Goal: Obtain resource: Obtain resource

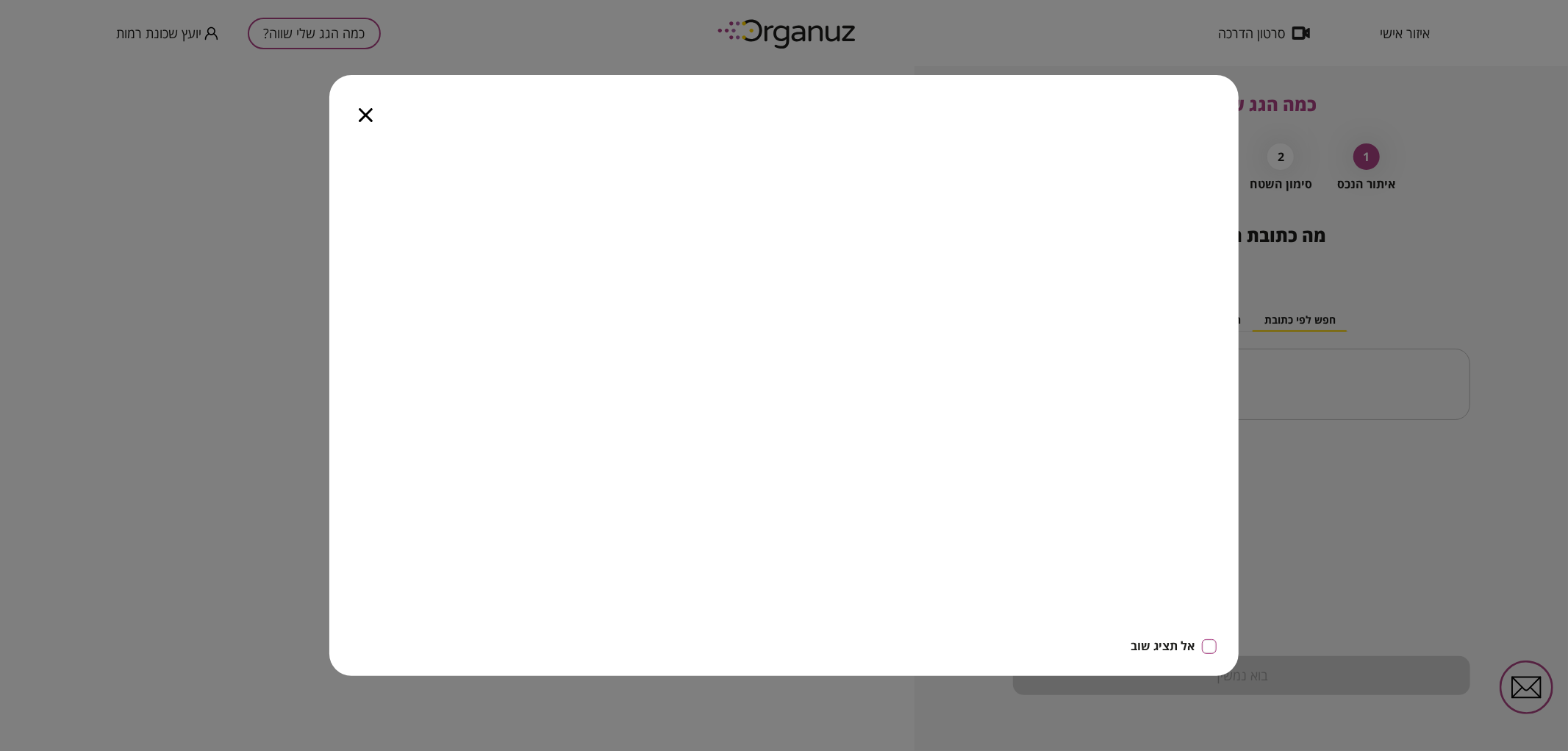
click at [366, 116] on icon "button" at bounding box center [365, 115] width 14 height 14
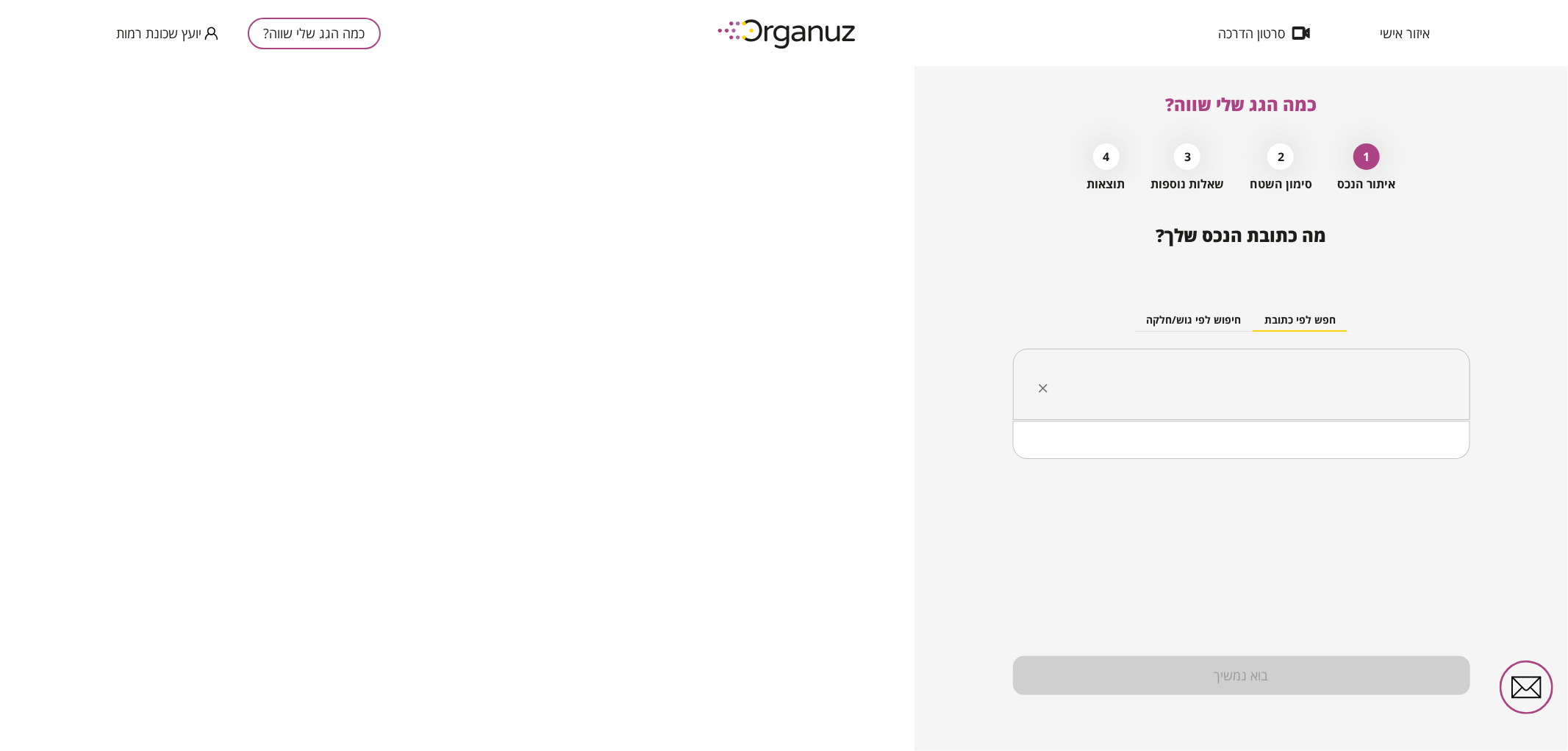
click at [1236, 381] on input "text" at bounding box center [1246, 384] width 411 height 37
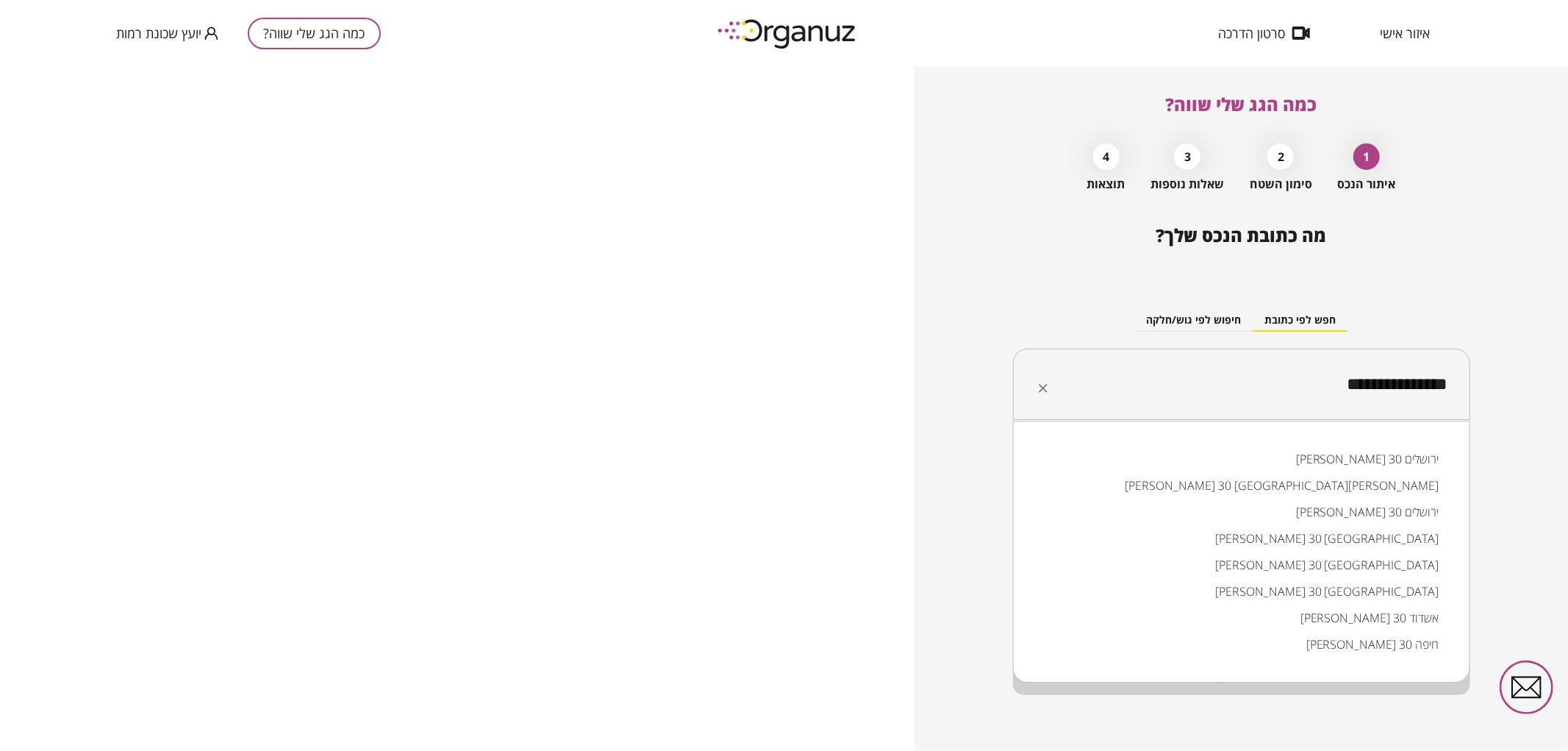
click at [1375, 591] on li "[PERSON_NAME] 30 [GEOGRAPHIC_DATA]" at bounding box center [1242, 591] width 419 height 27
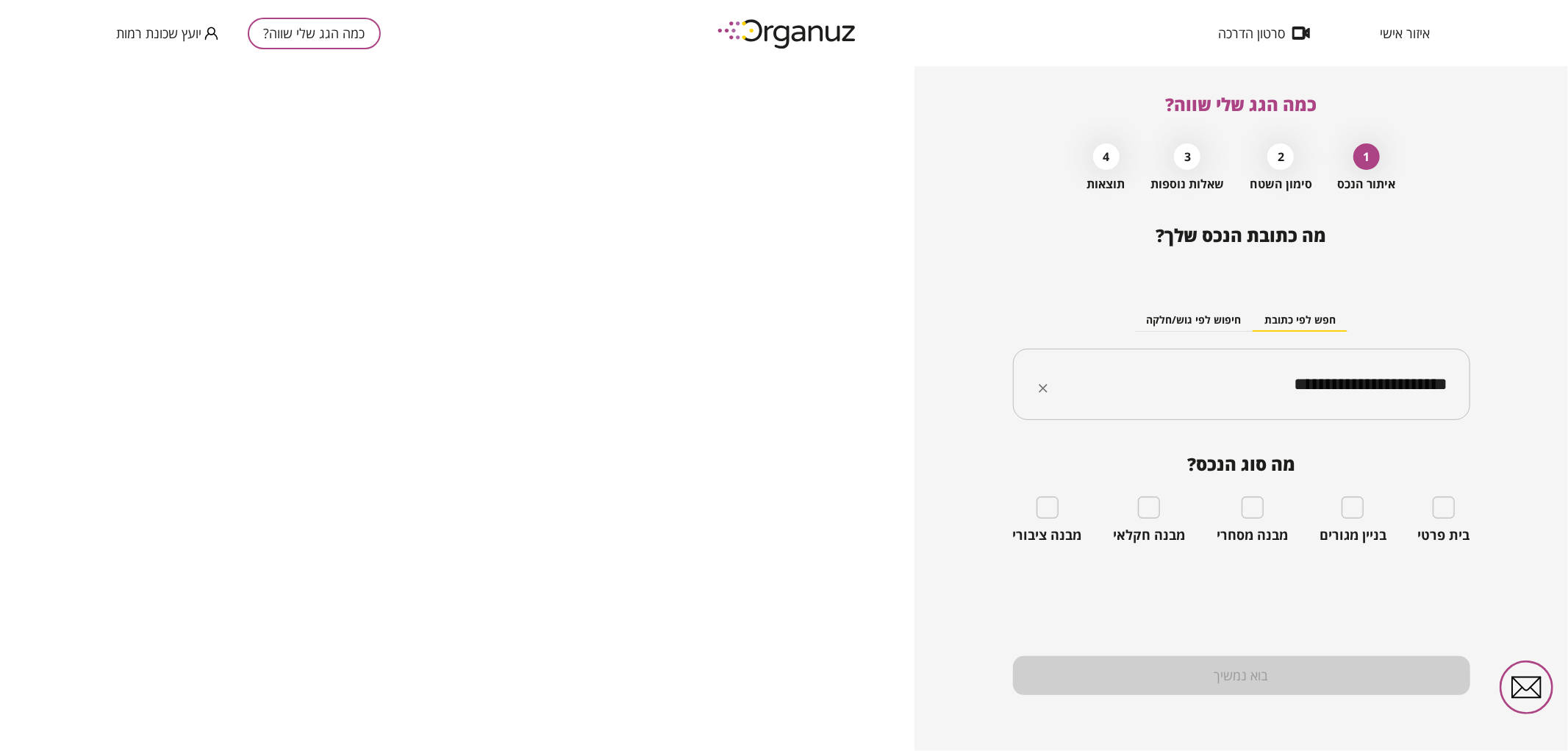
type input "**********"
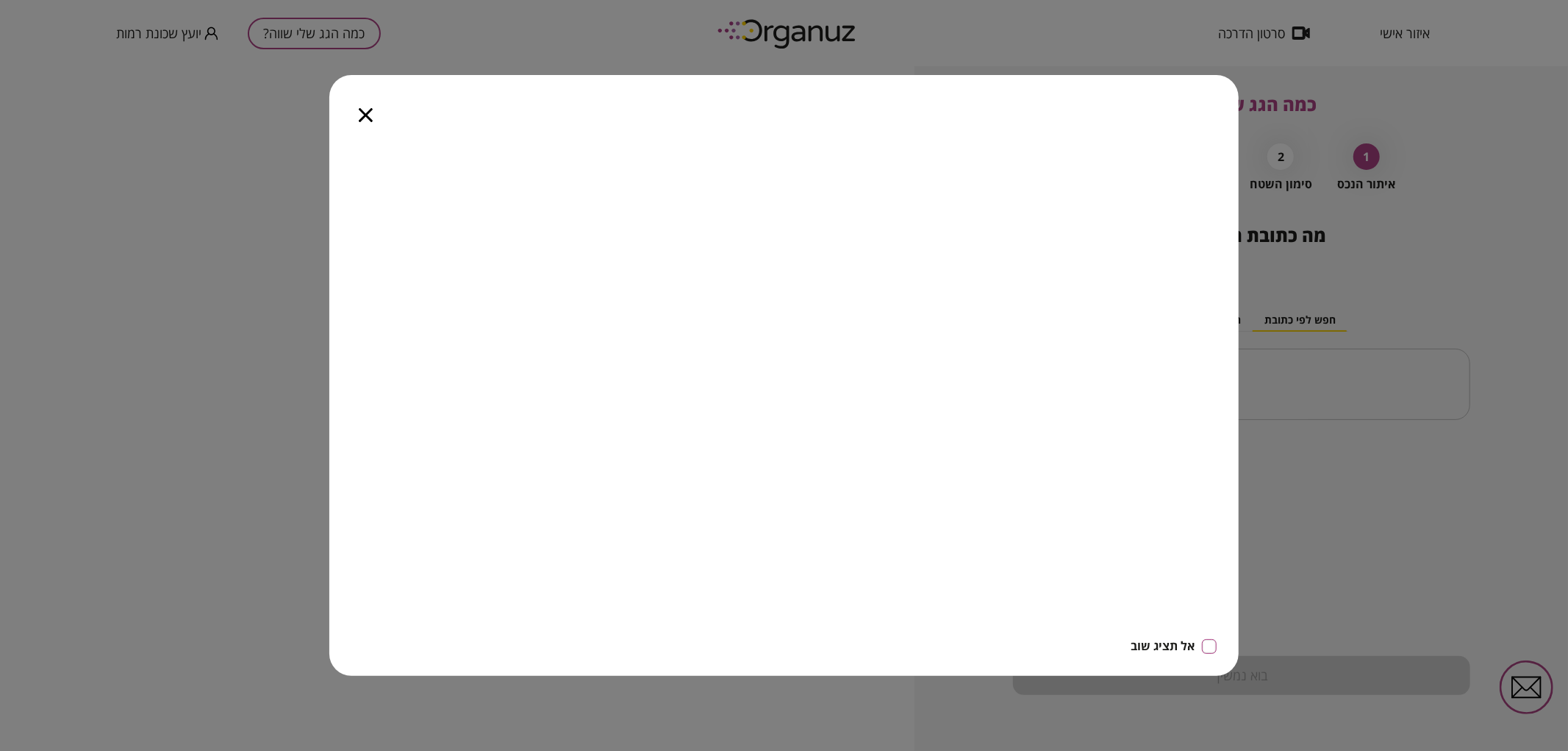
click at [358, 116] on div at bounding box center [365, 106] width 73 height 62
click at [364, 121] on div at bounding box center [365, 106] width 73 height 62
click at [372, 112] on icon "button" at bounding box center [365, 115] width 14 height 14
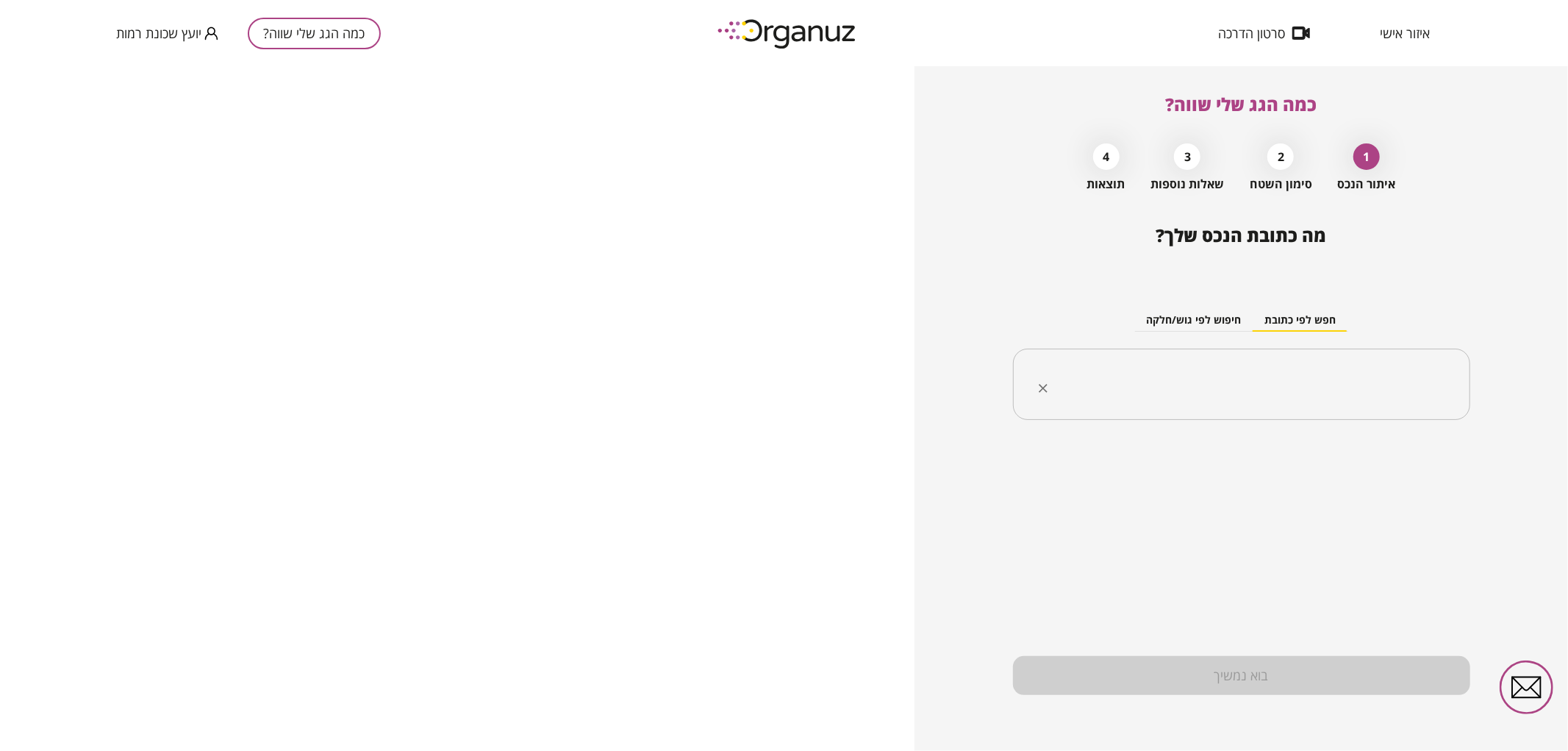
click at [1239, 398] on input "text" at bounding box center [1246, 384] width 411 height 37
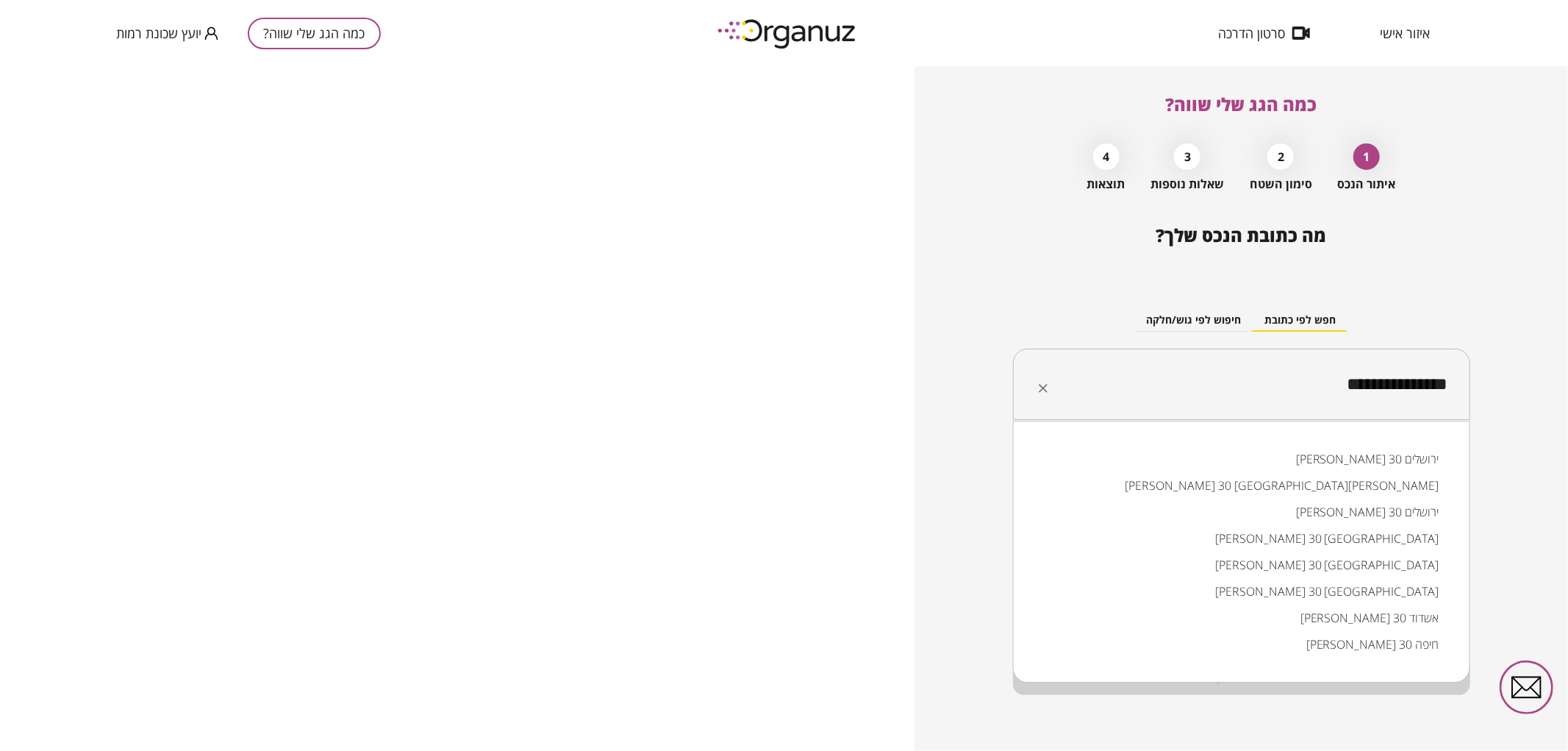
click at [1288, 591] on li "[PERSON_NAME] 30 [GEOGRAPHIC_DATA]" at bounding box center [1242, 591] width 419 height 27
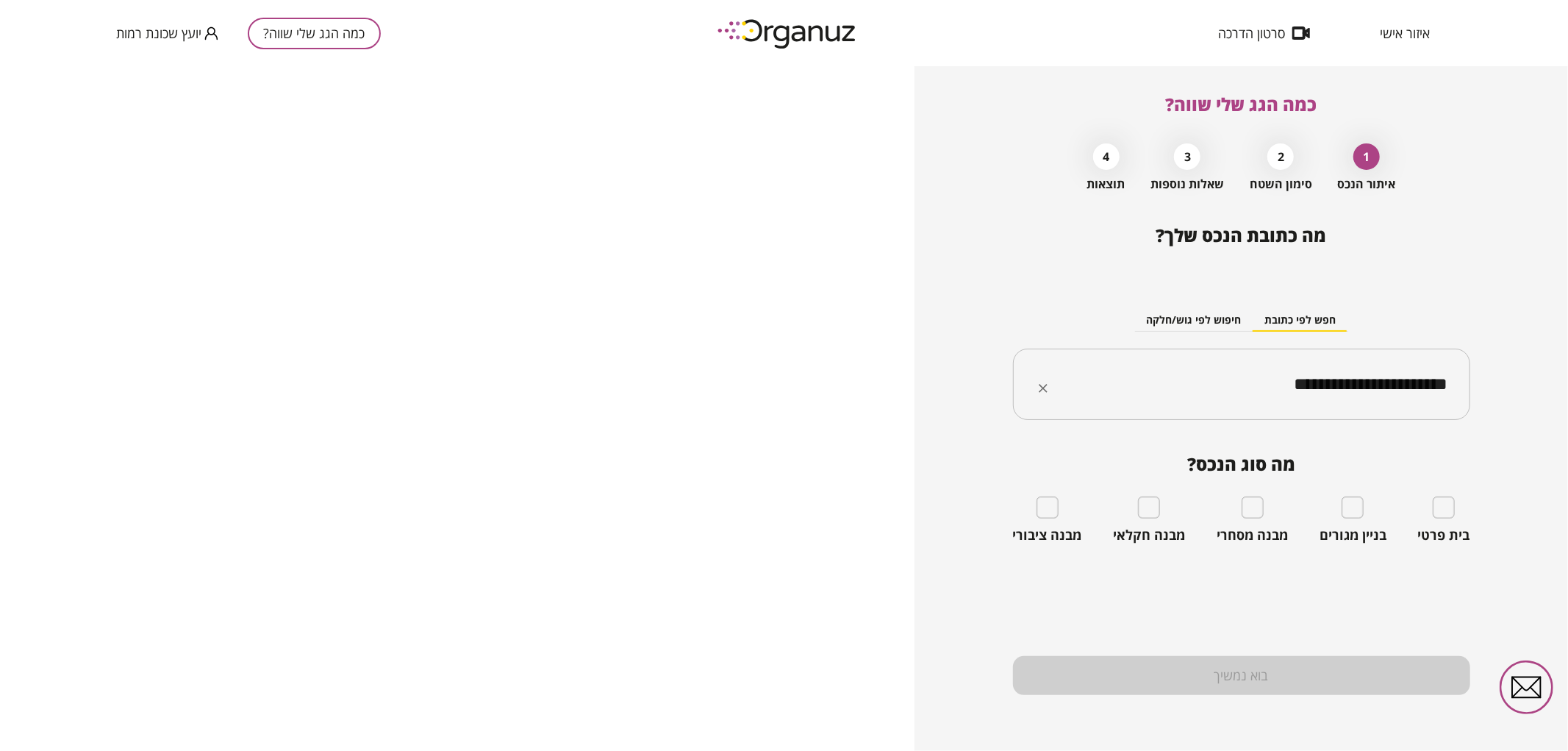
type input "**********"
click at [1457, 511] on div "בית פרטי" at bounding box center [1444, 519] width 52 height 47
click at [1438, 520] on div "בית פרטי" at bounding box center [1444, 519] width 52 height 47
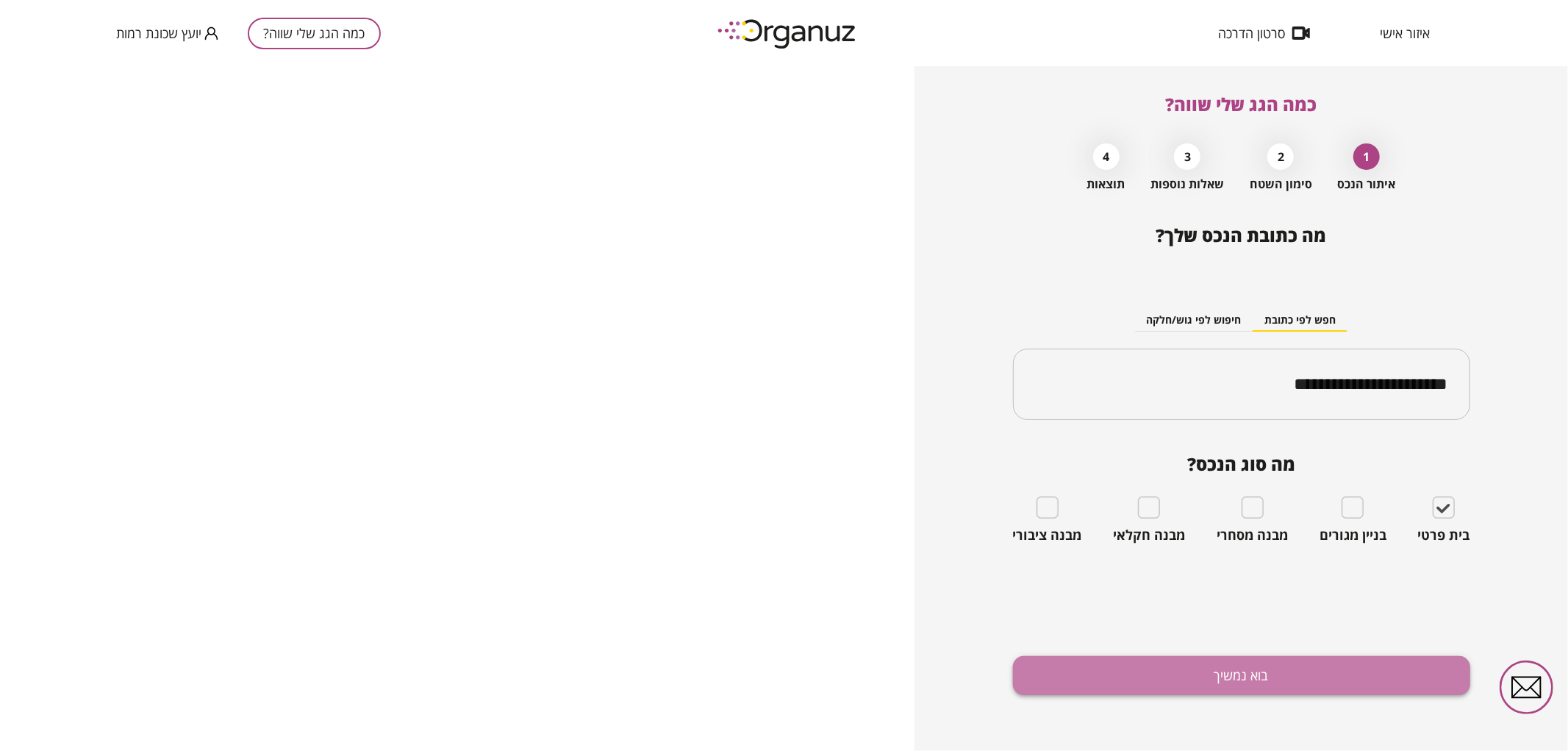
click at [1398, 680] on button "בוא נמשיך" at bounding box center [1242, 676] width 458 height 39
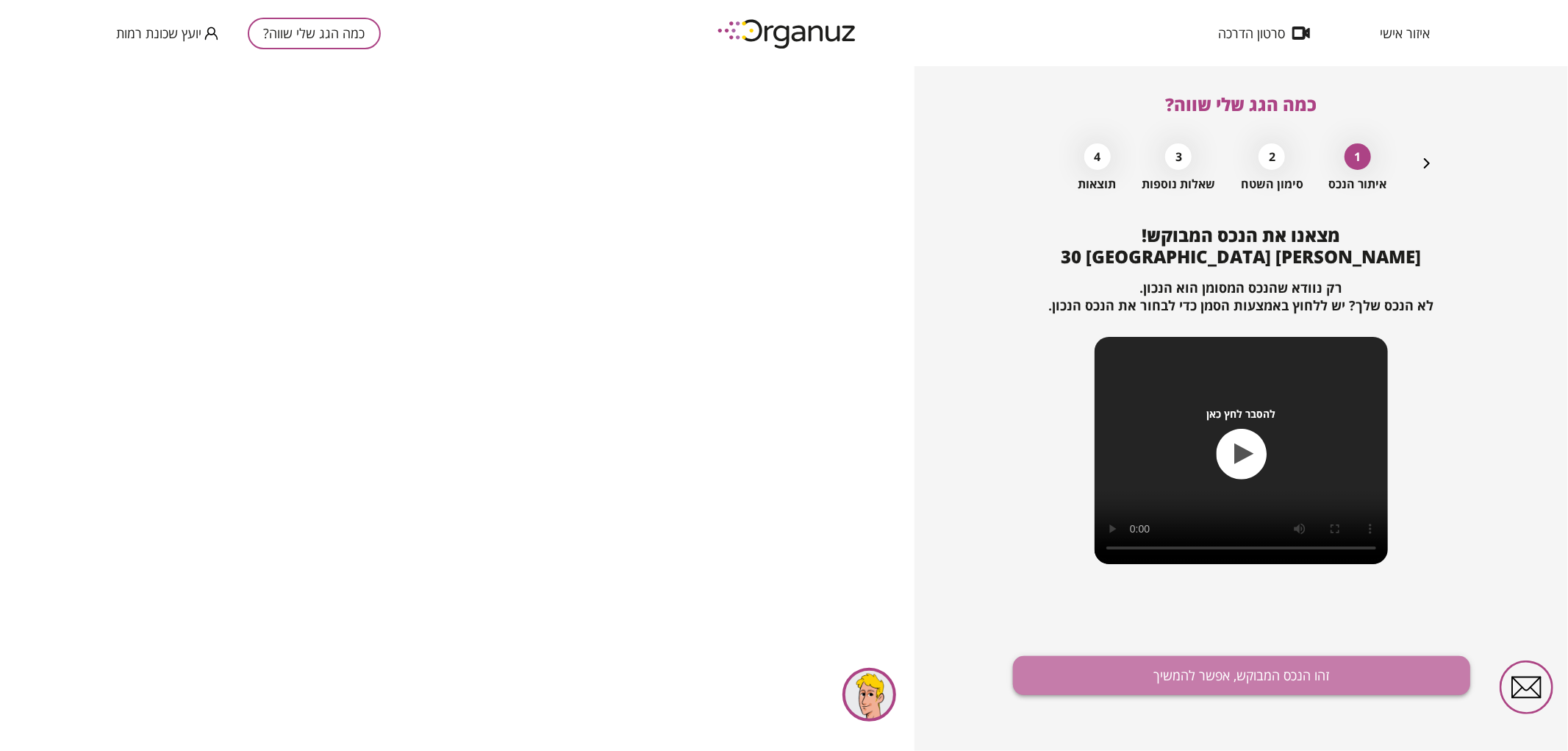
click at [1192, 684] on button "זהו הנכס המבוקש, אפשר להמשיך" at bounding box center [1242, 676] width 458 height 39
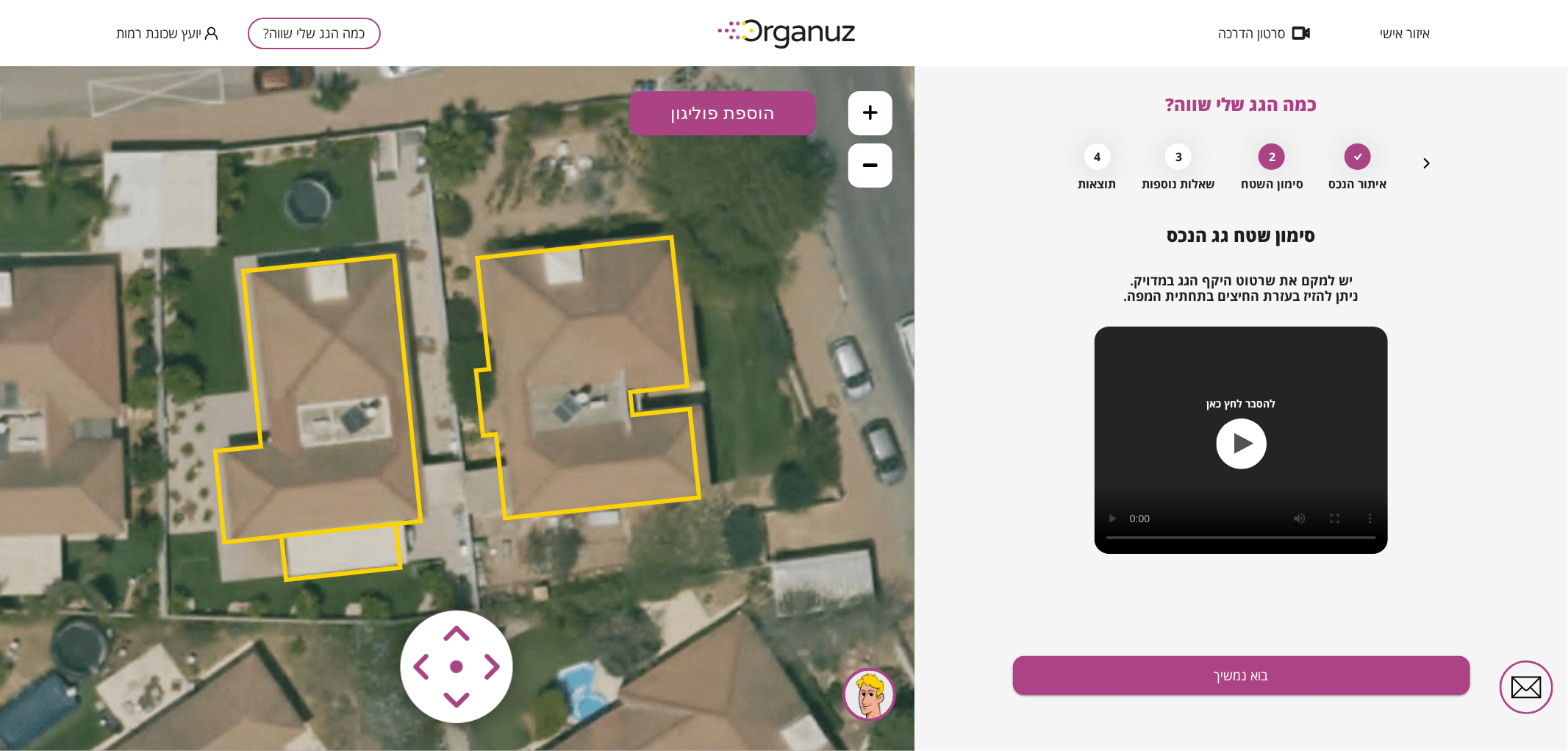
click at [379, 399] on polygon at bounding box center [318, 398] width 206 height 286
click at [281, 527] on polygon at bounding box center [318, 398] width 206 height 286
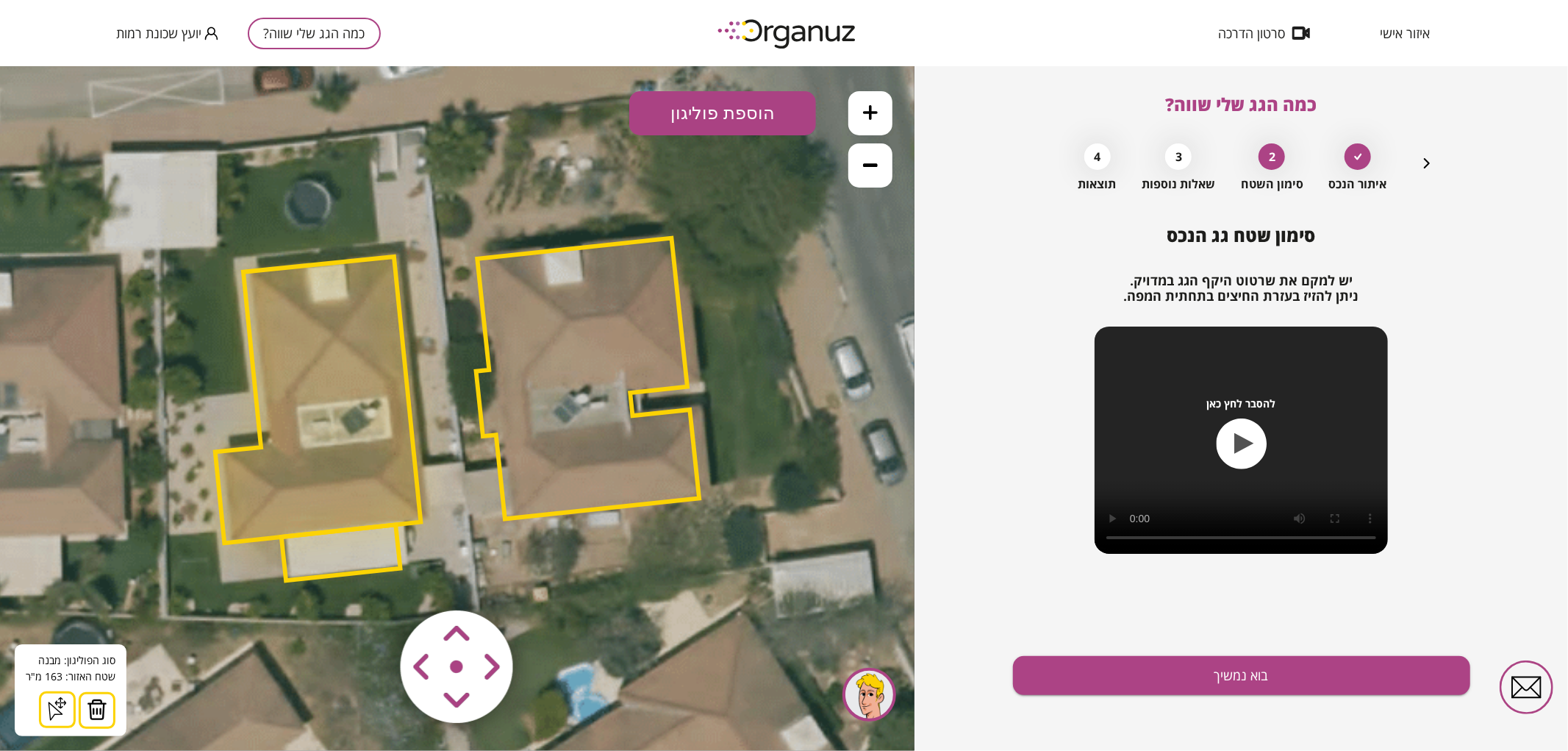
click at [90, 710] on img at bounding box center [97, 709] width 20 height 22
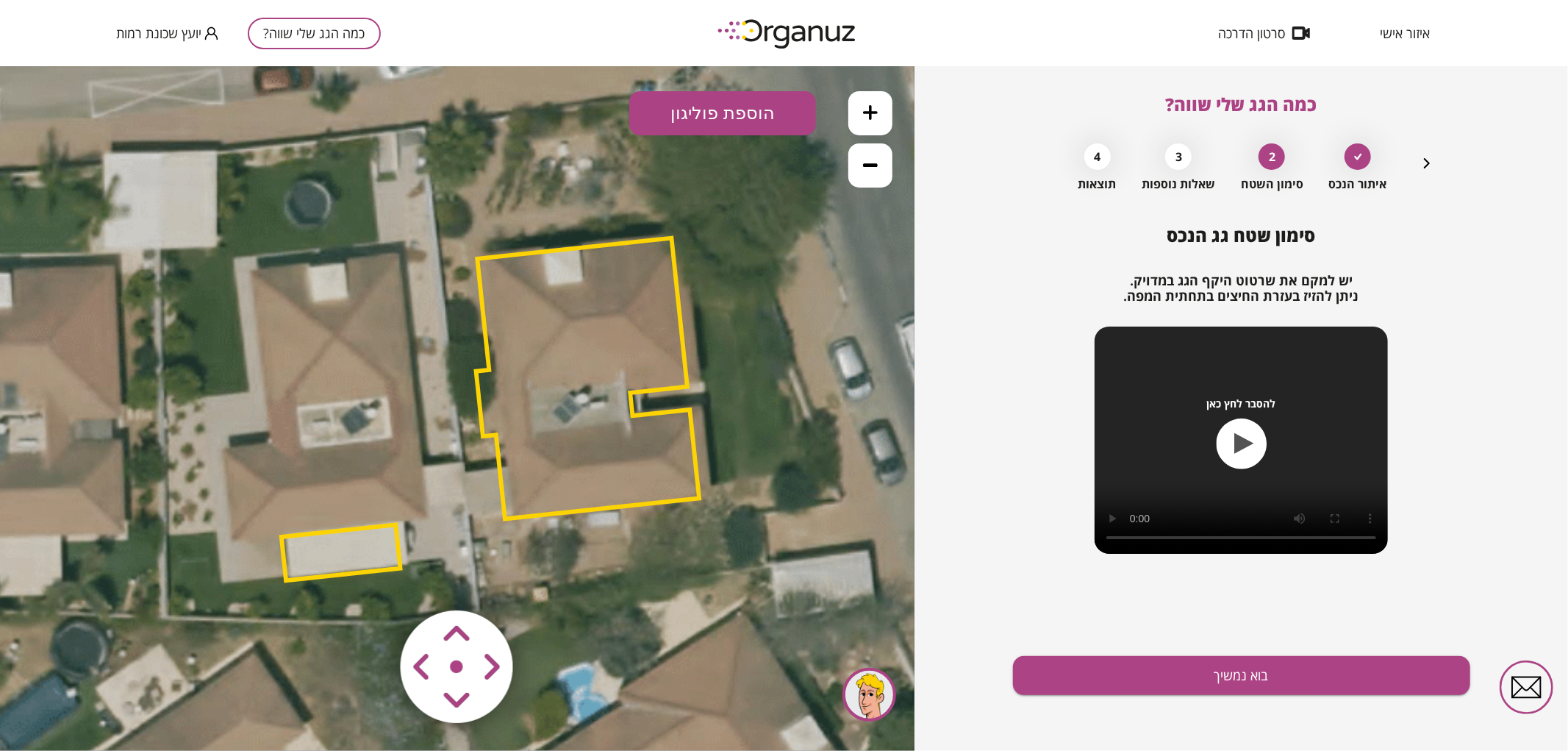
click at [347, 570] on polygon at bounding box center [341, 552] width 119 height 56
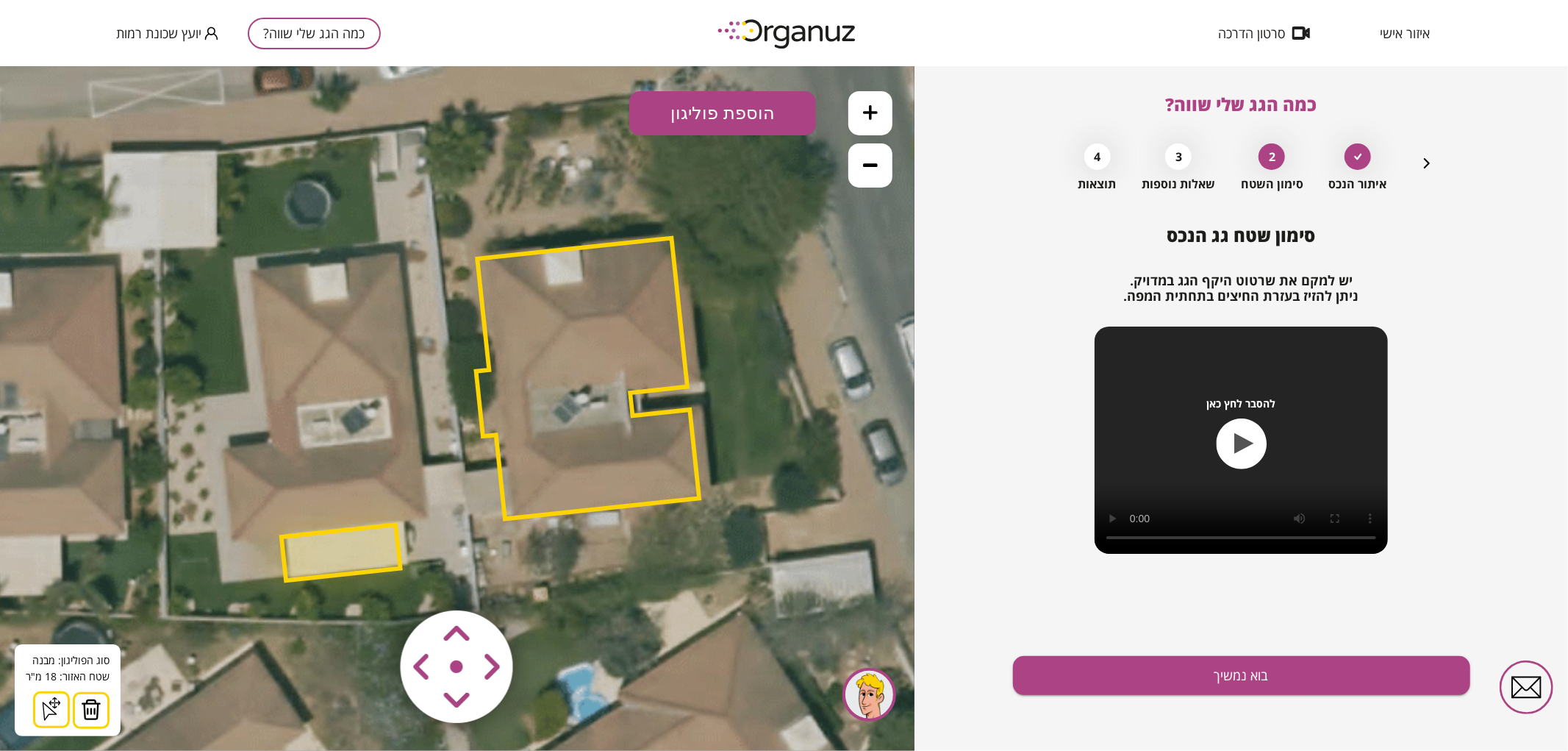
click at [81, 715] on img at bounding box center [91, 709] width 20 height 22
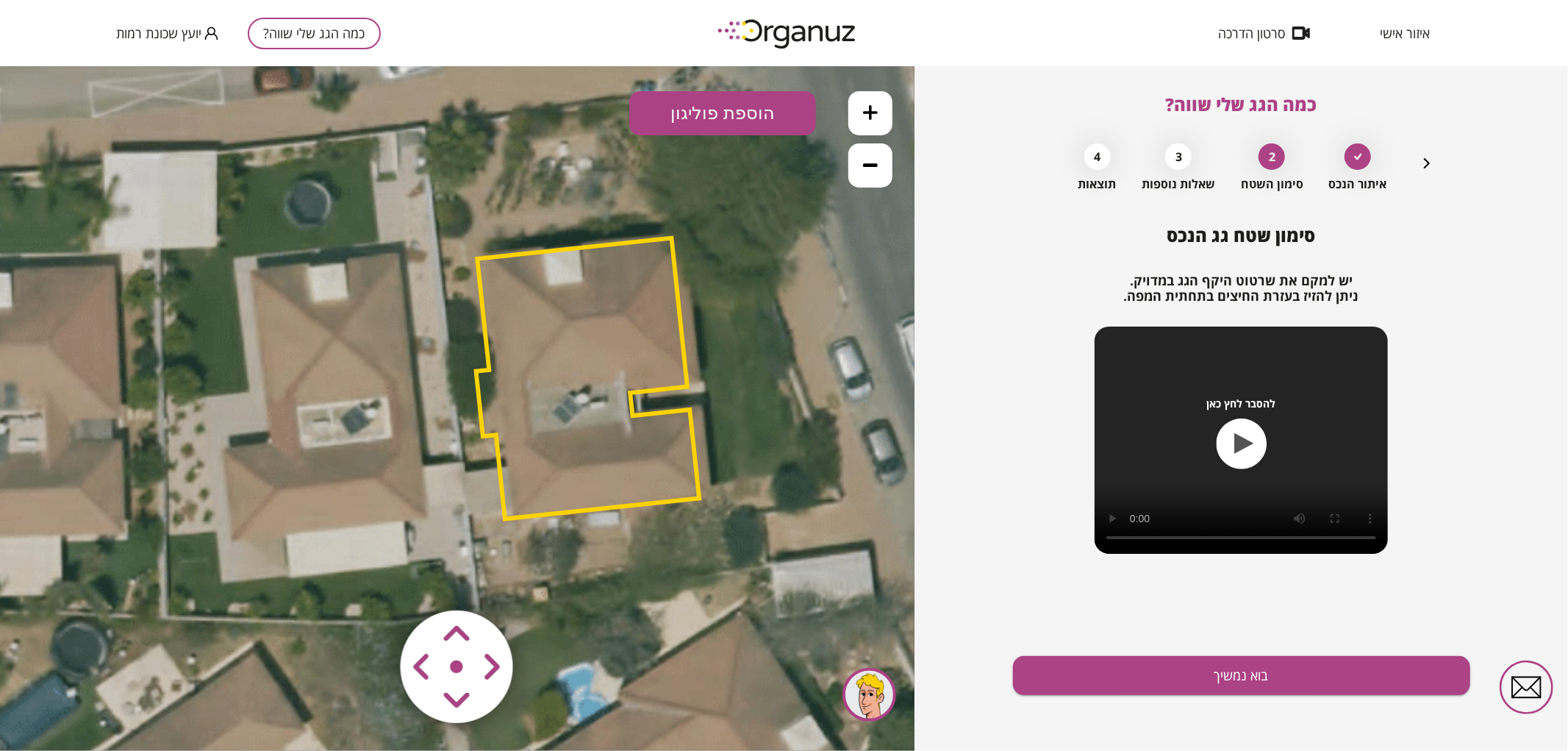
click at [575, 491] on polygon at bounding box center [587, 378] width 223 height 281
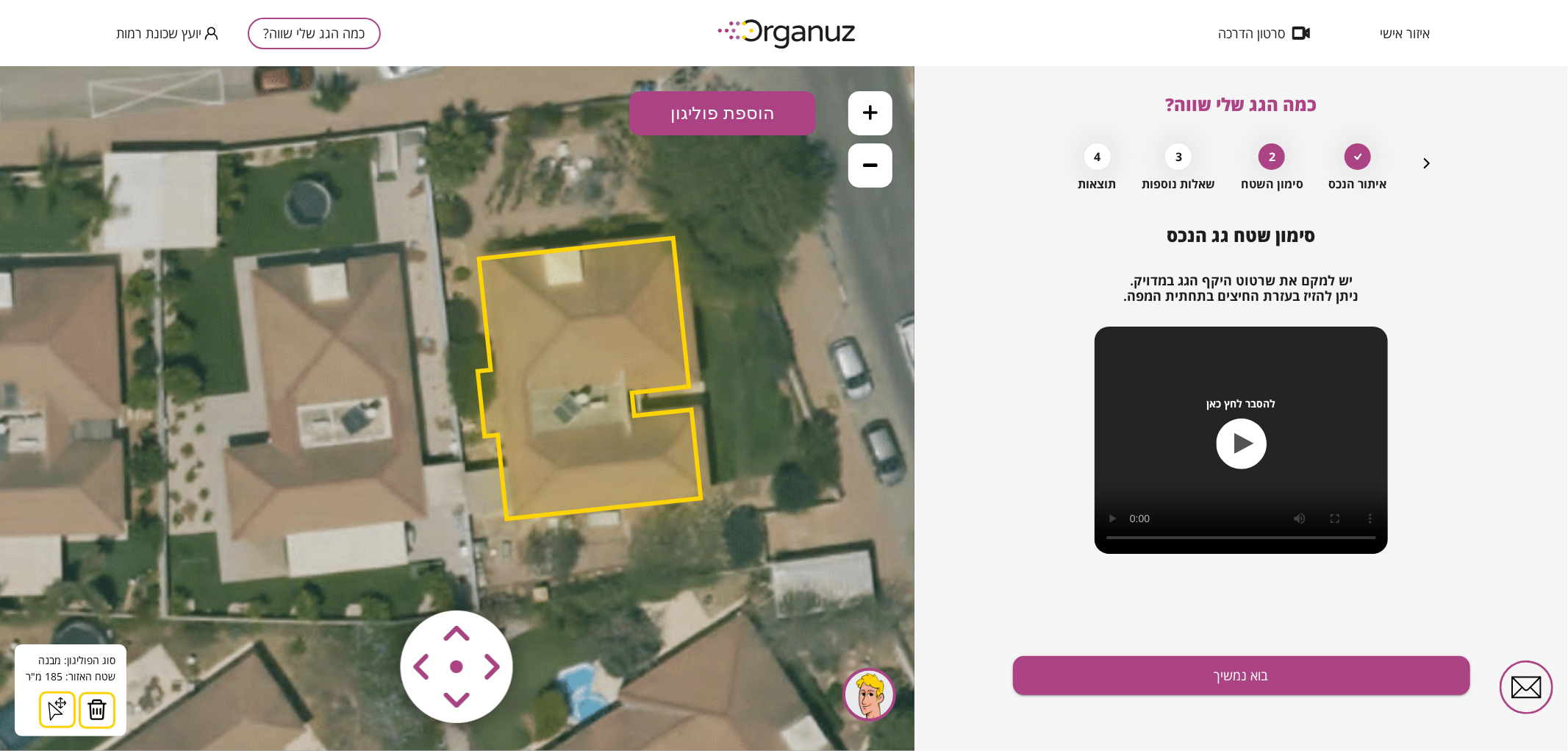
click at [369, 579] on area at bounding box center [369, 579] width 0 height 0
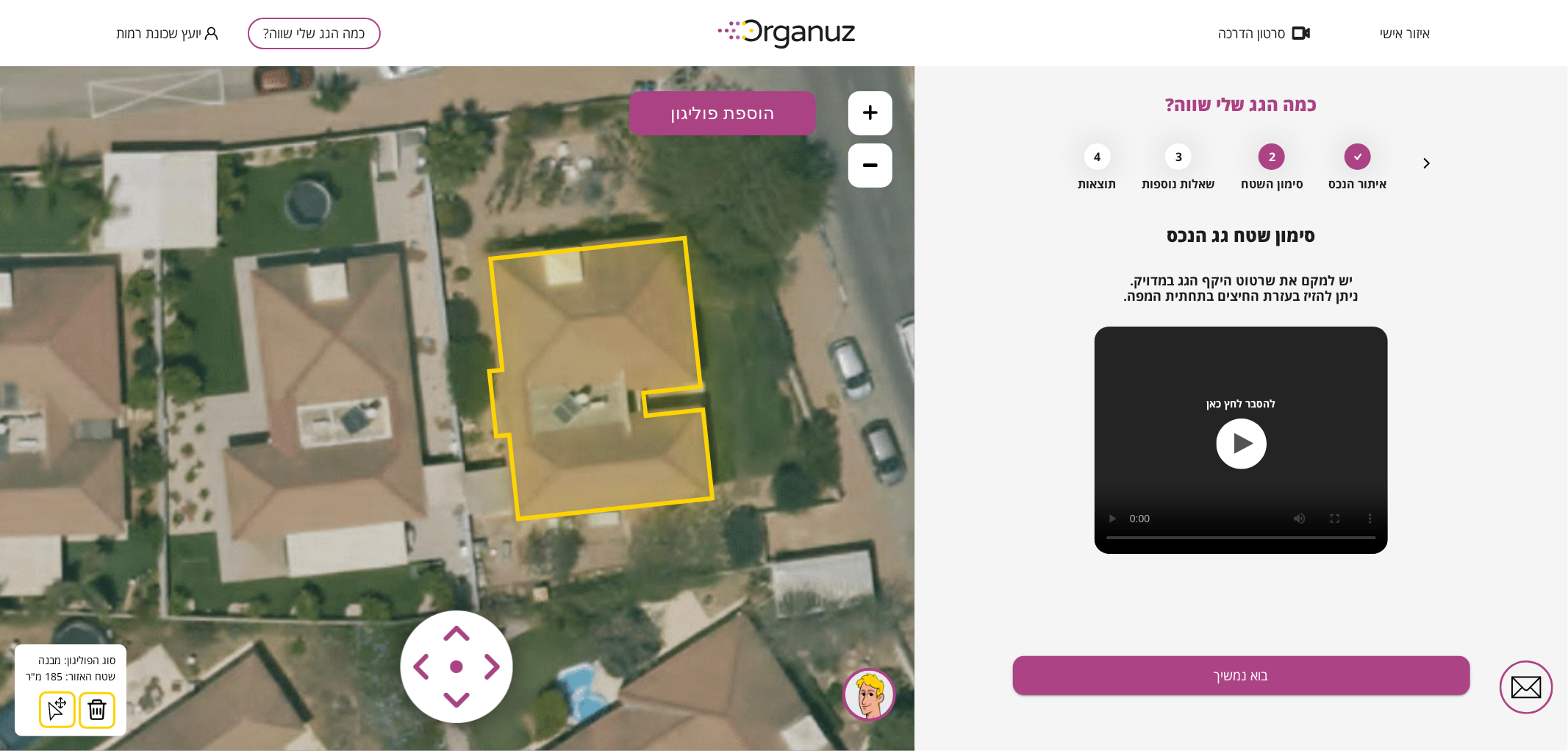
click at [369, 579] on area at bounding box center [369, 579] width 0 height 0
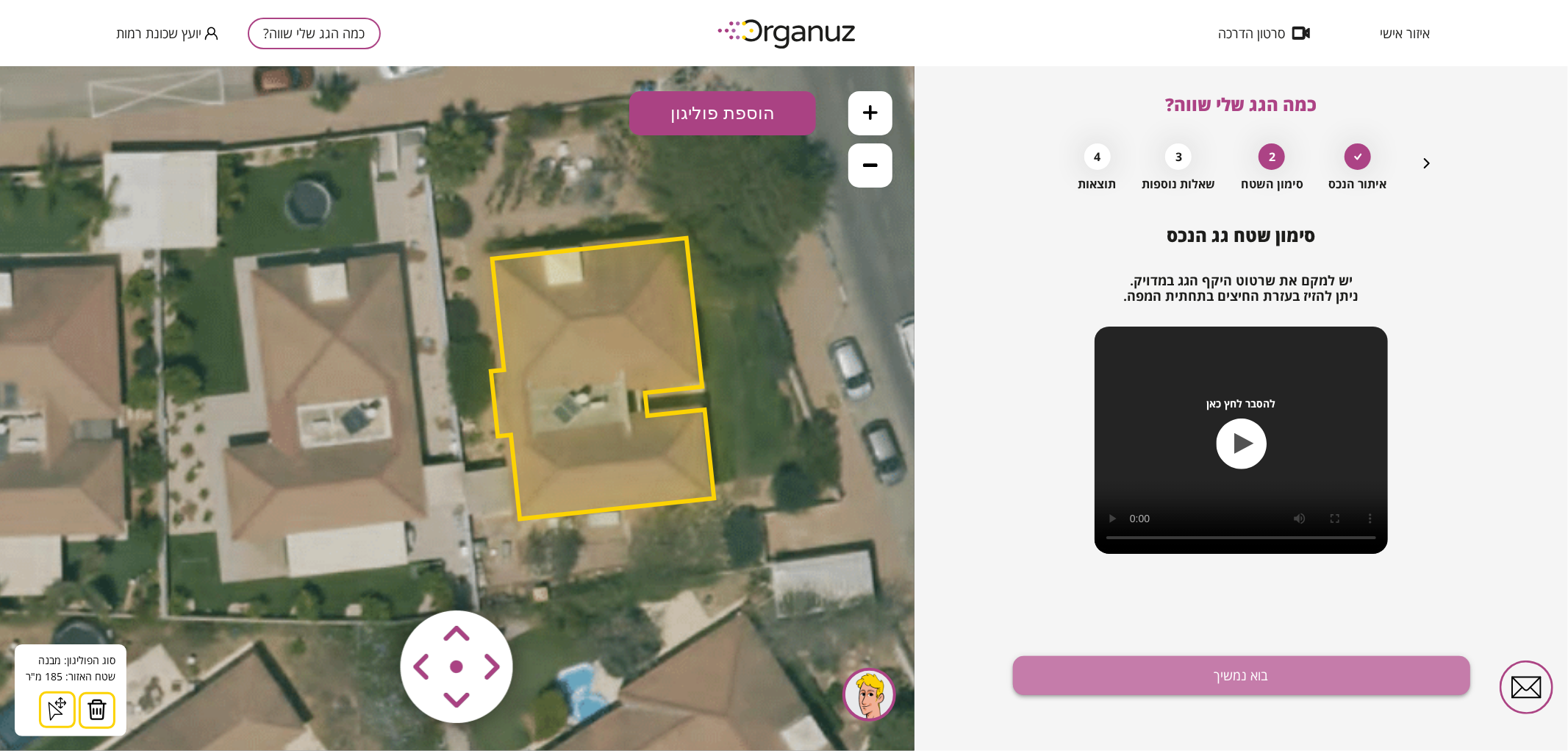
click at [1125, 686] on button "בוא נמשיך" at bounding box center [1242, 676] width 458 height 39
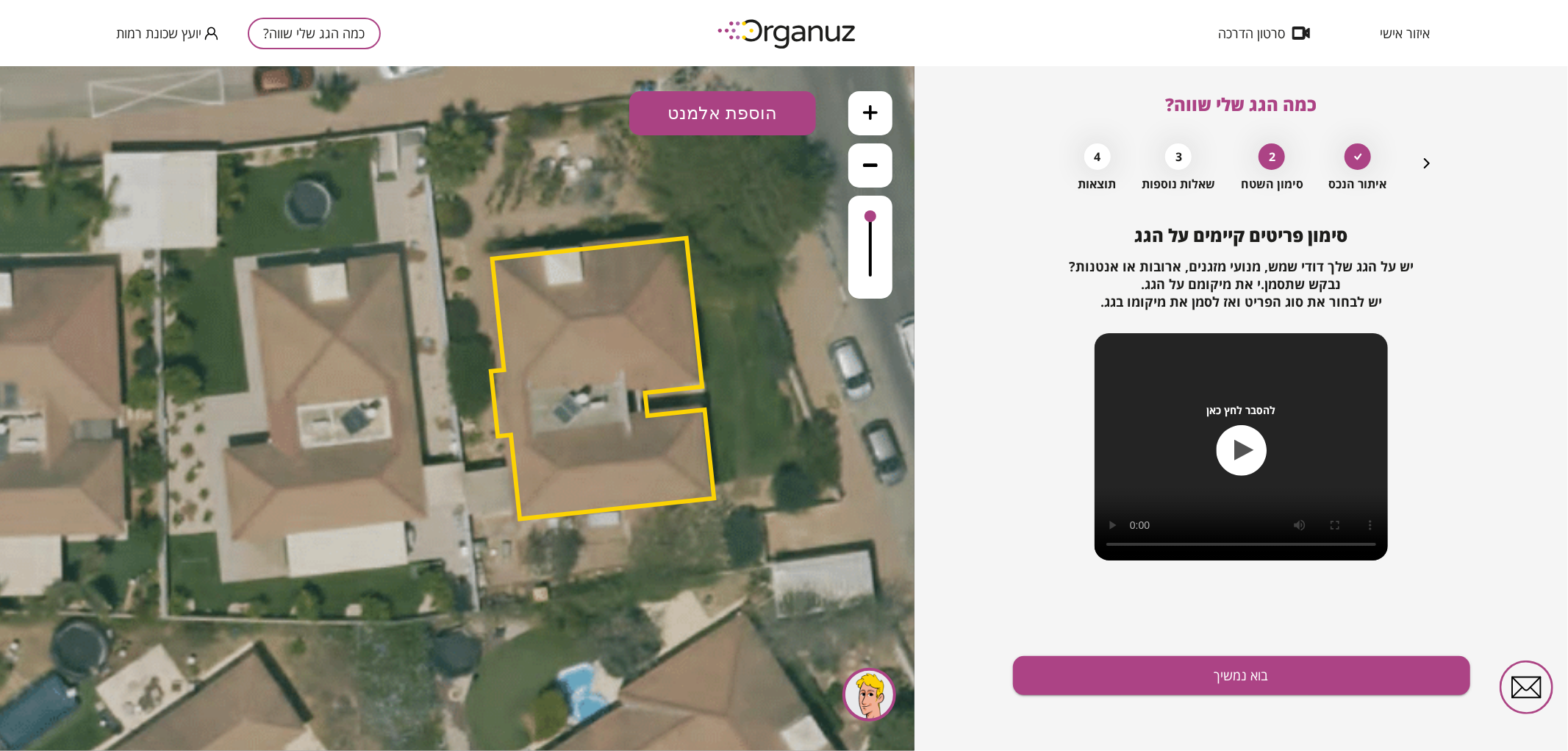
click at [710, 107] on button "הוספת אלמנט" at bounding box center [722, 112] width 187 height 44
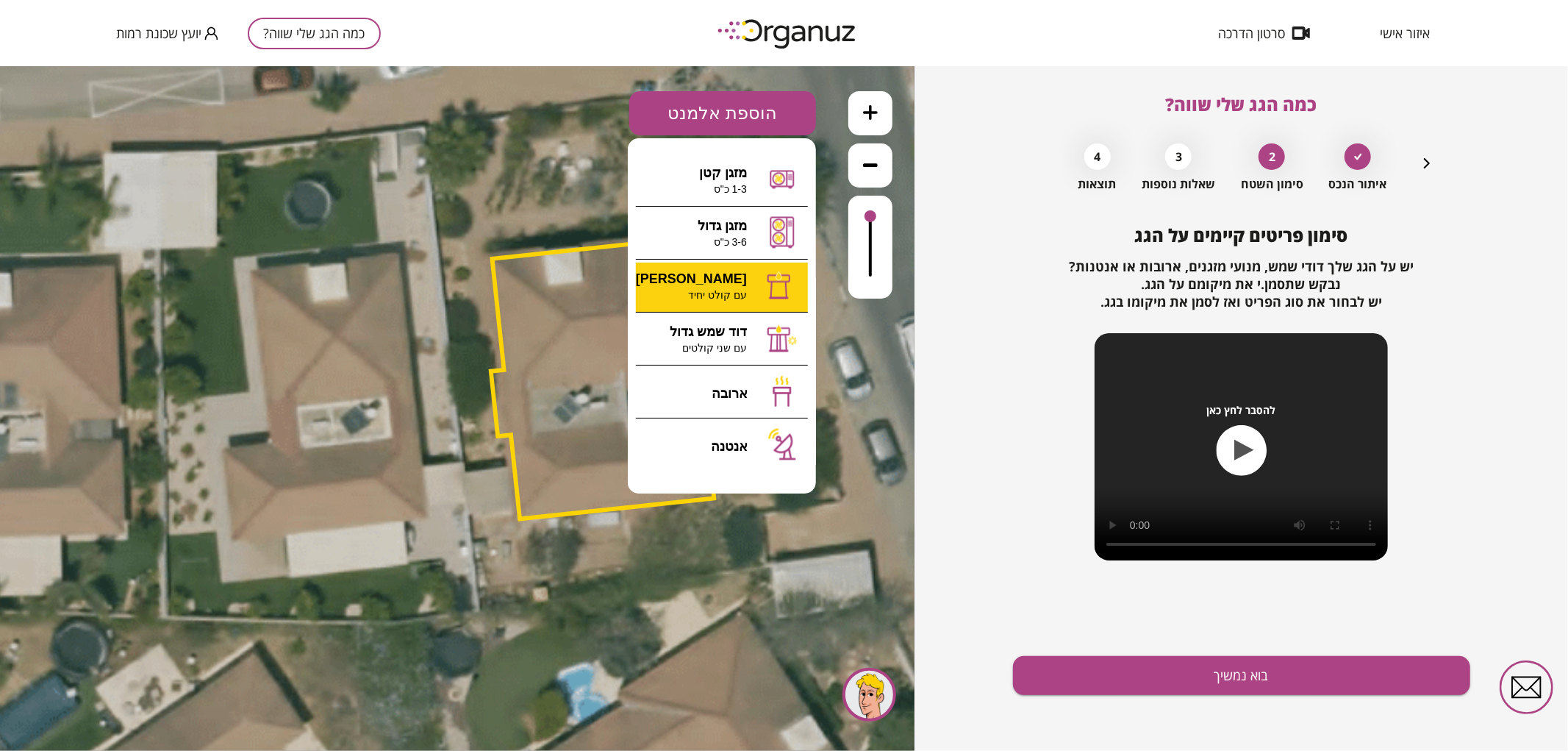
click at [737, 297] on div ".st0 { fill: #FFFFFF; } 0" at bounding box center [457, 407] width 915 height 685
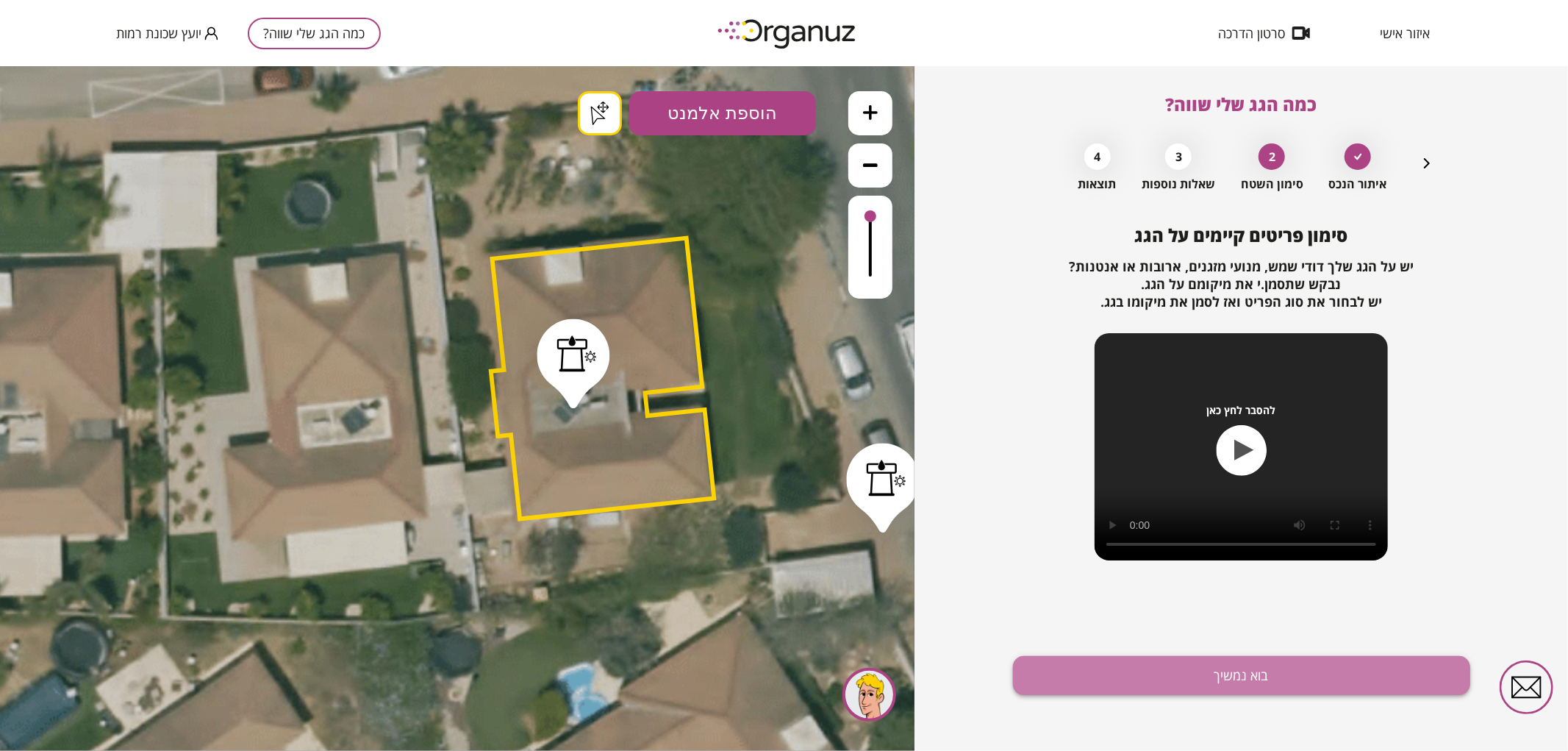
click at [1098, 674] on button "בוא נמשיך" at bounding box center [1242, 676] width 458 height 39
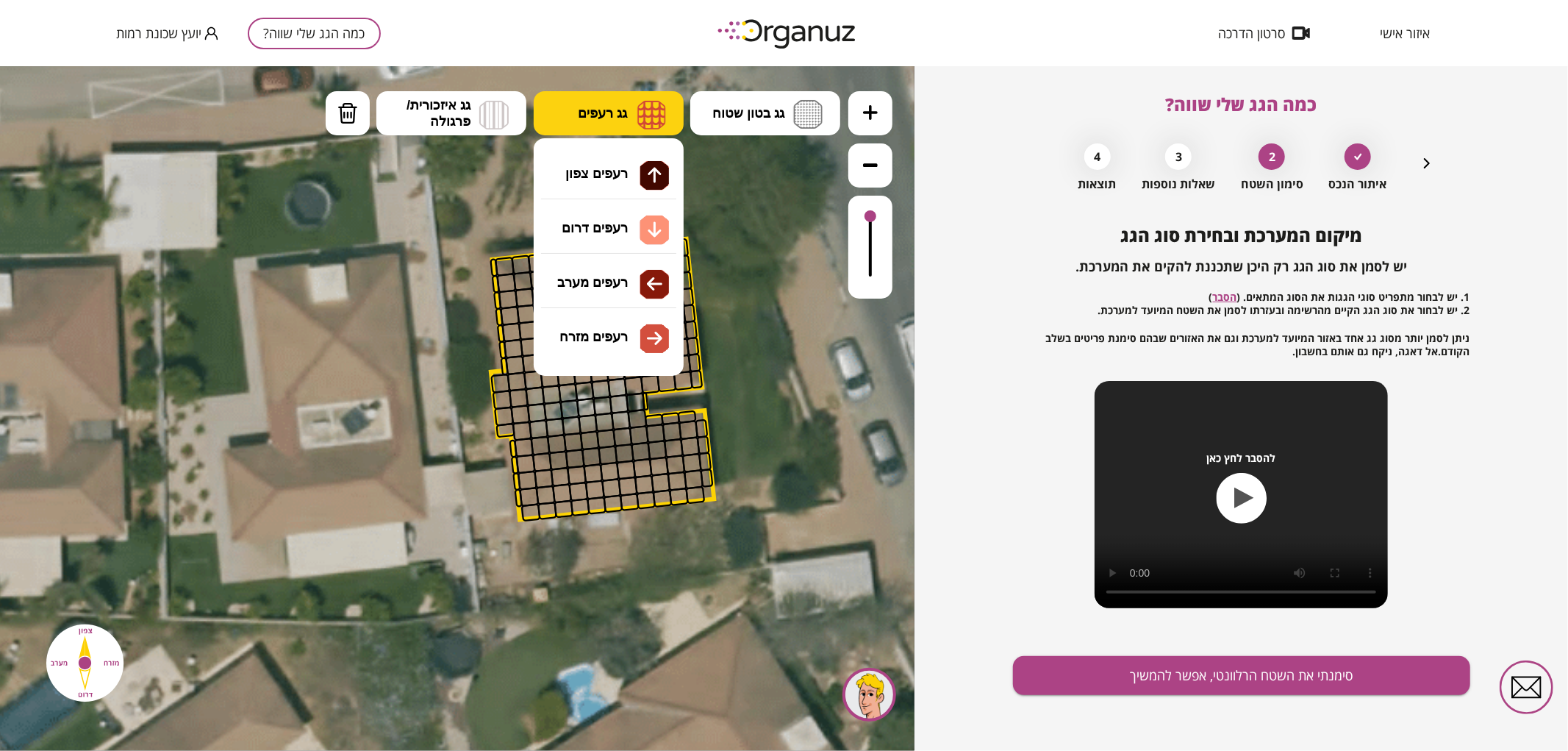
click at [653, 122] on img at bounding box center [652, 114] width 28 height 29
click at [654, 165] on div ".st0 { fill: #FFFFFF; } .st0 { fill: #FFFFFF; }" at bounding box center [457, 407] width 915 height 685
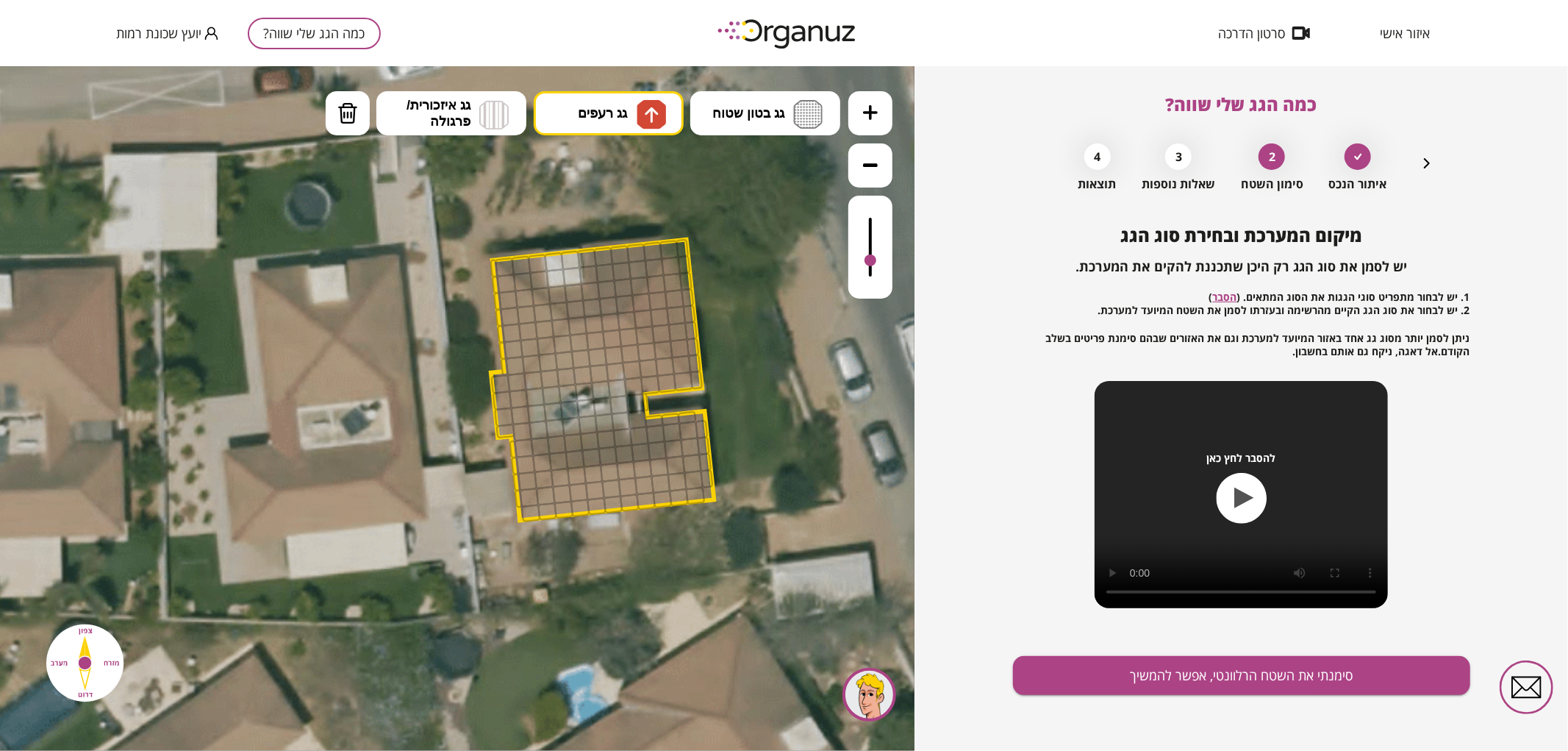
drag, startPoint x: 873, startPoint y: 212, endPoint x: 877, endPoint y: 261, distance: 49.2
click at [877, 261] on div at bounding box center [870, 246] width 44 height 103
drag, startPoint x: 523, startPoint y: 270, endPoint x: 619, endPoint y: 281, distance: 96.6
click at [350, 120] on img at bounding box center [347, 112] width 20 height 22
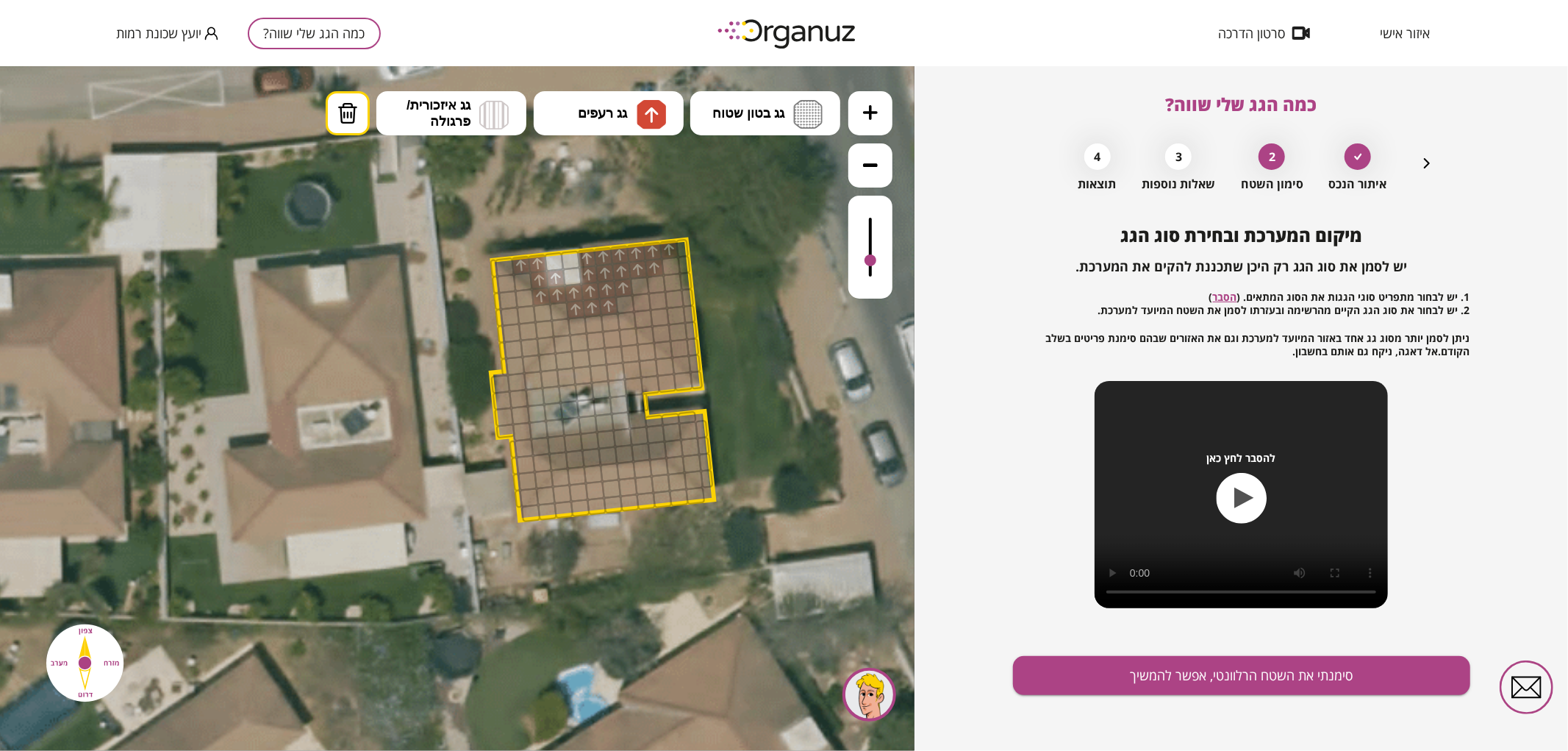
click at [540, 299] on div at bounding box center [541, 296] width 20 height 20
click at [561, 280] on div at bounding box center [556, 278] width 20 height 20
click at [582, 100] on button "גג רעפים" at bounding box center [608, 112] width 150 height 44
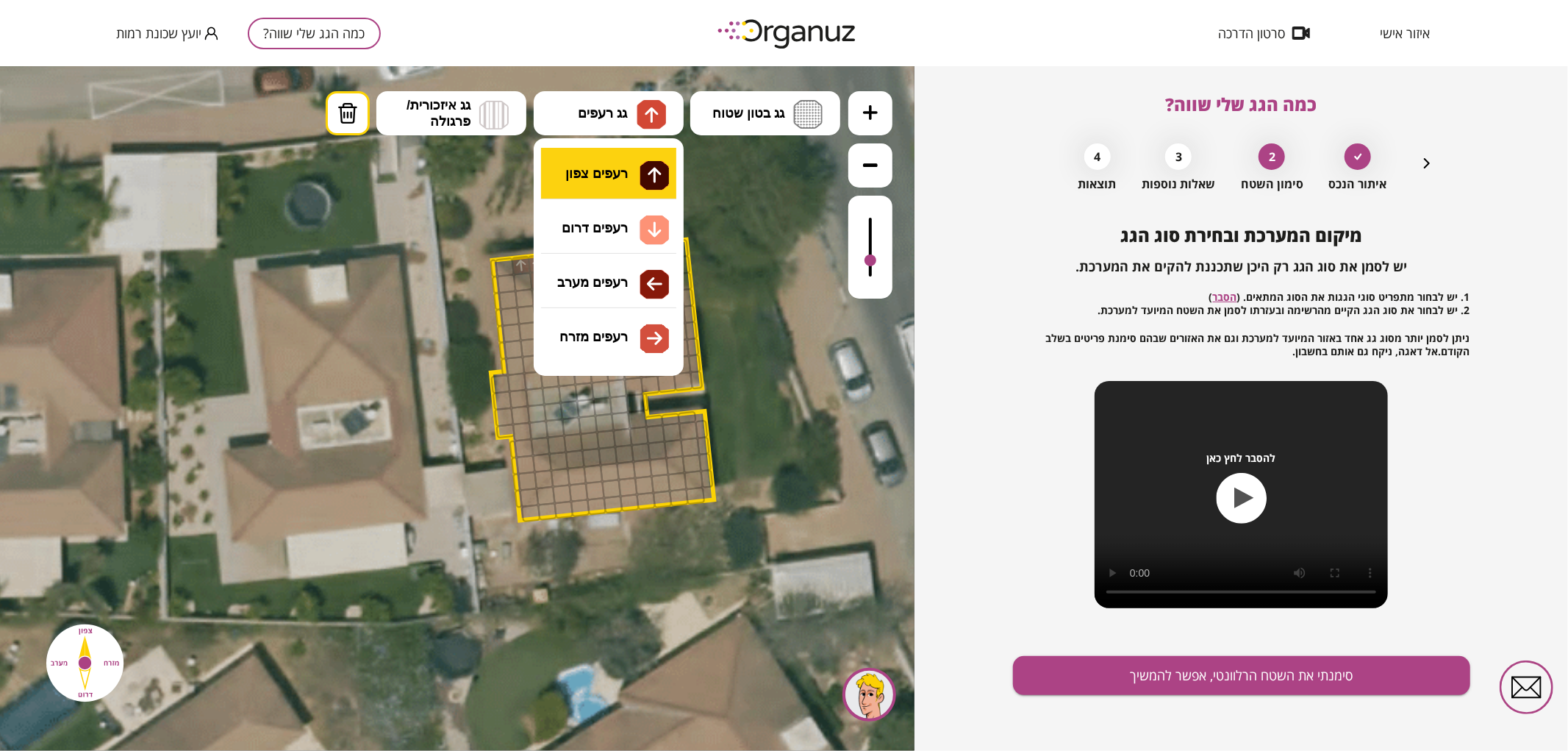
click at [619, 167] on div ".st0 { fill: #FFFFFF; } .st0 { fill: #FFFFFF; }" at bounding box center [457, 407] width 915 height 685
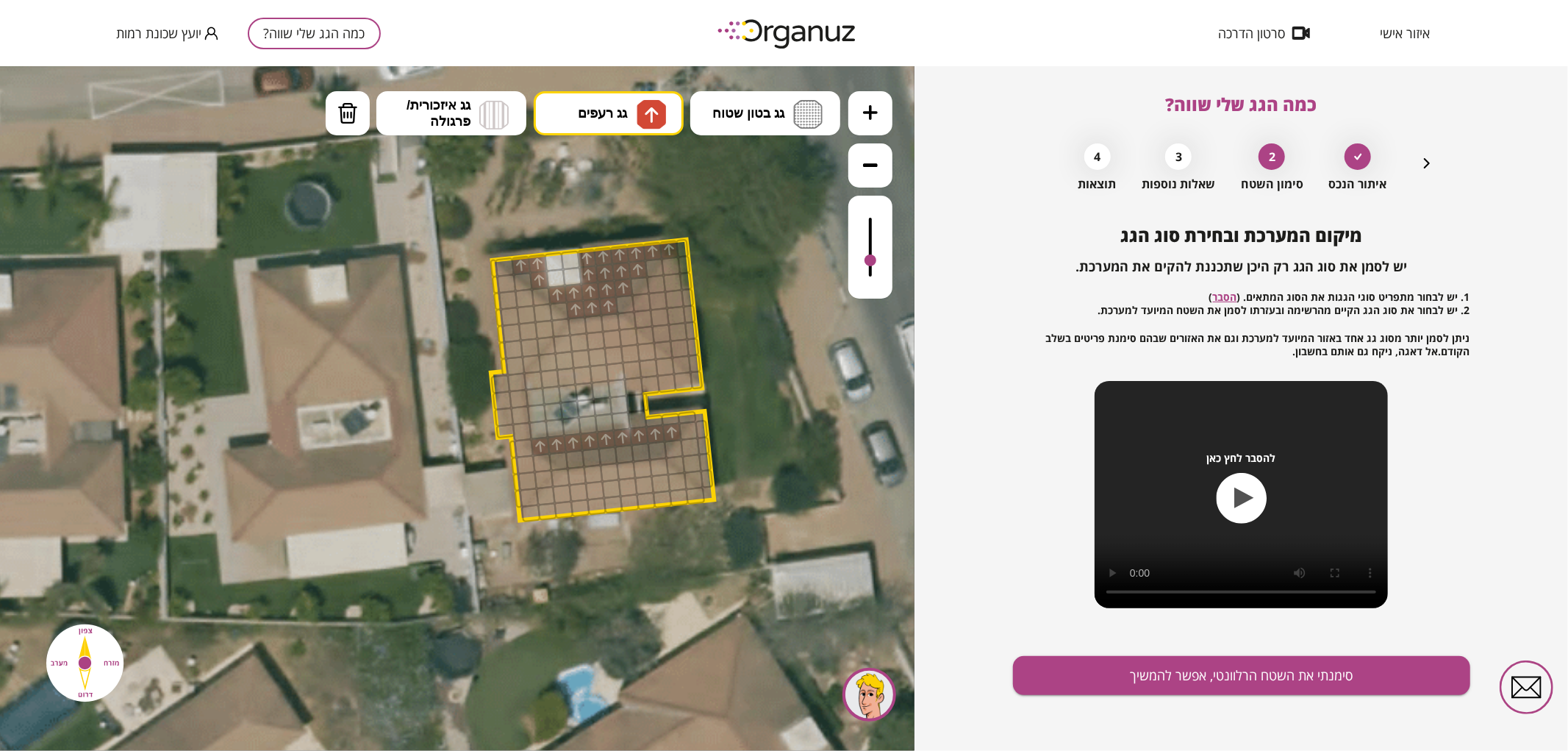
drag, startPoint x: 542, startPoint y: 442, endPoint x: 665, endPoint y: 430, distance: 123.6
drag, startPoint x: 653, startPoint y: 449, endPoint x: 566, endPoint y: 456, distance: 87.3
click at [562, 455] on div at bounding box center [559, 461] width 20 height 20
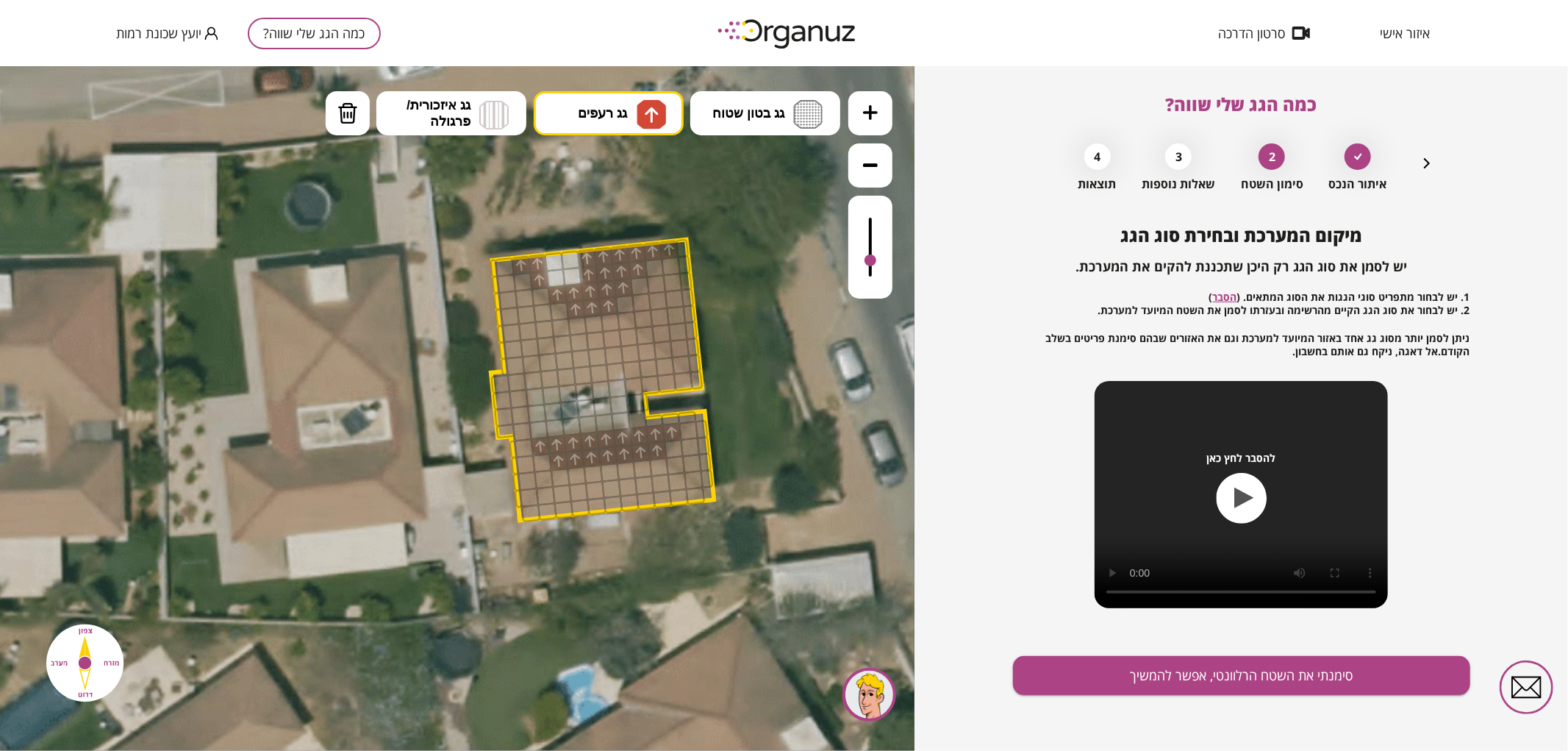
click at [640, 88] on icon at bounding box center [452, 404] width 1489 height 1489
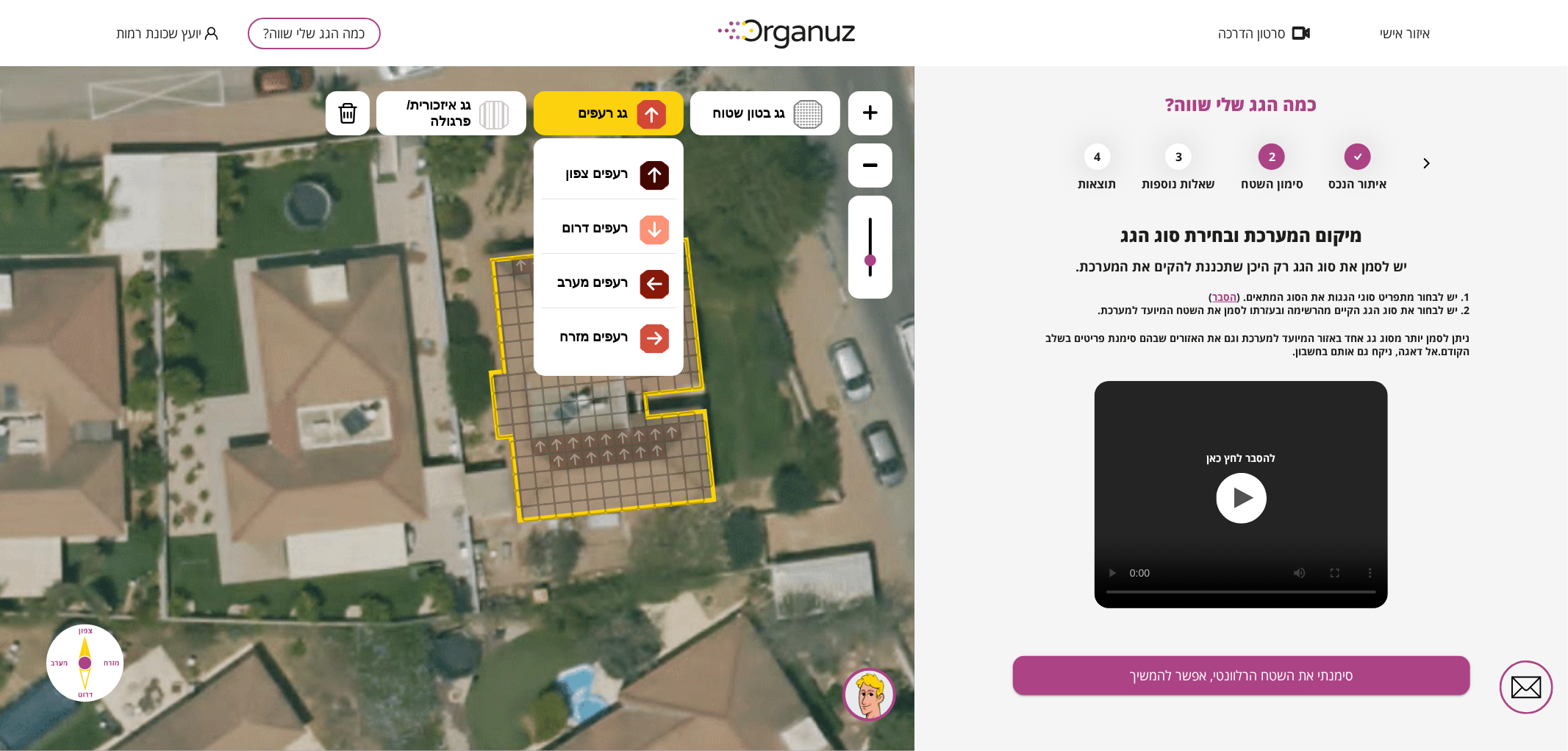
click at [640, 107] on img at bounding box center [652, 114] width 29 height 29
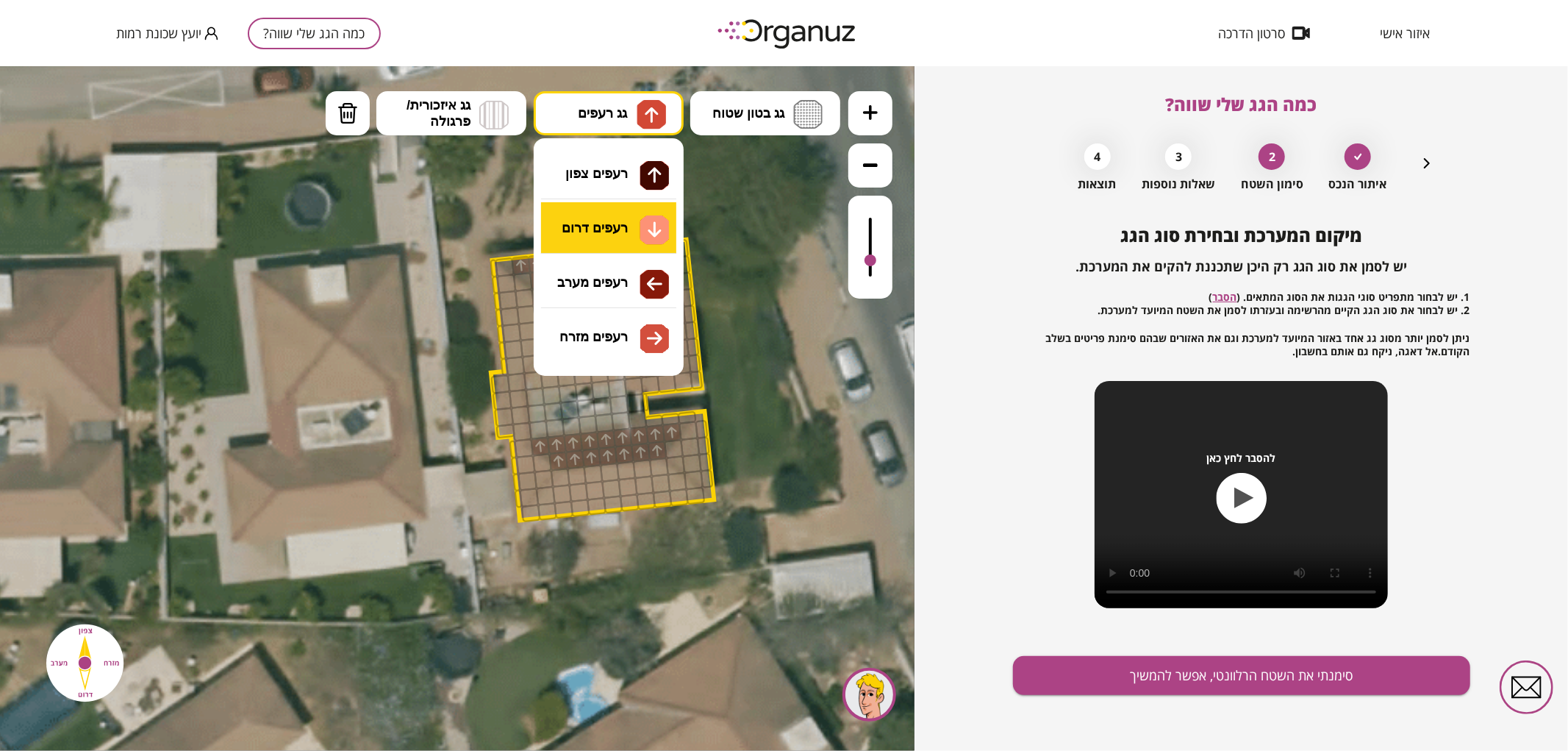
click at [630, 238] on div ".st0 { fill: #FFFFFF; } .st0 { fill: #FFFFFF; }" at bounding box center [457, 407] width 915 height 685
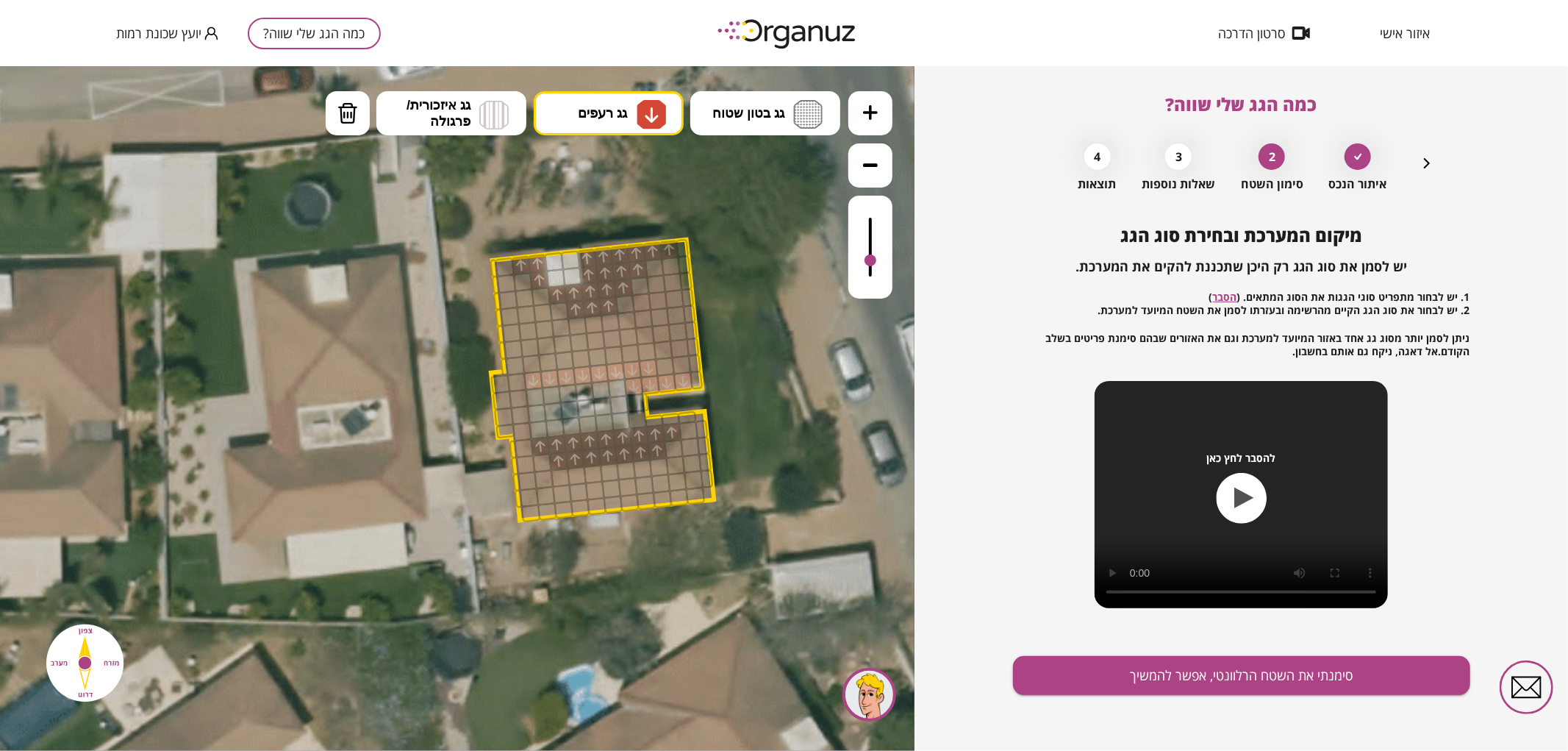
drag, startPoint x: 531, startPoint y: 377, endPoint x: 675, endPoint y: 377, distance: 144.0
click at [662, 370] on div at bounding box center [665, 366] width 20 height 20
drag, startPoint x: 643, startPoint y: 355, endPoint x: 550, endPoint y: 362, distance: 93.3
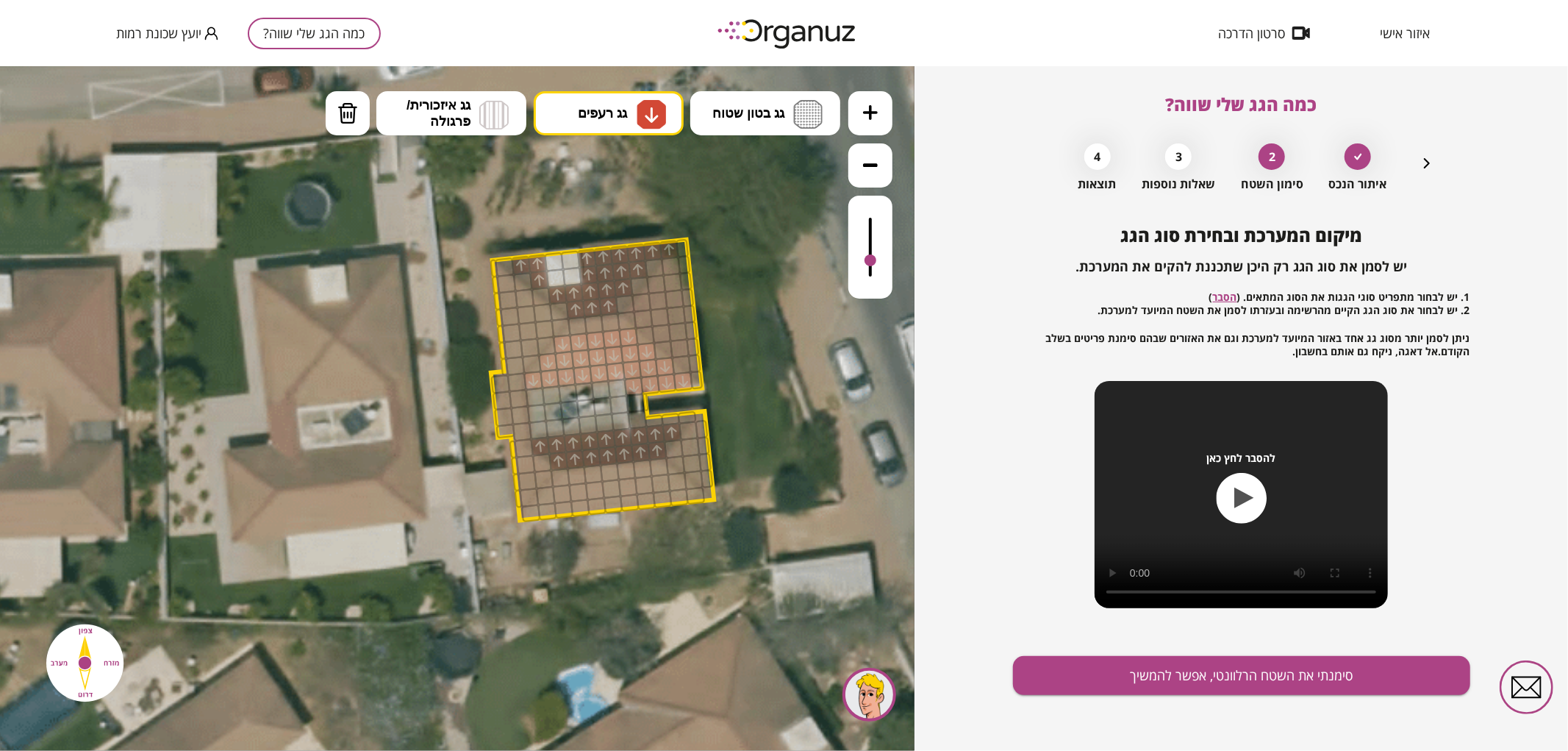
drag, startPoint x: 571, startPoint y: 344, endPoint x: 629, endPoint y: 343, distance: 58.0
drag, startPoint x: 612, startPoint y: 324, endPoint x: 582, endPoint y: 326, distance: 30.1
drag, startPoint x: 528, startPoint y: 510, endPoint x: 689, endPoint y: 494, distance: 161.8
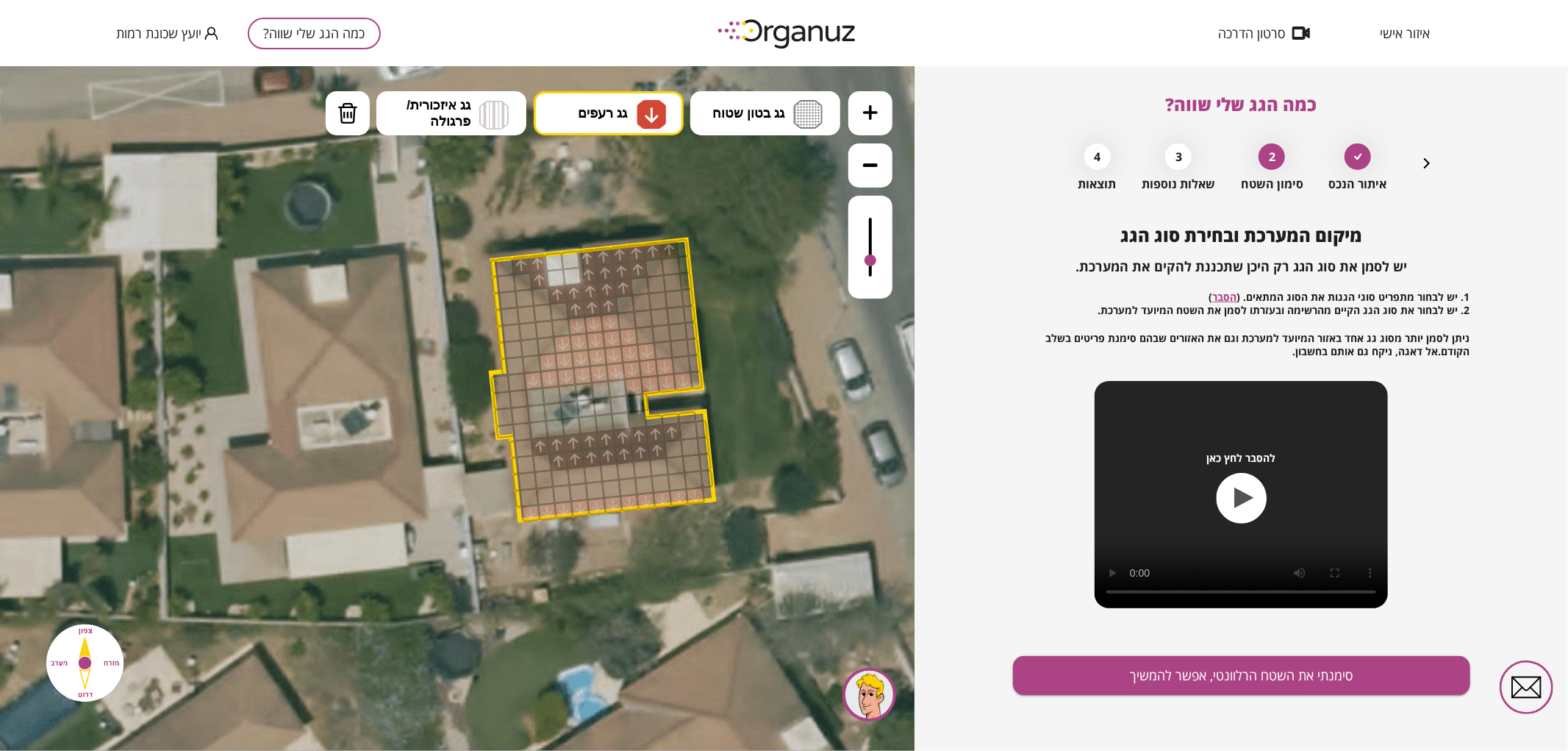
drag, startPoint x: 678, startPoint y: 485, endPoint x: 550, endPoint y: 495, distance: 128.4
drag, startPoint x: 562, startPoint y: 475, endPoint x: 654, endPoint y: 469, distance: 92.2
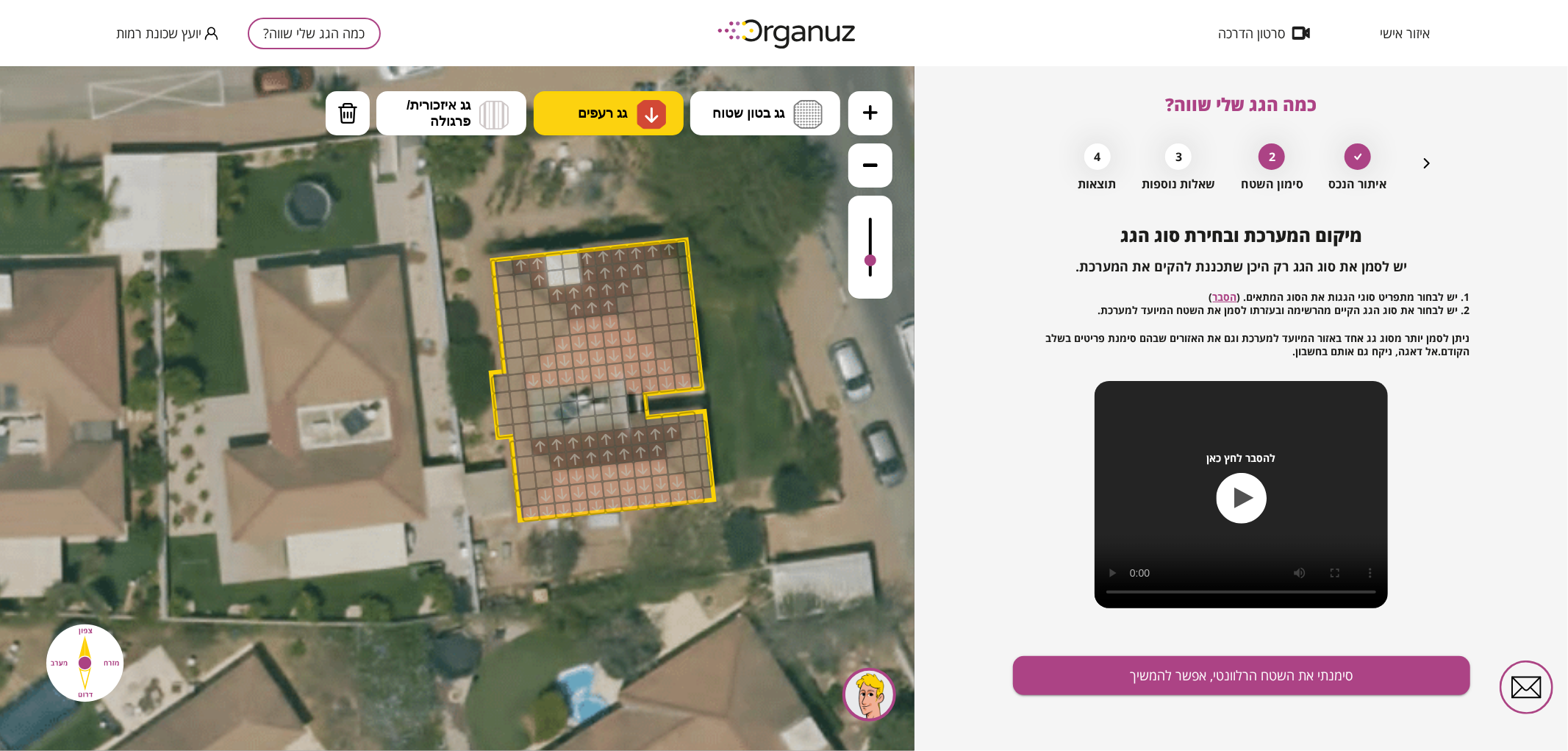
click at [631, 115] on button "גג רעפים" at bounding box center [608, 112] width 150 height 44
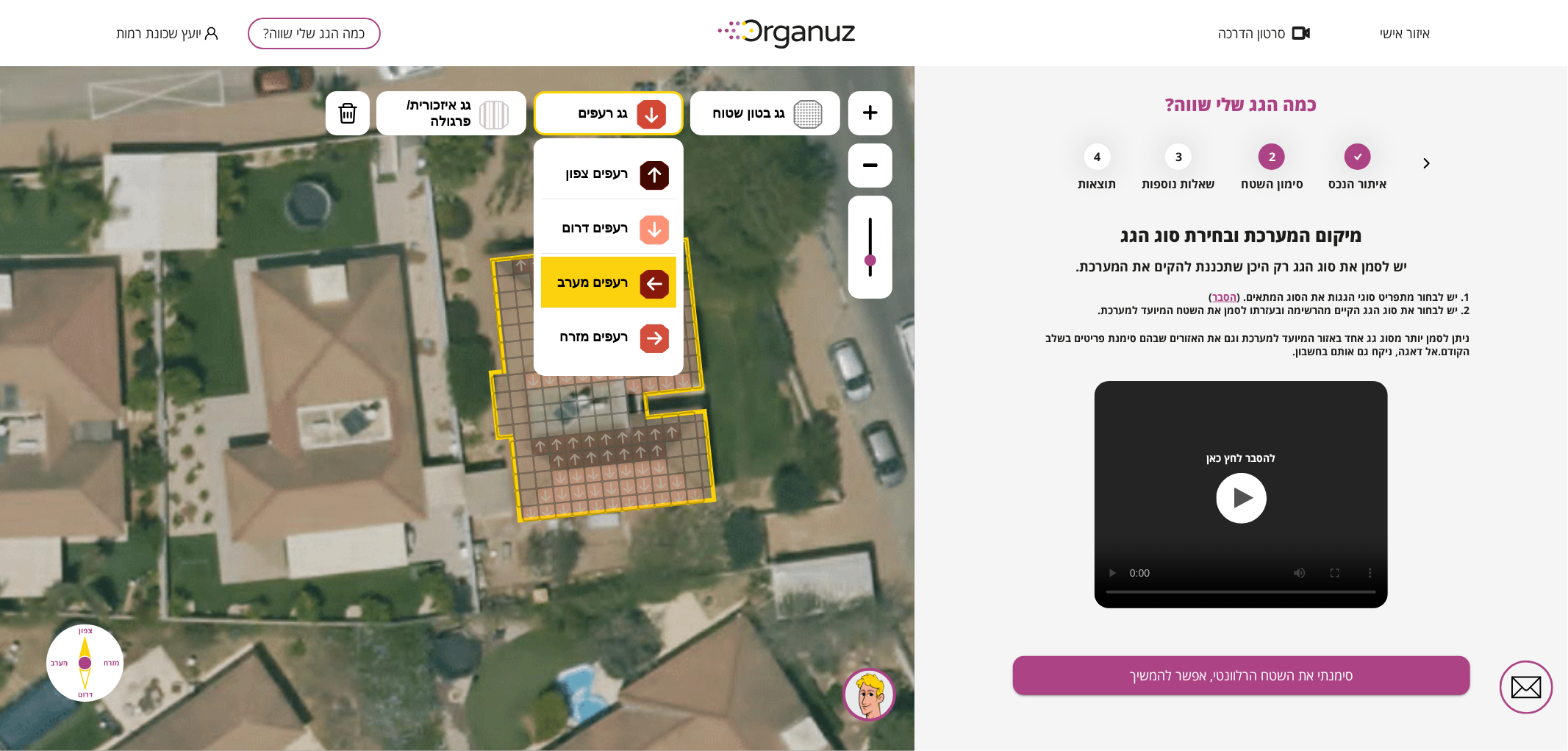
click at [628, 294] on div ".st0 { fill: #FFFFFF; } .st0 { fill: #FFFFFF; }" at bounding box center [457, 407] width 915 height 685
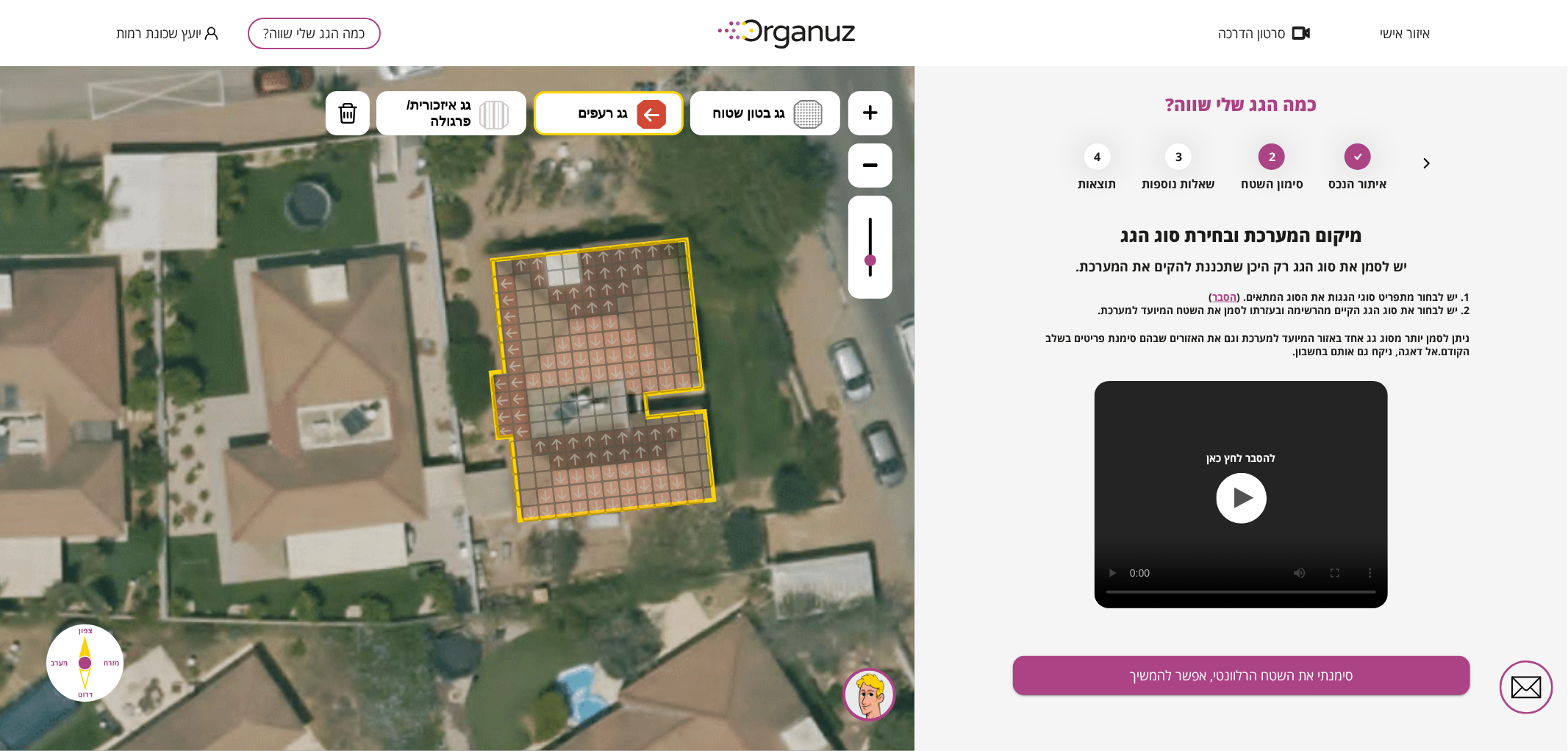
drag, startPoint x: 506, startPoint y: 285, endPoint x: 517, endPoint y: 431, distance: 146.4
drag, startPoint x: 538, startPoint y: 466, endPoint x: 520, endPoint y: 451, distance: 23.4
drag, startPoint x: 524, startPoint y: 347, endPoint x: 528, endPoint y: 301, distance: 46.2
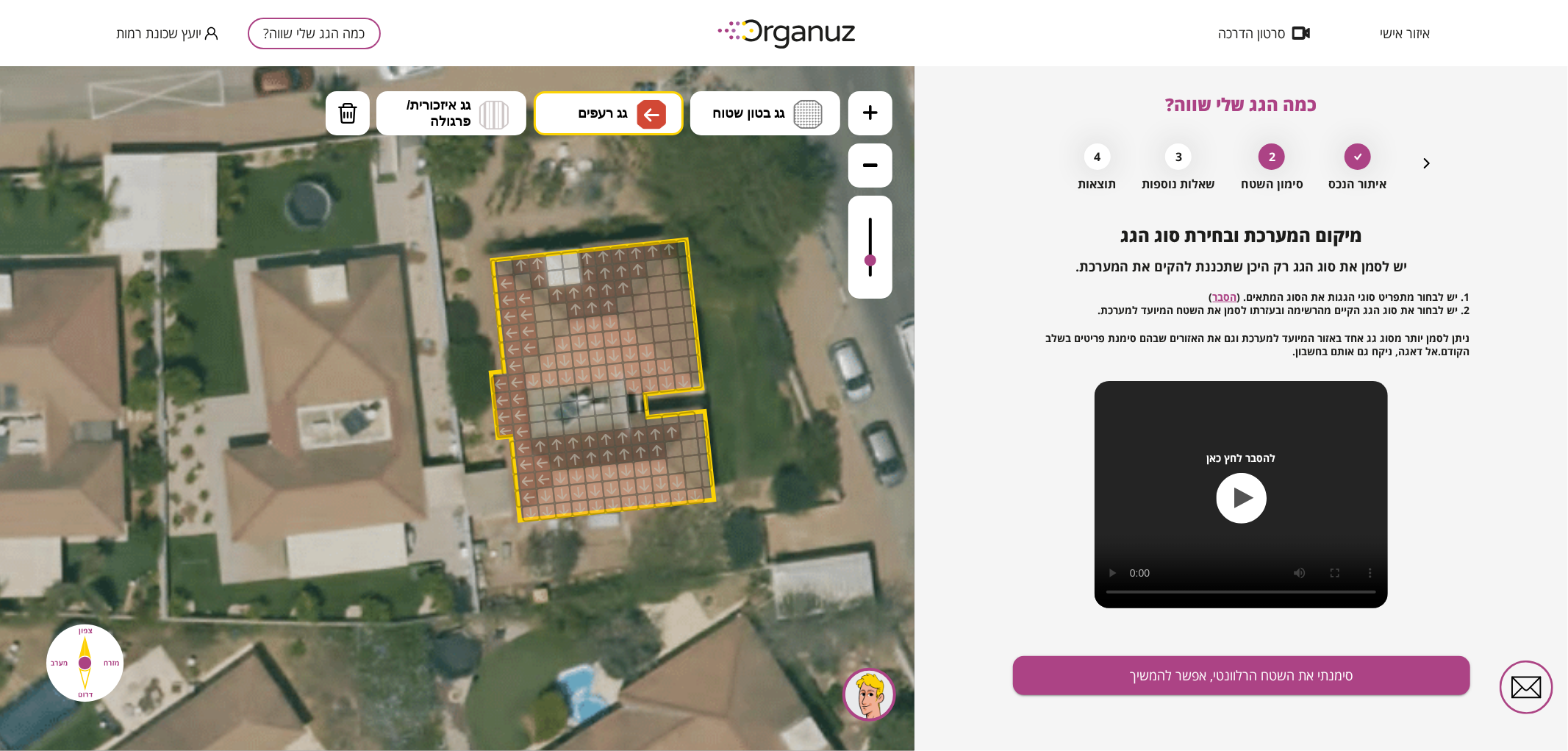
drag, startPoint x: 539, startPoint y: 312, endPoint x: 542, endPoint y: 325, distance: 13.3
click at [561, 319] on div at bounding box center [562, 327] width 20 height 20
click at [560, 310] on div at bounding box center [560, 311] width 20 height 20
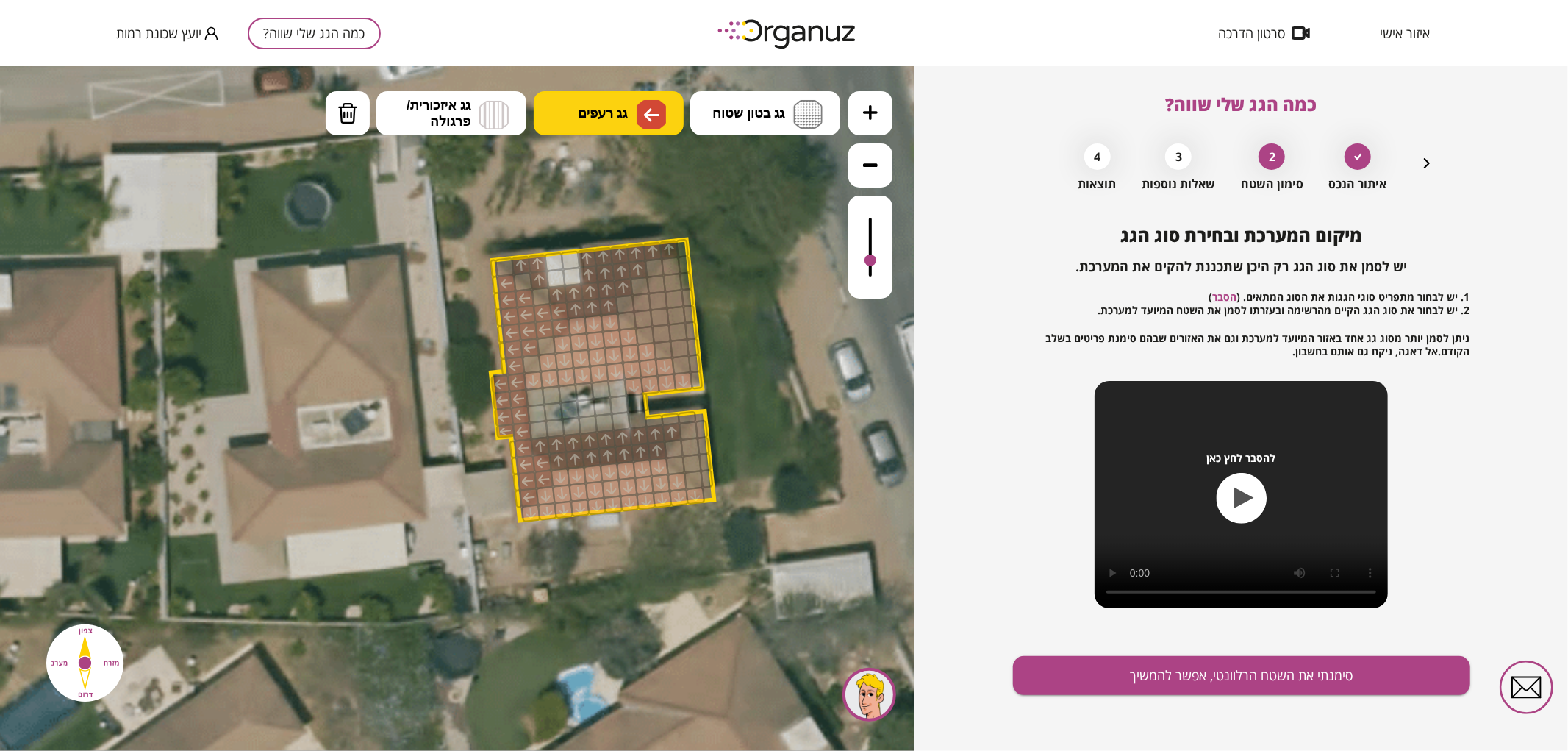
click at [575, 123] on button "גג רעפים" at bounding box center [608, 112] width 150 height 44
click at [614, 336] on div ".st0 { fill: #FFFFFF; } .st0 { fill: #FFFFFF; }" at bounding box center [457, 407] width 915 height 685
drag, startPoint x: 675, startPoint y: 266, endPoint x: 682, endPoint y: 357, distance: 91.3
drag, startPoint x: 692, startPoint y: 365, endPoint x: 689, endPoint y: 292, distance: 73.1
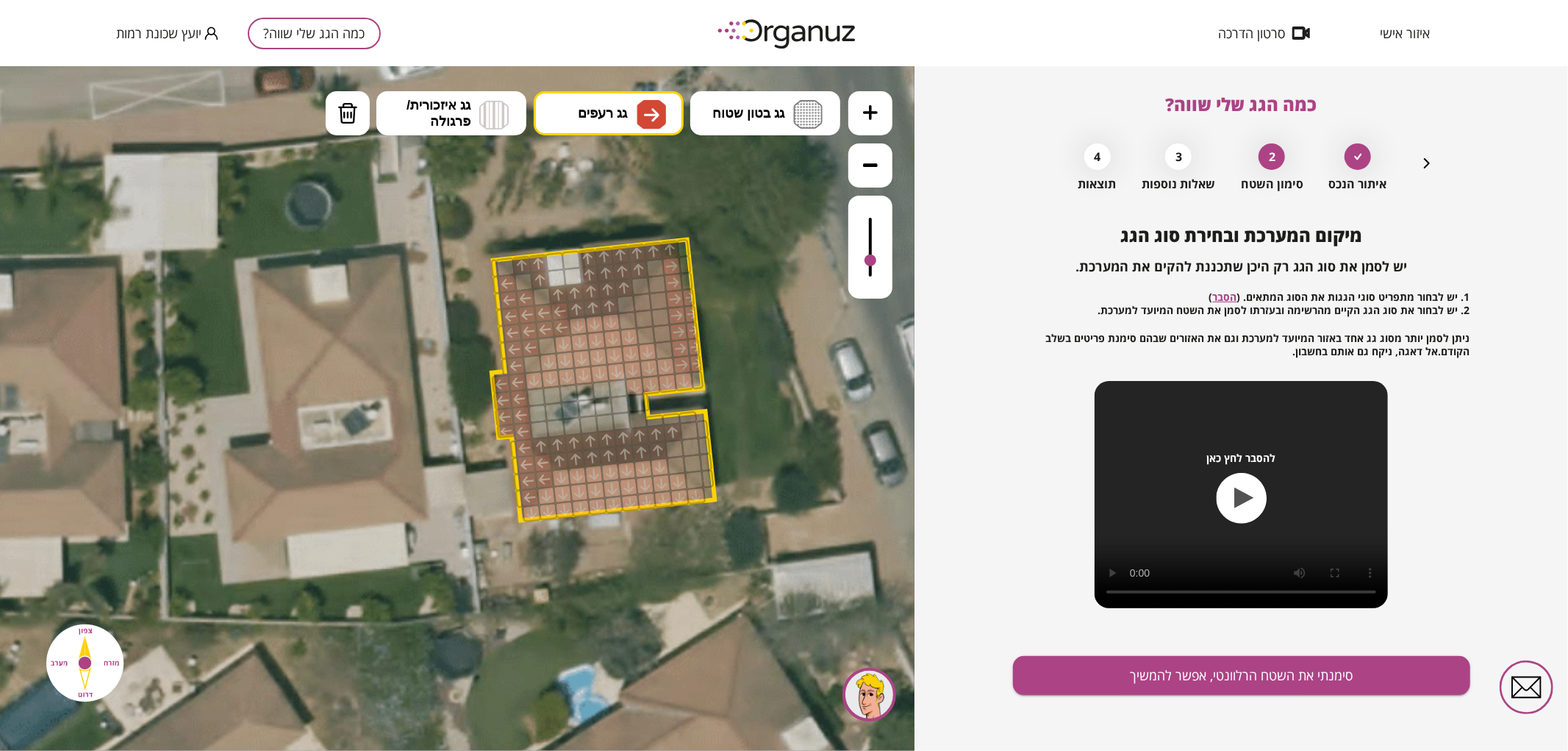
click at [699, 376] on div at bounding box center [697, 379] width 13 height 19
drag, startPoint x: 664, startPoint y: 334, endPoint x: 658, endPoint y: 281, distance: 53.3
drag, startPoint x: 645, startPoint y: 303, endPoint x: 647, endPoint y: 319, distance: 16.1
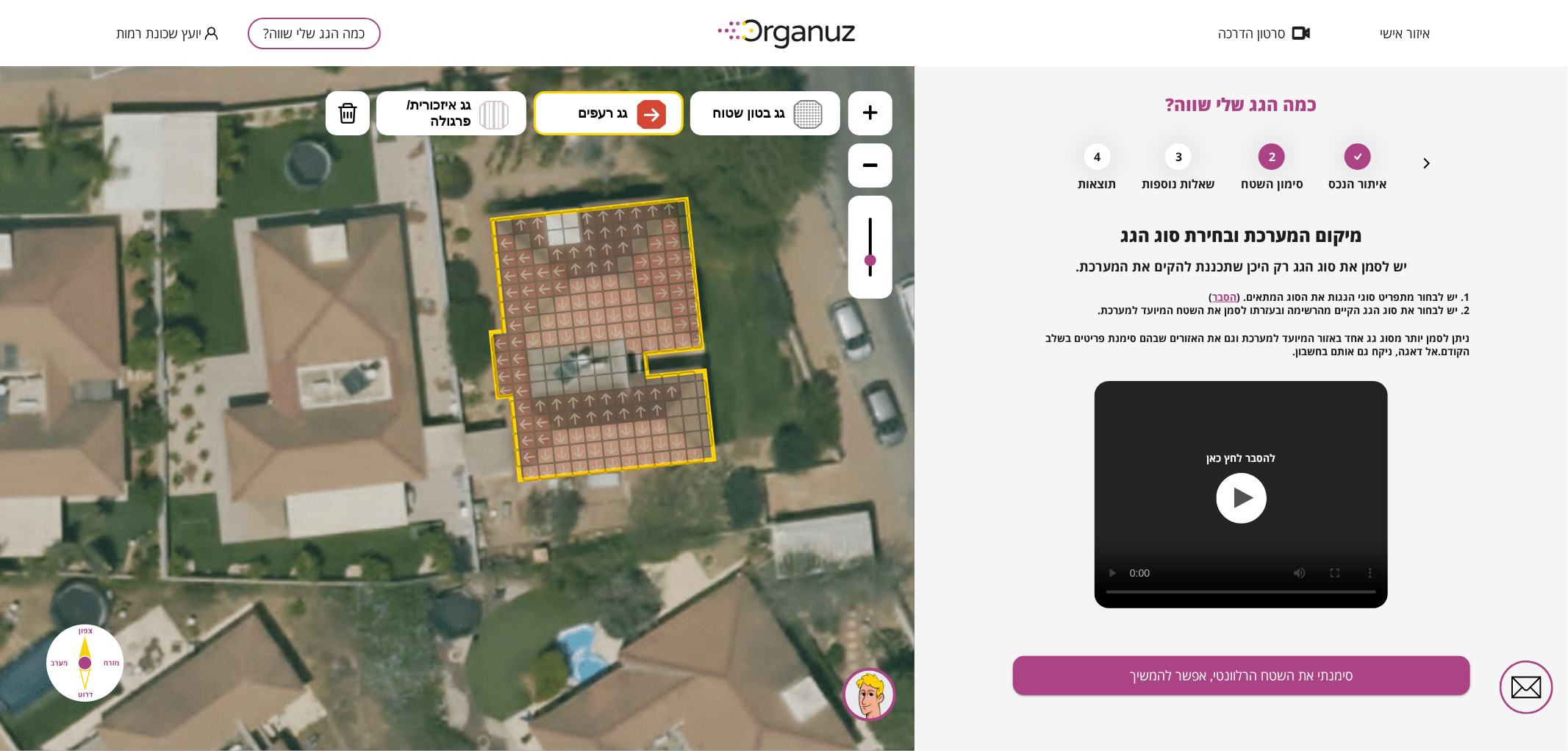
drag, startPoint x: 708, startPoint y: 492, endPoint x: 708, endPoint y: 451, distance: 41.0
click at [708, 451] on polygon at bounding box center [602, 339] width 223 height 281
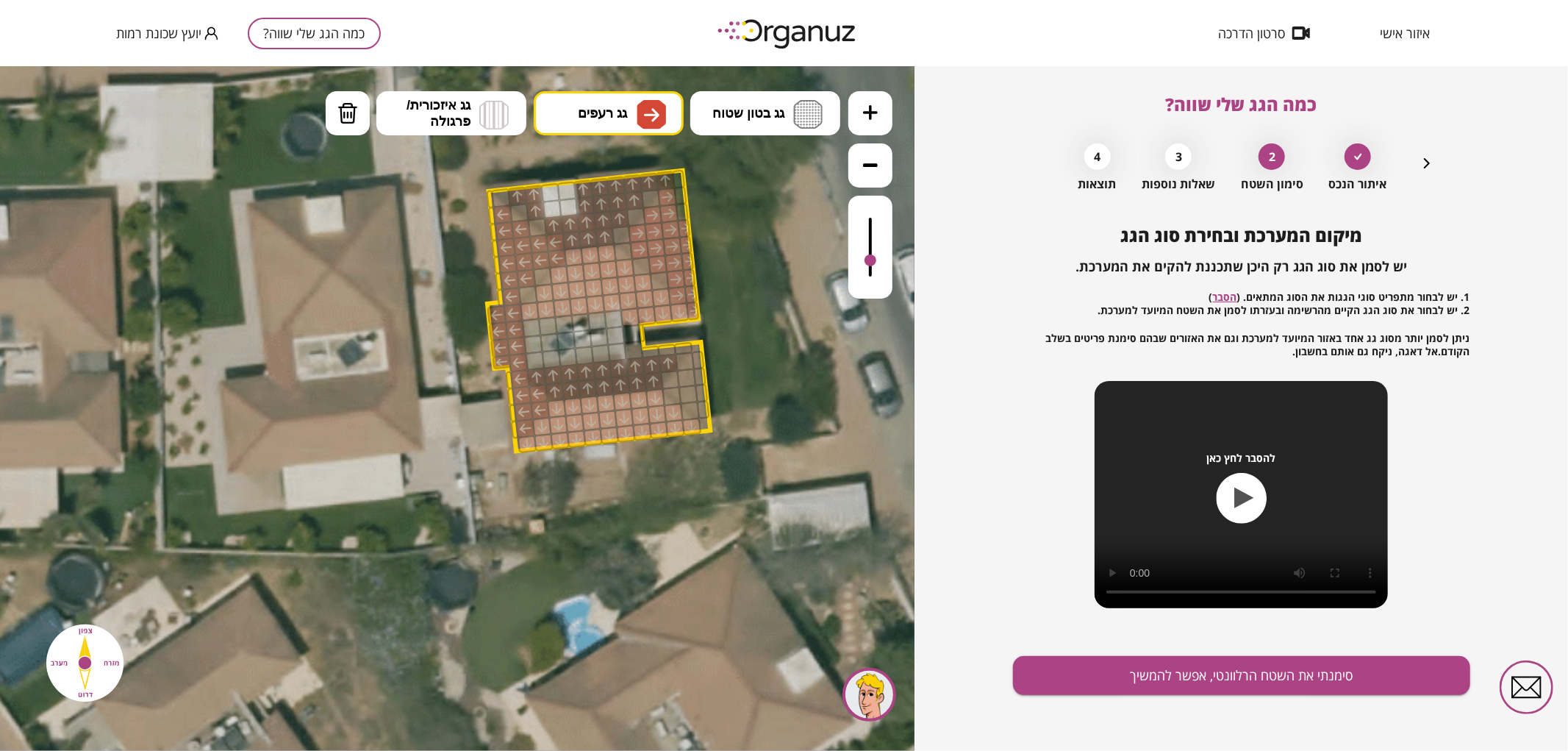
drag, startPoint x: 708, startPoint y: 451, endPoint x: 704, endPoint y: 423, distance: 28.3
click at [704, 423] on polygon at bounding box center [598, 311] width 223 height 281
click at [703, 419] on polygon at bounding box center [598, 311] width 223 height 281
drag, startPoint x: 703, startPoint y: 415, endPoint x: 699, endPoint y: 360, distance: 55.1
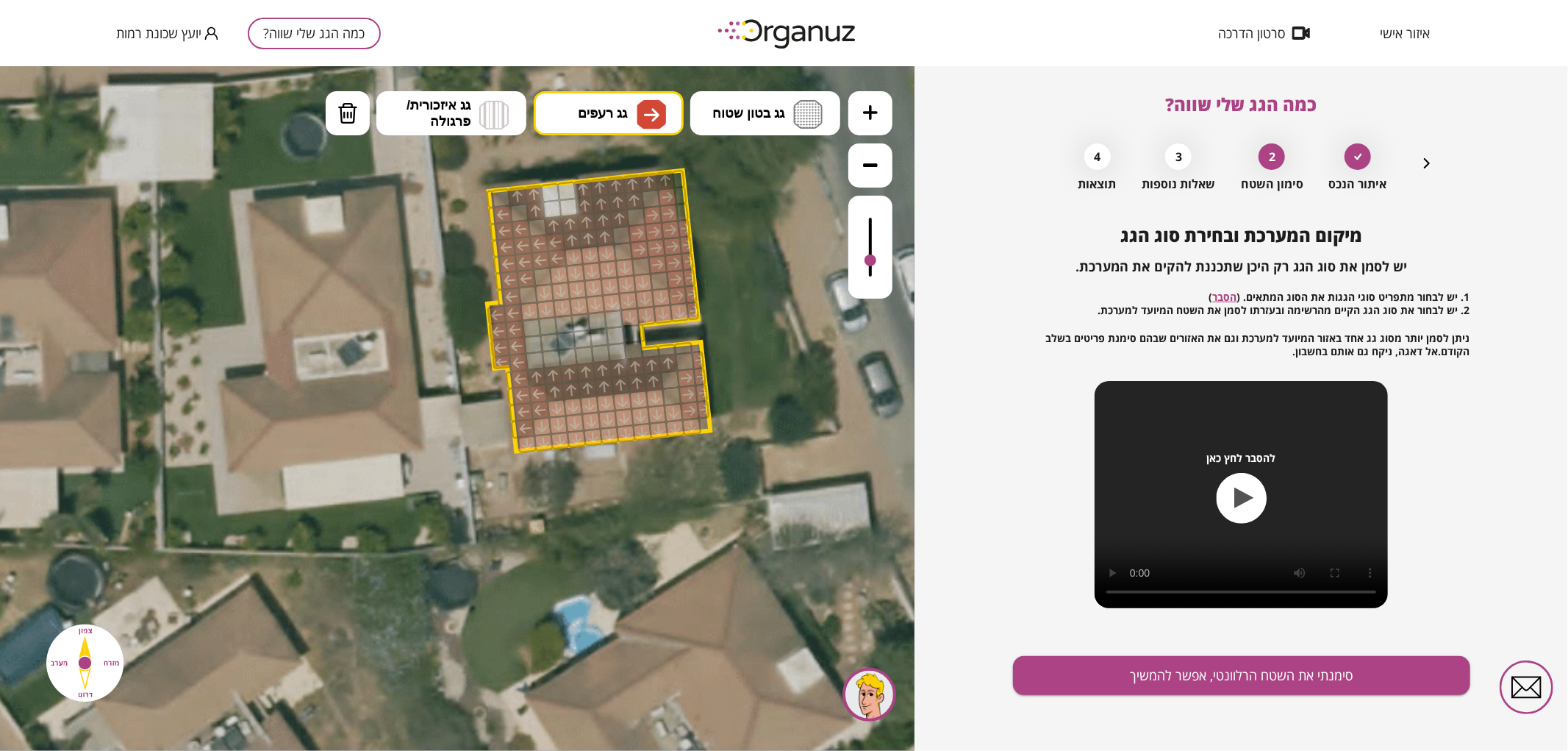
drag, startPoint x: 691, startPoint y: 372, endPoint x: 694, endPoint y: 406, distance: 34.1
click at [675, 384] on div at bounding box center [670, 380] width 20 height 20
click at [675, 389] on div at bounding box center [672, 395] width 20 height 20
click at [686, 358] on div at bounding box center [685, 361] width 20 height 20
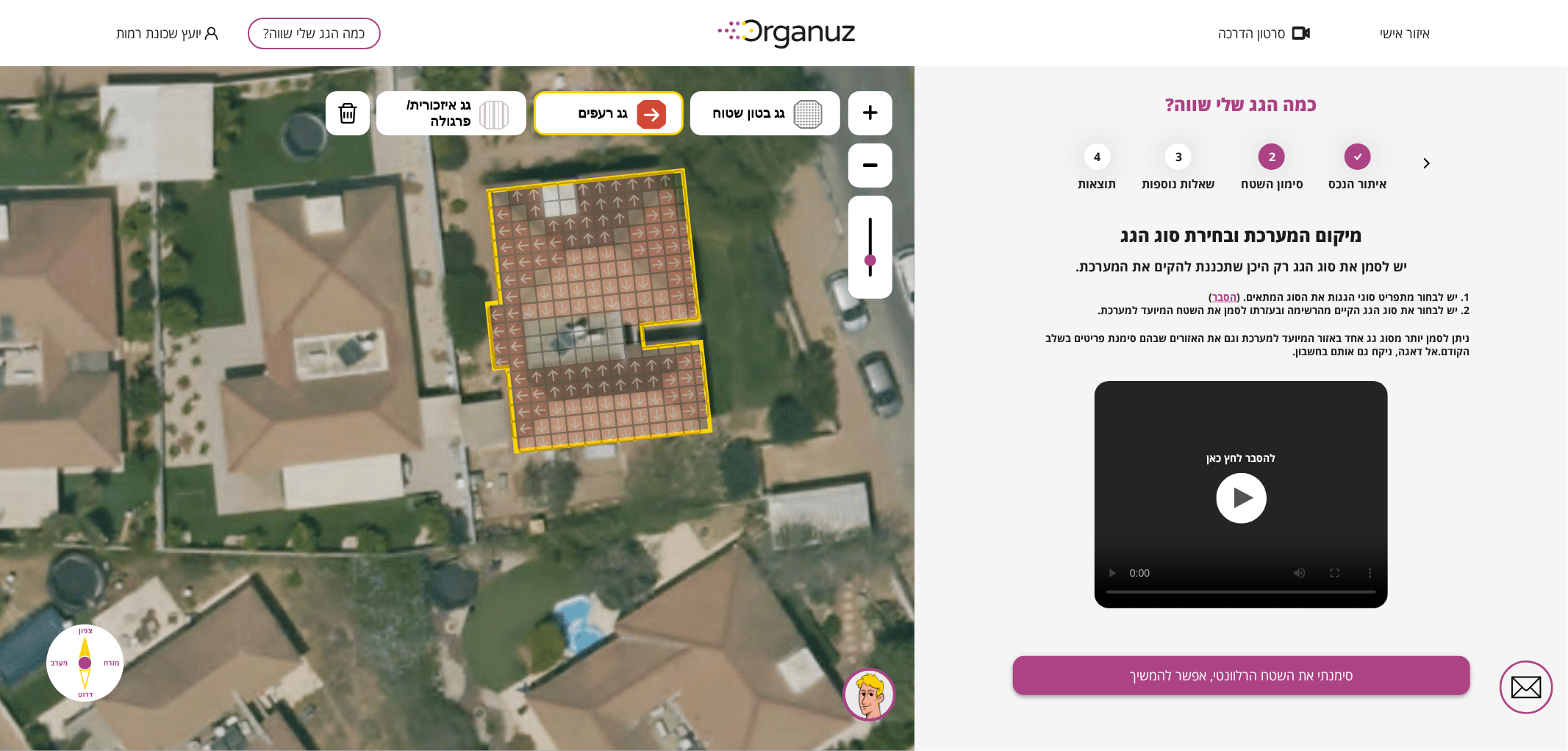
click at [1130, 686] on button "סימנתי את השטח הרלוונטי, אפשר להמשיך" at bounding box center [1242, 676] width 458 height 39
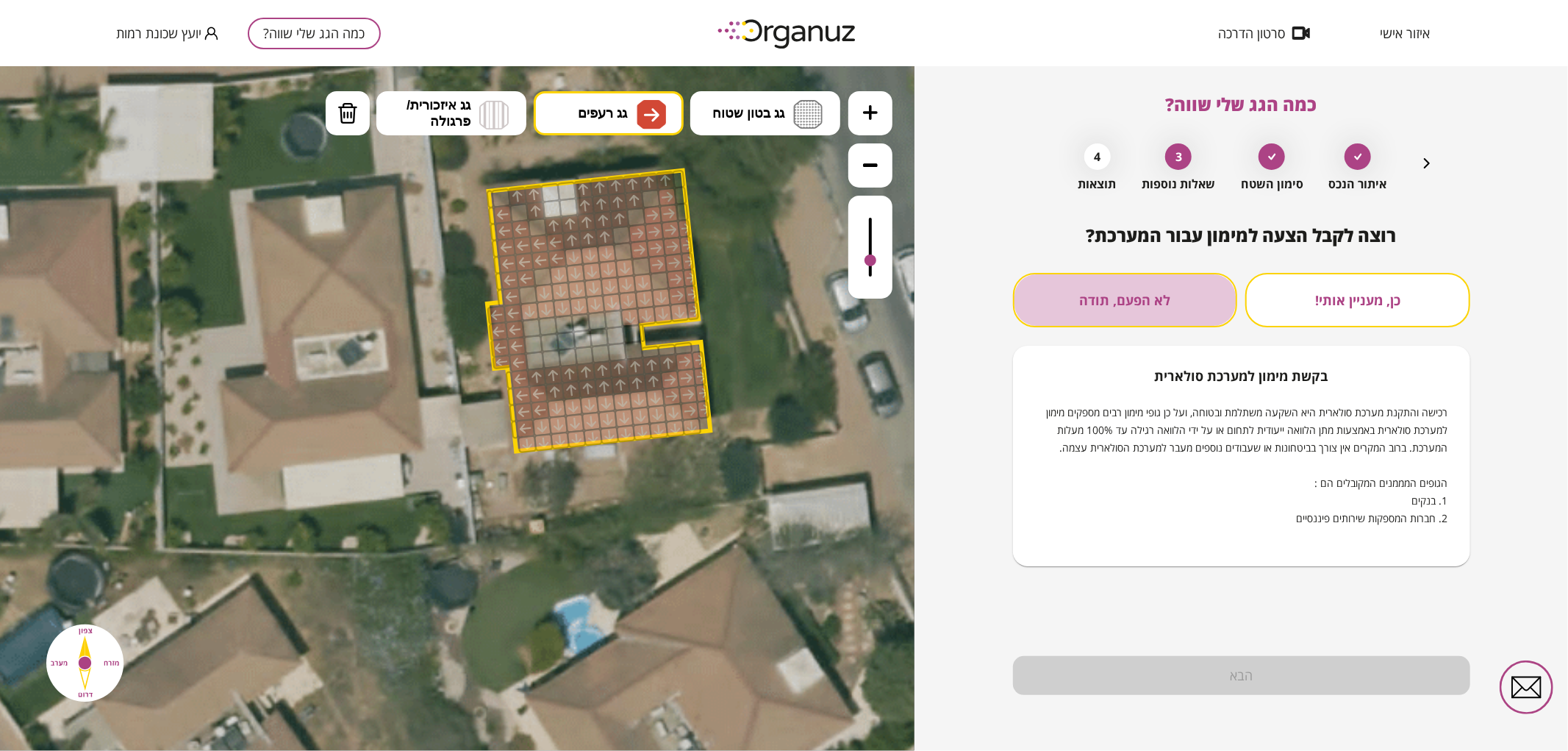
click at [1099, 303] on button "לא הפעם, תודה" at bounding box center [1125, 300] width 225 height 54
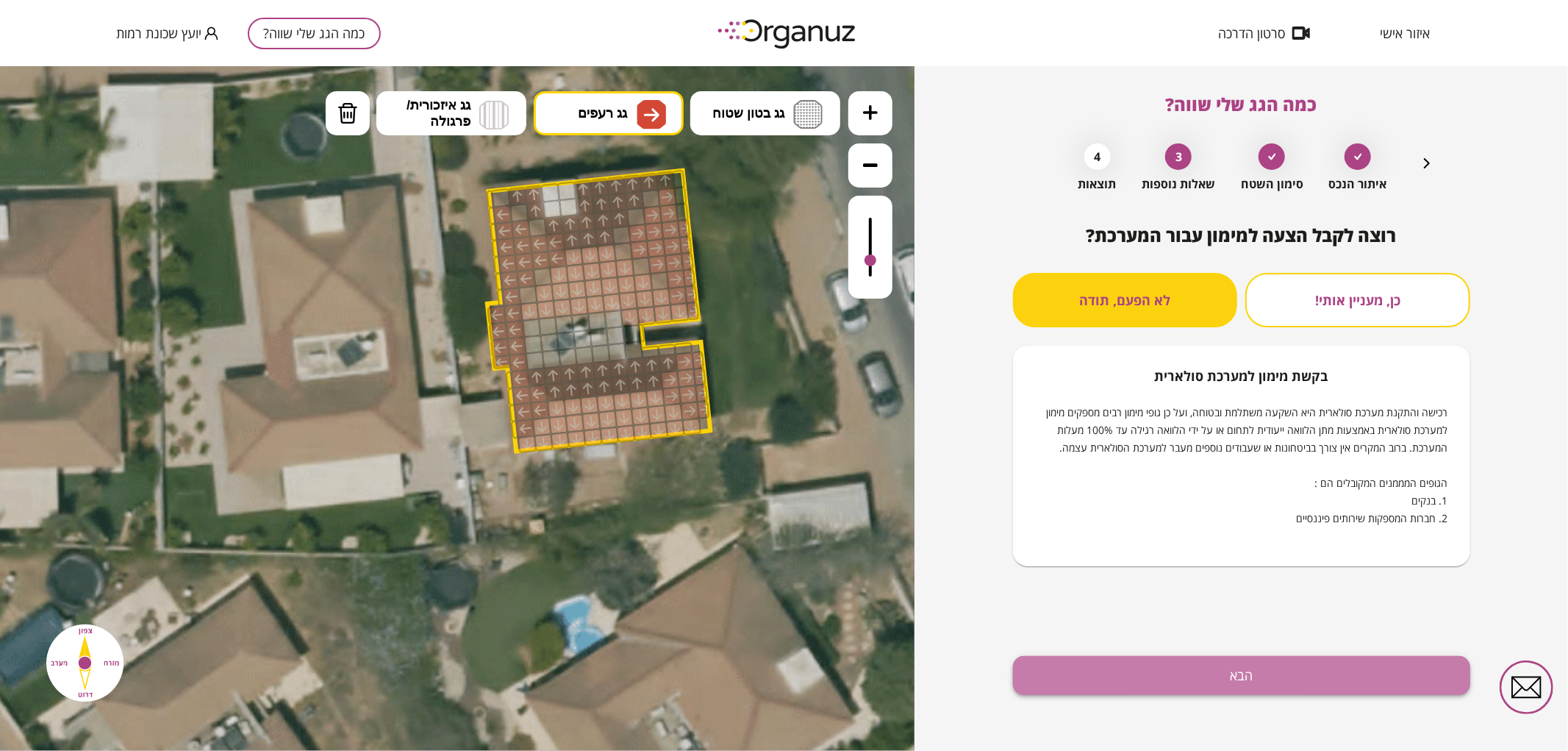
click at [1175, 677] on button "הבא" at bounding box center [1242, 676] width 458 height 39
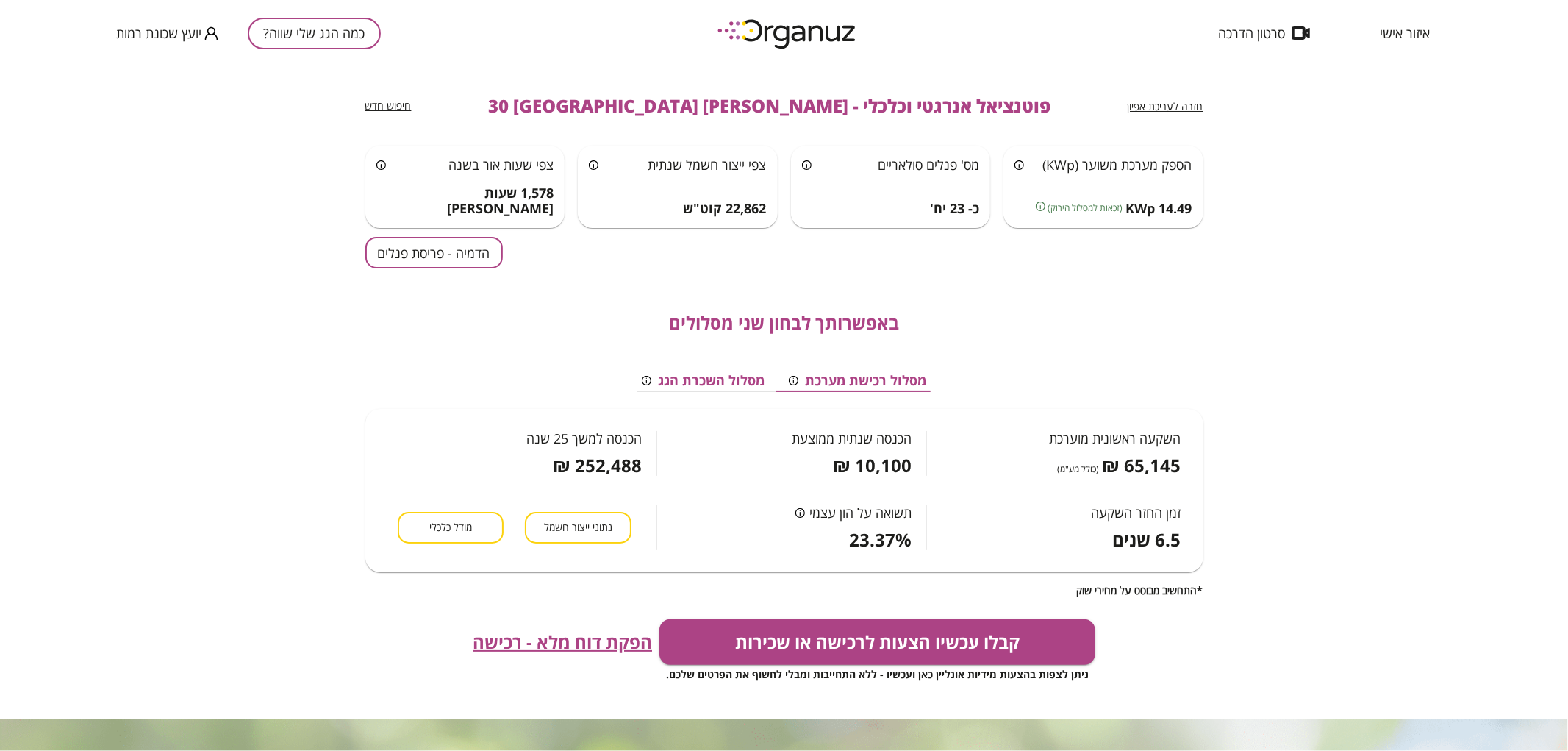
click at [468, 272] on div "באפשרותך לבחון שני מסלולים מסלול רכישת מערכת מסלול השכרת הגג השקעה ראשונית מוער…" at bounding box center [785, 432] width 838 height 328
click at [469, 263] on button "הדמיה - פריסת פנלים" at bounding box center [435, 253] width 138 height 31
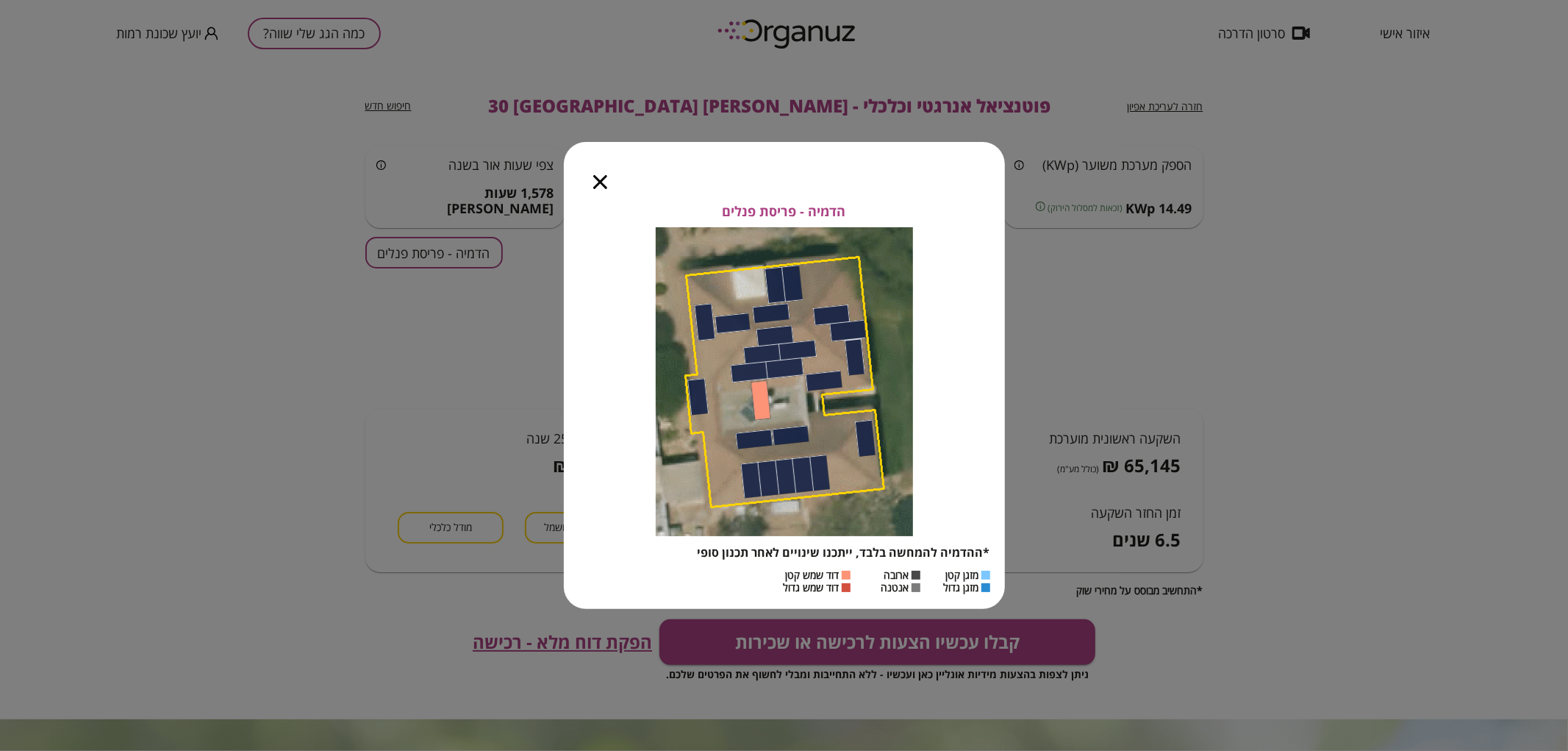
click at [601, 189] on div at bounding box center [600, 172] width 73 height 62
click at [601, 180] on icon "button" at bounding box center [600, 181] width 14 height 14
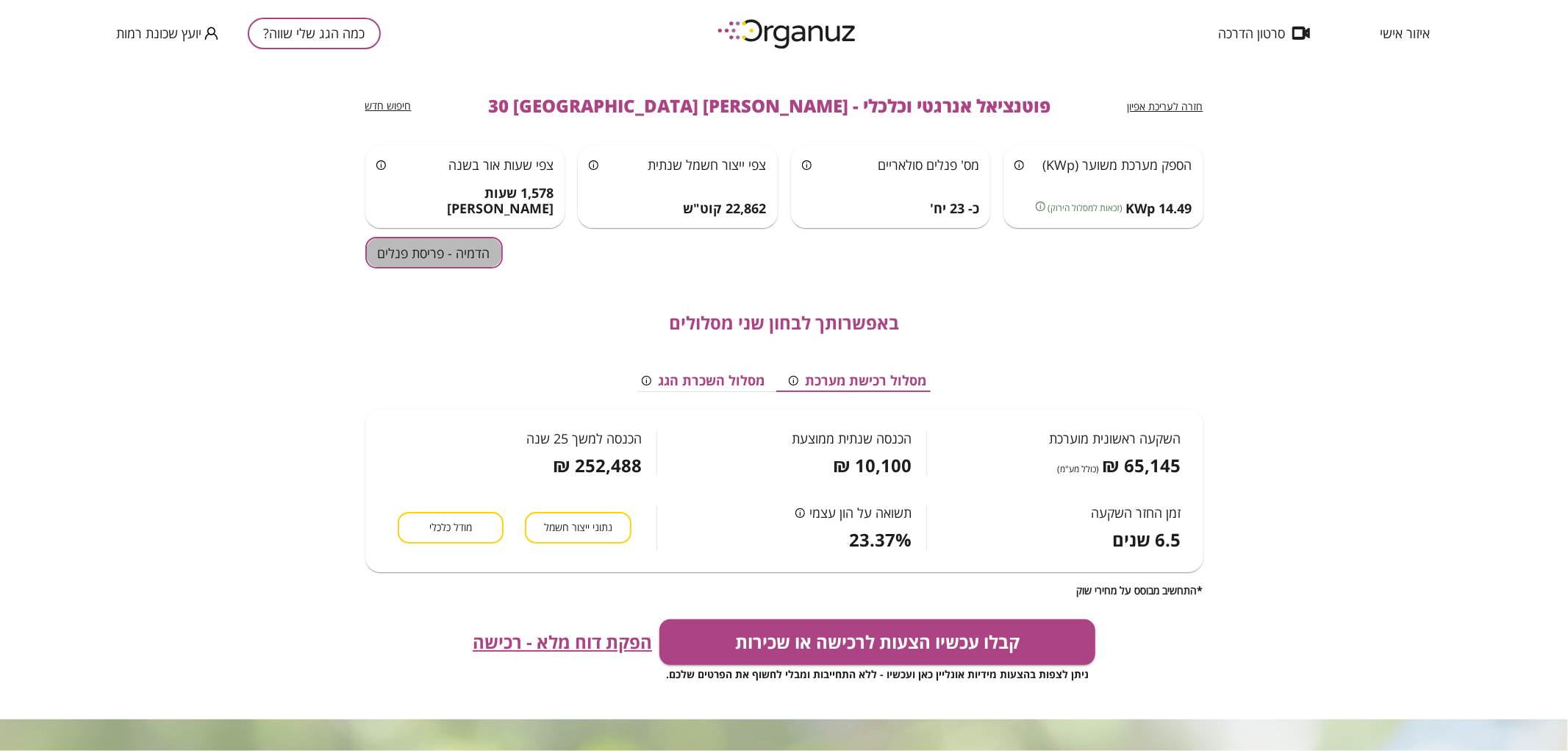
click at [451, 254] on button "הדמיה - פריסת פנלים" at bounding box center [435, 253] width 138 height 31
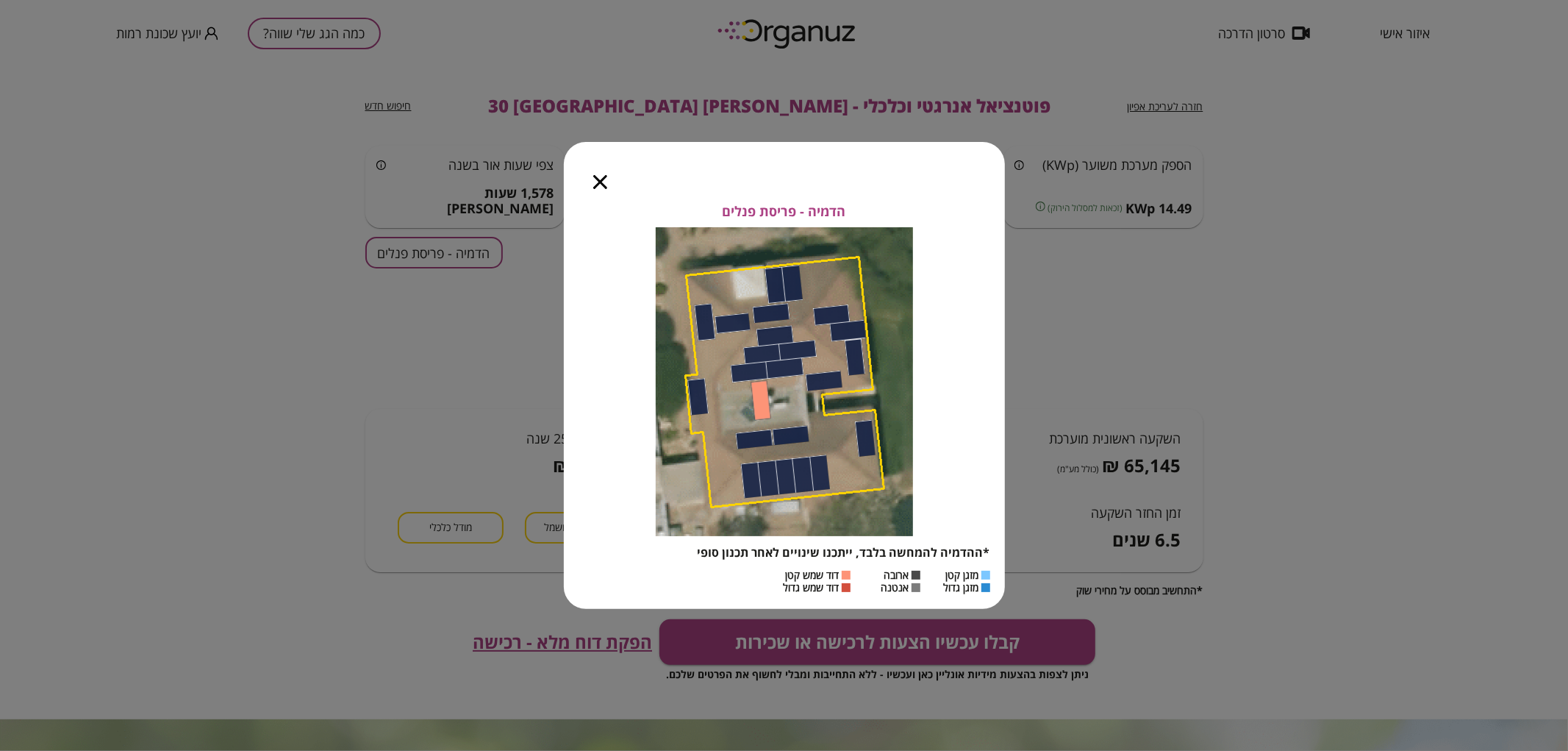
click at [601, 188] on icon "button" at bounding box center [600, 181] width 14 height 14
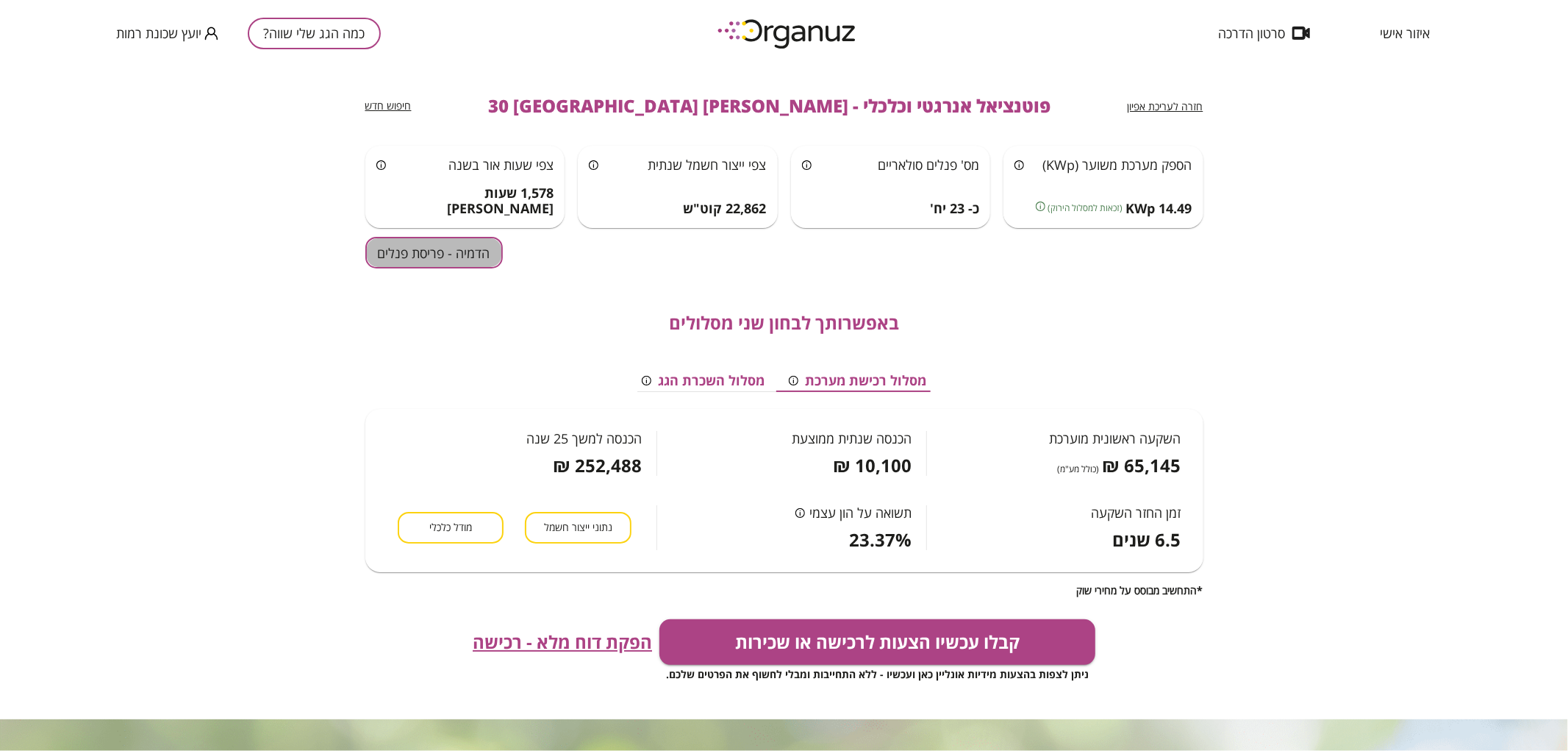
click at [485, 248] on button "הדמיה - פריסת פנלים" at bounding box center [435, 253] width 138 height 31
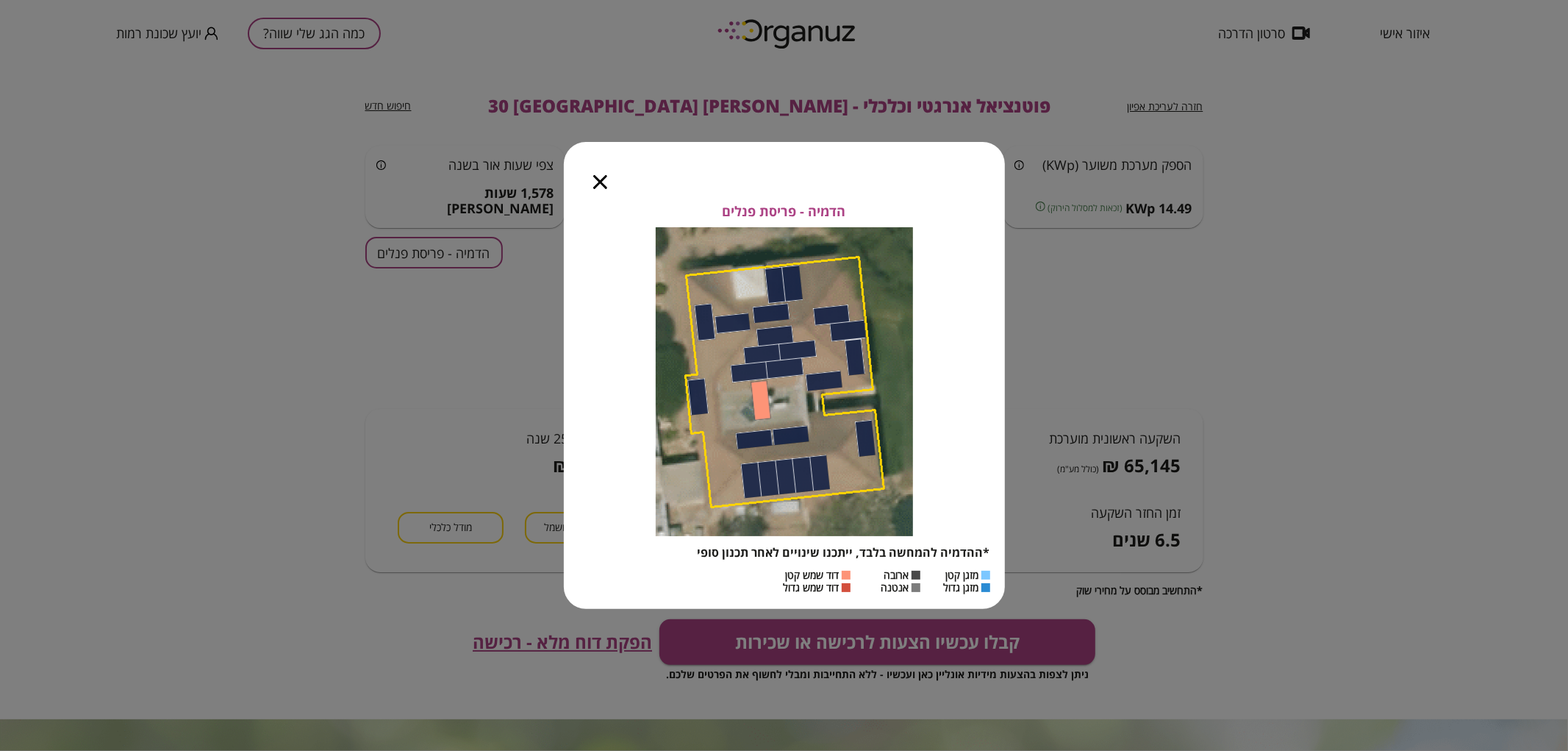
click at [594, 178] on icon "button" at bounding box center [600, 181] width 14 height 14
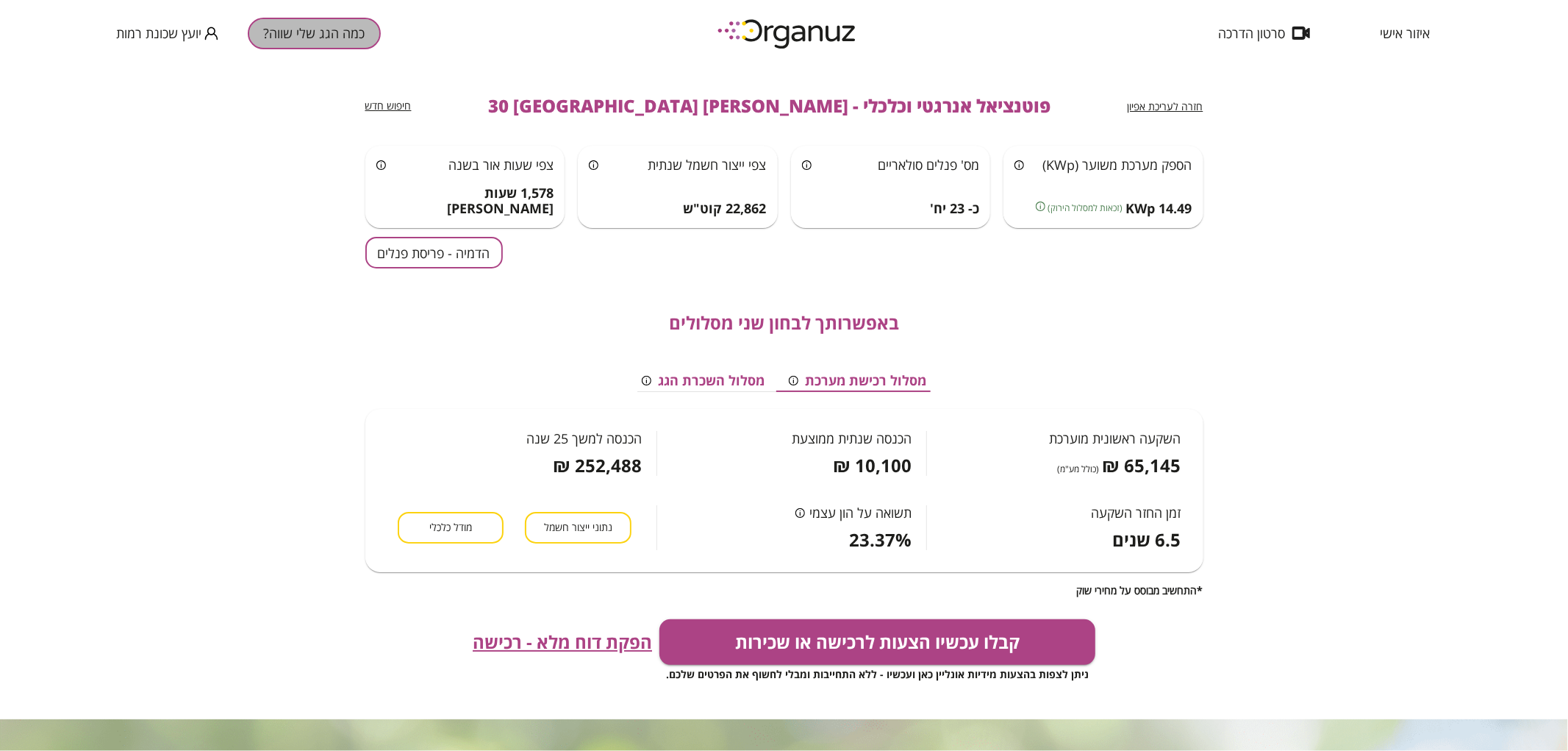
click at [321, 42] on button "כמה הגג שלי שווה?" at bounding box center [314, 33] width 133 height 31
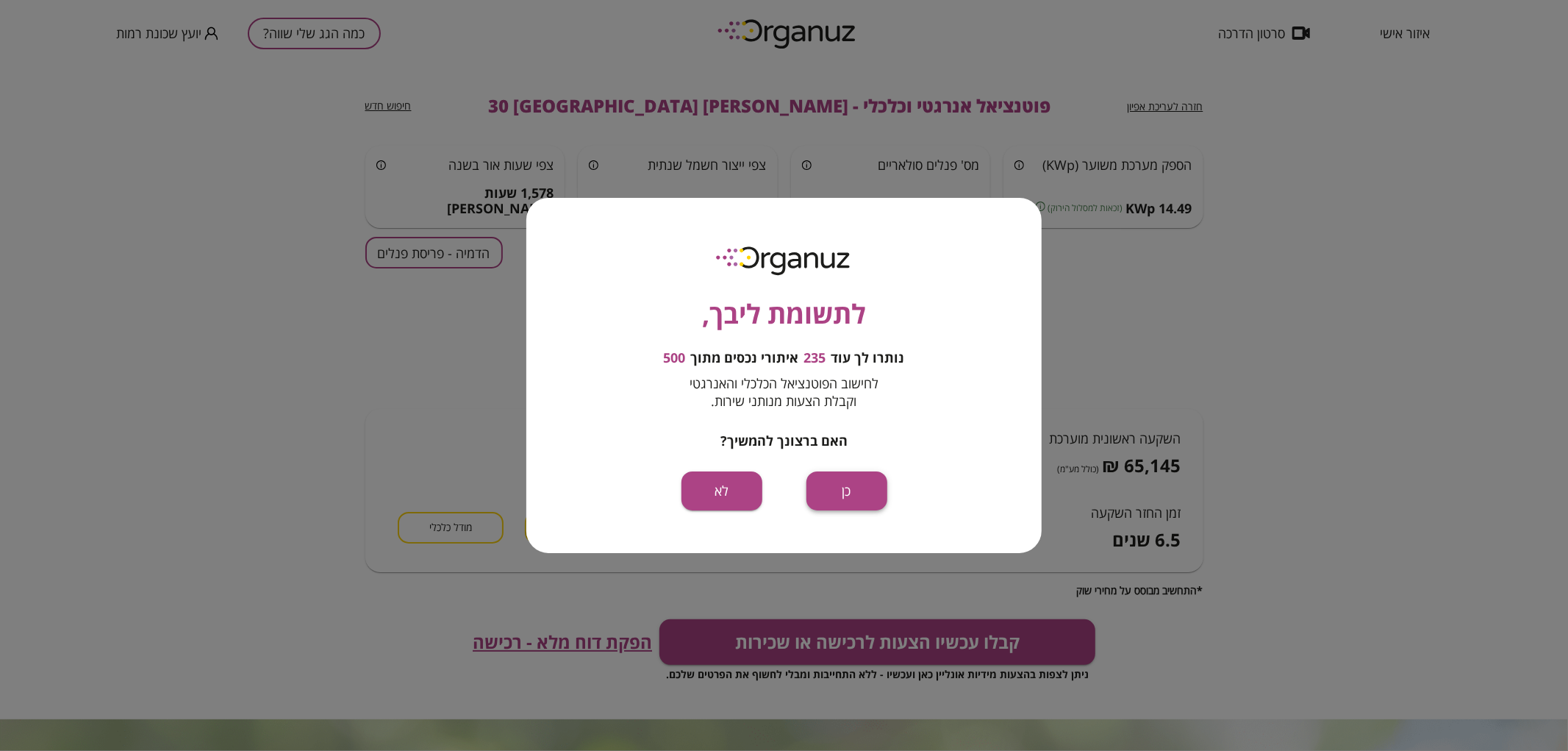
click at [853, 493] on button "כן" at bounding box center [847, 491] width 81 height 39
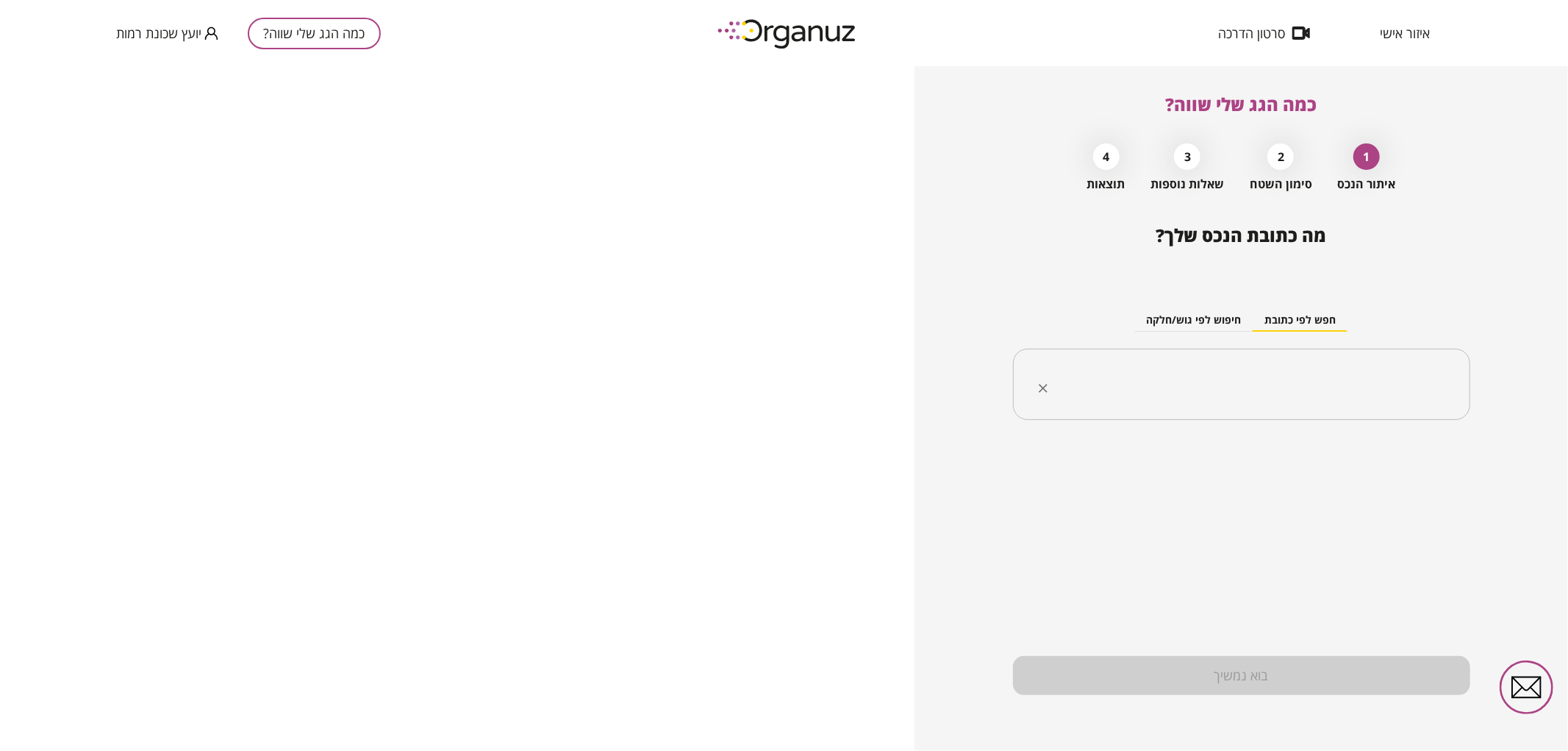
click at [1221, 380] on input "text" at bounding box center [1246, 384] width 411 height 37
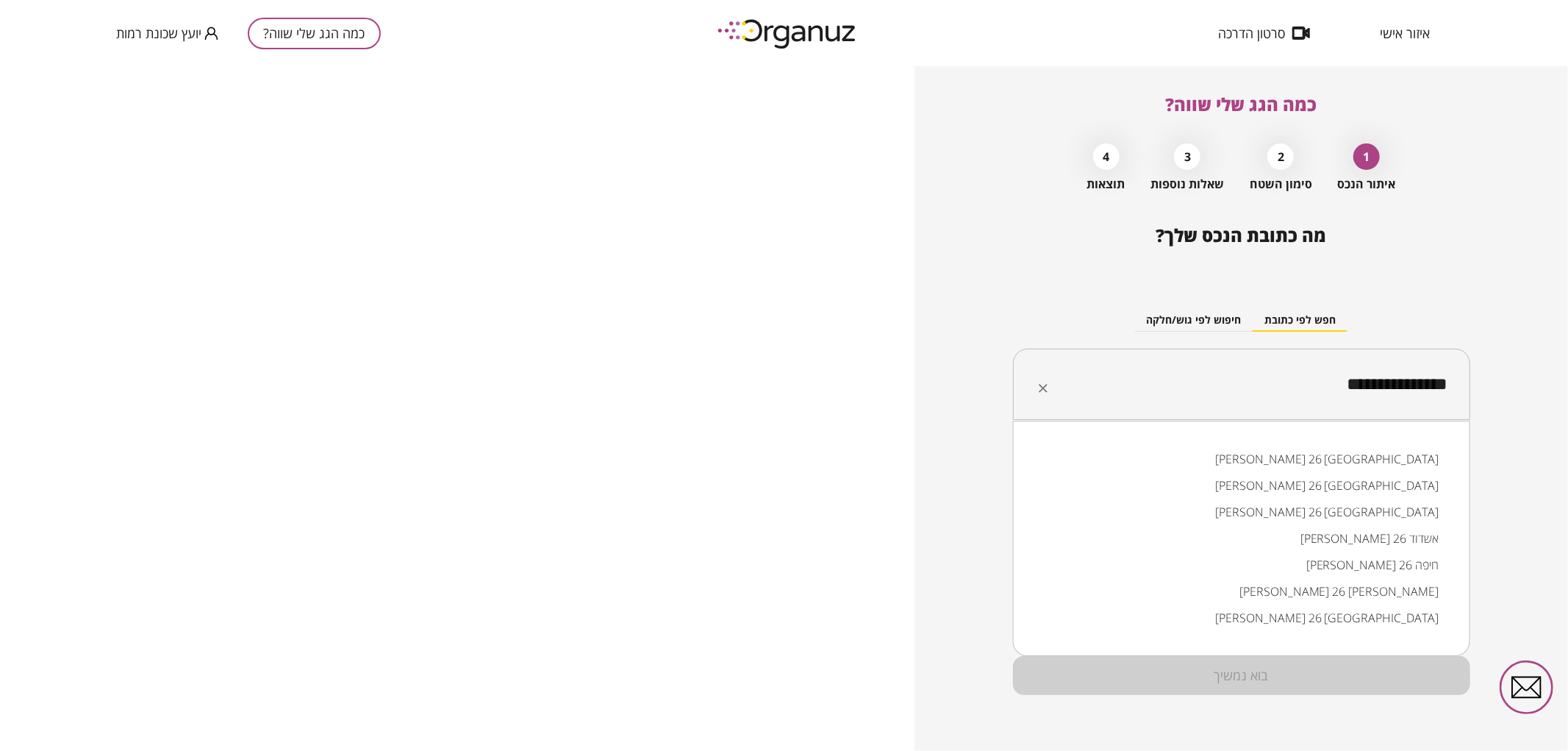
click at [1371, 465] on li "שלמה בן-יוסף 26 באר שבע" at bounding box center [1242, 459] width 419 height 27
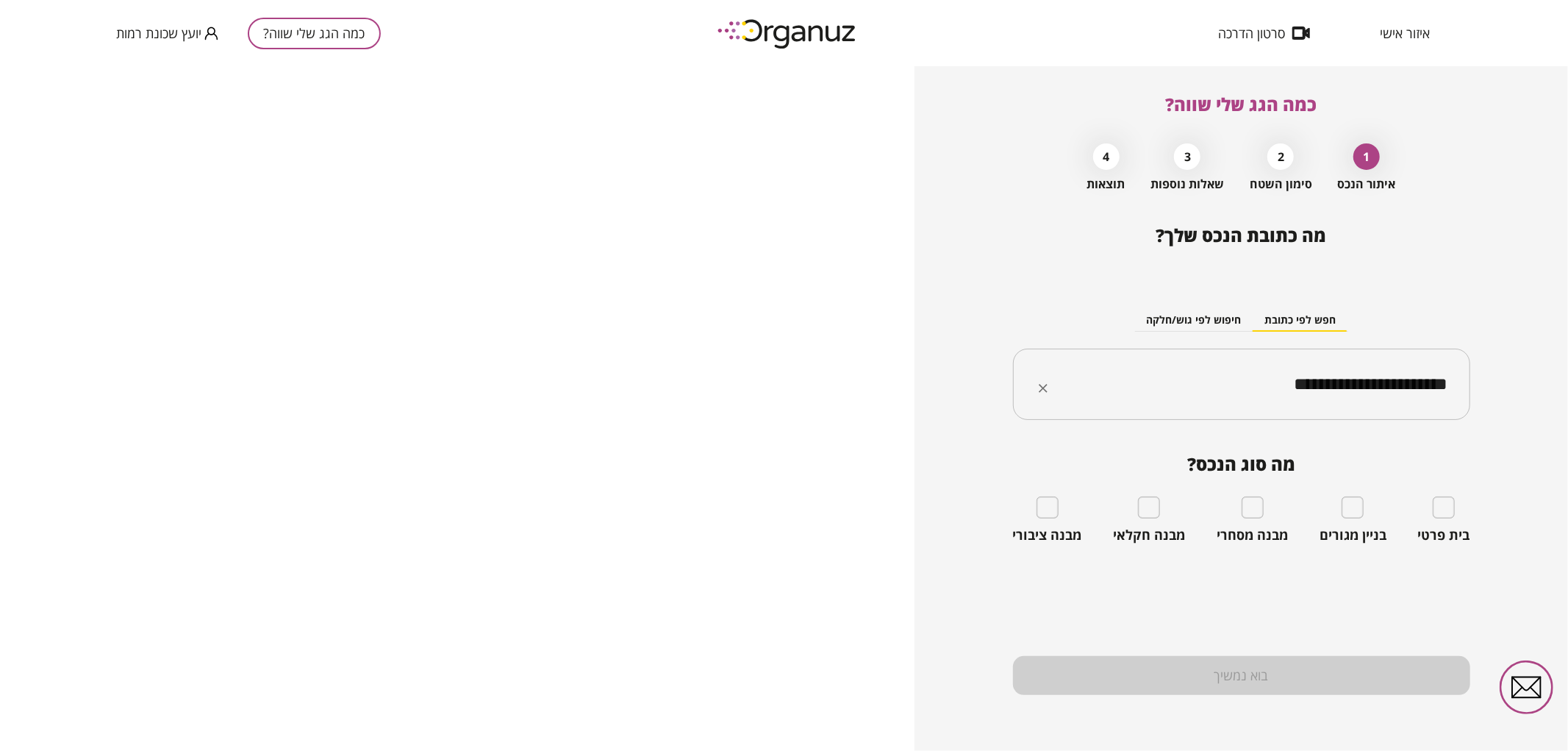
type input "**********"
click at [1450, 520] on div "בית פרטי" at bounding box center [1444, 519] width 52 height 47
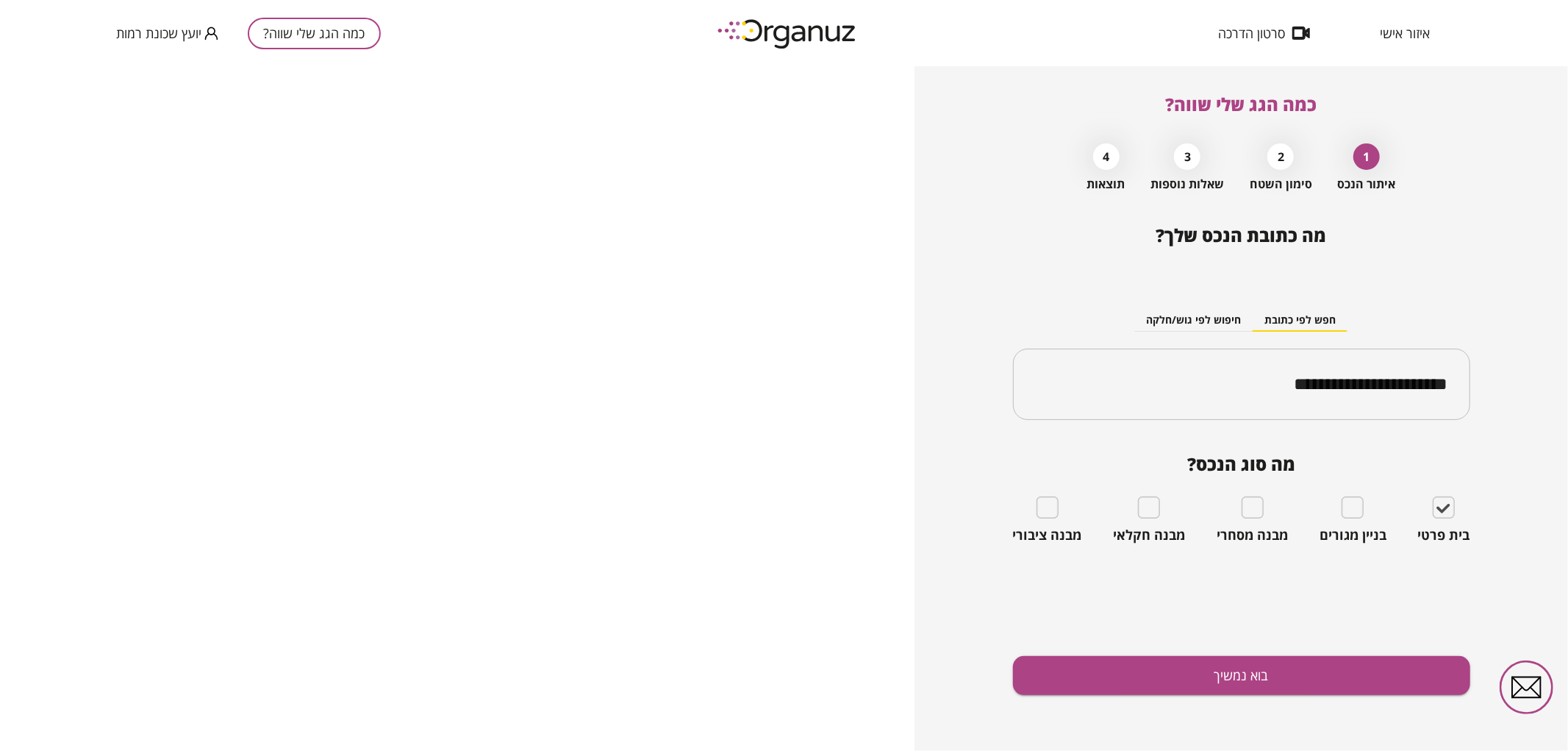
click at [1390, 706] on div "**********" at bounding box center [1242, 488] width 458 height 526
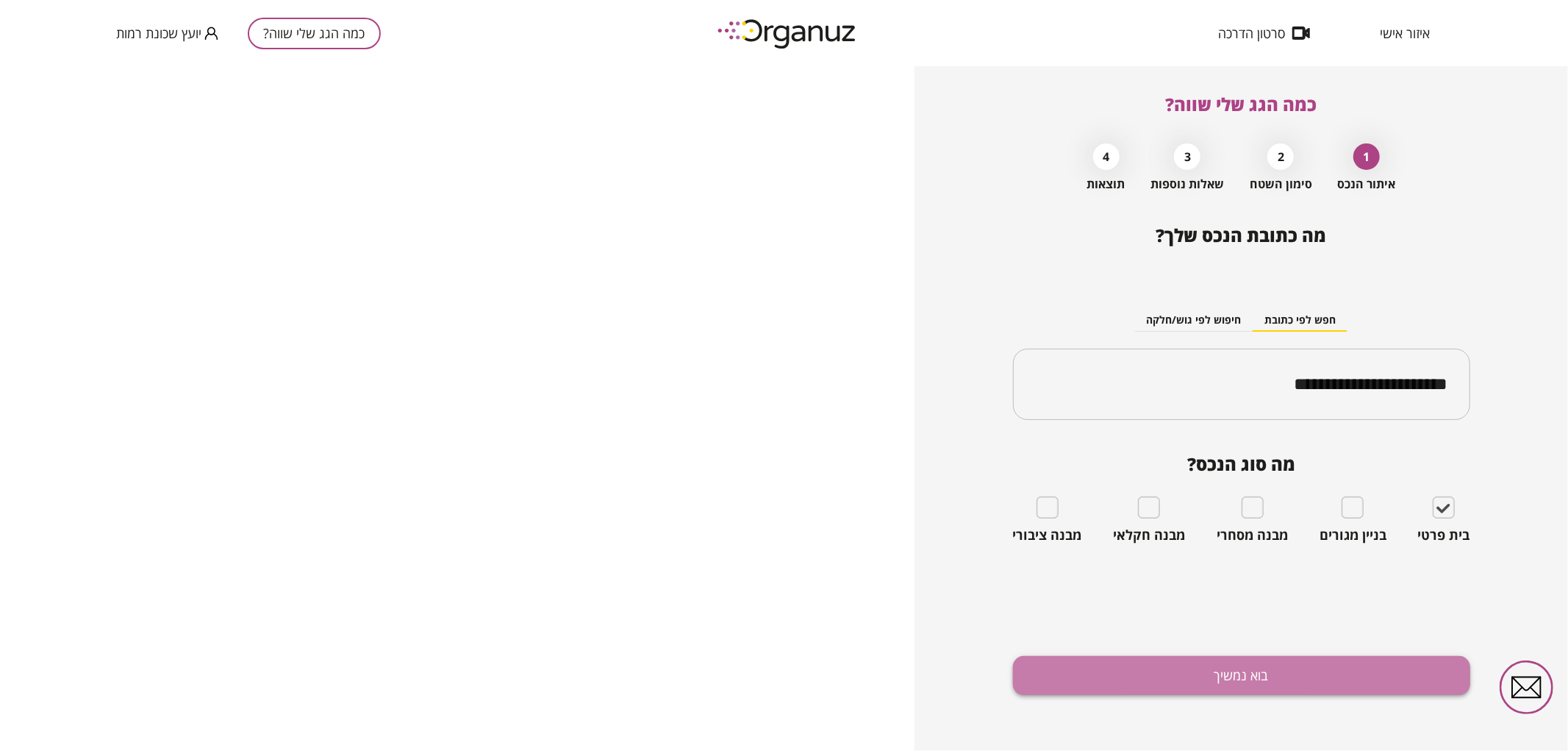
click at [1377, 682] on button "בוא נמשיך" at bounding box center [1242, 676] width 458 height 39
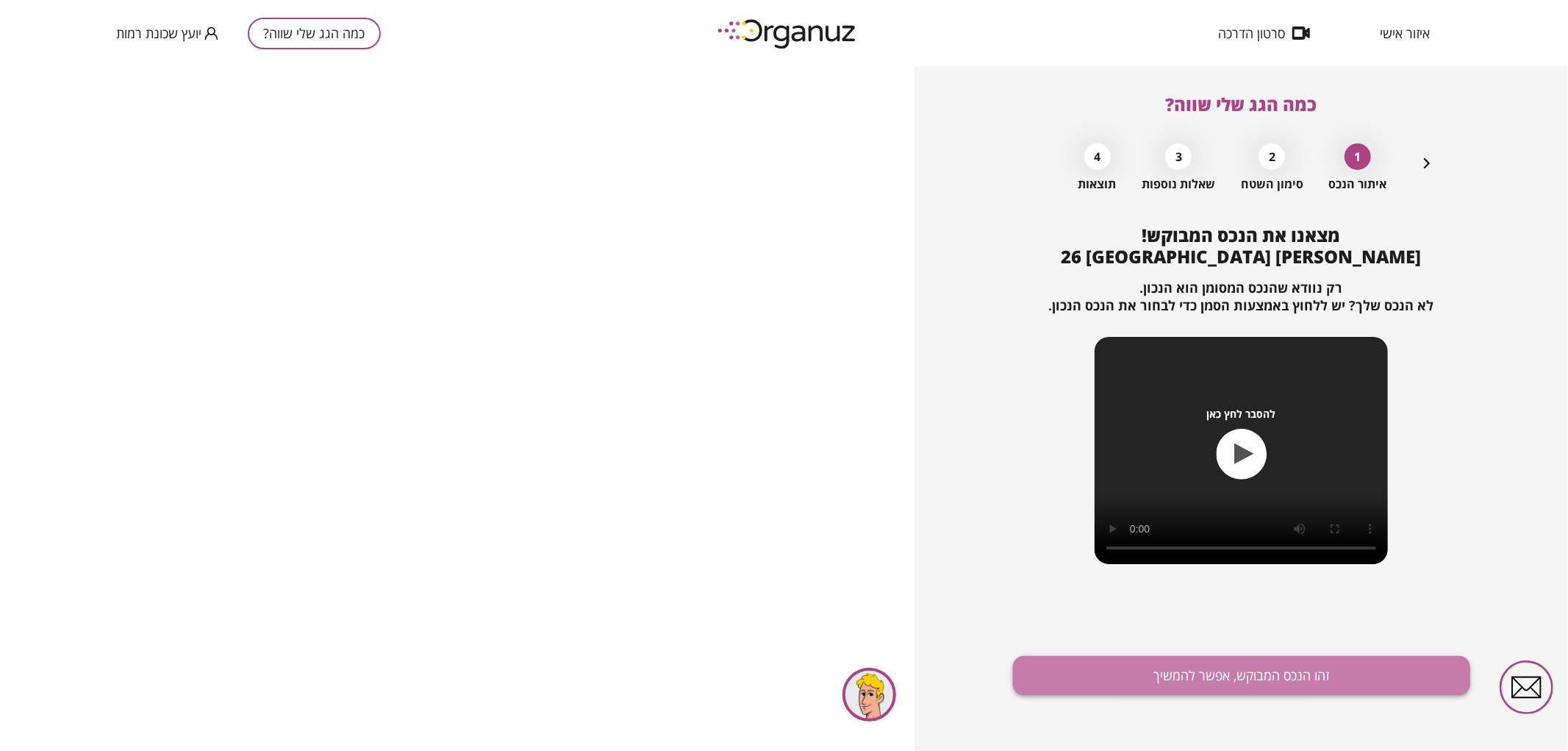
click at [1049, 658] on button "זהו הנכס המבוקש, אפשר להמשיך" at bounding box center [1242, 676] width 458 height 39
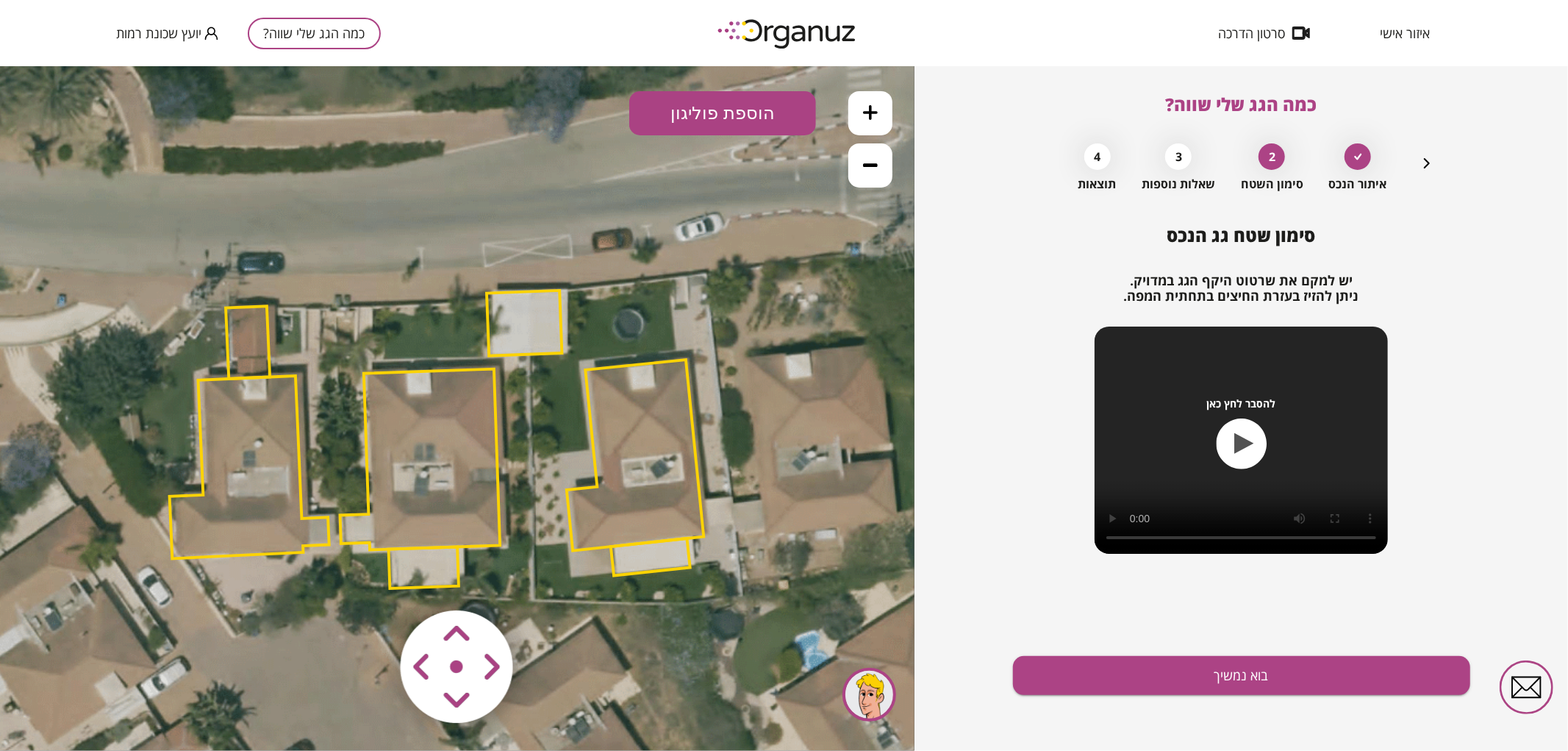
drag, startPoint x: 744, startPoint y: 318, endPoint x: 723, endPoint y: 348, distance: 36.6
click at [723, 348] on icon at bounding box center [438, 435] width 1654 height 1655
click at [652, 461] on polygon at bounding box center [635, 454] width 137 height 191
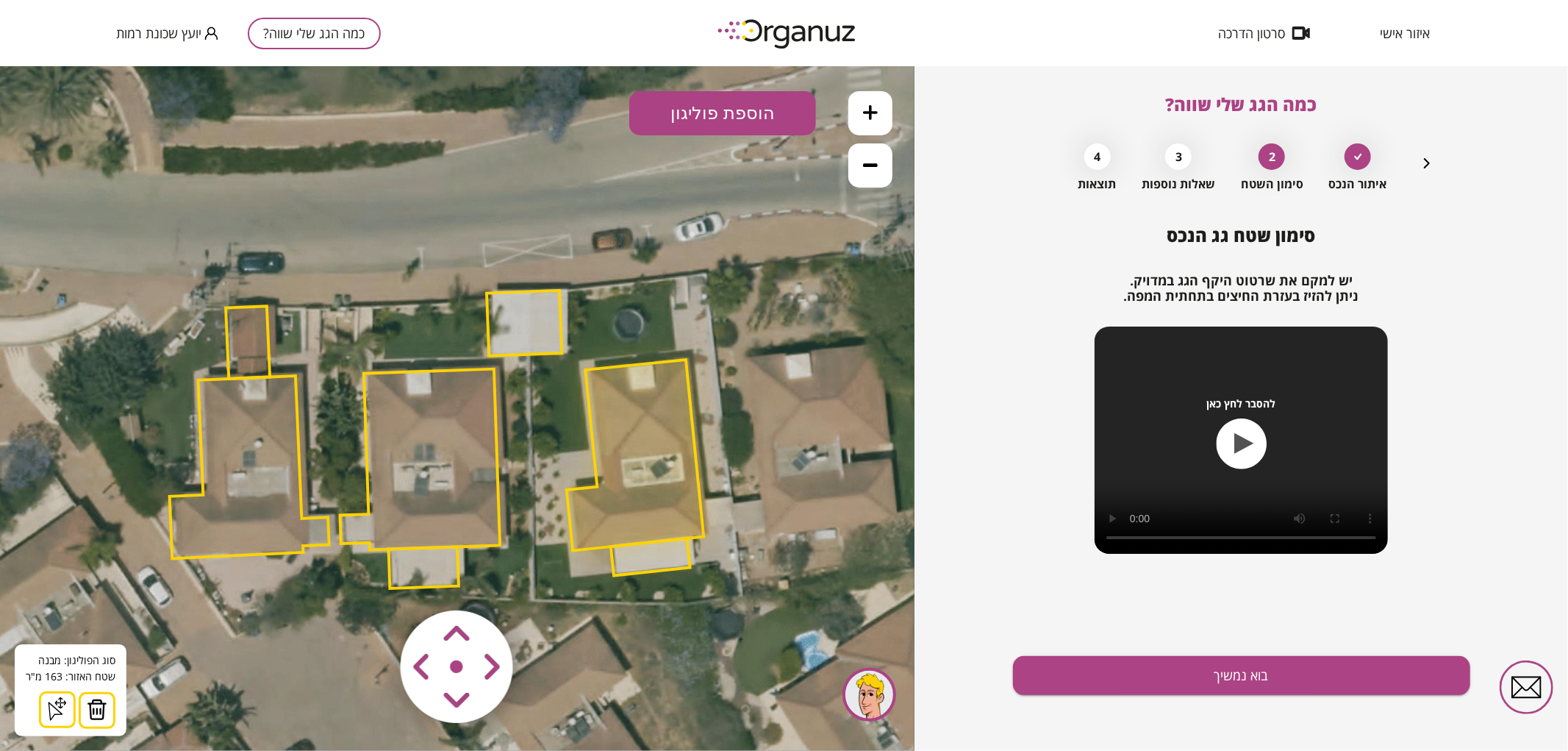
click at [86, 708] on img at bounding box center [97, 709] width 20 height 22
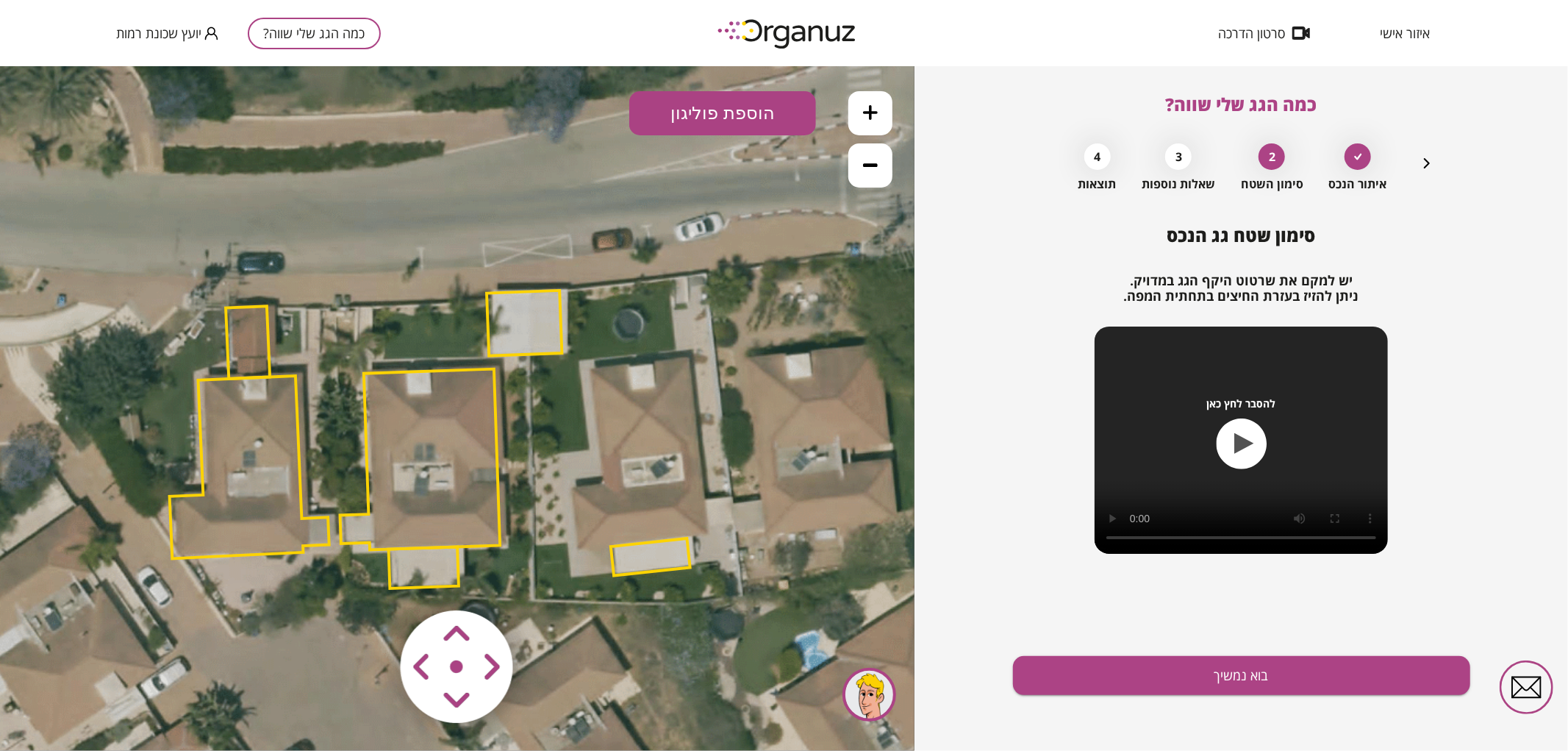
click at [616, 559] on polygon at bounding box center [651, 556] width 79 height 38
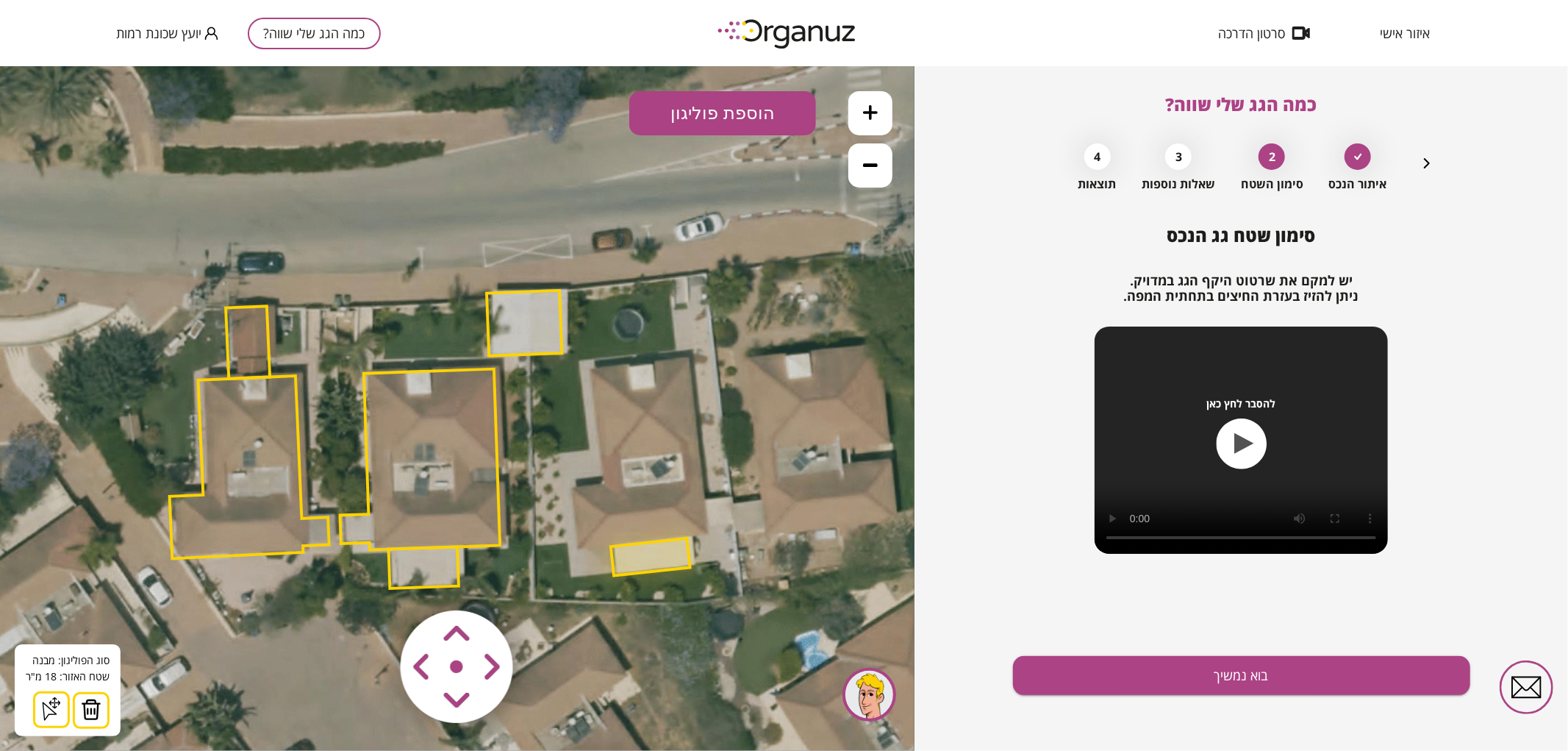
click at [90, 704] on img at bounding box center [91, 709] width 20 height 22
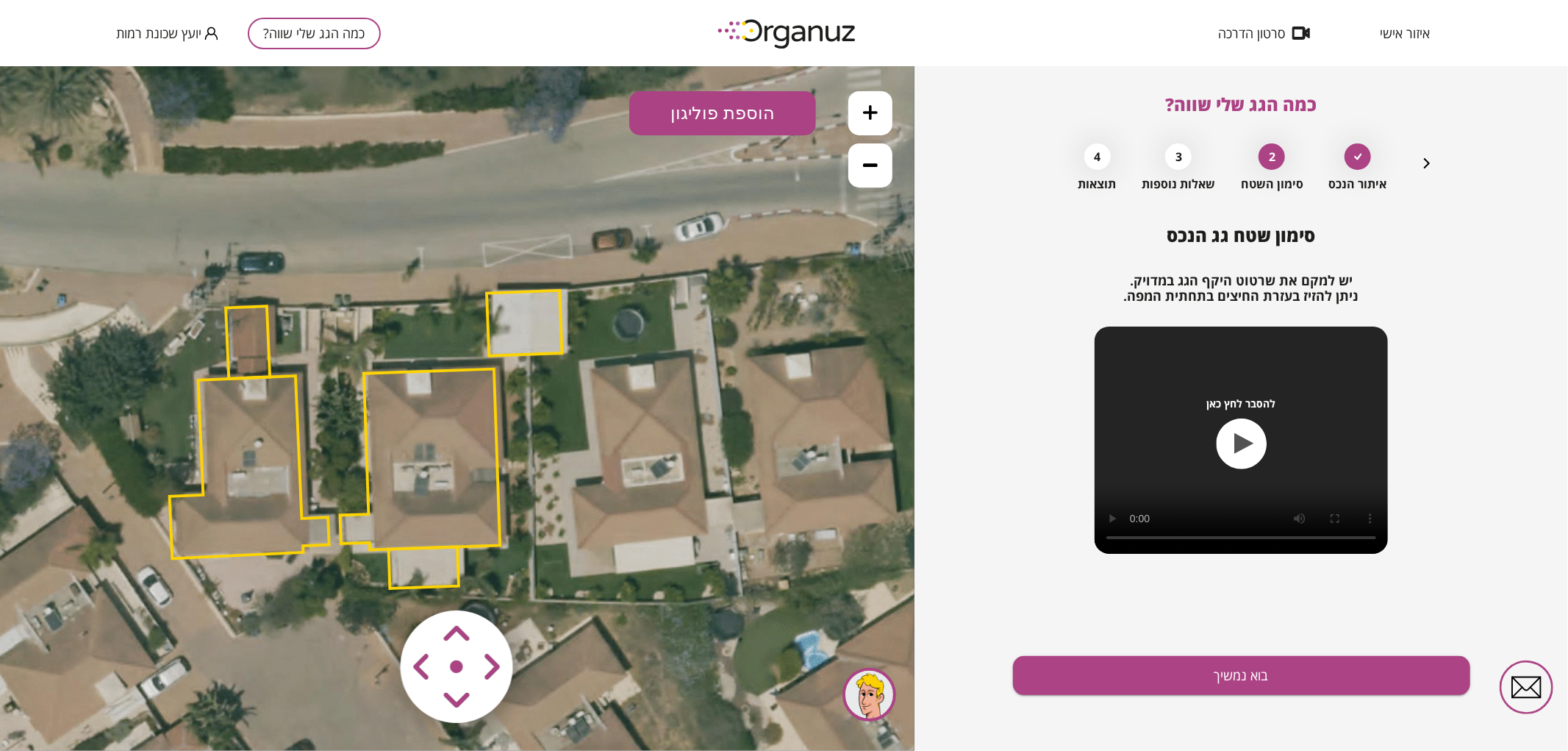
click at [506, 334] on polygon at bounding box center [525, 322] width 75 height 65
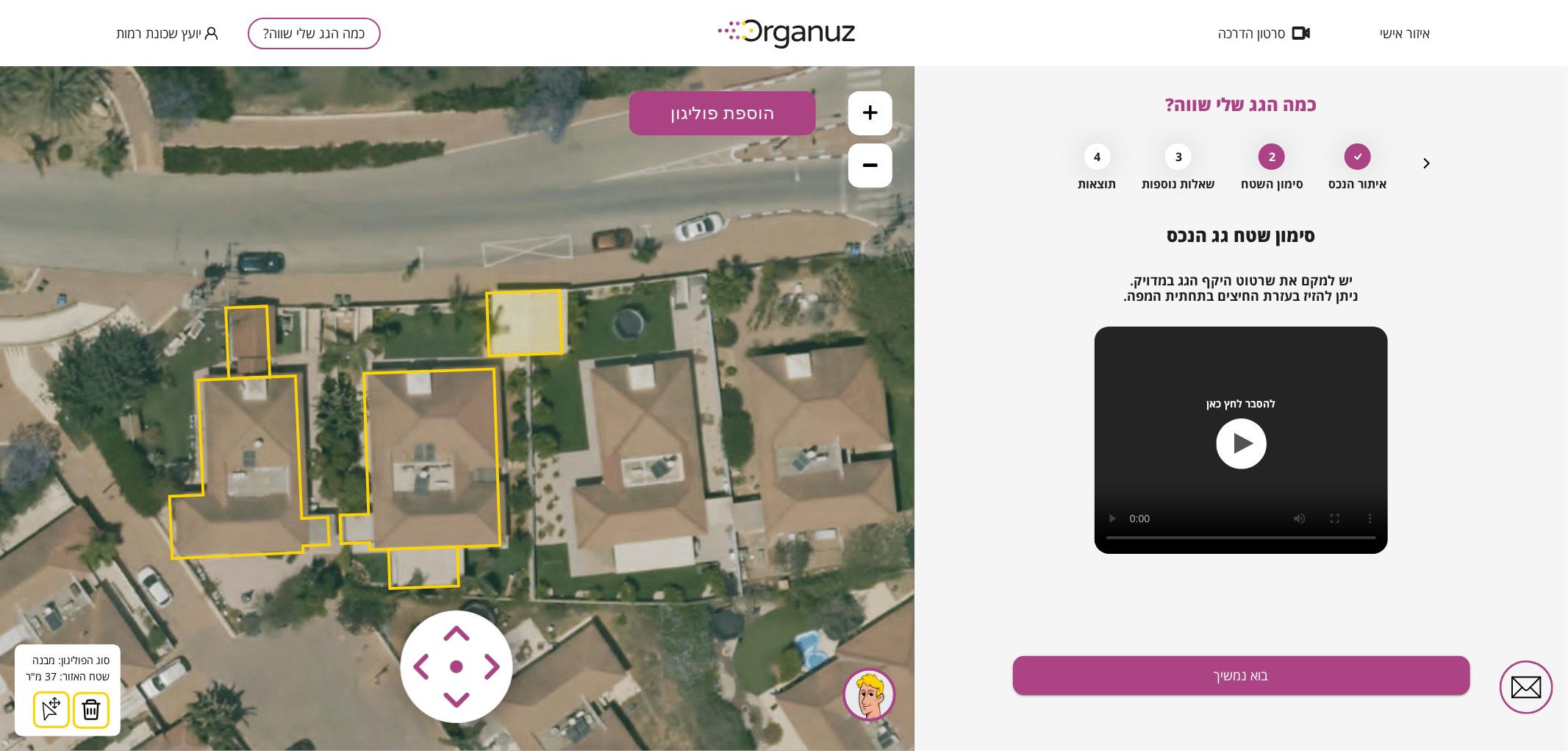
click at [86, 710] on img at bounding box center [91, 709] width 20 height 22
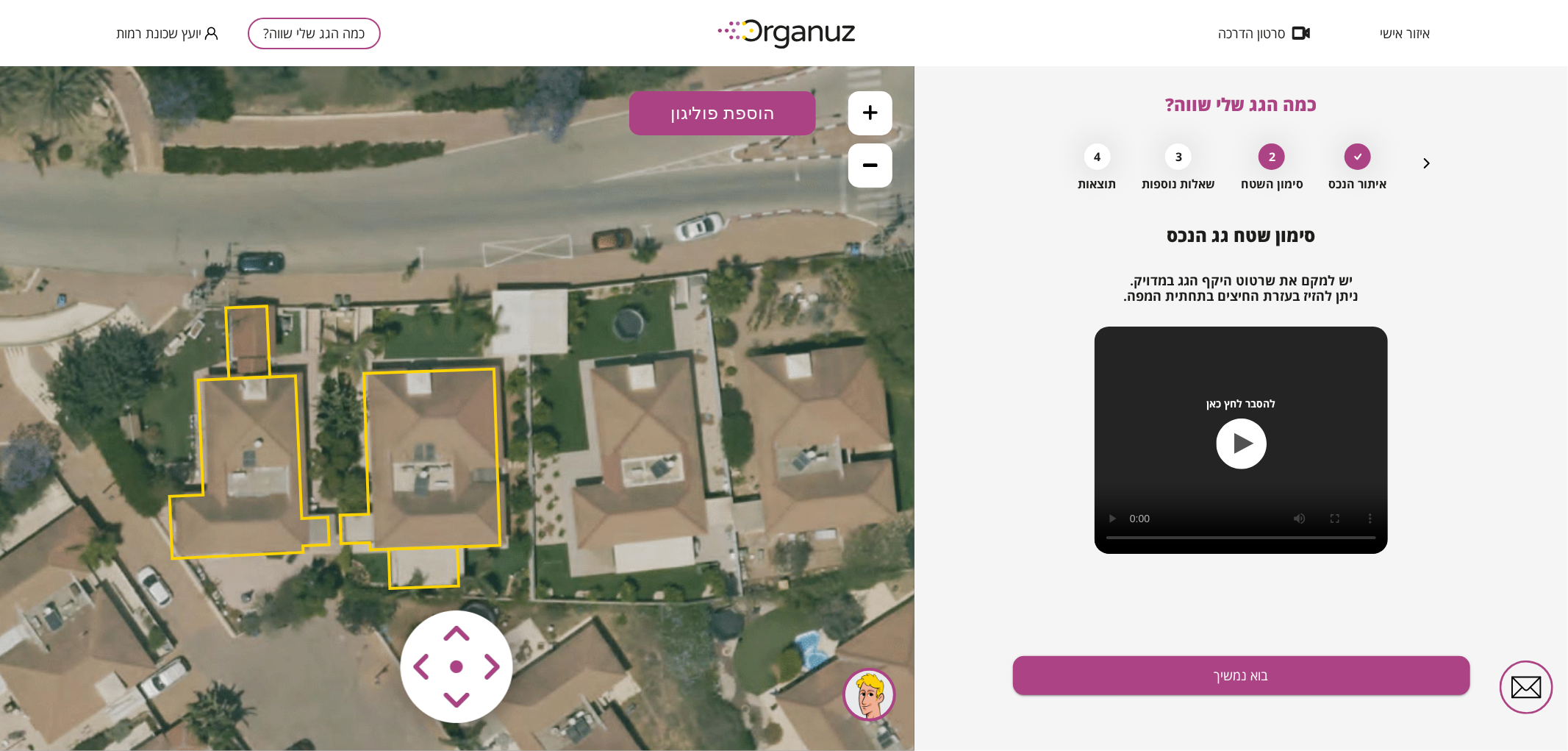
drag, startPoint x: 237, startPoint y: 327, endPoint x: 235, endPoint y: 350, distance: 23.1
click at [237, 328] on polygon at bounding box center [248, 341] width 44 height 73
click at [218, 421] on polygon at bounding box center [250, 467] width 160 height 183
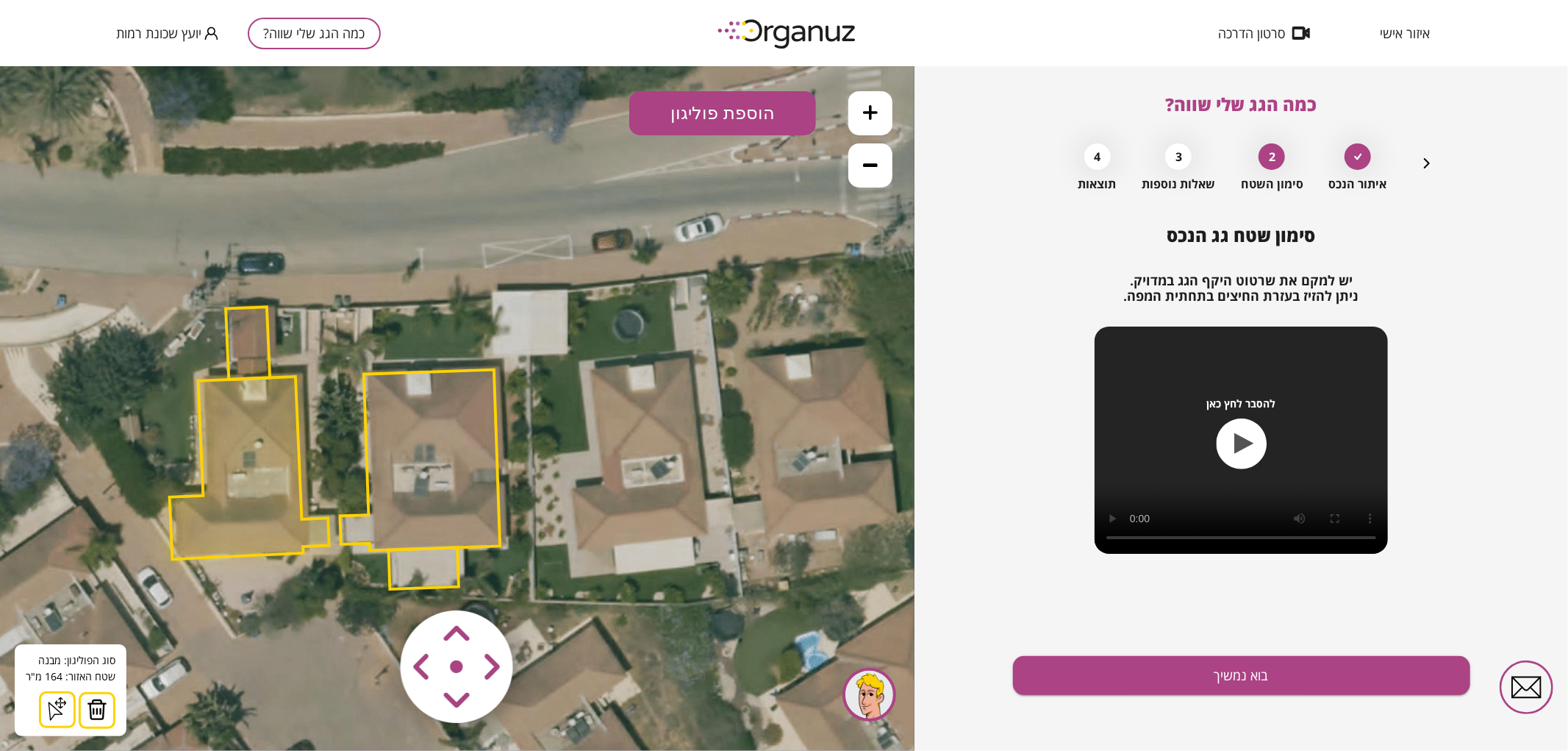
click at [92, 709] on img at bounding box center [97, 709] width 20 height 22
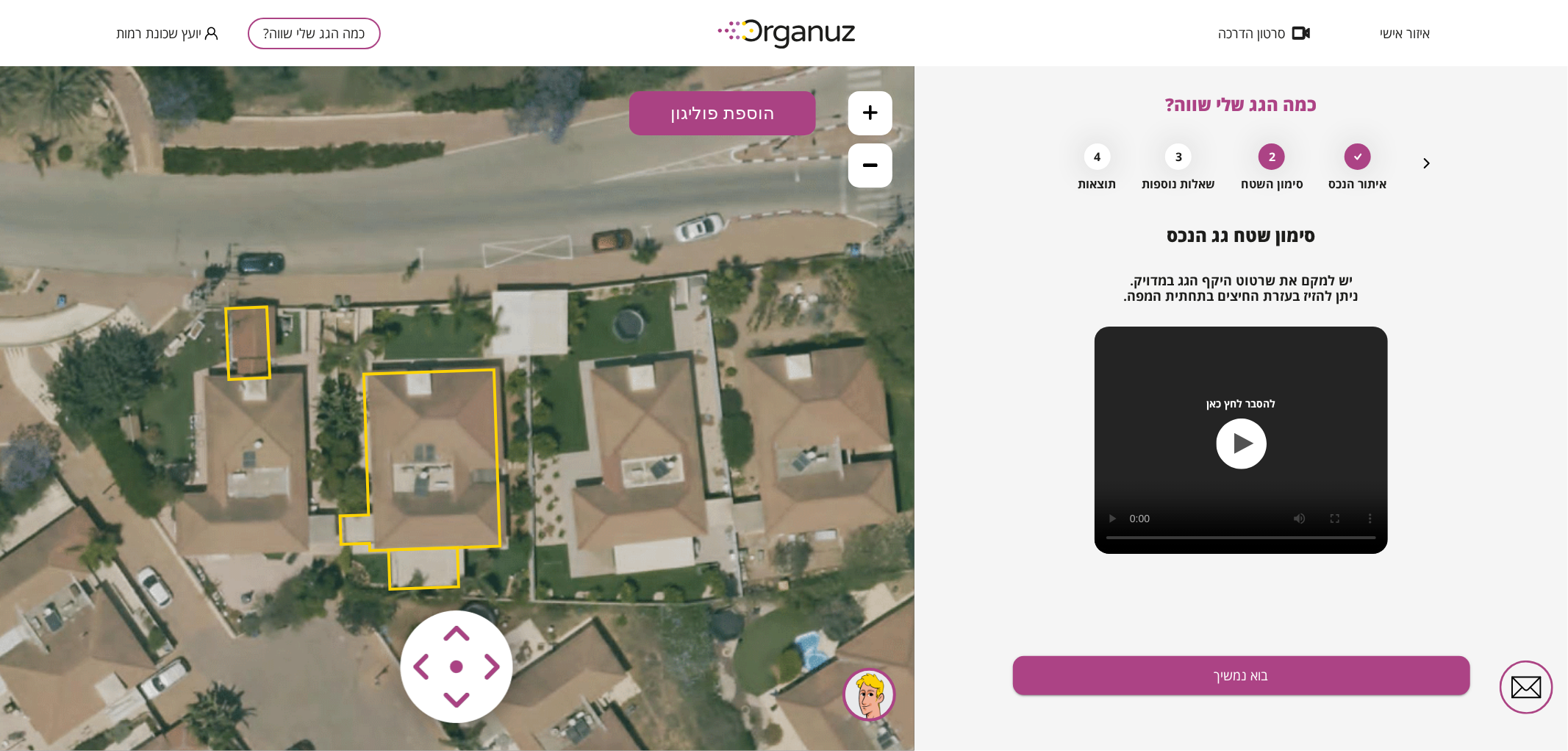
click at [258, 361] on polygon at bounding box center [248, 342] width 44 height 73
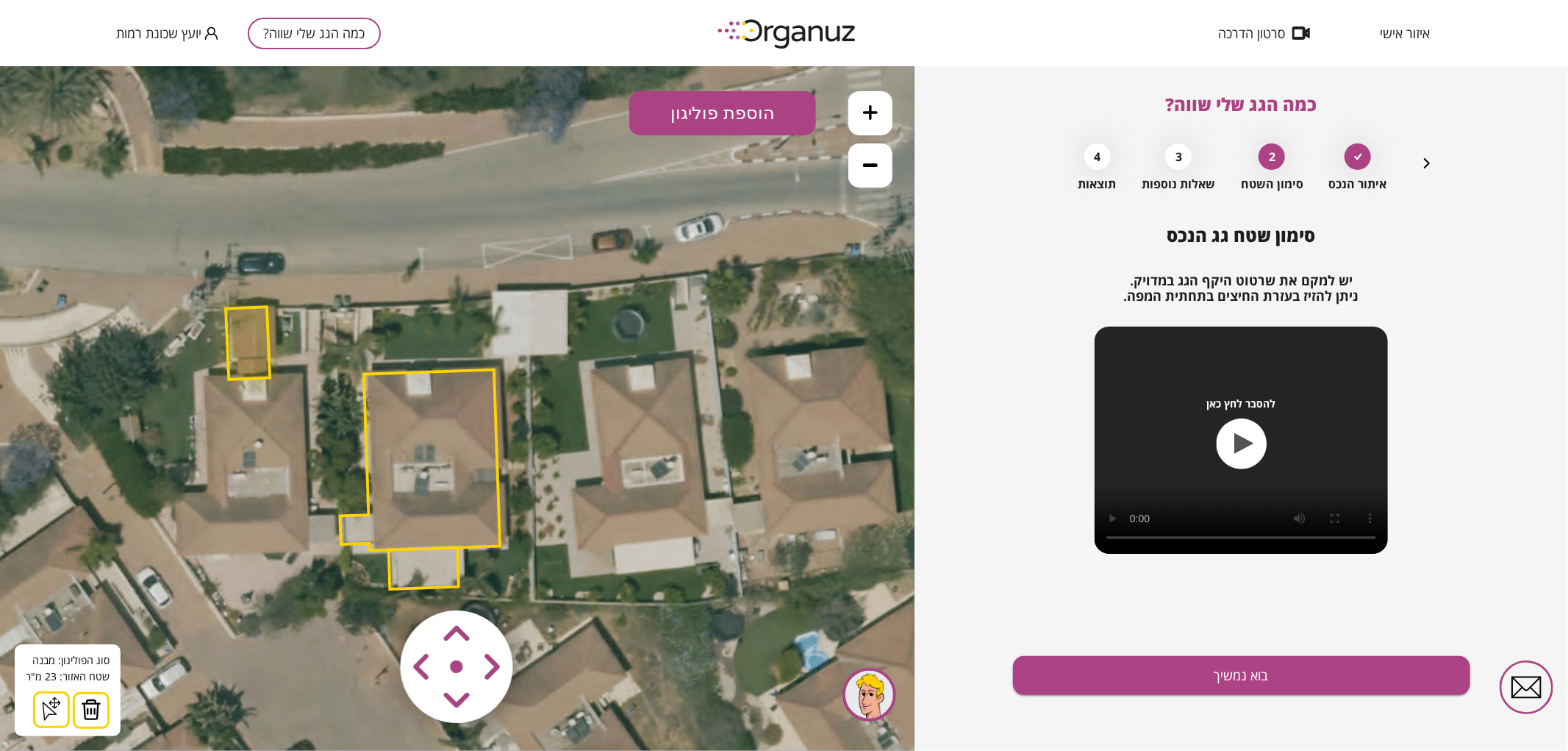
click at [97, 711] on img at bounding box center [91, 709] width 20 height 22
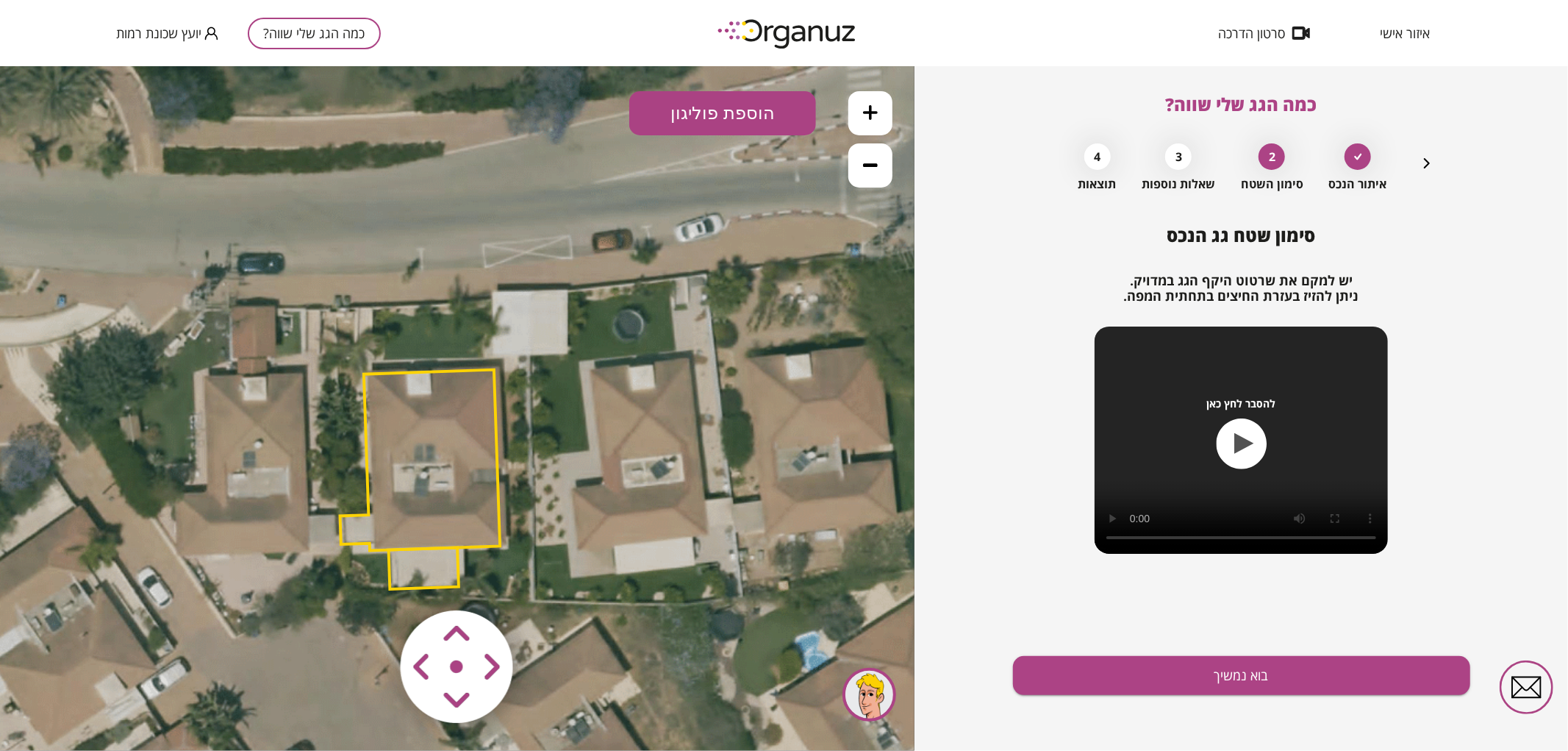
click at [479, 525] on polygon at bounding box center [420, 460] width 160 height 181
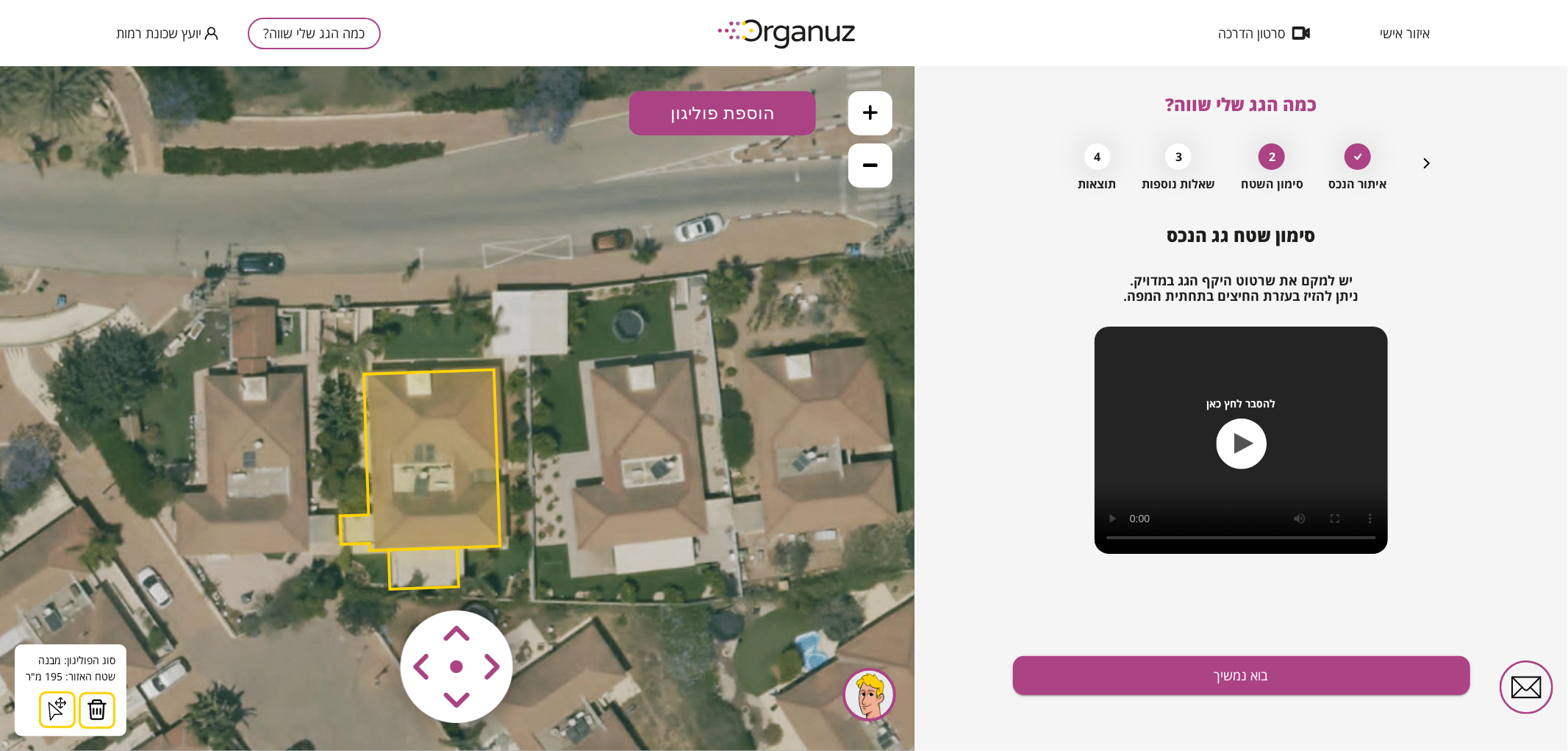
click at [369, 579] on area at bounding box center [369, 579] width 0 height 0
click at [443, 570] on polygon at bounding box center [424, 567] width 70 height 41
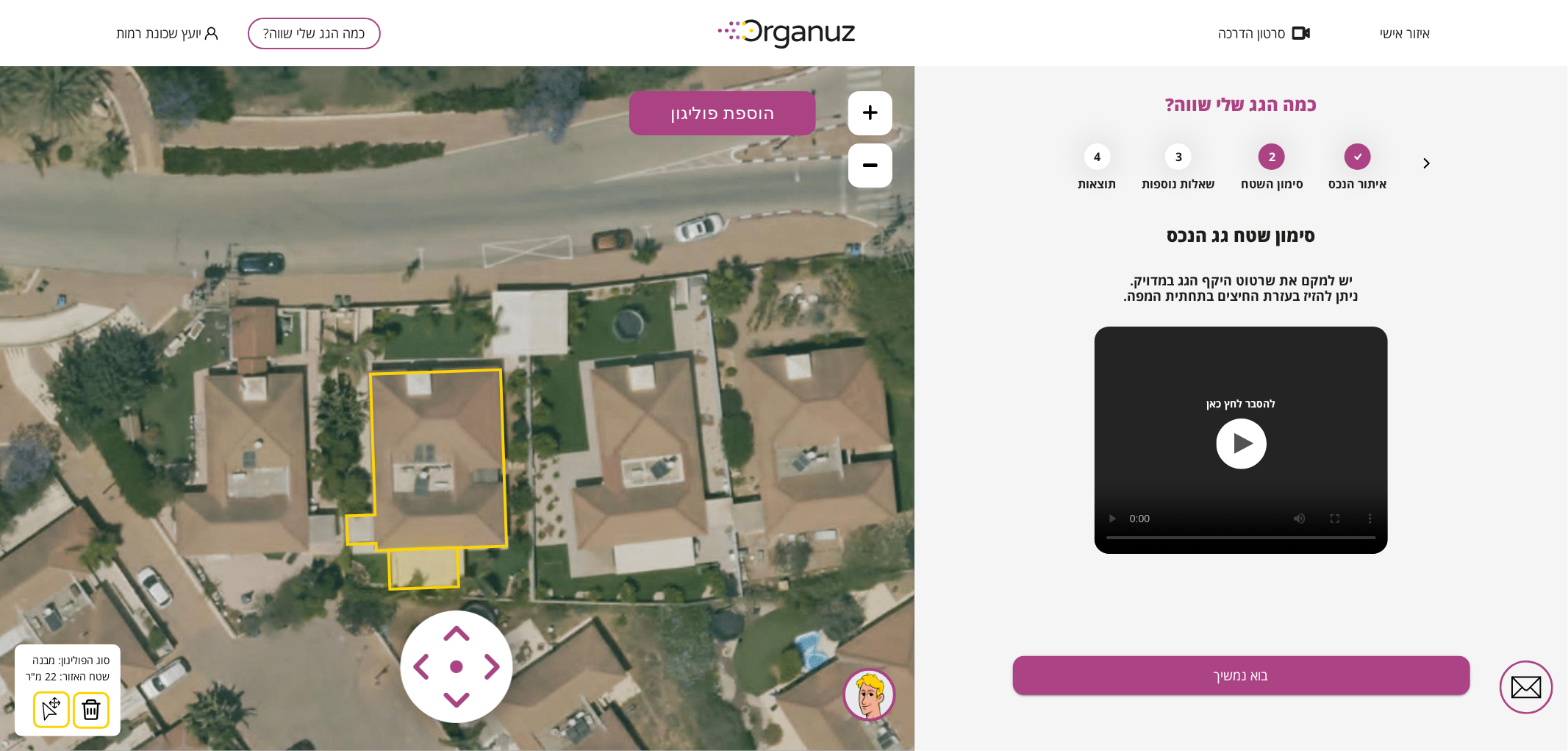
click at [369, 579] on area at bounding box center [369, 579] width 0 height 0
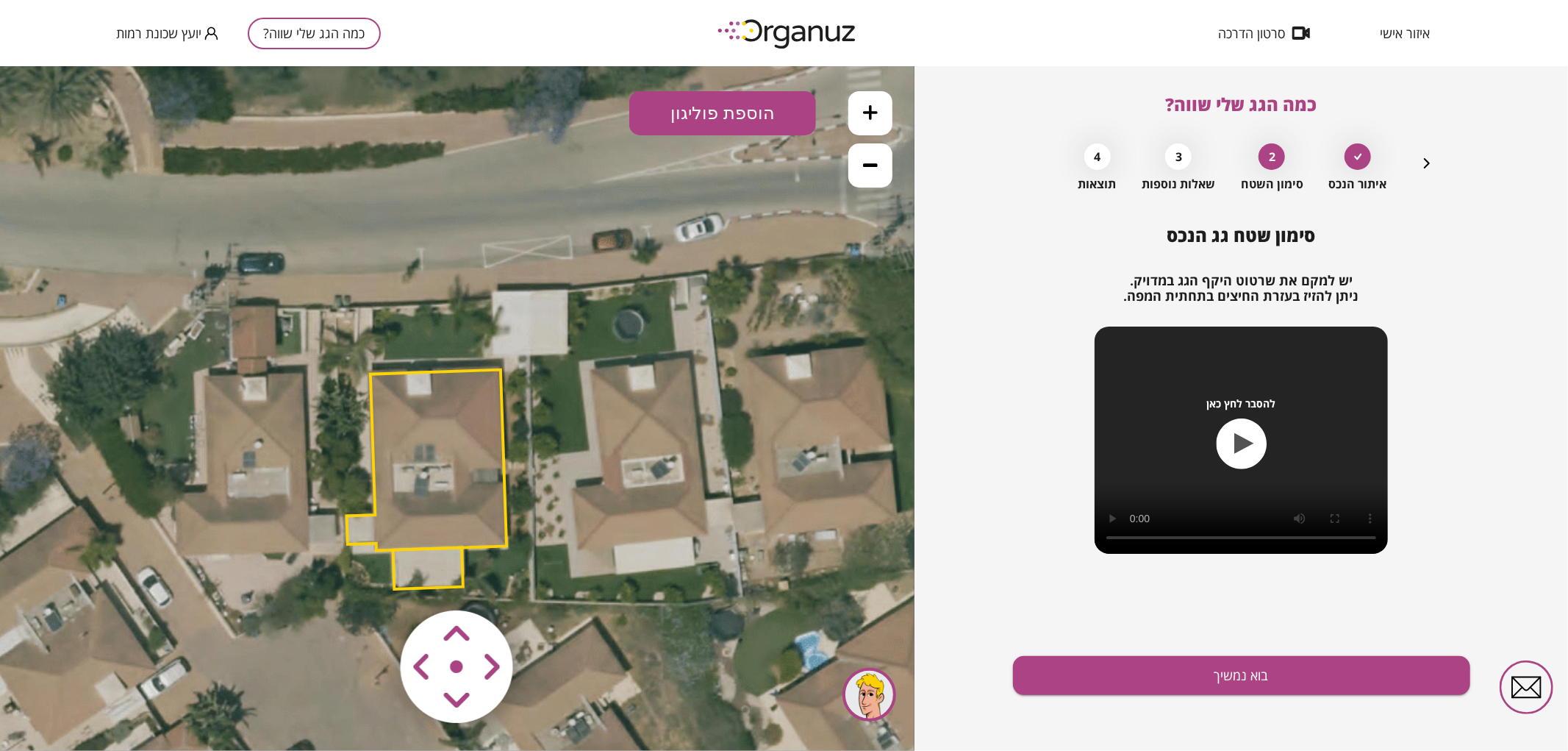
click at [613, 524] on icon at bounding box center [438, 436] width 1654 height 1655
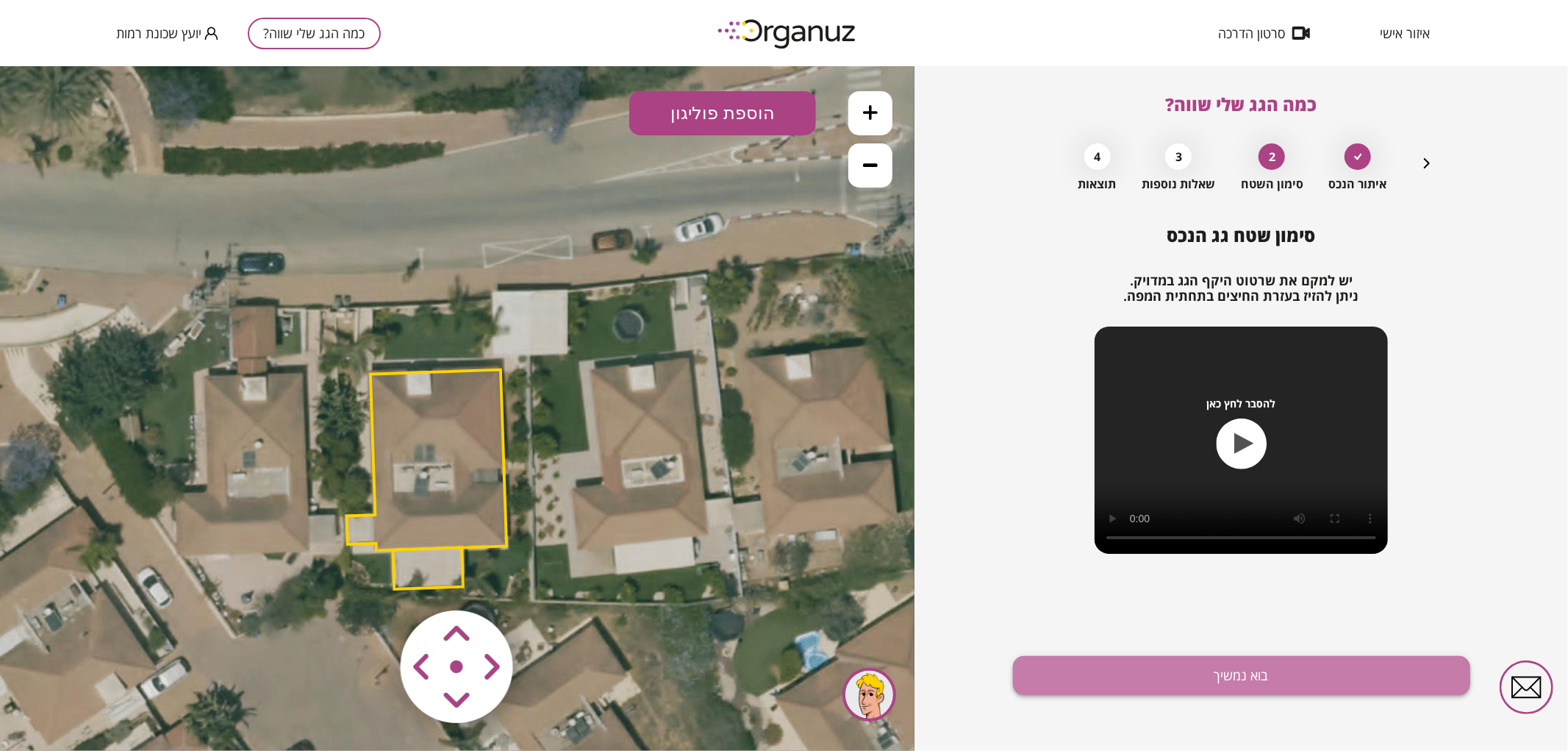
click at [1089, 666] on button "בוא נמשיך" at bounding box center [1242, 676] width 458 height 39
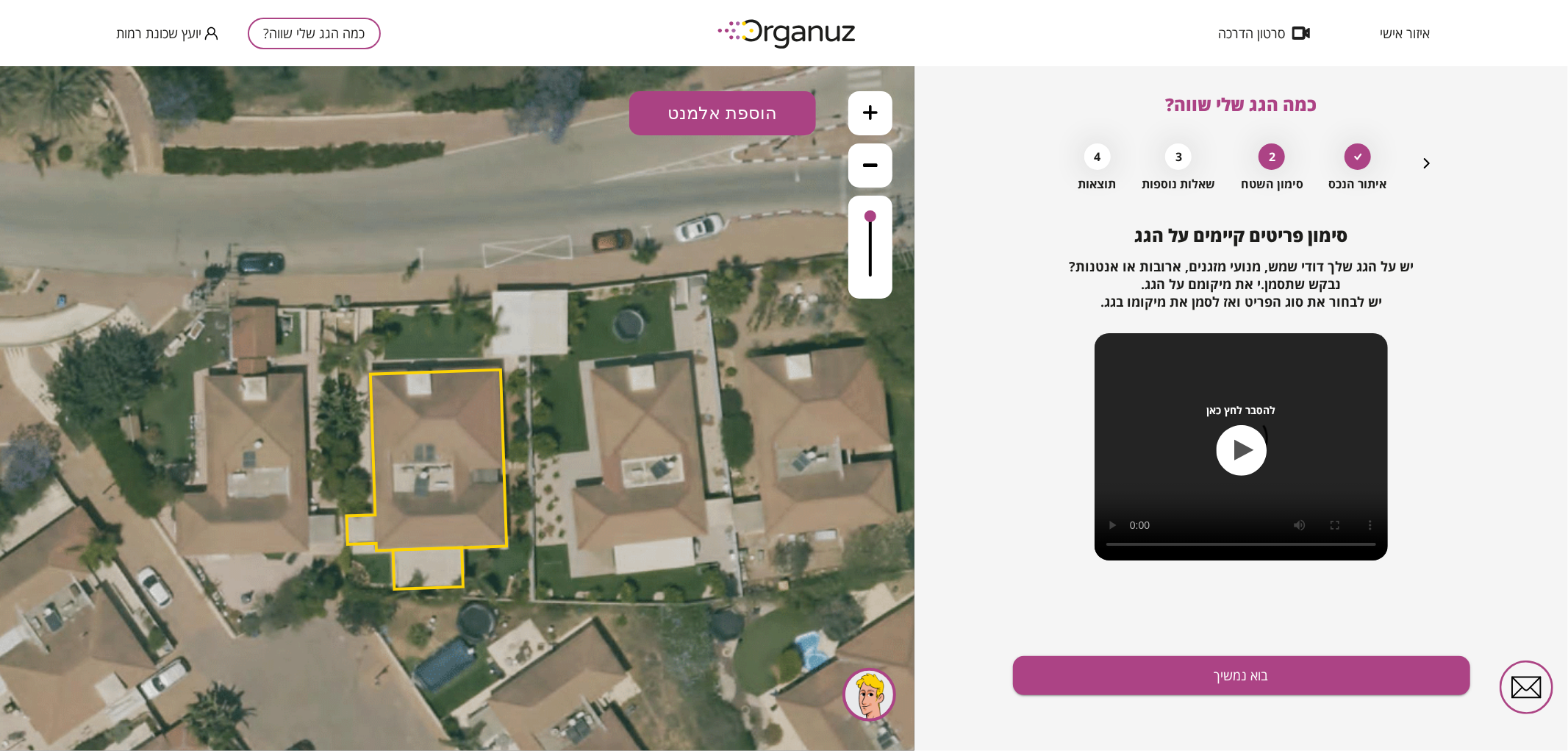
click at [735, 84] on icon at bounding box center [438, 436] width 1654 height 1655
click at [737, 110] on button "הוספת אלמנט" at bounding box center [722, 112] width 187 height 44
click at [713, 283] on div ".st0 { fill: #FFFFFF; } .st0 { fill: #FFFFFF; }" at bounding box center [457, 407] width 915 height 685
click at [596, 122] on div ".st0 { fill: #FFFFFF; } .st0 { fill: #FFFFFF; }" at bounding box center [457, 407] width 915 height 685
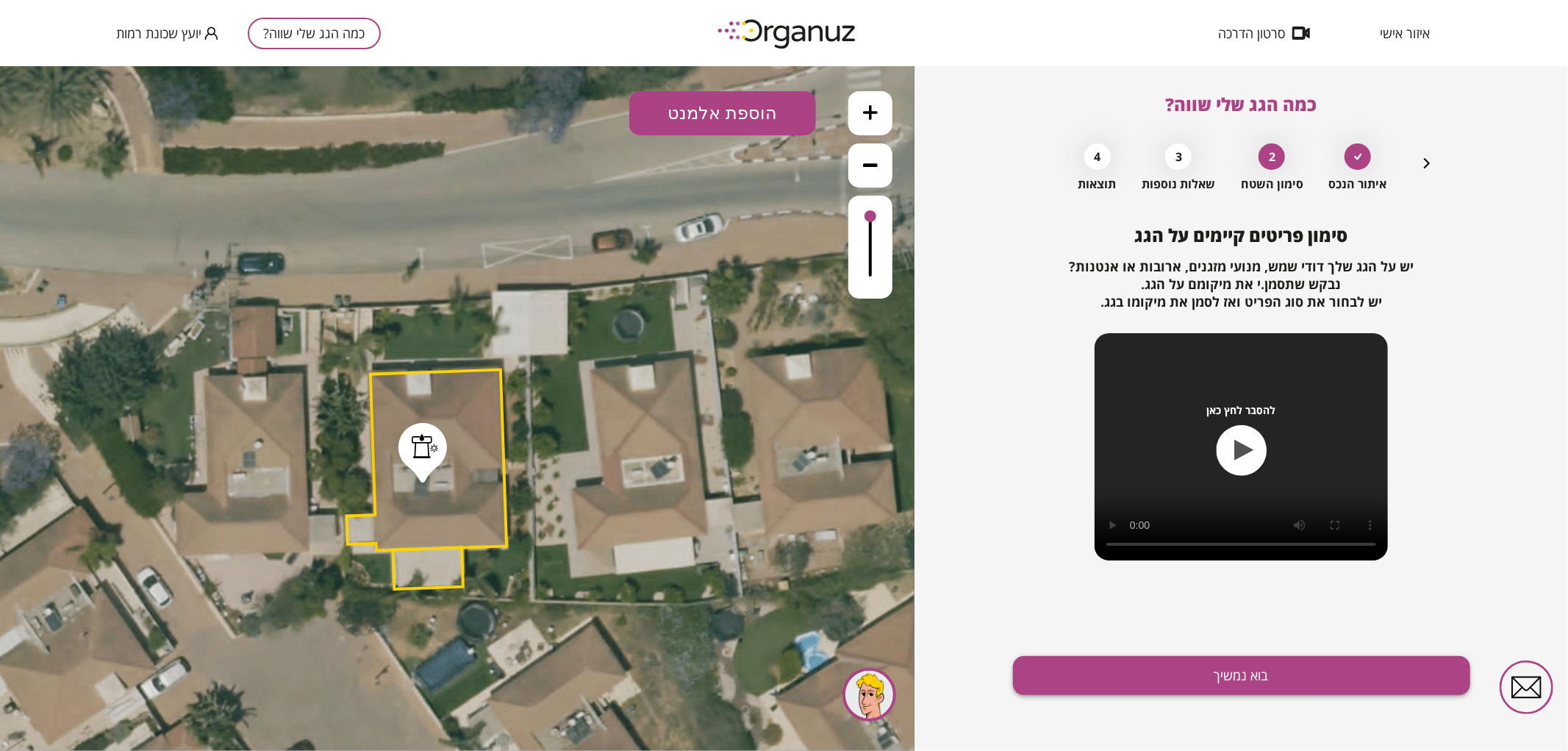
click at [1068, 656] on button "בוא נמשיך" at bounding box center [1242, 676] width 458 height 39
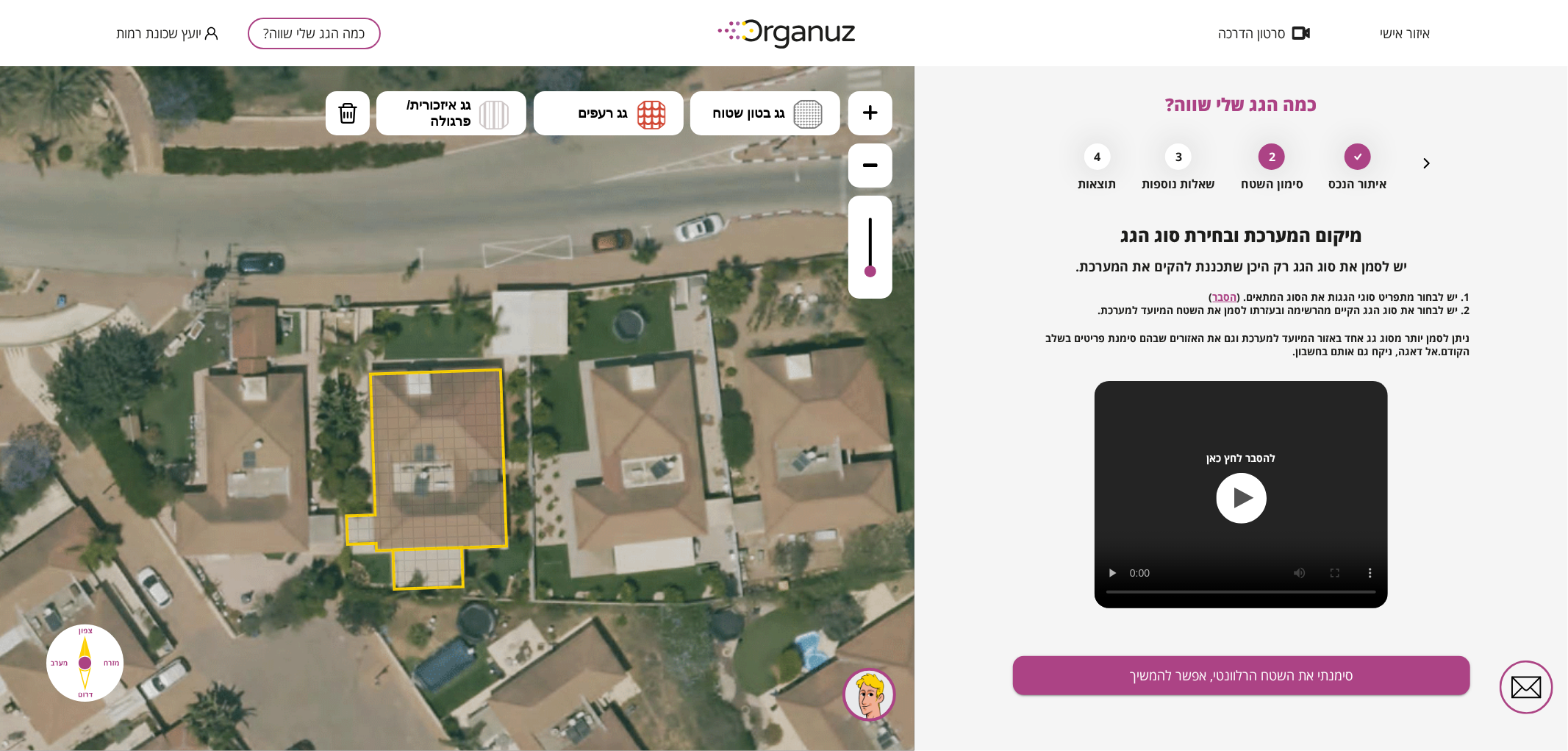
drag, startPoint x: 871, startPoint y: 212, endPoint x: 875, endPoint y: 272, distance: 60.1
click at [875, 272] on div at bounding box center [870, 270] width 12 height 12
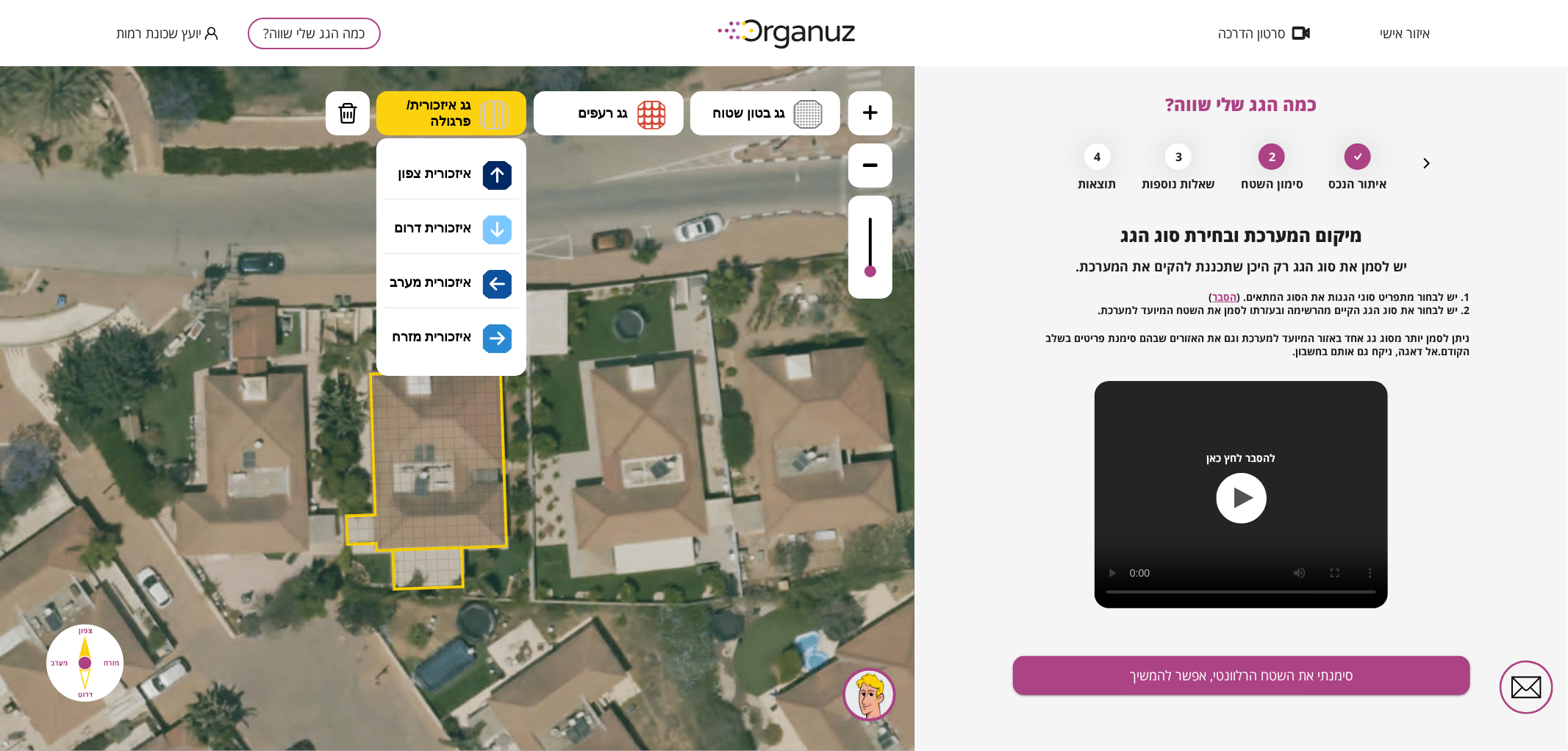
click at [449, 101] on span "גג איזכורית/ פרגולה" at bounding box center [438, 112] width 64 height 32
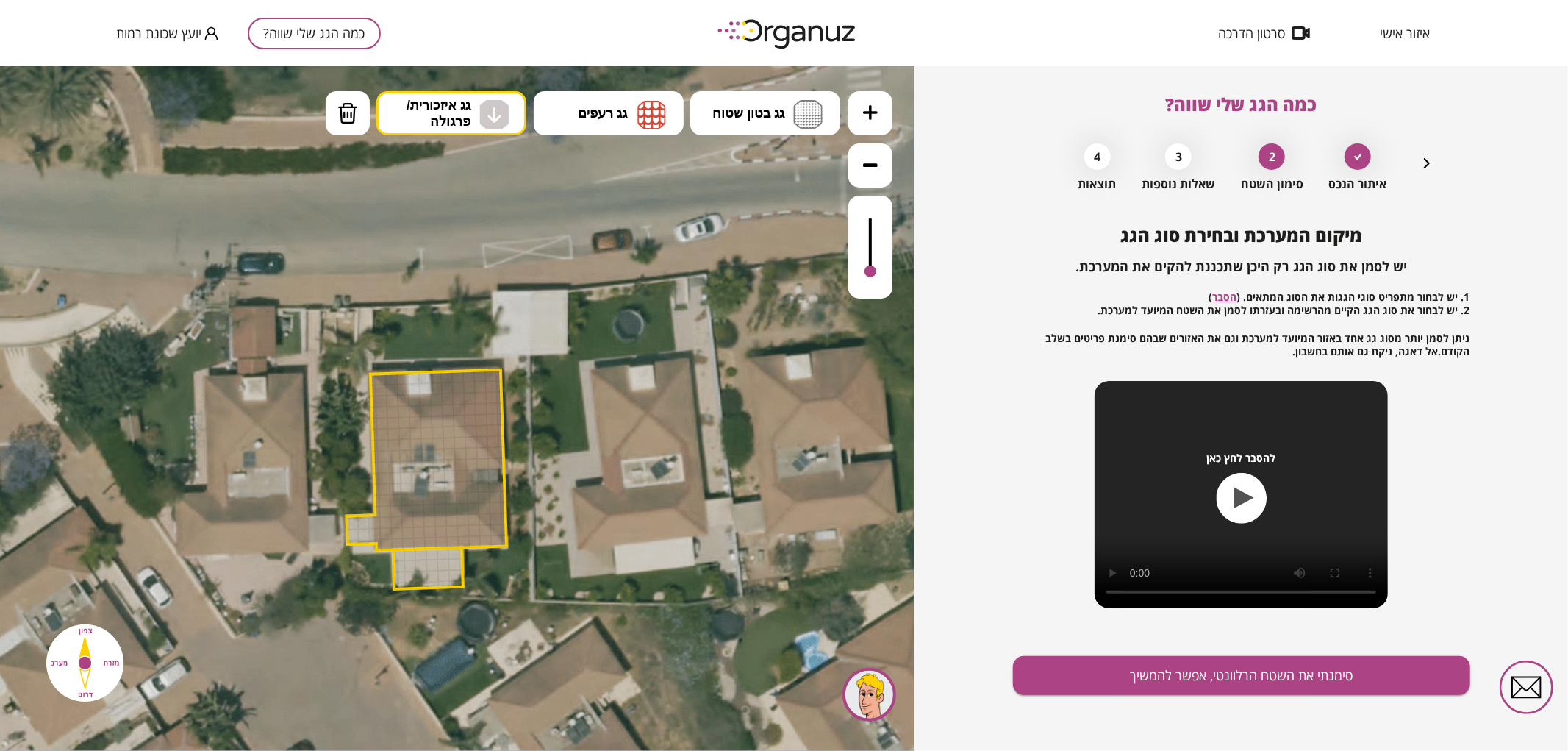
click at [472, 235] on div ".st0 { fill: #FFFFFF; } .st0 { fill: #FFFFFF; }" at bounding box center [457, 407] width 915 height 685
click at [1435, 165] on icon "button" at bounding box center [1426, 163] width 17 height 17
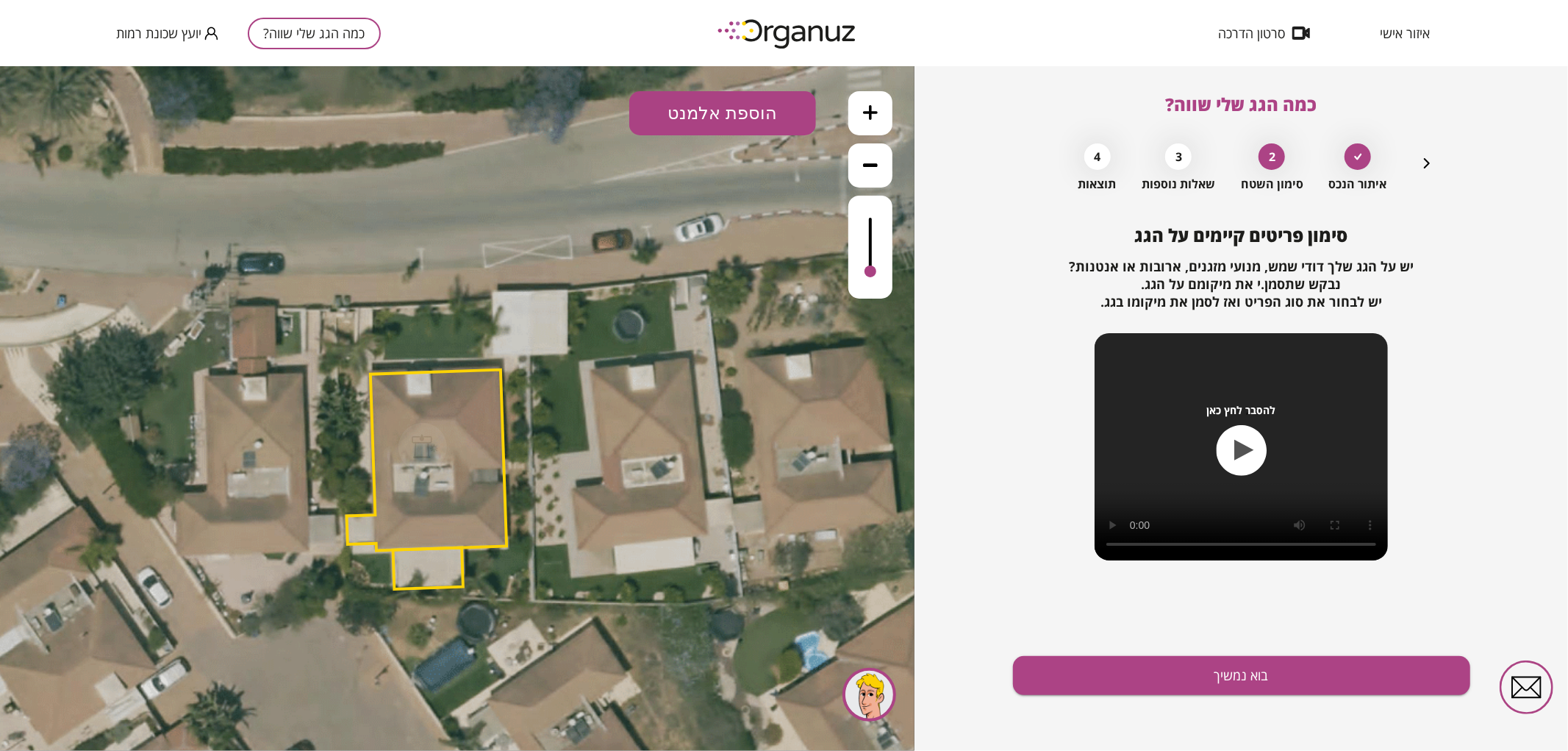
click at [1429, 165] on icon "button" at bounding box center [1426, 163] width 17 height 17
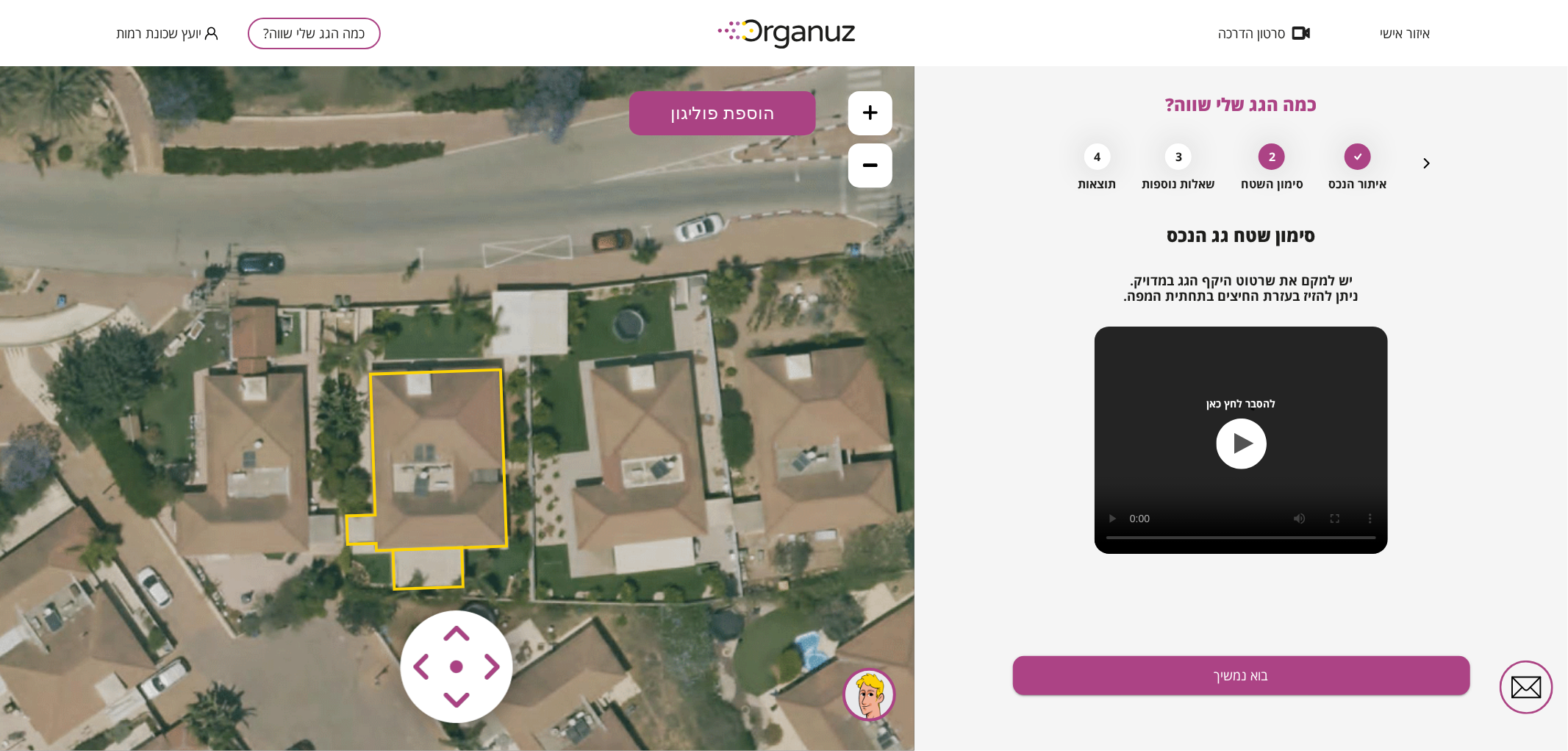
click at [479, 408] on polygon at bounding box center [427, 460] width 160 height 181
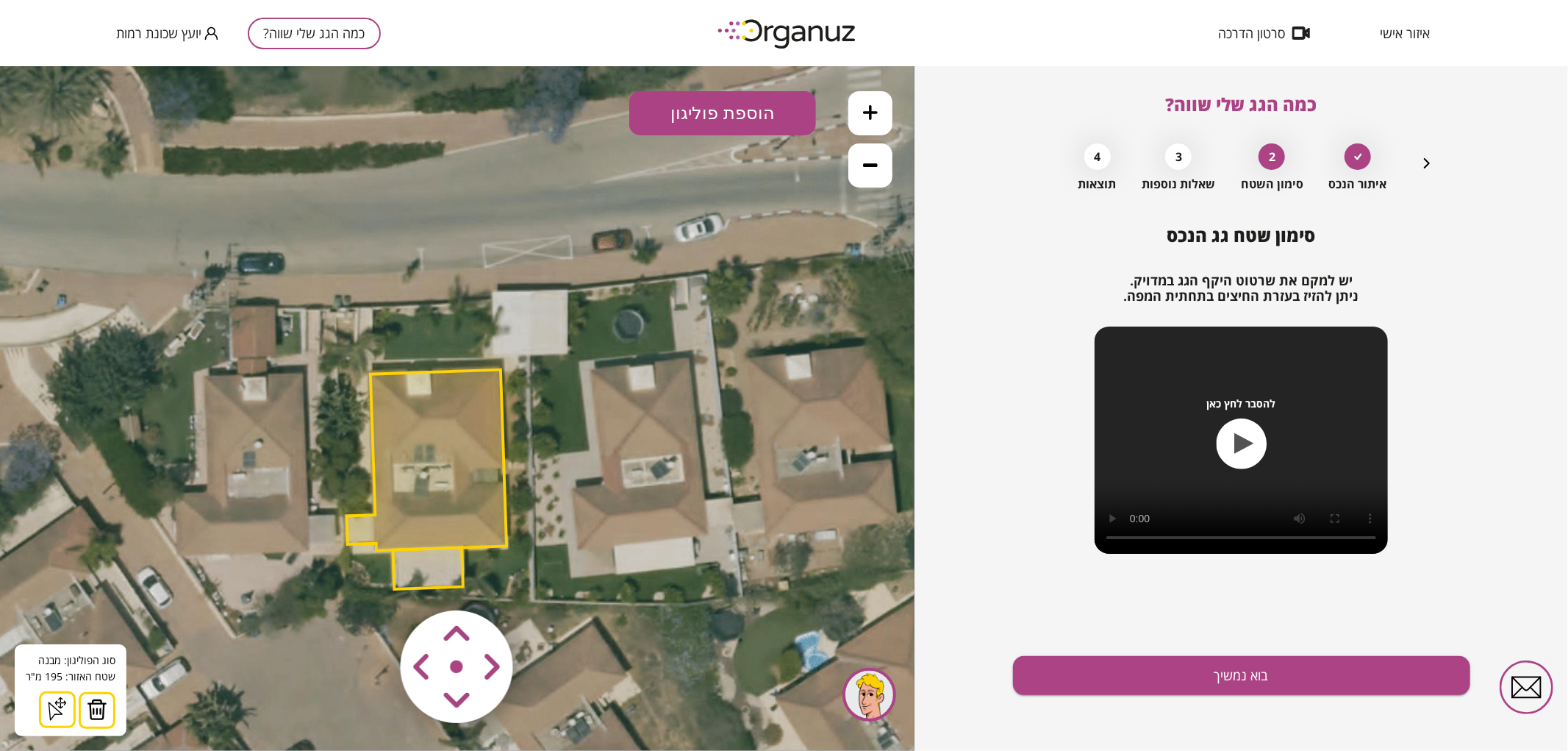
click at [434, 562] on polygon at bounding box center [428, 567] width 70 height 41
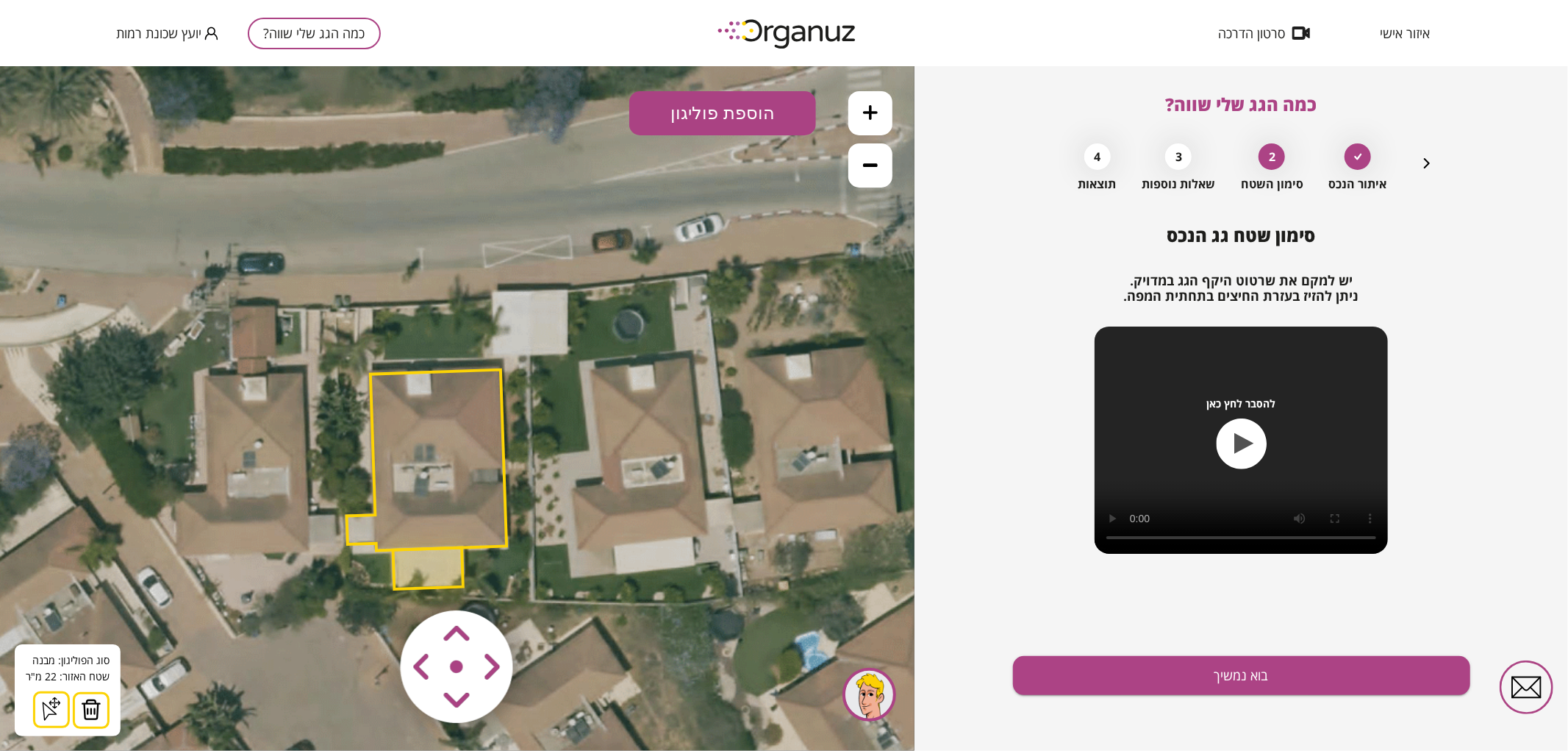
click at [427, 523] on polygon at bounding box center [427, 460] width 160 height 181
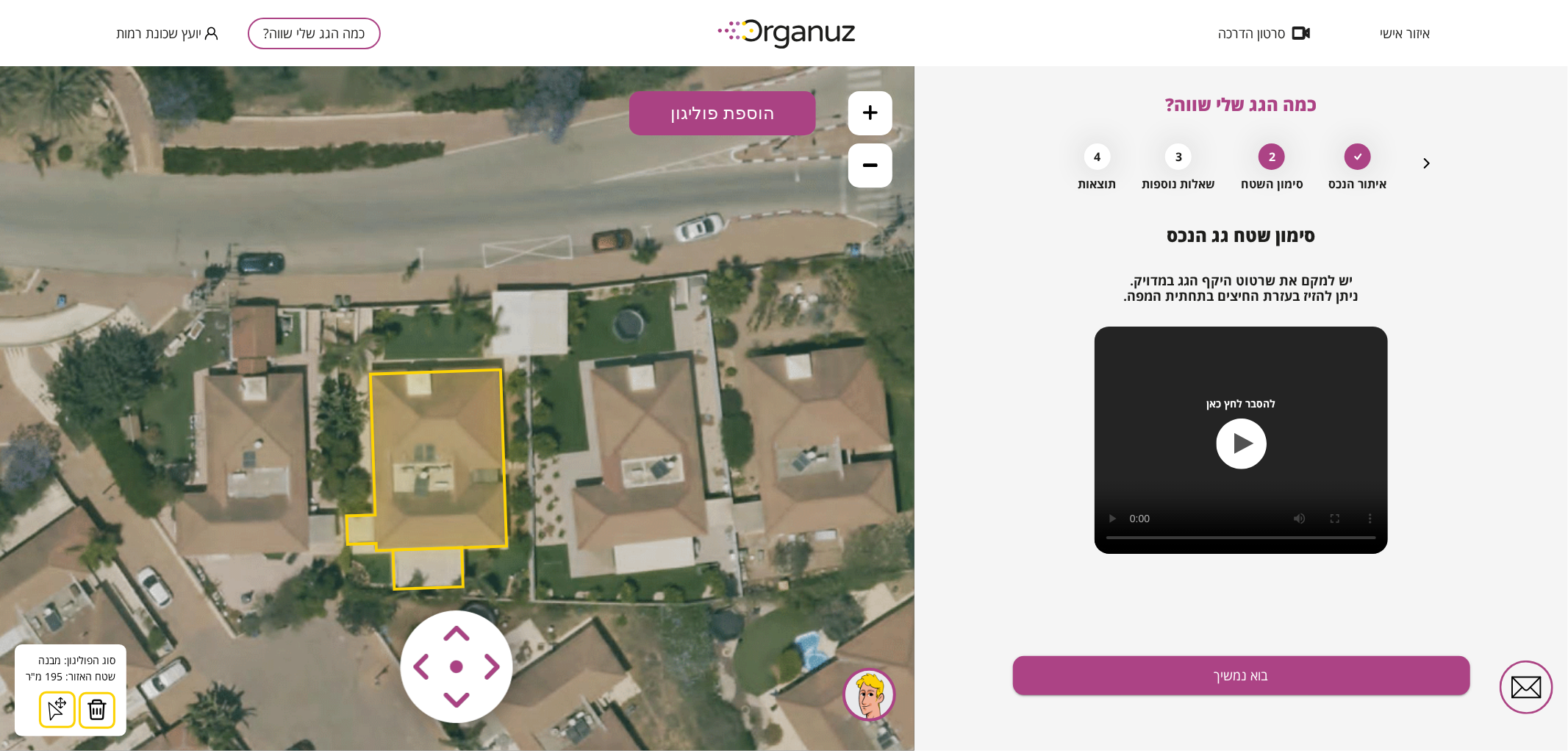
click at [1173, 701] on div "סימון שטח גג הנכס יש למקם את שרטוט היקף הגג במדויק. ניתן להזיז בעזרת החיצים בתח…" at bounding box center [1242, 488] width 458 height 526
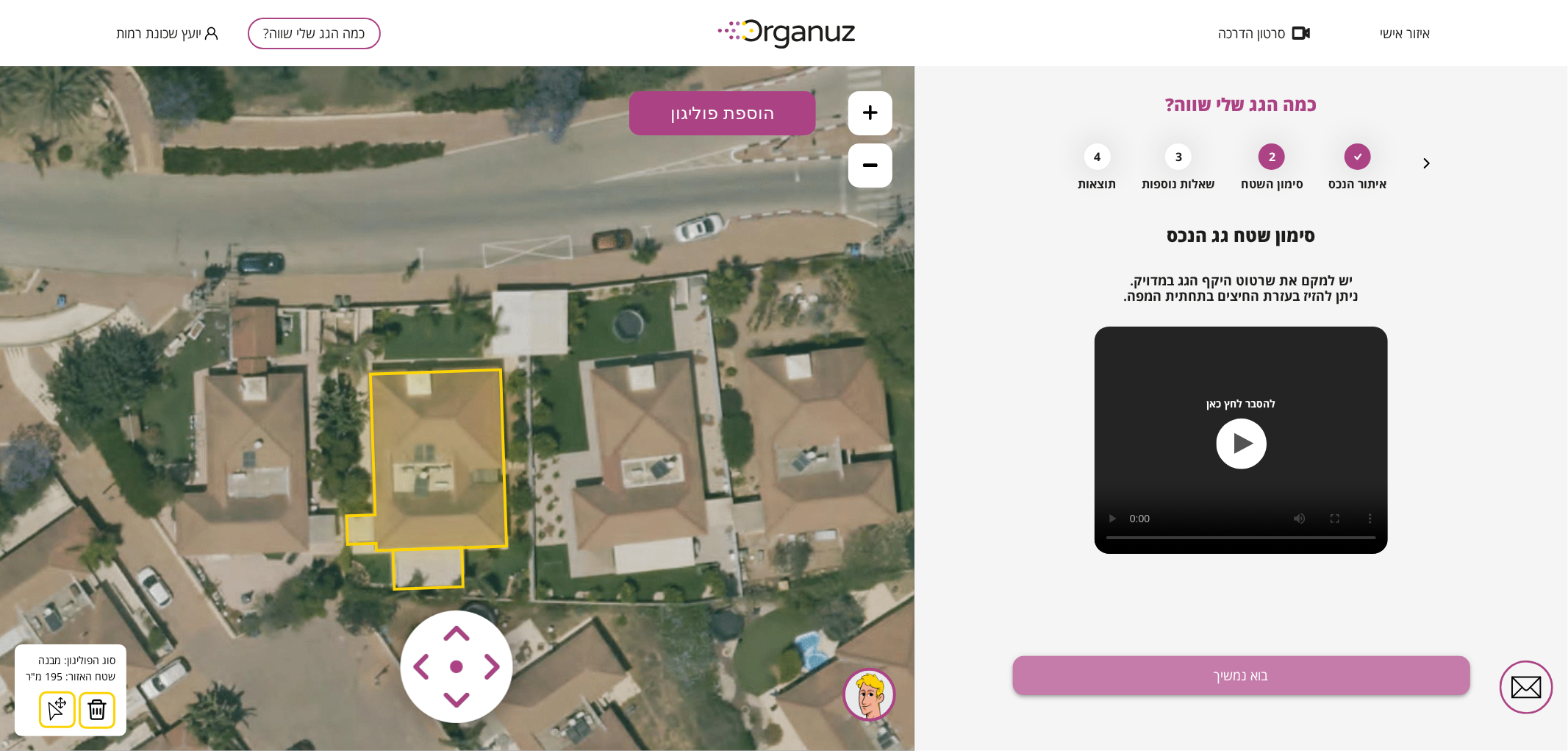
click at [1158, 685] on button "בוא נמשיך" at bounding box center [1242, 676] width 458 height 39
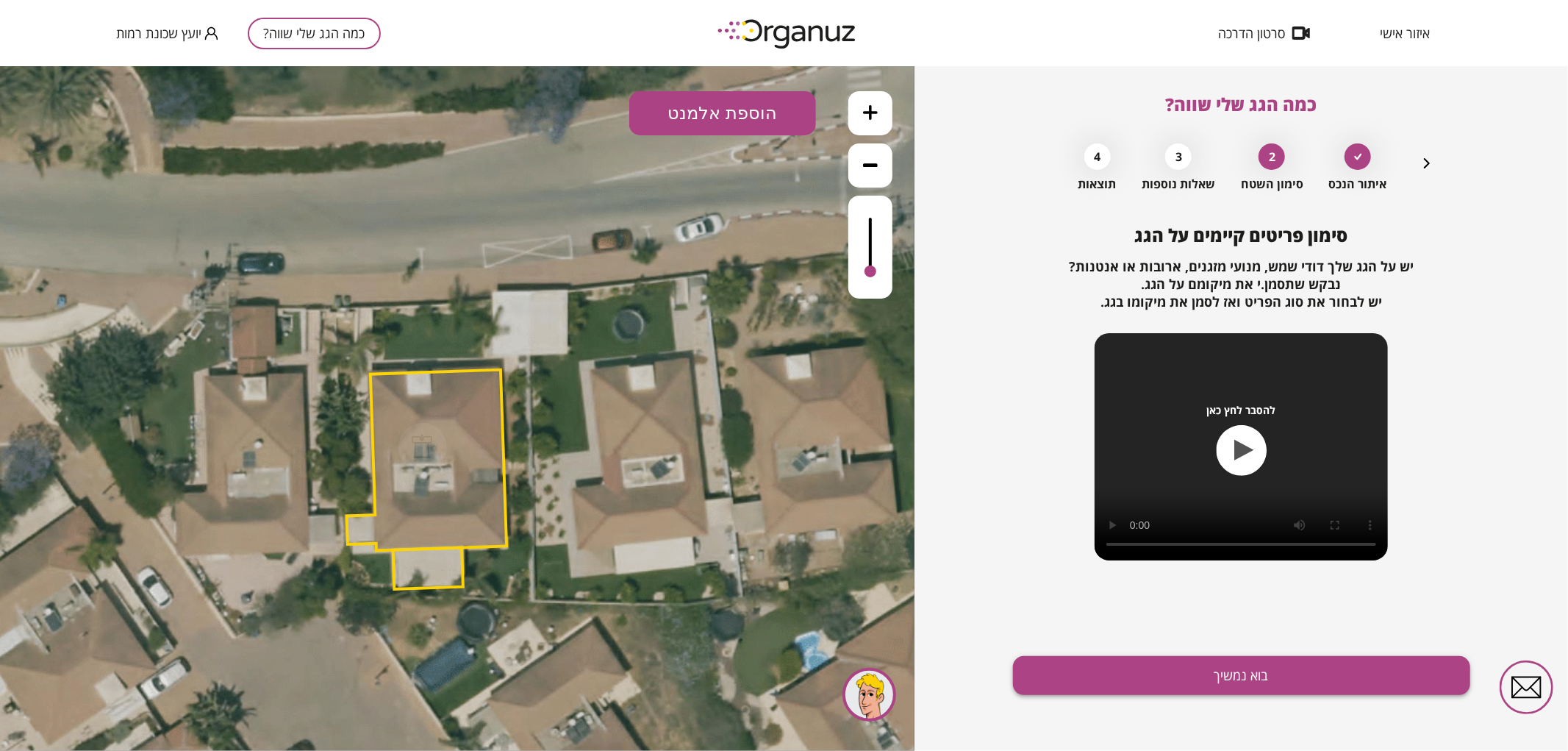
click at [1154, 678] on button "בוא נמשיך" at bounding box center [1242, 676] width 458 height 39
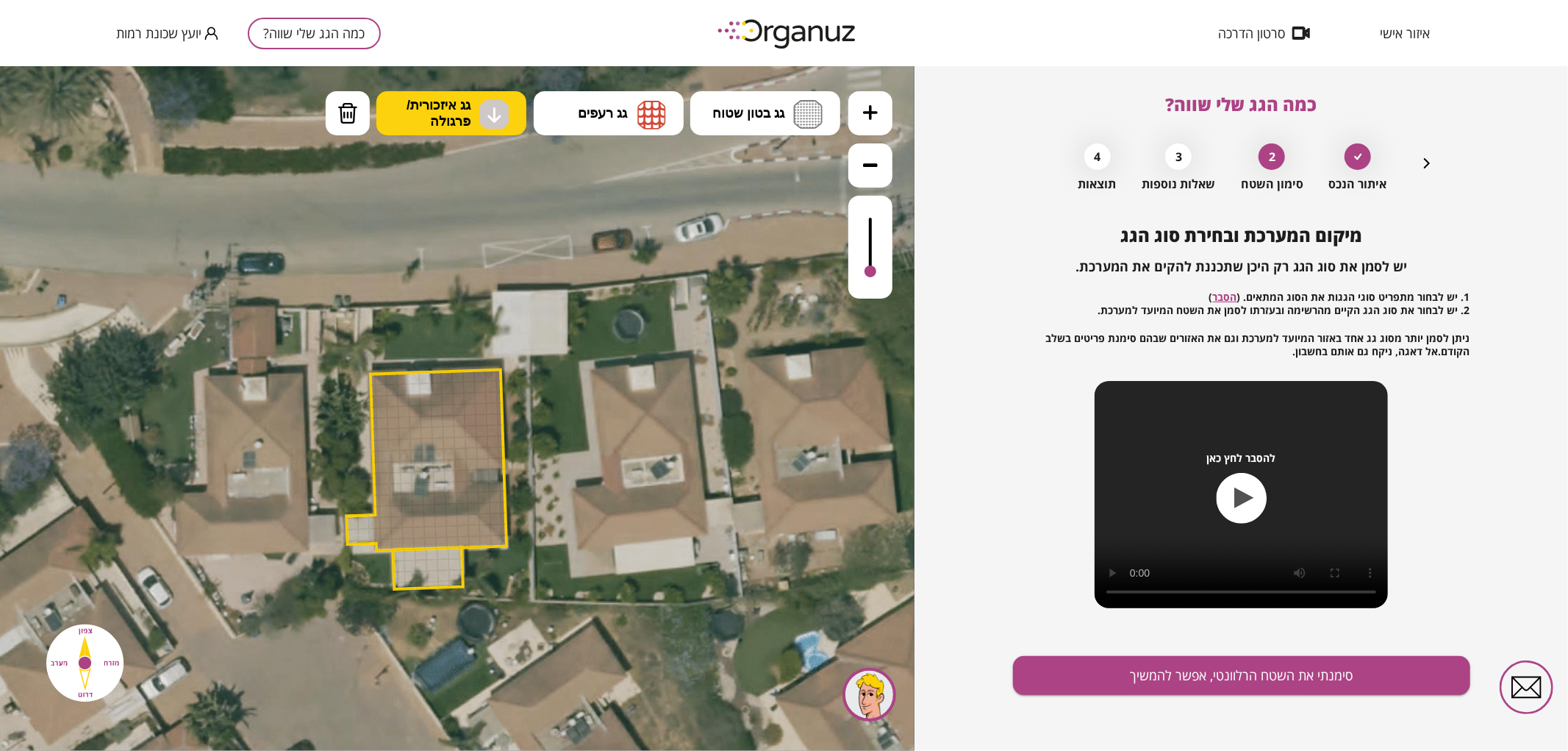
click at [504, 114] on img at bounding box center [494, 114] width 29 height 29
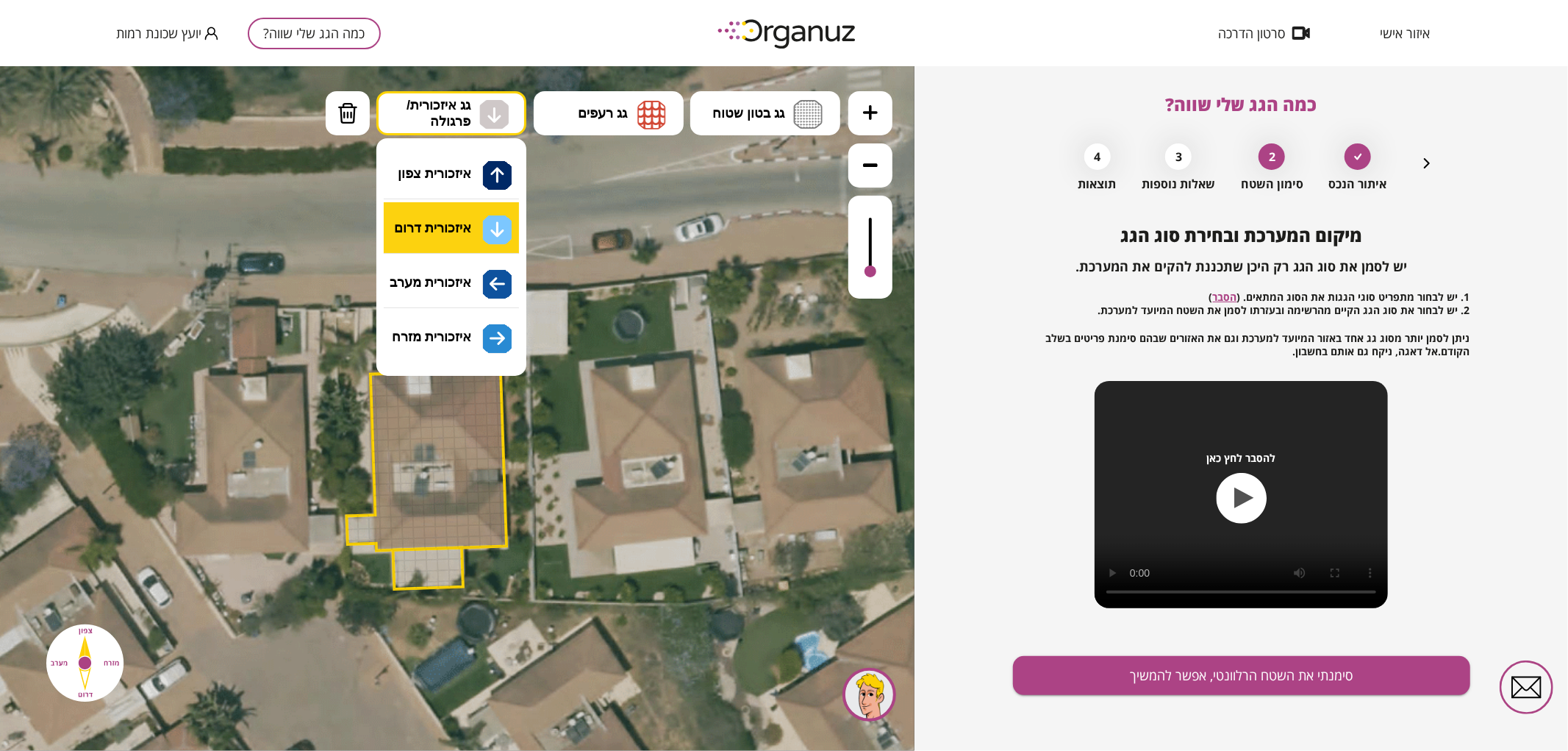
click at [494, 214] on div ".st0 { fill: #FFFFFF; } .st0 { fill: #FFFFFF; }" at bounding box center [457, 407] width 915 height 685
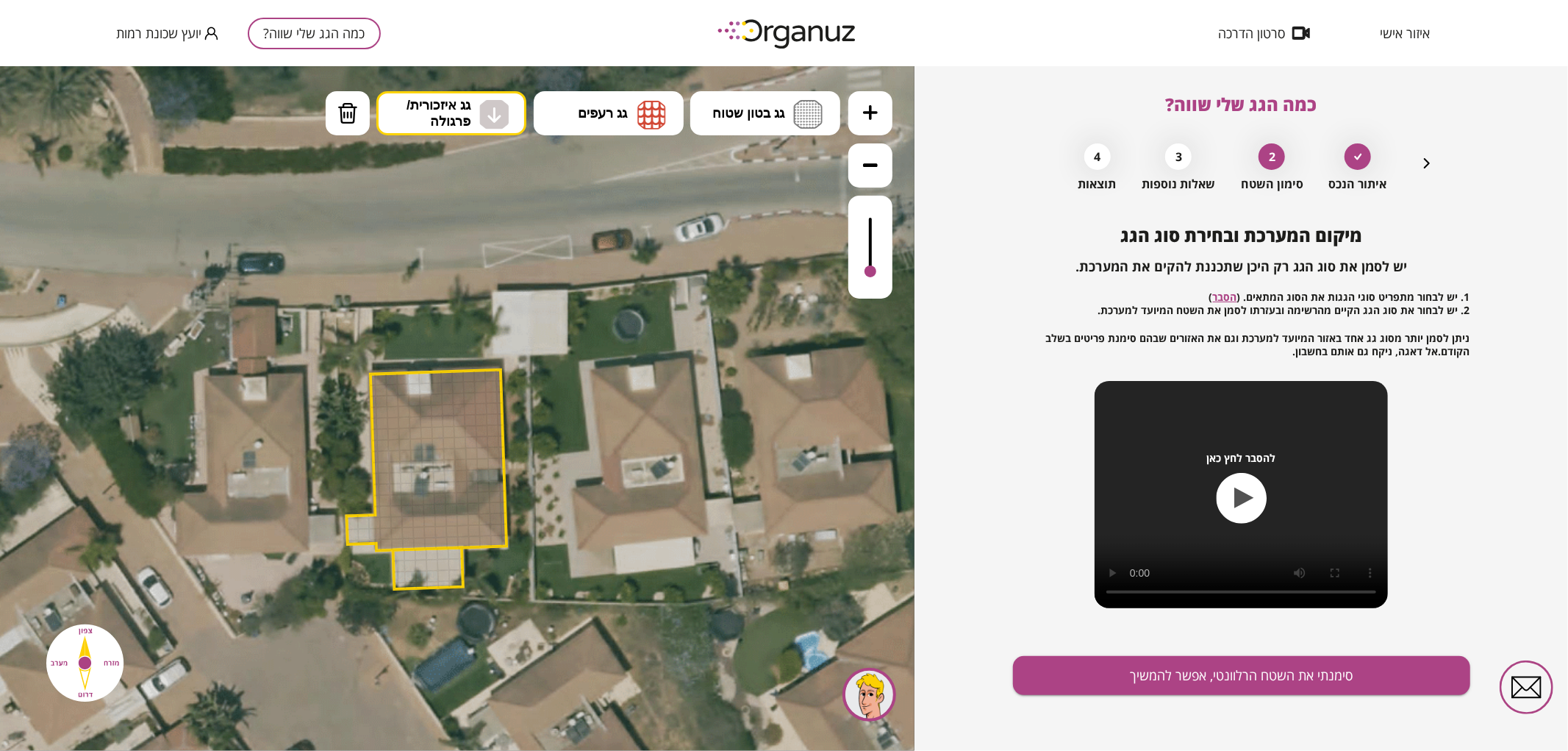
drag, startPoint x: 399, startPoint y: 580, endPoint x: 434, endPoint y: 573, distance: 35.7
drag, startPoint x: 398, startPoint y: 578, endPoint x: 407, endPoint y: 575, distance: 9.5
click at [877, 267] on div at bounding box center [870, 246] width 44 height 103
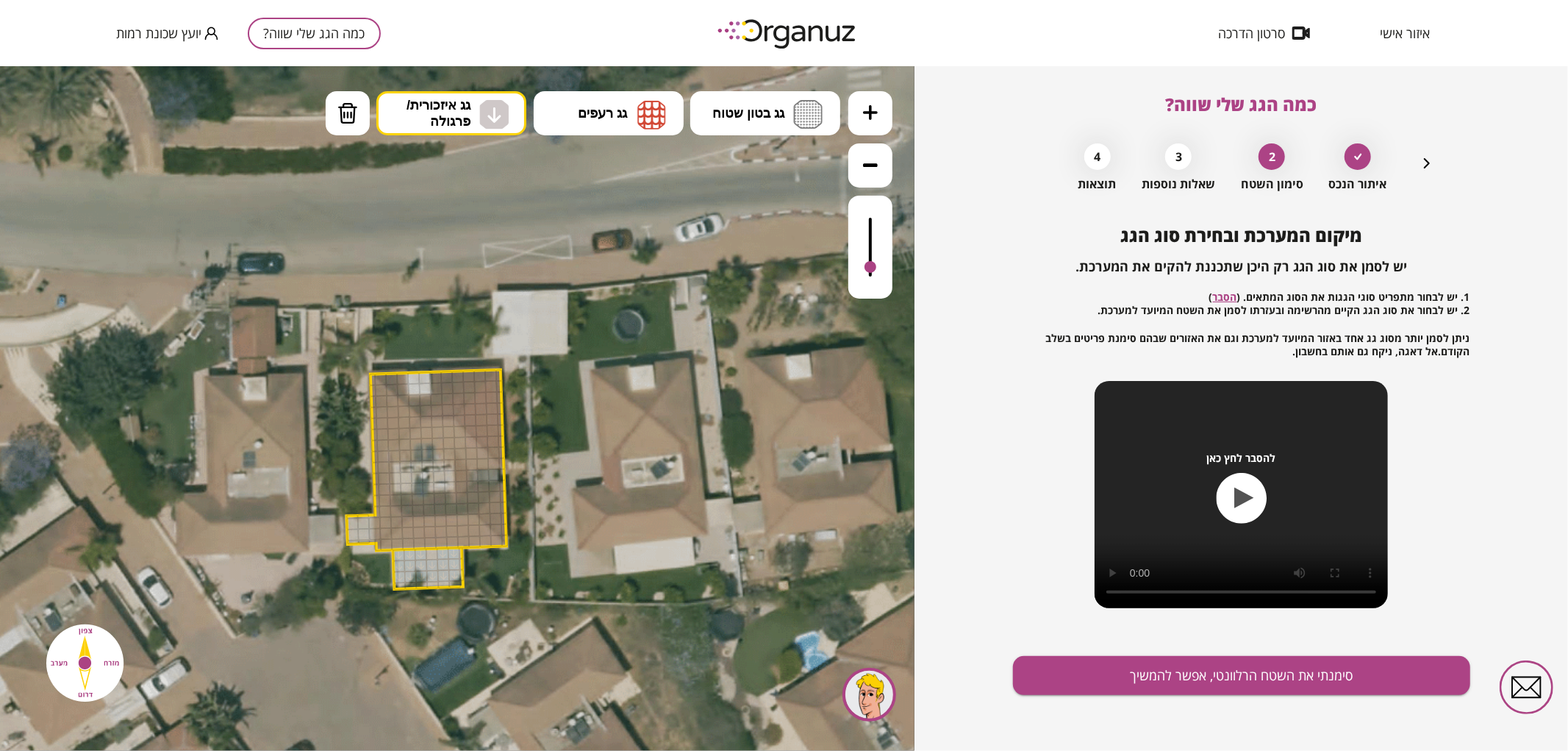
drag, startPoint x: 435, startPoint y: 563, endPoint x: 457, endPoint y: 555, distance: 23.4
click at [428, 553] on div at bounding box center [432, 553] width 13 height 13
drag, startPoint x: 458, startPoint y: 583, endPoint x: 392, endPoint y: 581, distance: 66.0
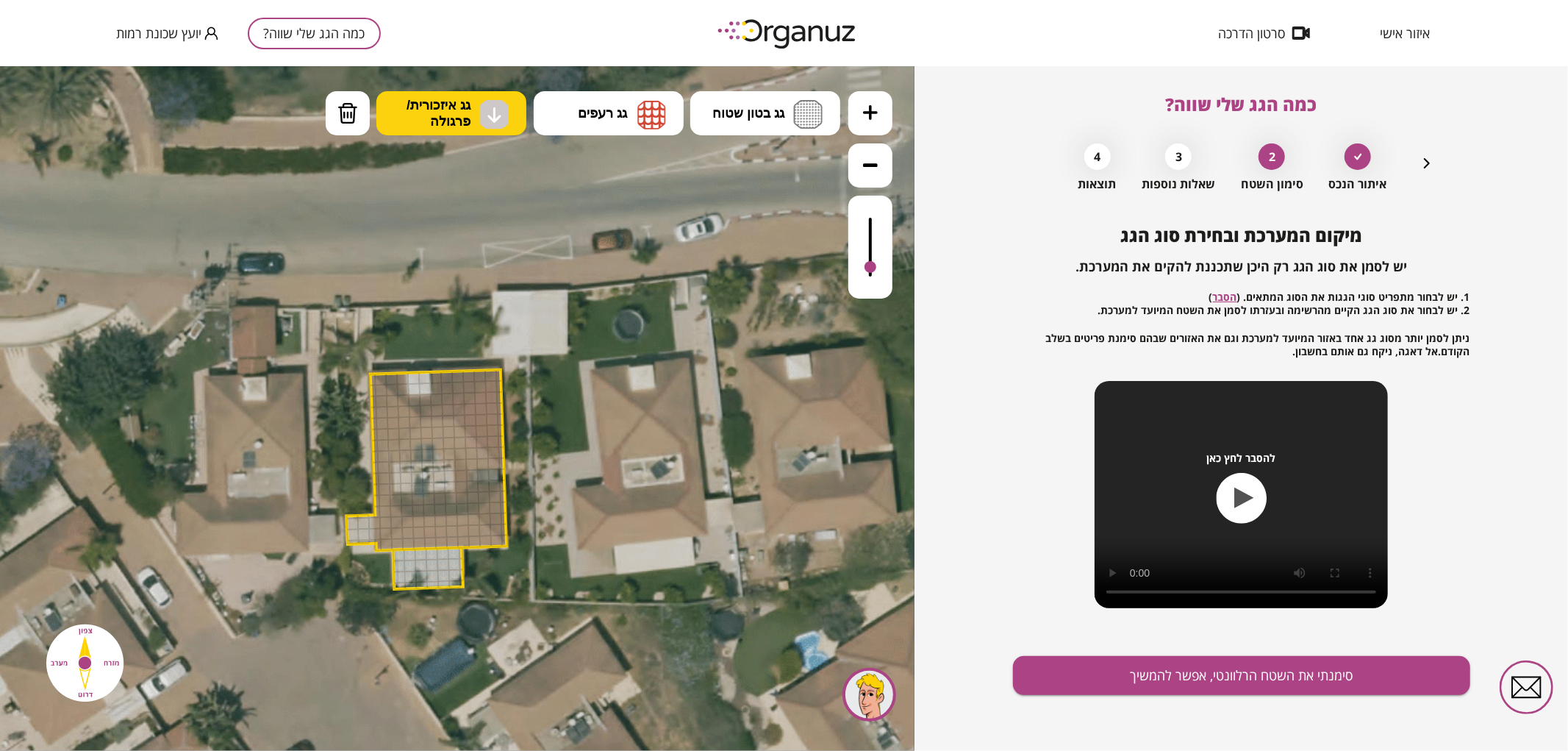
click at [476, 105] on button "גג איזכורית/ פרגולה" at bounding box center [451, 112] width 150 height 44
click at [472, 231] on div ".st0 { fill: #FFFFFF; } .st0 { fill: #FFFFFF; }" at bounding box center [457, 407] width 915 height 685
click at [471, 96] on button "גג איזכורית/ פרגולה" at bounding box center [451, 112] width 150 height 44
click at [469, 267] on div ".st0 { fill: #FFFFFF; } .st0 { fill: #FFFFFF; }" at bounding box center [457, 407] width 915 height 685
drag, startPoint x: 348, startPoint y: 523, endPoint x: 369, endPoint y: 519, distance: 21.4
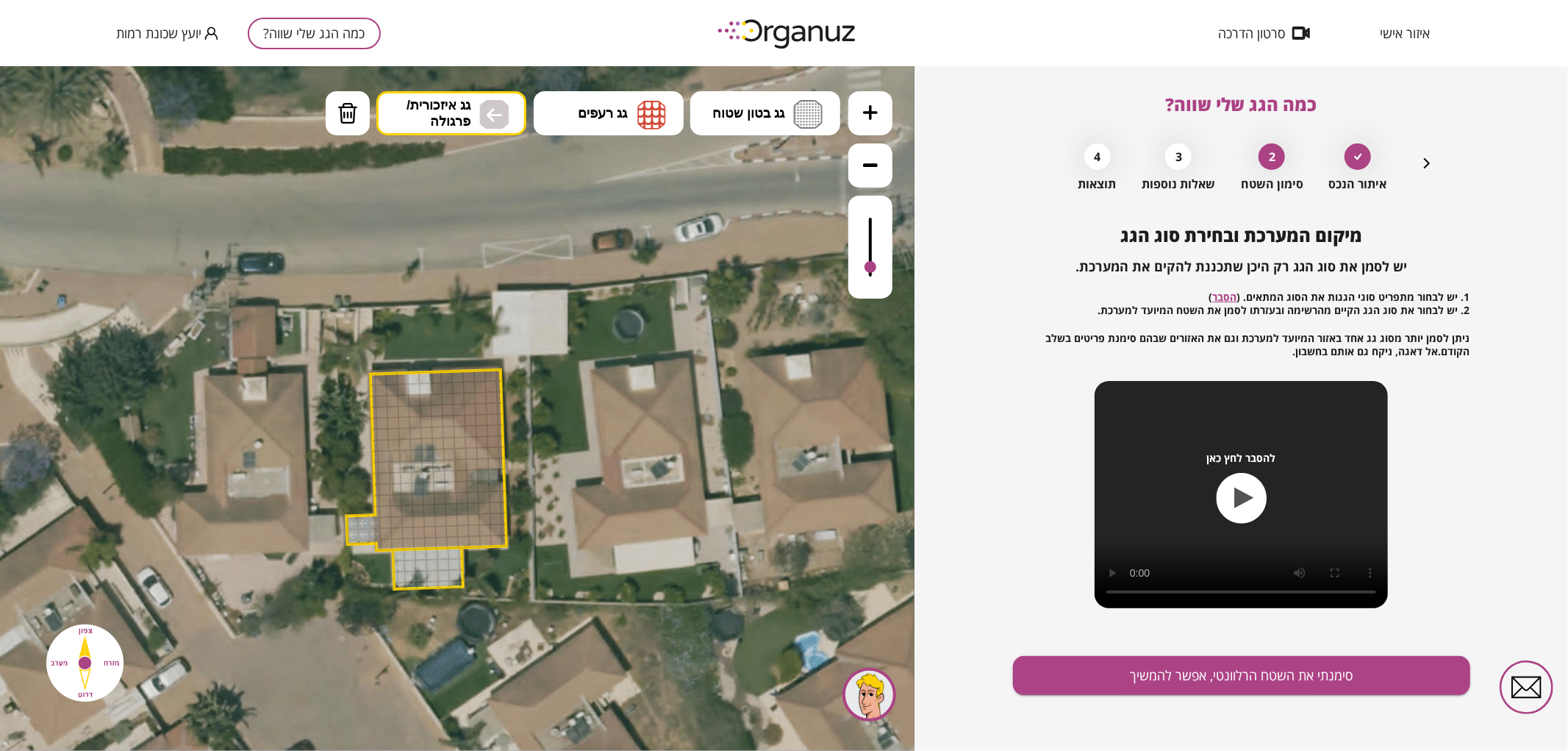
click at [597, 103] on button "גג רעפים" at bounding box center [608, 112] width 150 height 44
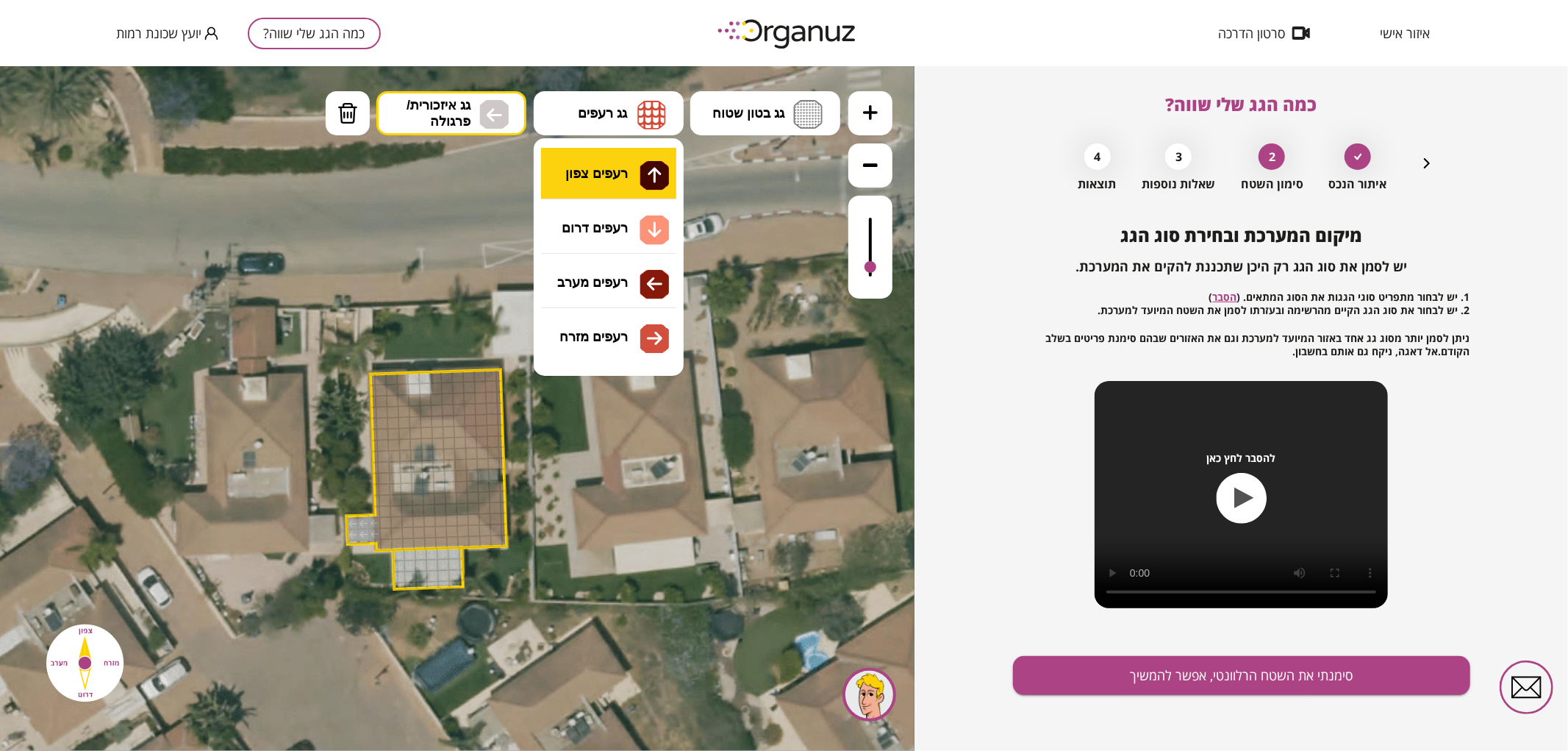
click at [606, 175] on div ".st0 { fill: #FFFFFF; } .st0 { fill: #FFFFFF; }" at bounding box center [457, 407] width 915 height 685
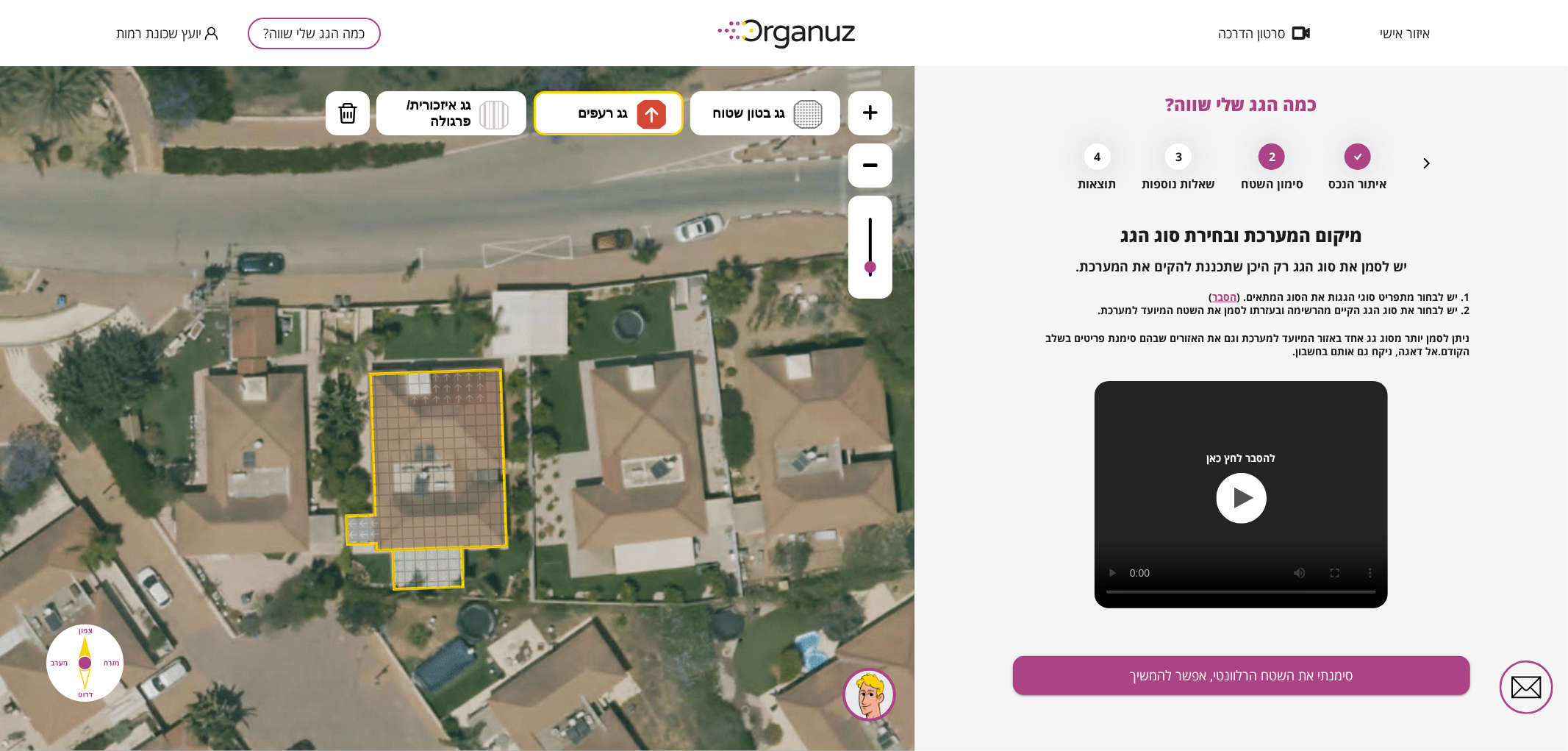
drag, startPoint x: 478, startPoint y: 372, endPoint x: 420, endPoint y: 400, distance: 64.4
drag, startPoint x: 449, startPoint y: 406, endPoint x: 425, endPoint y: 411, distance: 24.5
drag, startPoint x: 388, startPoint y: 377, endPoint x: 401, endPoint y: 384, distance: 14.8
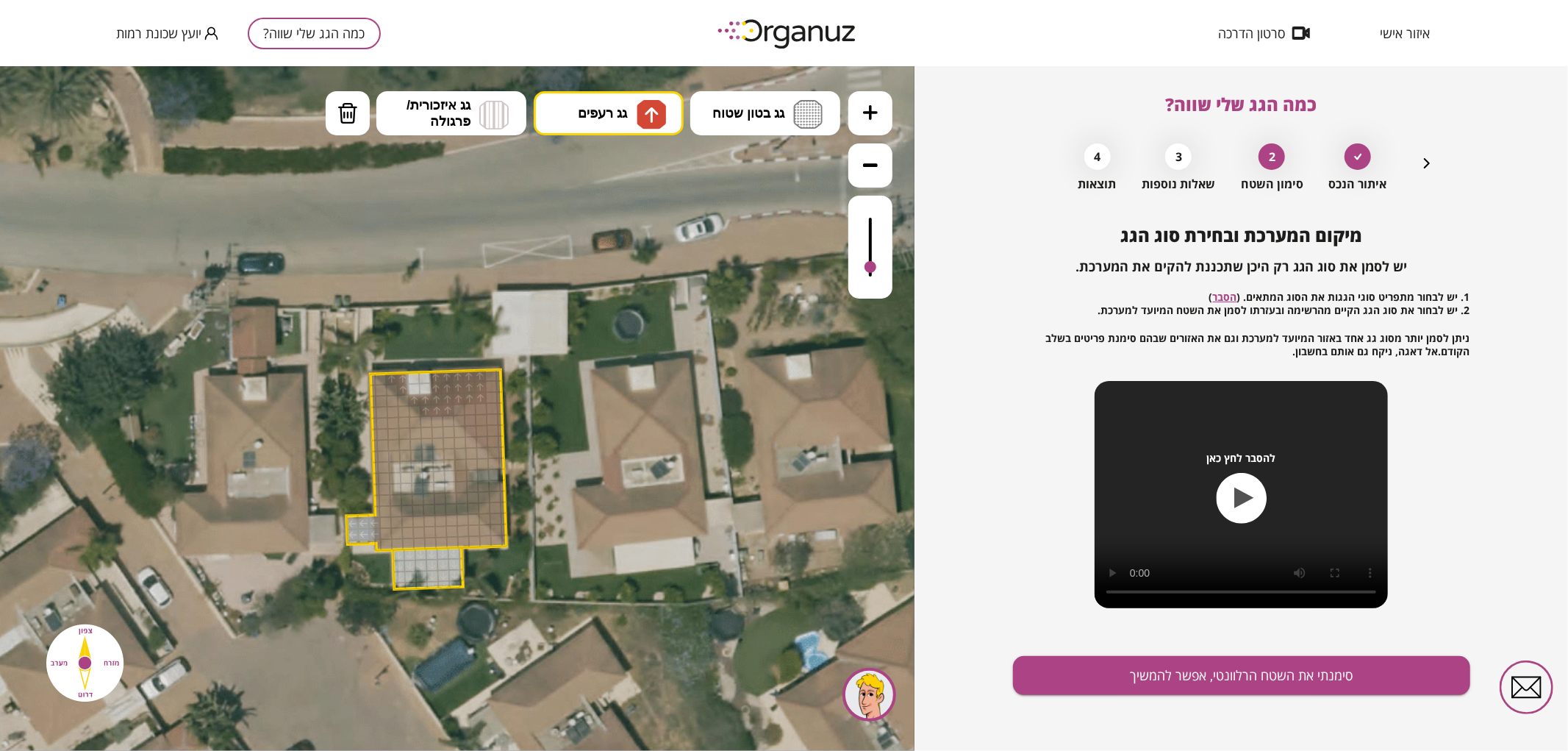
click at [339, 109] on img at bounding box center [347, 112] width 20 height 22
drag, startPoint x: 478, startPoint y: 396, endPoint x: 508, endPoint y: 401, distance: 30.4
click at [479, 396] on div at bounding box center [481, 398] width 13 height 13
click at [586, 96] on button "גג רעפים" at bounding box center [608, 112] width 150 height 44
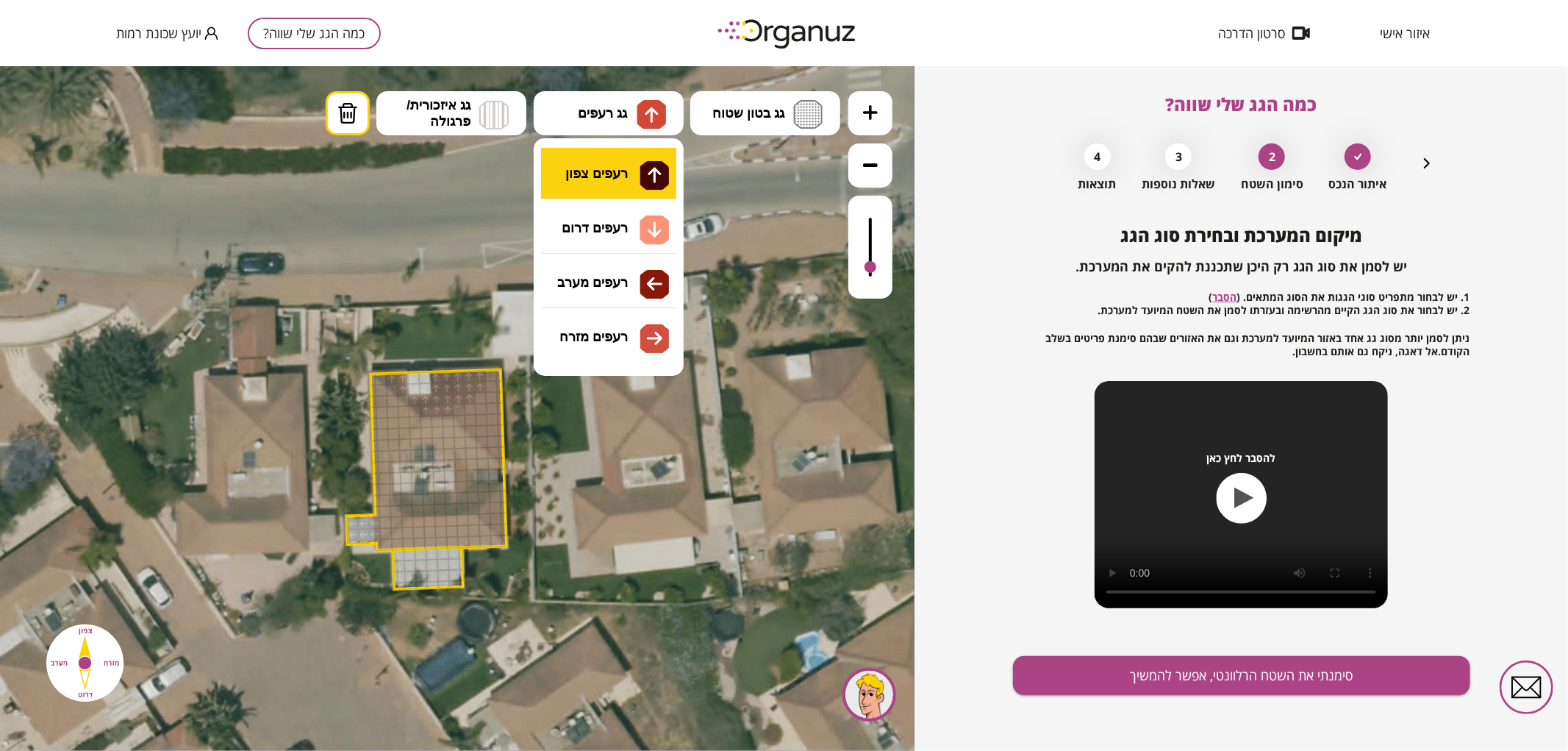
click at [650, 186] on div ".st0 { fill: #FFFFFF; } .st0 { fill: #FFFFFF; }" at bounding box center [457, 407] width 915 height 685
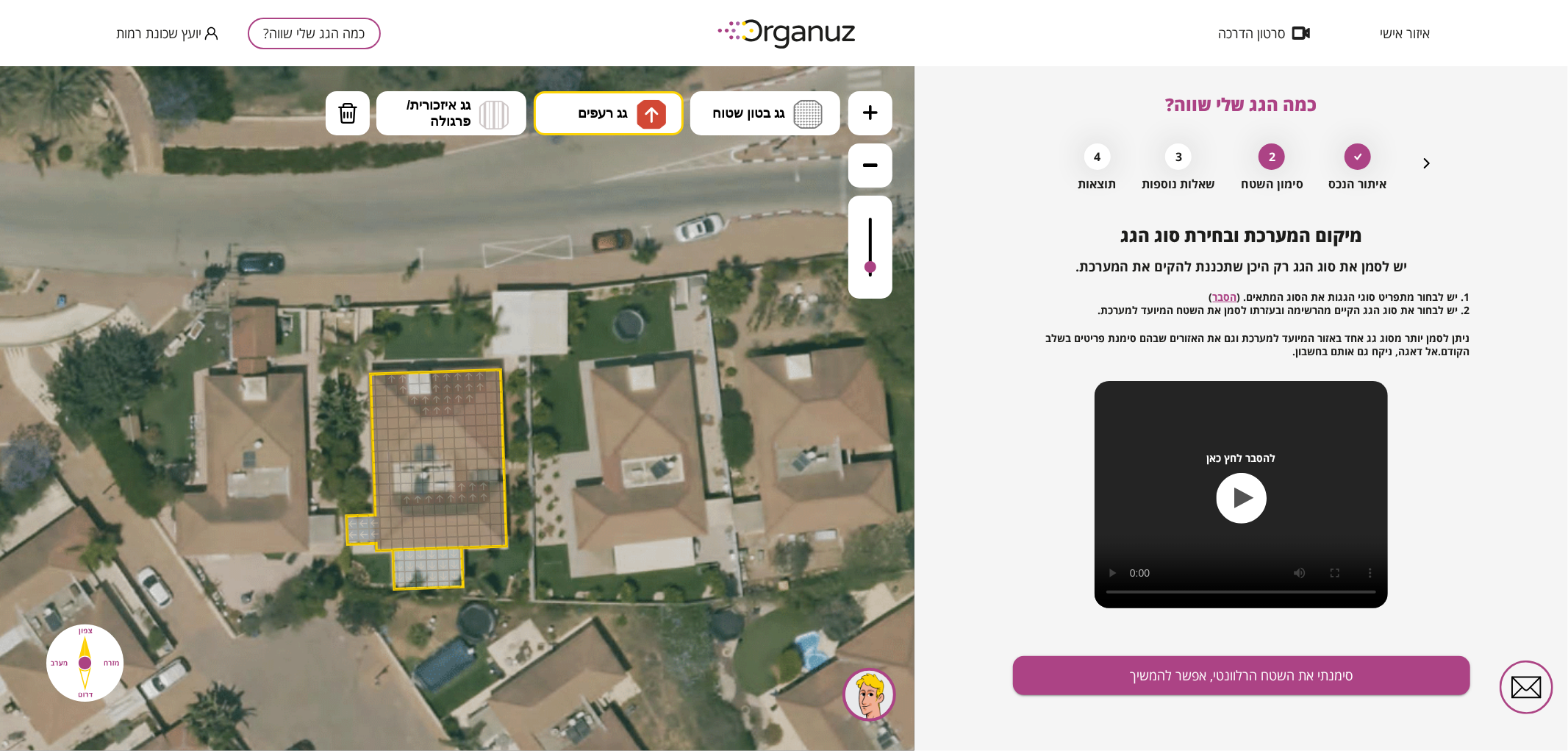
drag, startPoint x: 403, startPoint y: 500, endPoint x: 460, endPoint y: 488, distance: 58.2
drag, startPoint x: 467, startPoint y: 507, endPoint x: 409, endPoint y: 512, distance: 58.2
click at [397, 502] on div at bounding box center [396, 500] width 13 height 13
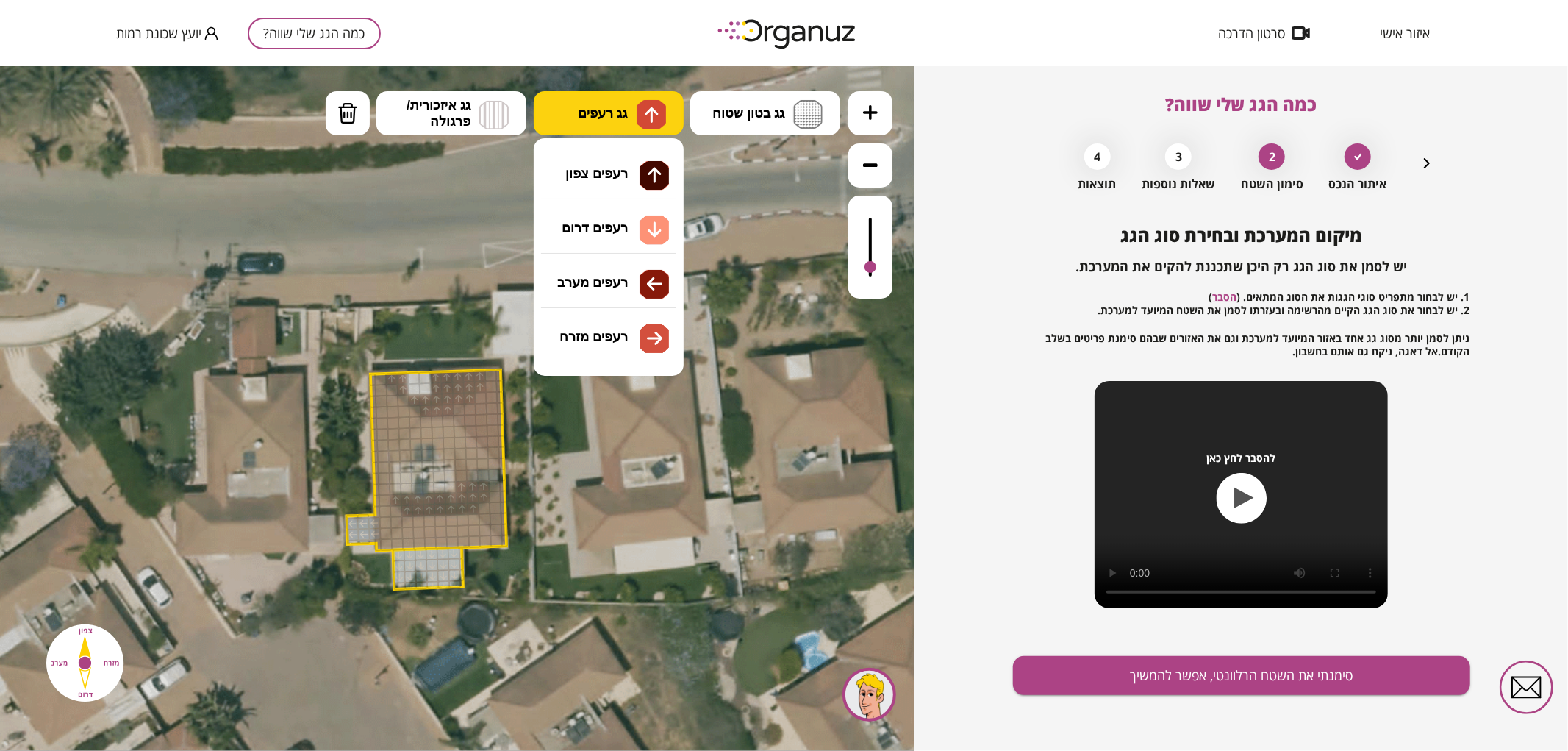
click at [648, 112] on img at bounding box center [652, 113] width 16 height 17
drag, startPoint x: 660, startPoint y: 218, endPoint x: 656, endPoint y: 244, distance: 26.3
click at [660, 218] on div ".st0 { fill: #FFFFFF; } .st0 { fill: #FFFFFF; }" at bounding box center [457, 407] width 915 height 685
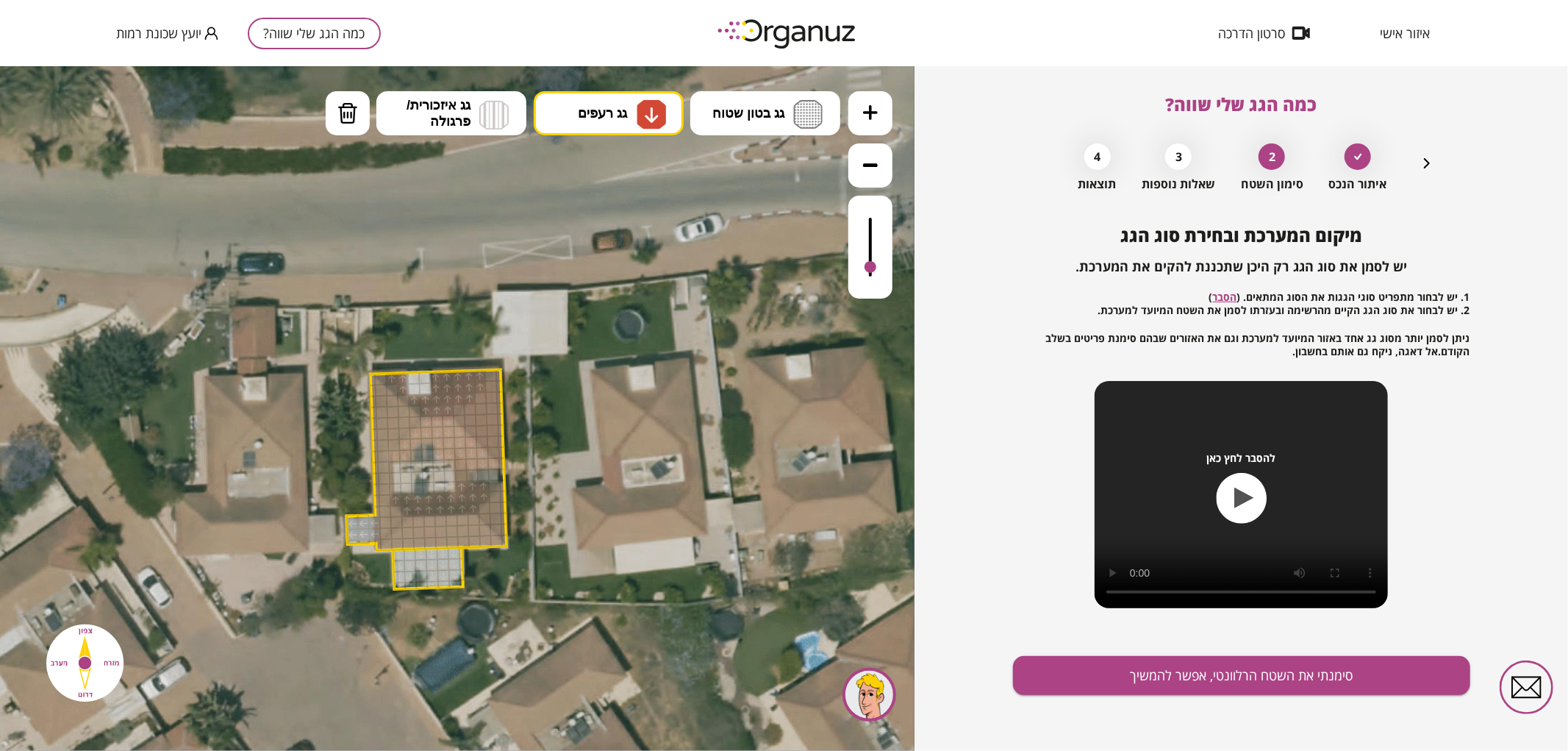
drag, startPoint x: 391, startPoint y: 458, endPoint x: 460, endPoint y: 449, distance: 69.6
drag, startPoint x: 387, startPoint y: 544, endPoint x: 461, endPoint y: 532, distance: 75.0
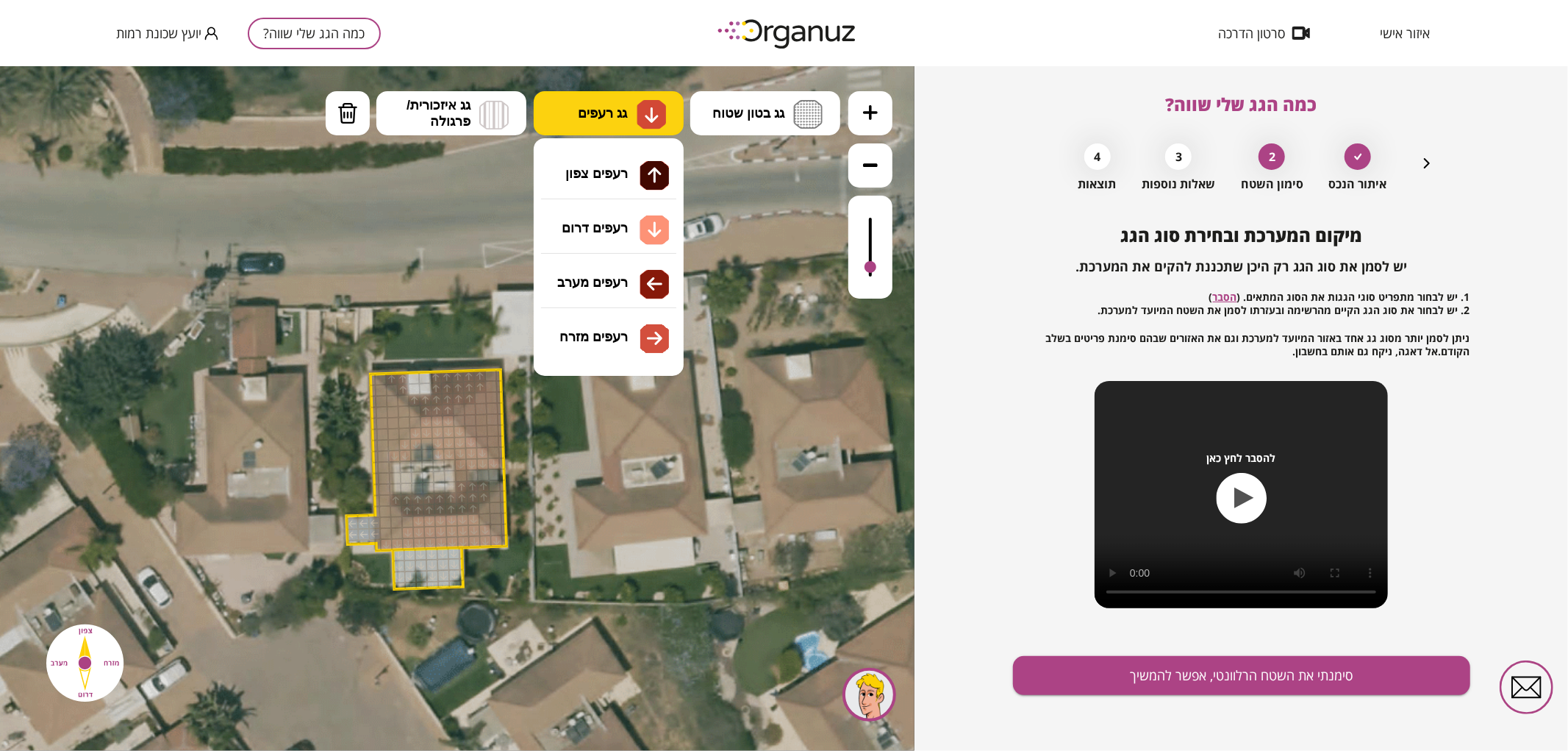
click at [621, 104] on button "גג רעפים" at bounding box center [608, 112] width 150 height 44
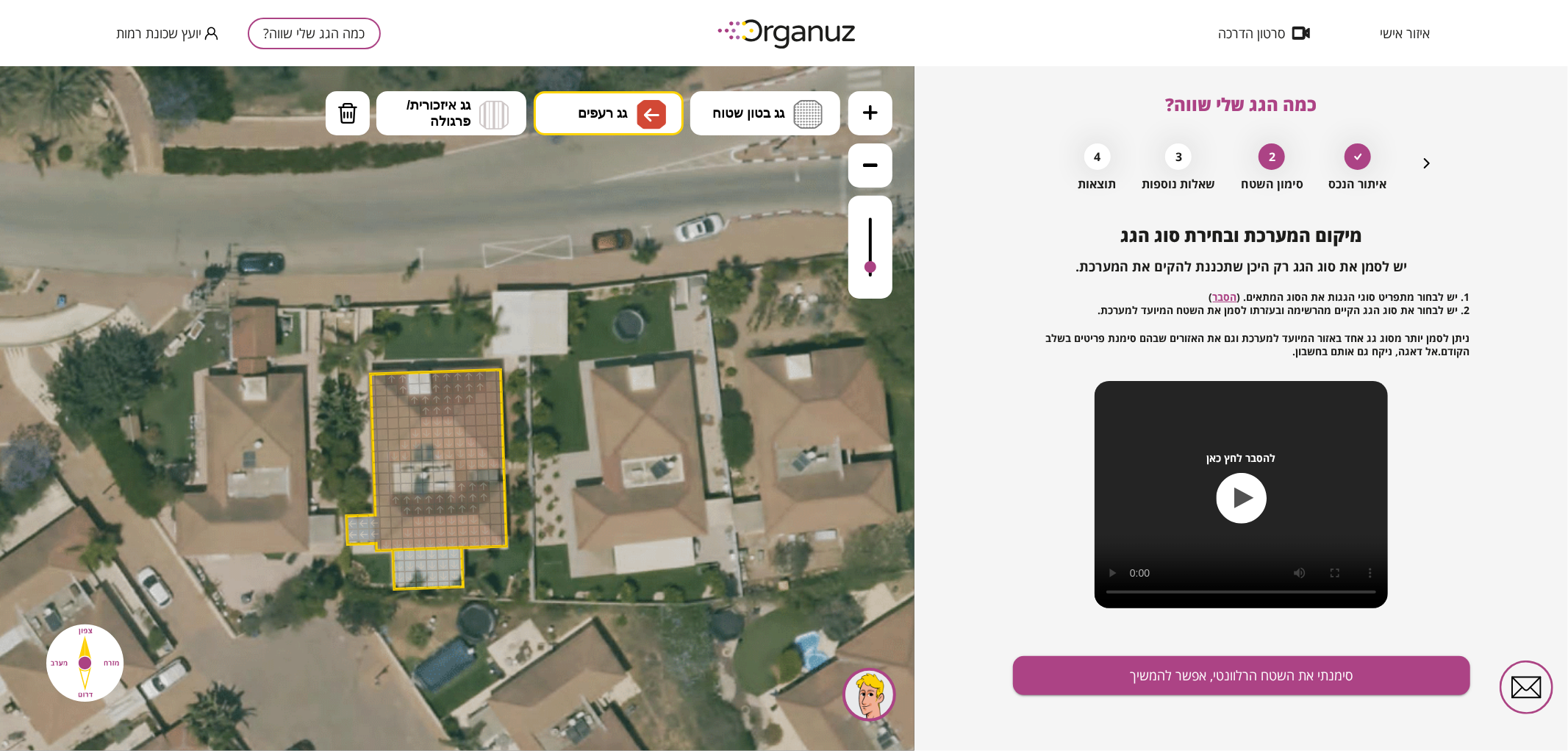
click at [616, 273] on div ".st0 { fill: #FFFFFF; } .st0 { fill: #FFFFFF; }" at bounding box center [457, 407] width 915 height 685
click at [600, 112] on span "גג רעפים" at bounding box center [603, 113] width 50 height 17
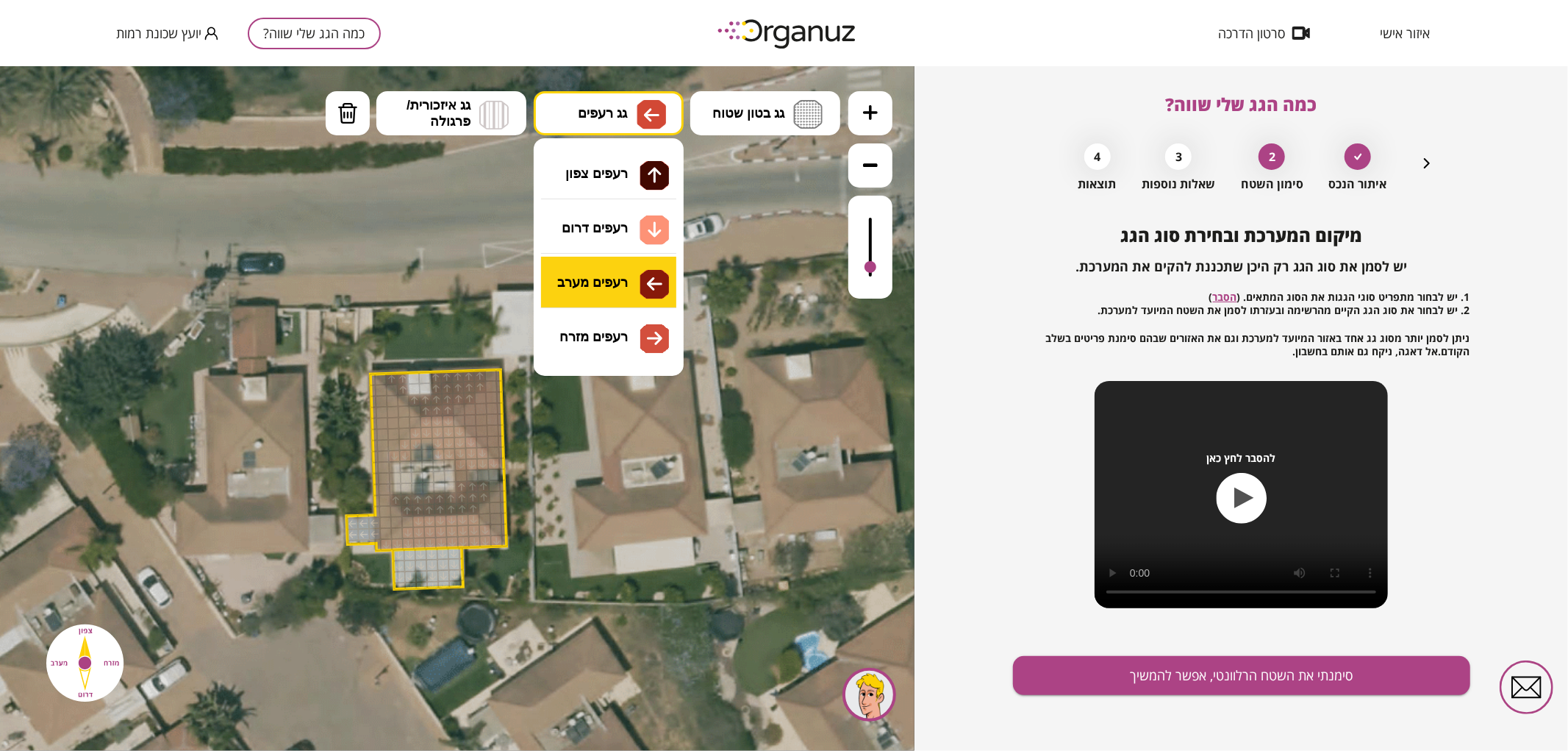
click at [601, 290] on div ".st0 { fill: #FFFFFF; } .st0 { fill: #FFFFFF; }" at bounding box center [457, 407] width 915 height 685
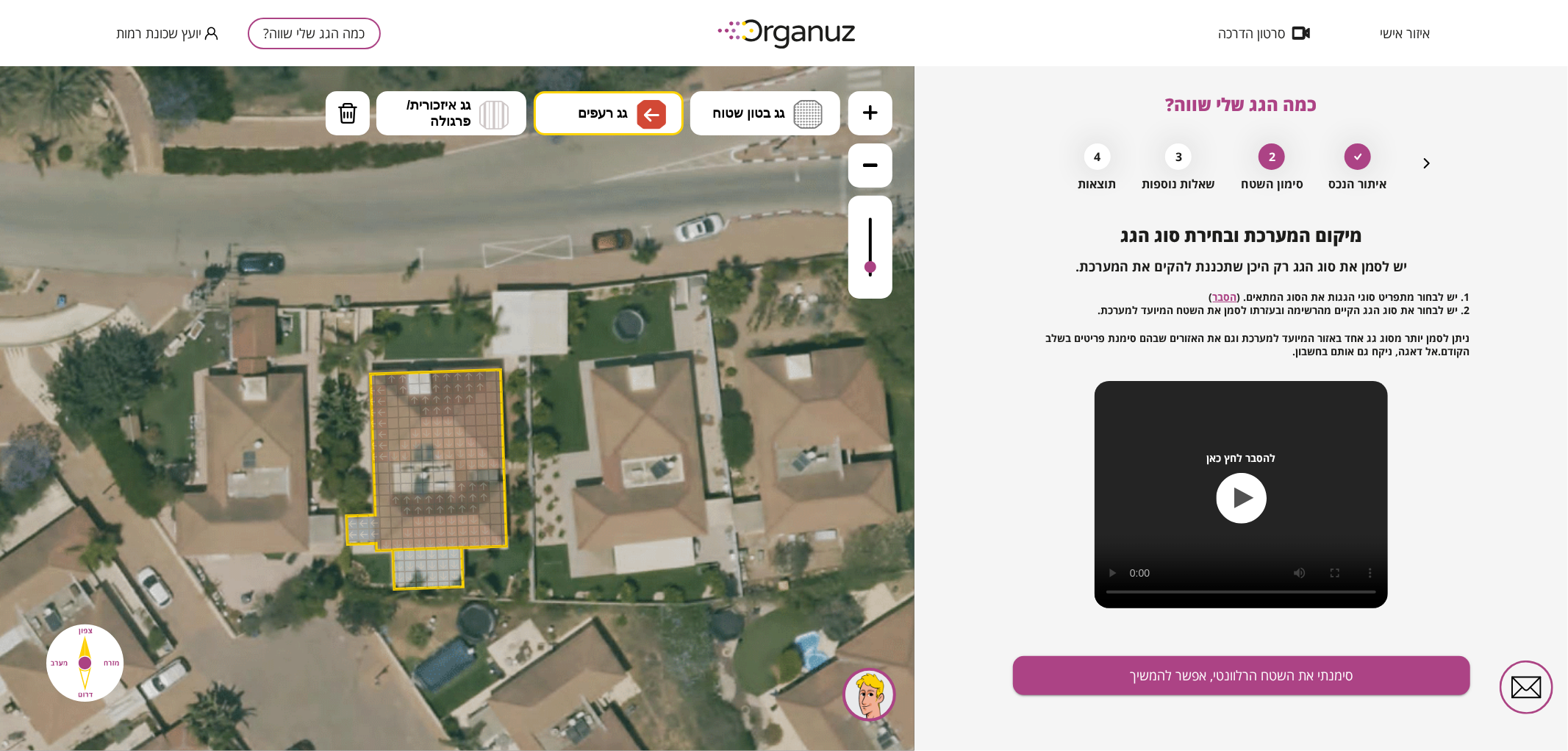
drag, startPoint x: 377, startPoint y: 392, endPoint x: 370, endPoint y: 385, distance: 9.9
drag, startPoint x: 390, startPoint y: 401, endPoint x: 395, endPoint y: 433, distance: 32.4
drag, startPoint x: 400, startPoint y: 430, endPoint x: 399, endPoint y: 414, distance: 16.0
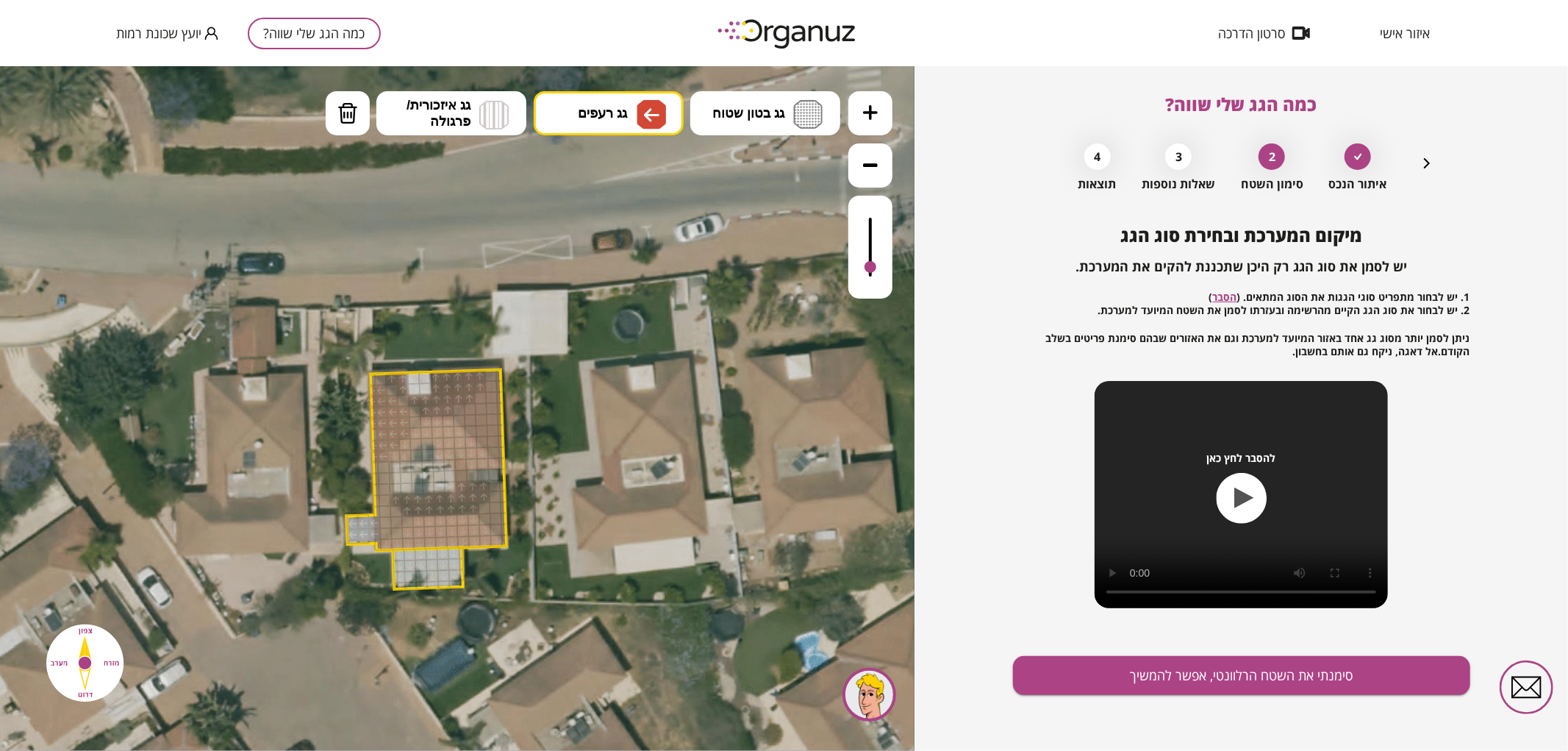
drag, startPoint x: 383, startPoint y: 525, endPoint x: 375, endPoint y: 506, distance: 20.6
click at [392, 514] on div at bounding box center [396, 511] width 13 height 13
click at [381, 528] on div at bounding box center [386, 533] width 13 height 13
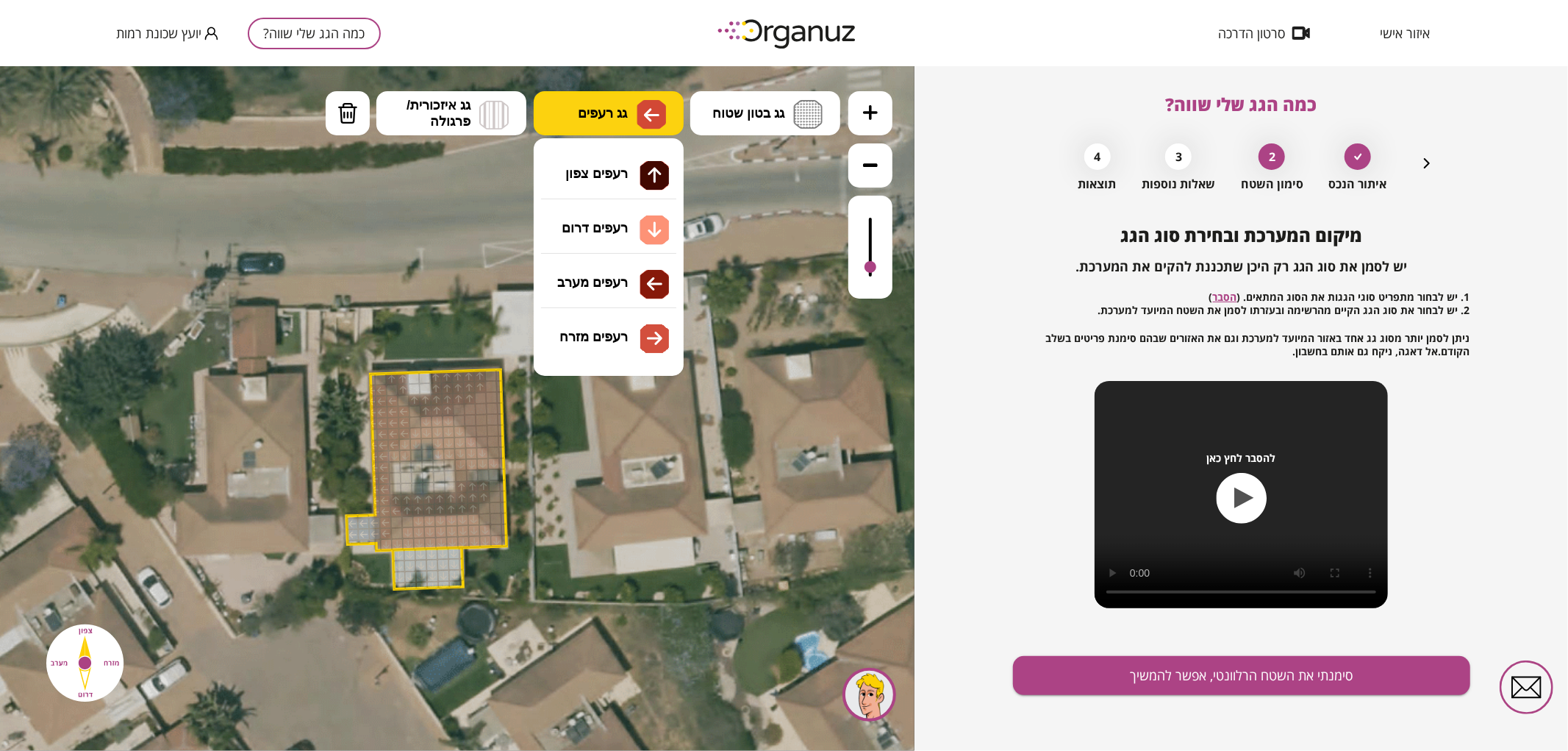
click at [605, 105] on span "גג רעפים" at bounding box center [603, 113] width 50 height 17
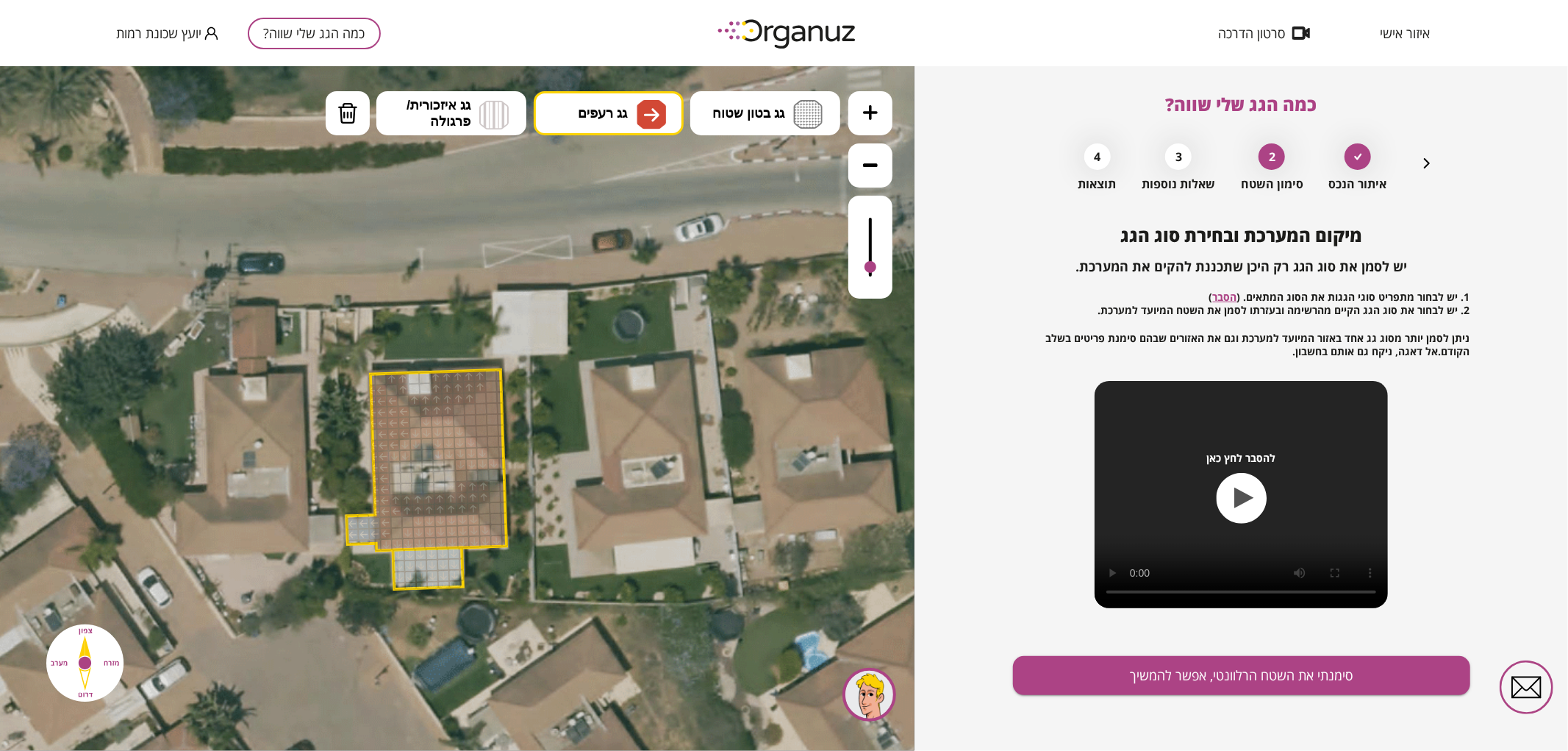
click at [626, 335] on div ".st0 { fill: #FFFFFF; } .st0 { fill: #FFFFFF; }" at bounding box center [457, 407] width 915 height 685
drag, startPoint x: 493, startPoint y: 384, endPoint x: 498, endPoint y: 448, distance: 64.2
drag, startPoint x: 485, startPoint y: 432, endPoint x: 479, endPoint y: 399, distance: 33.5
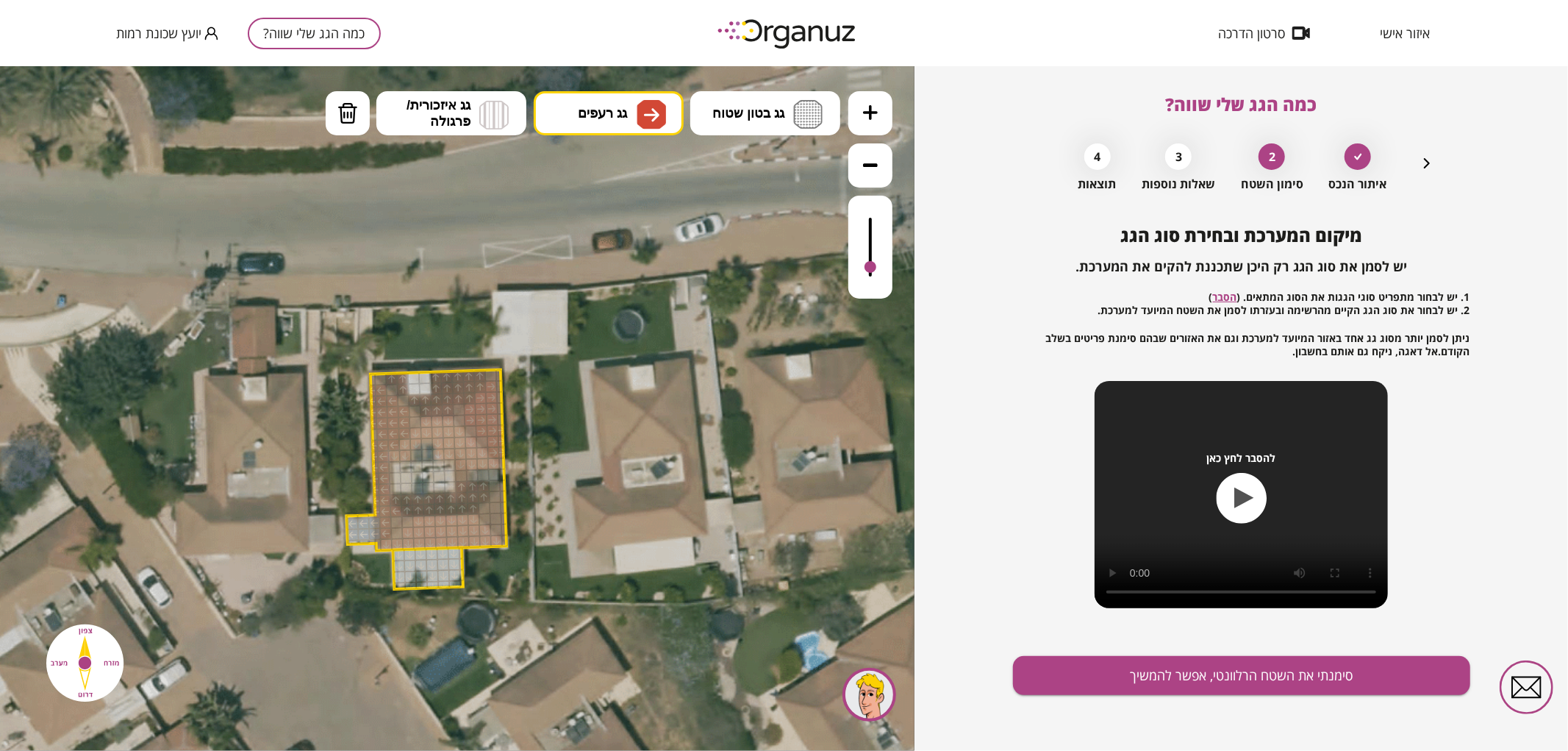
drag, startPoint x: 472, startPoint y: 409, endPoint x: 472, endPoint y: 418, distance: 9.0
click at [483, 438] on div at bounding box center [483, 442] width 13 height 13
drag, startPoint x: 502, startPoint y: 447, endPoint x: 500, endPoint y: 379, distance: 68.0
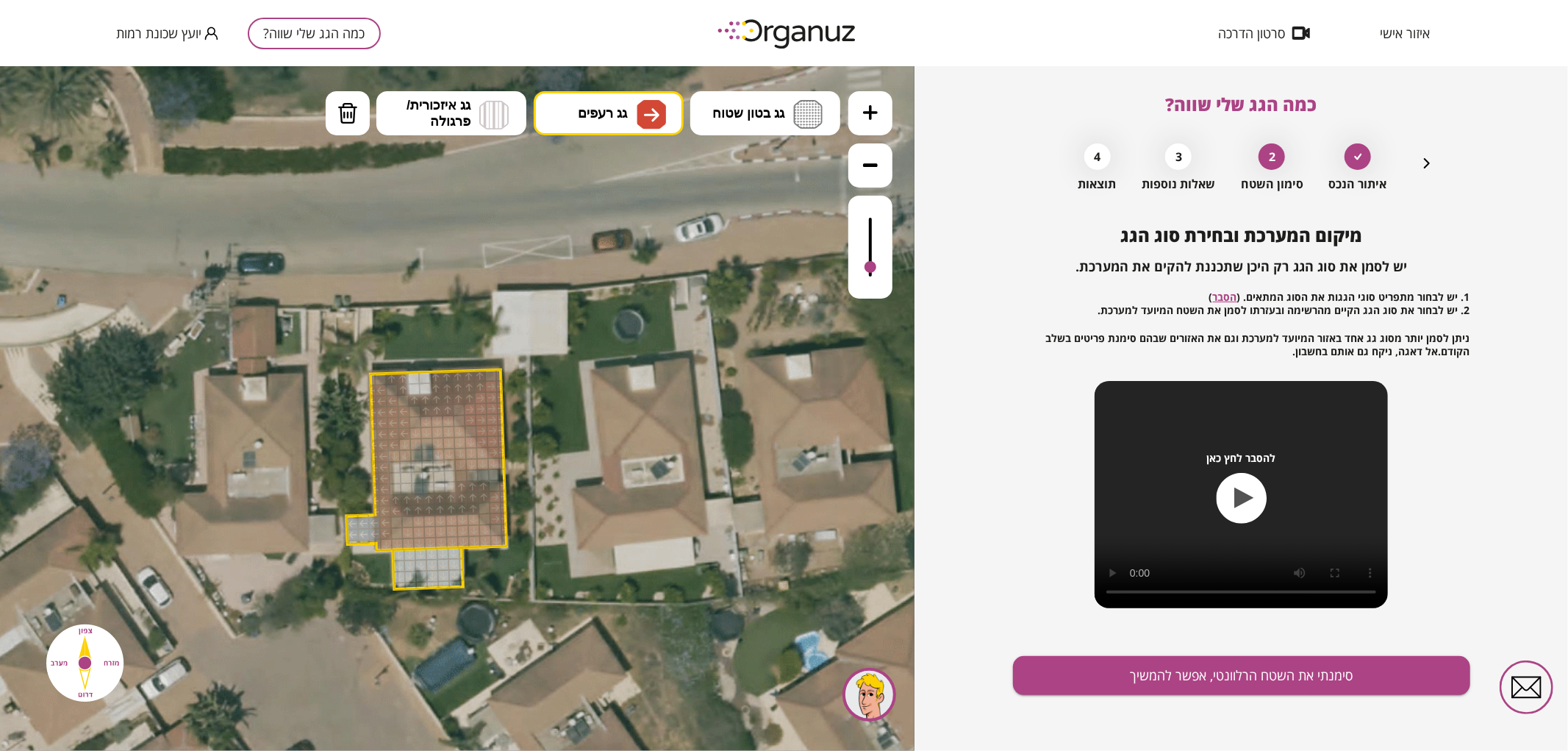
drag, startPoint x: 495, startPoint y: 495, endPoint x: 502, endPoint y: 486, distance: 11.4
click at [486, 507] on div at bounding box center [484, 508] width 13 height 13
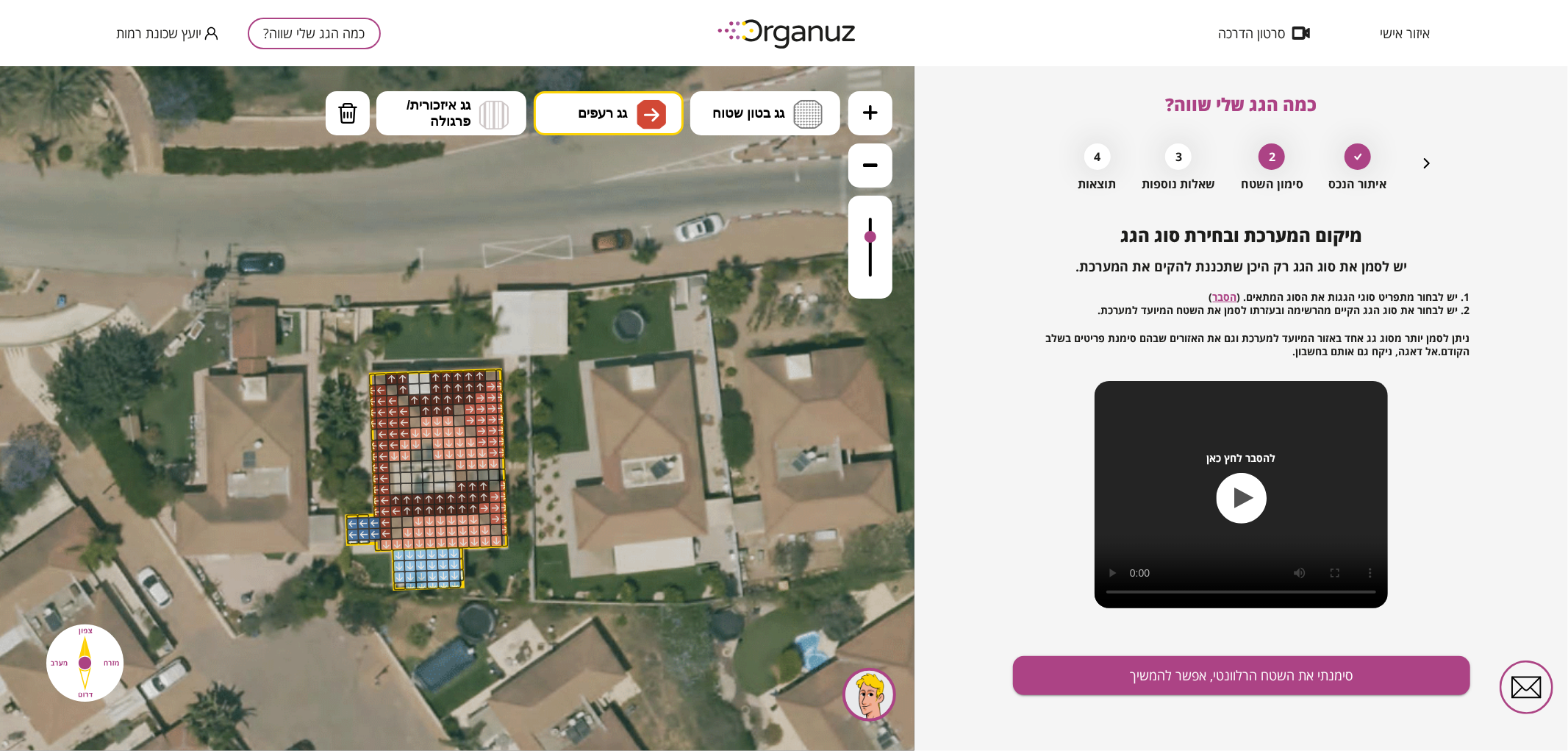
drag, startPoint x: 870, startPoint y: 272, endPoint x: 891, endPoint y: 237, distance: 40.8
click at [891, 237] on div at bounding box center [870, 246] width 44 height 103
click at [461, 415] on div at bounding box center [460, 420] width 13 height 13
click at [355, 115] on img at bounding box center [347, 112] width 20 height 22
click at [458, 421] on div at bounding box center [460, 421] width 13 height 13
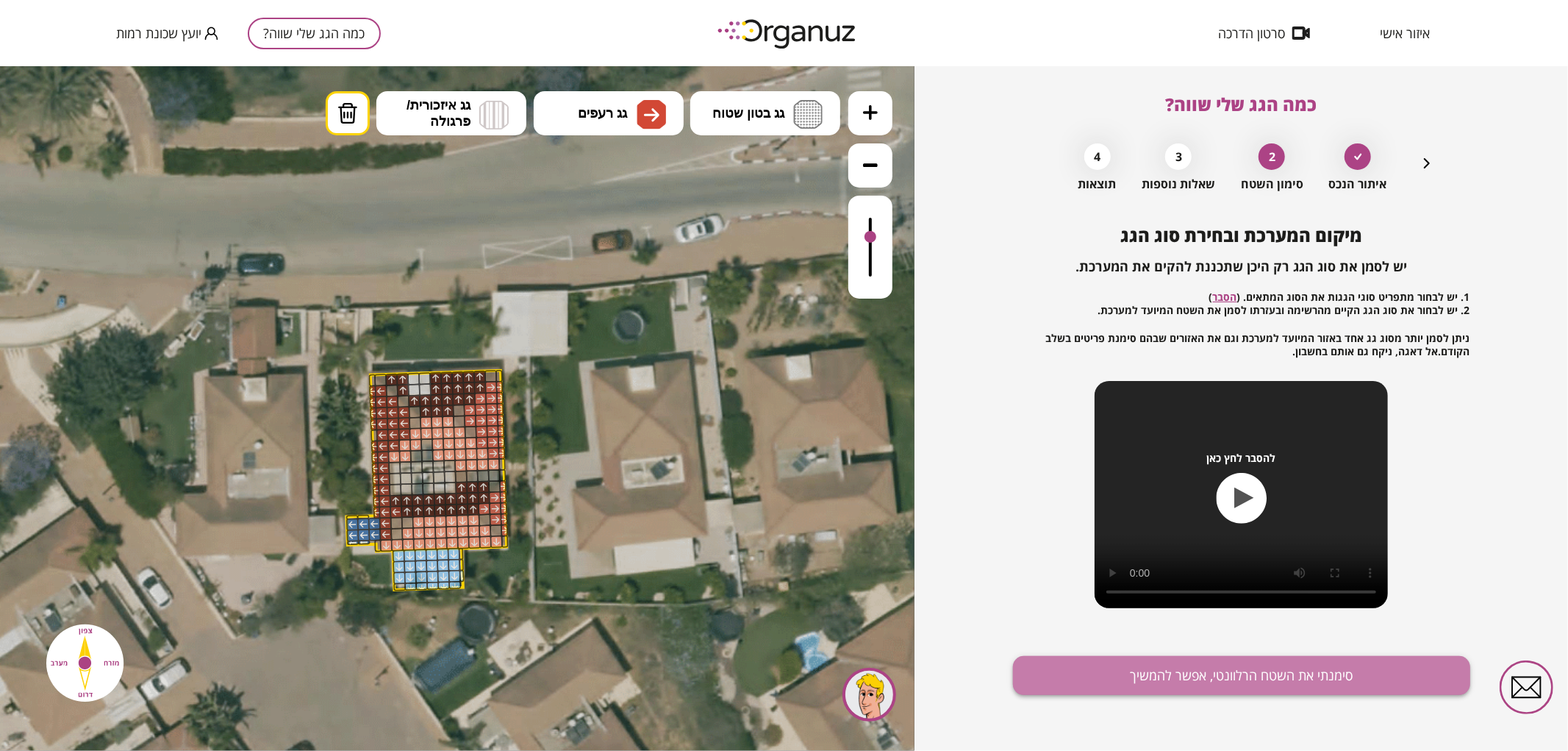
click at [1155, 674] on button "סימנתי את השטח הרלוונטי, אפשר להמשיך" at bounding box center [1242, 676] width 458 height 39
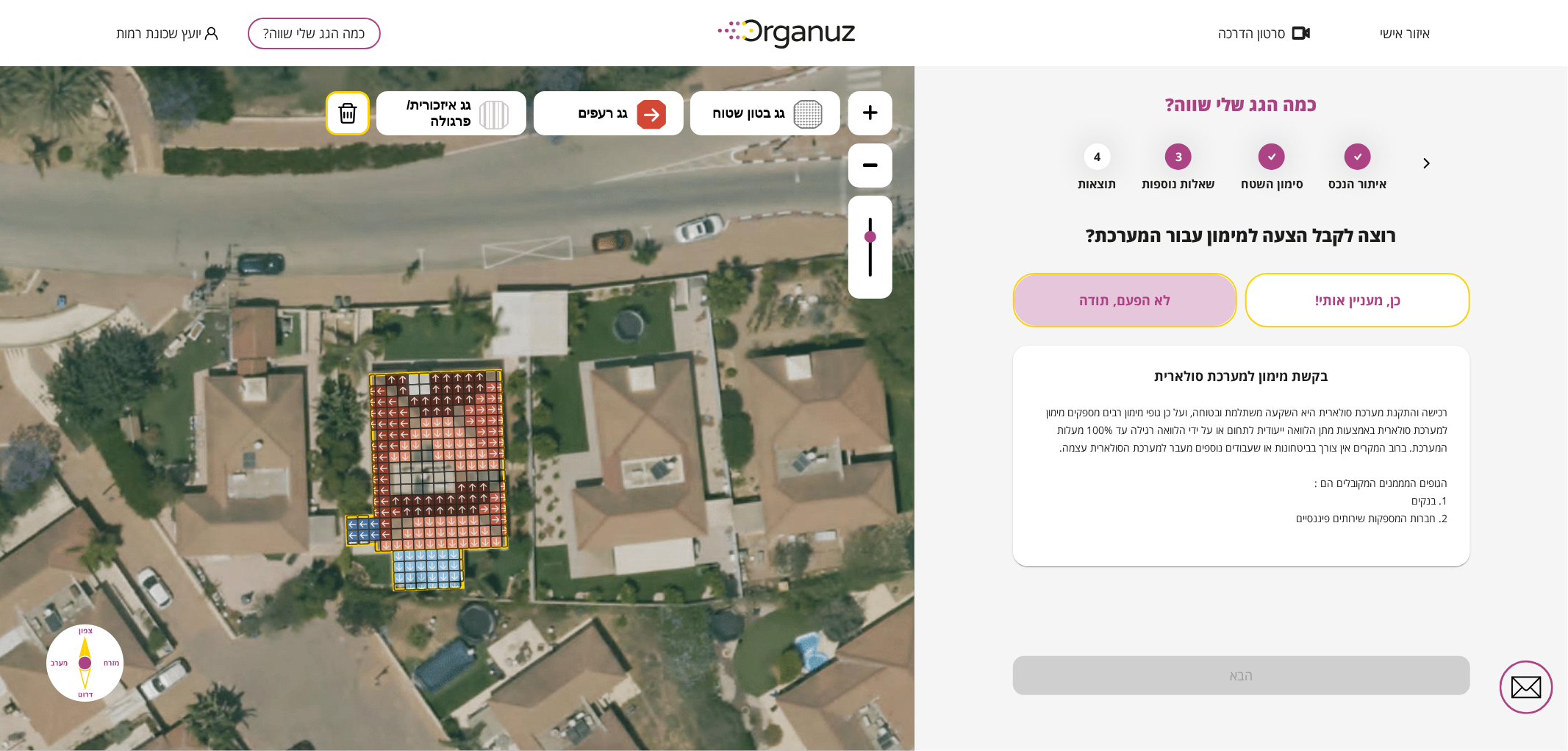
click at [1060, 303] on button "לא הפעם, תודה" at bounding box center [1125, 300] width 225 height 54
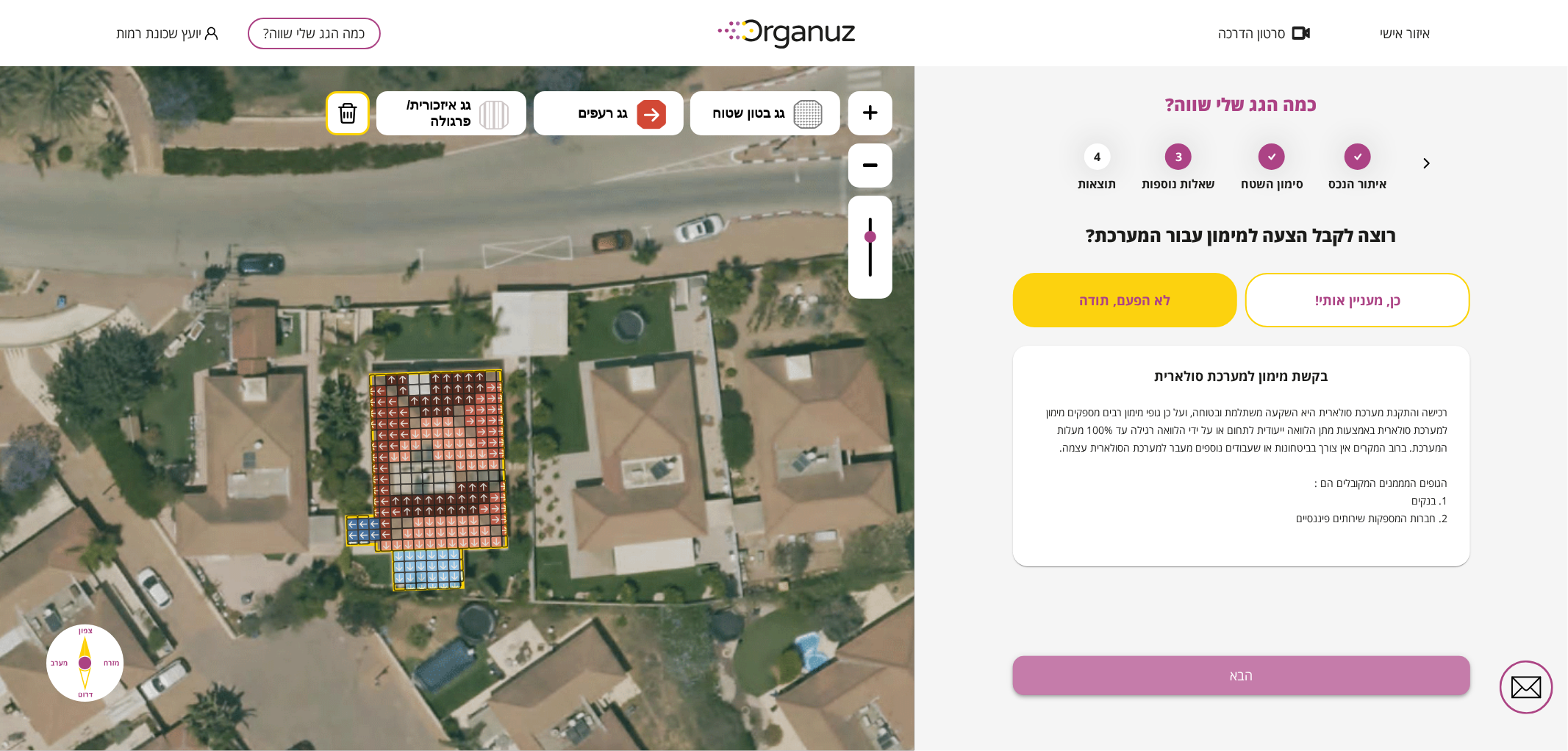
click at [1121, 671] on button "הבא" at bounding box center [1242, 676] width 458 height 39
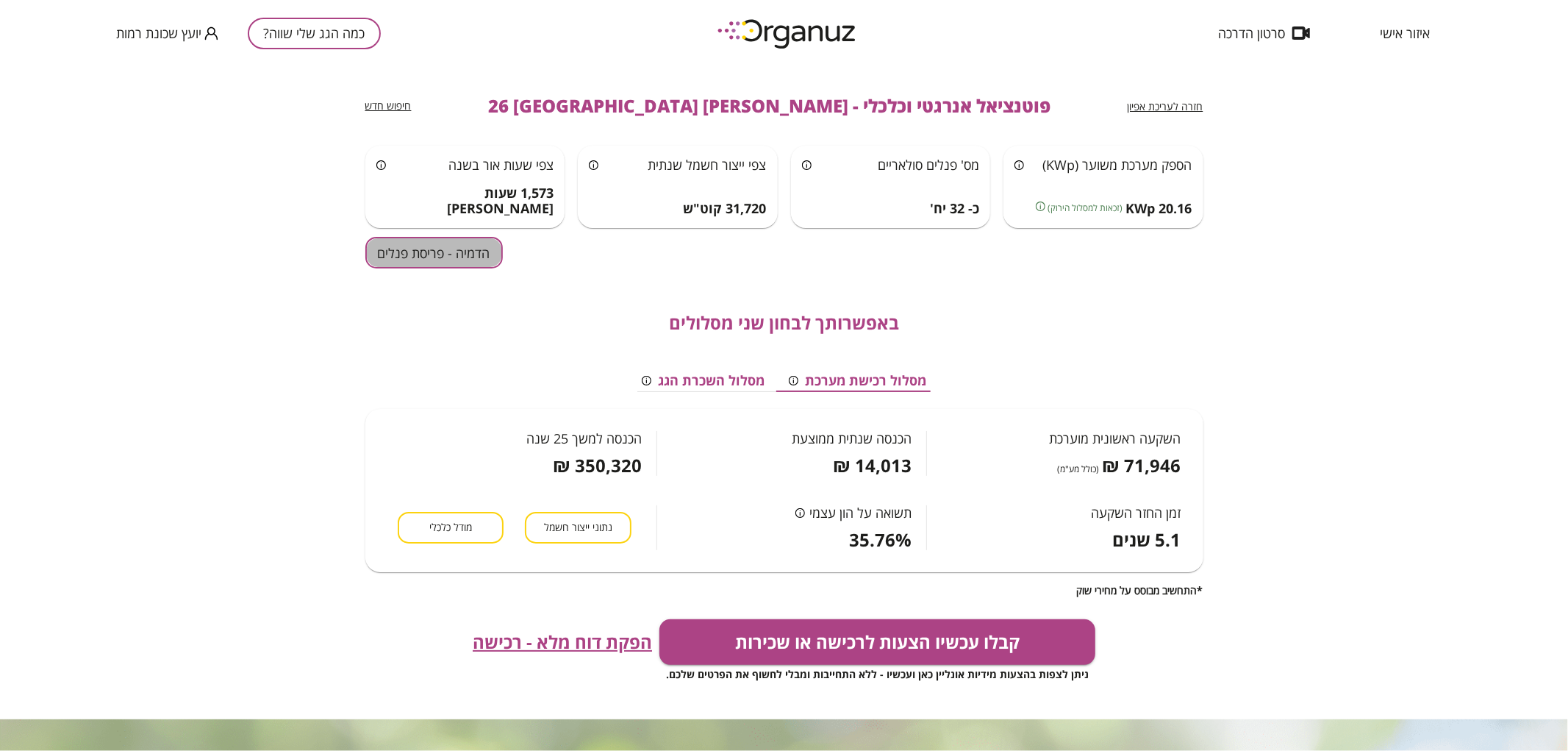
click at [453, 251] on button "הדמיה - פריסת פנלים" at bounding box center [435, 253] width 138 height 31
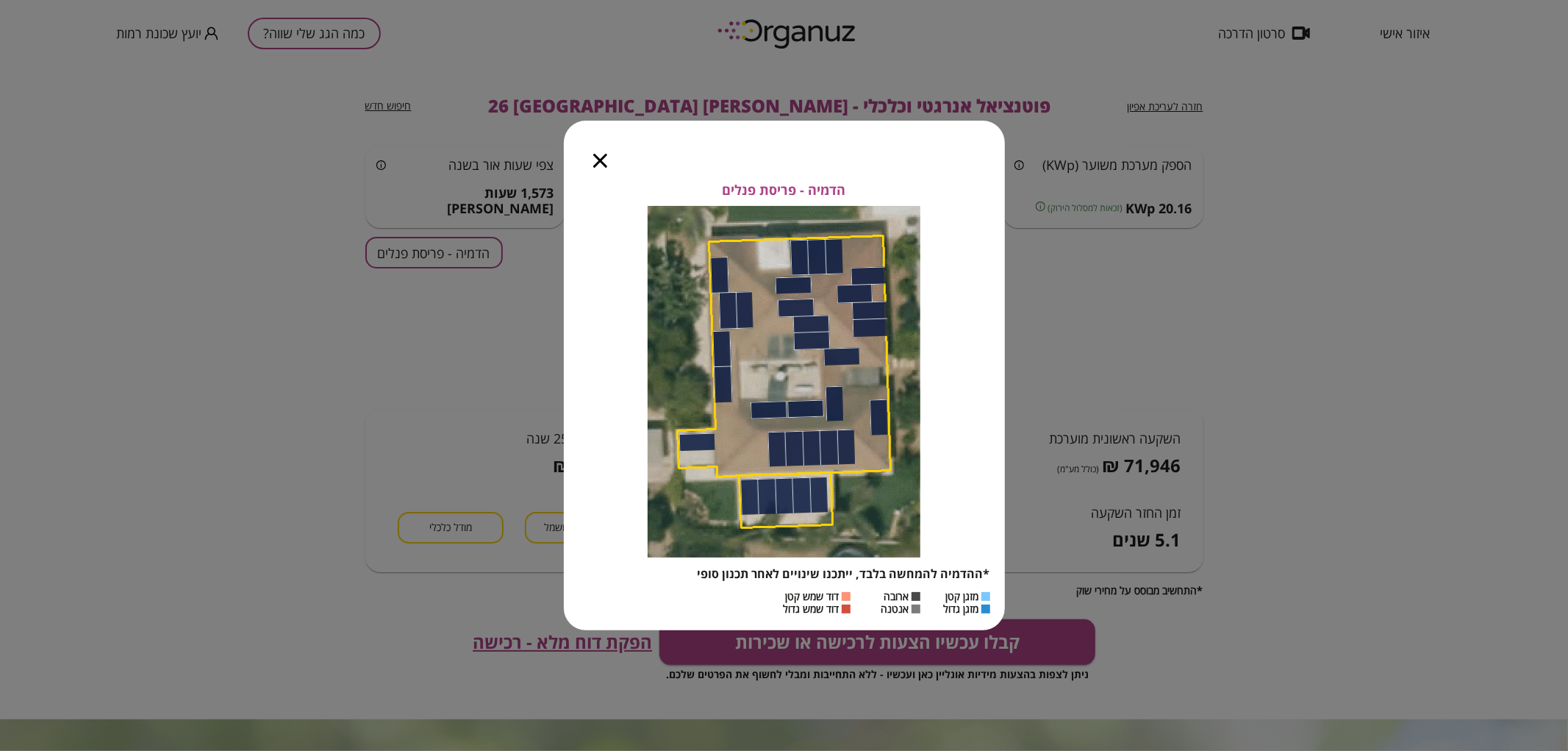
click at [604, 166] on icon "button" at bounding box center [600, 160] width 14 height 14
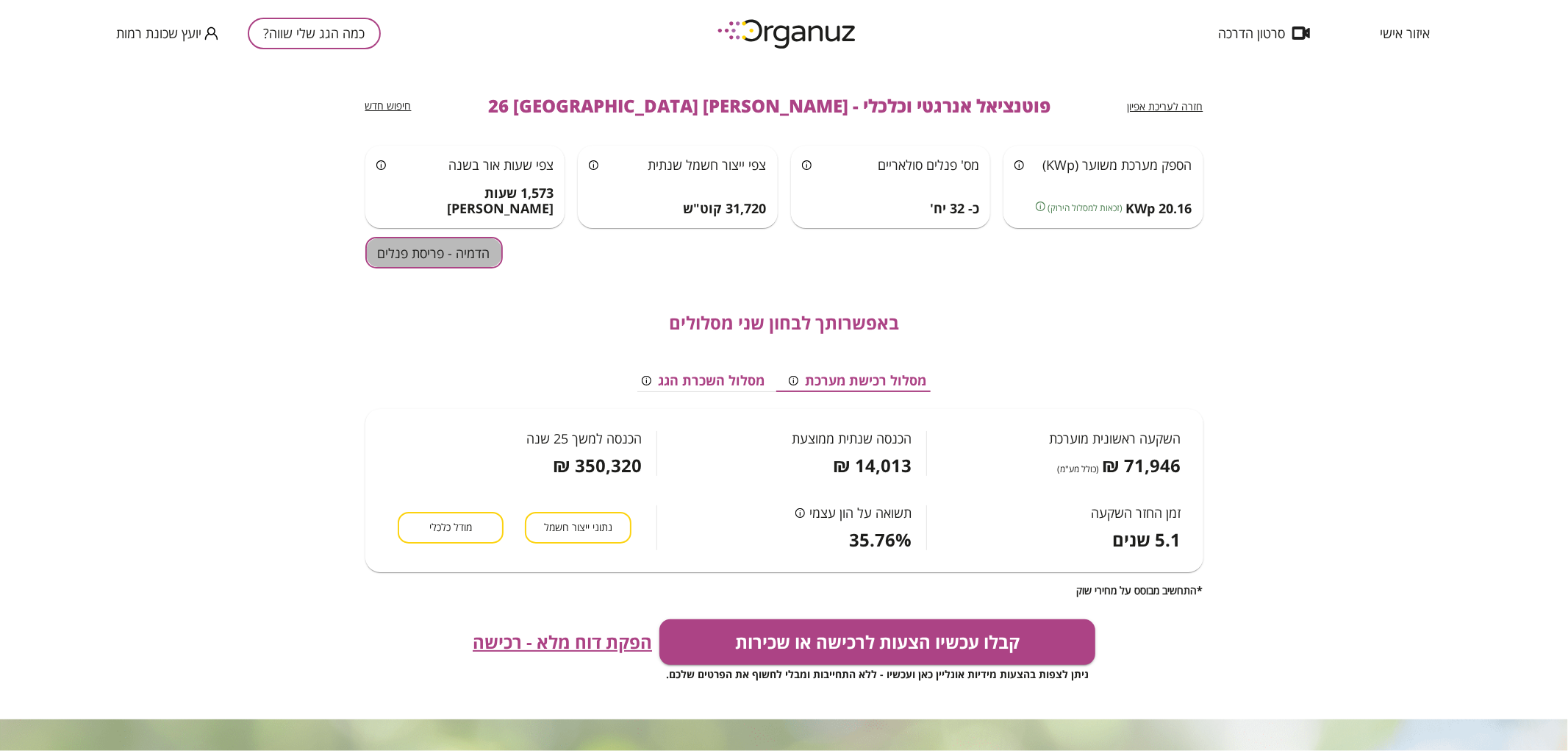
click at [476, 238] on button "הדמיה - פריסת פנלים" at bounding box center [435, 253] width 138 height 31
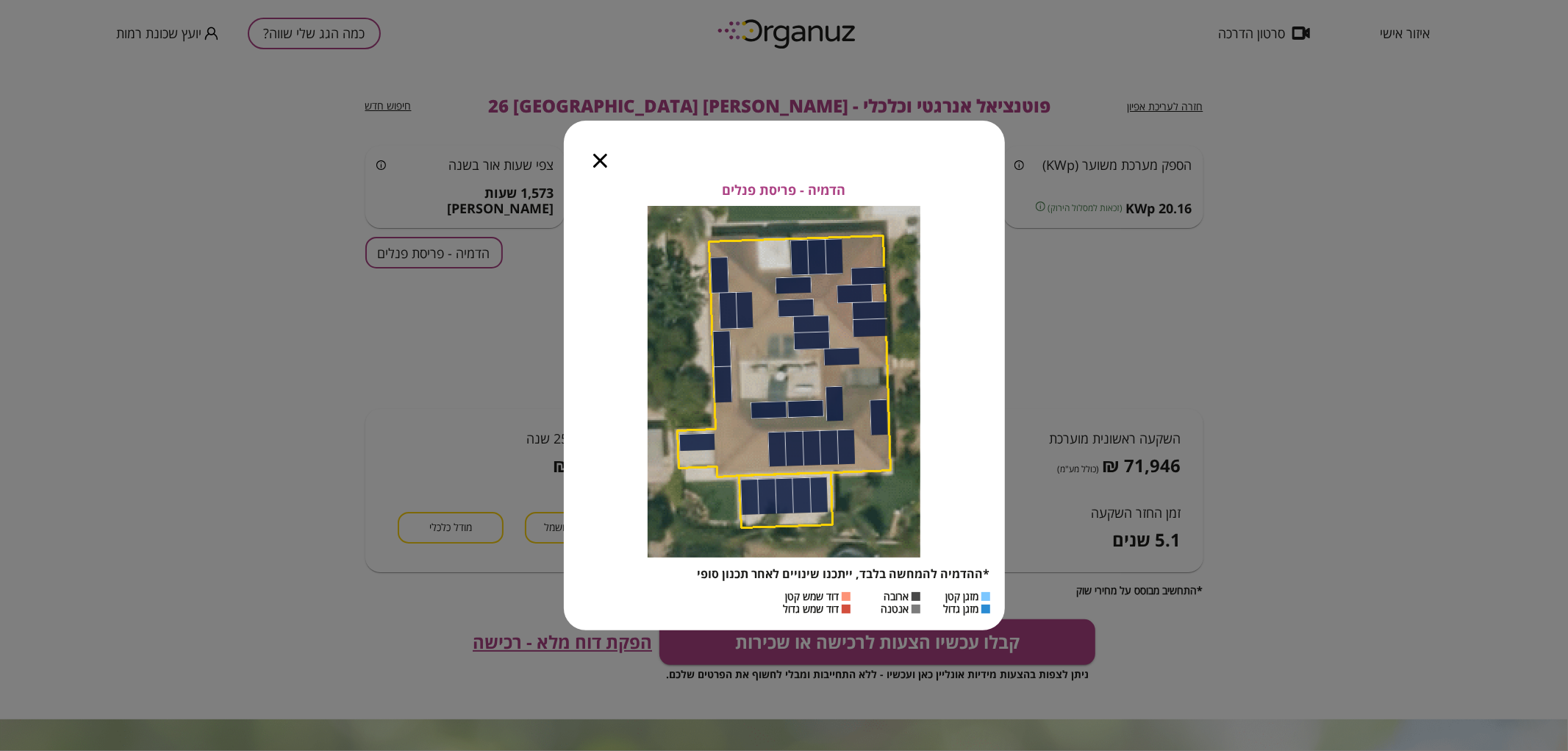
click at [599, 159] on icon "button" at bounding box center [600, 160] width 14 height 14
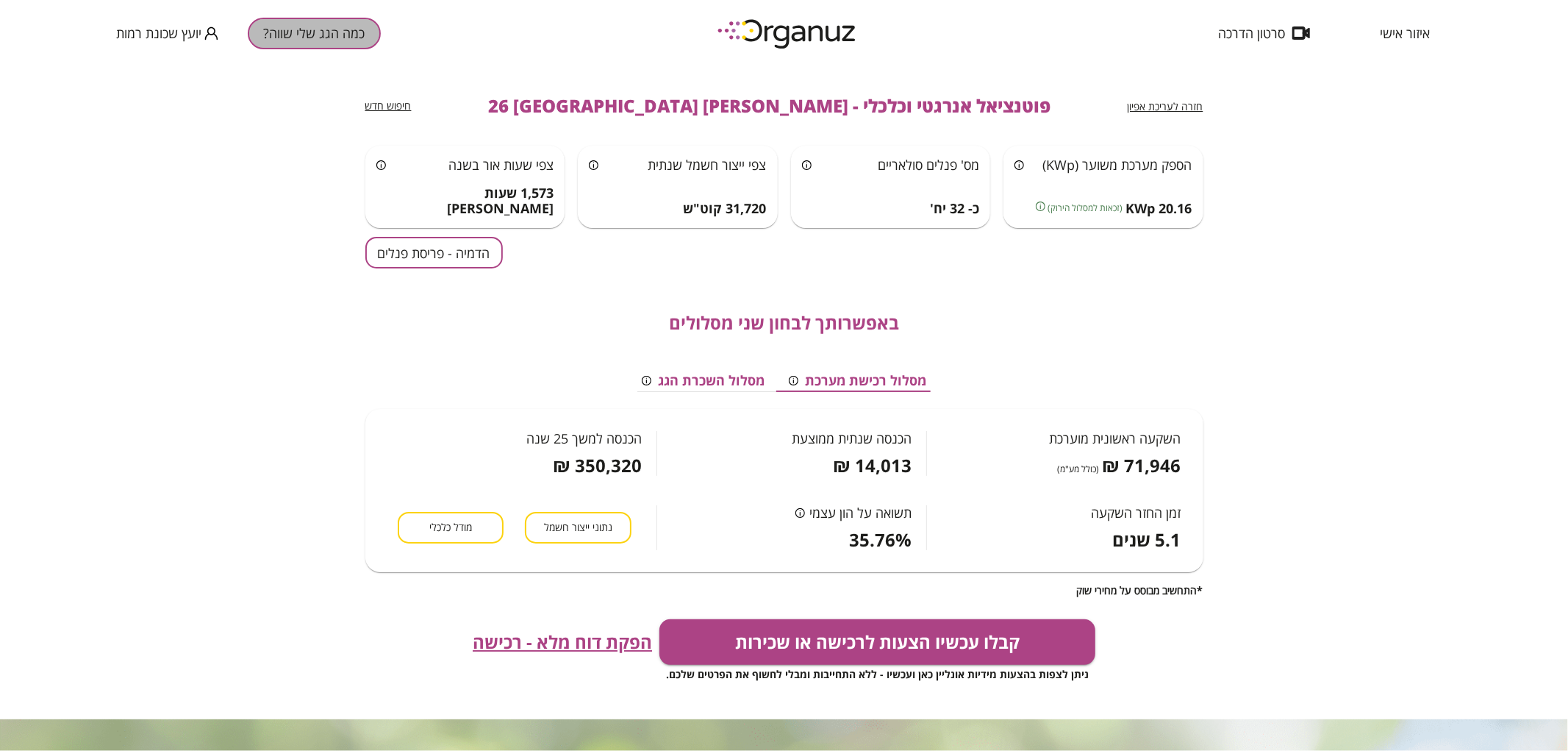
click at [292, 39] on button "כמה הגג שלי שווה?" at bounding box center [314, 33] width 133 height 31
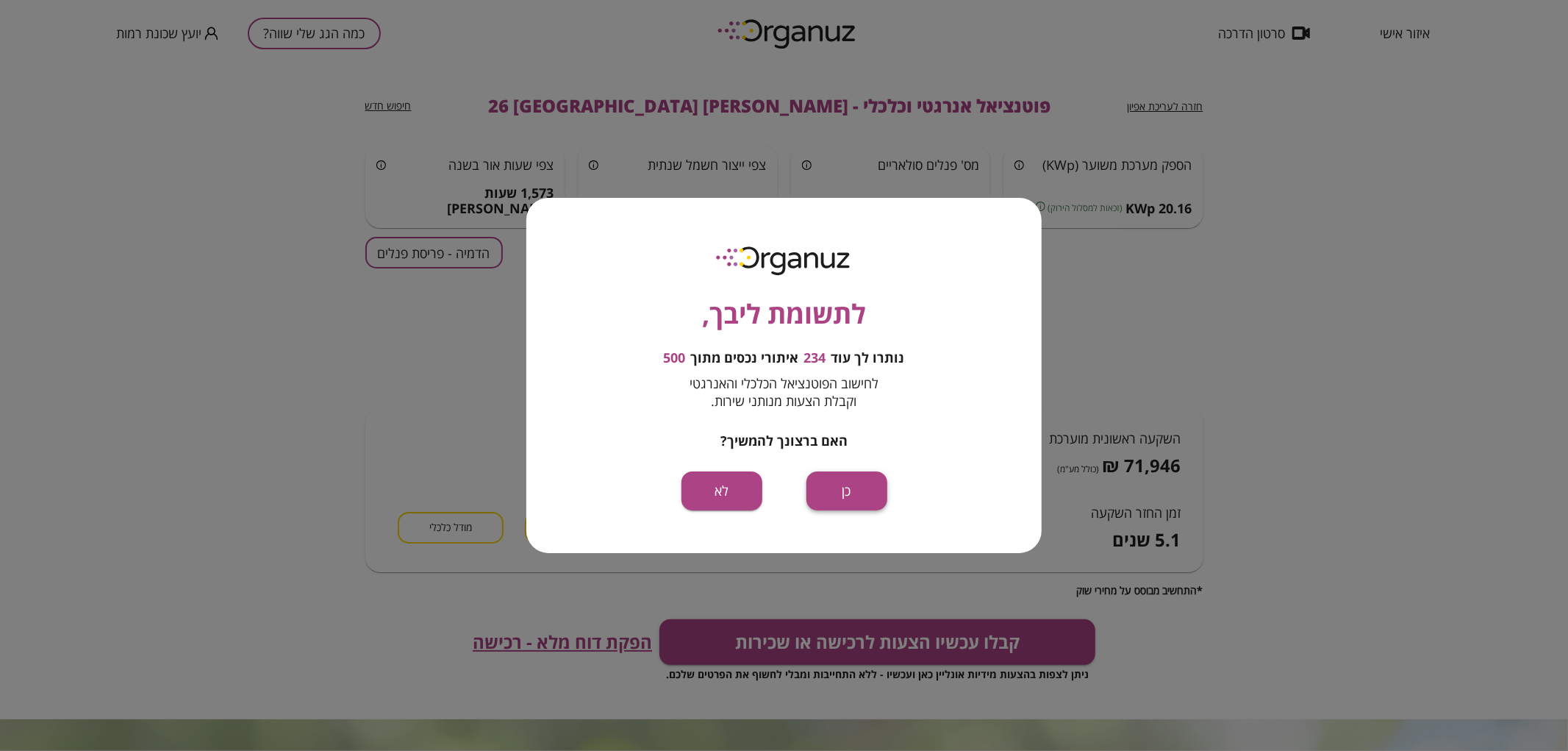
click at [860, 484] on button "כן" at bounding box center [847, 491] width 81 height 39
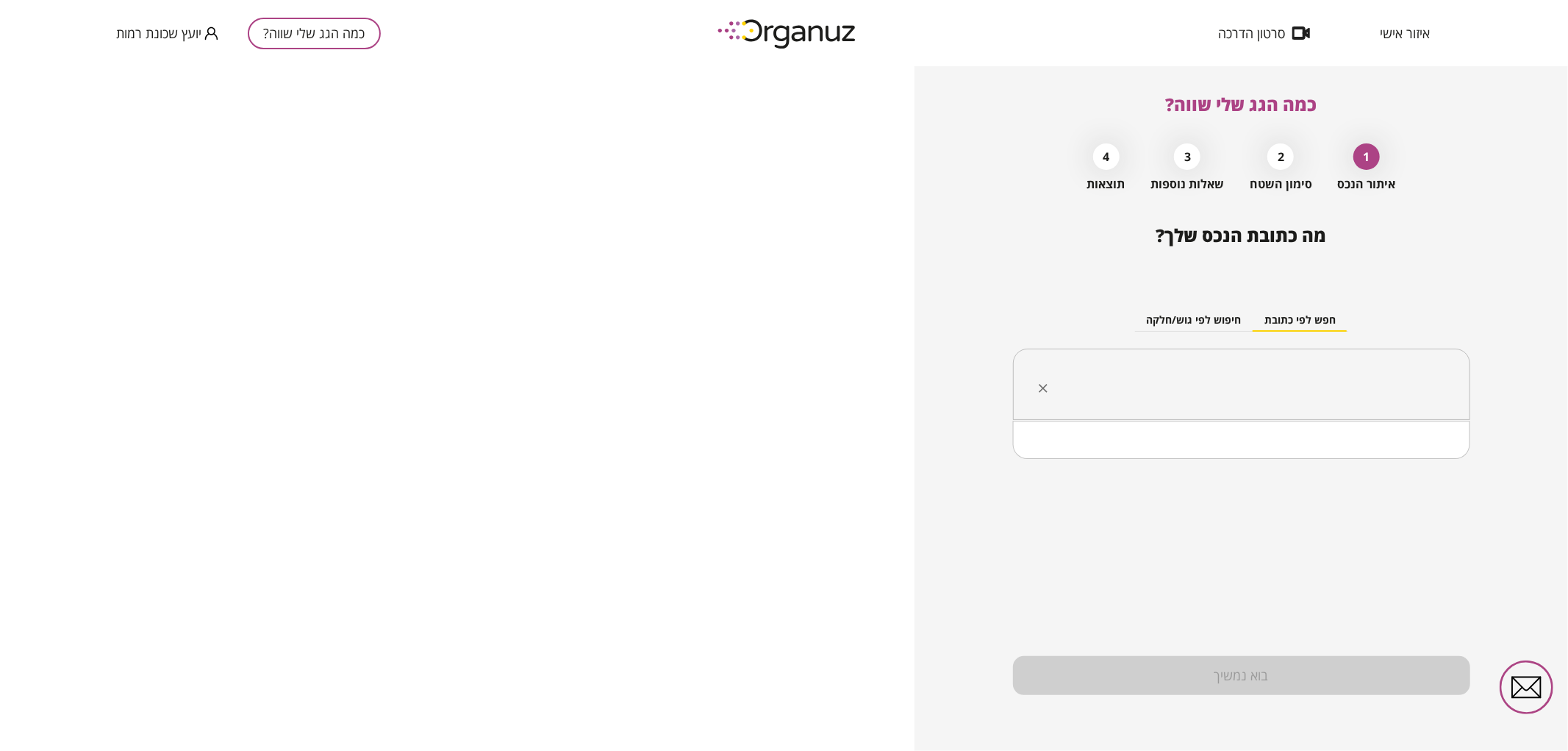
click at [1137, 384] on input "text" at bounding box center [1246, 384] width 411 height 37
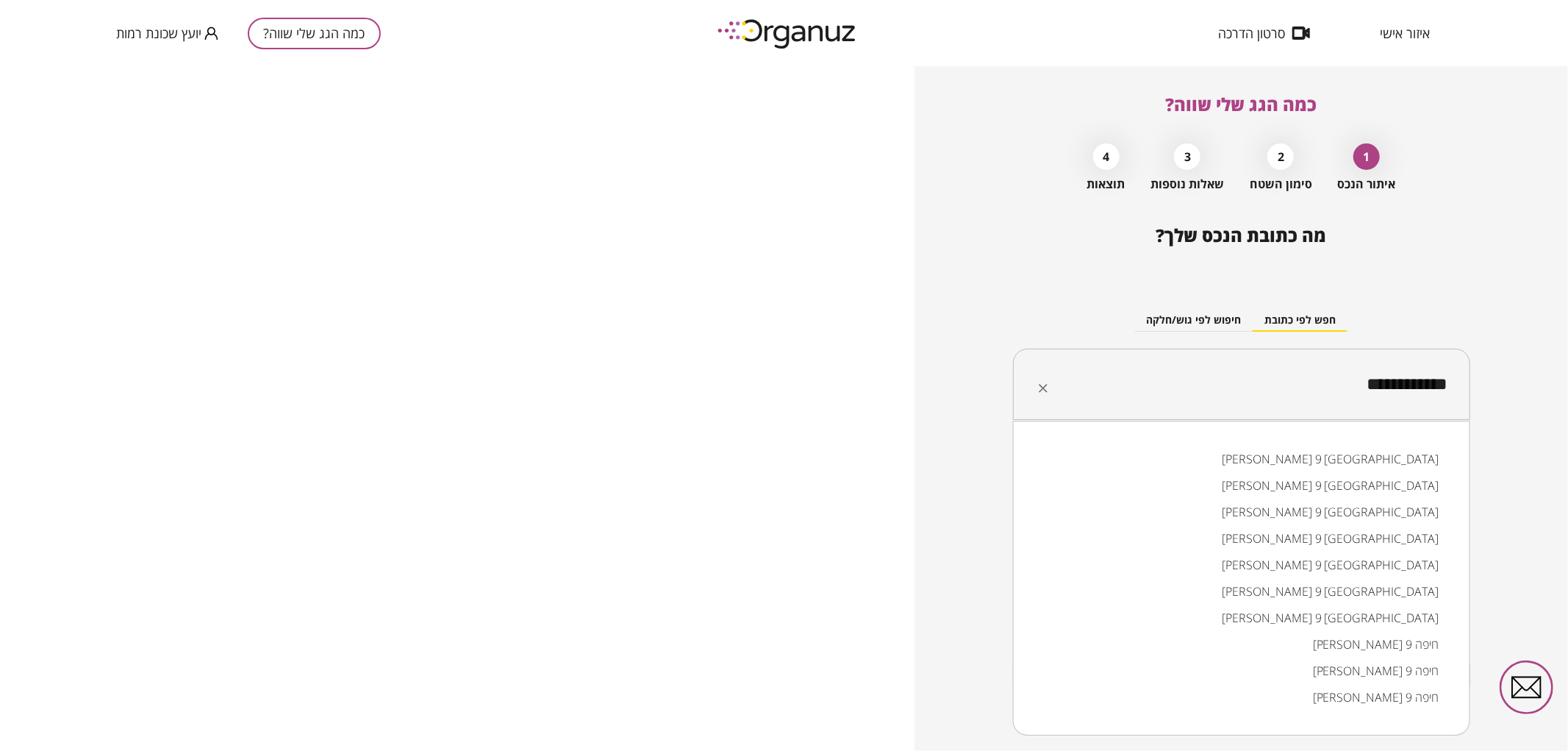
click at [1335, 539] on li "אליהו חכים 9 באר שבע" at bounding box center [1242, 538] width 419 height 27
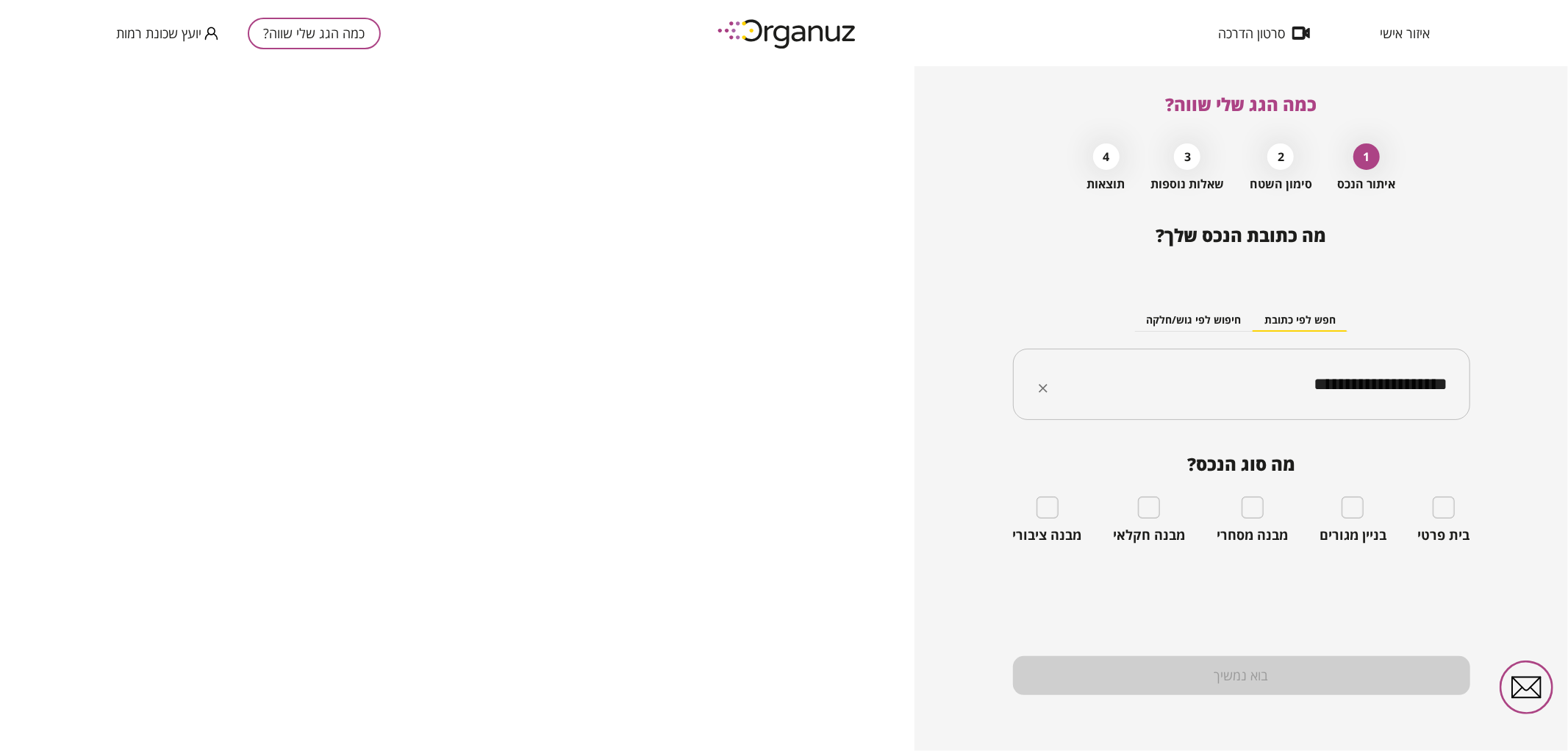
type input "**********"
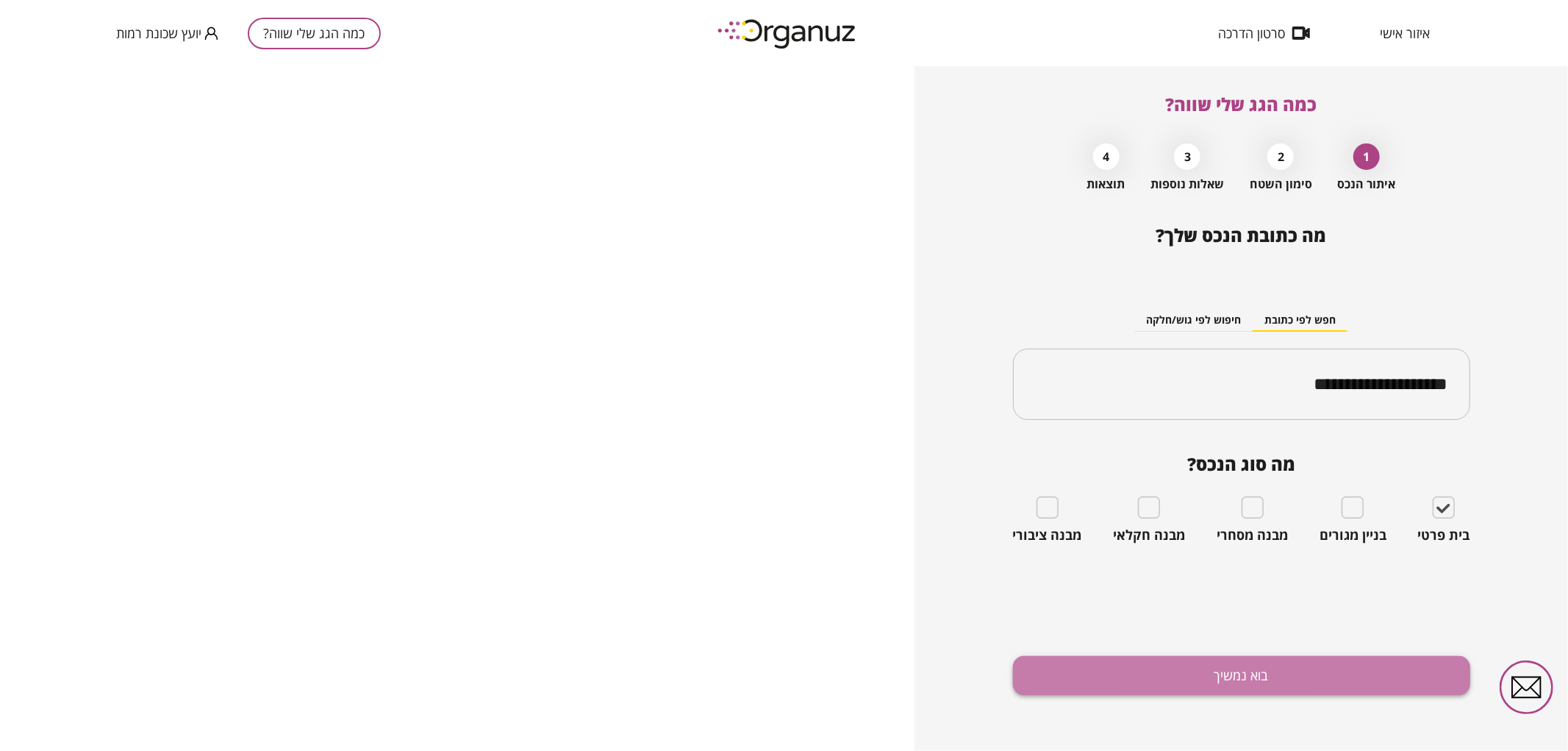
click at [1174, 666] on button "בוא נמשיך" at bounding box center [1242, 676] width 458 height 39
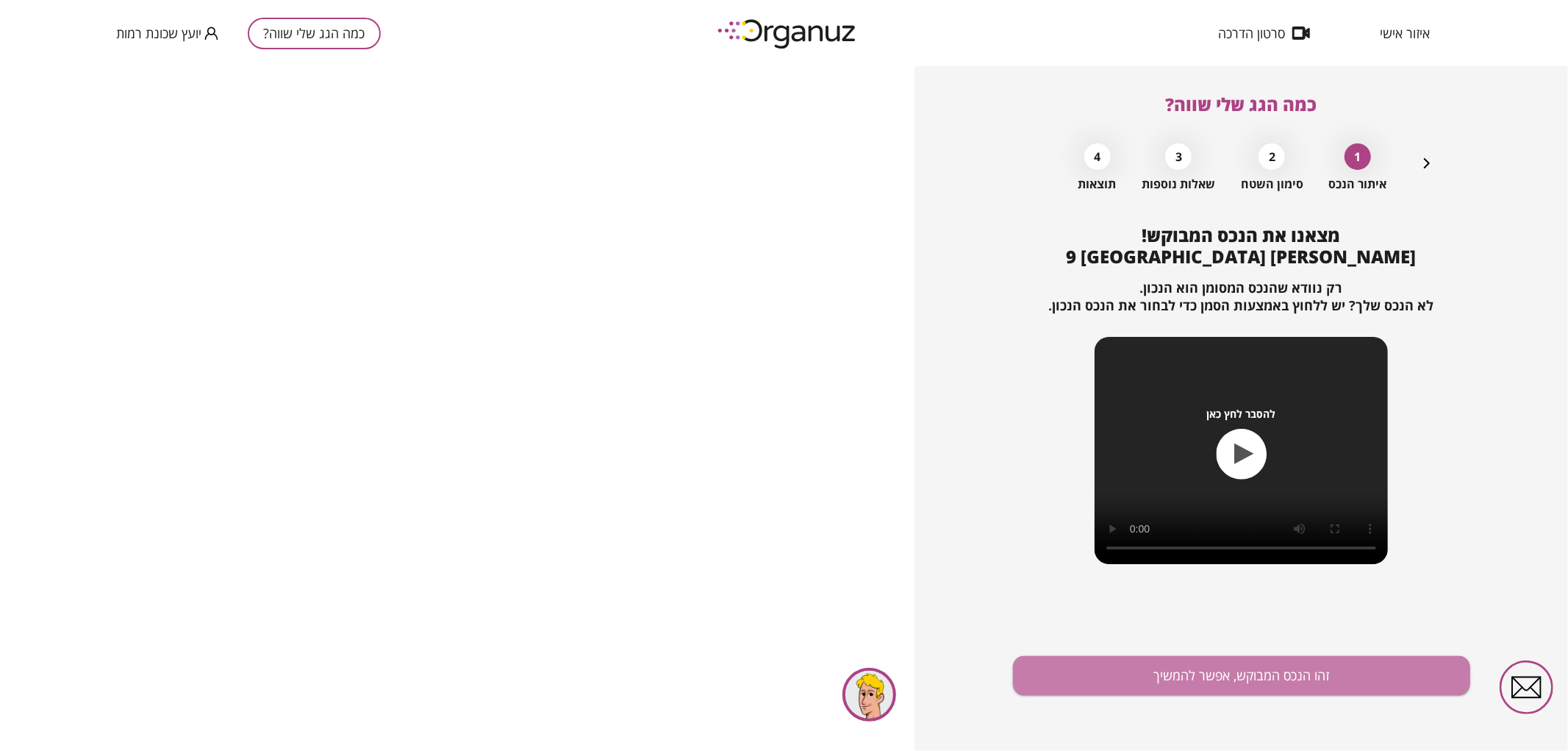
click at [1174, 666] on button "זהו הנכס המבוקש, אפשר להמשיך" at bounding box center [1242, 676] width 458 height 39
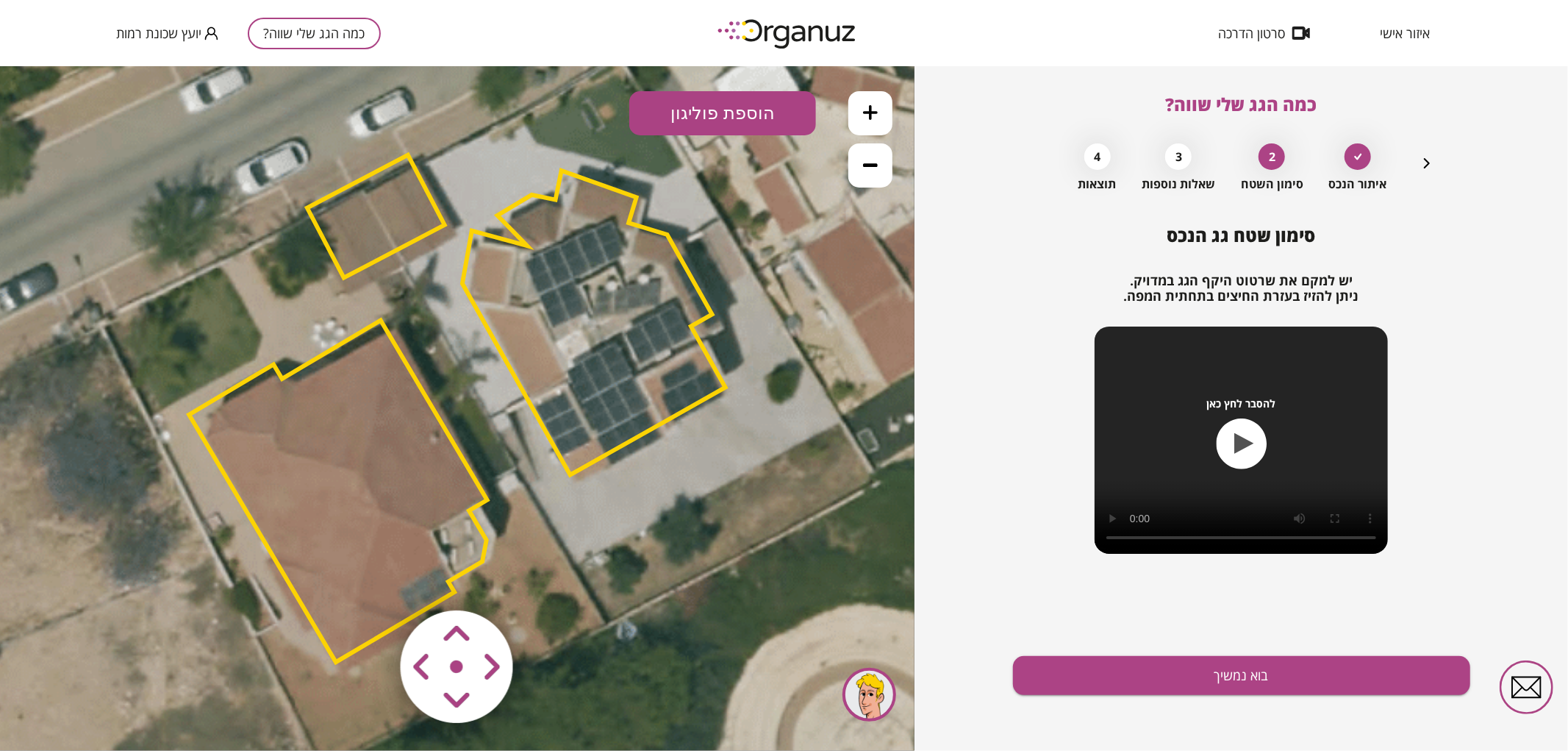
click at [541, 283] on polygon at bounding box center [594, 322] width 263 height 304
click at [541, 283] on polygon at bounding box center [595, 322] width 263 height 304
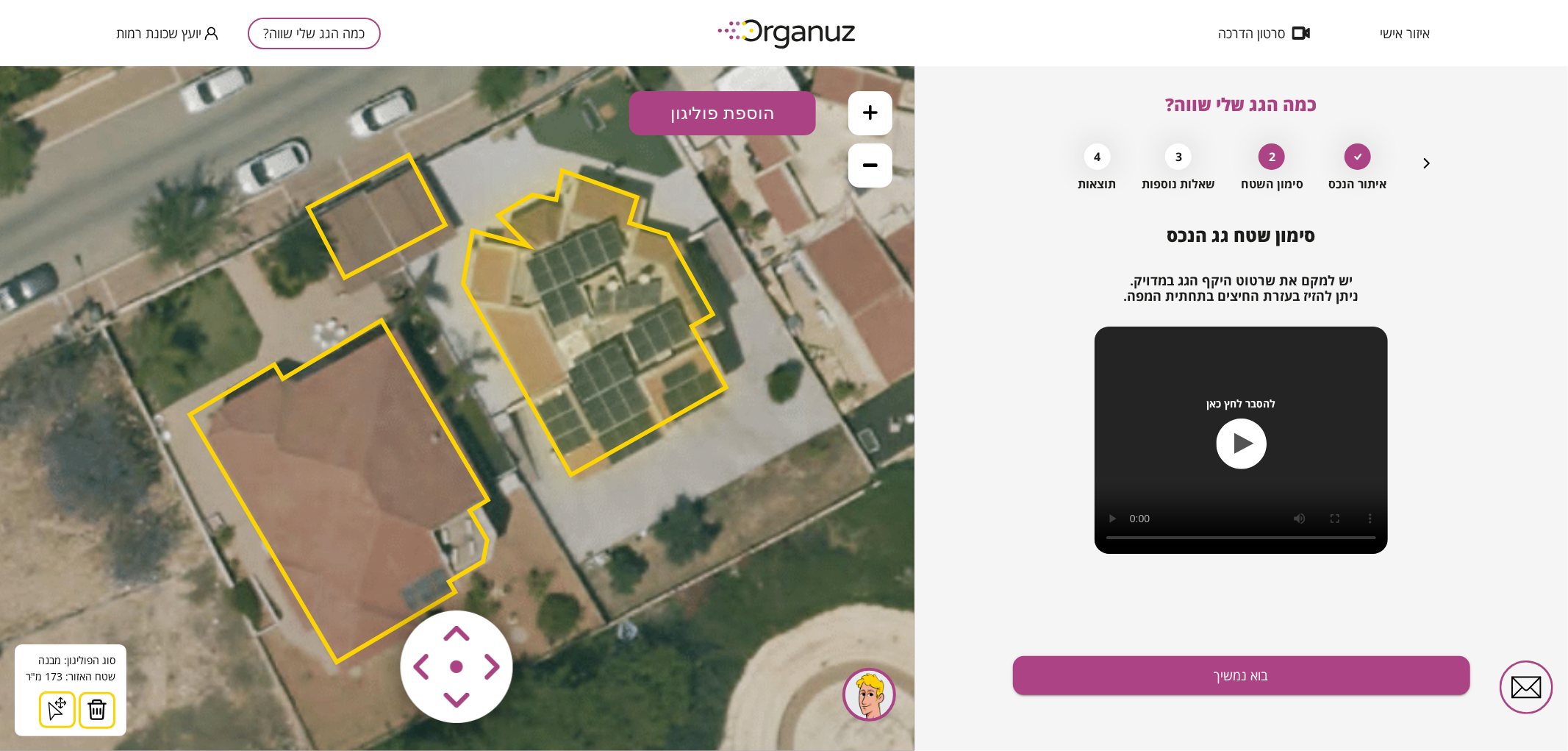
drag, startPoint x: 101, startPoint y: 711, endPoint x: 130, endPoint y: 627, distance: 88.9
click at [100, 711] on img at bounding box center [97, 709] width 20 height 22
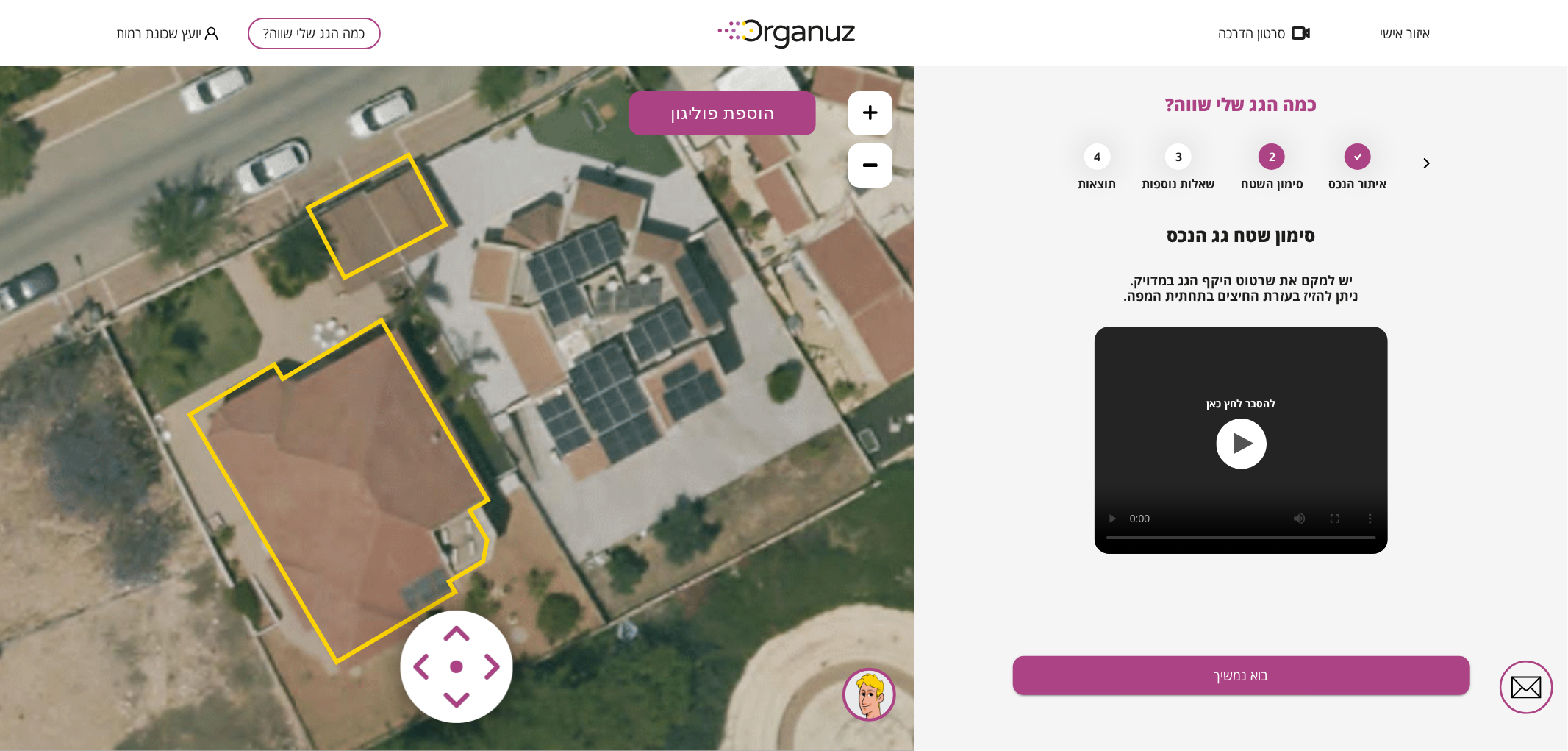
click at [384, 225] on polygon at bounding box center [377, 216] width 138 height 123
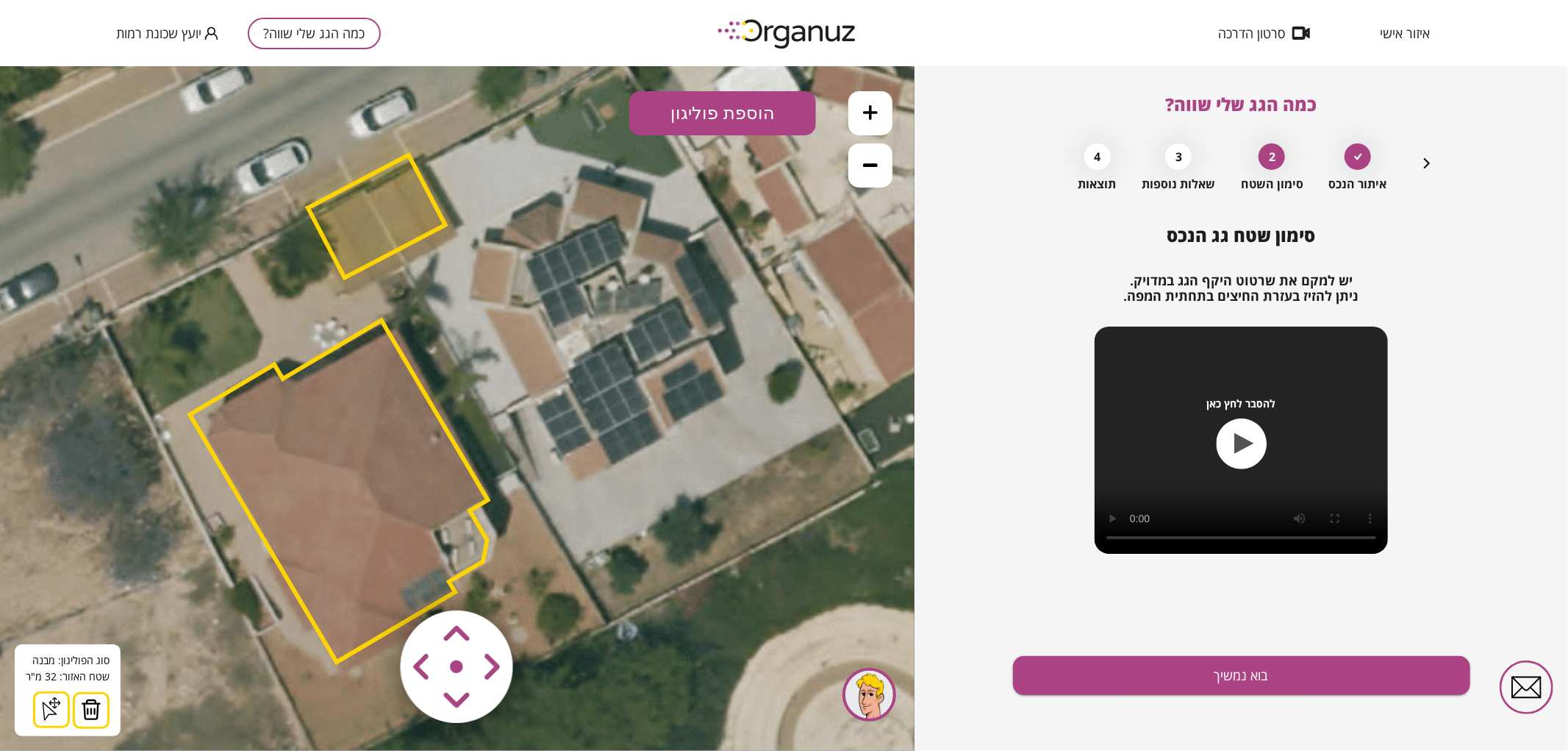
click at [97, 708] on img at bounding box center [91, 709] width 20 height 22
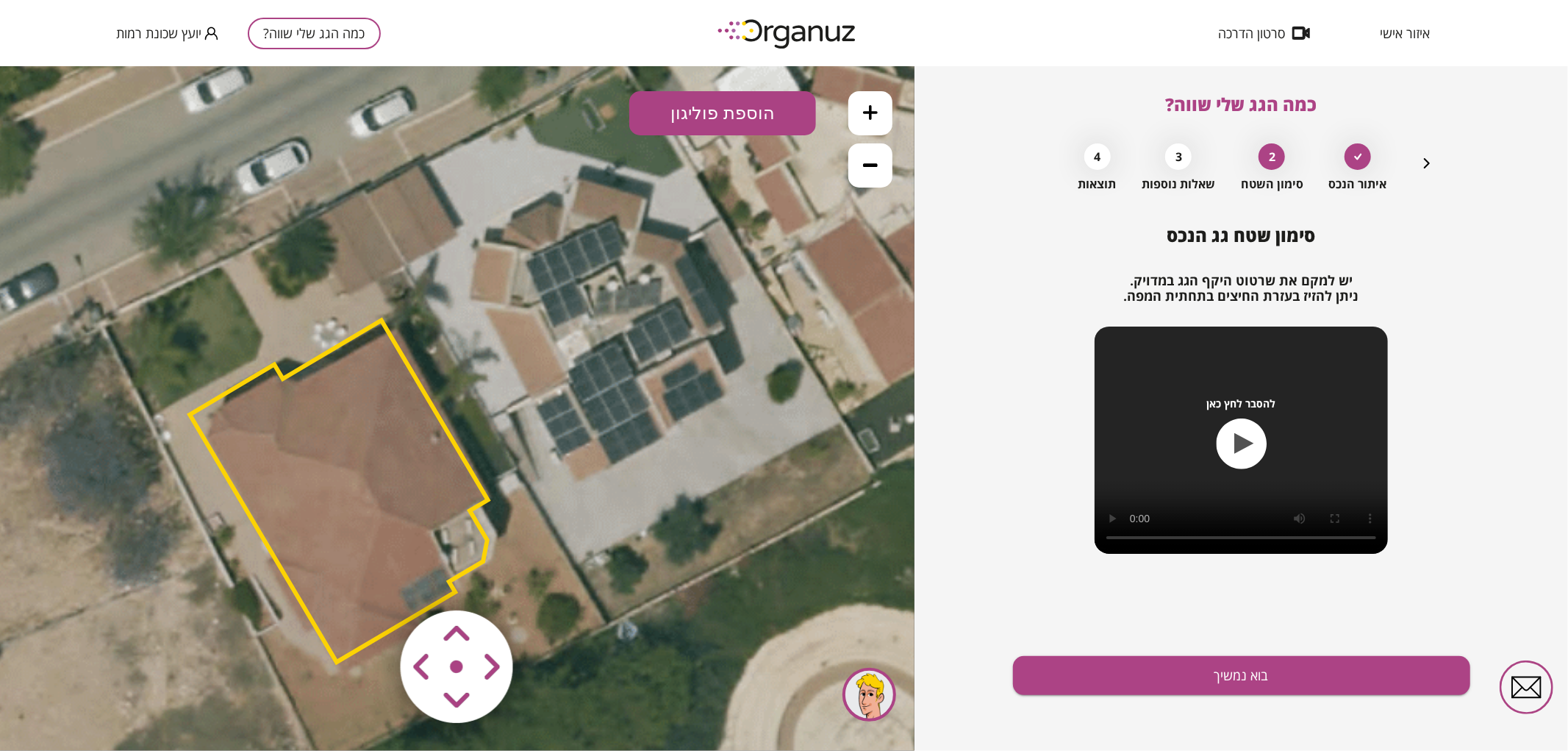
click at [369, 579] on area at bounding box center [369, 579] width 0 height 0
click at [550, 562] on icon at bounding box center [461, 406] width 1638 height 1638
click at [369, 579] on area at bounding box center [369, 579] width 0 height 0
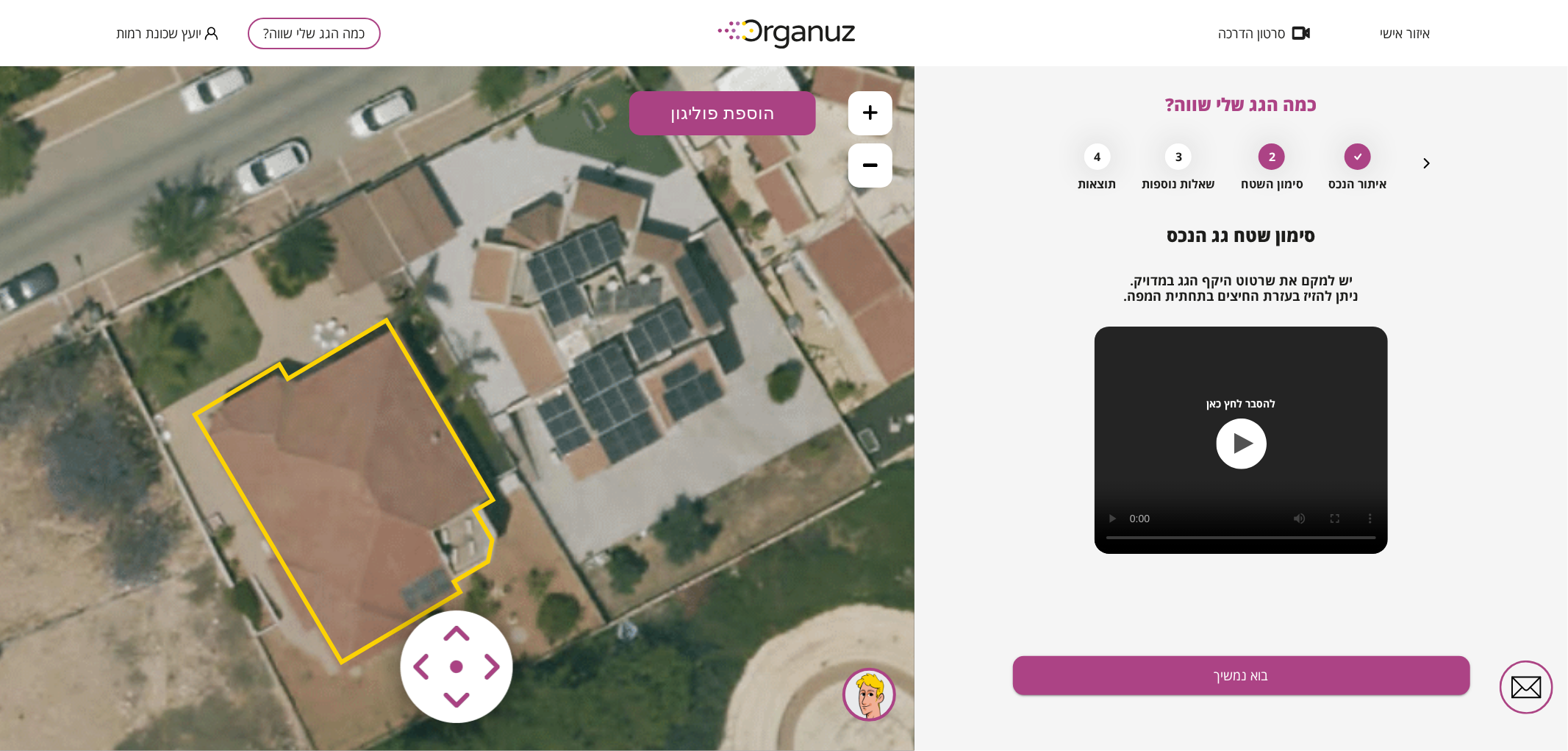
click at [369, 579] on area at bounding box center [369, 579] width 0 height 0
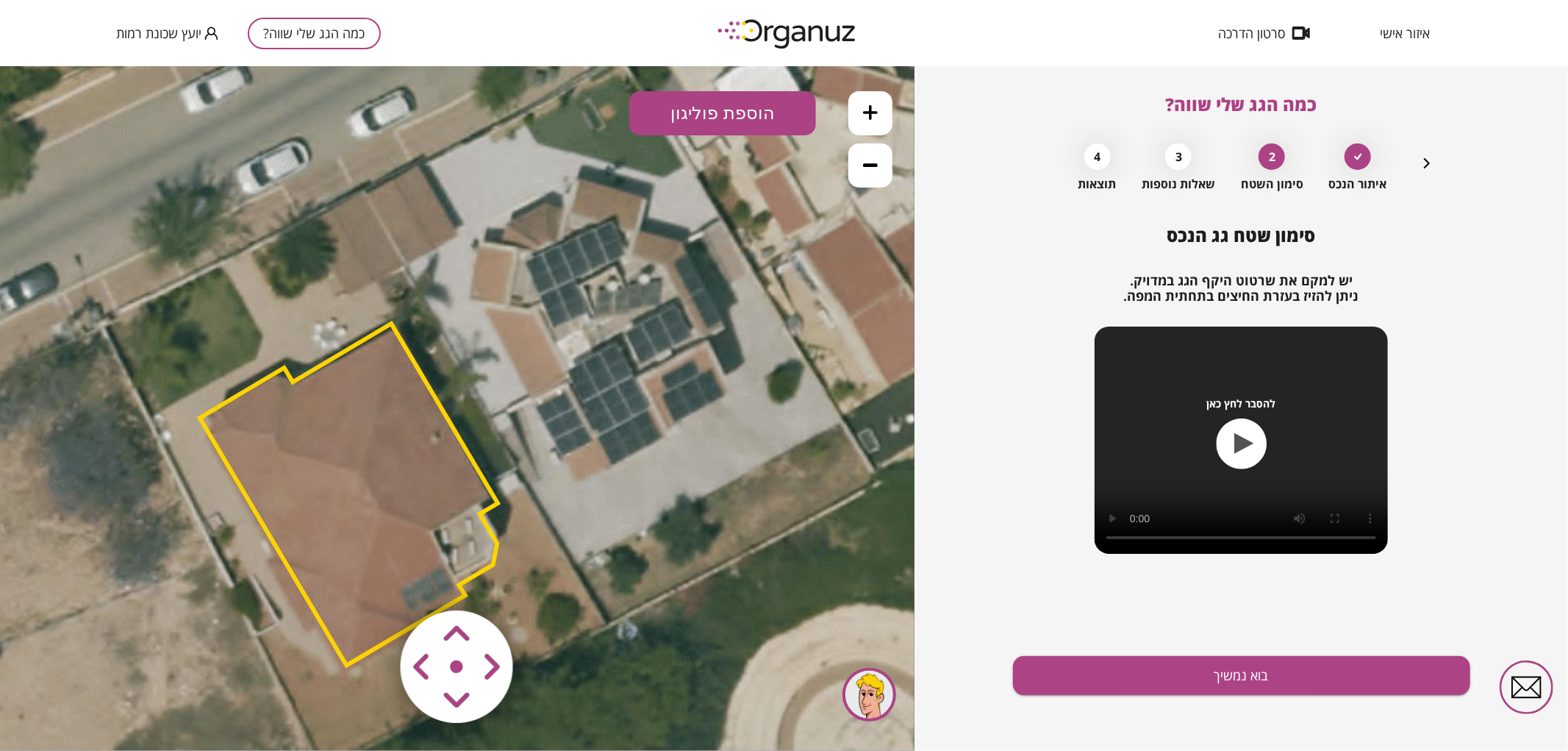
click at [369, 579] on area at bounding box center [369, 579] width 0 height 0
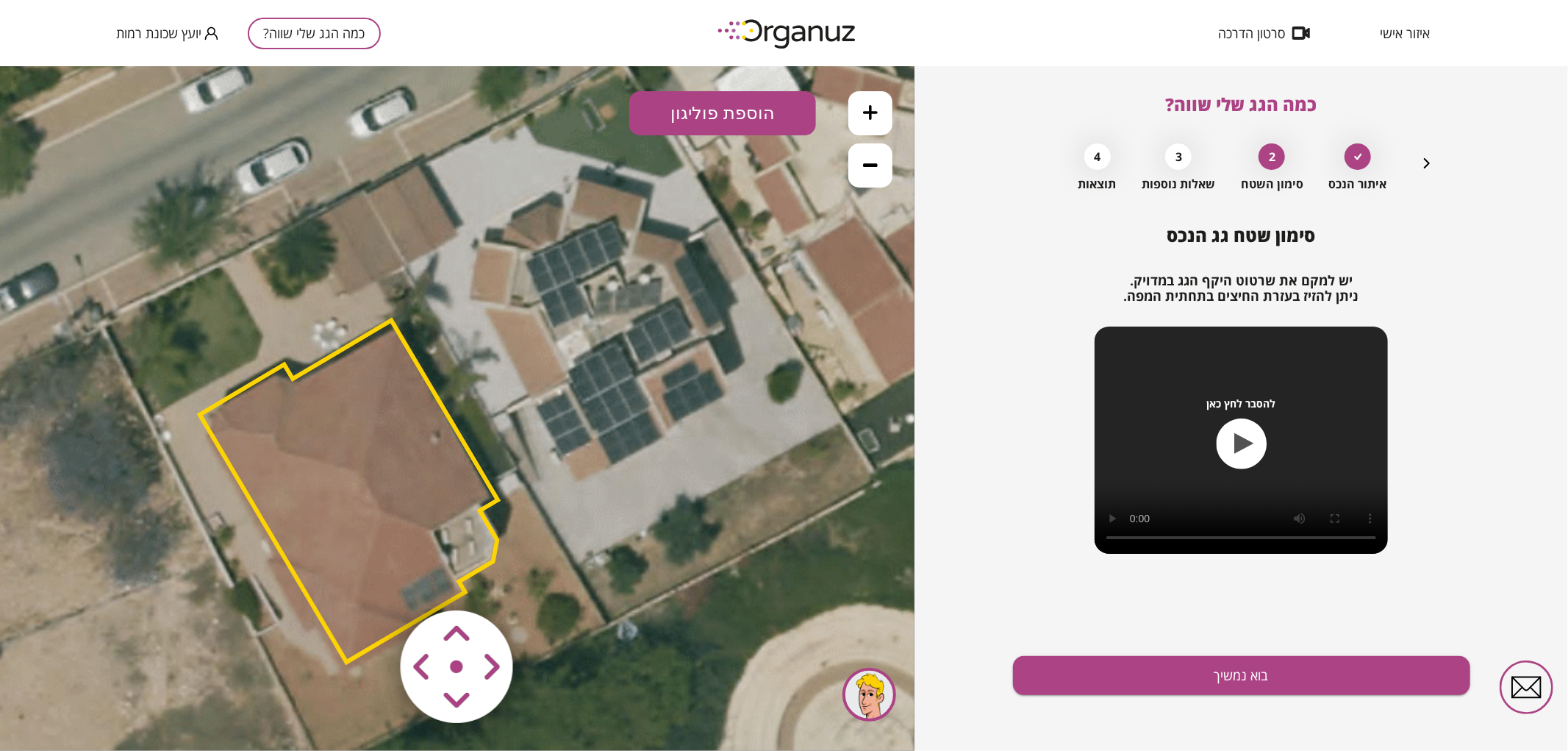
click at [369, 579] on area at bounding box center [369, 579] width 0 height 0
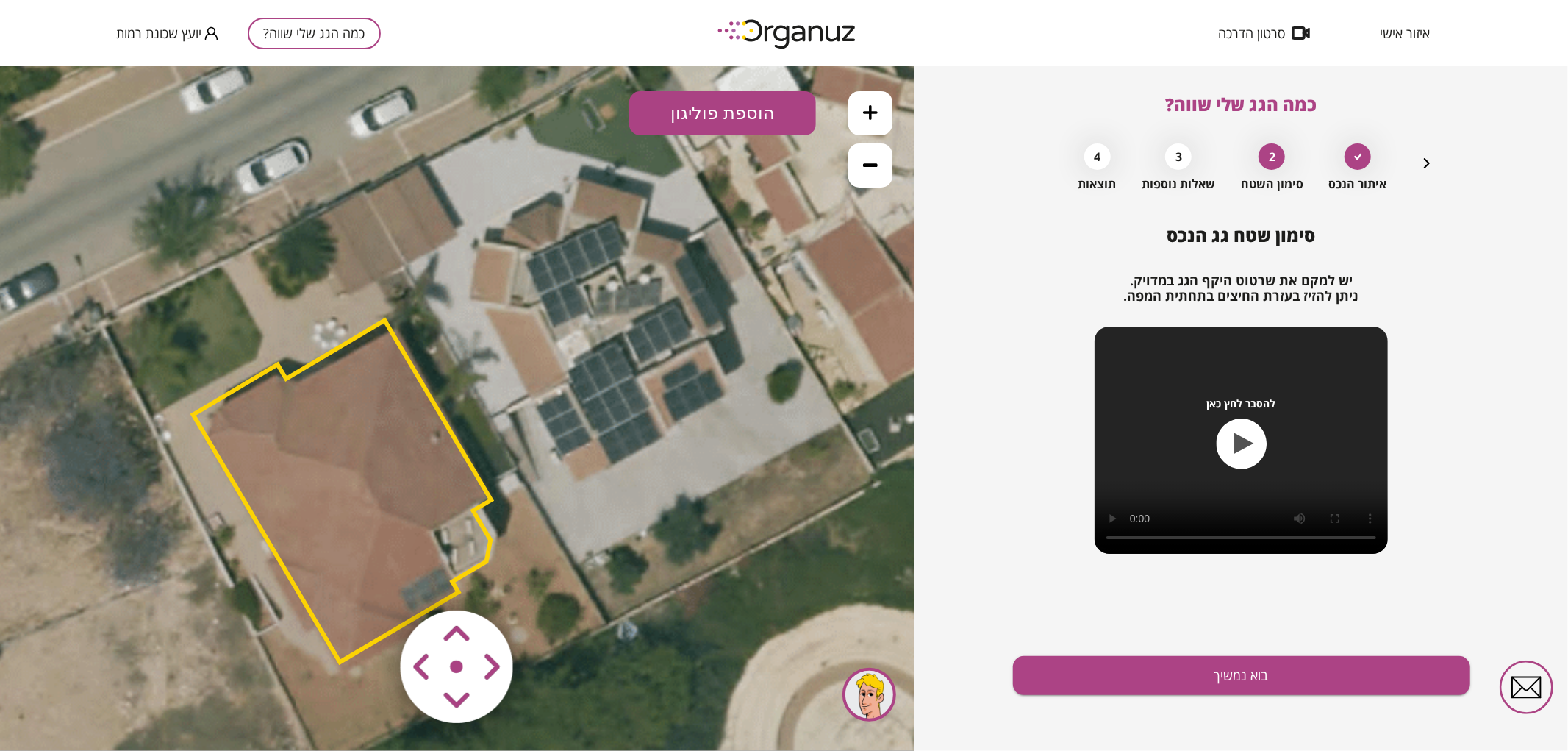
click at [369, 579] on area at bounding box center [369, 579] width 0 height 0
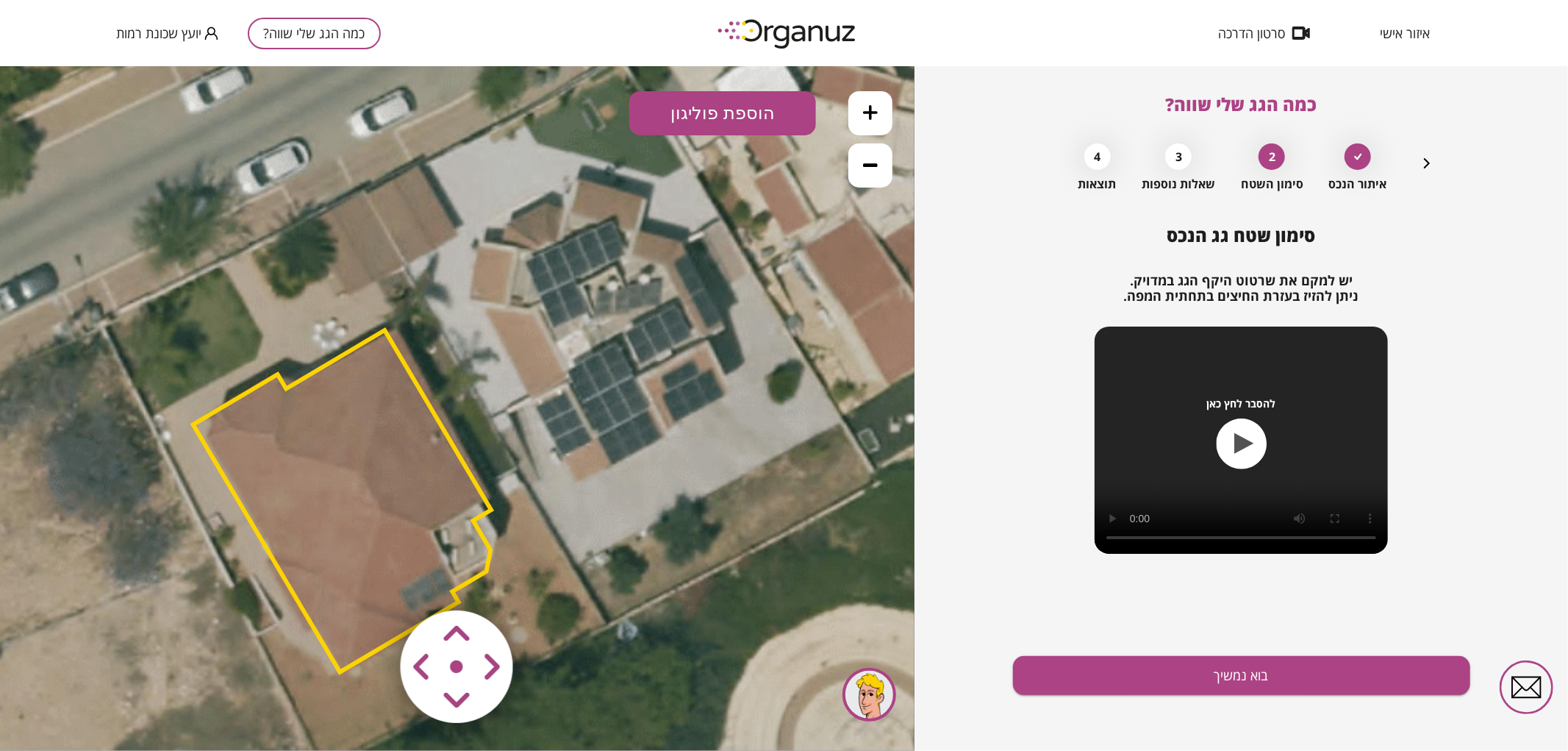
click at [369, 579] on area at bounding box center [369, 579] width 0 height 0
click at [414, 576] on polygon at bounding box center [346, 500] width 299 height 342
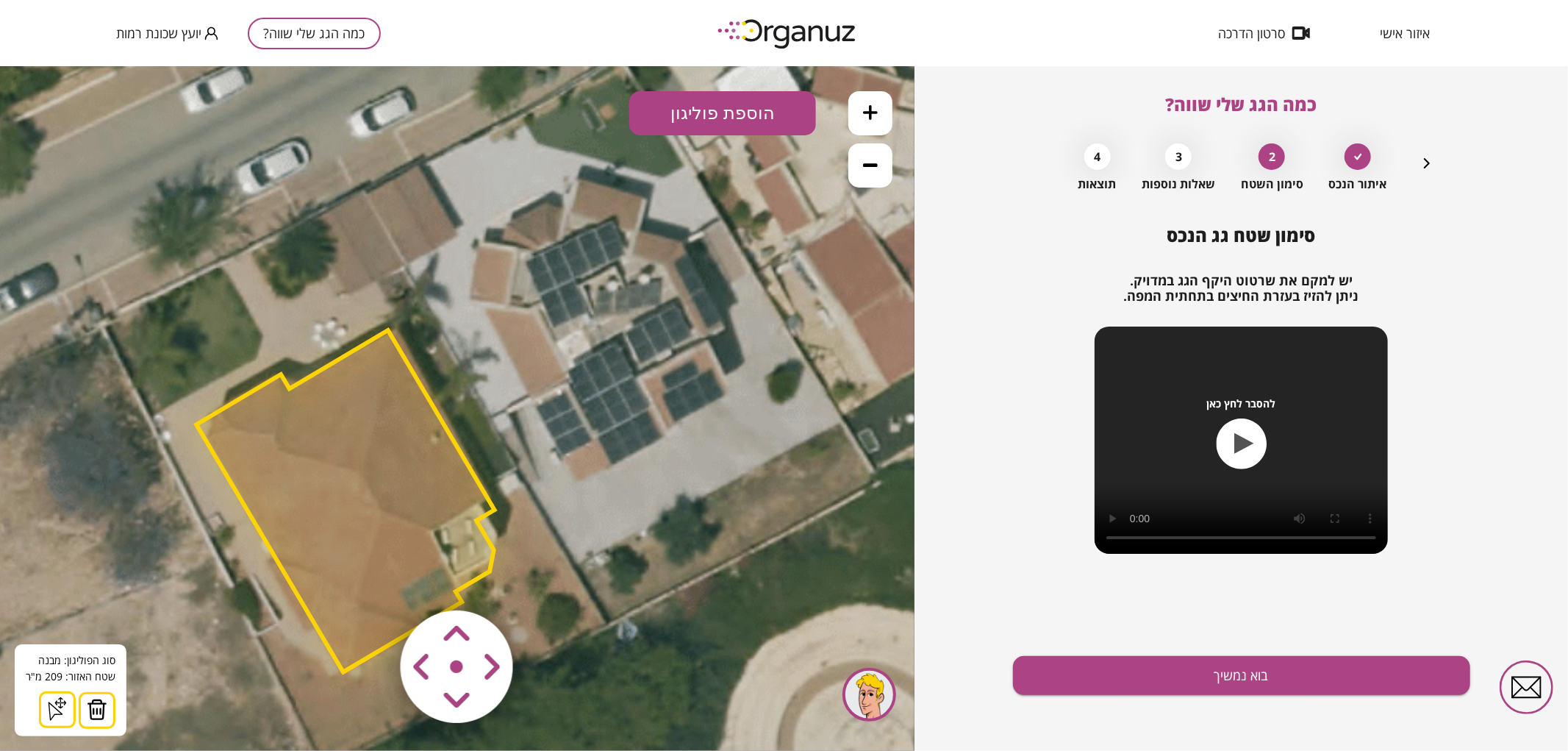
click at [107, 699] on button at bounding box center [97, 710] width 37 height 37
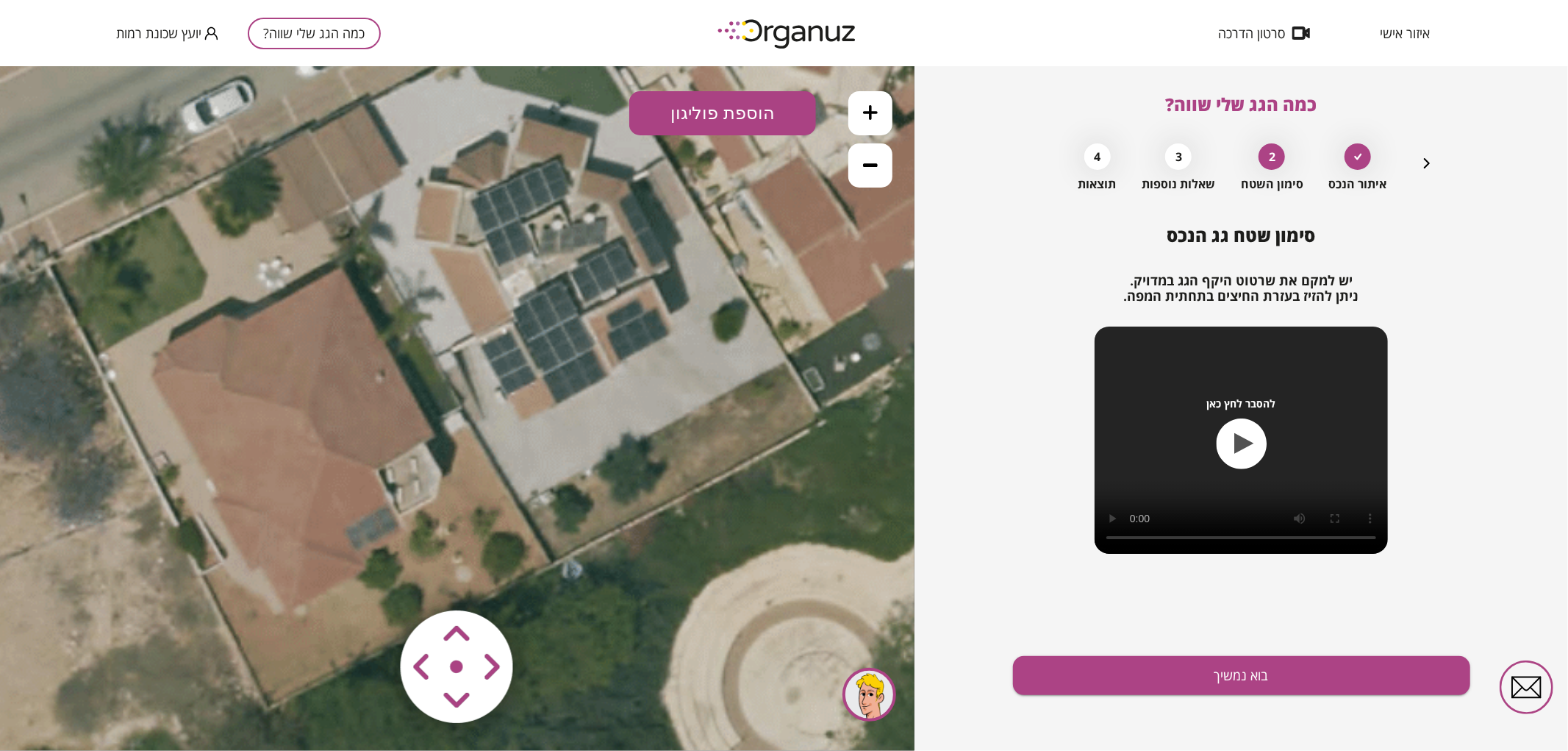
drag, startPoint x: 670, startPoint y: 524, endPoint x: 607, endPoint y: 458, distance: 91.2
click at [607, 458] on icon at bounding box center [406, 346] width 1638 height 1638
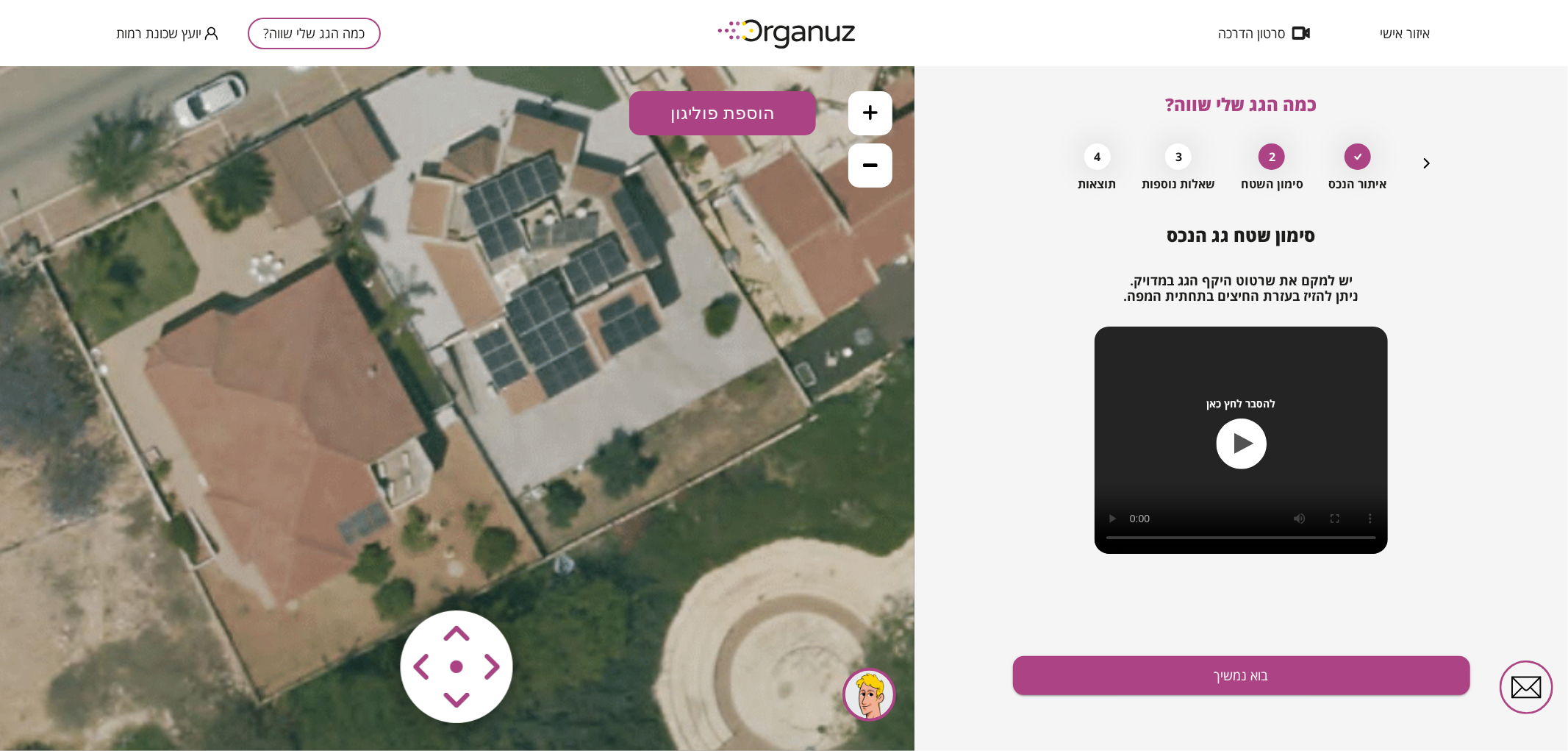
click at [752, 108] on button "הוספת פוליגון" at bounding box center [722, 112] width 187 height 44
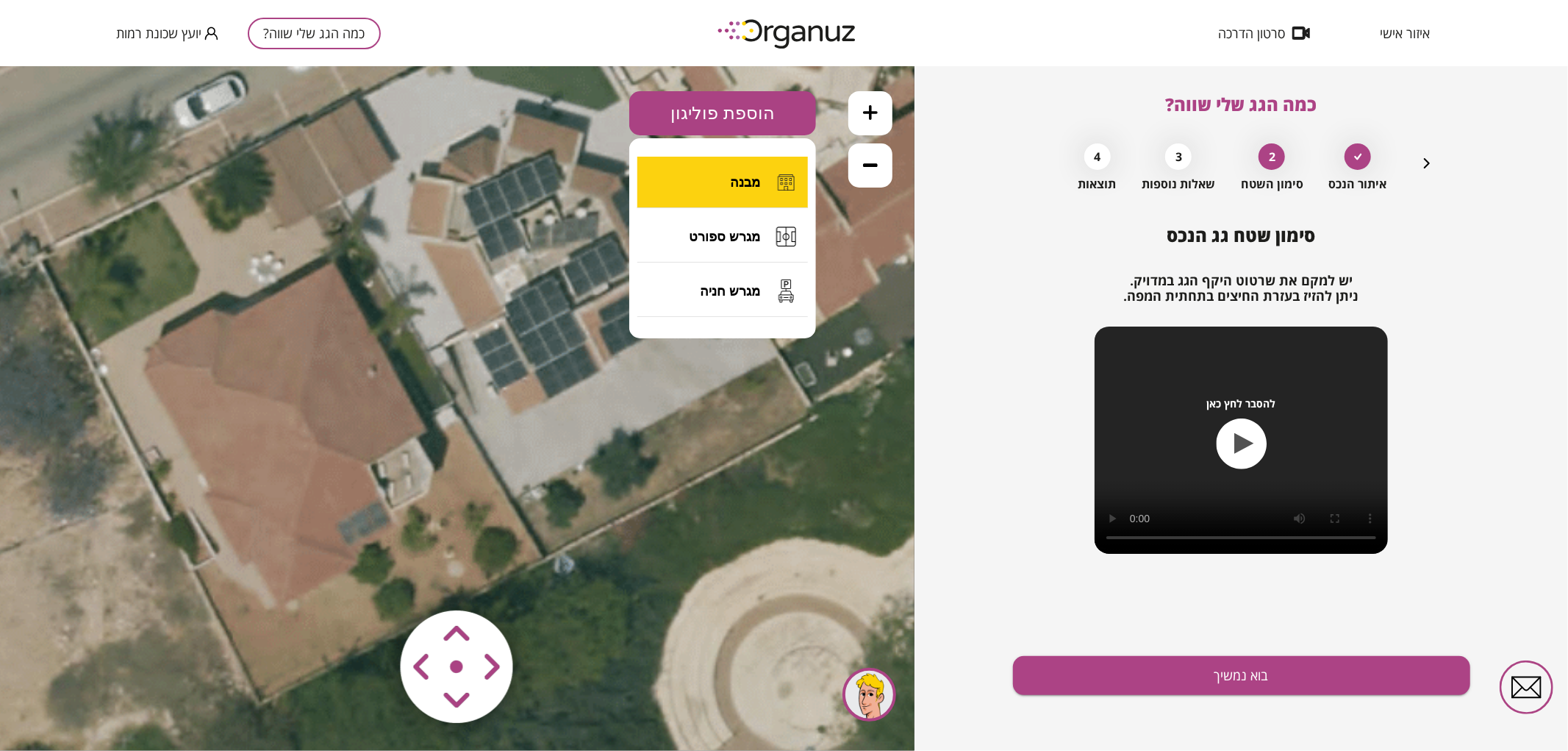
click at [741, 193] on button "מבנה" at bounding box center [723, 182] width 171 height 51
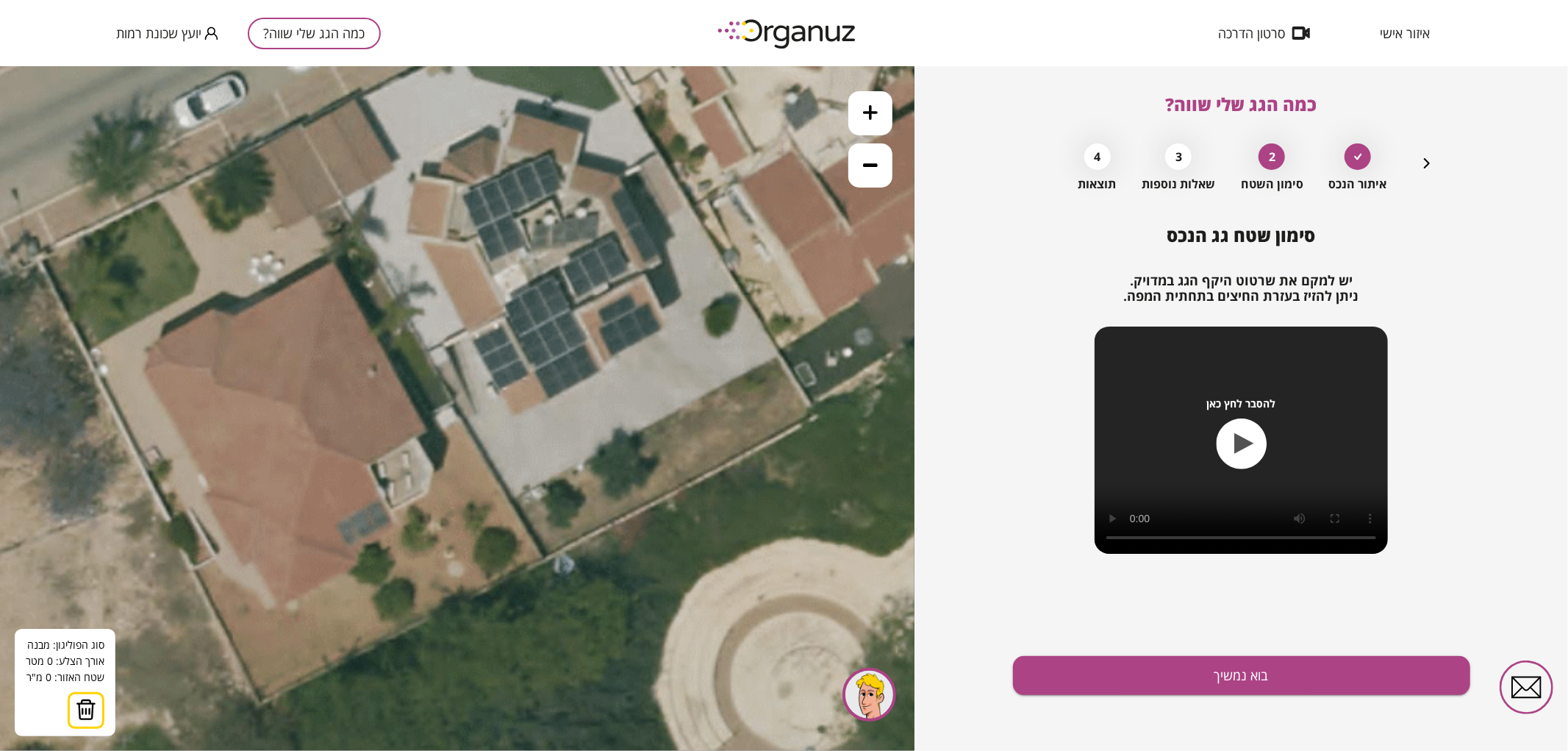
click at [154, 340] on icon at bounding box center [398, 340] width 1638 height 1638
click at [213, 309] on polygon at bounding box center [184, 324] width 59 height 31
click at [231, 315] on polygon at bounding box center [192, 324] width 76 height 31
click at [332, 265] on polygon at bounding box center [243, 302] width 177 height 75
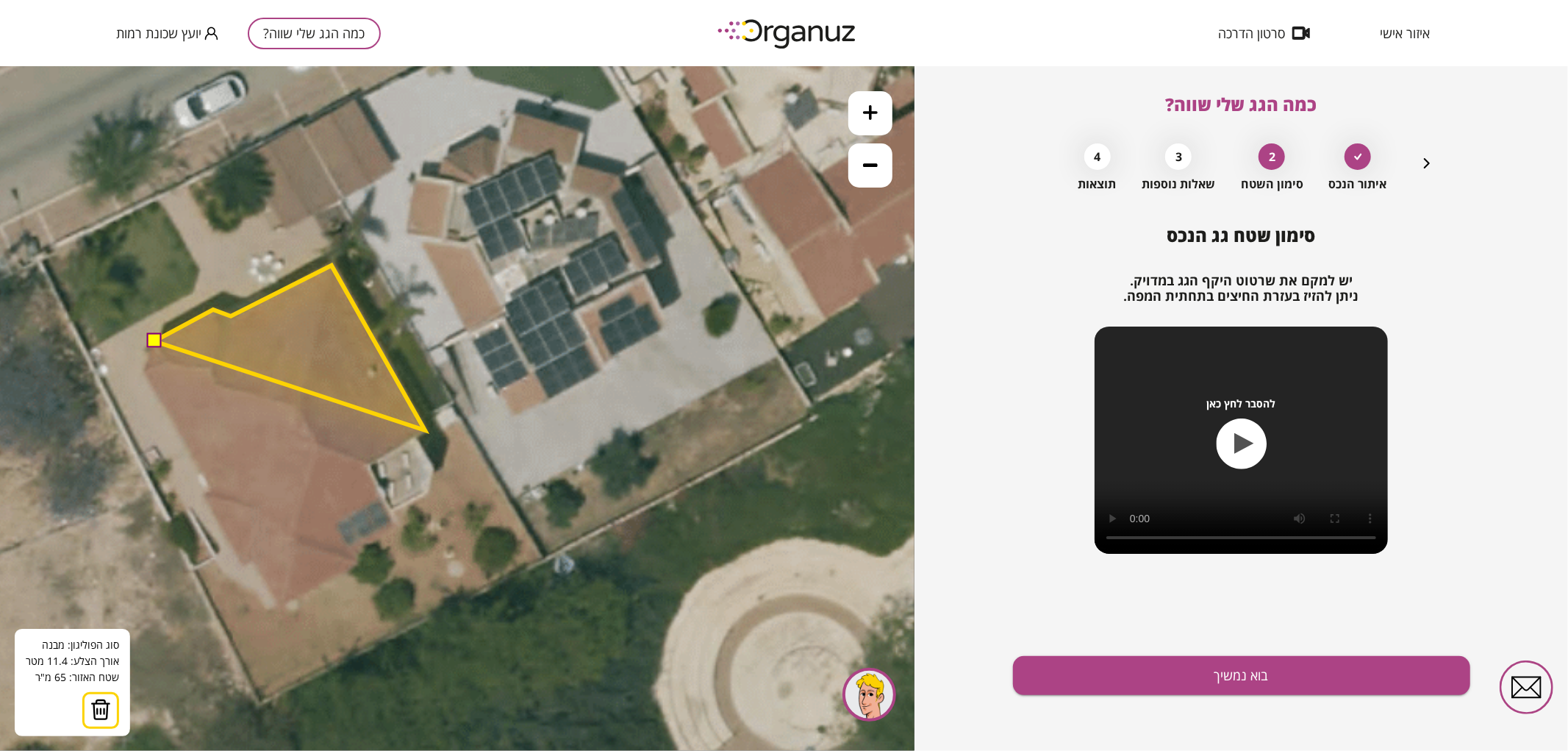
click at [425, 429] on polygon at bounding box center [290, 347] width 270 height 165
click at [370, 461] on polygon at bounding box center [290, 363] width 270 height 197
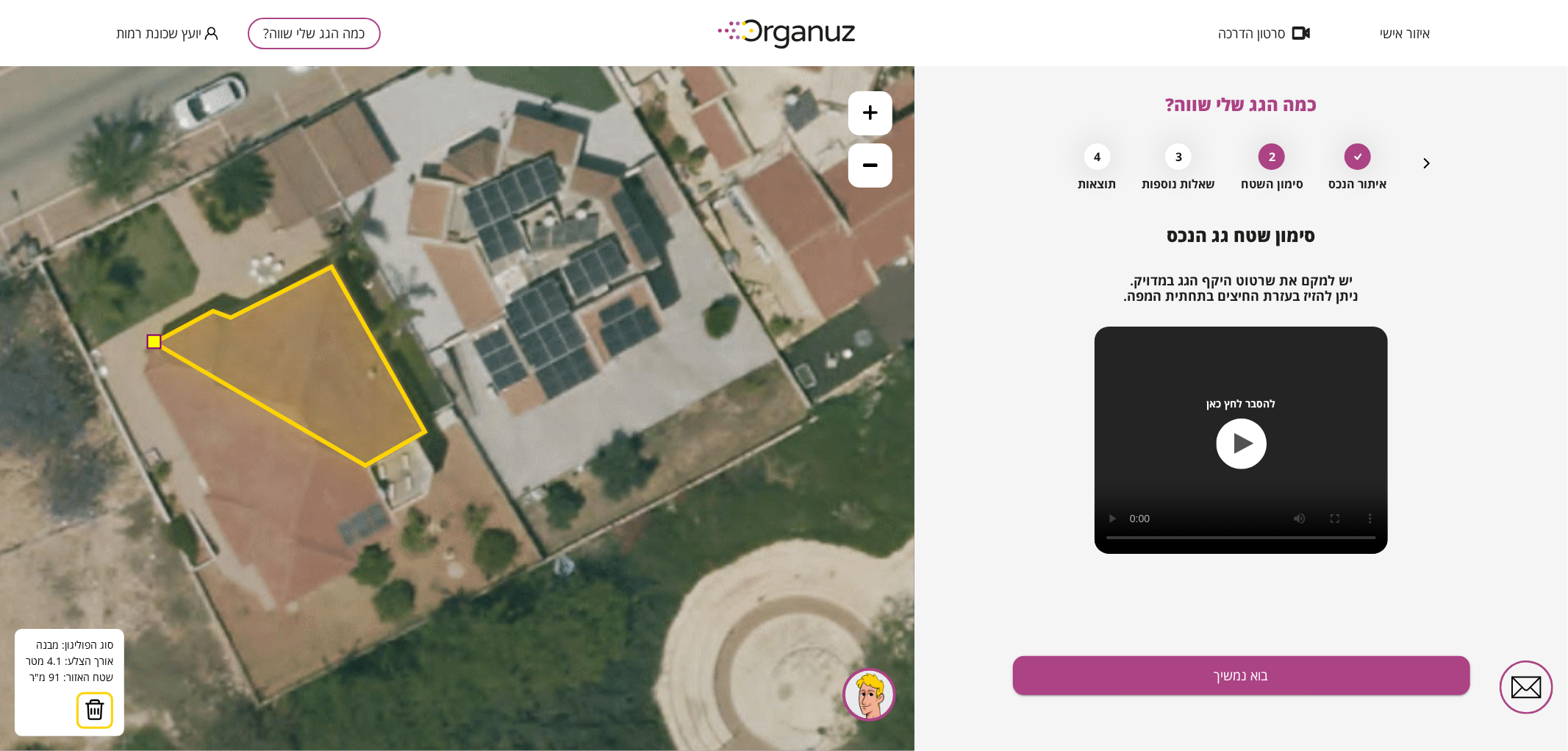
click at [366, 465] on polygon at bounding box center [290, 366] width 270 height 199
click at [404, 529] on polygon at bounding box center [290, 398] width 270 height 263
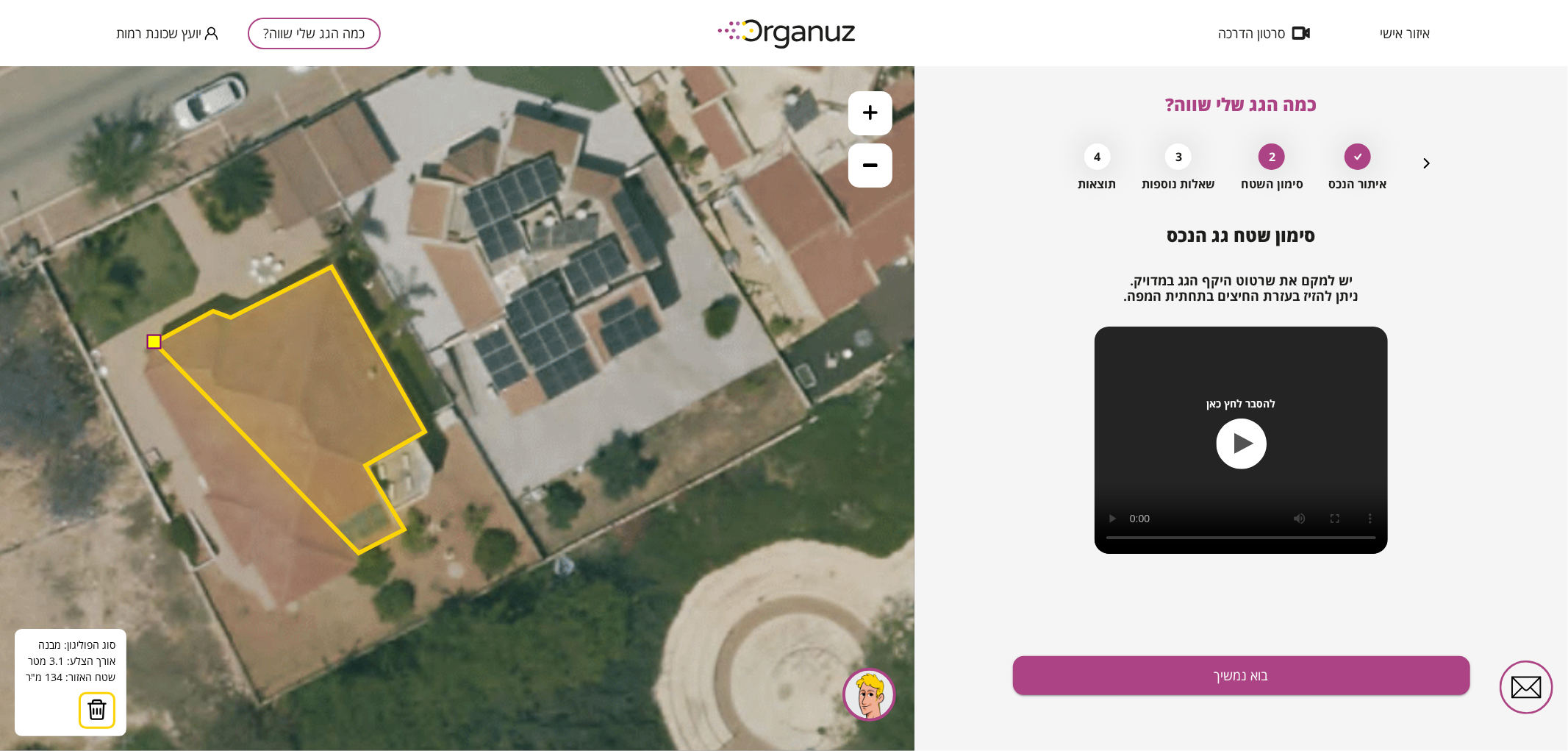
click at [358, 552] on polygon at bounding box center [290, 409] width 270 height 286
click at [362, 561] on icon at bounding box center [398, 342] width 1638 height 1638
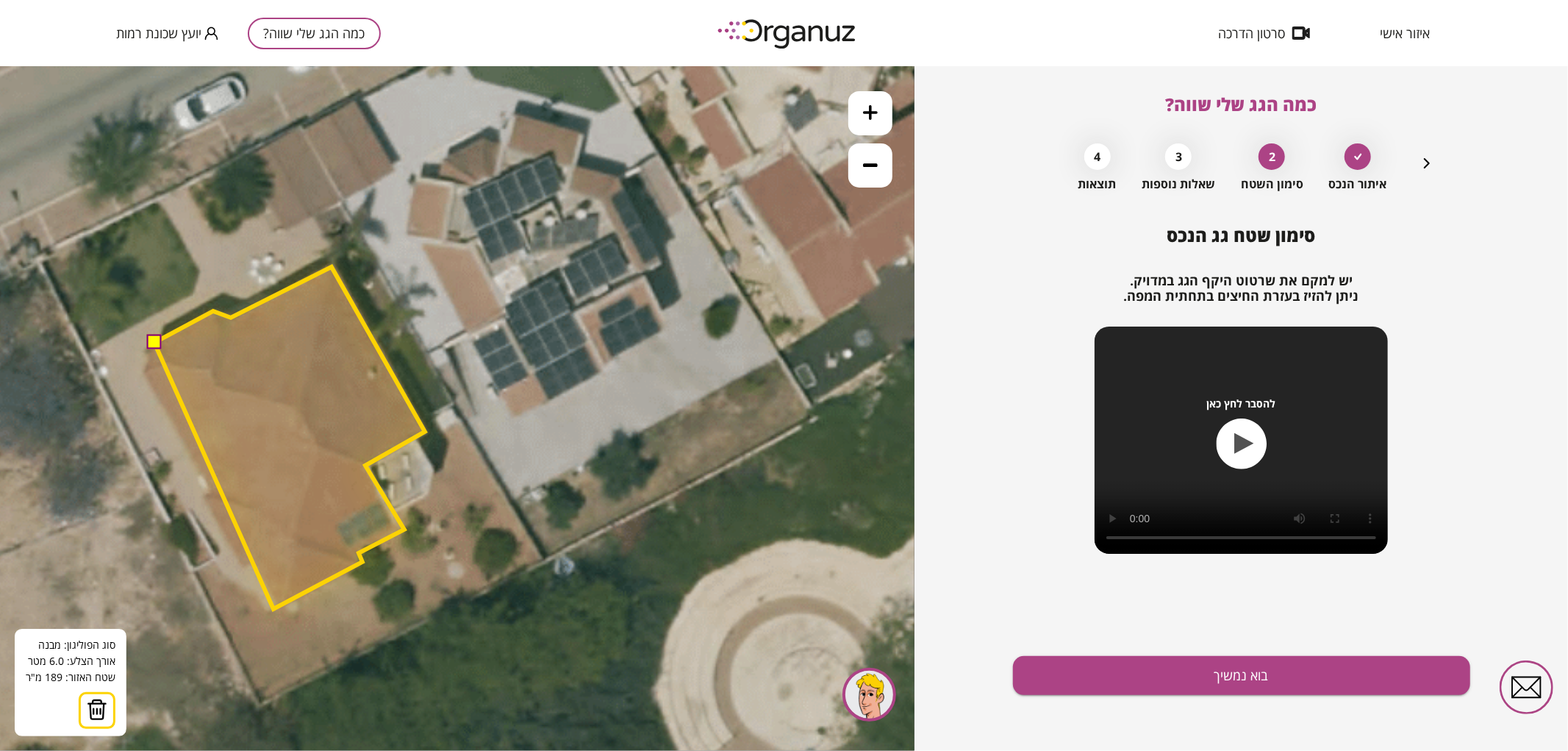
click at [274, 609] on polygon at bounding box center [290, 438] width 270 height 342
click at [252, 563] on polygon at bounding box center [290, 438] width 270 height 342
click at [244, 567] on polygon at bounding box center [290, 438] width 270 height 342
click at [204, 495] on polygon at bounding box center [290, 438] width 270 height 342
click at [210, 491] on polygon at bounding box center [290, 438] width 270 height 342
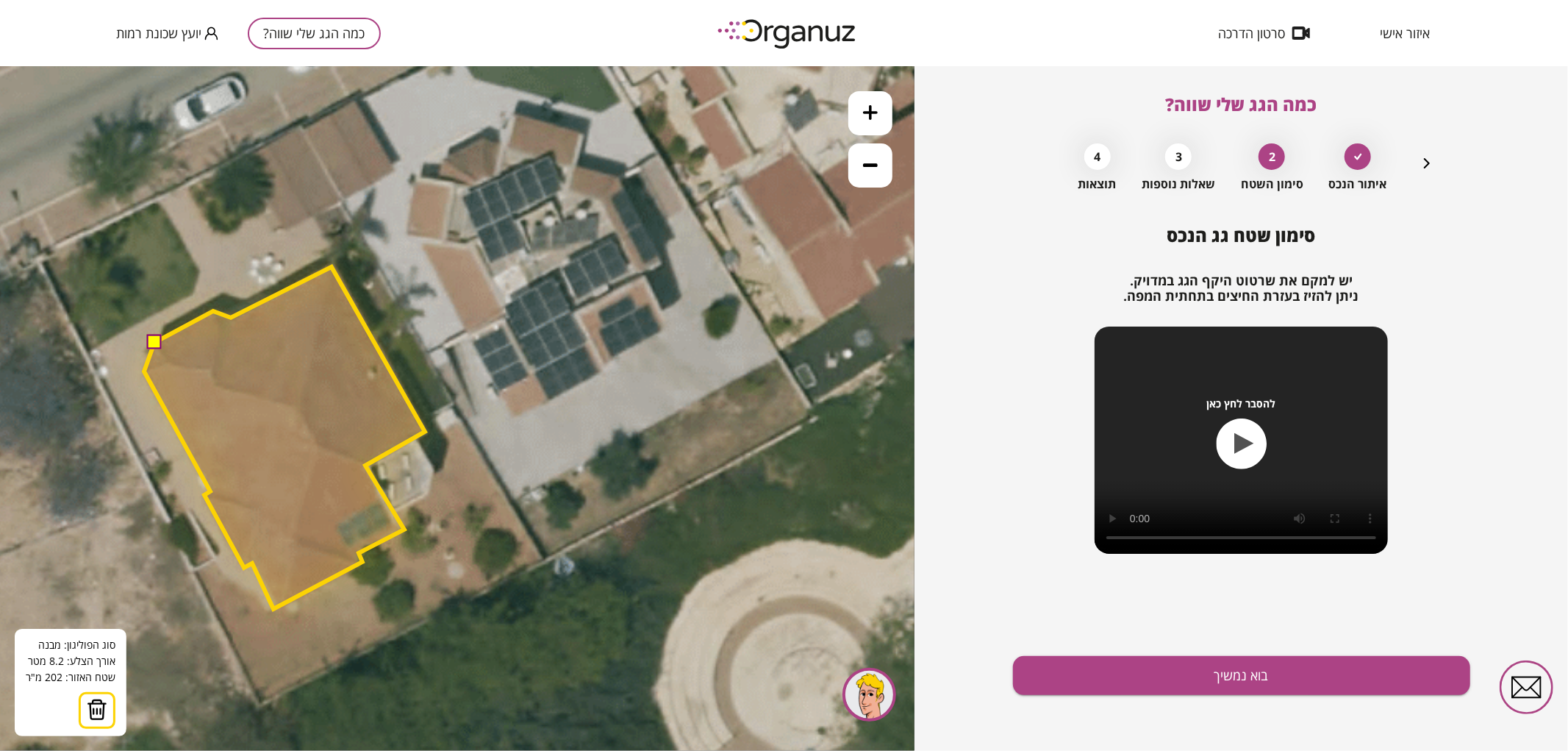
click at [144, 370] on polygon at bounding box center [285, 438] width 281 height 342
click at [149, 358] on polygon at bounding box center [285, 438] width 281 height 342
click at [144, 352] on polygon at bounding box center [285, 438] width 281 height 342
click at [153, 346] on button at bounding box center [153, 341] width 15 height 15
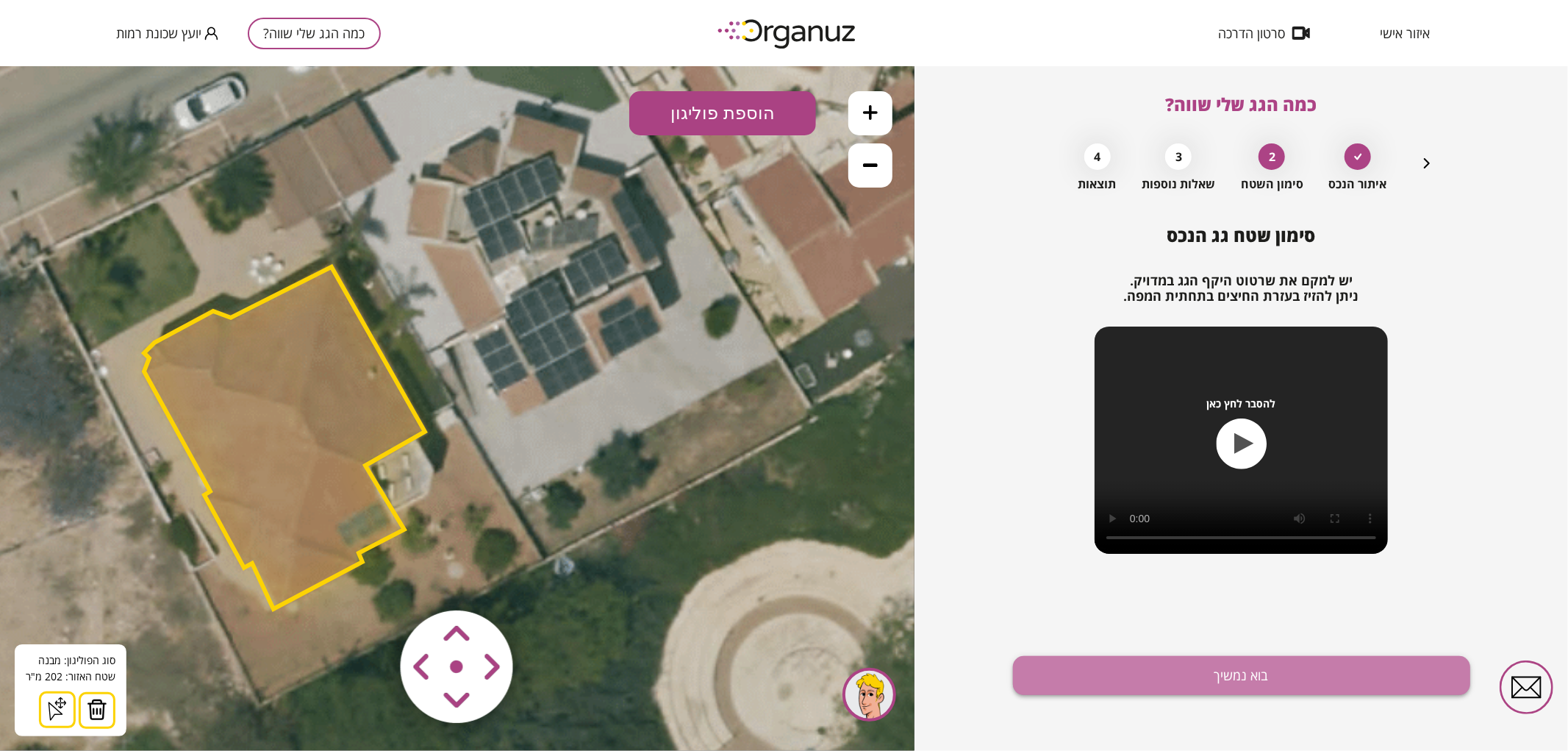
click at [1178, 671] on button "בוא נמשיך" at bounding box center [1242, 676] width 458 height 39
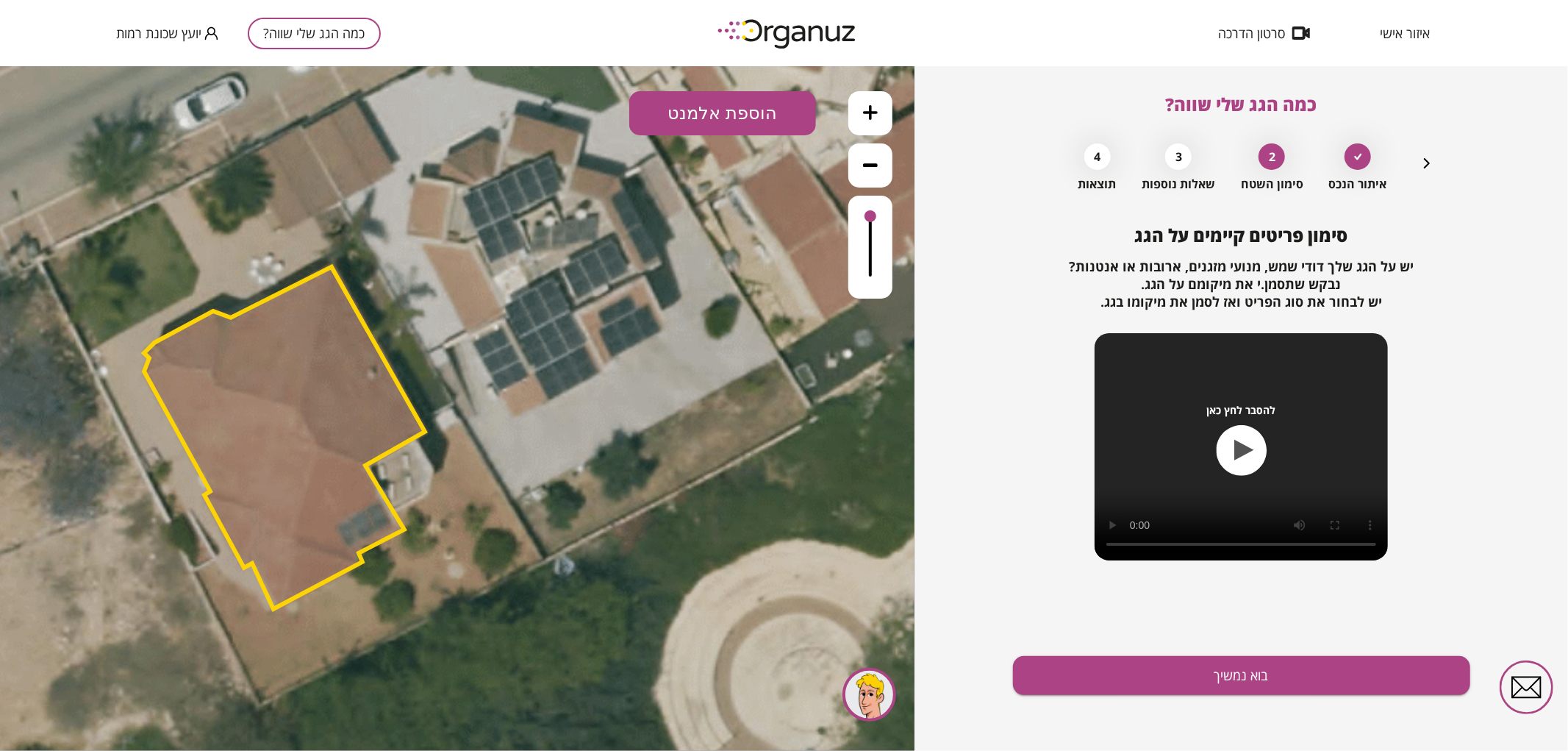
click at [778, 109] on button "הוספת אלמנט" at bounding box center [722, 112] width 187 height 44
click at [759, 275] on div ".st0 { fill: #FFFFFF; } .st0 { fill: #FFFFFF; }" at bounding box center [457, 407] width 915 height 685
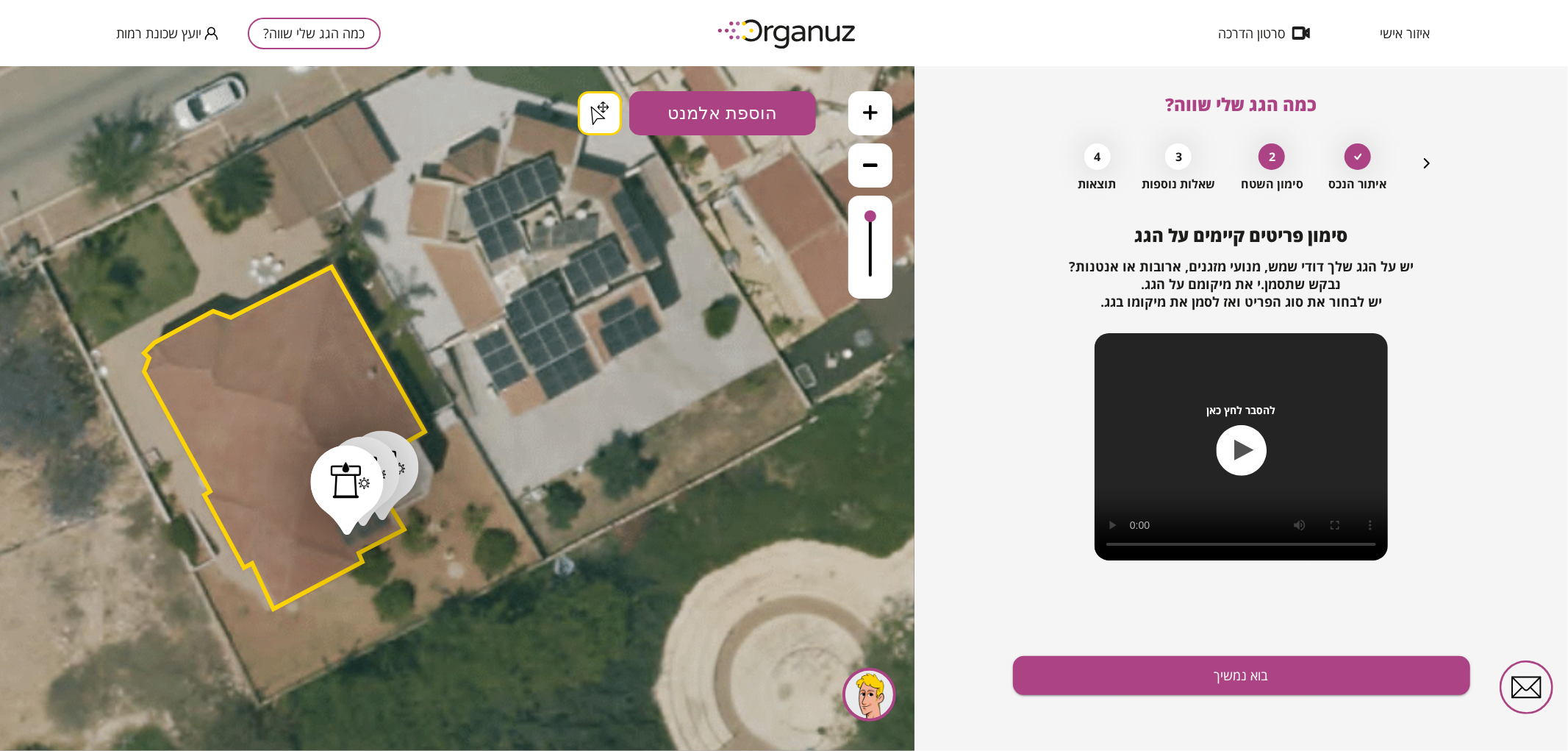
click at [601, 125] on div ".st0 { fill: #FFFFFF; } .st0 { fill: #FFFFFF; }" at bounding box center [457, 407] width 915 height 685
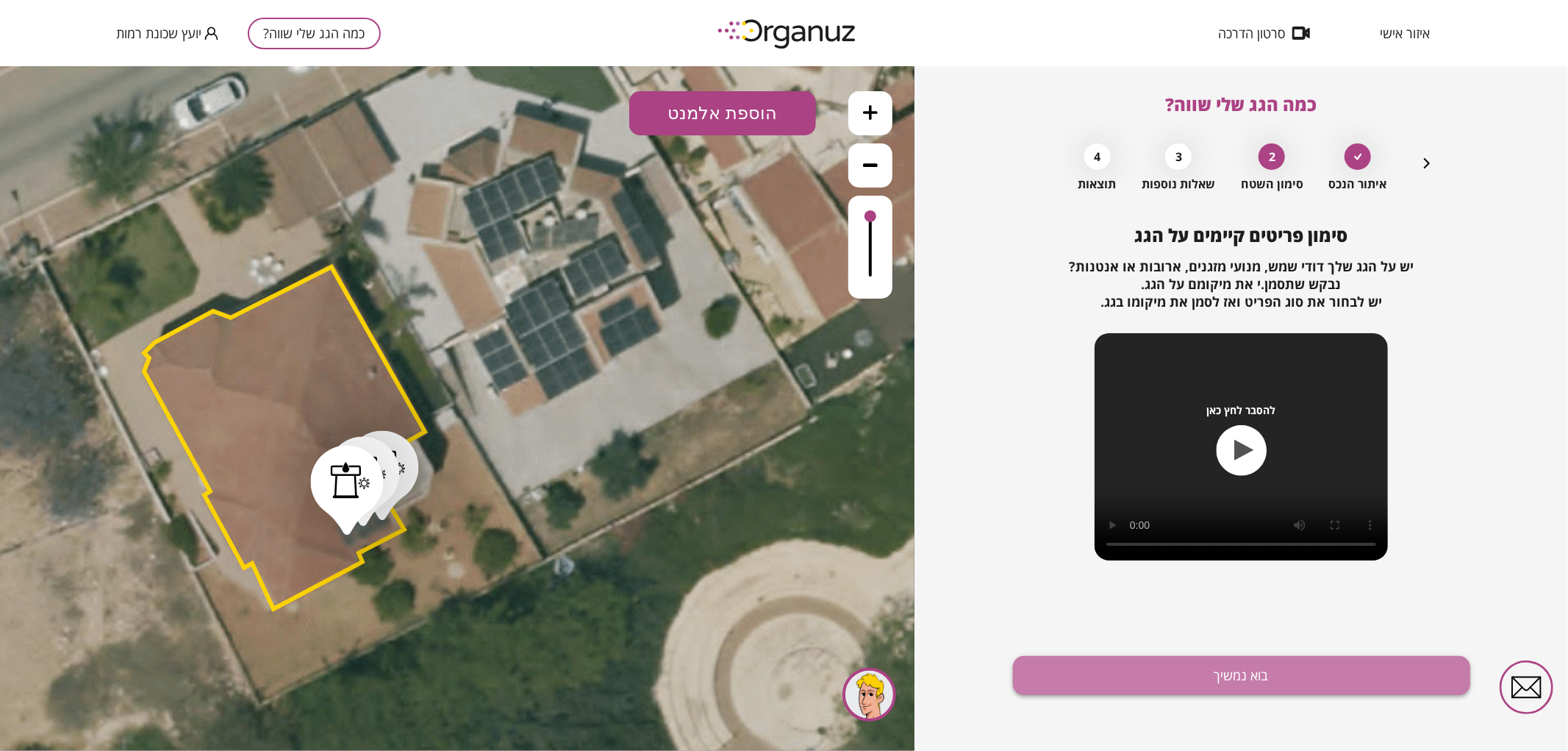
click at [1037, 667] on button "בוא נמשיך" at bounding box center [1242, 676] width 458 height 39
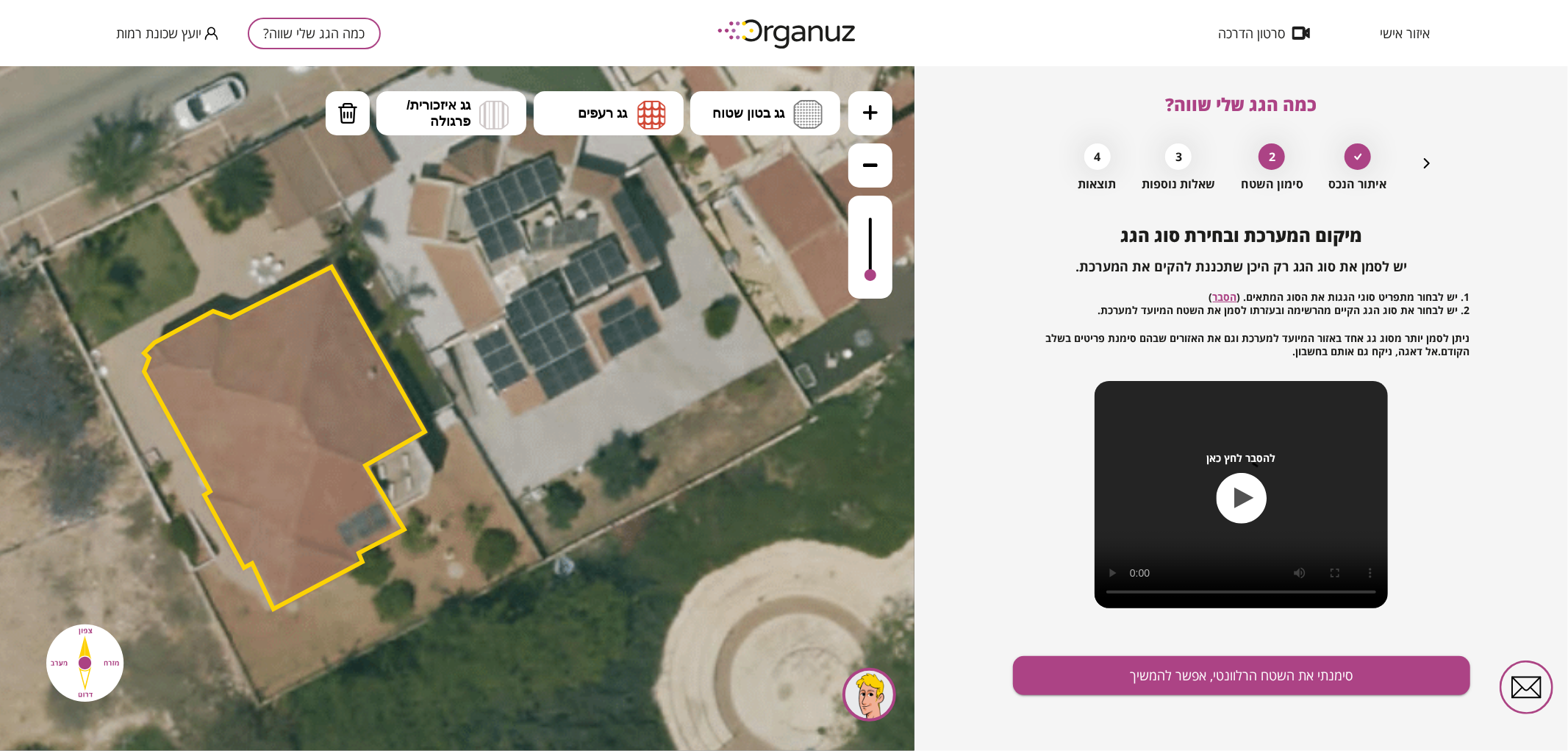
drag, startPoint x: 873, startPoint y: 216, endPoint x: 855, endPoint y: 281, distance: 67.4
click at [855, 281] on div at bounding box center [870, 246] width 44 height 103
click at [619, 101] on button "גג רעפים" at bounding box center [608, 112] width 150 height 44
click at [640, 164] on div ".st0 { fill: #FFFFFF; } .st0 { fill: #FFFFFF; }" at bounding box center [457, 407] width 915 height 685
click at [880, 271] on div at bounding box center [870, 246] width 44 height 103
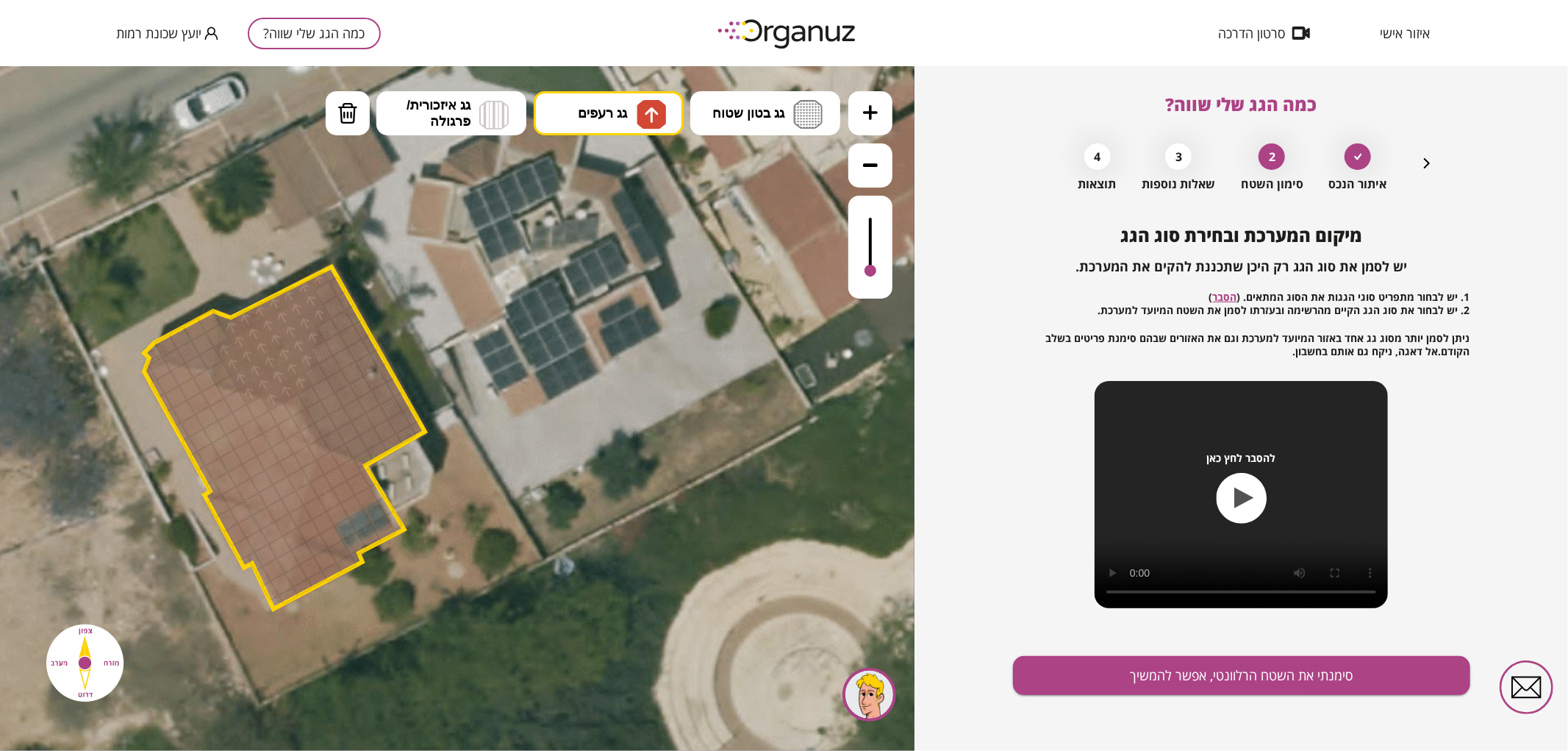
drag, startPoint x: 313, startPoint y: 281, endPoint x: 244, endPoint y: 347, distance: 95.5
click at [222, 372] on div at bounding box center [219, 371] width 25 height 25
drag, startPoint x: 162, startPoint y: 346, endPoint x: 153, endPoint y: 347, distance: 9.1
click at [153, 347] on div ".st0 { fill: #FFFFFF; } .st0 { fill: #FFFFFF; }" at bounding box center [398, 342] width 1638 height 1638
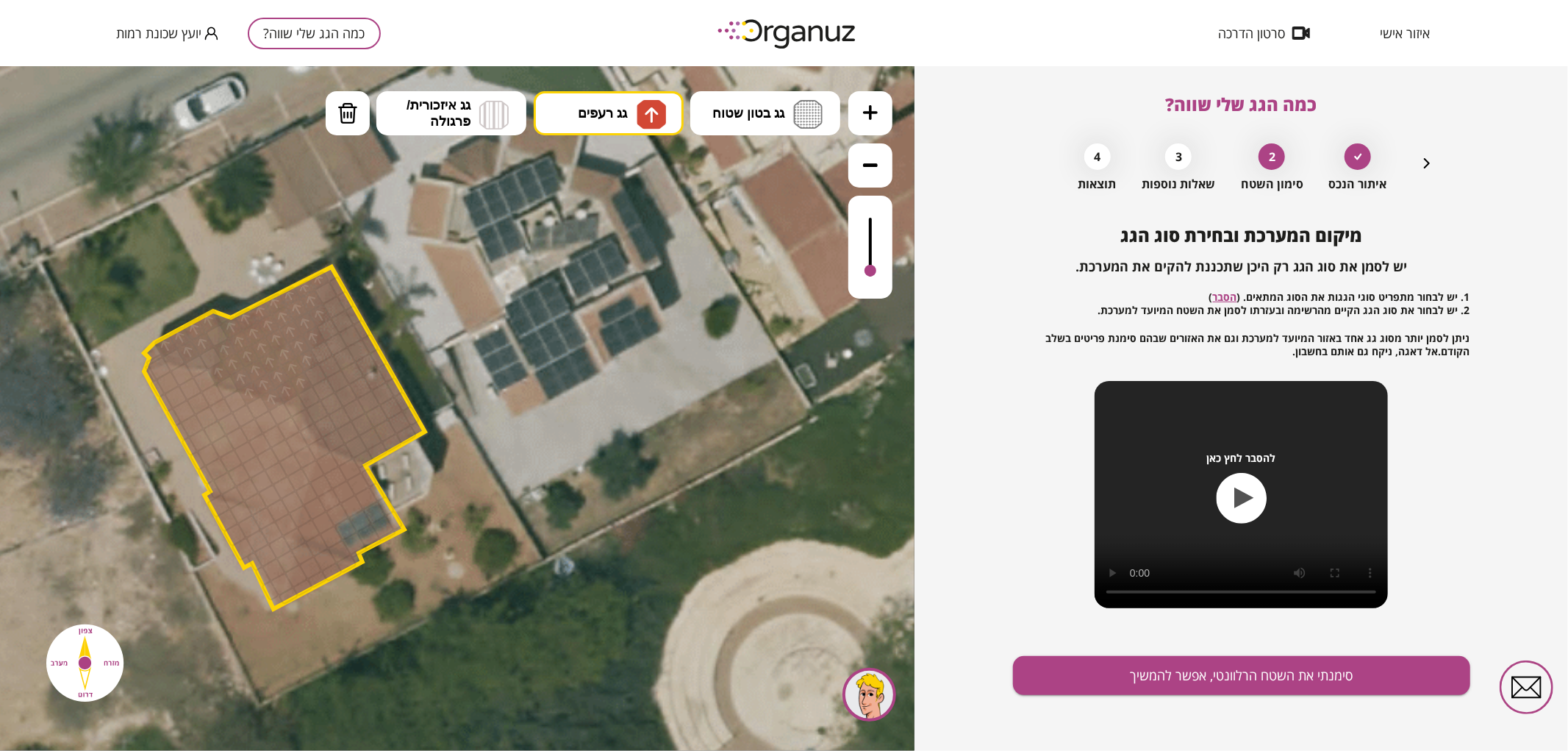
drag, startPoint x: 178, startPoint y: 353, endPoint x: 199, endPoint y: 347, distance: 21.8
drag, startPoint x: 223, startPoint y: 354, endPoint x: 202, endPoint y: 351, distance: 21.2
click at [351, 110] on img at bounding box center [347, 112] width 20 height 22
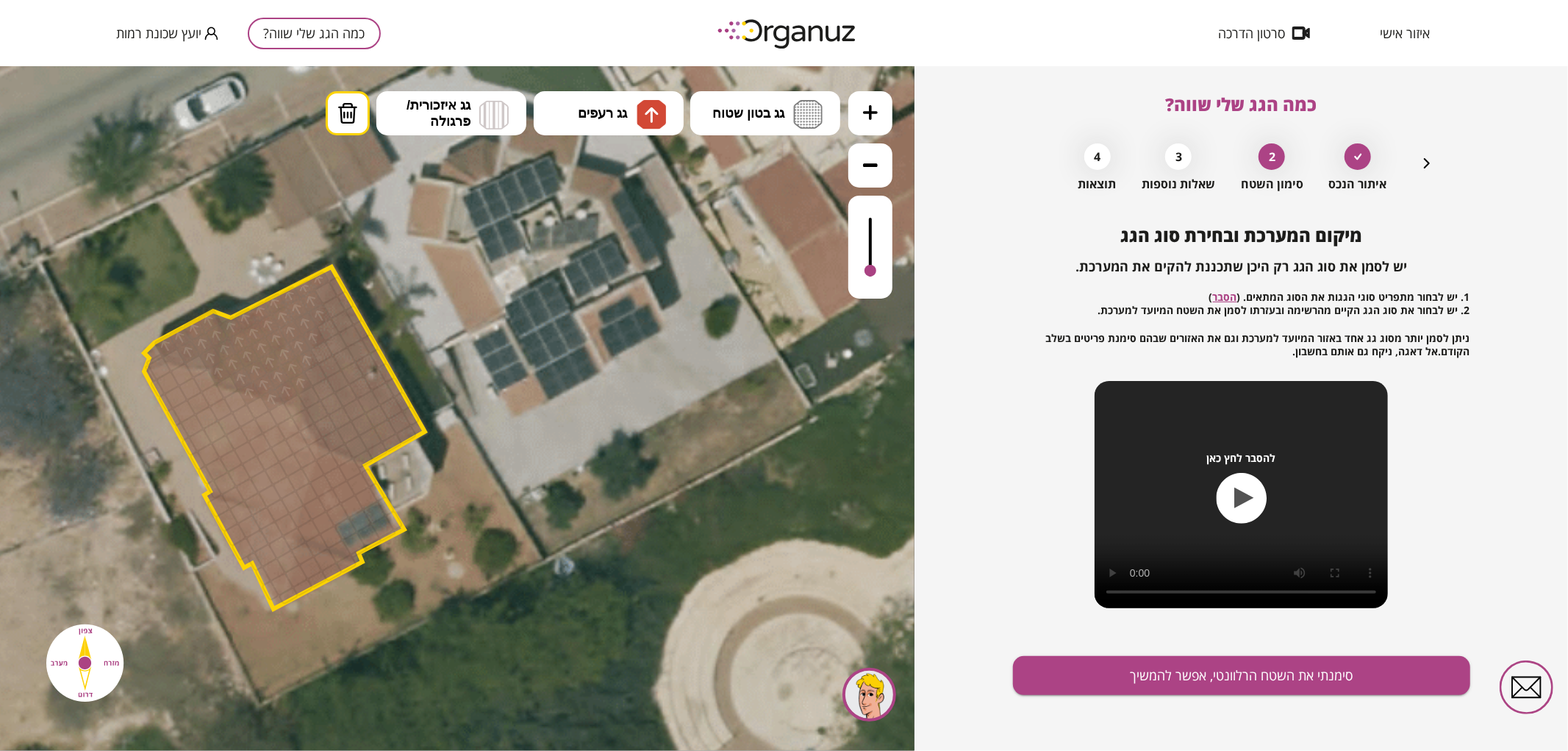
click at [267, 405] on div at bounding box center [271, 398] width 25 height 25
click at [248, 399] on div at bounding box center [249, 393] width 25 height 25
click at [572, 129] on button "גג רעפים" at bounding box center [608, 112] width 150 height 44
click at [582, 238] on div ".st0 { fill: #FFFFFF; } .st0 { fill: #FFFFFF; }" at bounding box center [457, 407] width 915 height 685
drag, startPoint x: 290, startPoint y: 593, endPoint x: 347, endPoint y: 568, distance: 62.2
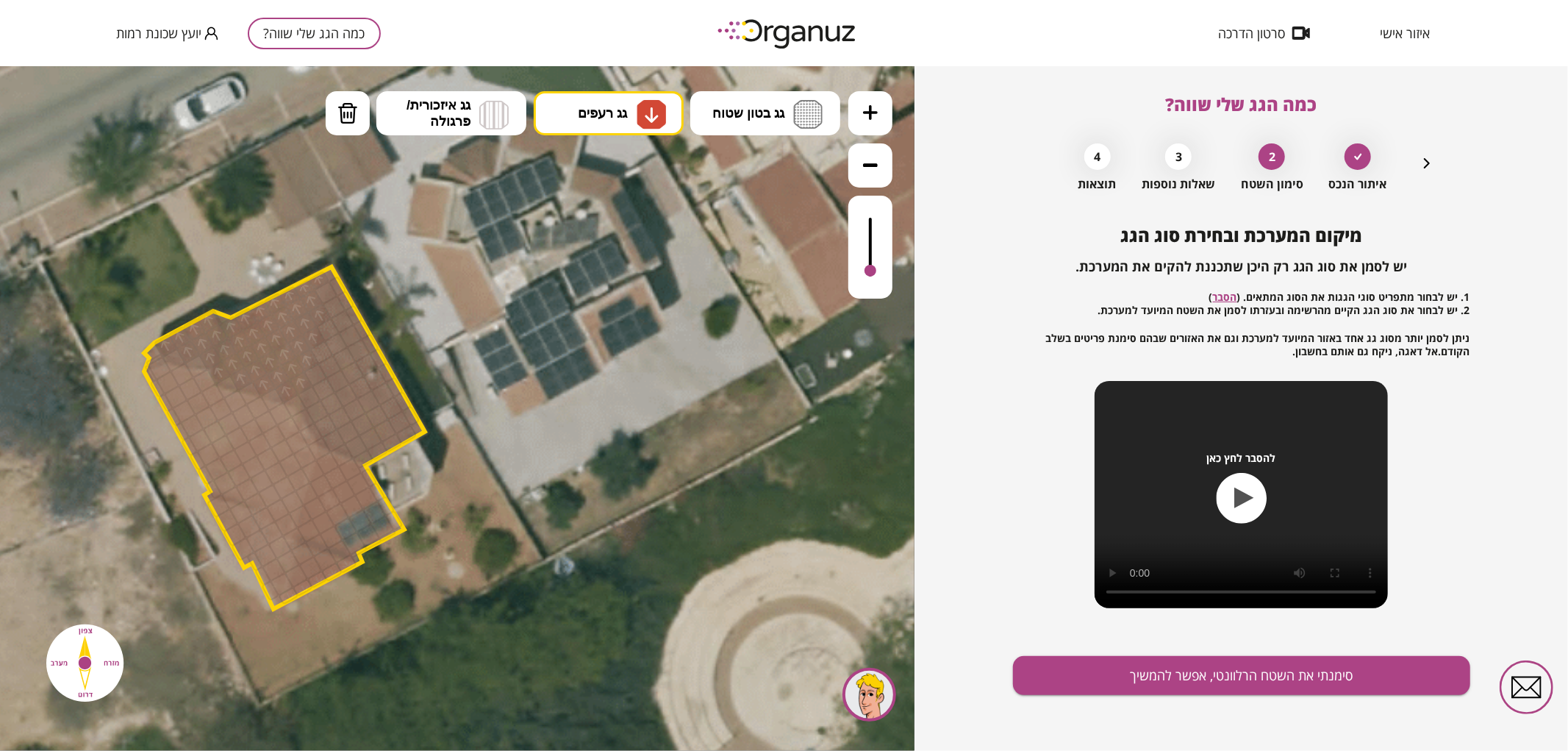
drag, startPoint x: 300, startPoint y: 576, endPoint x: 324, endPoint y: 563, distance: 27.3
click at [301, 553] on div at bounding box center [302, 552] width 25 height 25
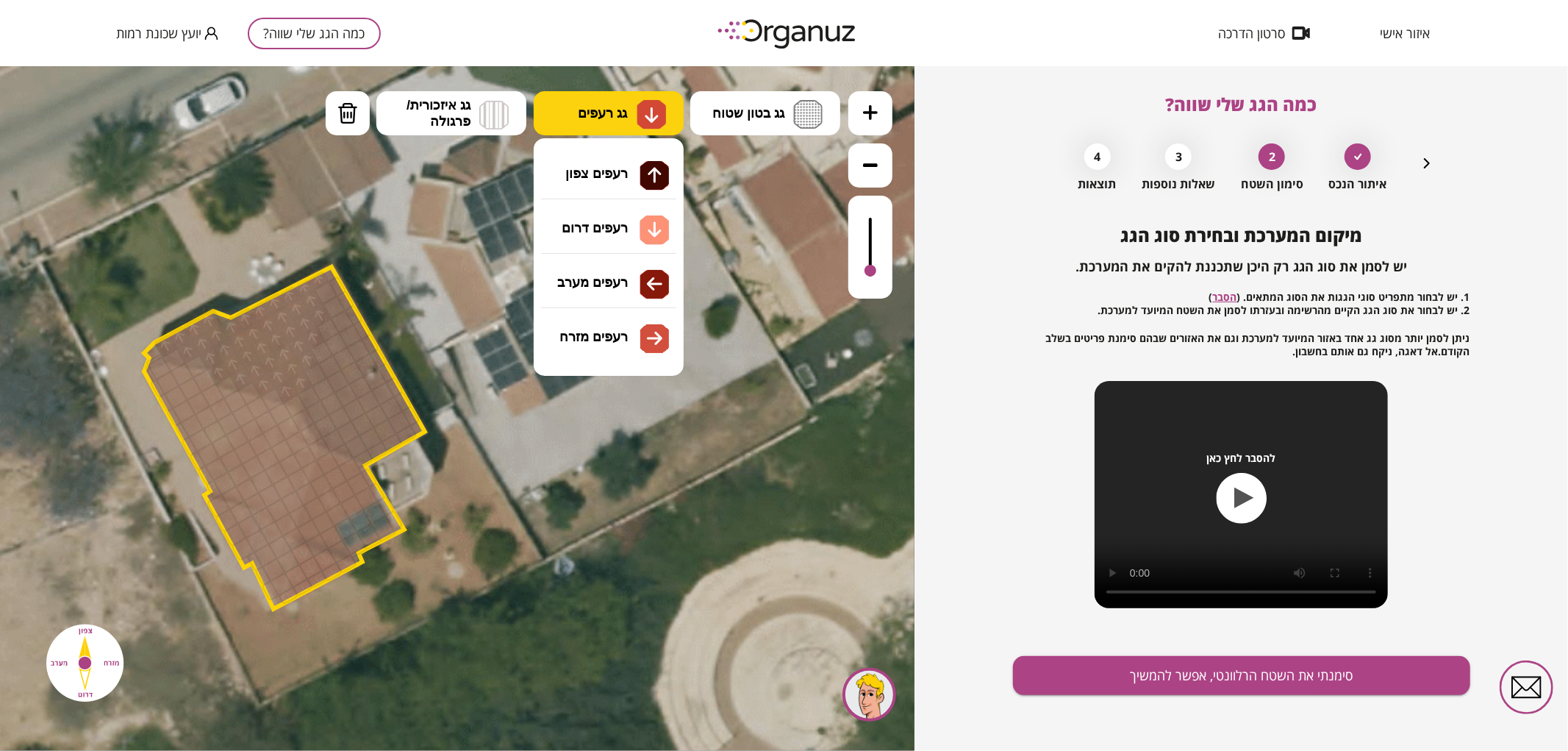
click at [612, 99] on button "גג רעפים" at bounding box center [608, 112] width 150 height 44
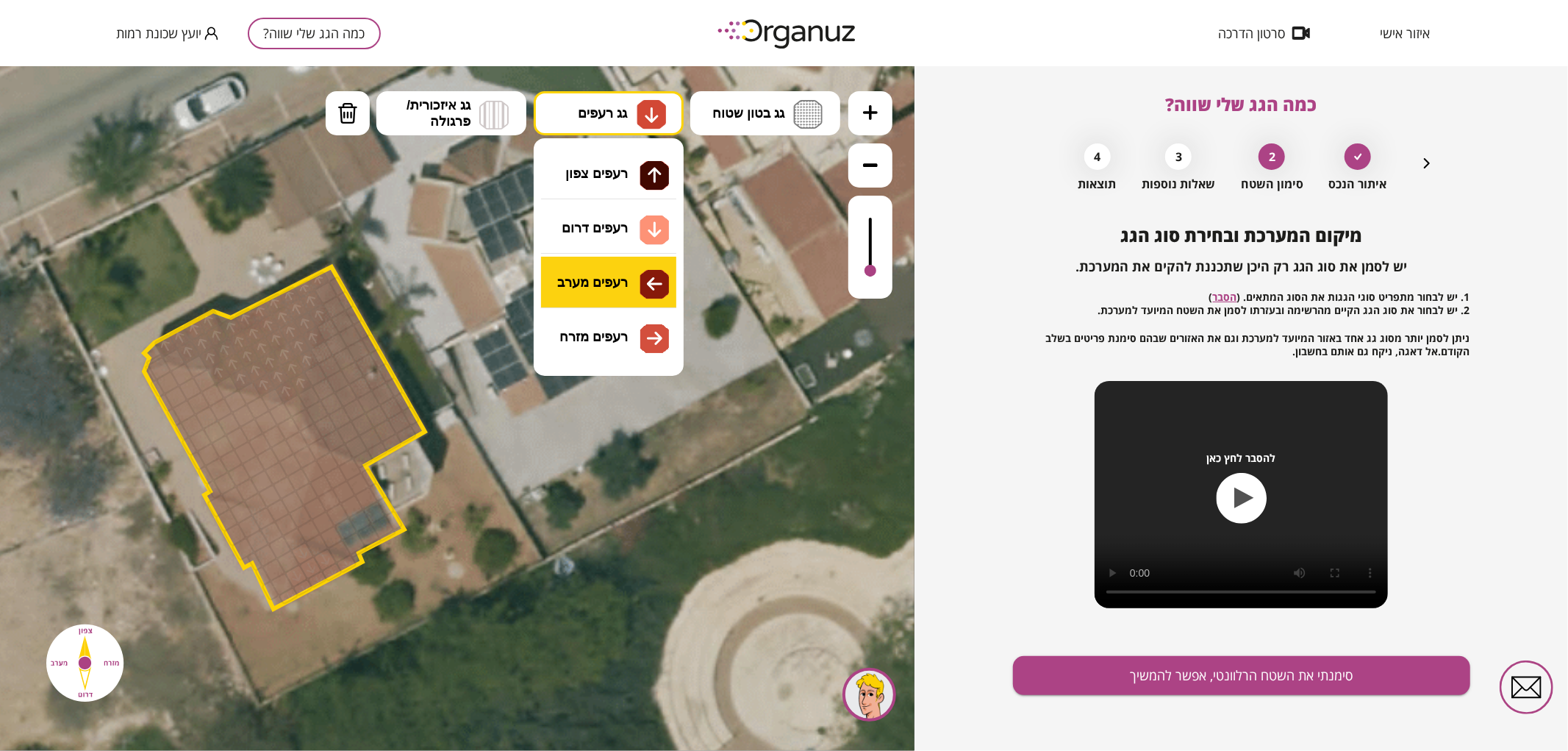
click at [620, 281] on div ".st0 { fill: #FFFFFF; } .st0 { fill: #FFFFFF; }" at bounding box center [457, 407] width 915 height 685
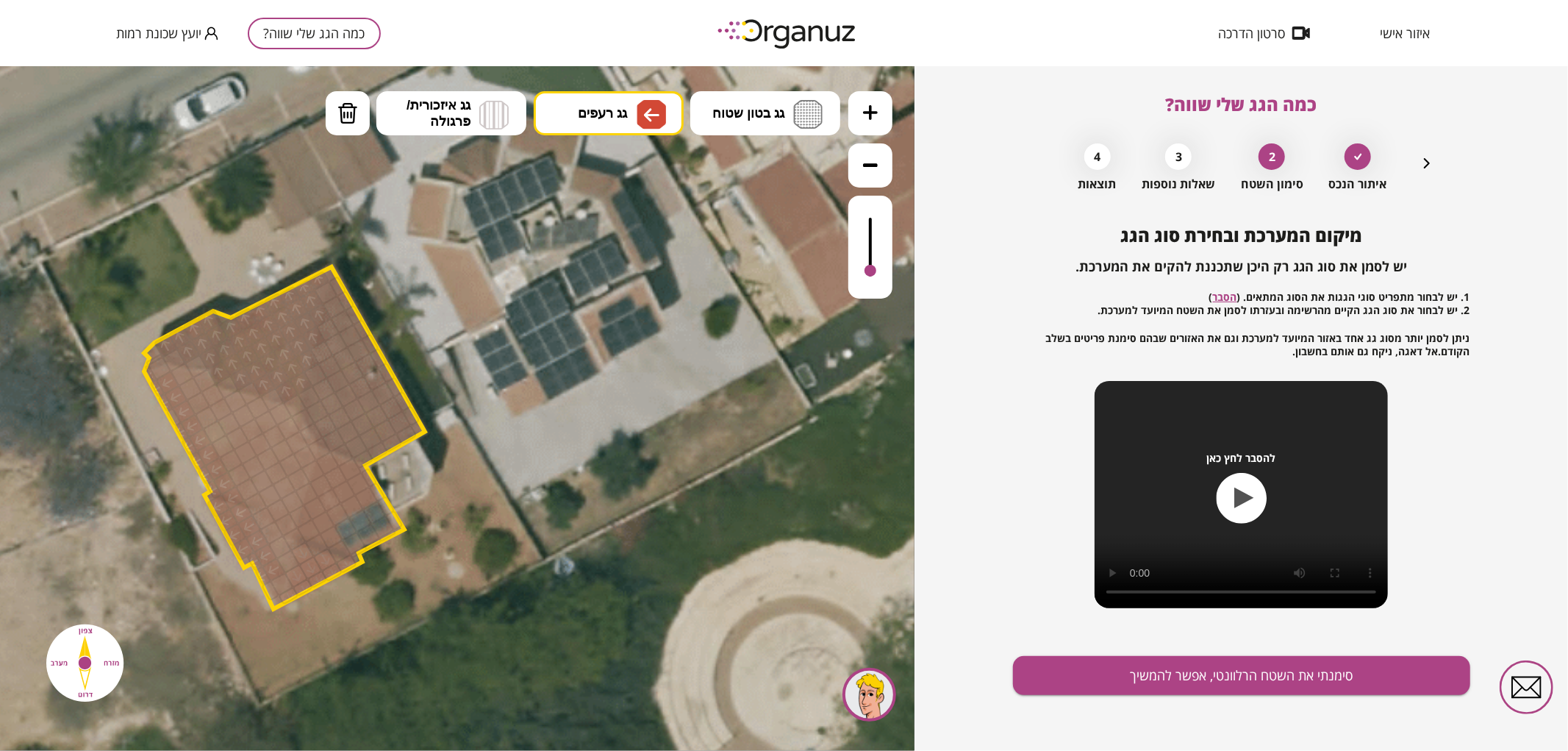
drag, startPoint x: 153, startPoint y: 377, endPoint x: 251, endPoint y: 561, distance: 208.5
click at [270, 588] on div at bounding box center [270, 589] width 19 height 21
drag, startPoint x: 278, startPoint y: 547, endPoint x: 182, endPoint y: 375, distance: 197.0
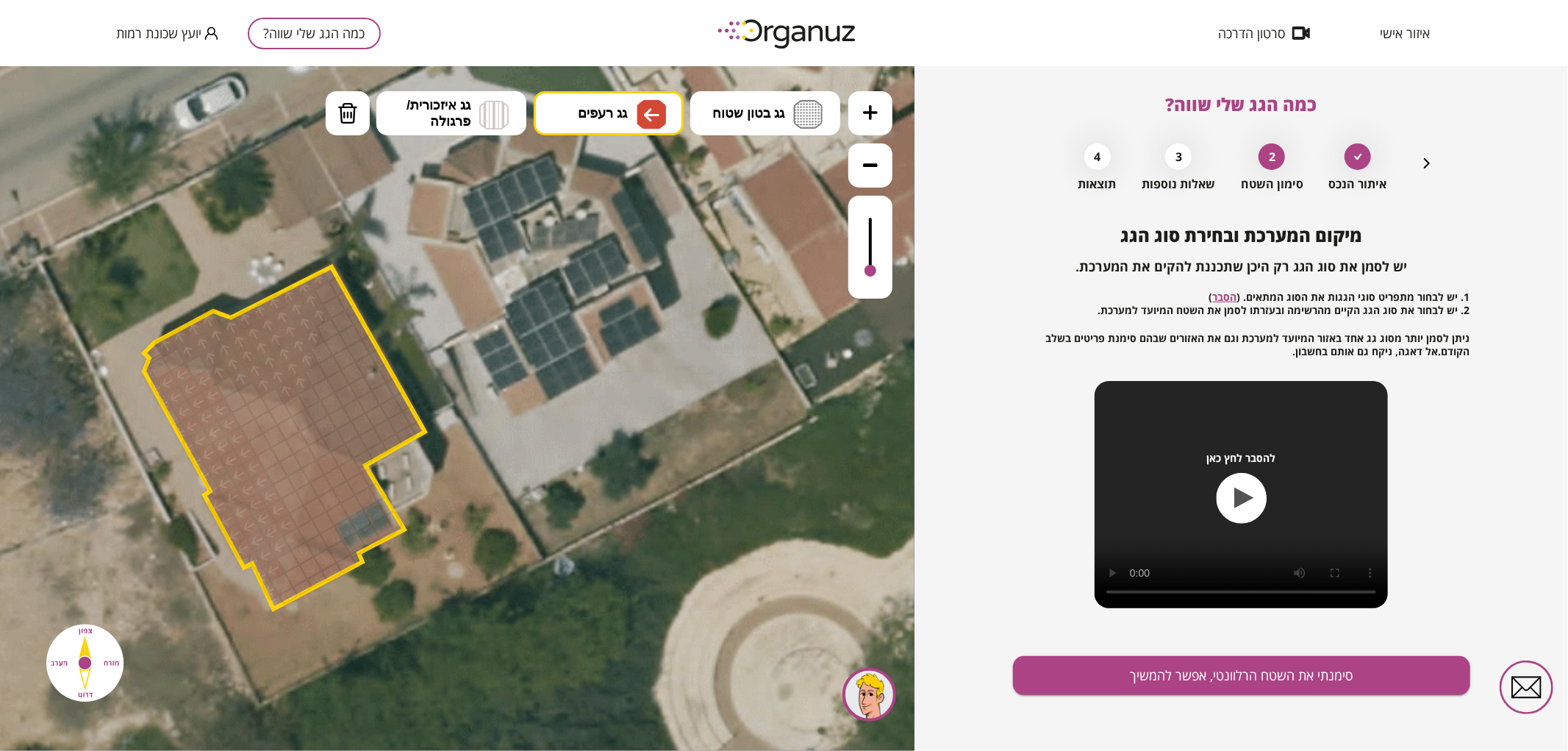
drag, startPoint x: 201, startPoint y: 384, endPoint x: 279, endPoint y: 520, distance: 156.8
drag, startPoint x: 290, startPoint y: 500, endPoint x: 246, endPoint y: 435, distance: 78.5
drag, startPoint x: 253, startPoint y: 404, endPoint x: 295, endPoint y: 475, distance: 82.5
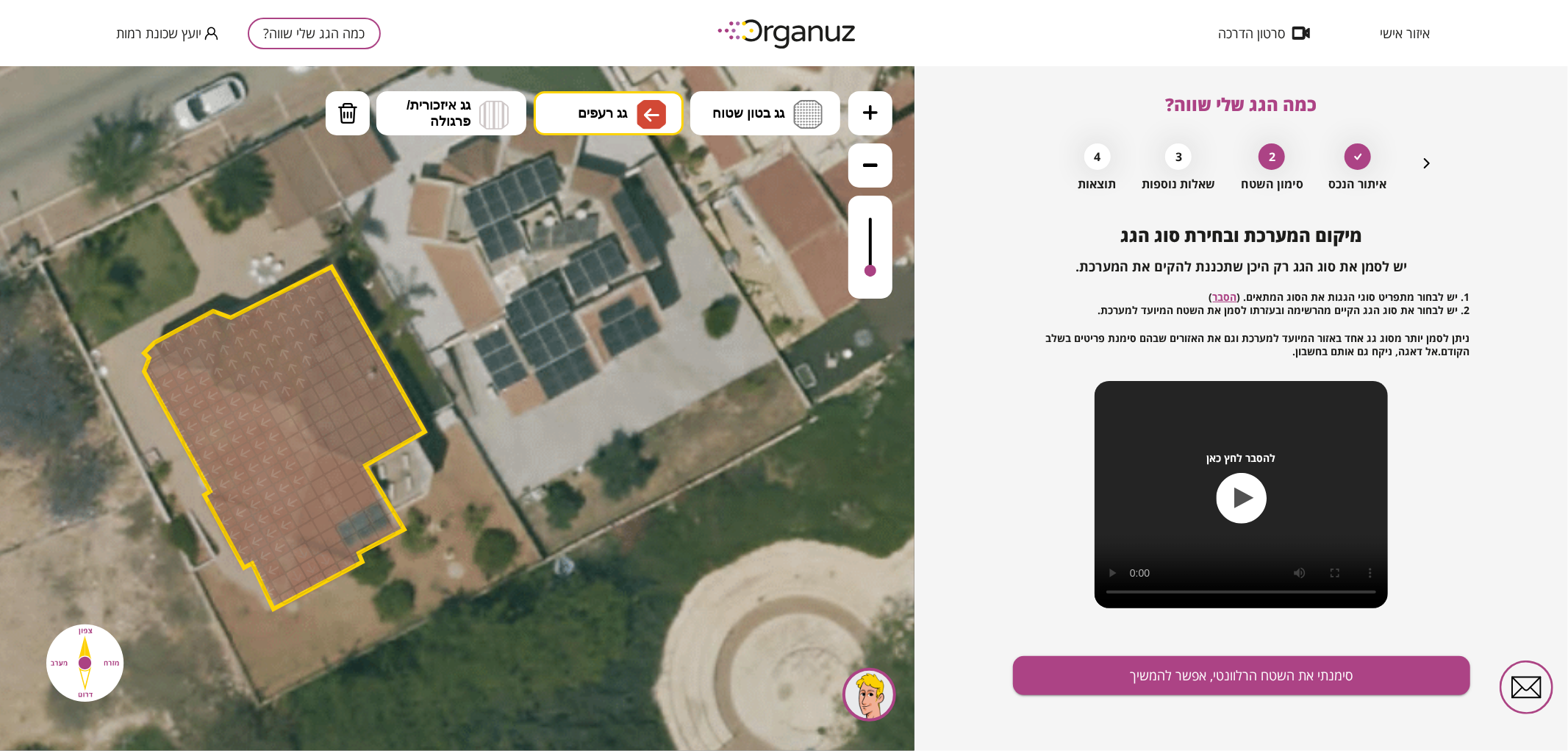
drag, startPoint x: 276, startPoint y: 412, endPoint x: 307, endPoint y: 458, distance: 55.5
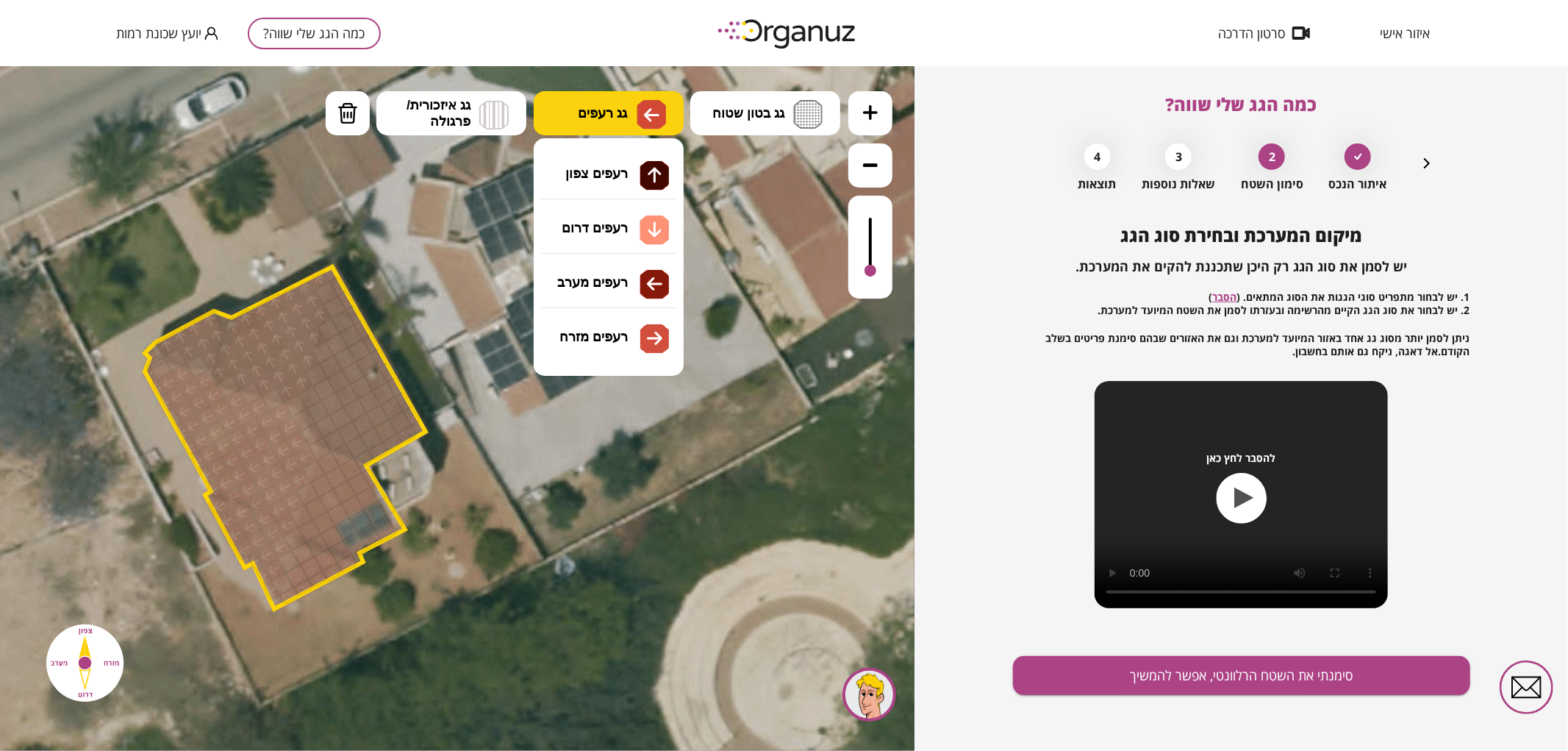
click at [572, 110] on button "גג רעפים" at bounding box center [608, 112] width 150 height 44
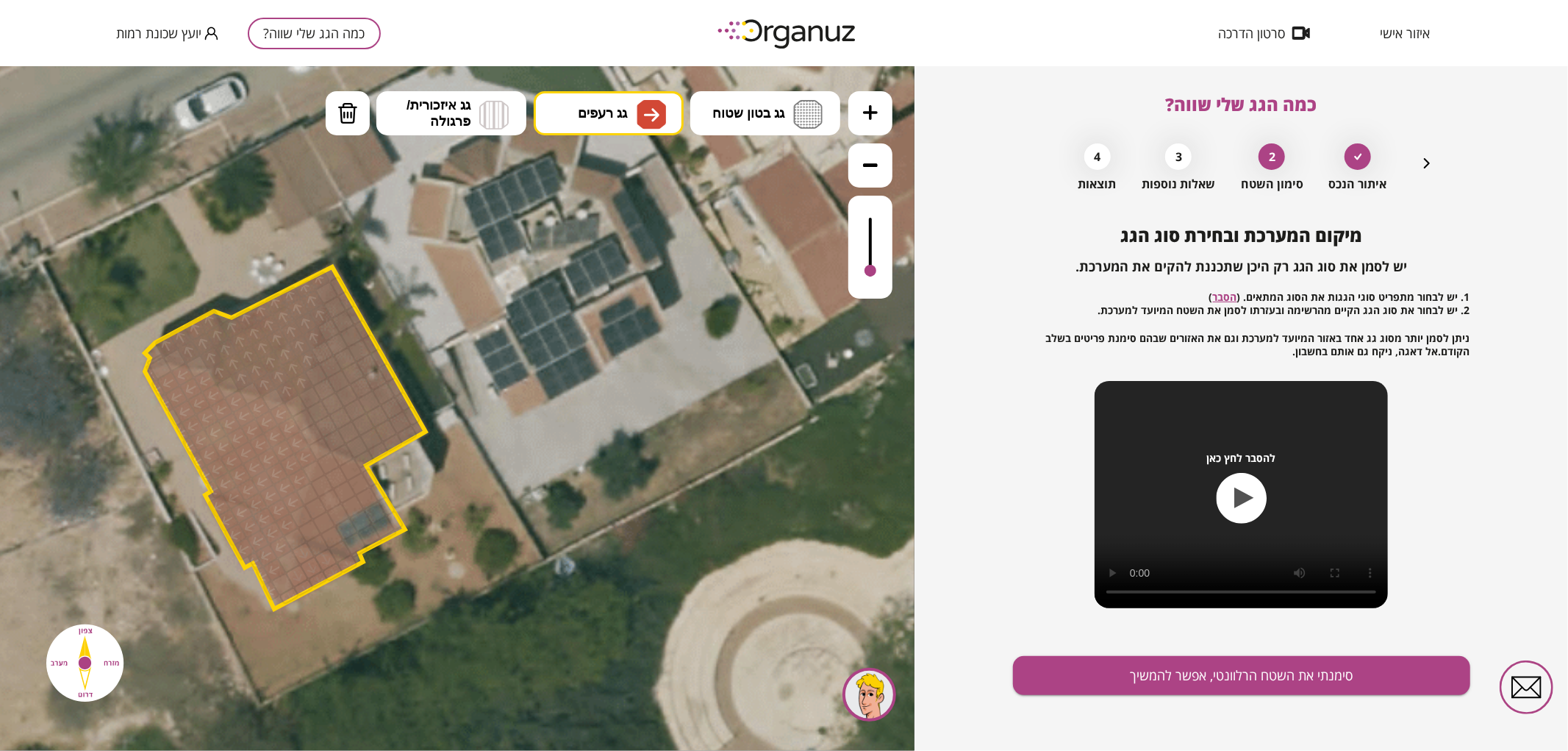
click at [626, 344] on div ".st0 { fill: #FFFFFF; } .st0 { fill: #FFFFFF; }" at bounding box center [457, 407] width 915 height 685
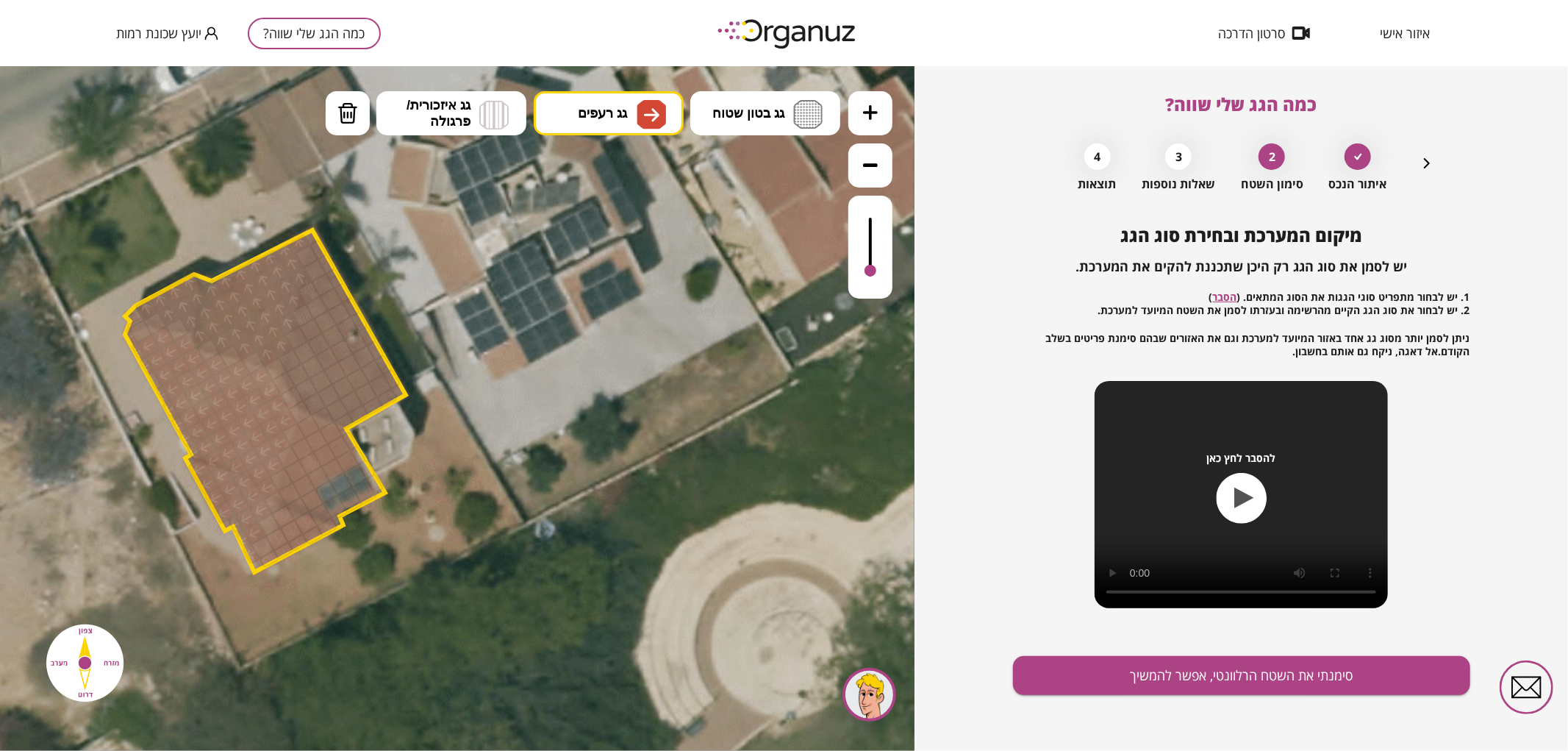
drag, startPoint x: 420, startPoint y: 426, endPoint x: 399, endPoint y: 386, distance: 45.2
click at [399, 386] on polygon at bounding box center [266, 401] width 281 height 342
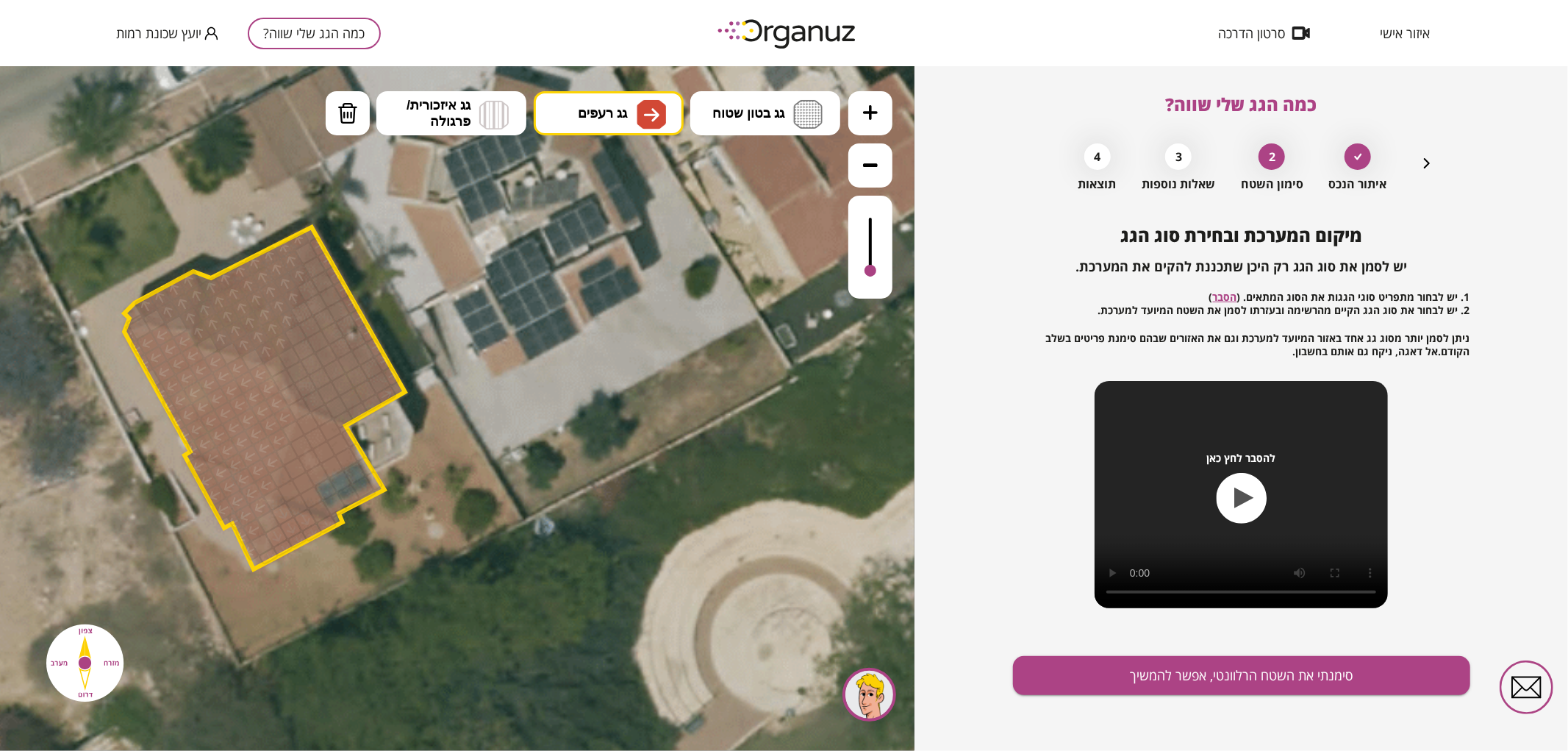
drag, startPoint x: 393, startPoint y: 388, endPoint x: 317, endPoint y: 245, distance: 161.9
drag, startPoint x: 312, startPoint y: 249, endPoint x: 382, endPoint y: 397, distance: 163.7
drag, startPoint x: 373, startPoint y: 402, endPoint x: 311, endPoint y: 290, distance: 128.0
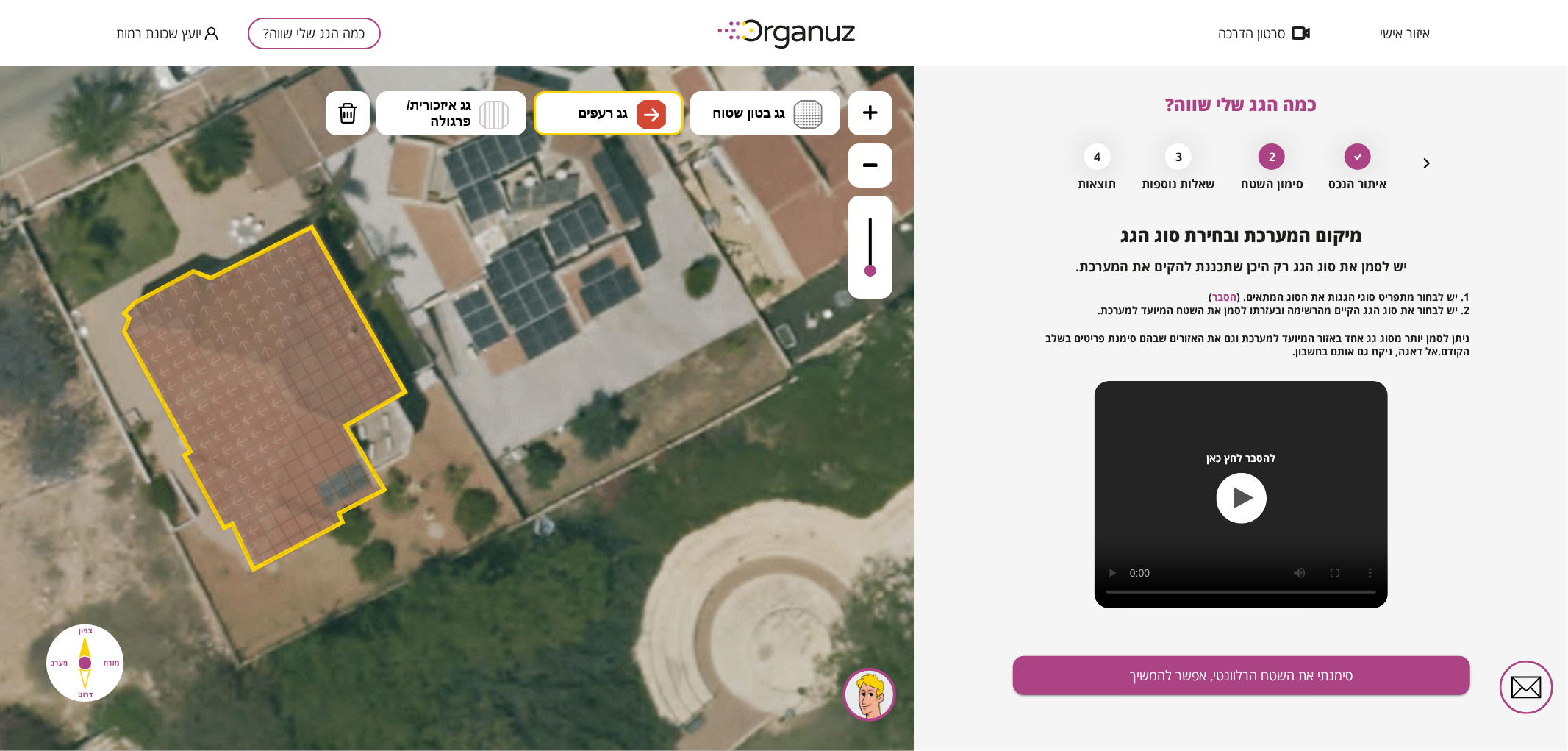
drag, startPoint x: 302, startPoint y: 314, endPoint x: 356, endPoint y: 413, distance: 112.8
drag, startPoint x: 346, startPoint y: 419, endPoint x: 299, endPoint y: 332, distance: 98.9
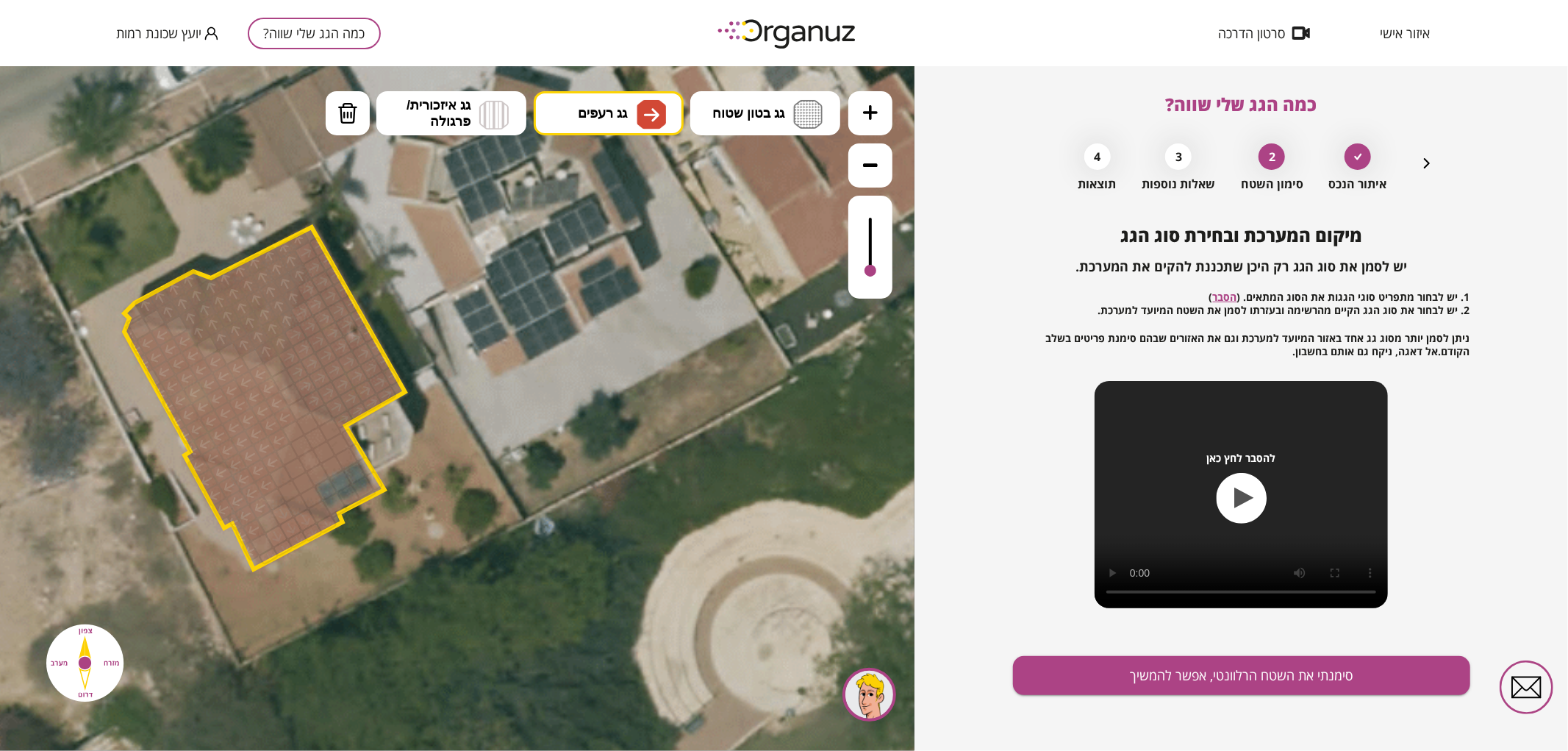
drag, startPoint x: 290, startPoint y: 356, endPoint x: 314, endPoint y: 397, distance: 47.5
drag, startPoint x: 336, startPoint y: 506, endPoint x: 296, endPoint y: 461, distance: 60.2
drag, startPoint x: 296, startPoint y: 450, endPoint x: 328, endPoint y: 436, distance: 34.9
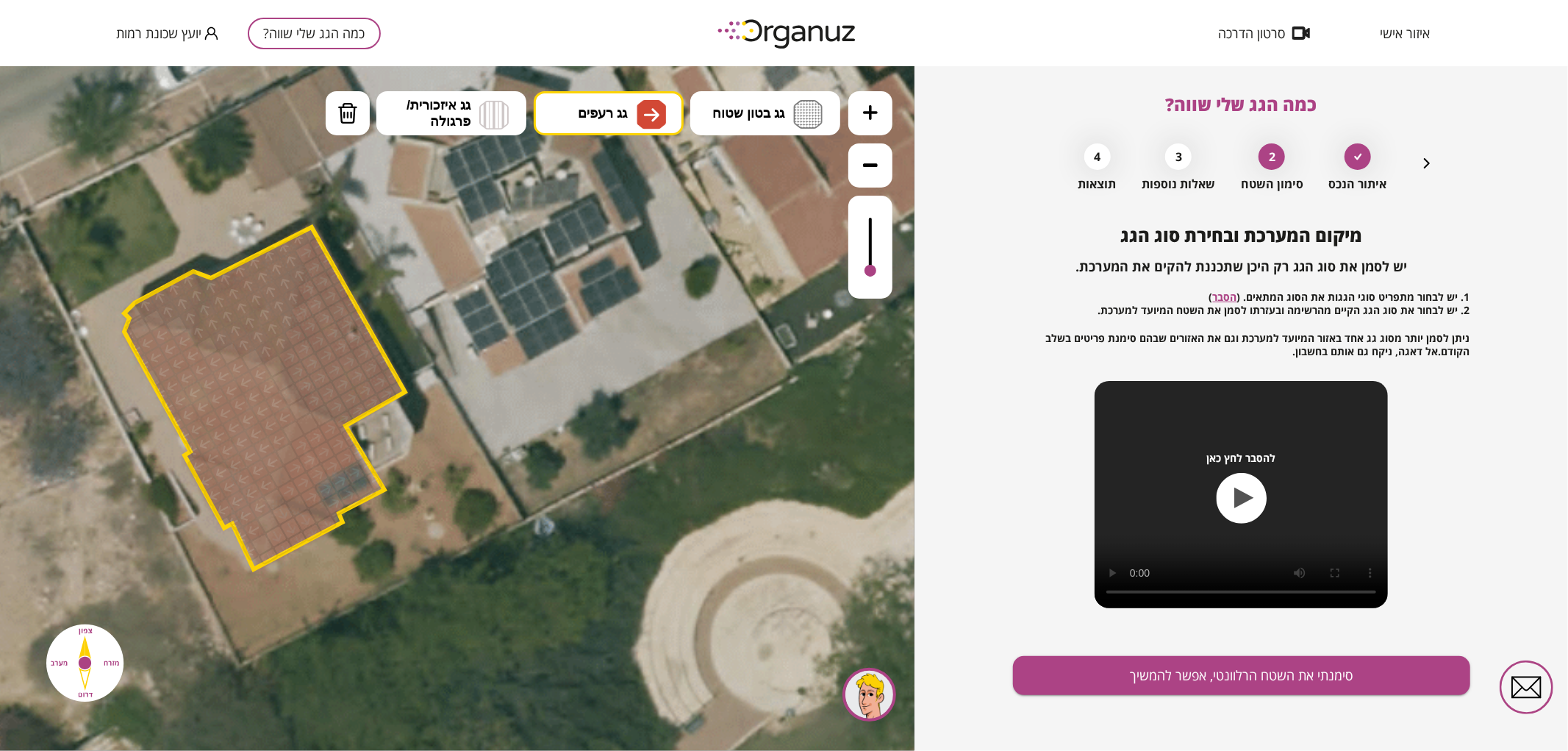
click at [307, 429] on div at bounding box center [315, 437] width 25 height 25
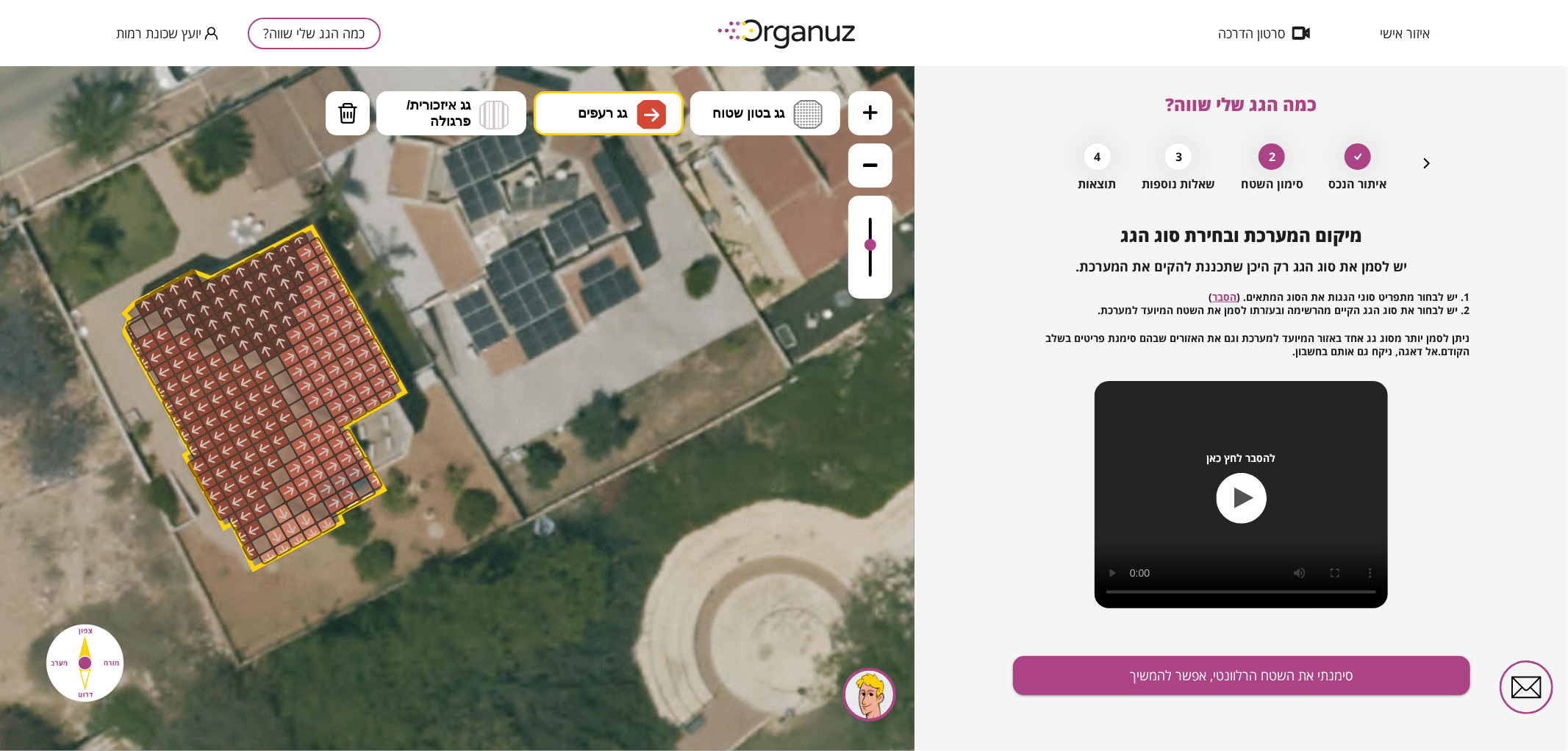
drag, startPoint x: 866, startPoint y: 269, endPoint x: 873, endPoint y: 245, distance: 25.0
click at [873, 245] on div at bounding box center [870, 244] width 12 height 12
click at [369, 487] on div at bounding box center [363, 486] width 25 height 25
drag, startPoint x: 339, startPoint y: 511, endPoint x: 381, endPoint y: 482, distance: 51.0
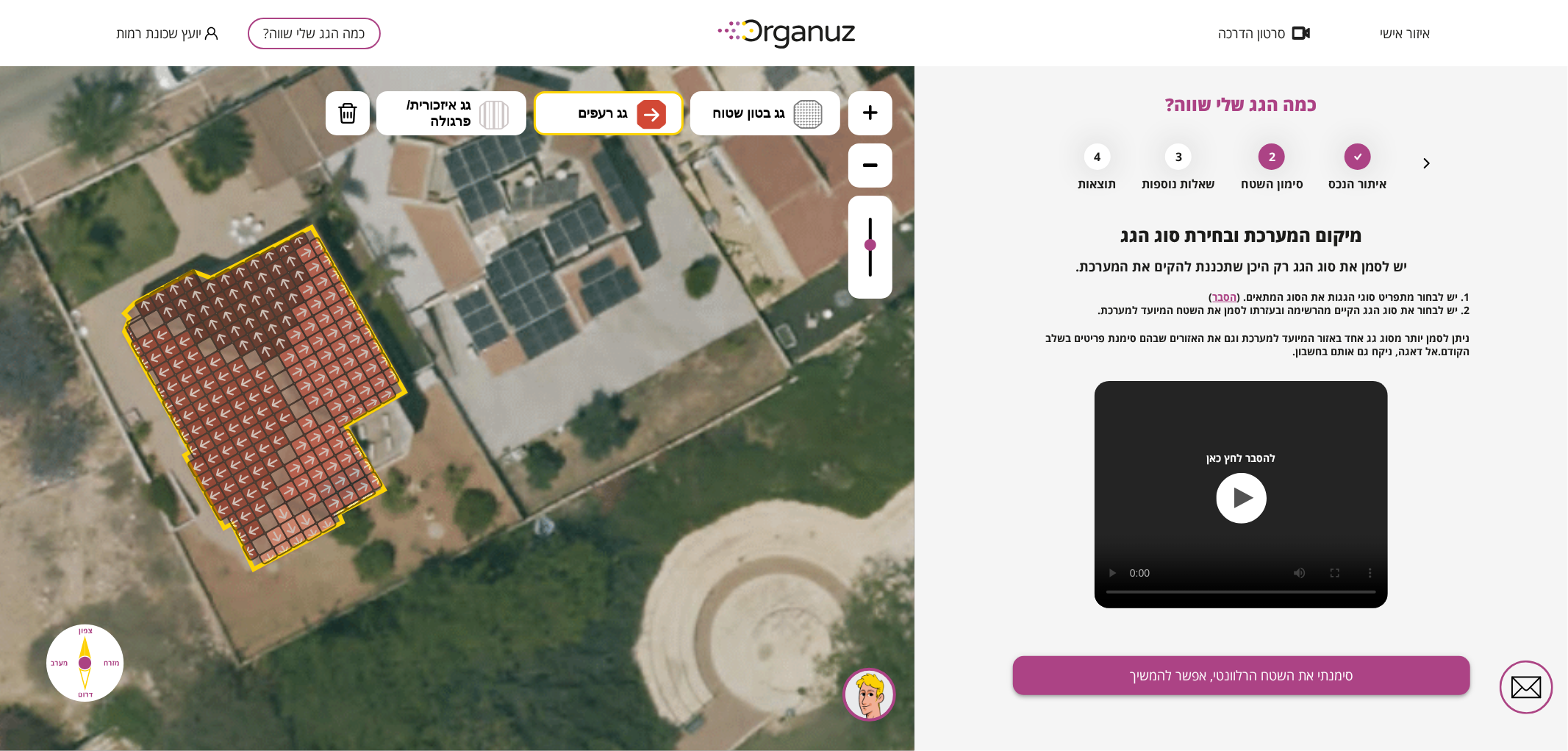
click at [1088, 682] on button "סימנתי את השטח הרלוונטי, אפשר להמשיך" at bounding box center [1242, 676] width 458 height 39
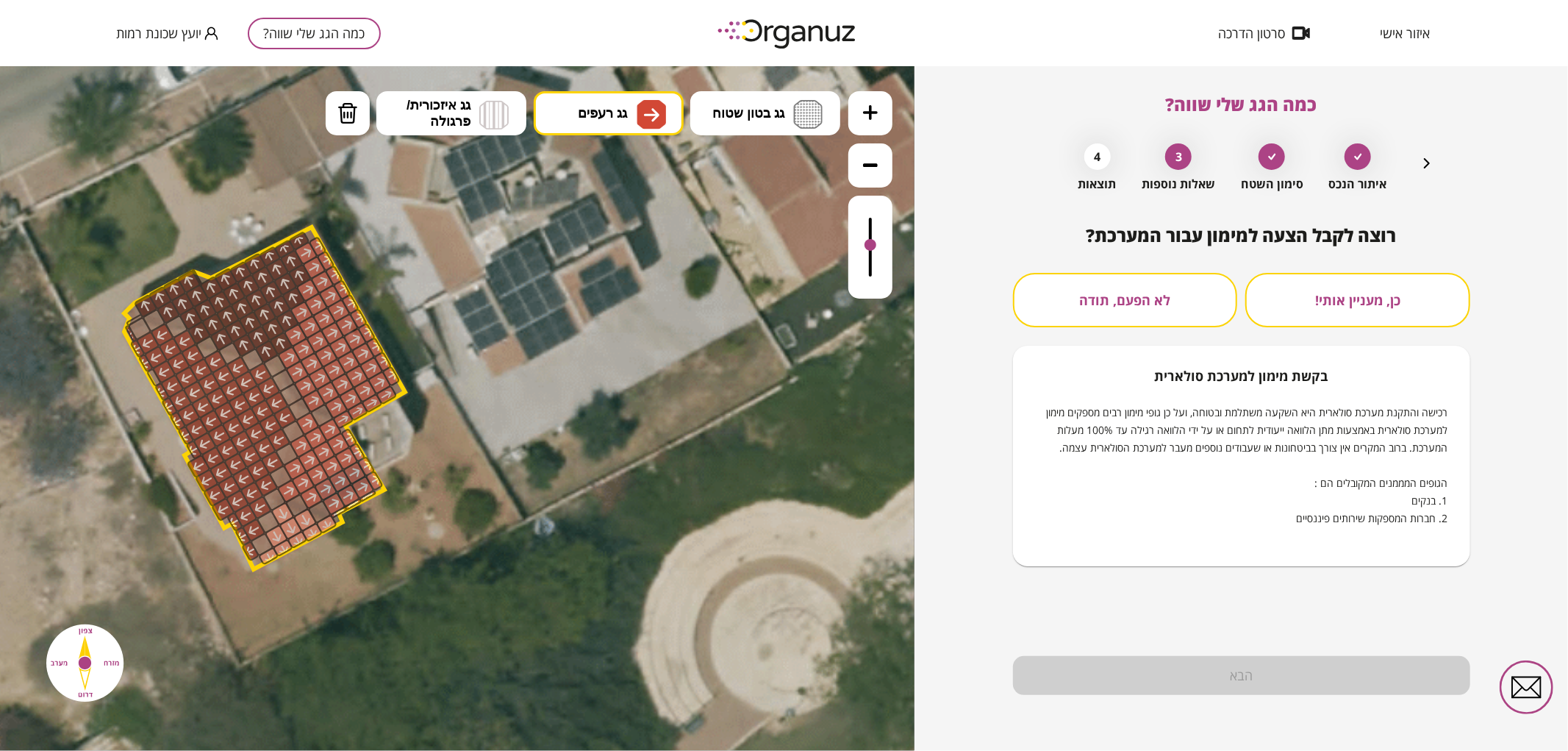
click at [1184, 300] on button "לא הפעם, תודה" at bounding box center [1125, 300] width 225 height 54
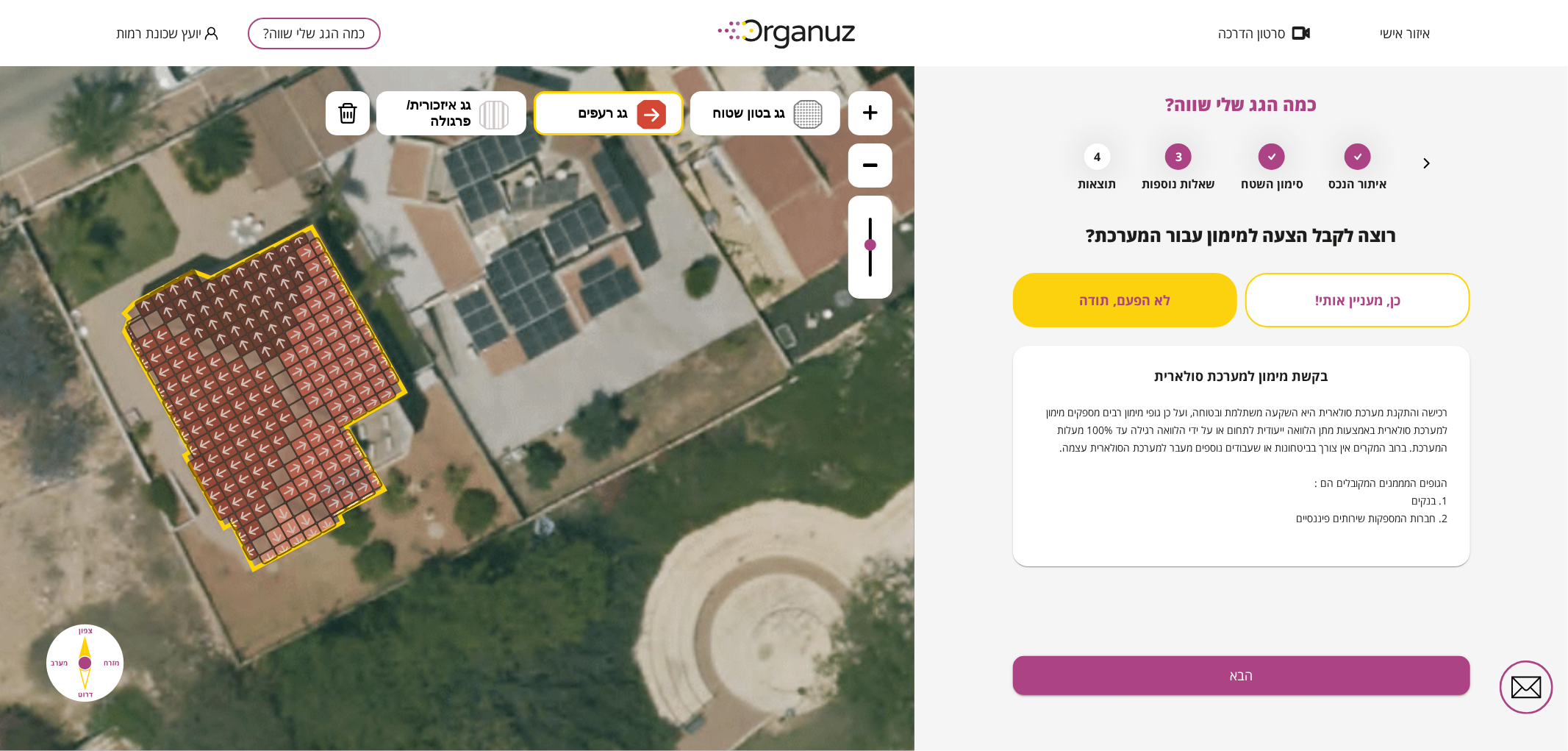
click at [1214, 696] on div "רוצה לקבל הצעה למימון עבור המערכת? כן, מעניין אותי! לא הפעם, תודה בקשת מימון למ…" at bounding box center [1242, 488] width 458 height 526
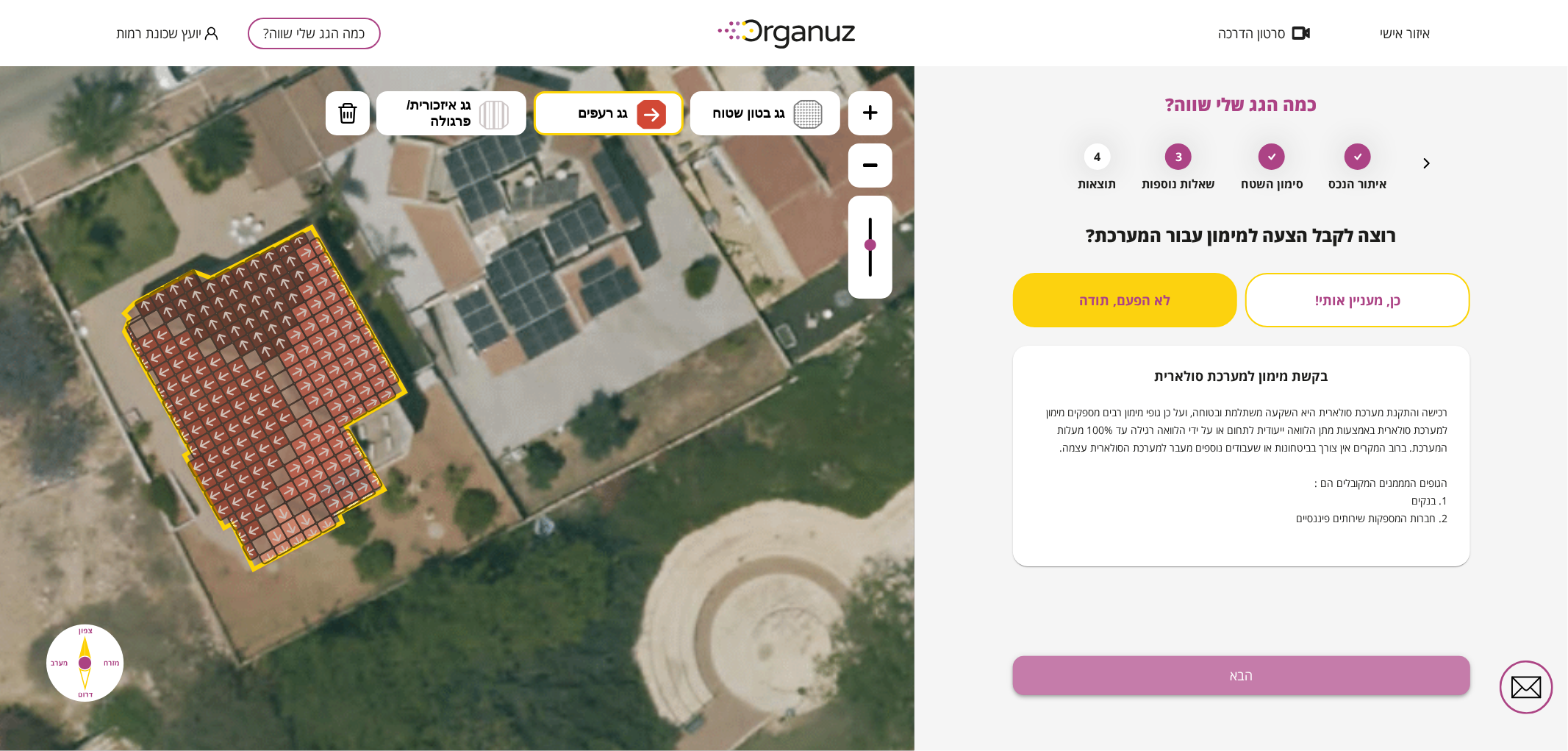
click at [1206, 673] on button "הבא" at bounding box center [1242, 676] width 458 height 39
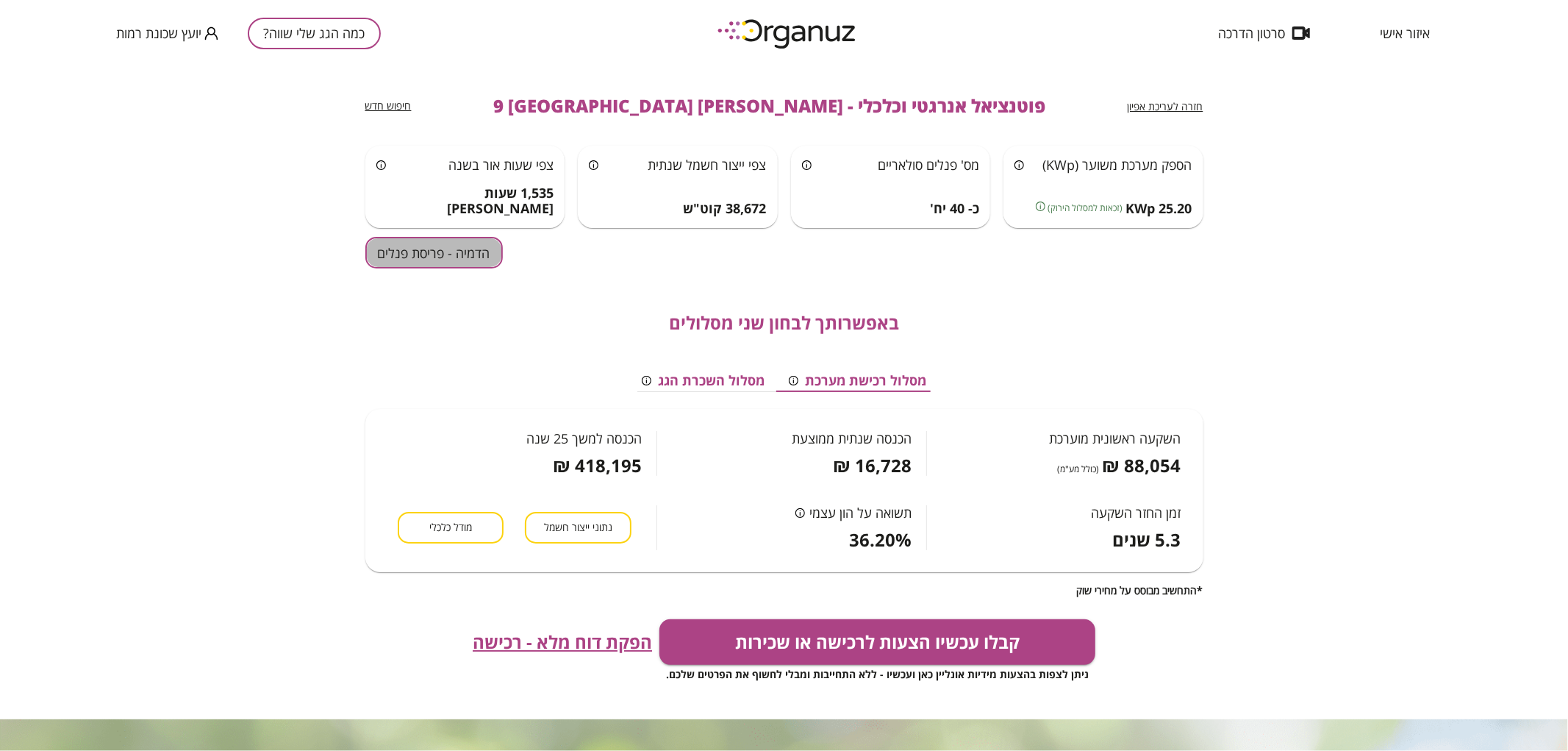
click at [426, 262] on button "הדמיה - פריסת פנלים" at bounding box center [435, 253] width 138 height 31
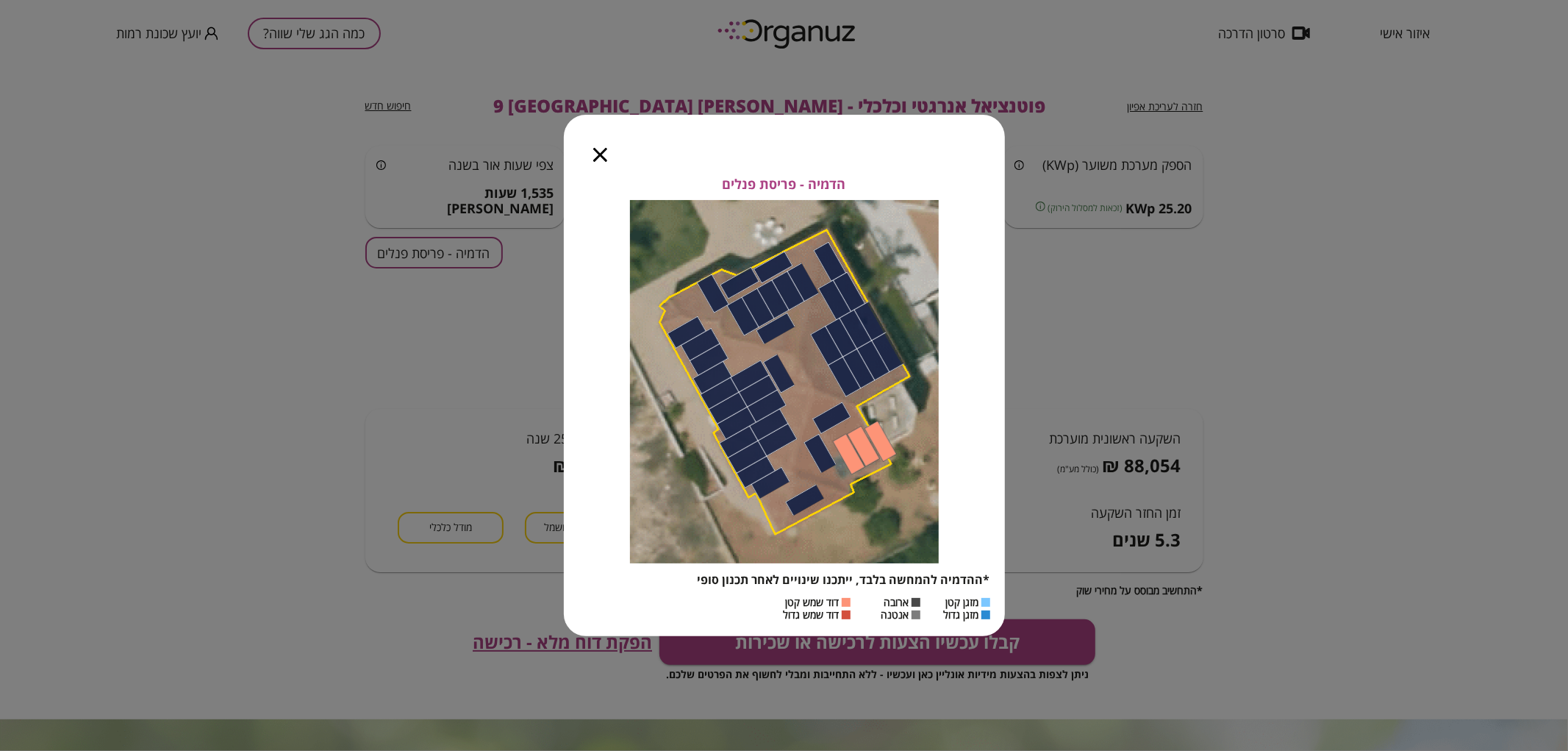
click at [594, 154] on icon "button" at bounding box center [600, 154] width 14 height 14
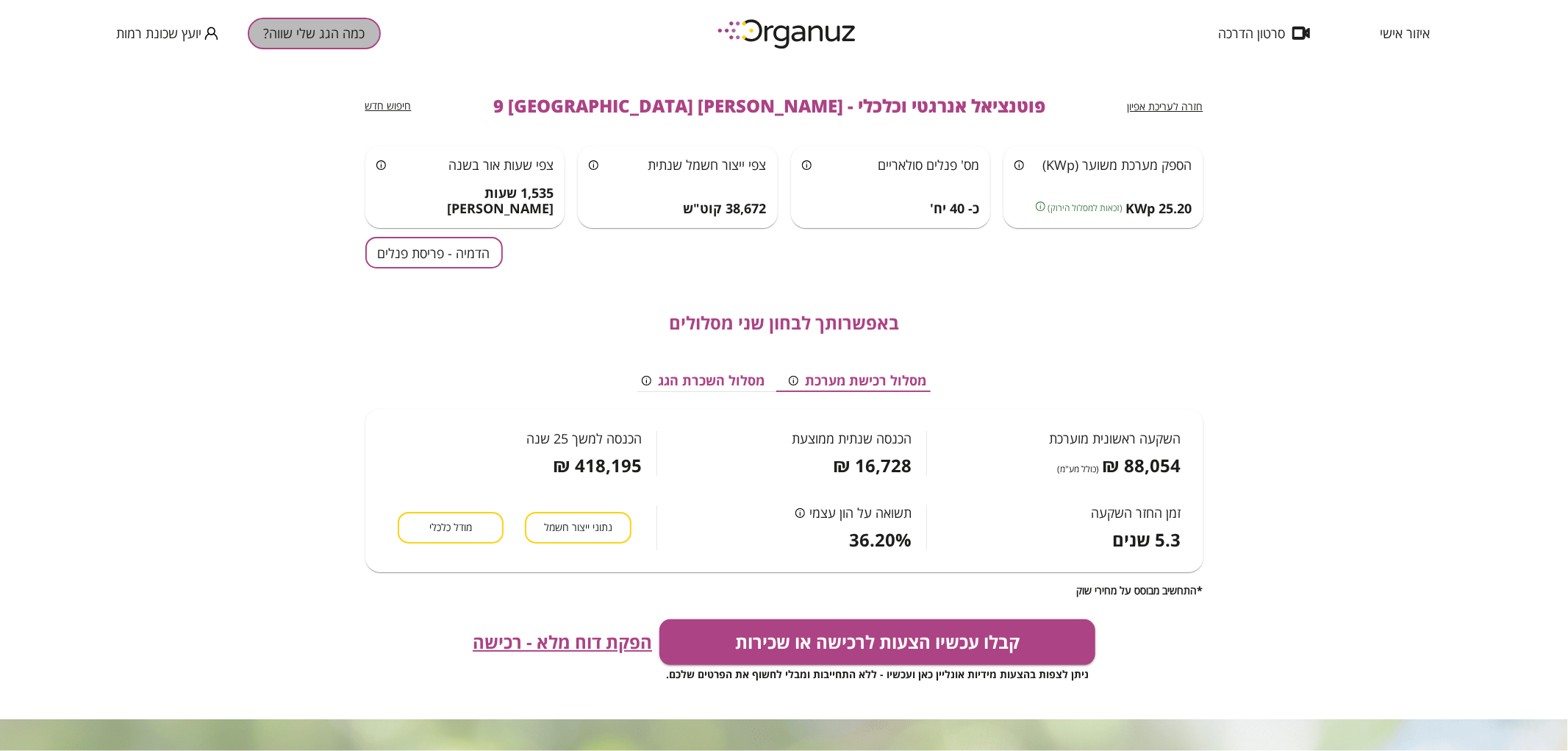
click at [364, 39] on button "כמה הגג שלי שווה?" at bounding box center [314, 33] width 133 height 31
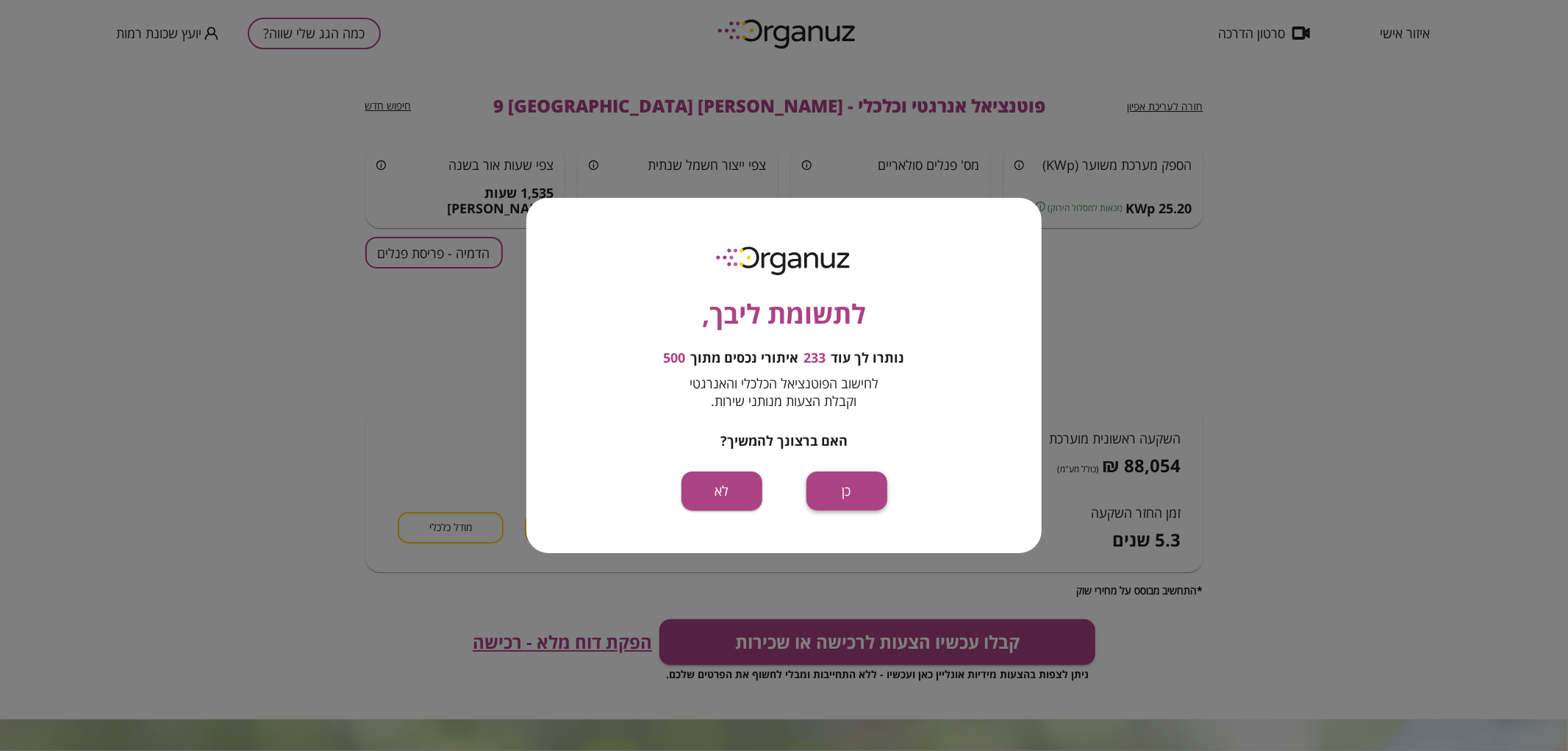
click at [854, 484] on button "כן" at bounding box center [847, 491] width 81 height 39
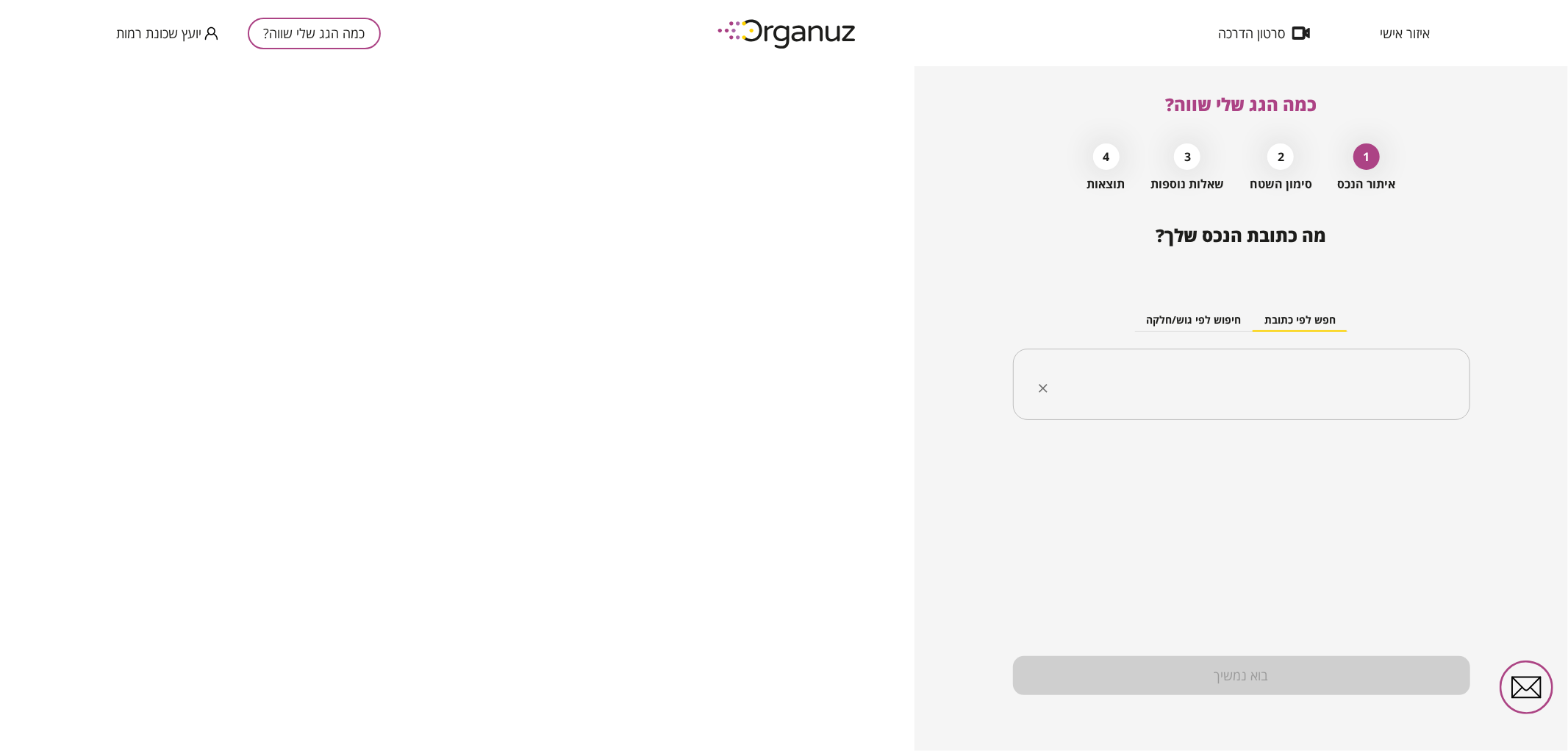
click at [1208, 373] on input "text" at bounding box center [1246, 384] width 411 height 37
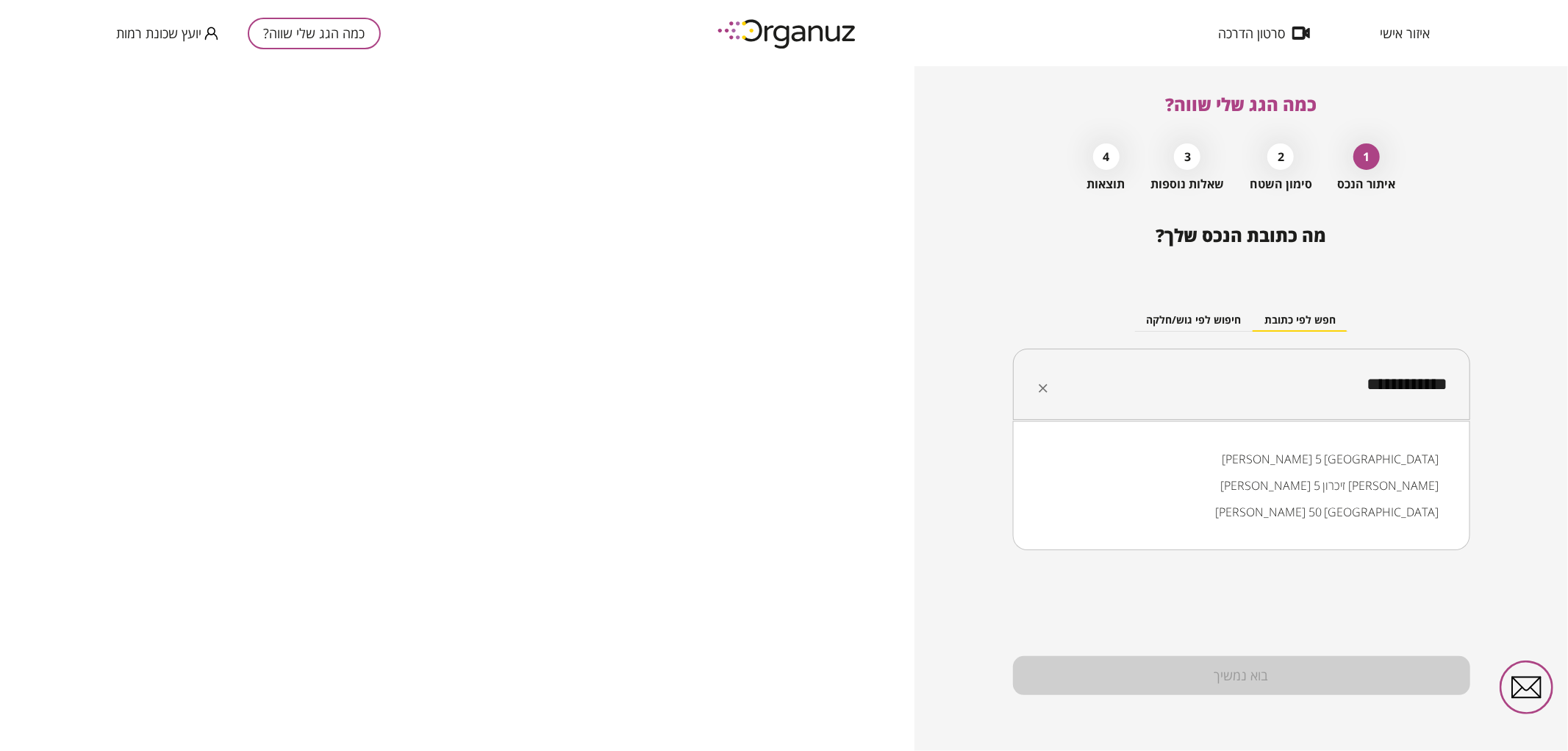
click at [1426, 461] on li "אליהו חכים 5 באר שבע" at bounding box center [1242, 459] width 419 height 27
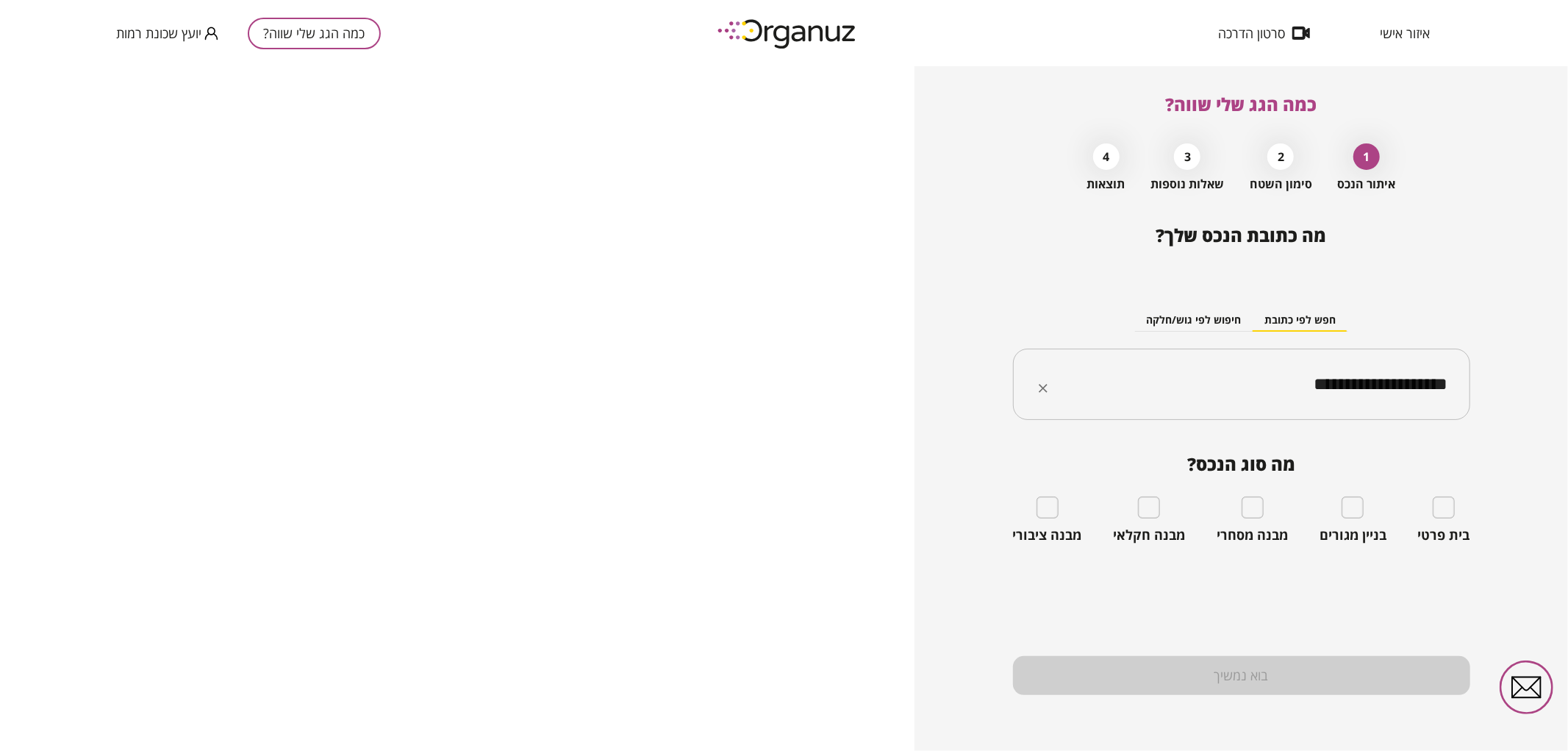
type input "**********"
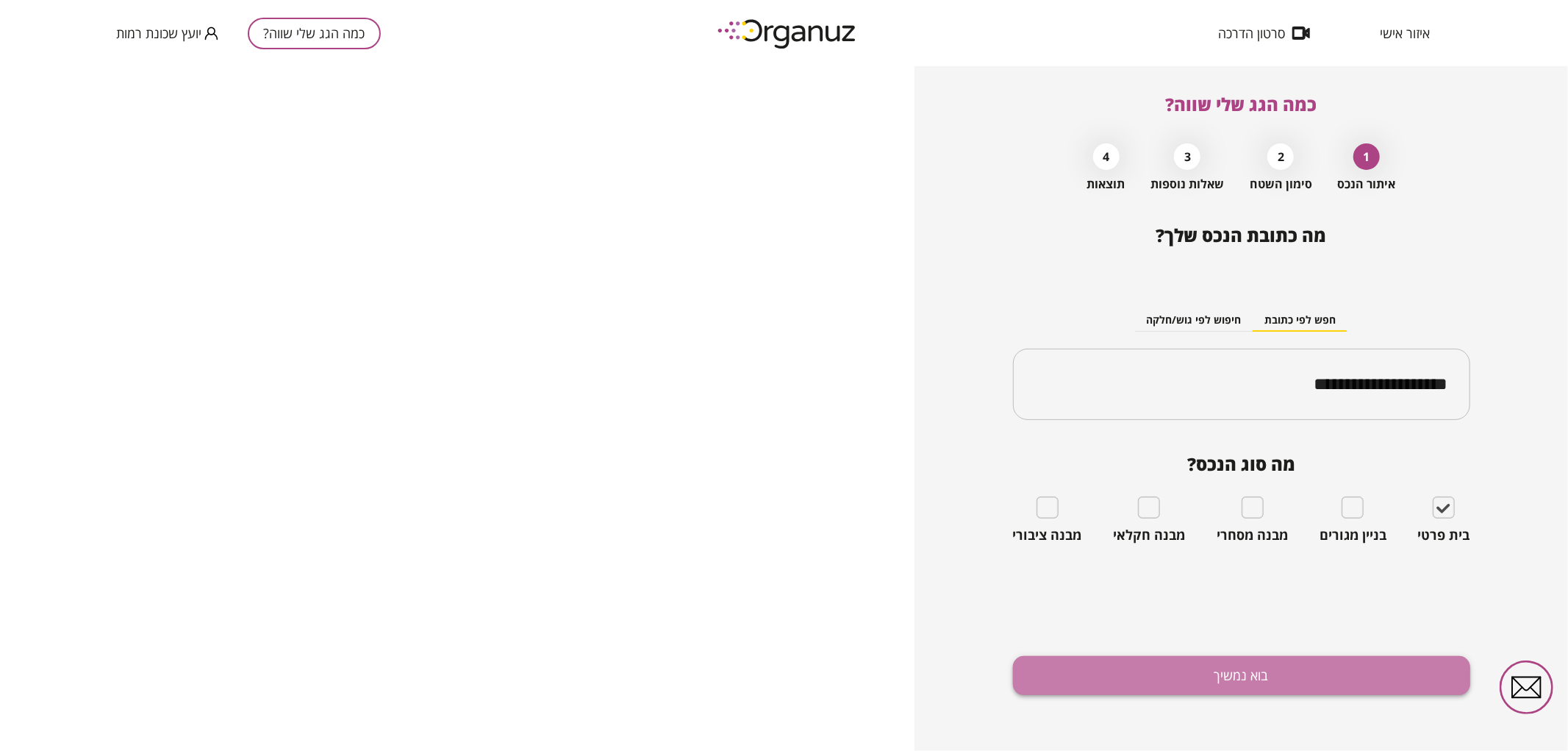
click at [1392, 682] on button "בוא נמשיך" at bounding box center [1242, 676] width 458 height 39
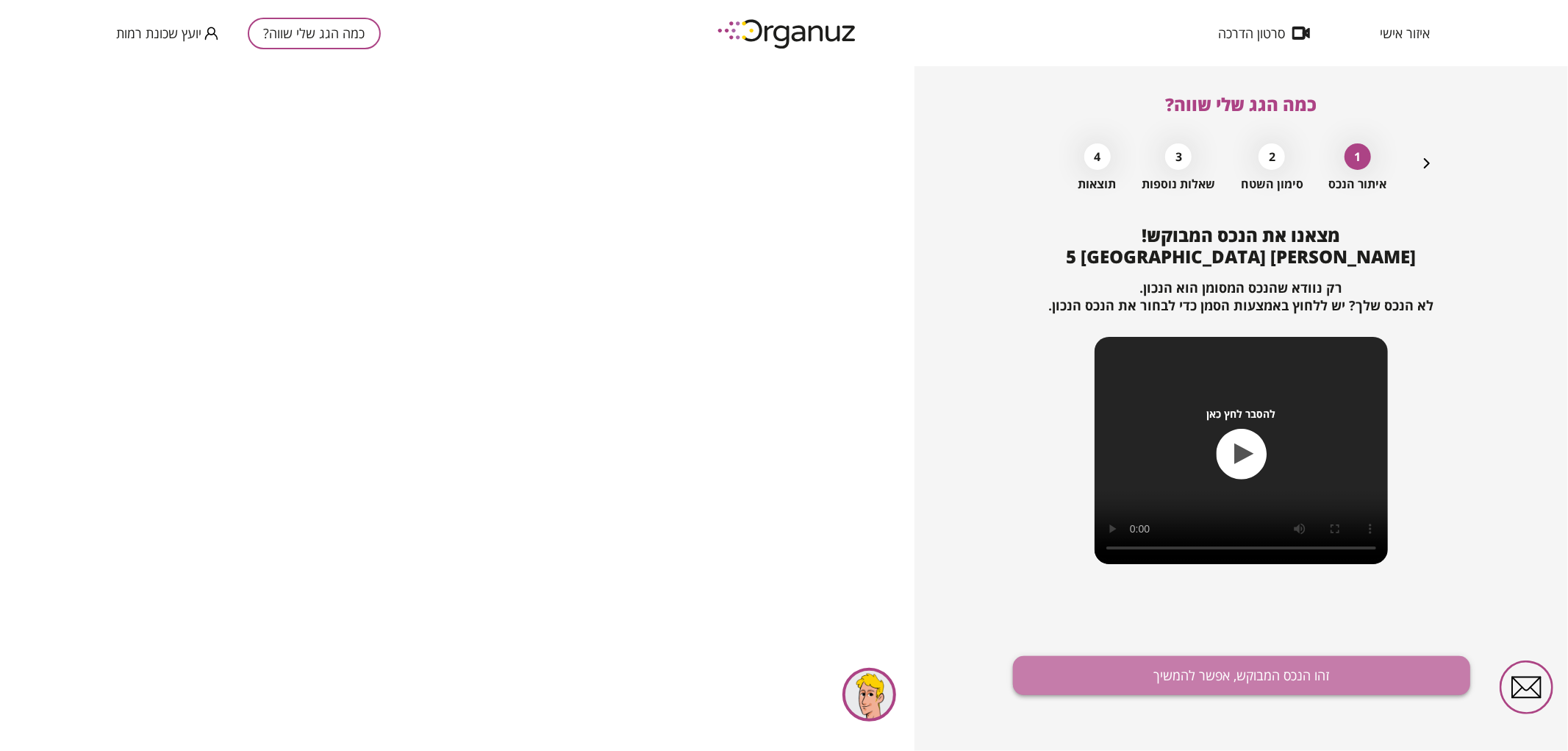
click at [1317, 682] on button "זהו הנכס המבוקש, אפשר להמשיך" at bounding box center [1242, 676] width 458 height 39
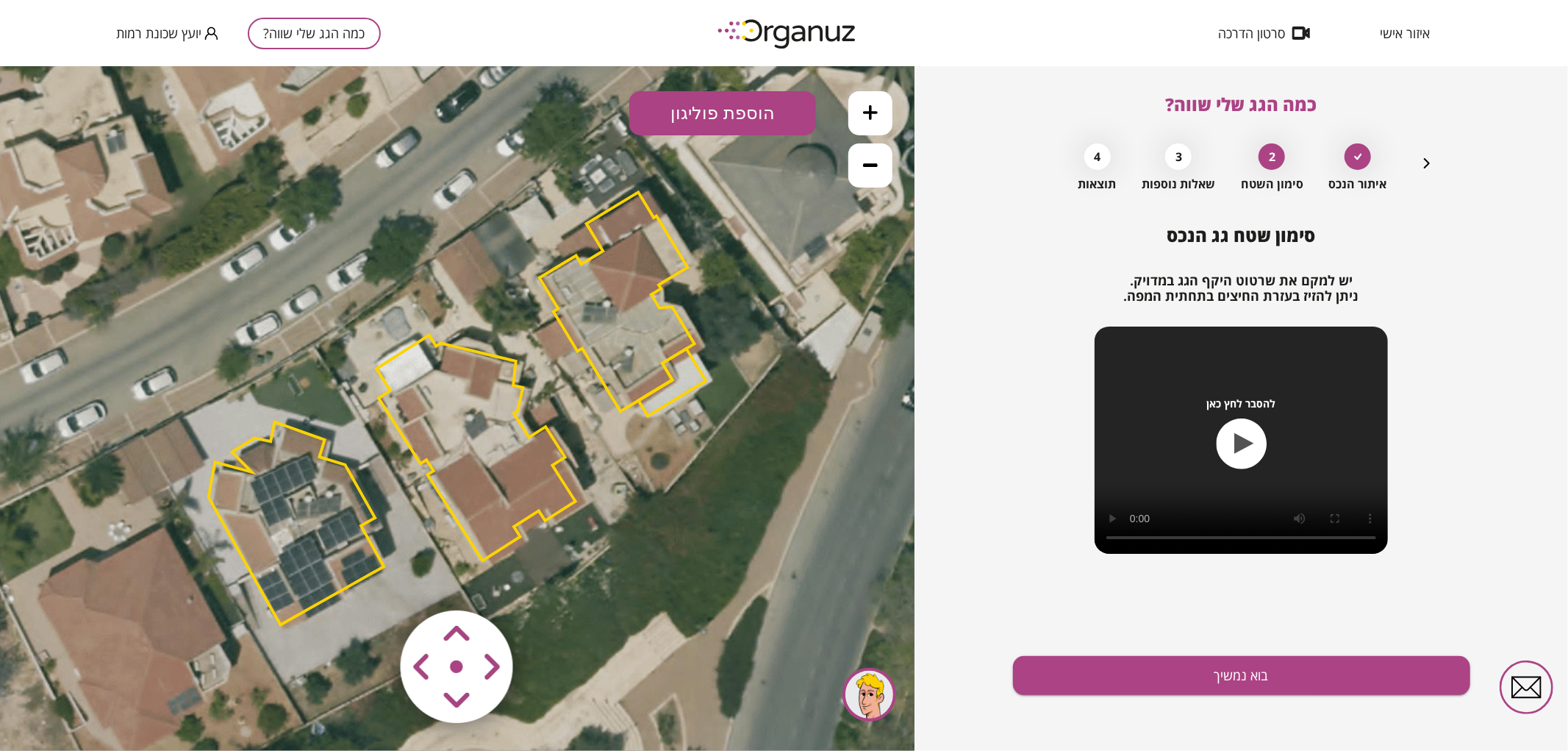
click at [619, 335] on polygon at bounding box center [617, 301] width 155 height 219
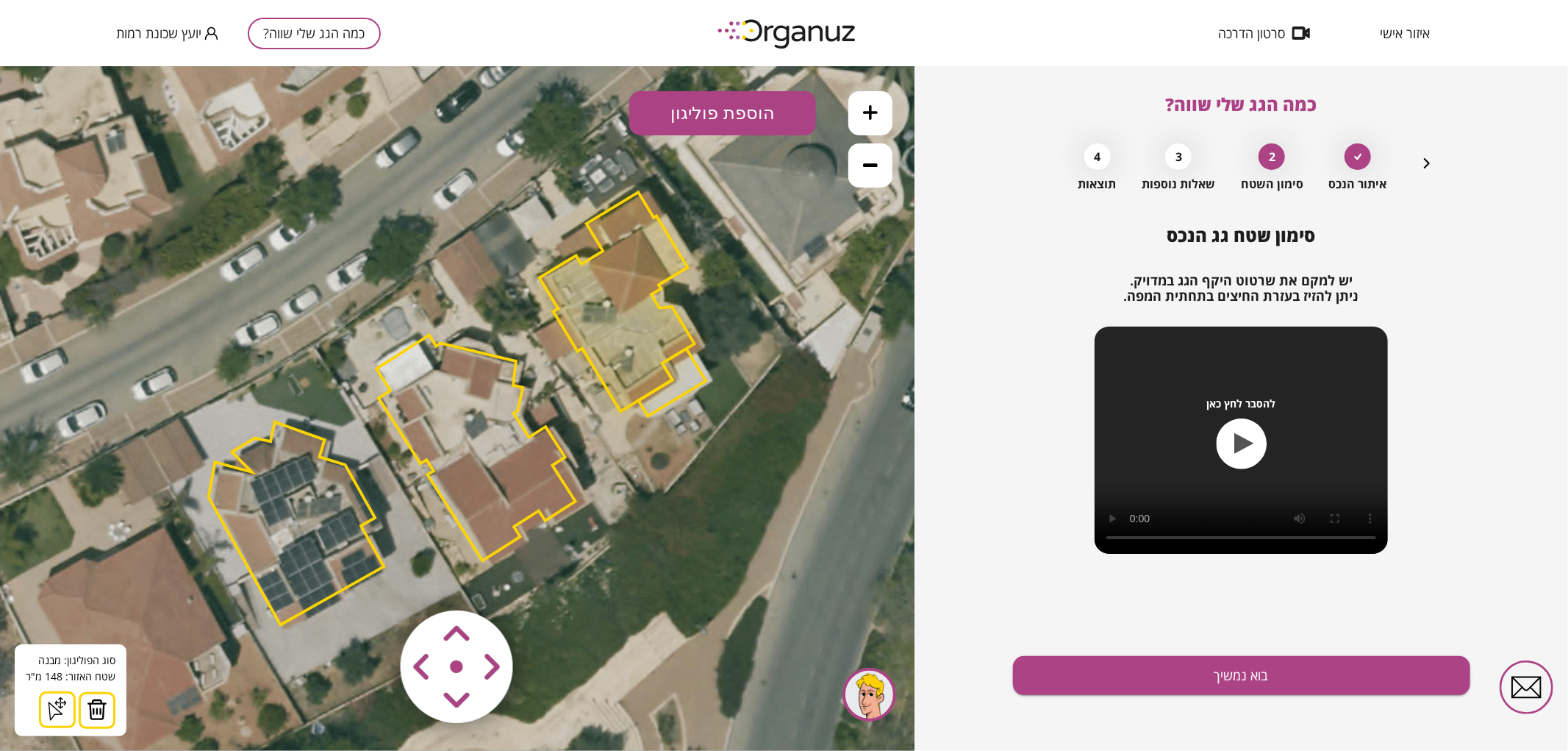
click at [91, 703] on img at bounding box center [97, 709] width 20 height 22
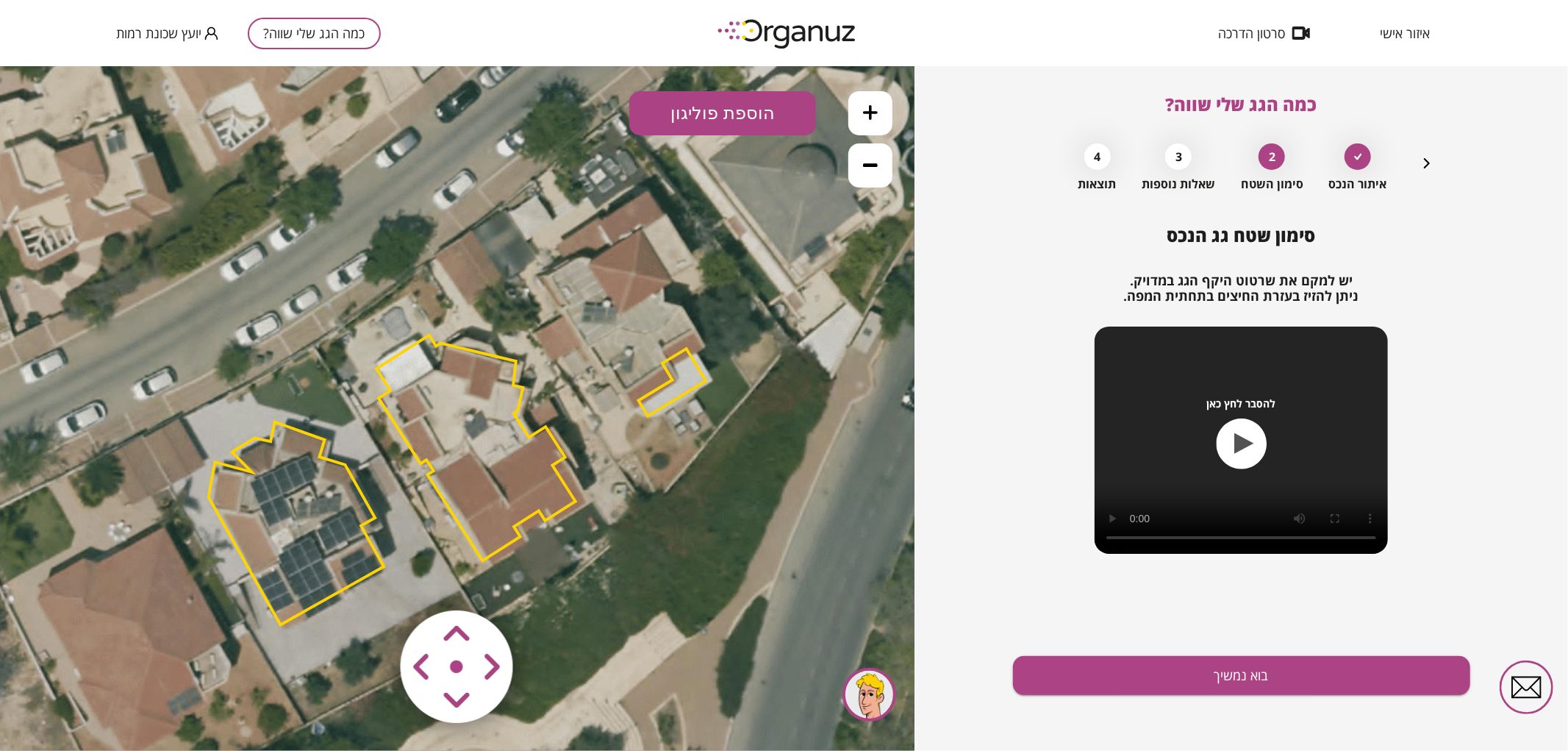
click at [673, 381] on polygon at bounding box center [673, 381] width 68 height 68
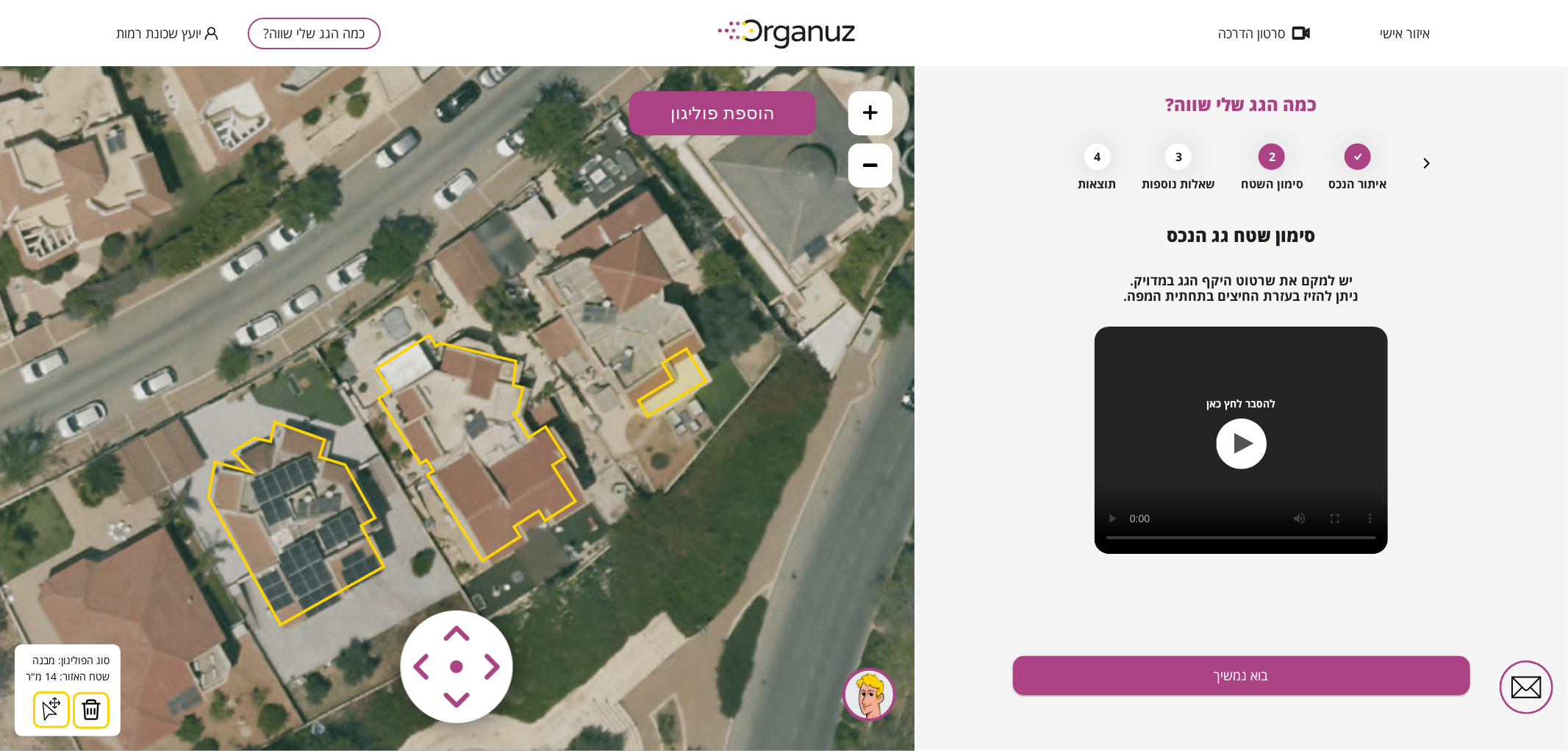
click at [90, 708] on img at bounding box center [91, 709] width 20 height 22
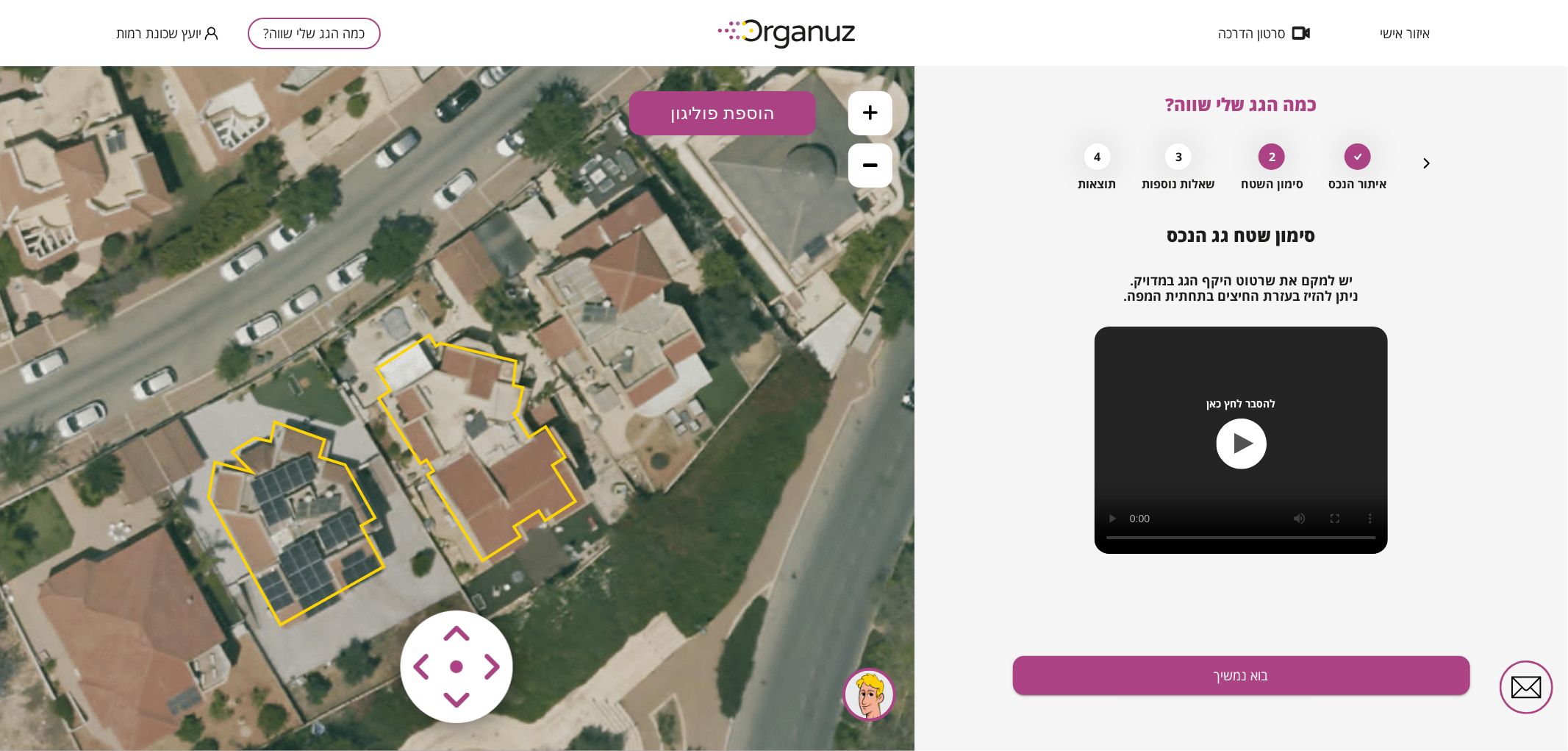
click at [297, 520] on polygon at bounding box center [296, 522] width 176 height 203
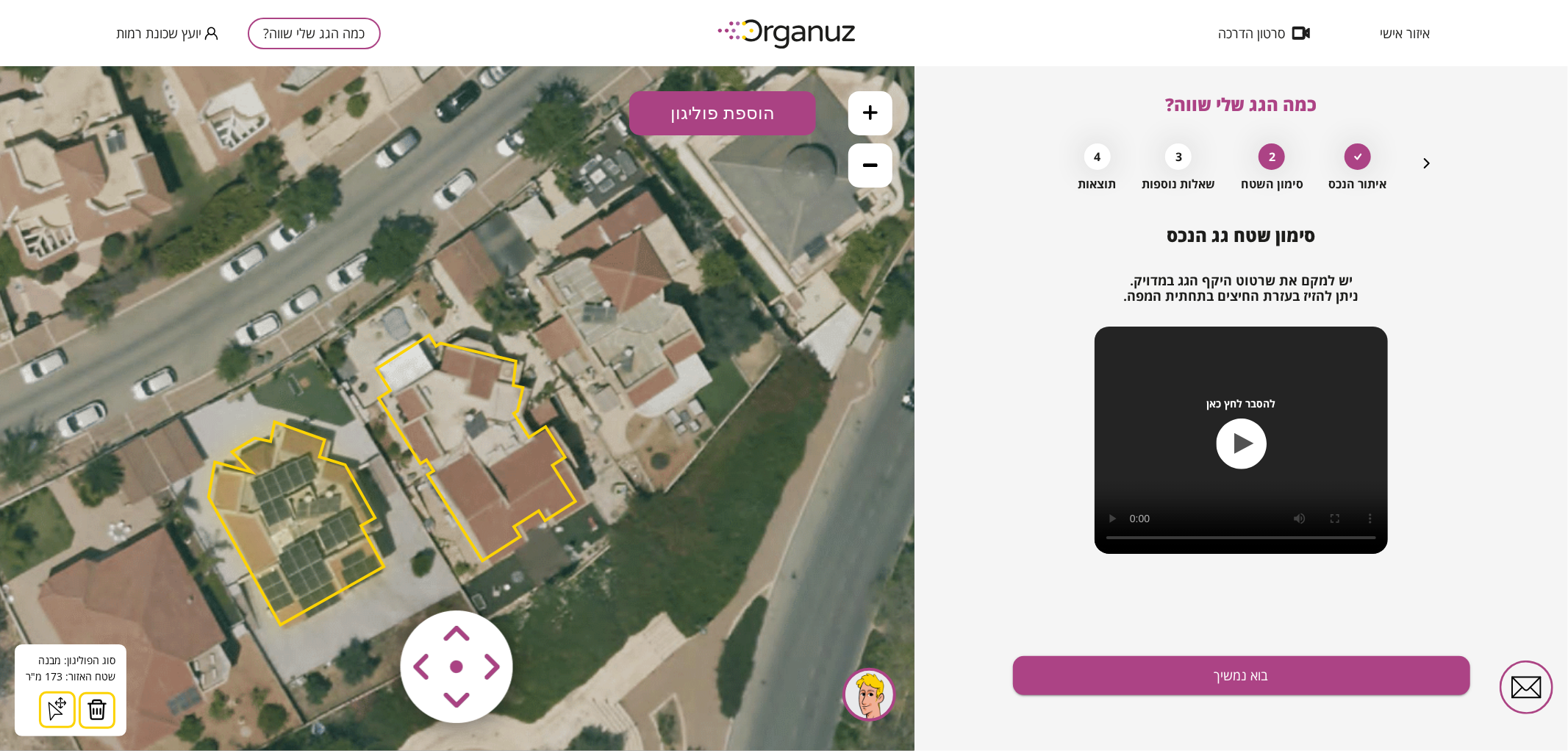
click at [100, 701] on img at bounding box center [97, 709] width 20 height 22
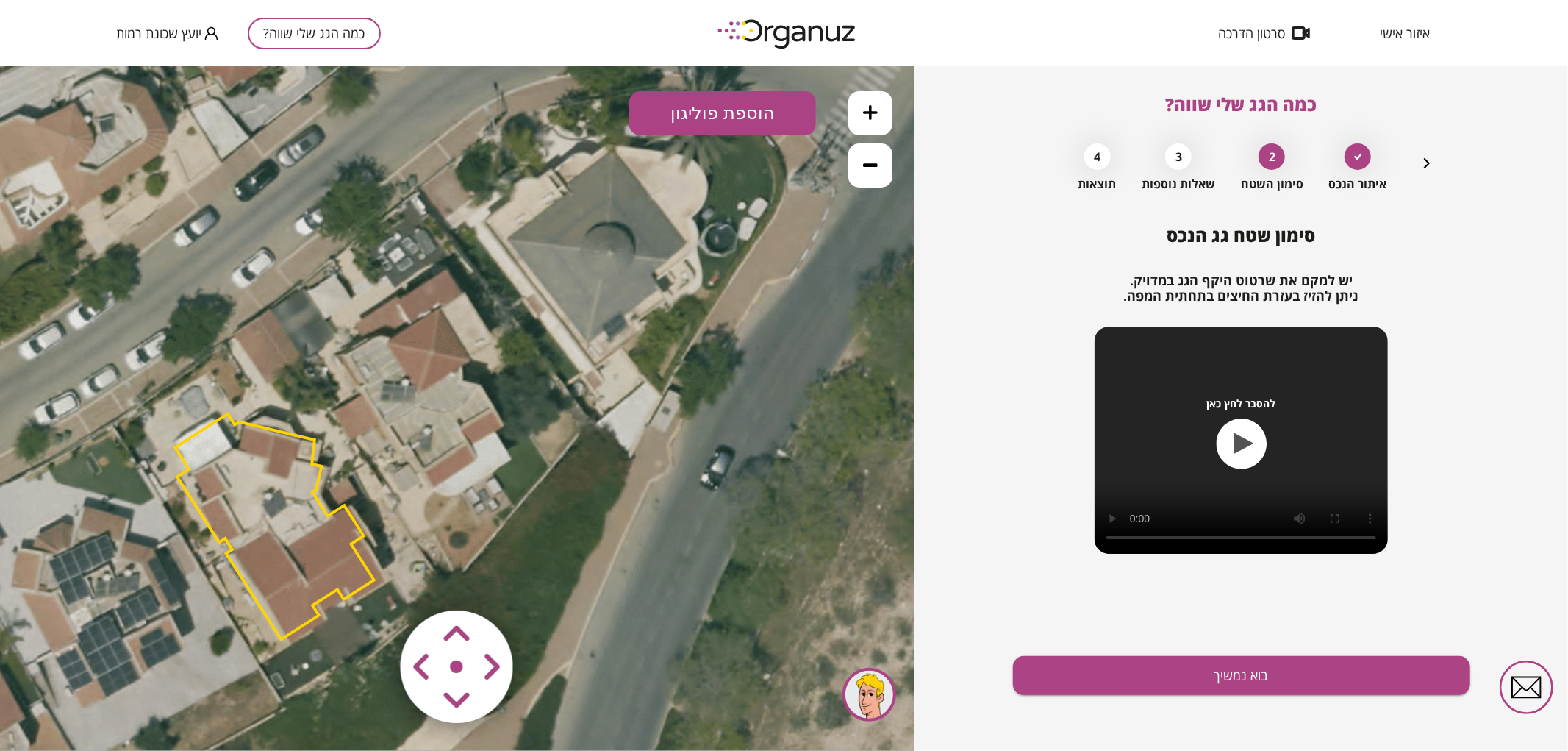
drag, startPoint x: 665, startPoint y: 348, endPoint x: 458, endPoint y: 396, distance: 212.5
click at [458, 396] on icon at bounding box center [254, 487] width 1522 height 1522
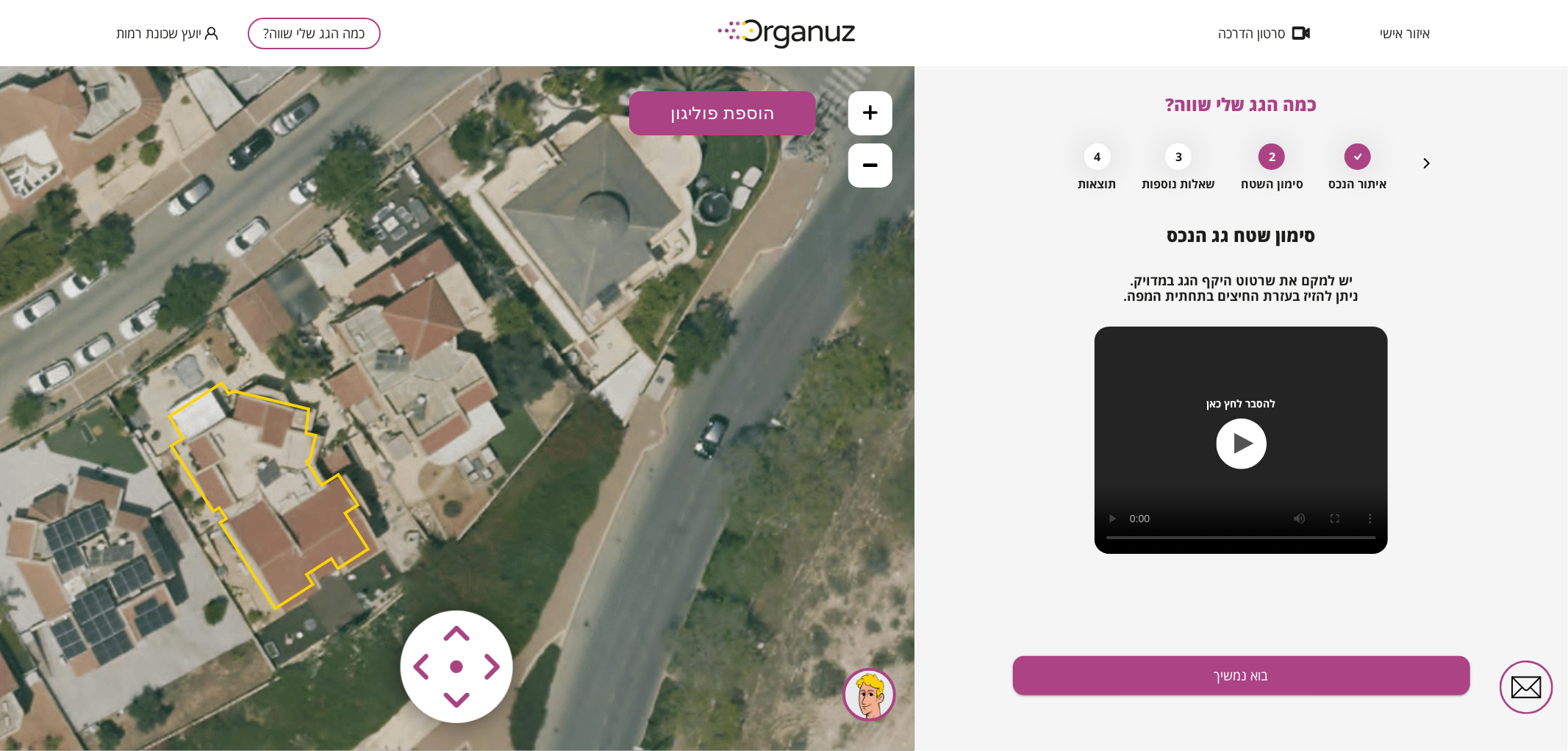
click at [304, 510] on polygon at bounding box center [268, 495] width 199 height 226
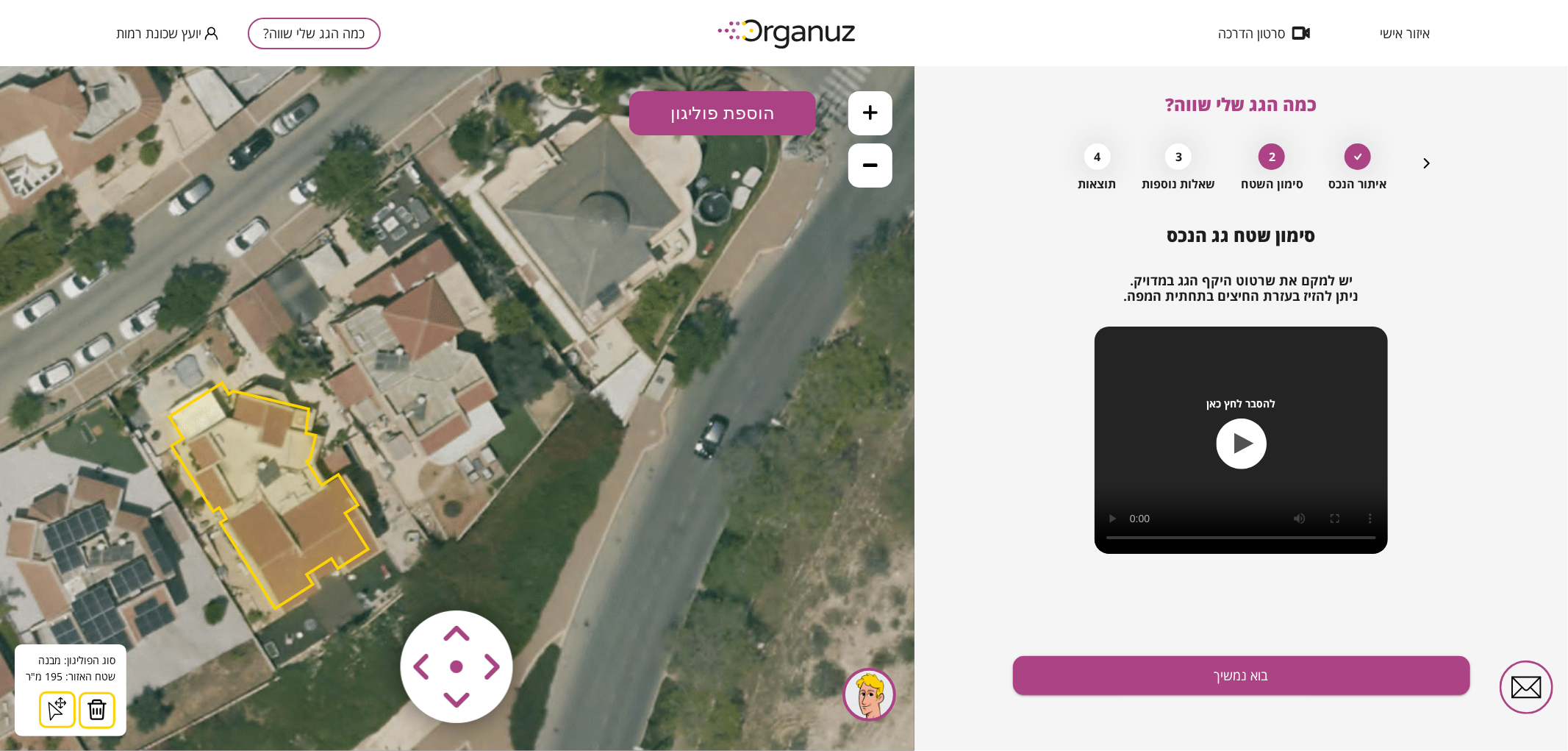
click at [634, 403] on icon at bounding box center [248, 456] width 1522 height 1522
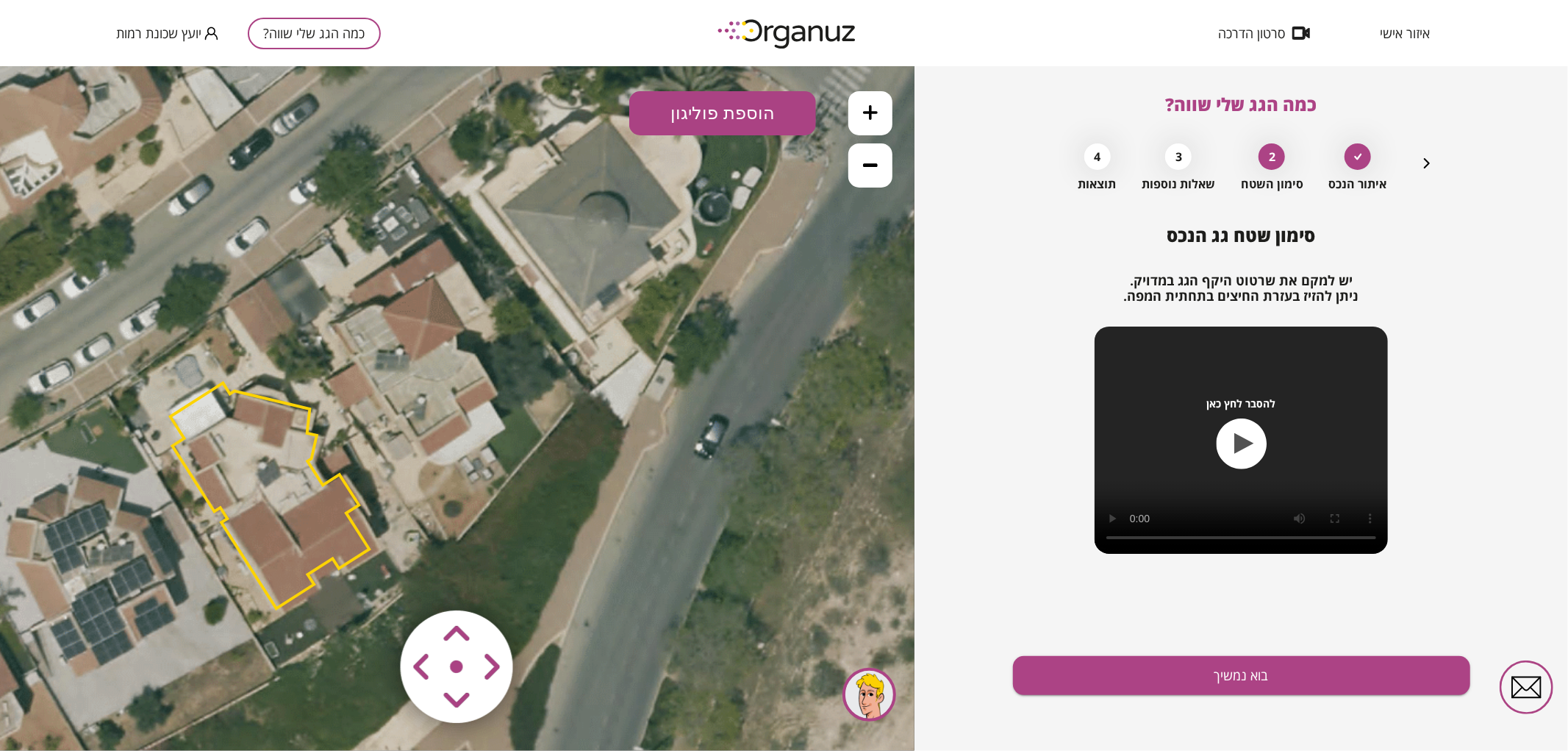
click at [369, 579] on area at bounding box center [369, 579] width 0 height 0
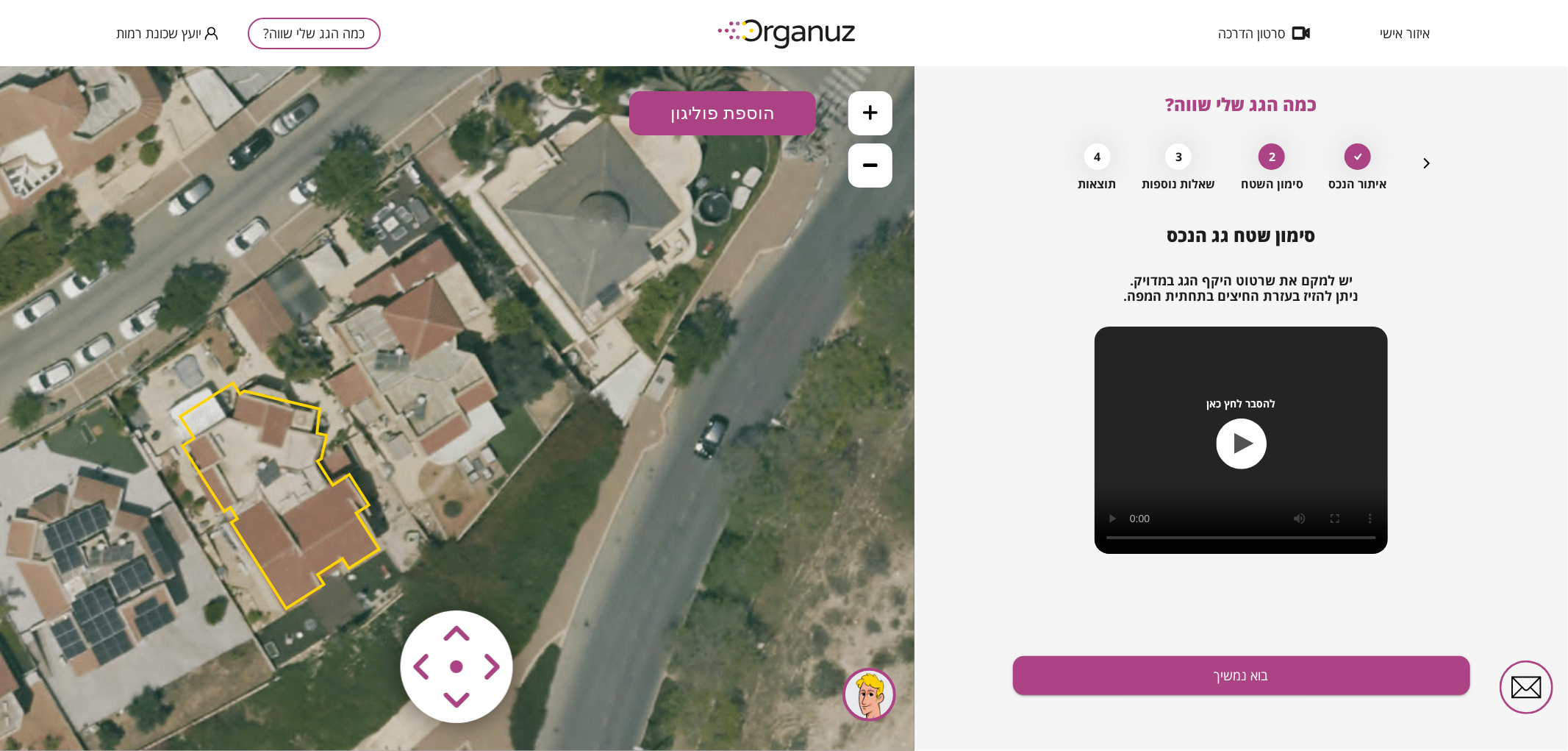
click at [369, 579] on area at bounding box center [369, 579] width 0 height 0
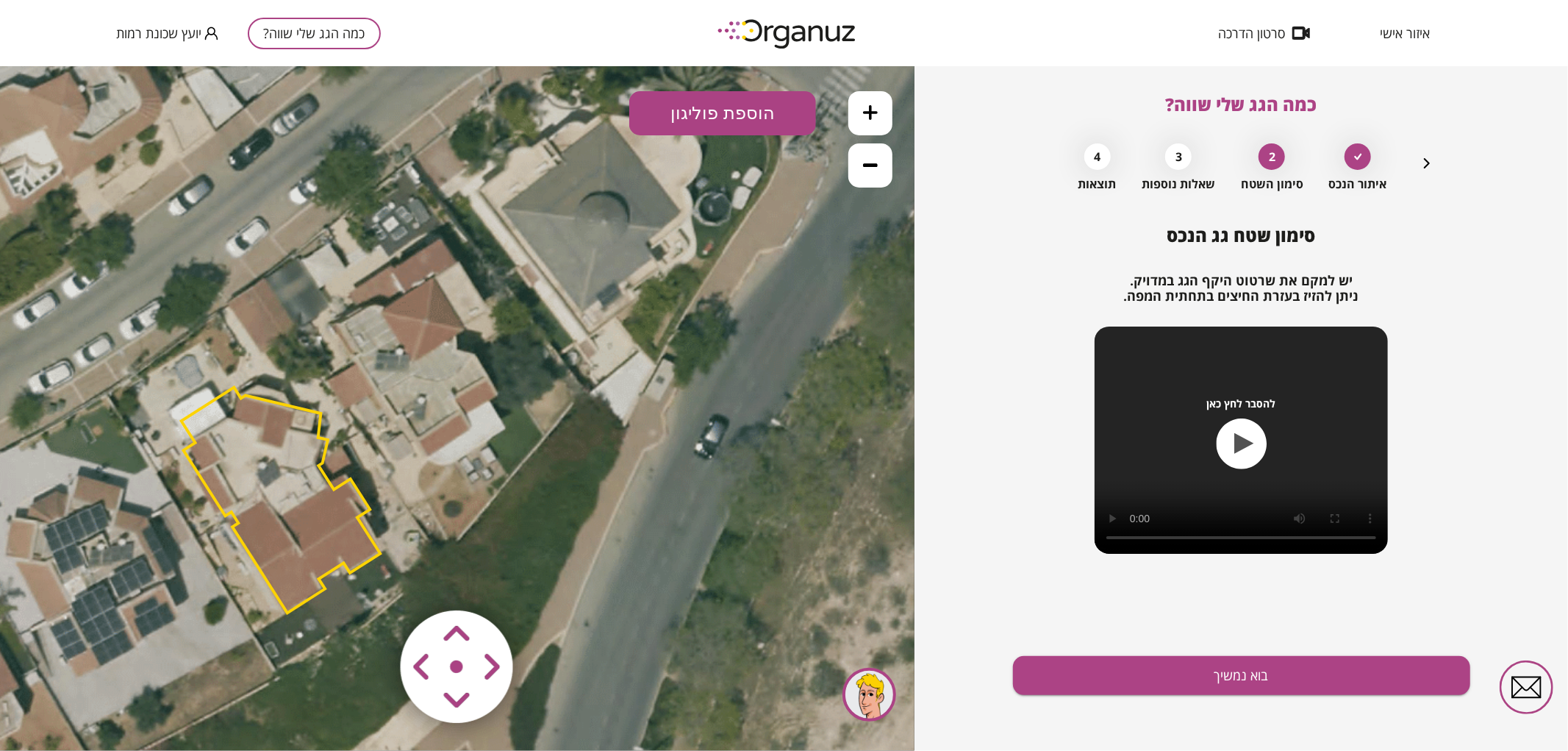
click at [861, 105] on button at bounding box center [870, 112] width 44 height 44
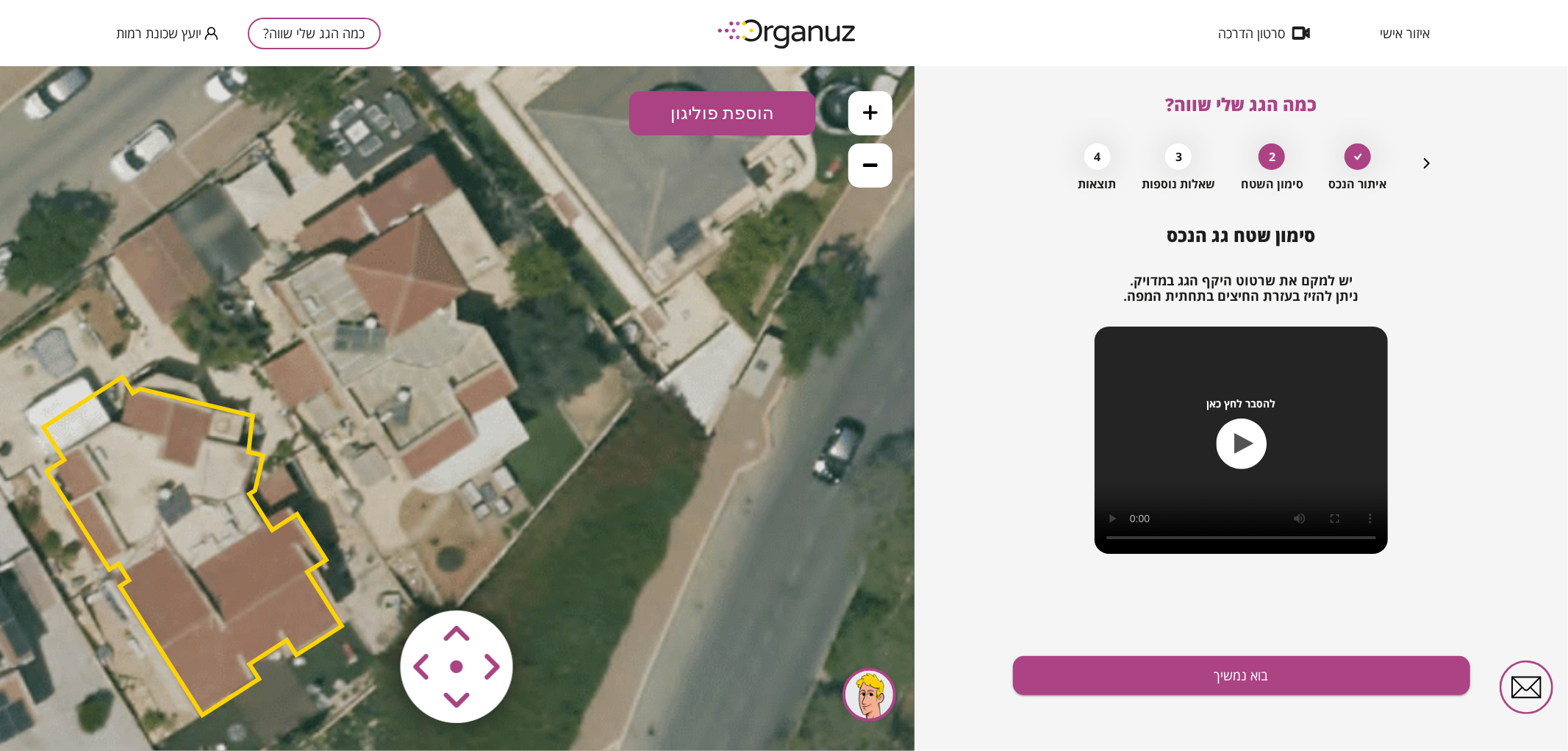
click at [861, 105] on button at bounding box center [870, 112] width 44 height 44
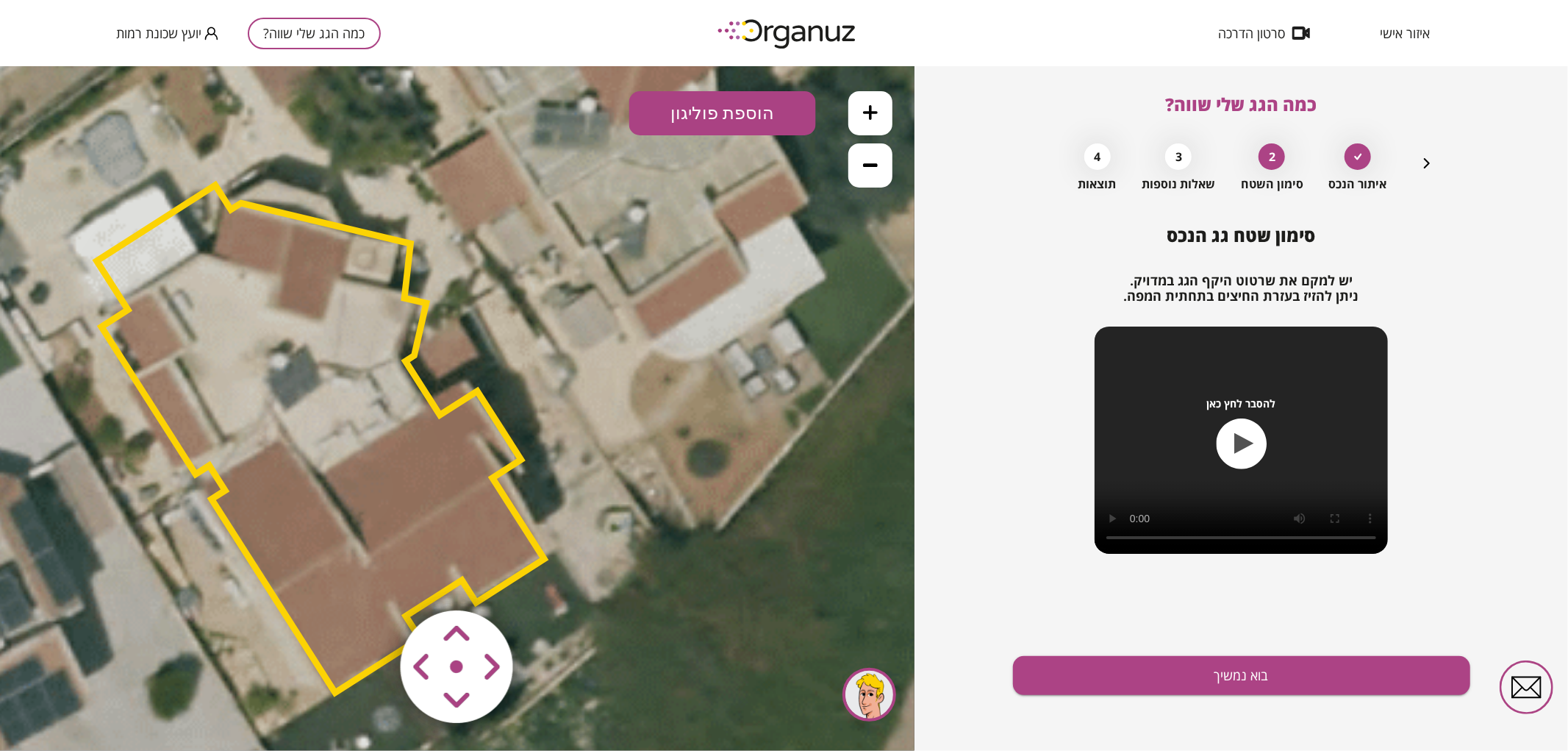
drag, startPoint x: 534, startPoint y: 460, endPoint x: 796, endPoint y: 281, distance: 317.3
click at [796, 281] on icon at bounding box center [247, 340] width 3425 height 3425
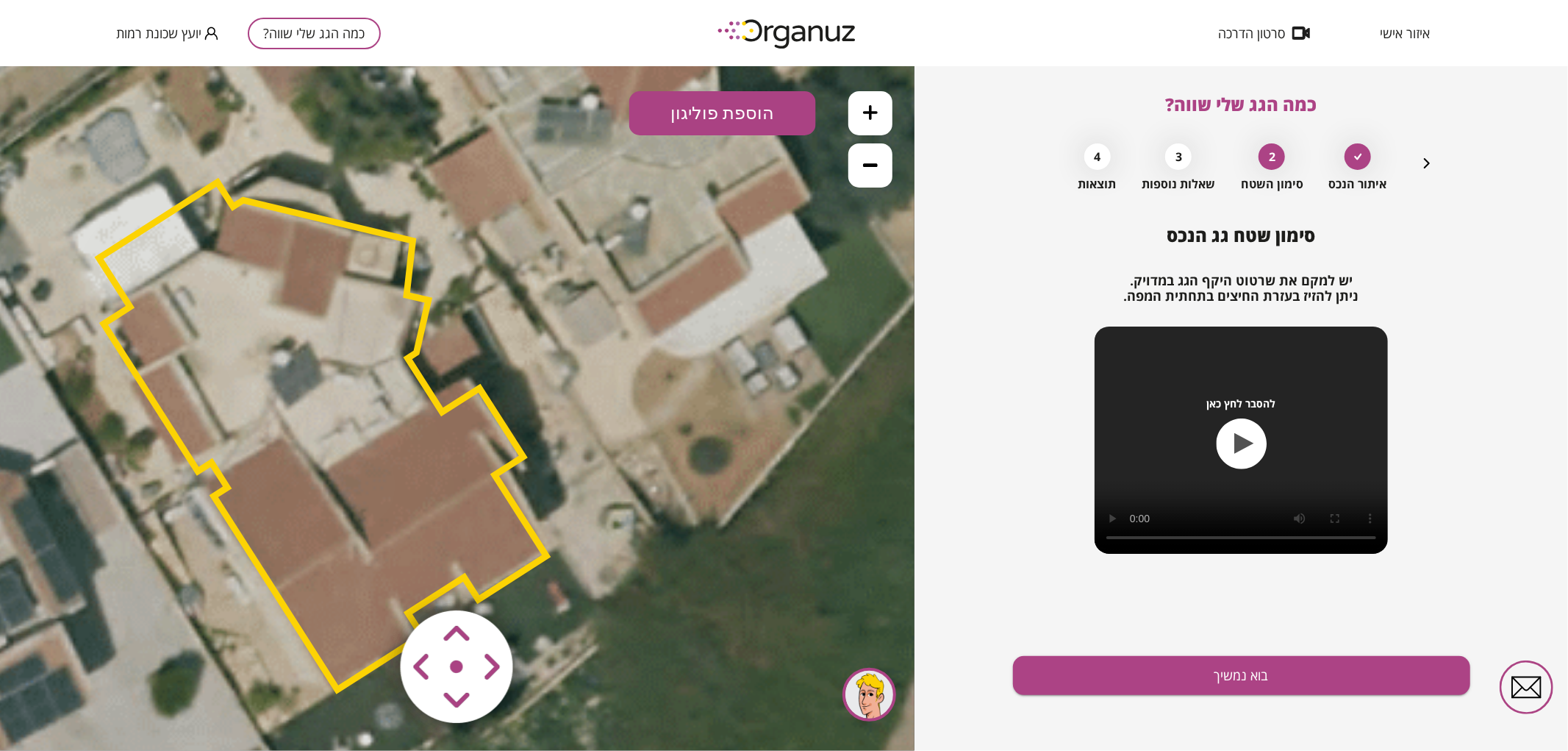
click at [369, 579] on area at bounding box center [369, 579] width 0 height 0
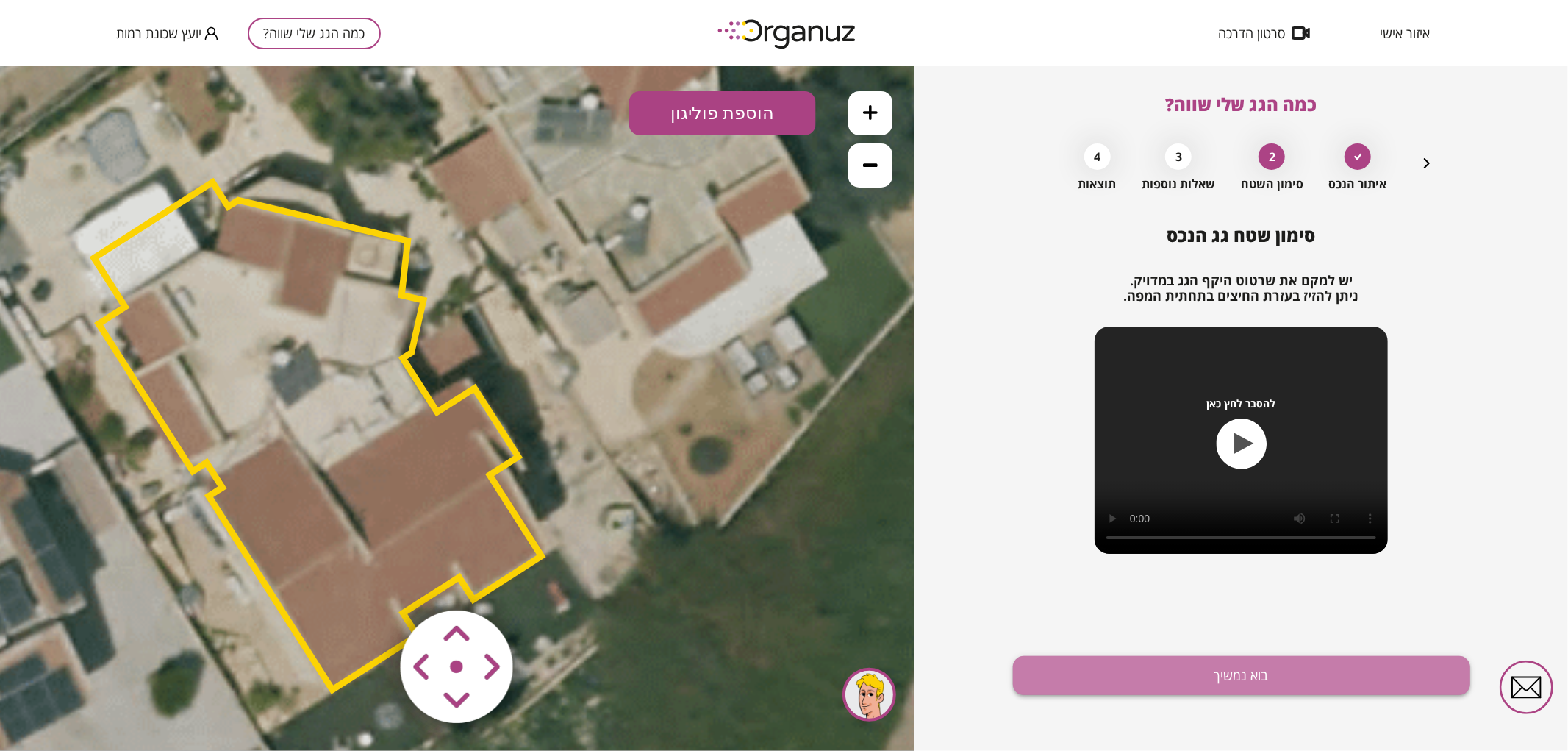
click at [1141, 674] on button "בוא נמשיך" at bounding box center [1242, 676] width 458 height 39
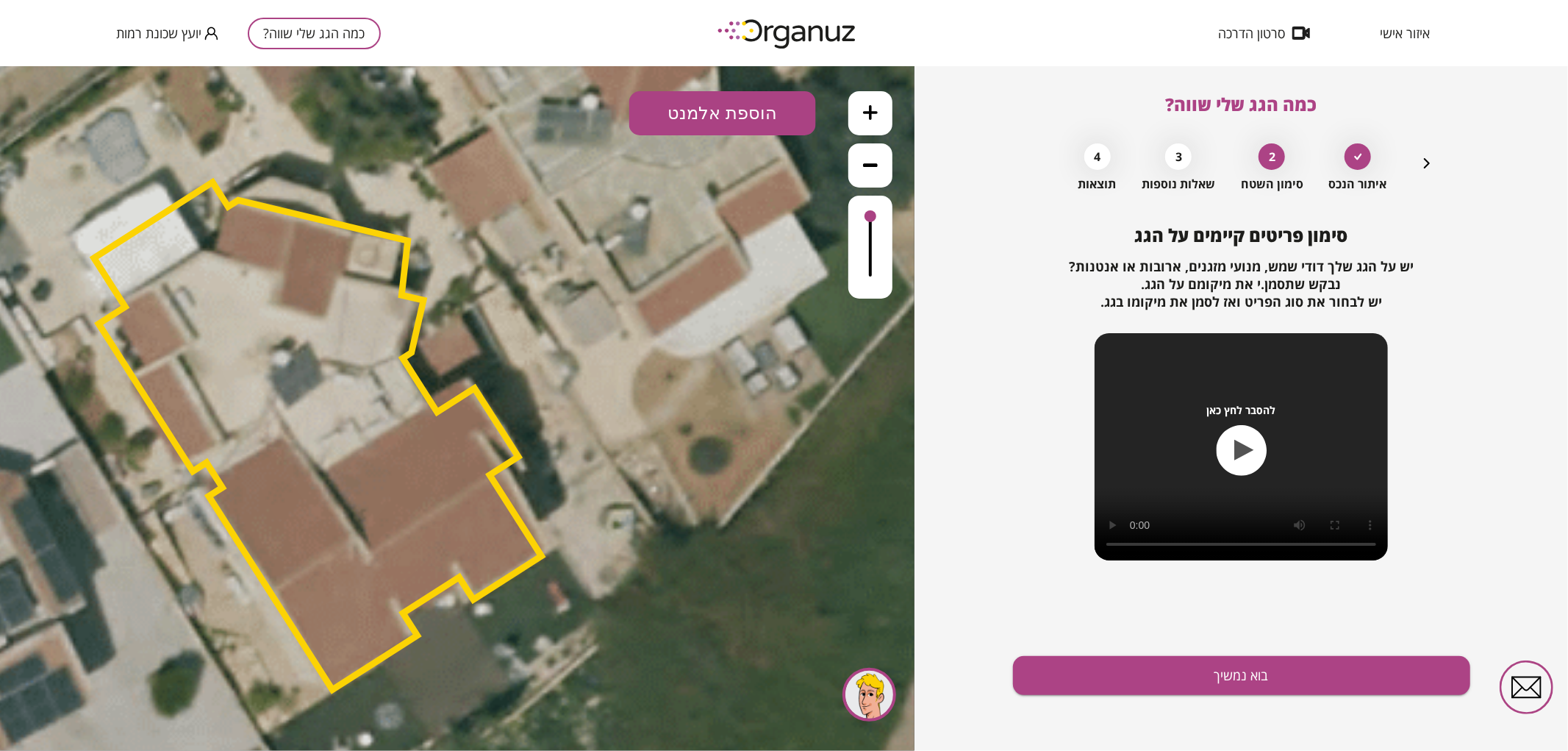
click at [744, 133] on button "הוספת אלמנט" at bounding box center [722, 112] width 187 height 44
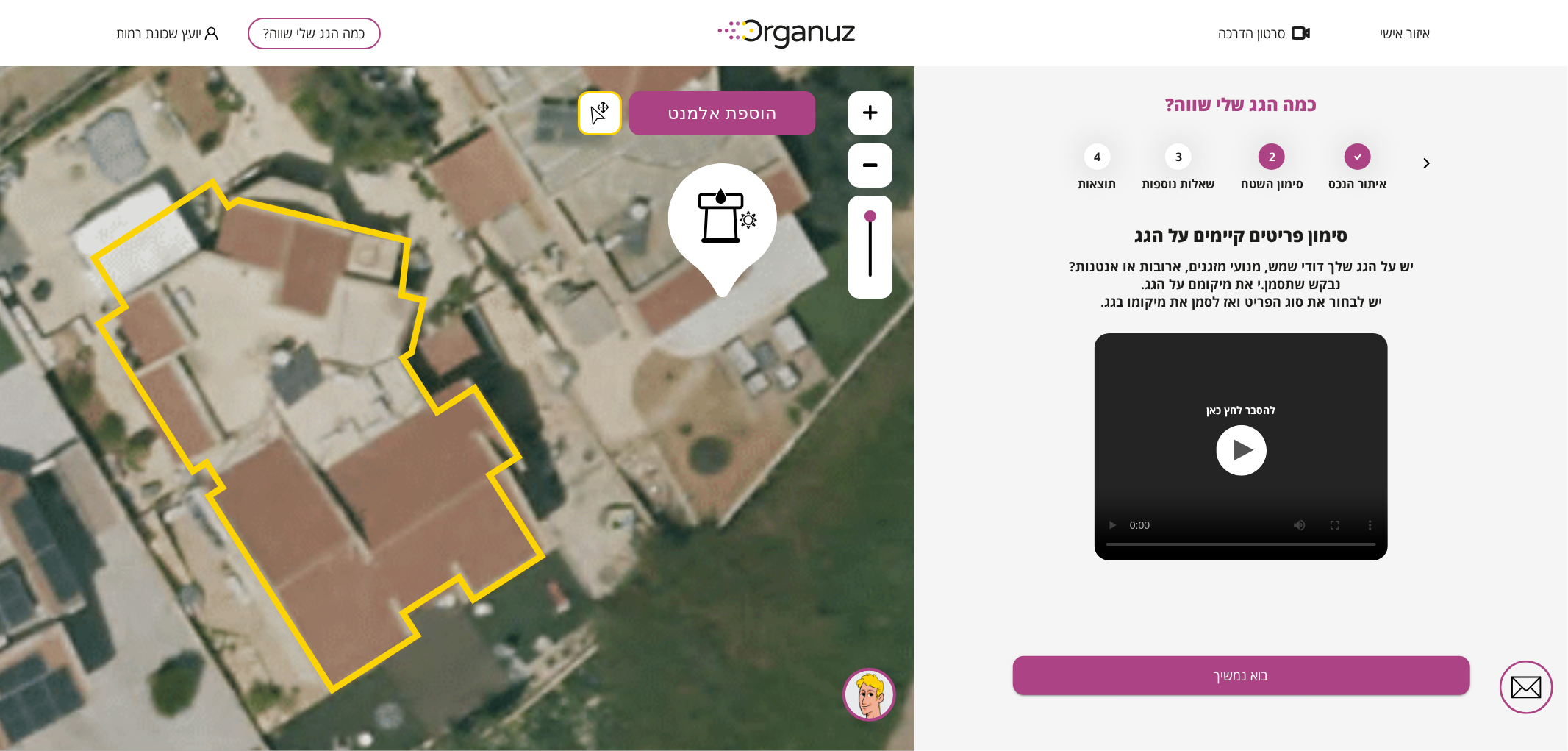
click at [722, 283] on div ".st0 { fill: #FFFFFF; } .st0 { fill: #FFFFFF; }" at bounding box center [457, 407] width 915 height 685
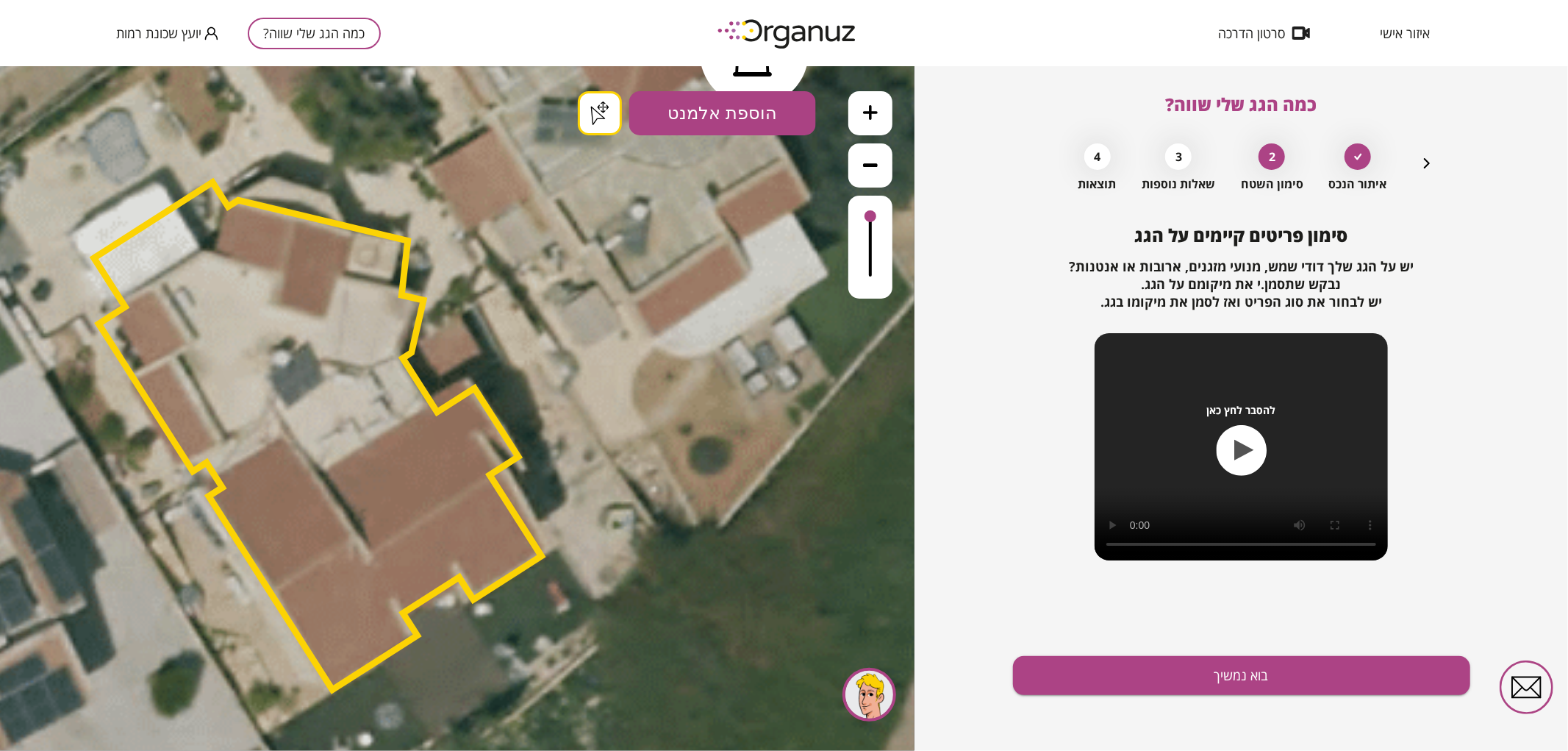
click at [754, 115] on button "הוספת אלמנט" at bounding box center [722, 112] width 187 height 44
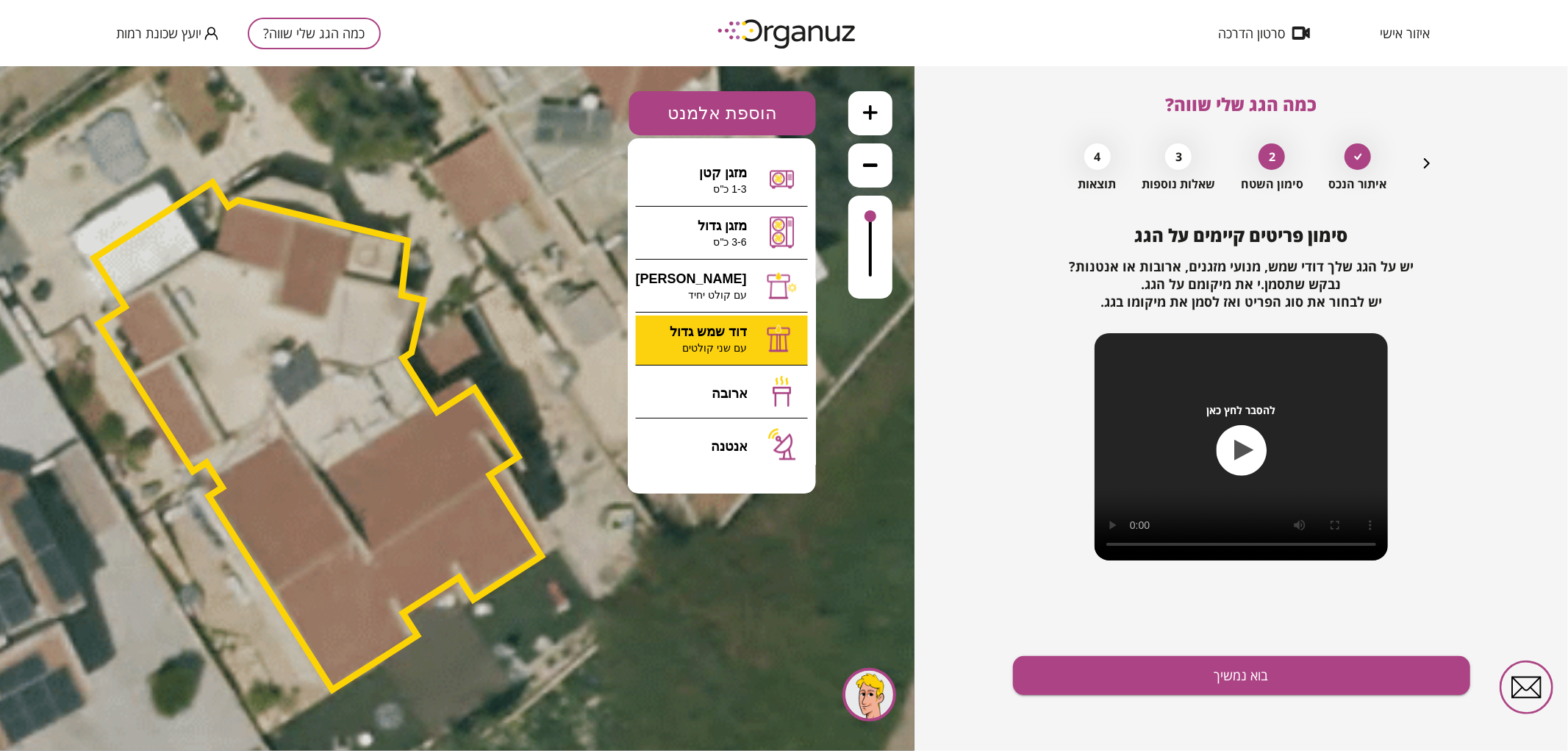
click at [759, 322] on div ".st0 { fill: #FFFFFF; } 0" at bounding box center [457, 407] width 915 height 685
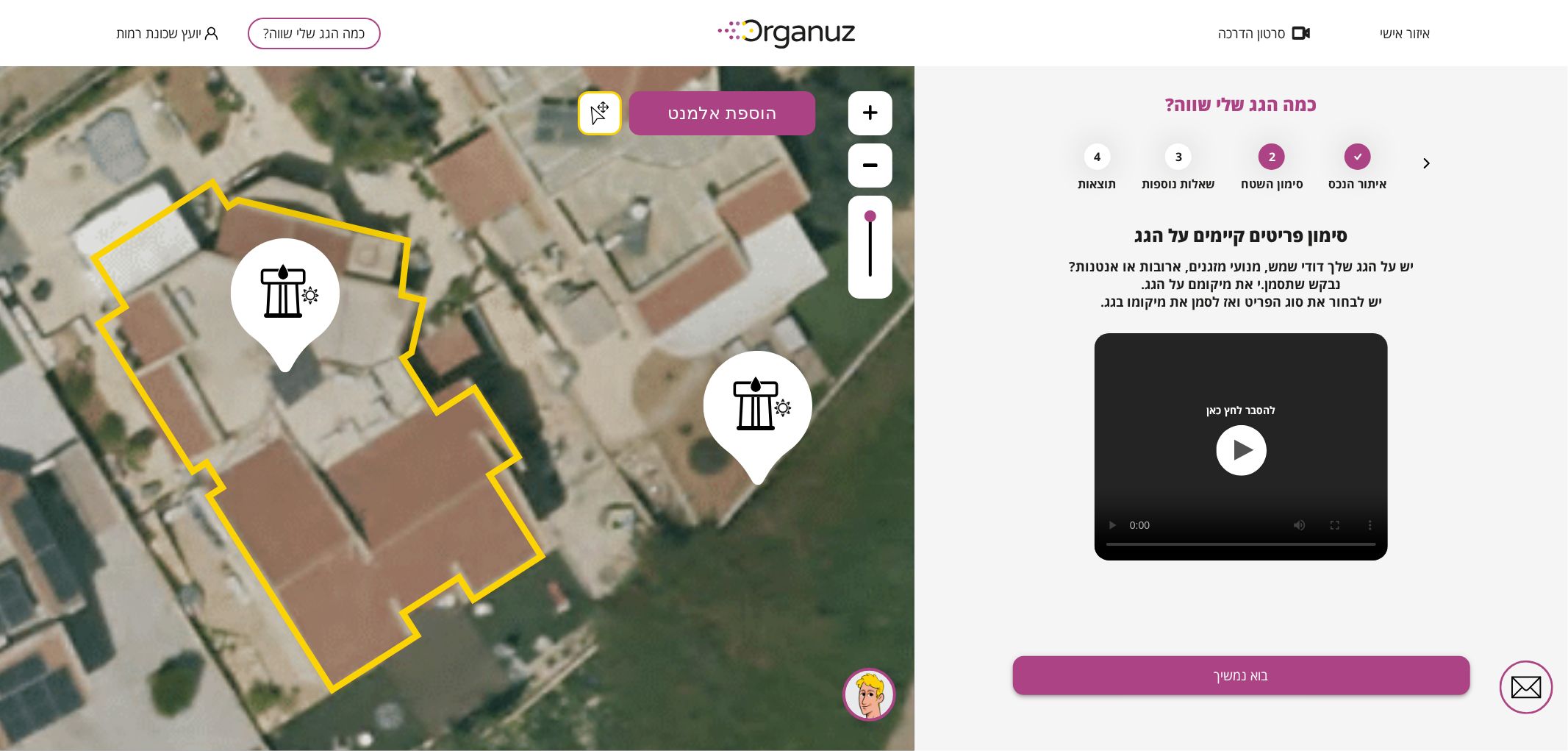
click at [1343, 677] on button "בוא נמשיך" at bounding box center [1242, 676] width 458 height 39
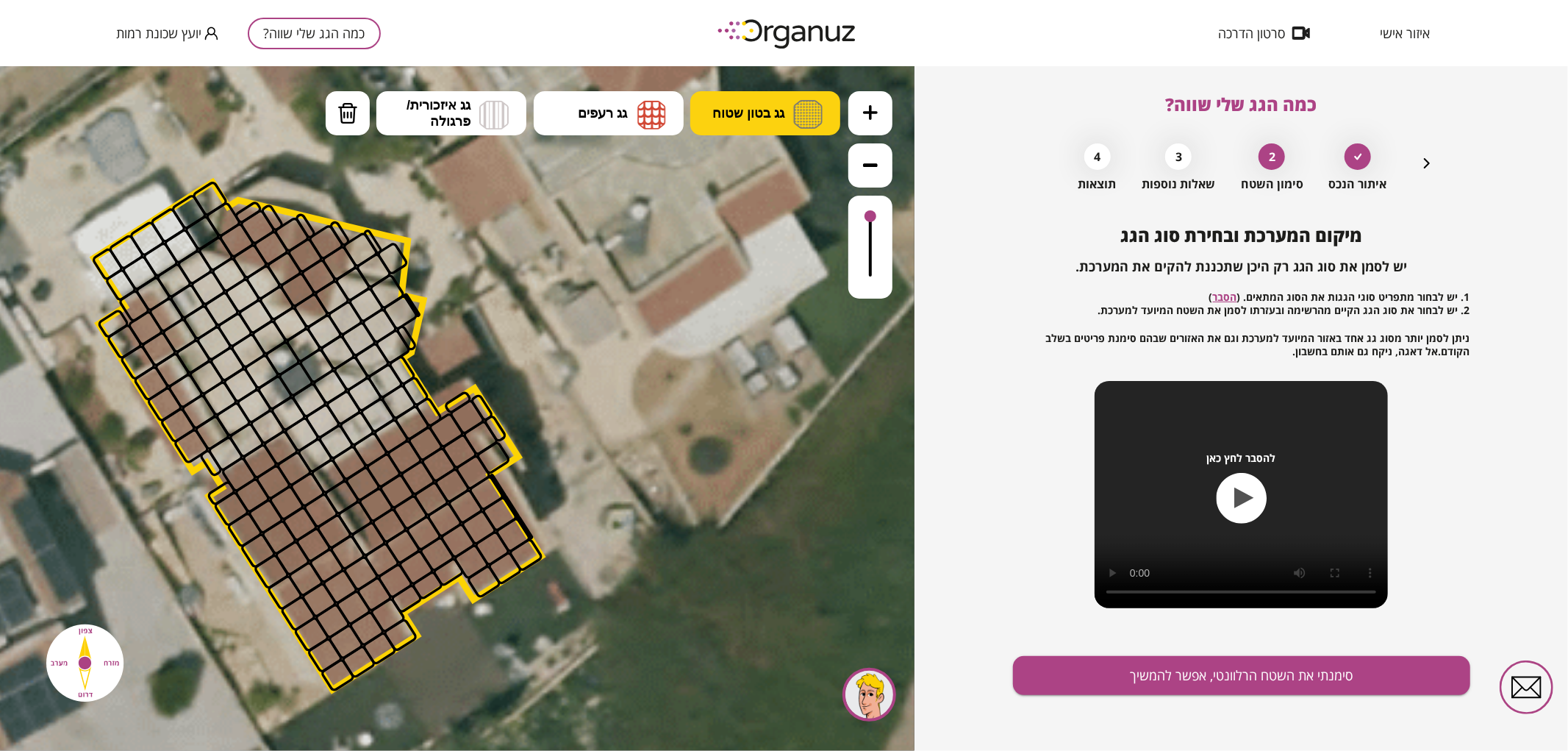
click at [719, 114] on span "גג בטון שטוח" at bounding box center [748, 113] width 72 height 17
click at [735, 164] on div ".st0 { fill: #FFFFFF; } .st0 { fill: #FFFFFF; }" at bounding box center [457, 407] width 915 height 685
drag, startPoint x: 173, startPoint y: 285, endPoint x: 195, endPoint y: 302, distance: 27.8
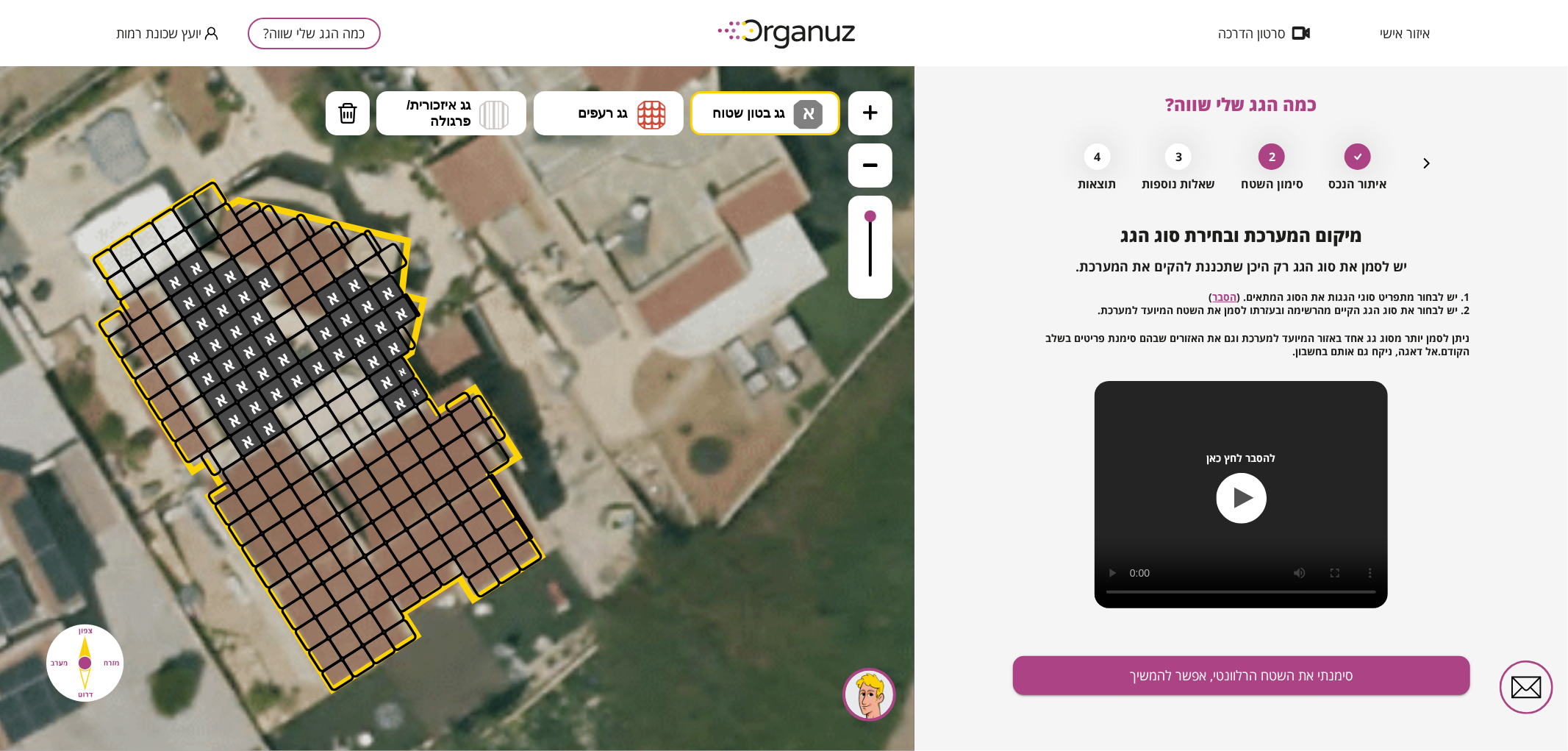
drag, startPoint x: 222, startPoint y: 339, endPoint x: 380, endPoint y: 294, distance: 164.3
click at [290, 323] on div at bounding box center [290, 323] width 38 height 38
click at [733, 115] on span "גג בטון שטוח" at bounding box center [748, 113] width 72 height 17
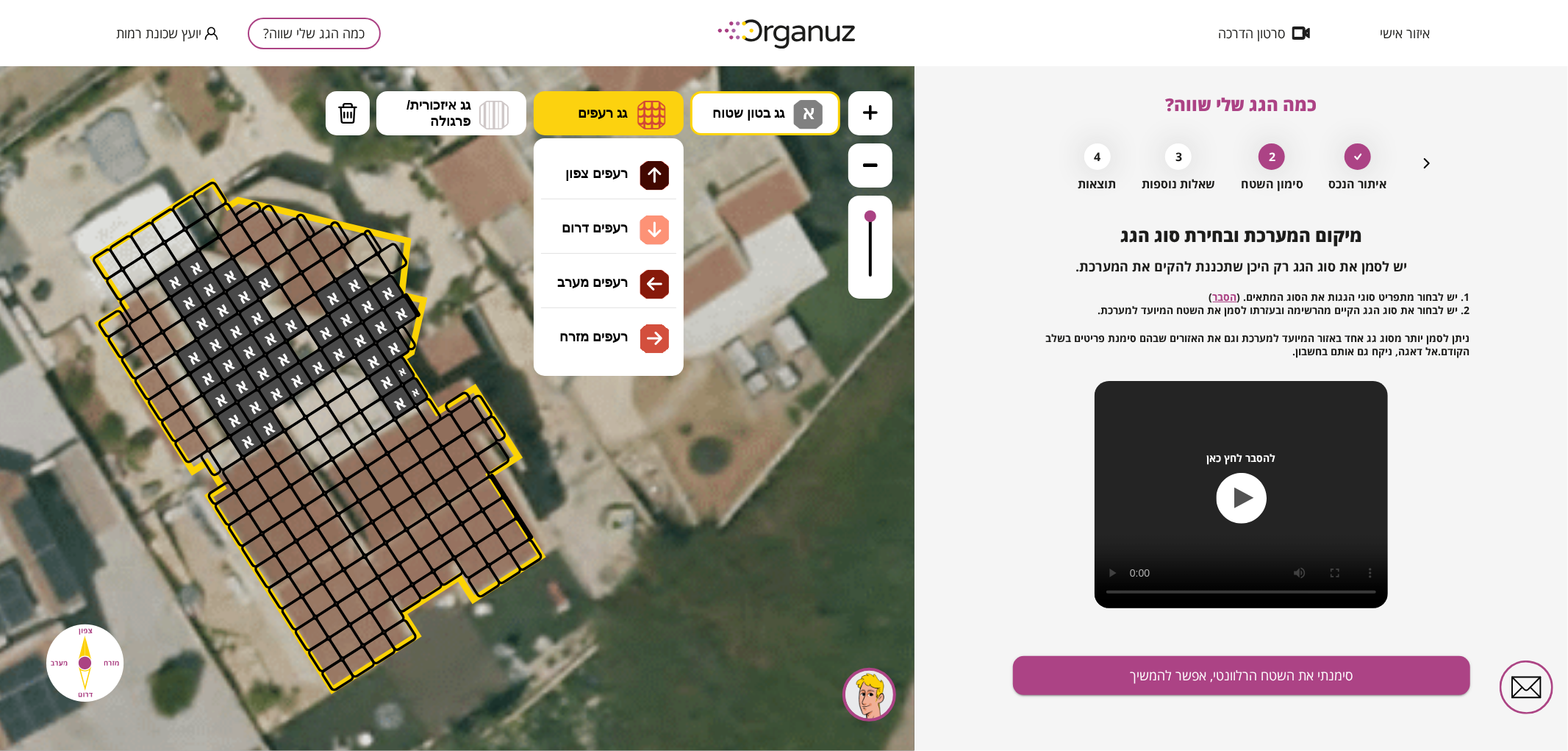
click at [630, 121] on button "גג רעפים" at bounding box center [608, 112] width 150 height 44
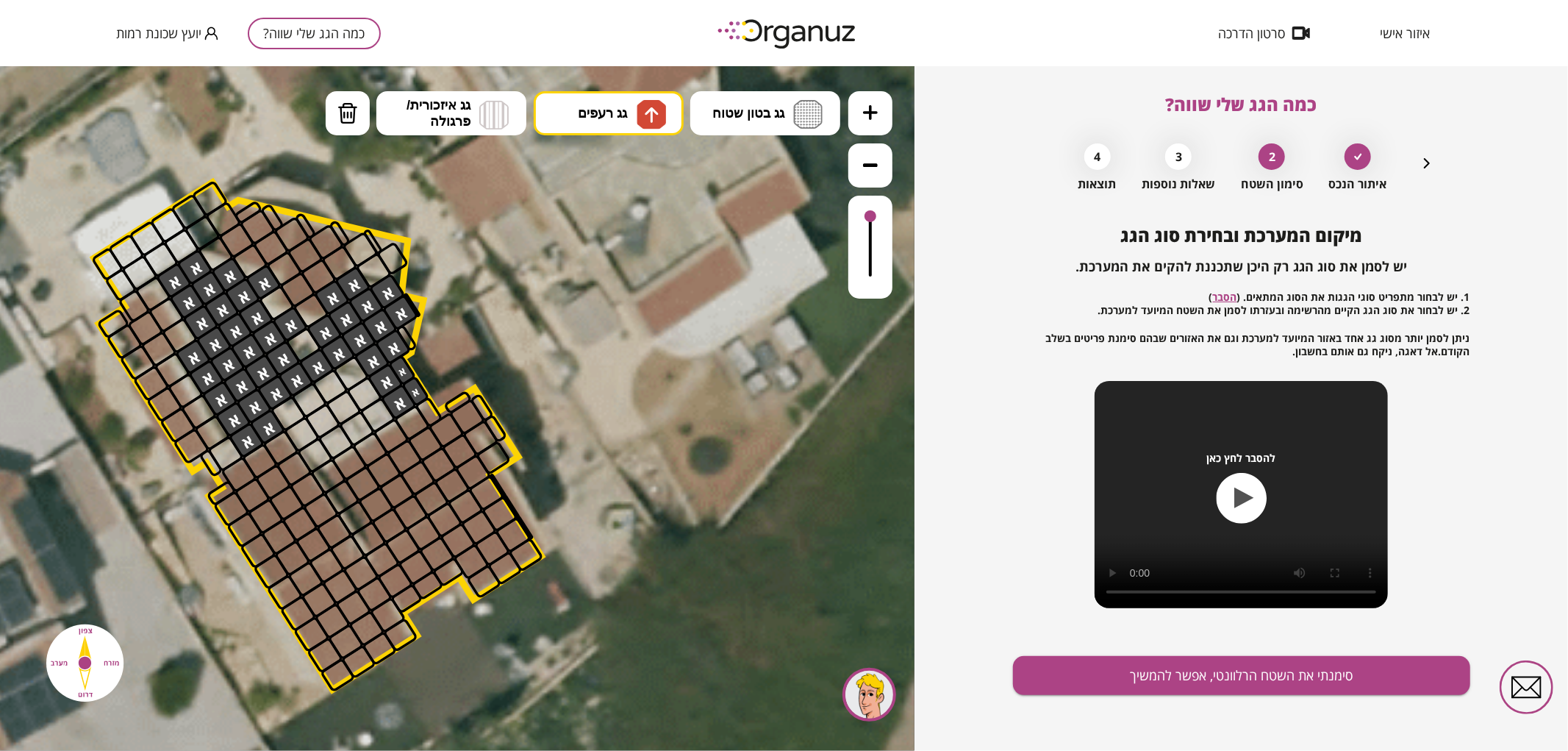
click at [645, 176] on div ".st0 { fill: #FFFFFF; } .st0 { fill: #FFFFFF; }" at bounding box center [457, 407] width 915 height 685
click at [325, 299] on div at bounding box center [332, 296] width 38 height 38
click at [619, 99] on button "גג רעפים" at bounding box center [608, 112] width 150 height 44
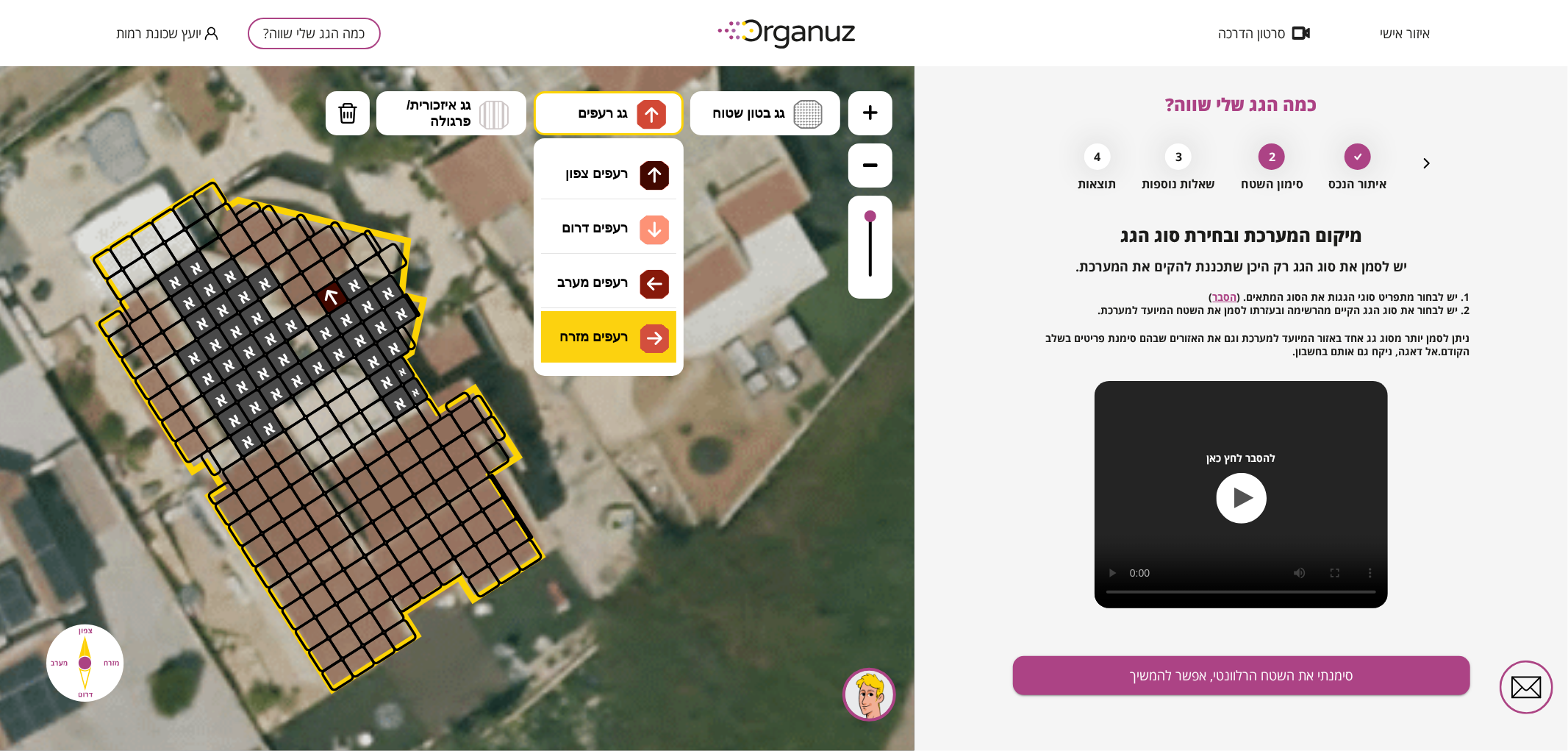
click at [613, 333] on div ".st0 { fill: #FFFFFF; } .st0 { fill: #FFFFFF; }" at bounding box center [457, 407] width 915 height 685
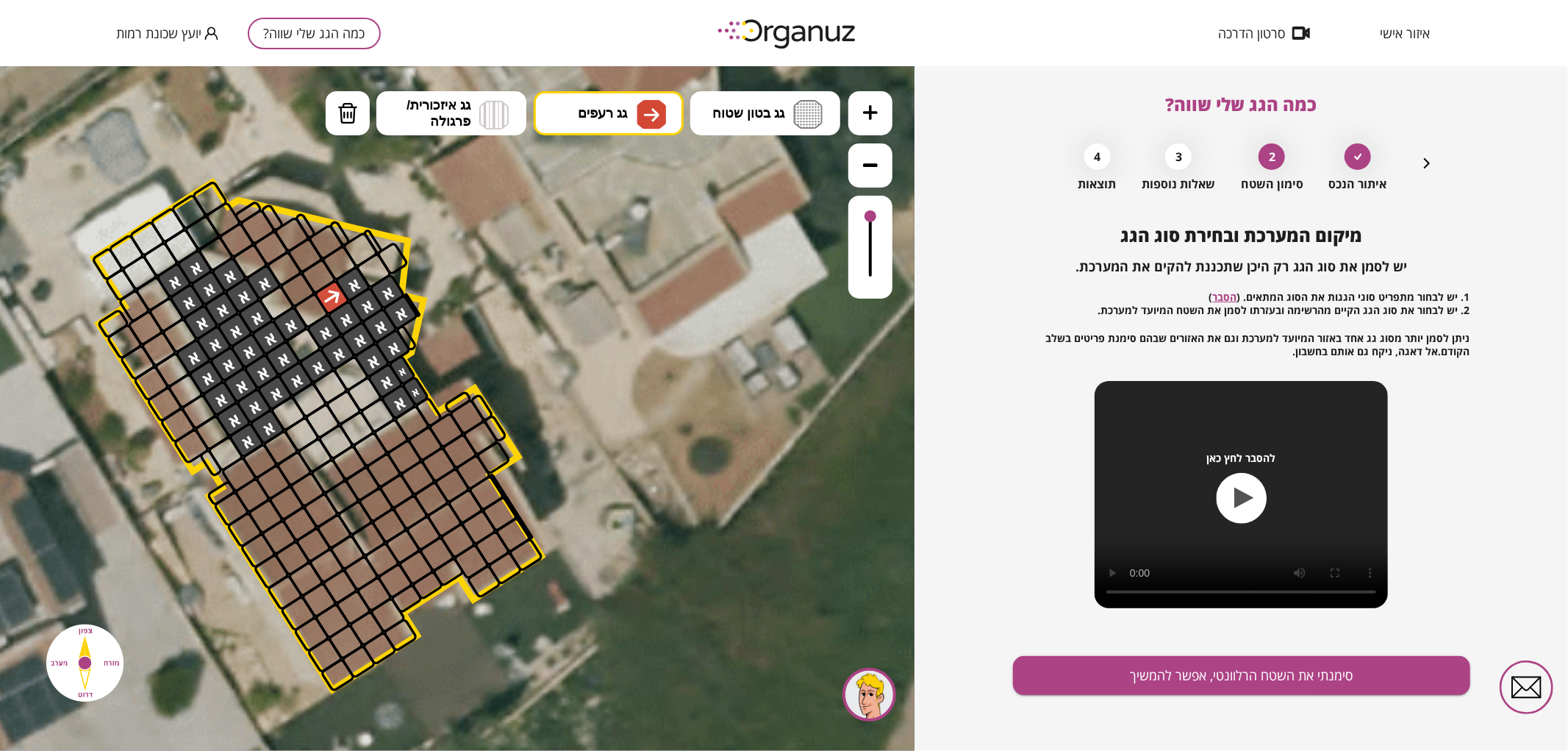
drag, startPoint x: 332, startPoint y: 296, endPoint x: 320, endPoint y: 289, distance: 13.9
click at [320, 289] on div at bounding box center [332, 296] width 38 height 38
click at [641, 111] on img at bounding box center [652, 114] width 29 height 29
click at [632, 175] on div ".st0 { fill: #FFFFFF; } .st0 { fill: #FFFFFF; }" at bounding box center [457, 407] width 915 height 685
click at [328, 290] on div at bounding box center [332, 296] width 38 height 38
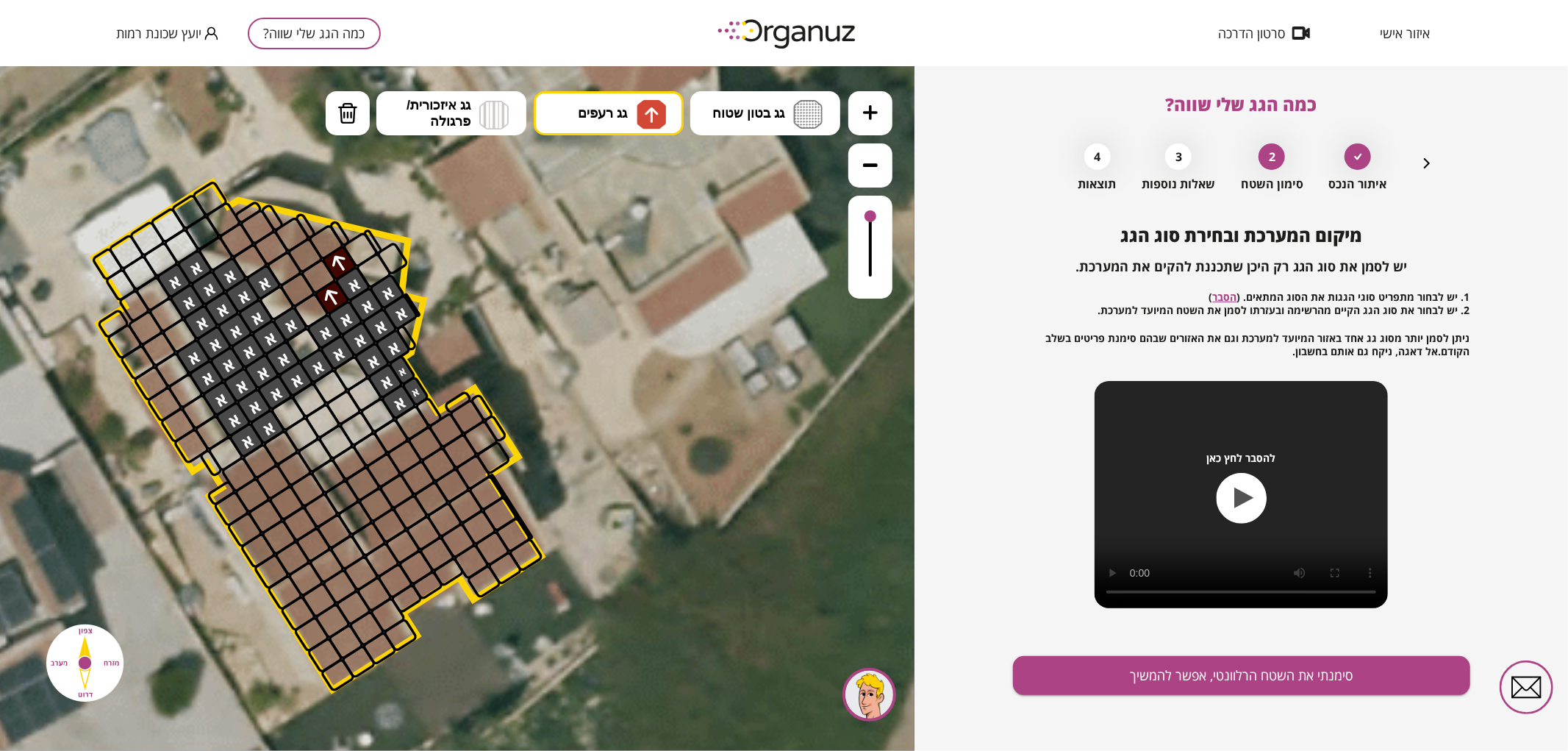
click at [340, 261] on div at bounding box center [339, 262] width 38 height 38
click at [333, 238] on div at bounding box center [325, 241] width 38 height 38
click at [322, 274] on div at bounding box center [318, 275] width 38 height 38
click at [302, 292] on div at bounding box center [297, 289] width 38 height 38
click at [309, 256] on div at bounding box center [305, 255] width 38 height 38
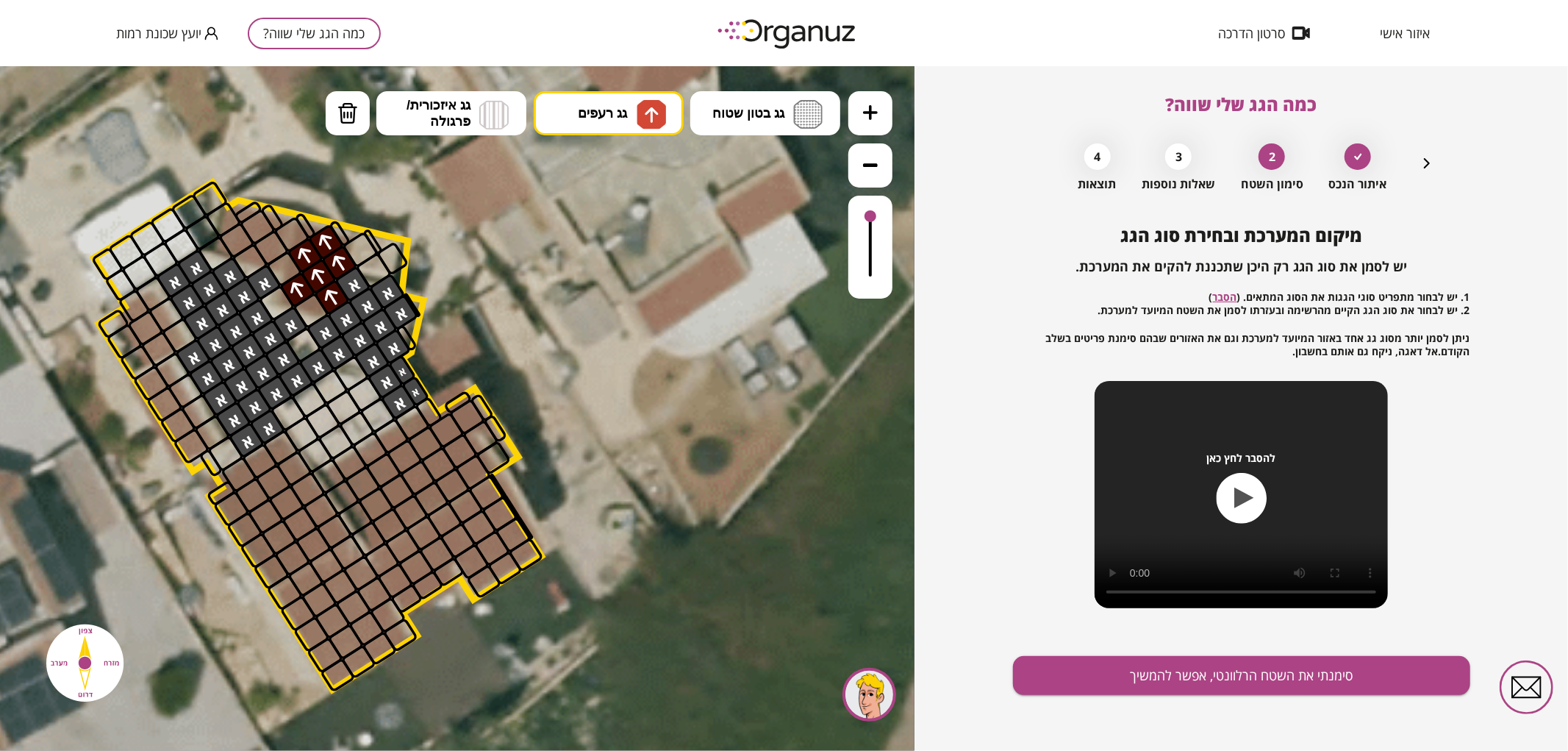
click at [238, 237] on div at bounding box center [236, 239] width 38 height 38
click at [256, 224] on div at bounding box center [257, 226] width 38 height 38
drag, startPoint x: 247, startPoint y: 214, endPoint x: 235, endPoint y: 221, distance: 13.9
click at [341, 112] on img at bounding box center [347, 112] width 20 height 22
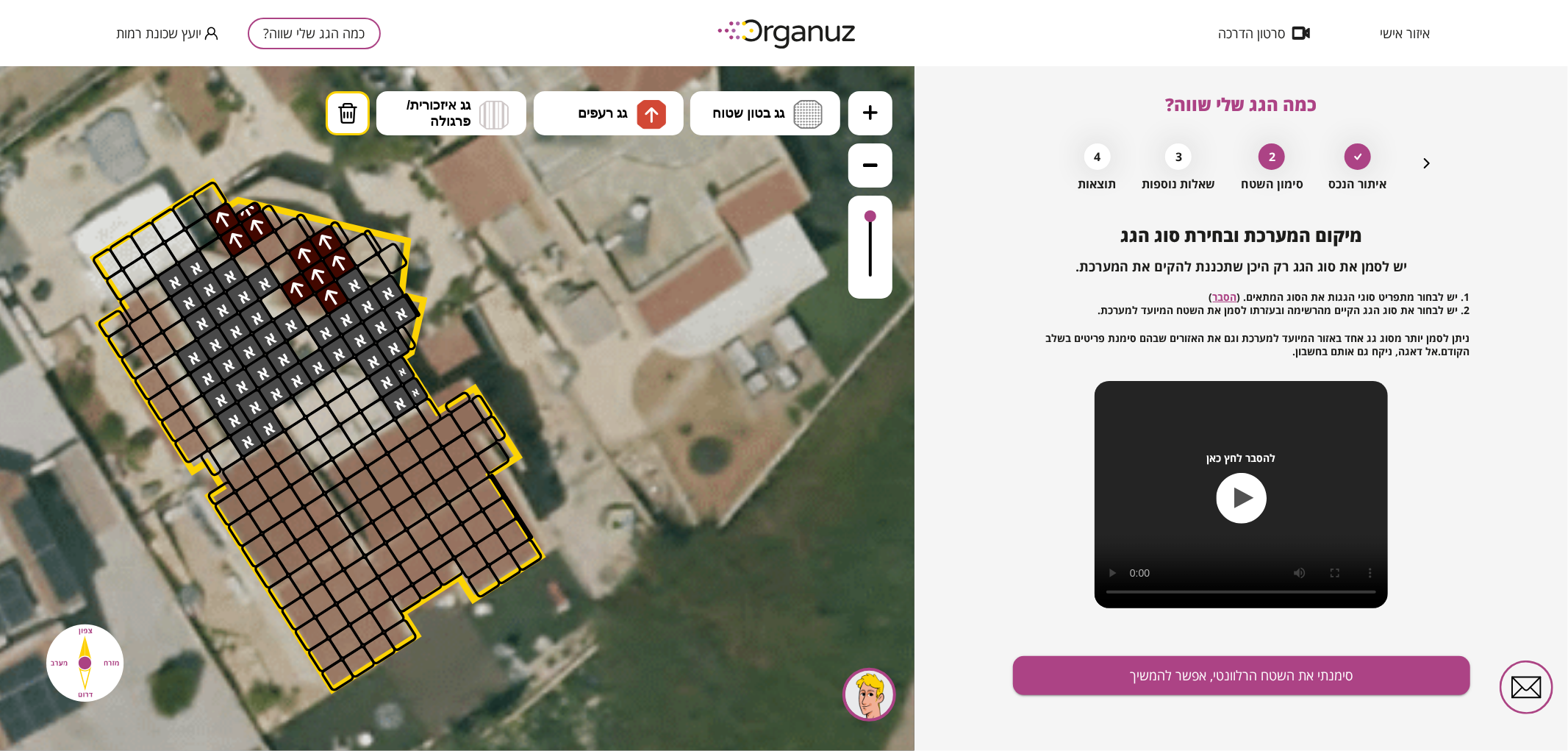
click at [217, 227] on div at bounding box center [222, 219] width 38 height 38
click at [644, 119] on img at bounding box center [652, 113] width 16 height 17
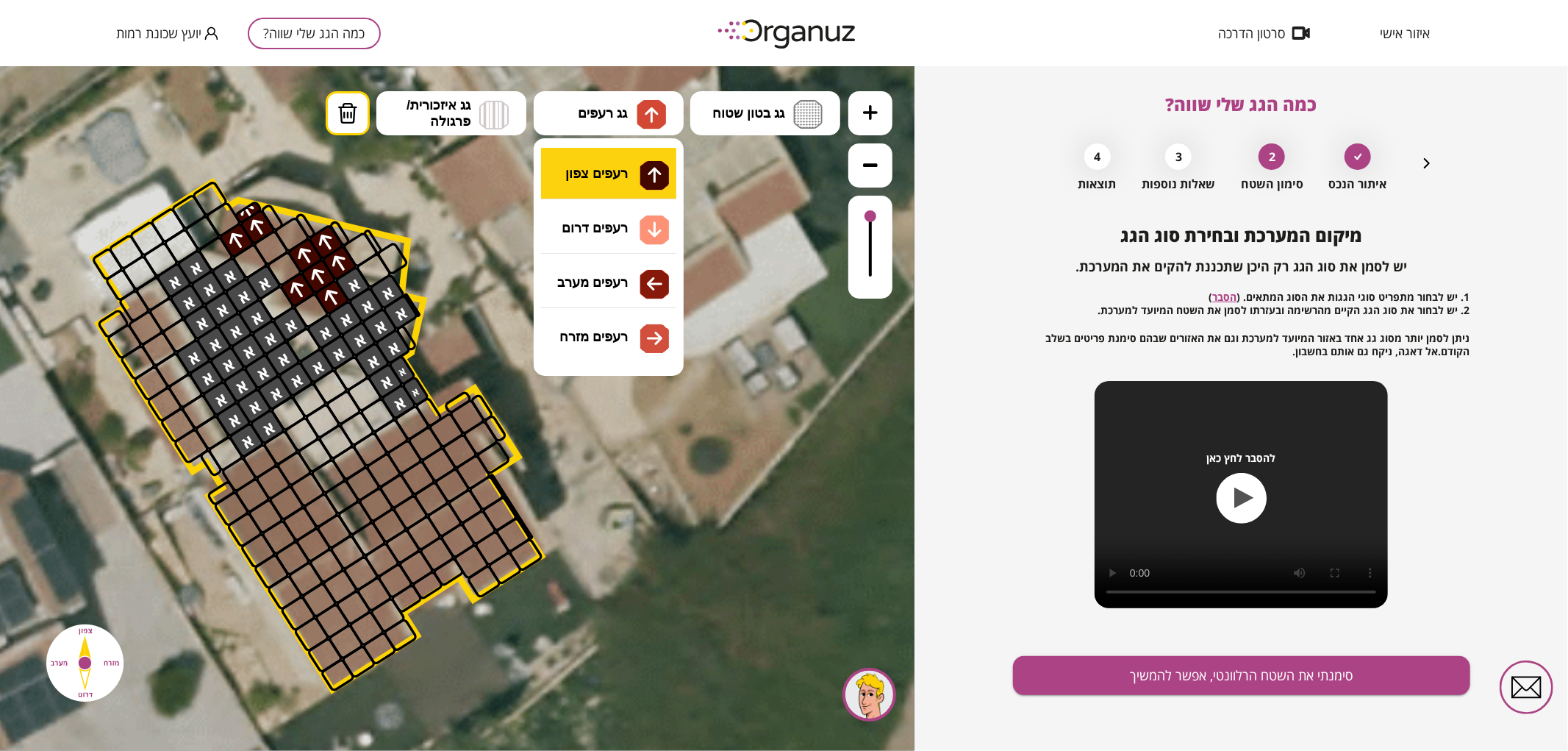
click at [594, 171] on div ".st0 { fill: #FFFFFF; } .st0 { fill: #FFFFFF; }" at bounding box center [457, 407] width 915 height 685
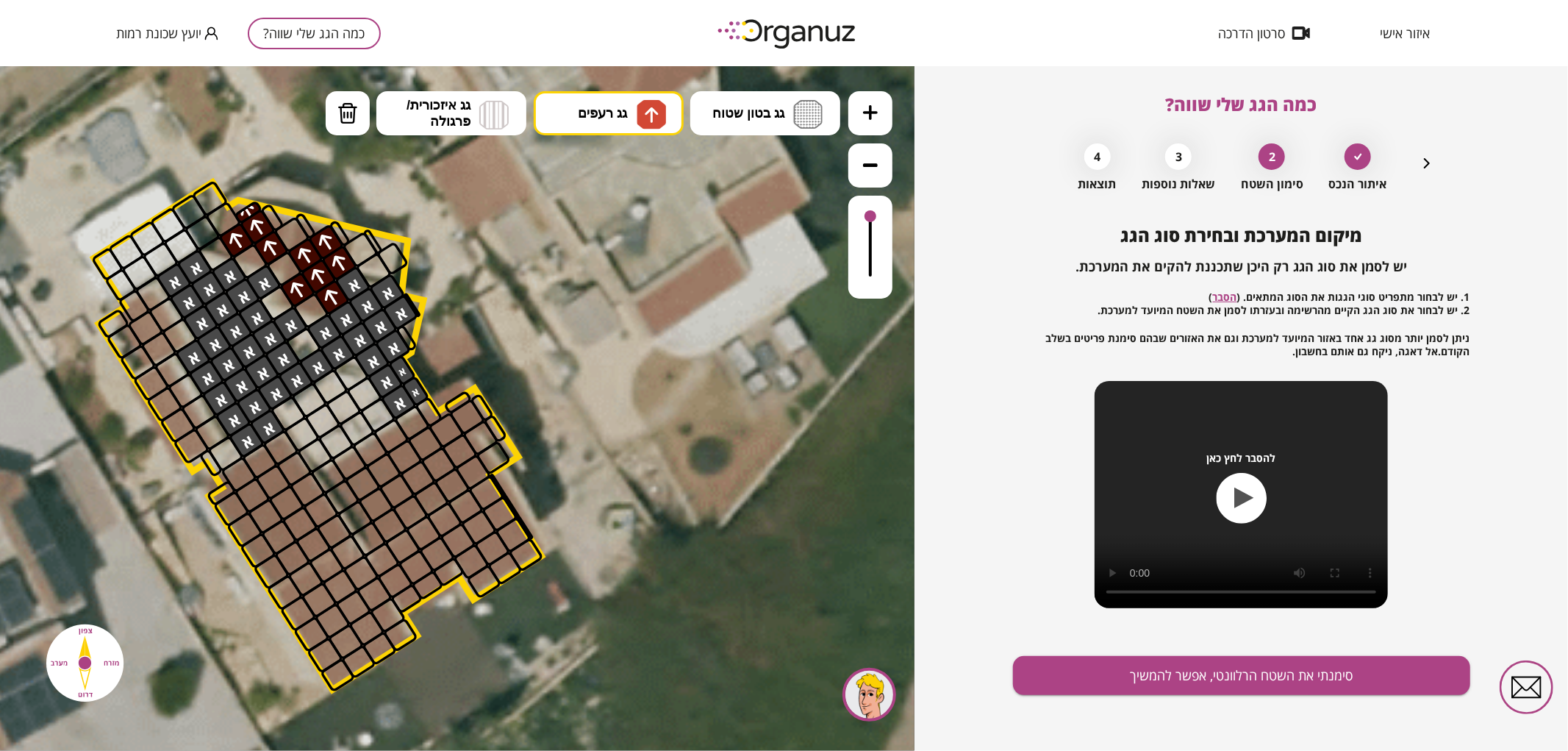
click at [259, 241] on div at bounding box center [270, 247] width 38 height 38
click at [645, 117] on img at bounding box center [652, 113] width 16 height 17
click at [619, 294] on div ".st0 { fill: #FFFFFF; } .st0 { fill: #FFFFFF; }" at bounding box center [457, 407] width 915 height 685
click at [150, 350] on div at bounding box center [158, 347] width 38 height 38
drag, startPoint x: 138, startPoint y: 340, endPoint x: 132, endPoint y: 327, distance: 14.3
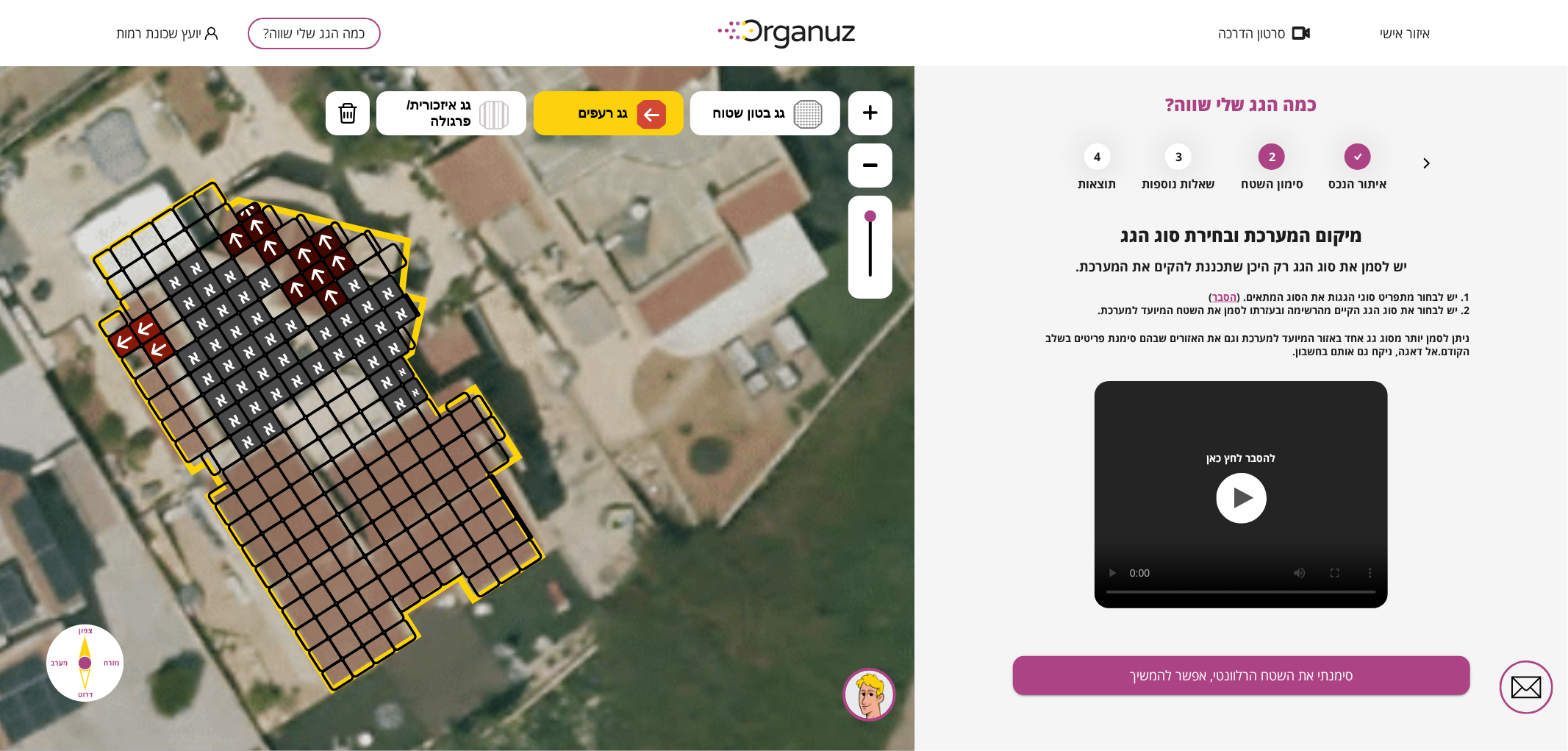
click at [132, 327] on div at bounding box center [145, 327] width 38 height 38
click at [134, 347] on div at bounding box center [138, 361] width 38 height 38
drag, startPoint x: 196, startPoint y: 446, endPoint x: 193, endPoint y: 428, distance: 18.2
click at [193, 428] on div at bounding box center [191, 445] width 38 height 38
click at [204, 433] on div at bounding box center [211, 432] width 38 height 38
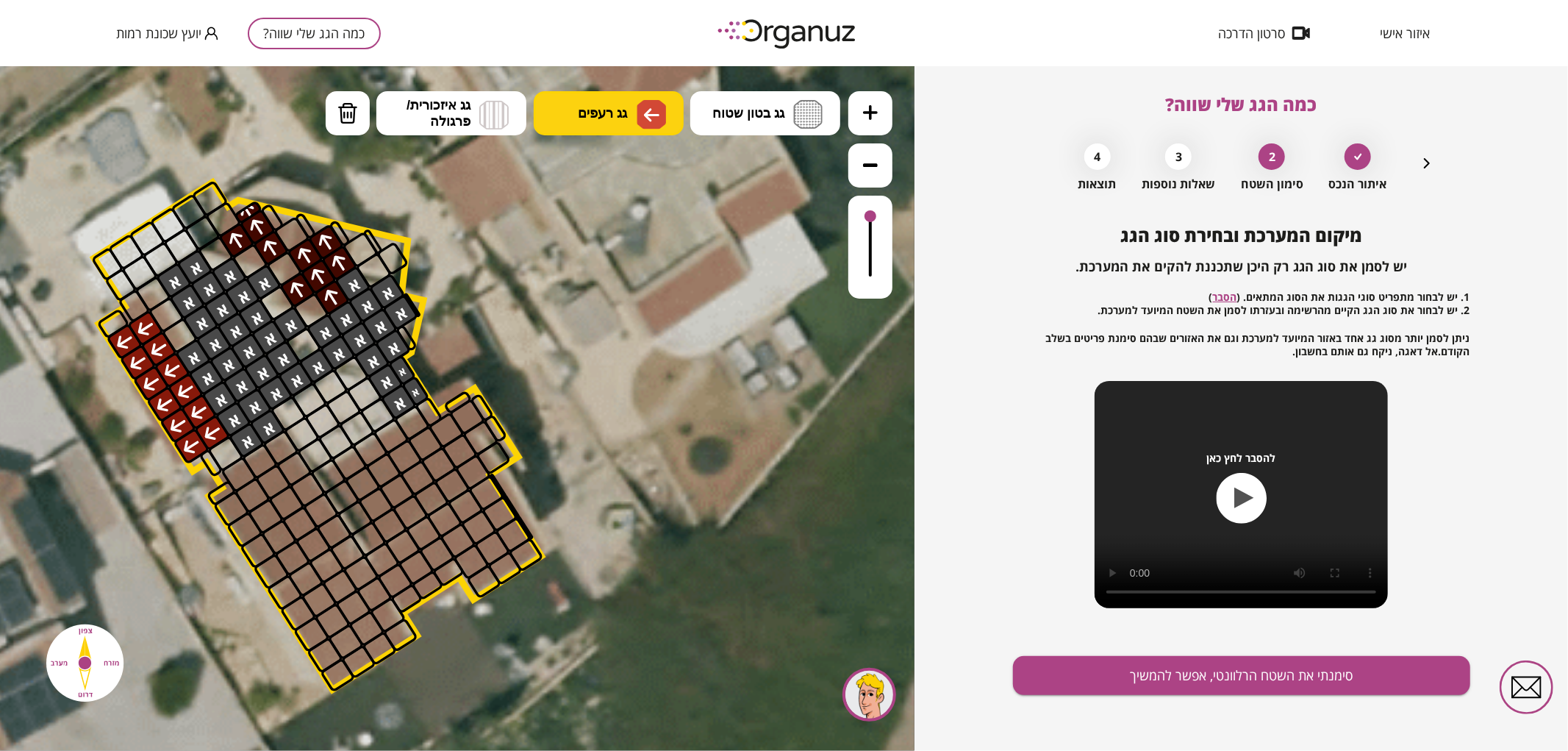
click at [195, 418] on div at bounding box center [199, 410] width 38 height 38
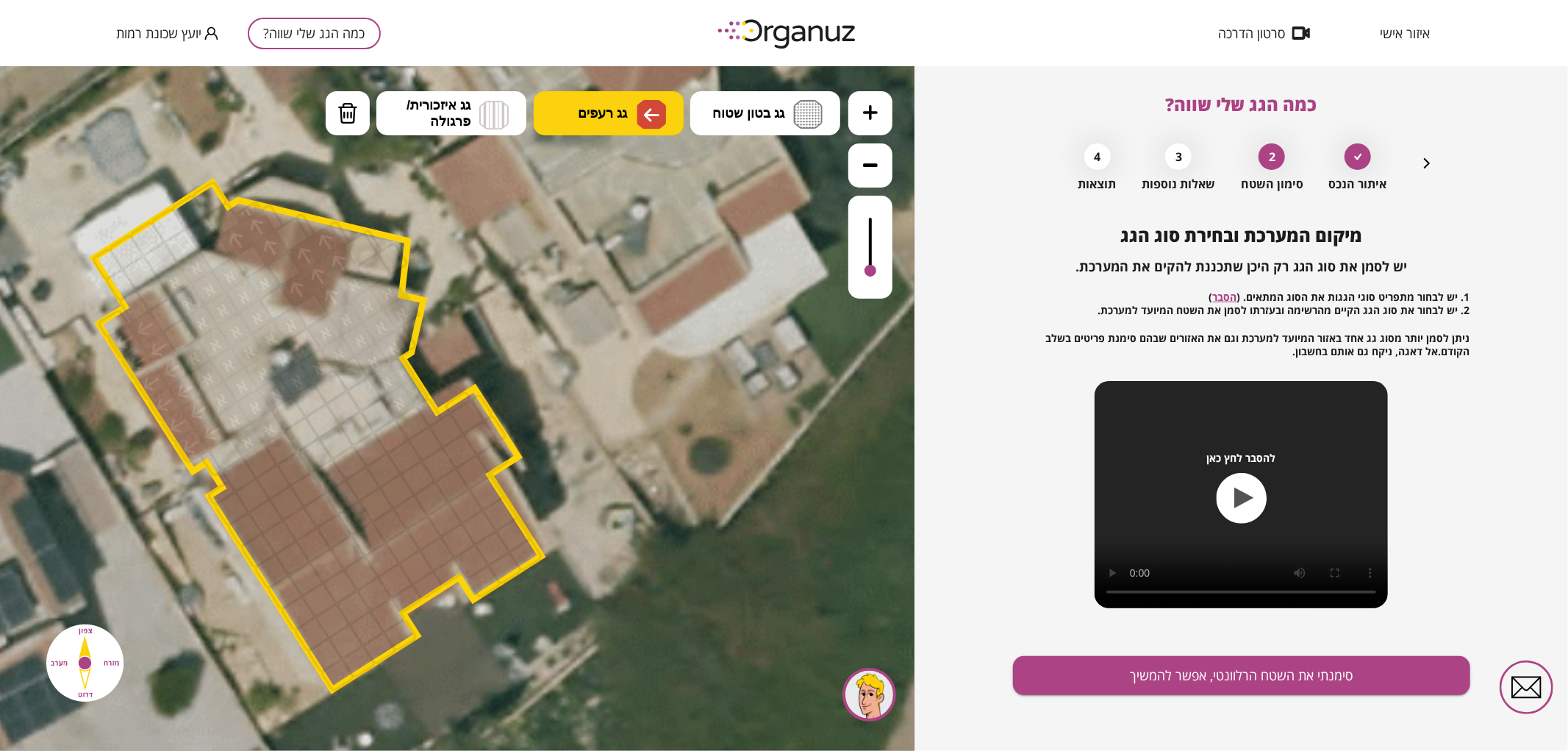
drag, startPoint x: 873, startPoint y: 233, endPoint x: 858, endPoint y: 271, distance: 40.9
click at [858, 271] on div at bounding box center [870, 246] width 44 height 103
click at [135, 308] on div at bounding box center [134, 305] width 34 height 35
click at [148, 303] on div at bounding box center [153, 292] width 38 height 38
click at [162, 318] on div at bounding box center [166, 313] width 38 height 38
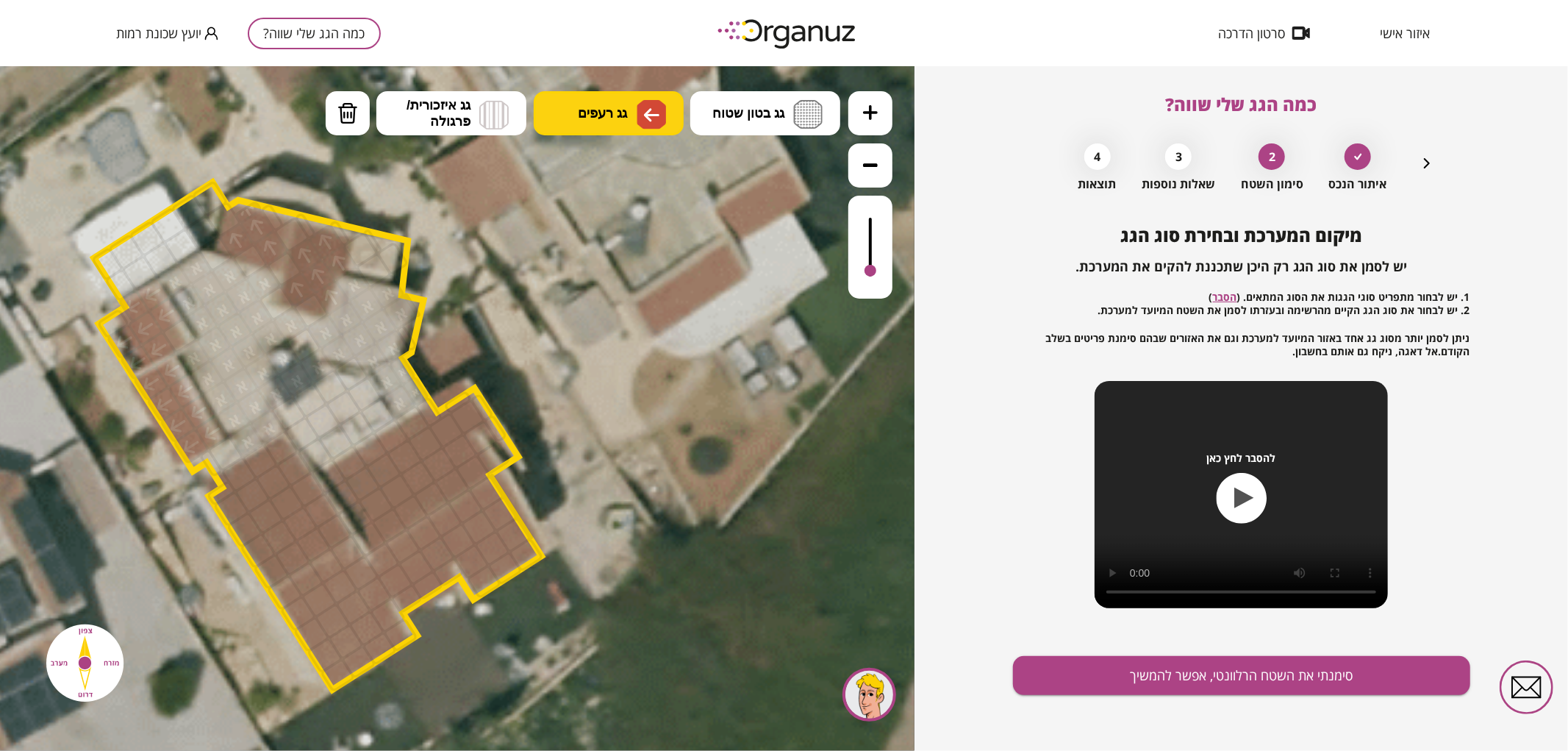
click at [175, 337] on div at bounding box center [179, 335] width 38 height 38
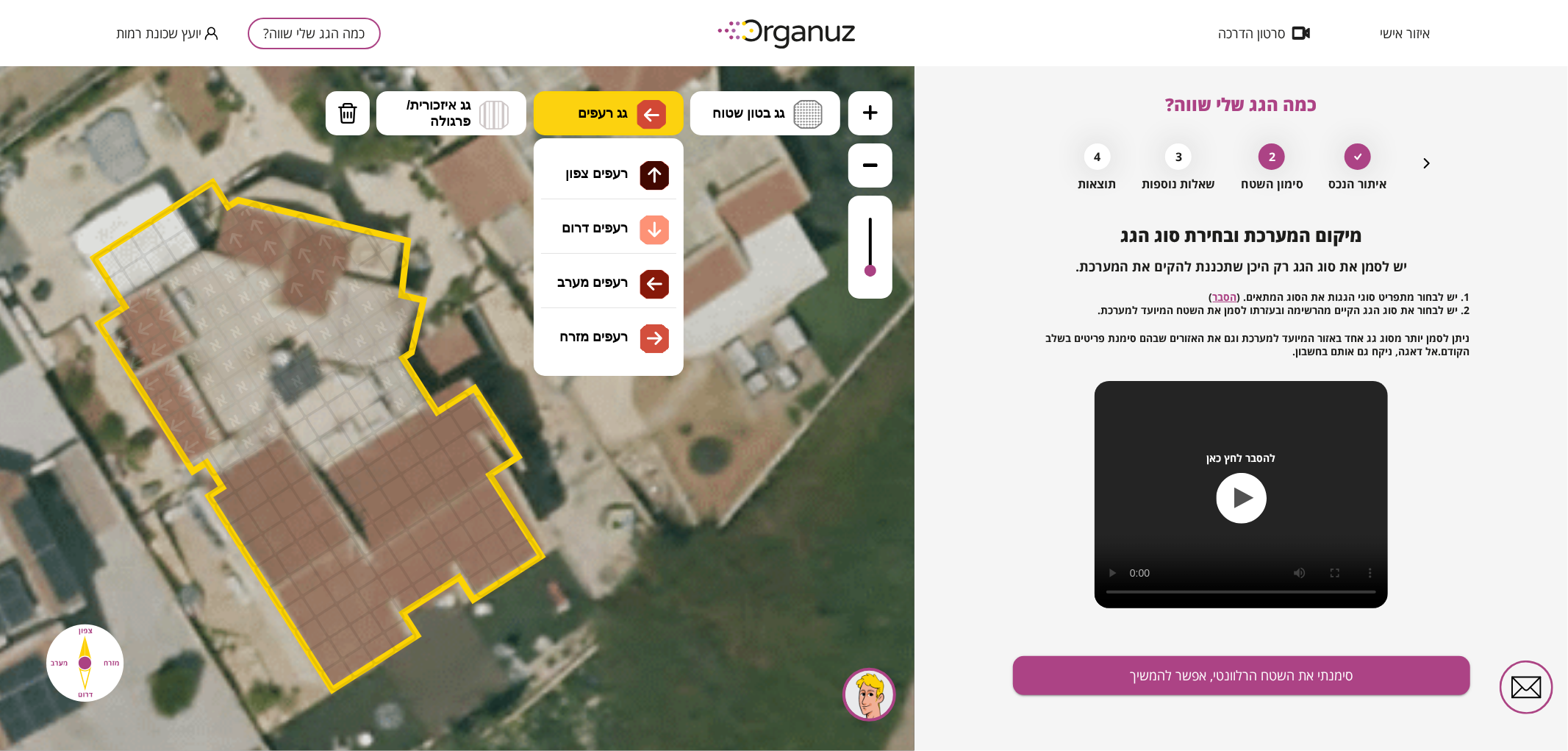
click at [599, 119] on span "גג רעפים" at bounding box center [603, 113] width 50 height 17
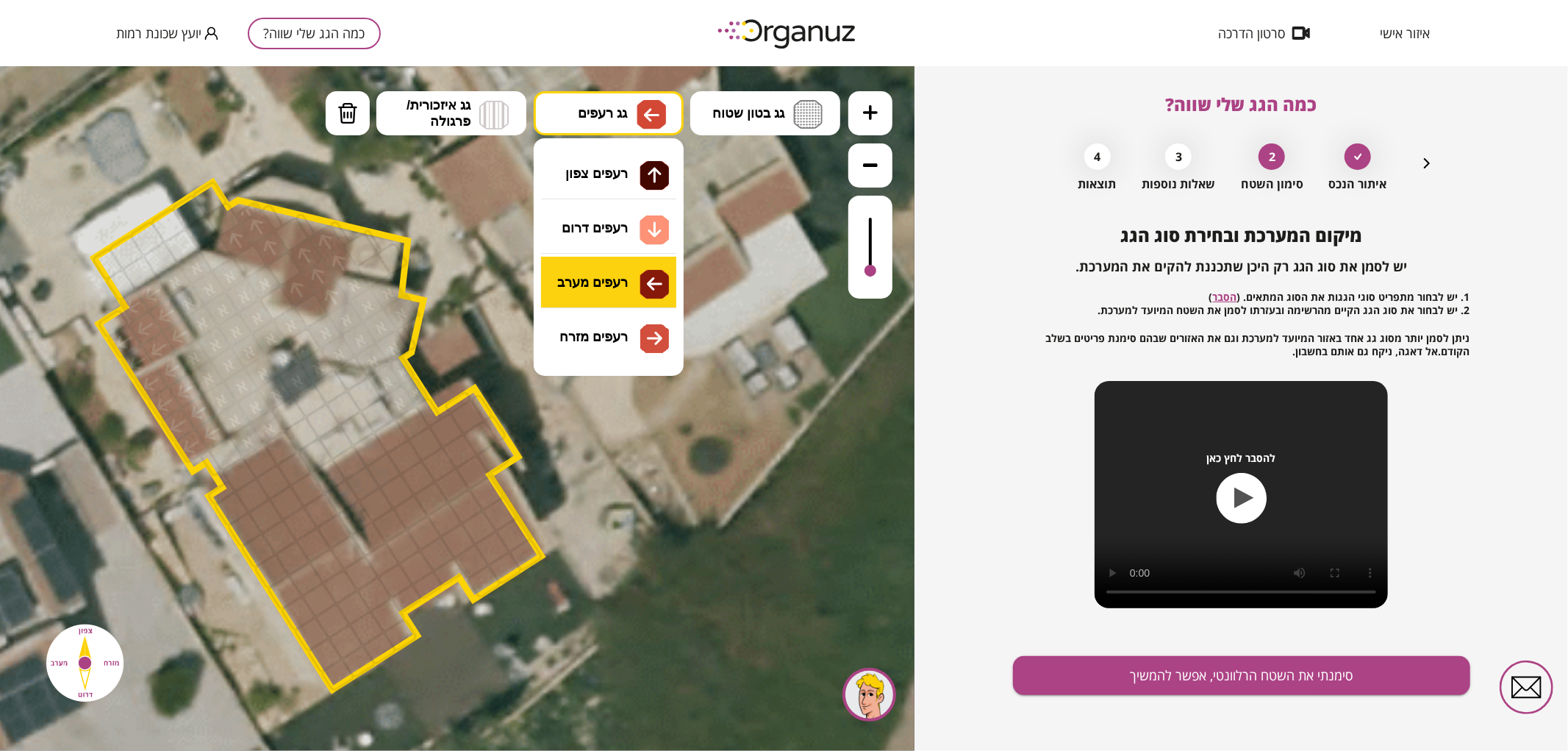
click at [637, 296] on div ".st0 { fill: #FFFFFF; } .st0 { fill: #FFFFFF; }" at bounding box center [457, 407] width 915 height 685
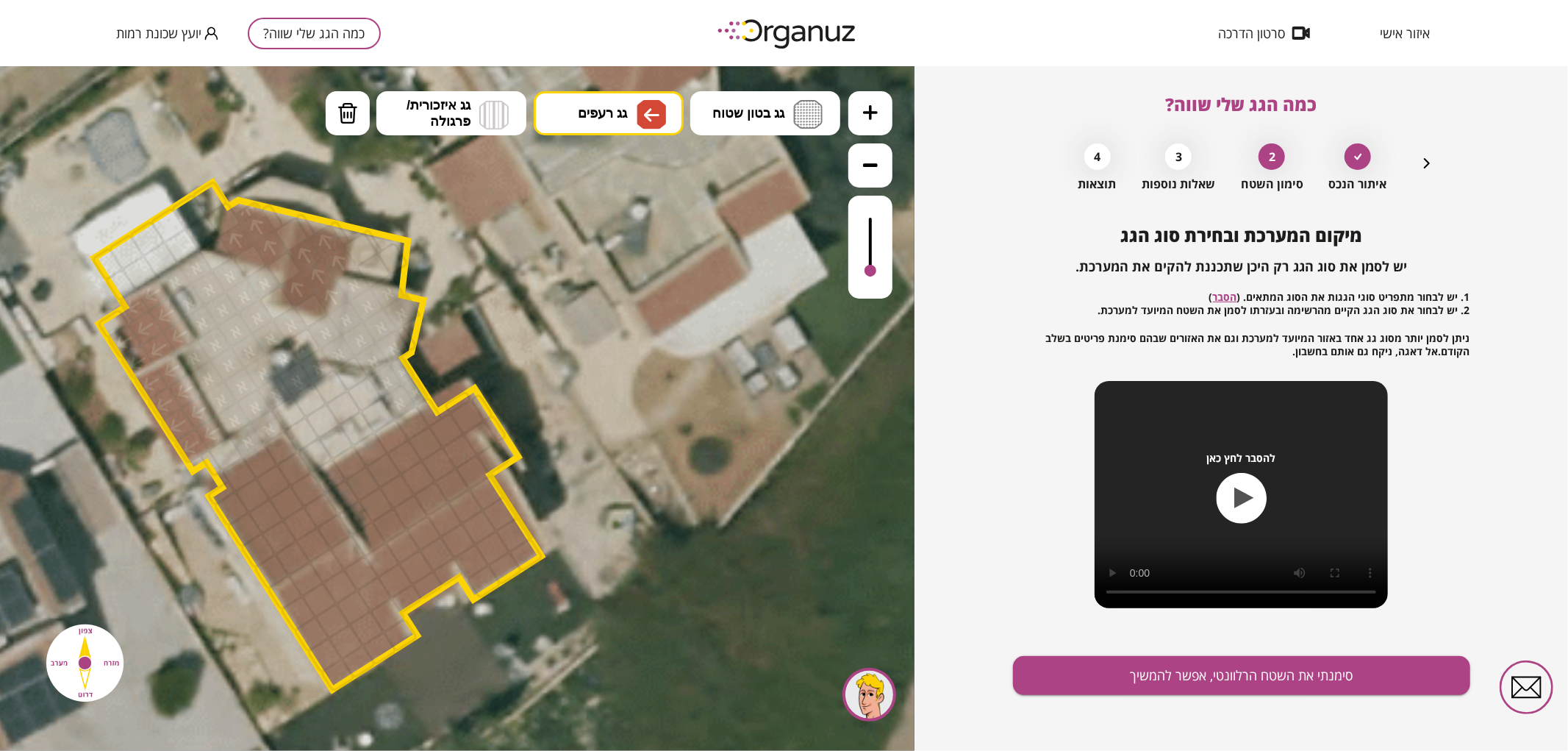
click at [296, 292] on div at bounding box center [297, 289] width 38 height 38
click at [627, 110] on span "גג רעפים" at bounding box center [603, 113] width 50 height 17
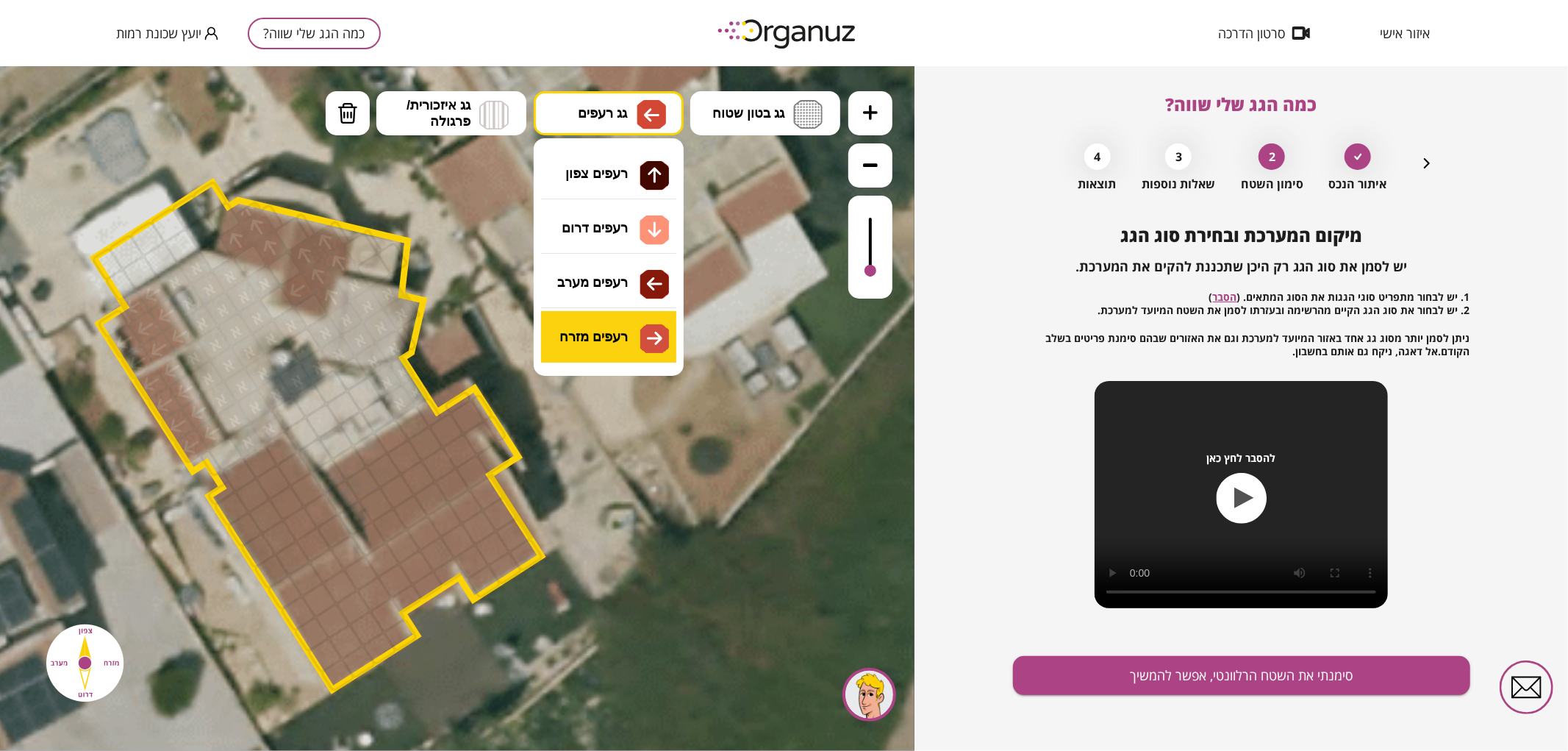
click at [610, 336] on div ".st0 { fill: #FFFFFF; } .st0 { fill: #FFFFFF; }" at bounding box center [457, 407] width 915 height 685
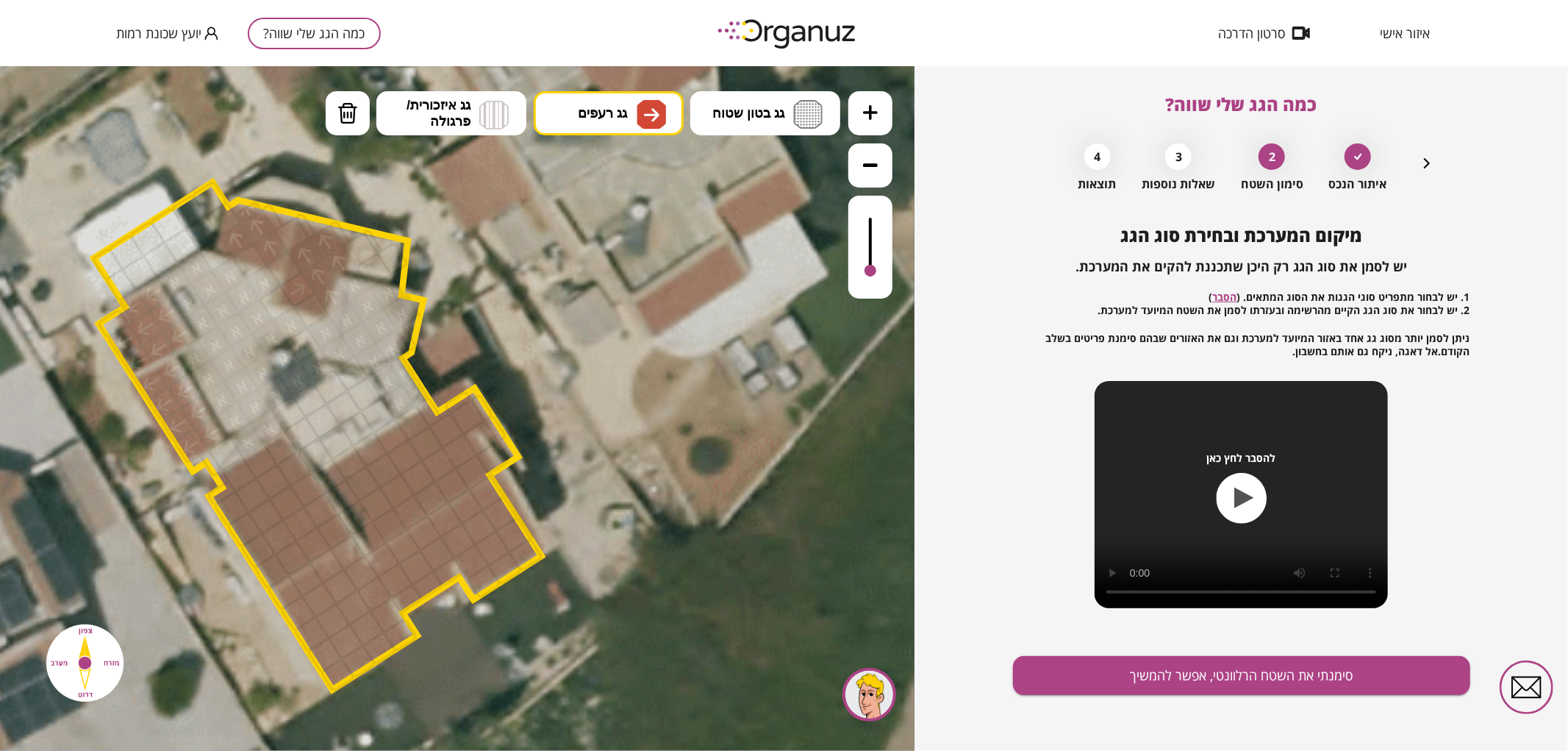
click at [289, 285] on div at bounding box center [297, 289] width 38 height 38
click at [326, 295] on div at bounding box center [332, 296] width 38 height 38
drag, startPoint x: 319, startPoint y: 274, endPoint x: 312, endPoint y: 264, distance: 12.2
click at [319, 274] on div at bounding box center [318, 275] width 38 height 38
click at [307, 259] on div at bounding box center [305, 255] width 38 height 38
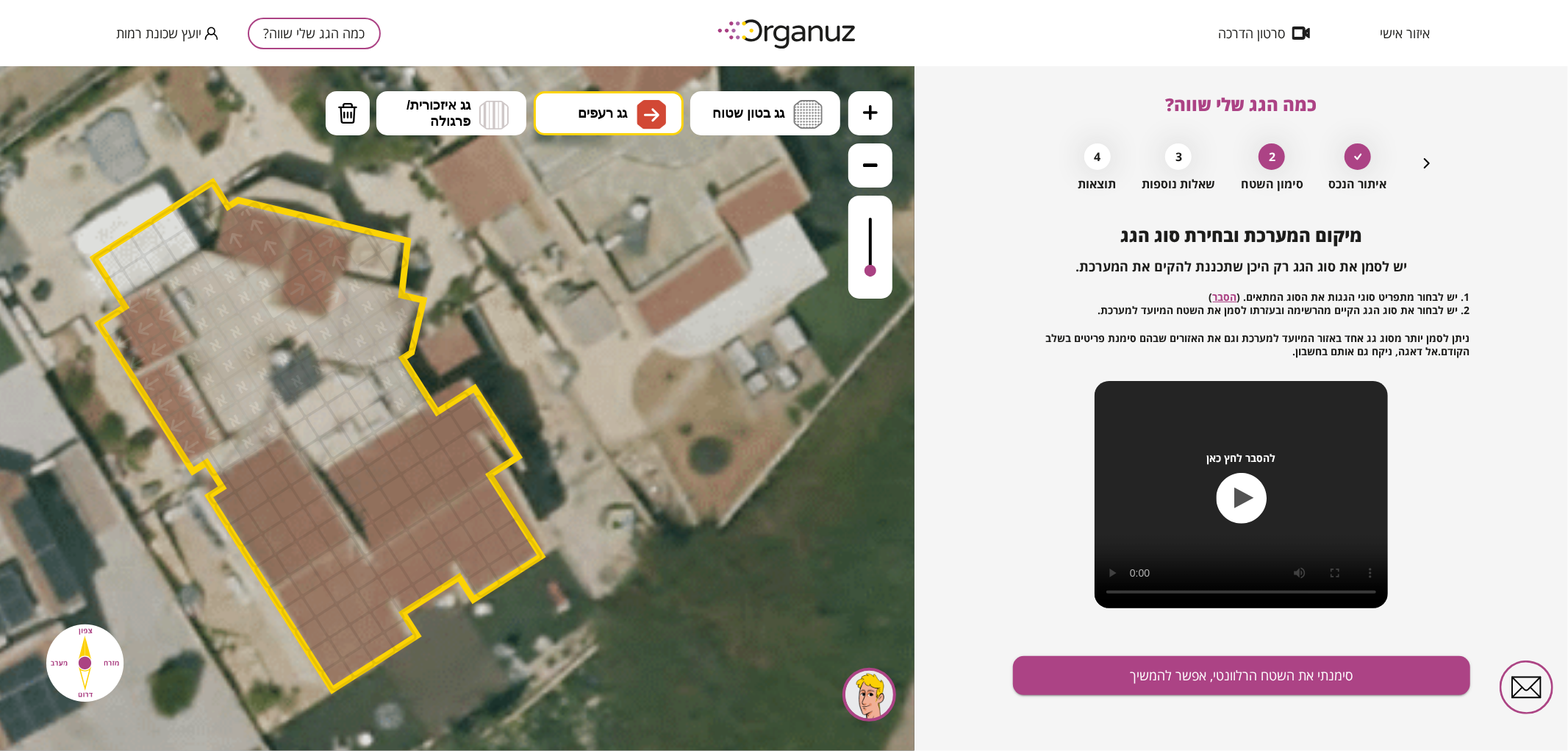
click at [322, 239] on div at bounding box center [325, 241] width 38 height 38
click at [336, 252] on div at bounding box center [339, 262] width 38 height 38
click at [627, 111] on span "גג רעפים" at bounding box center [603, 113] width 50 height 17
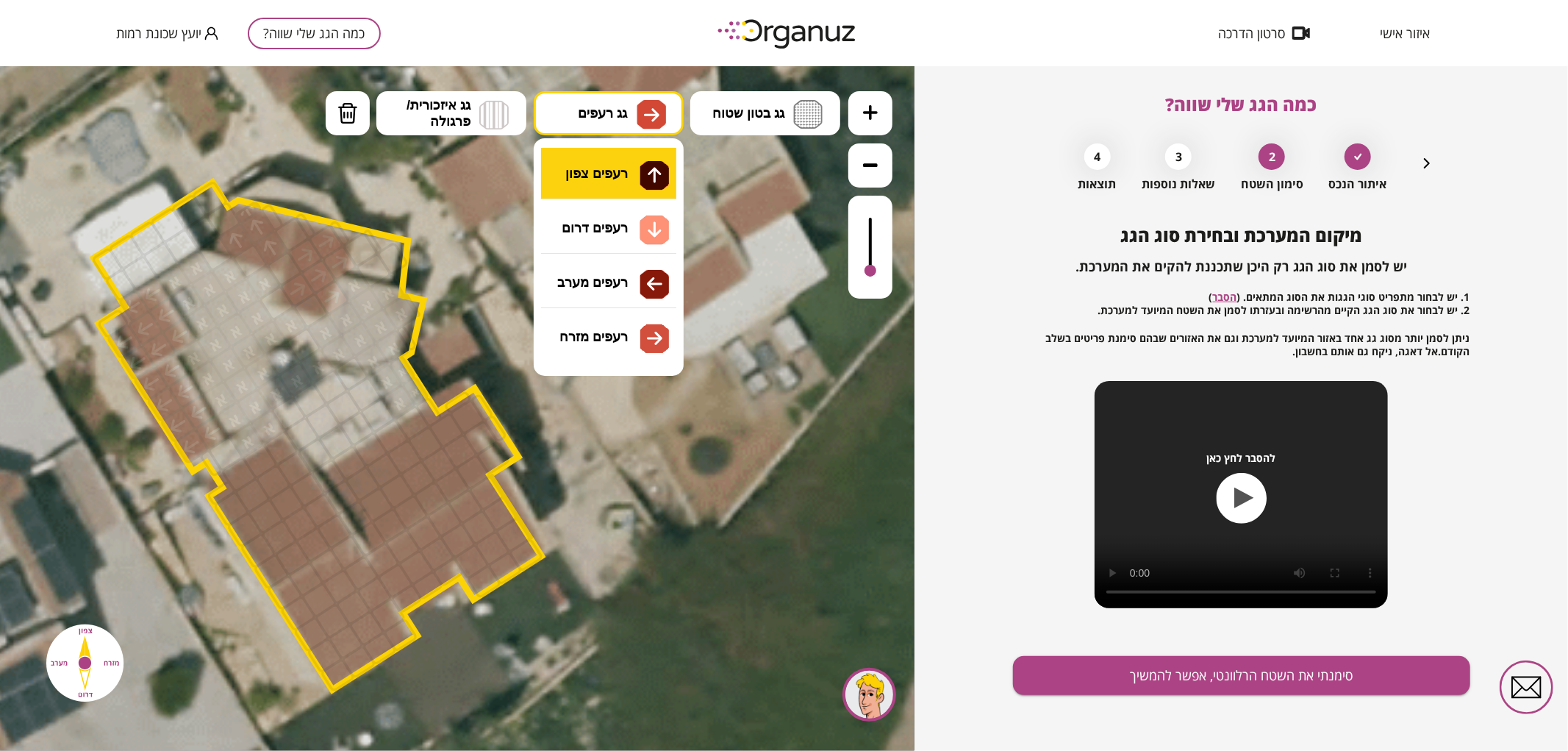
click at [638, 163] on div ".st0 { fill: #FFFFFF; } .st0 { fill: #FFFFFF; }" at bounding box center [457, 407] width 915 height 685
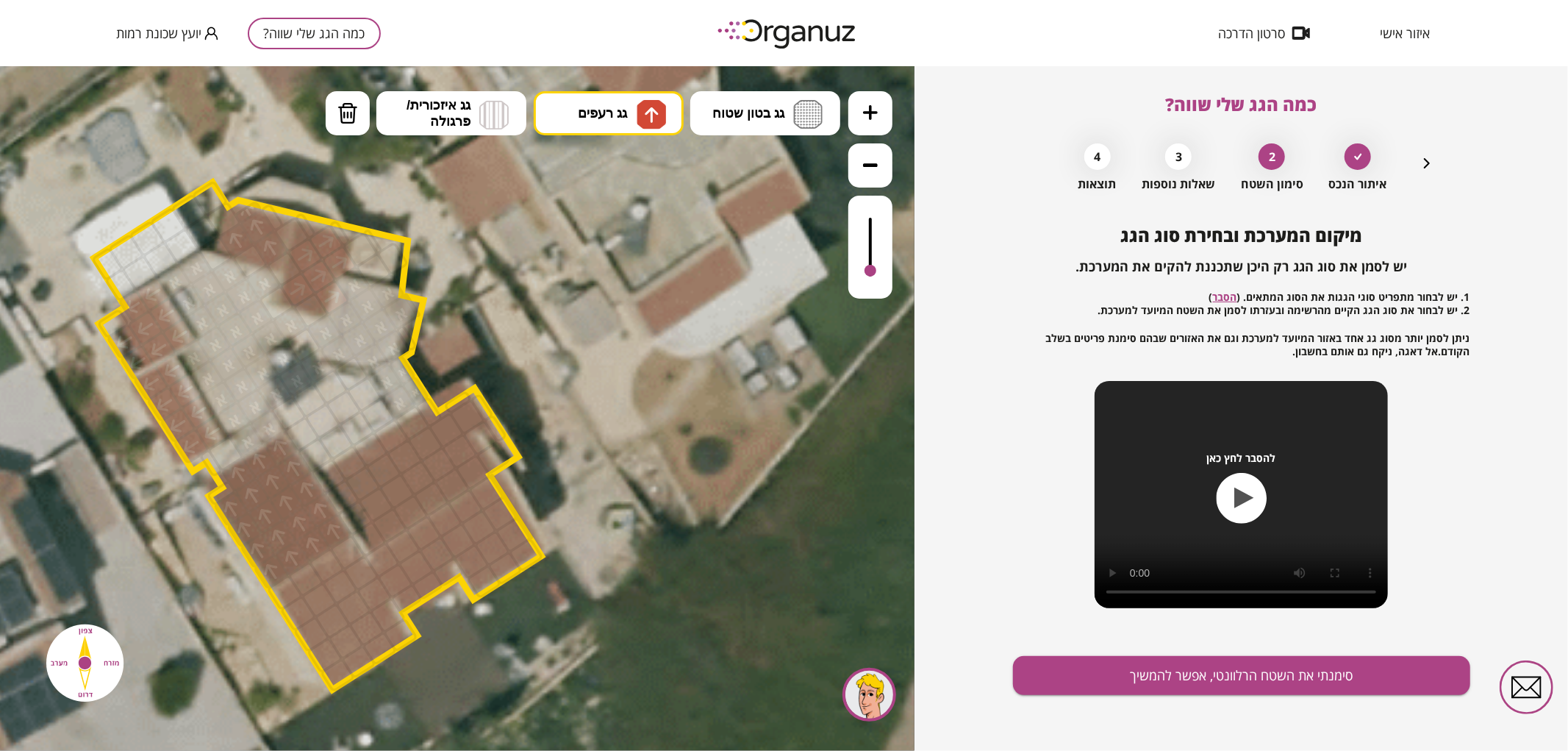
drag, startPoint x: 274, startPoint y: 572, endPoint x: 276, endPoint y: 481, distance: 91.0
drag, startPoint x: 392, startPoint y: 529, endPoint x: 471, endPoint y: 406, distance: 146.2
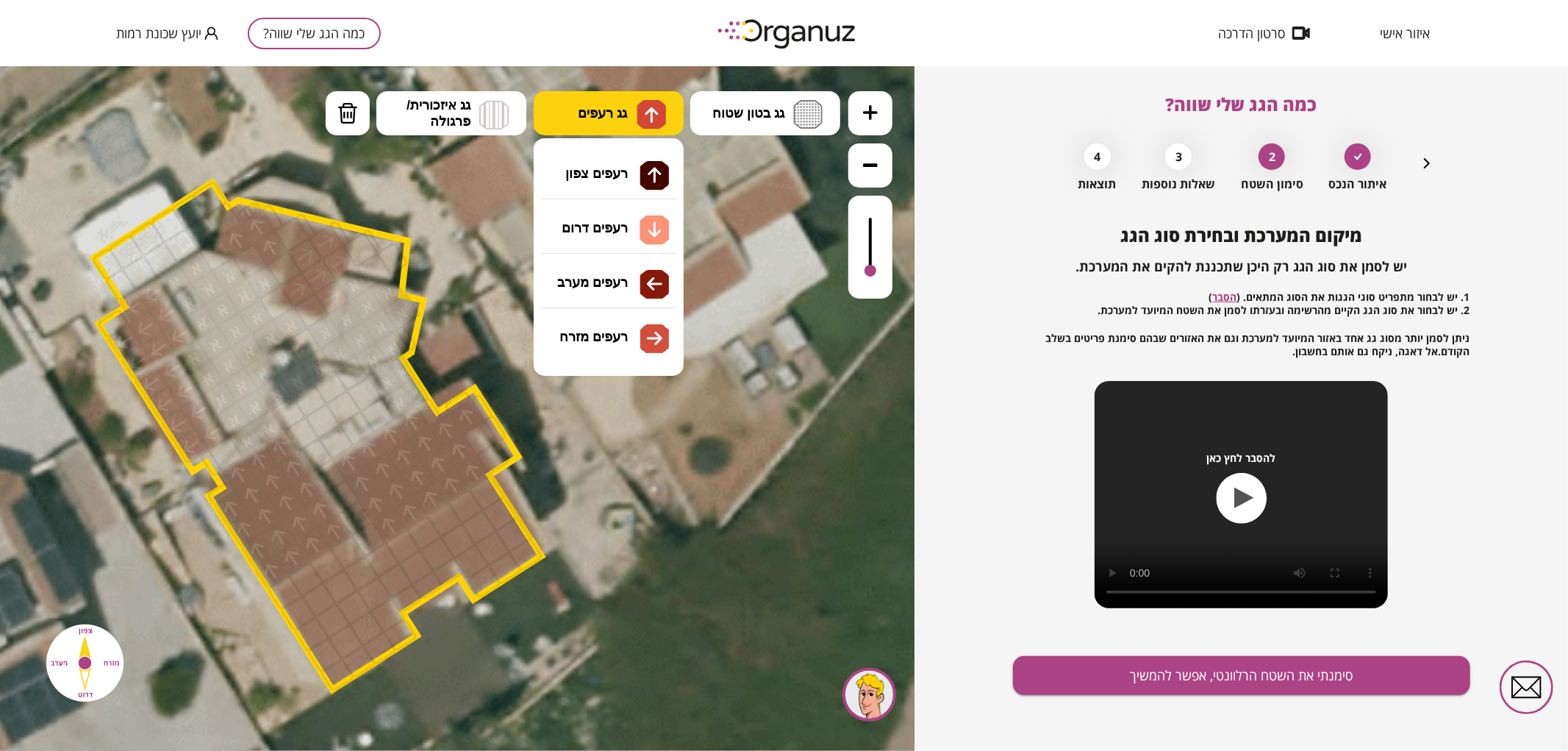
click at [592, 105] on span "גג רעפים" at bounding box center [603, 113] width 50 height 17
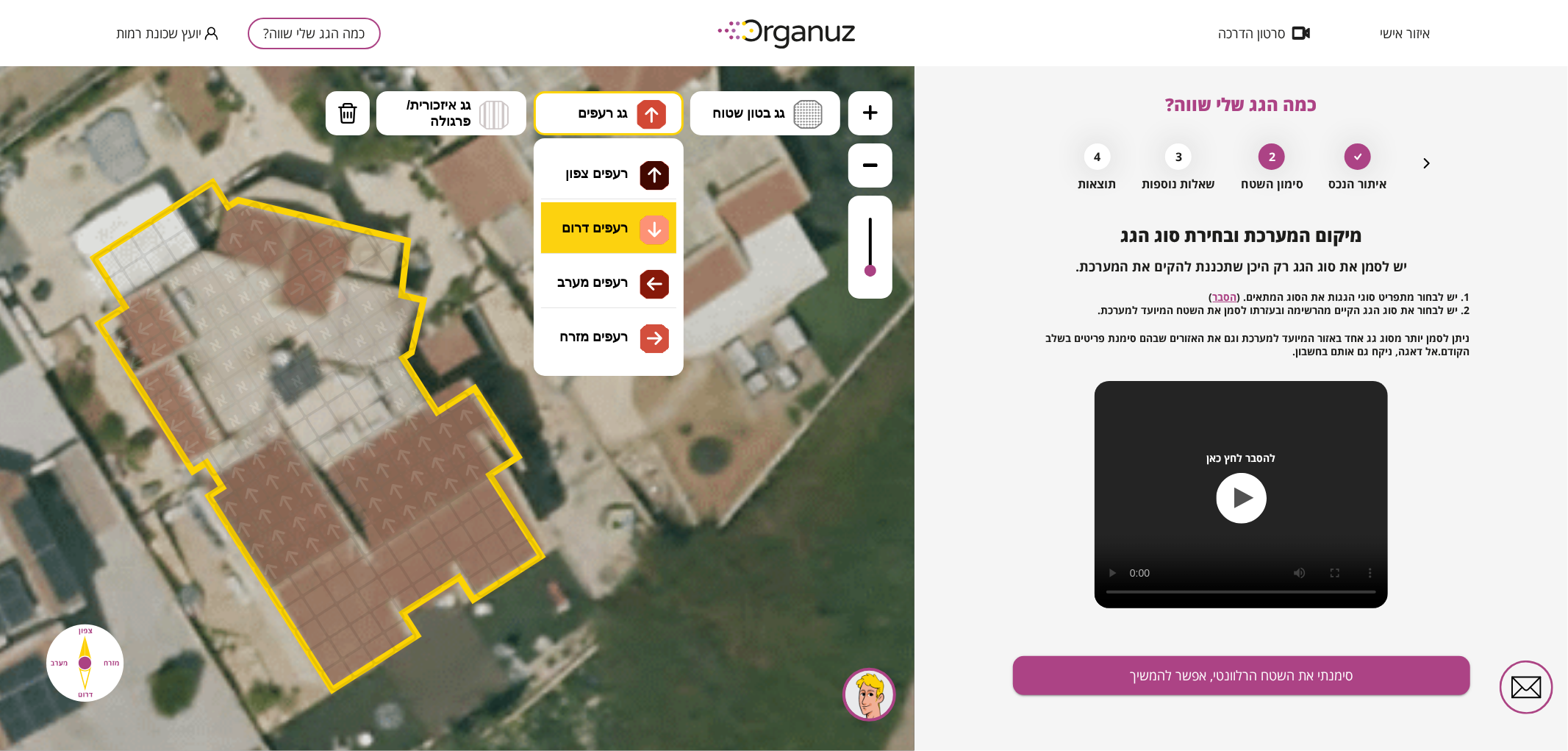
click at [604, 241] on div ".st0 { fill: #FFFFFF; } .st0 { fill: #FFFFFF; }" at bounding box center [457, 407] width 915 height 685
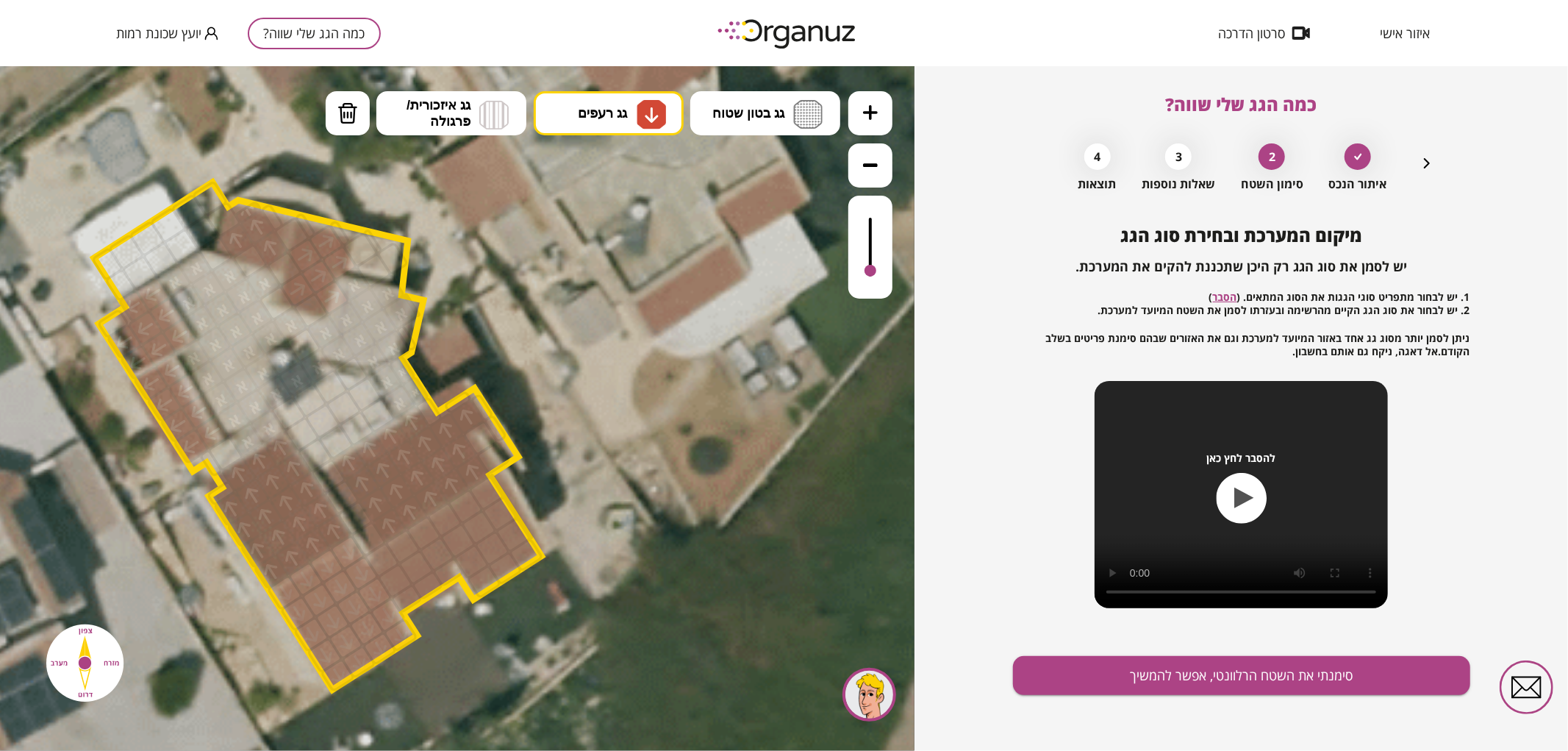
drag, startPoint x: 338, startPoint y: 671, endPoint x: 361, endPoint y: 575, distance: 98.7
drag, startPoint x: 386, startPoint y: 590, endPoint x: 489, endPoint y: 499, distance: 137.4
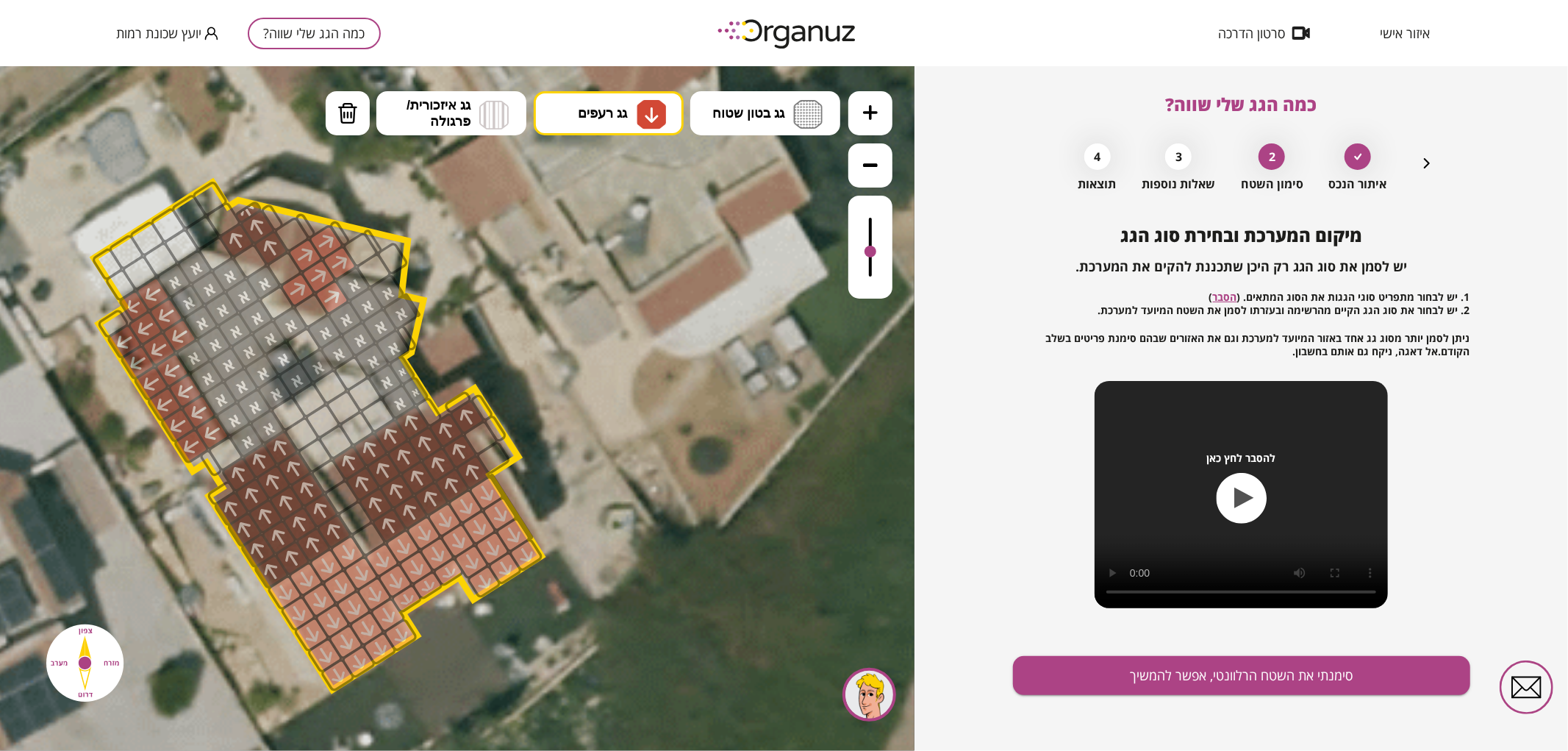
drag, startPoint x: 873, startPoint y: 270, endPoint x: 868, endPoint y: 252, distance: 18.7
click at [868, 252] on div at bounding box center [870, 250] width 12 height 12
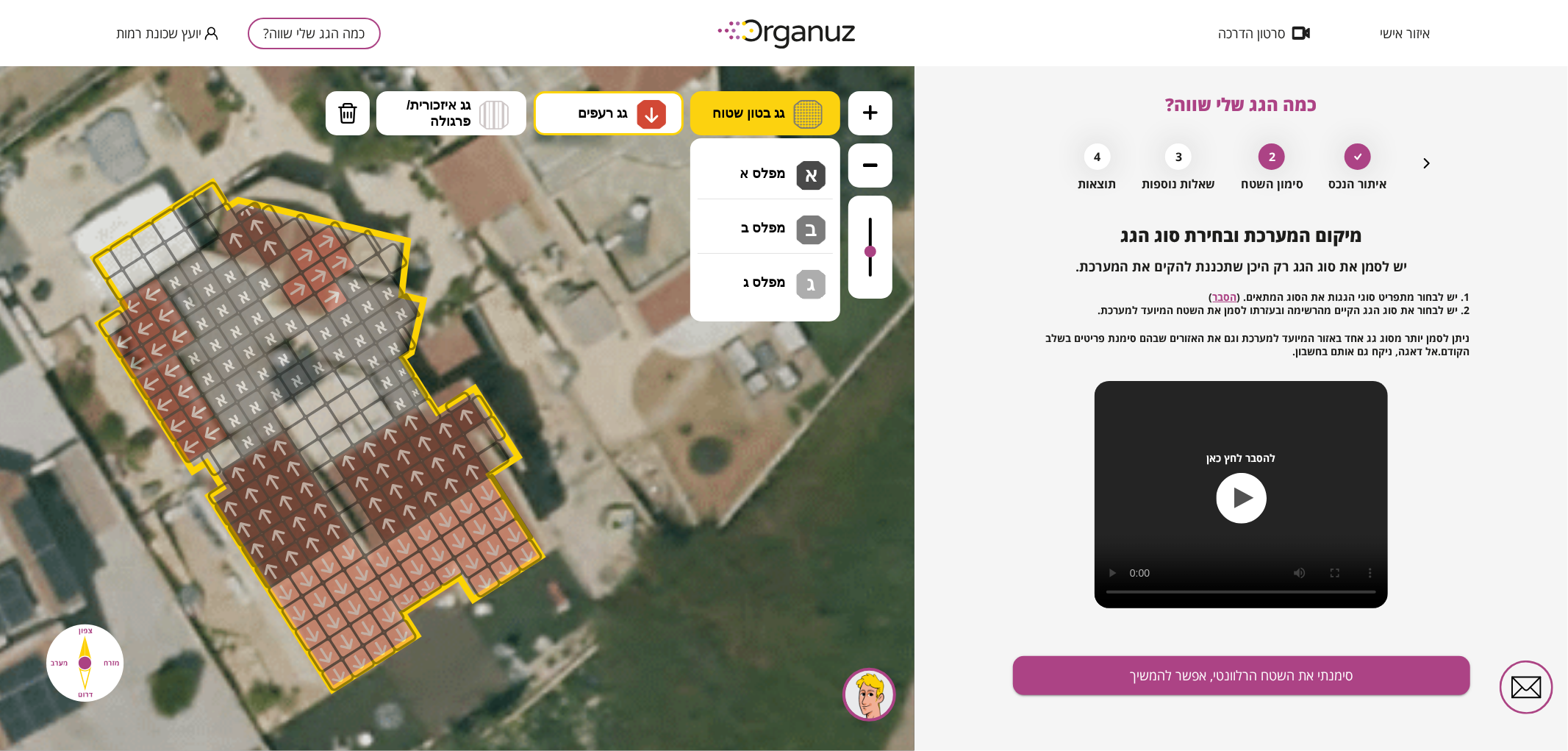
click at [763, 127] on button "גג בטון שטוח" at bounding box center [765, 112] width 150 height 44
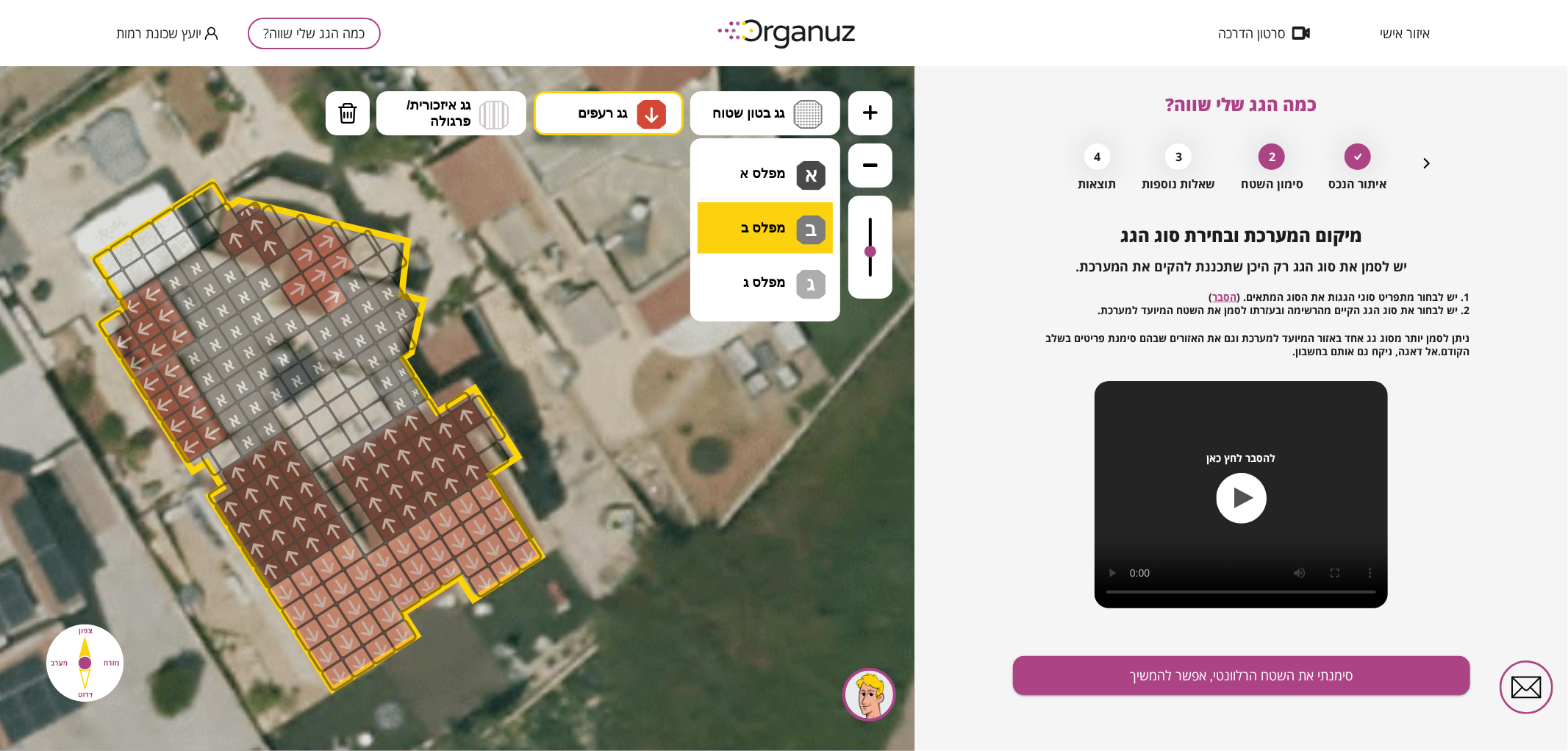
click at [789, 228] on div ".st0 { fill: #FFFFFF; } .st0 { fill: #FFFFFF; }" at bounding box center [457, 407] width 915 height 685
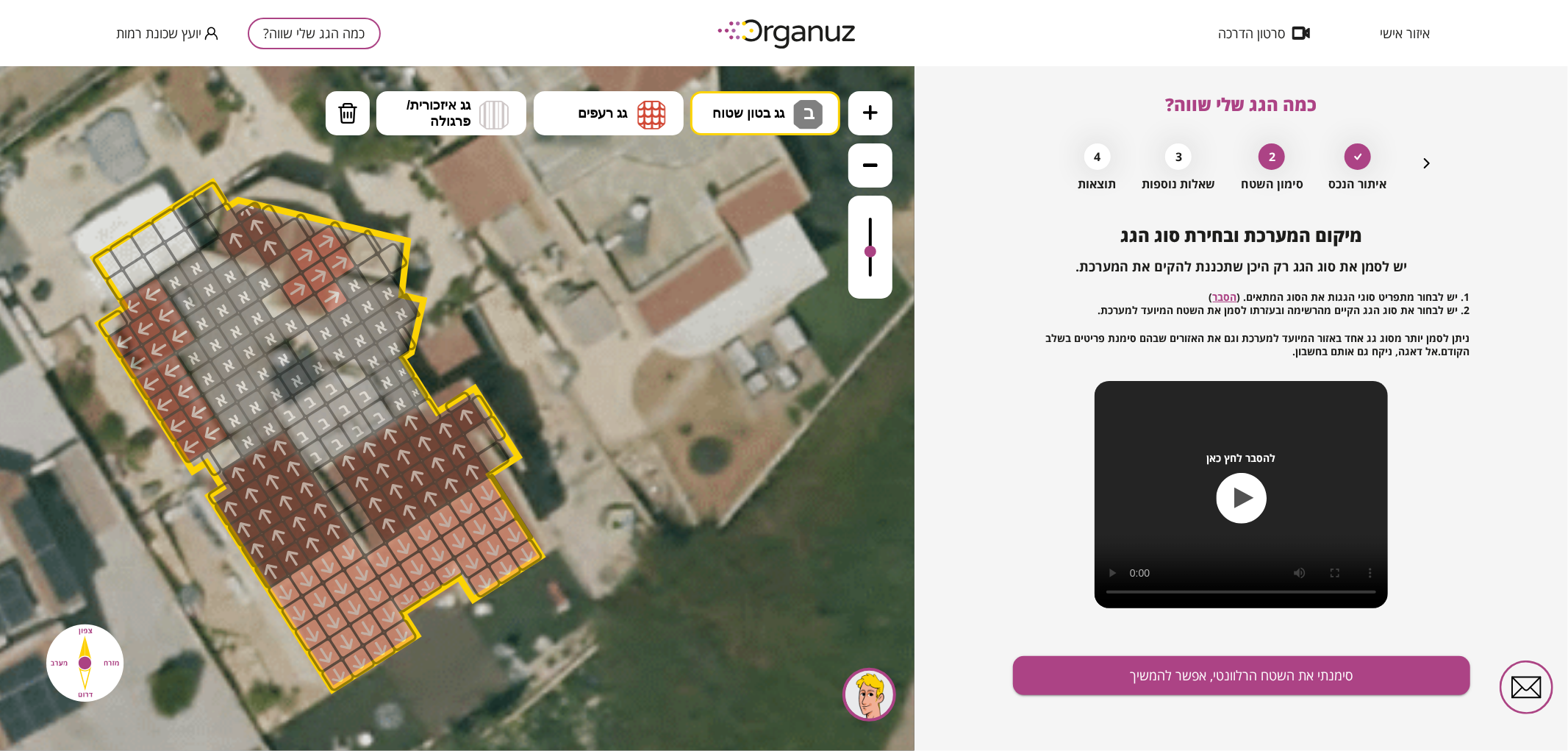
drag, startPoint x: 324, startPoint y: 450, endPoint x: 333, endPoint y: 386, distance: 64.6
drag, startPoint x: 873, startPoint y: 254, endPoint x: 866, endPoint y: 248, distance: 9.2
click at [866, 248] on div at bounding box center [870, 246] width 12 height 12
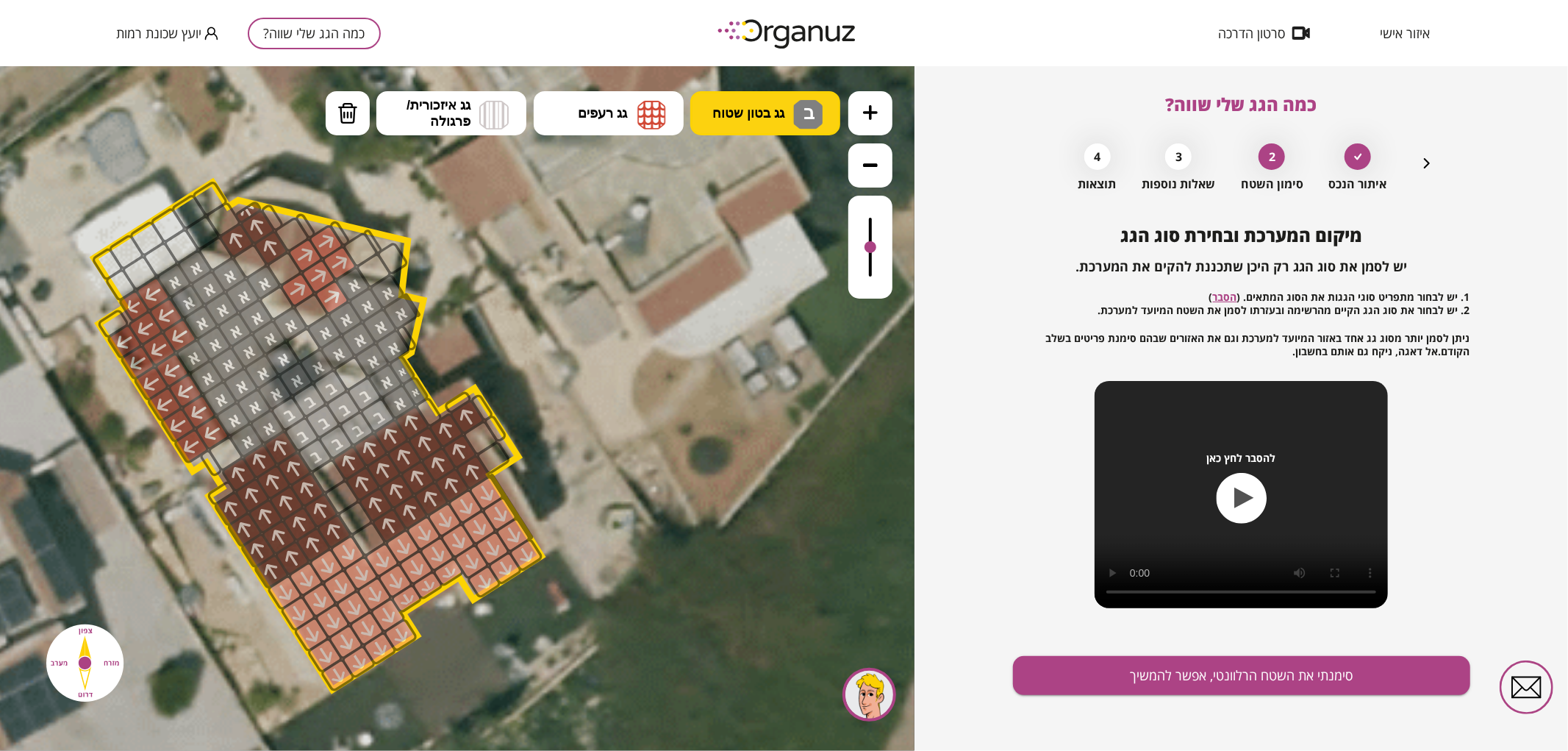
click at [759, 118] on span "גג בטון שטוח" at bounding box center [748, 113] width 72 height 17
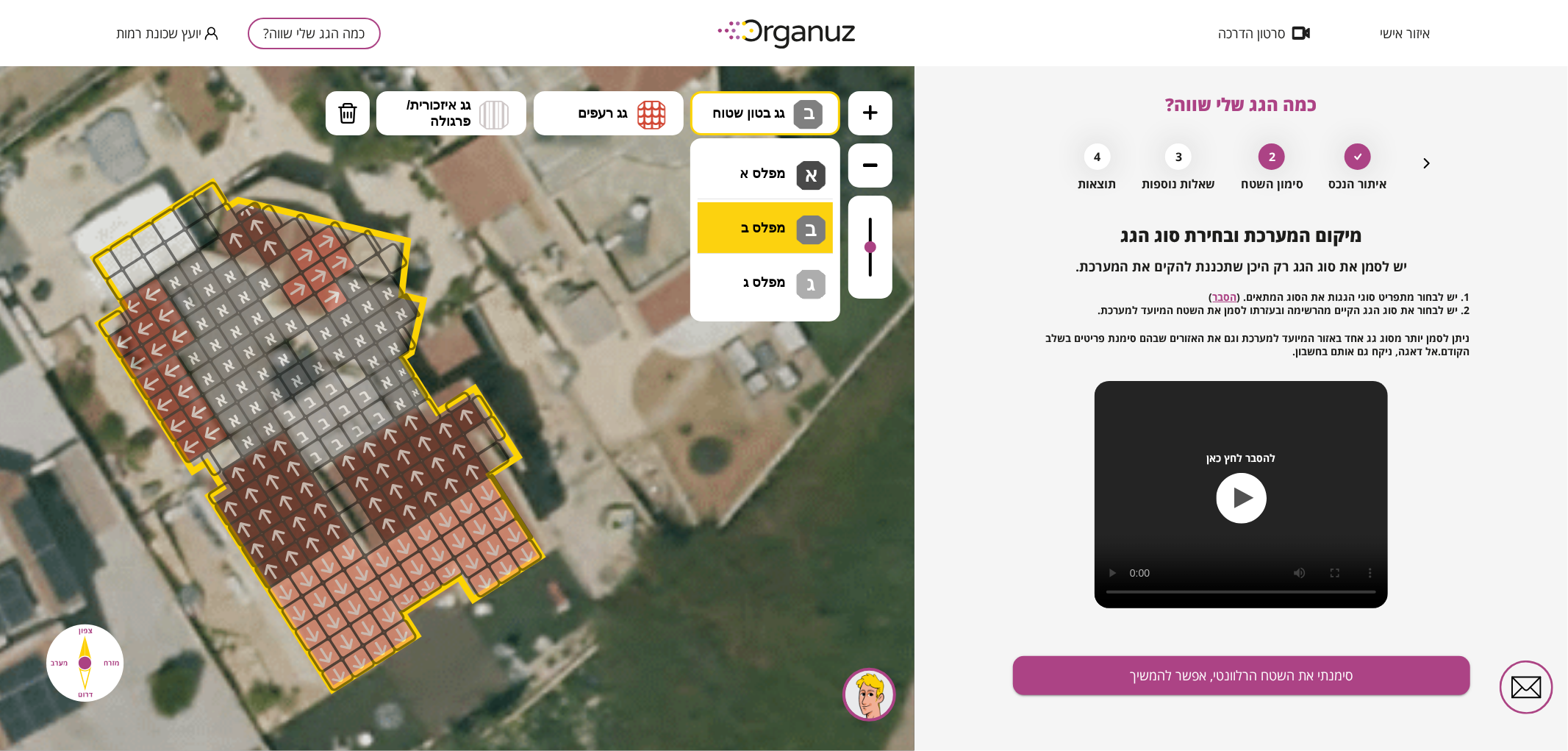
click at [753, 213] on div ".st0 { fill: #FFFFFF; } .st0 { fill: #FFFFFF; }" at bounding box center [457, 407] width 915 height 685
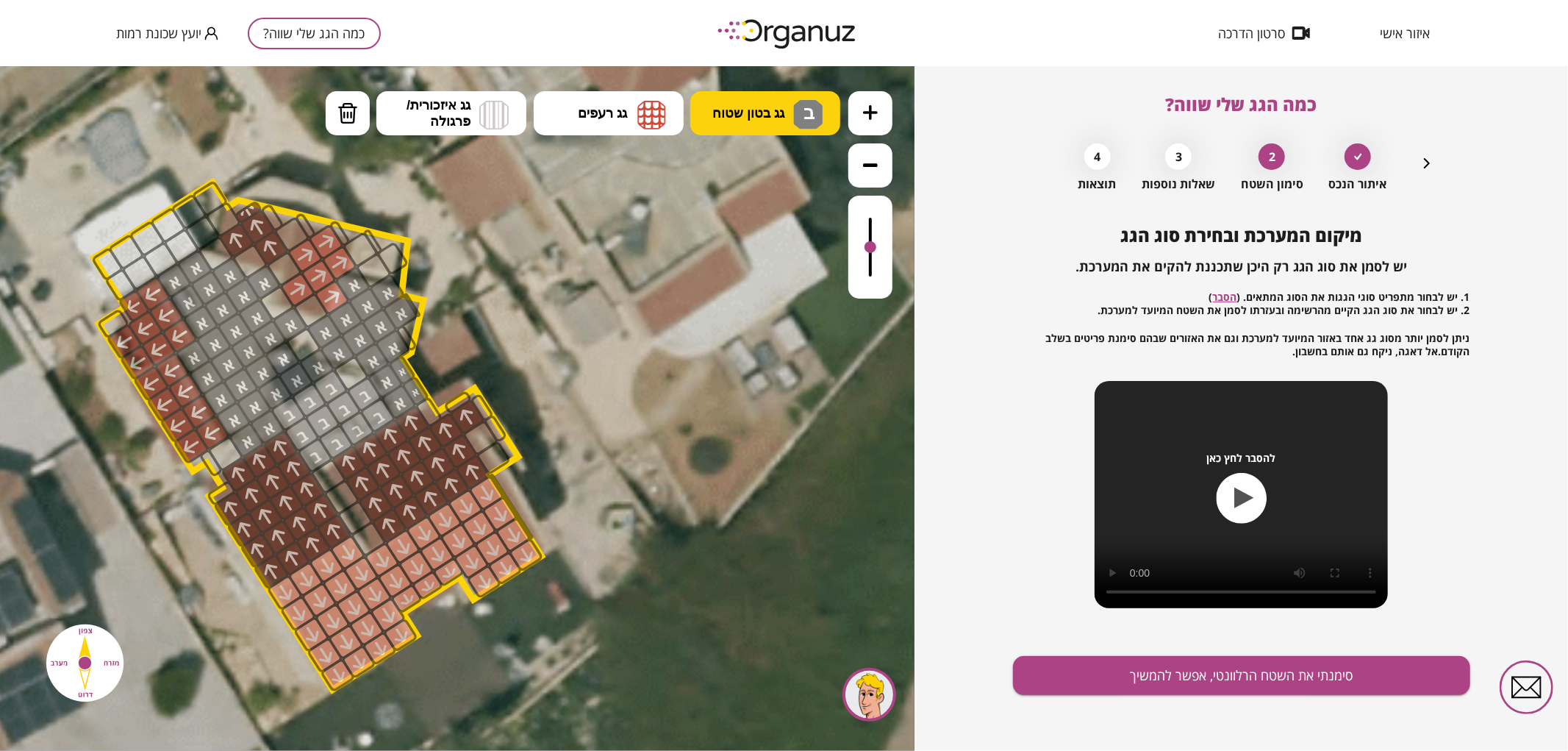
click at [769, 123] on button "גג בטון שטוח ב" at bounding box center [765, 112] width 150 height 44
click at [784, 171] on div ".st0 { fill: #FFFFFF; } .st0 { fill: #FFFFFF; }" at bounding box center [457, 407] width 915 height 685
click at [285, 336] on div at bounding box center [290, 323] width 38 height 38
click at [303, 340] on div at bounding box center [303, 344] width 38 height 38
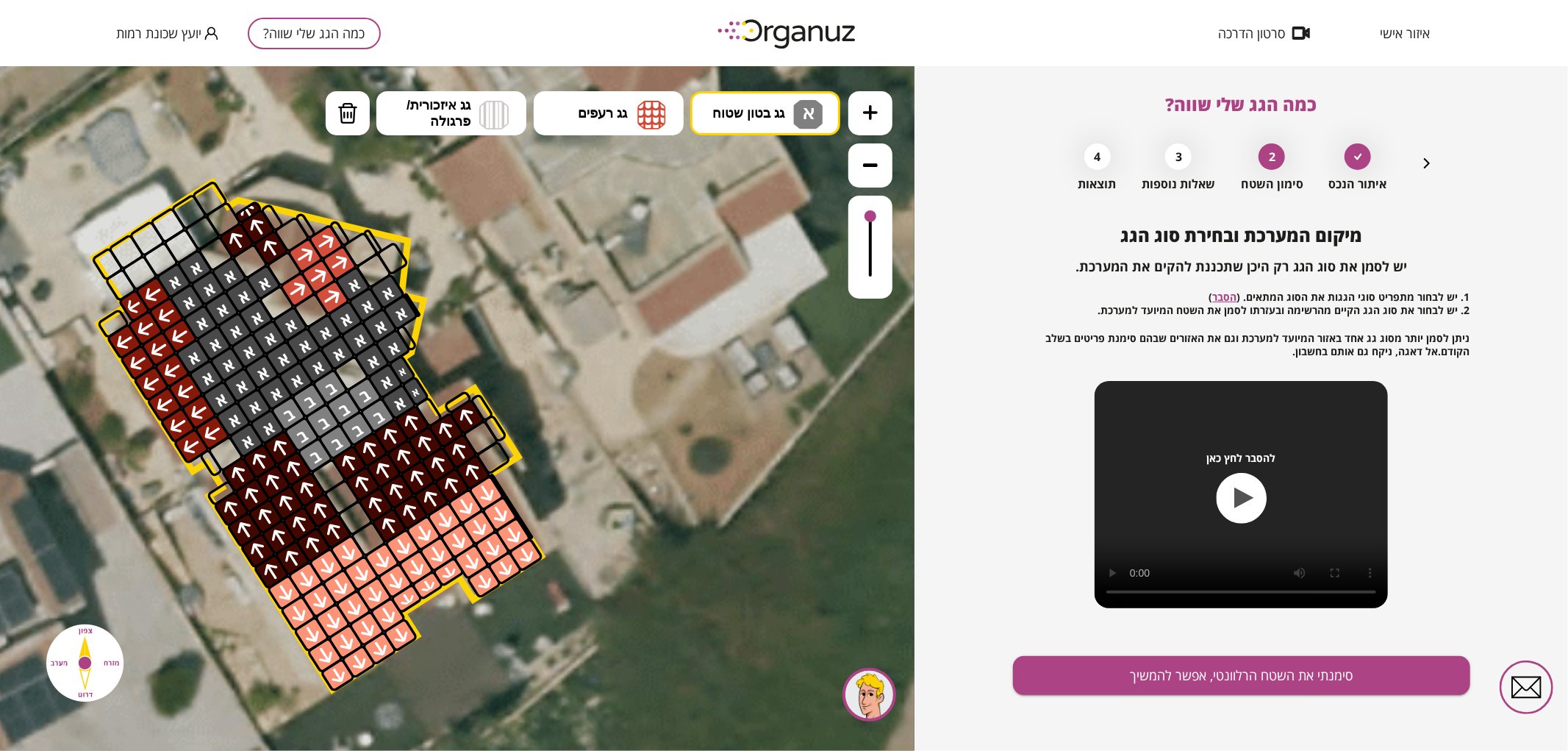
drag, startPoint x: 869, startPoint y: 245, endPoint x: 909, endPoint y: 166, distance: 88.5
click at [880, 156] on div at bounding box center [870, 194] width 44 height 208
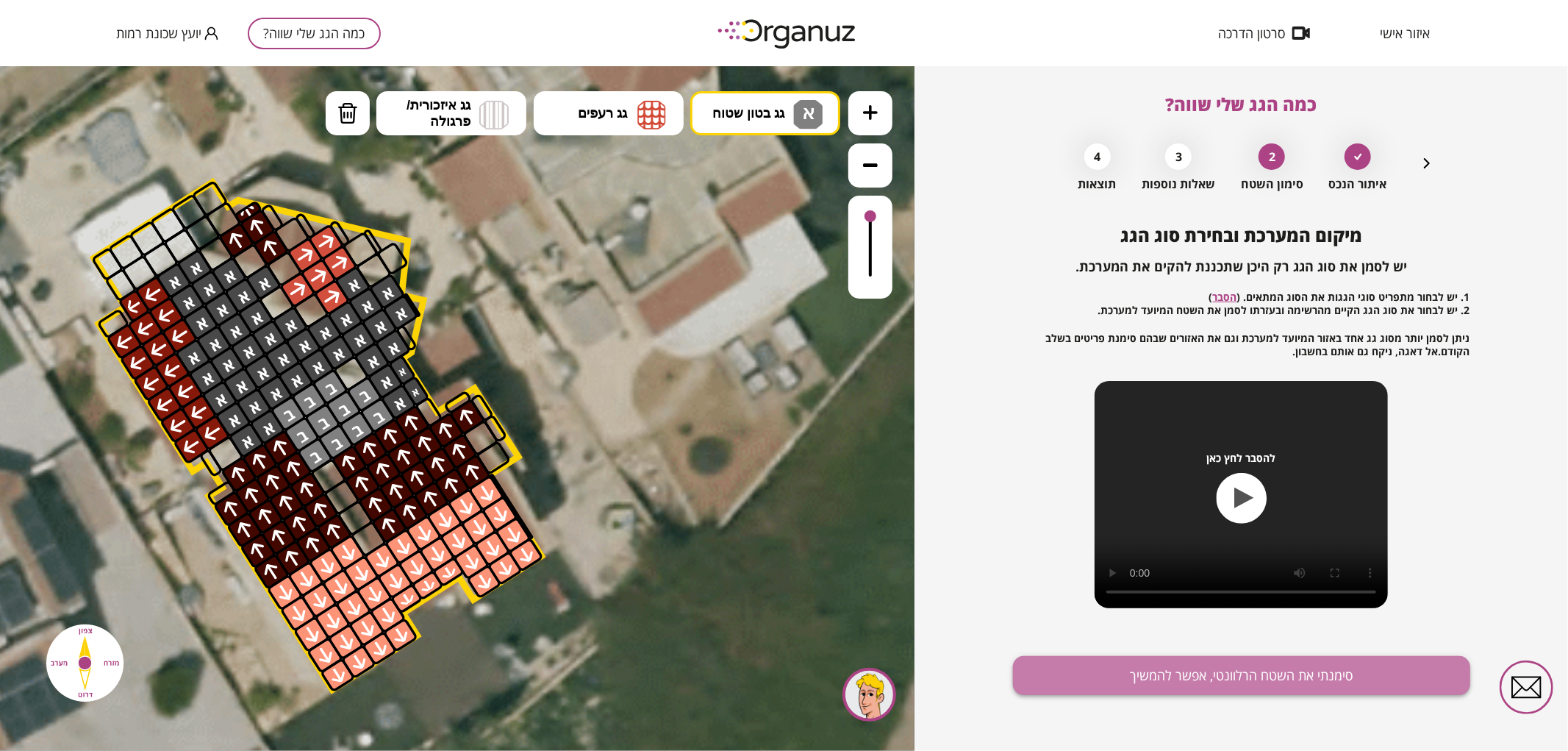
click at [1348, 674] on button "סימנתי את השטח הרלוונטי, אפשר להמשיך" at bounding box center [1242, 676] width 458 height 39
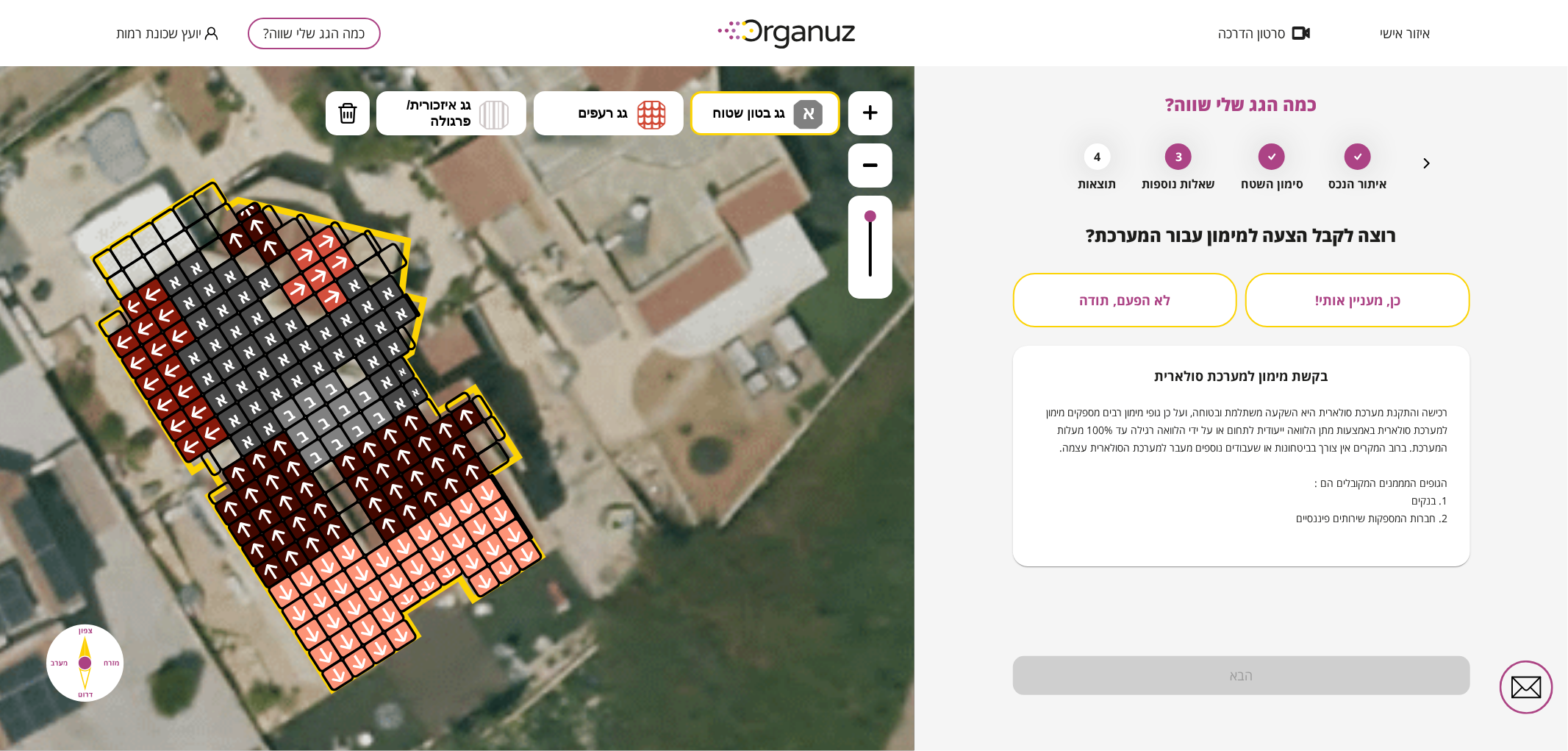
click at [1200, 281] on button "לא הפעם, תודה" at bounding box center [1125, 300] width 225 height 54
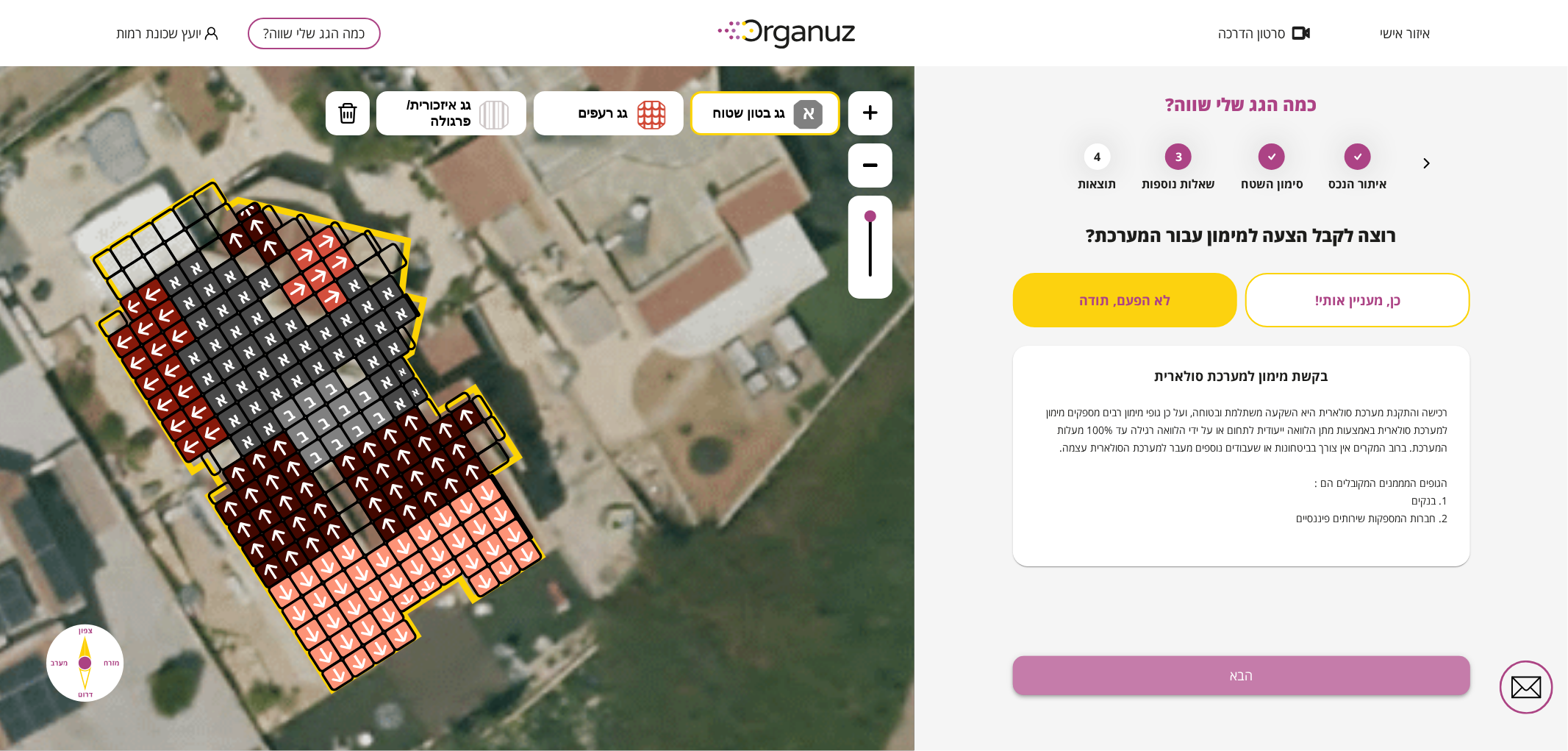
click at [1290, 675] on button "הבא" at bounding box center [1242, 676] width 458 height 39
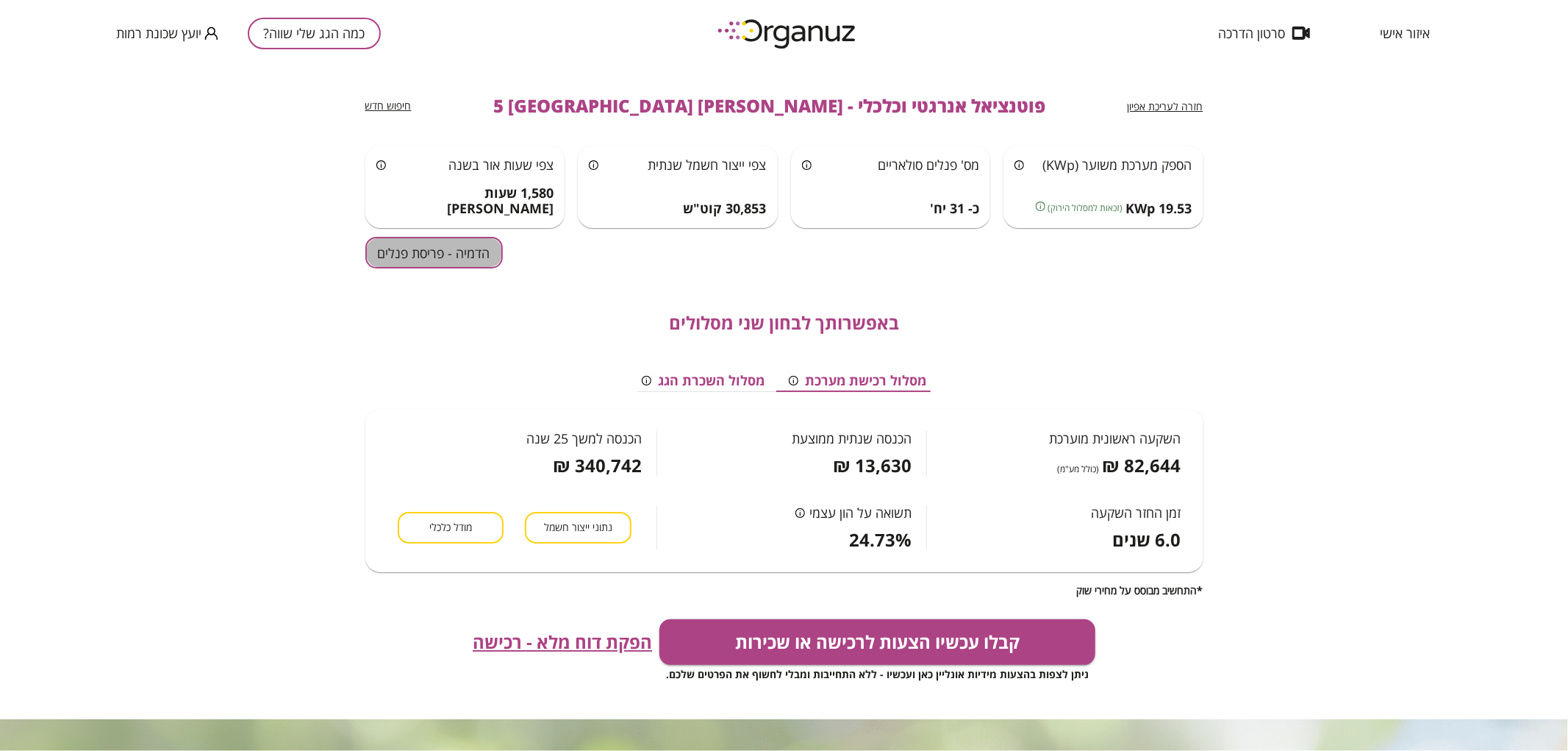
click at [491, 252] on button "הדמיה - פריסת פנלים" at bounding box center [435, 253] width 138 height 31
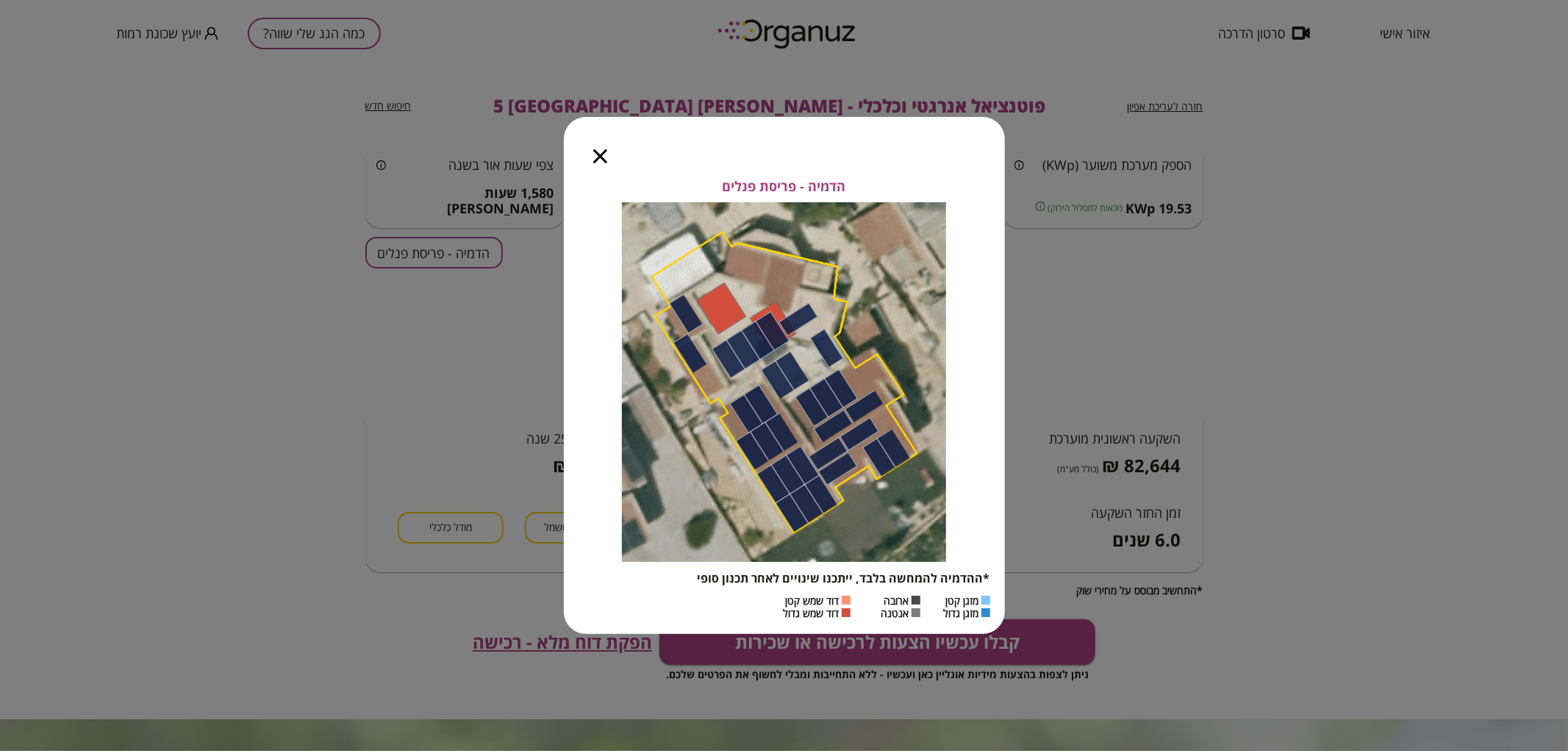
click at [607, 167] on div at bounding box center [600, 147] width 73 height 62
click at [596, 149] on icon "button" at bounding box center [600, 155] width 14 height 14
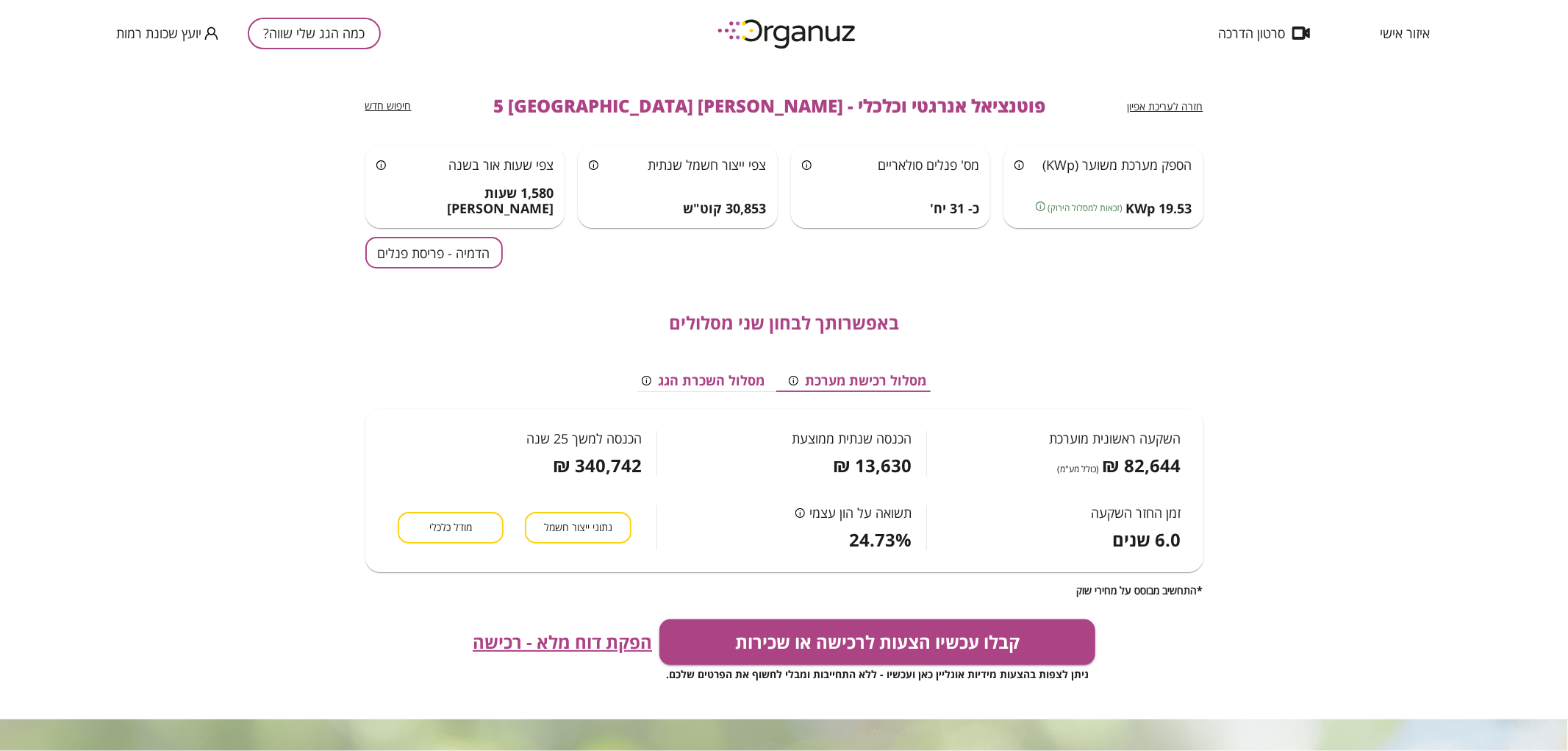
click at [1166, 112] on span "חזרה לעריכת אפיון" at bounding box center [1165, 106] width 75 height 14
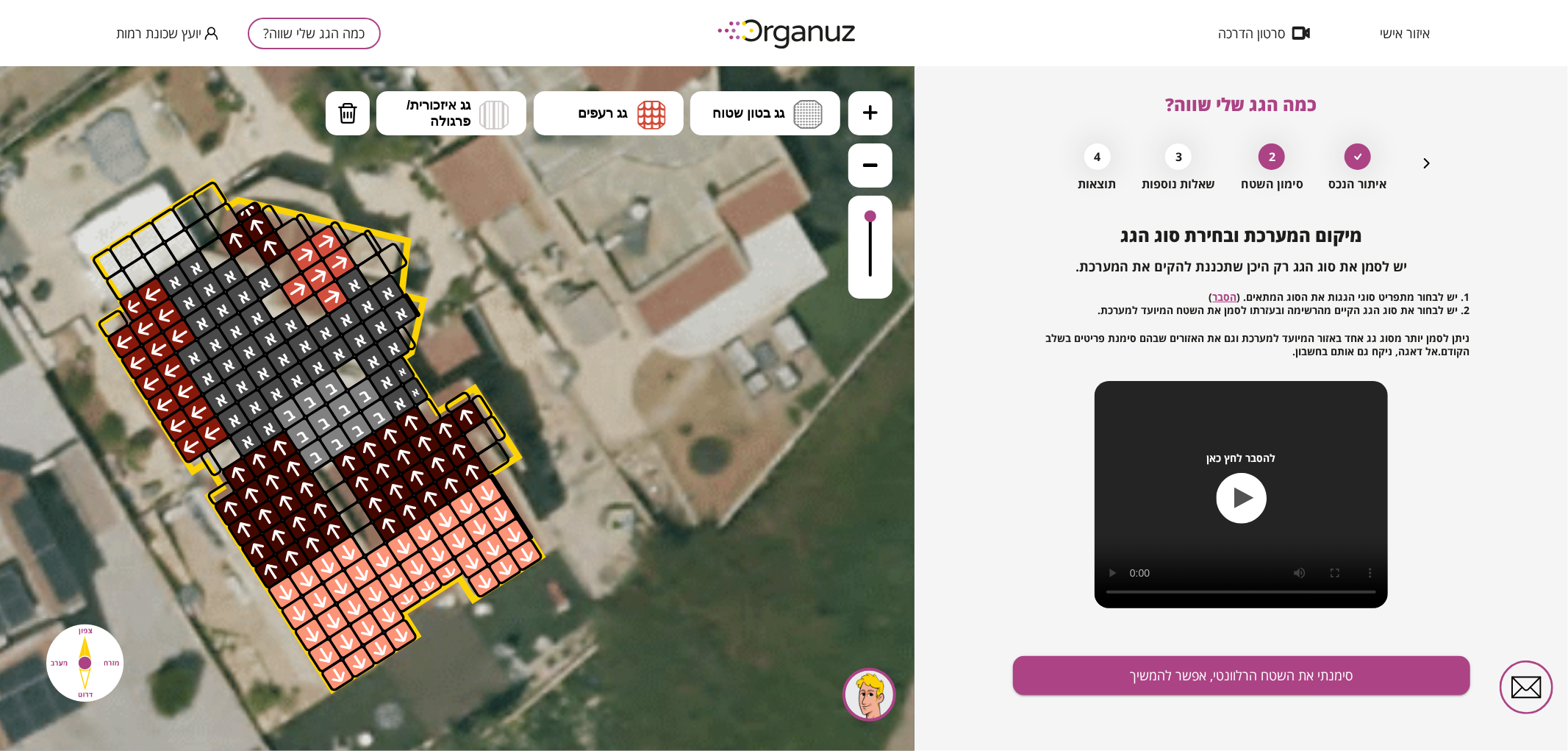
click at [1435, 164] on icon "button" at bounding box center [1426, 163] width 17 height 17
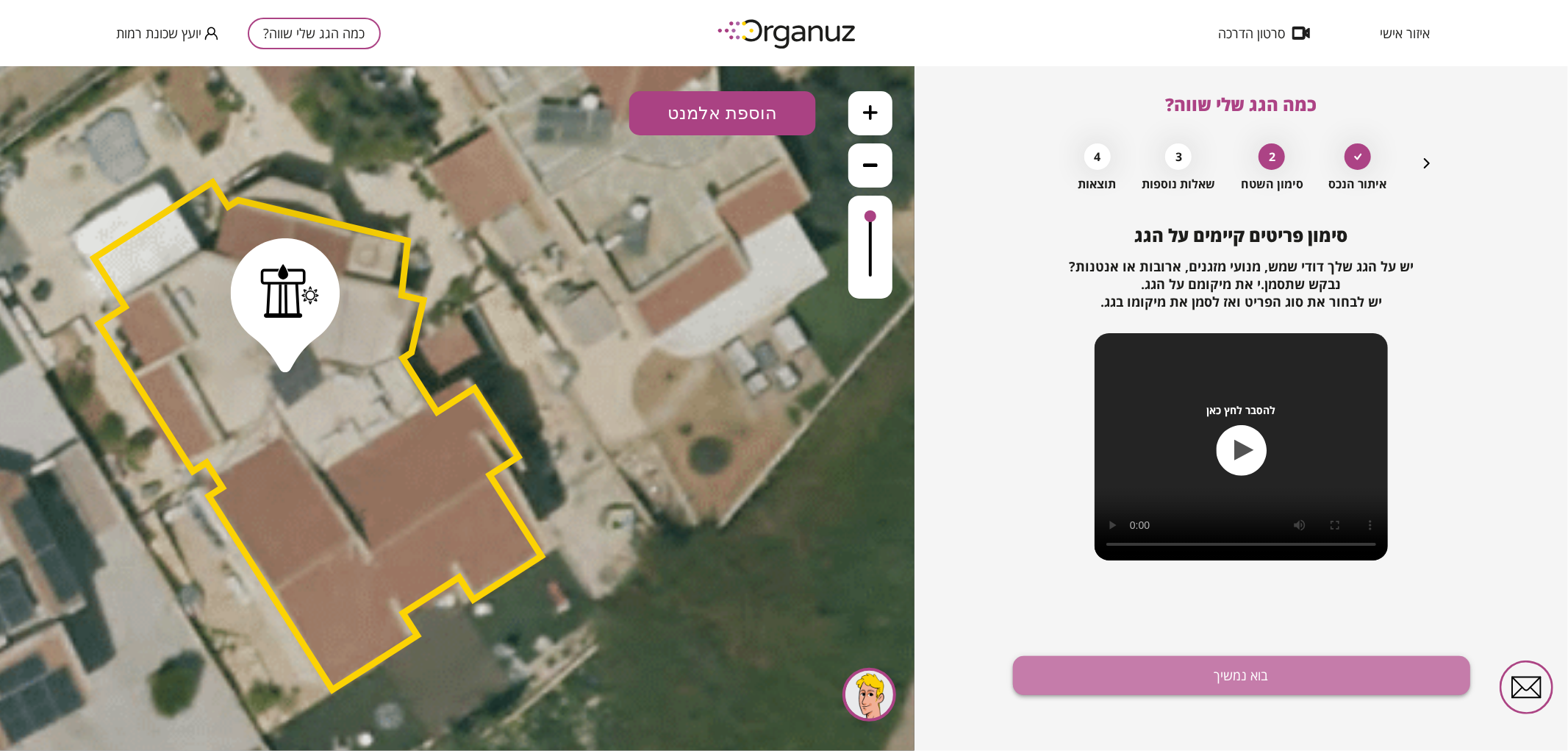
click at [1155, 672] on button "בוא נמשיך" at bounding box center [1242, 676] width 458 height 39
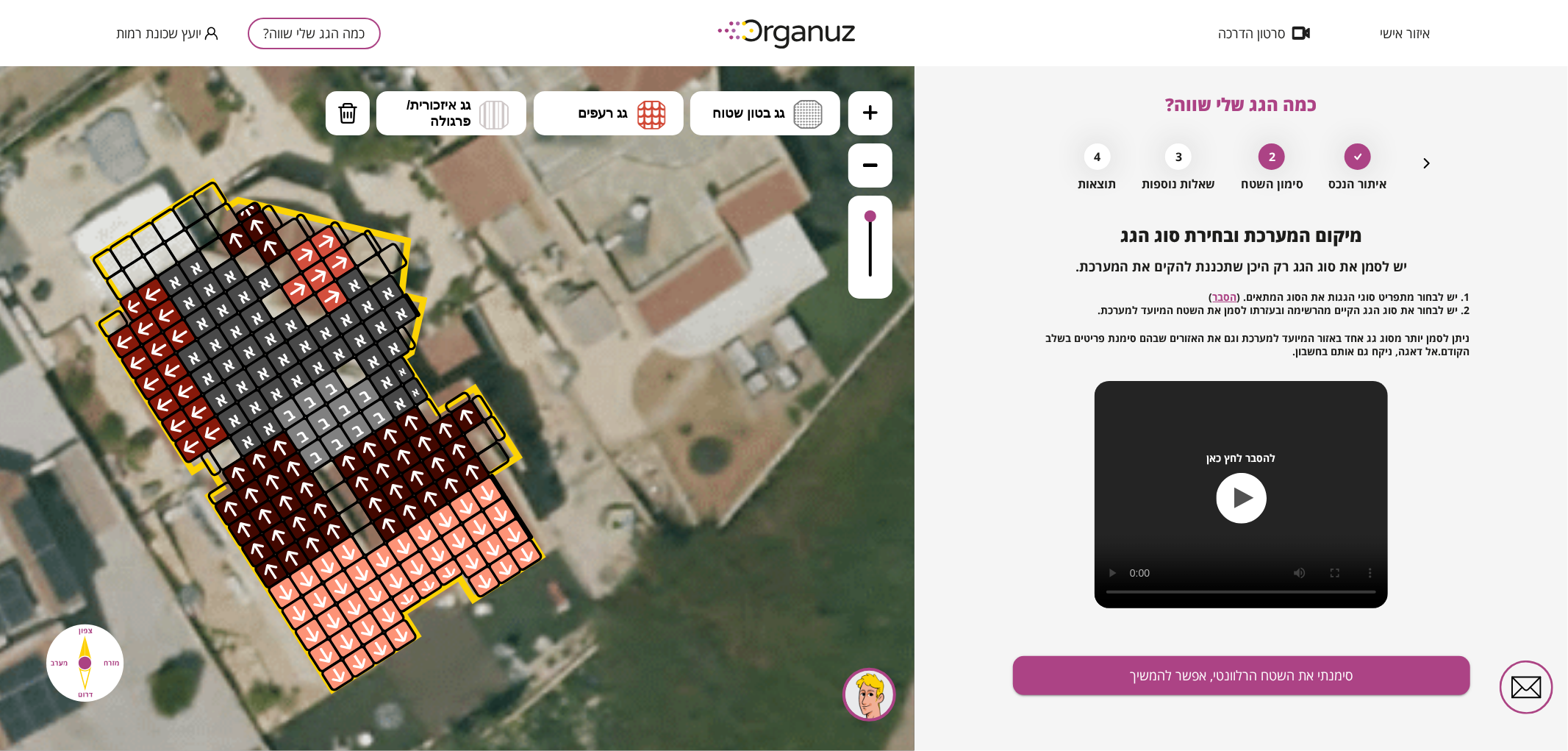
click at [1428, 167] on icon "button" at bounding box center [1426, 163] width 17 height 17
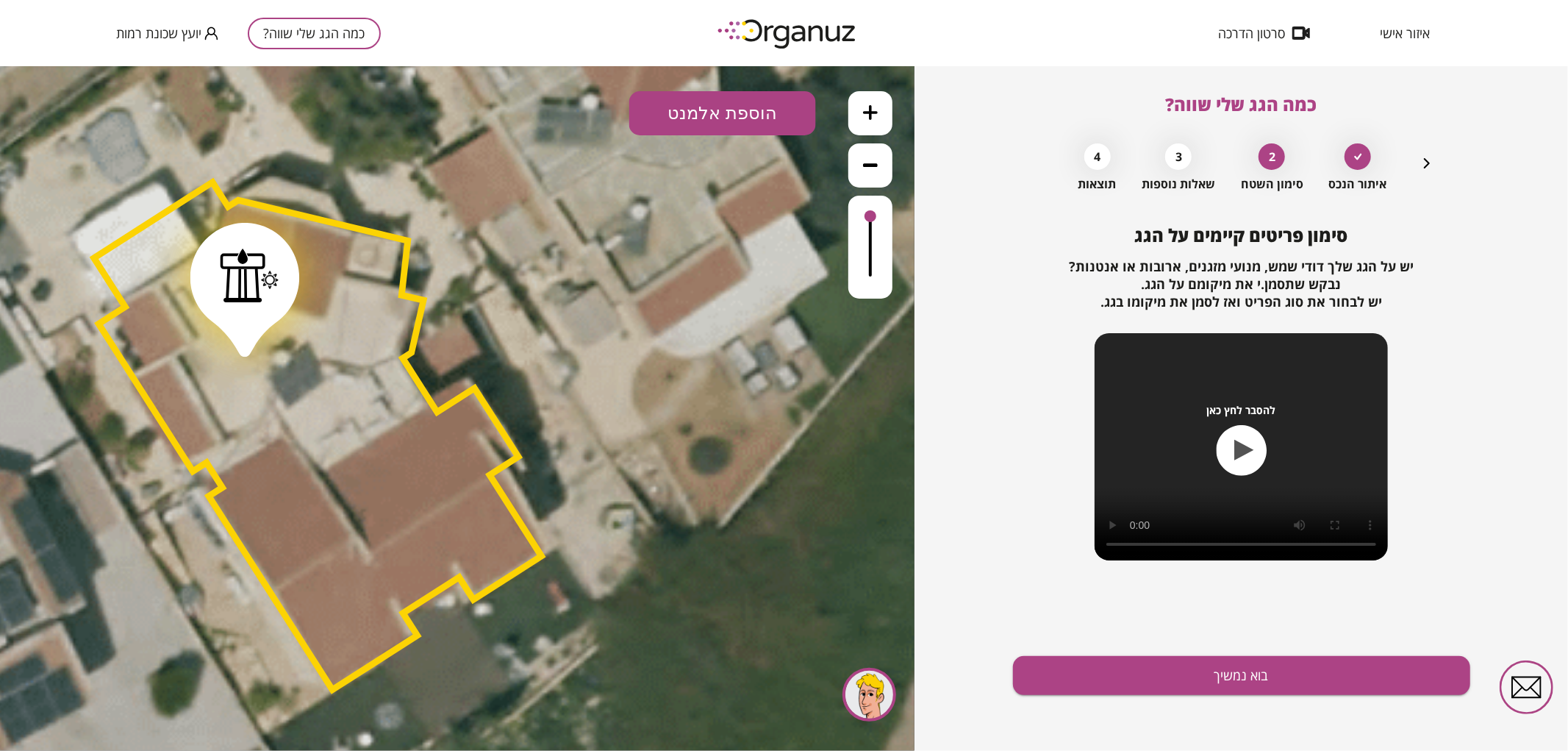
drag, startPoint x: 299, startPoint y: 310, endPoint x: 258, endPoint y: 294, distance: 44.0
click at [258, 294] on div at bounding box center [249, 274] width 60 height 54
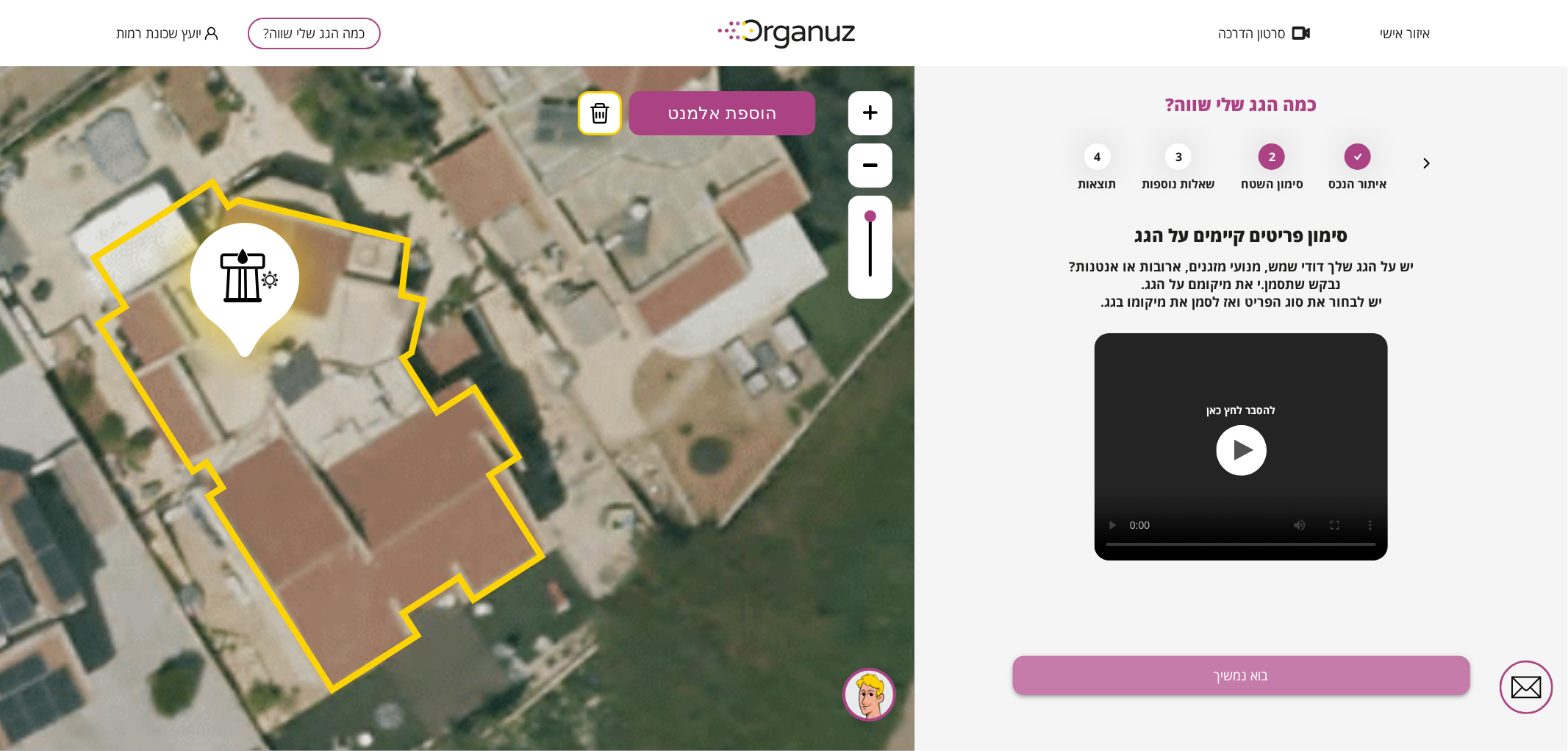
click at [1214, 693] on button "בוא נמשיך" at bounding box center [1242, 676] width 458 height 39
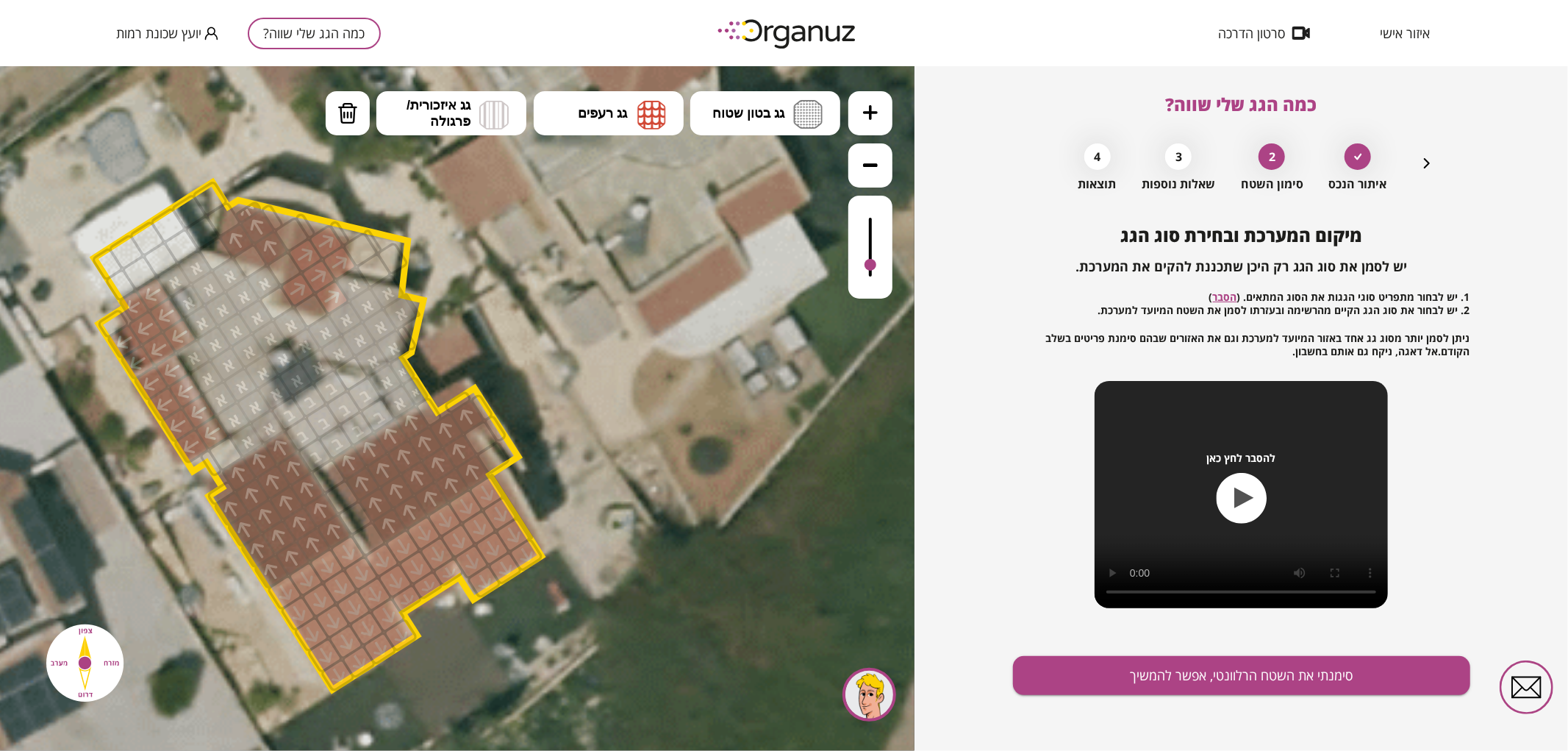
drag, startPoint x: 879, startPoint y: 224, endPoint x: 878, endPoint y: 266, distance: 42.0
click at [878, 266] on div at bounding box center [870, 246] width 44 height 103
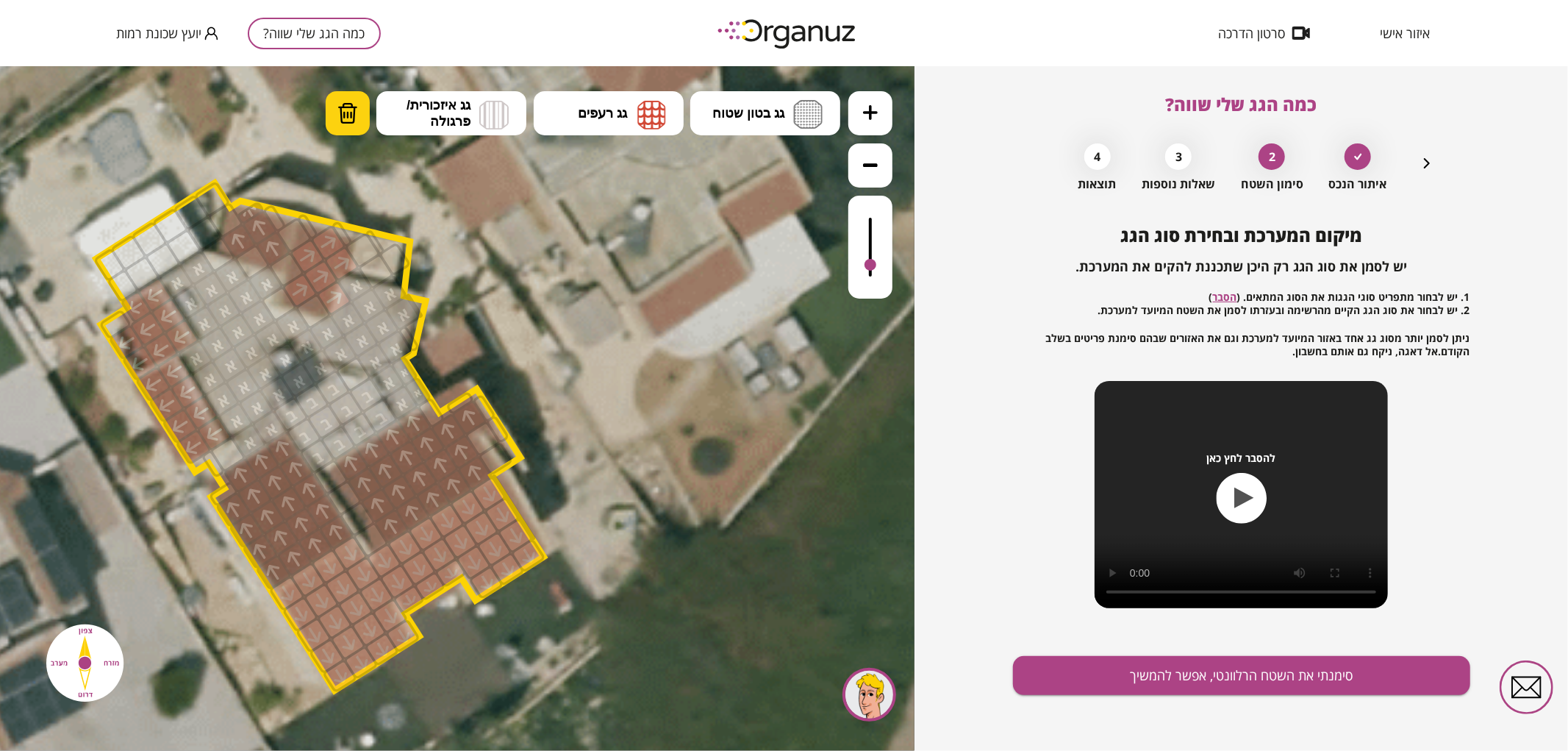
click at [332, 111] on button "מחיקה" at bounding box center [347, 112] width 44 height 44
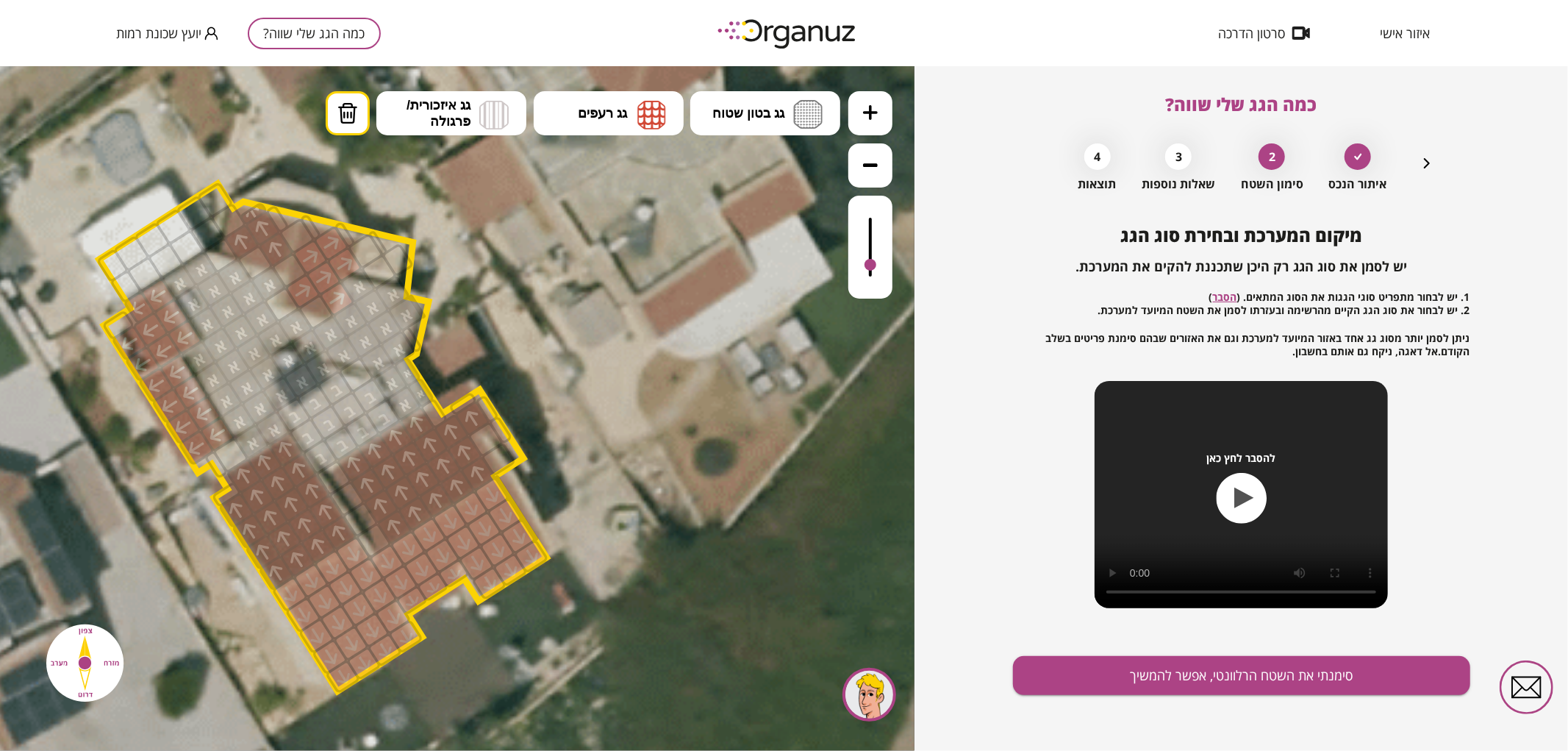
click at [346, 136] on ul "גג בטון שטוח מפלס א א מפלס ב ב מפלס ג ג גג רעפים רעפים צפון" at bounding box center [583, 114] width 516 height 48
click at [342, 112] on img at bounding box center [347, 112] width 20 height 22
click at [408, 605] on div at bounding box center [412, 599] width 34 height 31
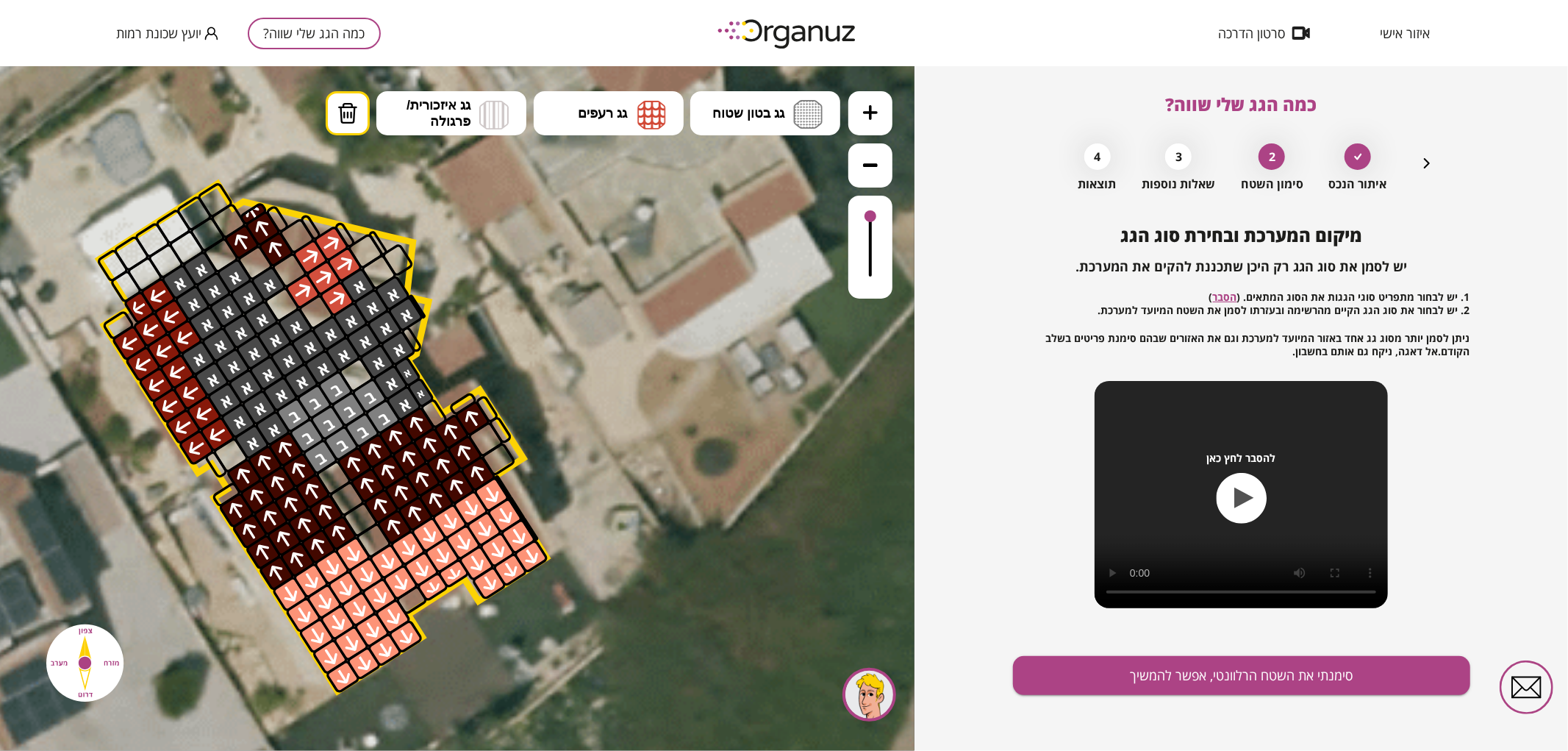
drag, startPoint x: 858, startPoint y: 256, endPoint x: 857, endPoint y: 198, distance: 58.0
click at [857, 198] on div at bounding box center [870, 246] width 44 height 103
click at [1159, 671] on button "סימנתי את השטח הרלוונטי, אפשר להמשיך" at bounding box center [1242, 676] width 458 height 39
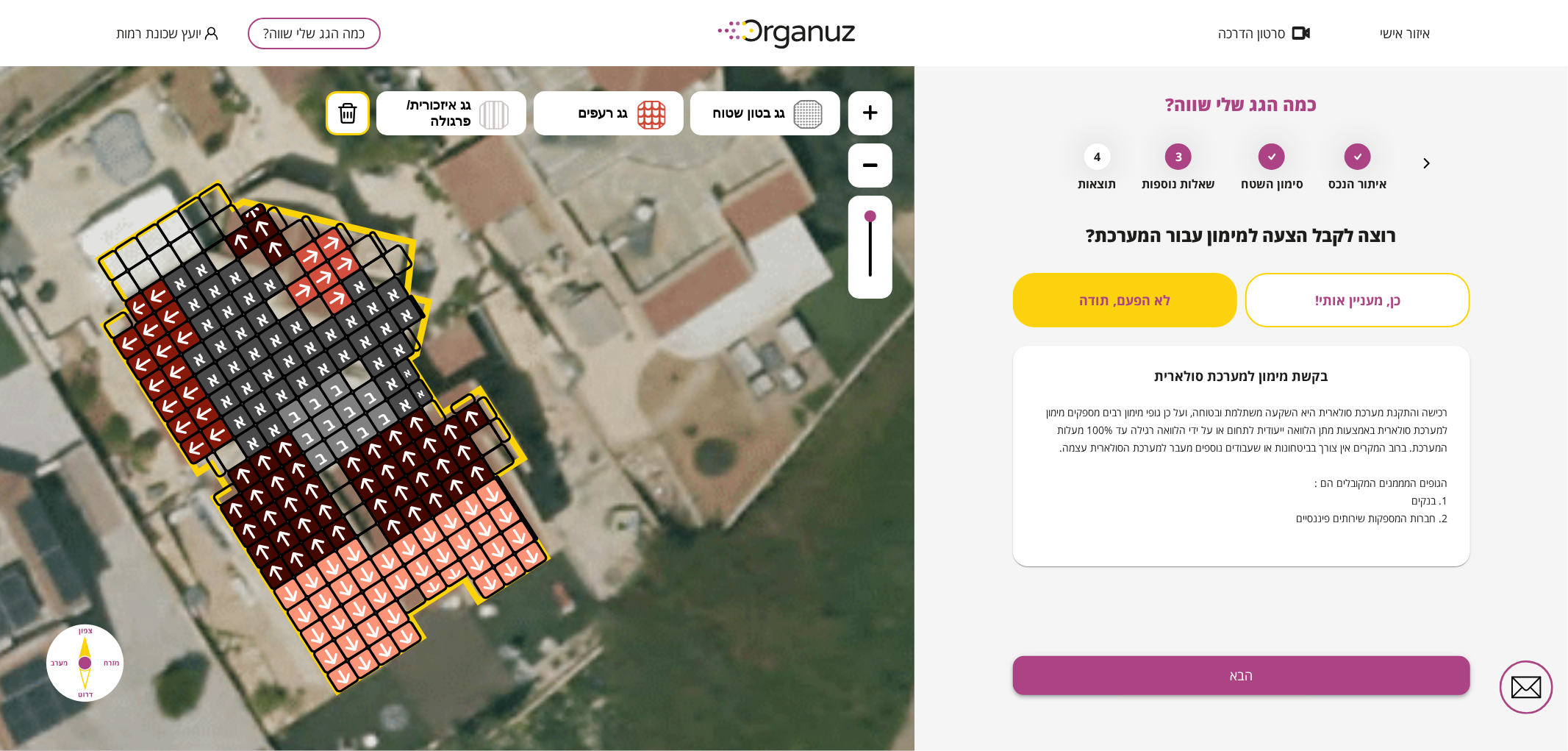
click at [1260, 685] on button "הבא" at bounding box center [1242, 676] width 458 height 39
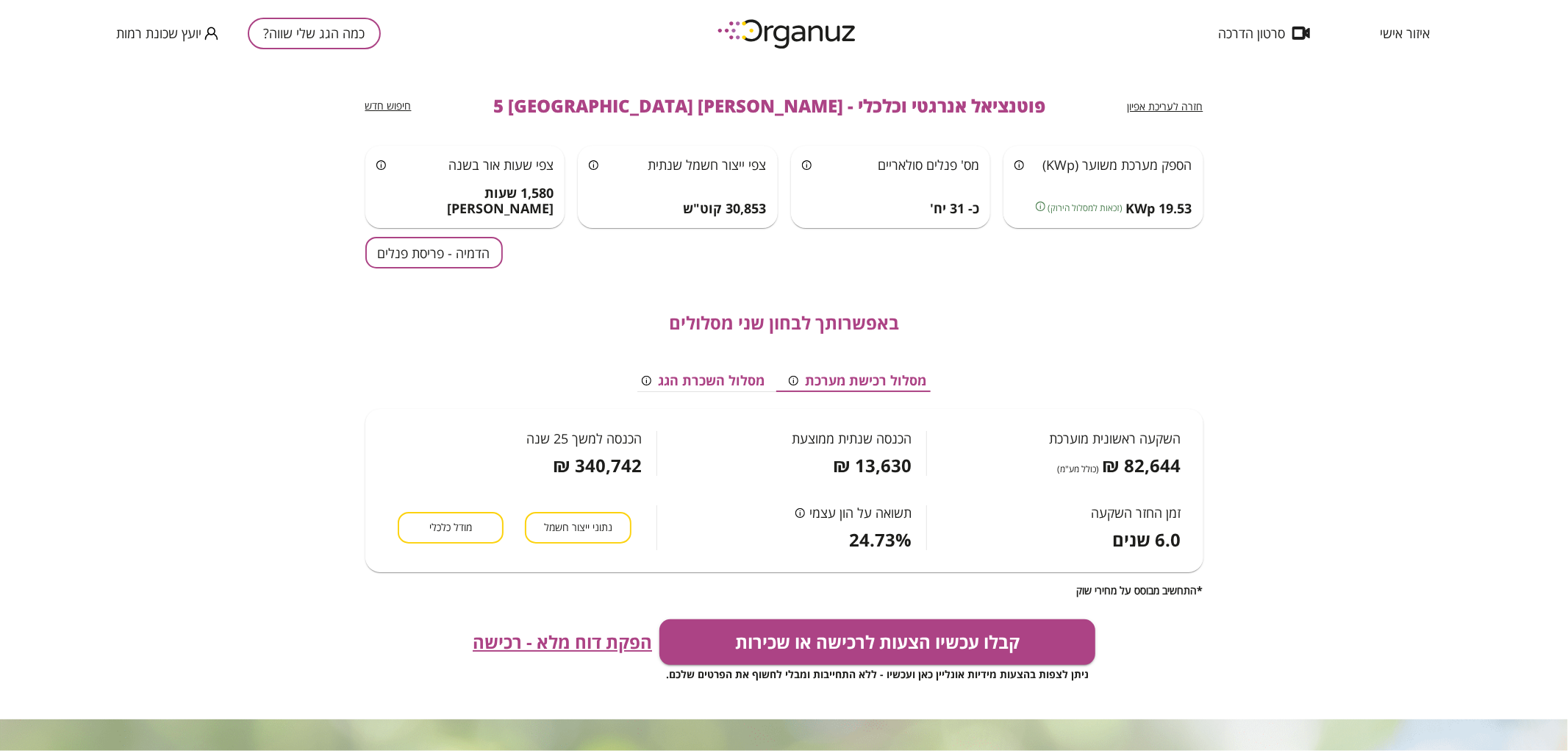
click at [491, 255] on button "הדמיה - פריסת פנלים" at bounding box center [435, 253] width 138 height 31
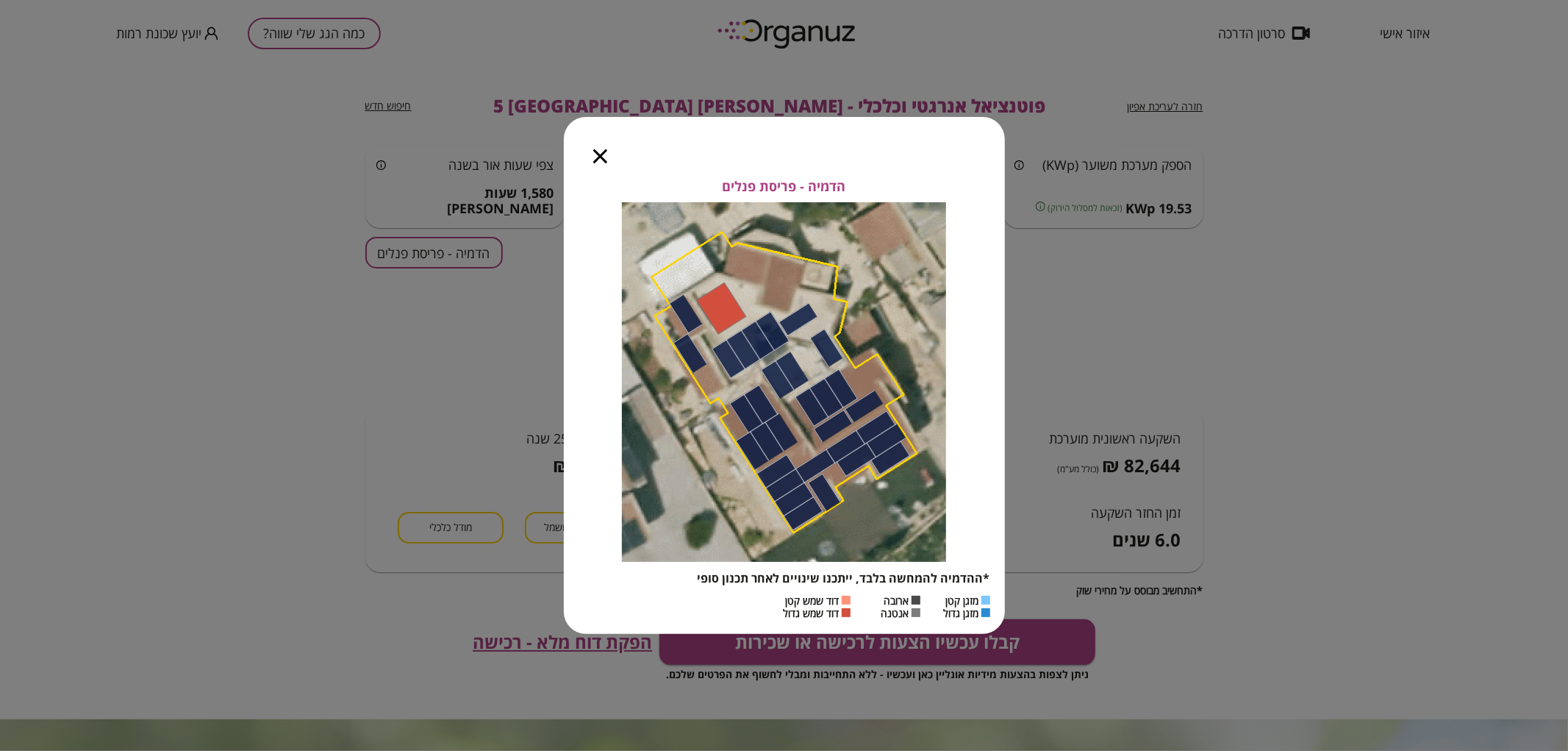
click at [612, 162] on div at bounding box center [600, 147] width 73 height 62
click at [607, 160] on icon "button" at bounding box center [600, 155] width 14 height 14
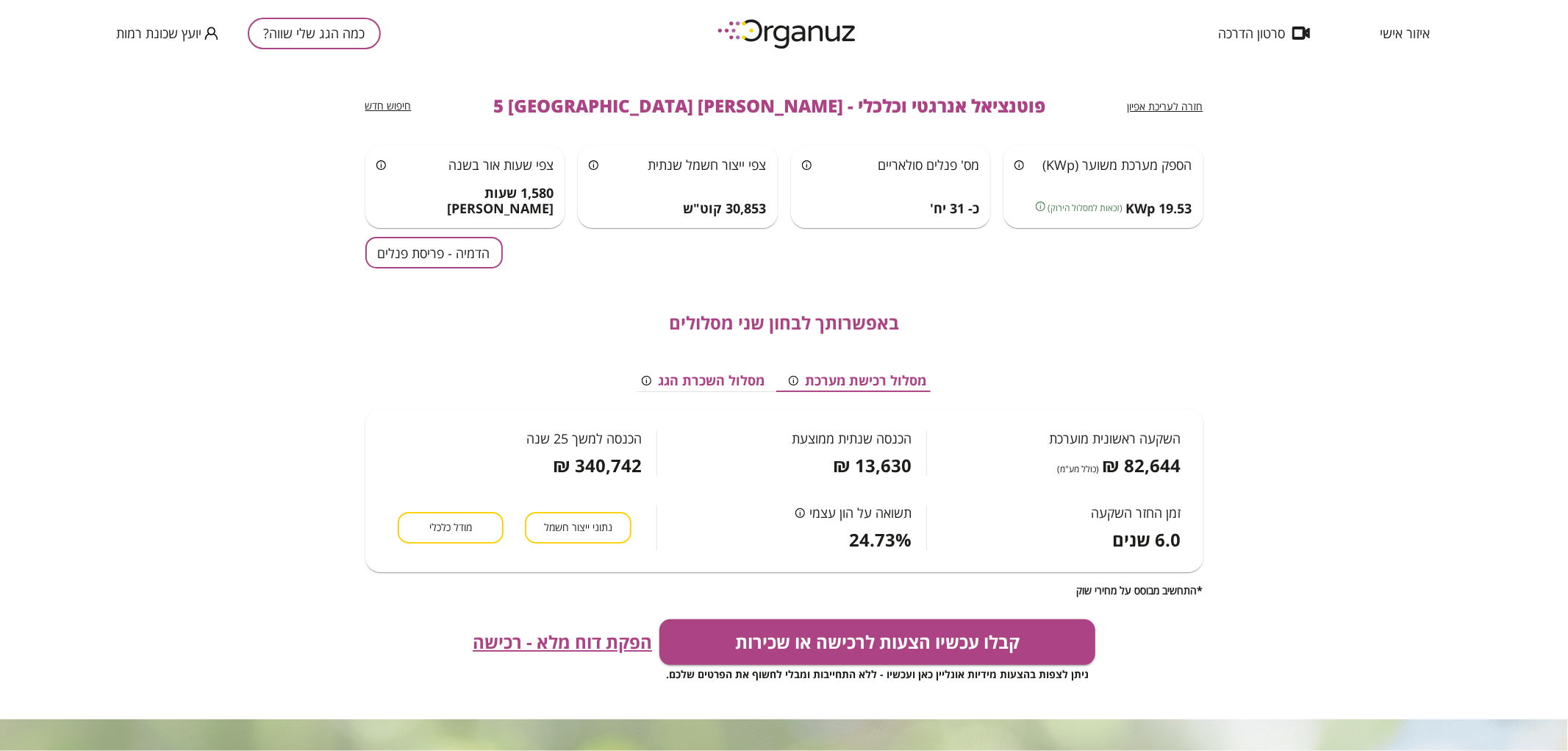
click at [304, 28] on button "כמה הגג שלי שווה?" at bounding box center [314, 33] width 133 height 31
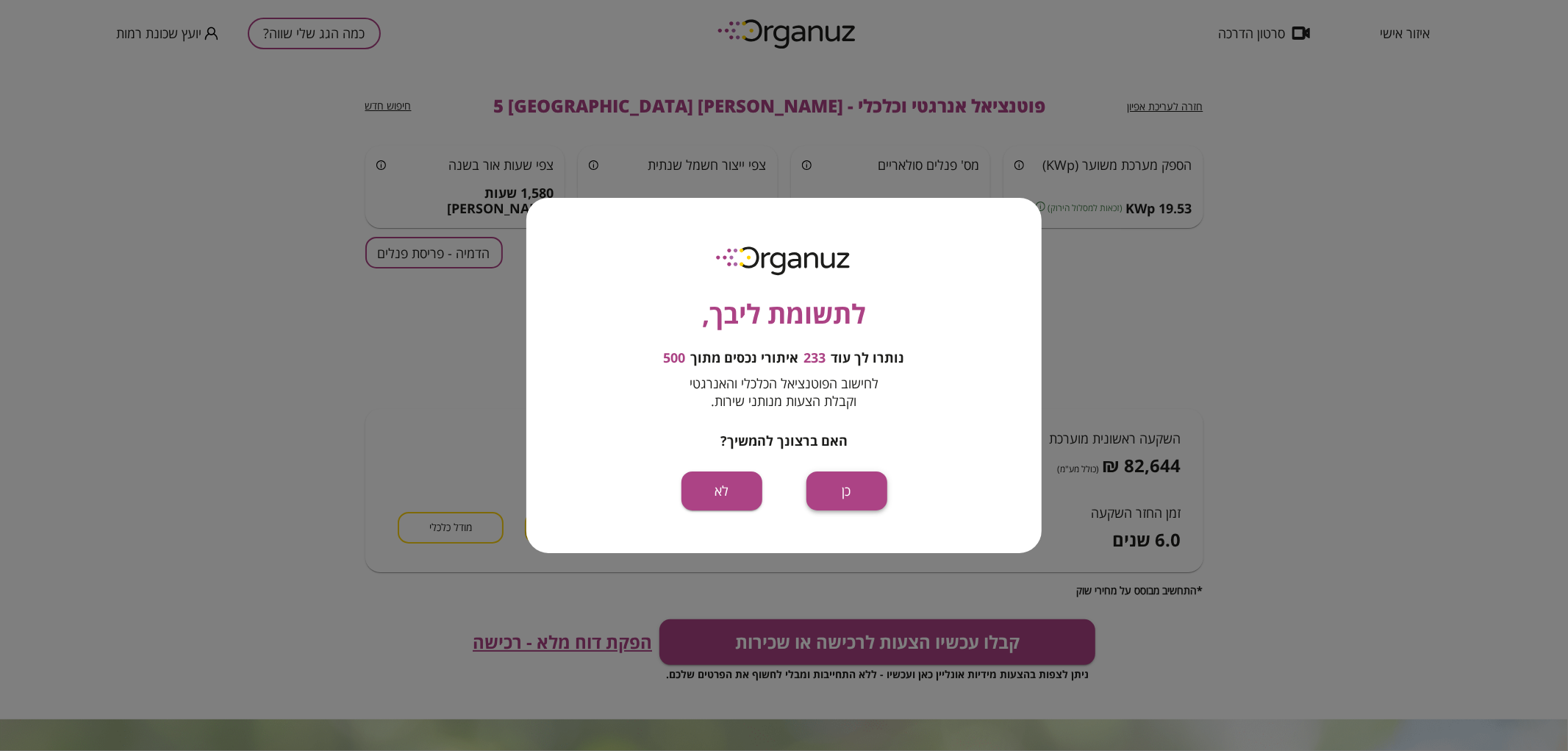
click at [857, 486] on button "כן" at bounding box center [847, 491] width 81 height 39
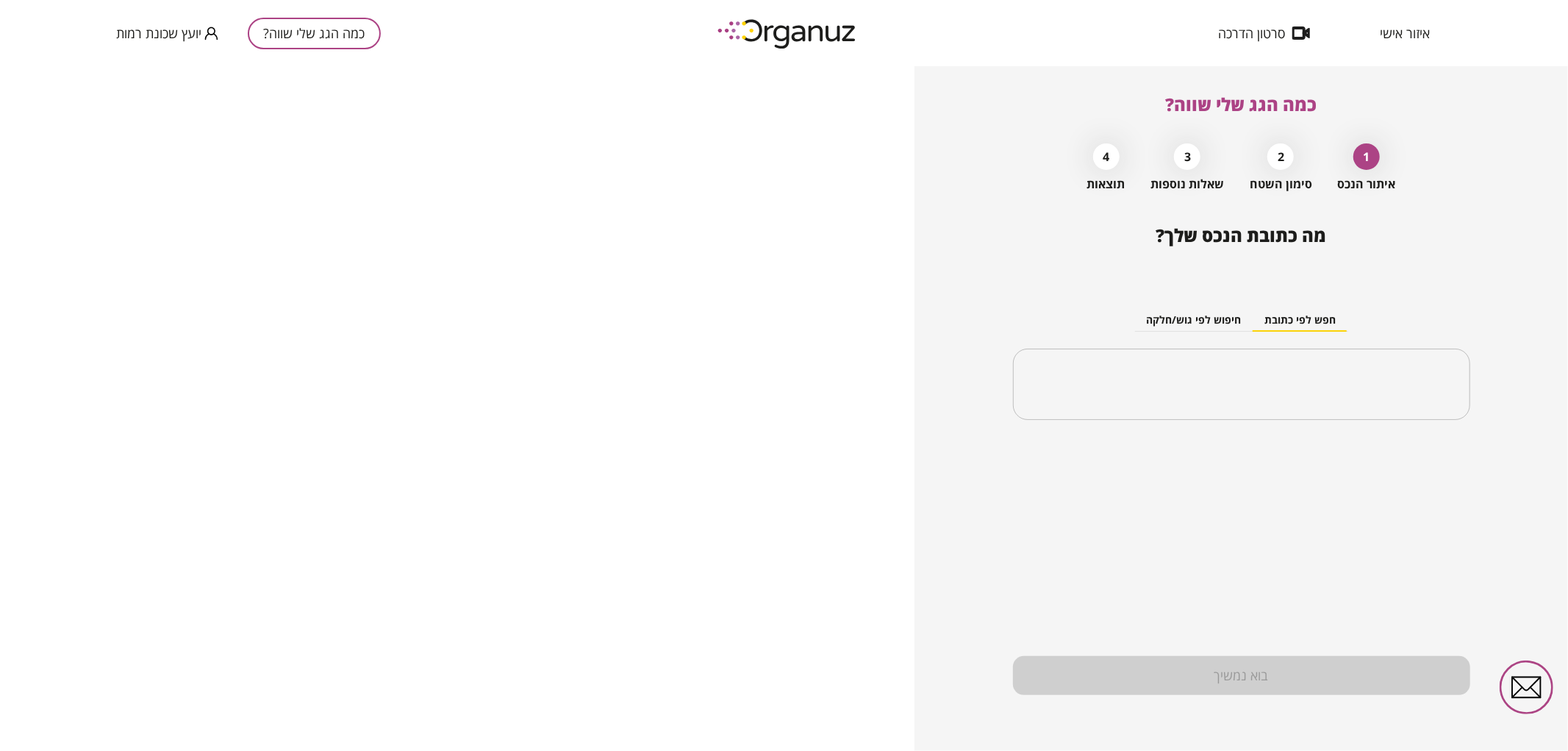
click at [1236, 421] on div "חפש לפי כתובת חיפוש לפי גוש/חלקה ​" at bounding box center [1242, 353] width 458 height 160
click at [1221, 400] on input "text" at bounding box center [1246, 384] width 411 height 37
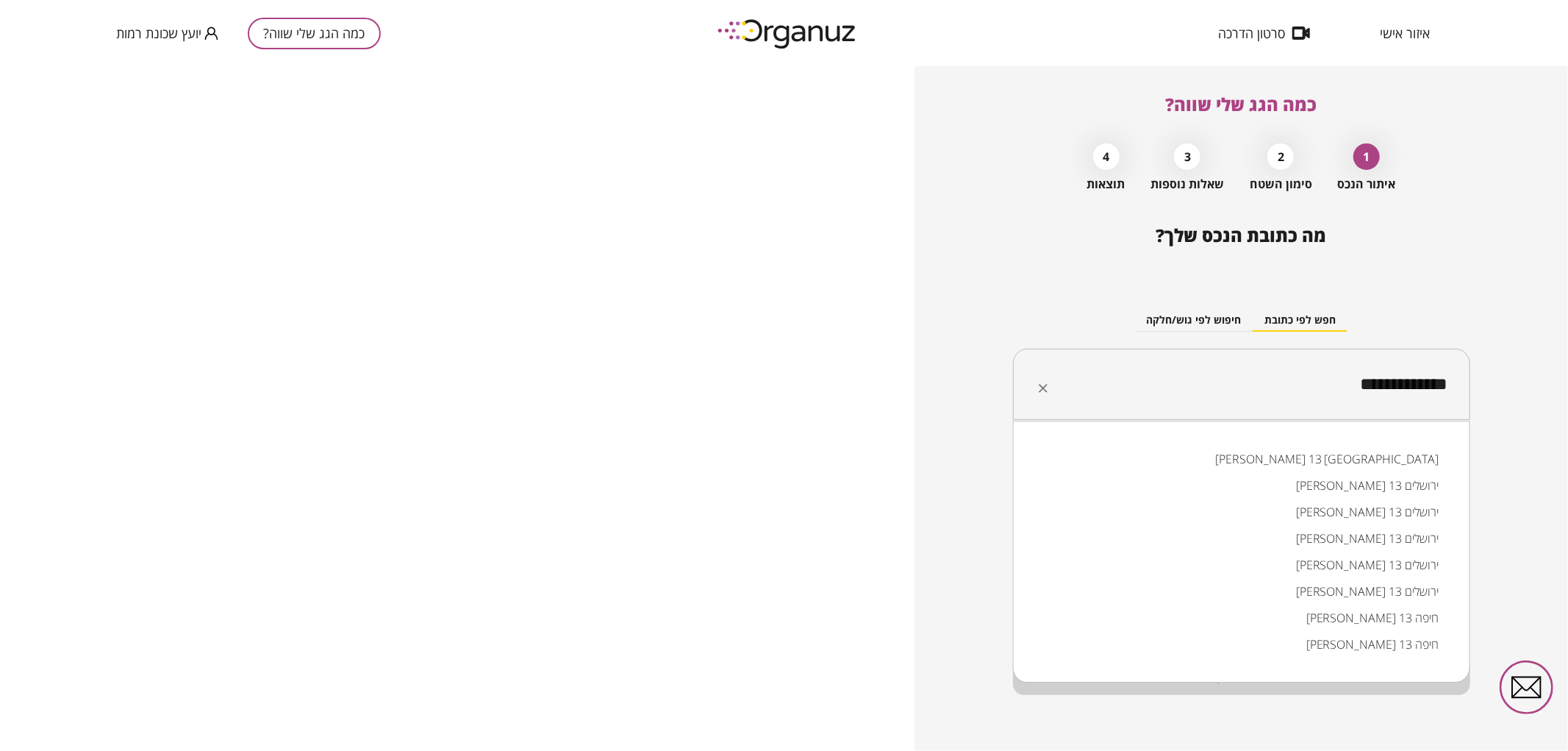
click at [1230, 467] on li "אליהו חכים 13 באר שבע" at bounding box center [1242, 459] width 419 height 27
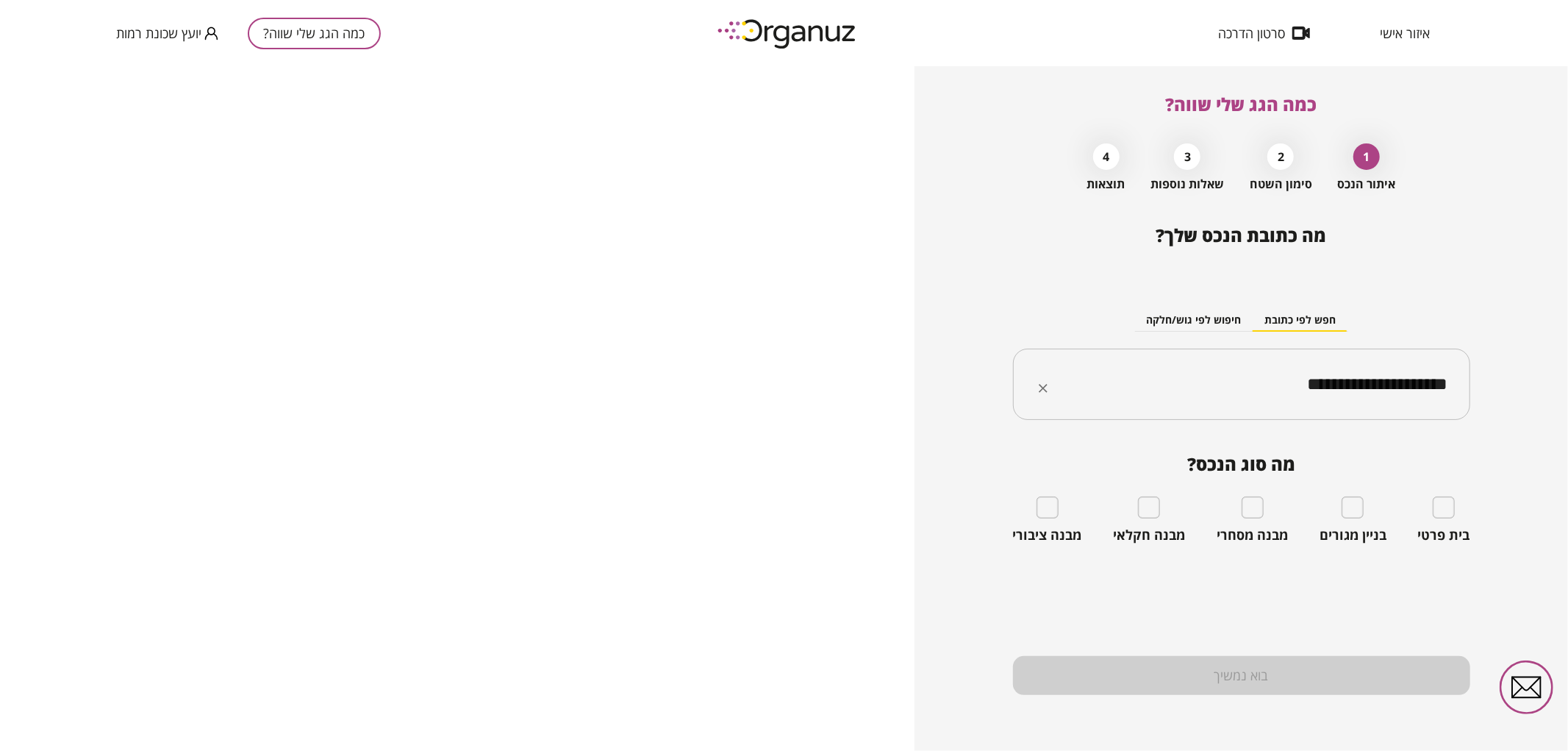
type input "**********"
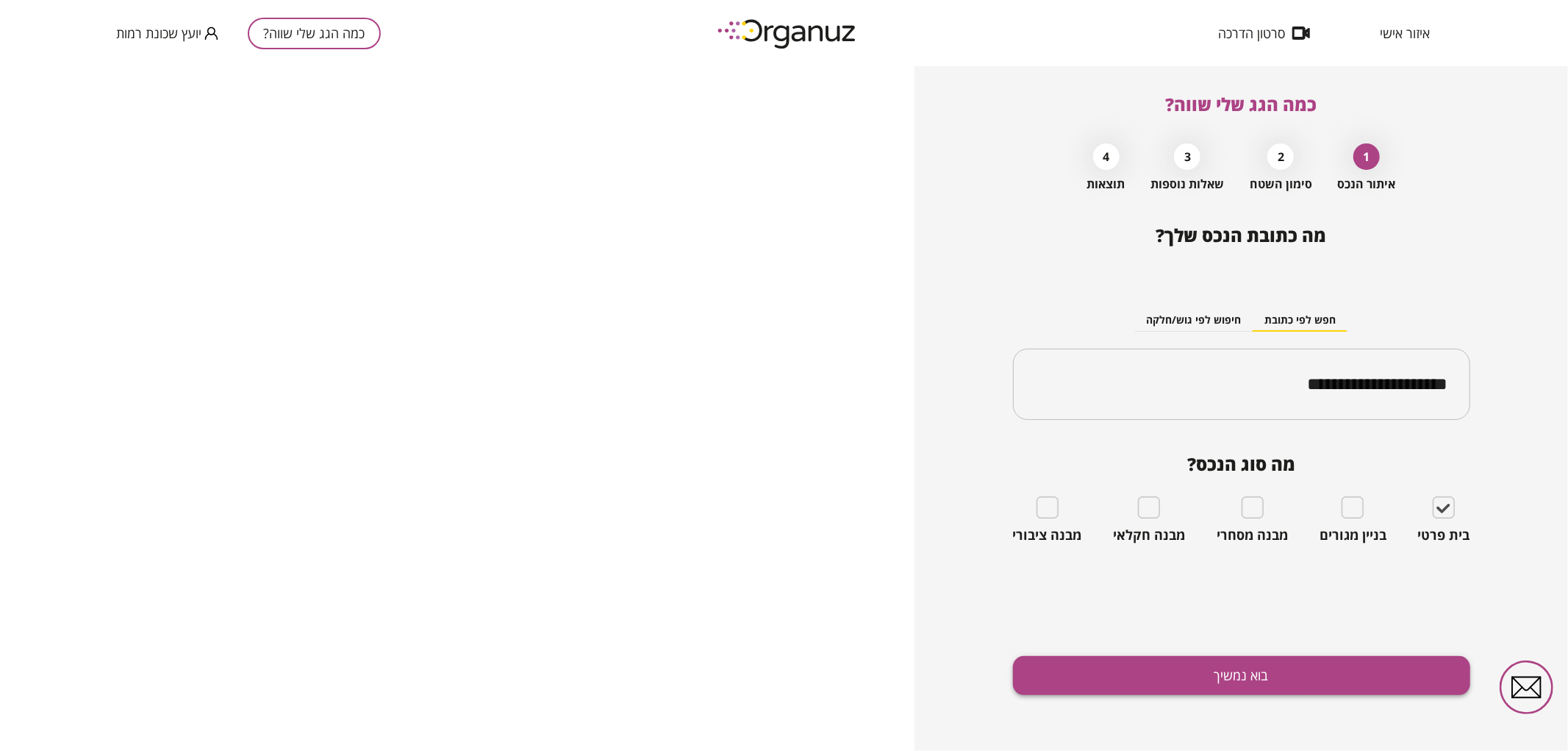
click at [1392, 667] on button "בוא נמשיך" at bounding box center [1242, 676] width 458 height 39
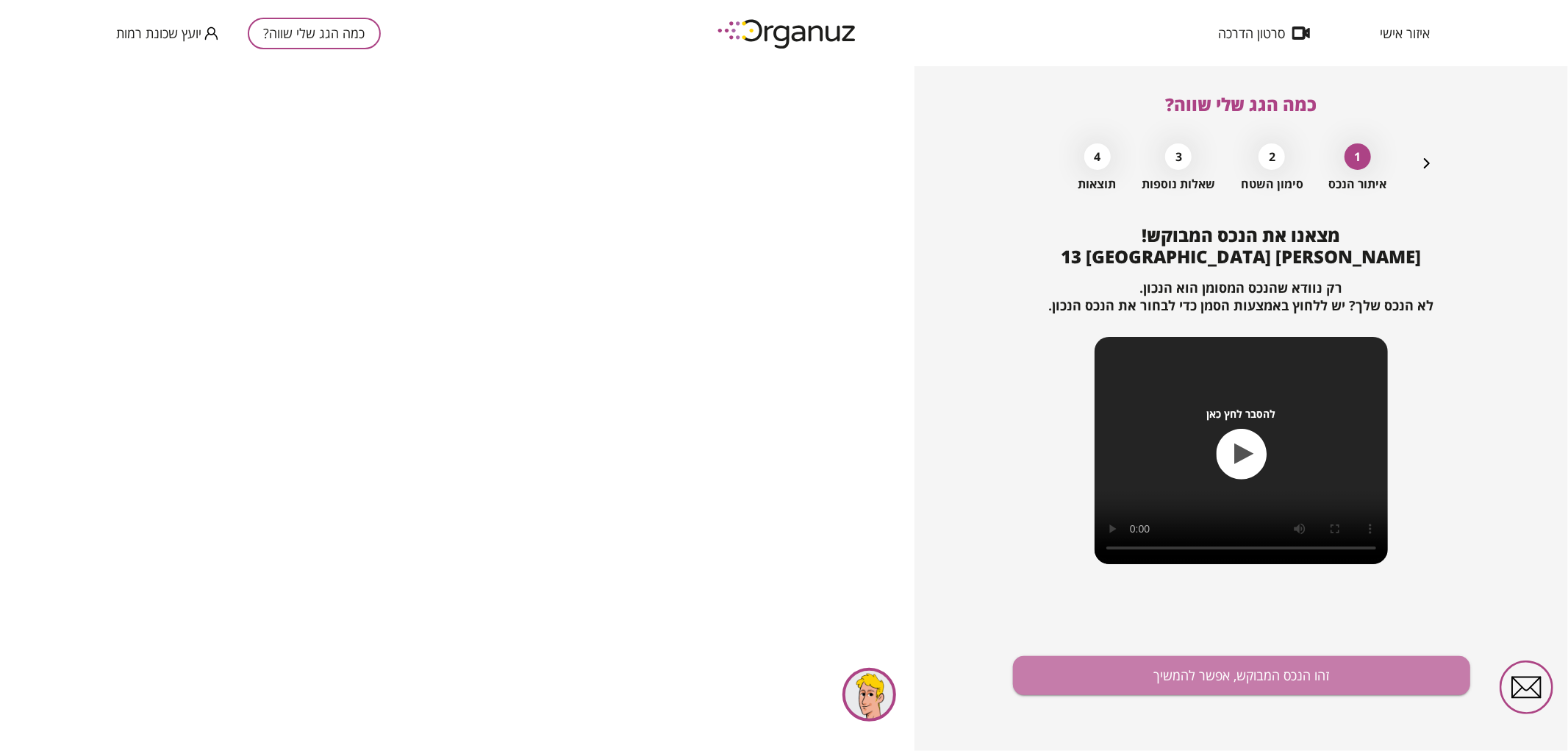
click at [1392, 667] on button "זהו הנכס המבוקש, אפשר להמשיך" at bounding box center [1242, 676] width 458 height 39
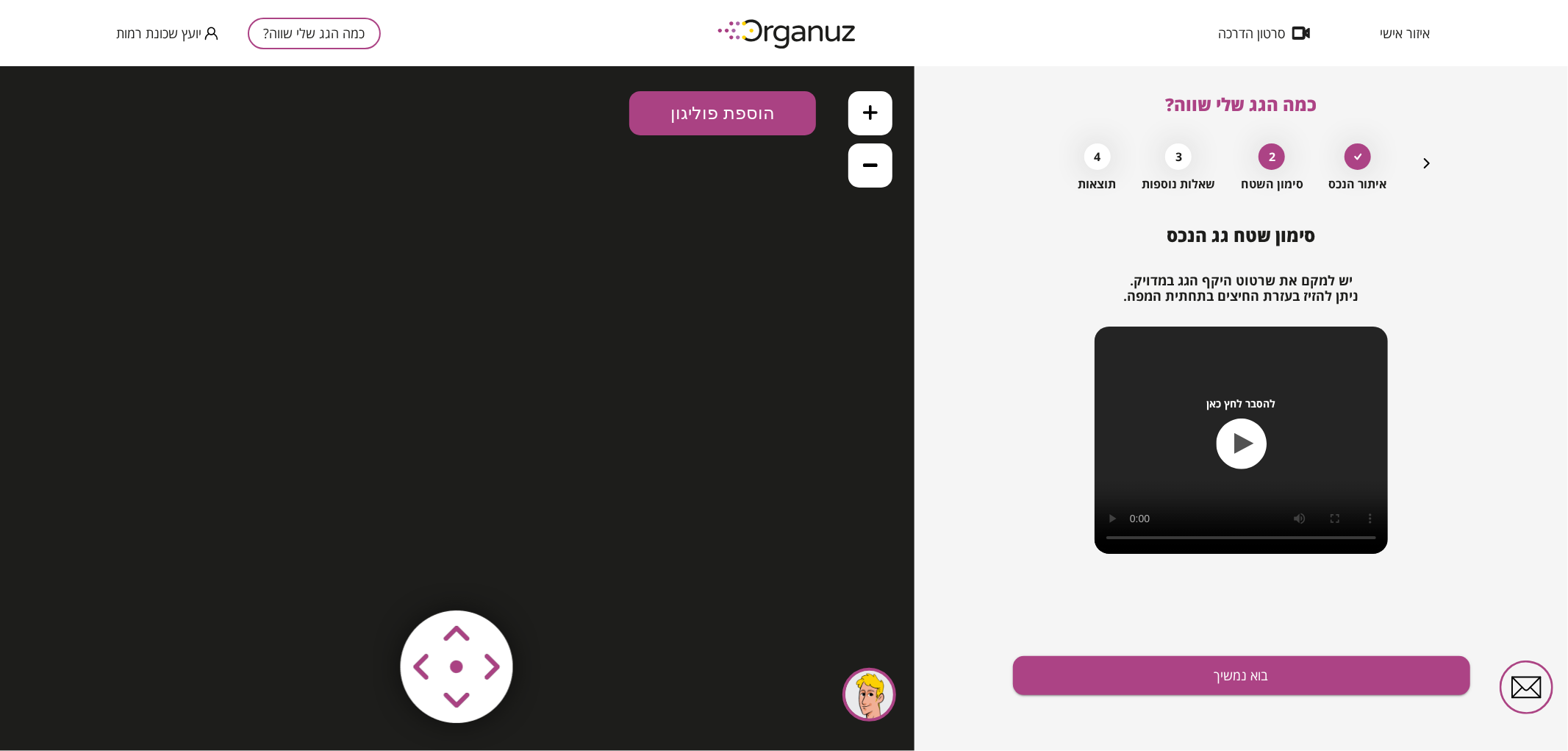
click at [299, 25] on button "כמה הגג שלי שווה?" at bounding box center [314, 33] width 133 height 31
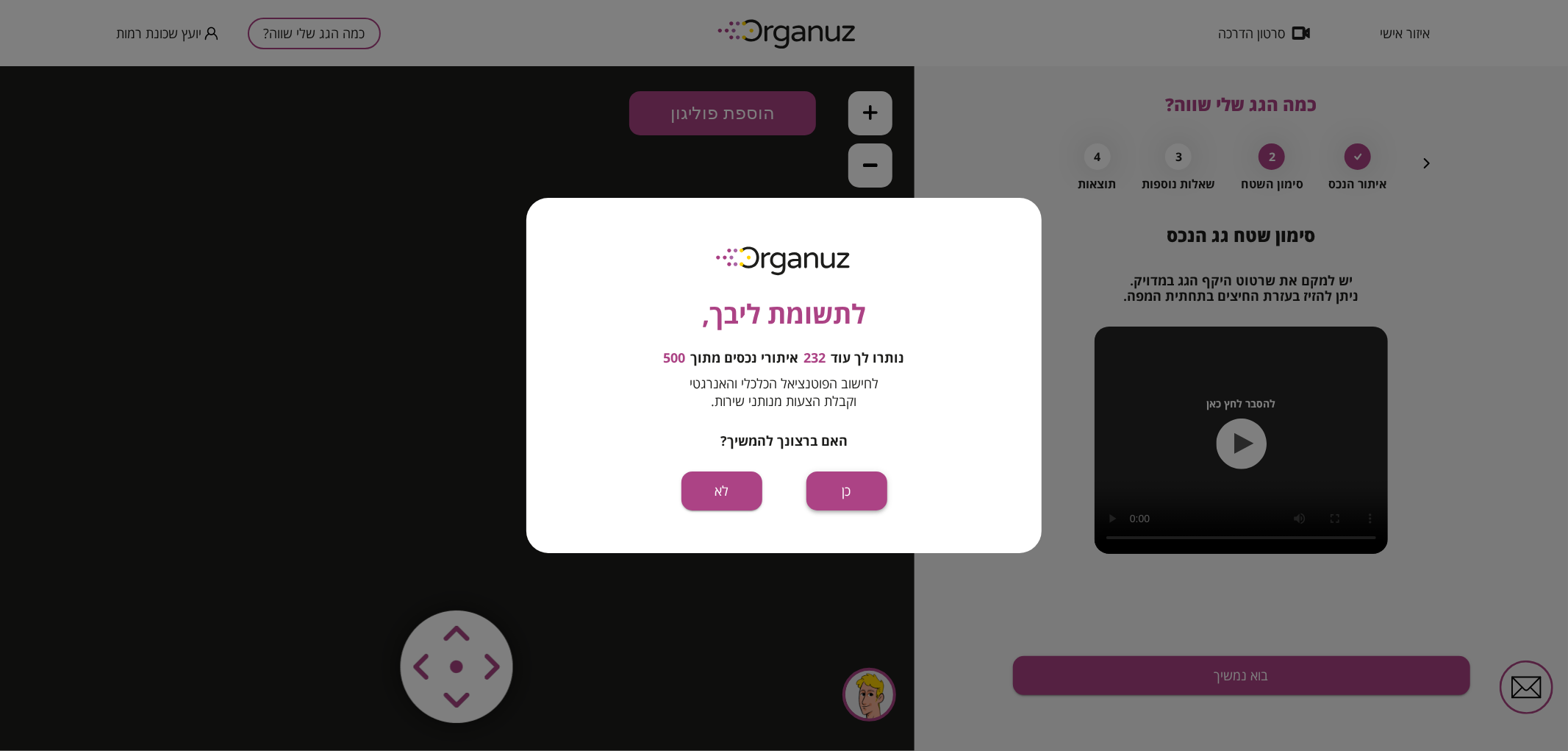
click at [864, 483] on button "כן" at bounding box center [847, 491] width 81 height 39
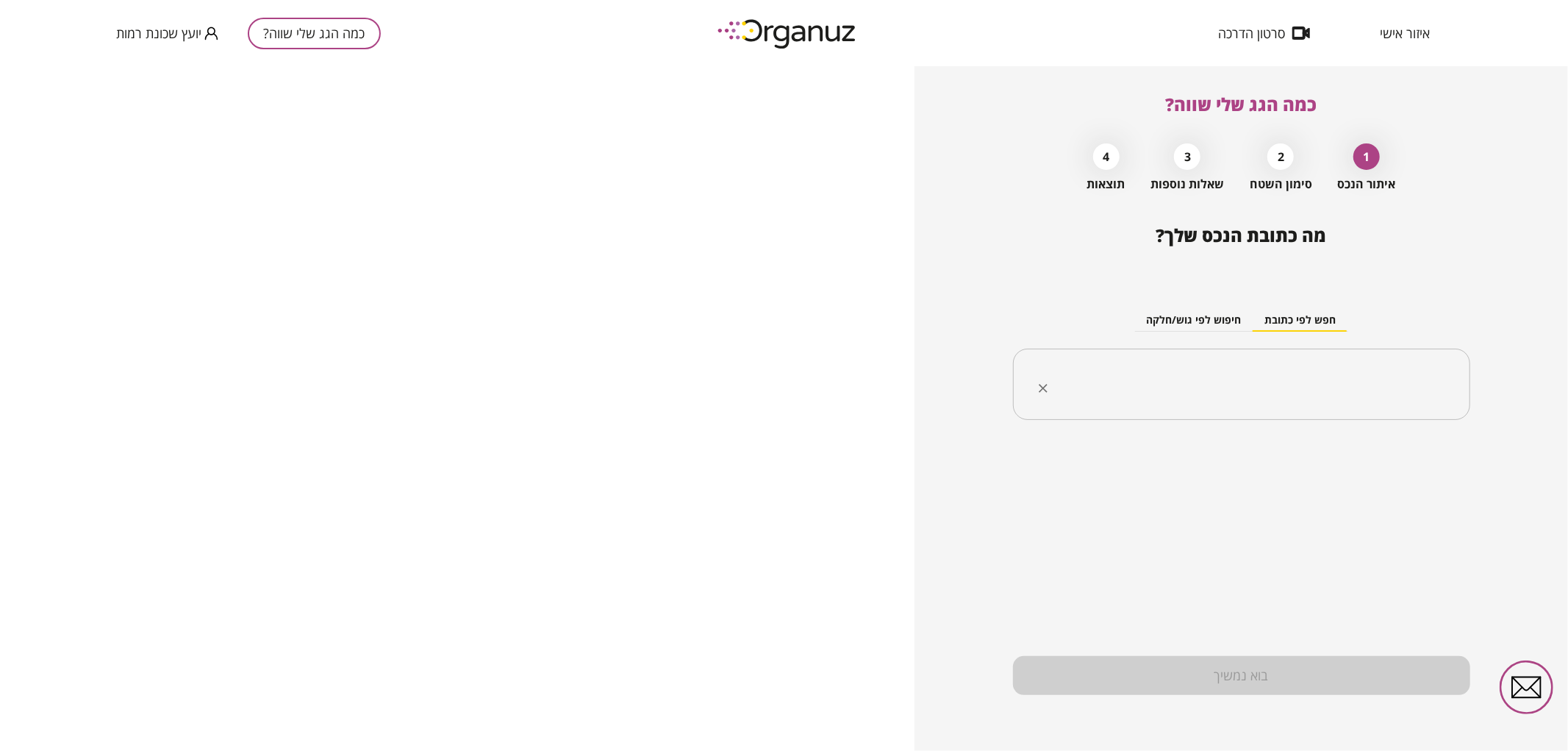
click at [1288, 369] on input "text" at bounding box center [1246, 384] width 411 height 37
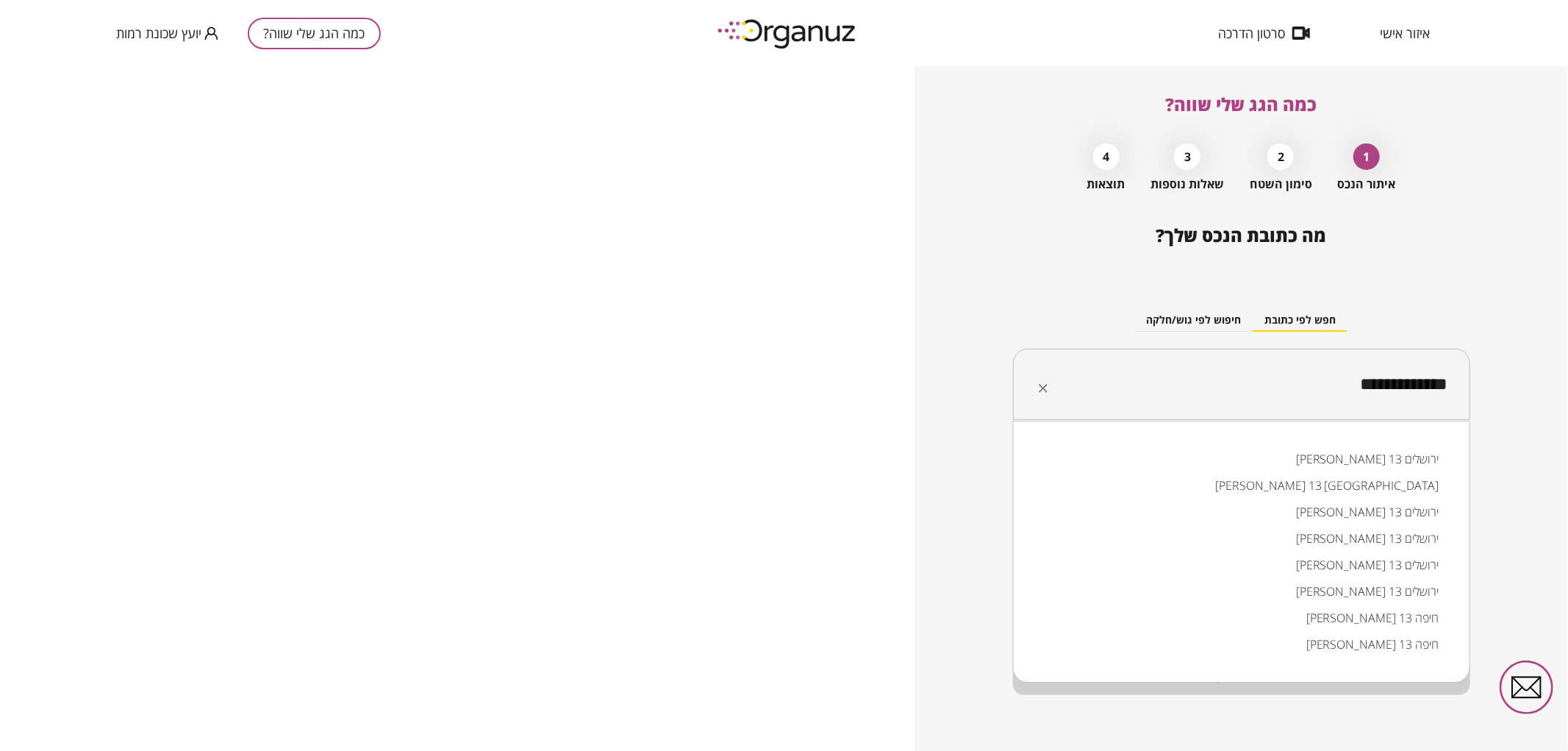
click at [1342, 491] on li "אליהו חכים 13 באר שבע" at bounding box center [1242, 485] width 419 height 27
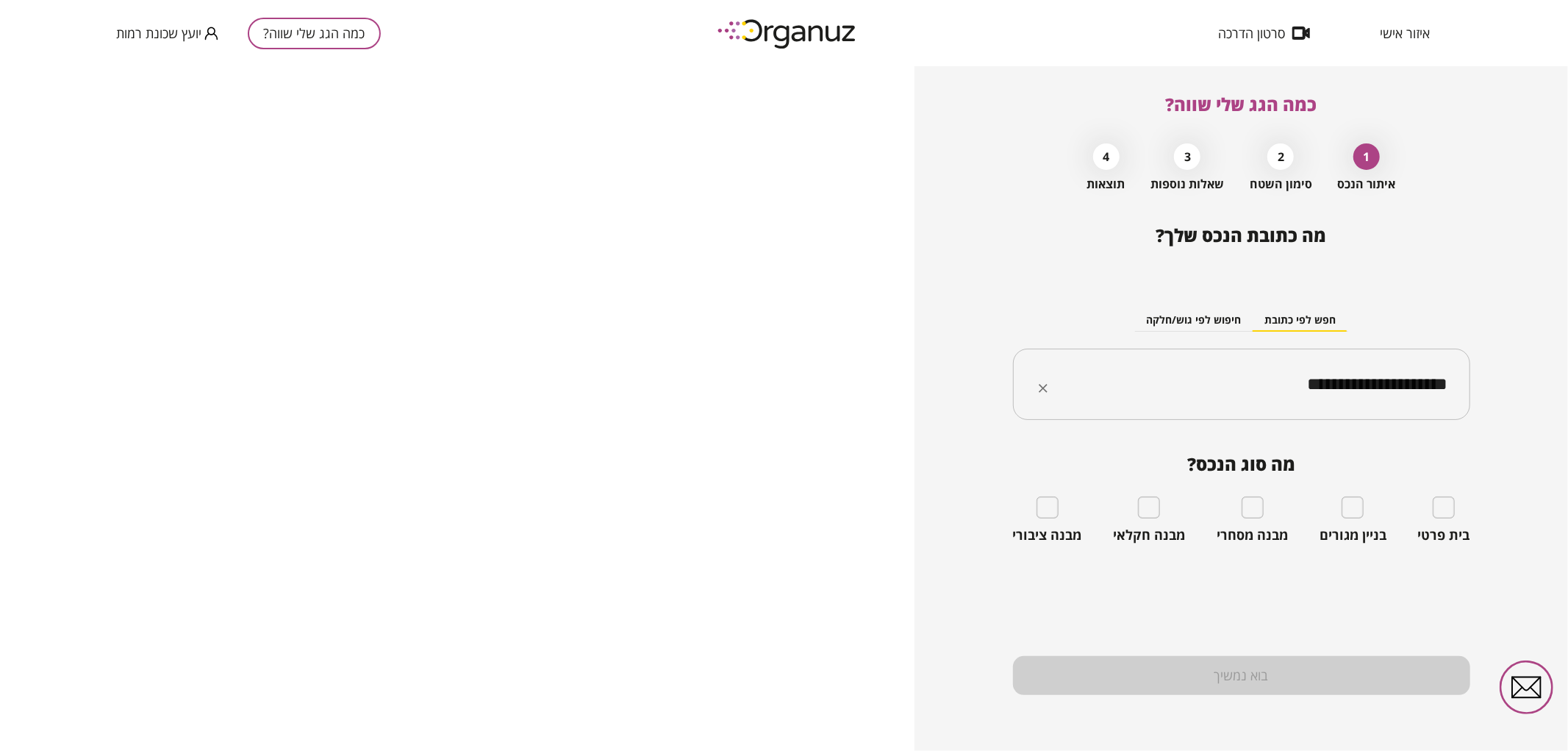
type input "**********"
click at [1460, 497] on div "בית פרטי" at bounding box center [1444, 519] width 52 height 47
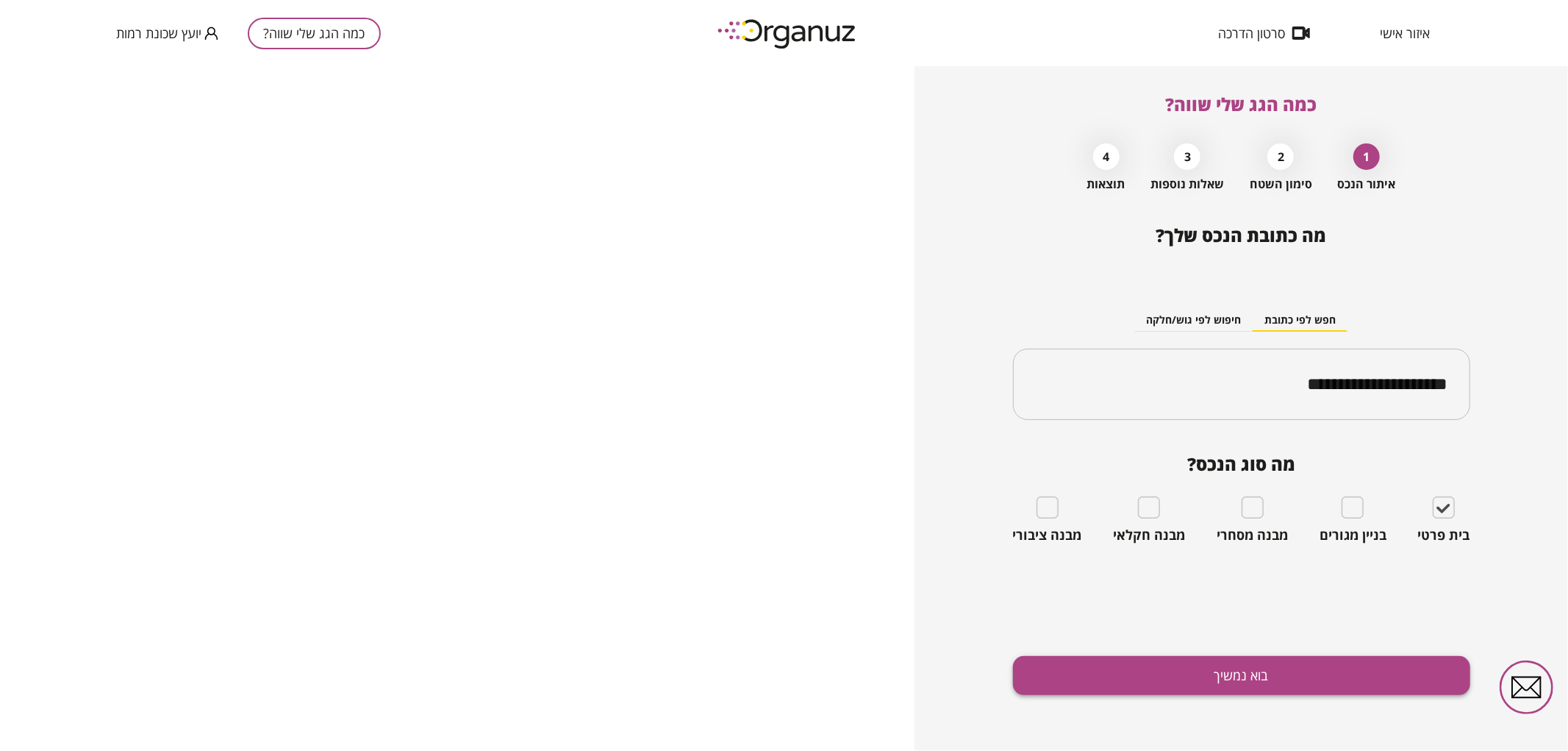
click at [1349, 673] on button "בוא נמשיך" at bounding box center [1242, 676] width 458 height 39
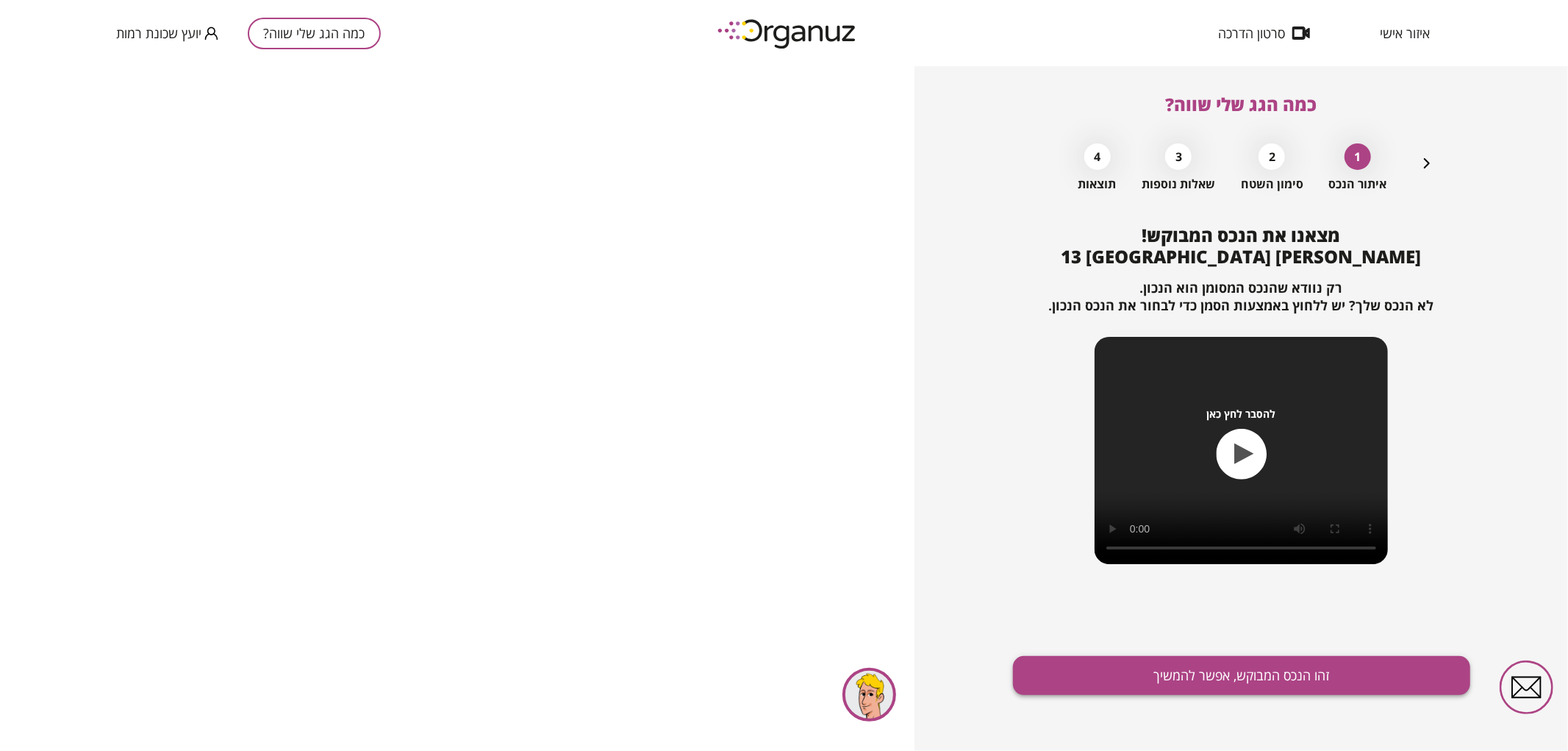
click at [1216, 675] on button "זהו הנכס המבוקש, אפשר להמשיך" at bounding box center [1242, 676] width 458 height 39
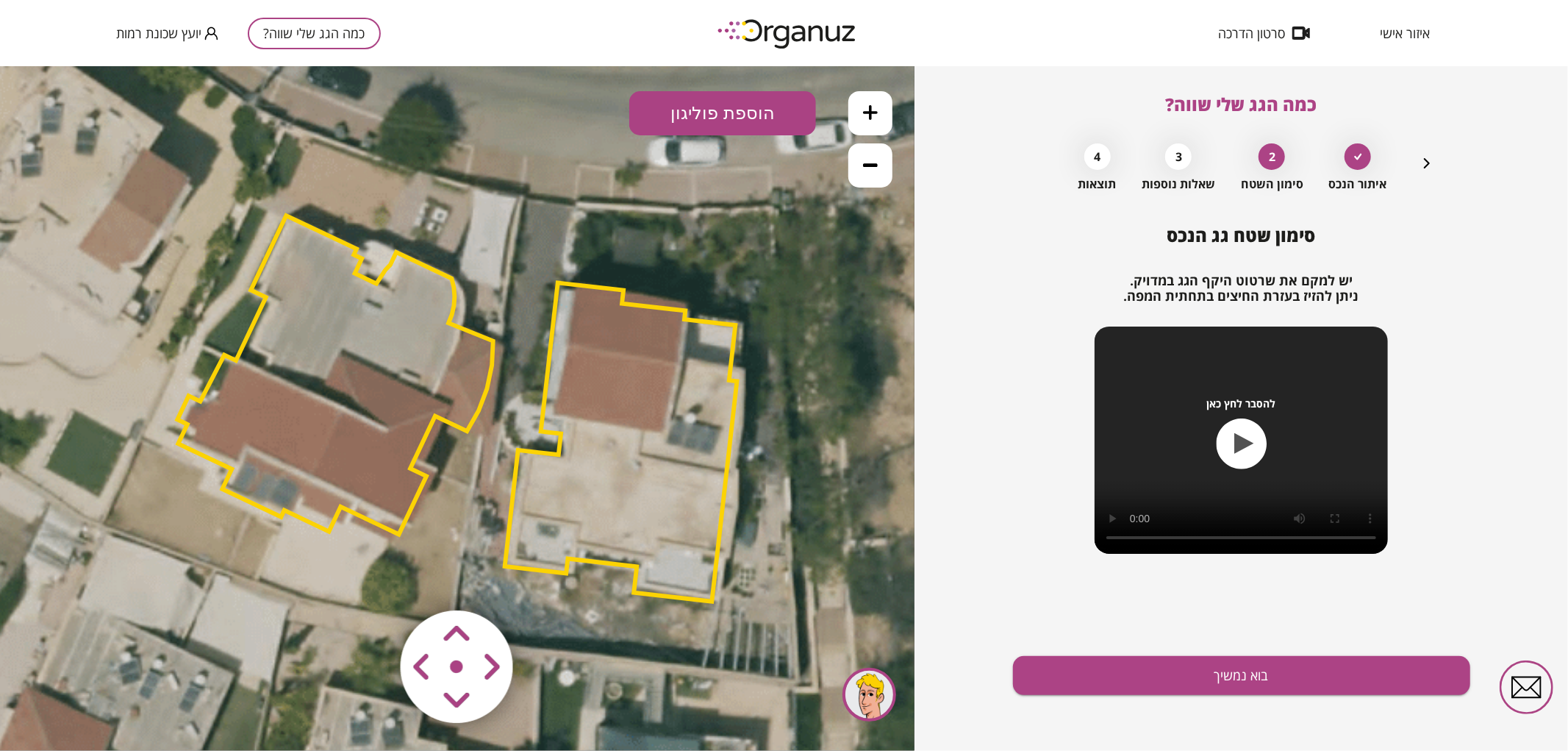
click at [329, 374] on polygon at bounding box center [335, 374] width 315 height 318
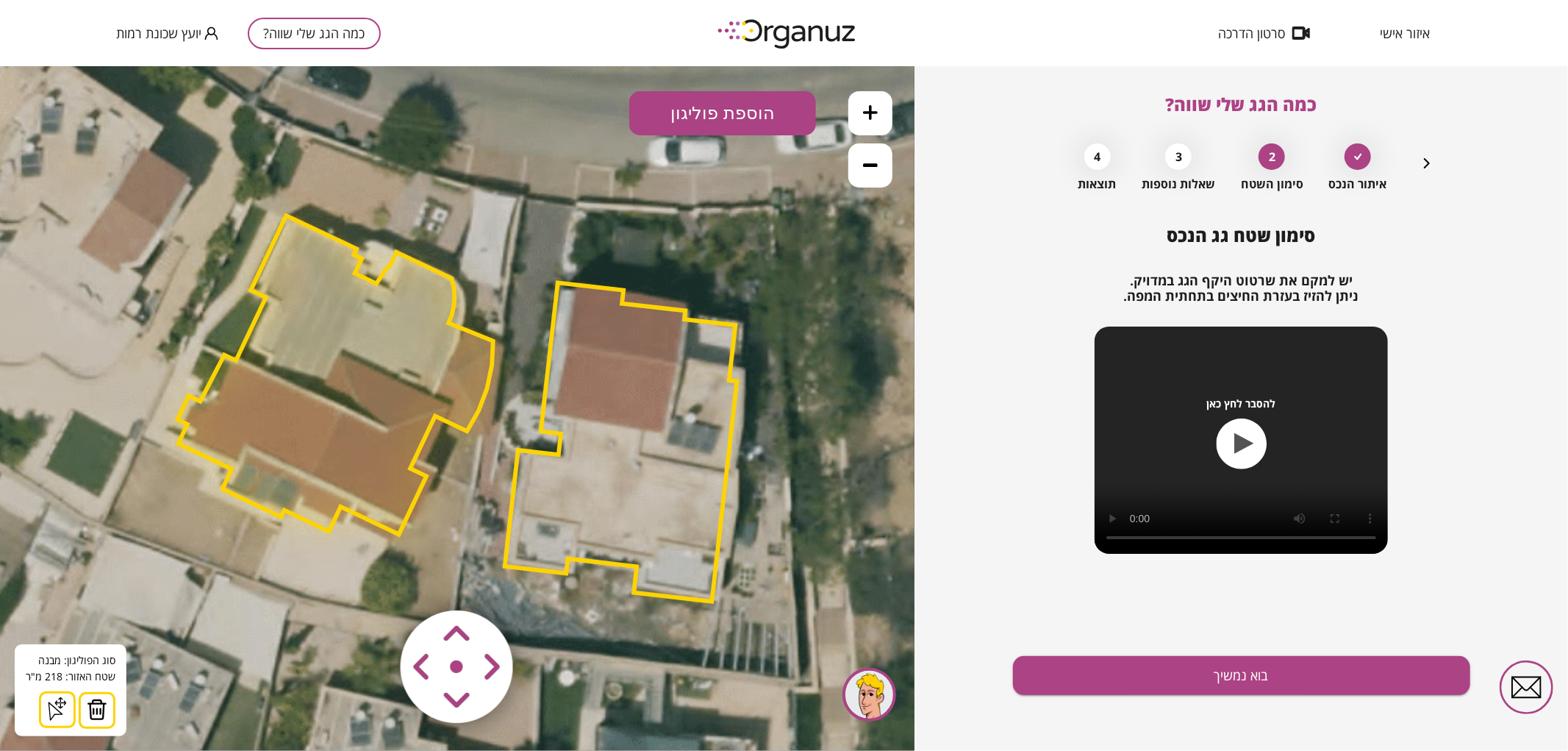
click at [106, 709] on button at bounding box center [97, 710] width 37 height 37
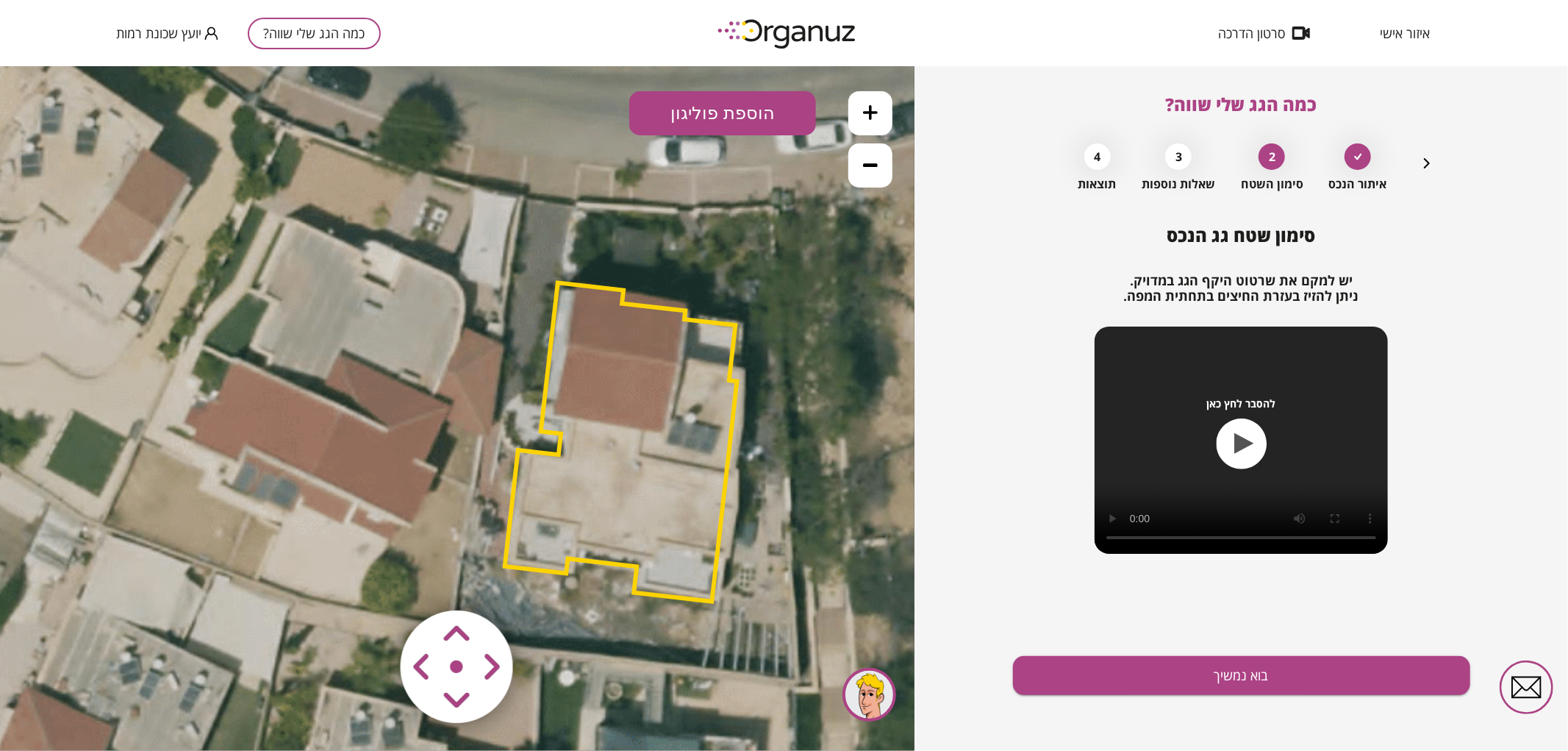
click at [369, 579] on area at bounding box center [369, 579] width 0 height 0
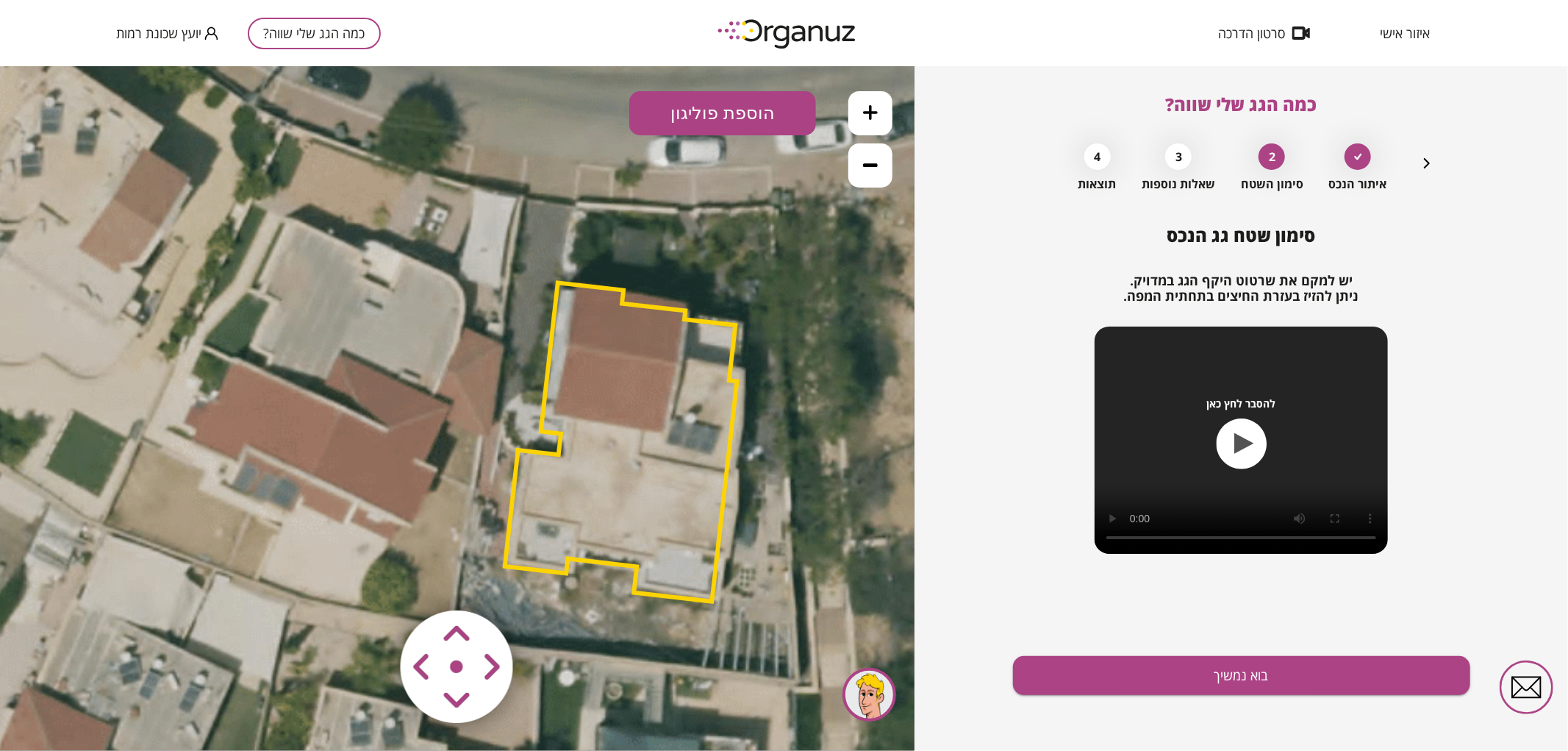
click at [369, 579] on area at bounding box center [369, 579] width 0 height 0
click at [645, 675] on icon at bounding box center [455, 403] width 1737 height 1737
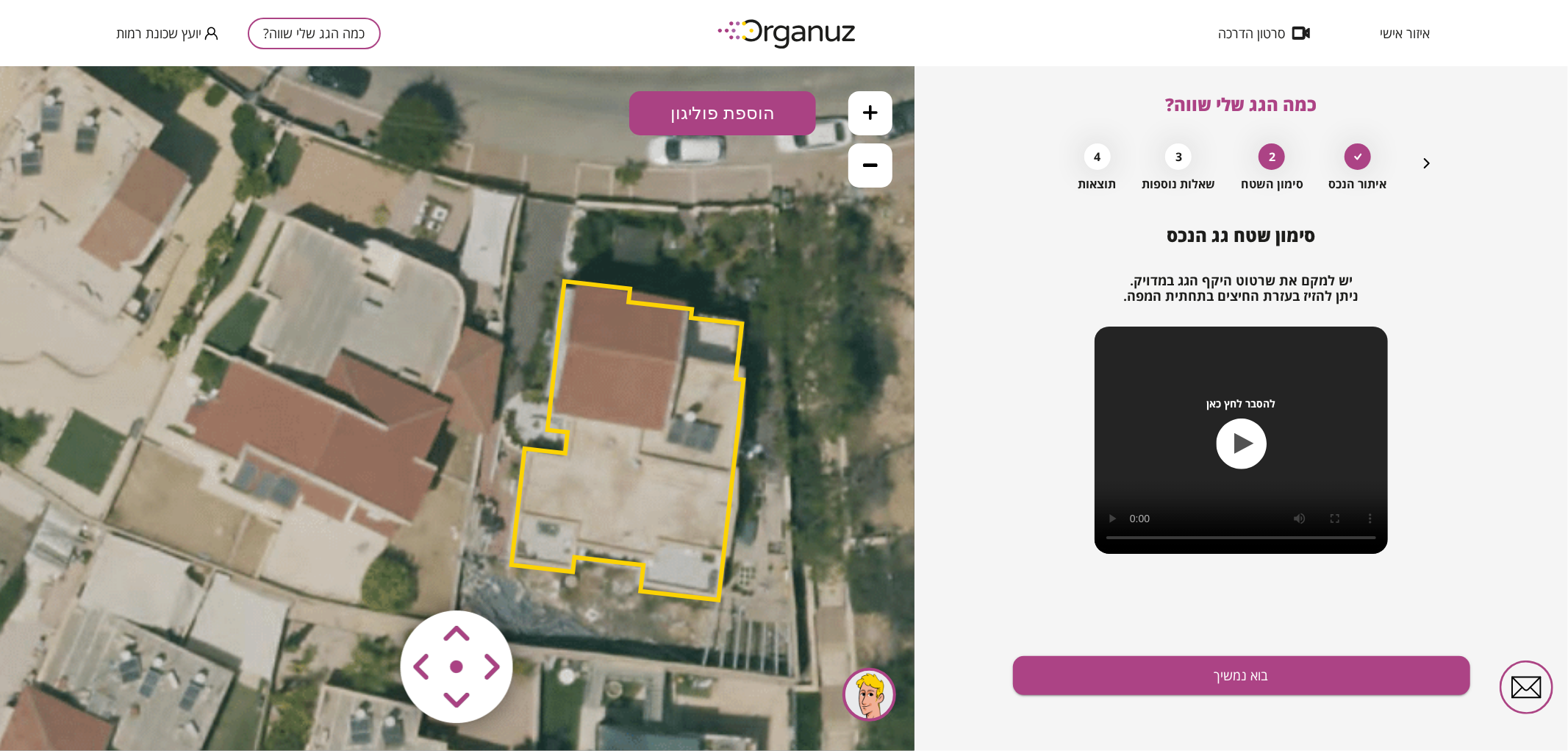
click at [369, 579] on area at bounding box center [369, 579] width 0 height 0
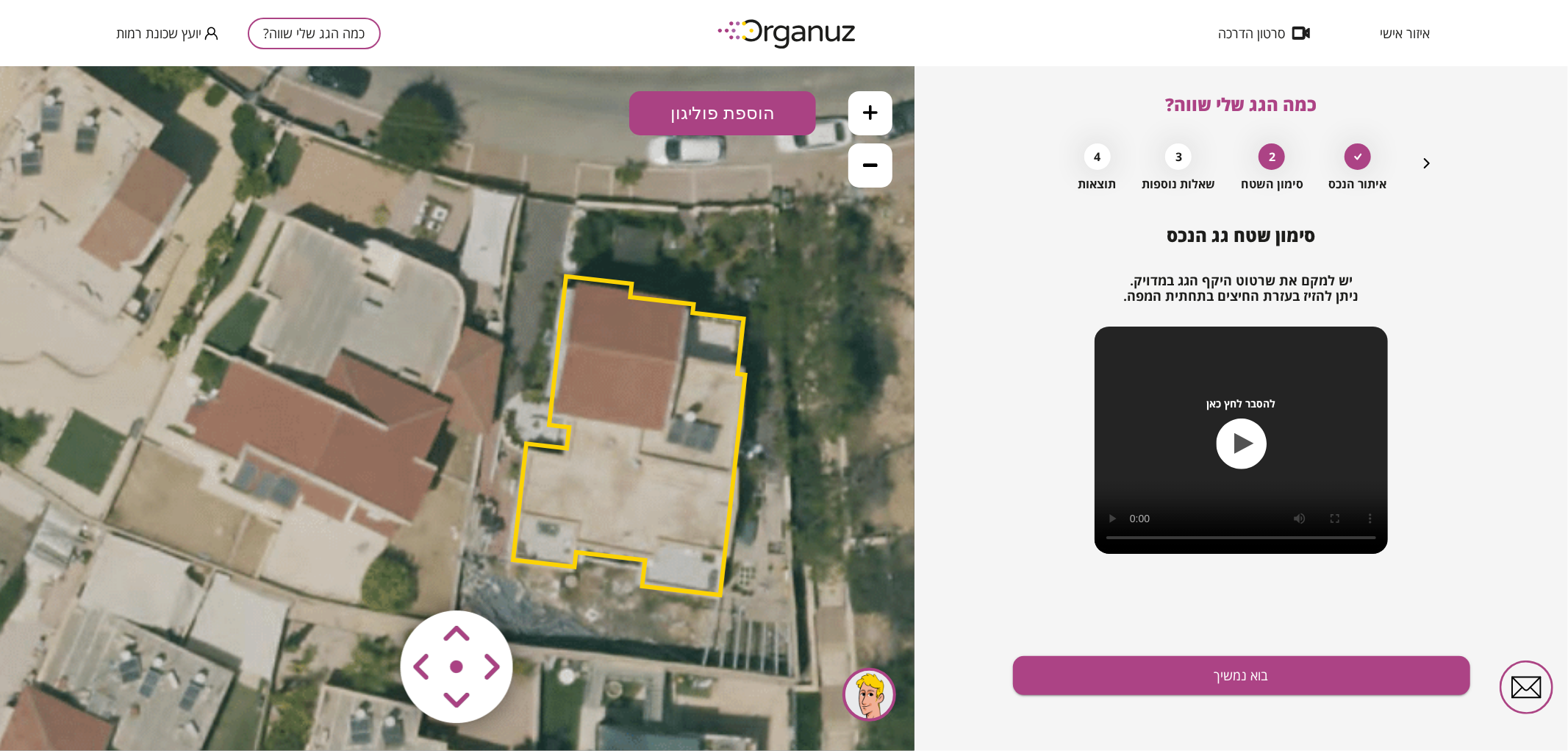
click at [369, 579] on area at bounding box center [369, 579] width 0 height 0
click at [1130, 681] on button "בוא נמשיך" at bounding box center [1242, 676] width 458 height 39
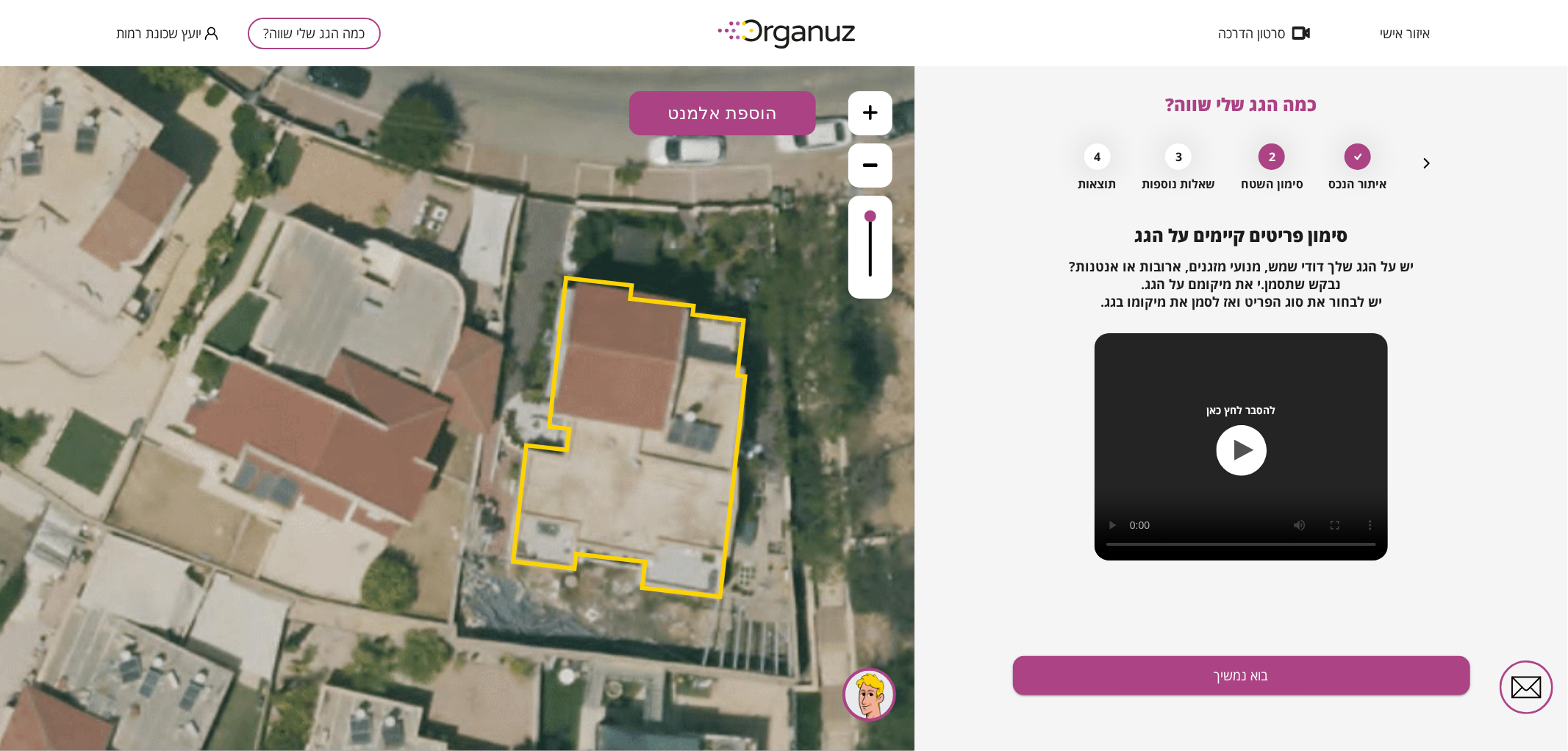
click at [758, 121] on button "הוספת אלמנט" at bounding box center [722, 112] width 187 height 44
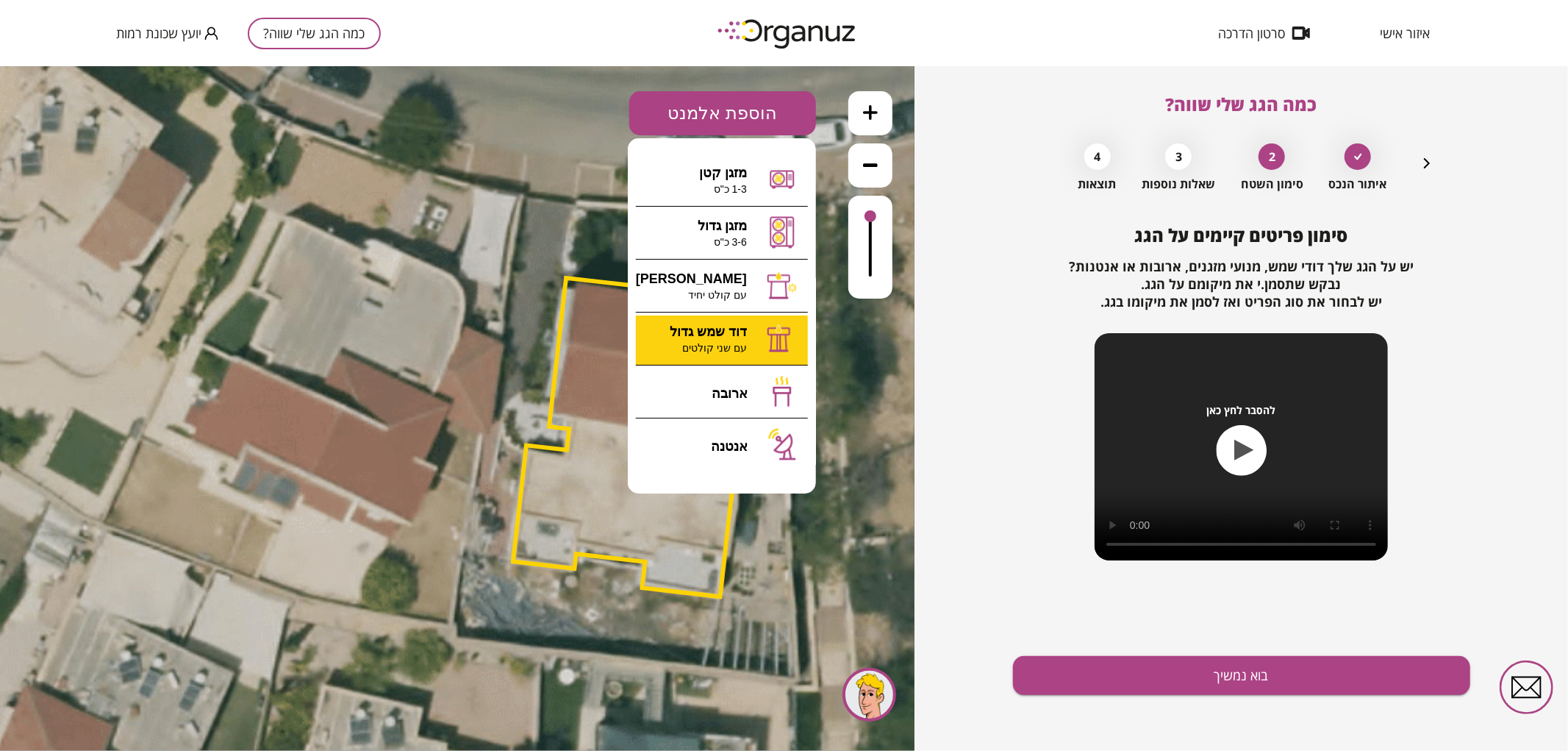
click at [702, 333] on div ".st0 { fill: #FFFFFF; } 0" at bounding box center [457, 407] width 915 height 685
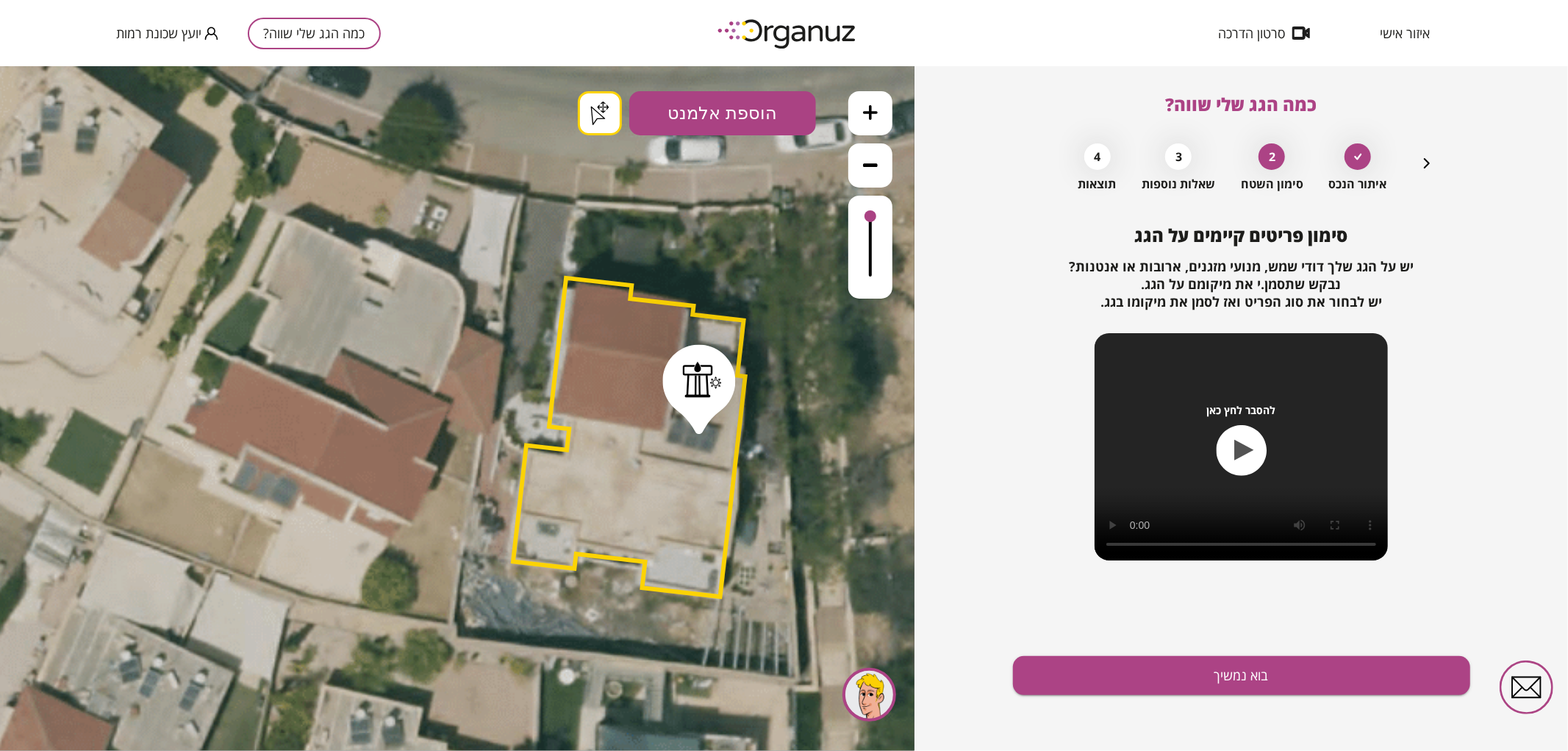
click at [1160, 677] on button "בוא נמשיך" at bounding box center [1242, 676] width 458 height 39
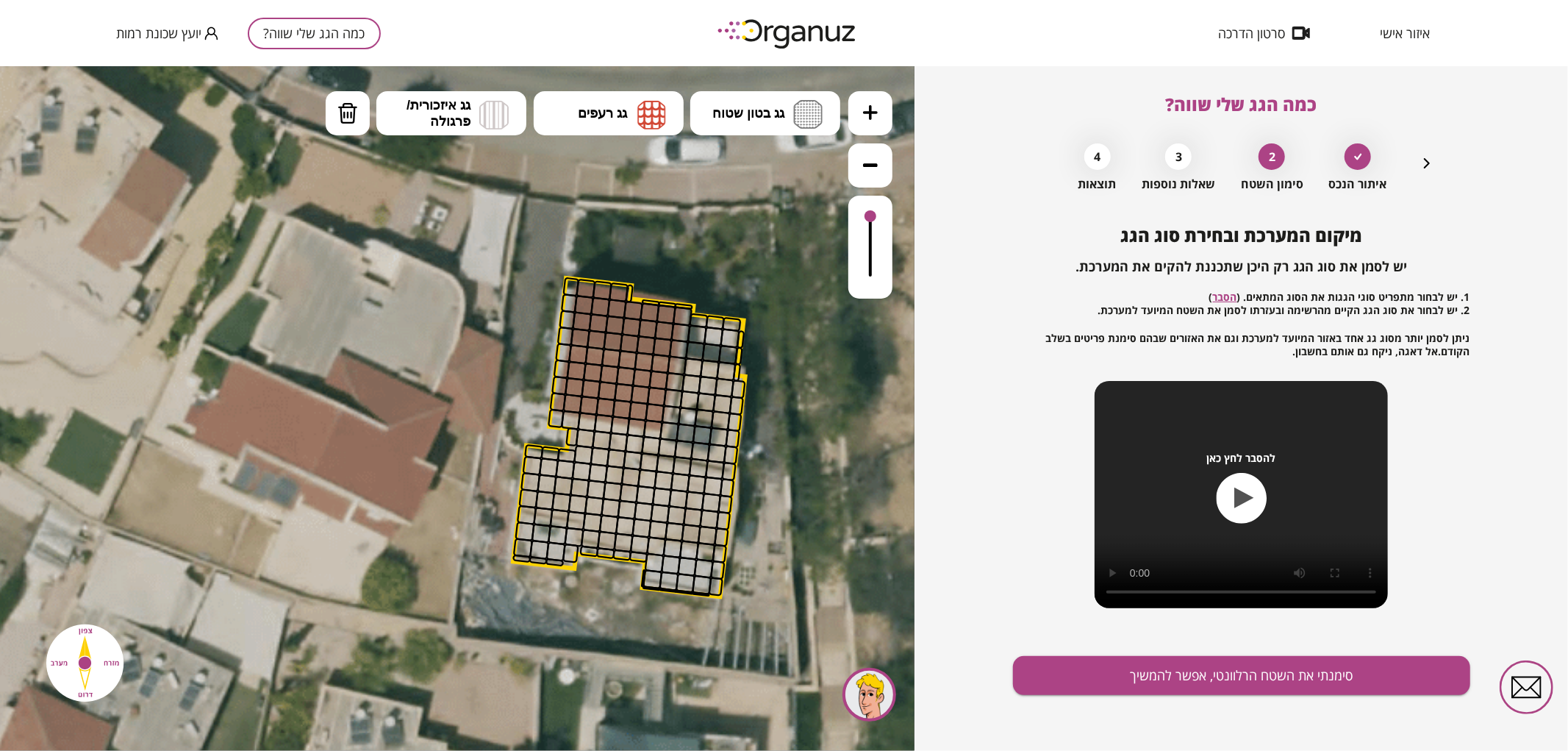
click at [1431, 162] on icon "button" at bounding box center [1426, 163] width 17 height 17
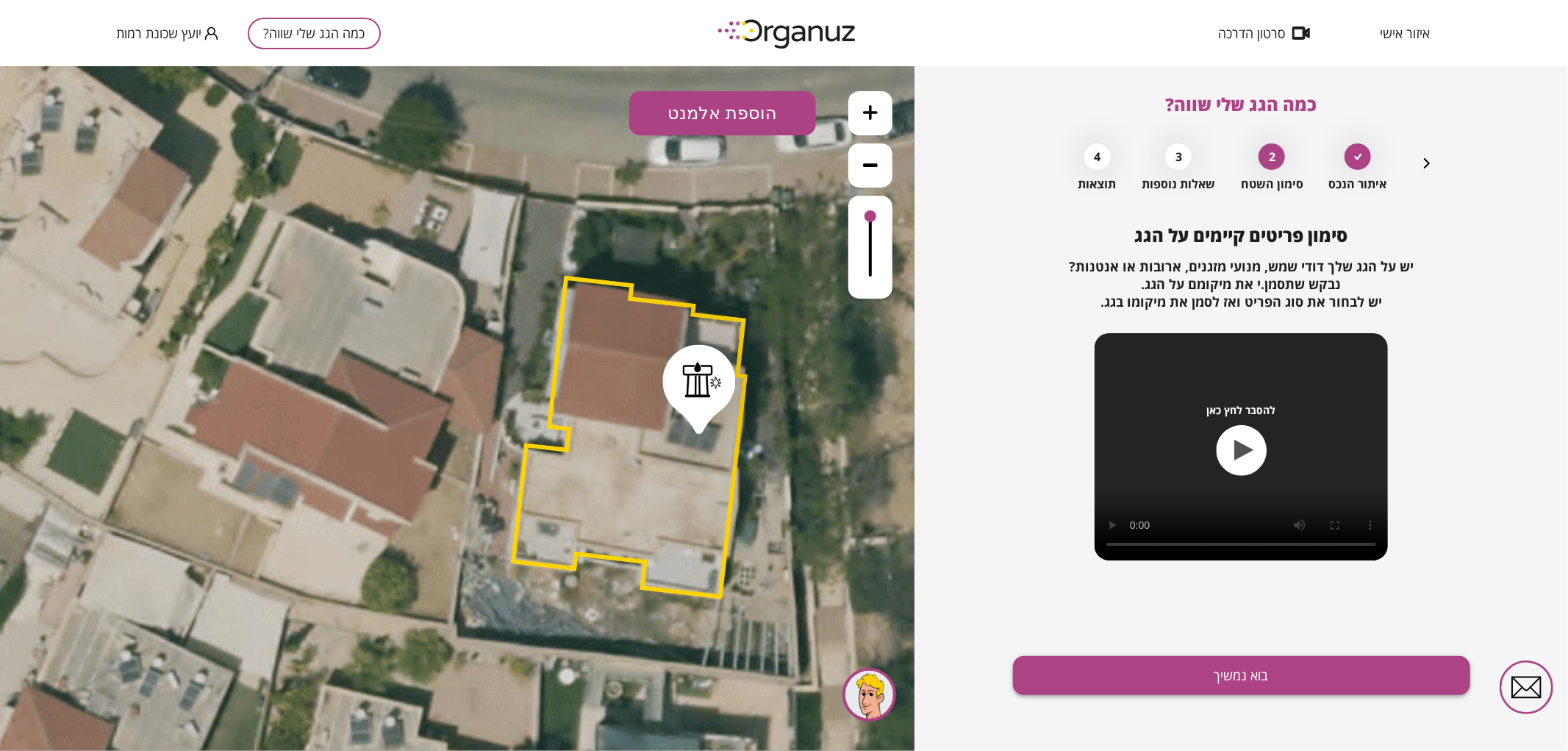
click at [1108, 684] on button "בוא נמשיך" at bounding box center [1242, 676] width 458 height 39
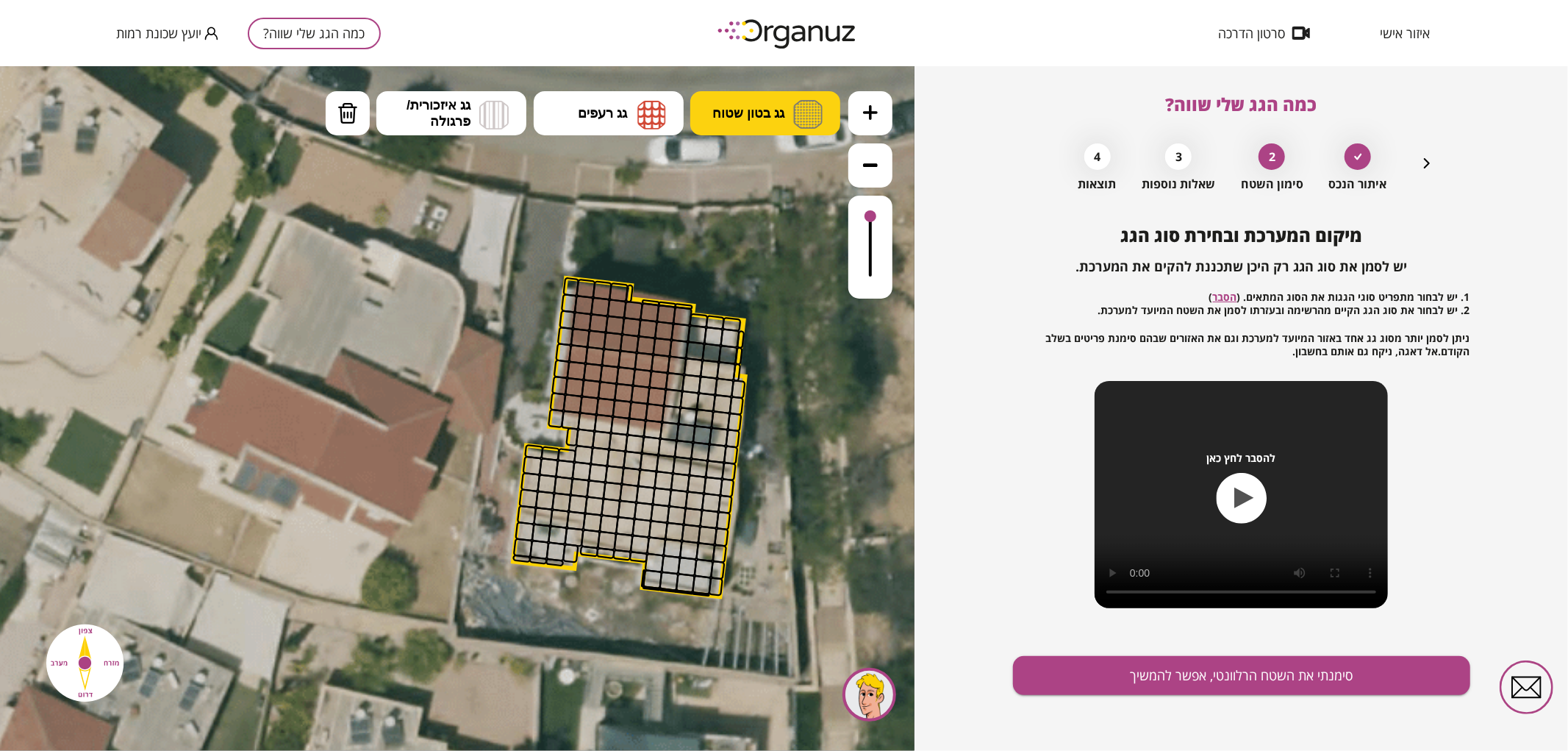
click at [736, 118] on span "גג בטון שטוח" at bounding box center [748, 113] width 72 height 17
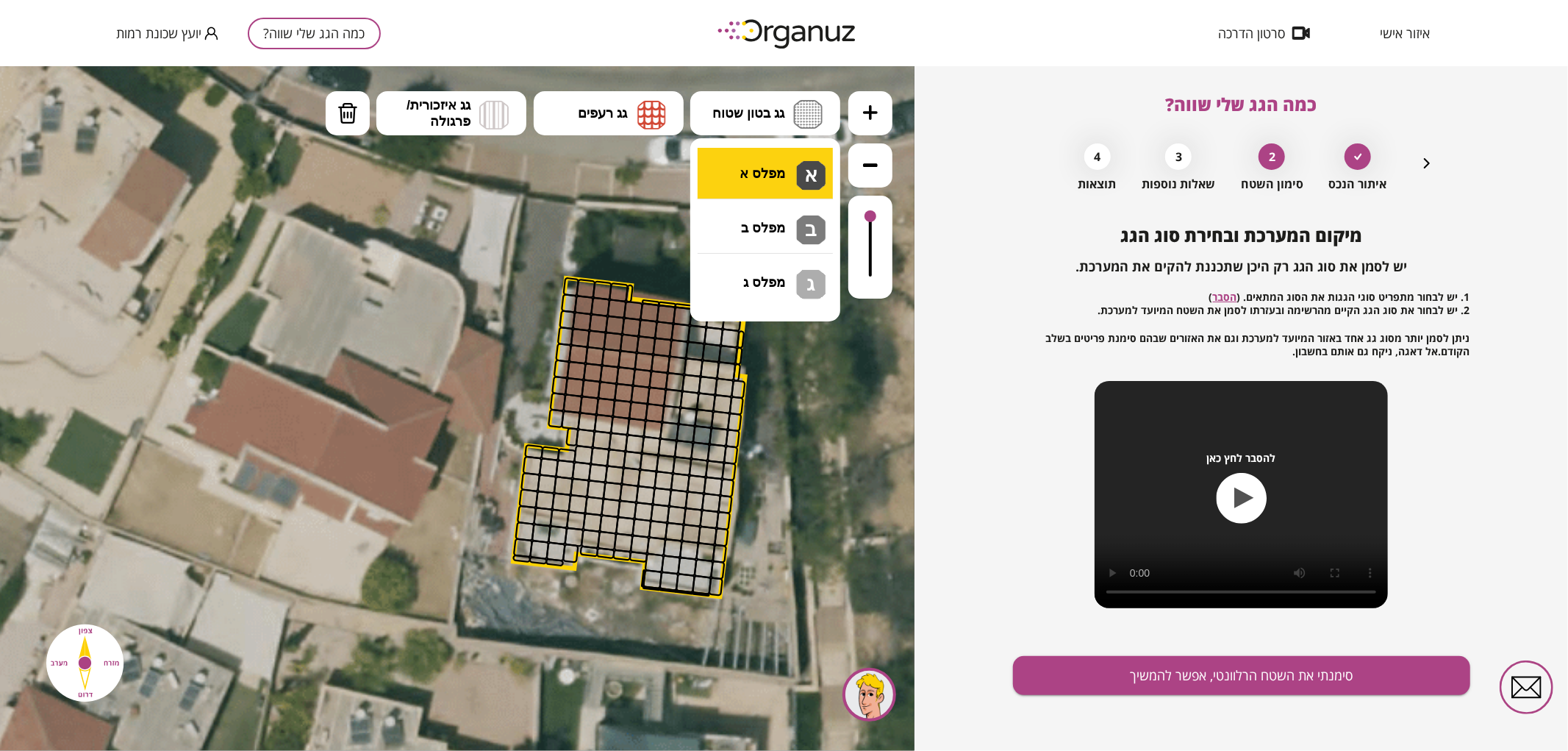
click at [767, 189] on div ".st0 { fill: #FFFFFF; } .st0 { fill: #FFFFFF; }" at bounding box center [457, 407] width 915 height 685
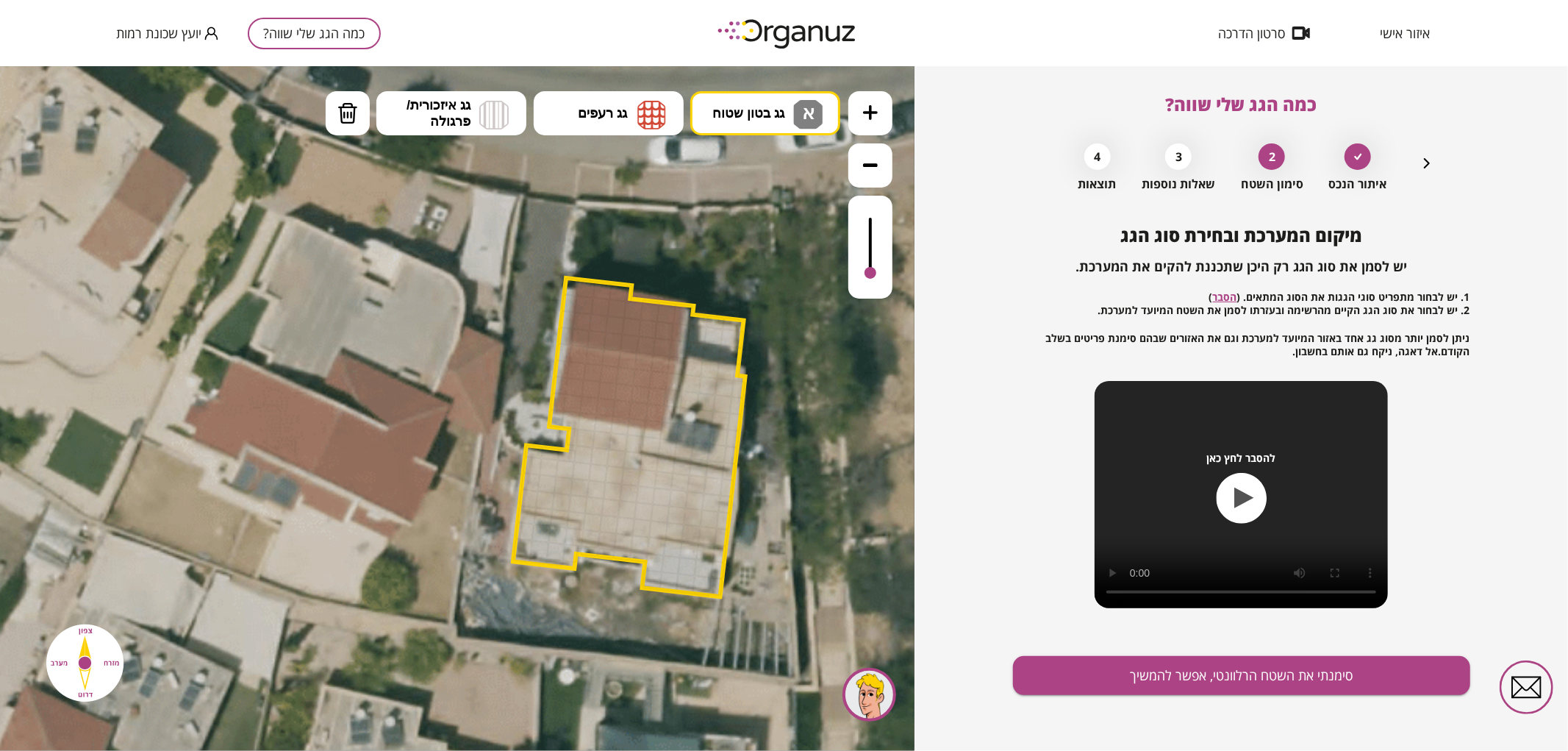
drag, startPoint x: 872, startPoint y: 218, endPoint x: 871, endPoint y: 274, distance: 56.0
click at [871, 274] on div at bounding box center [870, 272] width 12 height 12
drag, startPoint x: 578, startPoint y: 437, endPoint x: 618, endPoint y: 433, distance: 40.2
drag, startPoint x: 534, startPoint y: 466, endPoint x: 553, endPoint y: 472, distance: 19.9
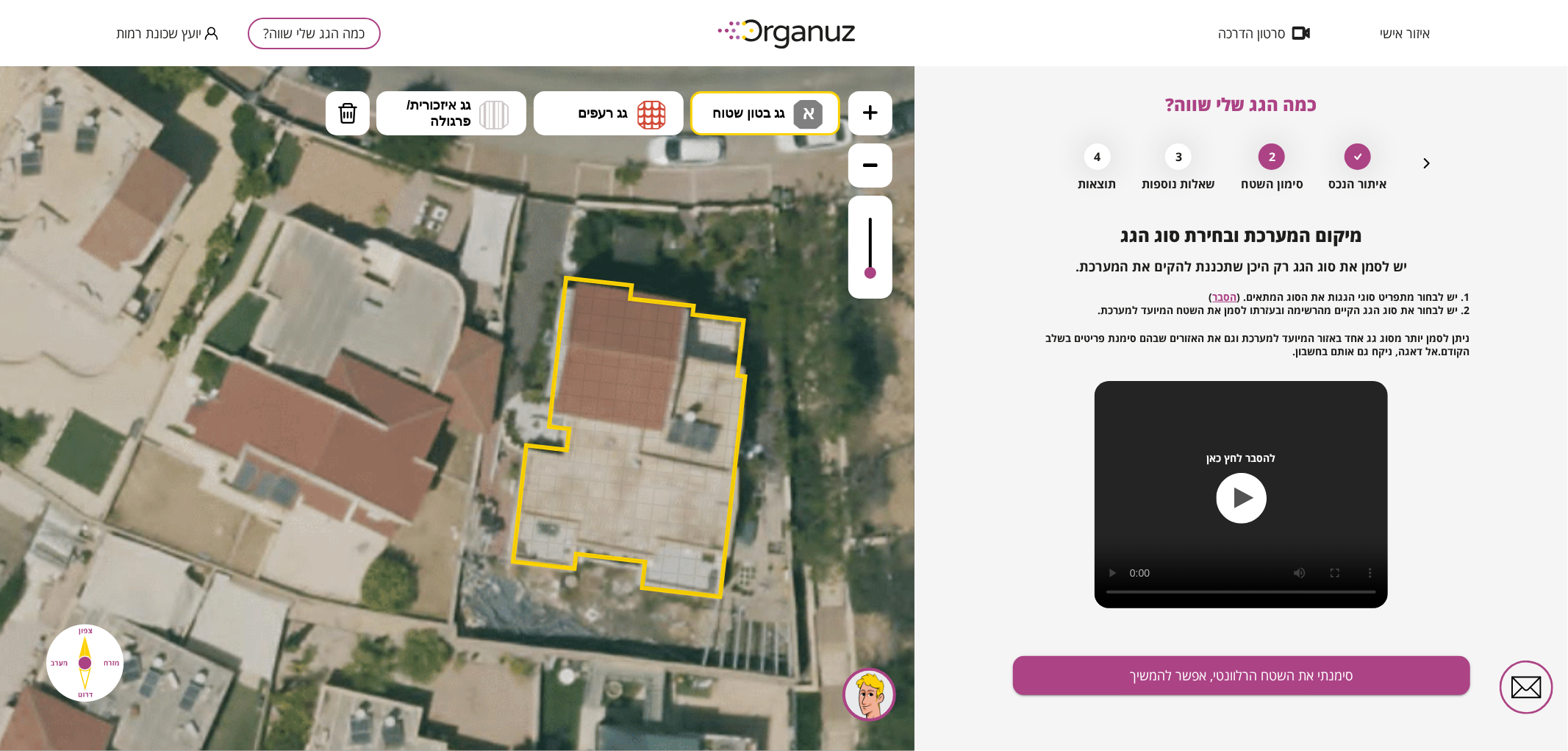
click at [869, 268] on div at bounding box center [870, 267] width 12 height 12
drag, startPoint x: 523, startPoint y: 492, endPoint x: 665, endPoint y: 481, distance: 142.4
drag, startPoint x: 575, startPoint y: 451, endPoint x: 633, endPoint y: 459, distance: 58.5
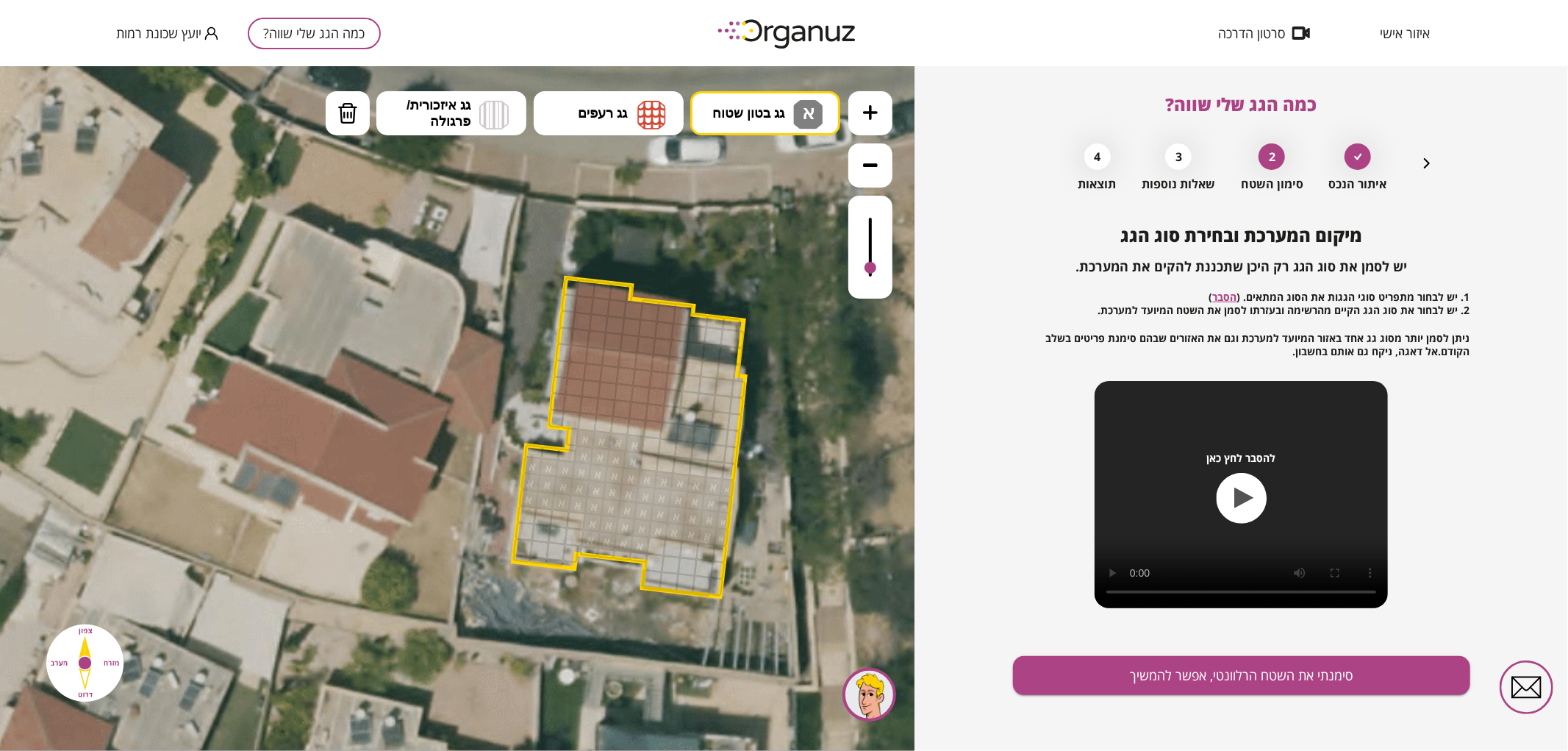
drag, startPoint x: 559, startPoint y: 536, endPoint x: 508, endPoint y: 538, distance: 51.0
click at [508, 538] on div ".st0 { fill: #FFFFFF; } .st0 { fill: #FFFFFF; }" at bounding box center [455, 401] width 1737 height 1737
drag, startPoint x: 651, startPoint y: 577, endPoint x: 653, endPoint y: 567, distance: 10.2
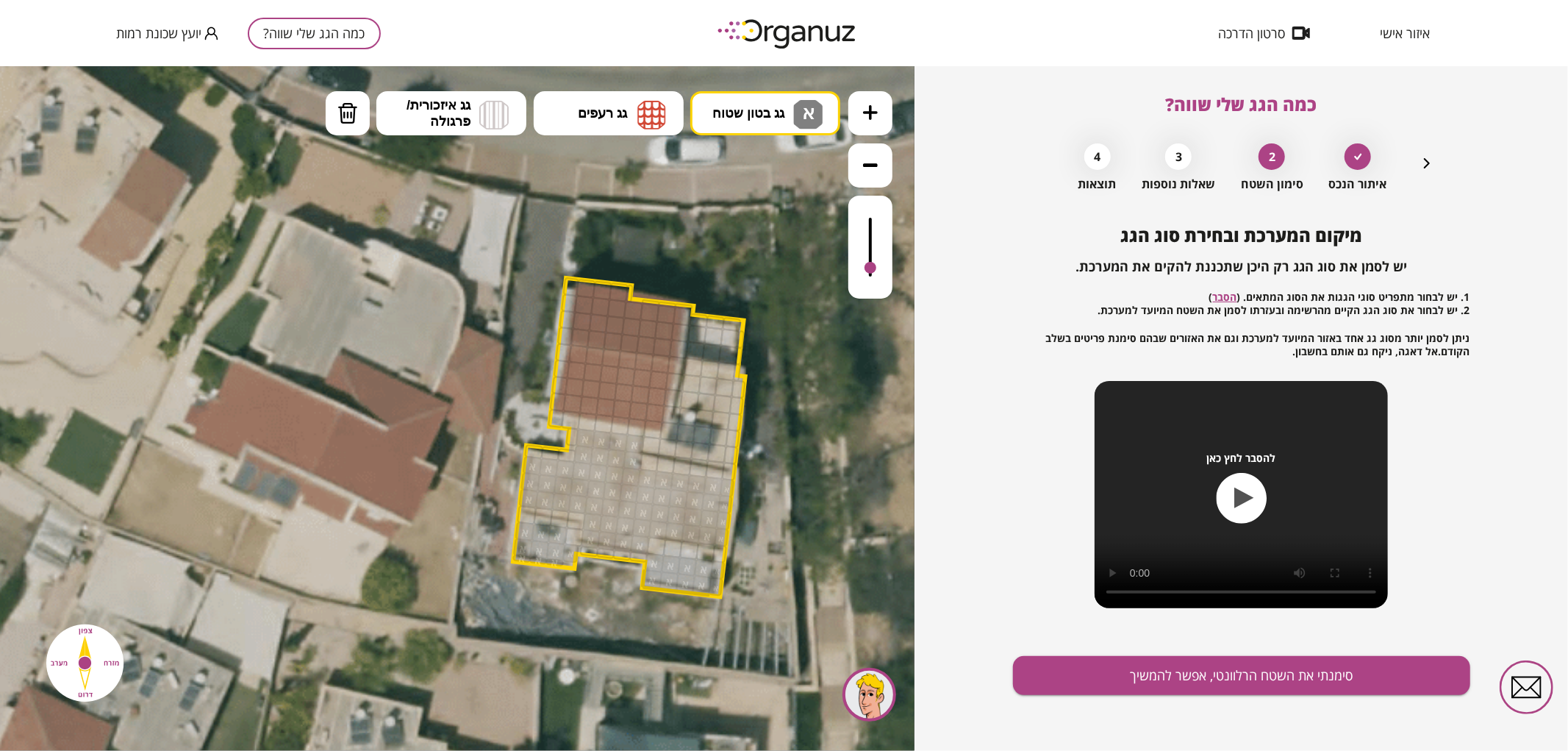
drag, startPoint x: 567, startPoint y: 555, endPoint x: 568, endPoint y: 566, distance: 11.0
click at [568, 566] on div ".st0 { fill: #FFFFFF; } .st0 { fill: #FFFFFF; }" at bounding box center [455, 401] width 1737 height 1737
drag, startPoint x: 695, startPoint y: 367, endPoint x: 732, endPoint y: 449, distance: 90.0
click at [653, 117] on img at bounding box center [652, 114] width 28 height 29
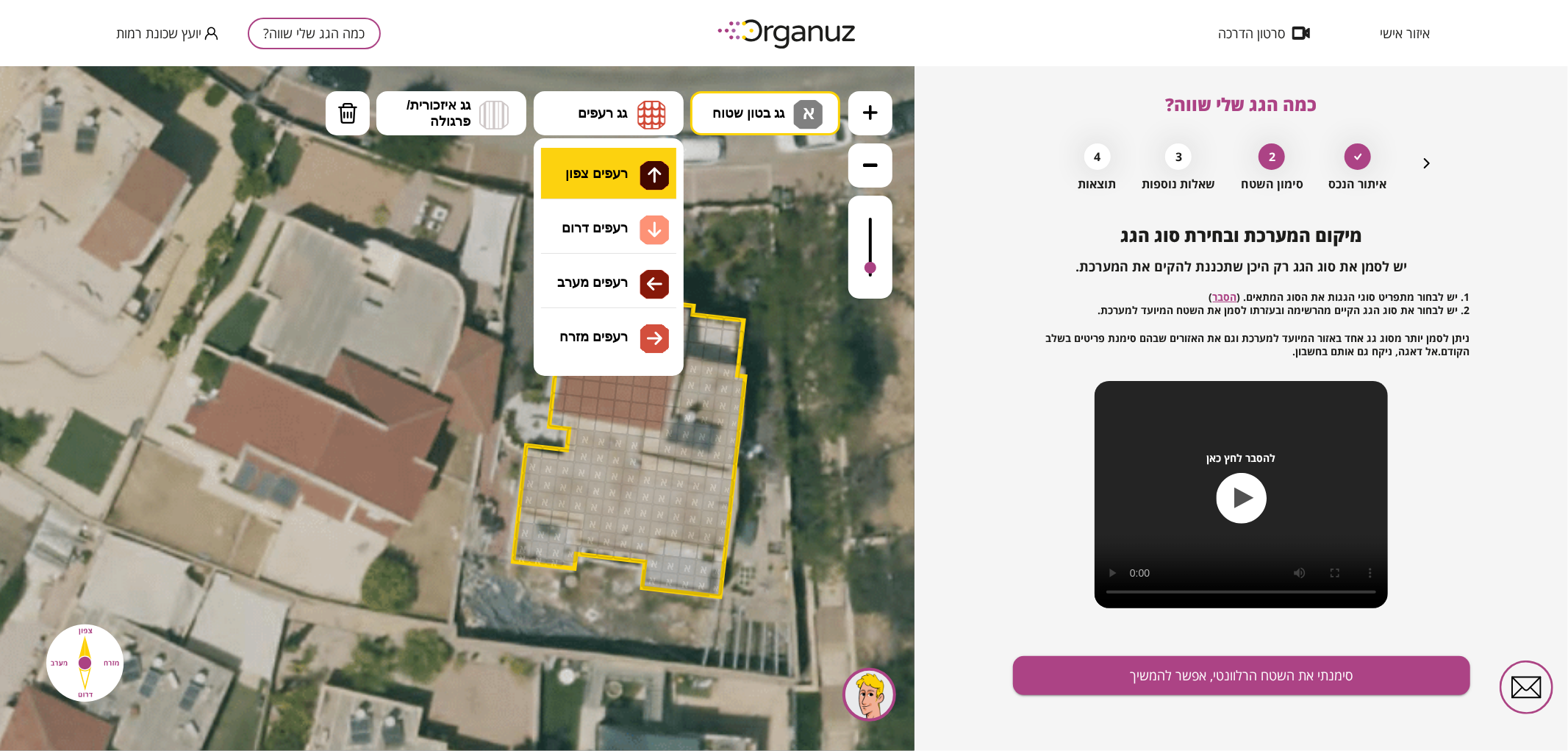
click at [656, 161] on div ".st0 { fill: #FFFFFF; } .st0 { fill: #FFFFFF; }" at bounding box center [457, 407] width 915 height 685
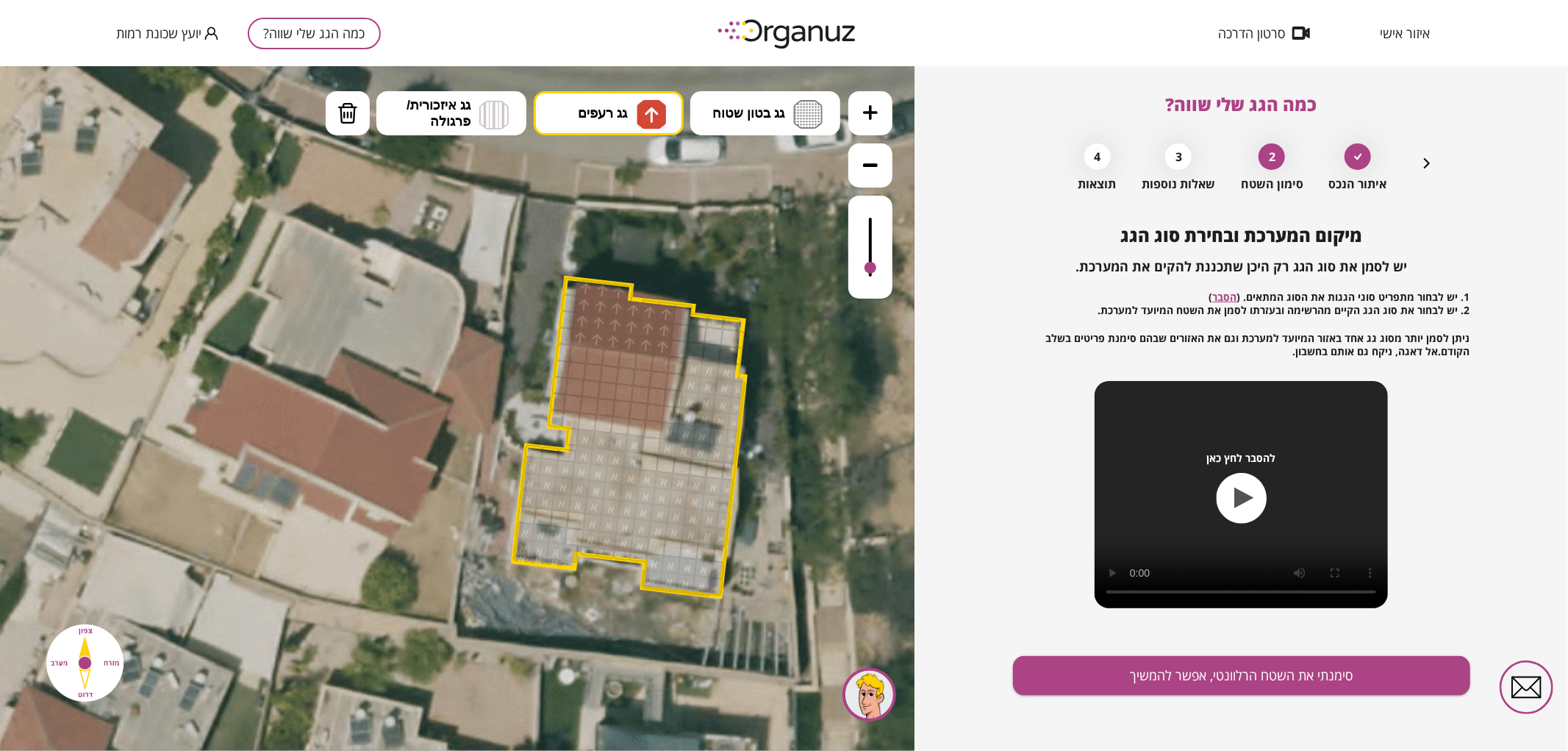
drag, startPoint x: 583, startPoint y: 335, endPoint x: 586, endPoint y: 290, distance: 45.1
click at [642, 101] on img at bounding box center [652, 114] width 29 height 29
click at [597, 230] on div ".st0 { fill: #FFFFFF; } .st0 { fill: #FFFFFF; }" at bounding box center [457, 407] width 915 height 685
drag, startPoint x: 569, startPoint y: 400, endPoint x: 583, endPoint y: 375, distance: 28.7
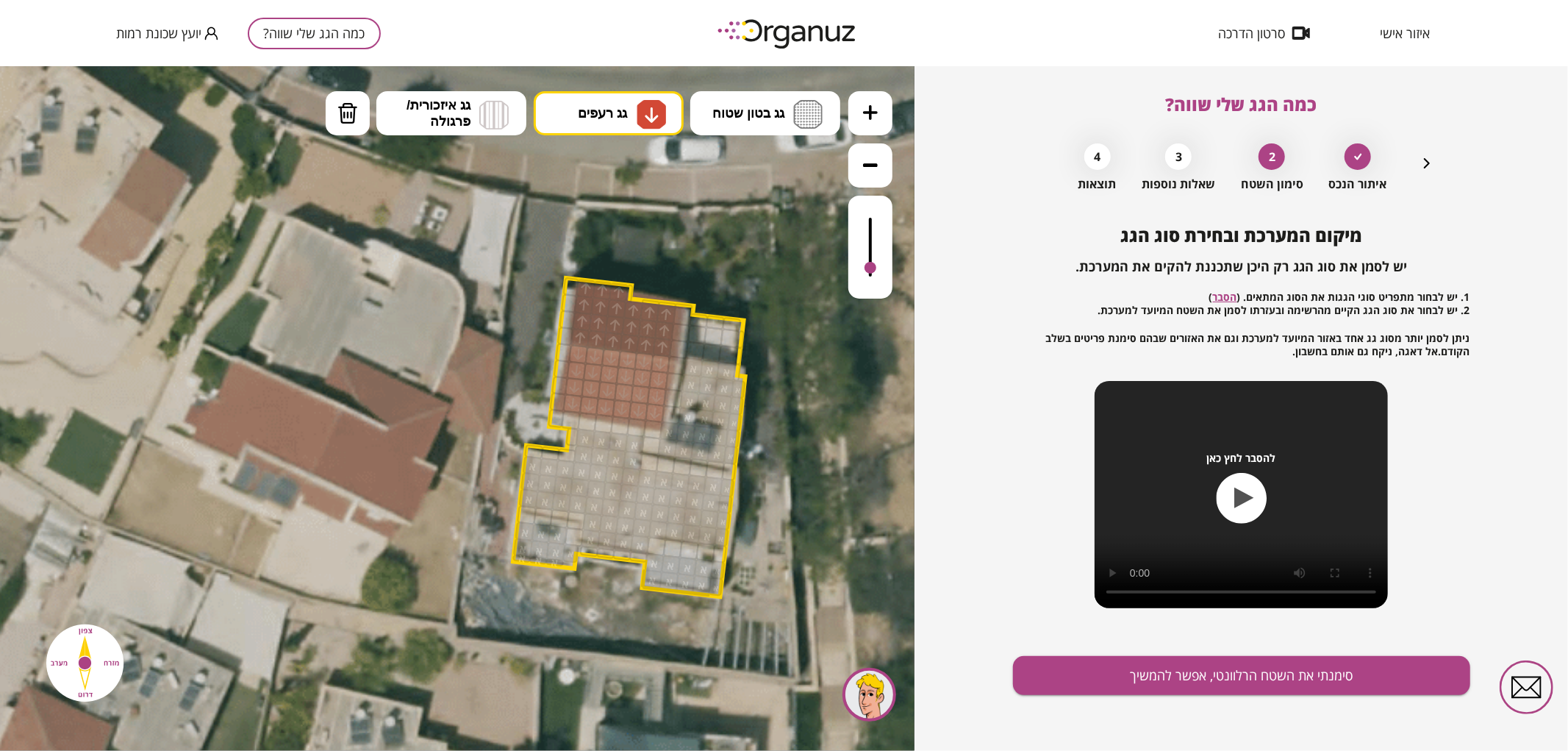
drag, startPoint x: 724, startPoint y: 109, endPoint x: 735, endPoint y: 141, distance: 33.8
click at [724, 110] on span "גג בטון שטוח" at bounding box center [748, 113] width 72 height 17
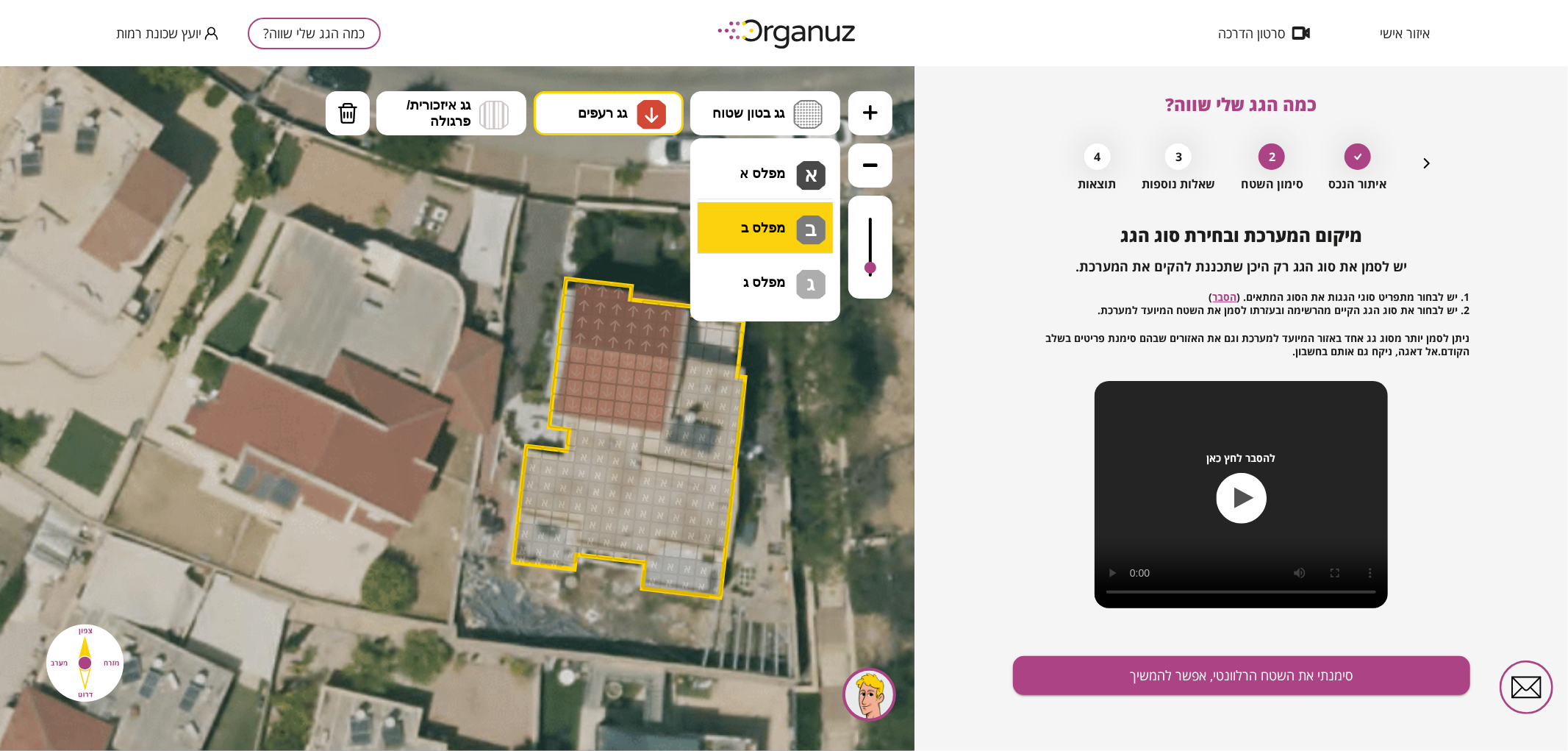
click at [767, 222] on div ".st0 { fill: #FFFFFF; } .st0 { fill: #FFFFFF; }" at bounding box center [457, 407] width 915 height 685
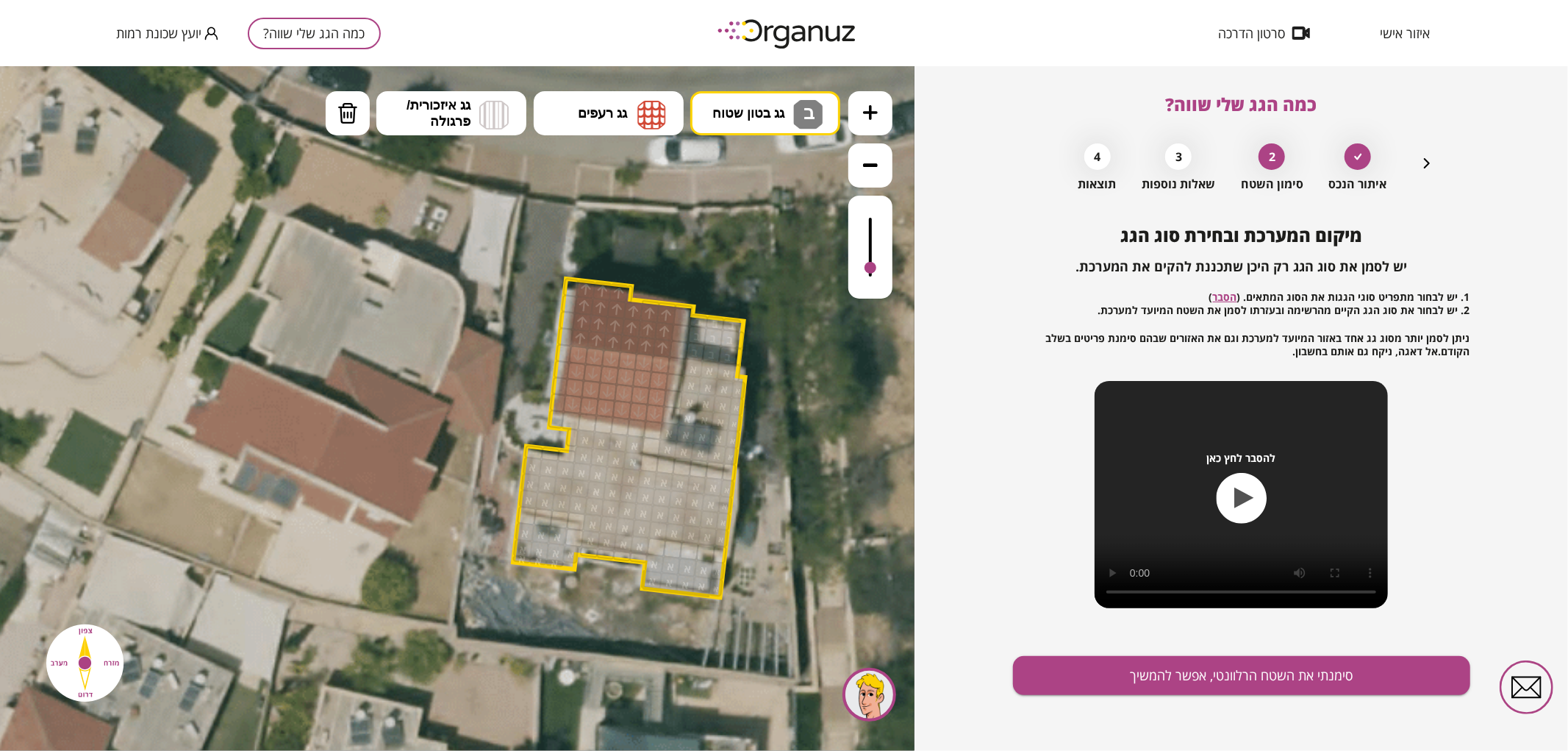
drag, startPoint x: 699, startPoint y: 337, endPoint x: 745, endPoint y: 324, distance: 47.8
click at [745, 324] on div ".st0 { fill: #FFFFFF; } .st0 { fill: #FFFFFF; }" at bounding box center [455, 402] width 1737 height 1737
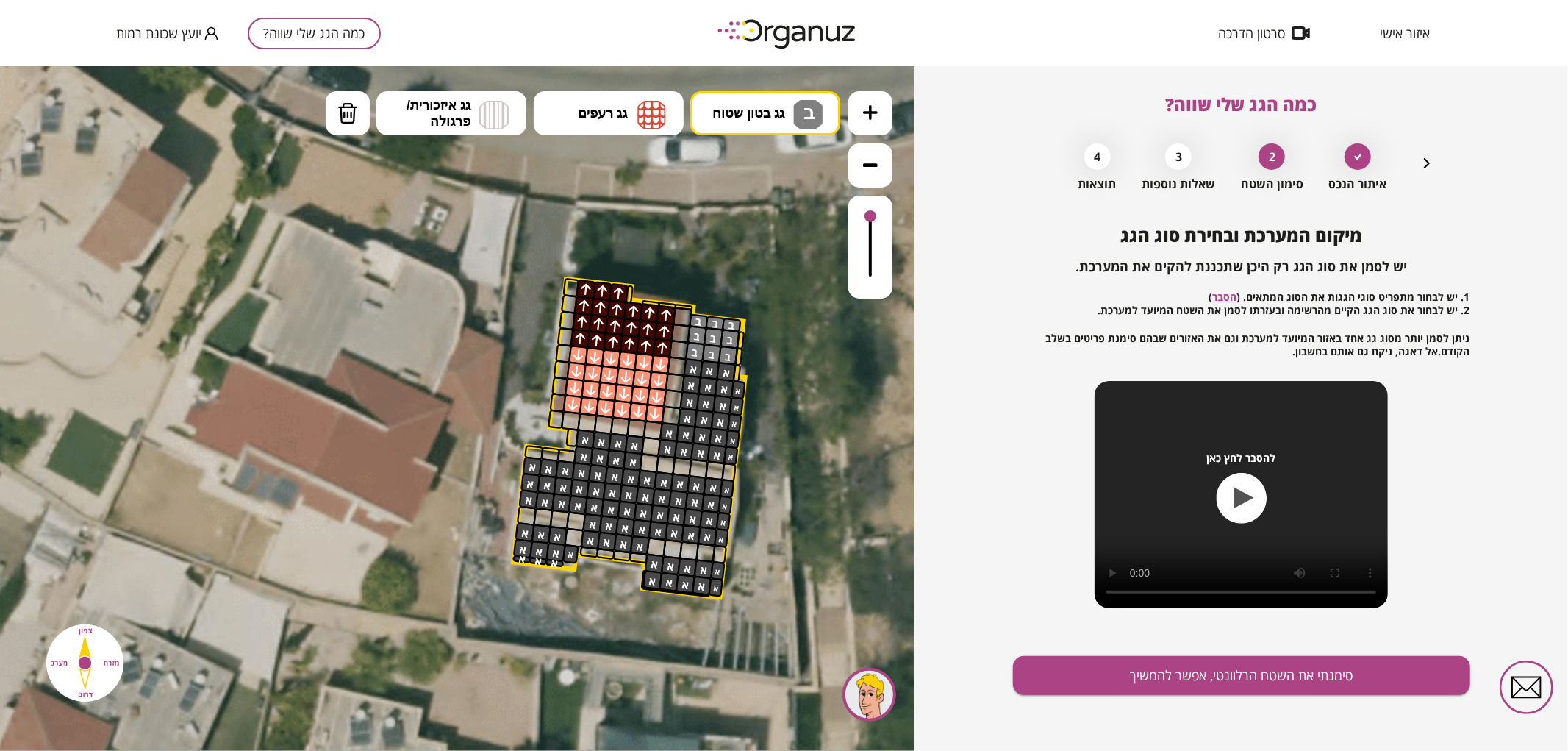
click at [866, 211] on div at bounding box center [870, 215] width 12 height 12
click at [1279, 673] on button "סימנתי את השטח הרלוונטי, אפשר להמשיך" at bounding box center [1242, 676] width 458 height 39
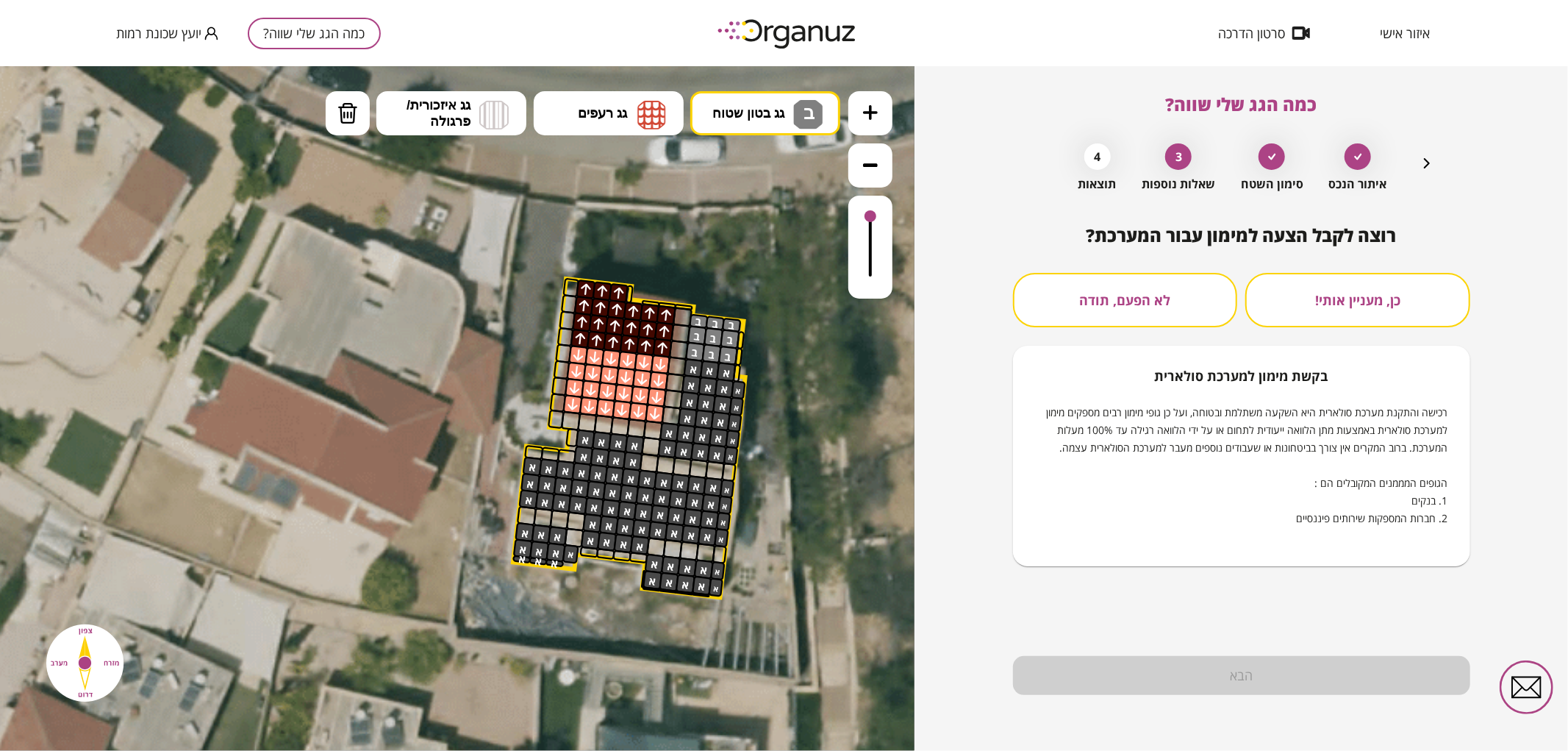
click at [1126, 314] on button "לא הפעם, תודה" at bounding box center [1125, 300] width 225 height 54
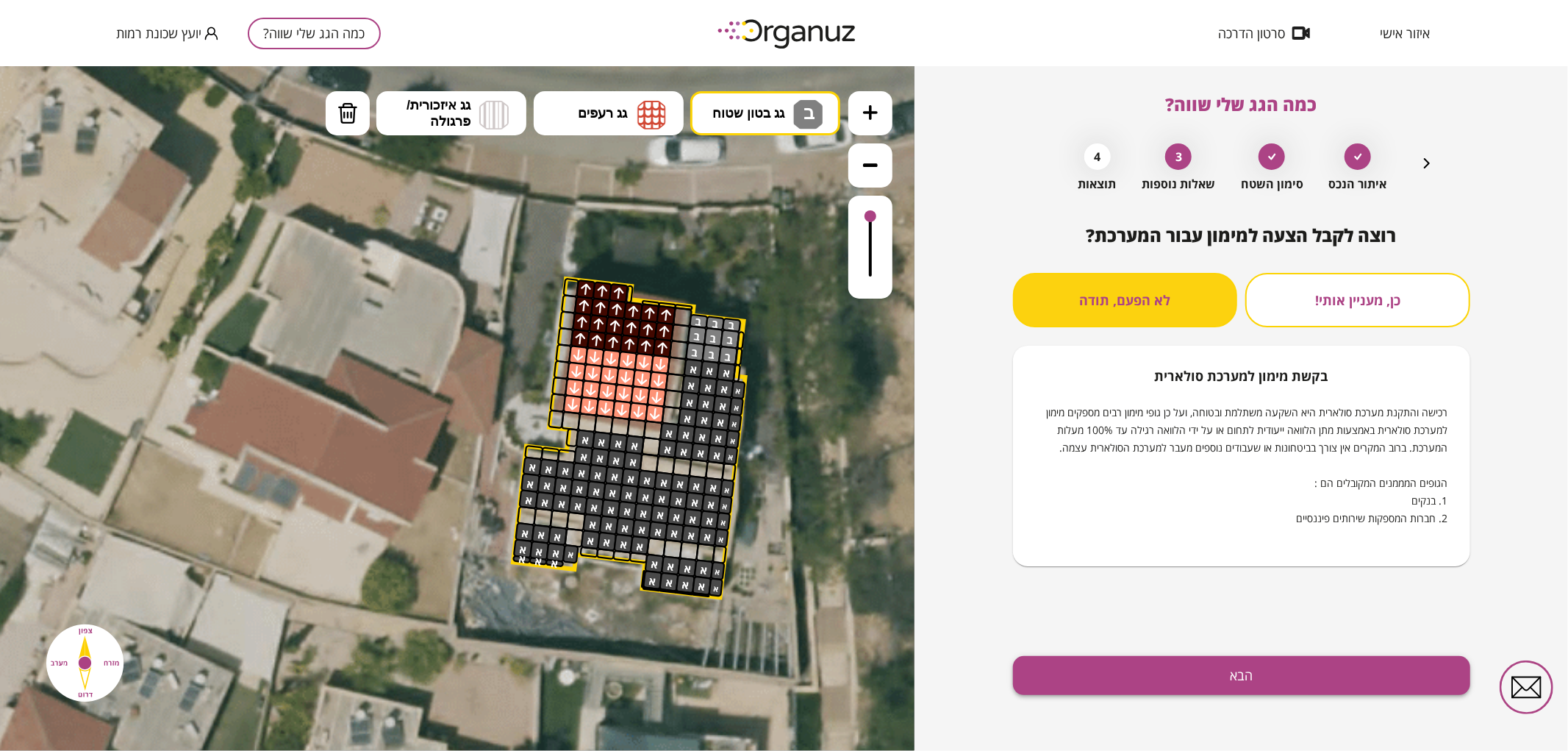
click at [1170, 686] on button "הבא" at bounding box center [1242, 676] width 458 height 39
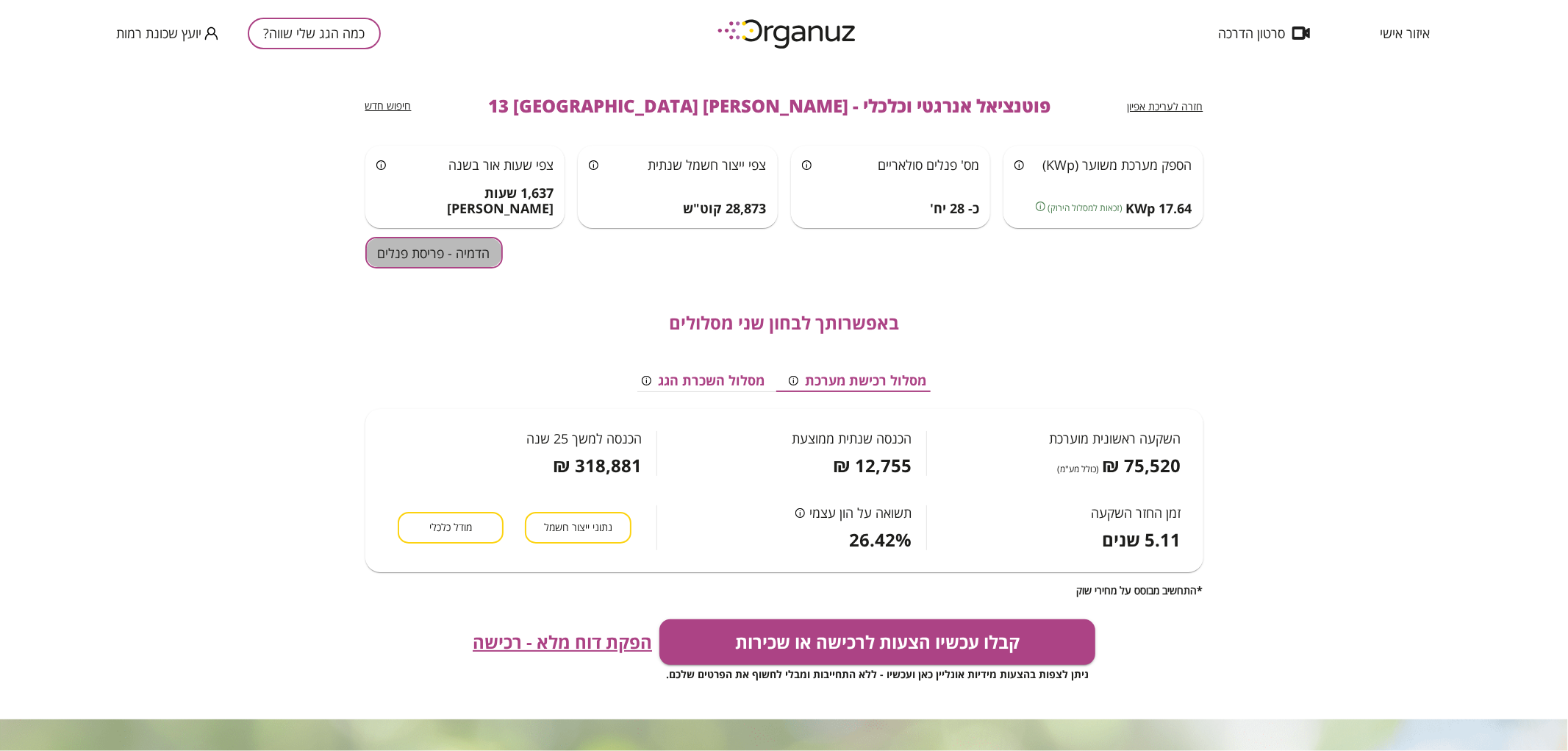
click at [454, 256] on button "הדמיה - פריסת פנלים" at bounding box center [435, 253] width 138 height 31
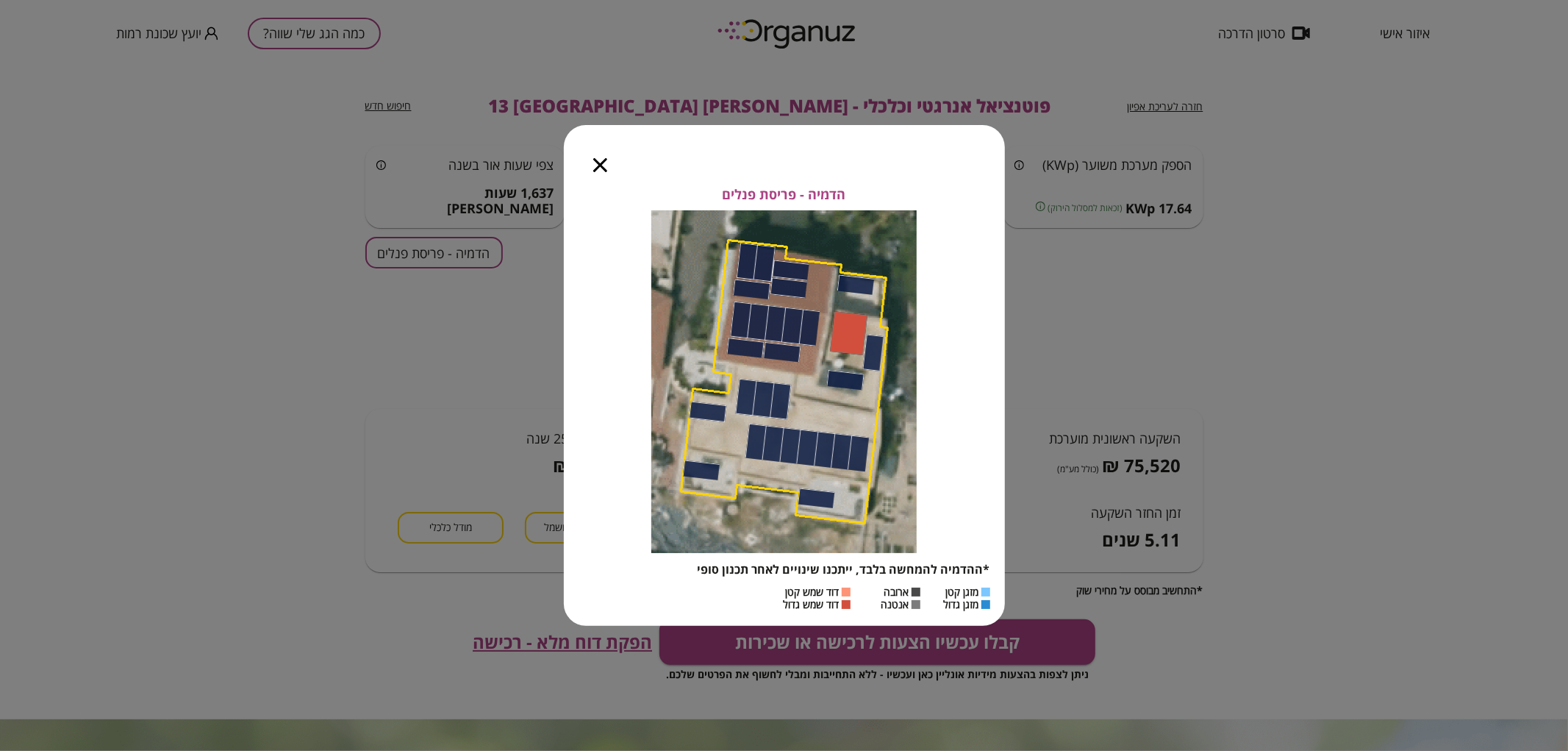
click at [597, 169] on icon "button" at bounding box center [600, 165] width 14 height 14
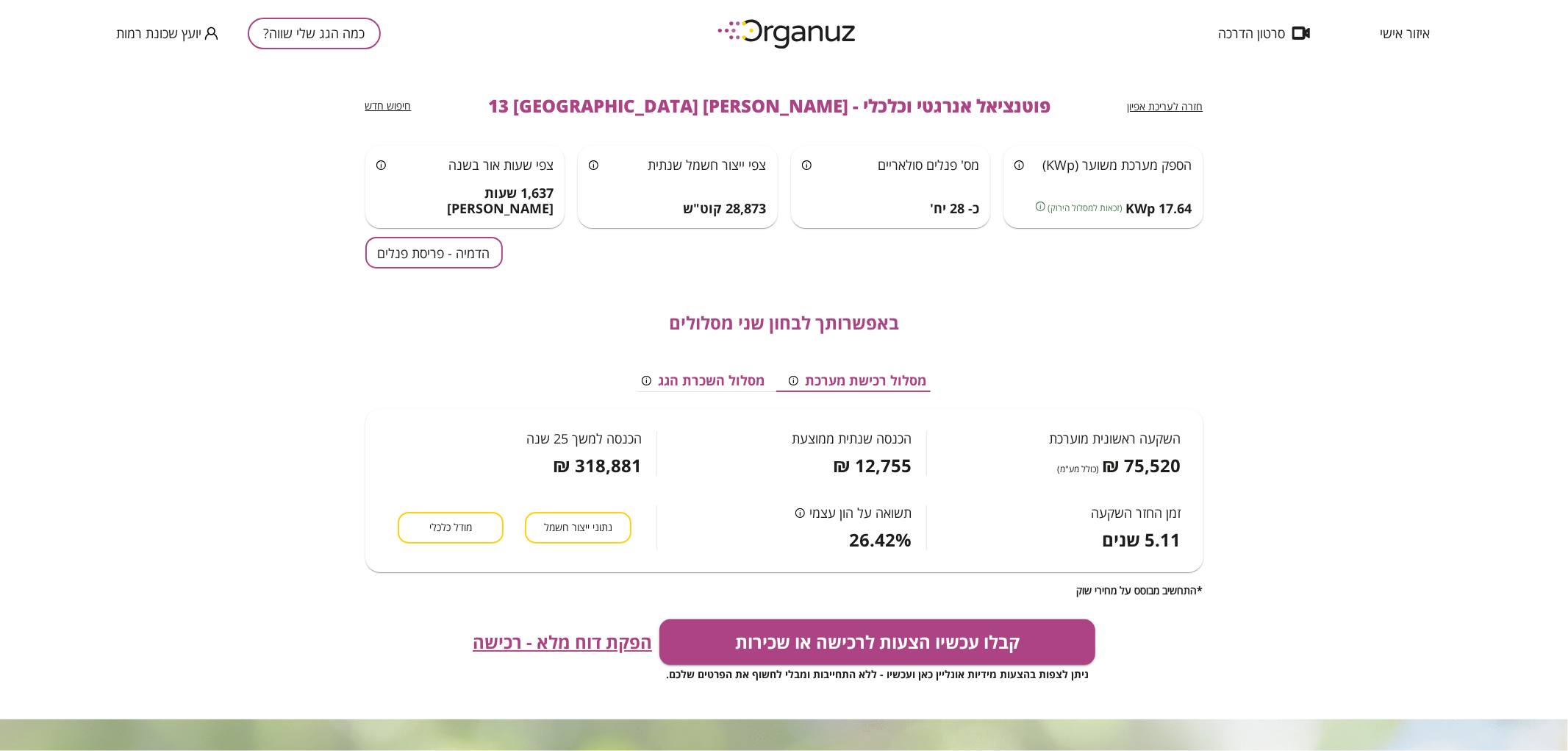
click at [1170, 103] on span "חזרה לעריכת אפיון" at bounding box center [1165, 106] width 75 height 14
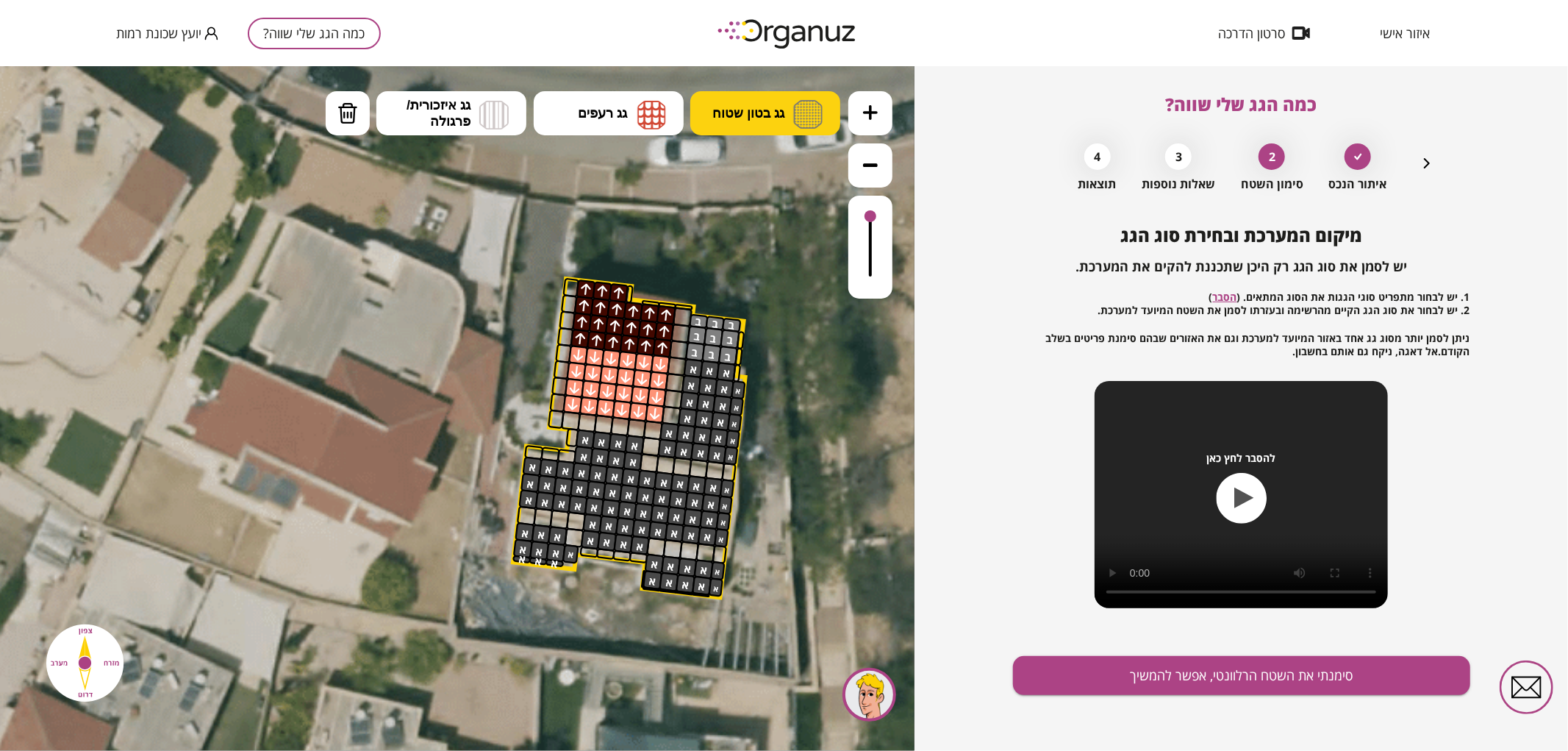
click at [732, 106] on span "גג בטון שטוח" at bounding box center [748, 113] width 72 height 17
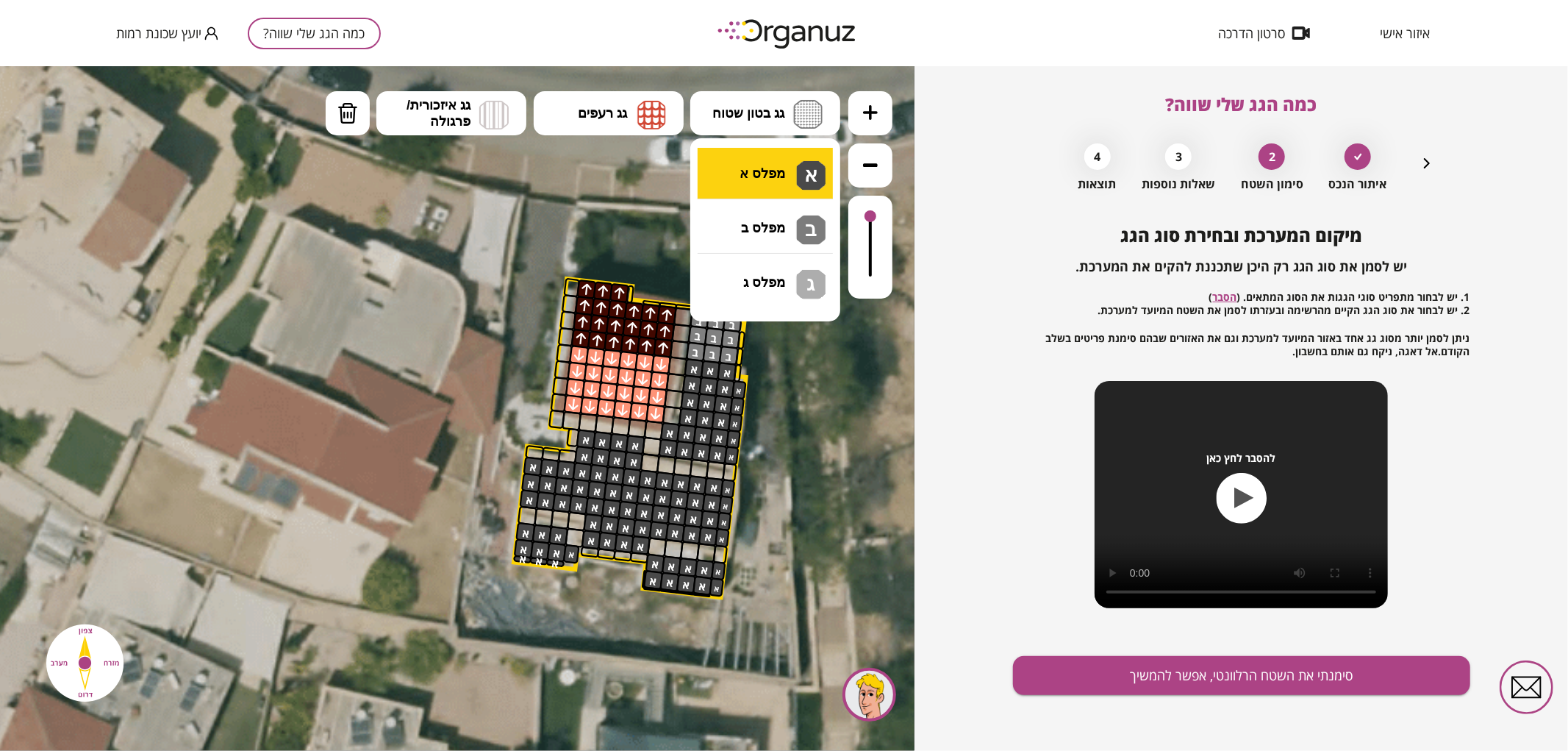
click at [744, 171] on div ".st0 { fill: #FFFFFF; } .st0 { fill: #FFFFFF; }" at bounding box center [457, 407] width 915 height 685
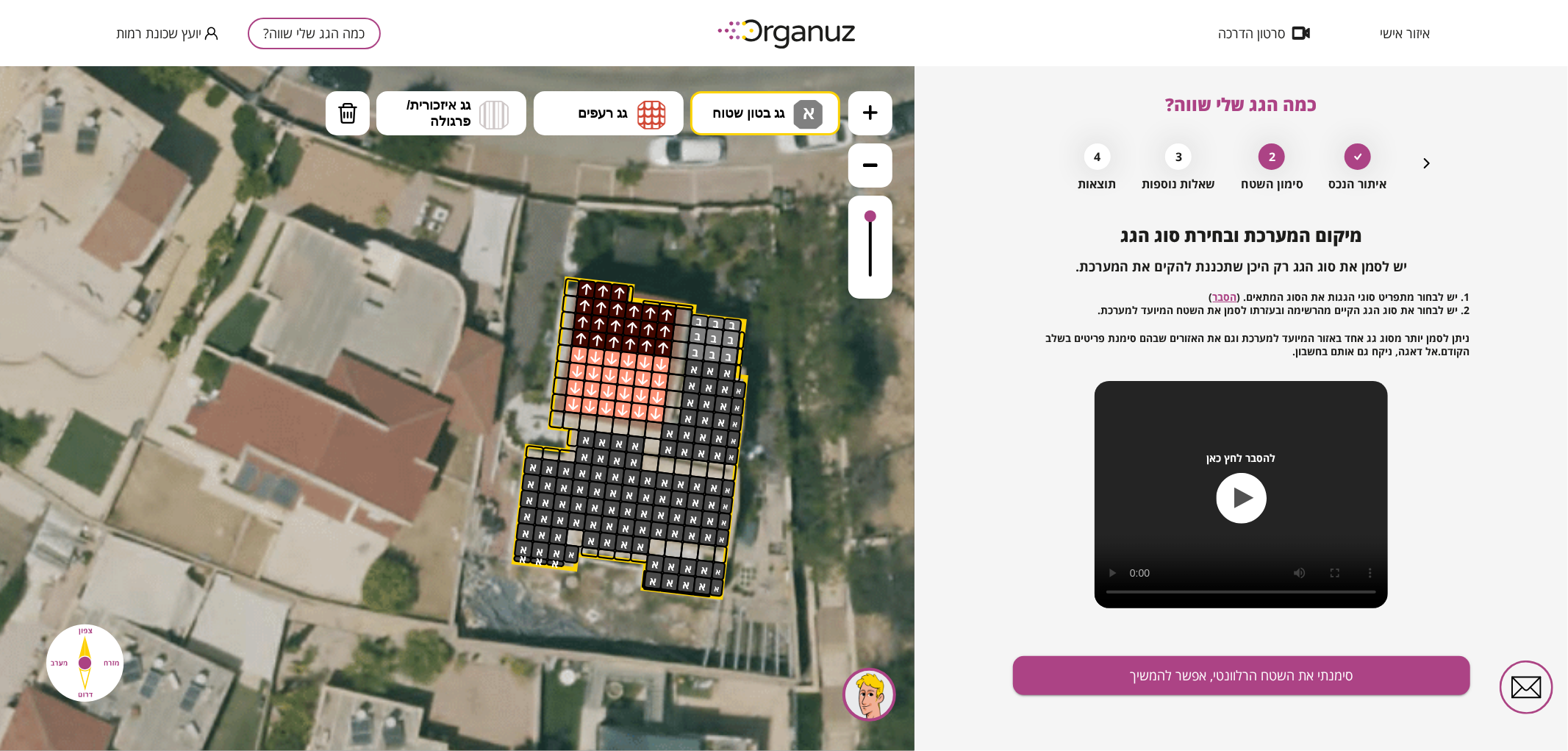
drag, startPoint x: 583, startPoint y: 518, endPoint x: 524, endPoint y: 519, distance: 59.0
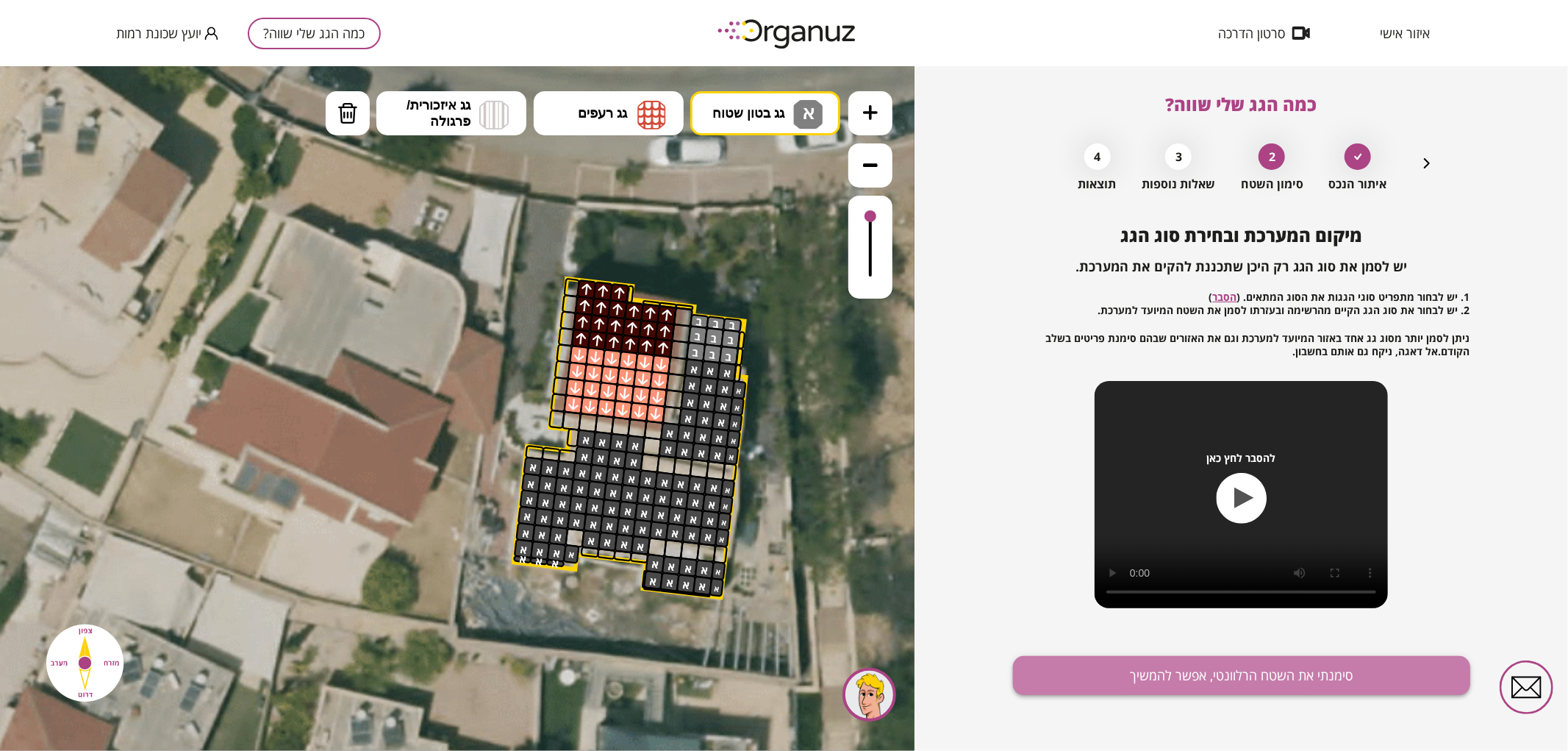
click at [1255, 679] on button "סימנתי את השטח הרלוונטי, אפשר להמשיך" at bounding box center [1242, 676] width 458 height 39
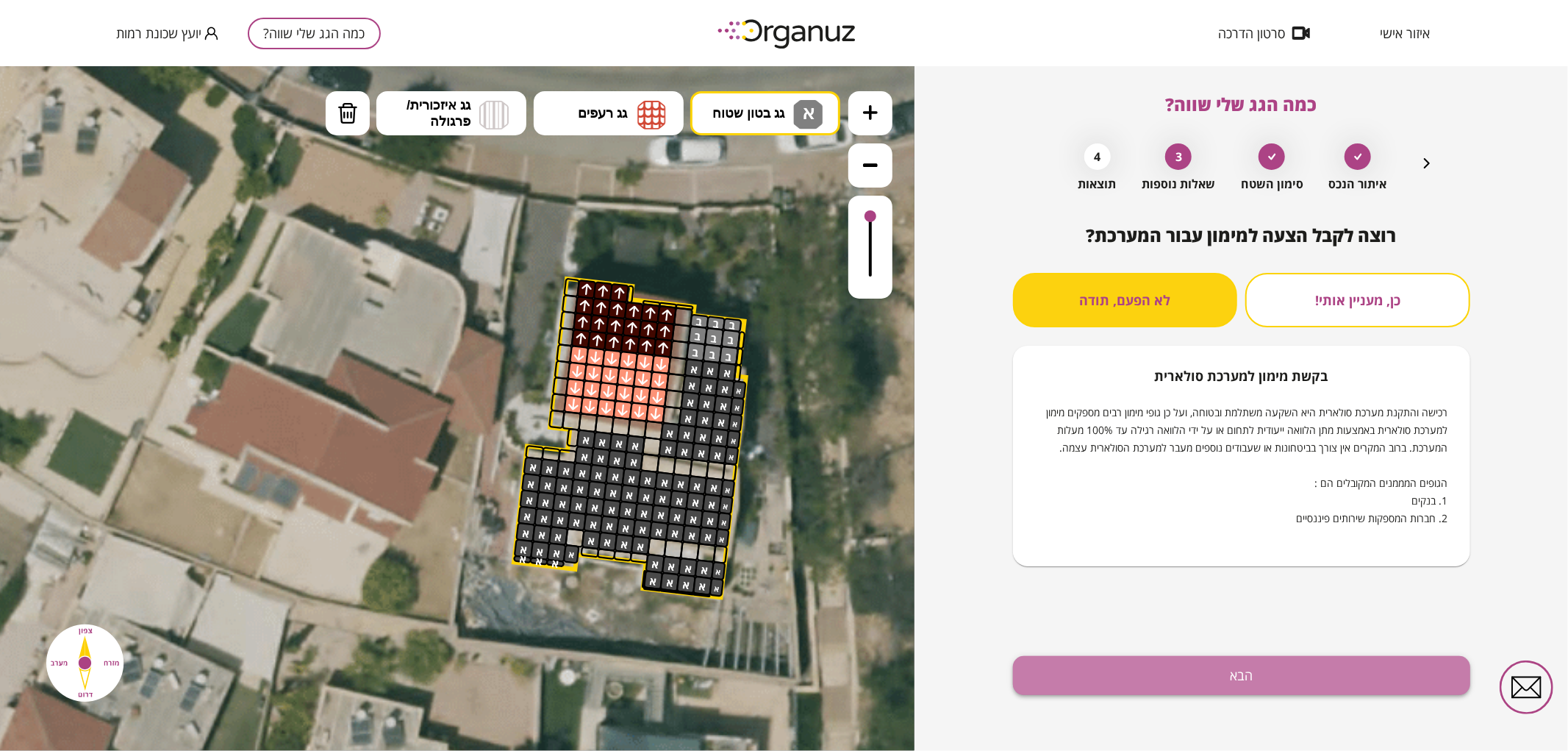
click at [1218, 677] on button "הבא" at bounding box center [1242, 676] width 458 height 39
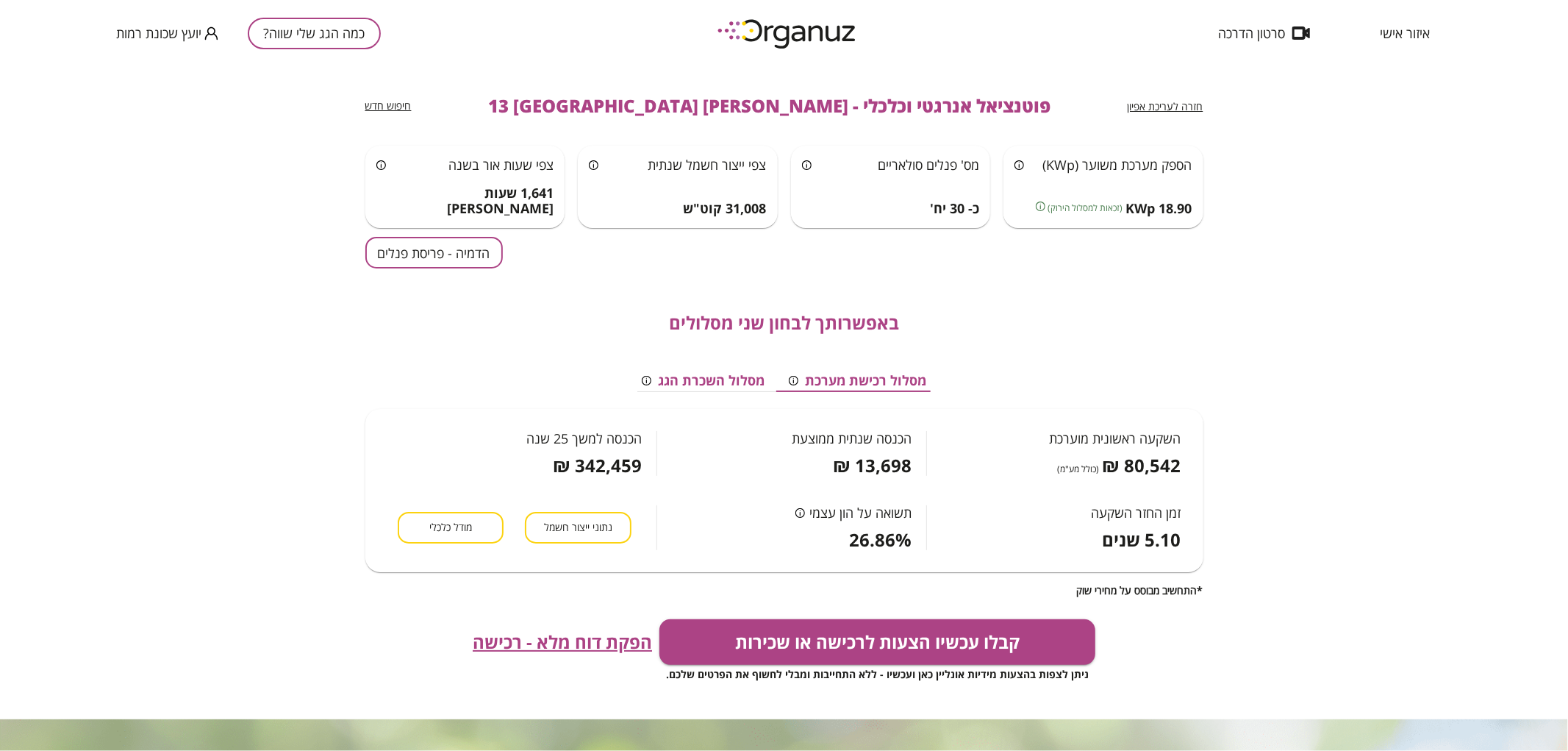
click at [461, 263] on button "הדמיה - פריסת פנלים" at bounding box center [435, 253] width 138 height 31
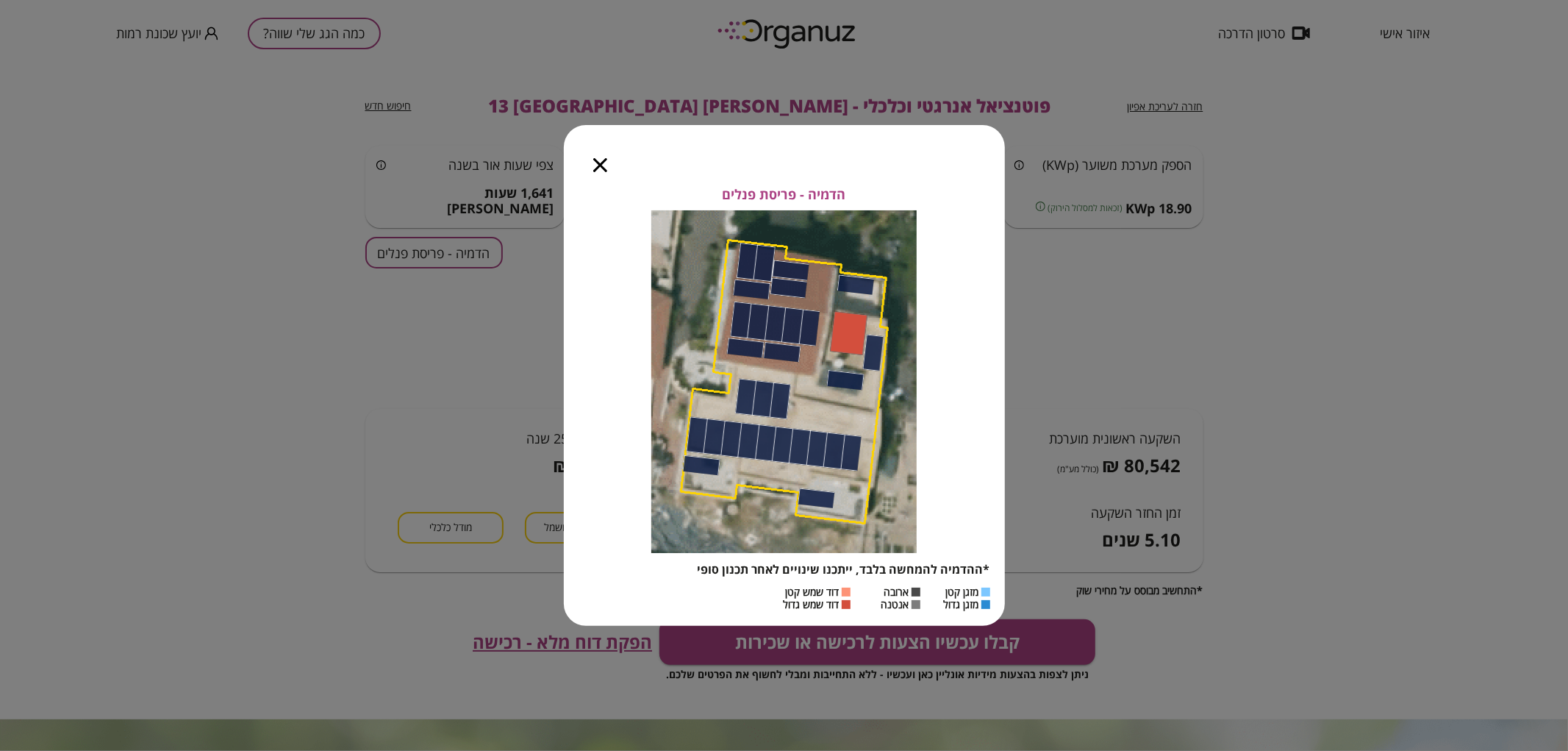
click at [596, 170] on icon "button" at bounding box center [600, 165] width 14 height 14
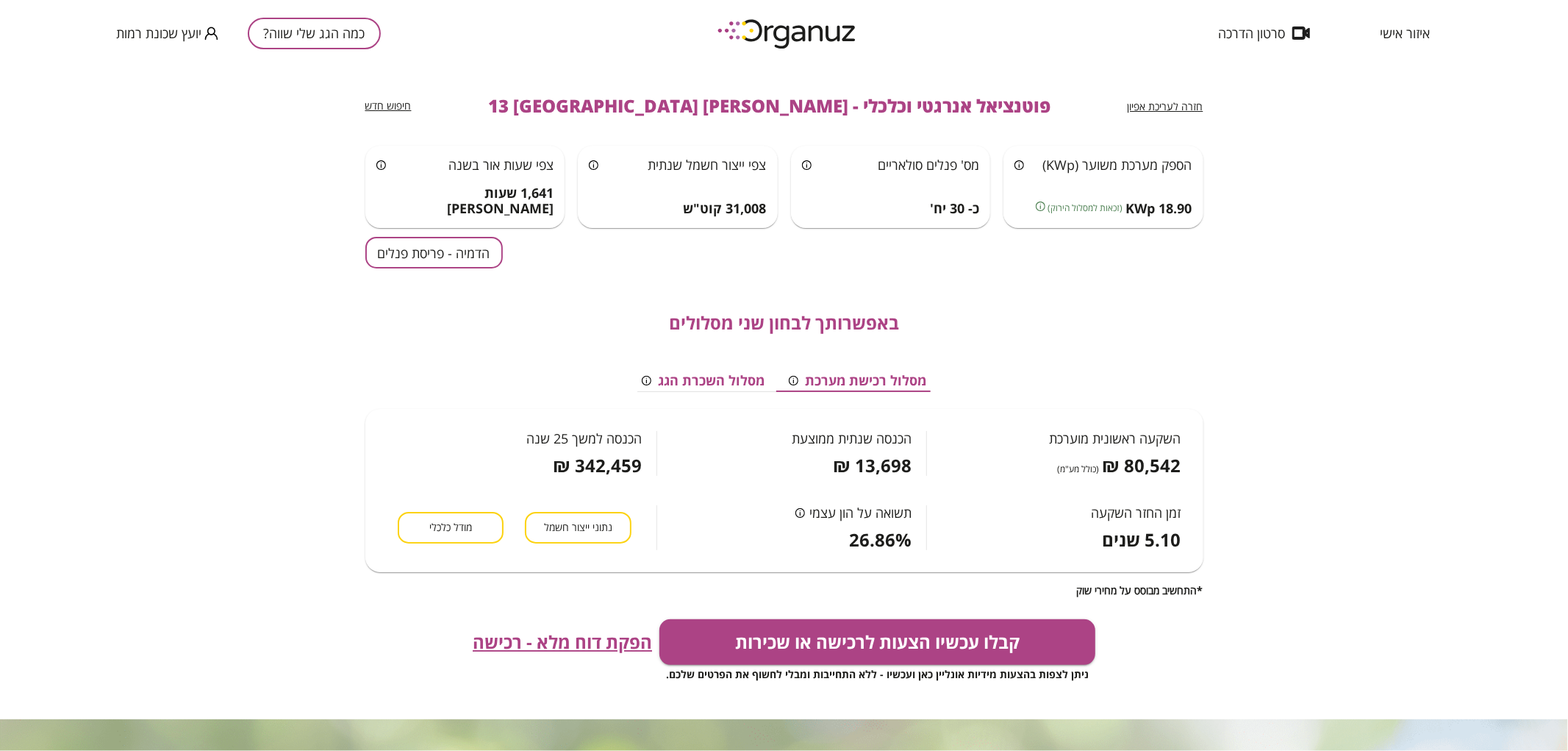
click at [1143, 101] on span "חזרה לעריכת אפיון" at bounding box center [1165, 106] width 75 height 14
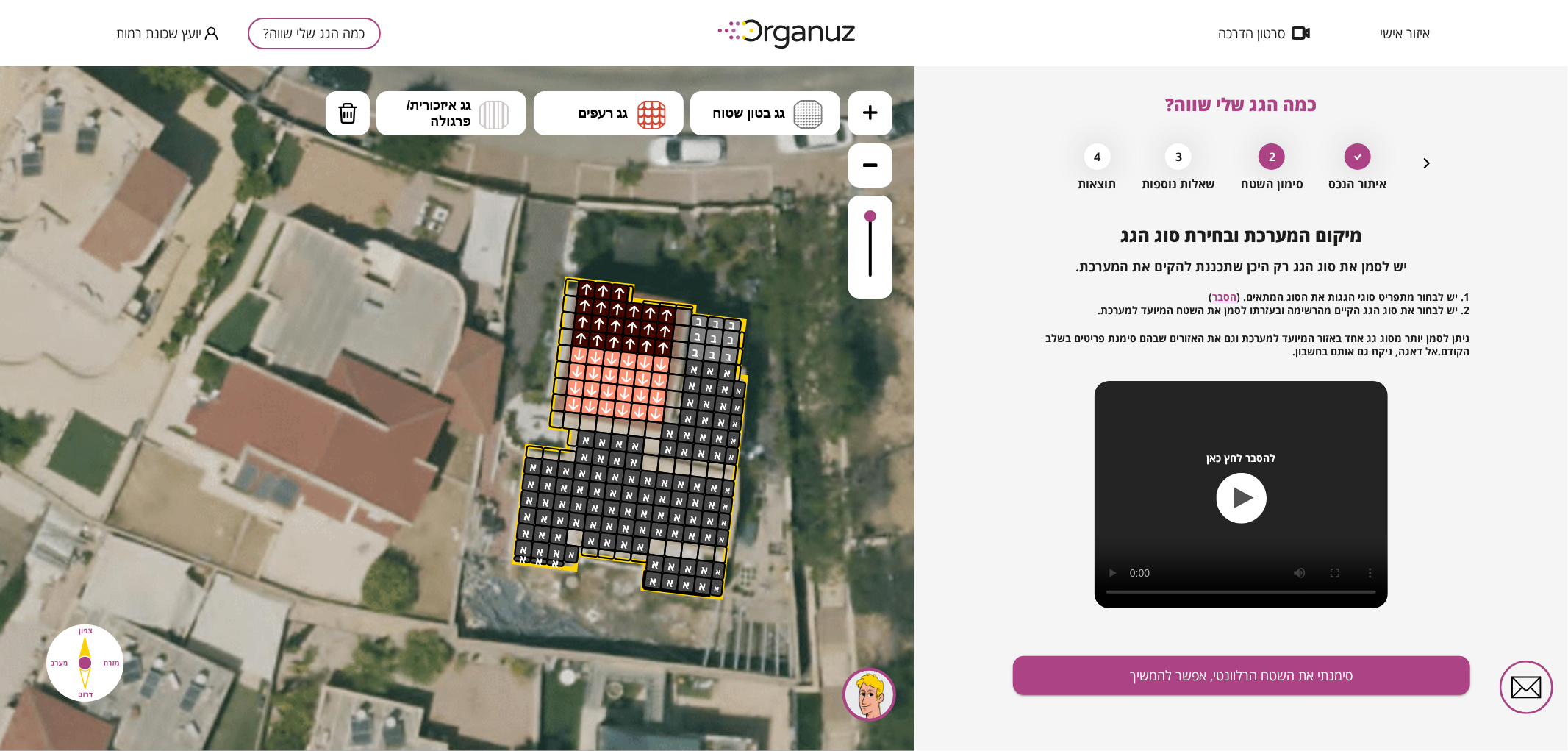
click at [1424, 170] on icon "button" at bounding box center [1426, 163] width 17 height 17
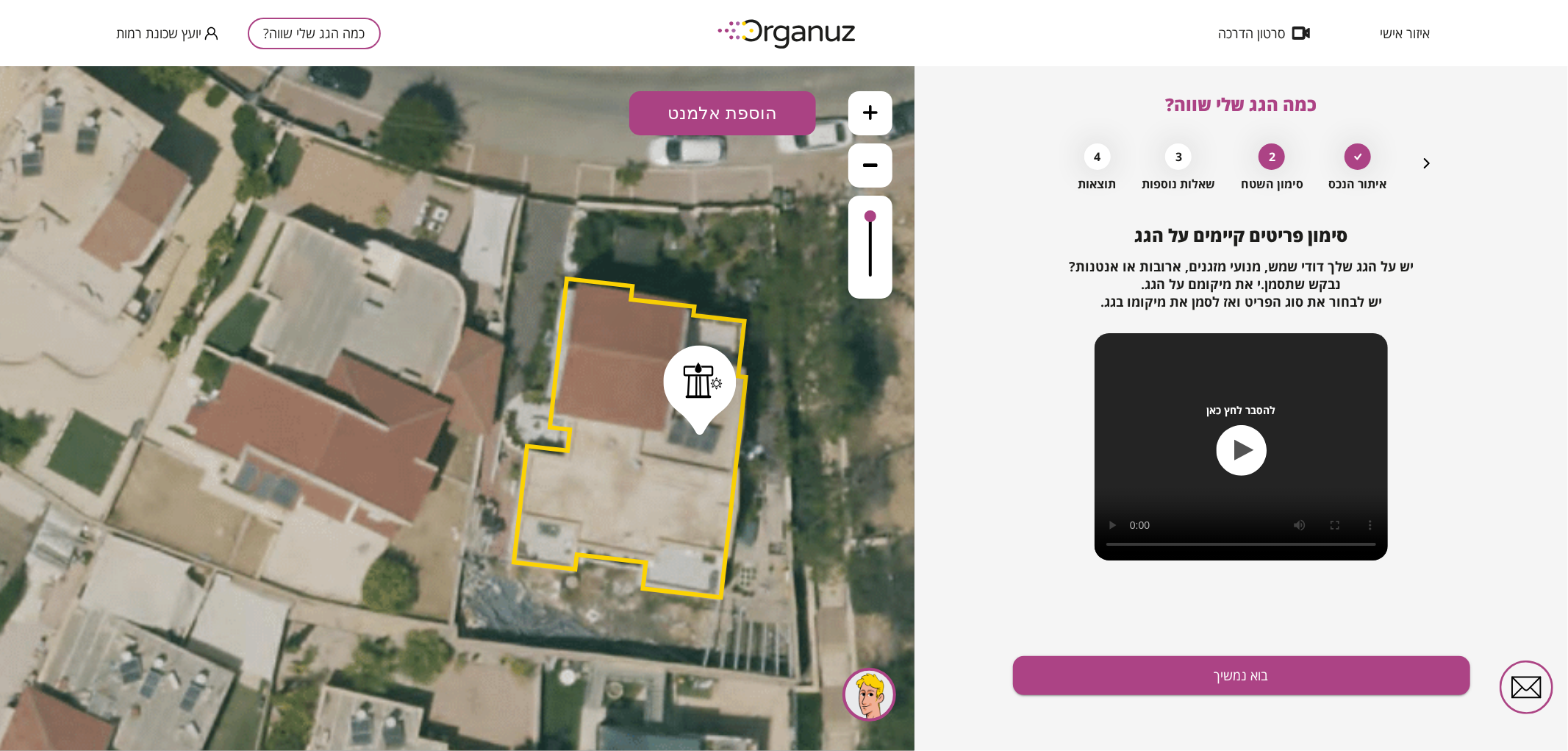
click at [1424, 171] on icon "button" at bounding box center [1426, 163] width 17 height 17
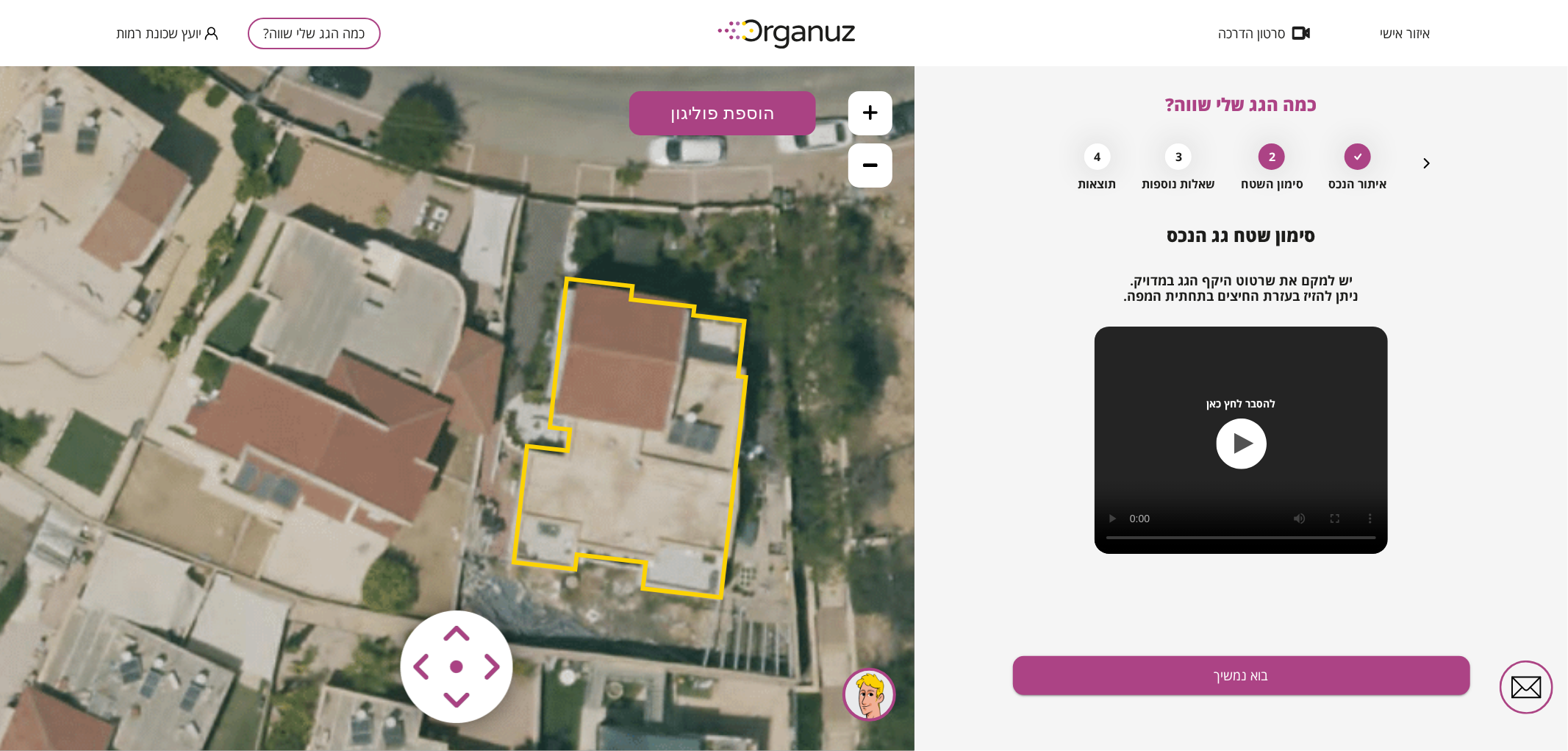
click at [664, 427] on polygon at bounding box center [630, 437] width 233 height 318
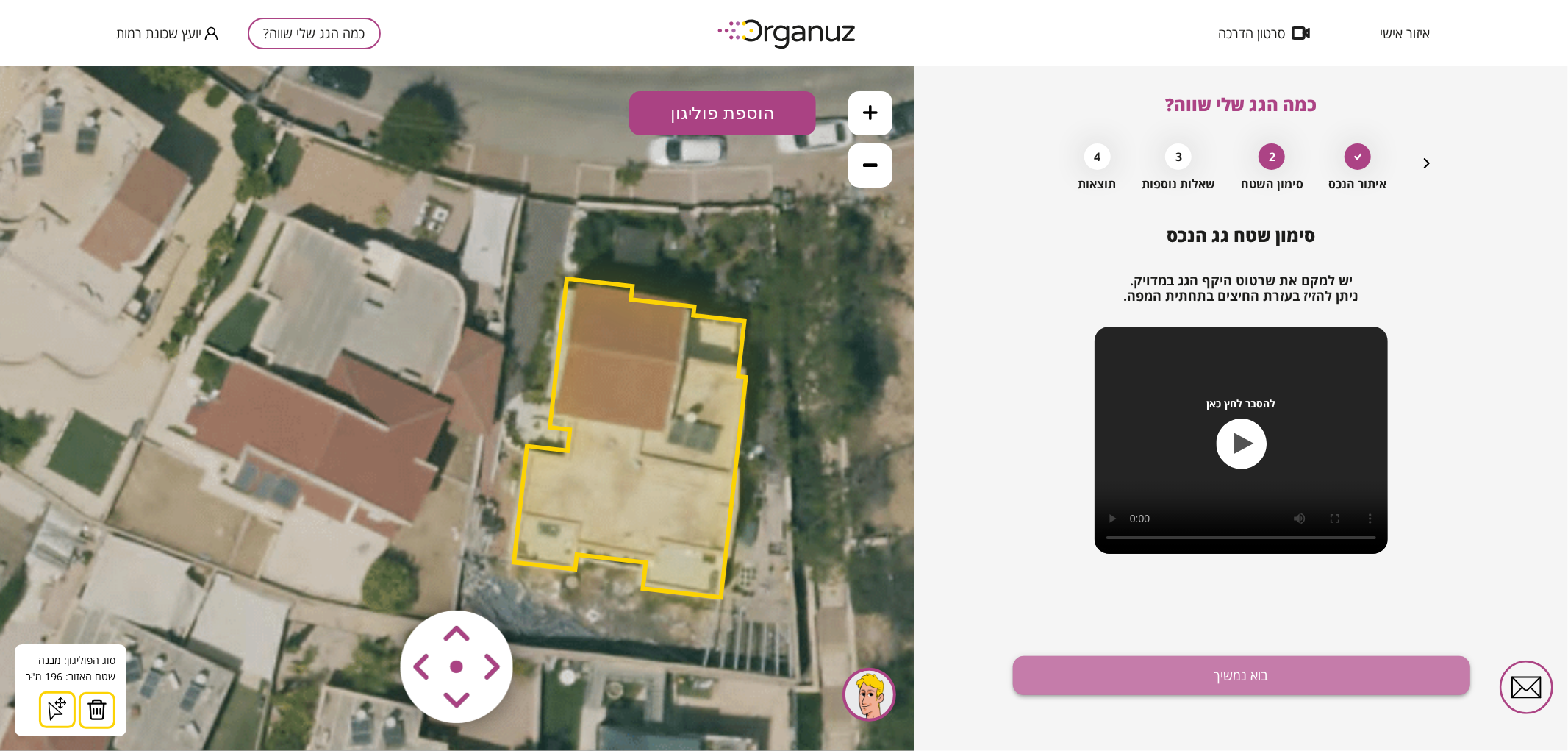
click at [1130, 659] on button "בוא נמשיך" at bounding box center [1242, 676] width 458 height 39
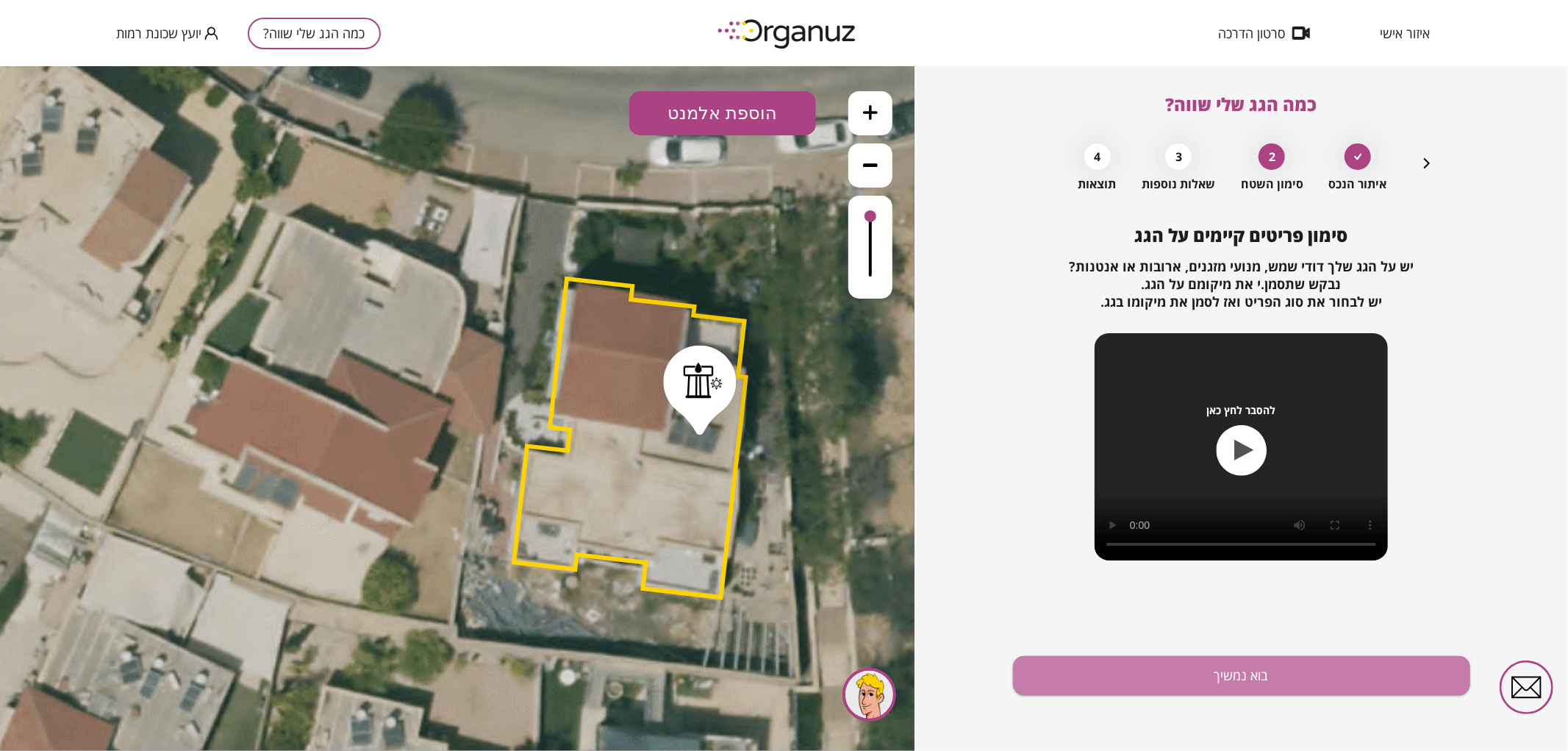
click at [1130, 677] on button "בוא נמשיך" at bounding box center [1242, 676] width 458 height 39
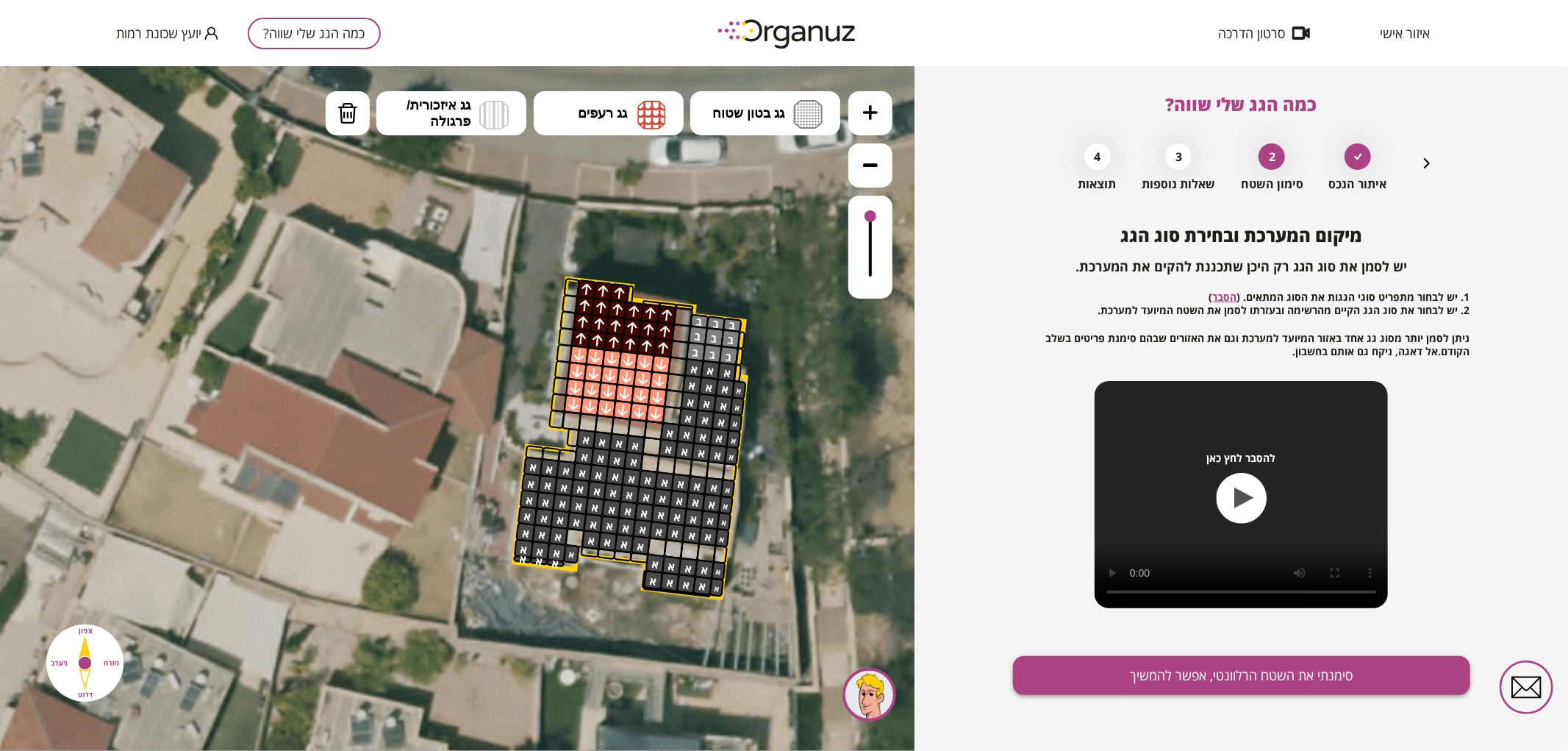
click at [1290, 678] on button "סימנתי את השטח הרלוונטי, אפשר להמשיך" at bounding box center [1242, 676] width 458 height 39
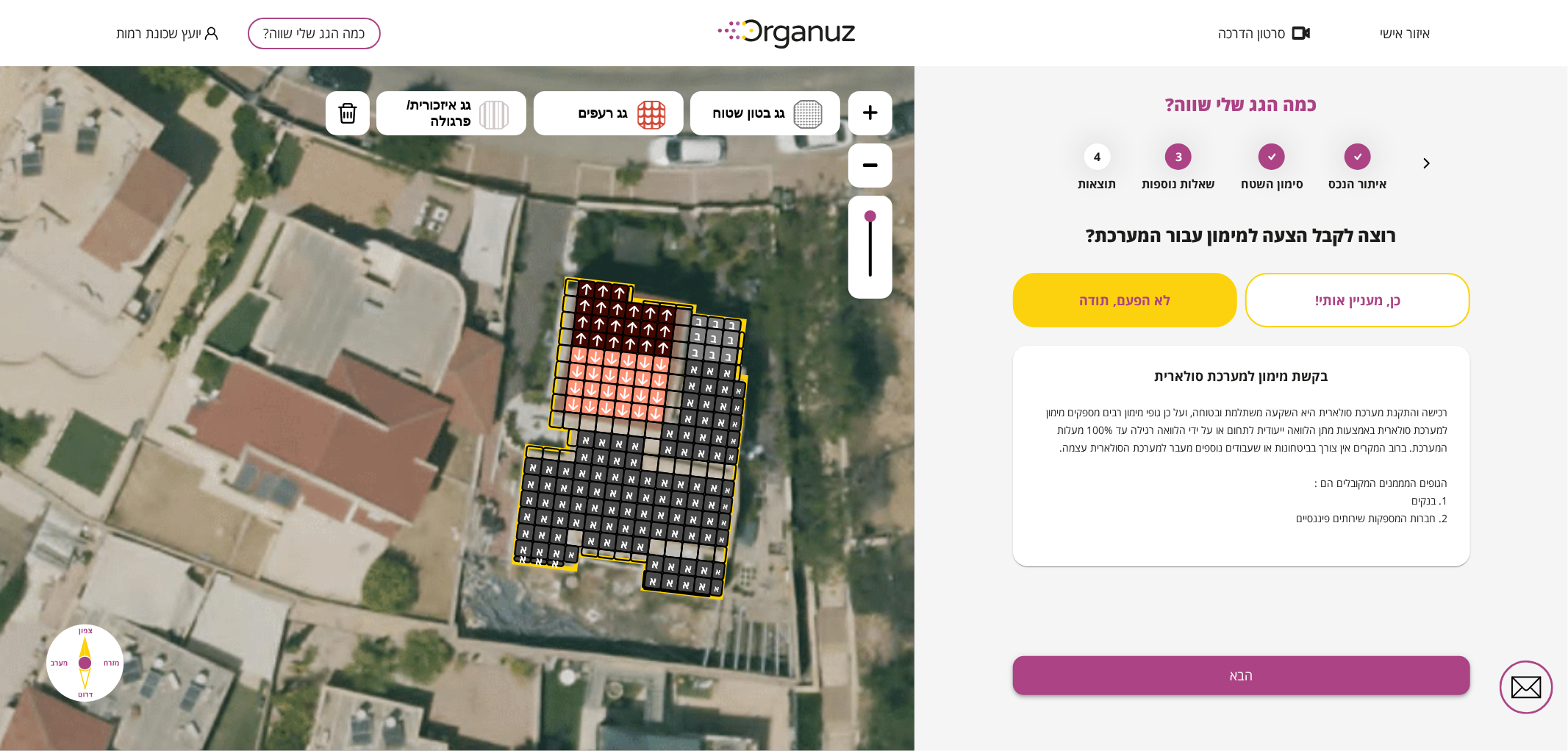
click at [1331, 669] on button "הבא" at bounding box center [1242, 676] width 458 height 39
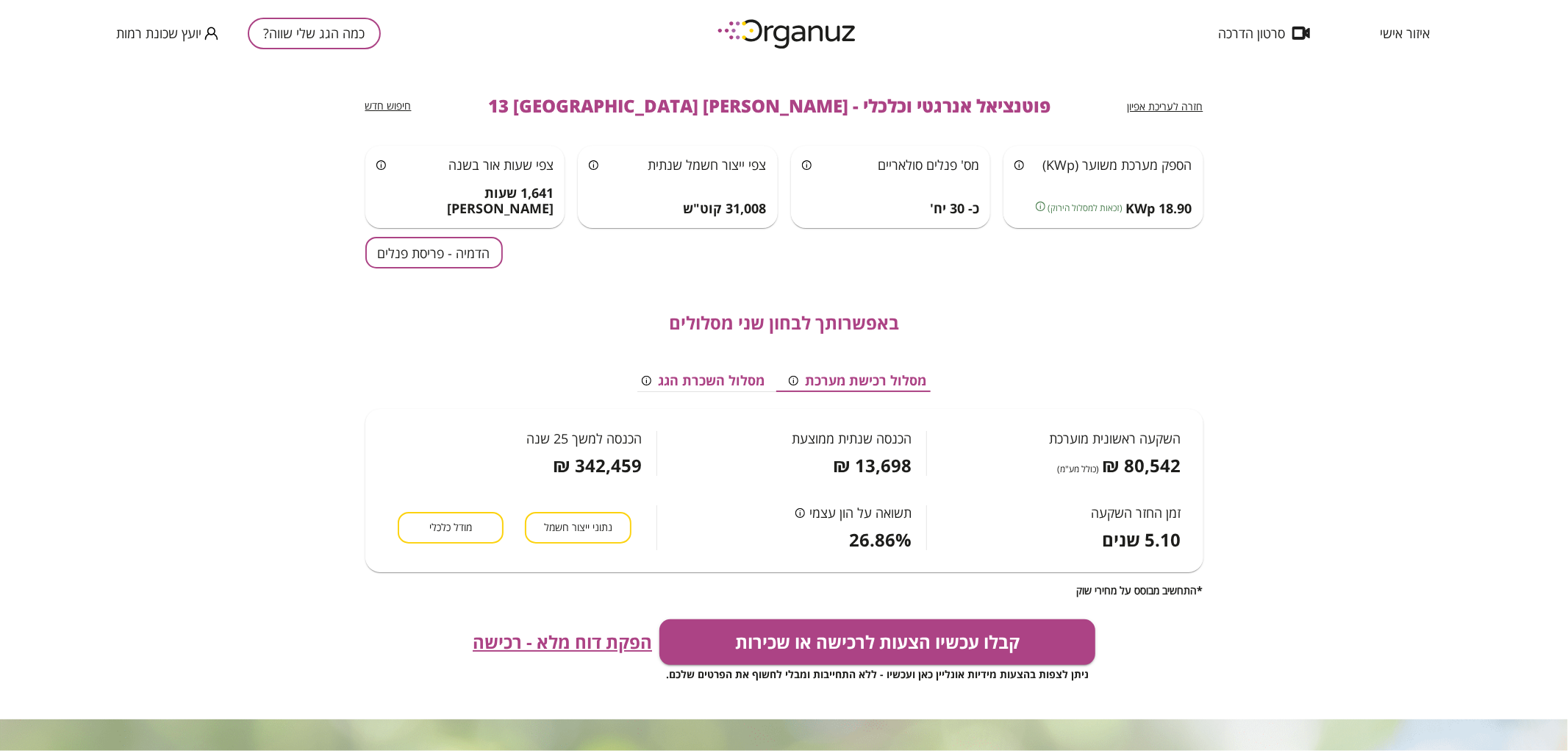
click at [483, 238] on button "הדמיה - פריסת פנלים" at bounding box center [435, 253] width 138 height 31
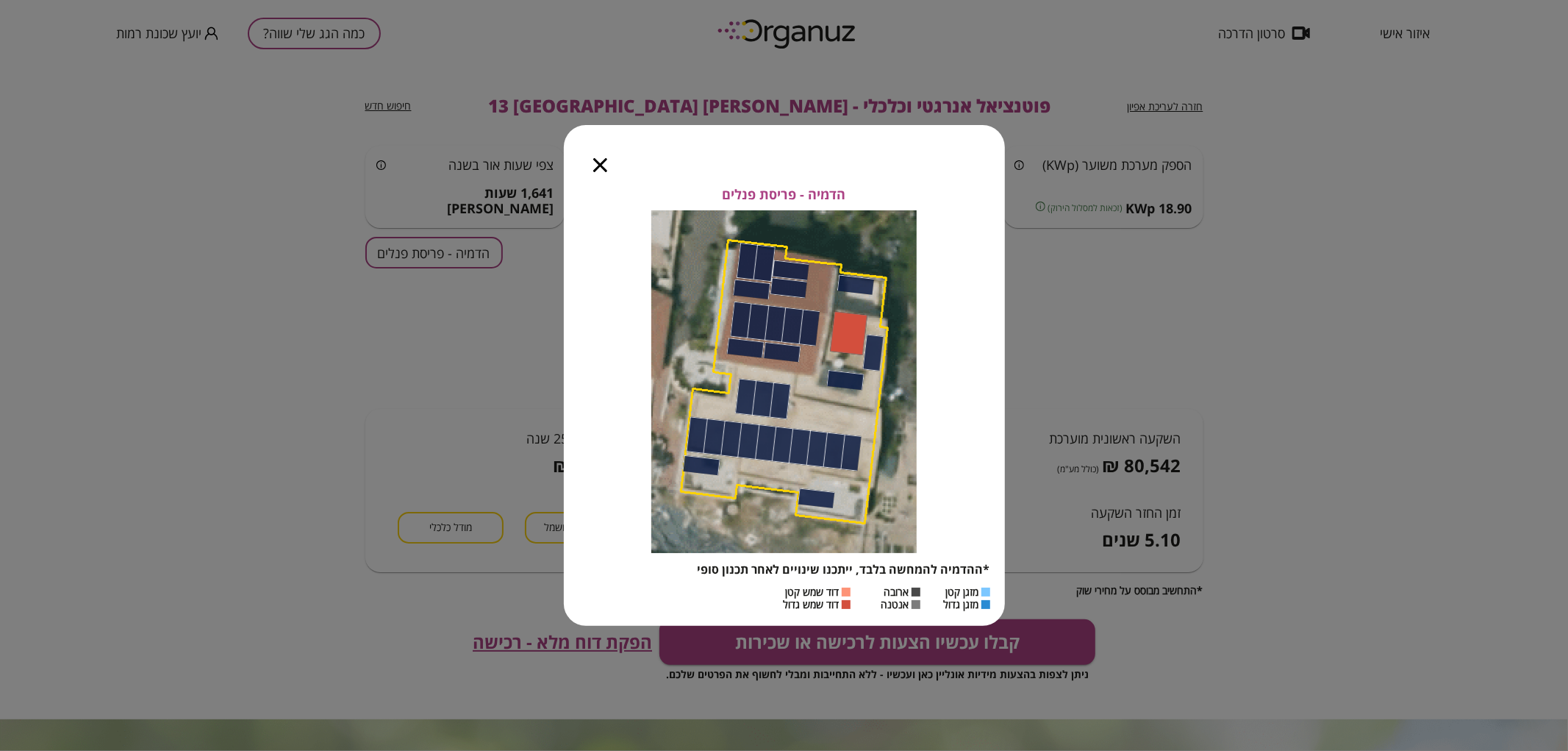
click at [594, 165] on icon "button" at bounding box center [600, 165] width 14 height 14
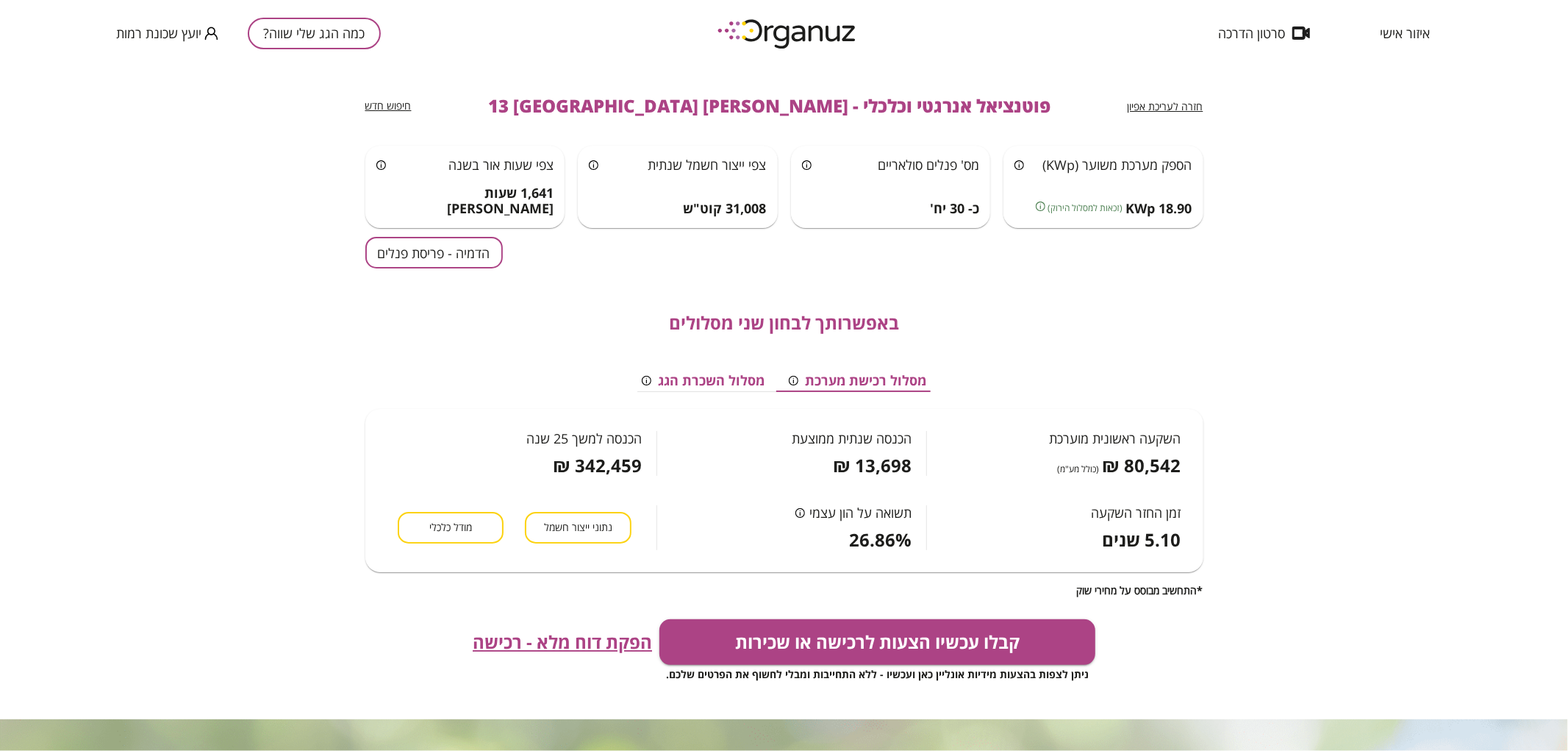
click at [325, 51] on div "כמה הגג שלי שווה? יועץ שכונת רמות" at bounding box center [248, 33] width 265 height 66
click at [318, 40] on button "כמה הגג שלי שווה?" at bounding box center [314, 33] width 133 height 31
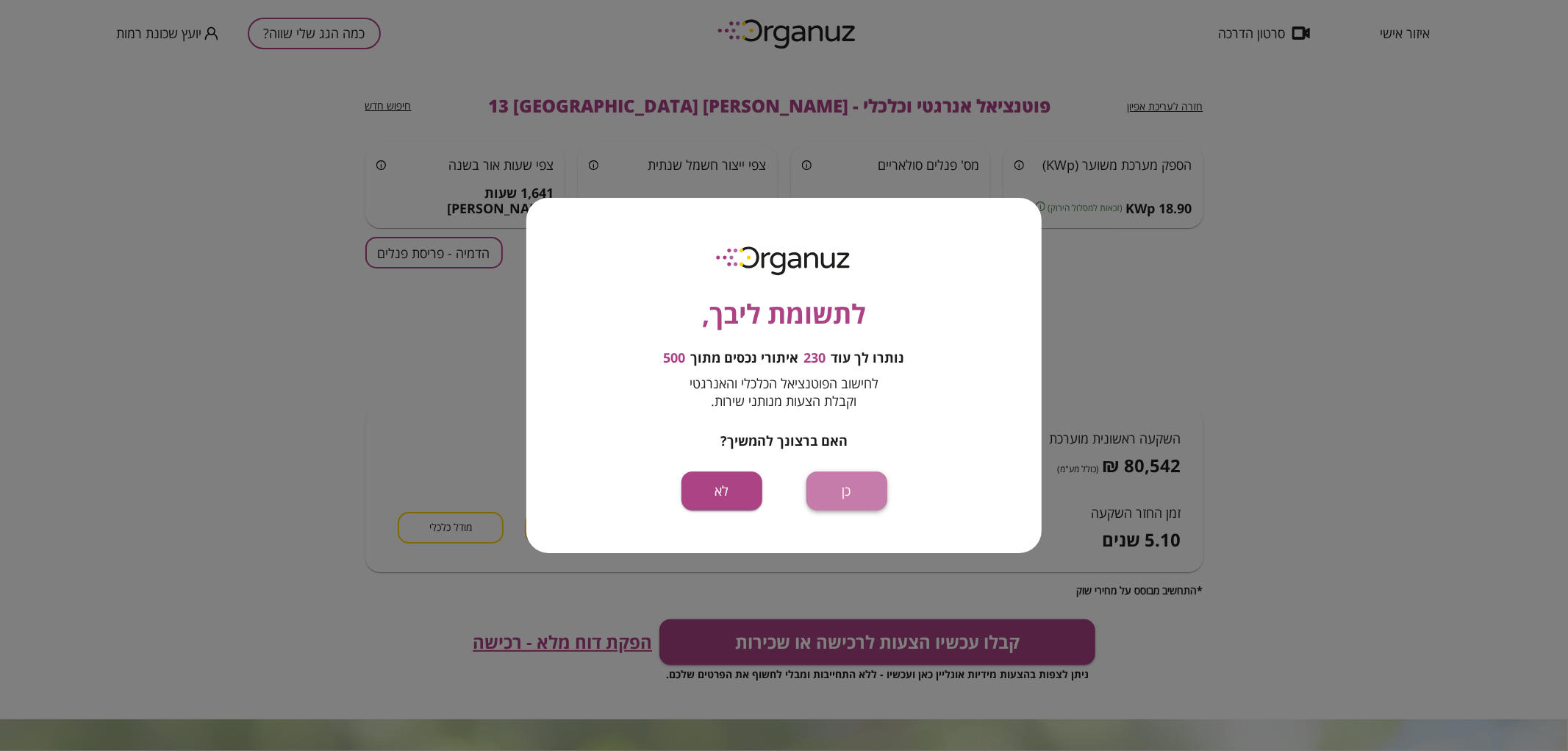
click at [844, 498] on button "כן" at bounding box center [847, 491] width 81 height 39
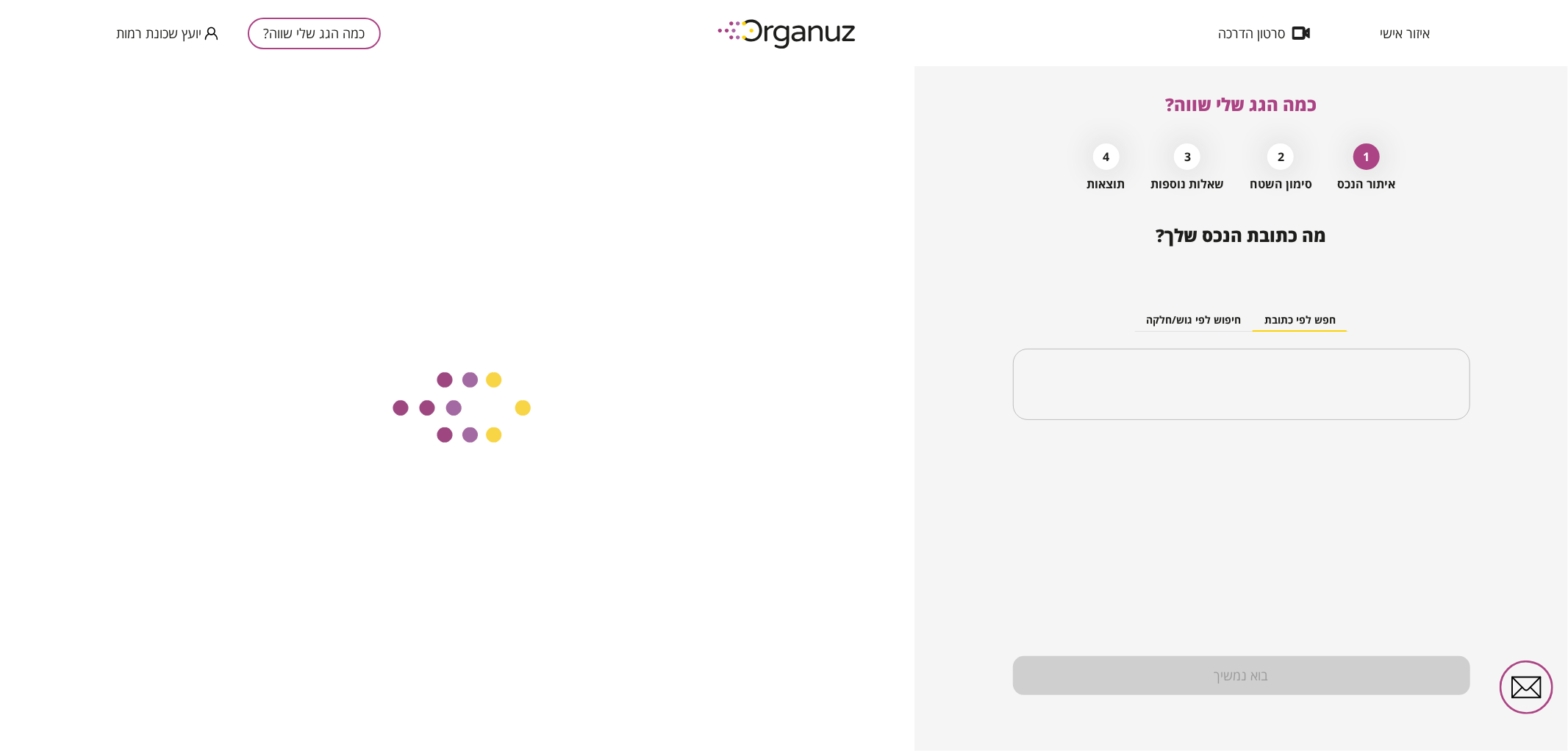
click at [1284, 414] on div "​" at bounding box center [1242, 384] width 458 height 72
click at [1148, 373] on input "text" at bounding box center [1246, 384] width 411 height 37
click at [1347, 366] on input "text" at bounding box center [1246, 384] width 411 height 37
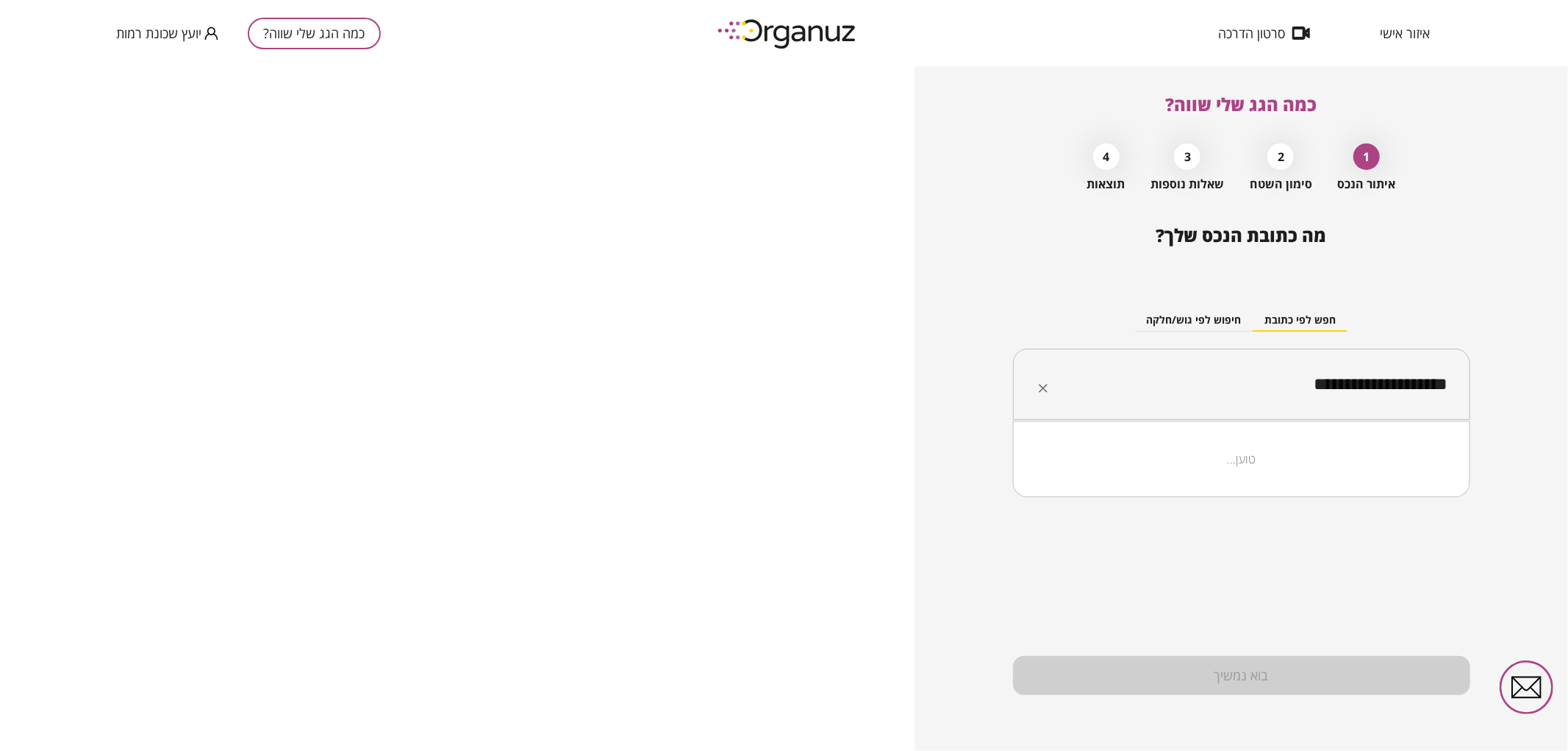
type input "**********"
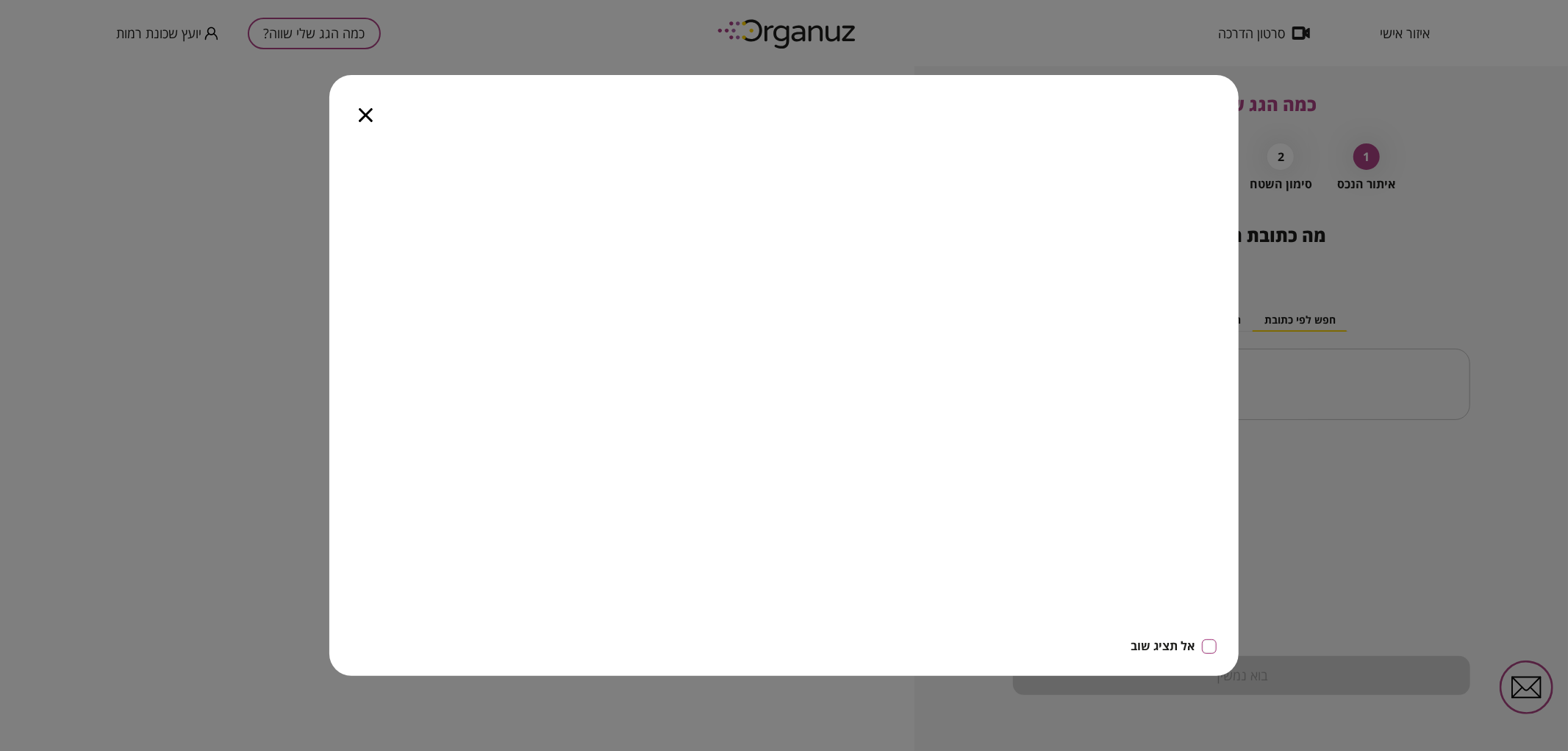
click at [366, 119] on icon "button" at bounding box center [365, 115] width 14 height 14
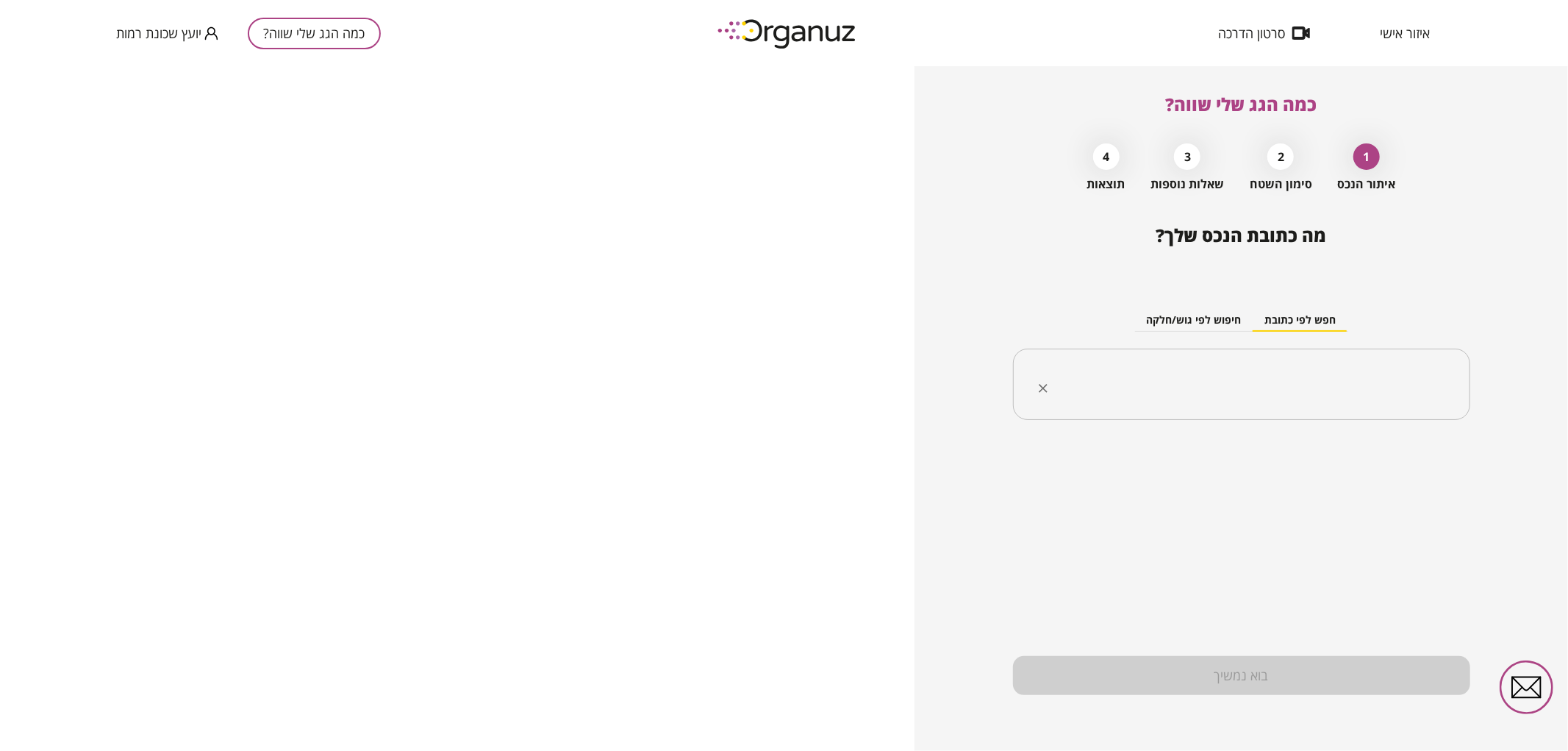
click at [1310, 387] on input "text" at bounding box center [1246, 384] width 411 height 37
click at [1363, 473] on ul "אליהו חכים 15 באר שבע" at bounding box center [1242, 459] width 419 height 39
click at [1347, 451] on li "אליהו חכים 15 באר שבע" at bounding box center [1242, 459] width 419 height 27
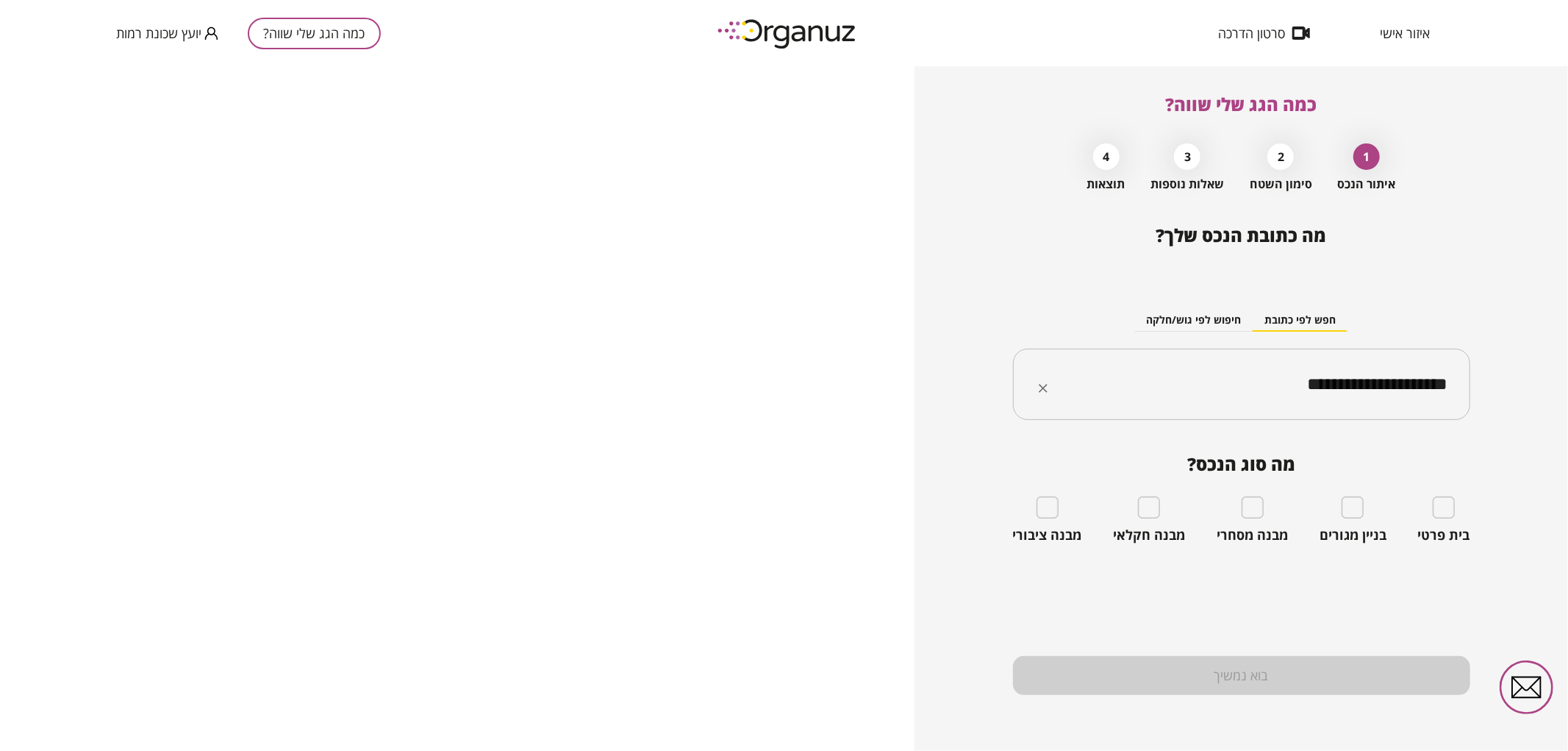
type input "**********"
click at [1457, 511] on div "בית פרטי" at bounding box center [1444, 519] width 52 height 47
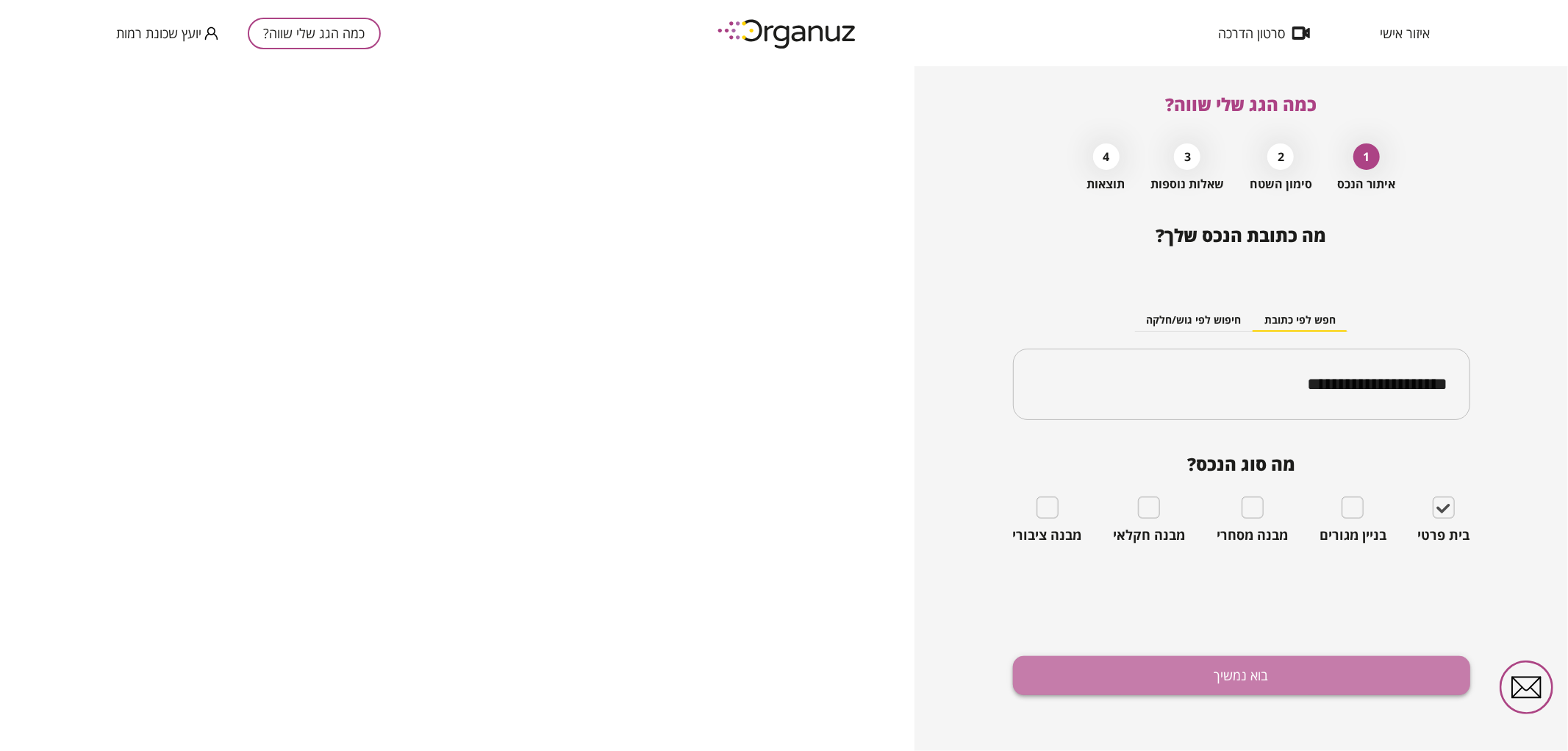
click at [1262, 660] on button "בוא נמשיך" at bounding box center [1242, 676] width 458 height 39
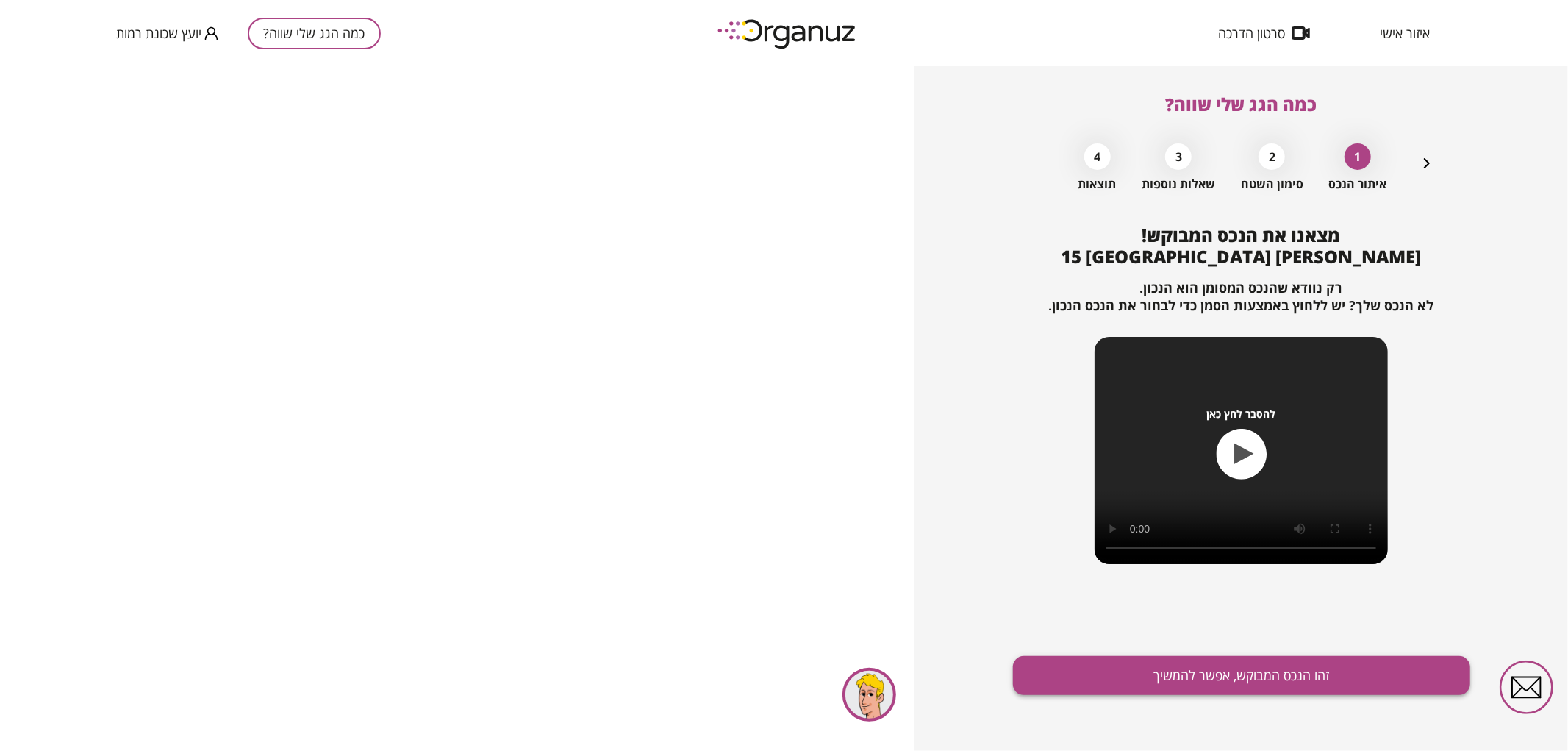
click at [1276, 682] on button "זהו הנכס המבוקש, אפשר להמשיך" at bounding box center [1242, 676] width 458 height 39
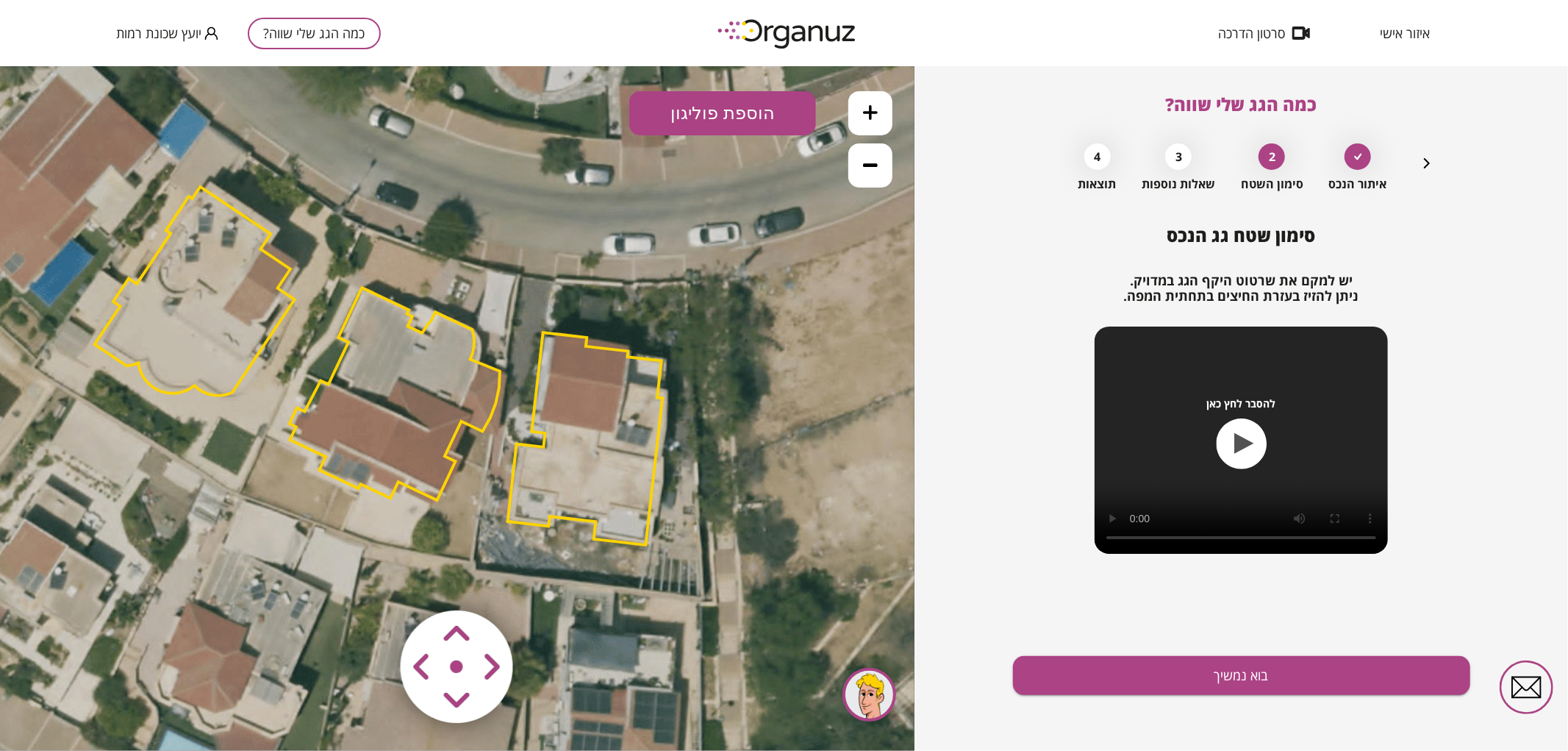
drag, startPoint x: 765, startPoint y: 309, endPoint x: 686, endPoint y: 267, distance: 89.5
click at [686, 267] on icon at bounding box center [381, 362] width 1721 height 1721
click at [597, 414] on polygon at bounding box center [585, 438] width 155 height 212
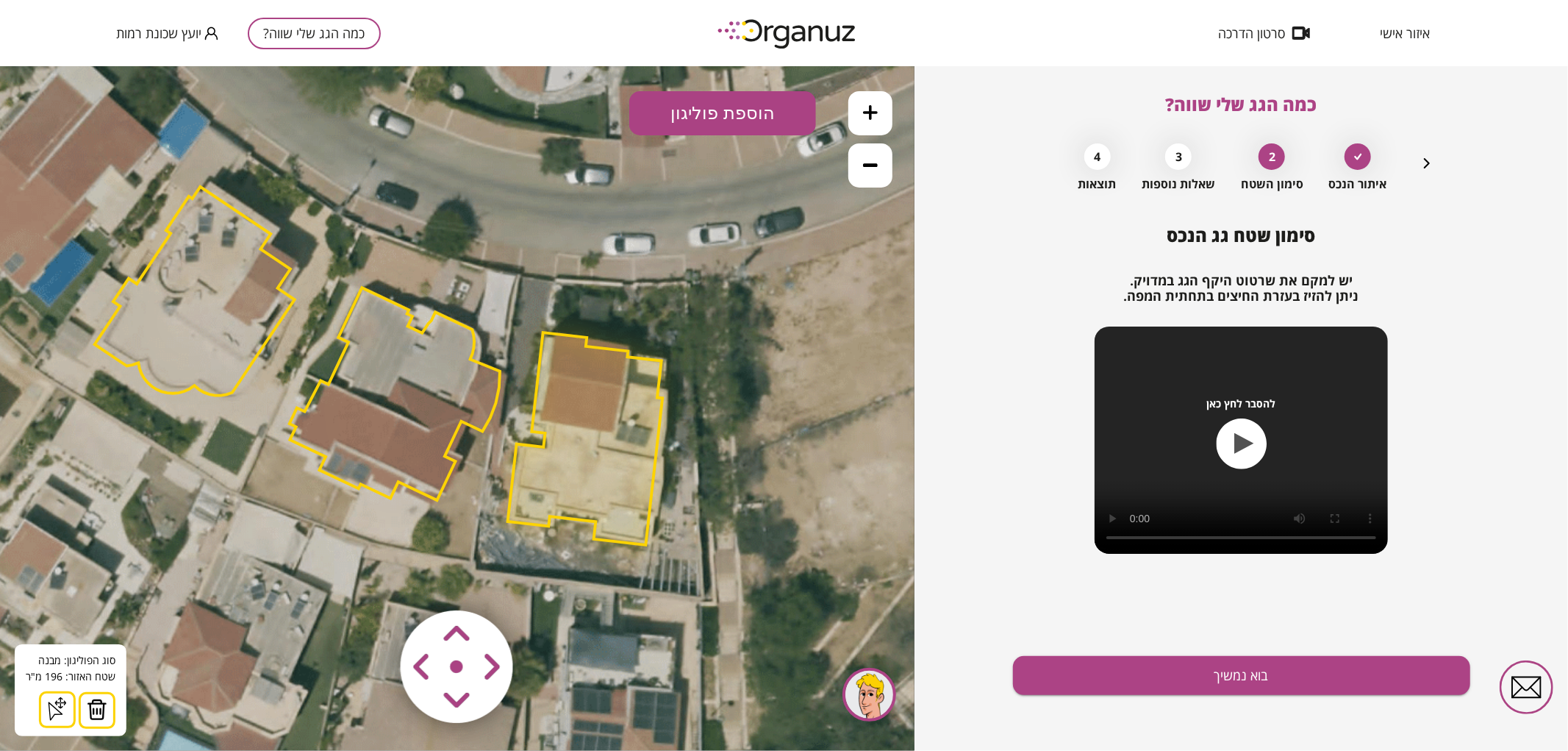
click at [103, 689] on div "סוג הפוליגון: מבנה אורך הצלע: 0 מטר שטח האזור: 196 מ"ּר הוסף נקודה סגור צורה" at bounding box center [71, 689] width 112 height 92
click at [97, 694] on button at bounding box center [97, 710] width 37 height 37
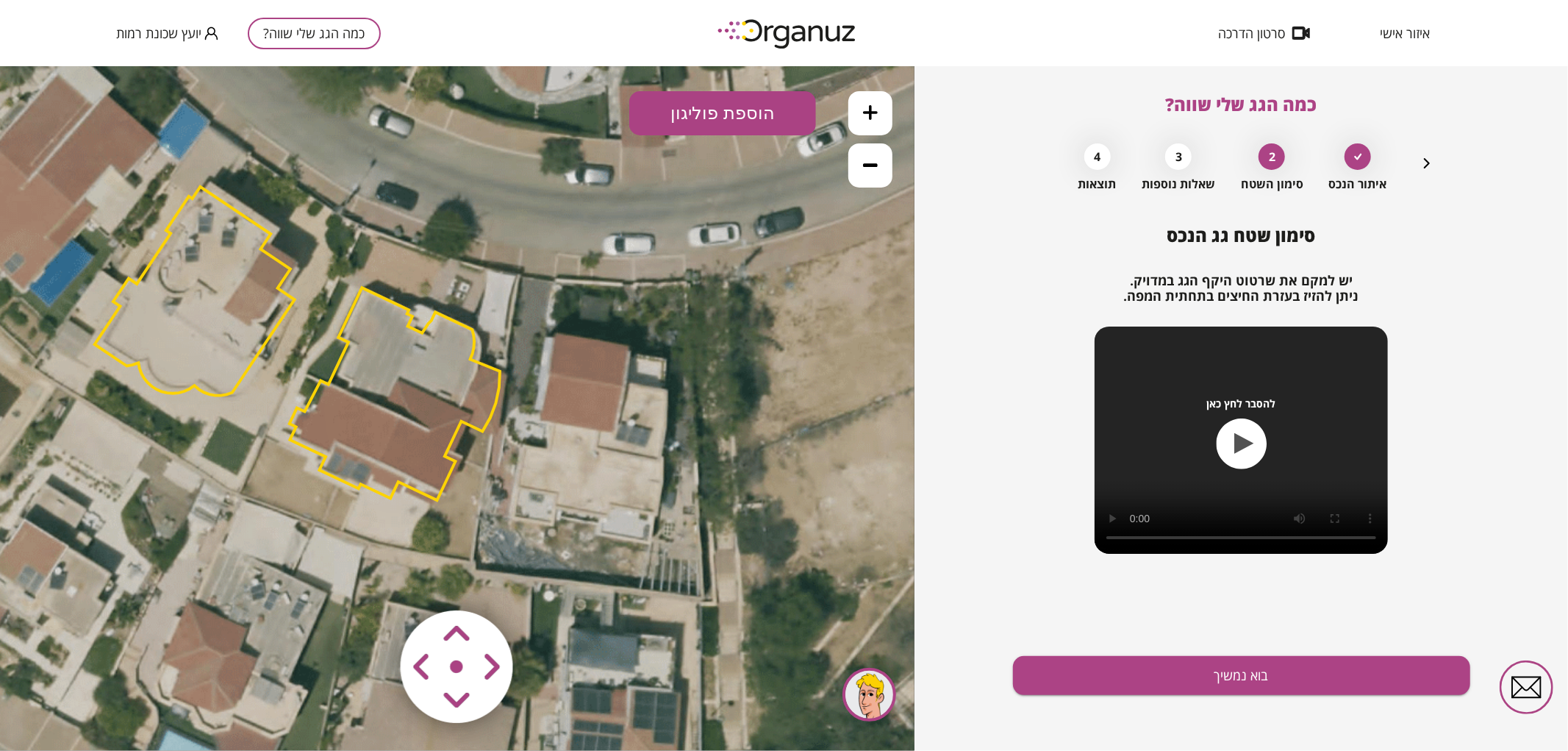
drag, startPoint x: 167, startPoint y: 386, endPoint x: 174, endPoint y: 370, distance: 17.5
click at [169, 386] on polygon at bounding box center [195, 290] width 200 height 209
click at [174, 370] on polygon at bounding box center [197, 290] width 200 height 209
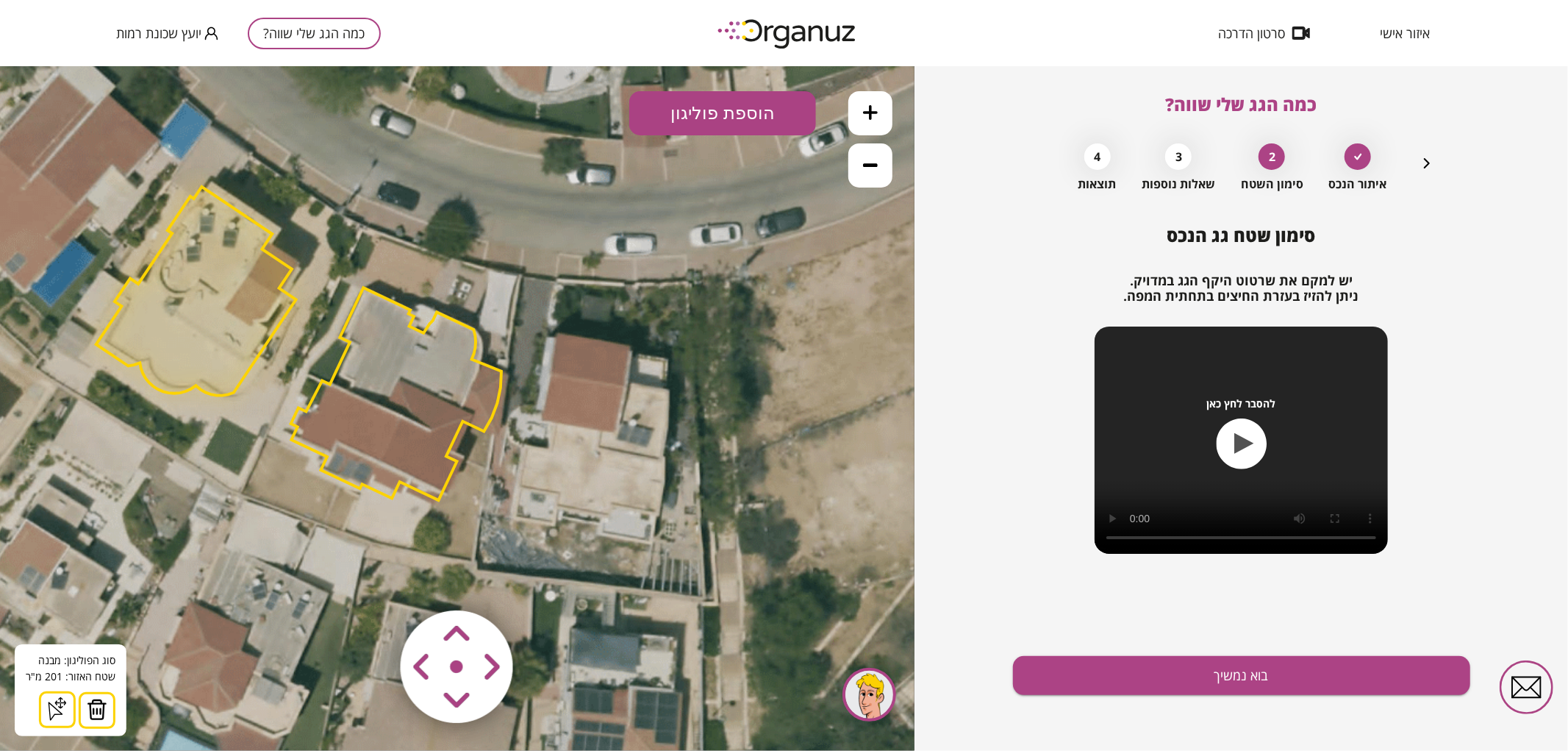
click at [98, 713] on img at bounding box center [97, 709] width 20 height 22
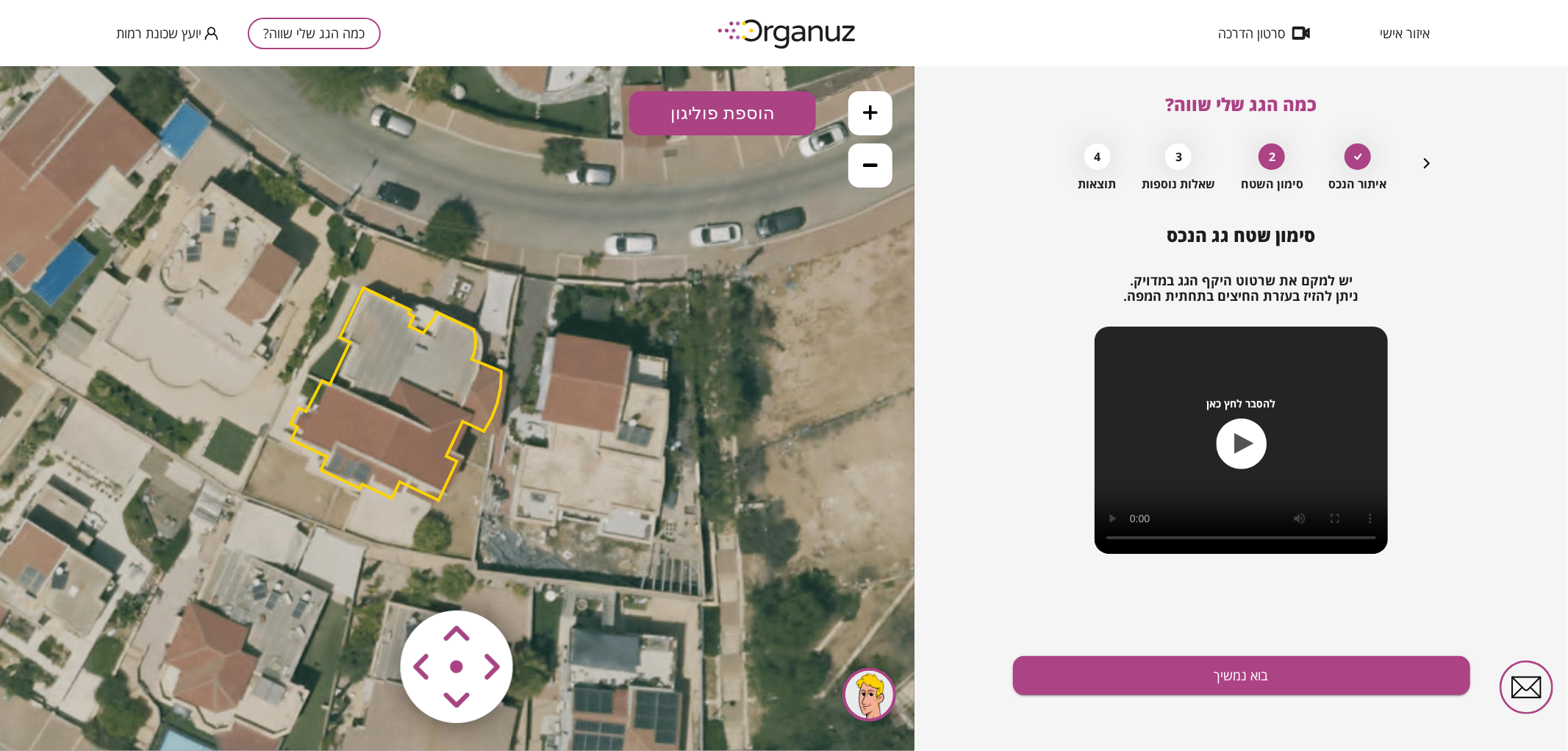
click at [414, 436] on polygon at bounding box center [396, 393] width 210 height 212
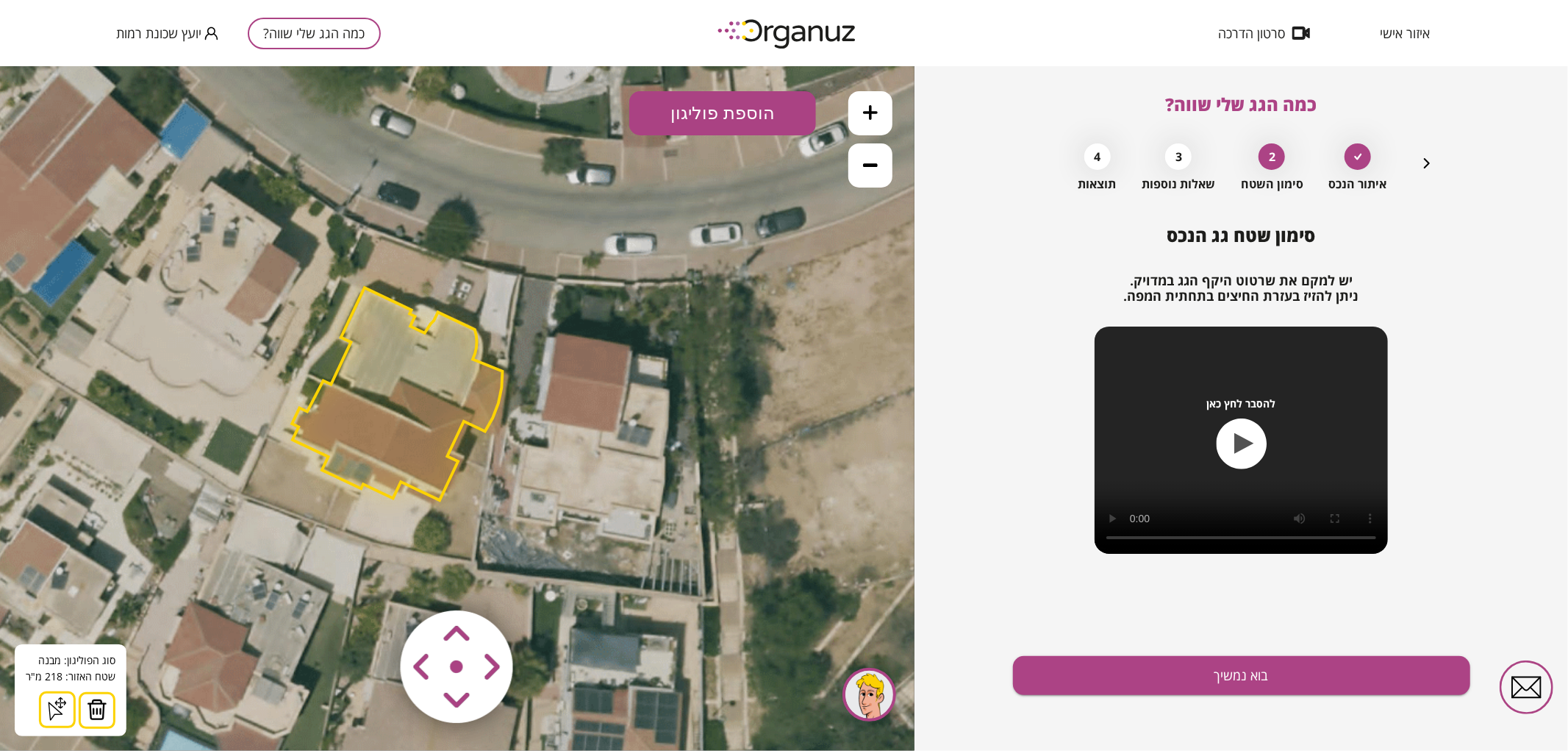
click at [369, 579] on area at bounding box center [369, 579] width 0 height 0
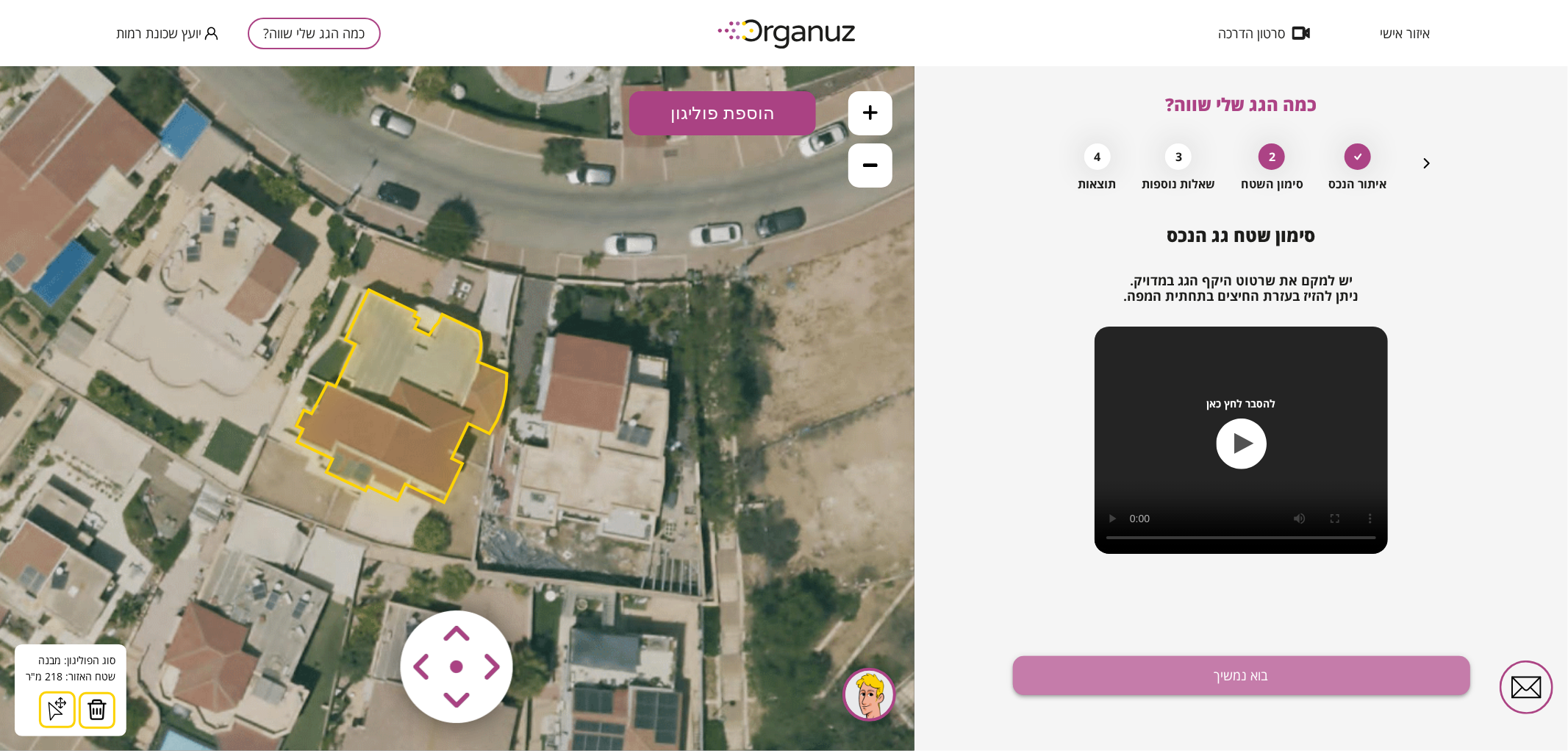
click at [1203, 686] on button "בוא נמשיך" at bounding box center [1242, 676] width 458 height 39
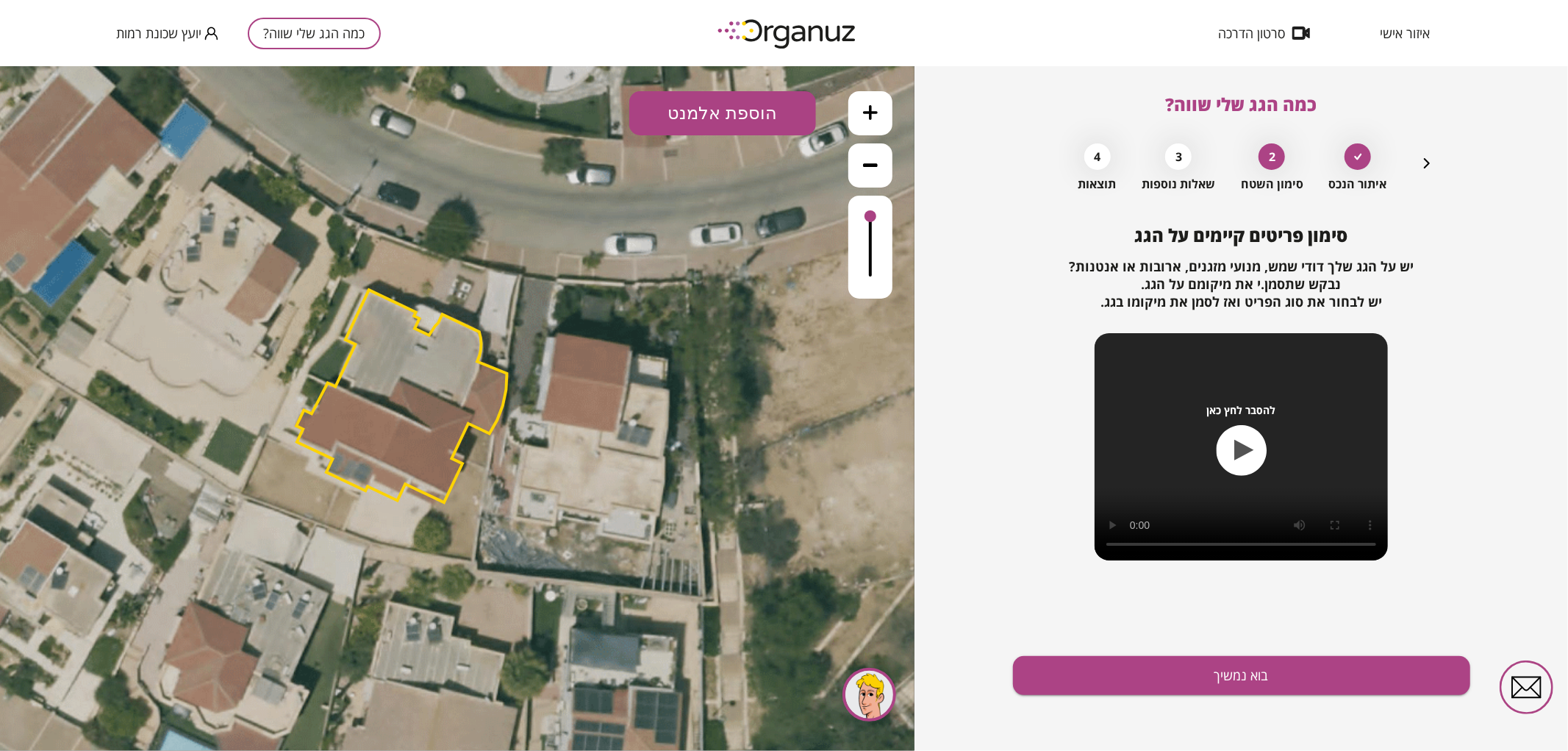
click at [877, 118] on icon at bounding box center [870, 112] width 15 height 15
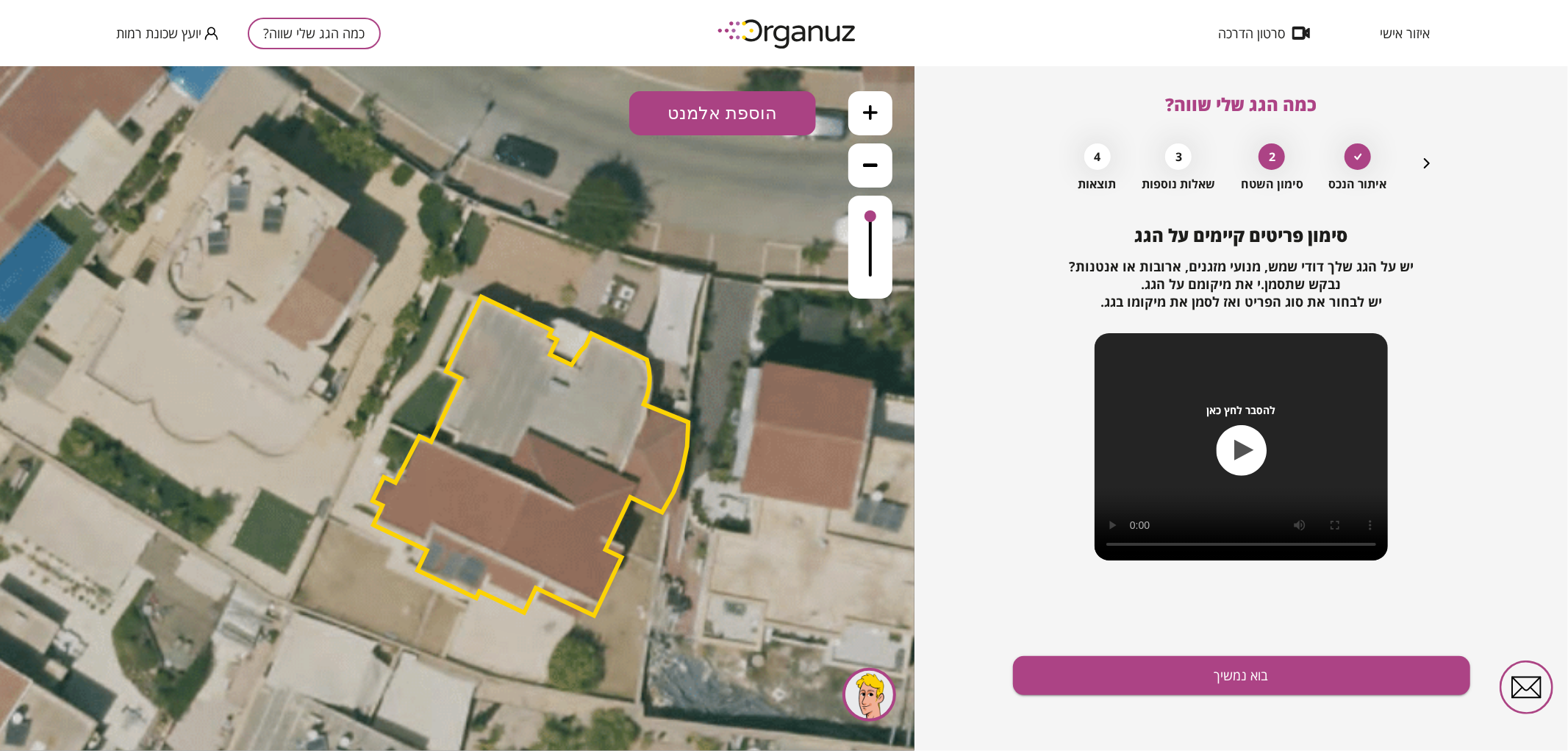
drag, startPoint x: 559, startPoint y: 436, endPoint x: 868, endPoint y: 564, distance: 334.5
click at [715, 502] on icon at bounding box center [502, 406] width 2581 height 2581
click at [1119, 709] on div "סימון פריטים קיימים על הגג יש על הגג שלך דודי שמש, מנועי מזגנים, ארובות או אנטנ…" at bounding box center [1242, 488] width 458 height 526
click at [1103, 688] on button "בוא נמשיך" at bounding box center [1242, 676] width 458 height 39
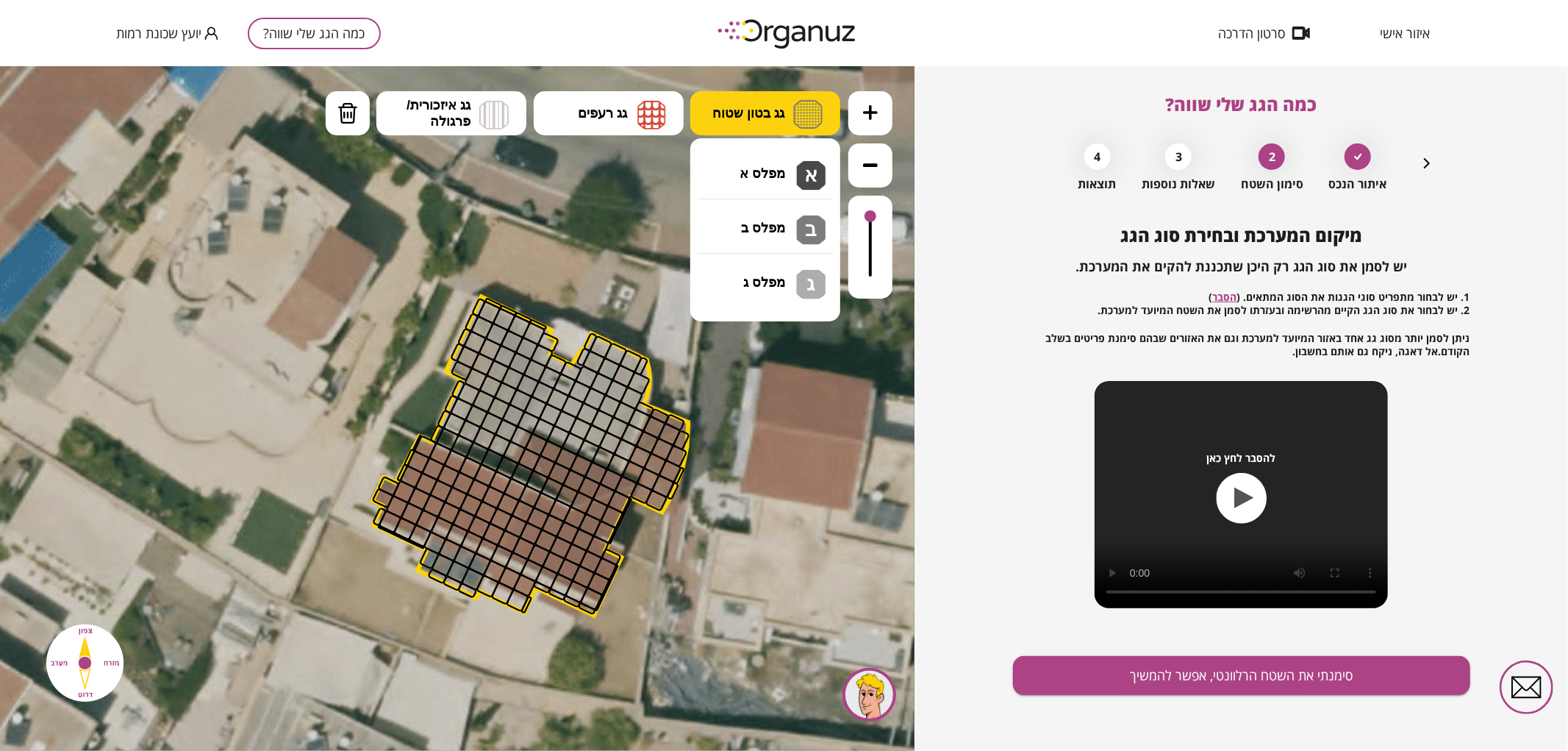
click at [776, 97] on button "גג בטון שטוח" at bounding box center [765, 112] width 150 height 44
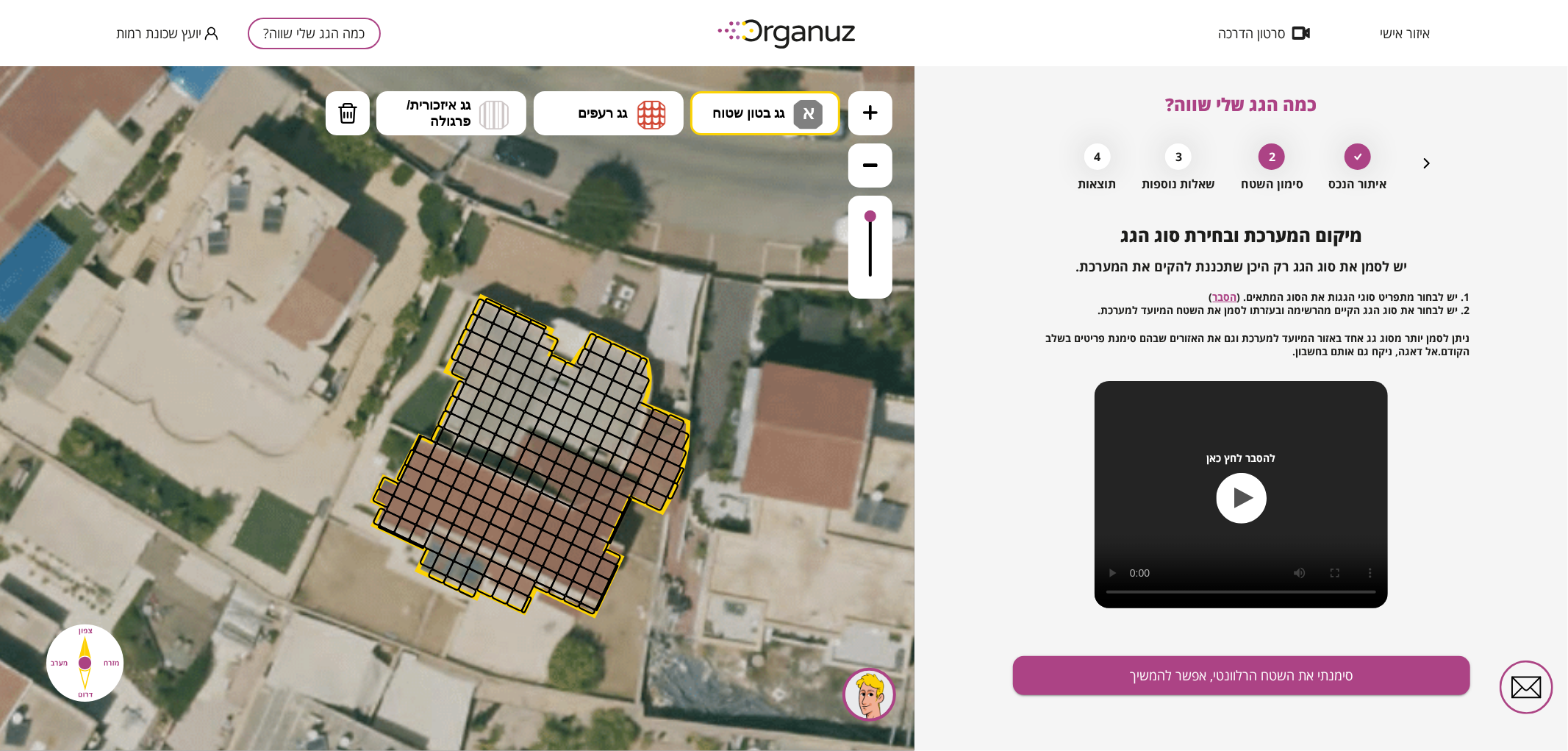
click at [756, 165] on div ".st0 { fill: #FFFFFF; } 0" at bounding box center [457, 407] width 915 height 685
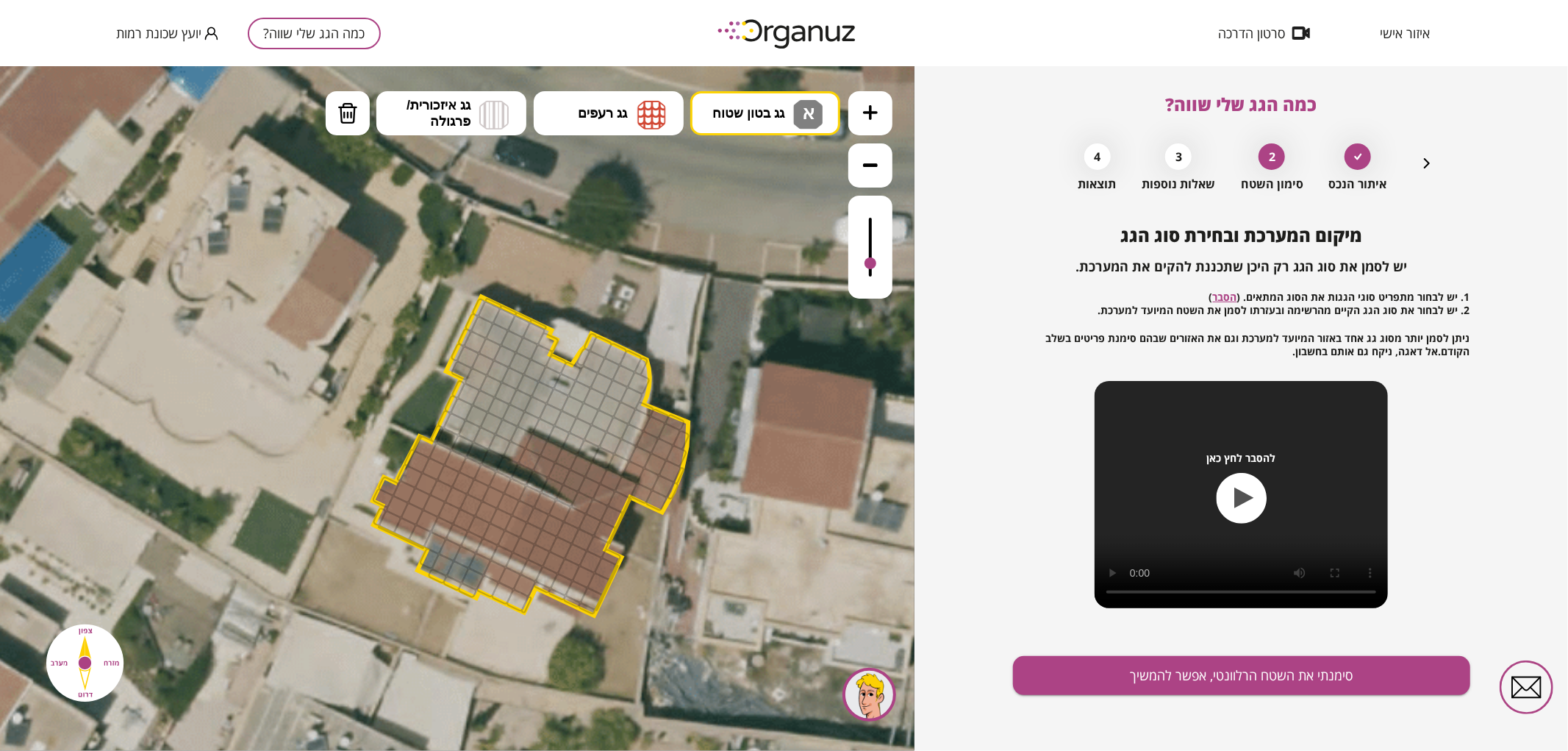
drag, startPoint x: 871, startPoint y: 222, endPoint x: 866, endPoint y: 264, distance: 42.3
click at [866, 264] on div at bounding box center [870, 246] width 44 height 103
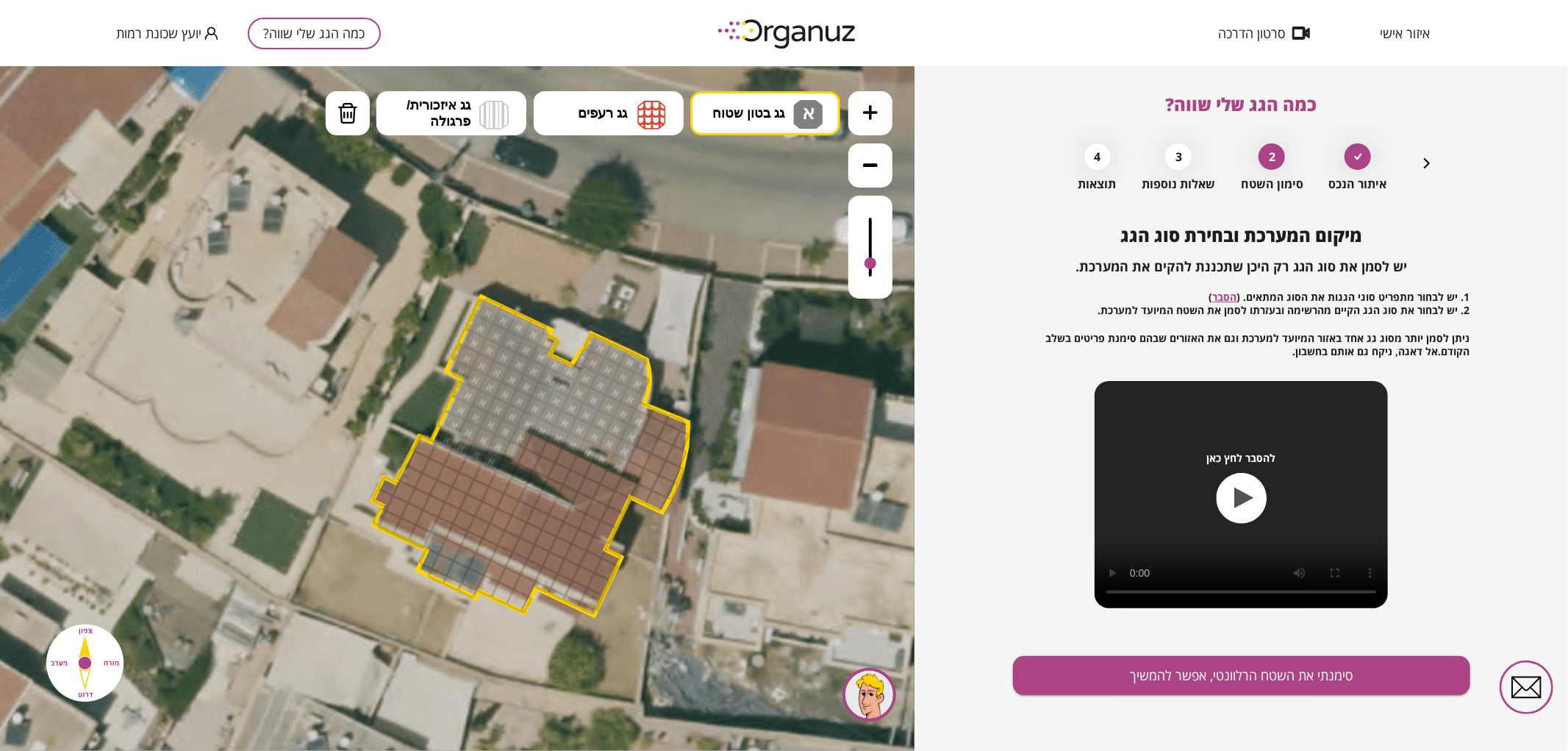
drag, startPoint x: 479, startPoint y: 300, endPoint x: 555, endPoint y: 397, distance: 123.2
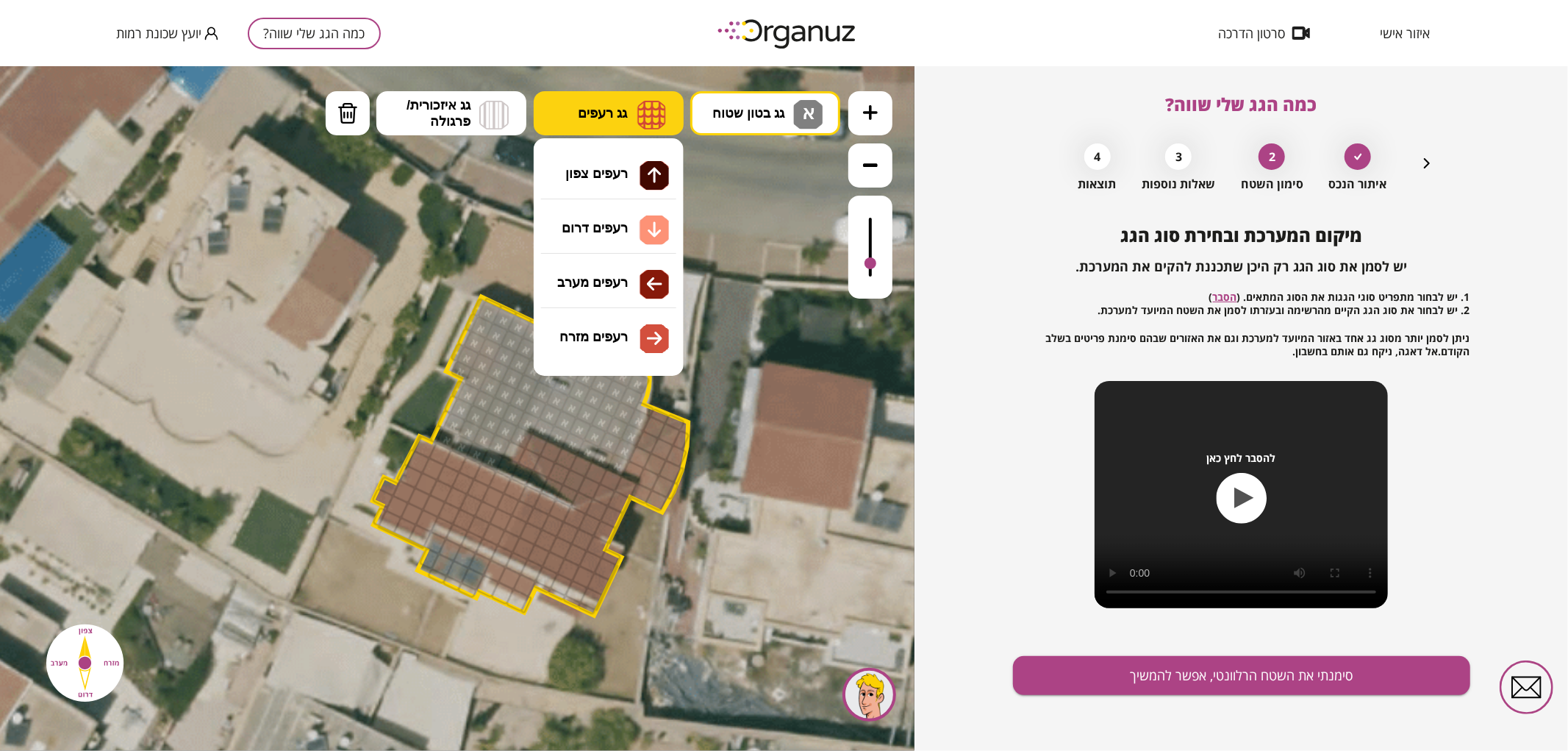
click at [654, 111] on img at bounding box center [652, 114] width 28 height 29
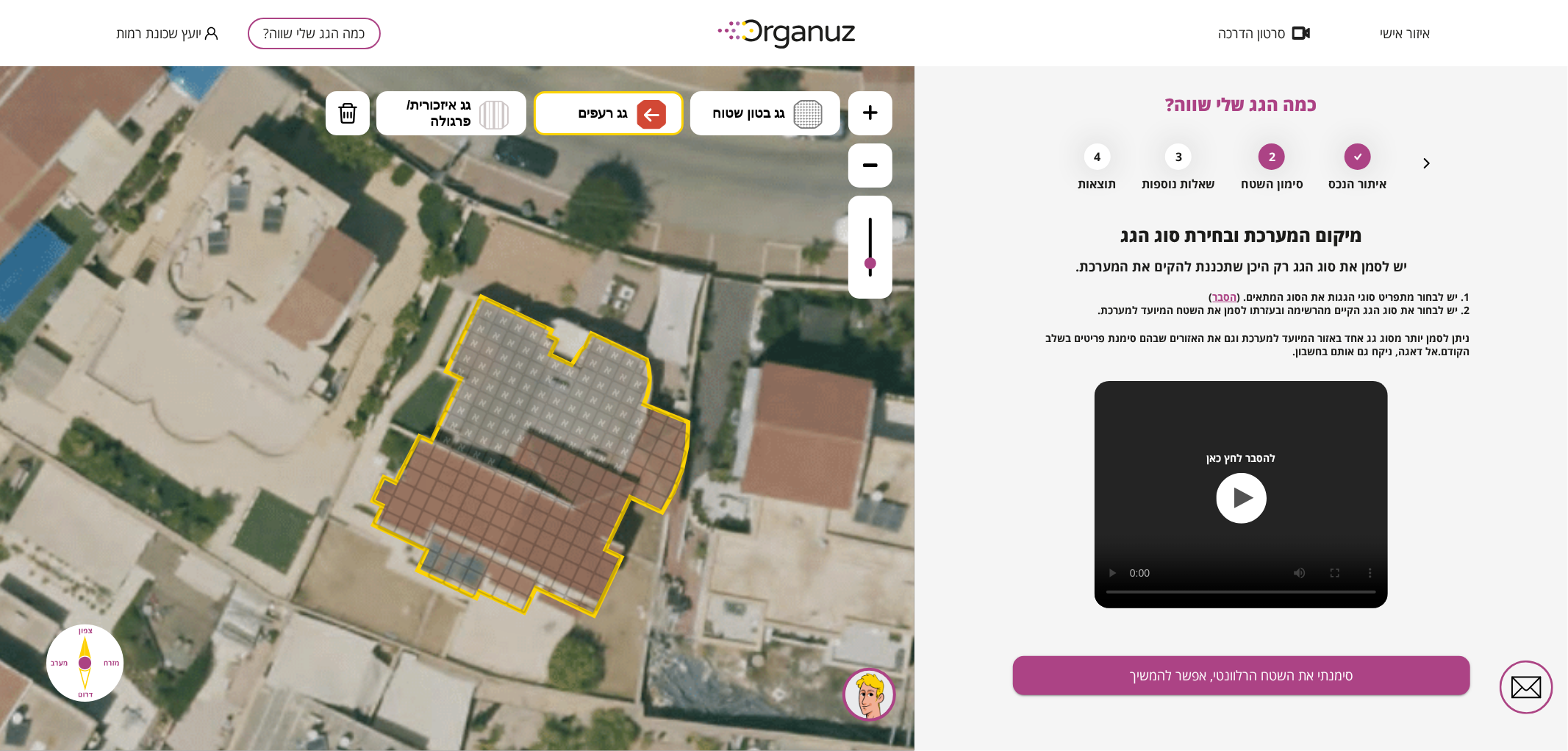
click at [614, 284] on div ".st0 { fill: #FFFFFF; } 0" at bounding box center [457, 407] width 915 height 685
drag, startPoint x: 494, startPoint y: 540, endPoint x: 534, endPoint y: 443, distance: 104.9
click at [619, 113] on span "גג רעפים" at bounding box center [603, 113] width 50 height 17
click at [623, 332] on div ".st0 { fill: #FFFFFF; } 0" at bounding box center [457, 407] width 915 height 685
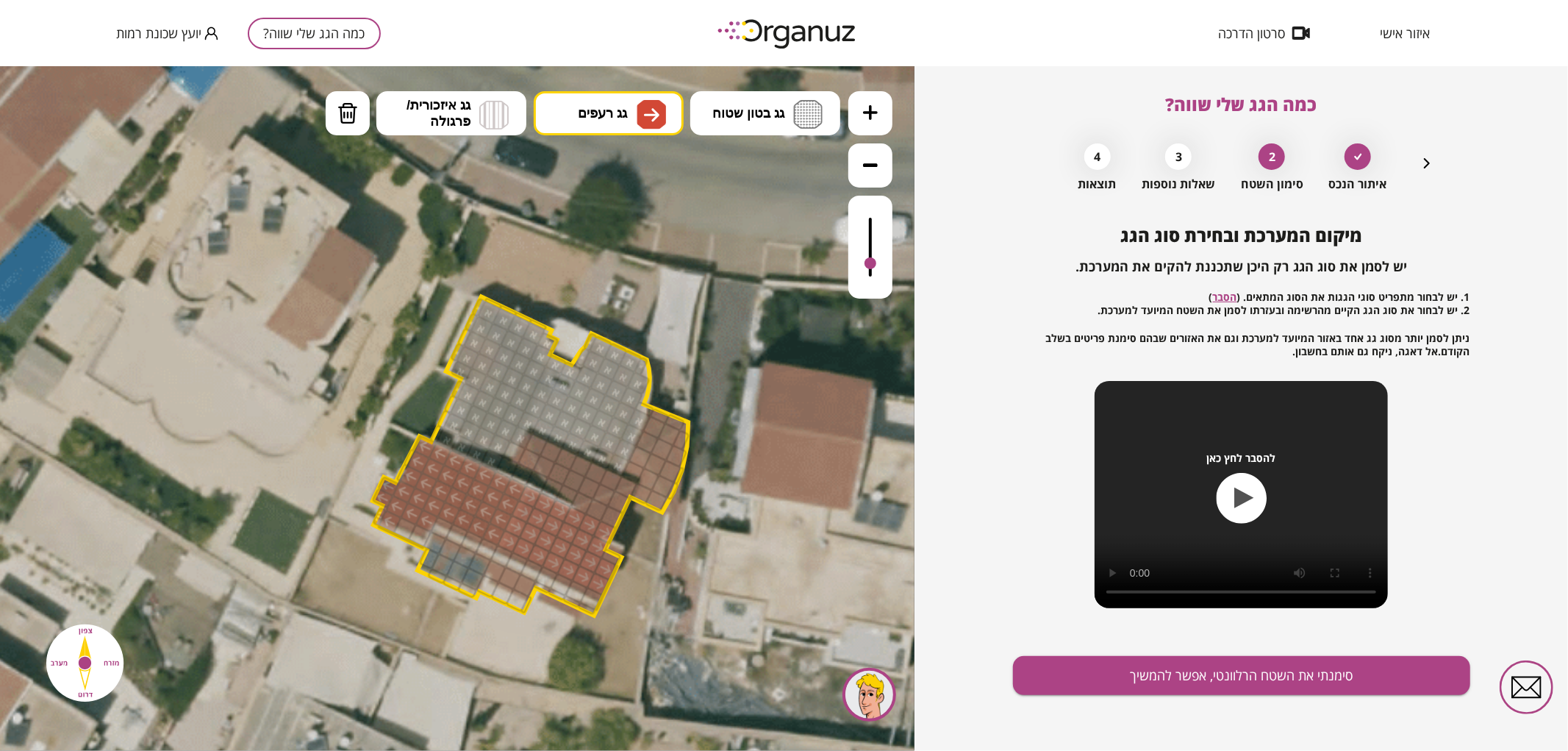
drag, startPoint x: 509, startPoint y: 537, endPoint x: 517, endPoint y: 539, distance: 8.2
click at [653, 114] on img at bounding box center [652, 113] width 16 height 17
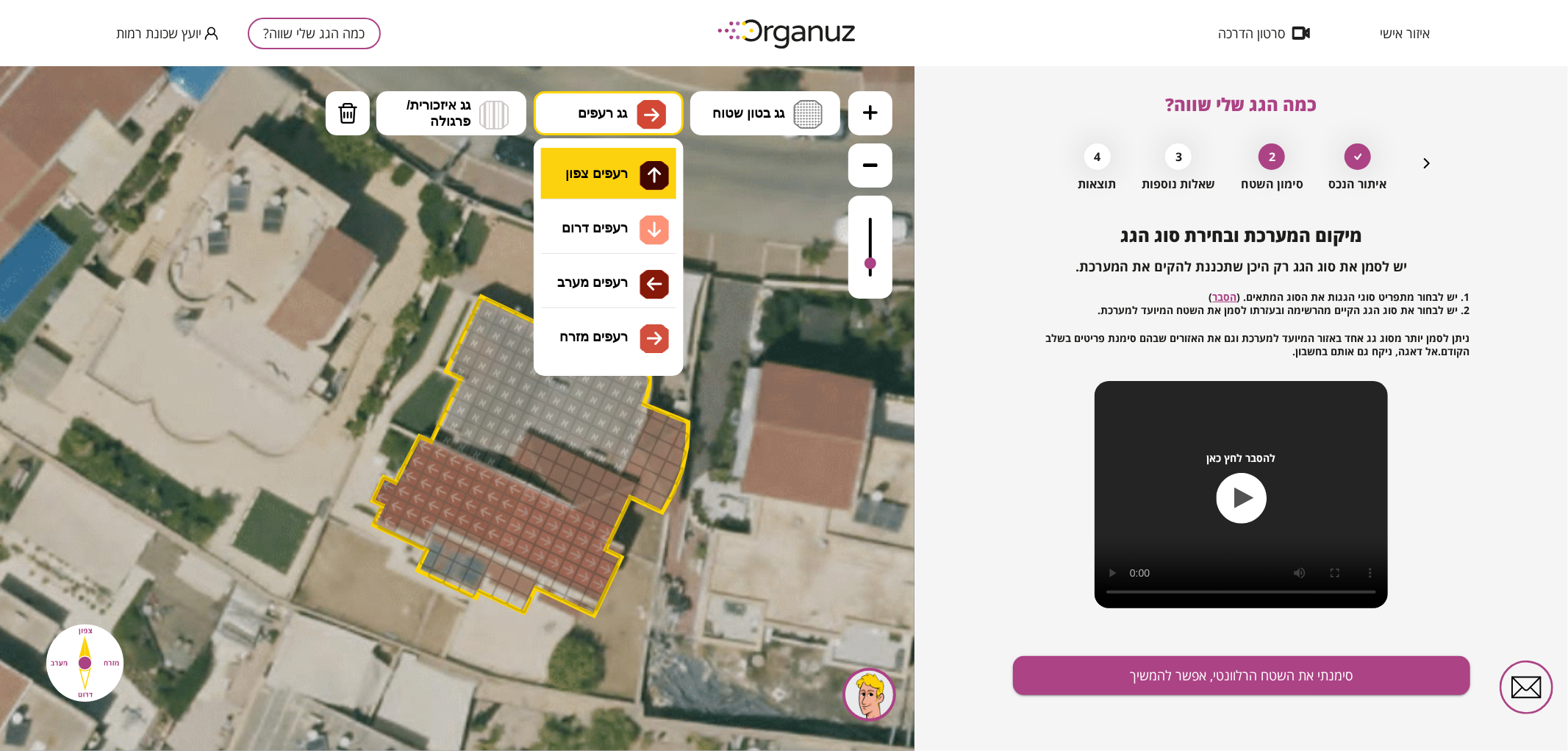
click at [634, 178] on div ".st0 { fill: #FFFFFF; } 0" at bounding box center [457, 407] width 915 height 685
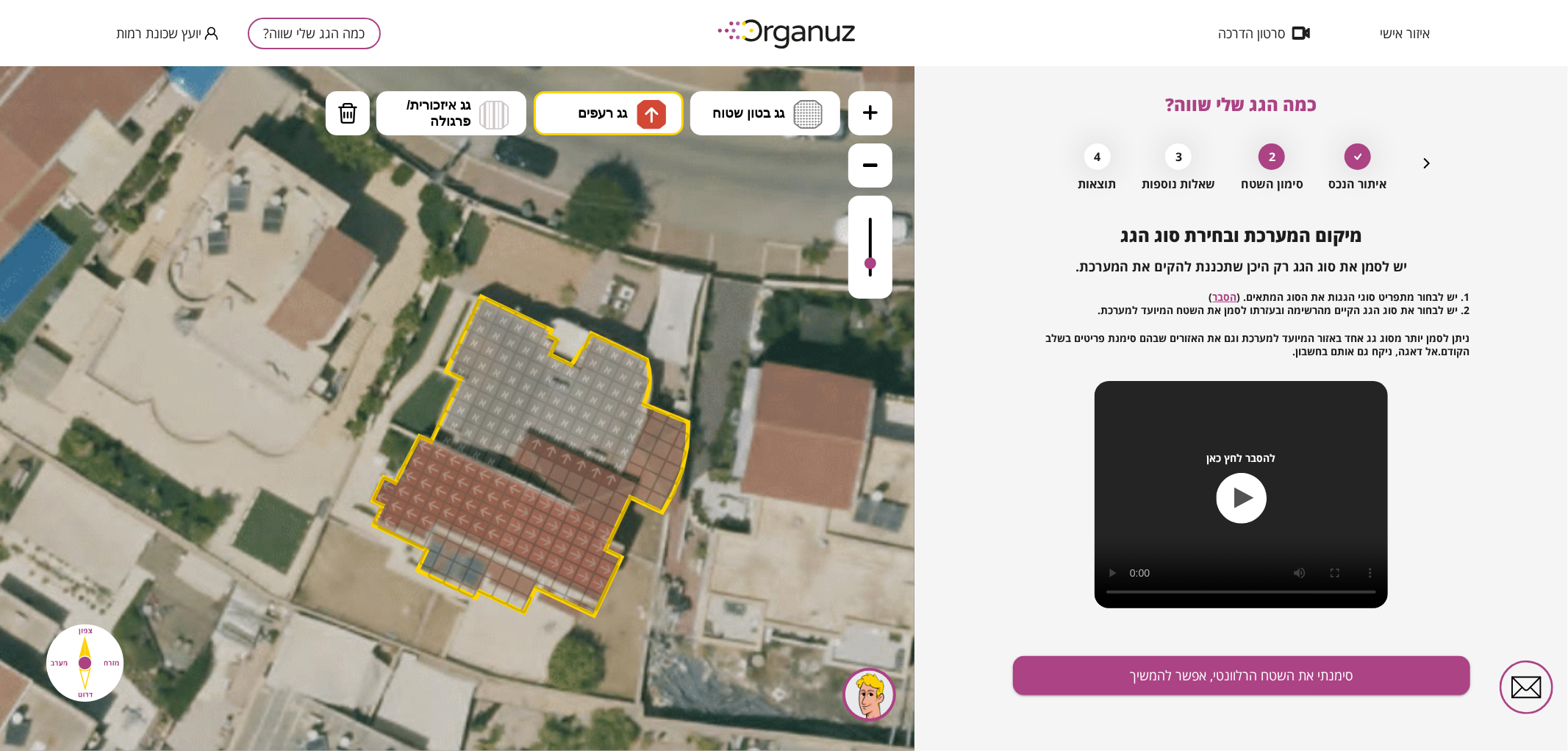
drag, startPoint x: 538, startPoint y: 447, endPoint x: 606, endPoint y: 477, distance: 74.3
drag, startPoint x: 589, startPoint y: 486, endPoint x: 562, endPoint y: 470, distance: 31.4
drag, startPoint x: 568, startPoint y: 489, endPoint x: 561, endPoint y: 485, distance: 8.1
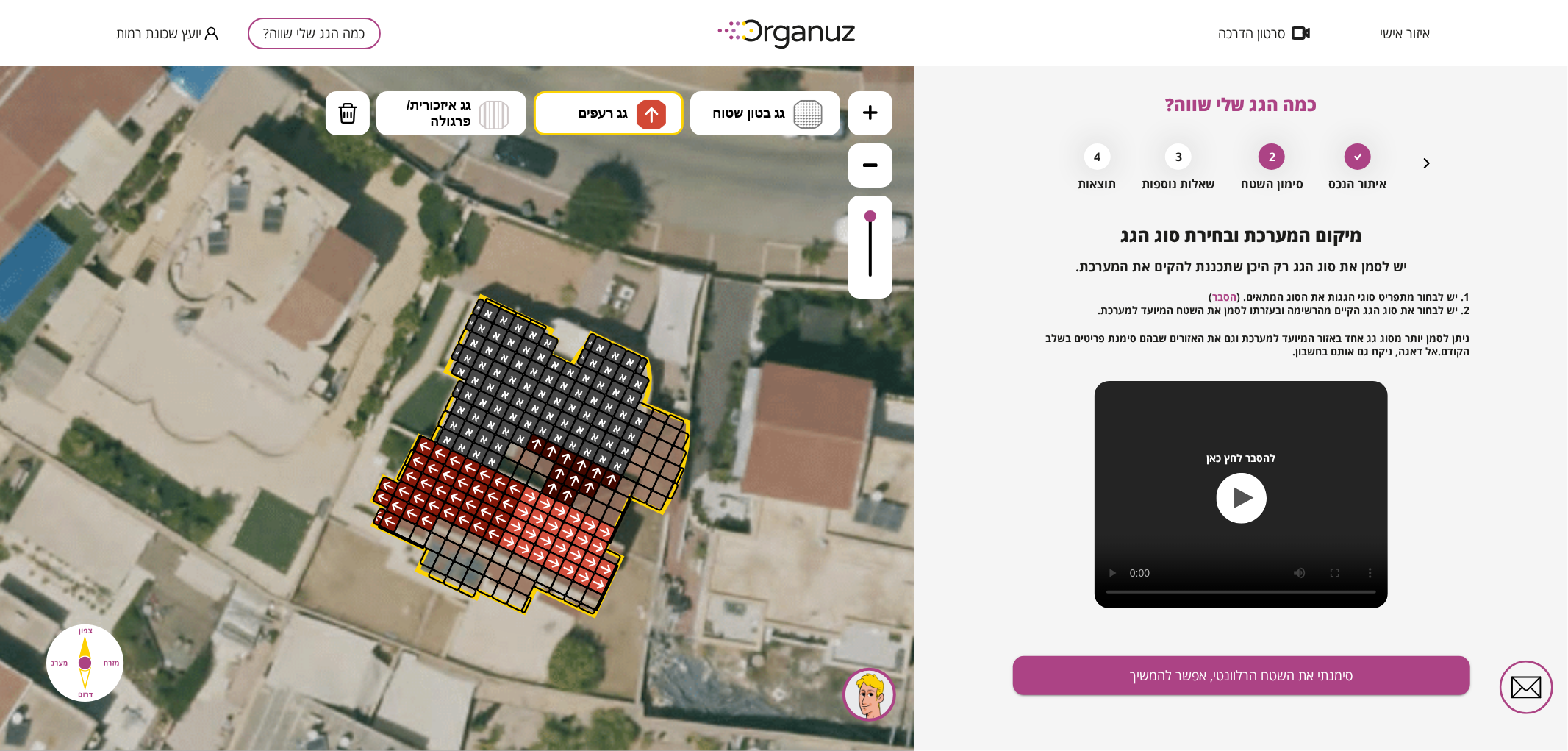
drag, startPoint x: 877, startPoint y: 254, endPoint x: 872, endPoint y: 199, distance: 55.2
click at [872, 199] on div at bounding box center [870, 246] width 44 height 103
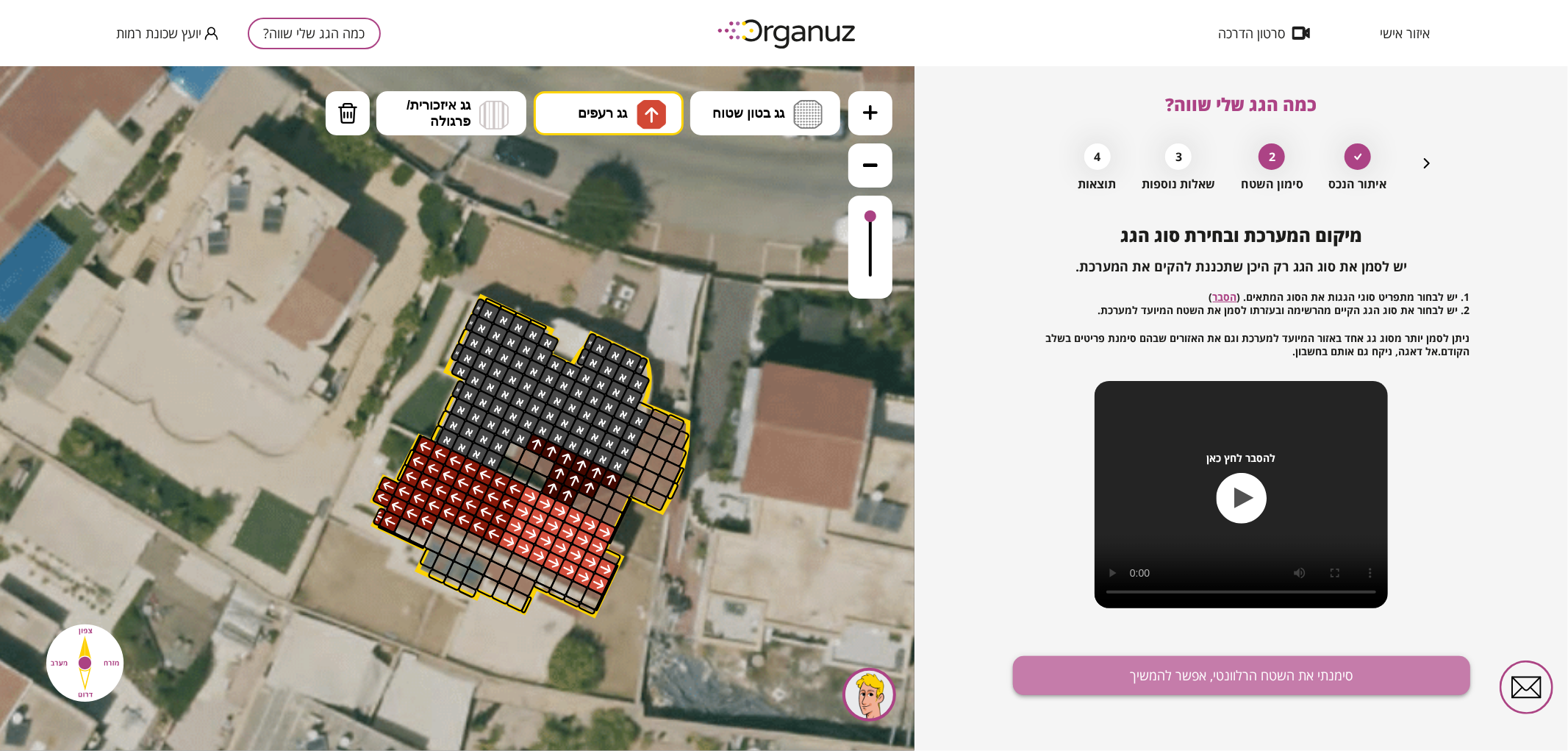
click at [1155, 686] on button "סימנתי את השטח הרלוונטי, אפשר להמשיך" at bounding box center [1242, 676] width 458 height 39
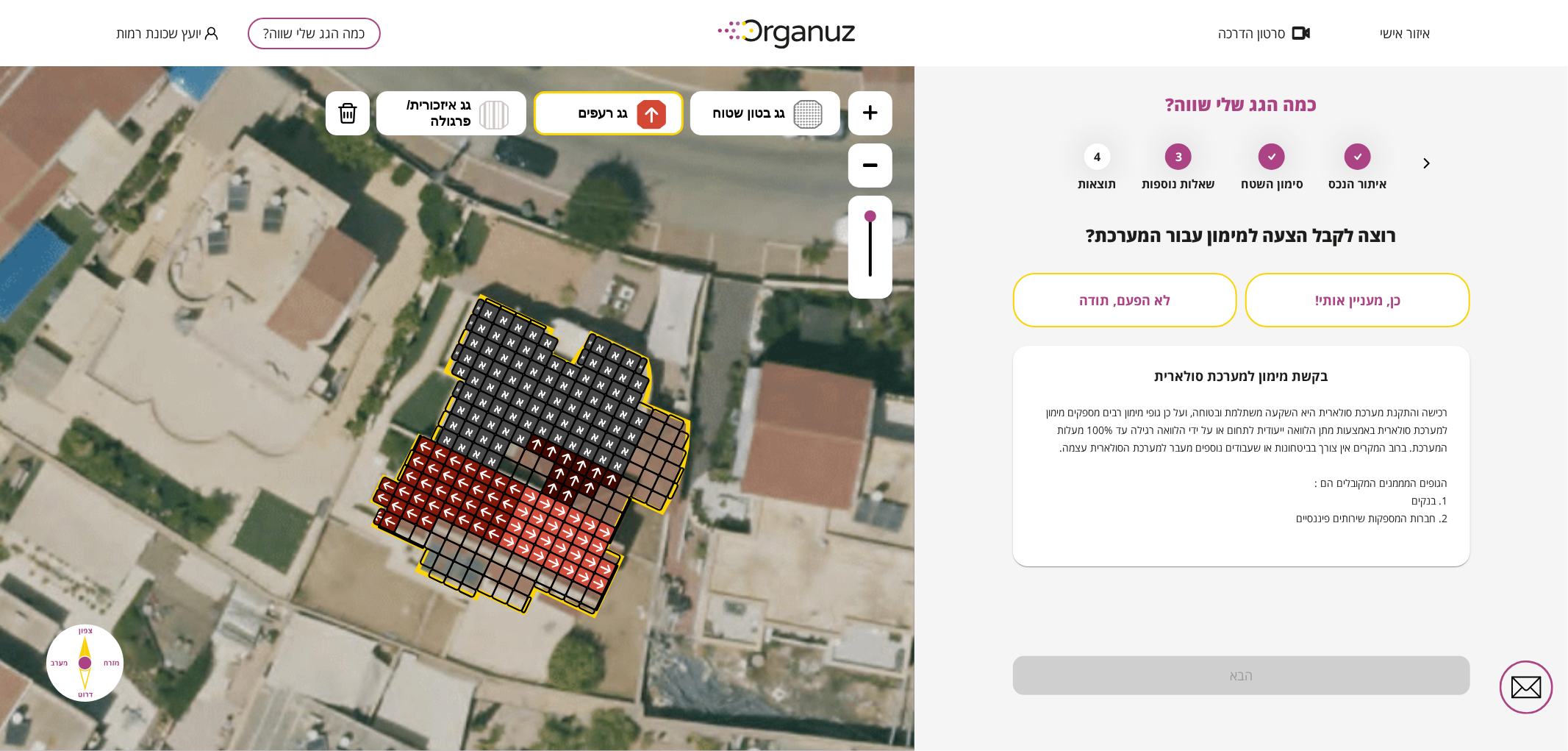
drag, startPoint x: 1140, startPoint y: 291, endPoint x: 1155, endPoint y: 435, distance: 144.8
click at [1138, 291] on button "לא הפעם, תודה" at bounding box center [1125, 300] width 225 height 54
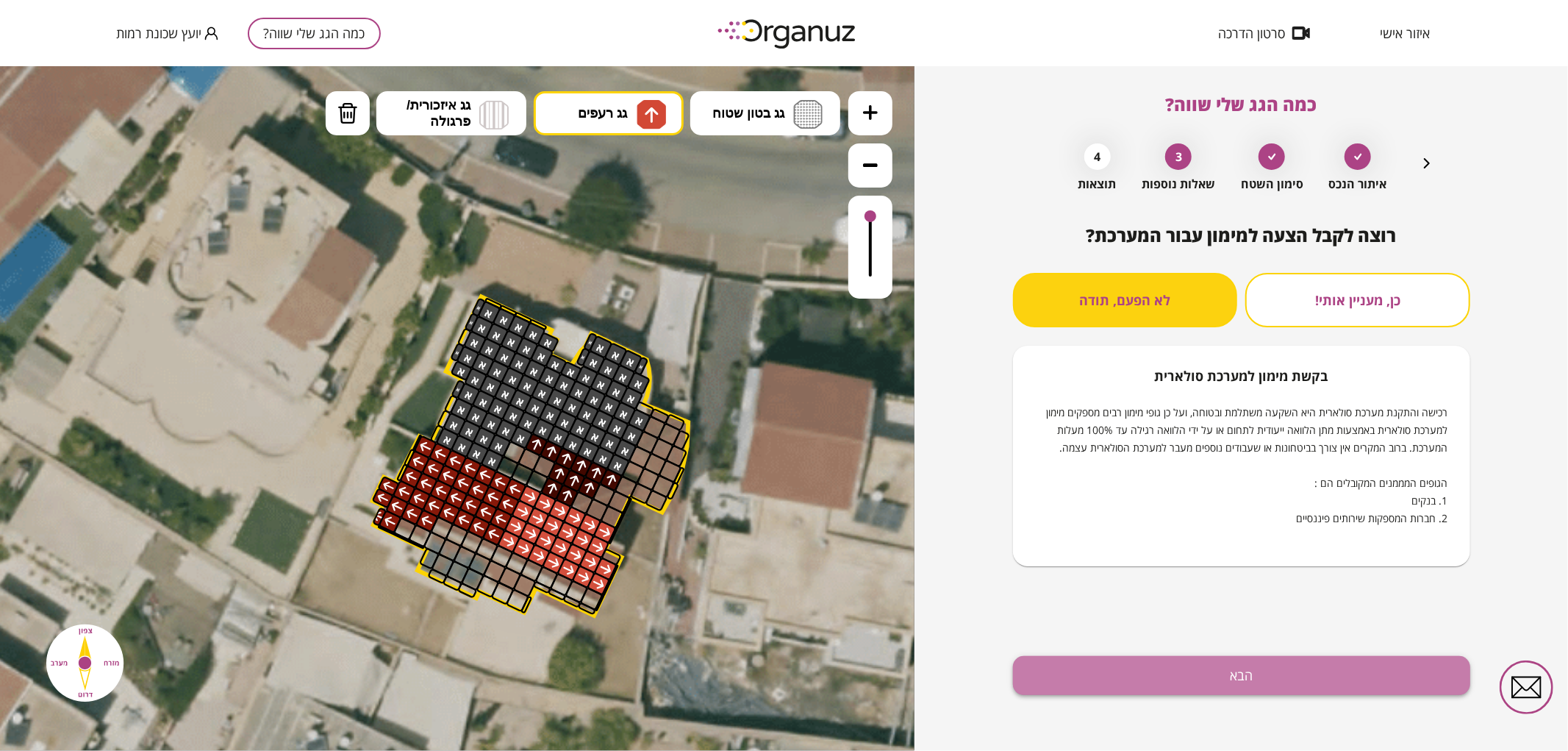
click at [1187, 685] on button "הבא" at bounding box center [1242, 676] width 458 height 39
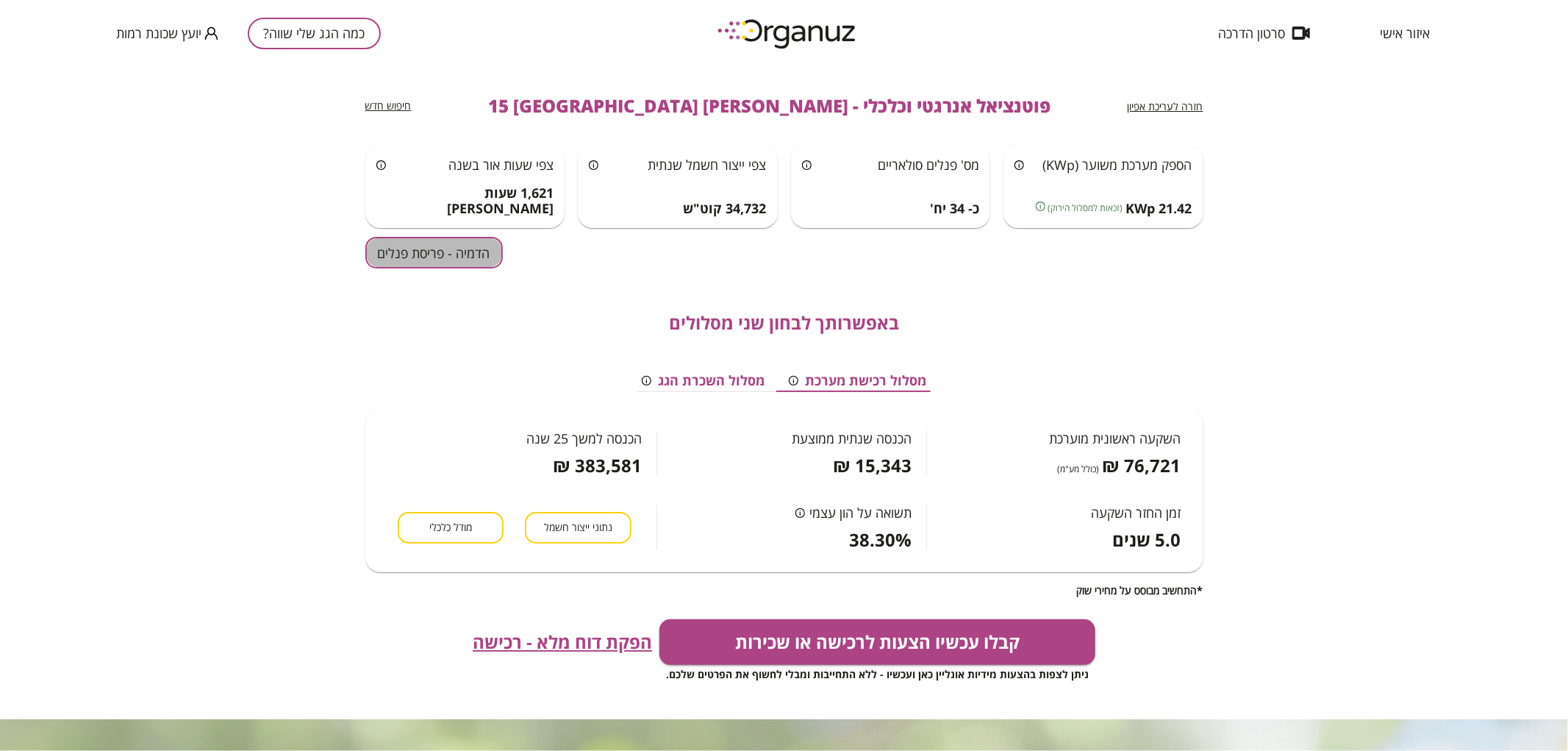
click at [427, 247] on button "הדמיה - פריסת פנלים" at bounding box center [435, 253] width 138 height 31
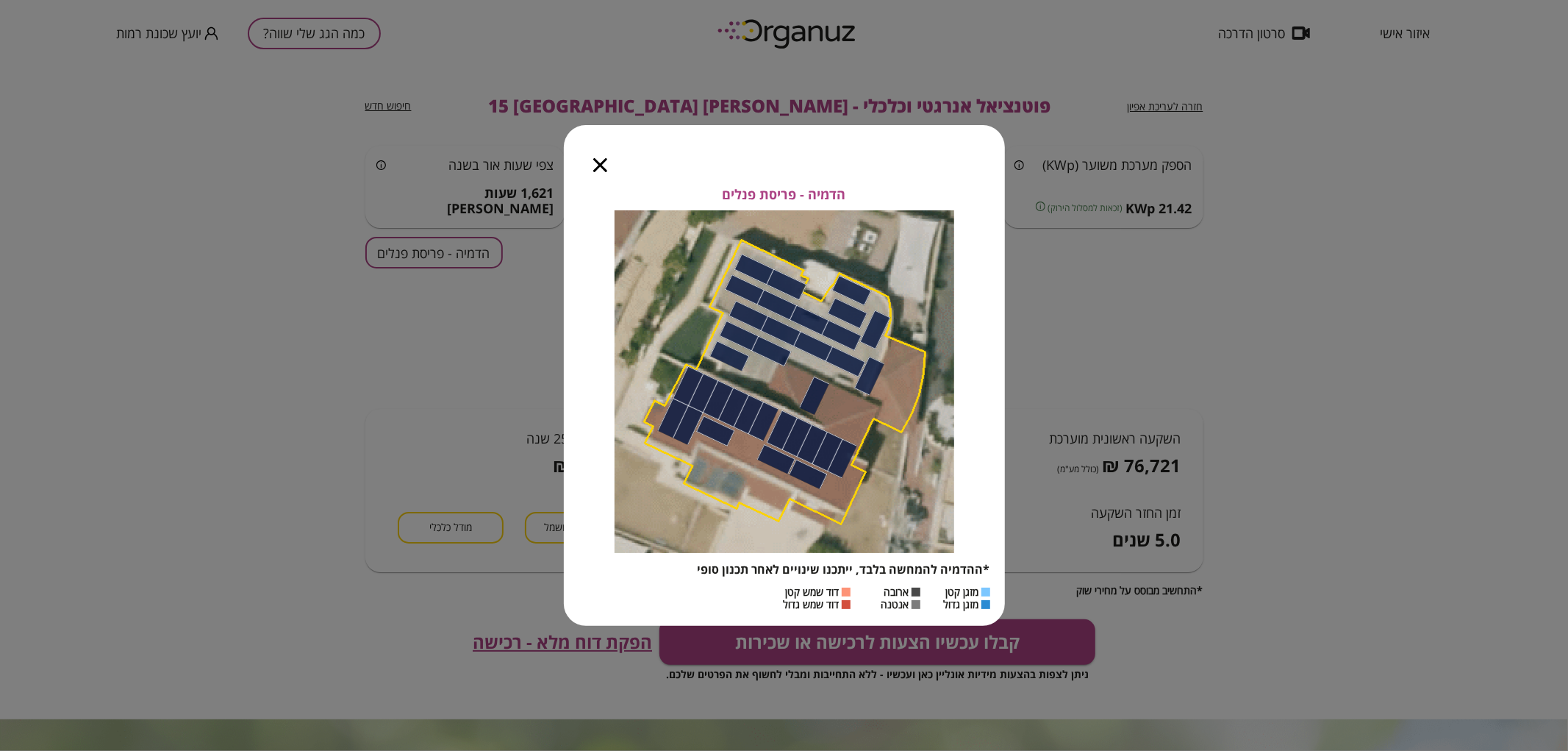
click at [597, 167] on icon "button" at bounding box center [600, 165] width 14 height 14
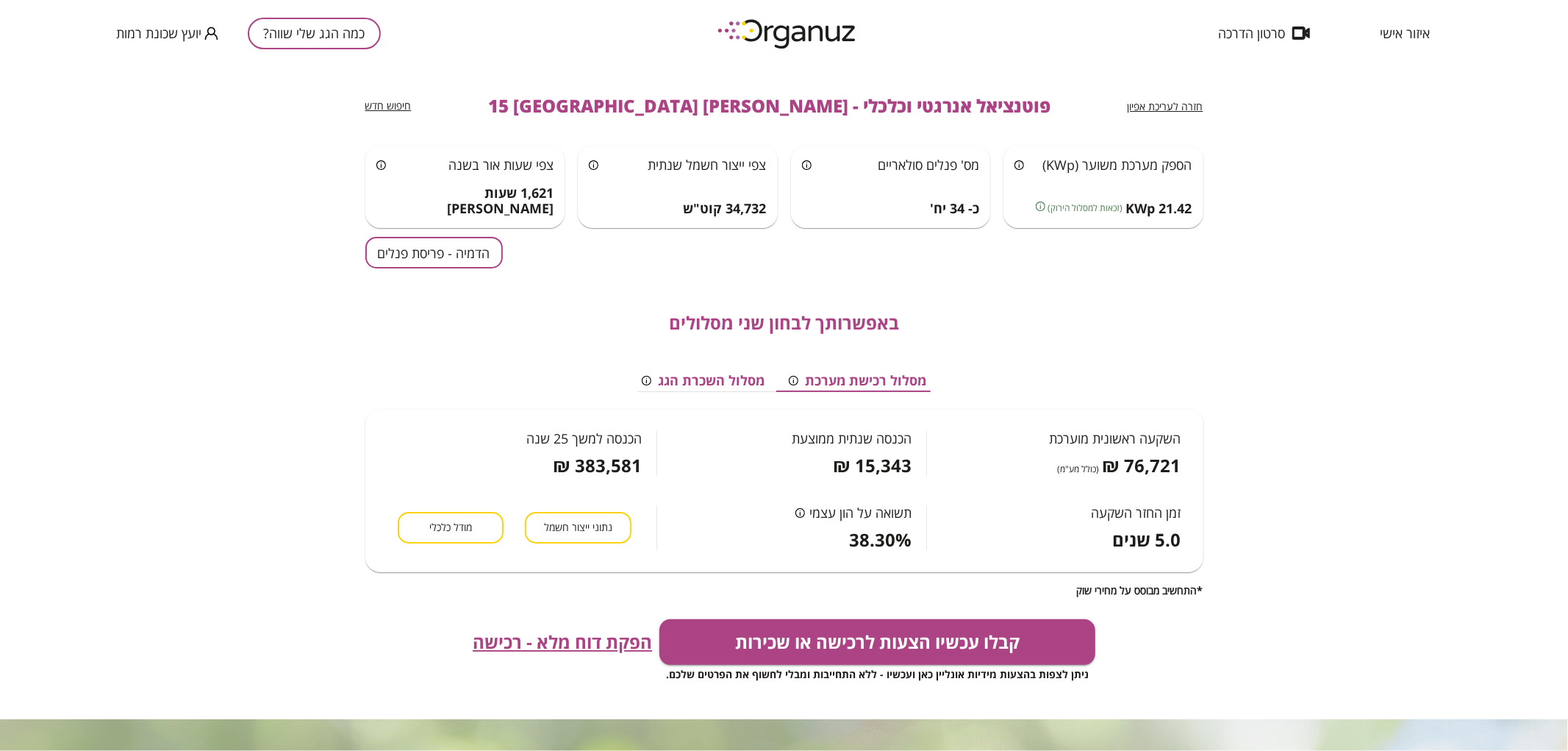
click at [1150, 103] on span "חזרה לעריכת אפיון" at bounding box center [1165, 106] width 75 height 14
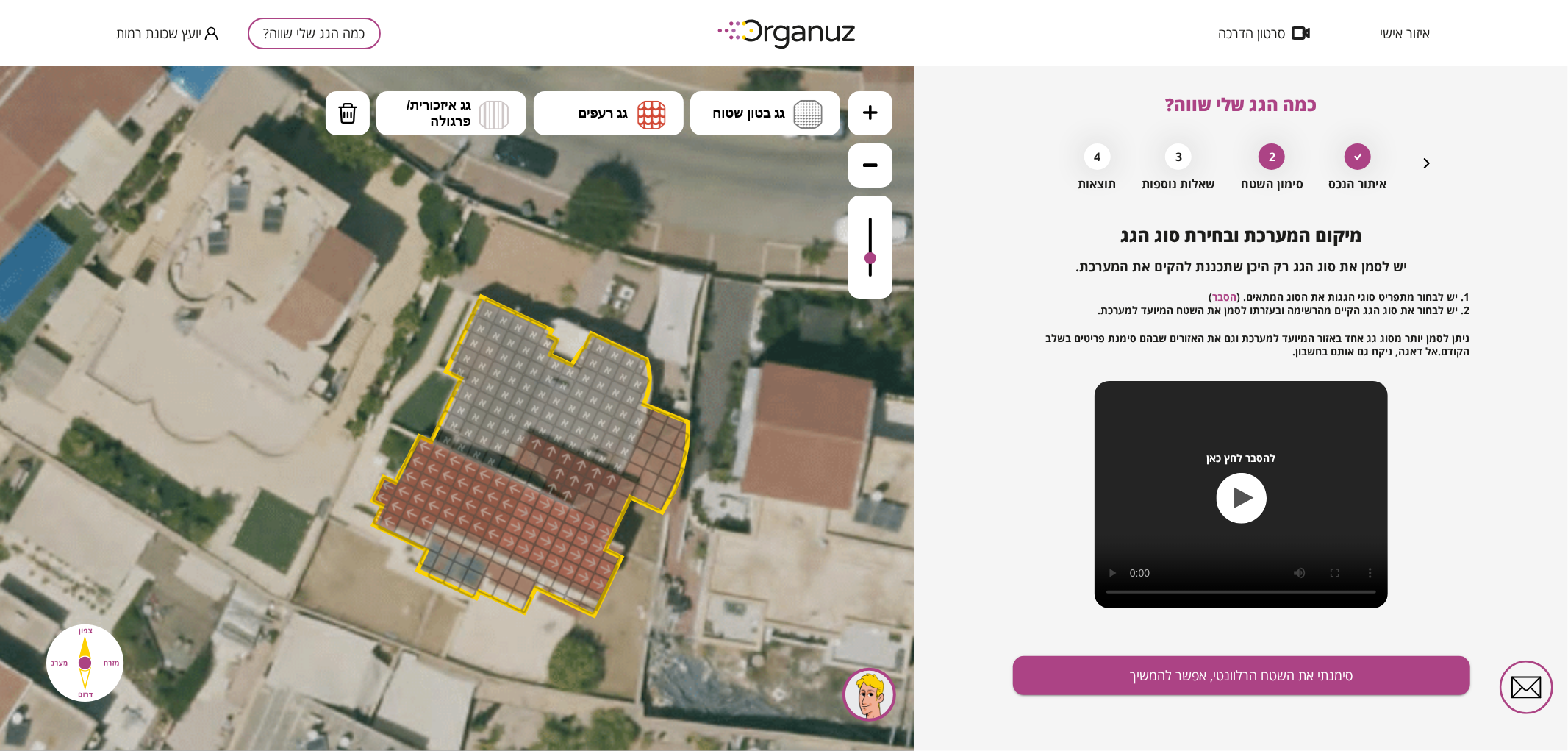
drag, startPoint x: 877, startPoint y: 224, endPoint x: 873, endPoint y: 259, distance: 35.2
click at [873, 259] on div at bounding box center [870, 257] width 12 height 12
click at [357, 117] on img at bounding box center [347, 112] width 20 height 22
drag, startPoint x: 623, startPoint y: 466, endPoint x: 627, endPoint y: 451, distance: 15.5
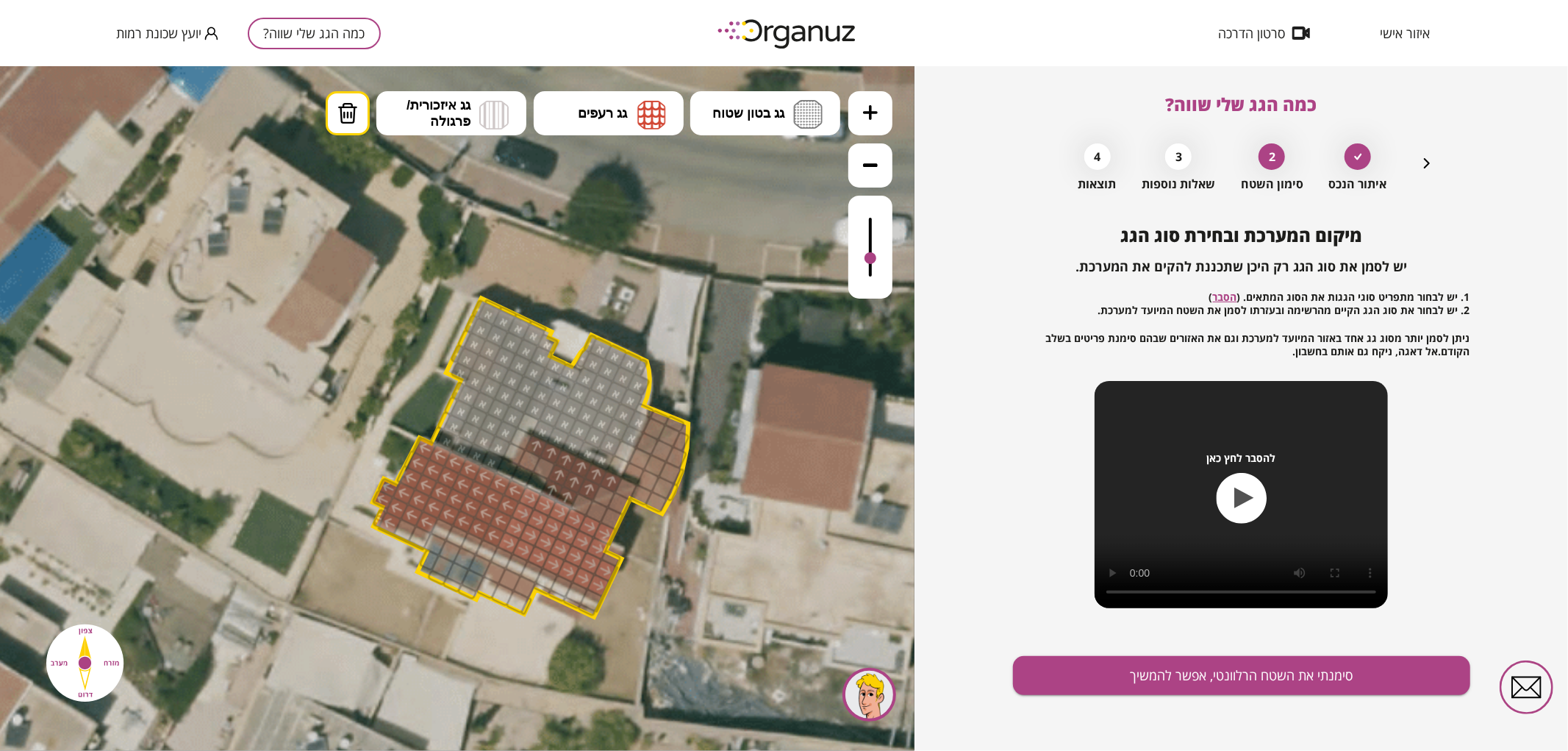
drag, startPoint x: 522, startPoint y: 437, endPoint x: 527, endPoint y: 427, distance: 11.2
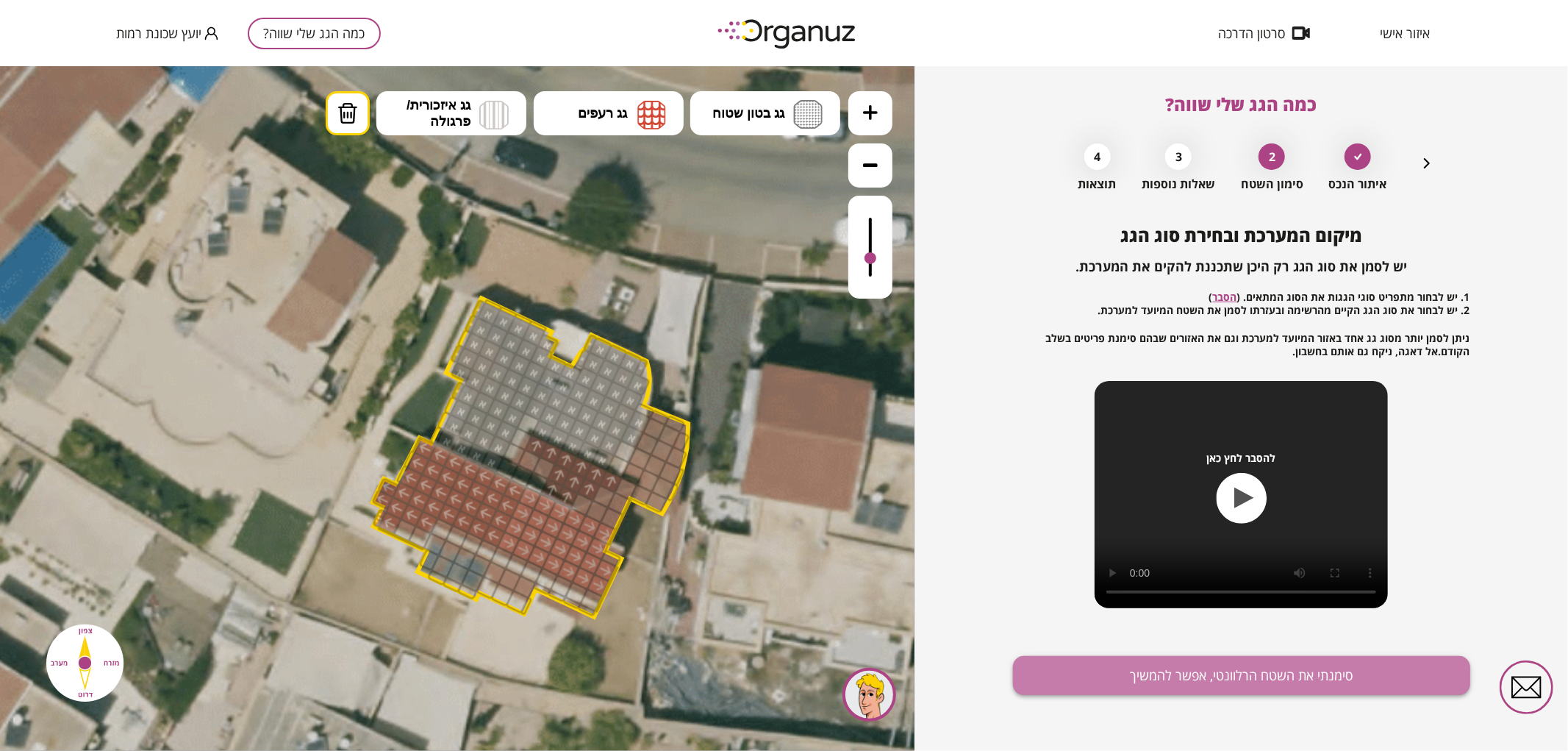
click at [1052, 670] on button "סימנתי את השטח הרלוונטי, אפשר להמשיך" at bounding box center [1242, 676] width 458 height 39
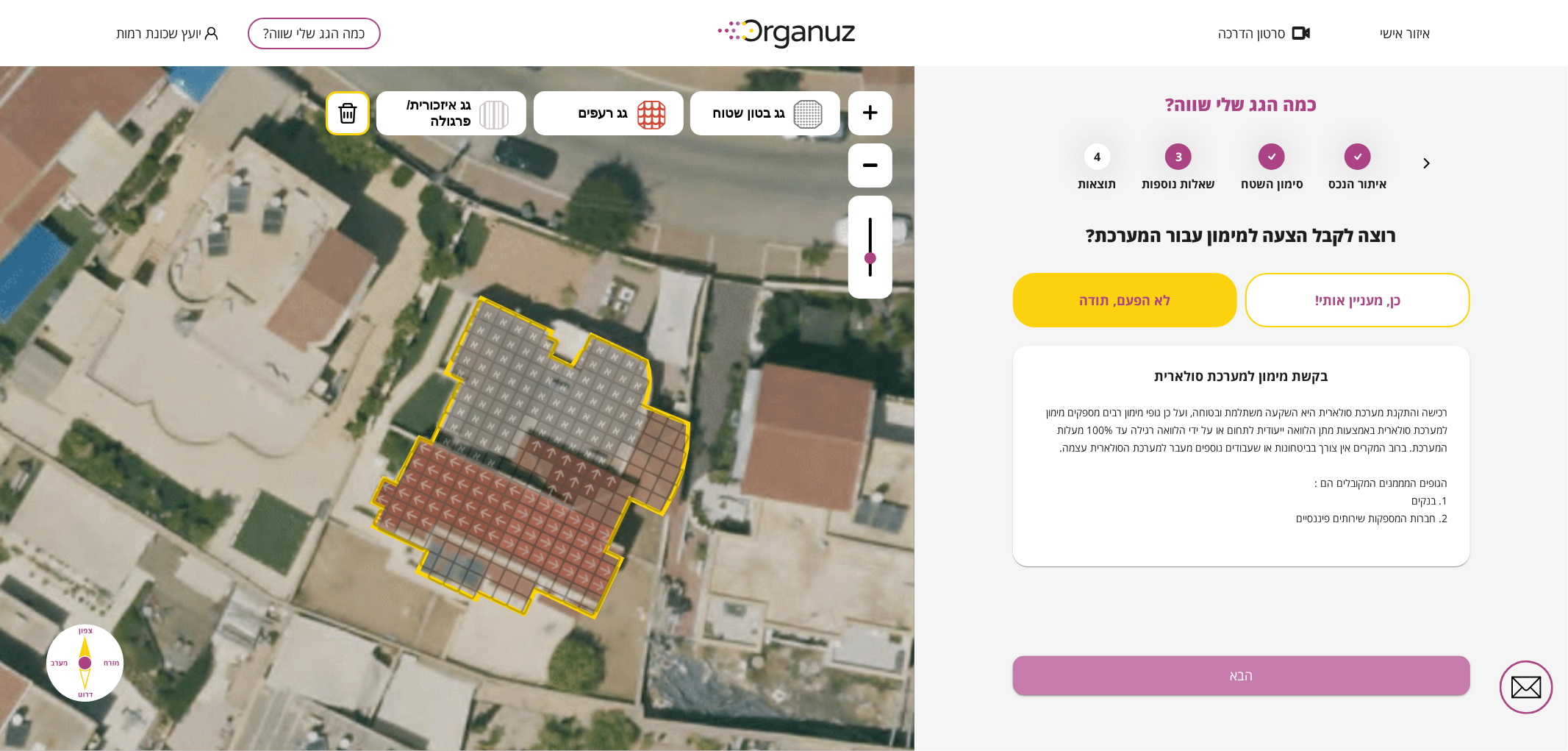
click at [1052, 670] on button "הבא" at bounding box center [1242, 676] width 458 height 39
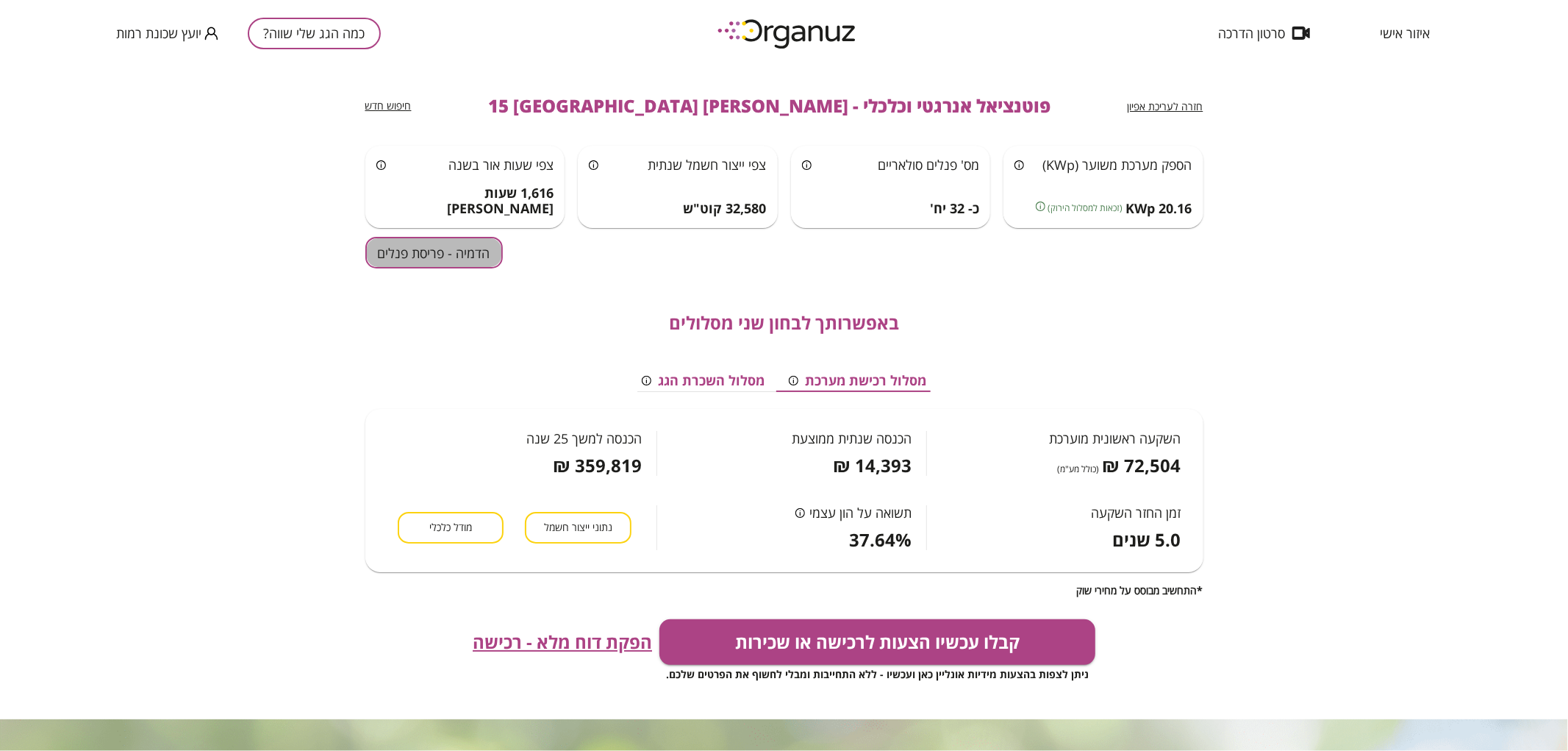
click at [476, 267] on button "הדמיה - פריסת פנלים" at bounding box center [435, 253] width 138 height 31
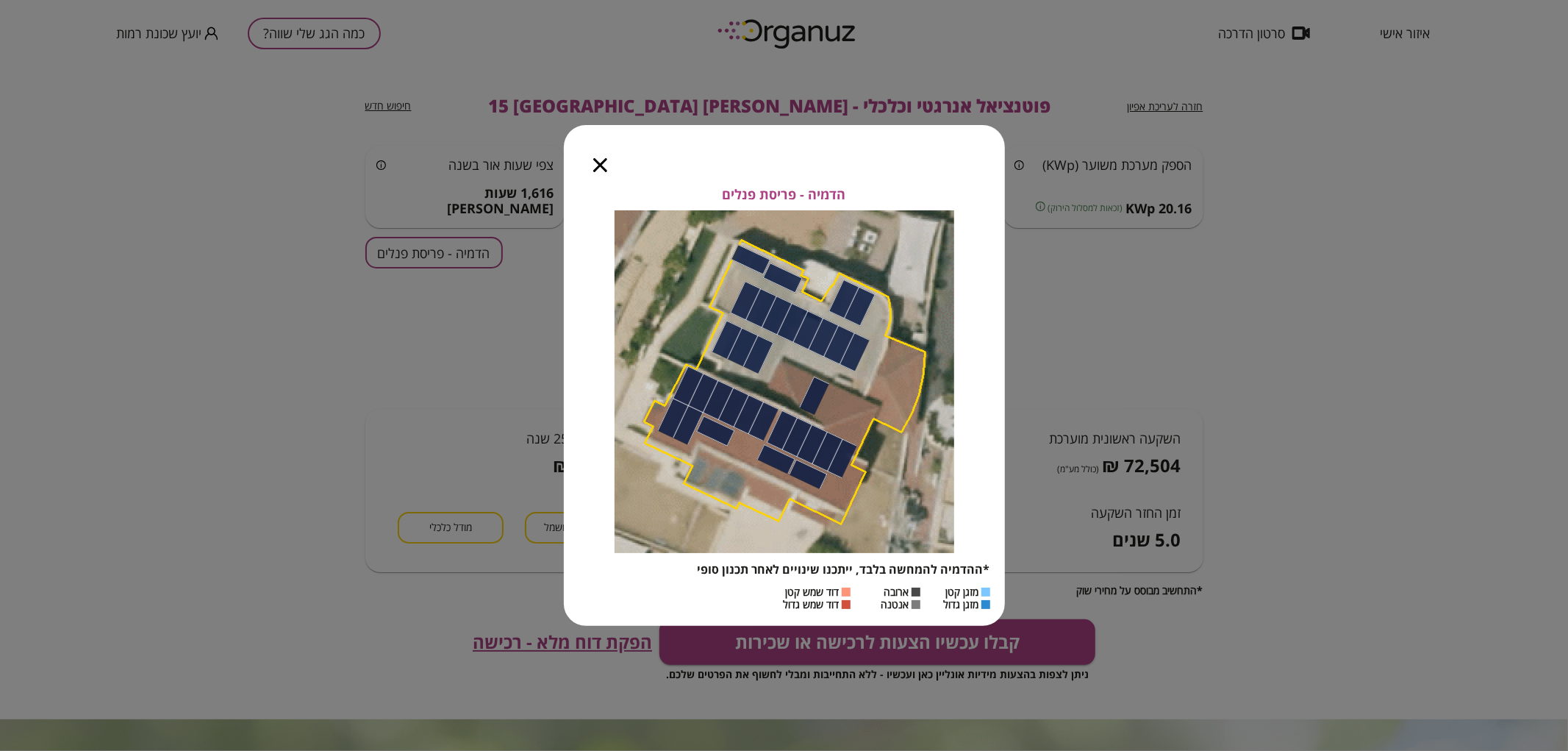
click at [601, 165] on icon "button" at bounding box center [600, 165] width 14 height 14
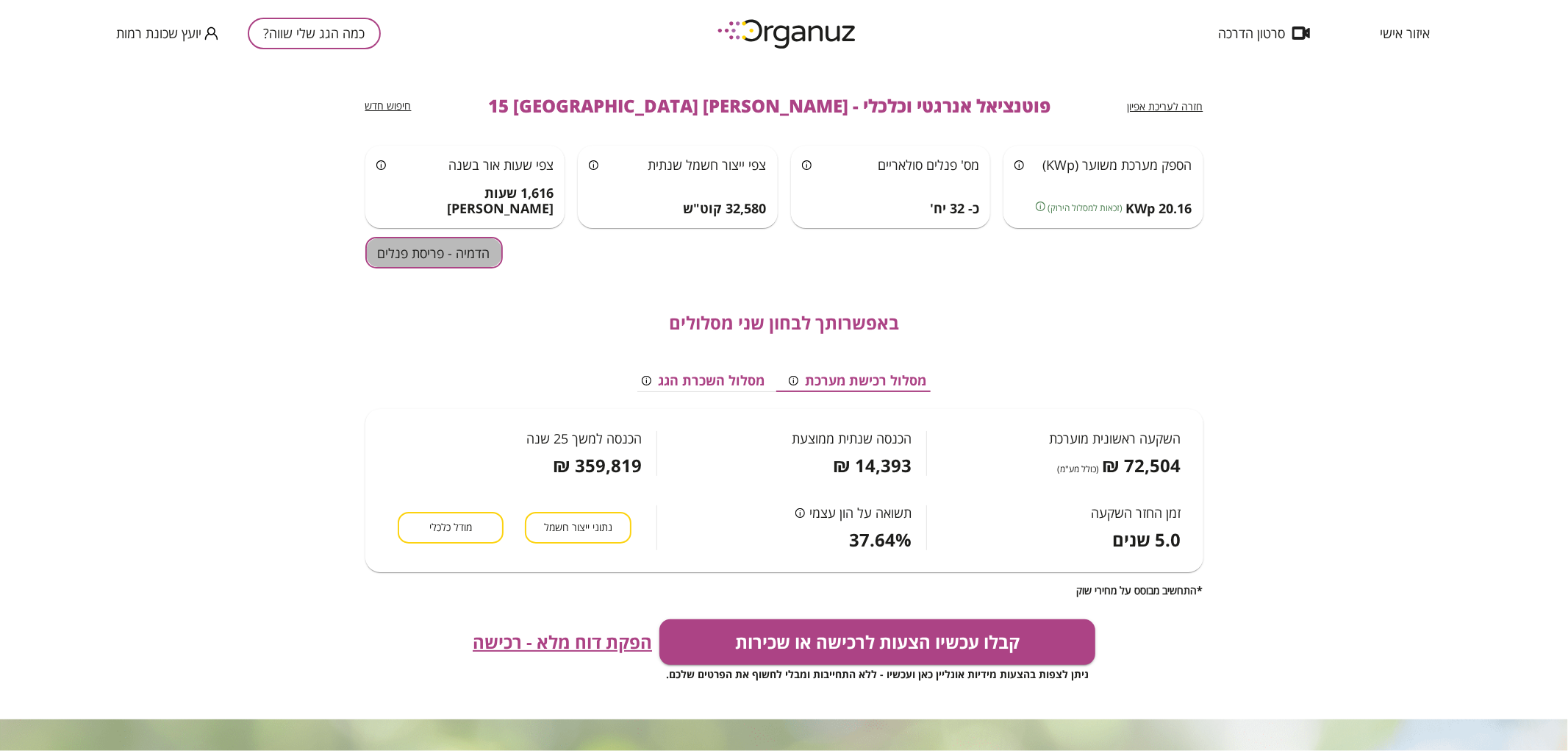
click at [408, 252] on button "הדמיה - פריסת פנלים" at bounding box center [435, 253] width 138 height 31
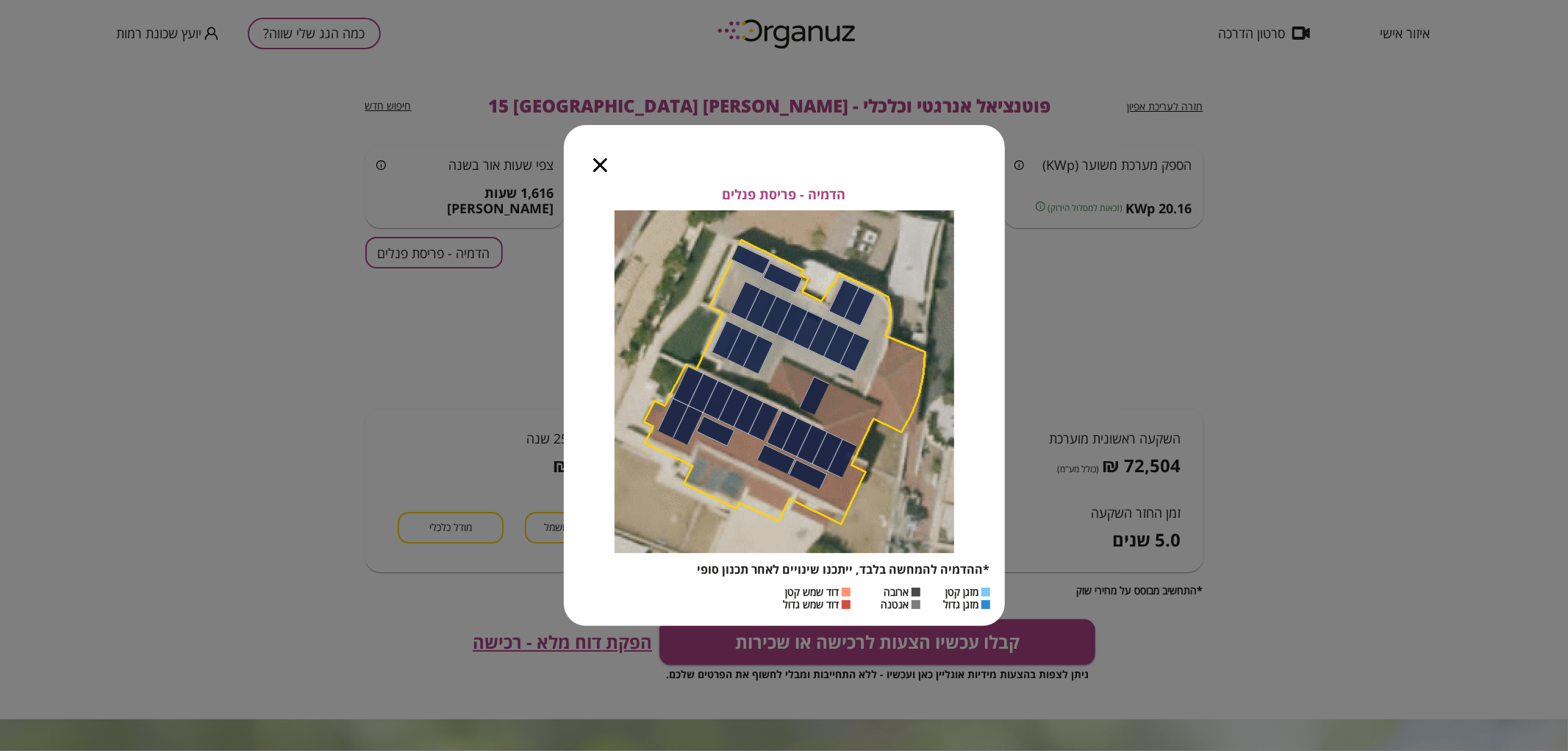
click at [601, 167] on icon "button" at bounding box center [600, 165] width 14 height 14
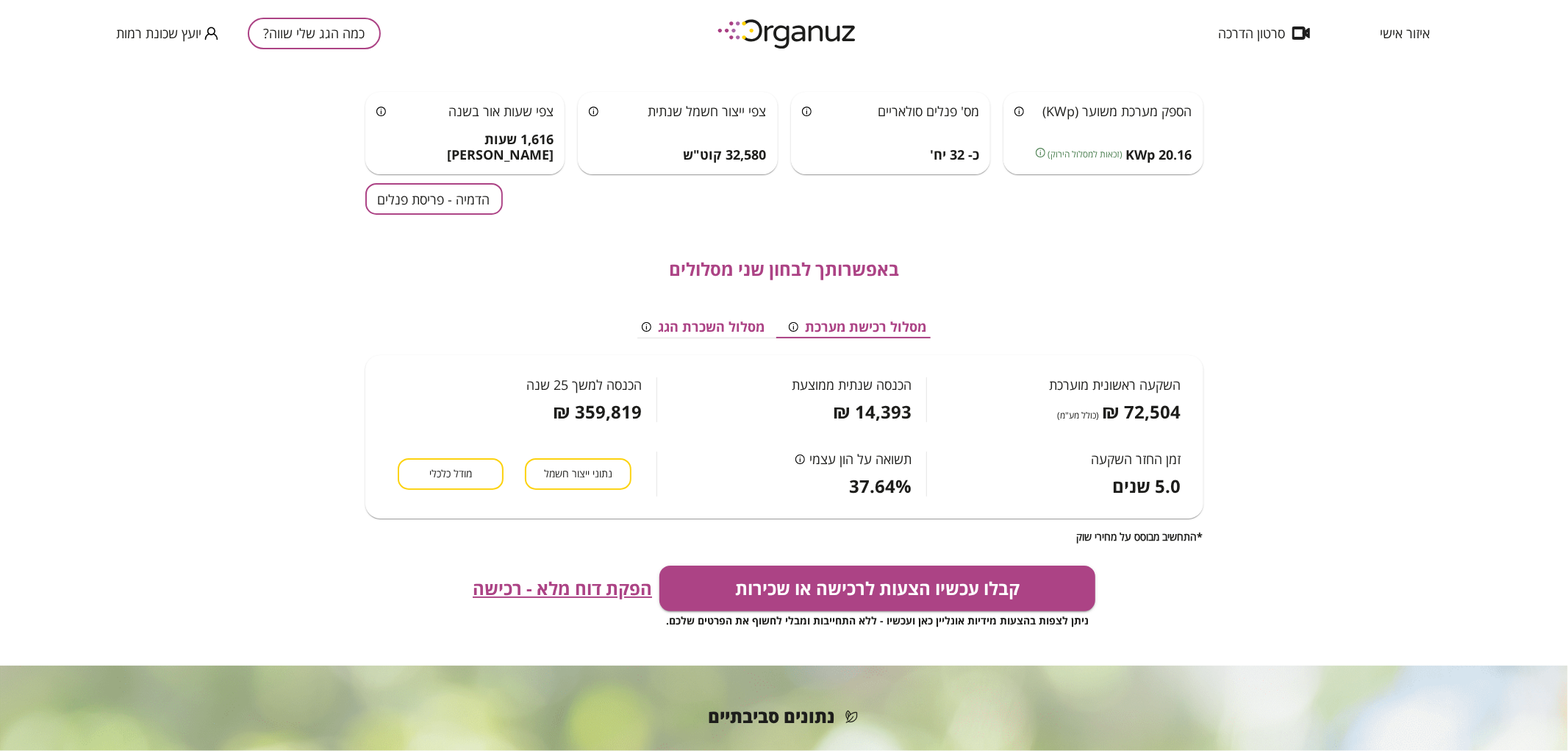
scroll to position [82, 0]
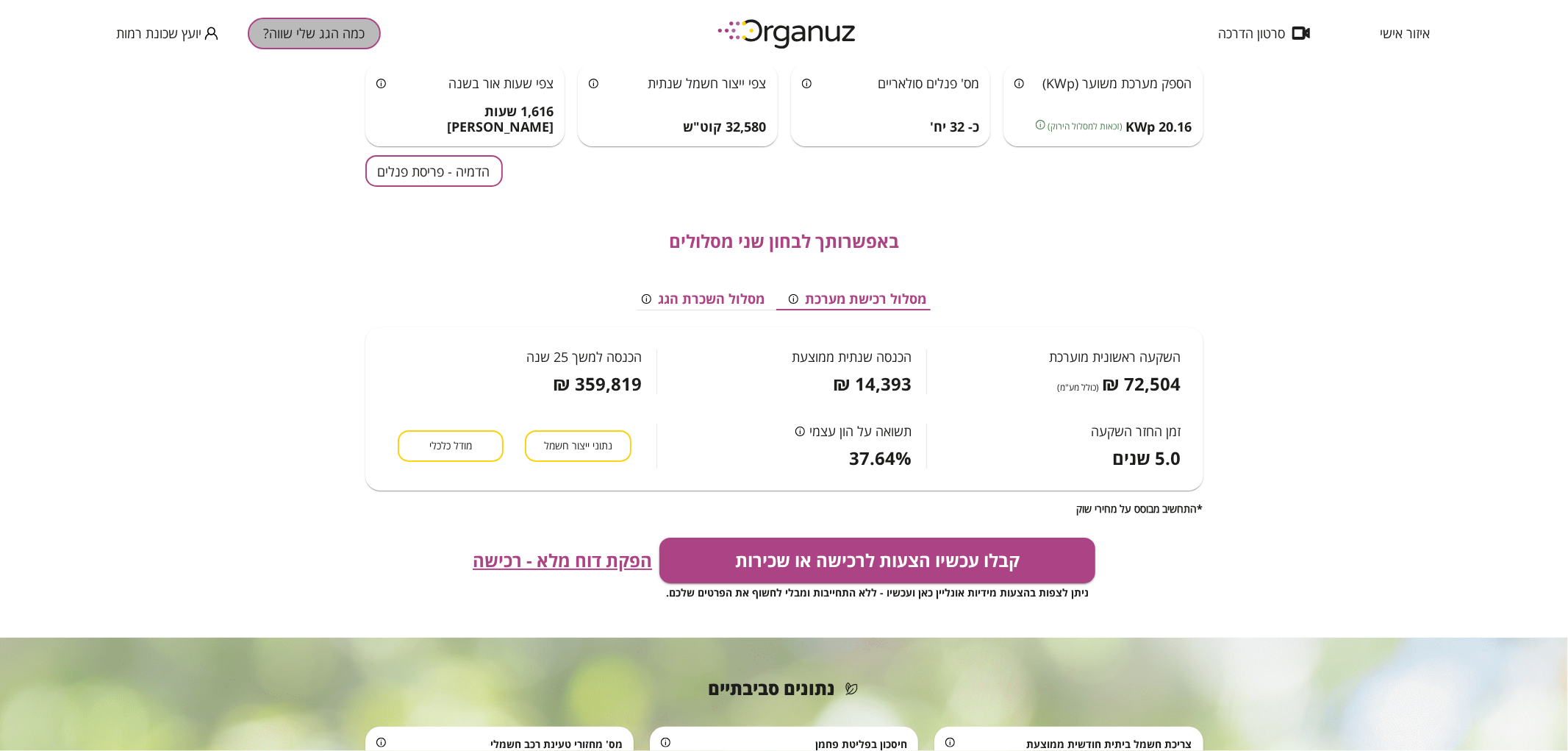
click at [353, 35] on button "כמה הגג שלי שווה?" at bounding box center [314, 33] width 133 height 31
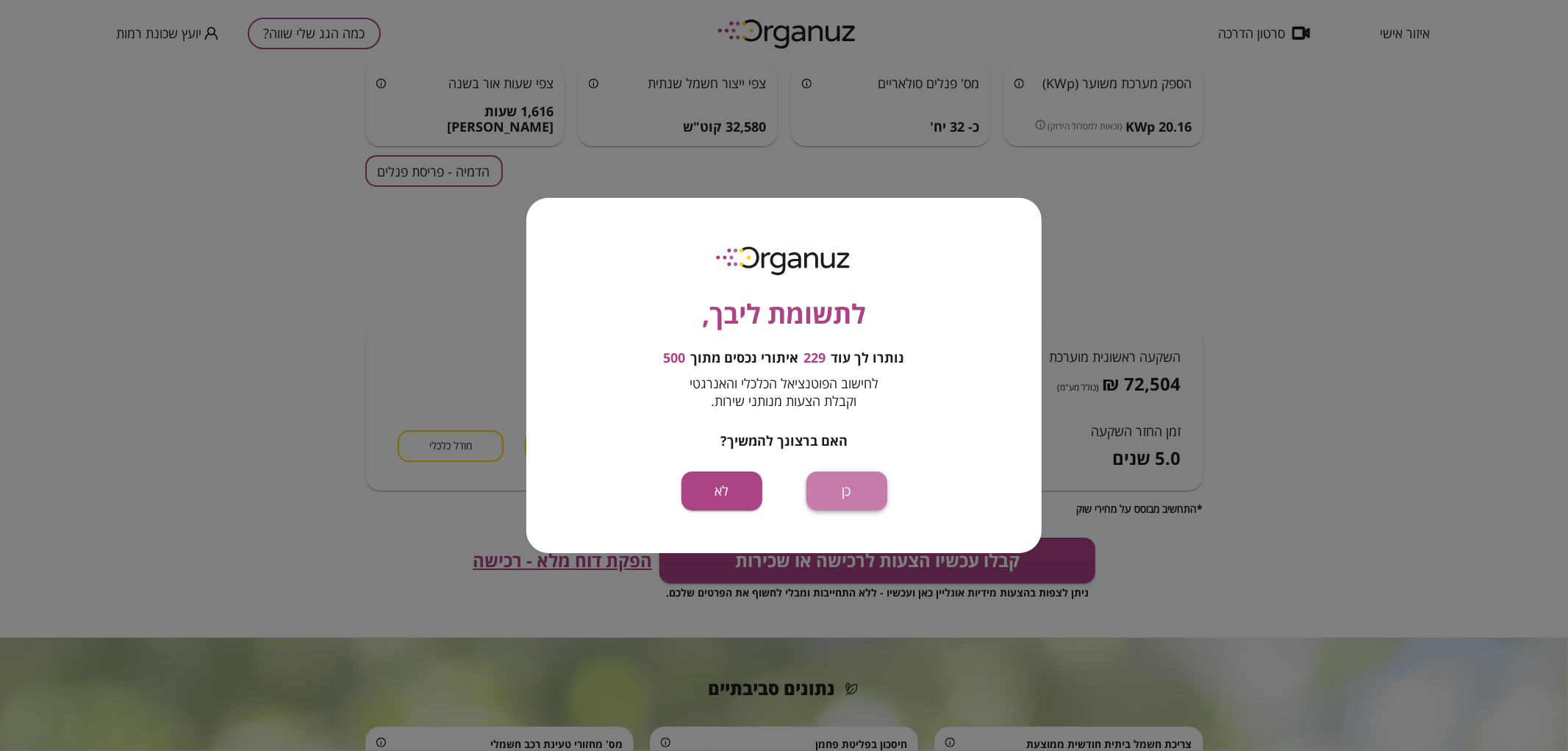
click at [873, 490] on button "כן" at bounding box center [847, 491] width 81 height 39
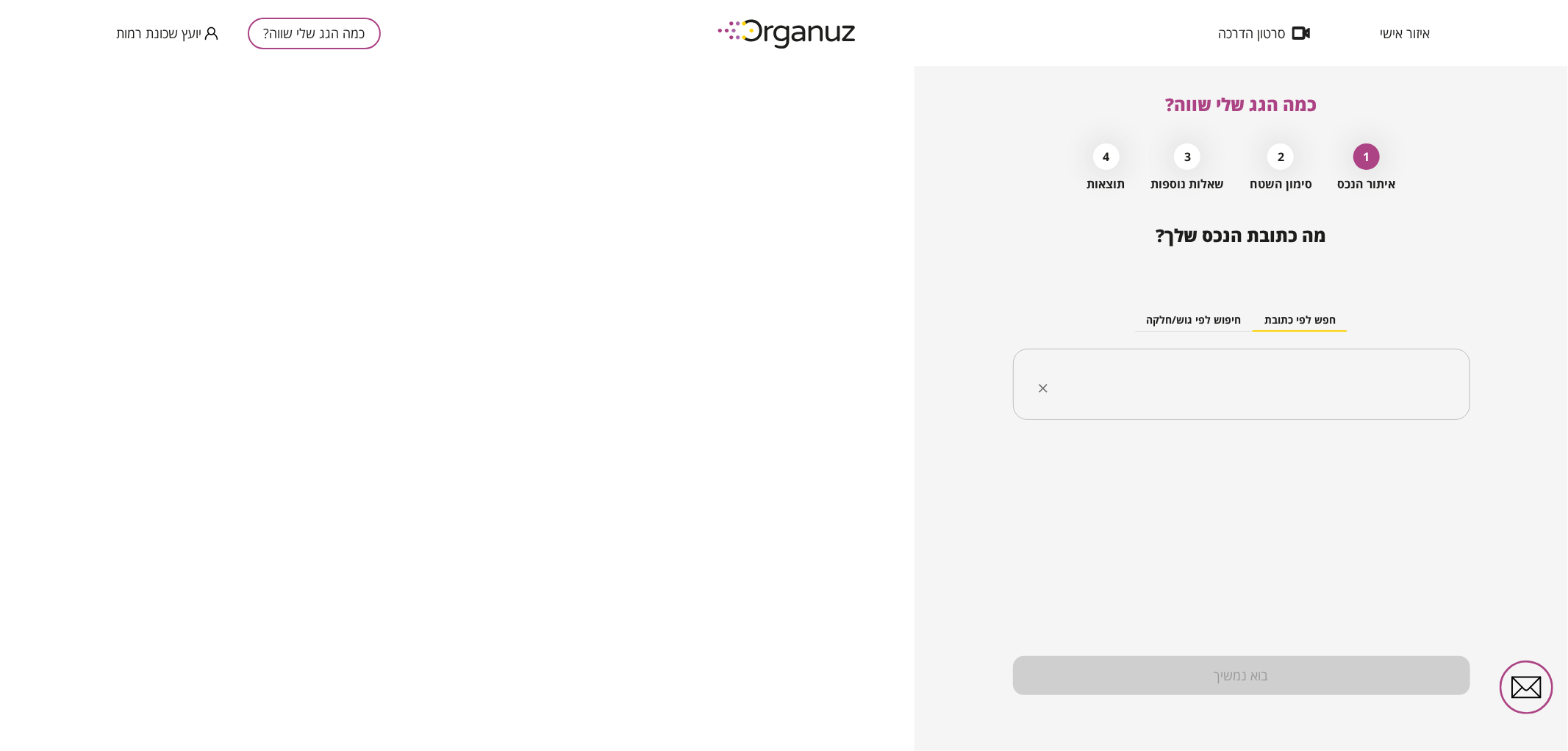
click at [1204, 385] on input "text" at bounding box center [1246, 384] width 411 height 37
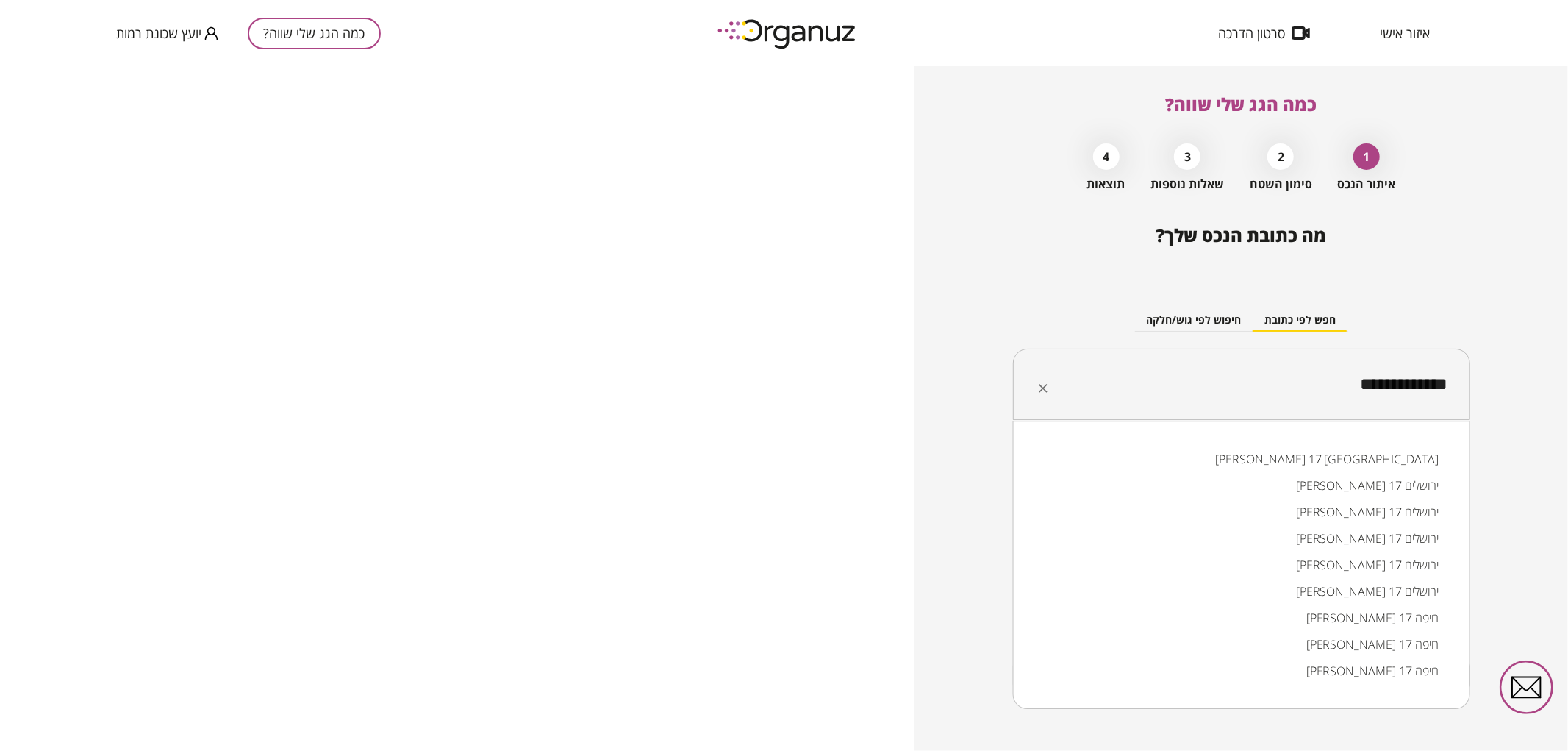
click at [1340, 468] on li "אליהו חכים 17 באר שבע" at bounding box center [1242, 459] width 419 height 27
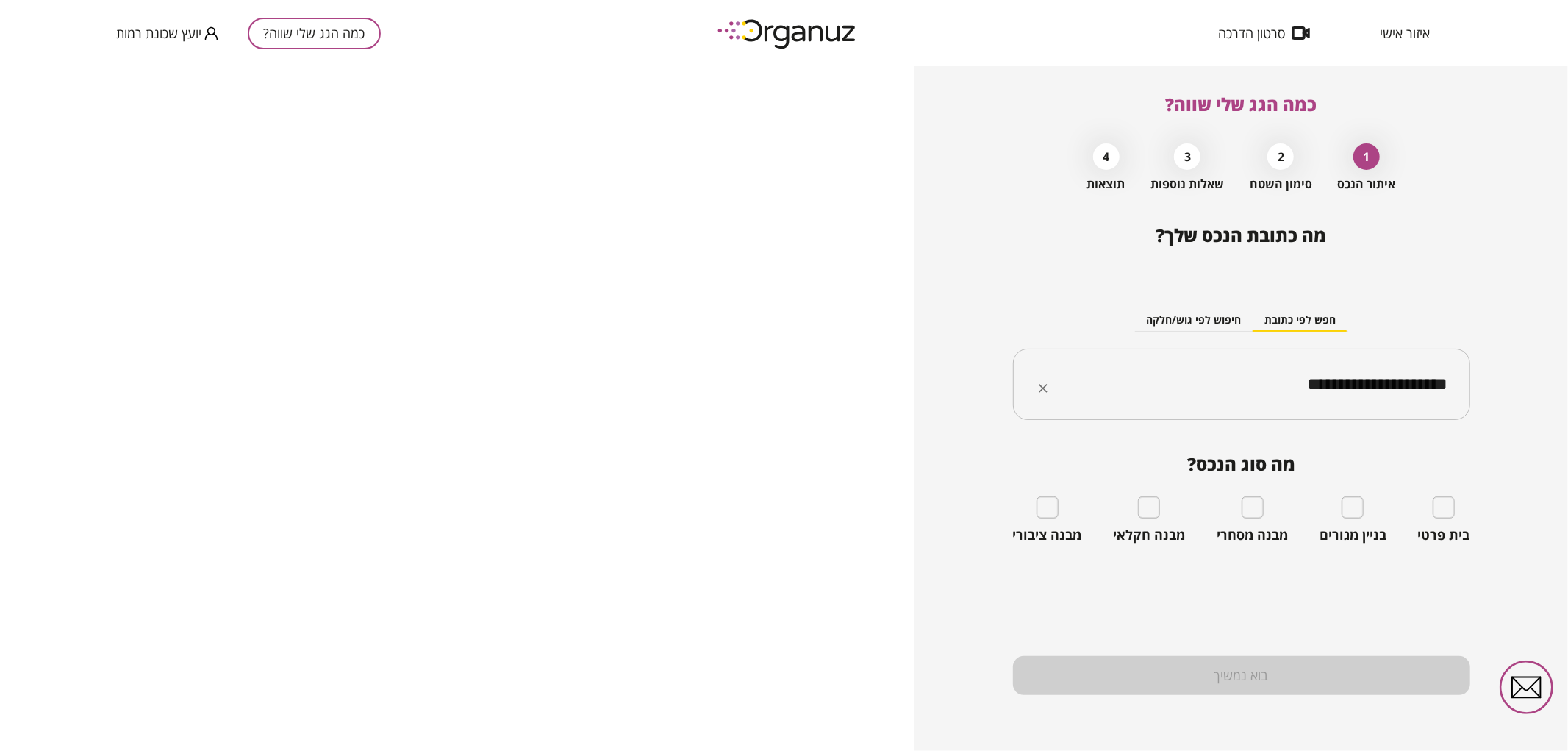
type input "**********"
click at [1442, 520] on div "בית פרטי" at bounding box center [1444, 519] width 52 height 47
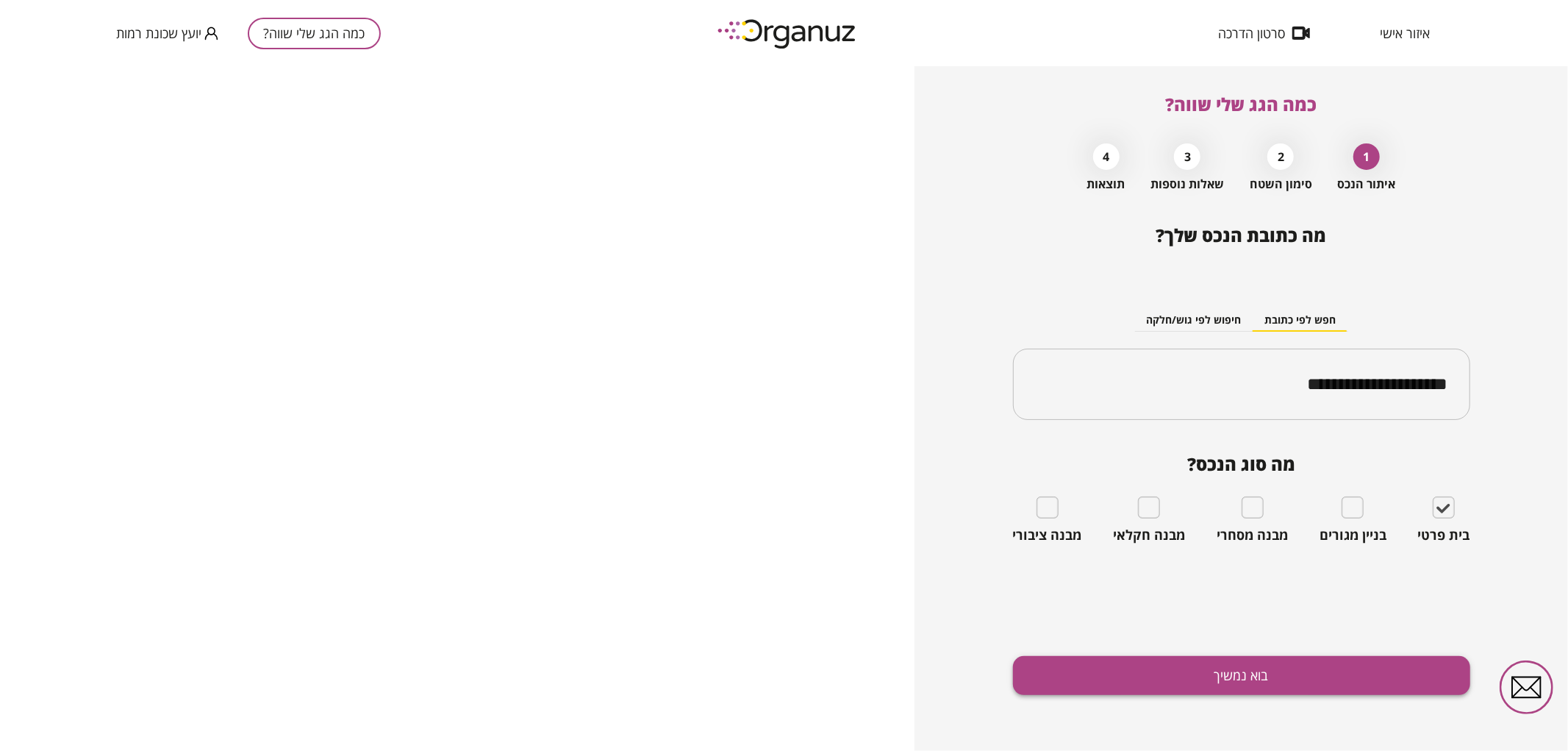
click at [1346, 675] on button "בוא נמשיך" at bounding box center [1242, 676] width 458 height 39
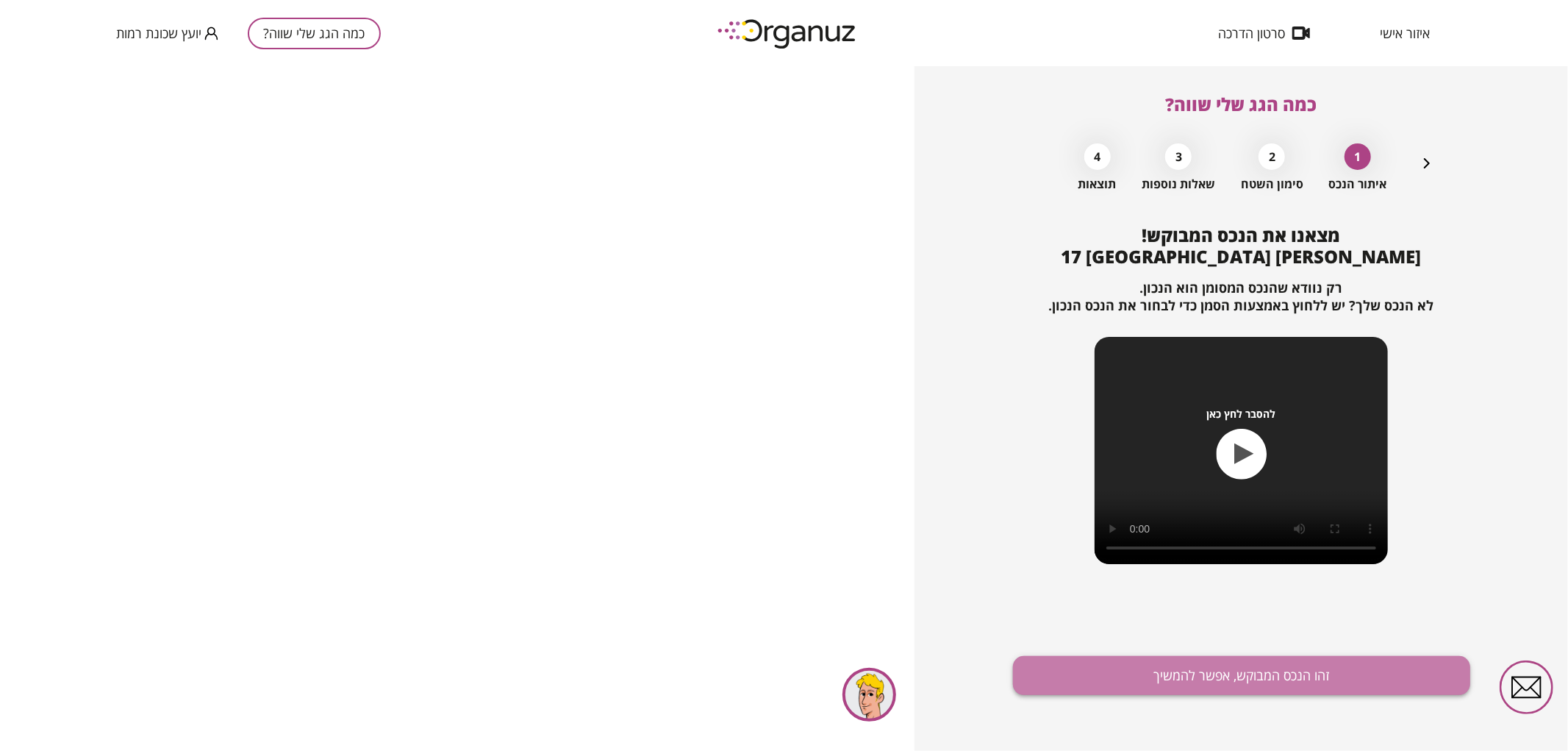
click at [1300, 675] on button "זהו הנכס המבוקש, אפשר להמשיך" at bounding box center [1242, 676] width 458 height 39
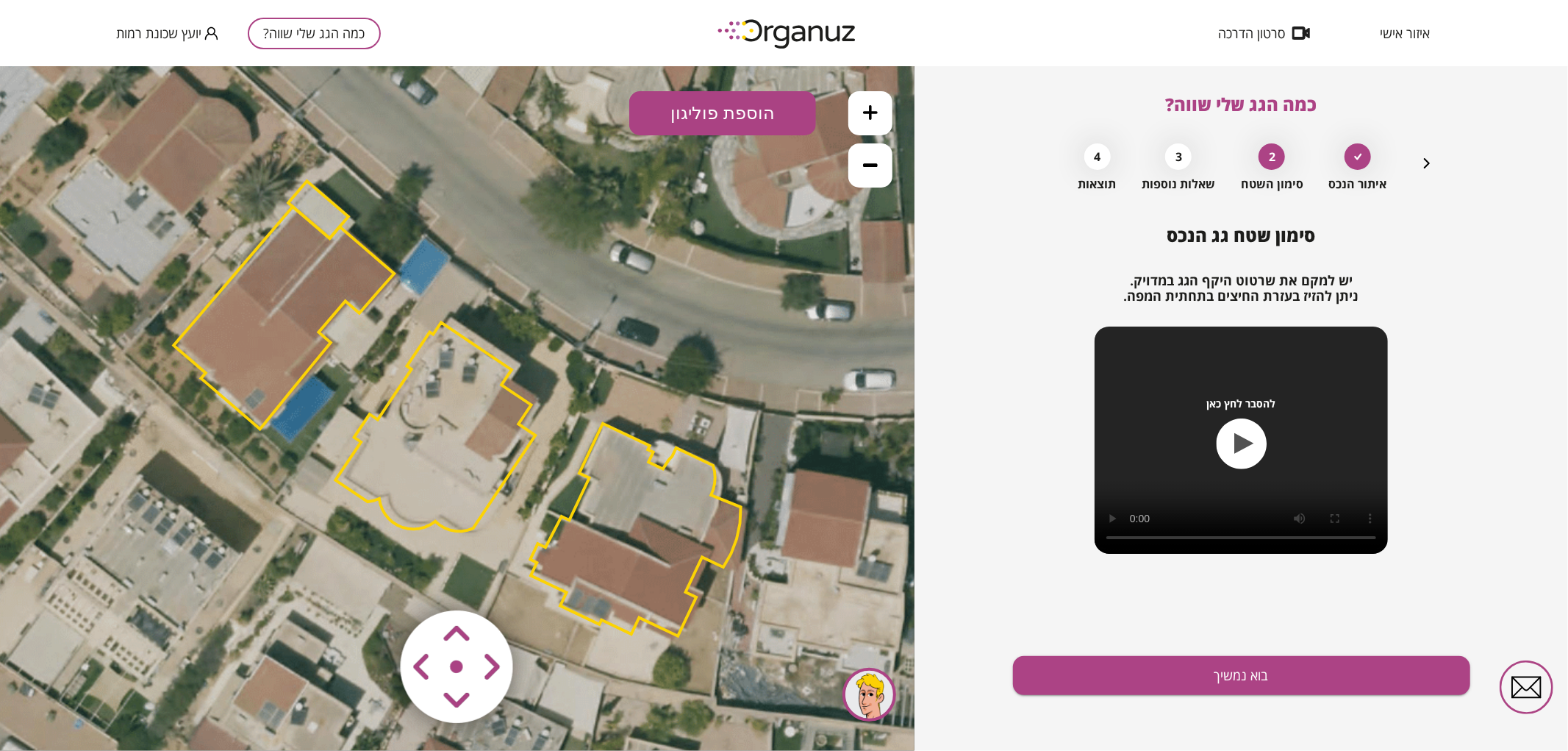
click at [657, 506] on polygon at bounding box center [635, 529] width 210 height 212
click at [608, 481] on polygon at bounding box center [633, 529] width 210 height 212
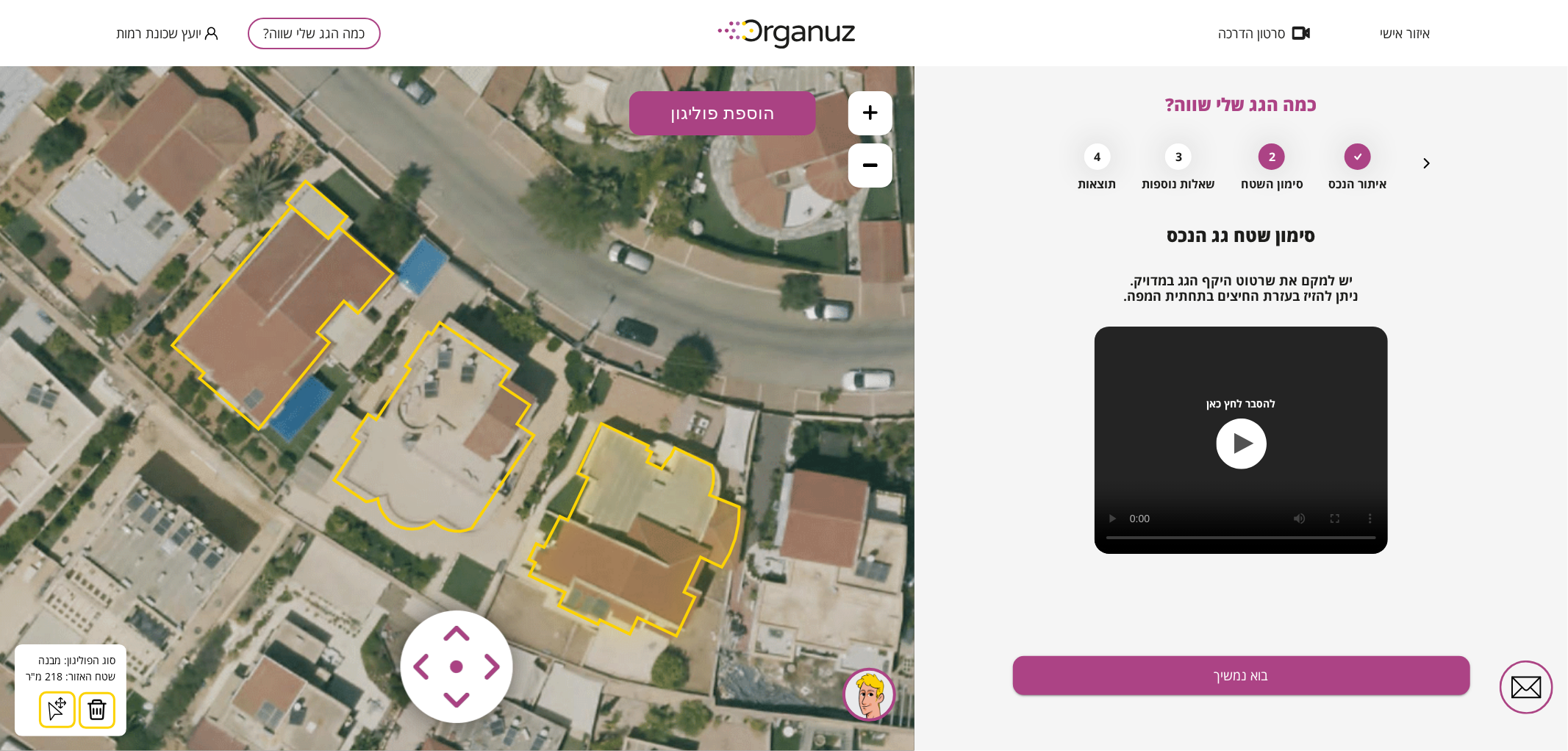
click at [106, 713] on button at bounding box center [97, 710] width 37 height 37
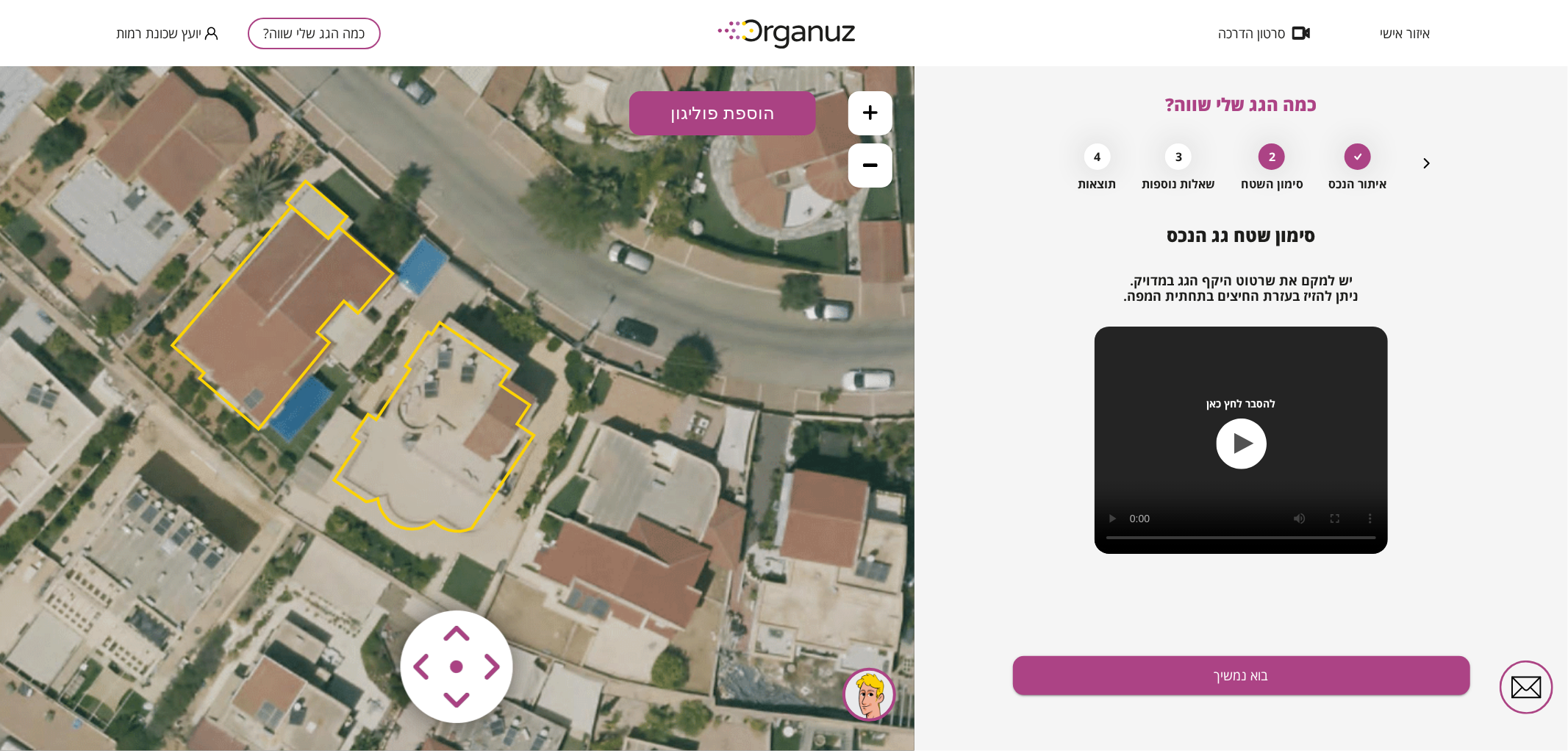
click at [290, 302] on polygon at bounding box center [282, 317] width 221 height 222
click at [267, 325] on polygon at bounding box center [283, 317] width 221 height 222
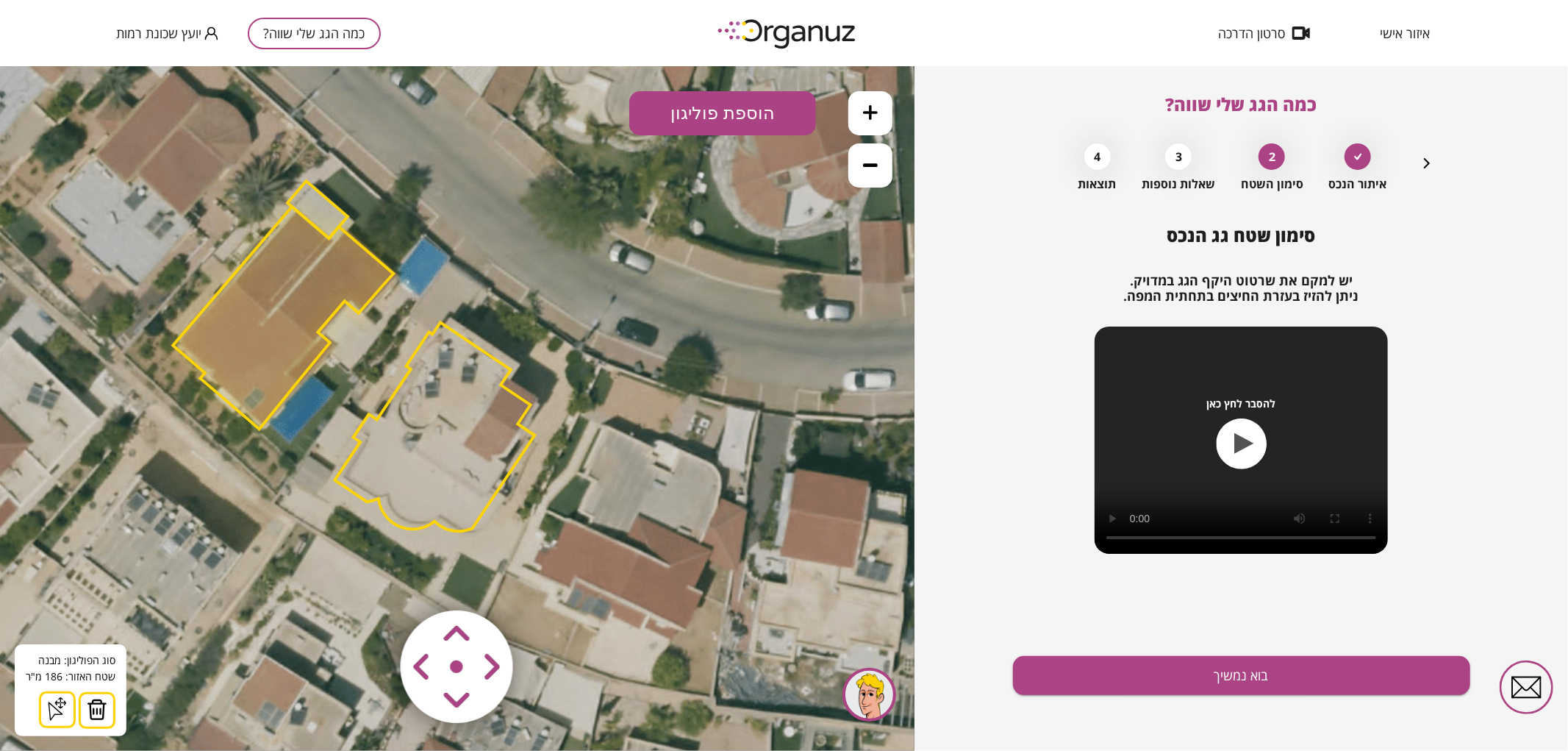
click at [104, 704] on img at bounding box center [97, 709] width 20 height 22
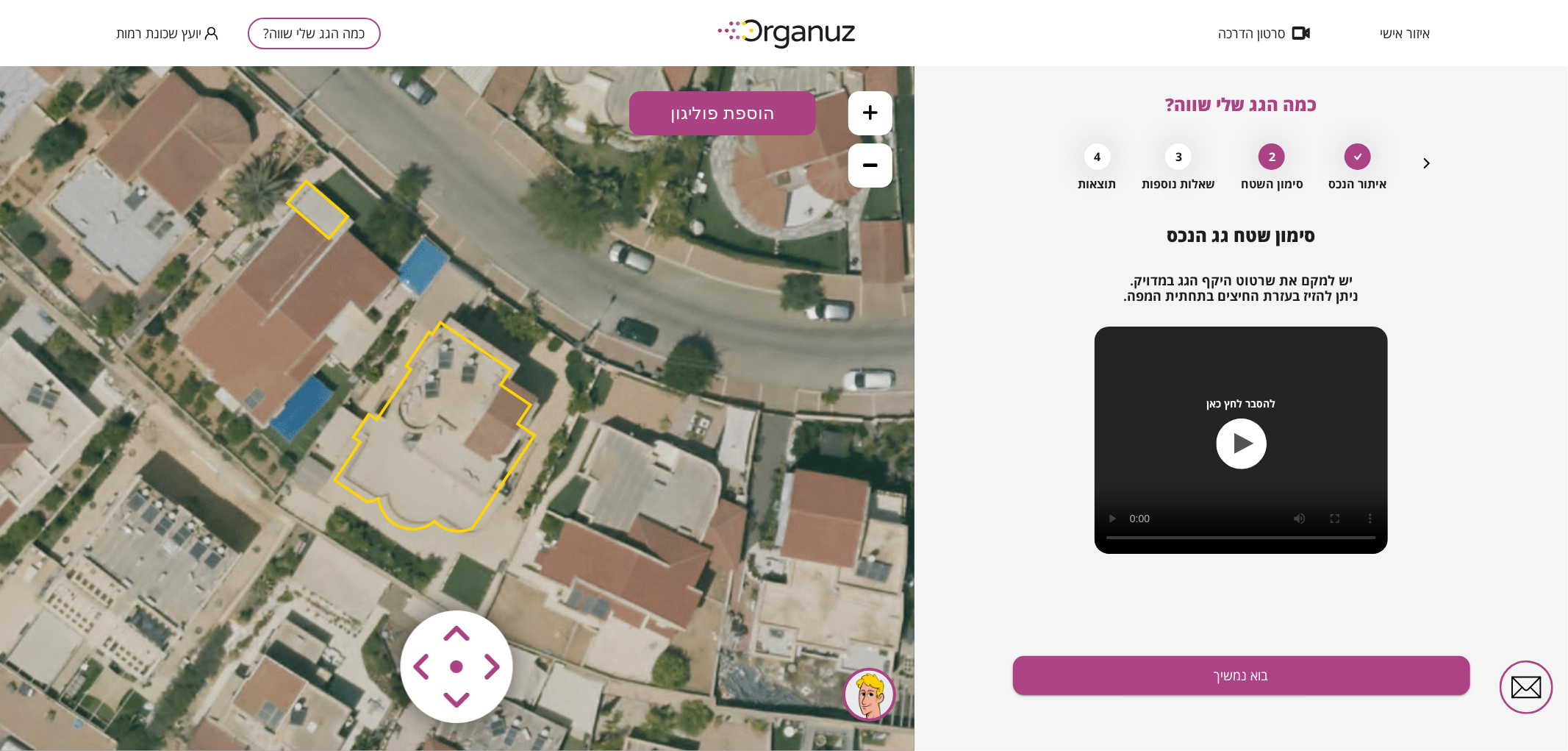
click at [314, 197] on polygon at bounding box center [318, 209] width 61 height 57
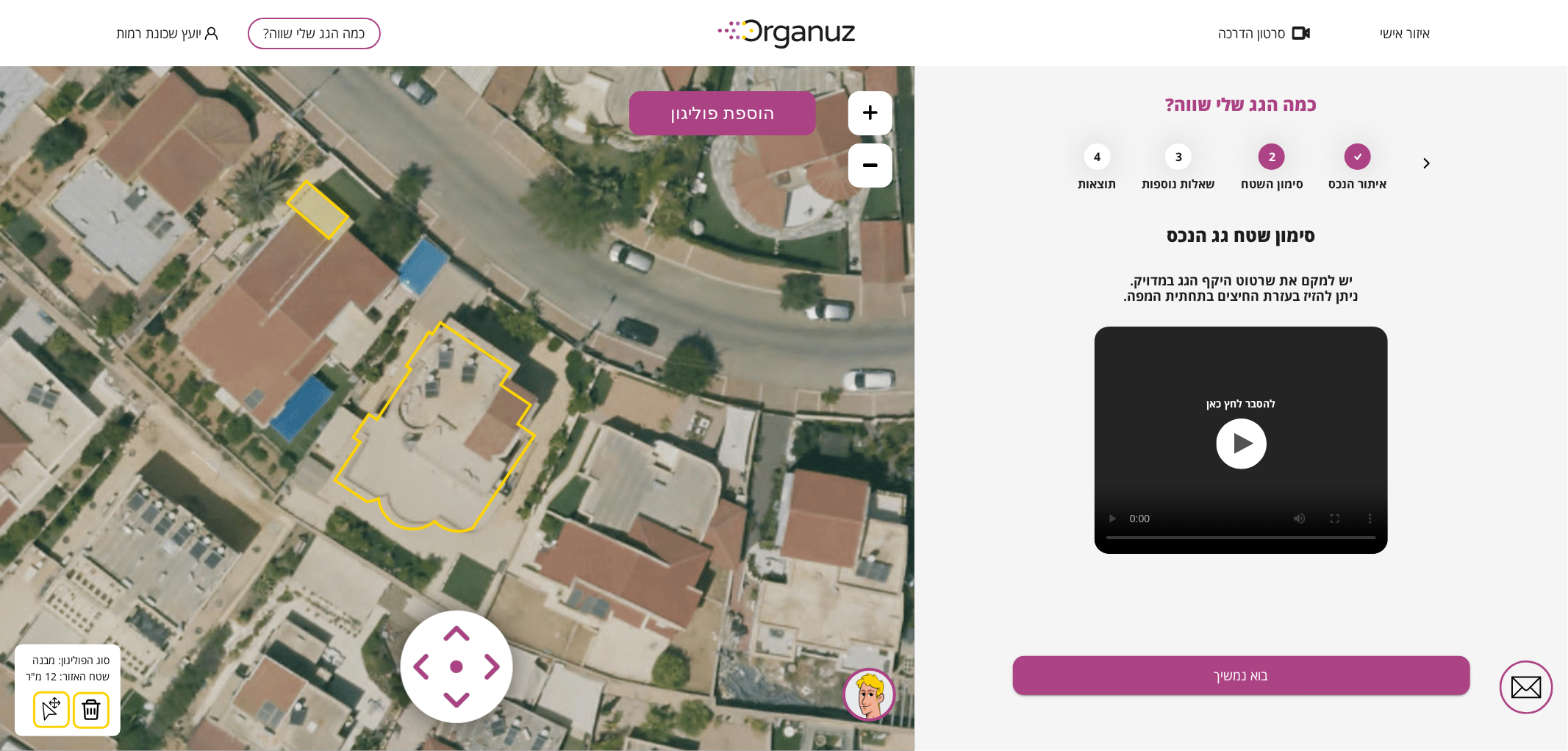
drag, startPoint x: 92, startPoint y: 708, endPoint x: 116, endPoint y: 678, distance: 38.4
click at [94, 708] on img at bounding box center [91, 709] width 20 height 22
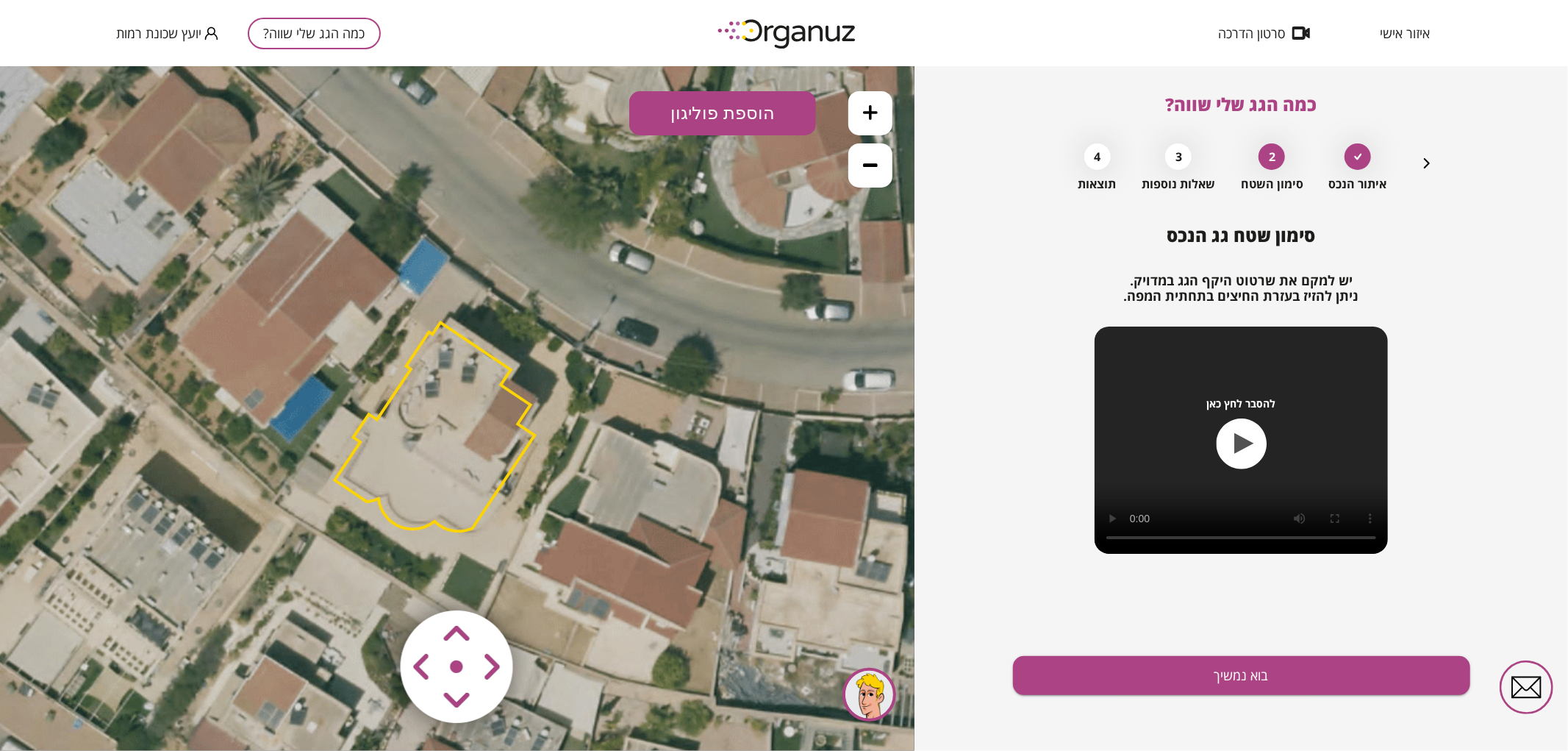
click at [392, 431] on polygon at bounding box center [435, 426] width 200 height 209
click at [494, 462] on polygon at bounding box center [435, 426] width 200 height 209
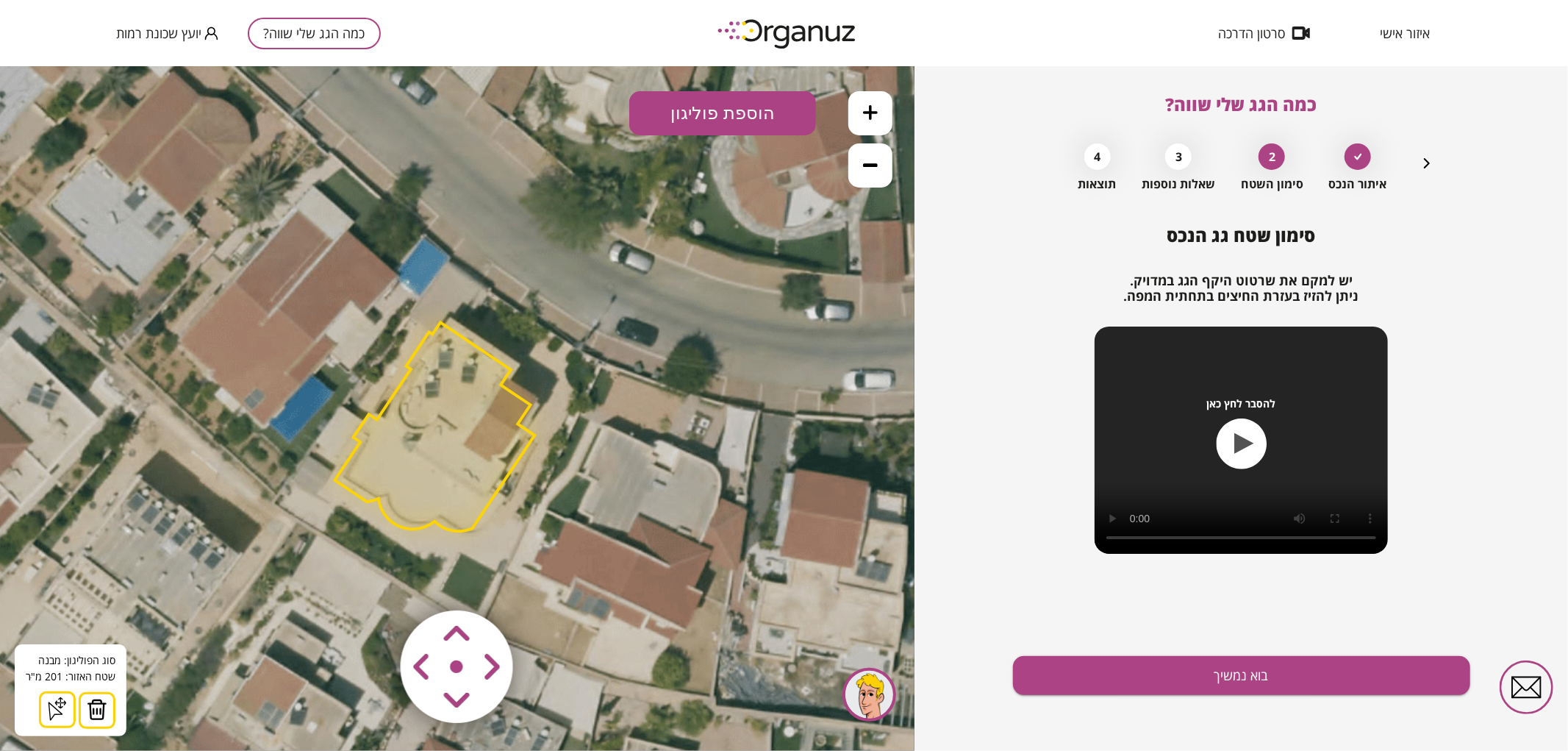
click at [520, 484] on icon at bounding box center [455, 404] width 1721 height 1721
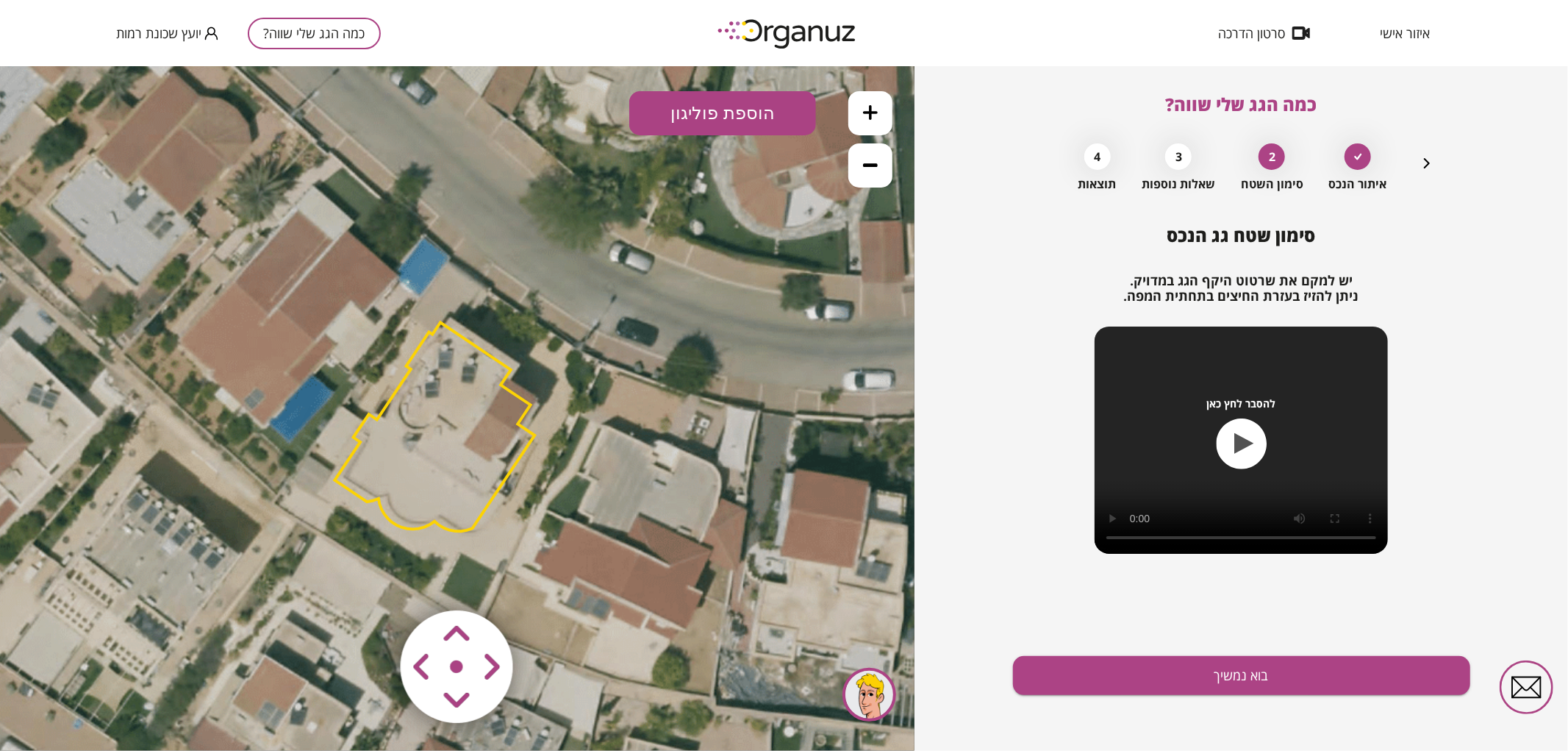
click at [369, 579] on area at bounding box center [369, 579] width 0 height 0
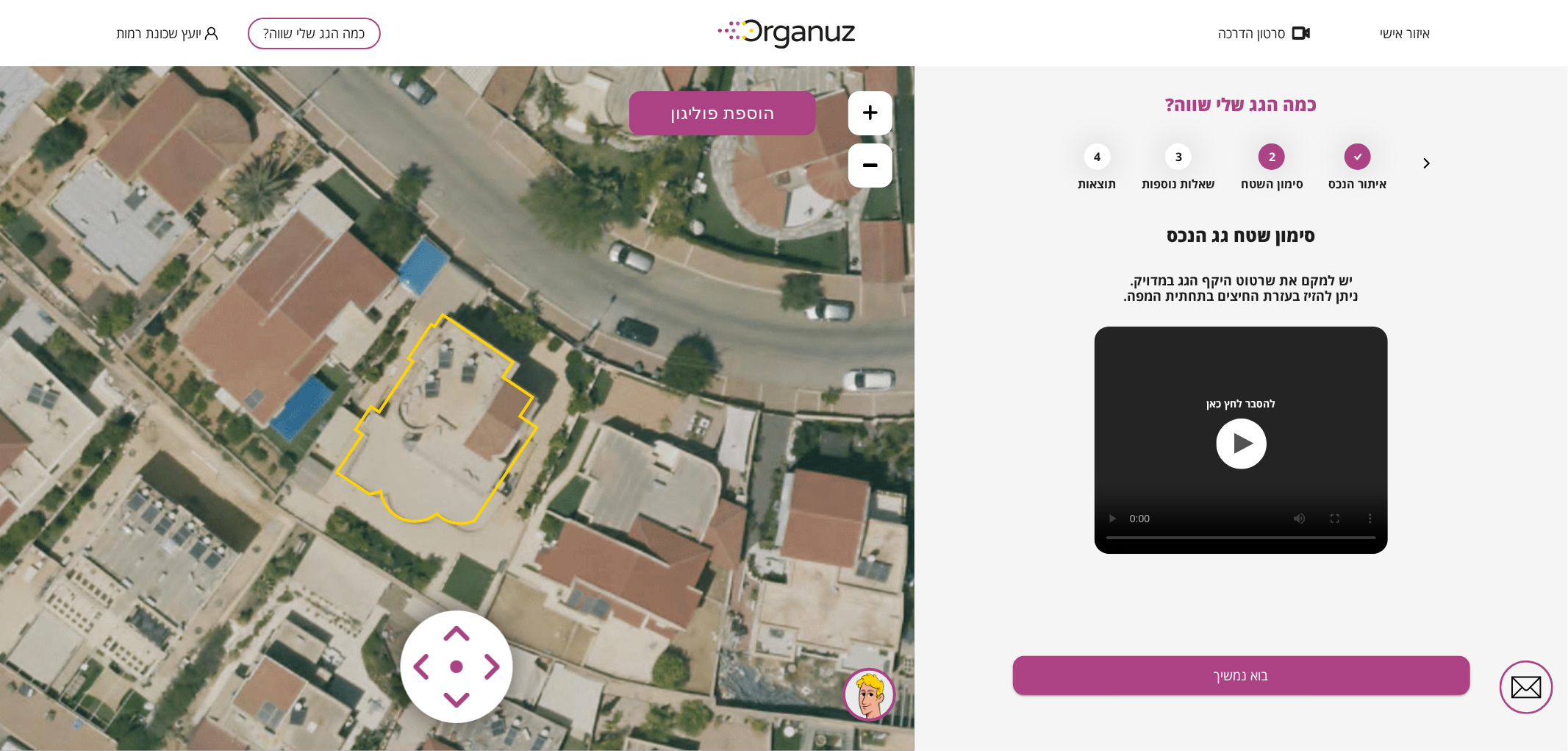
click at [369, 579] on area at bounding box center [369, 579] width 0 height 0
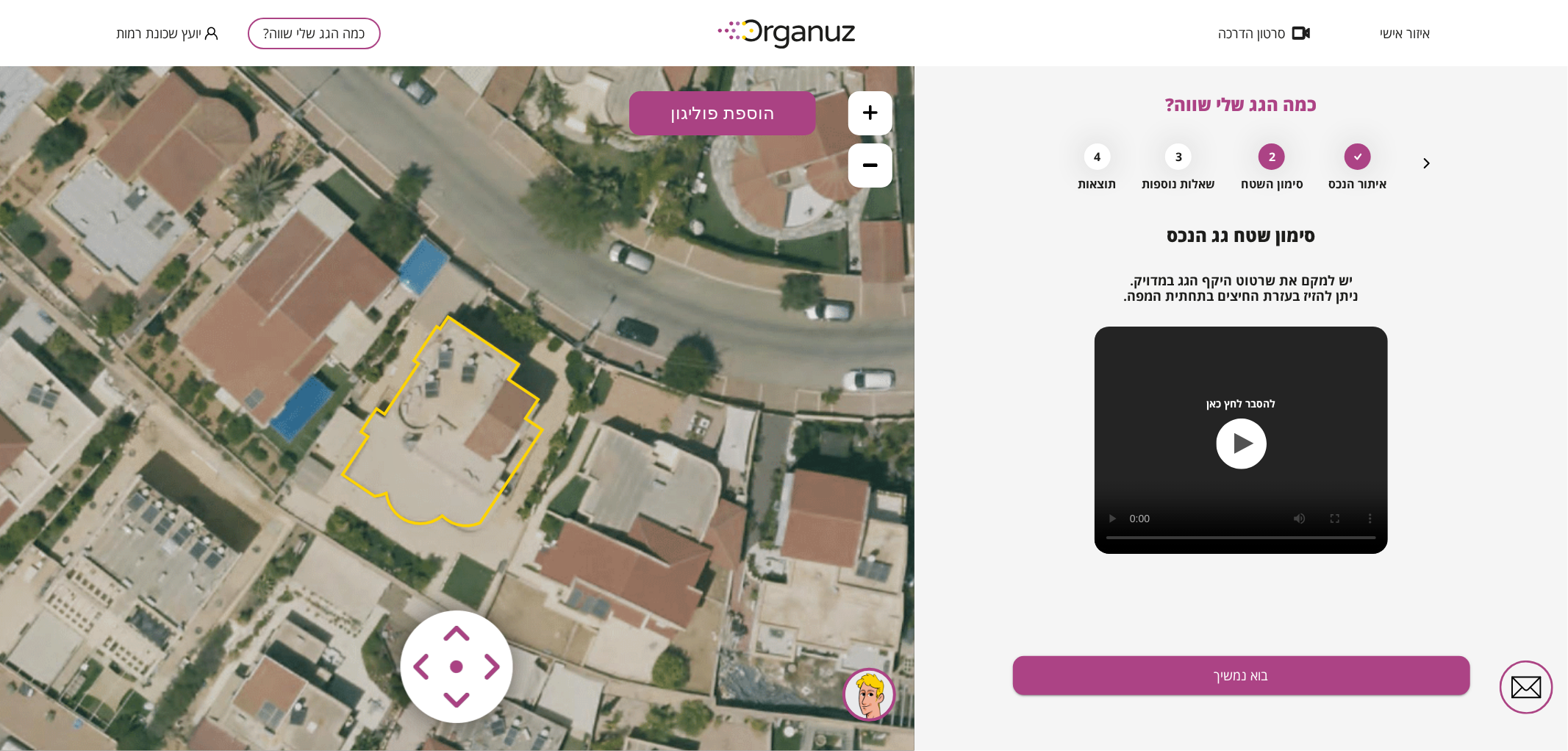
click at [369, 579] on area at bounding box center [369, 579] width 0 height 0
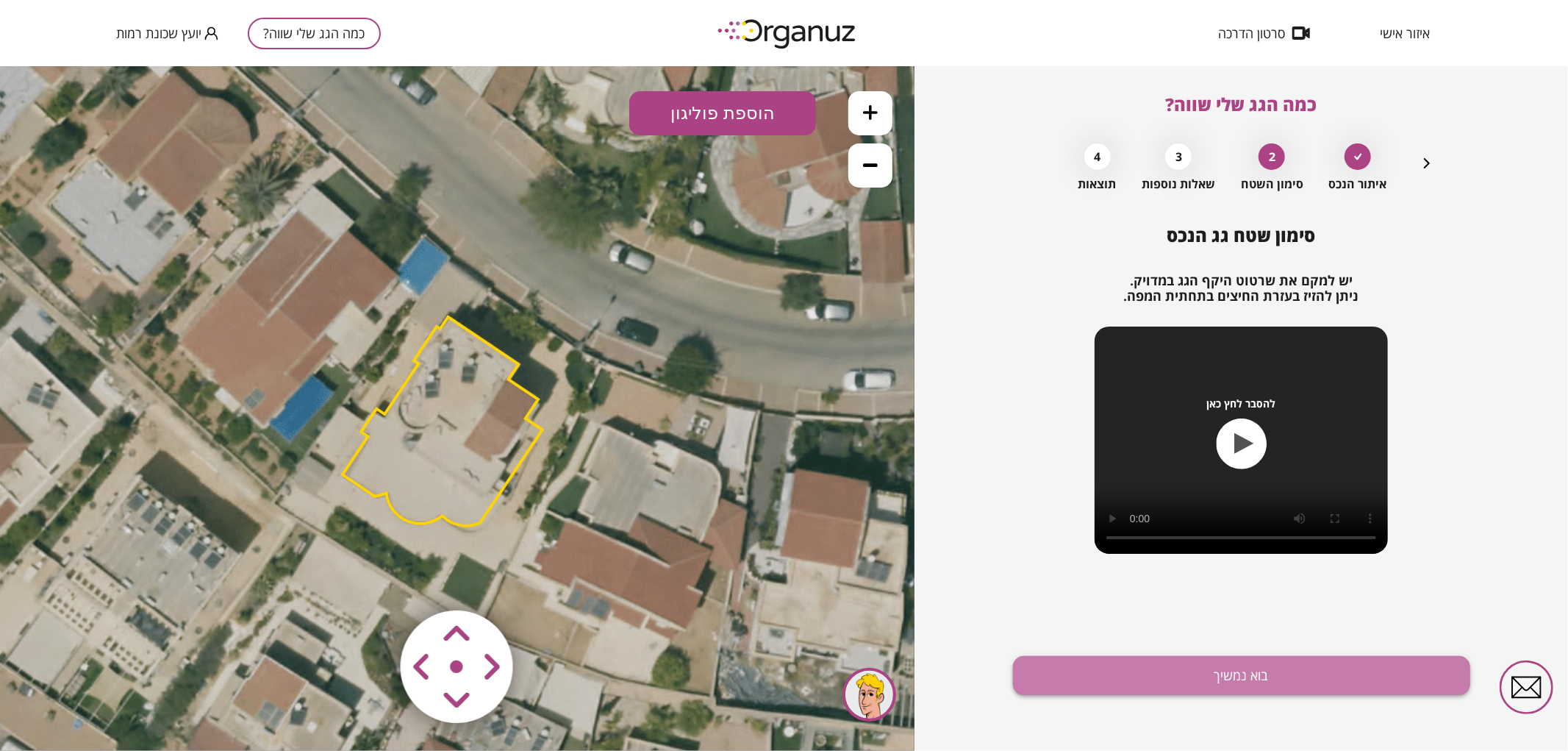
click at [1100, 672] on button "בוא נמשיך" at bounding box center [1242, 676] width 458 height 39
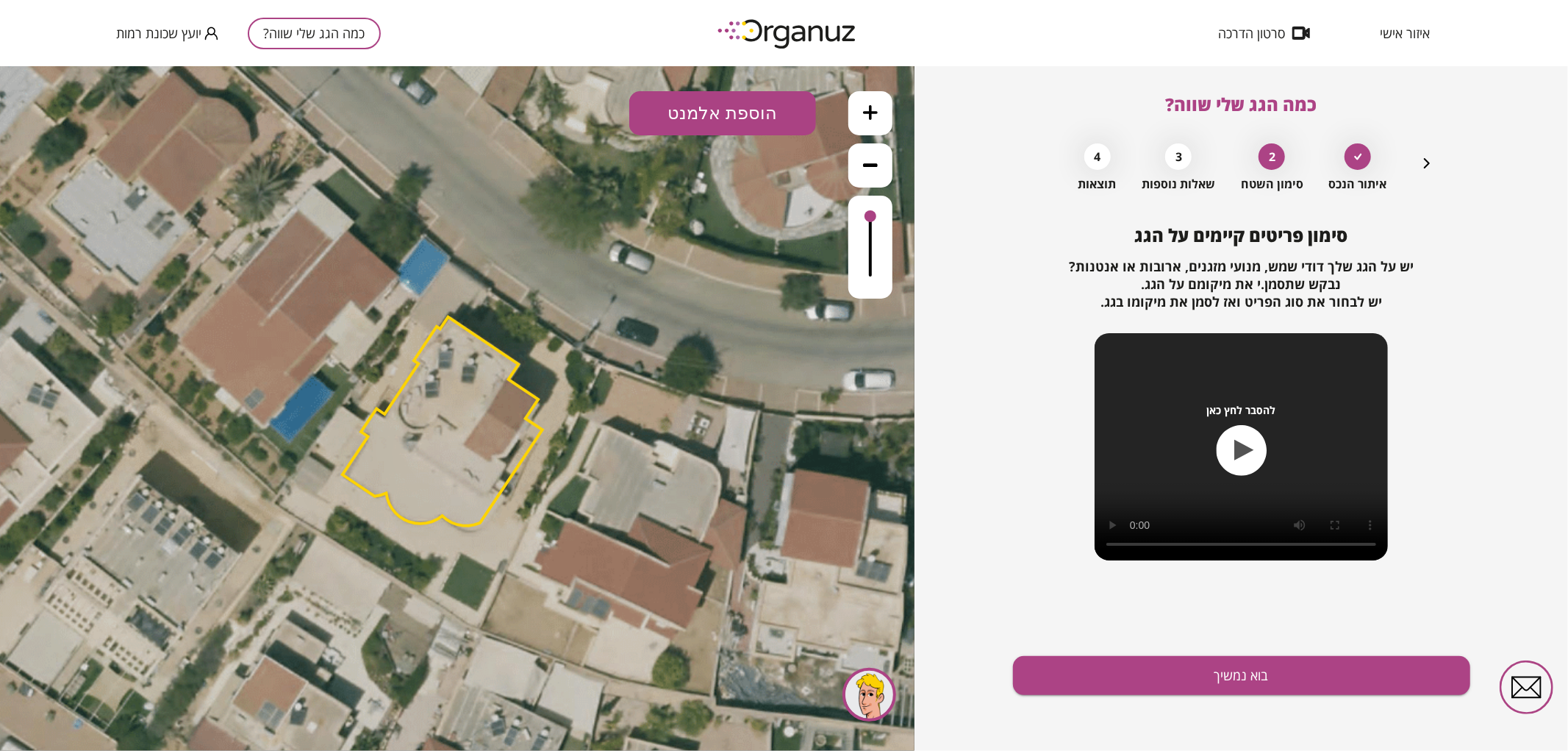
click at [876, 104] on button at bounding box center [870, 112] width 44 height 44
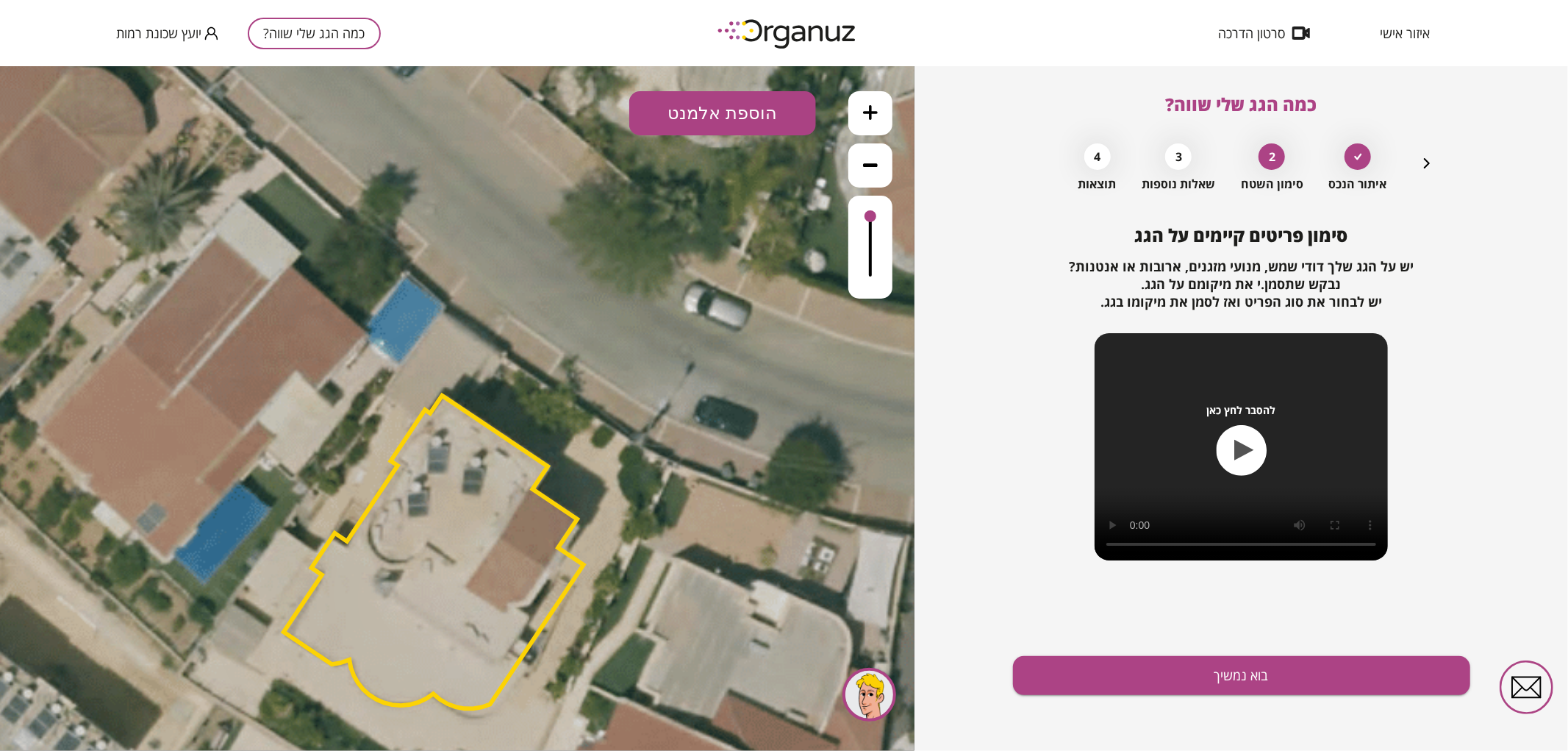
drag, startPoint x: 726, startPoint y: 317, endPoint x: 735, endPoint y: 361, distance: 44.9
click at [735, 362] on icon at bounding box center [453, 528] width 2581 height 2581
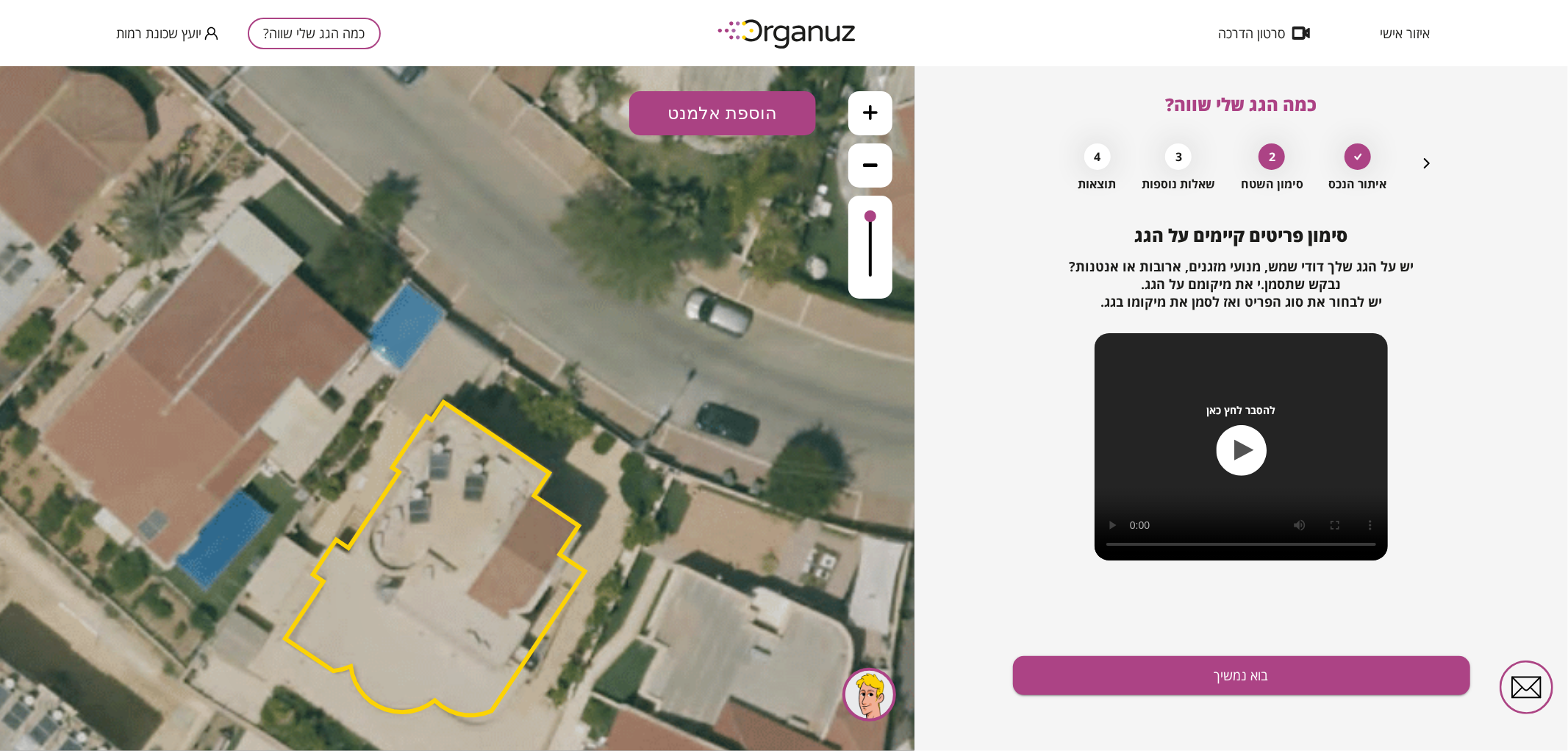
click at [721, 129] on button "הוספת אלמנט" at bounding box center [722, 112] width 187 height 44
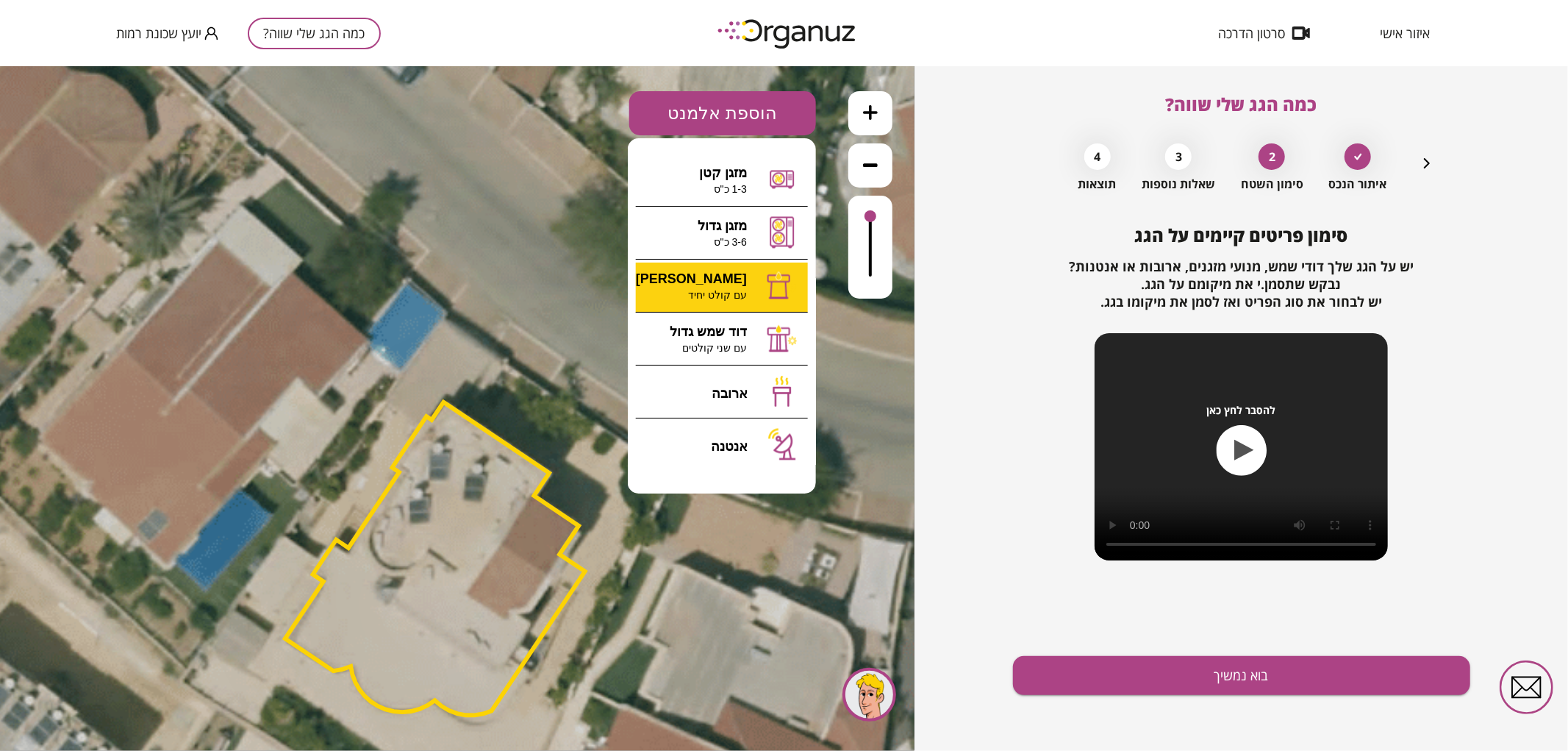
click at [733, 275] on div ".st0 { fill: #FFFFFF; } 0" at bounding box center [457, 407] width 915 height 685
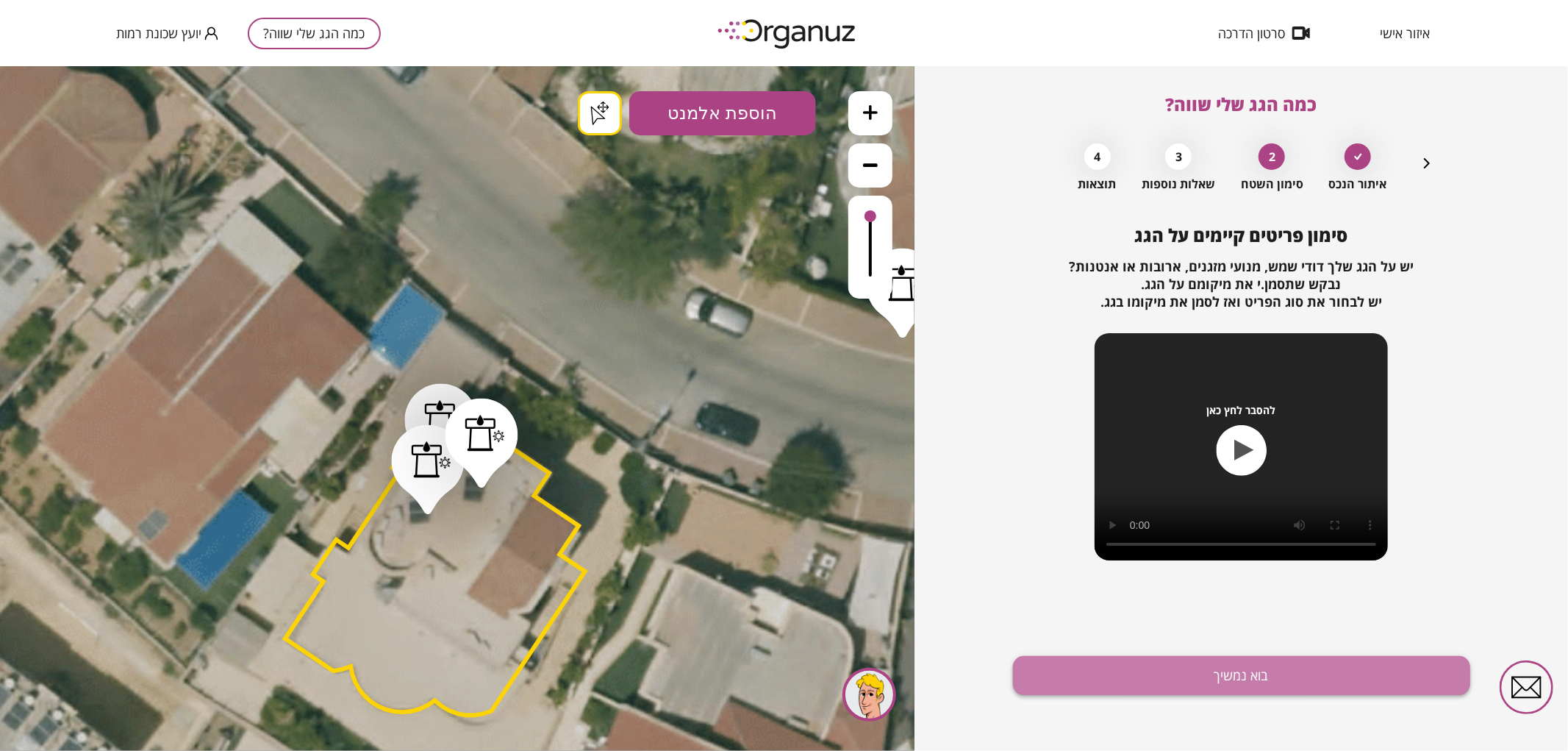
click at [1070, 678] on button "בוא נמשיך" at bounding box center [1242, 676] width 458 height 39
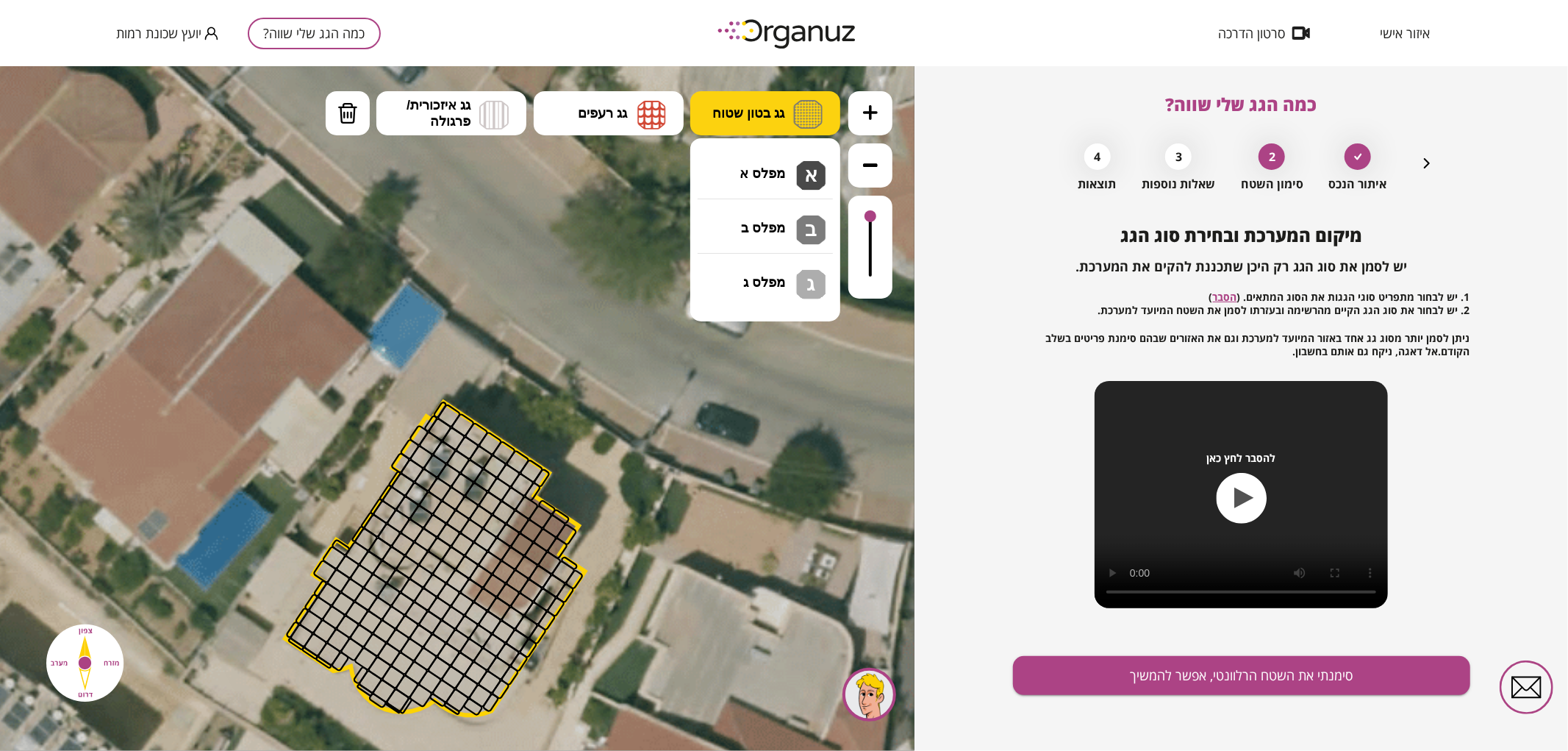
click at [790, 109] on button "גג בטון שטוח" at bounding box center [765, 112] width 150 height 44
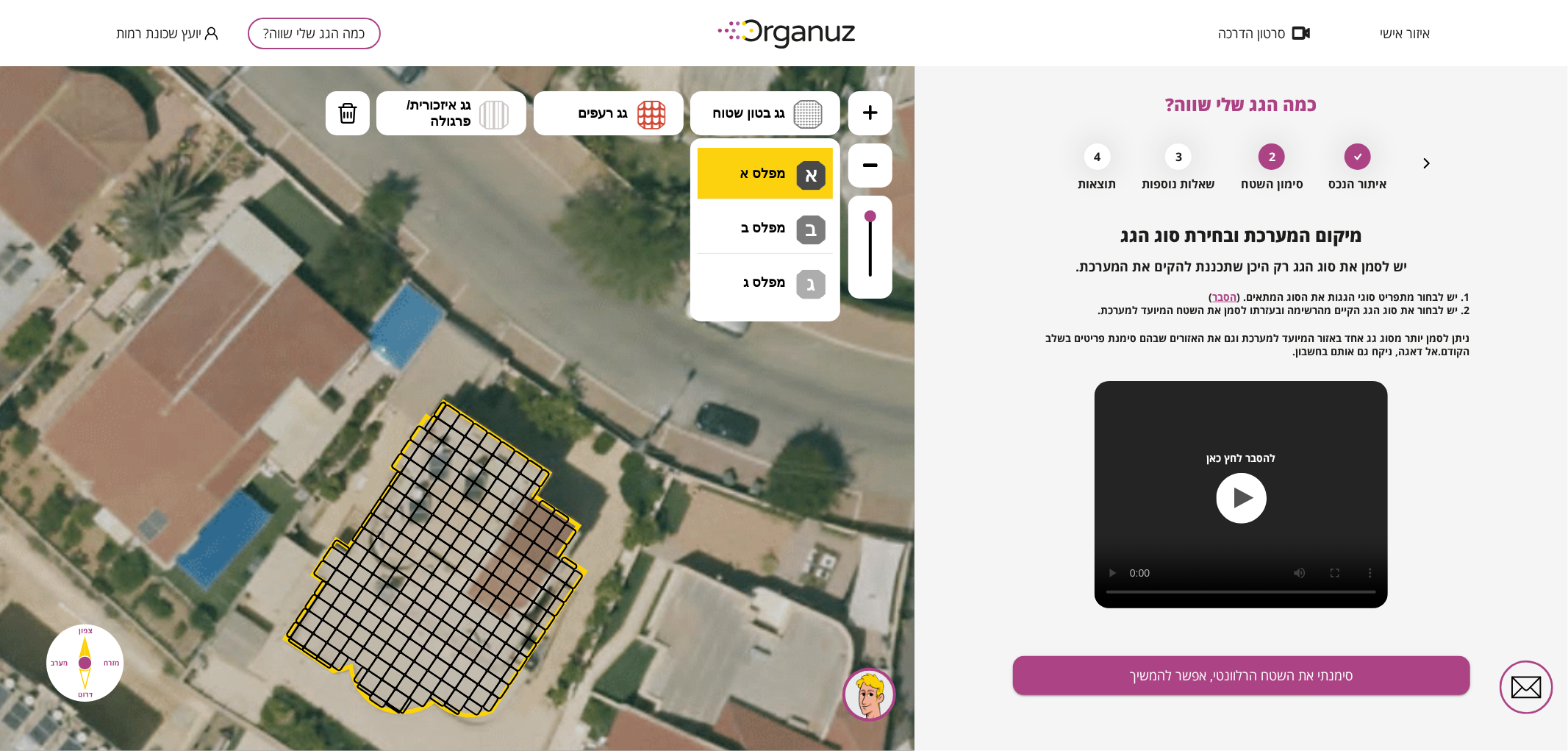
click at [779, 156] on div ".st0 { fill: #FFFFFF; } .st0 { fill: #FFFFFF; }" at bounding box center [457, 407] width 915 height 685
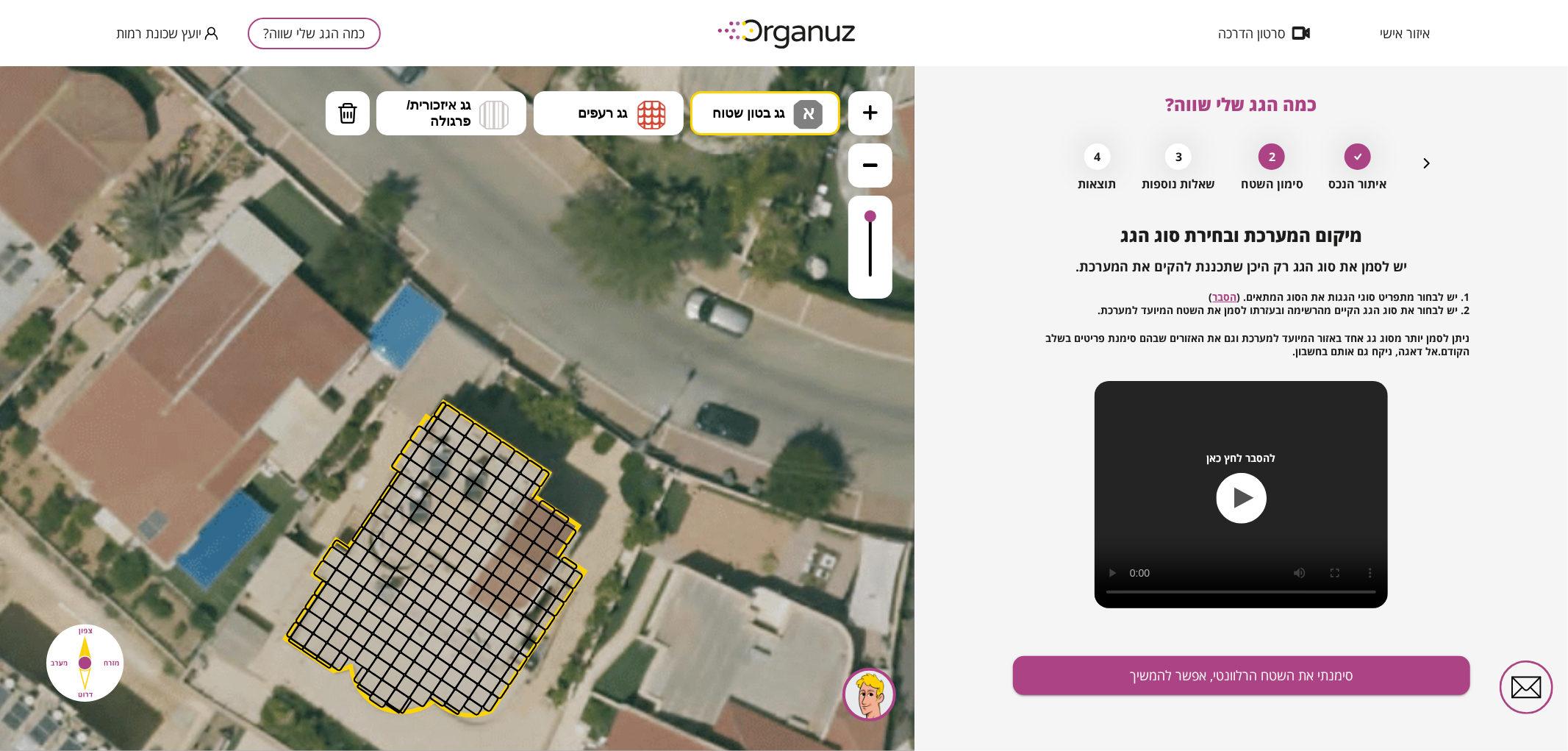
click at [884, 156] on button at bounding box center [870, 165] width 44 height 44
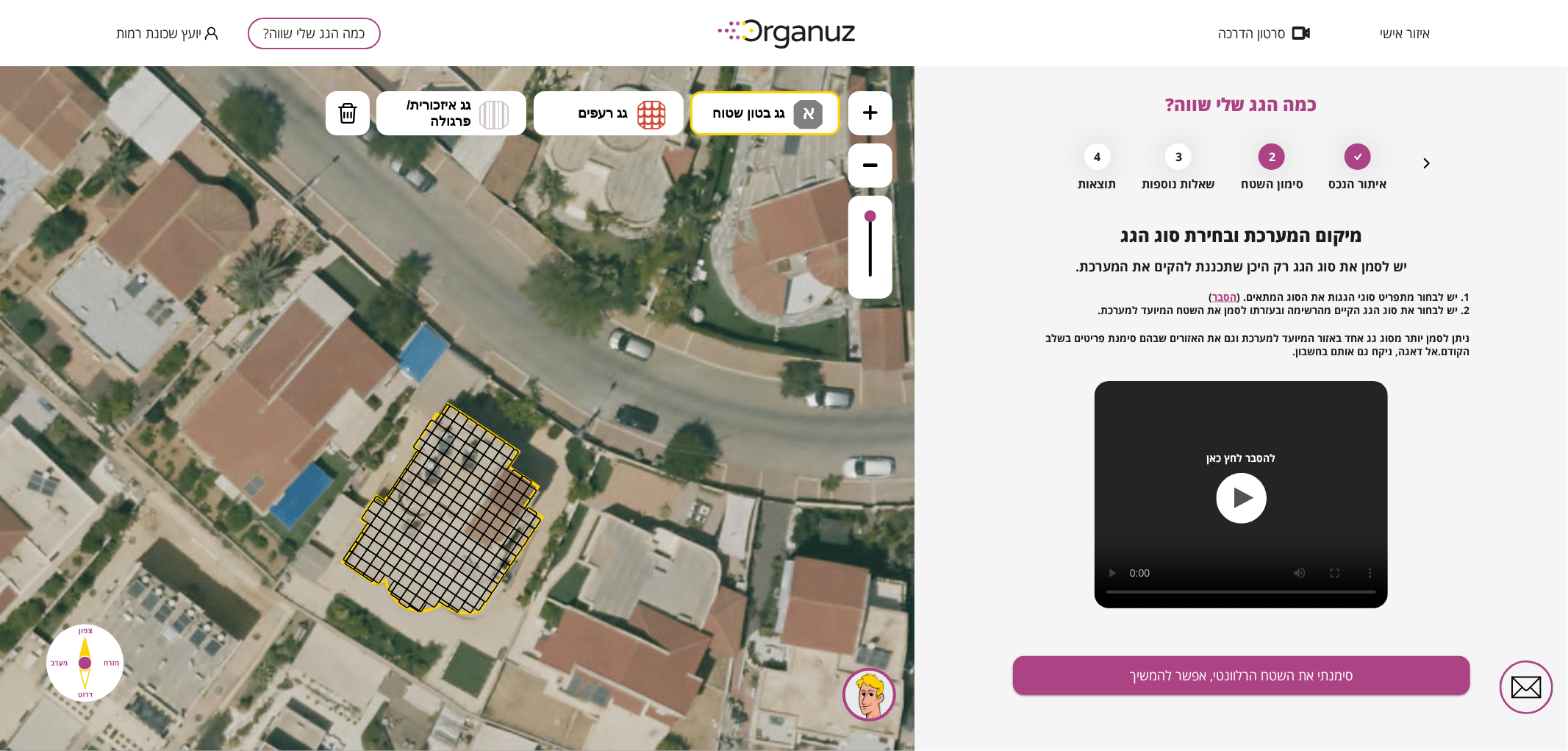
click at [886, 112] on button at bounding box center [870, 112] width 44 height 44
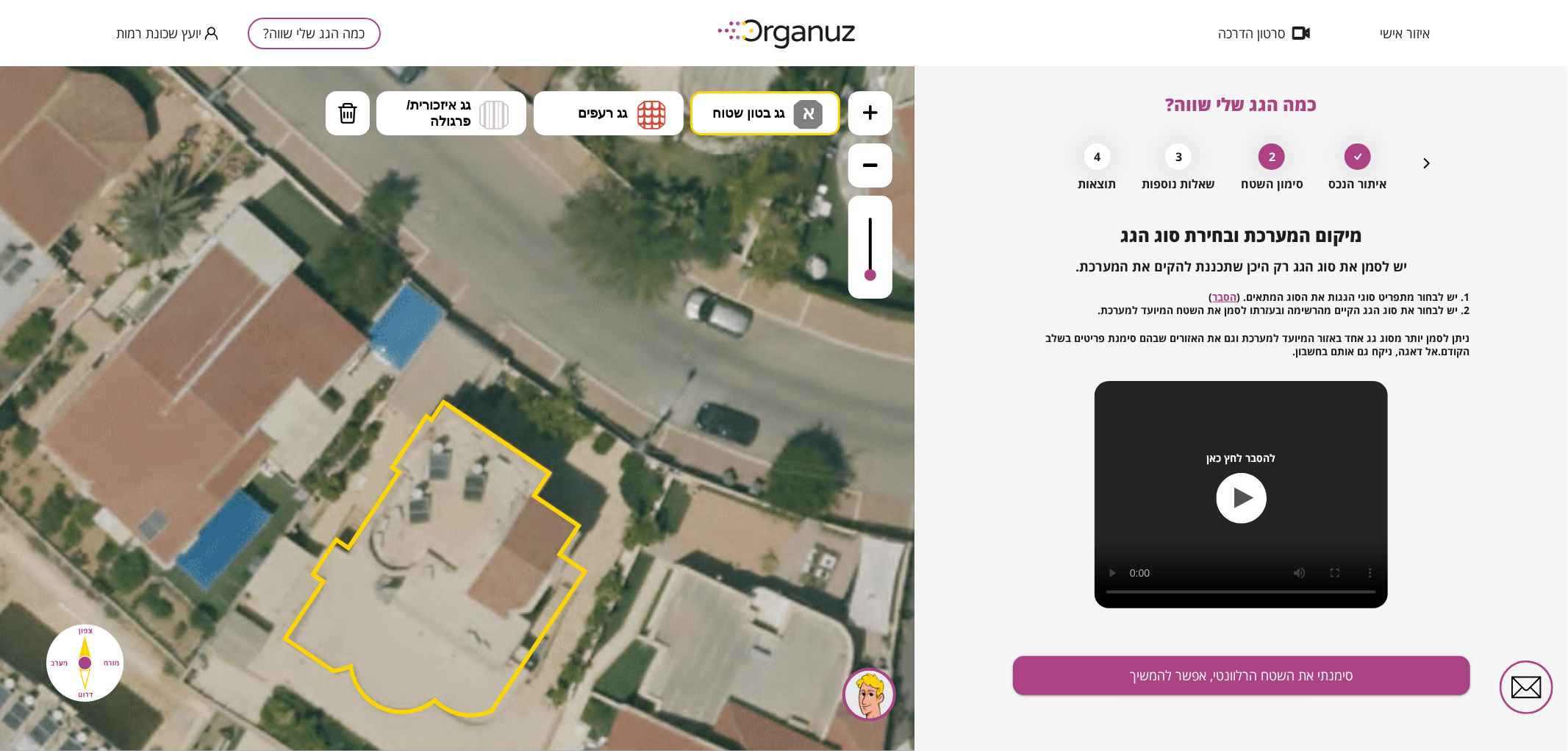
drag, startPoint x: 866, startPoint y: 222, endPoint x: 873, endPoint y: 284, distance: 62.4
click at [873, 284] on div at bounding box center [870, 246] width 44 height 103
click at [872, 268] on div at bounding box center [870, 267] width 12 height 12
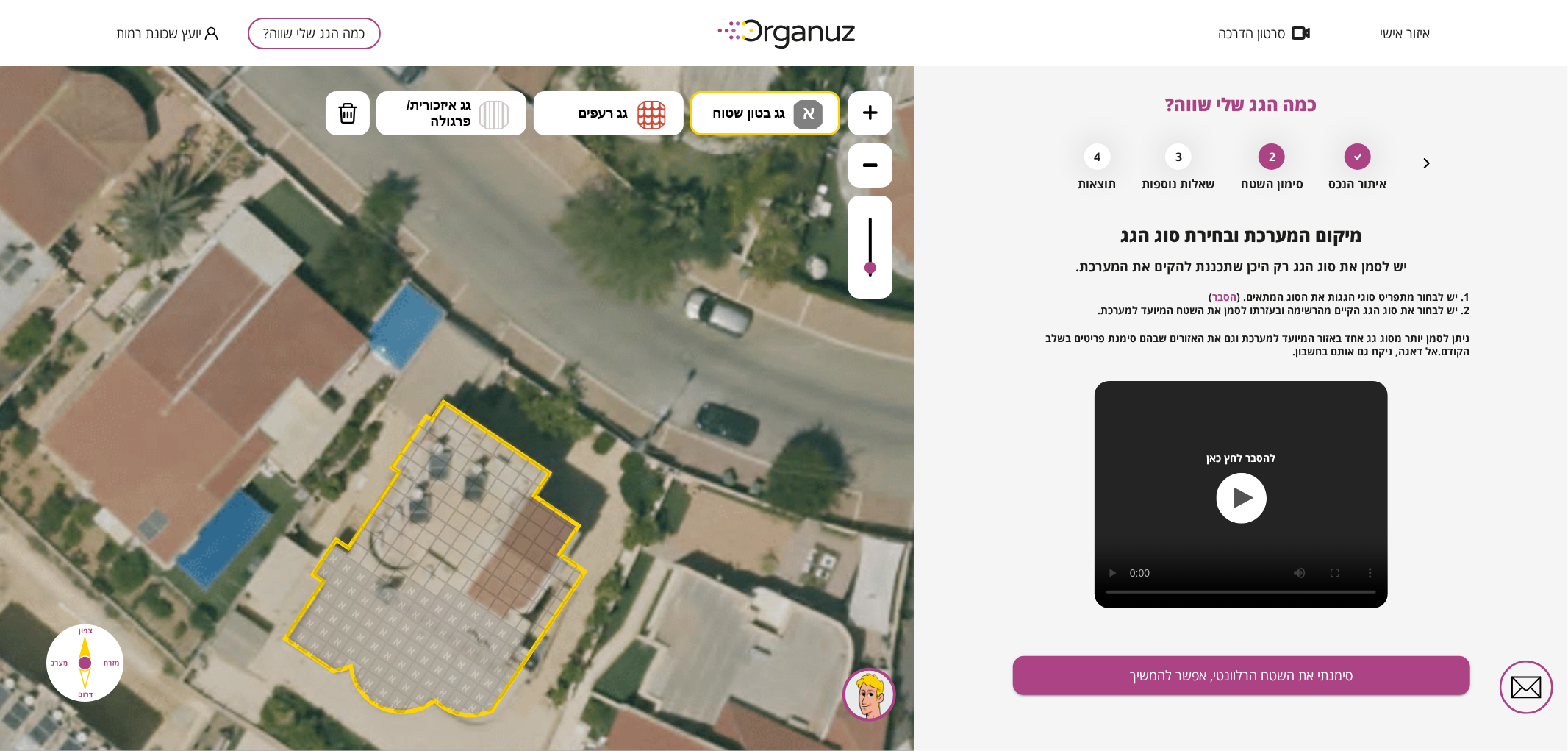
drag, startPoint x: 398, startPoint y: 700, endPoint x: 417, endPoint y: 588, distance: 113.6
drag, startPoint x: 372, startPoint y: 568, endPoint x: 407, endPoint y: 582, distance: 37.7
drag, startPoint x: 417, startPoint y: 575, endPoint x: 436, endPoint y: 586, distance: 22.0
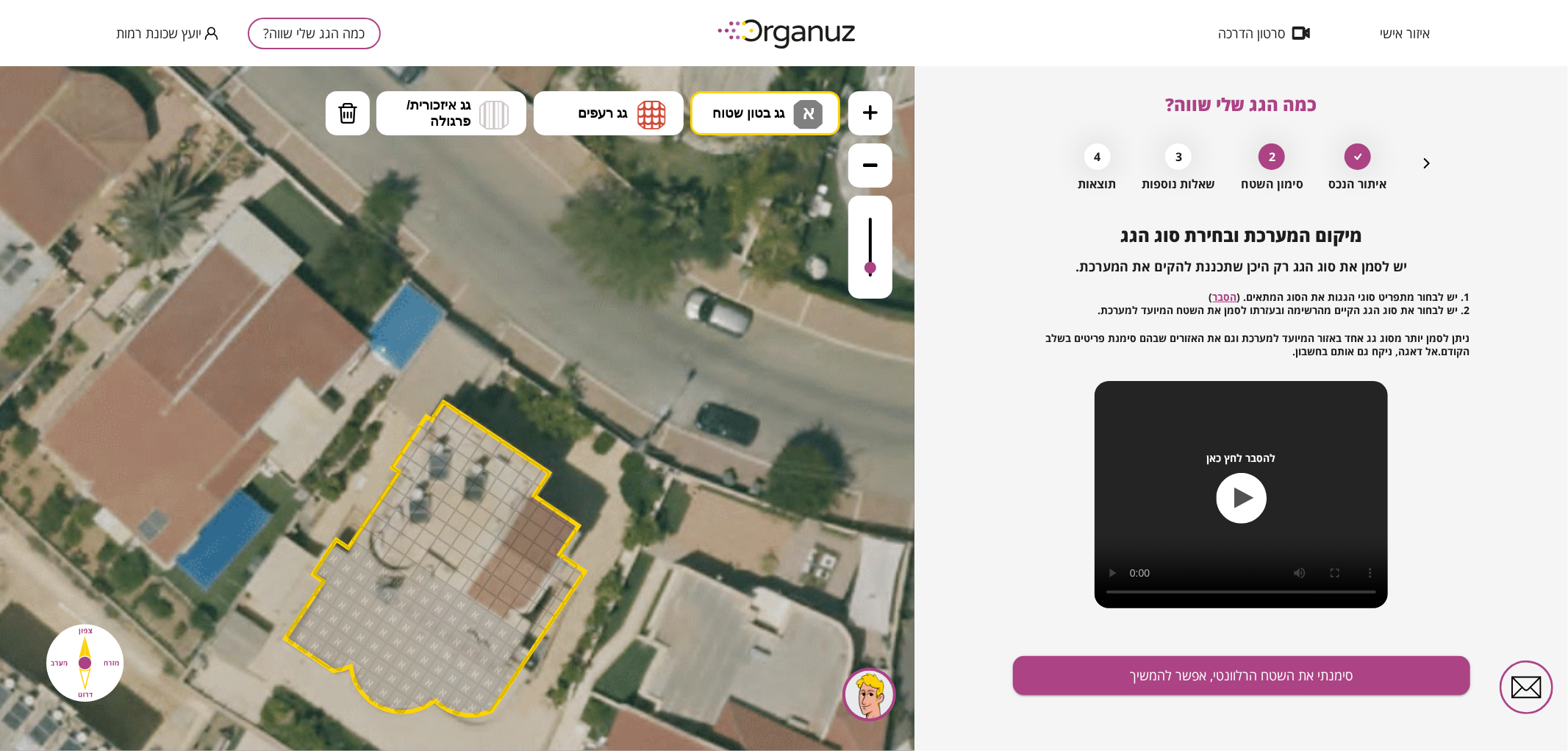
click at [725, 122] on button "גג בטון שטוח א" at bounding box center [765, 112] width 150 height 44
click at [730, 212] on div ".st0 { fill: #FFFFFF; } .st0 { fill: #FFFFFF; }" at bounding box center [457, 407] width 915 height 685
drag, startPoint x: 382, startPoint y: 545, endPoint x: 447, endPoint y: 550, distance: 65.2
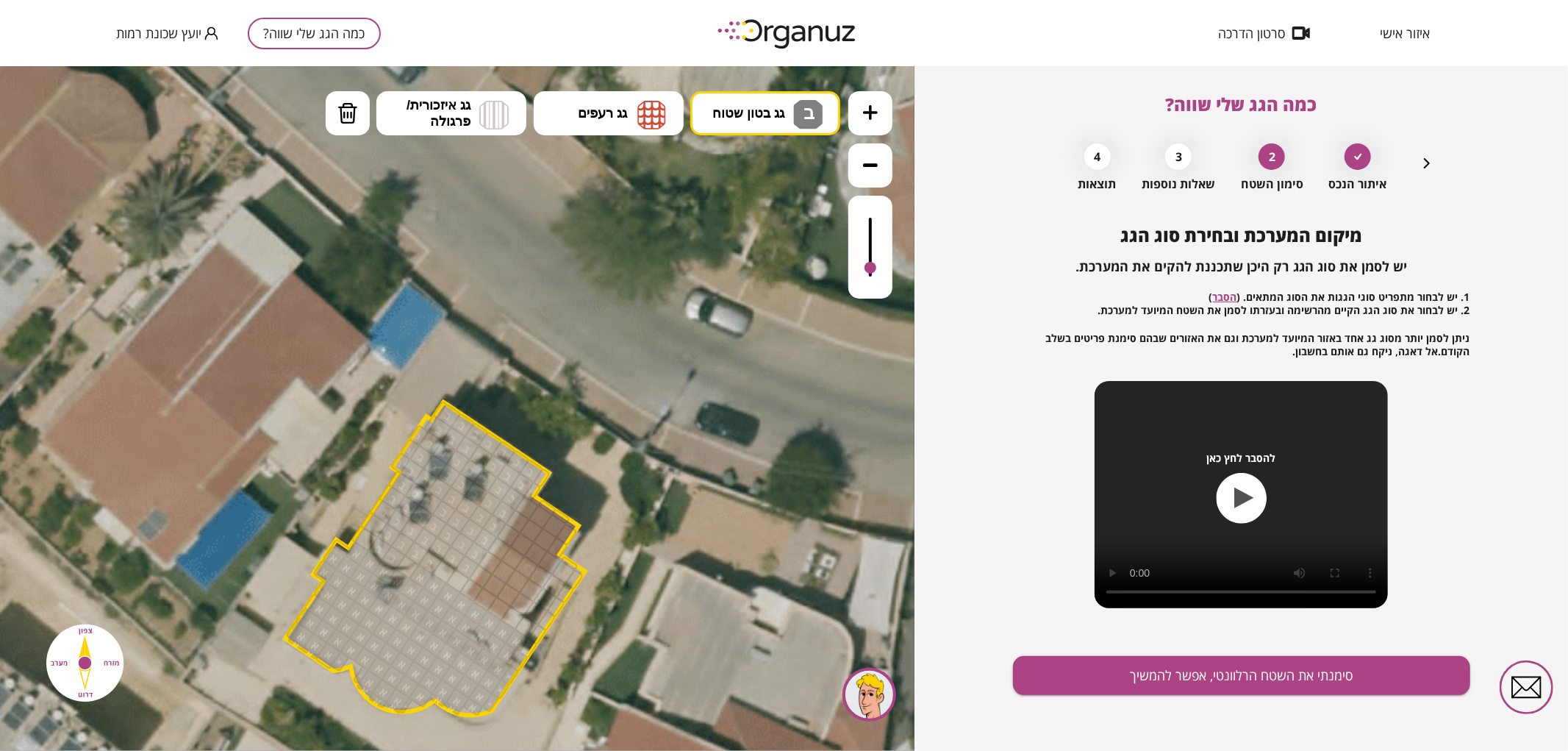
drag, startPoint x: 452, startPoint y: 561, endPoint x: 457, endPoint y: 443, distance: 118.1
drag, startPoint x: 356, startPoint y: 119, endPoint x: 366, endPoint y: 155, distance: 37.4
click at [356, 121] on img at bounding box center [347, 112] width 20 height 22
click at [427, 561] on div at bounding box center [429, 563] width 25 height 25
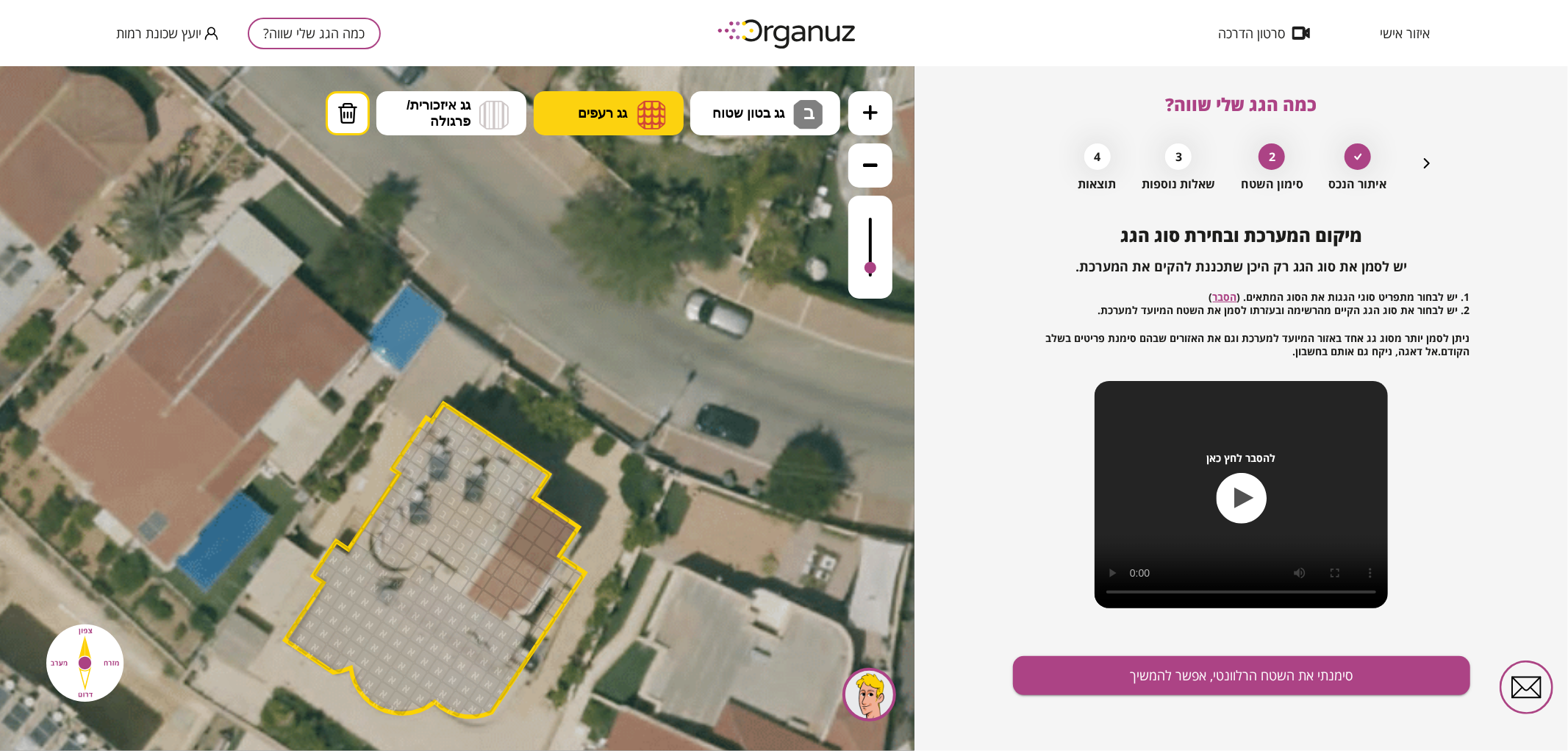
click at [656, 115] on img at bounding box center [652, 114] width 28 height 29
click at [638, 180] on div ".st0 { fill: #FFFFFF; } .st0 { fill: #FFFFFF; }" at bounding box center [457, 407] width 915 height 685
drag, startPoint x: 520, startPoint y: 546, endPoint x: 532, endPoint y: 520, distance: 28.6
click at [340, 117] on img at bounding box center [347, 112] width 20 height 22
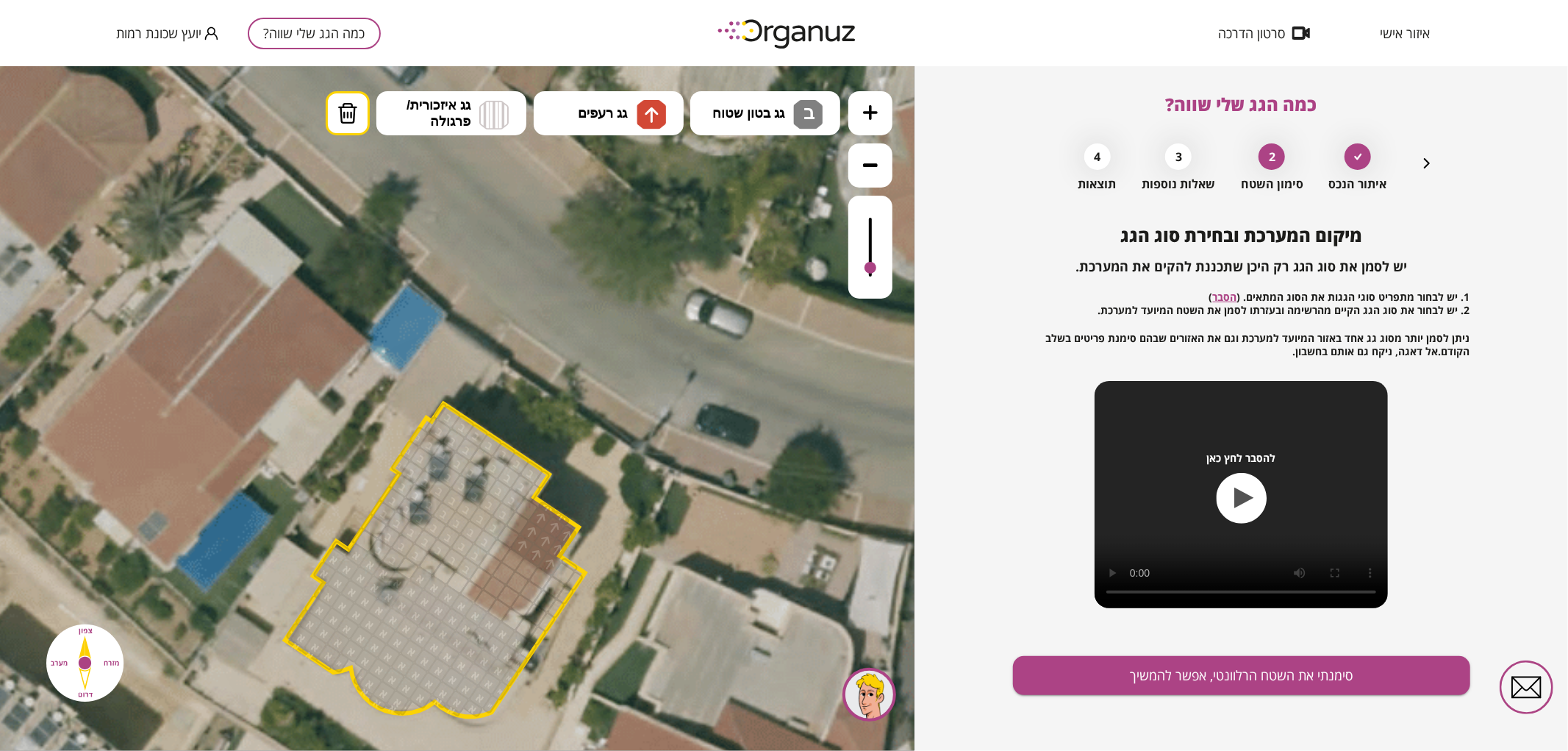
drag, startPoint x: 528, startPoint y: 506, endPoint x: 517, endPoint y: 517, distance: 15.6
click at [665, 90] on button "גג רעפים" at bounding box center [608, 112] width 150 height 44
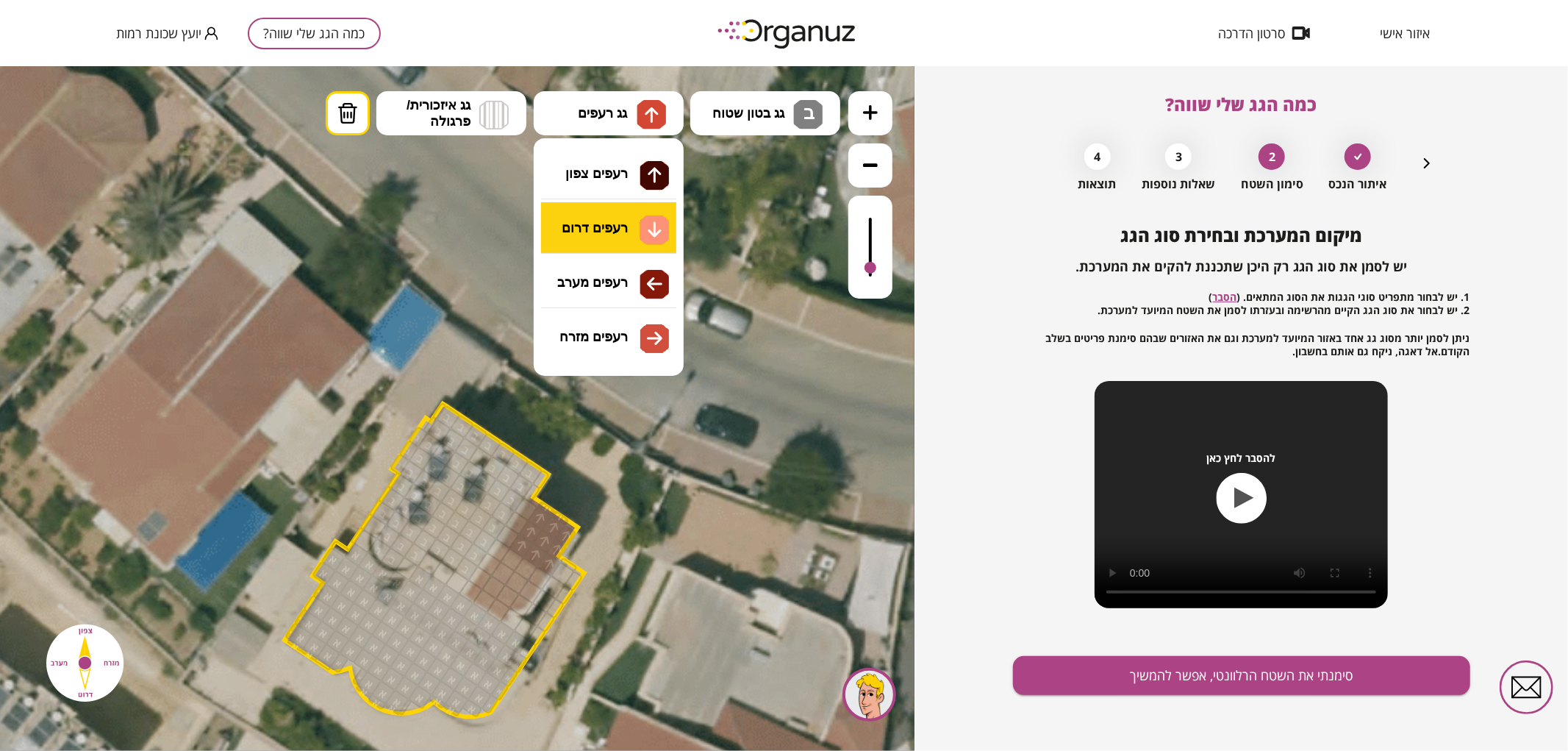
click at [608, 222] on div ".st0 { fill: #FFFFFF; } .st0 { fill: #FFFFFF; }" at bounding box center [457, 407] width 915 height 685
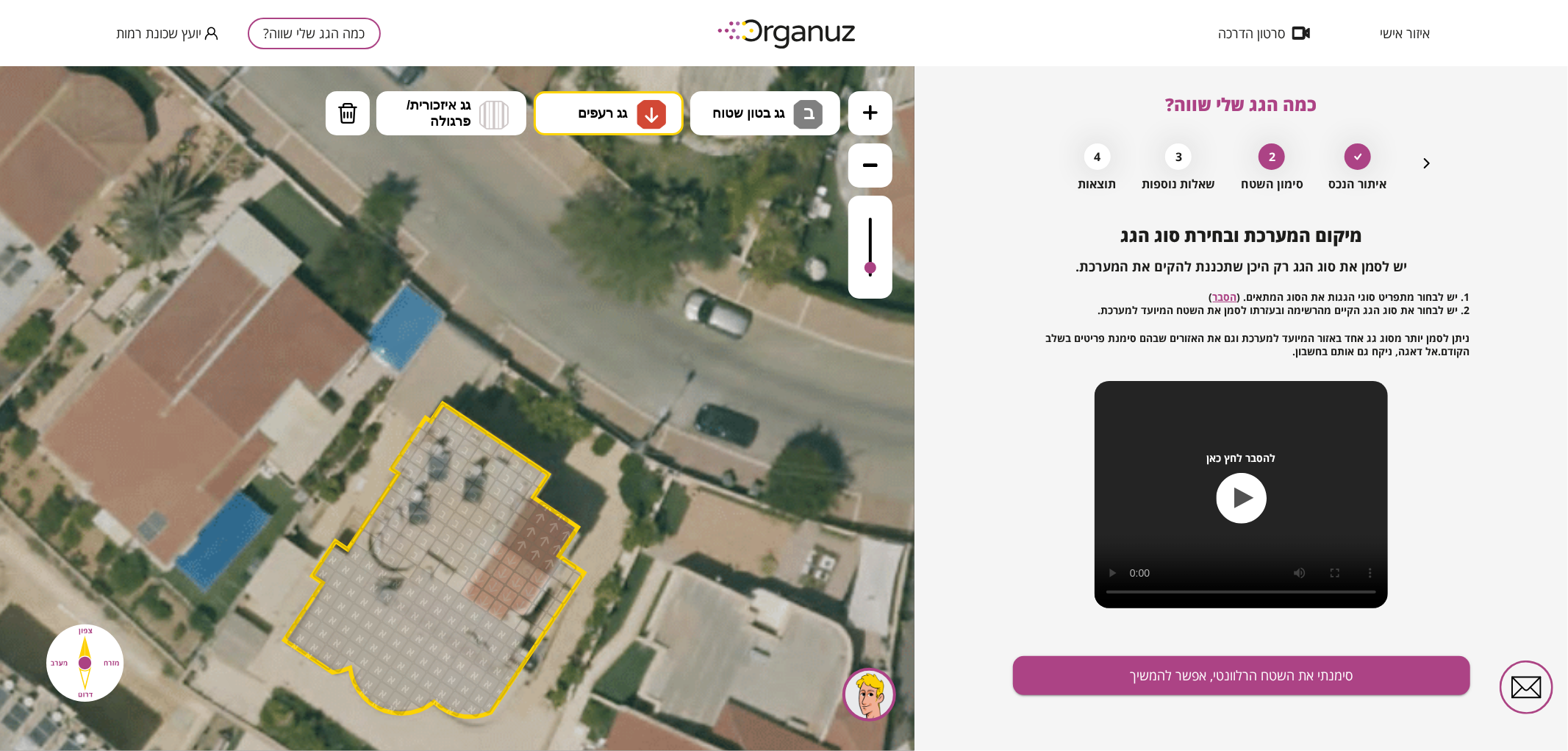
drag, startPoint x: 495, startPoint y: 609, endPoint x: 498, endPoint y: 550, distance: 59.1
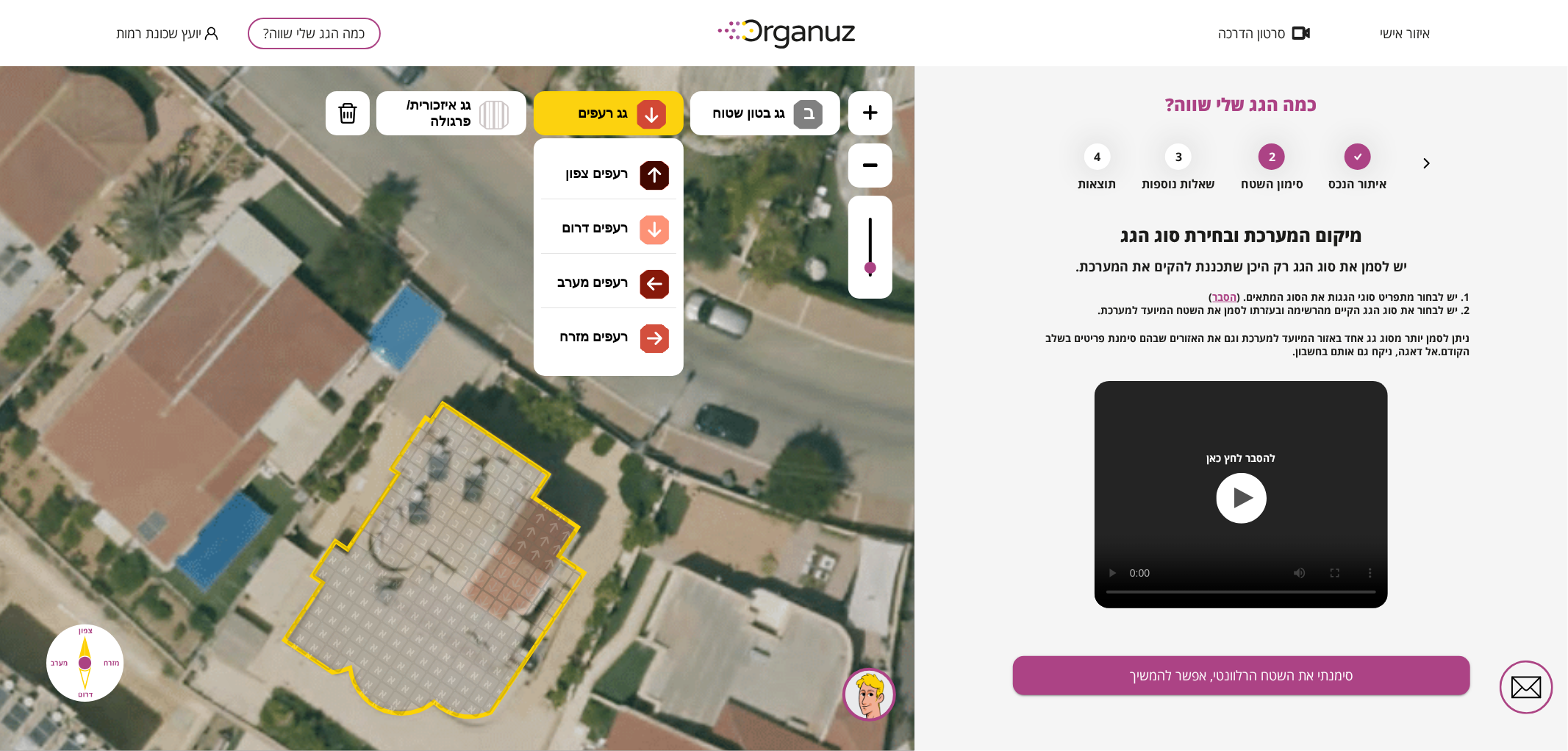
click at [631, 120] on button "גג רעפים" at bounding box center [608, 112] width 150 height 44
drag, startPoint x: 622, startPoint y: 158, endPoint x: 621, endPoint y: 169, distance: 11.0
click at [622, 159] on div ".st0 { fill: #FFFFFF; } .st0 { fill: #FFFFFF; }" at bounding box center [457, 407] width 915 height 685
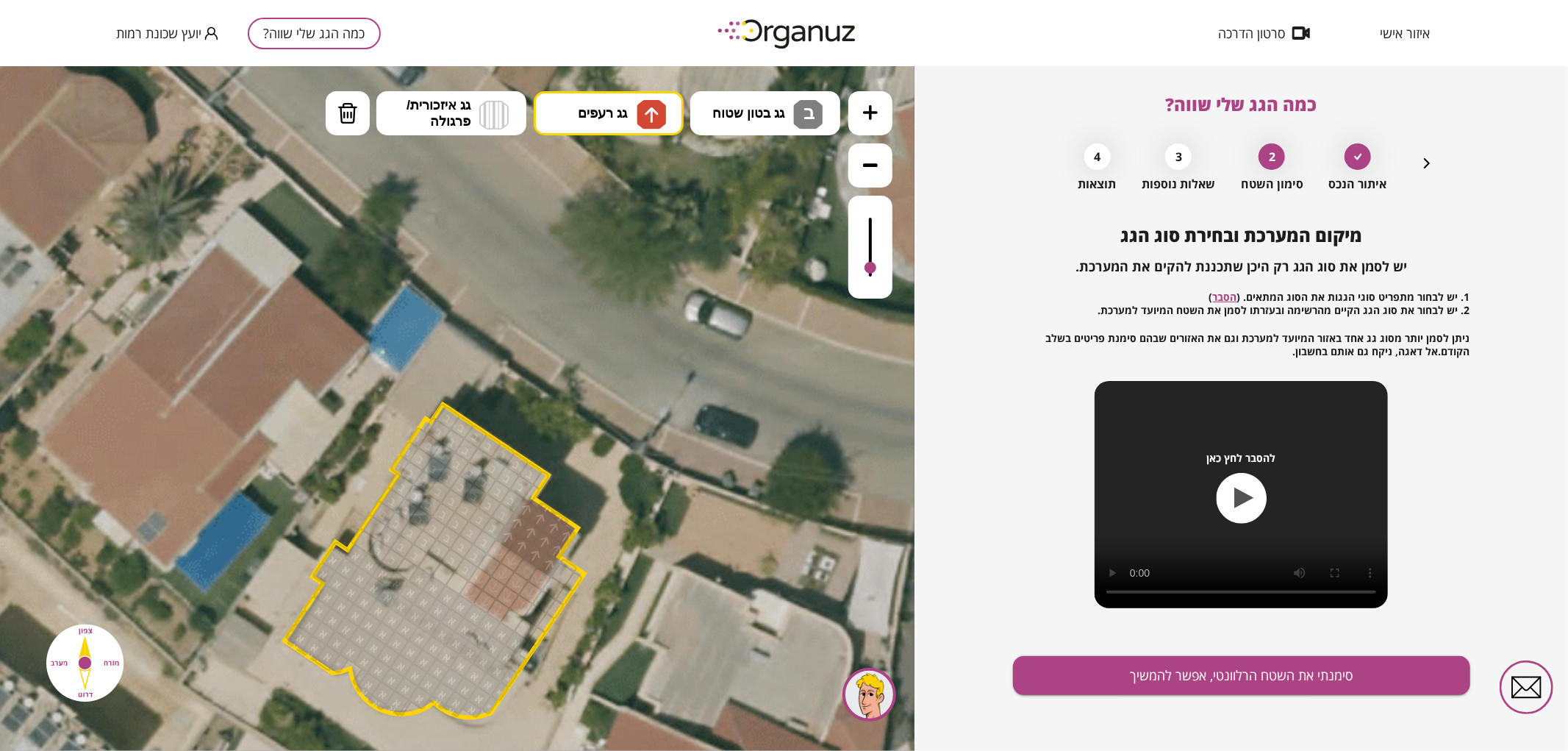
drag, startPoint x: 510, startPoint y: 540, endPoint x: 531, endPoint y: 509, distance: 37.4
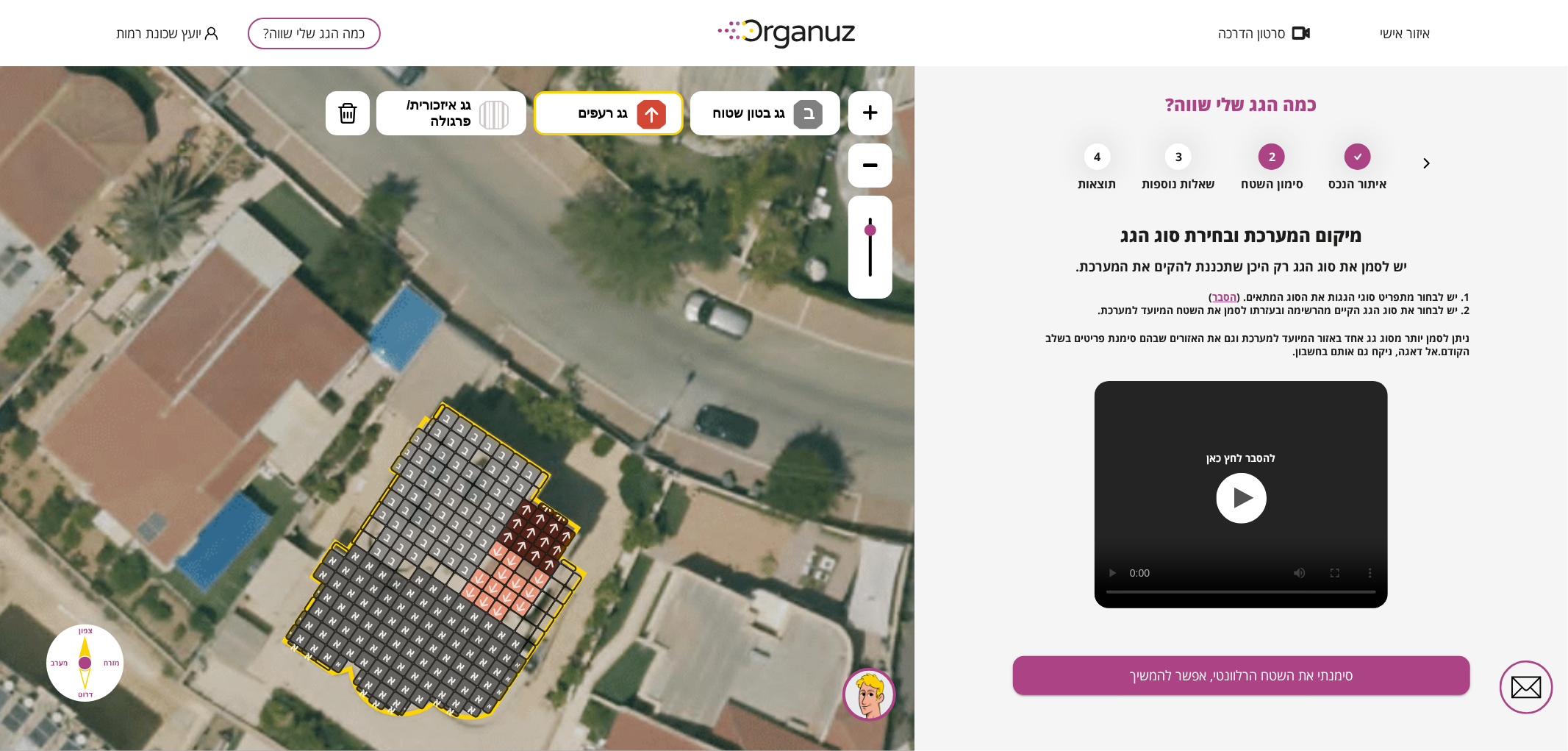
drag, startPoint x: 870, startPoint y: 261, endPoint x: 880, endPoint y: 230, distance: 32.6
click at [880, 230] on div at bounding box center [870, 246] width 44 height 103
click at [759, 103] on button "גג בטון שטוח ב" at bounding box center [765, 112] width 150 height 44
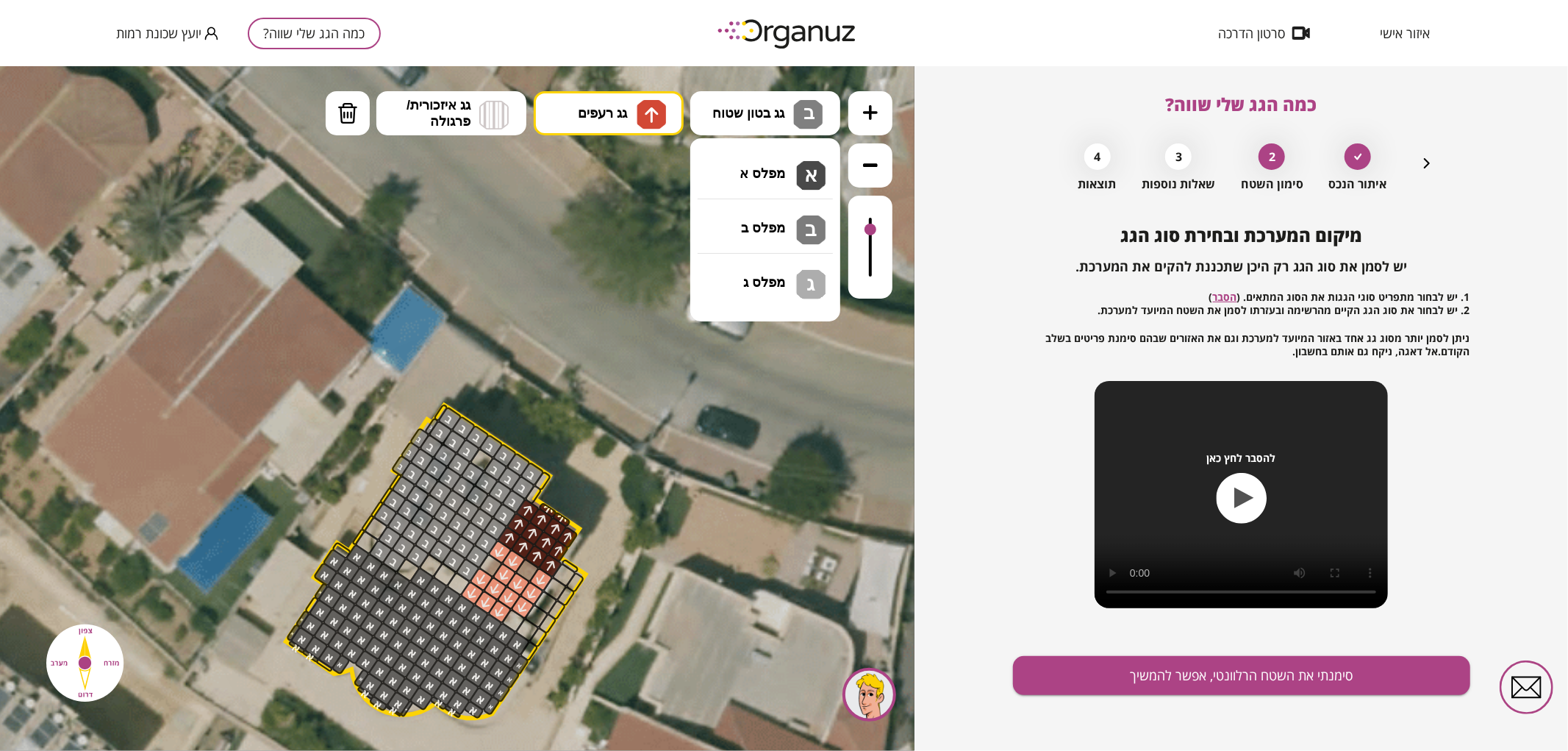
click at [738, 208] on div ".st0 { fill: #FFFFFF; } .st0 { fill: #FFFFFF; }" at bounding box center [457, 407] width 915 height 685
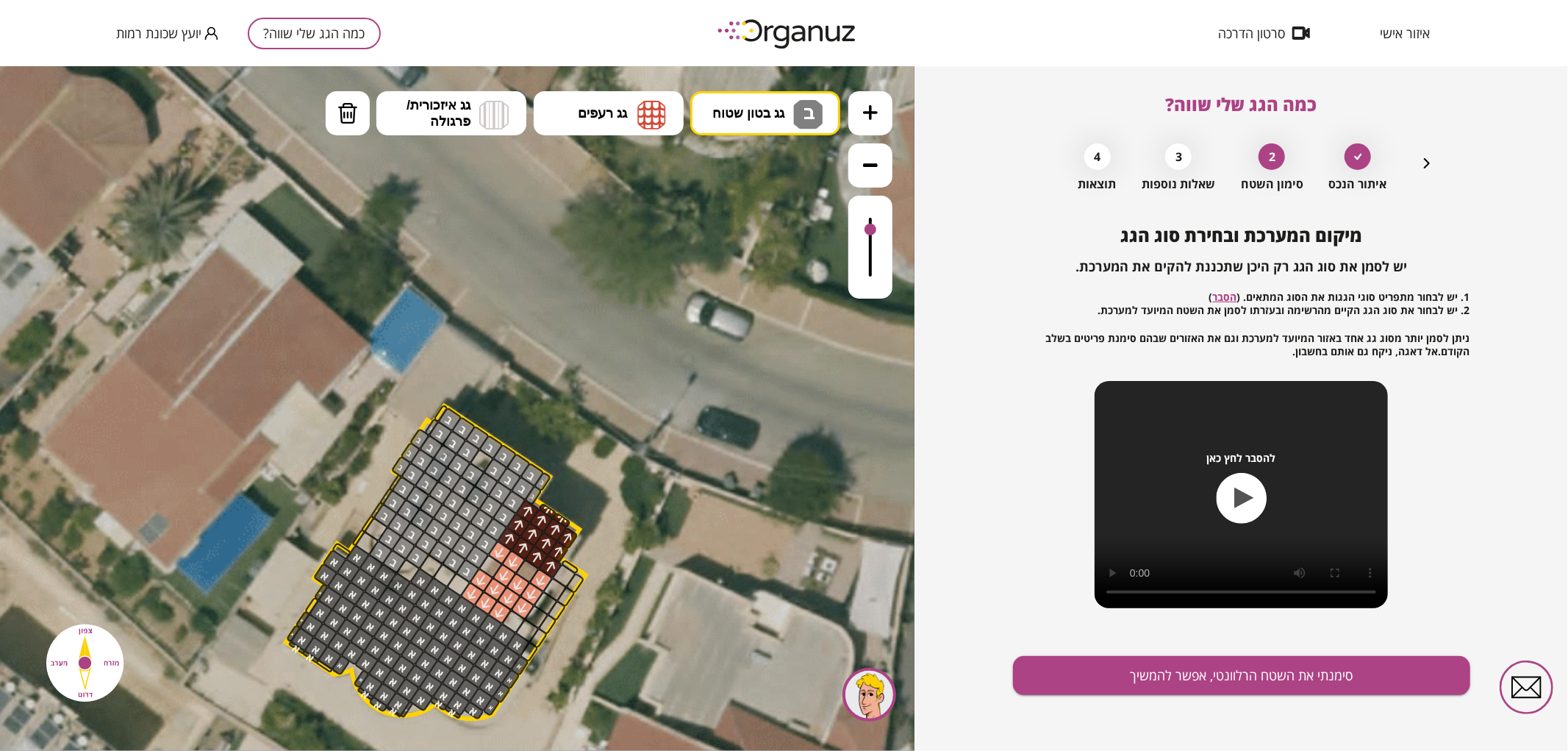
drag, startPoint x: 528, startPoint y: 484, endPoint x: 395, endPoint y: 514, distance: 136.3
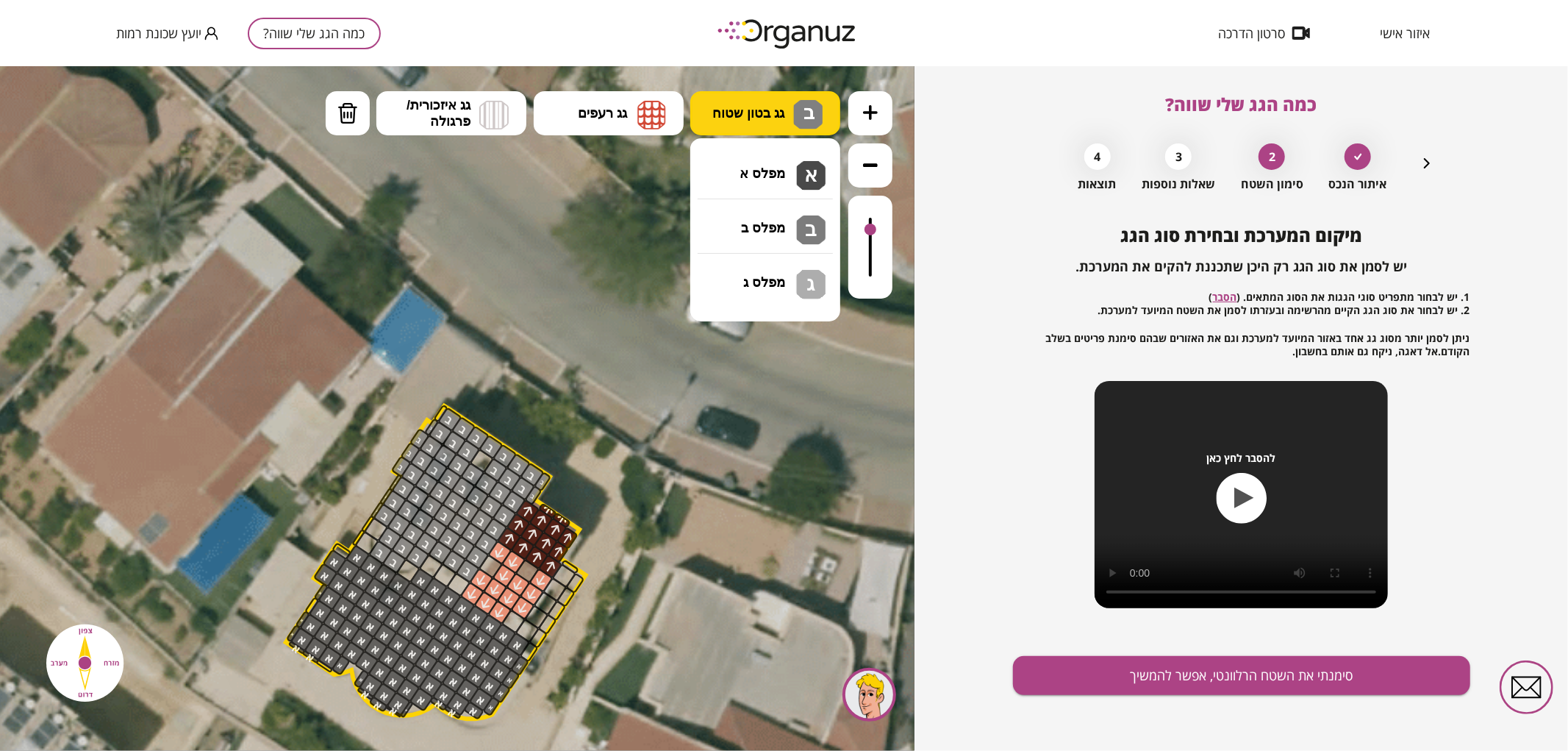
click at [721, 94] on button "גג בטון שטוח ב ב" at bounding box center [765, 112] width 150 height 44
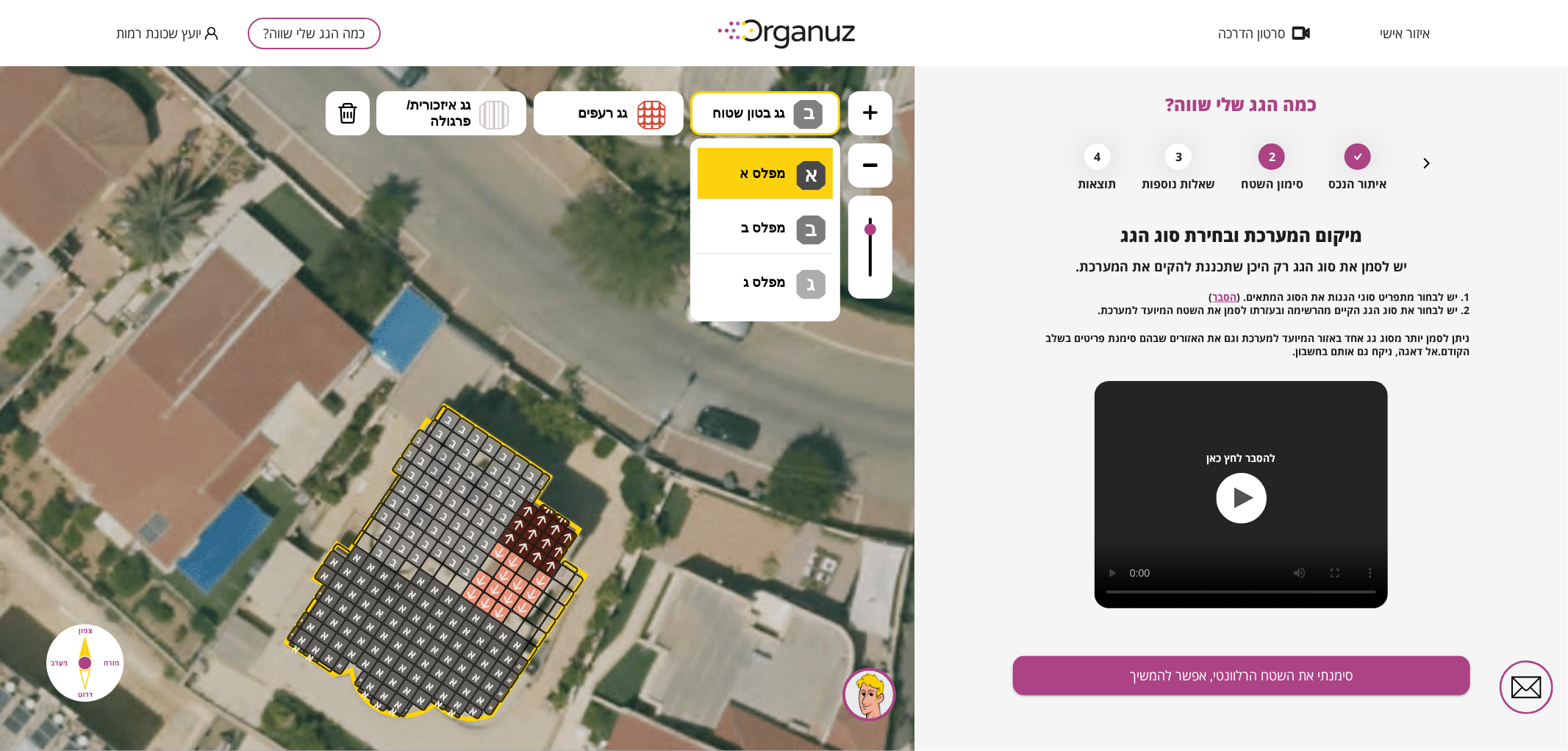
click at [740, 180] on div ".st0 { fill: #FFFFFF; } .st0 { fill: #FFFFFF; }" at bounding box center [457, 407] width 915 height 685
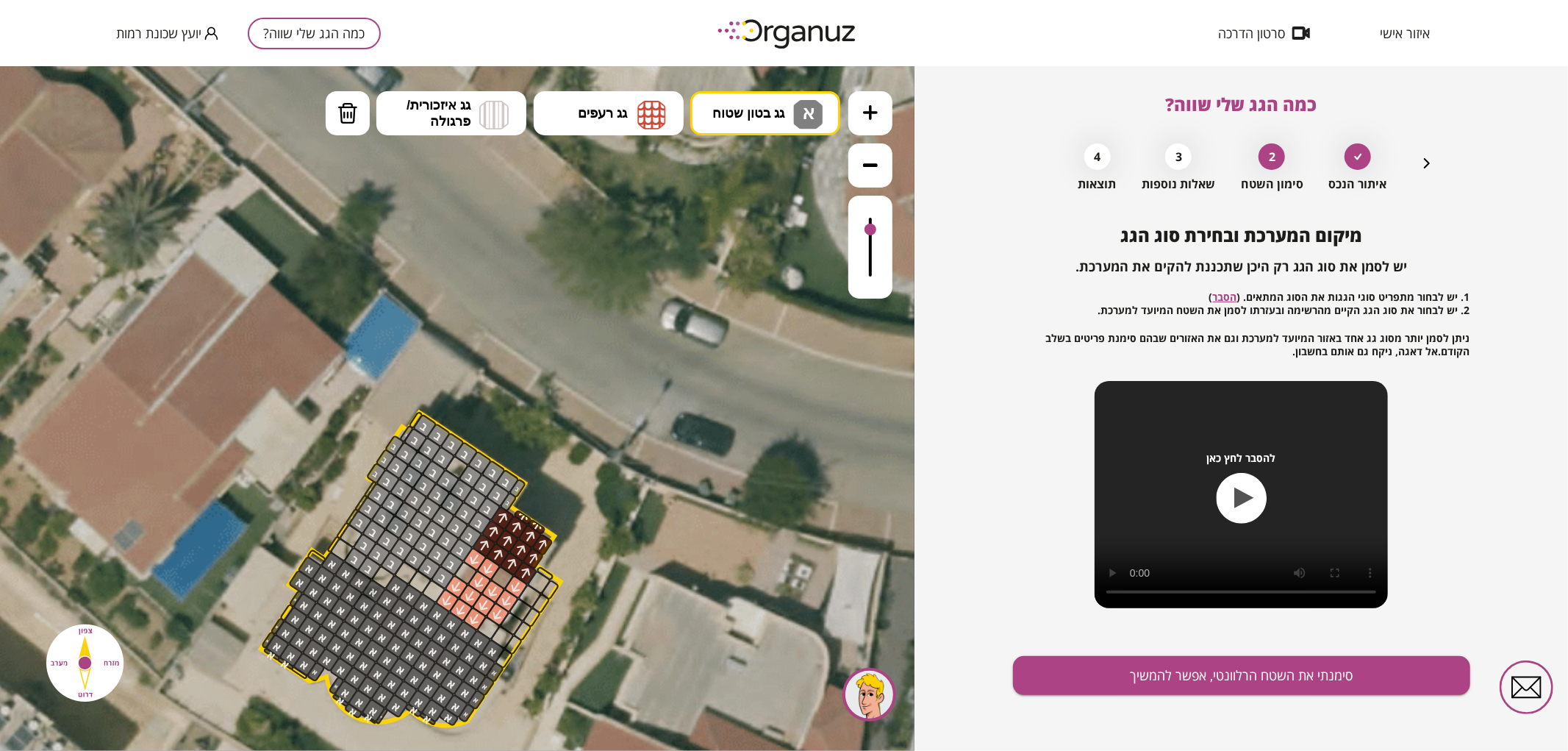
drag, startPoint x: 347, startPoint y: 663, endPoint x: 307, endPoint y: 669, distance: 40.4
click at [307, 669] on polygon at bounding box center [411, 568] width 300 height 313
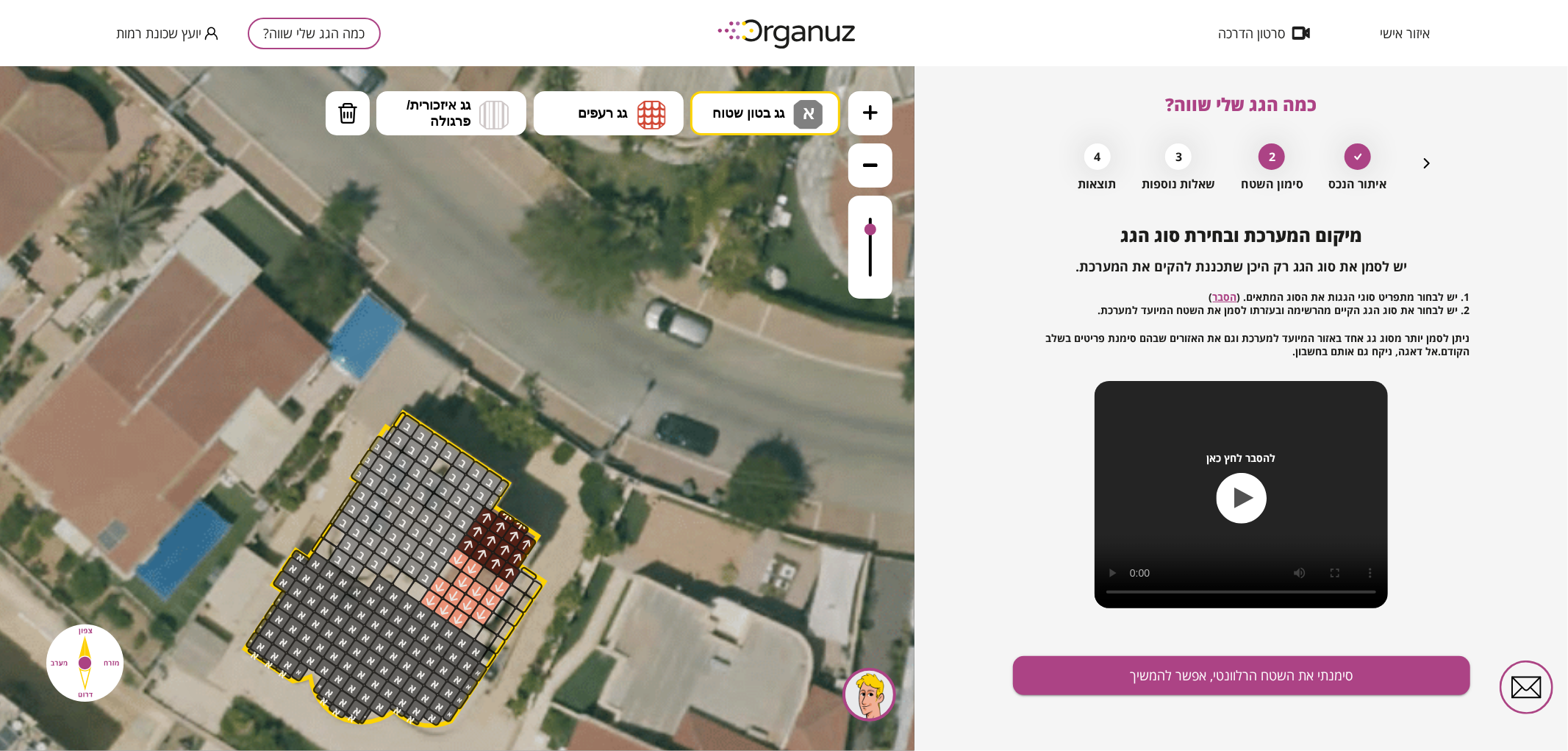
drag, startPoint x: 289, startPoint y: 669, endPoint x: 341, endPoint y: 686, distance: 54.7
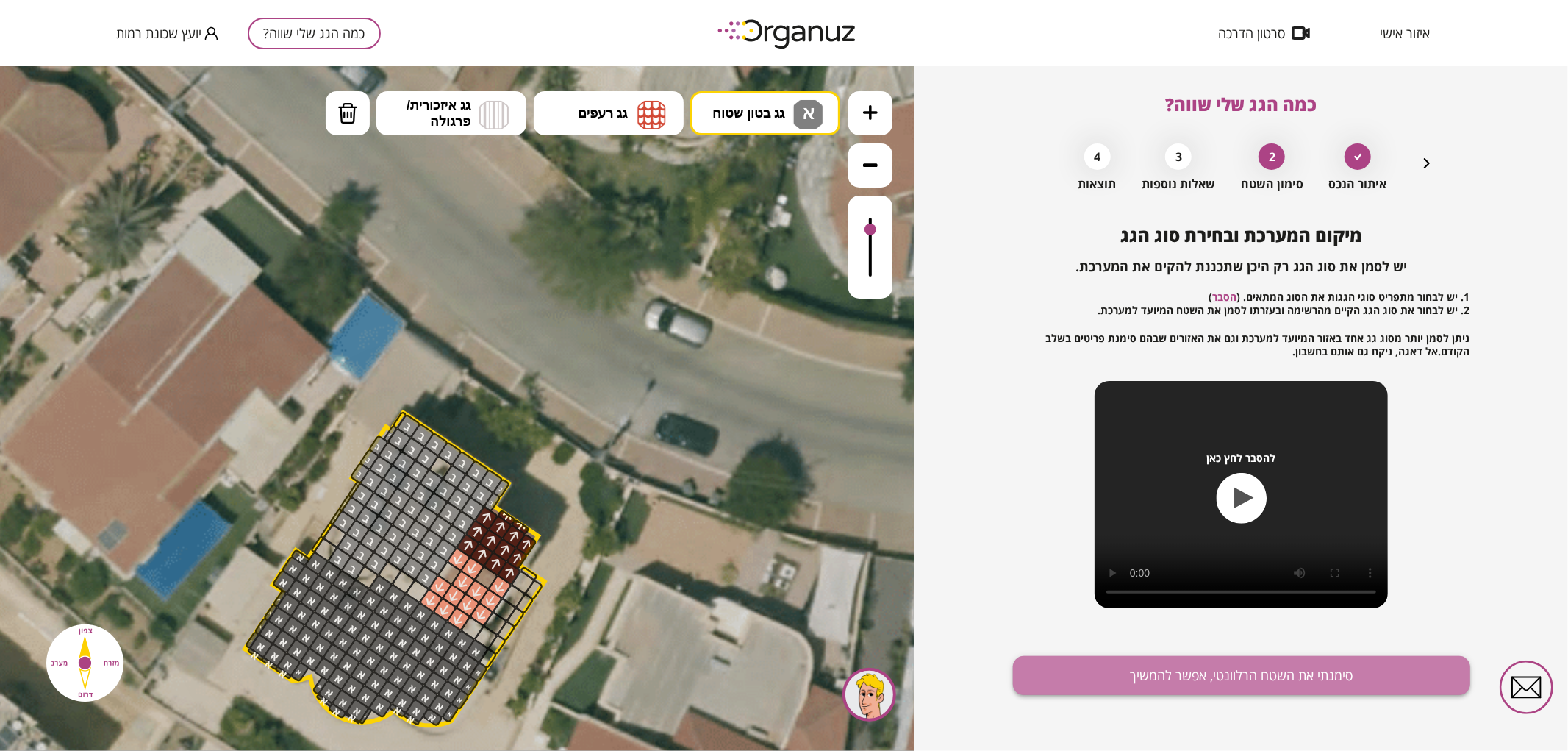
click at [1072, 691] on button "סימנתי את השטח הרלוונטי, אפשר להמשיך" at bounding box center [1242, 676] width 458 height 39
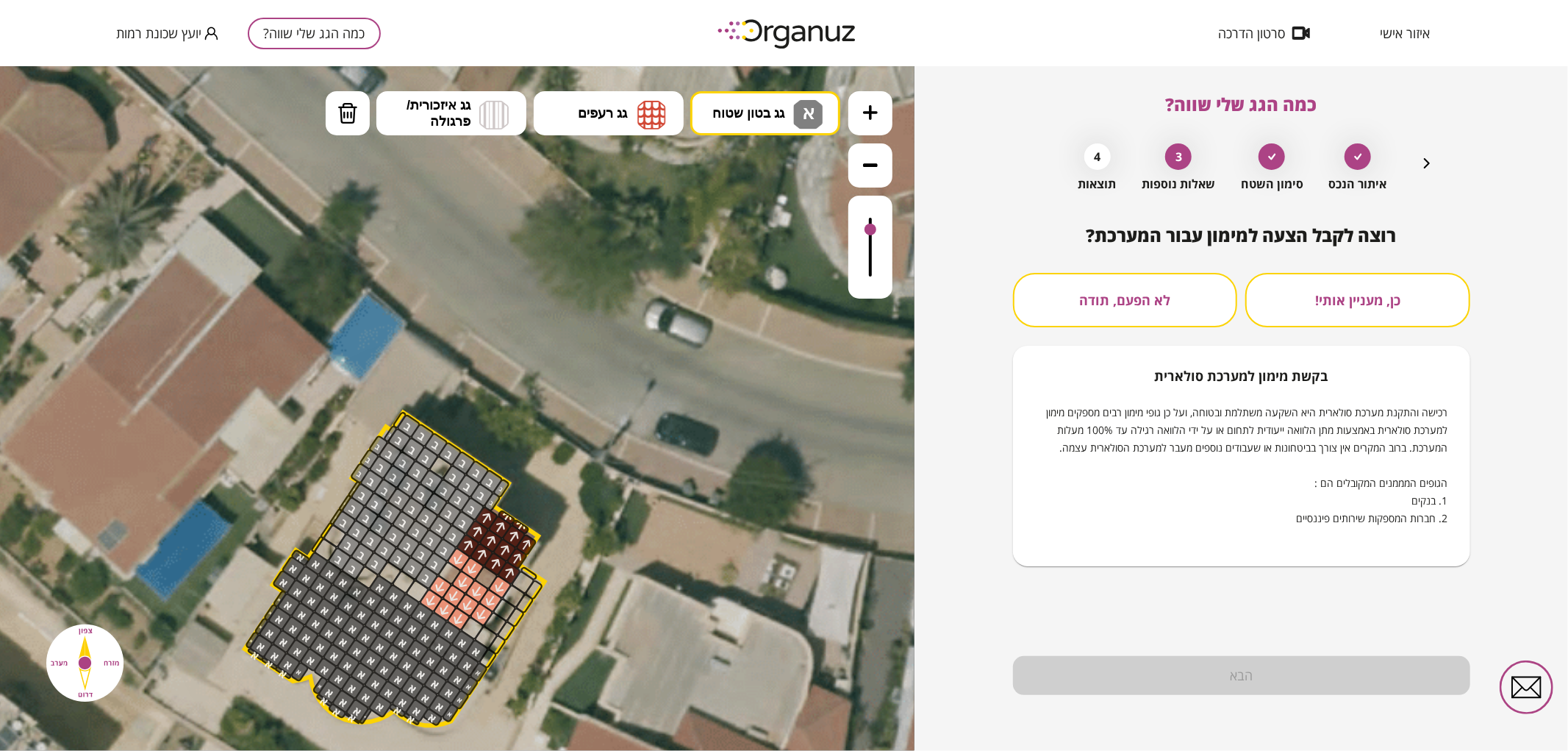
click at [1429, 159] on icon "button" at bounding box center [1426, 163] width 17 height 17
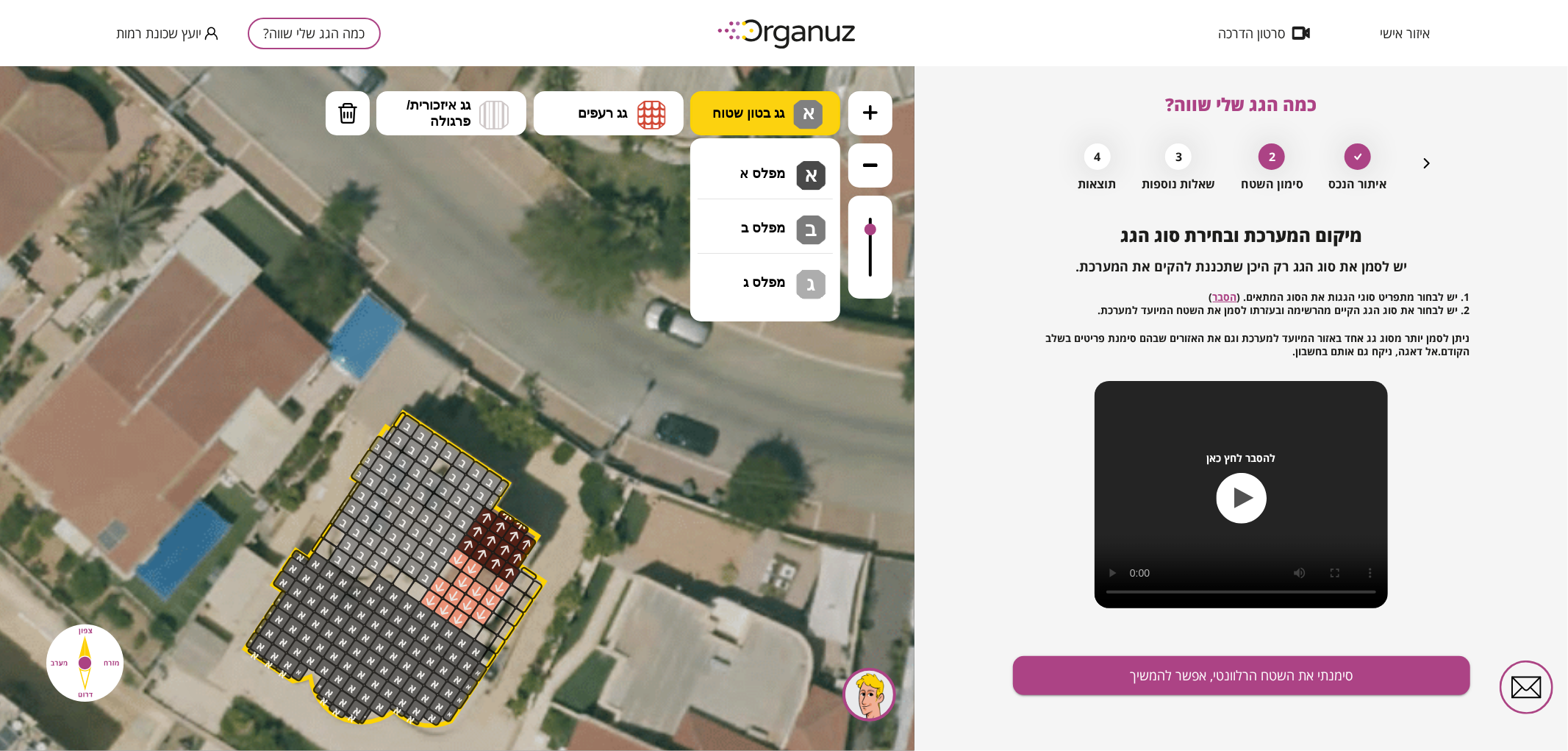
click at [807, 99] on img at bounding box center [808, 114] width 29 height 29
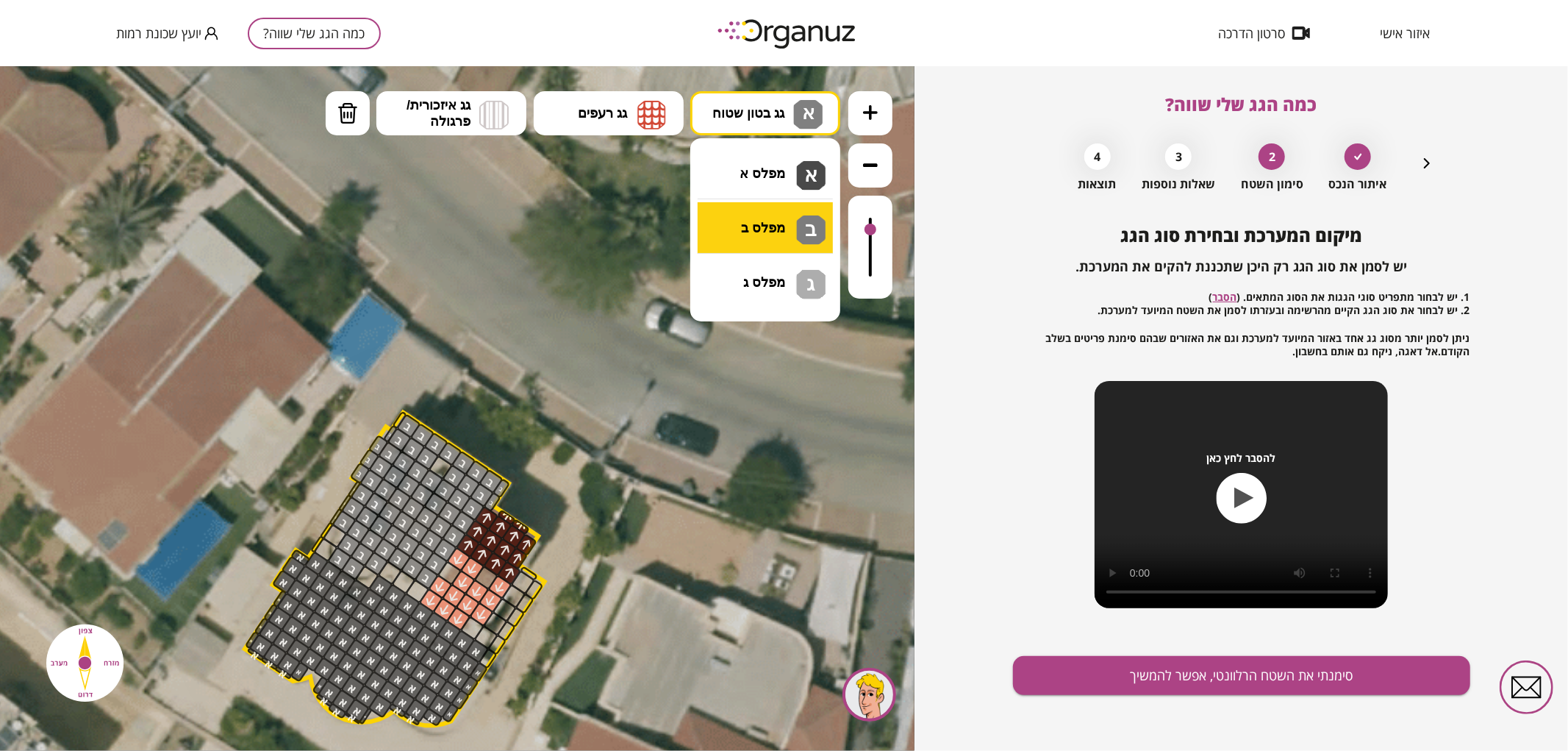
click at [762, 227] on div ".st0 { fill: #FFFFFF; } .st0 { fill: #FFFFFF; }" at bounding box center [457, 407] width 915 height 685
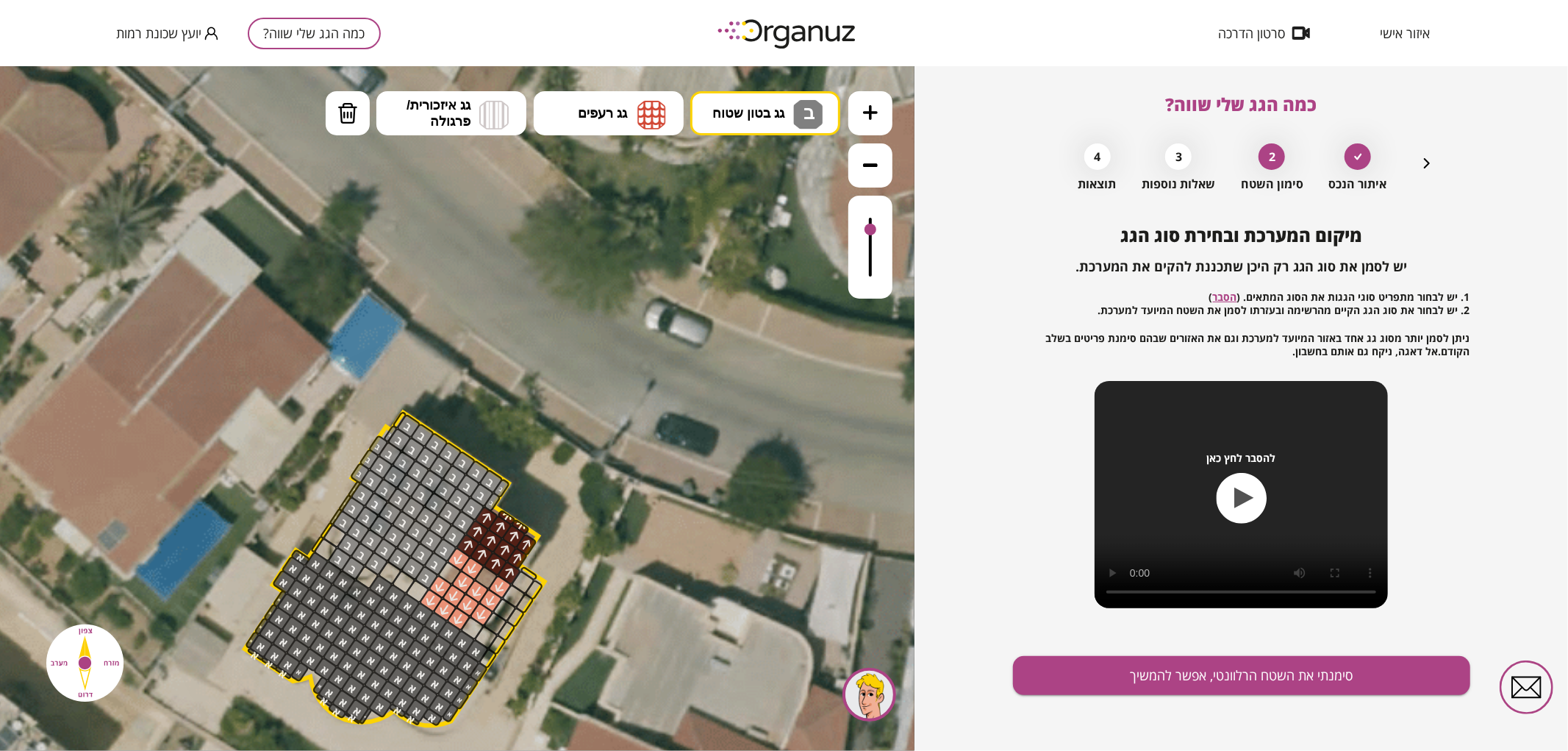
click at [444, 465] on div at bounding box center [440, 466] width 25 height 25
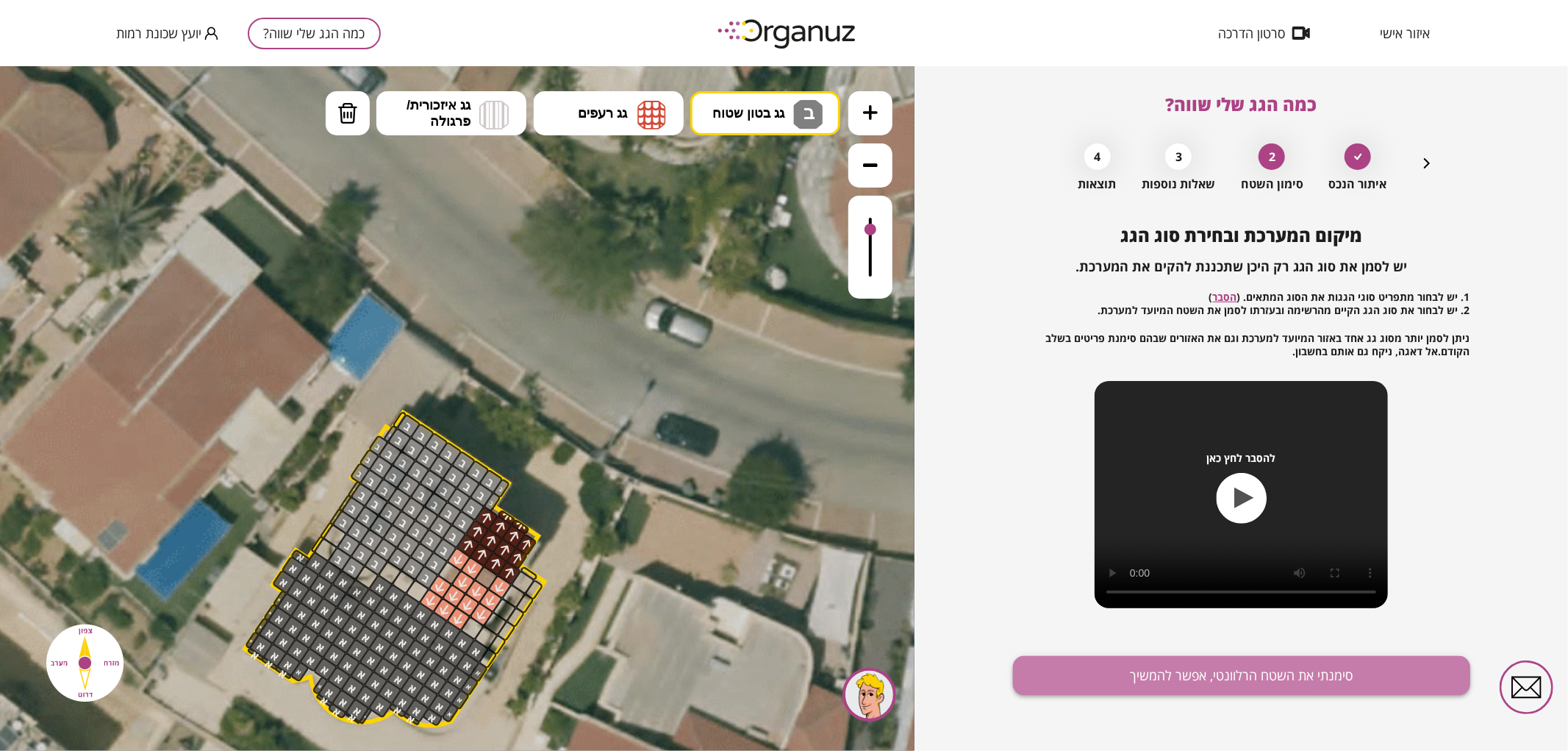
click at [1097, 682] on button "סימנתי את השטח הרלוונטי, אפשר להמשיך" at bounding box center [1242, 676] width 458 height 39
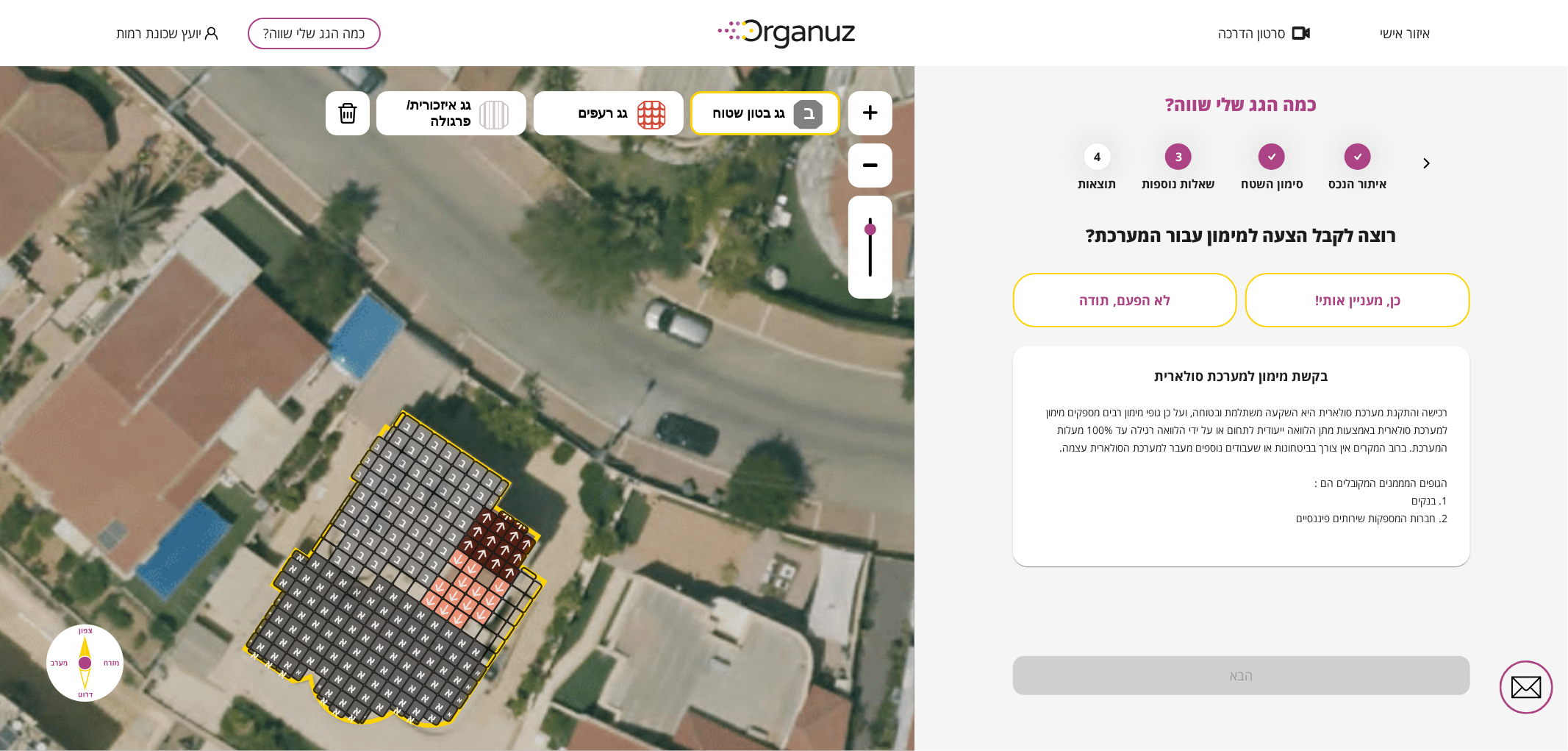
click at [1129, 291] on button "לא הפעם, תודה" at bounding box center [1125, 300] width 225 height 54
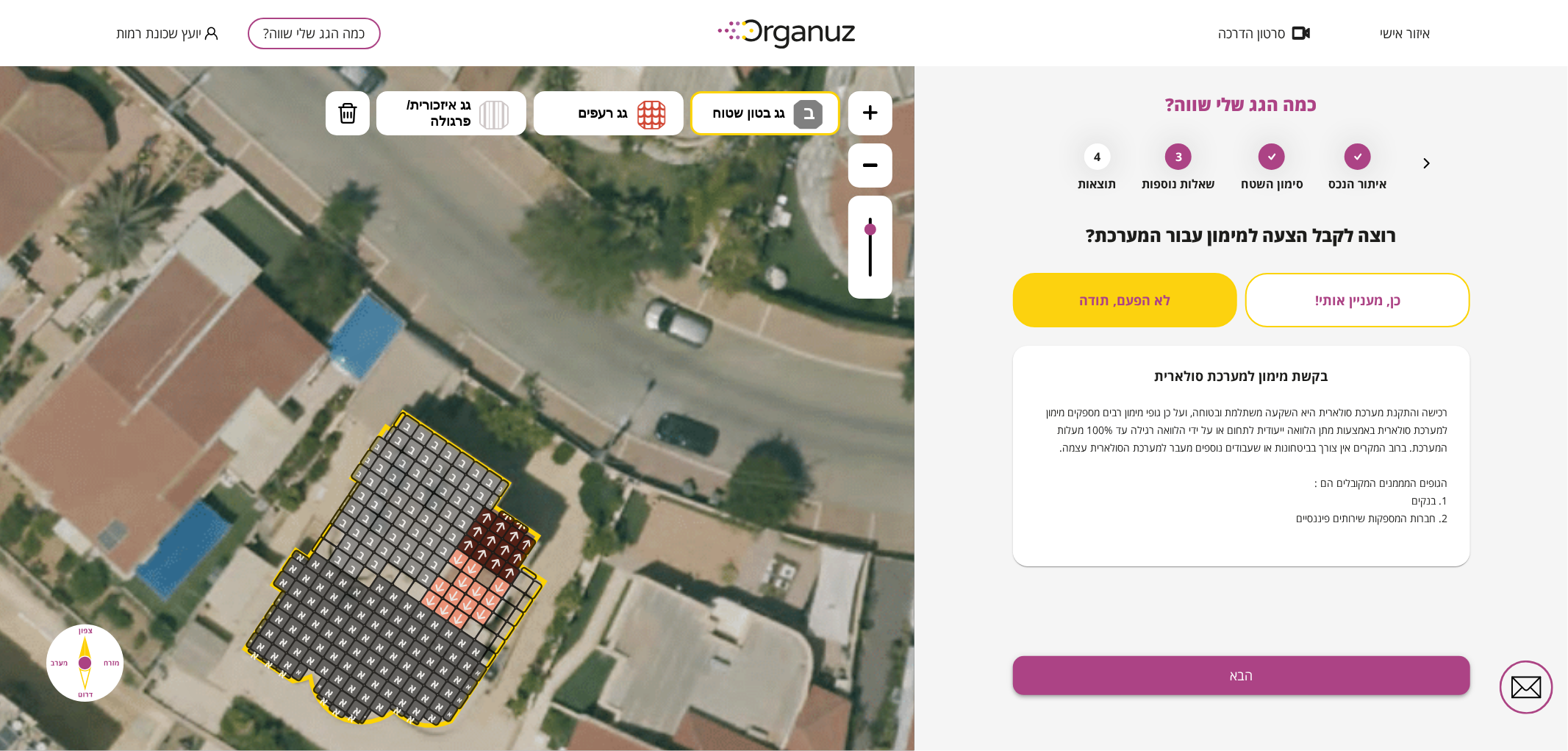
click at [1169, 671] on button "הבא" at bounding box center [1242, 676] width 458 height 39
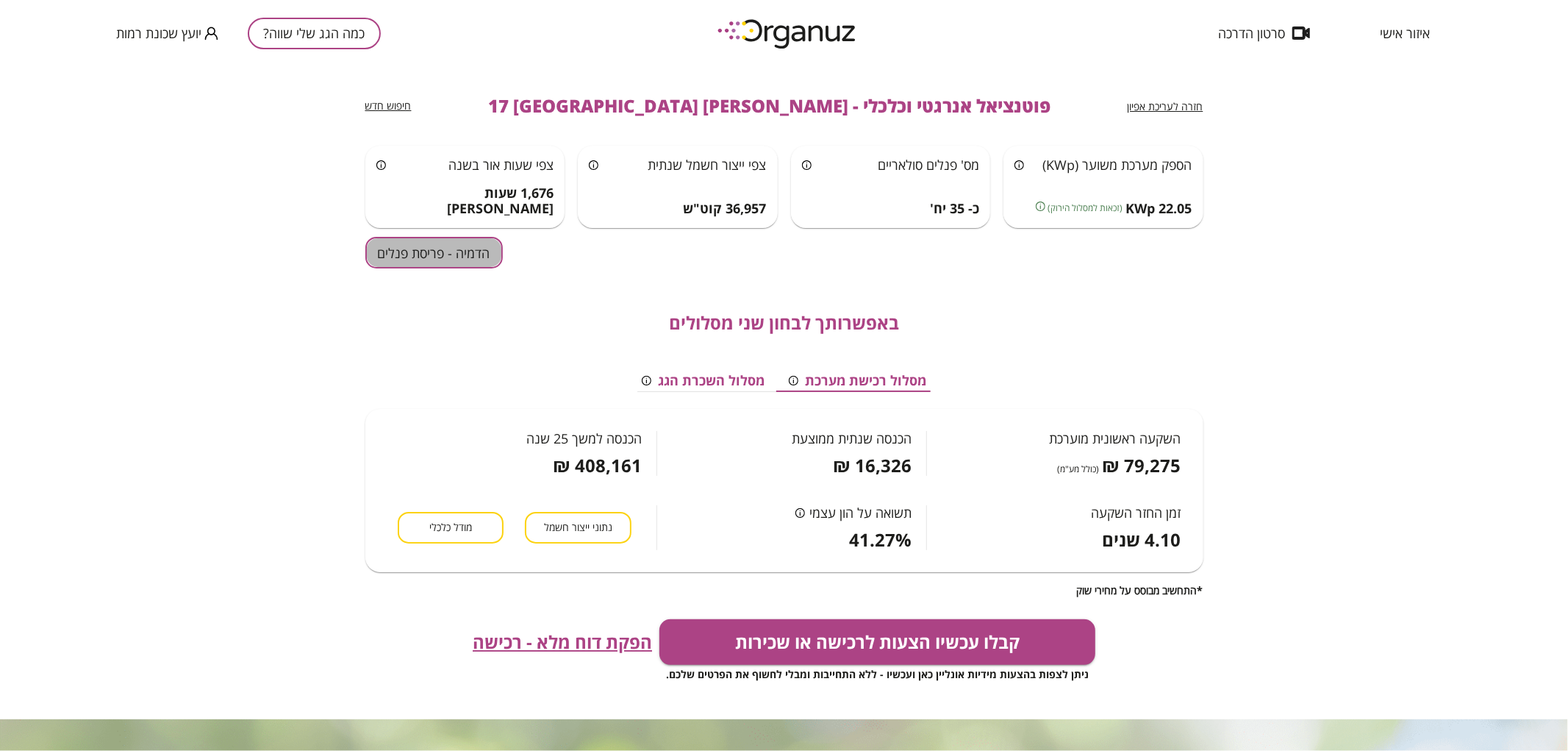
click at [476, 245] on button "הדמיה - פריסת פנלים" at bounding box center [435, 253] width 138 height 31
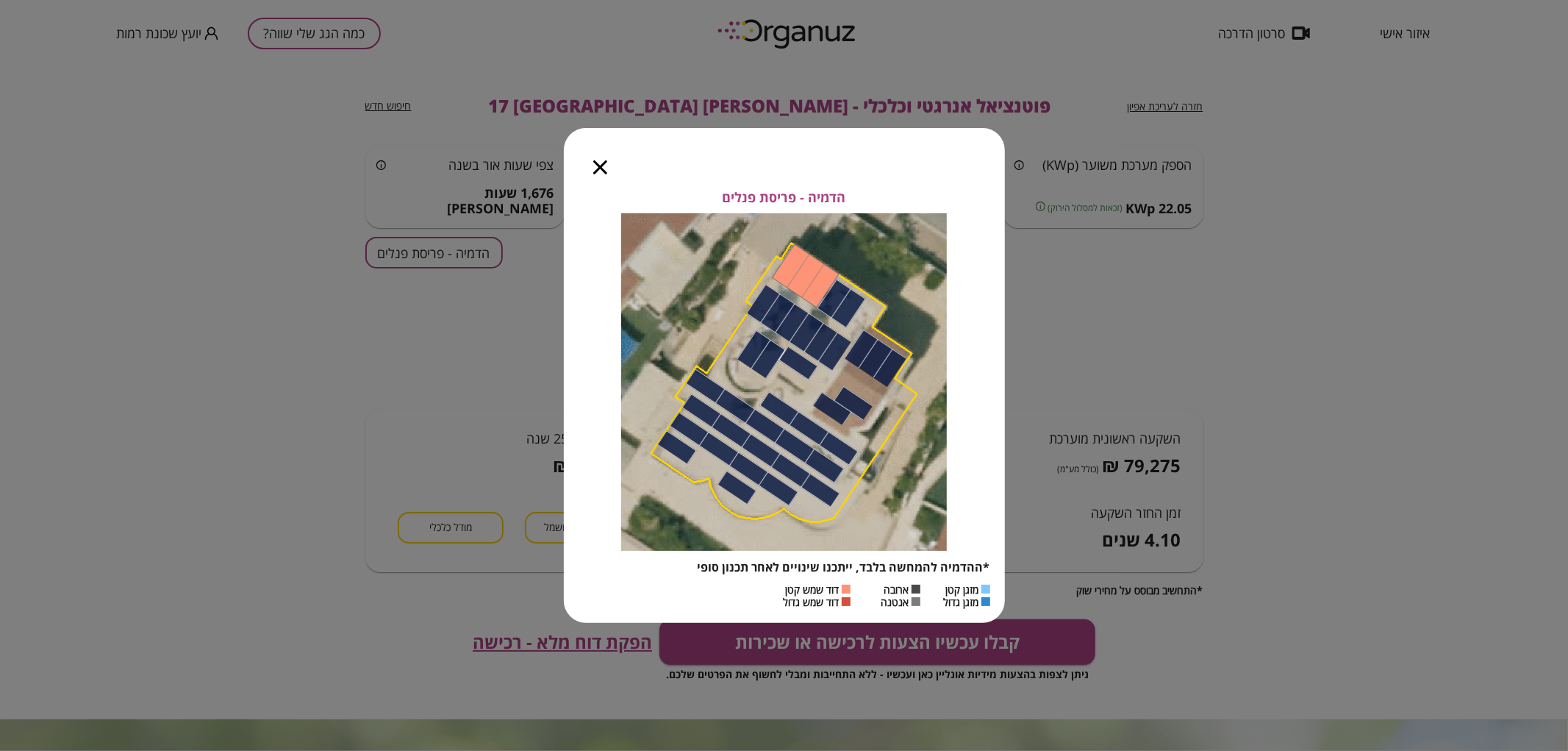
click at [603, 167] on icon "button" at bounding box center [600, 166] width 14 height 14
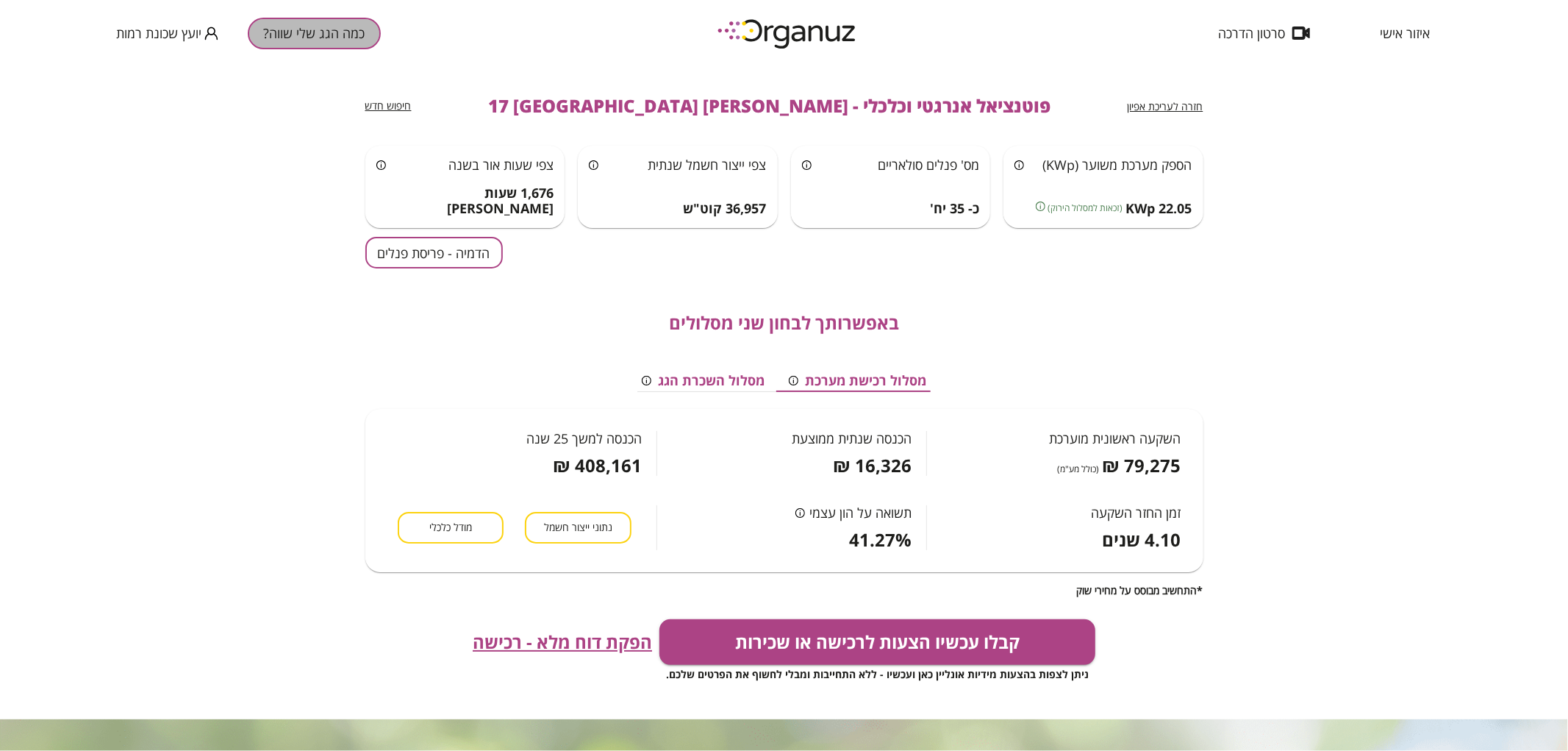
click at [335, 28] on button "כמה הגג שלי שווה?" at bounding box center [314, 33] width 133 height 31
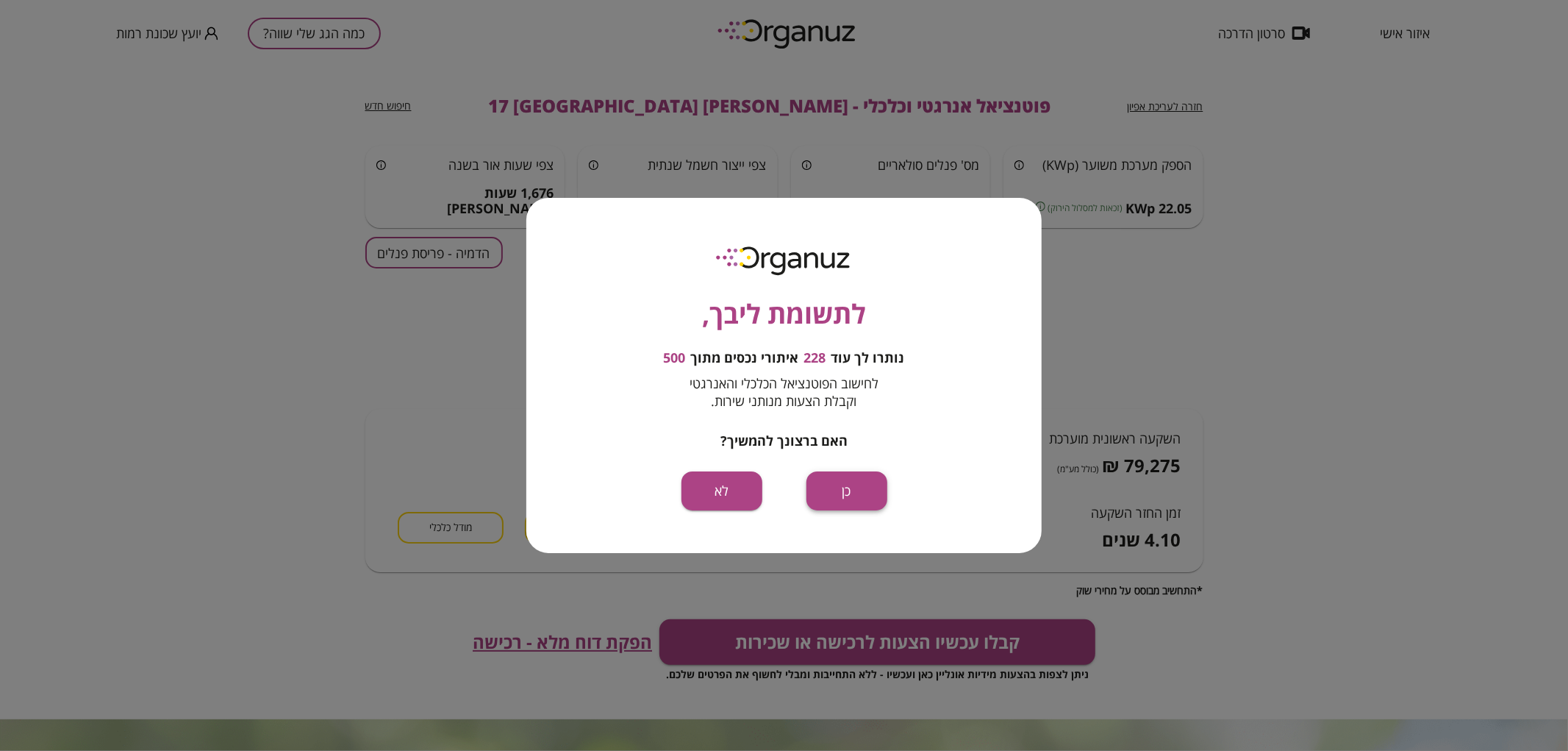
click at [877, 487] on button "כן" at bounding box center [847, 491] width 81 height 39
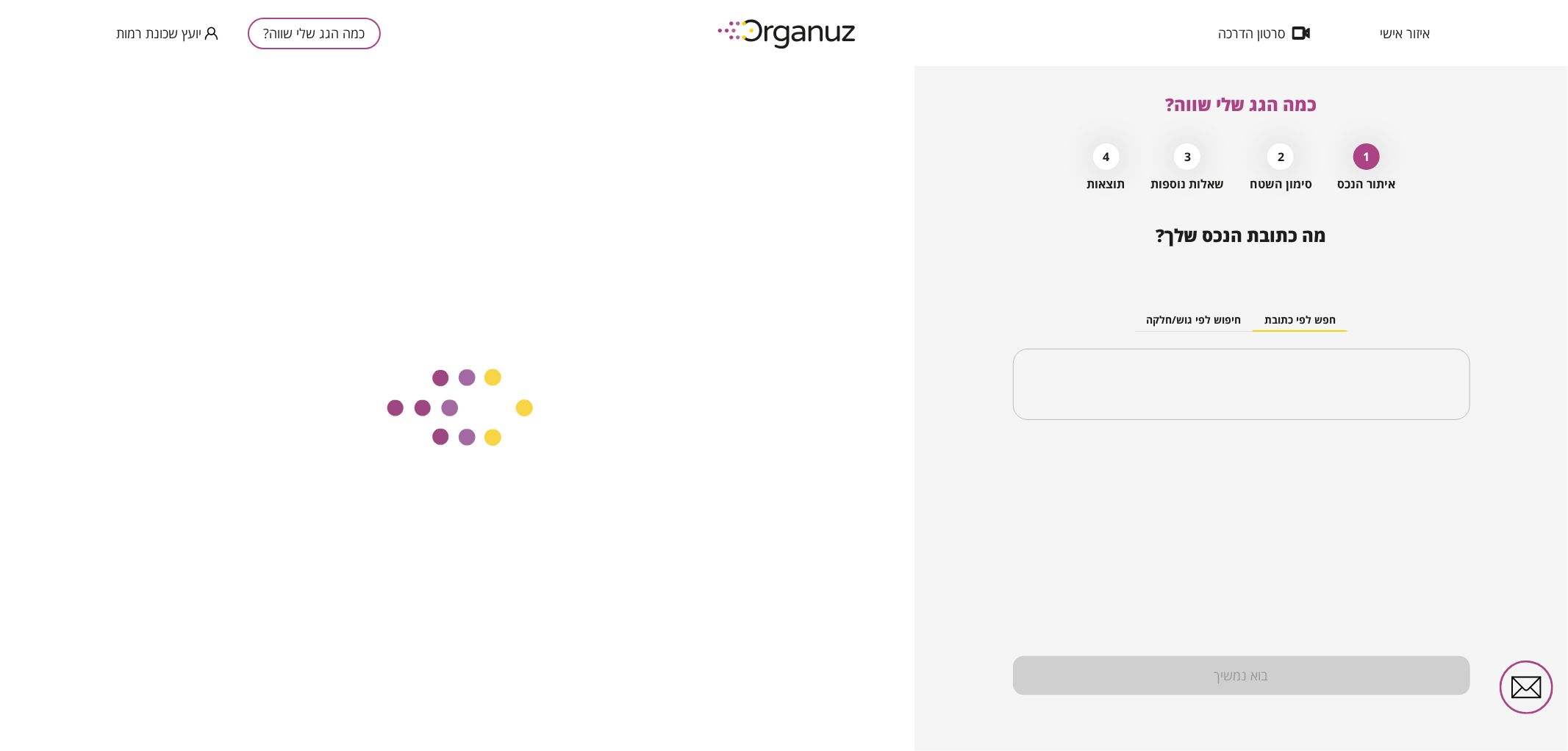
click at [1233, 383] on input "text" at bounding box center [1241, 384] width 422 height 37
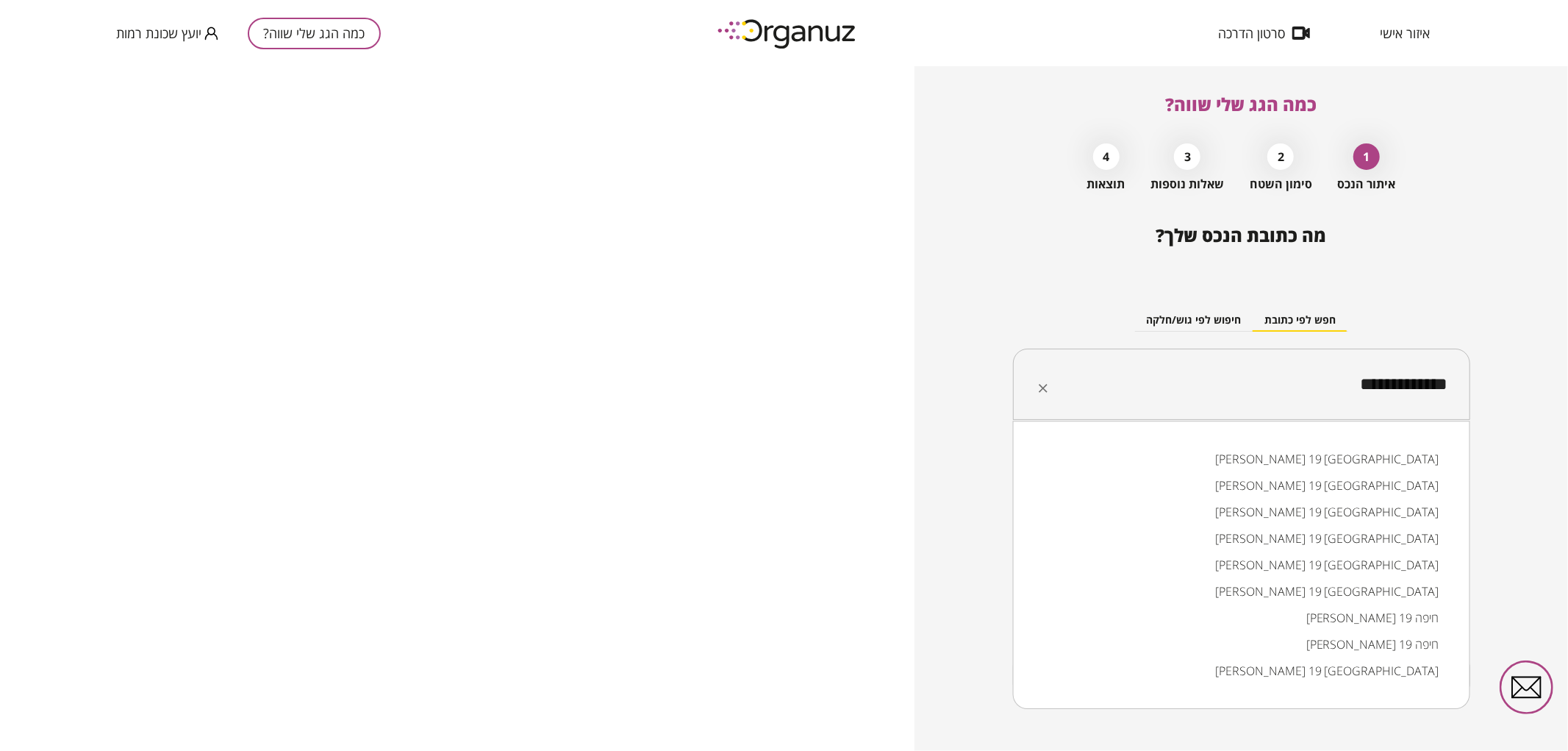
click at [1402, 586] on li "אליהו חכים 19 באר שבע" at bounding box center [1242, 591] width 419 height 27
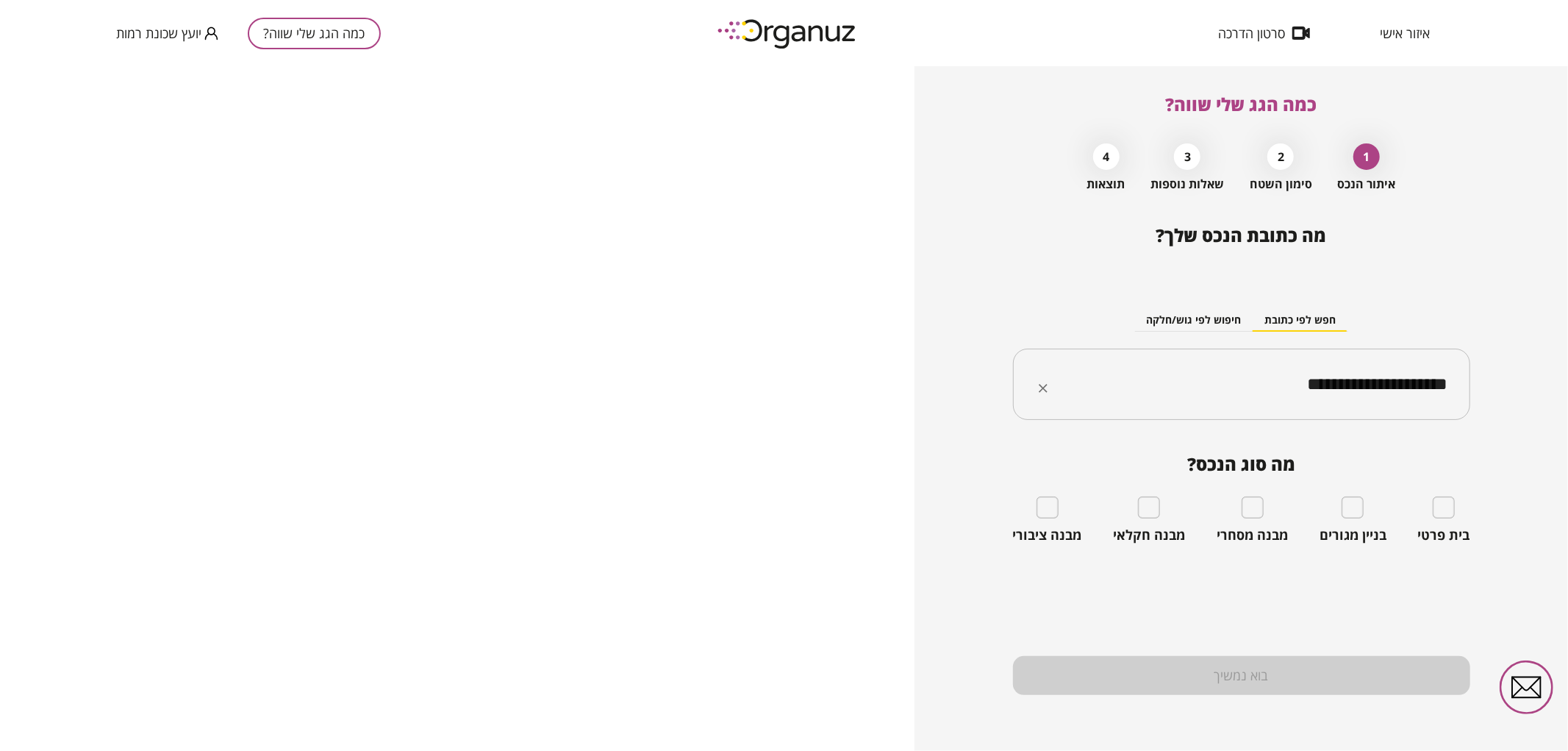
type input "**********"
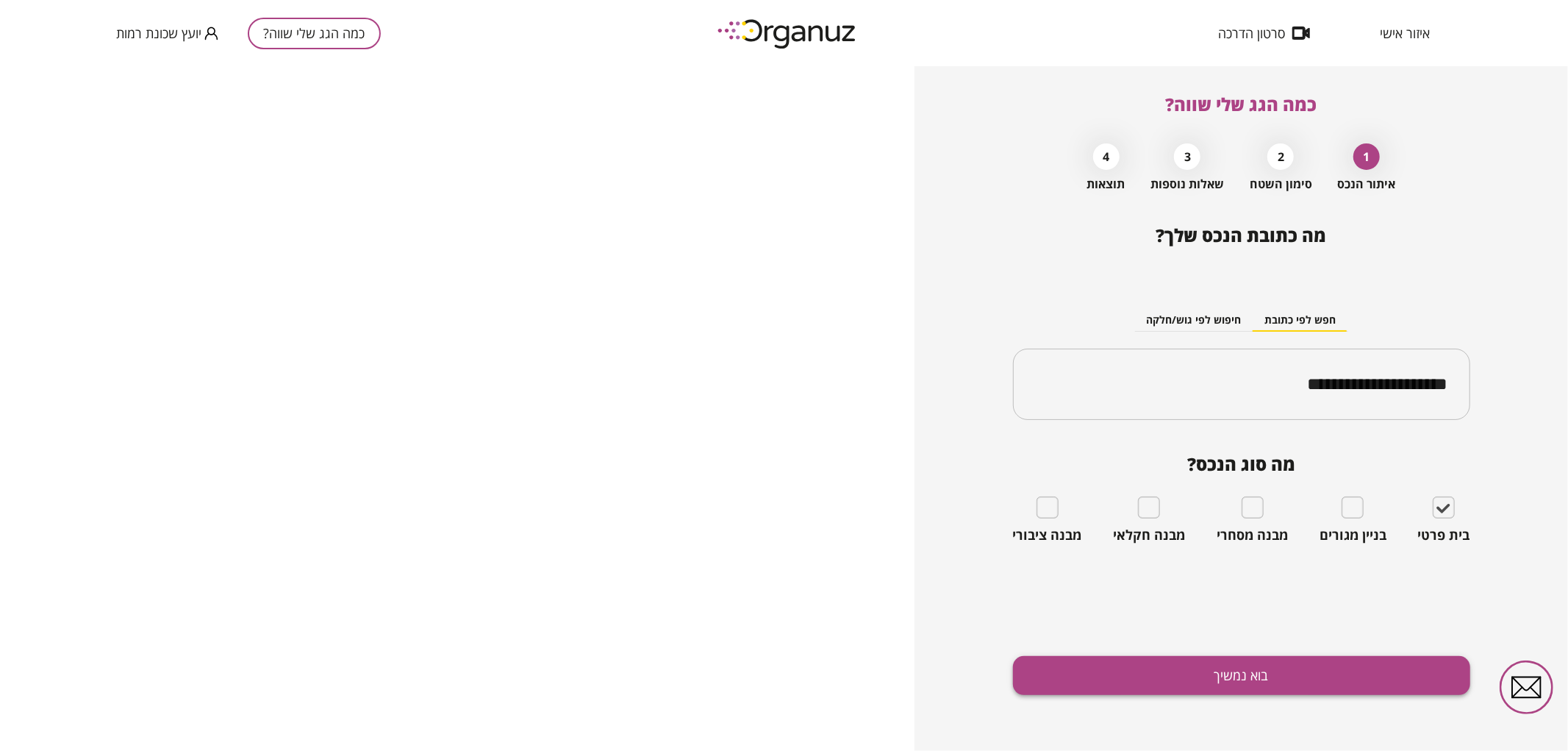
click at [1427, 672] on button "בוא נמשיך" at bounding box center [1242, 676] width 458 height 39
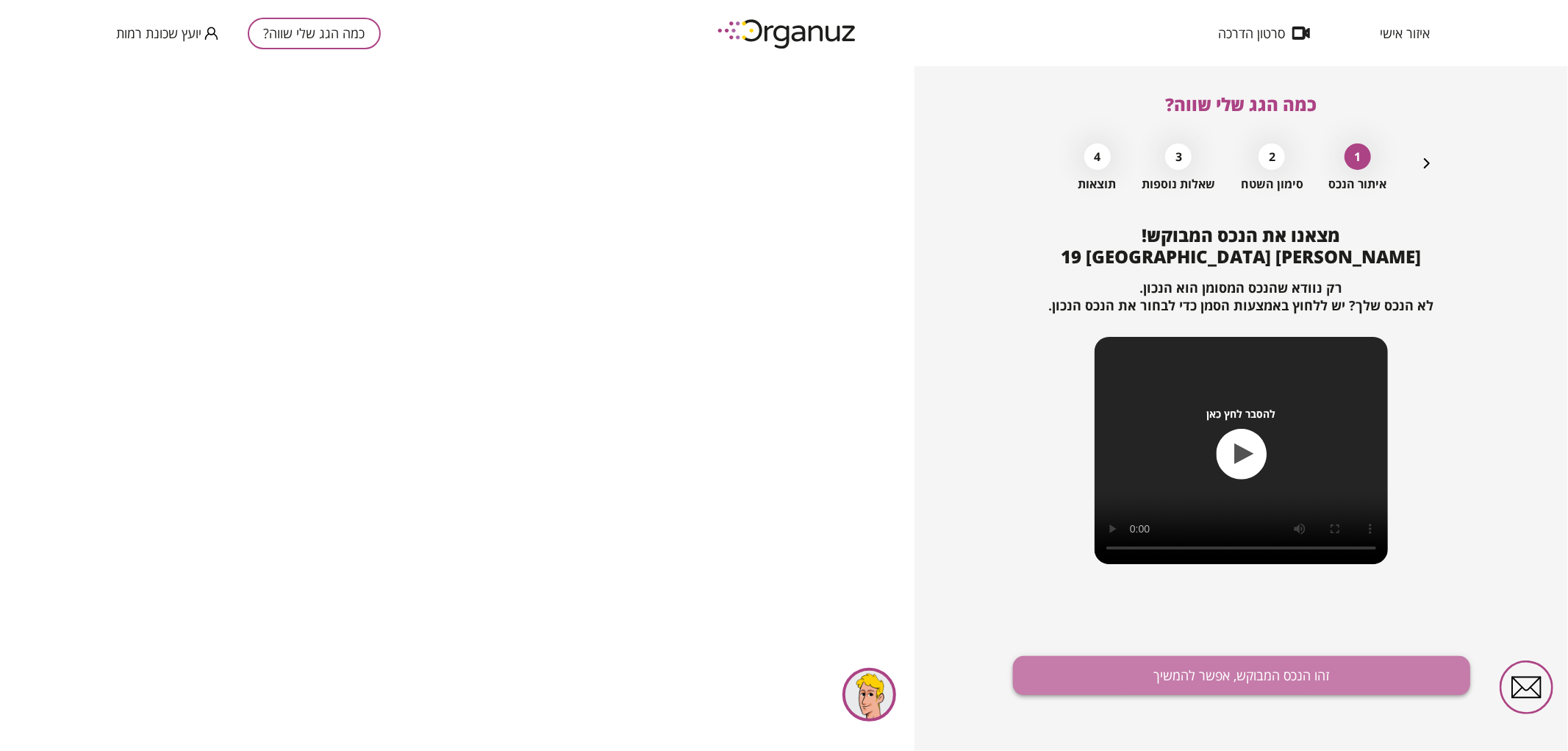
click at [1371, 674] on button "זהו הנכס המבוקש, אפשר להמשיך" at bounding box center [1242, 676] width 458 height 39
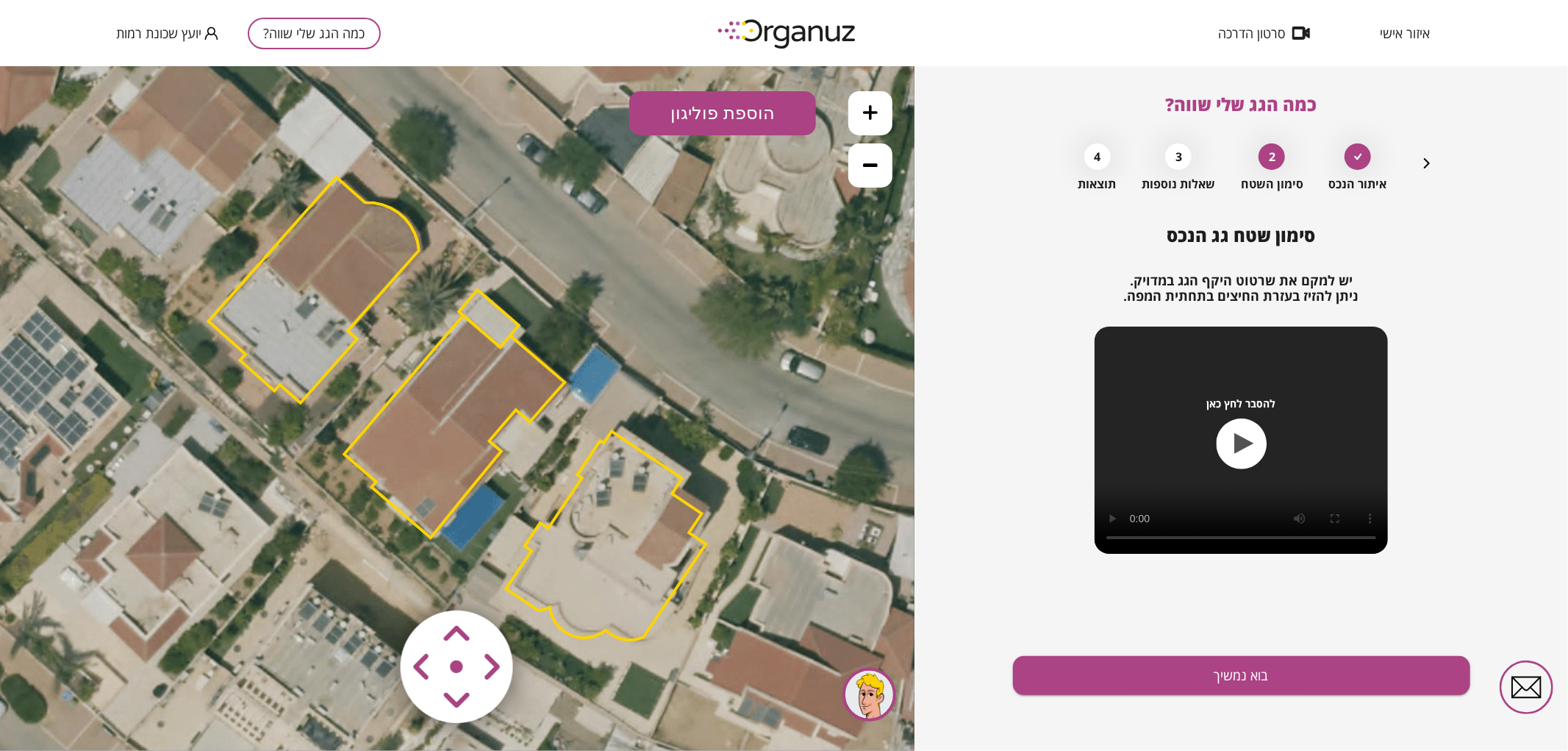
click at [588, 473] on polygon at bounding box center [606, 534] width 200 height 209
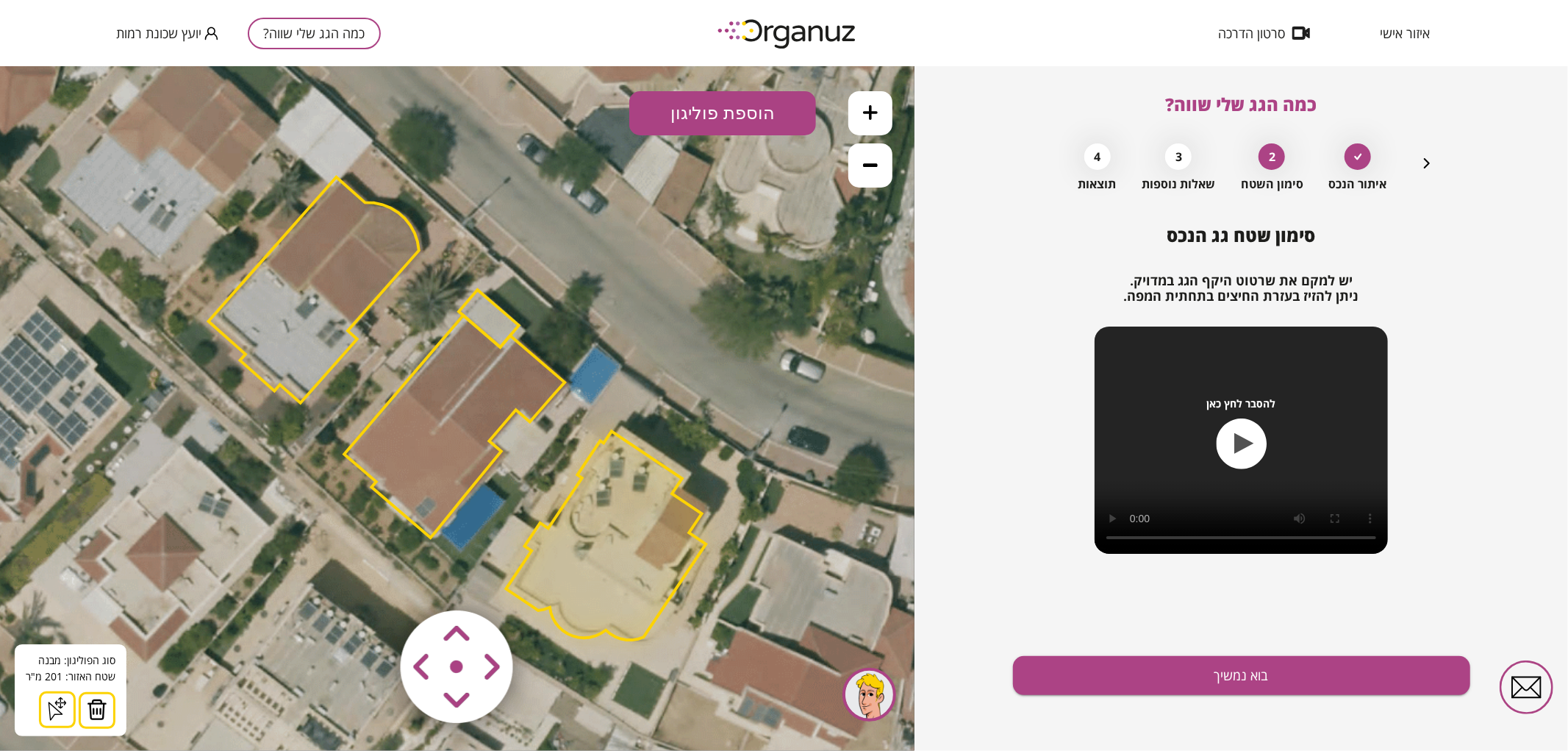
click at [79, 719] on button at bounding box center [97, 710] width 37 height 37
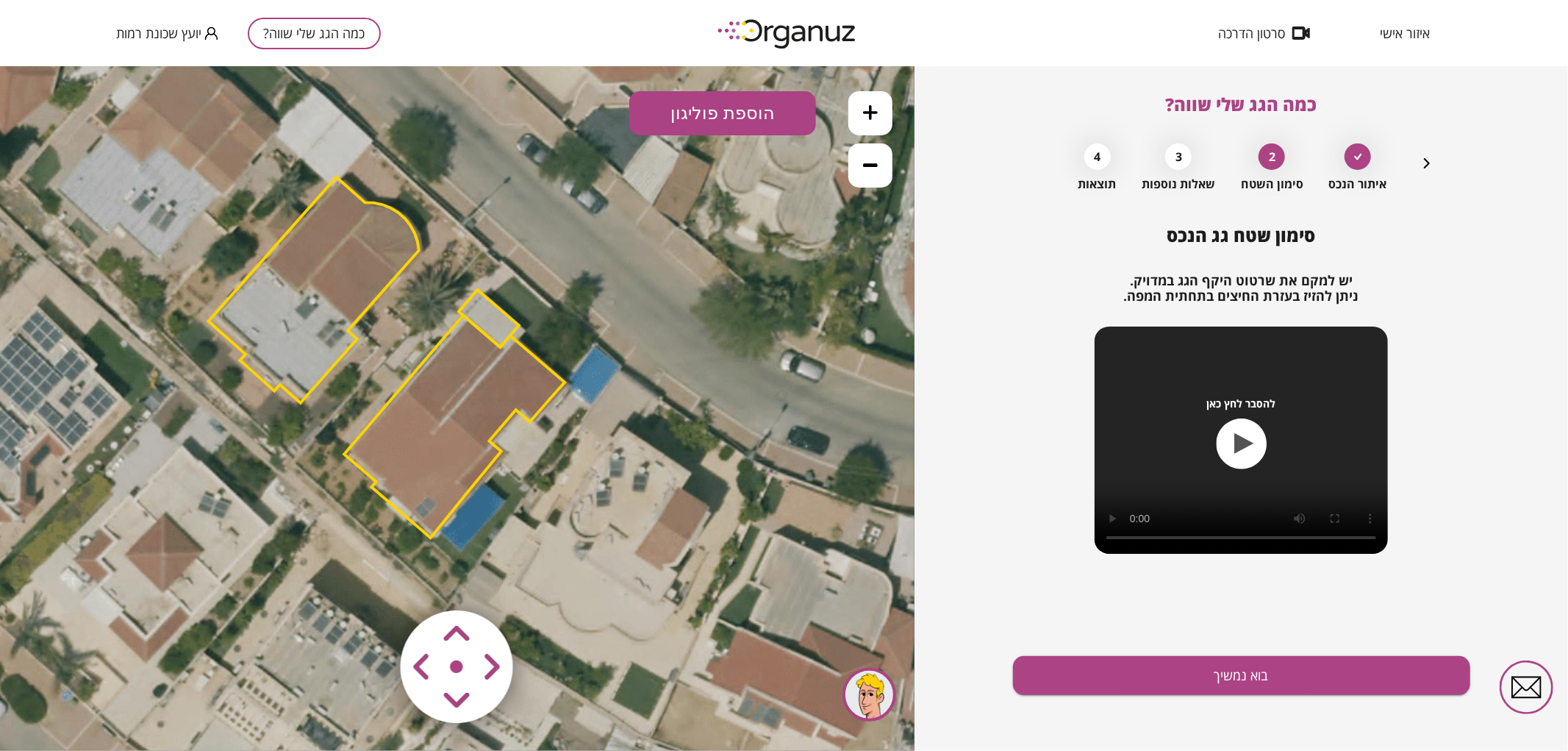
click at [250, 341] on polygon at bounding box center [313, 290] width 210 height 226
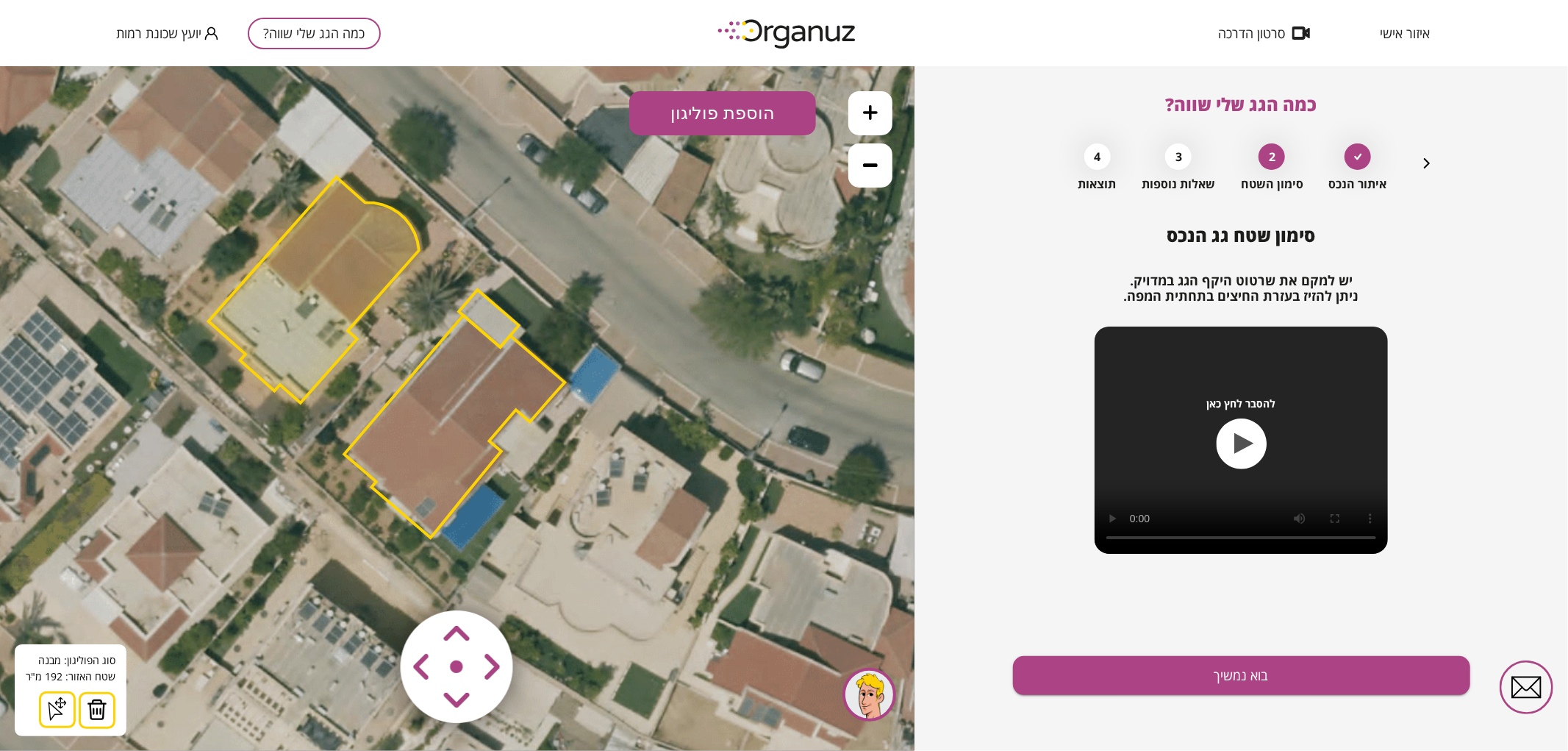
click at [104, 705] on img at bounding box center [97, 709] width 20 height 22
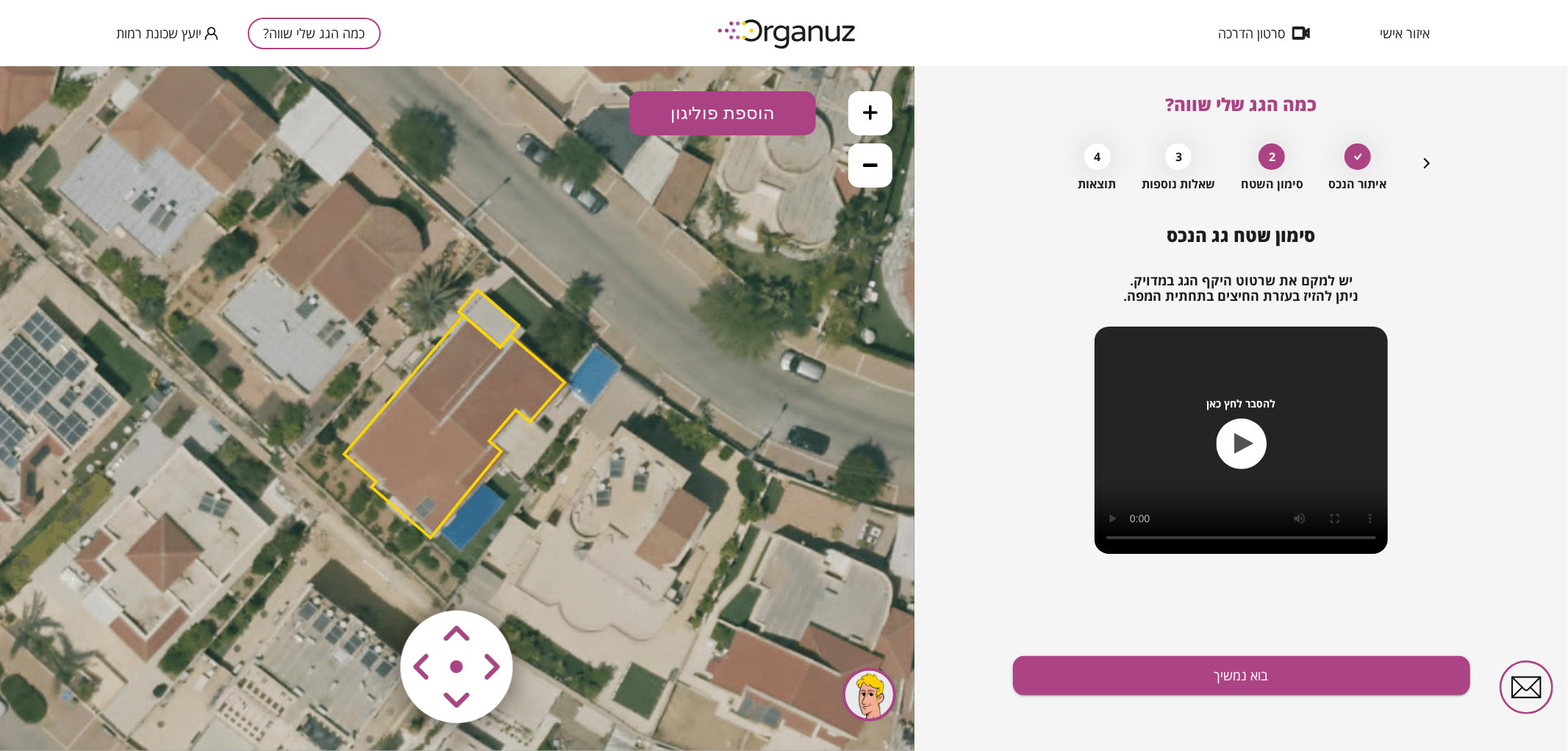
click at [869, 110] on icon at bounding box center [870, 112] width 15 height 15
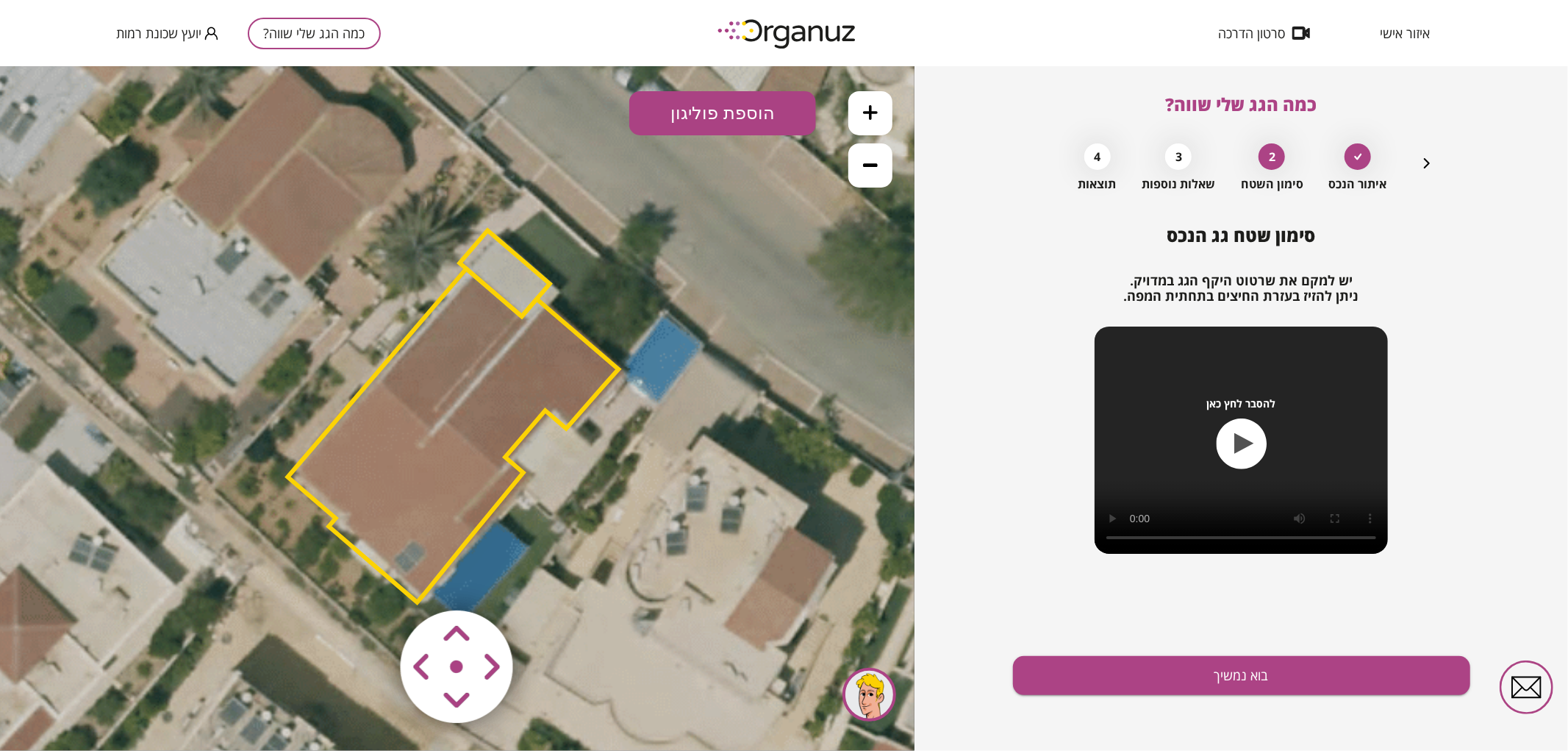
click at [369, 579] on area at bounding box center [369, 579] width 0 height 0
click at [597, 620] on icon at bounding box center [463, 408] width 2283 height 2283
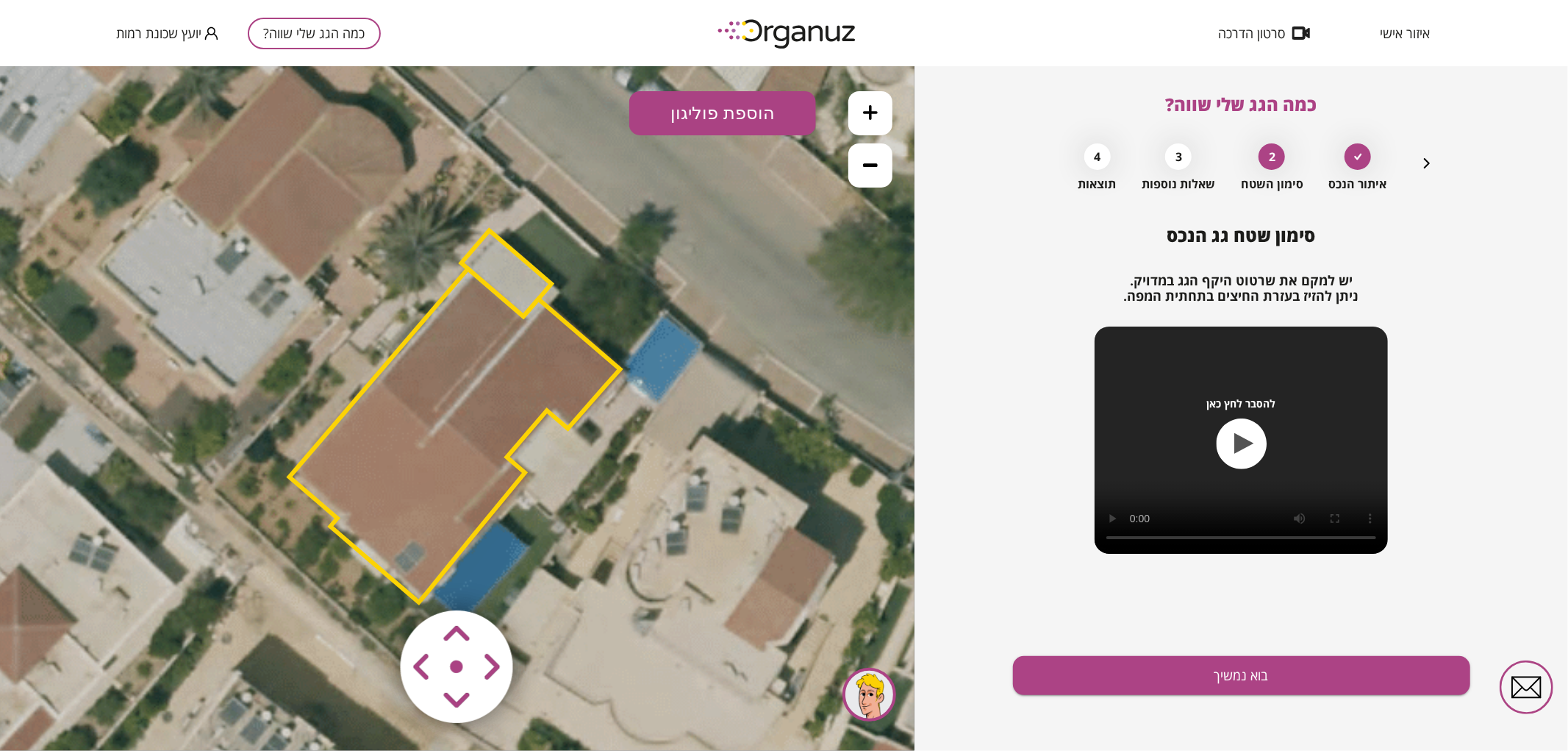
click at [369, 579] on area at bounding box center [369, 579] width 0 height 0
click at [494, 392] on polygon at bounding box center [457, 434] width 331 height 333
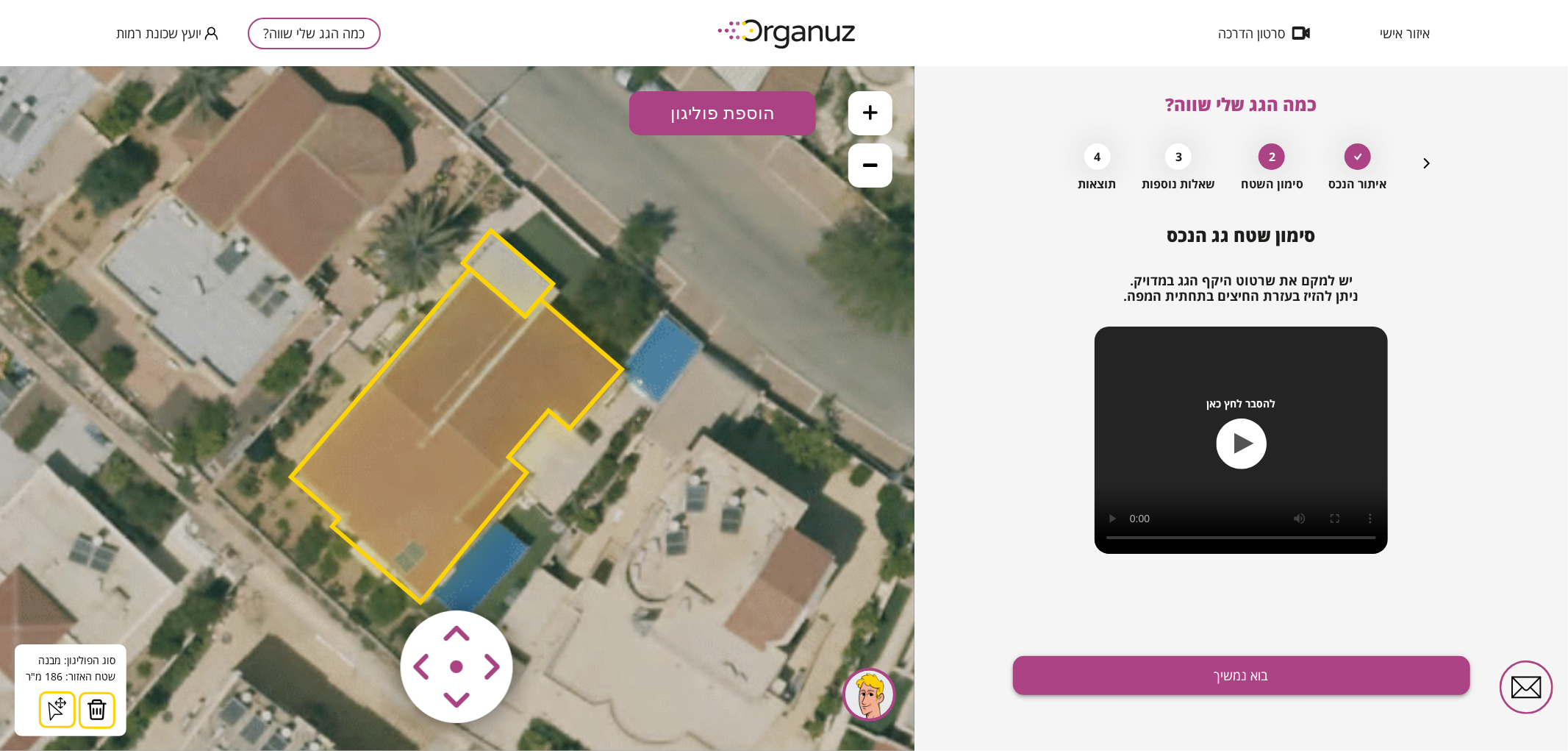
click at [1074, 680] on button "בוא נמשיך" at bounding box center [1242, 676] width 458 height 39
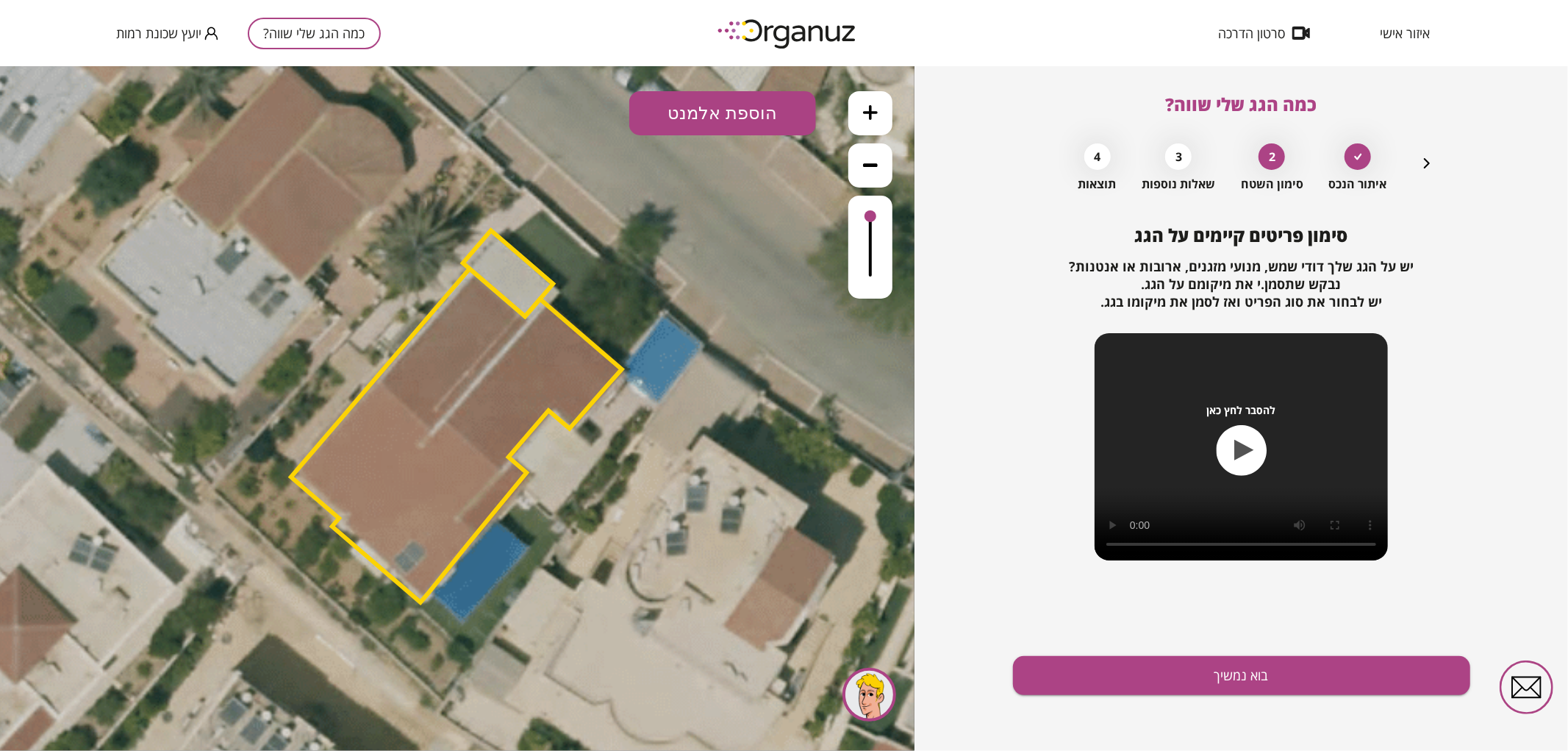
click at [756, 91] on button "הוספת אלמנט" at bounding box center [722, 112] width 187 height 44
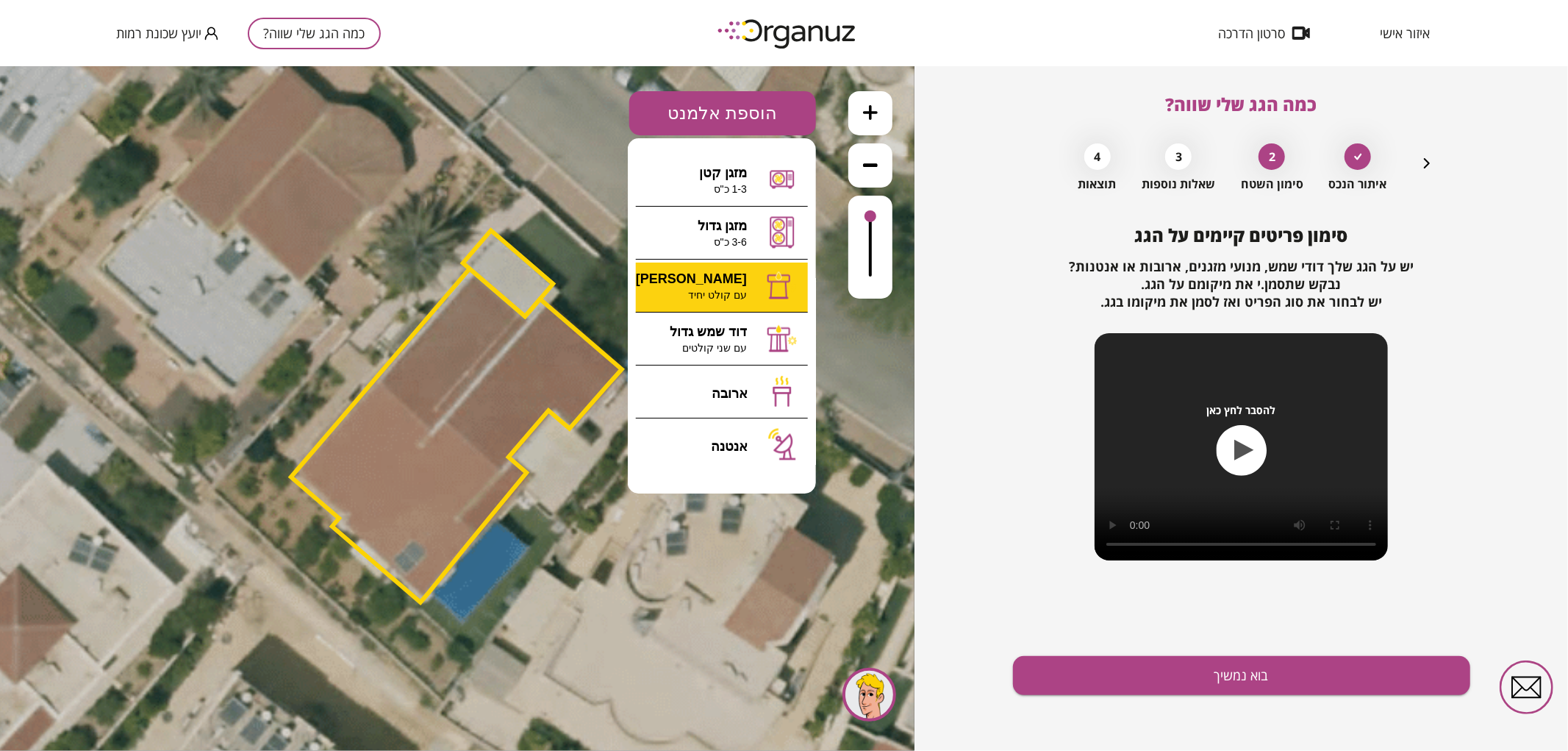
click at [744, 289] on div ".st0 { fill: #FFFFFF; } 0" at bounding box center [457, 407] width 915 height 685
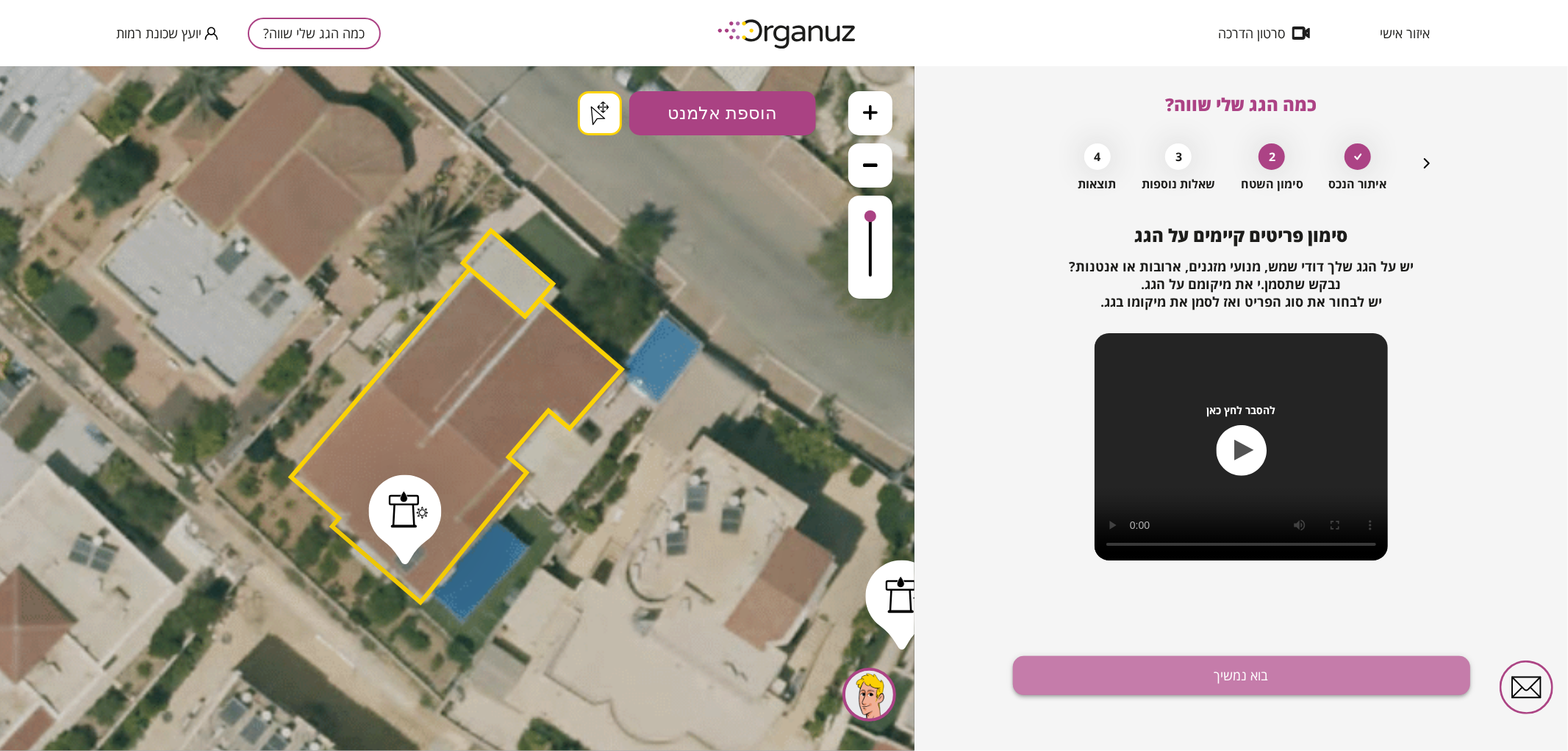
click at [1059, 671] on button "בוא נמשיך" at bounding box center [1242, 676] width 458 height 39
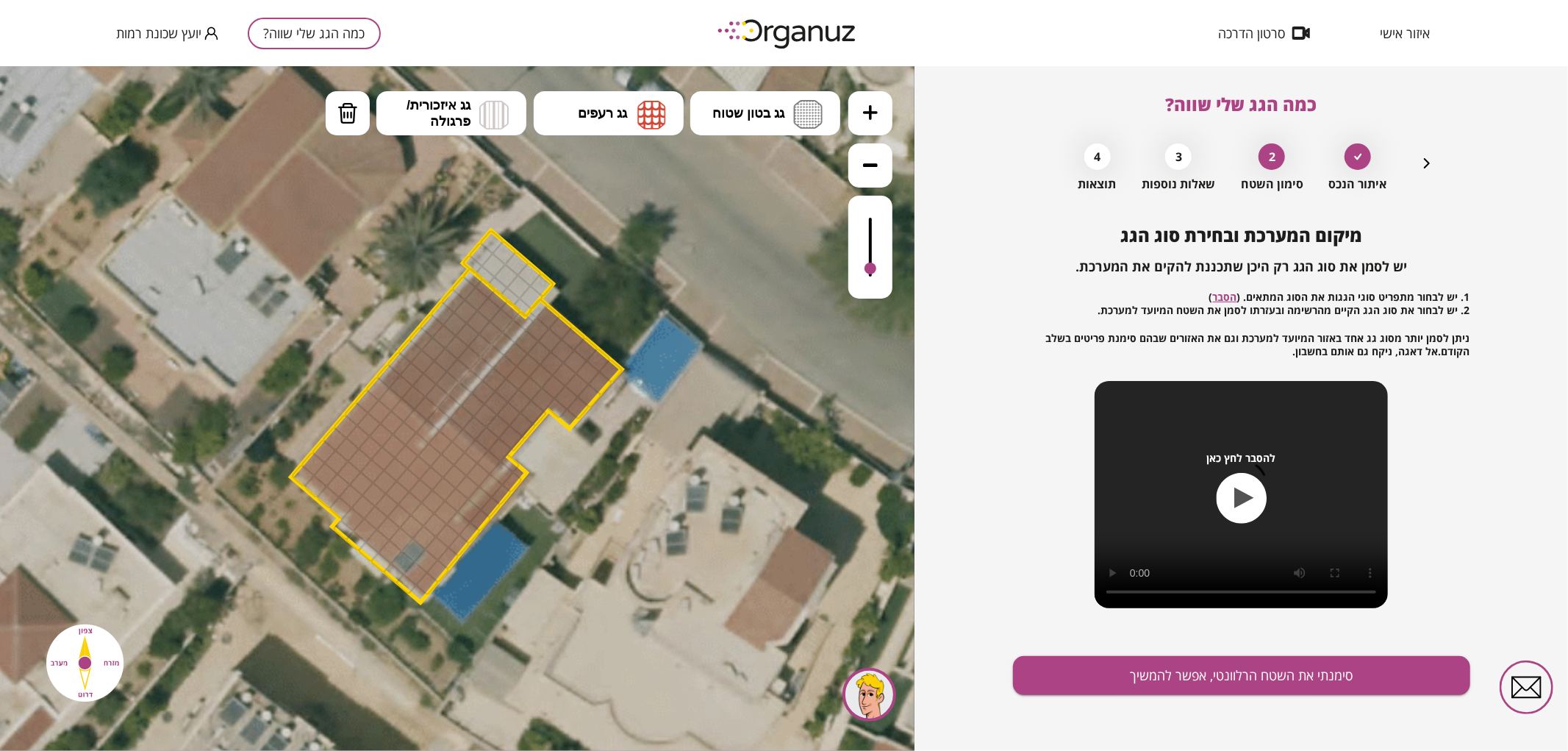
drag, startPoint x: 869, startPoint y: 215, endPoint x: 877, endPoint y: 269, distance: 54.6
click at [877, 269] on div at bounding box center [870, 246] width 44 height 103
click at [601, 119] on span "גג רעפים" at bounding box center [603, 113] width 50 height 17
click at [608, 245] on div ".st0 { fill: #FFFFFF; } .st0 { fill: #FFFFFF; }" at bounding box center [457, 407] width 915 height 685
click at [472, 485] on div at bounding box center [467, 485] width 26 height 26
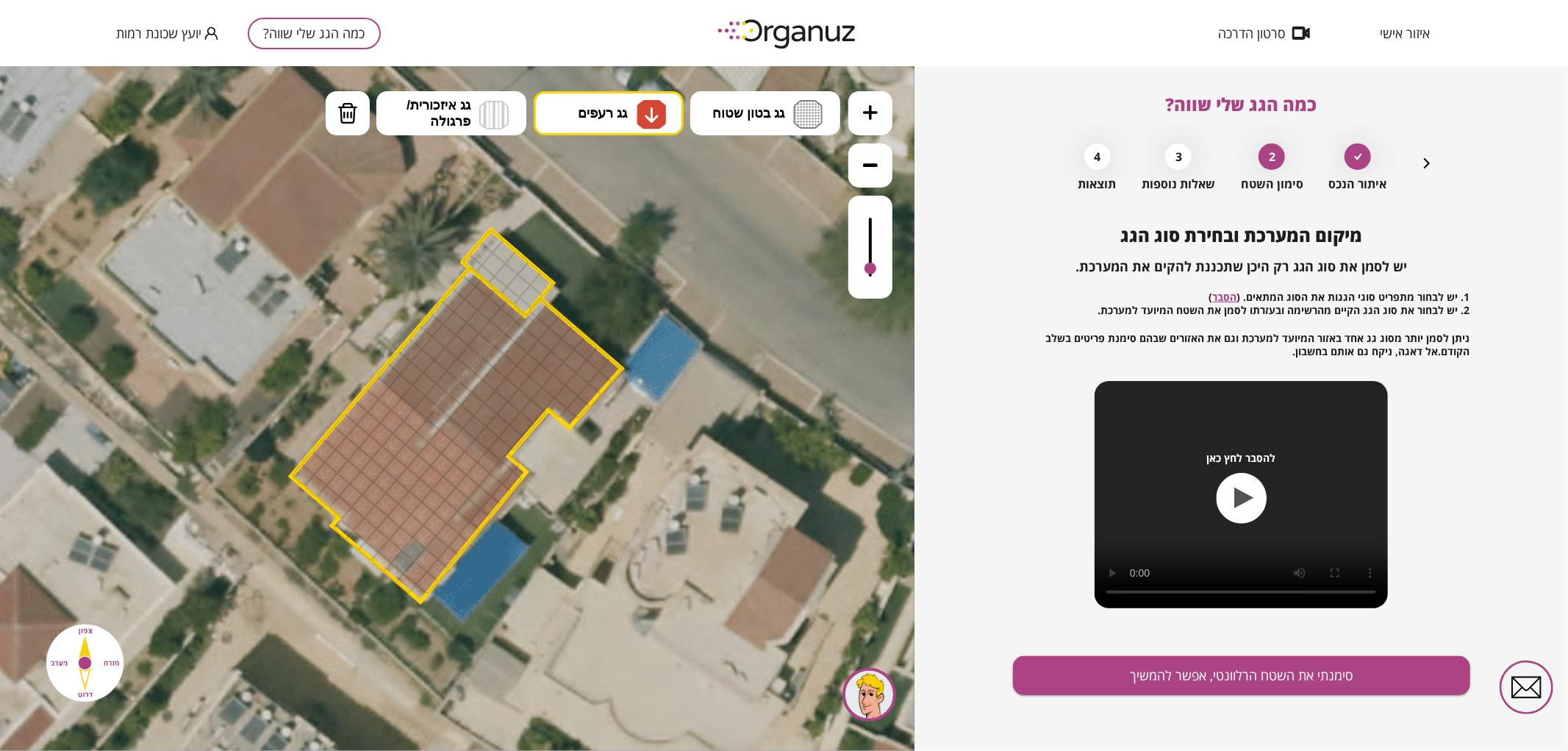
drag, startPoint x: 415, startPoint y: 424, endPoint x: 451, endPoint y: 545, distance: 126.2
click at [349, 125] on button "מחיקה" at bounding box center [347, 112] width 44 height 44
drag, startPoint x: 410, startPoint y: 585, endPoint x: 365, endPoint y: 545, distance: 60.2
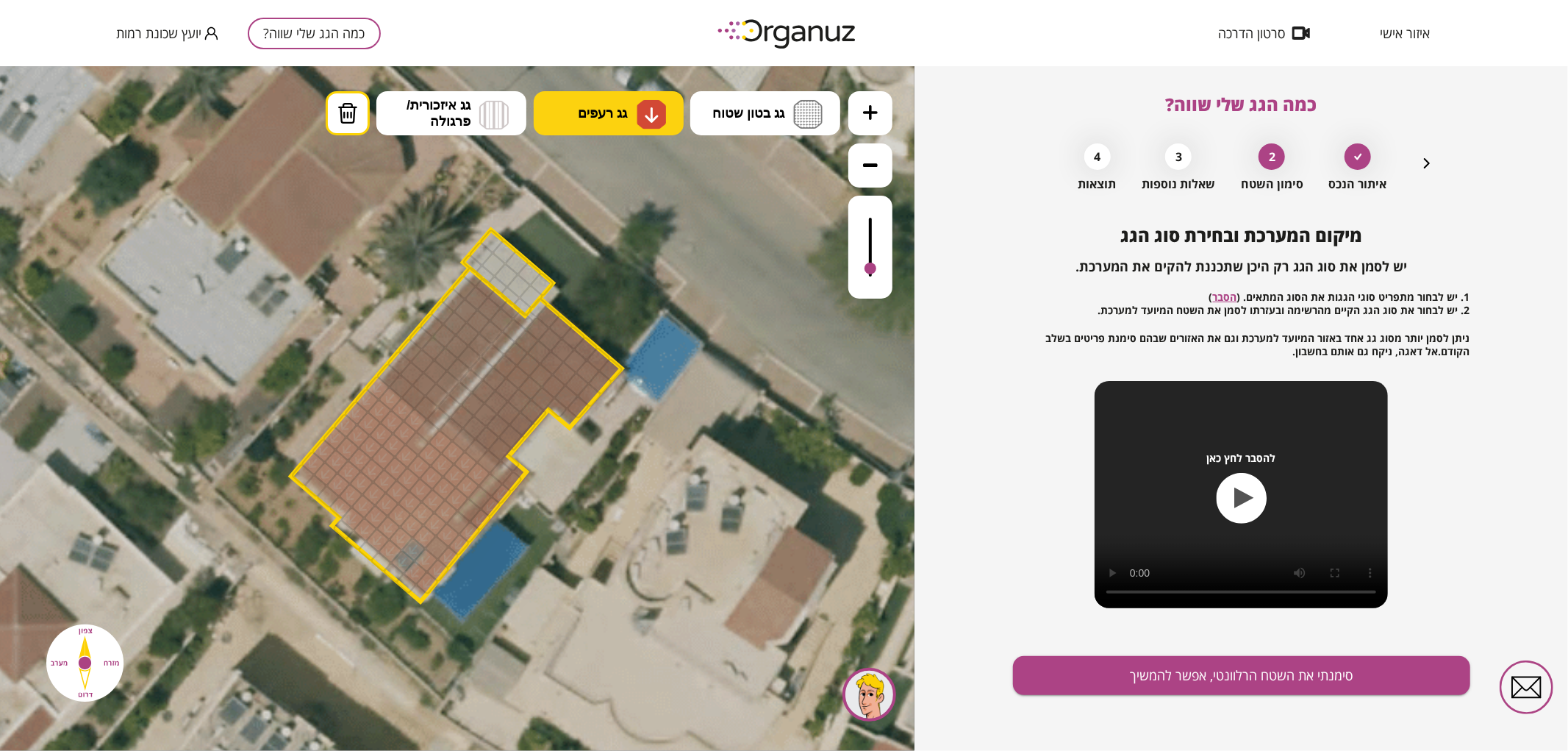
click at [593, 106] on span "גג רעפים" at bounding box center [603, 113] width 50 height 17
click at [645, 178] on div ".st0 { fill: #FFFFFF; } .st0 { fill: #FFFFFF; }" at bounding box center [457, 407] width 915 height 685
drag, startPoint x: 385, startPoint y: 370, endPoint x: 493, endPoint y: 332, distance: 114.5
drag, startPoint x: 461, startPoint y: 419, endPoint x: 553, endPoint y: 336, distance: 123.9
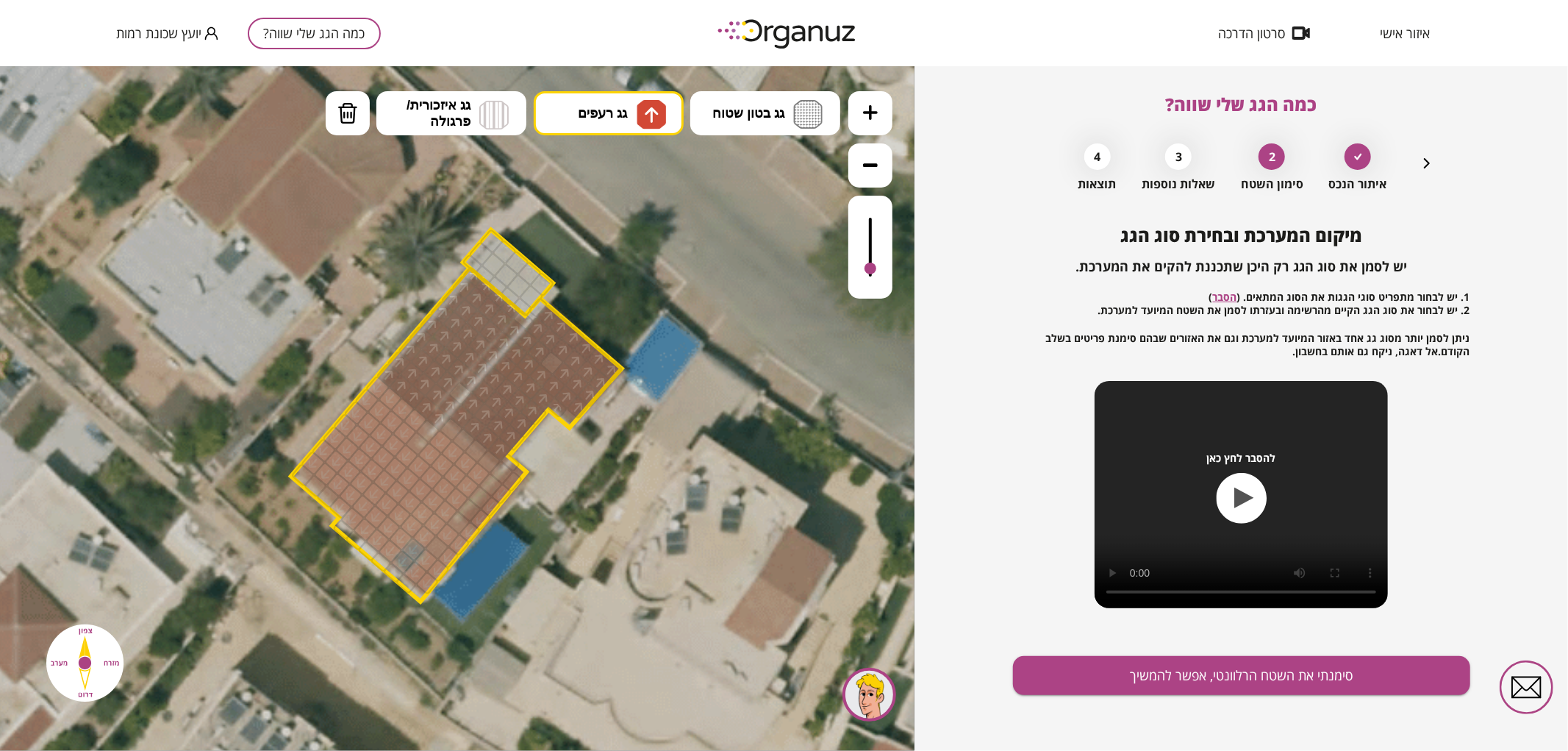
drag, startPoint x: 356, startPoint y: 118, endPoint x: 388, endPoint y: 171, distance: 61.9
click at [356, 119] on img at bounding box center [347, 112] width 20 height 22
drag, startPoint x: 517, startPoint y: 327, endPoint x: 439, endPoint y: 418, distance: 119.9
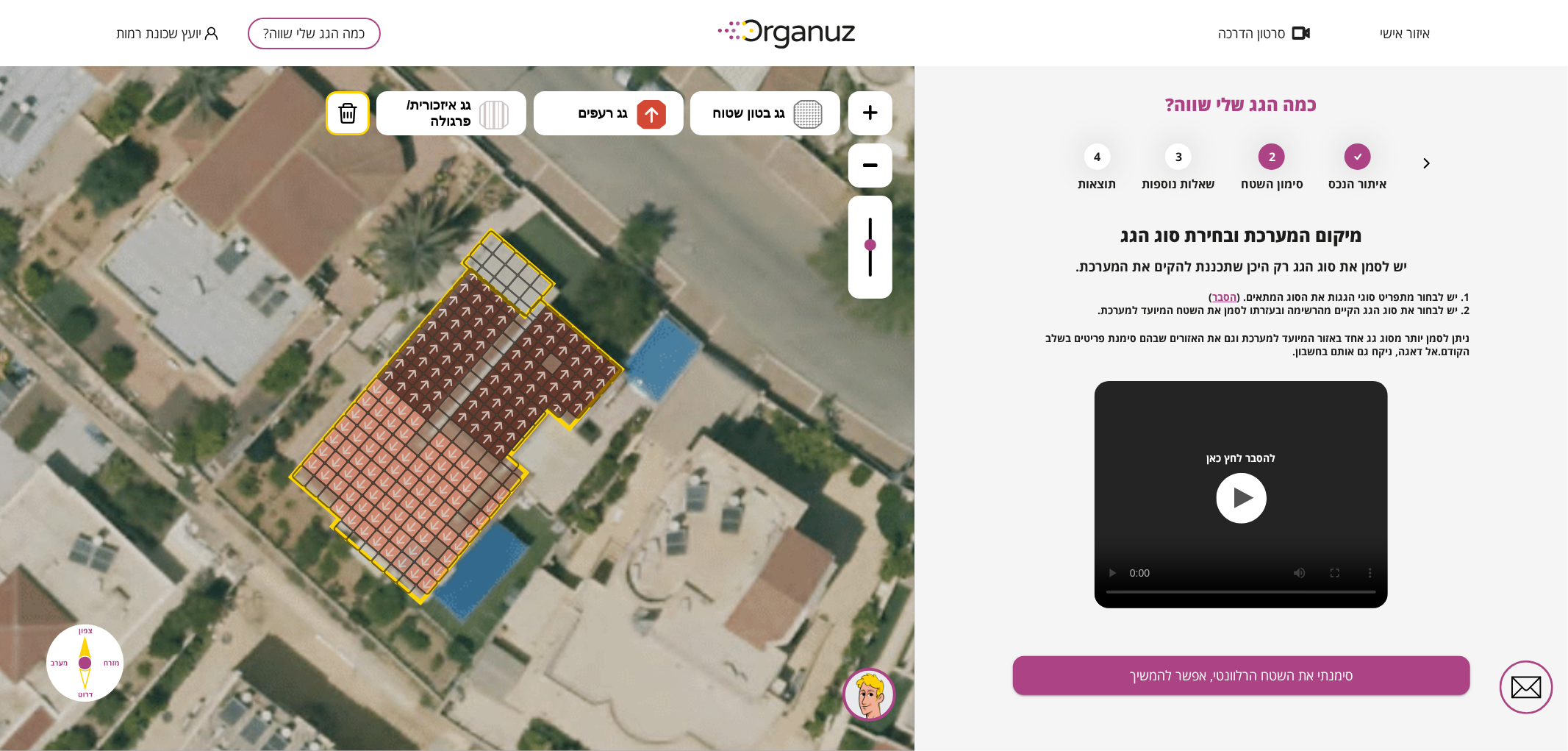
drag, startPoint x: 871, startPoint y: 266, endPoint x: 881, endPoint y: 245, distance: 23.3
click at [881, 245] on div at bounding box center [870, 246] width 44 height 103
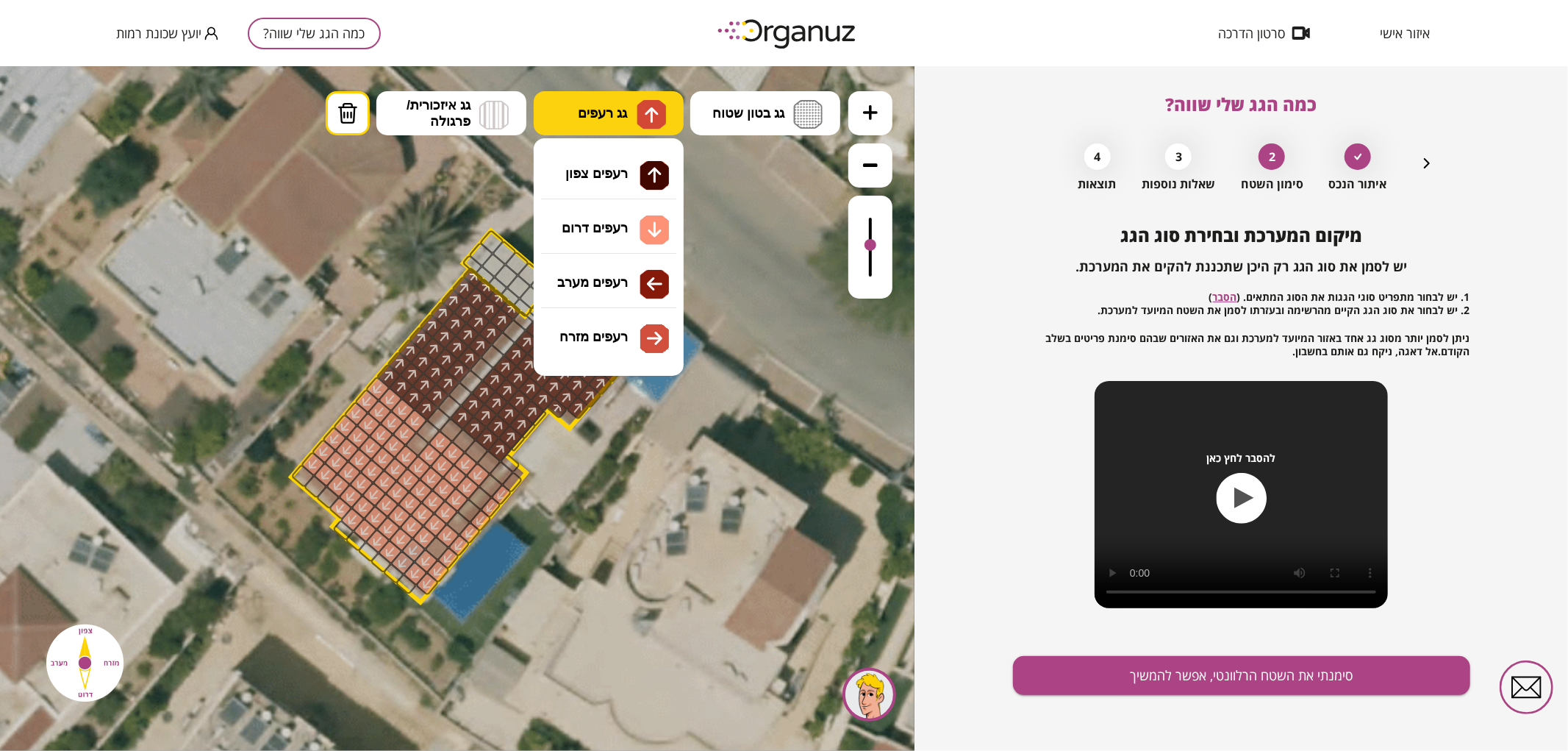
click at [651, 116] on img at bounding box center [652, 113] width 16 height 17
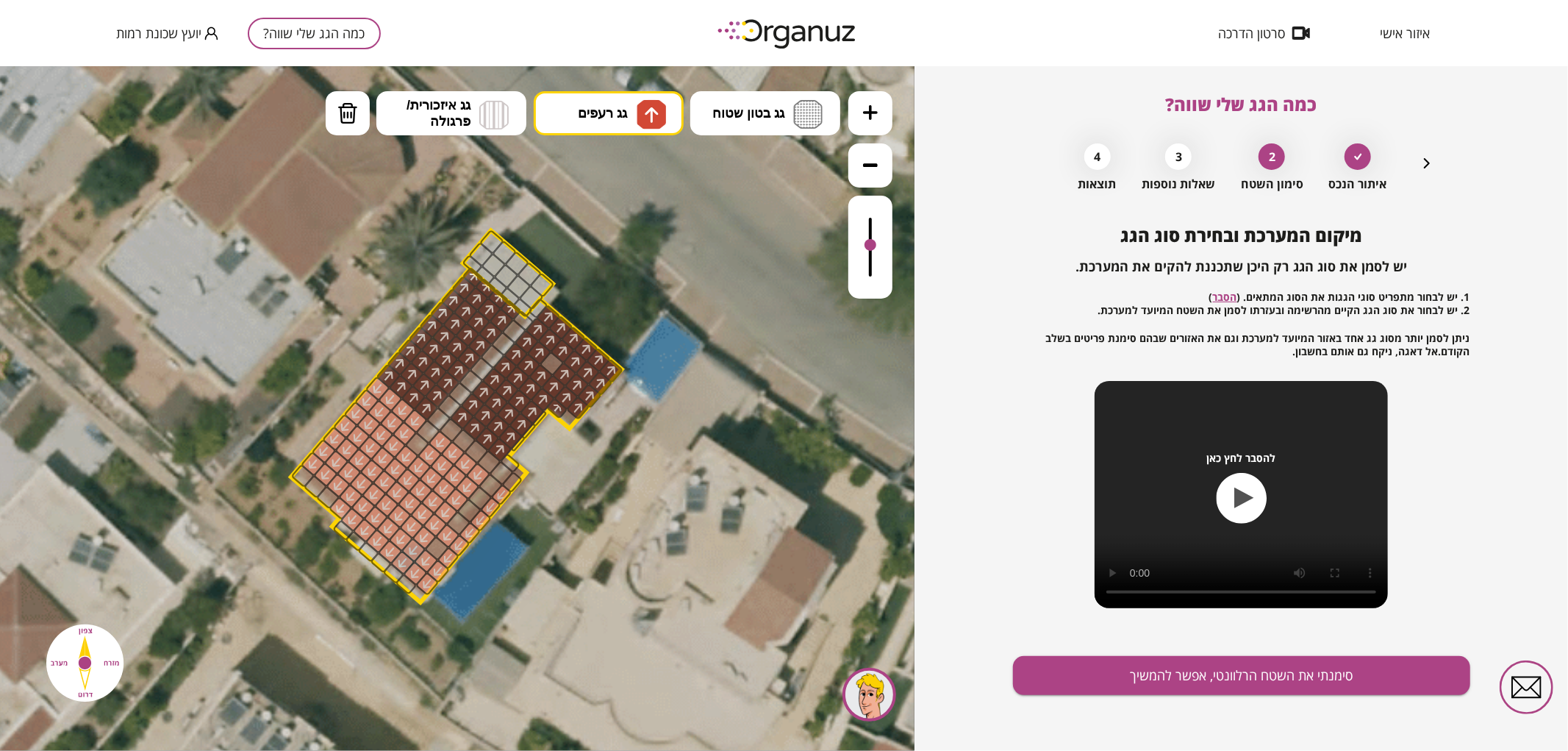
click at [597, 174] on div ".st0 { fill: #FFFFFF; } .st0 { fill: #FFFFFF; }" at bounding box center [457, 407] width 915 height 685
drag, startPoint x: 549, startPoint y: 358, endPoint x: 596, endPoint y: 405, distance: 66.5
click at [596, 405] on div ".st0 { fill: #FFFFFF; } .st0 { fill: #FFFFFF; }" at bounding box center [463, 408] width 2283 height 2283
drag, startPoint x: 599, startPoint y: 374, endPoint x: 594, endPoint y: 393, distance: 19.6
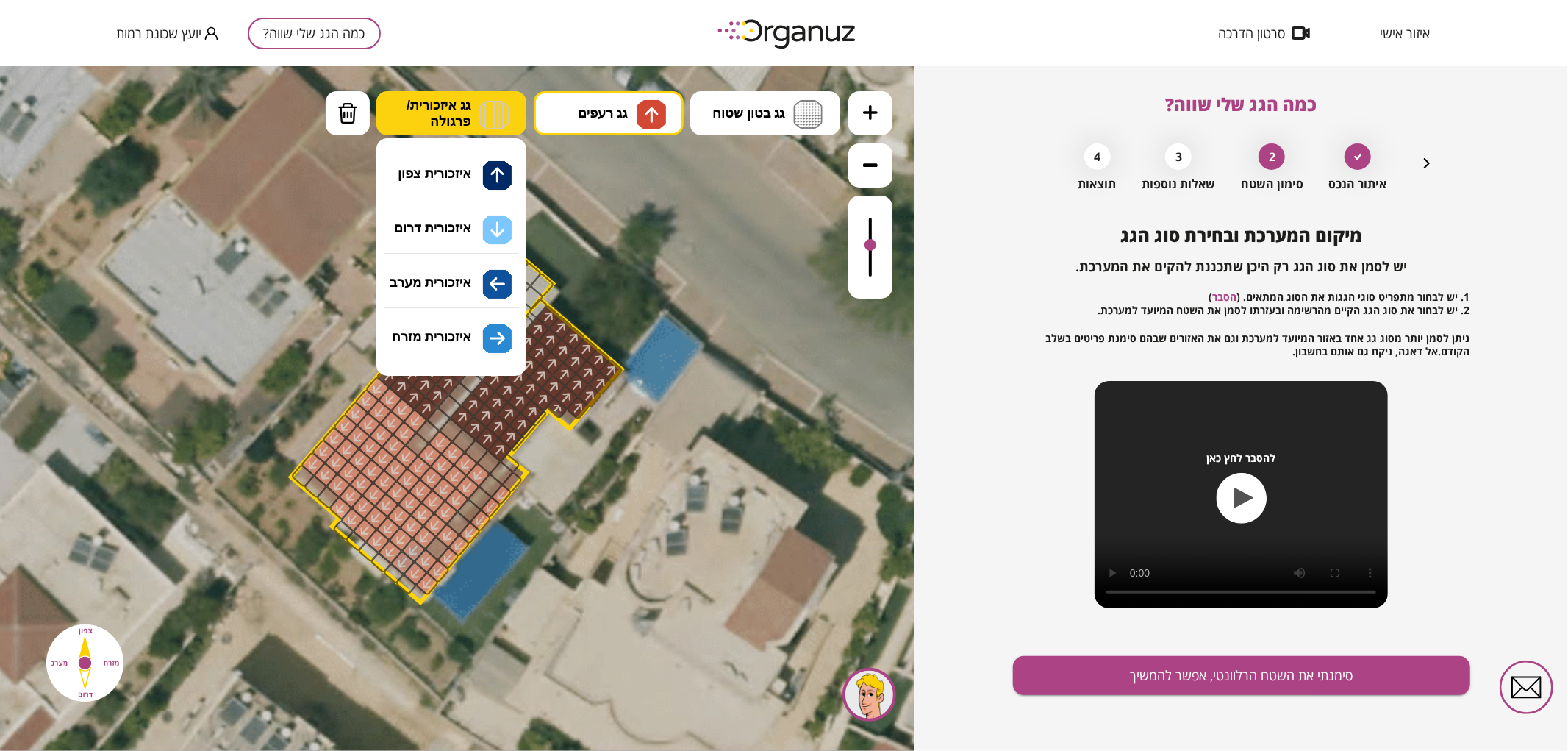
click at [451, 95] on button "גג איזכורית/ פרגולה" at bounding box center [451, 112] width 150 height 44
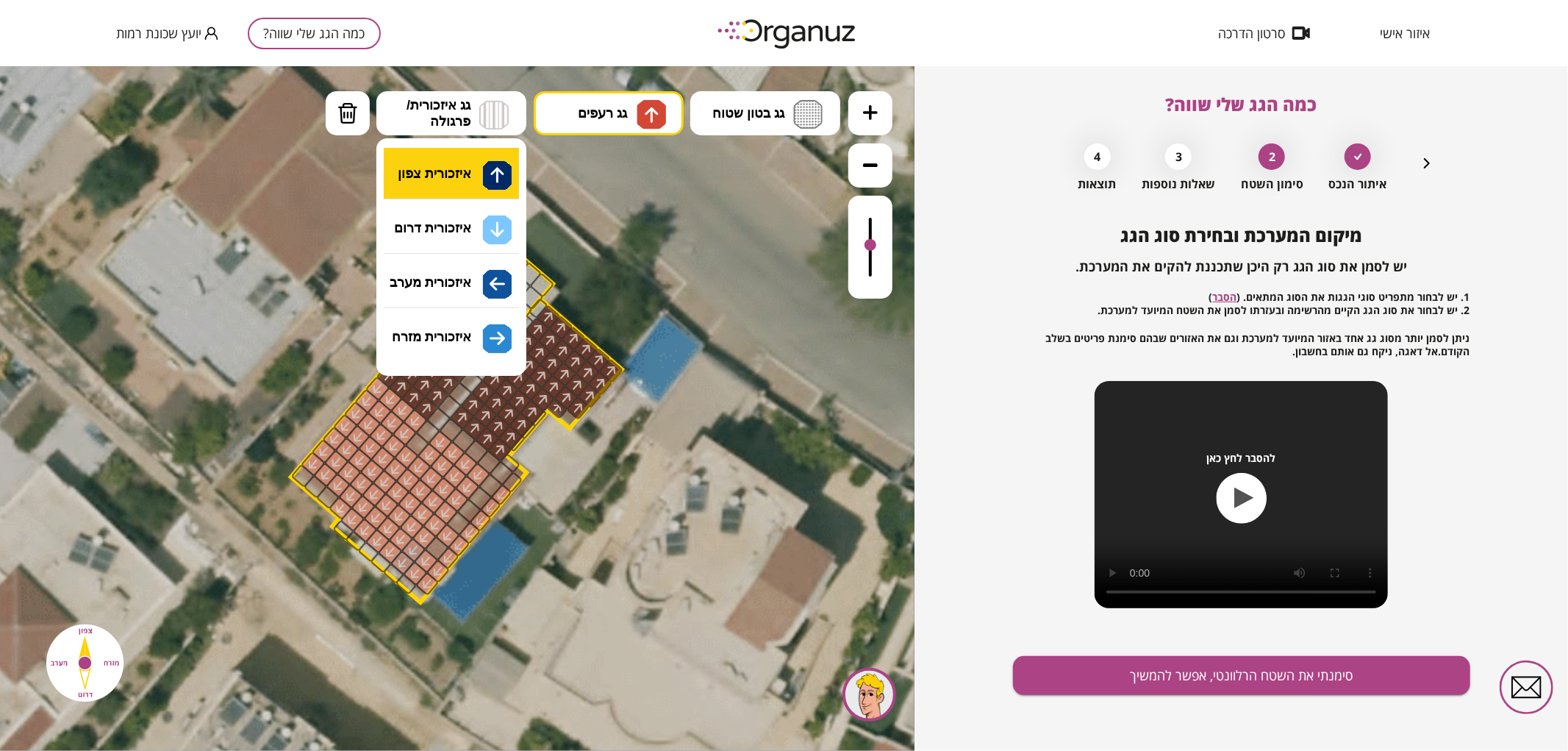
click at [479, 159] on div ".st0 { fill: #FFFFFF; } .st0 { fill: #FFFFFF; }" at bounding box center [457, 407] width 915 height 685
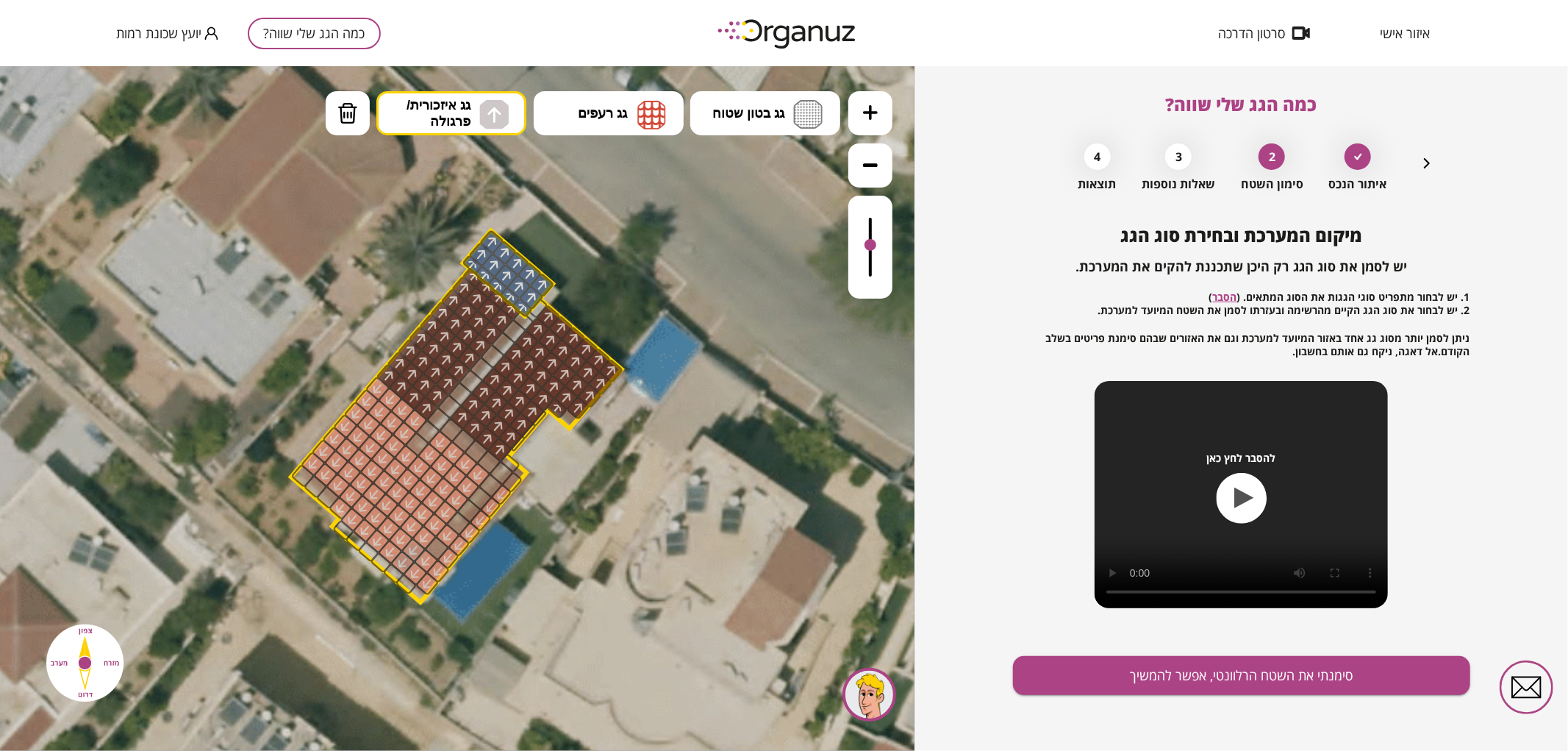
drag, startPoint x: 476, startPoint y: 259, endPoint x: 497, endPoint y: 270, distance: 23.7
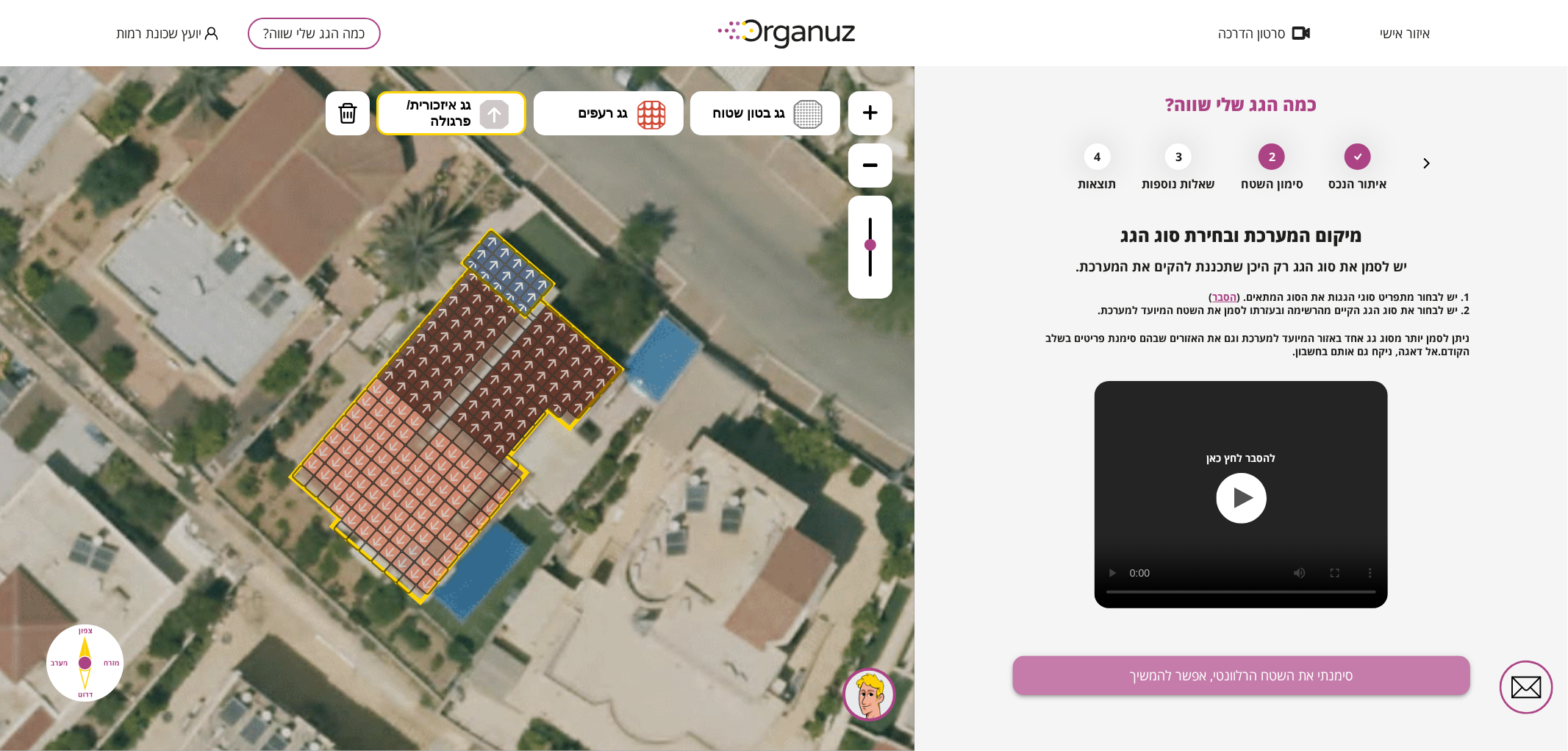
click at [1144, 686] on button "סימנתי את השטח הרלוונטי, אפשר להמשיך" at bounding box center [1242, 676] width 458 height 39
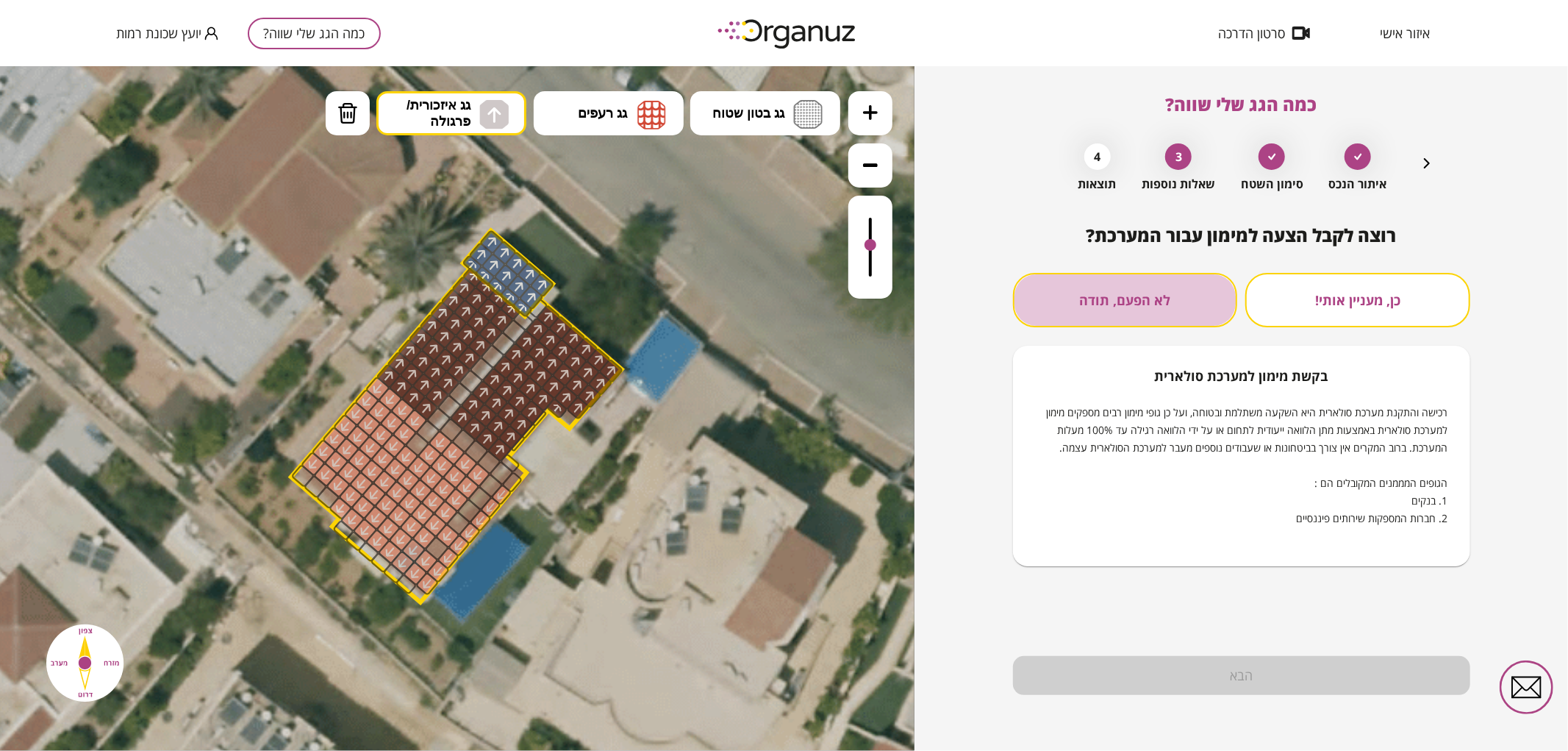
click at [1111, 294] on button "לא הפעם, תודה" at bounding box center [1125, 300] width 225 height 54
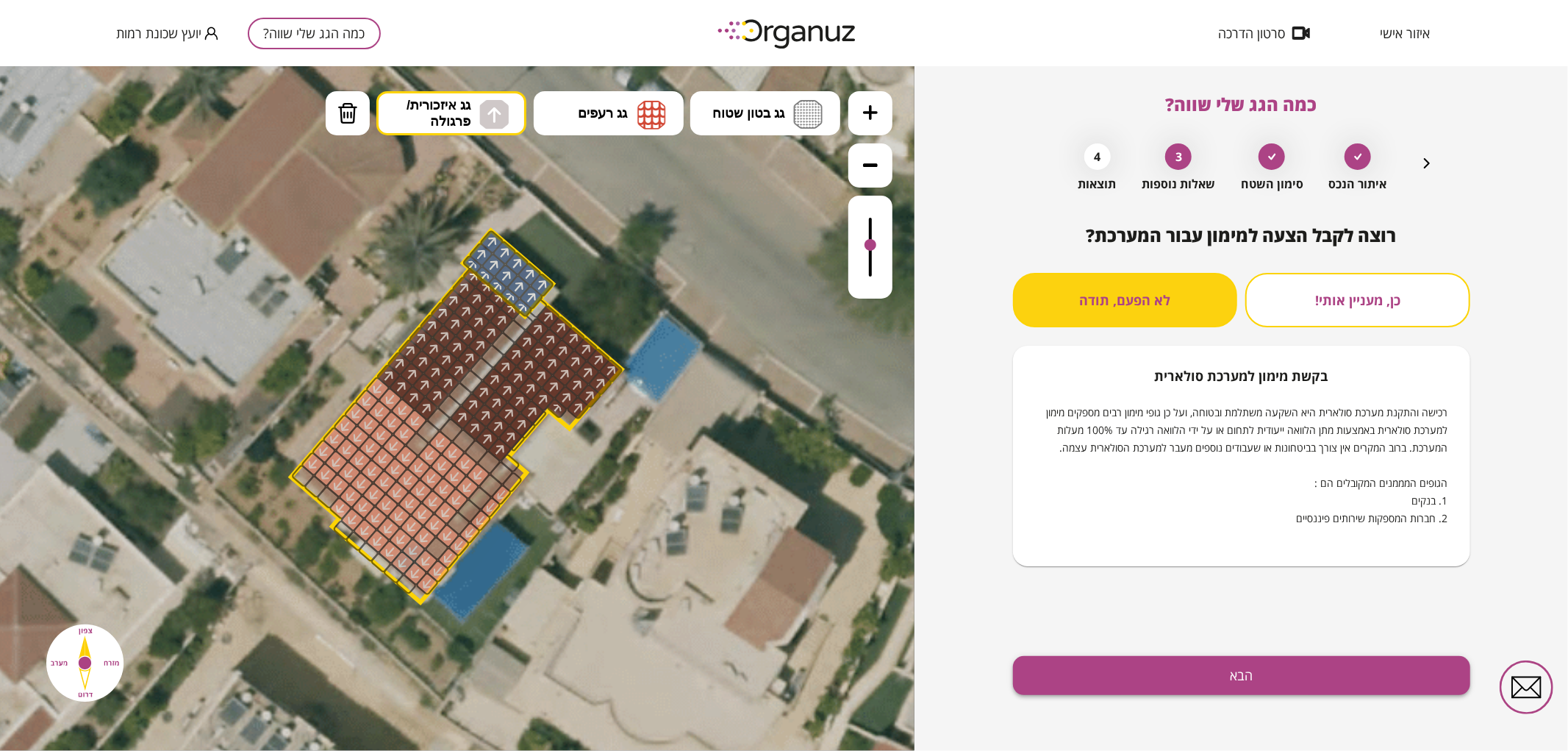
click at [1165, 664] on button "הבא" at bounding box center [1242, 676] width 458 height 39
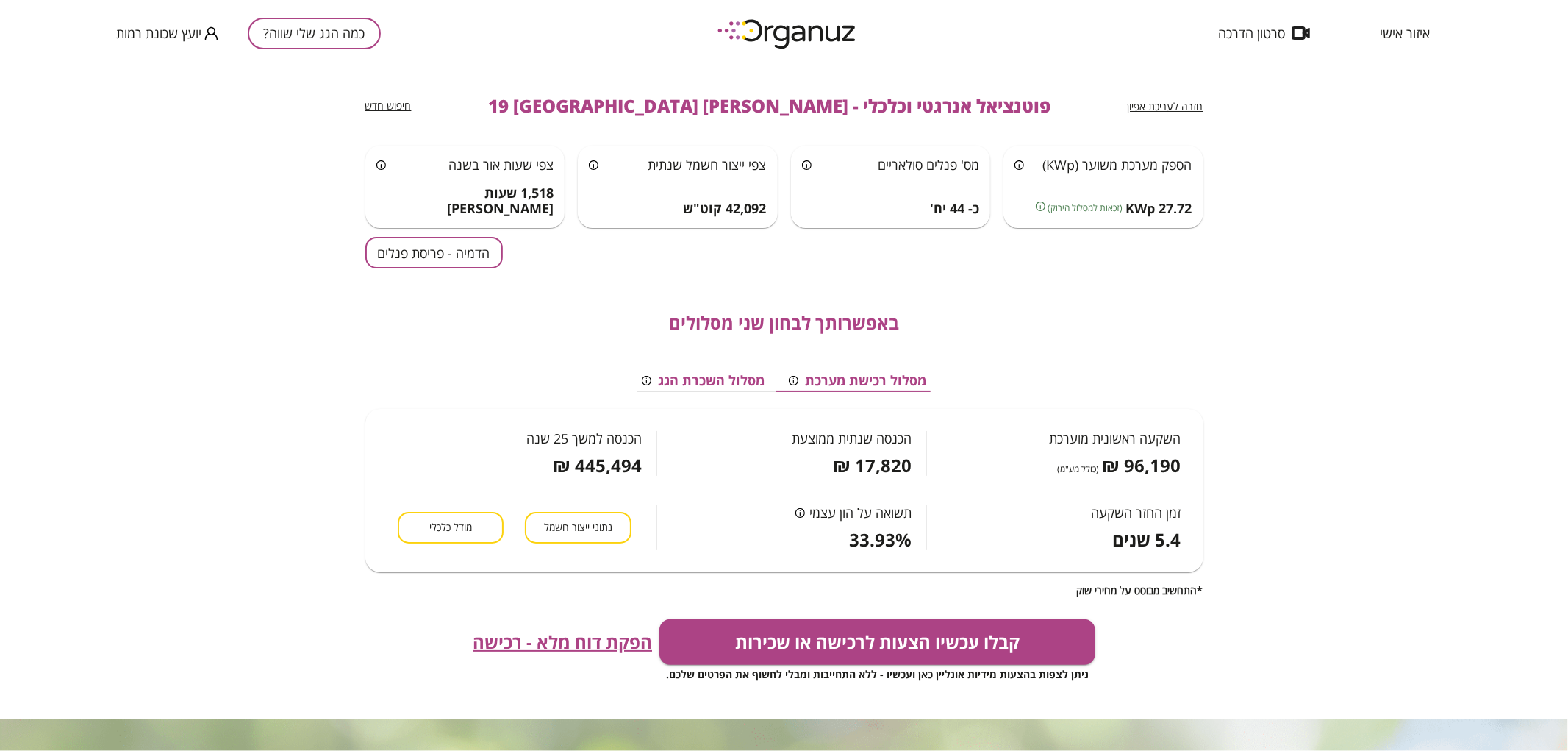
click at [443, 267] on button "הדמיה - פריסת פנלים" at bounding box center [435, 253] width 138 height 31
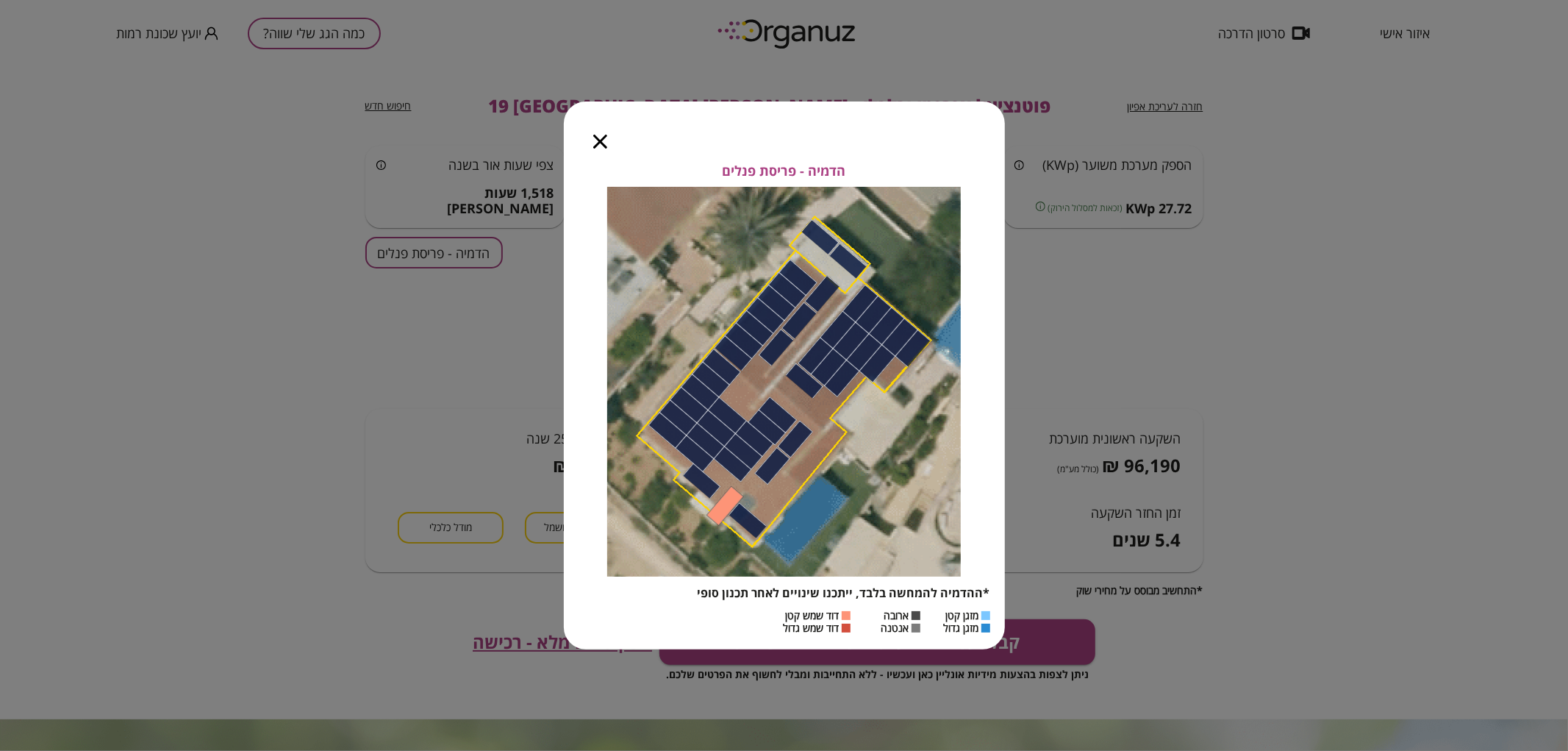
click at [607, 141] on icon "button" at bounding box center [600, 141] width 14 height 14
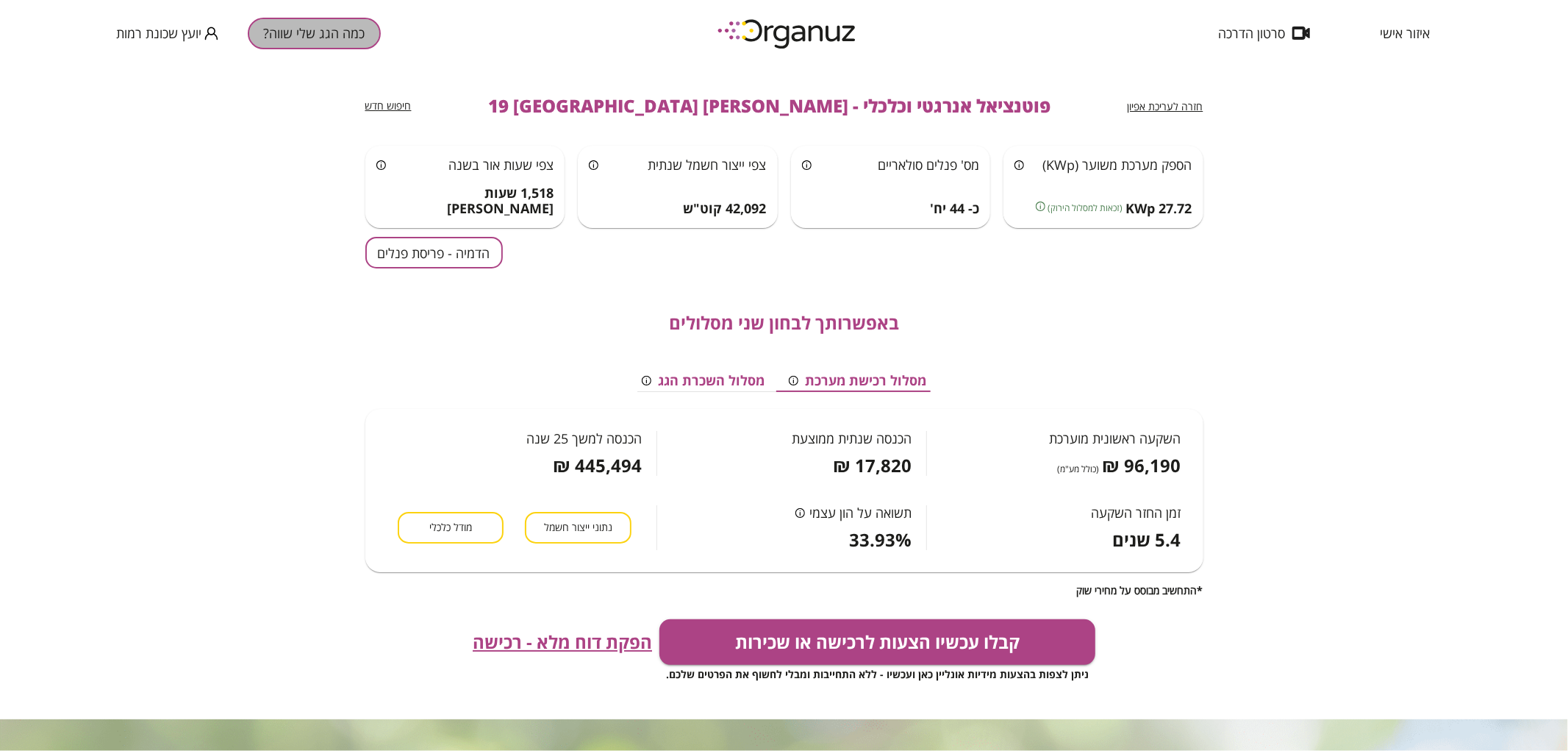
click at [347, 40] on button "כמה הגג שלי שווה?" at bounding box center [314, 33] width 133 height 31
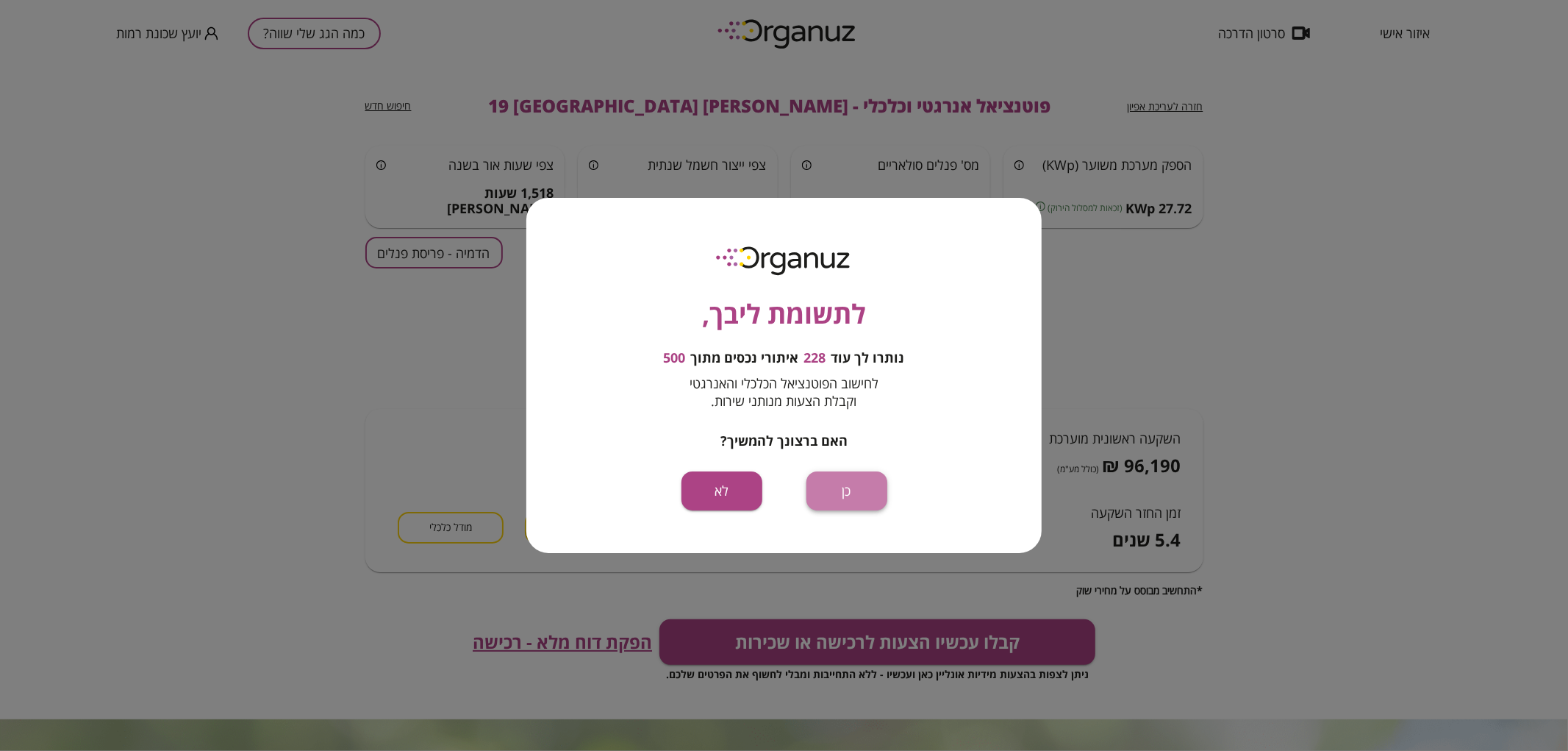
click at [858, 480] on button "כן" at bounding box center [847, 491] width 81 height 39
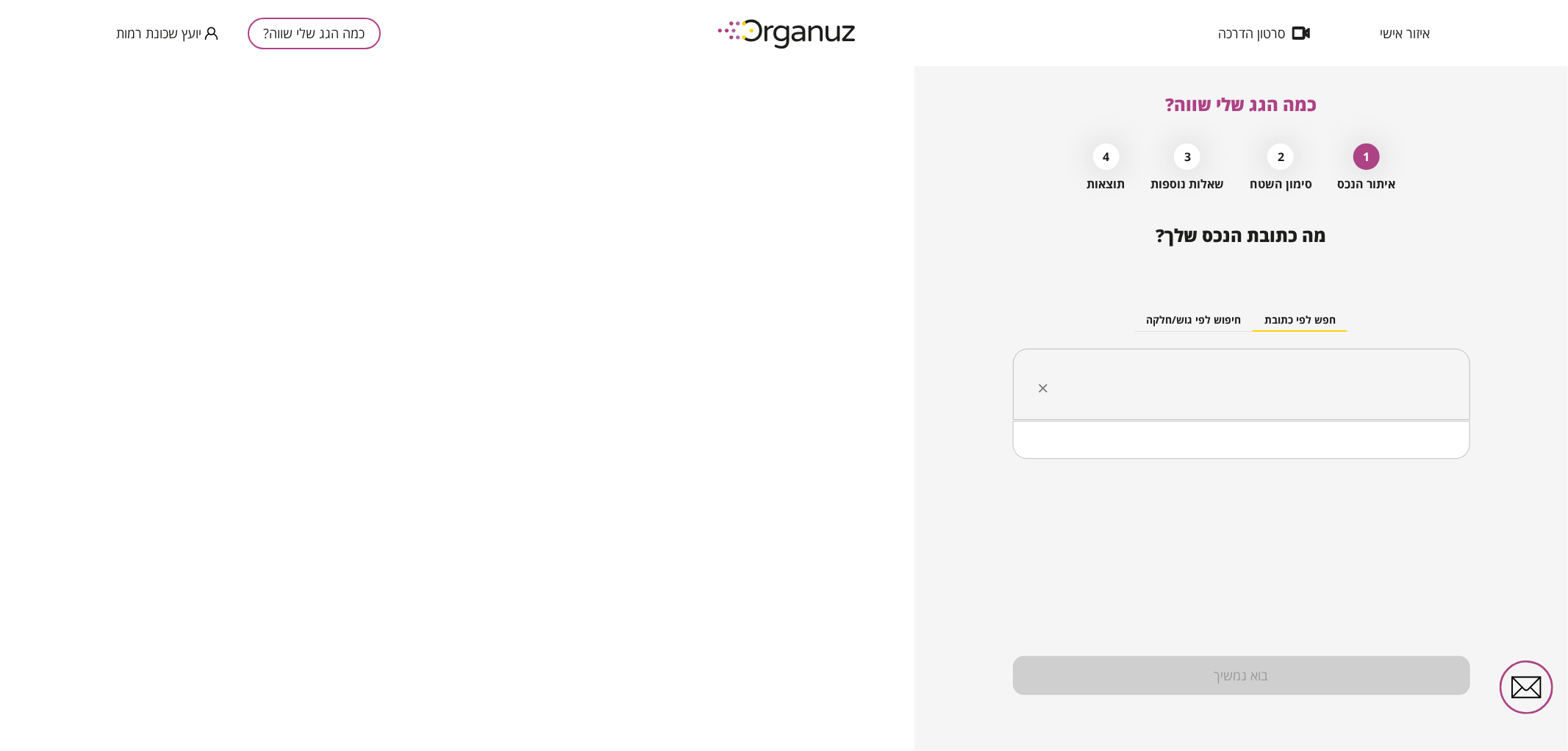
click at [1210, 397] on input "text" at bounding box center [1246, 384] width 411 height 37
click at [1326, 369] on input "text" at bounding box center [1246, 384] width 411 height 37
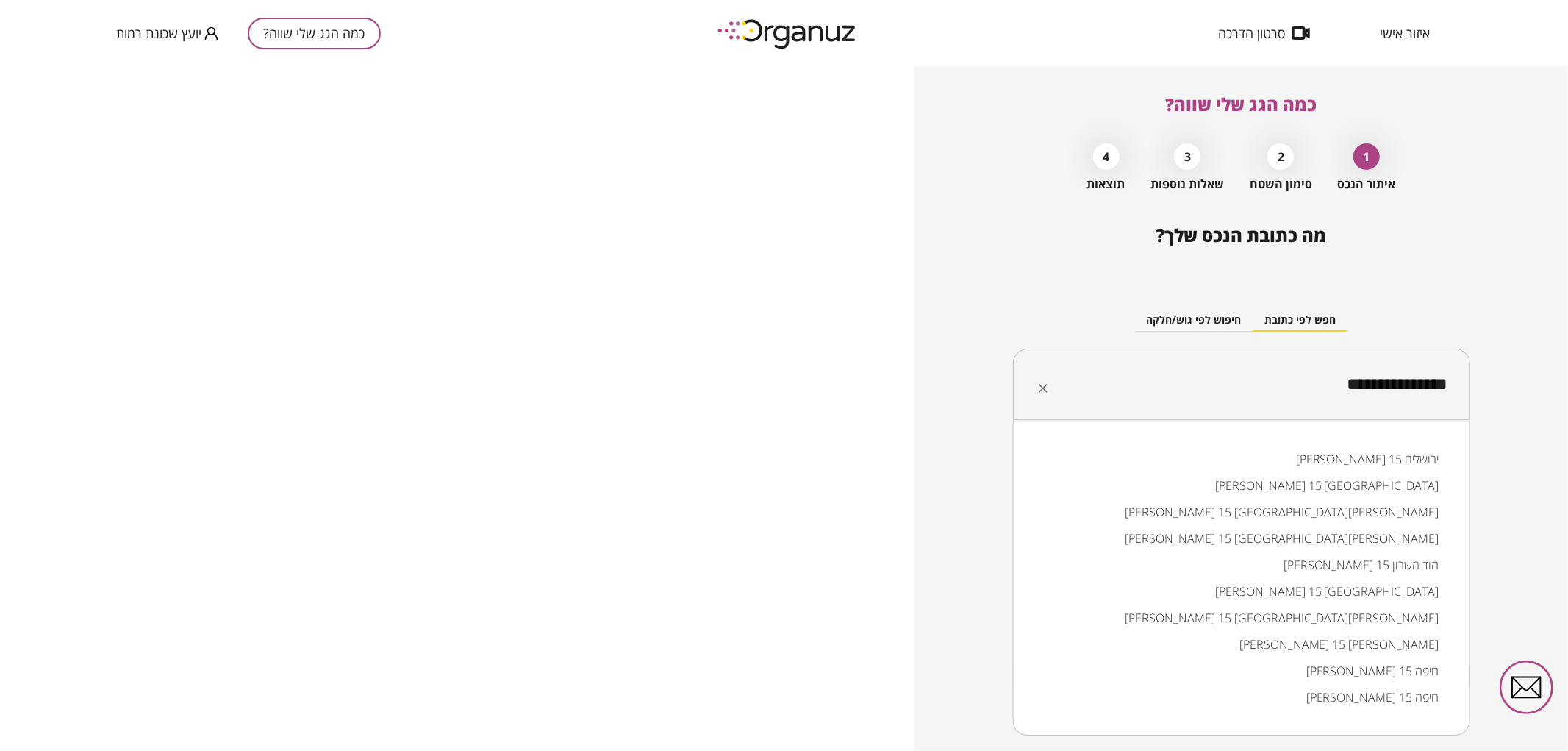
click at [1350, 480] on li "שלמה בן-יוסף 15 באר שבע" at bounding box center [1242, 485] width 419 height 27
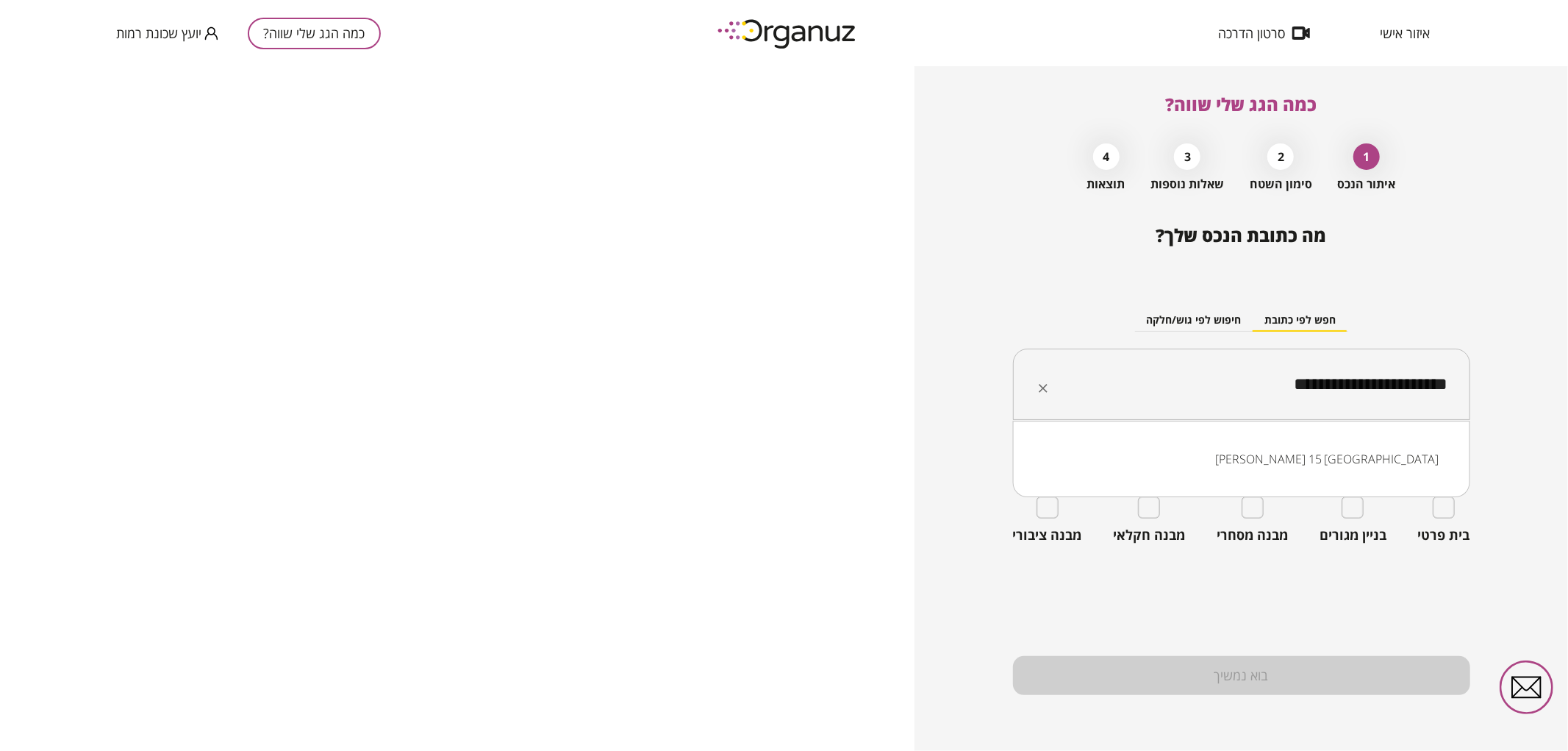
click at [1343, 386] on input "**********" at bounding box center [1246, 384] width 411 height 37
click at [1381, 466] on li "שלמה בן-יוסף 14 באר שבע" at bounding box center [1242, 459] width 419 height 27
type input "**********"
click at [1464, 500] on div "בית פרטי" at bounding box center [1444, 519] width 52 height 47
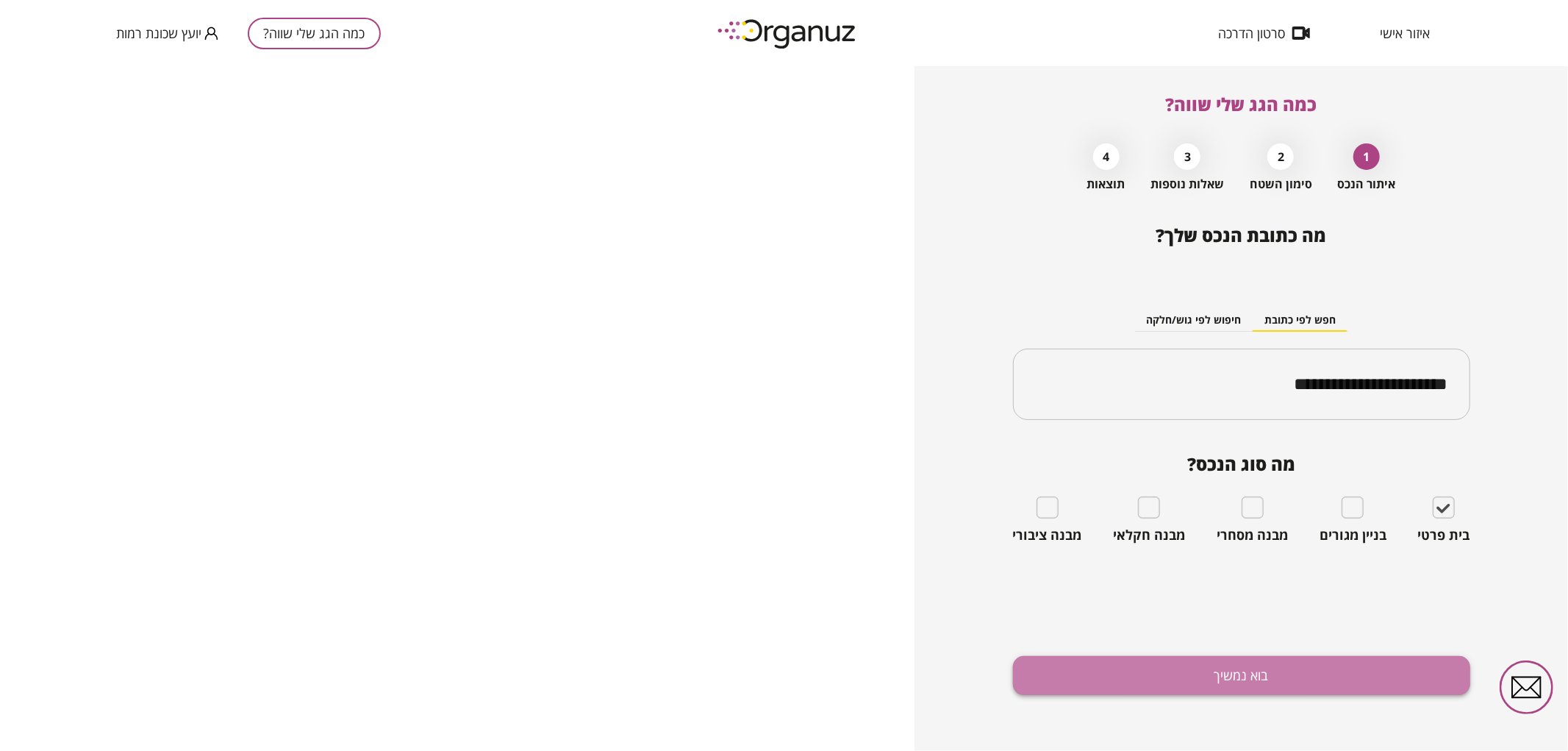
click at [1140, 686] on button "בוא נמשיך" at bounding box center [1242, 676] width 458 height 39
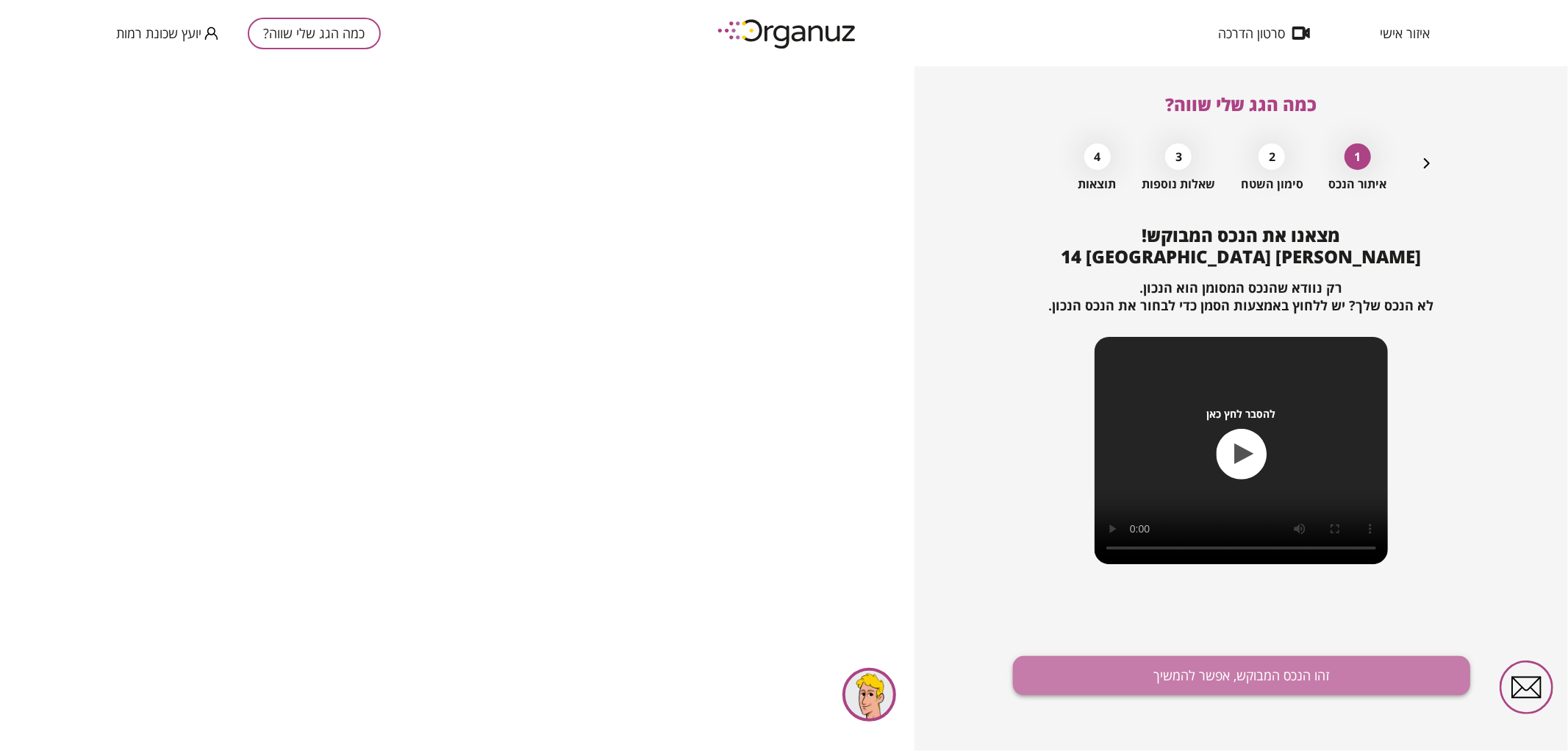
click at [1169, 682] on button "זהו הנכס המבוקש, אפשר להמשיך" at bounding box center [1242, 676] width 458 height 39
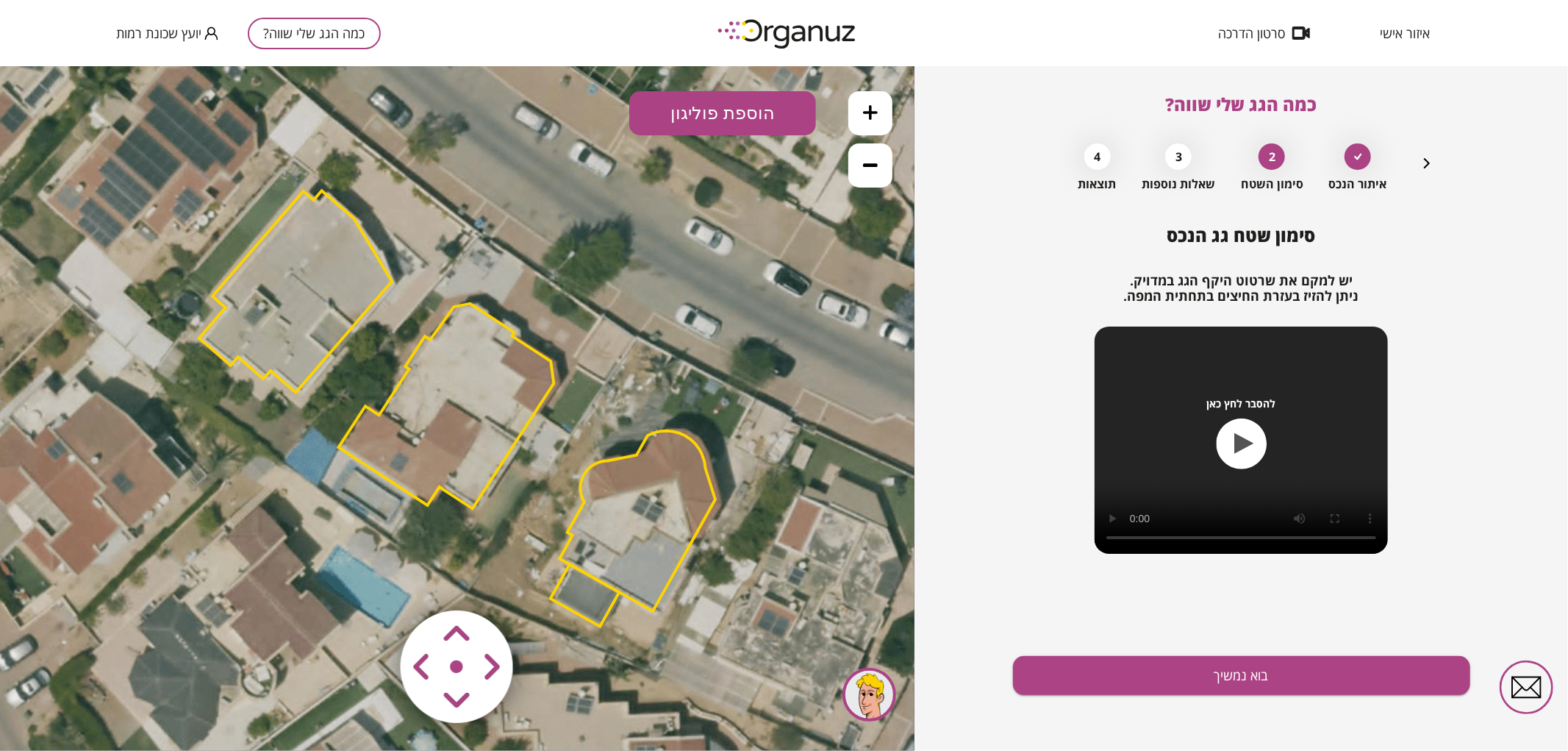
click at [670, 498] on polygon at bounding box center [638, 520] width 156 height 180
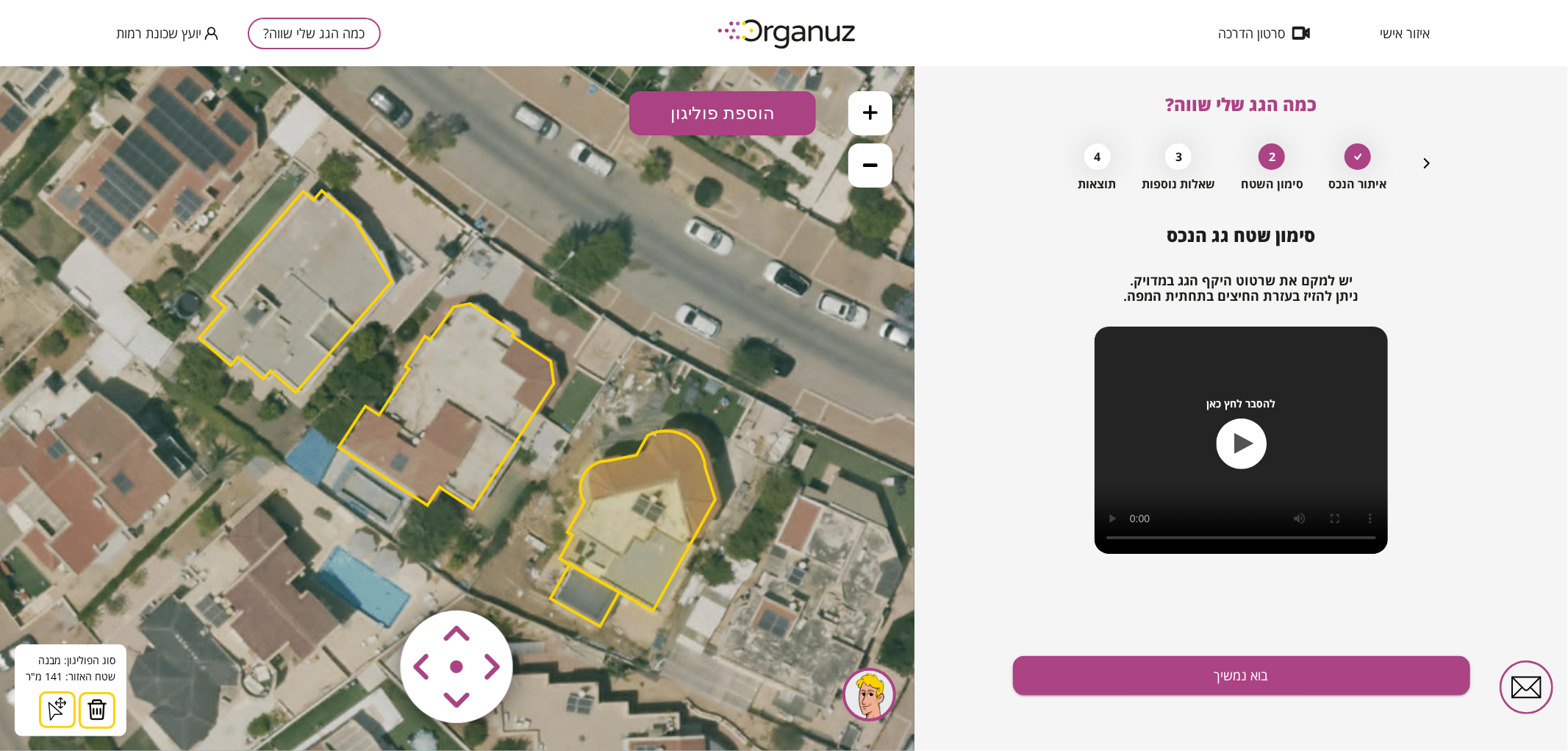
click at [86, 709] on img at bounding box center [97, 709] width 20 height 22
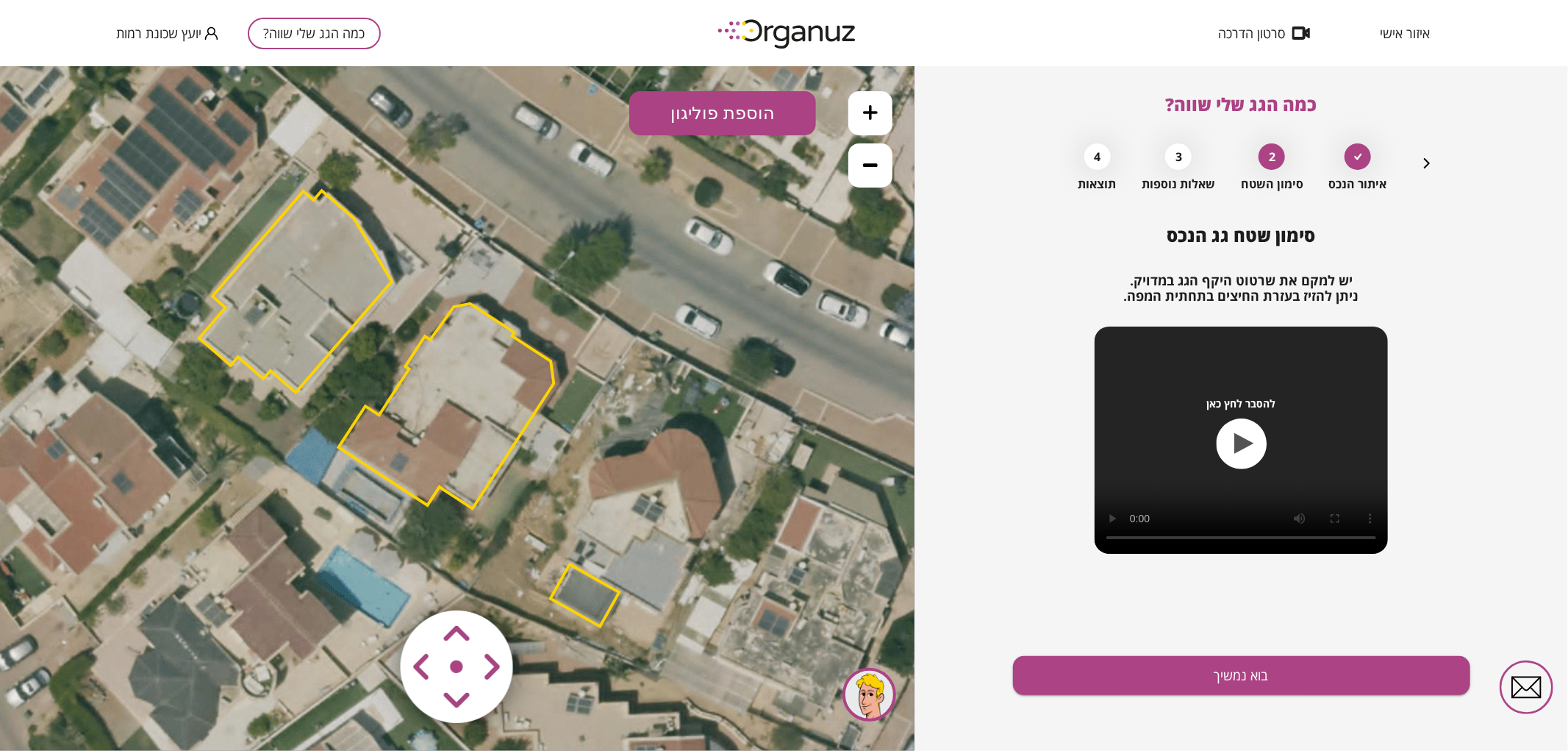
click at [590, 597] on polygon at bounding box center [585, 594] width 69 height 62
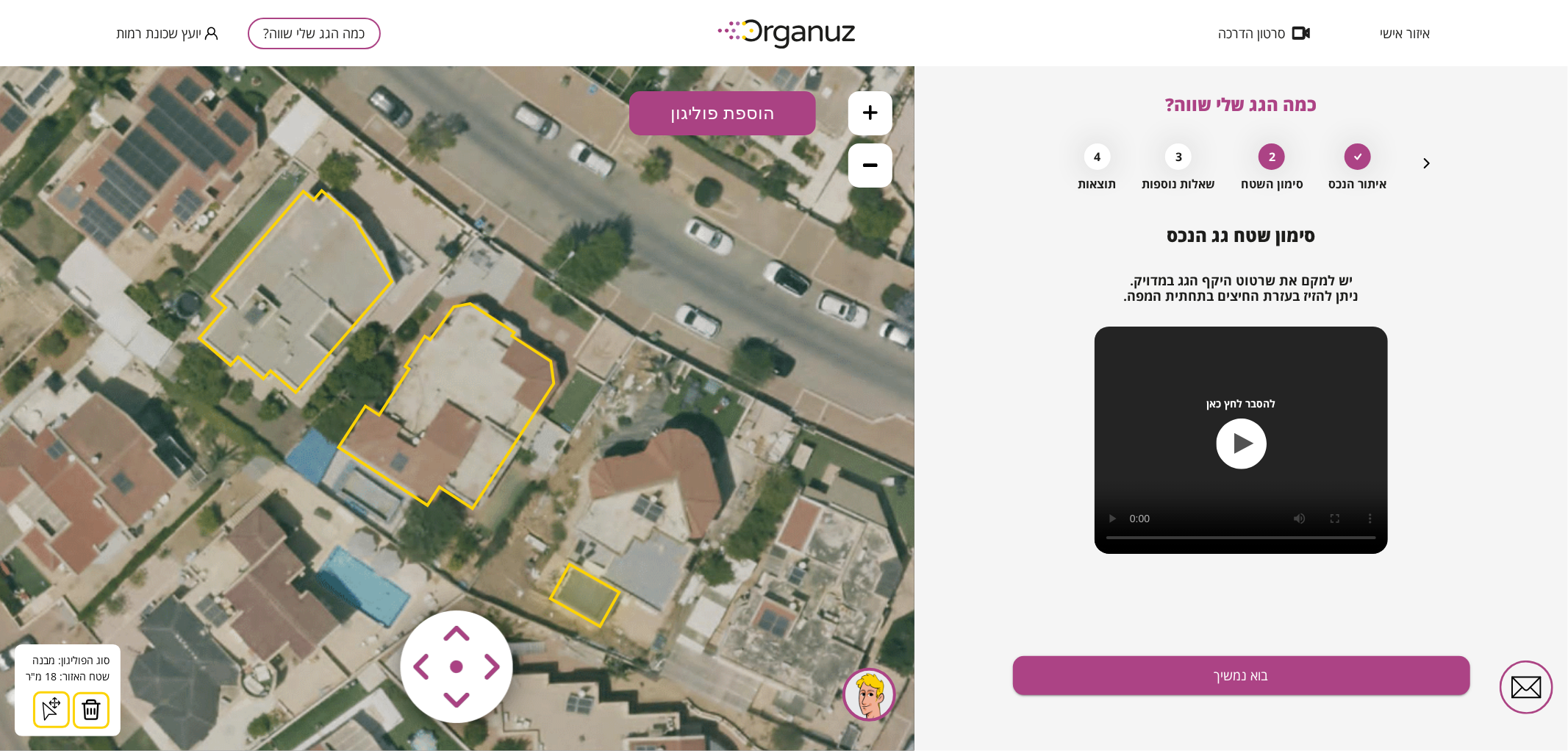
click at [94, 719] on img at bounding box center [91, 709] width 20 height 22
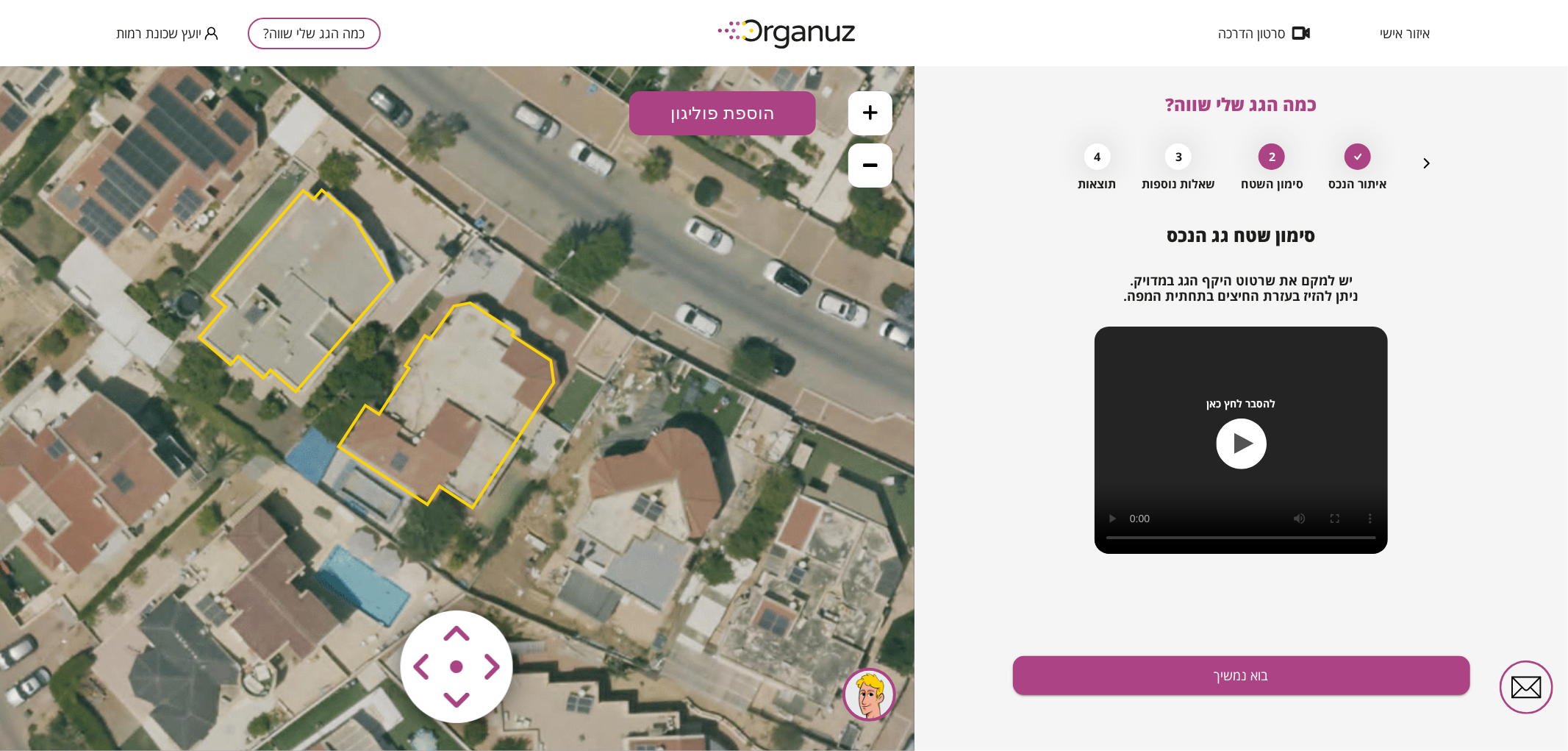
click at [324, 335] on polygon at bounding box center [296, 290] width 193 height 201
click at [276, 355] on polygon at bounding box center [296, 290] width 193 height 201
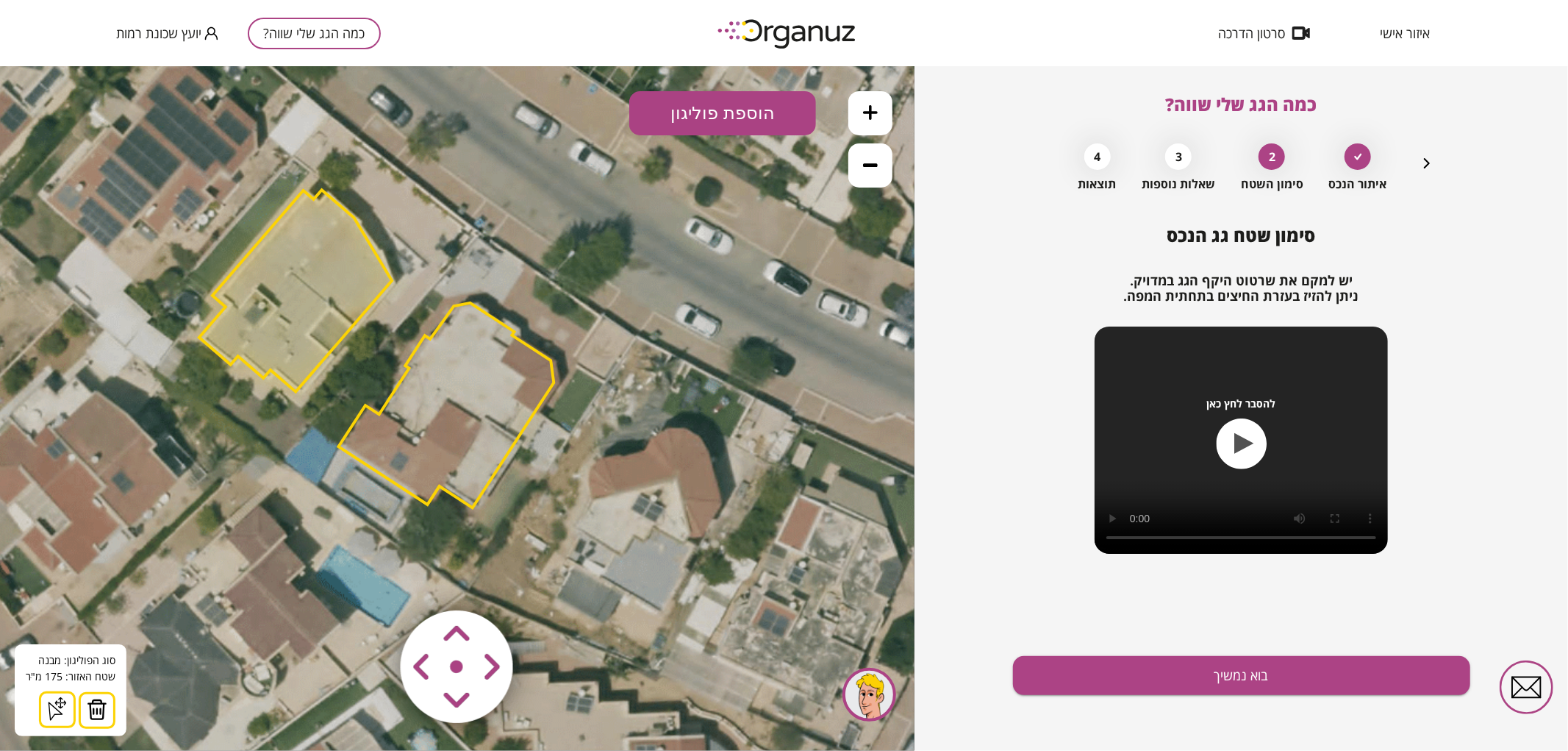
click at [93, 715] on img at bounding box center [97, 709] width 20 height 22
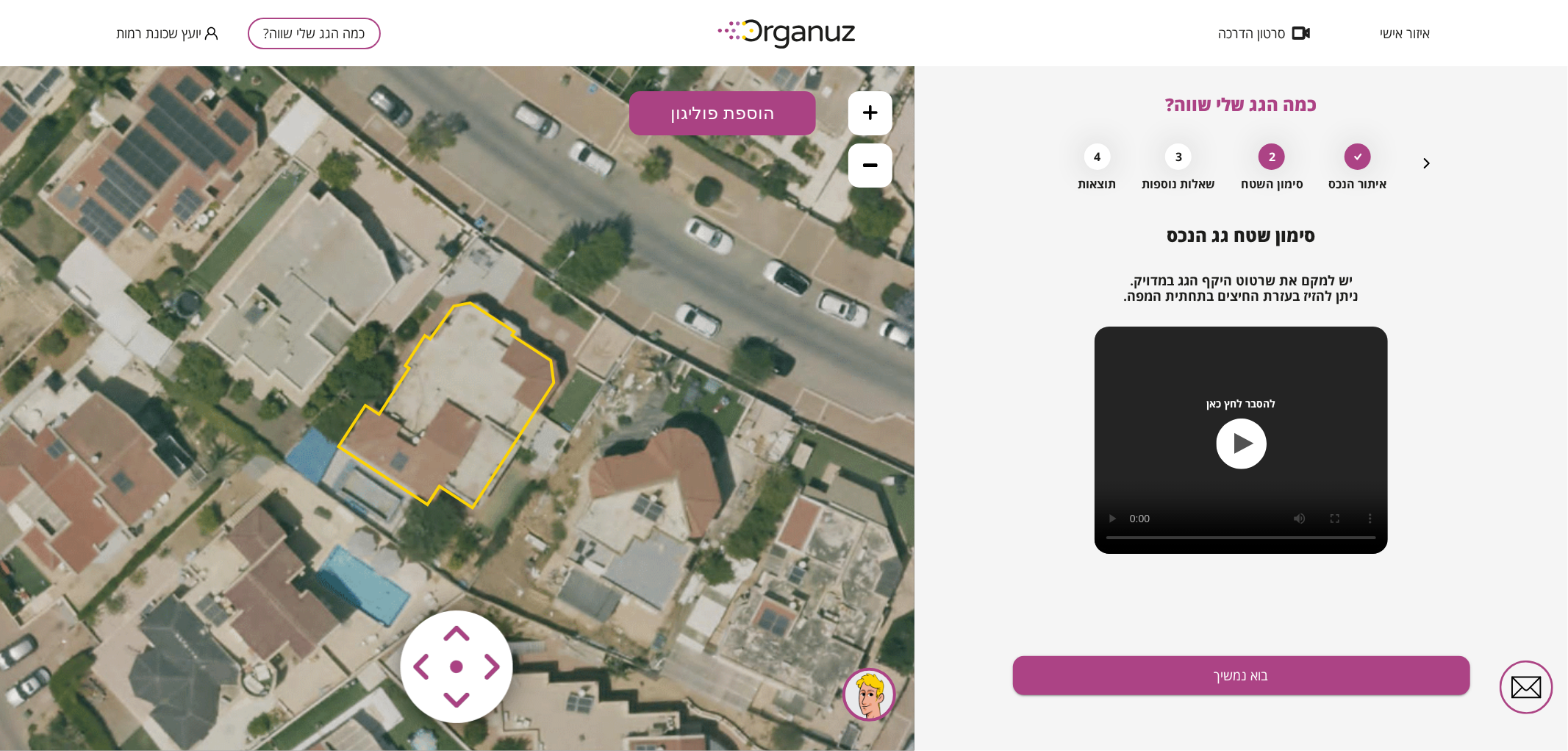
click at [369, 579] on area at bounding box center [369, 579] width 0 height 0
click at [706, 575] on icon at bounding box center [458, 409] width 1555 height 1555
click at [369, 579] on area at bounding box center [369, 579] width 0 height 0
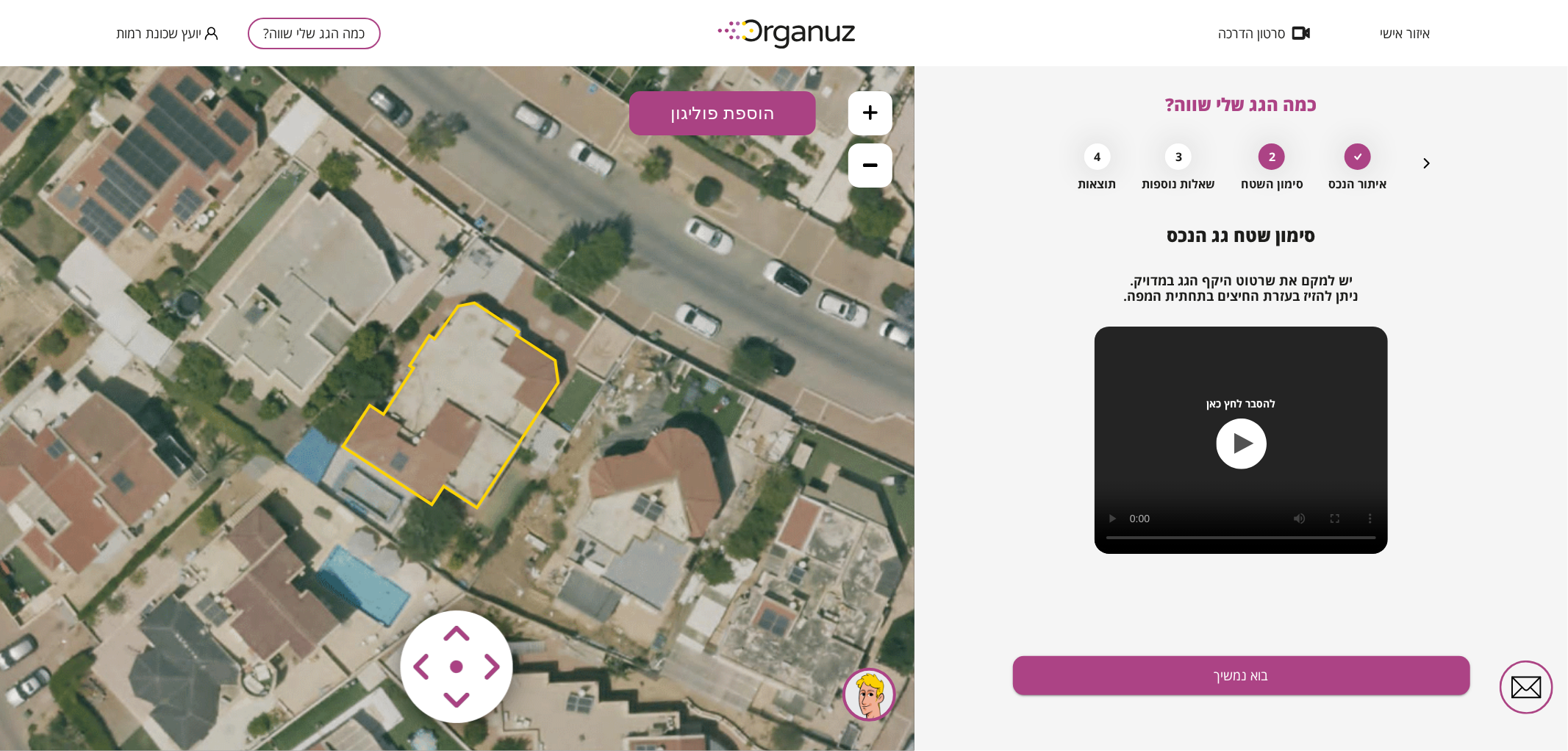
click at [498, 390] on polygon at bounding box center [451, 404] width 215 height 205
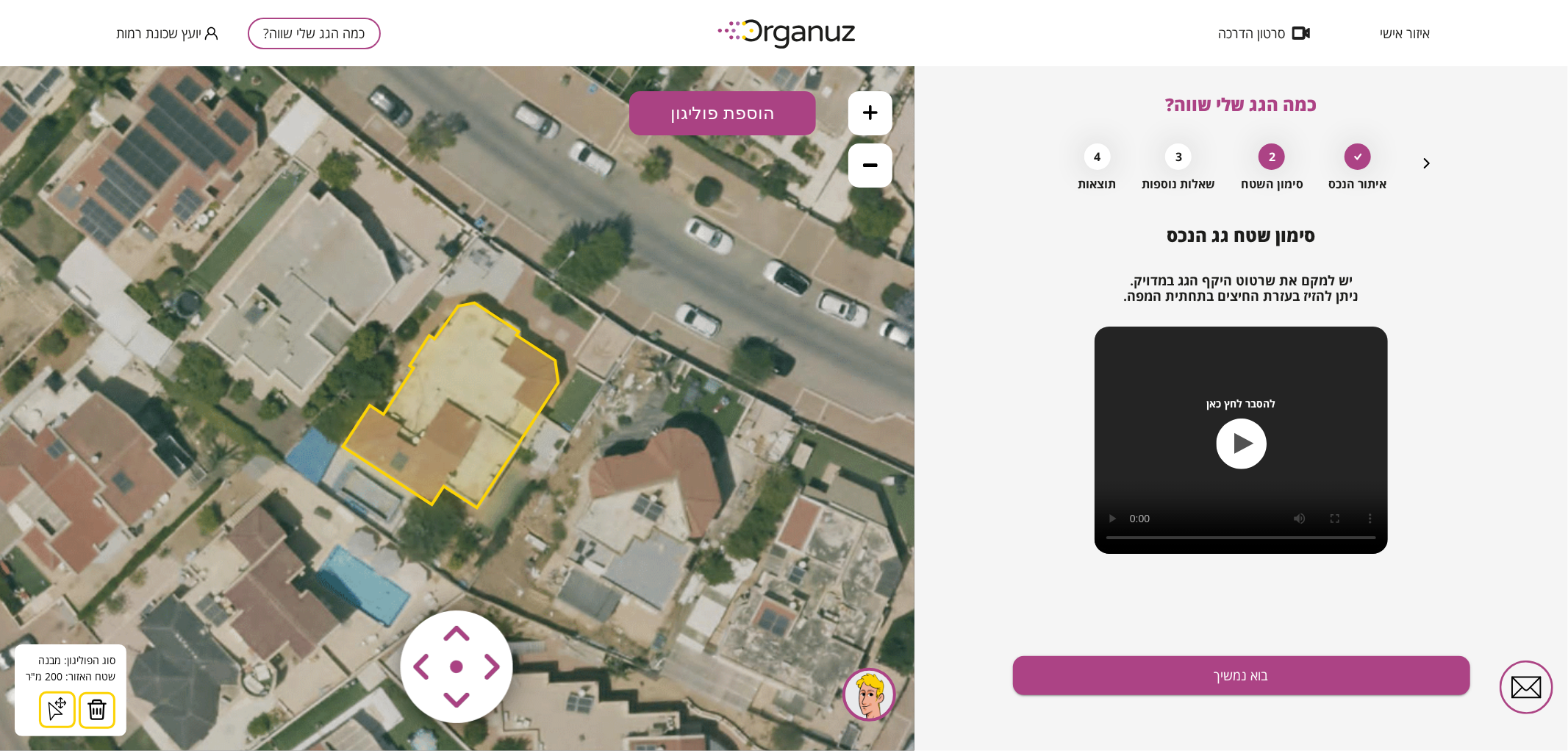
click at [863, 119] on button at bounding box center [870, 112] width 44 height 44
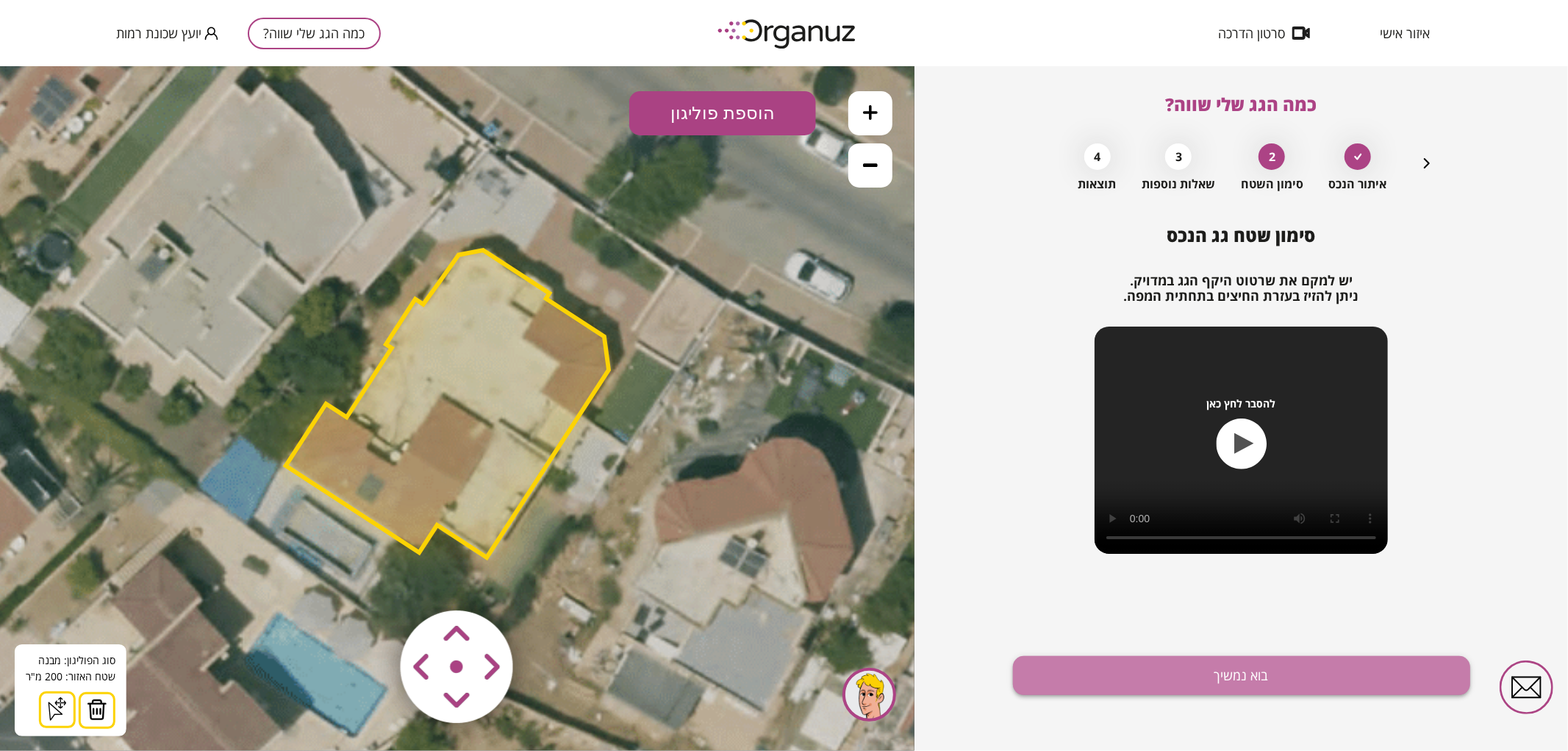
click at [1100, 679] on button "בוא נמשיך" at bounding box center [1242, 676] width 458 height 39
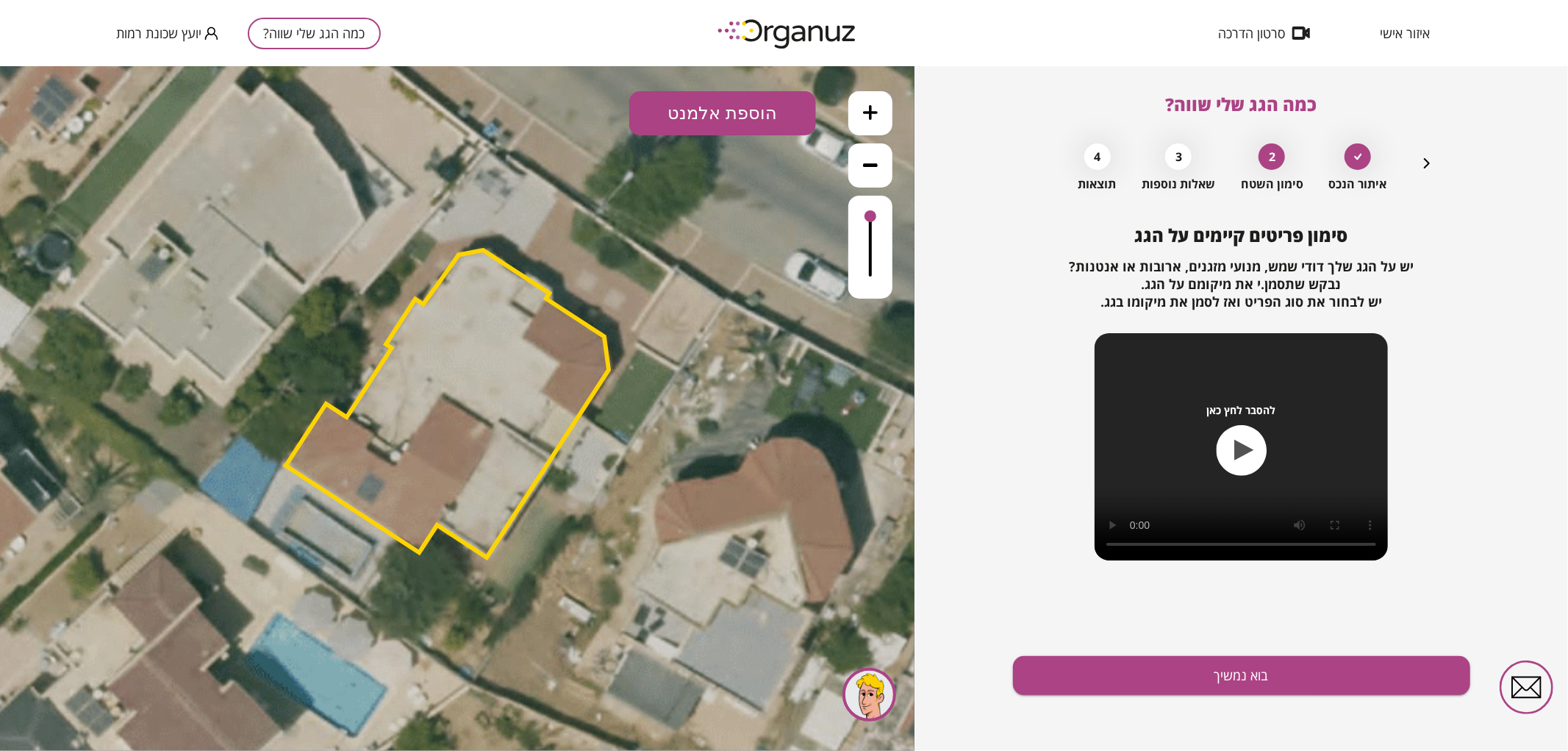
click at [697, 116] on button "הוספת אלמנט" at bounding box center [722, 112] width 187 height 44
click at [719, 386] on div ".st0 { fill: #FFFFFF; } .st0 { fill: #FFFFFF; }" at bounding box center [457, 407] width 915 height 685
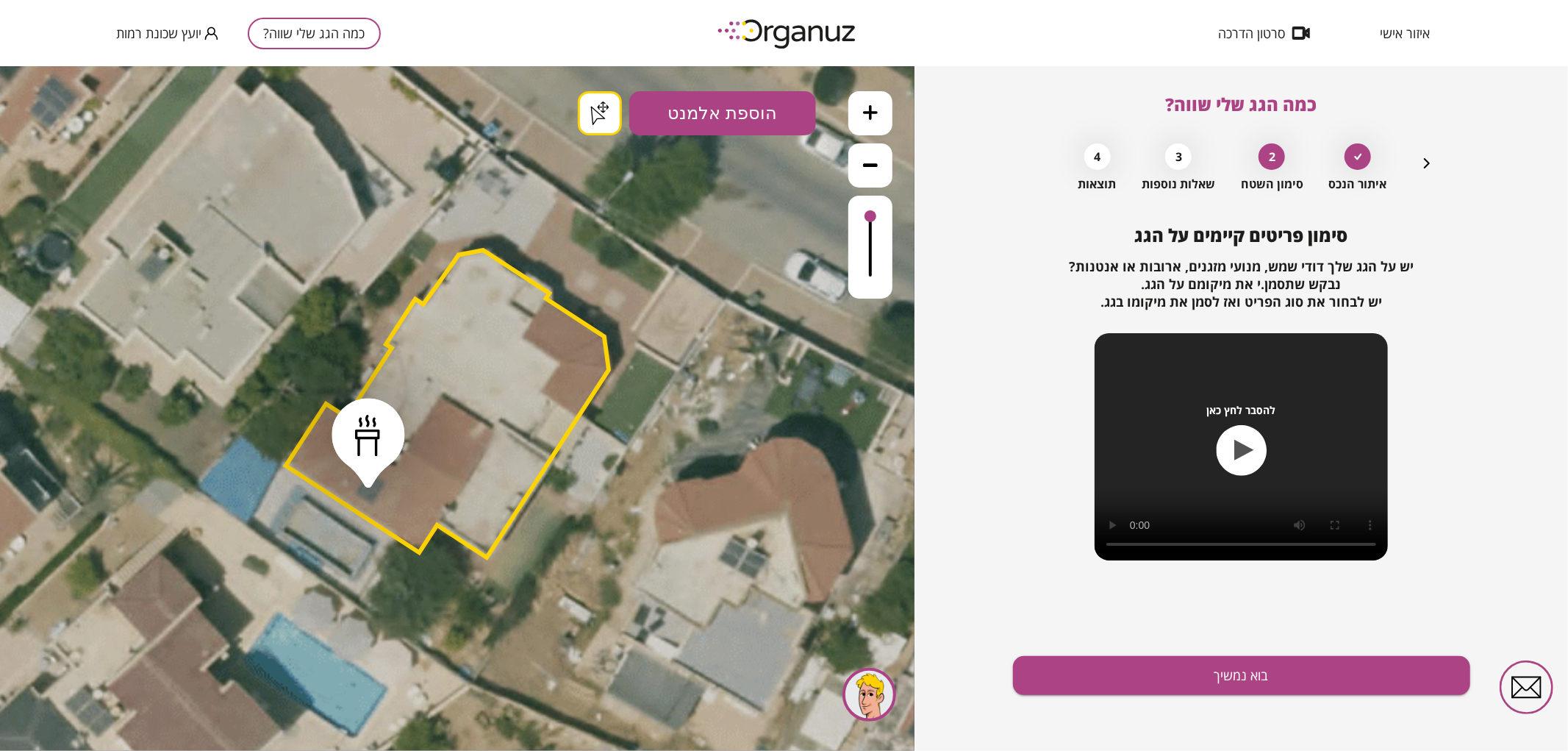
click at [1081, 680] on button "בוא נמשיך" at bounding box center [1242, 676] width 458 height 39
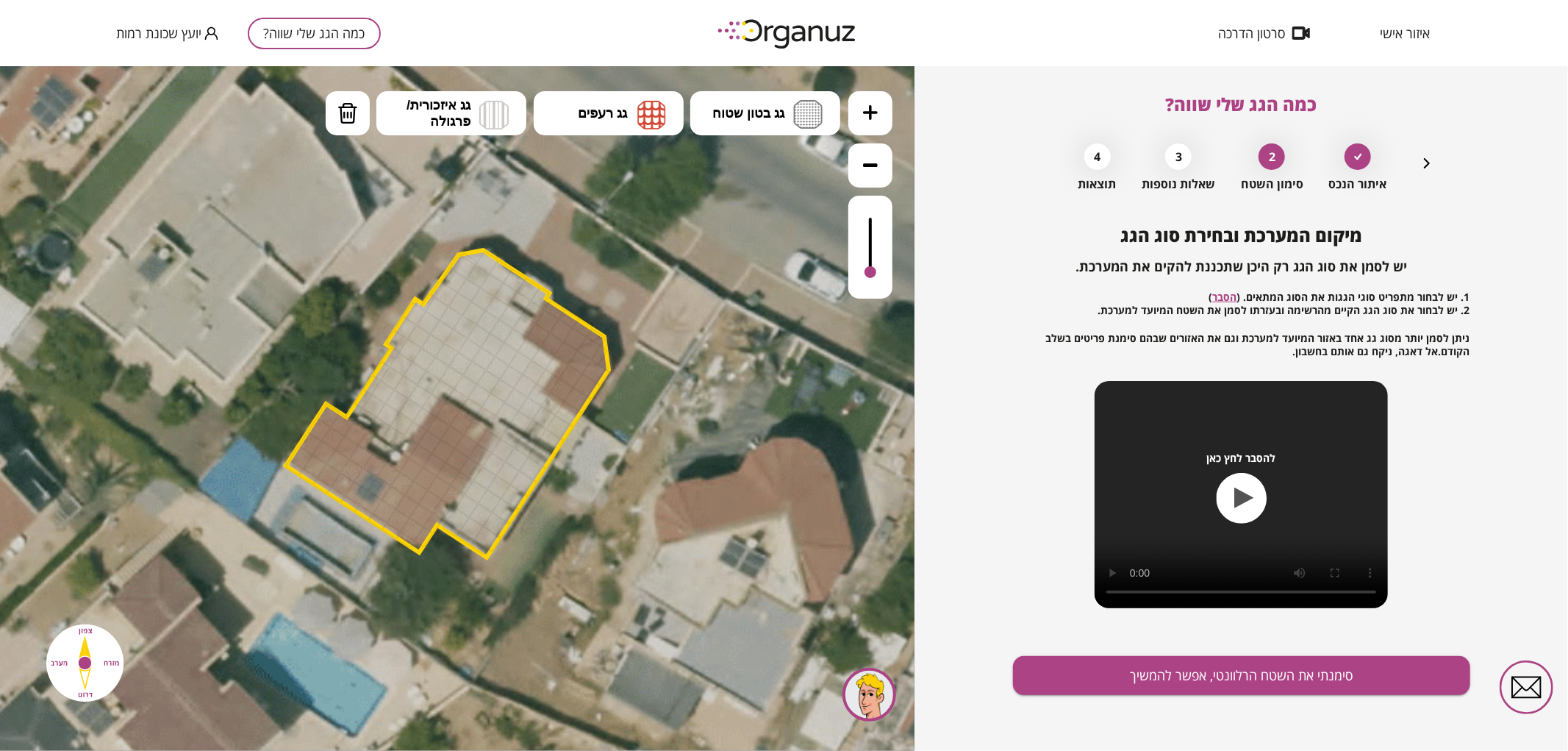
drag, startPoint x: 870, startPoint y: 218, endPoint x: 858, endPoint y: 250, distance: 34.2
click at [869, 270] on div at bounding box center [870, 271] width 12 height 12
click at [767, 119] on span "גג בטון שטוח" at bounding box center [748, 113] width 72 height 17
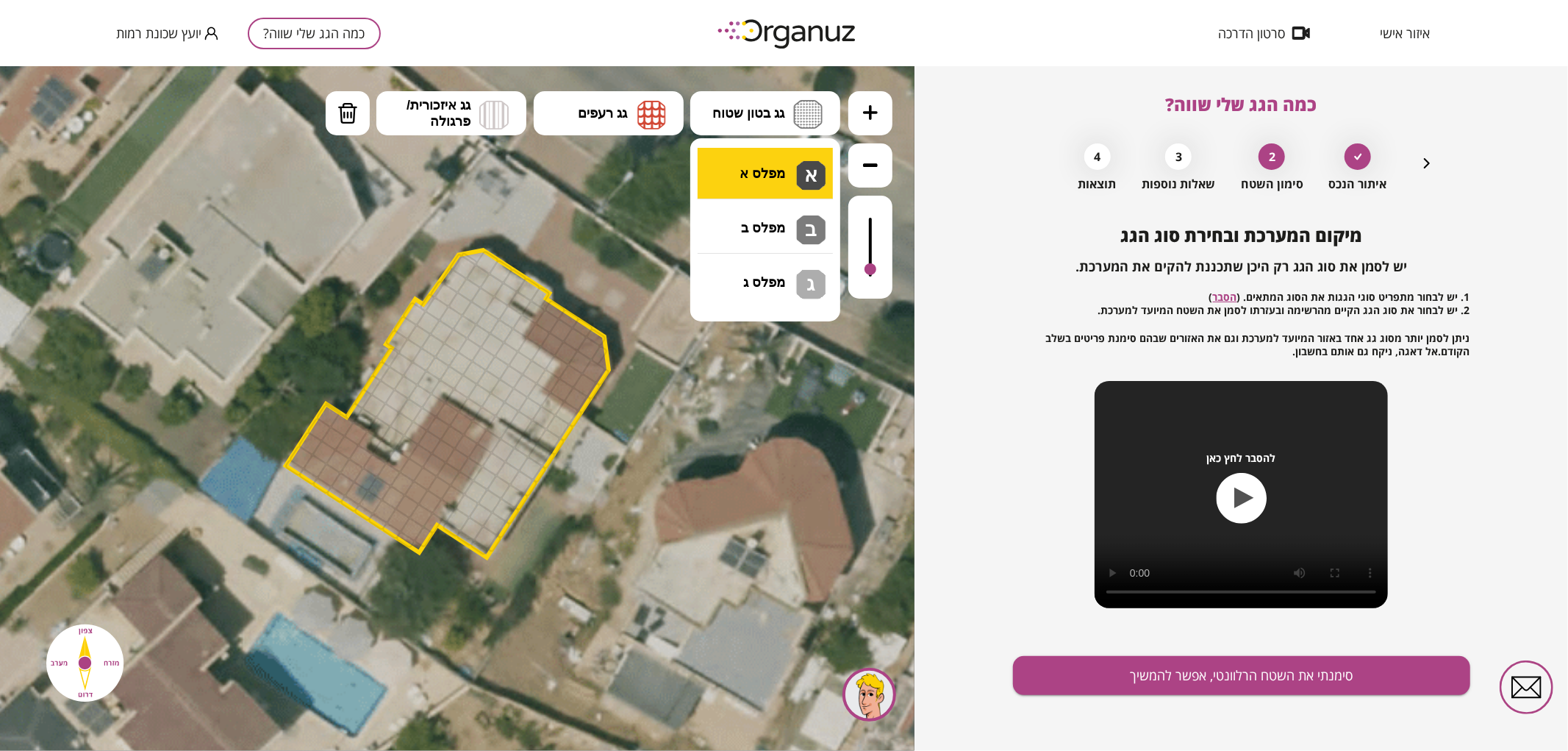
click at [777, 165] on div ".st0 { fill: #FFFFFF; } .st0 { fill: #FFFFFF; }" at bounding box center [457, 407] width 915 height 685
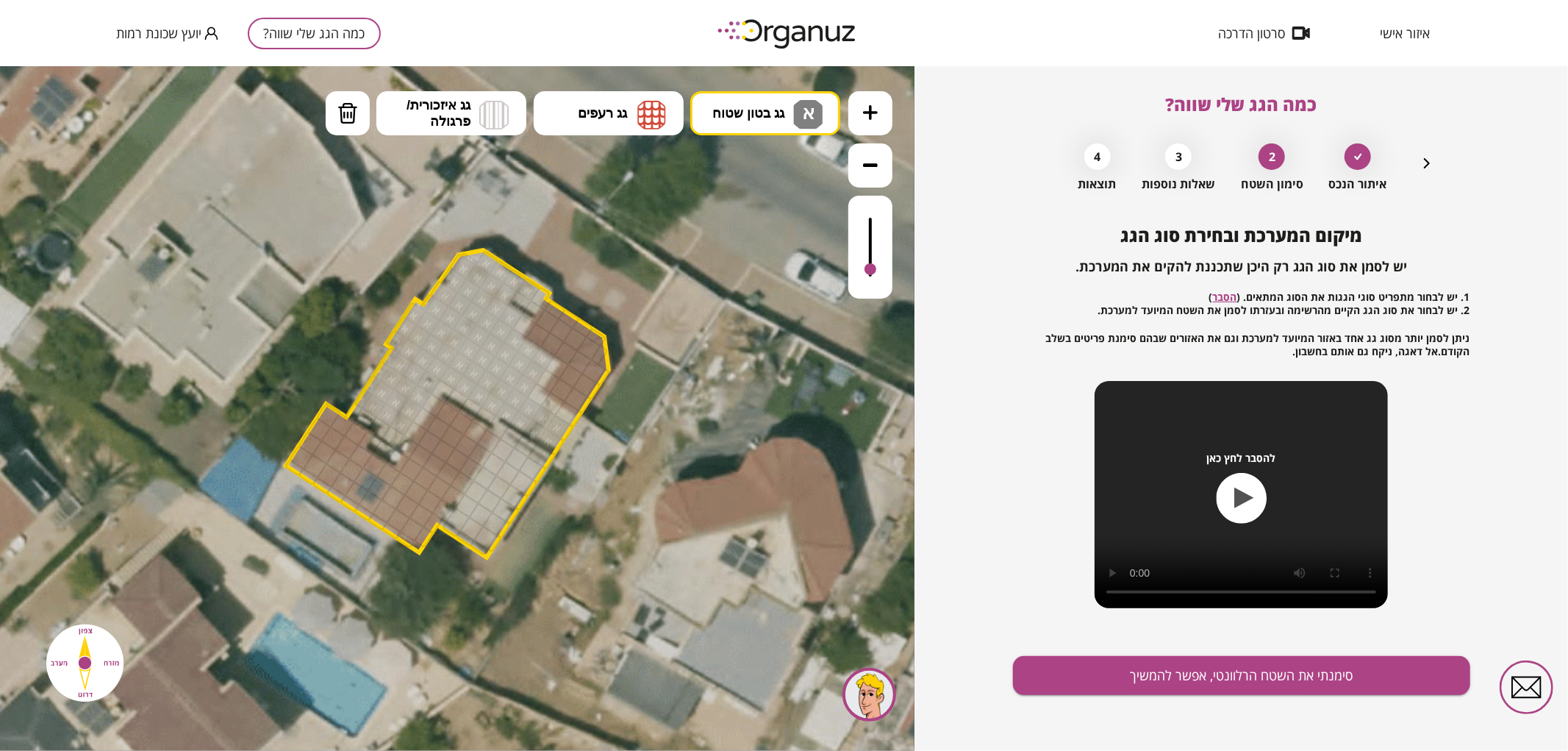
drag, startPoint x: 480, startPoint y: 256, endPoint x: 556, endPoint y: 432, distance: 191.7
drag, startPoint x: 562, startPoint y: 415, endPoint x: 532, endPoint y: 398, distance: 34.5
drag, startPoint x: 527, startPoint y: 470, endPoint x: 504, endPoint y: 473, distance: 23.2
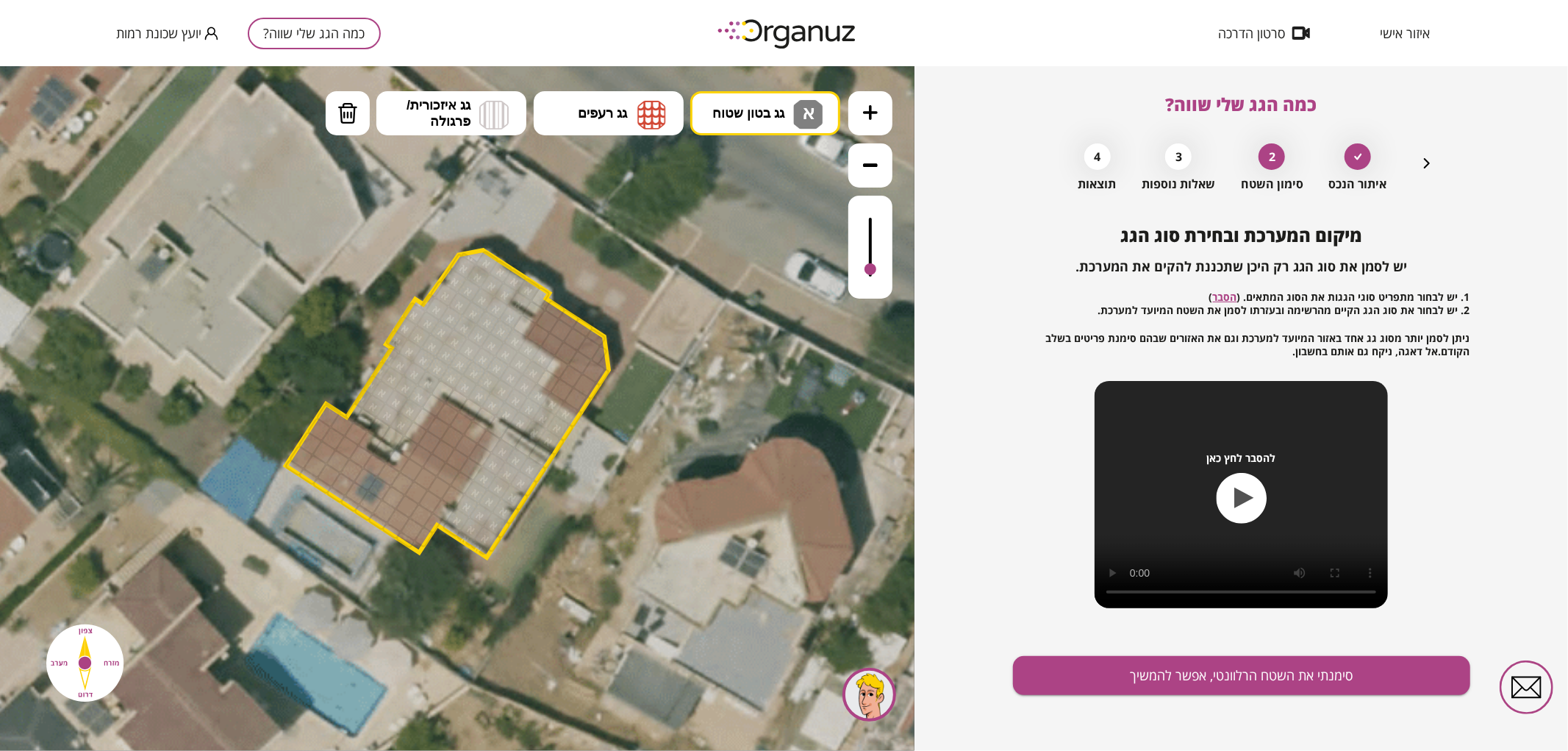
click at [869, 272] on div at bounding box center [870, 270] width 12 height 12
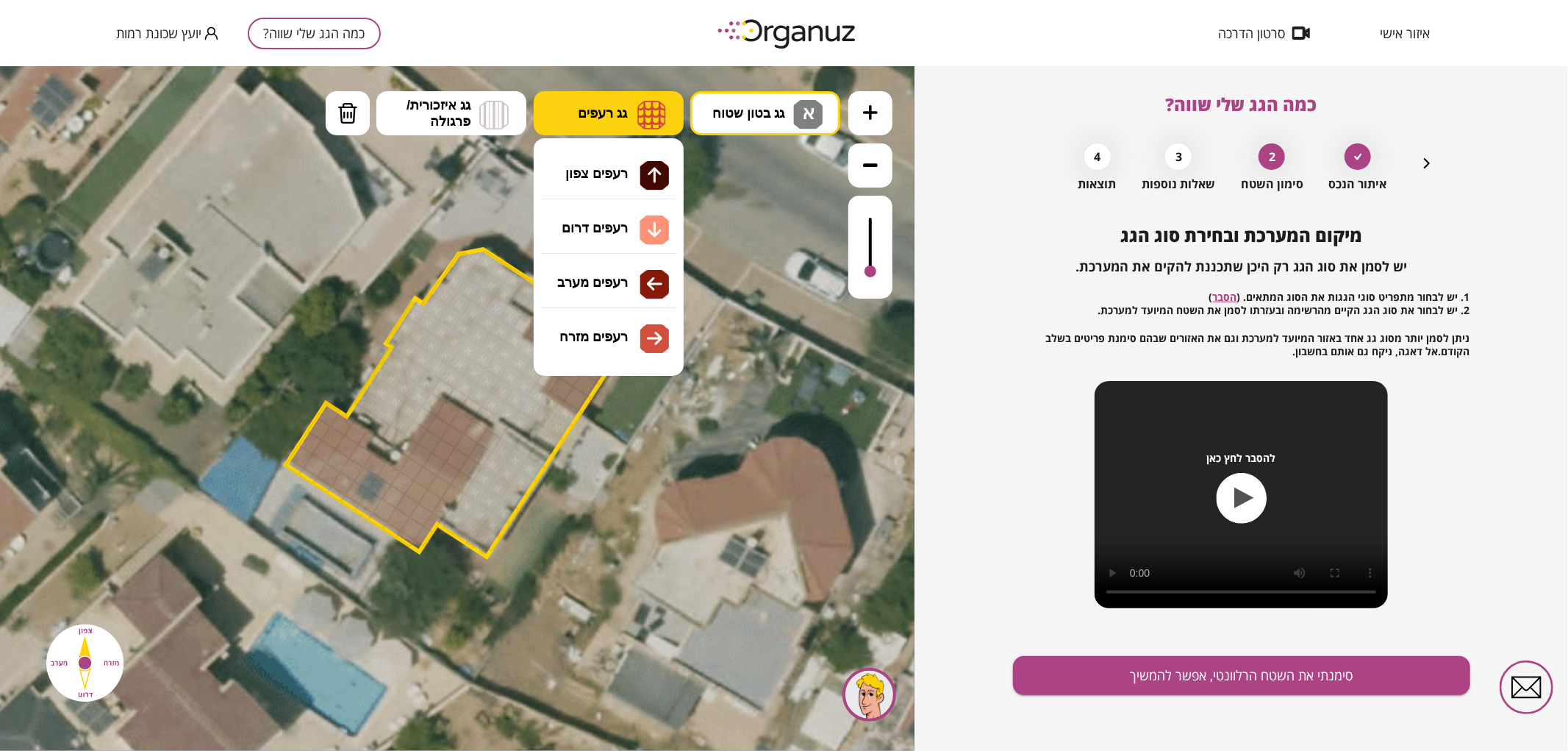
click at [605, 125] on button "גג רעפים" at bounding box center [608, 112] width 150 height 44
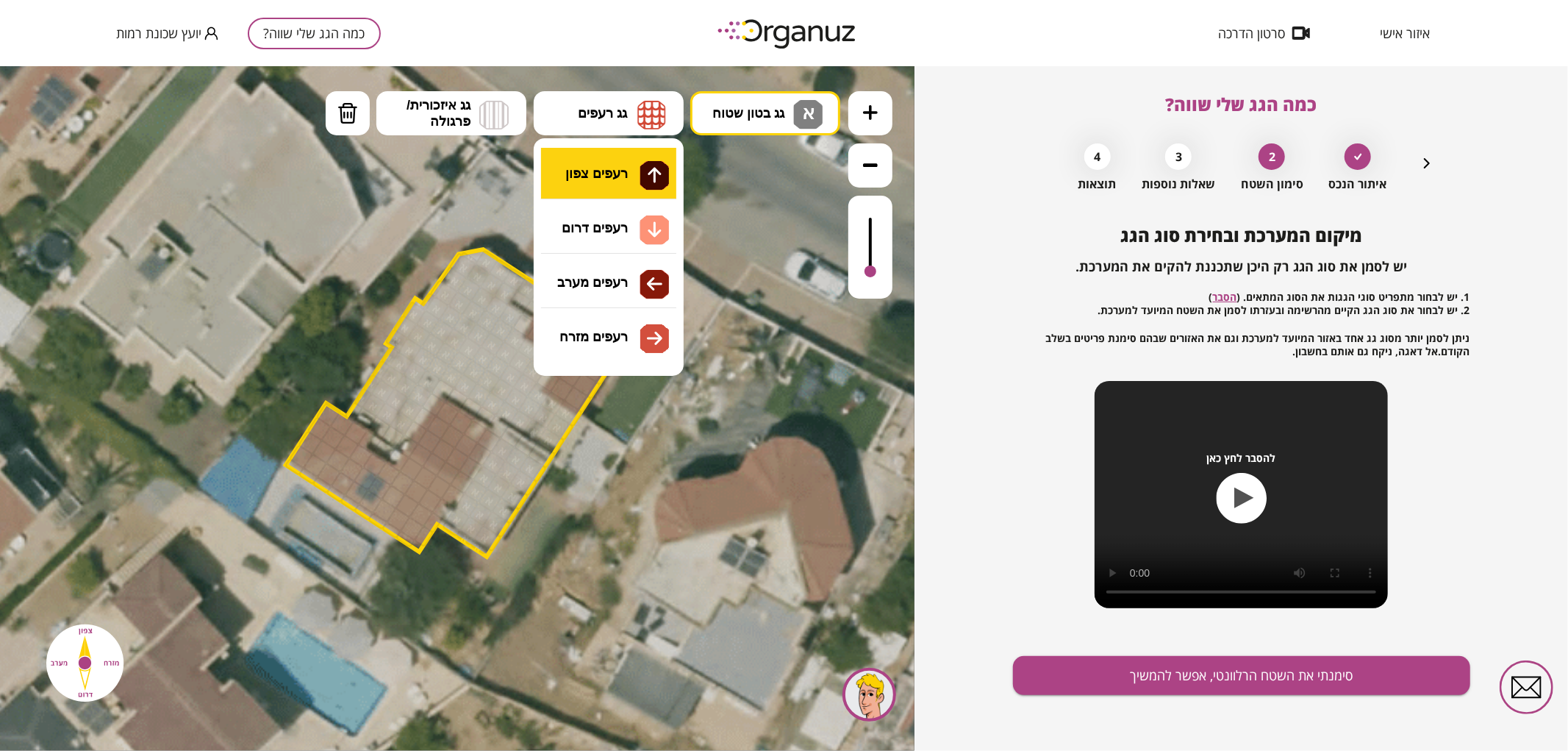
click at [608, 175] on div ".st0 { fill: #FFFFFF; } .st0 { fill: #FFFFFF; }" at bounding box center [457, 407] width 915 height 685
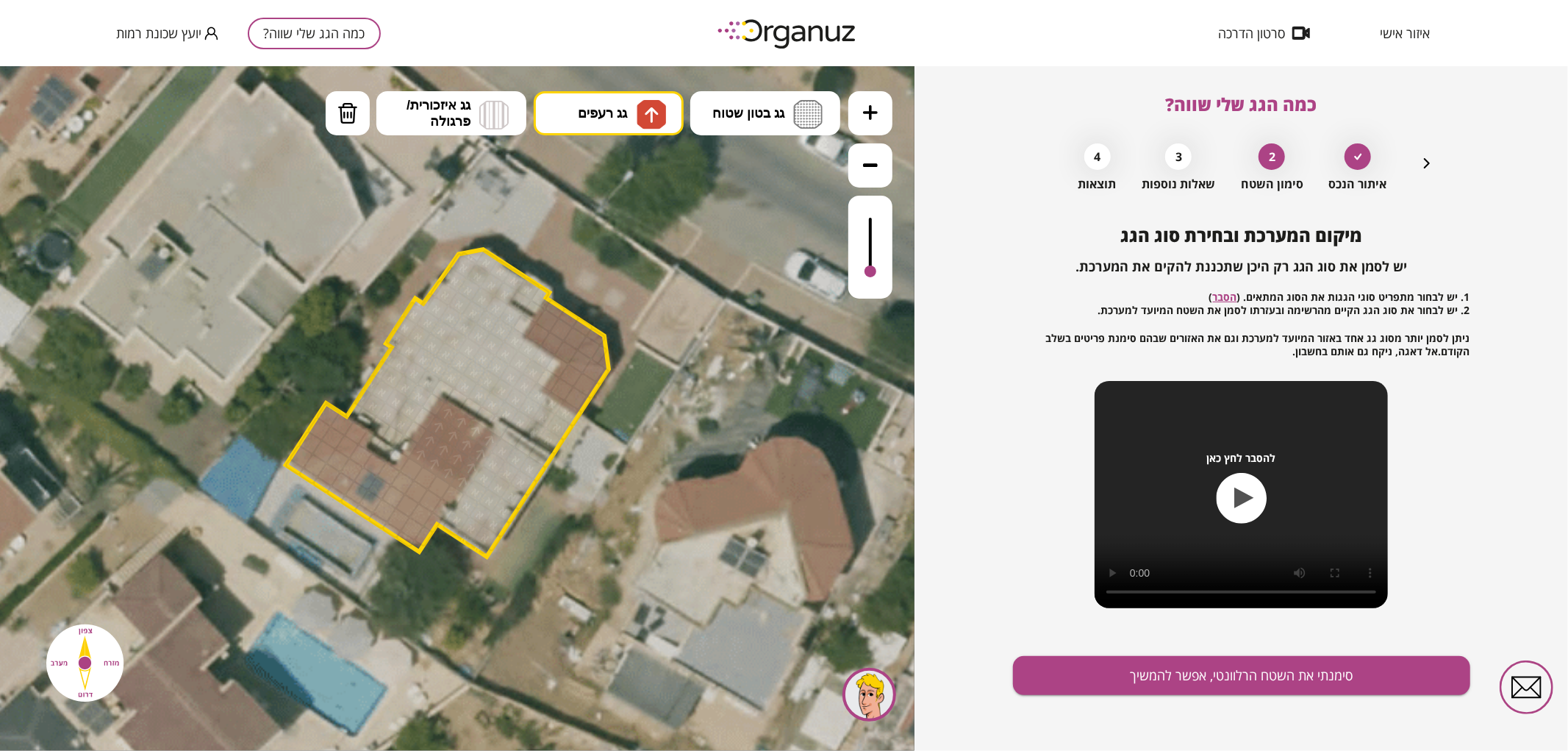
drag, startPoint x: 415, startPoint y: 451, endPoint x: 450, endPoint y: 449, distance: 35.1
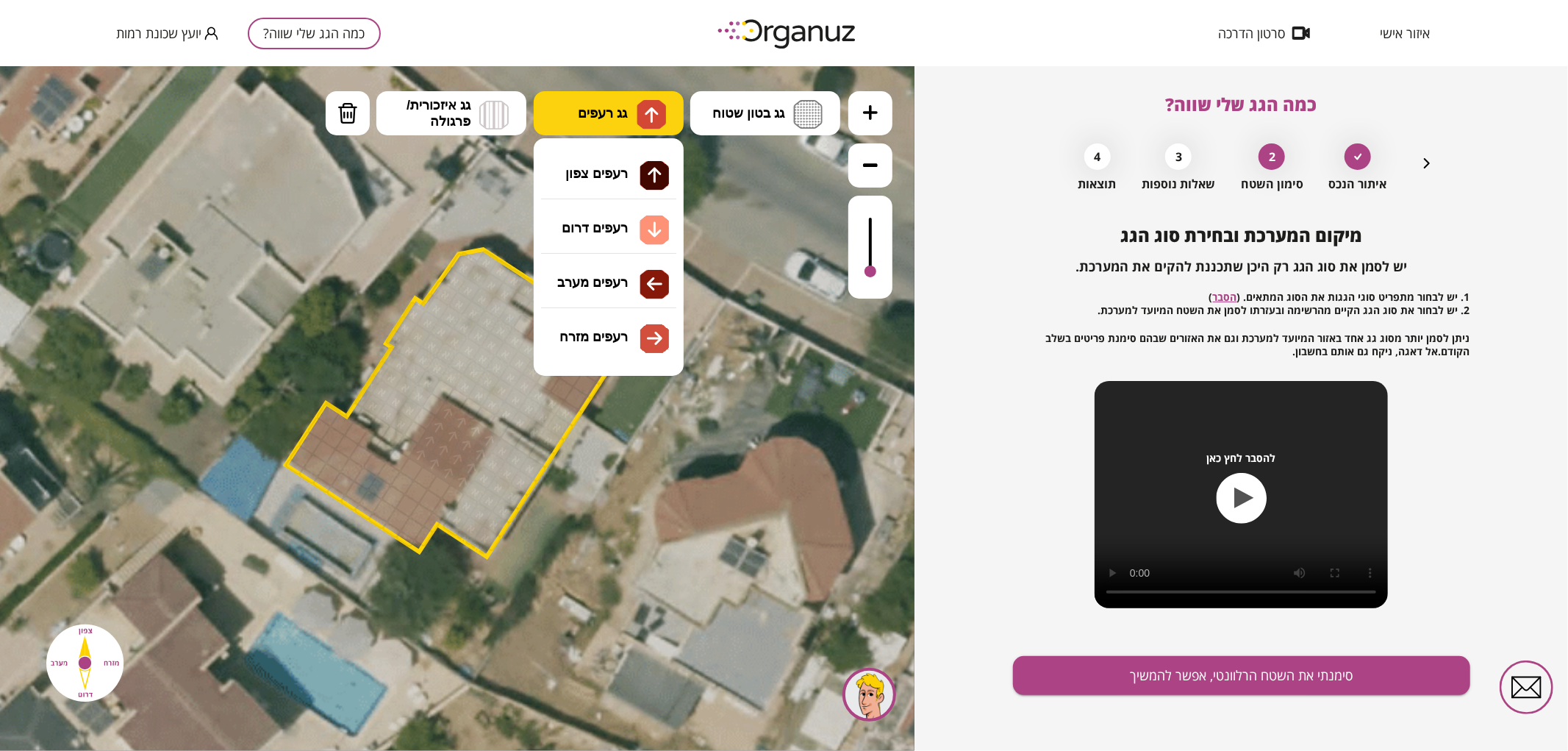
click at [599, 117] on span "גג רעפים" at bounding box center [603, 113] width 50 height 17
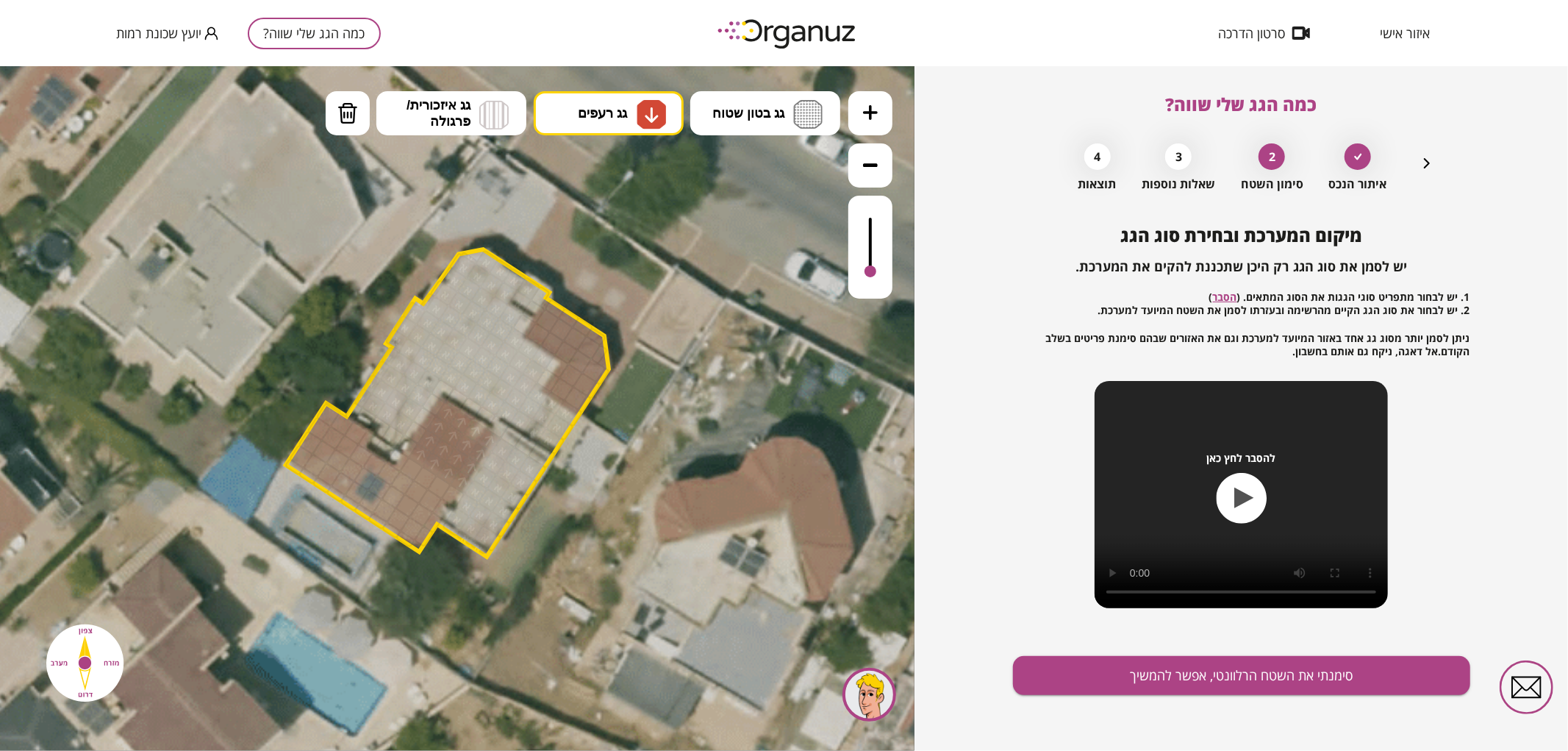
click at [589, 235] on div ".st0 { fill: #FFFFFF; } .st0 { fill: #FFFFFF; }" at bounding box center [457, 407] width 915 height 685
drag, startPoint x: 439, startPoint y: 492, endPoint x: 421, endPoint y: 491, distance: 18.0
click at [605, 115] on span "גג רעפים" at bounding box center [603, 113] width 50 height 17
click at [616, 178] on div ".st0 { fill: #FFFFFF; } .st0 { fill: #FFFFFF; }" at bounding box center [457, 407] width 915 height 685
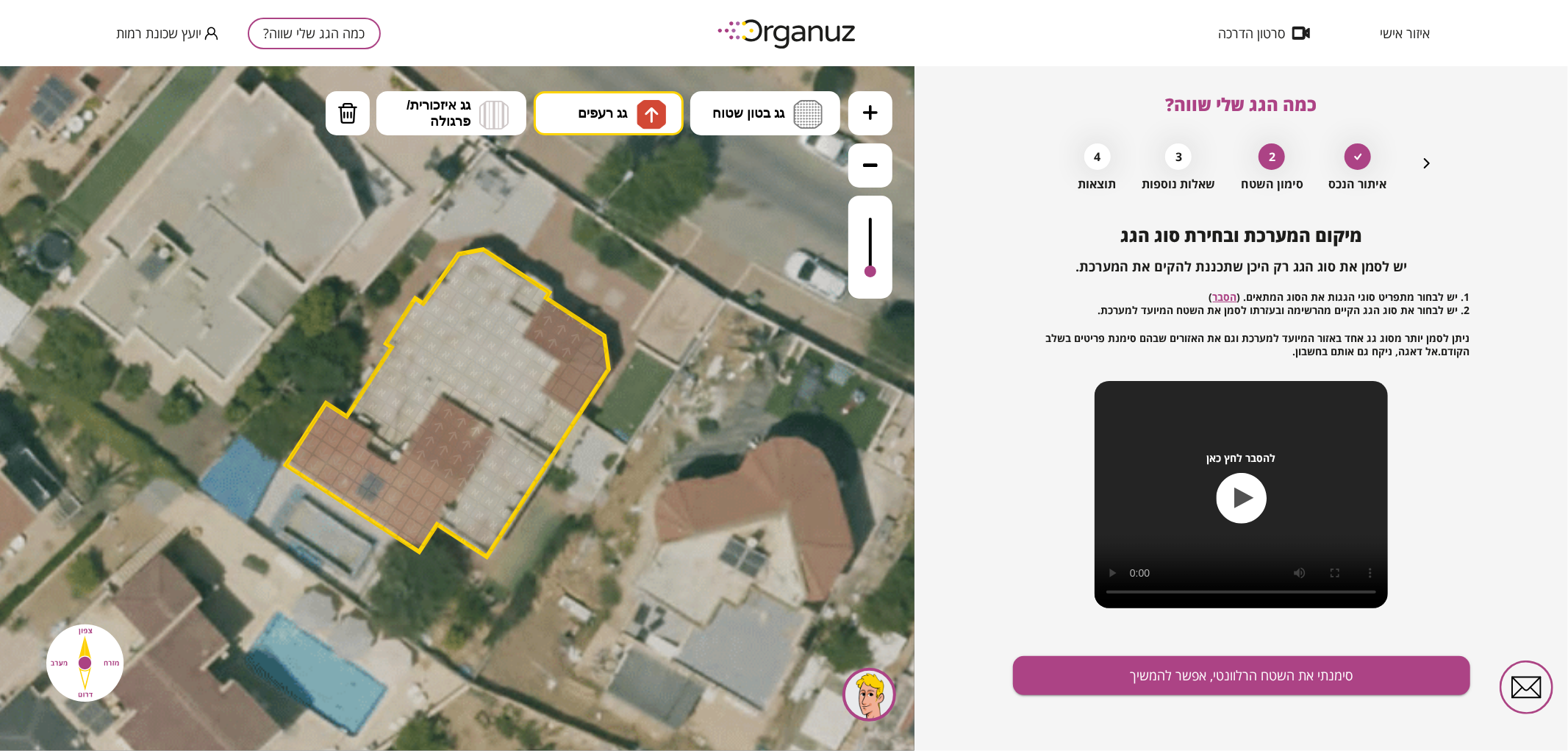
drag, startPoint x: 534, startPoint y: 336, endPoint x: 559, endPoint y: 301, distance: 43.0
click at [559, 301] on div ".st0 { fill: #FFFFFF; } .st0 { fill: #FFFFFF; }" at bounding box center [459, 409] width 2333 height 2333
drag, startPoint x: 590, startPoint y: 351, endPoint x: 601, endPoint y: 358, distance: 13.0
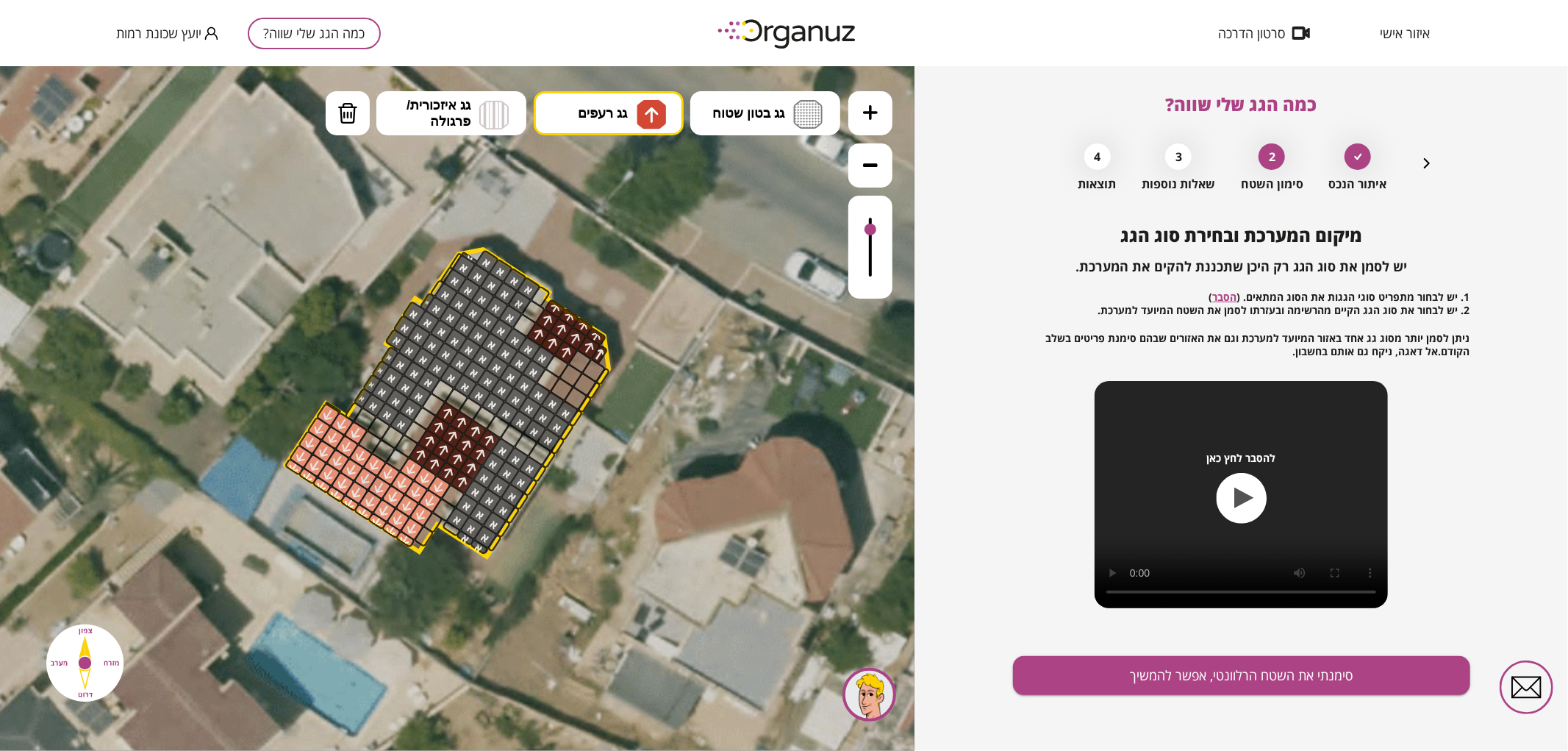
drag, startPoint x: 871, startPoint y: 273, endPoint x: 877, endPoint y: 230, distance: 43.4
click at [877, 230] on div at bounding box center [870, 246] width 44 height 103
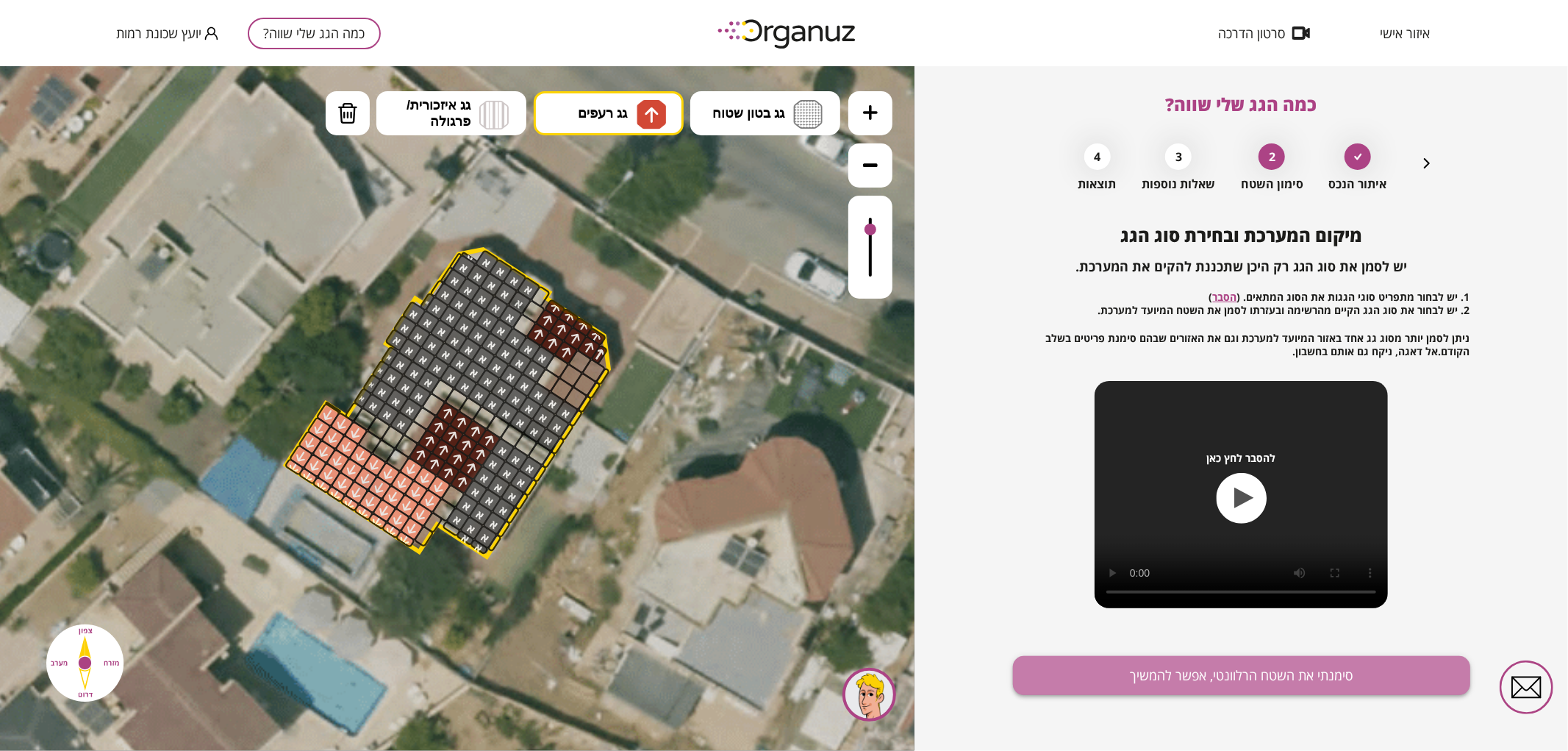
click at [1104, 688] on button "סימנתי את השטח הרלוונטי, אפשר להמשיך" at bounding box center [1242, 676] width 458 height 39
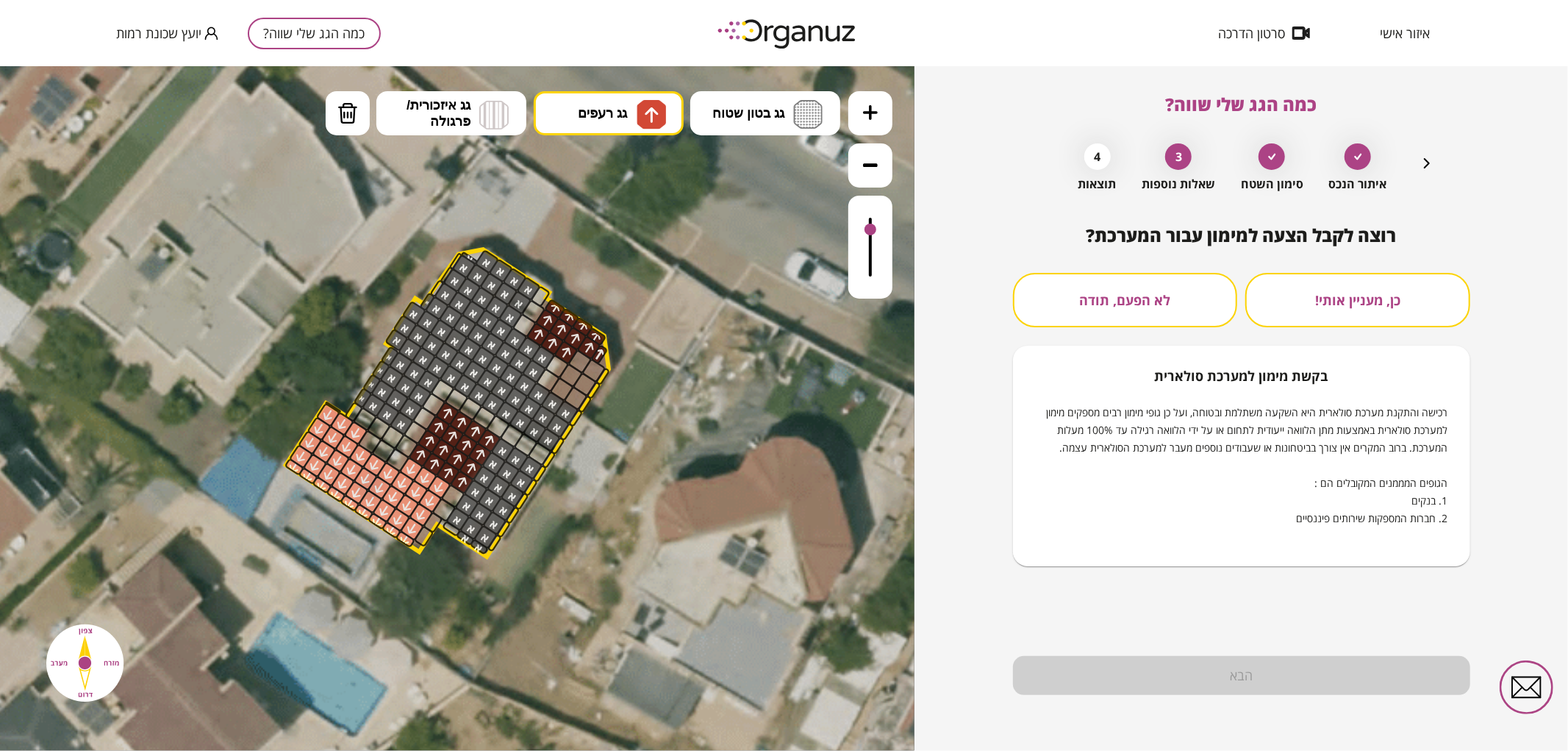
click at [1096, 340] on div "כן, מעניין אותי! לא הפעם, תודה בקשת מימון למערכת סולארית רכישה והתקנת מערכת סול…" at bounding box center [1242, 419] width 458 height 293
drag, startPoint x: 1076, startPoint y: 314, endPoint x: 1096, endPoint y: 406, distance: 94.1
click at [1075, 314] on button "לא הפעם, תודה" at bounding box center [1125, 300] width 225 height 54
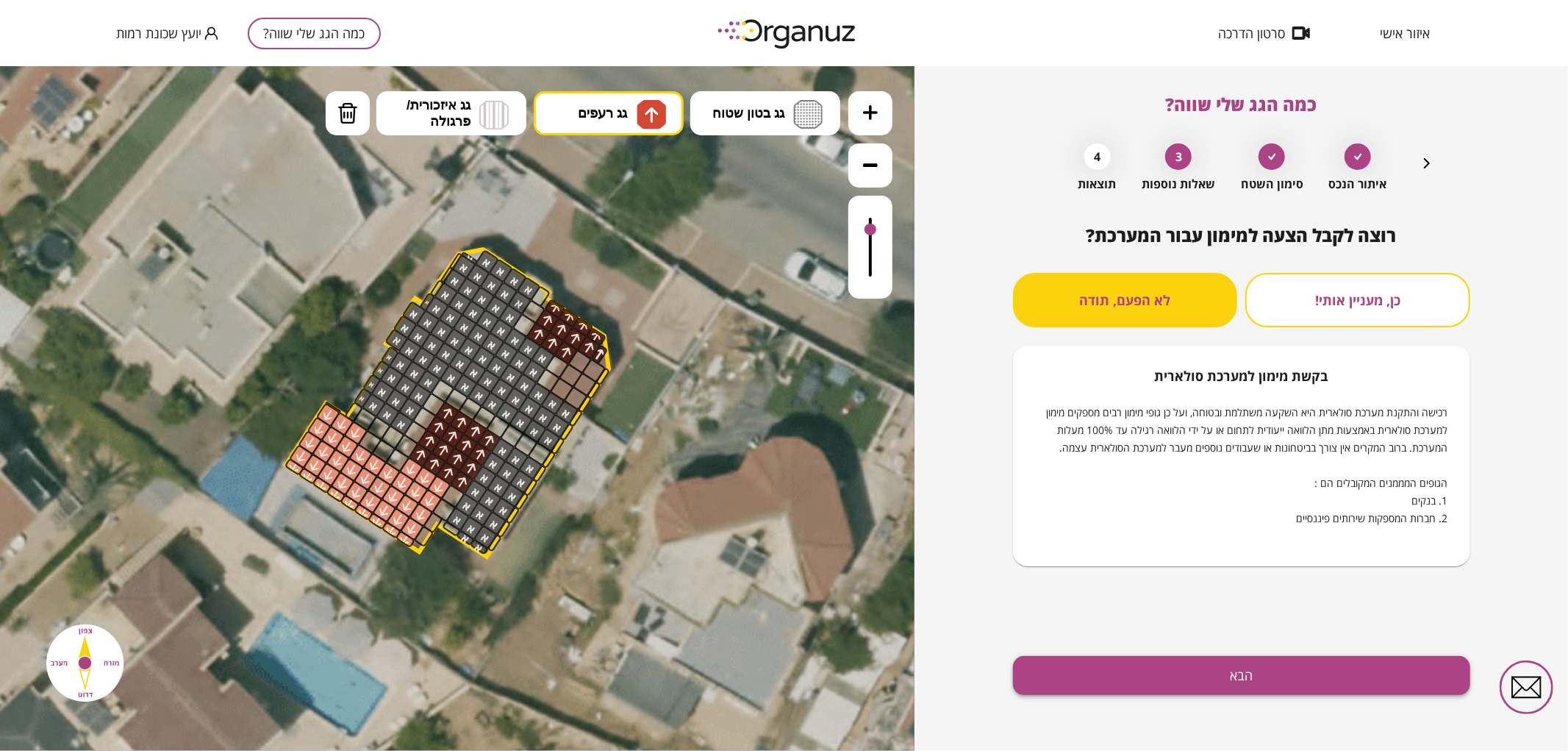
click at [1182, 691] on button "הבא" at bounding box center [1242, 676] width 458 height 39
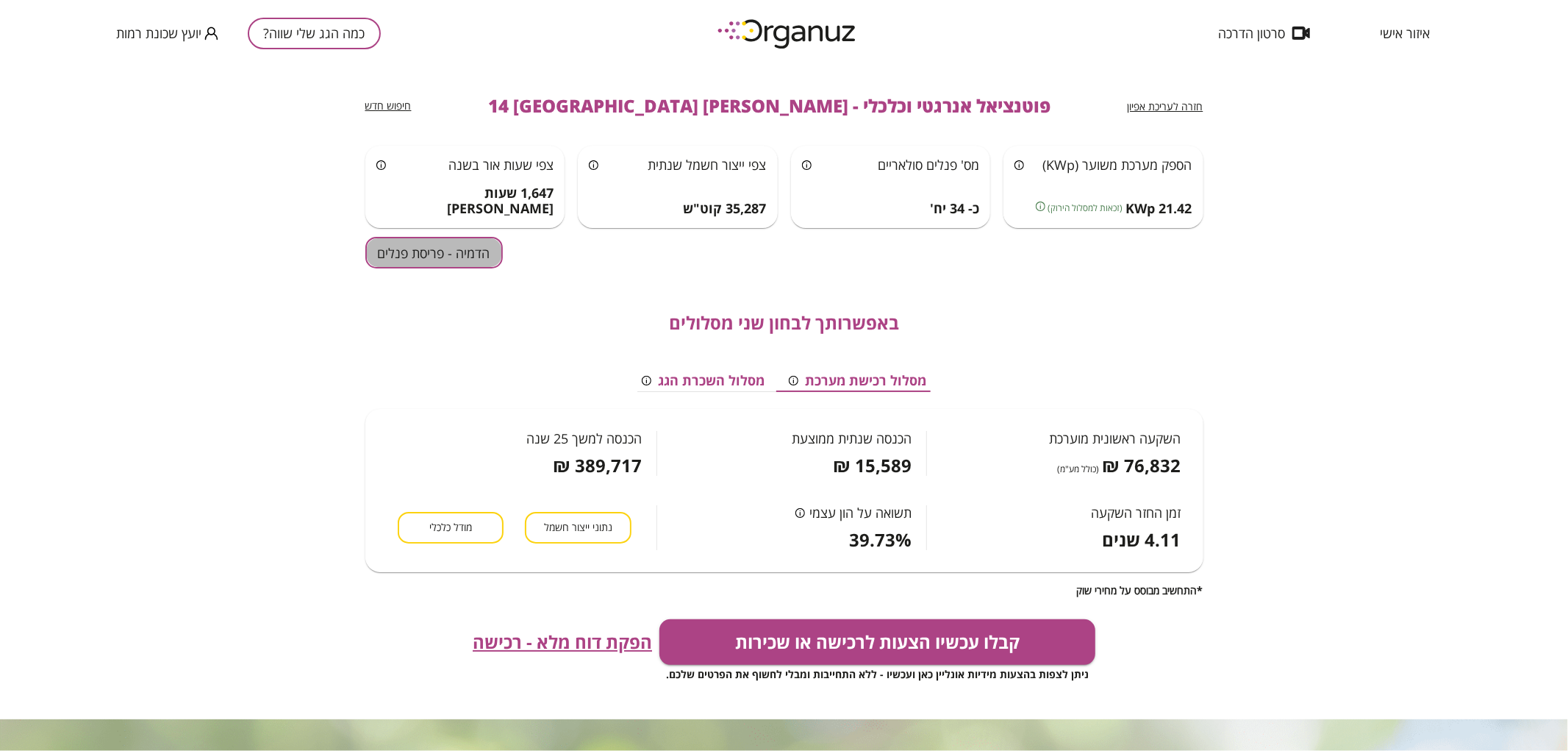
click at [410, 252] on button "הדמיה - פריסת פנלים" at bounding box center [435, 253] width 138 height 31
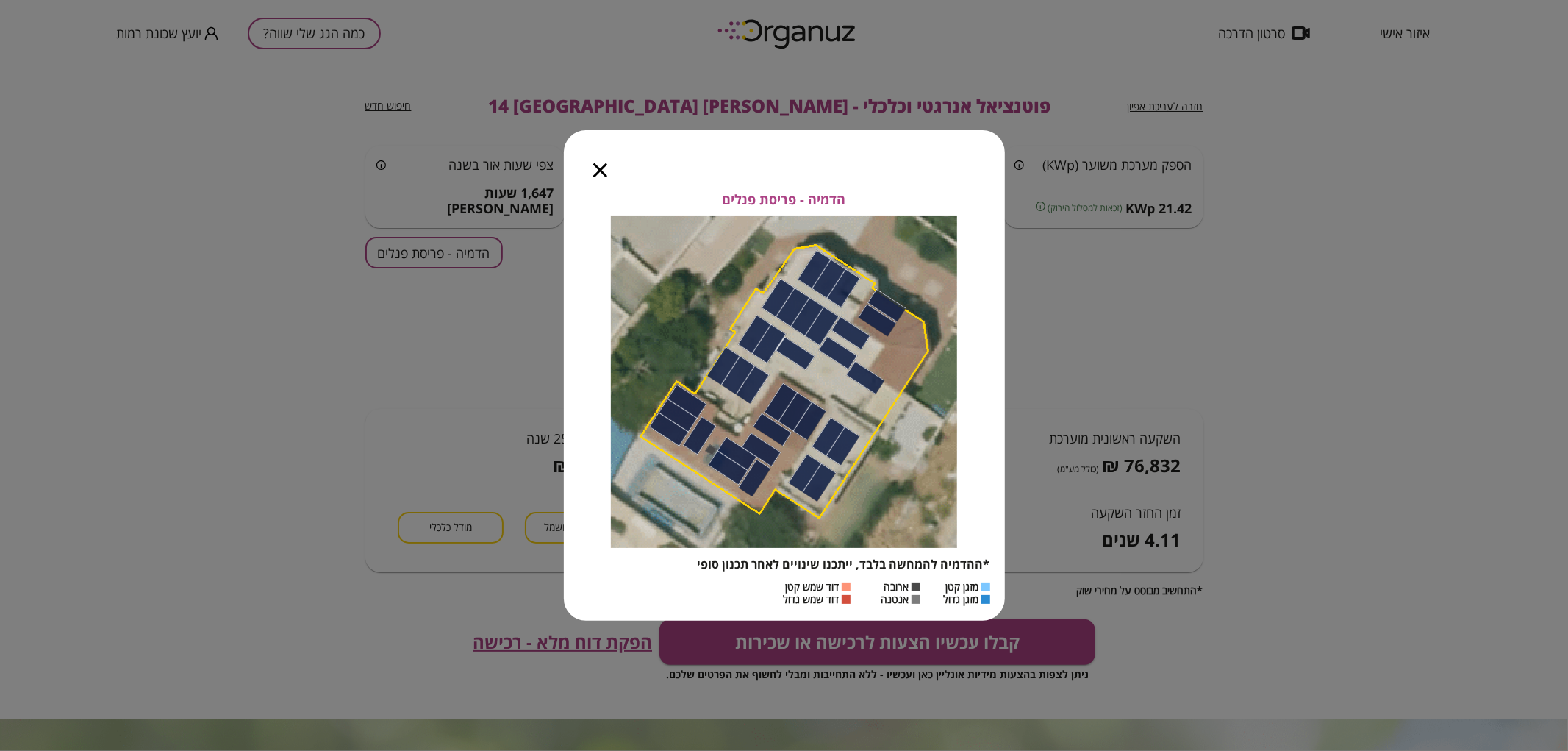
click at [596, 172] on icon "button" at bounding box center [600, 170] width 14 height 14
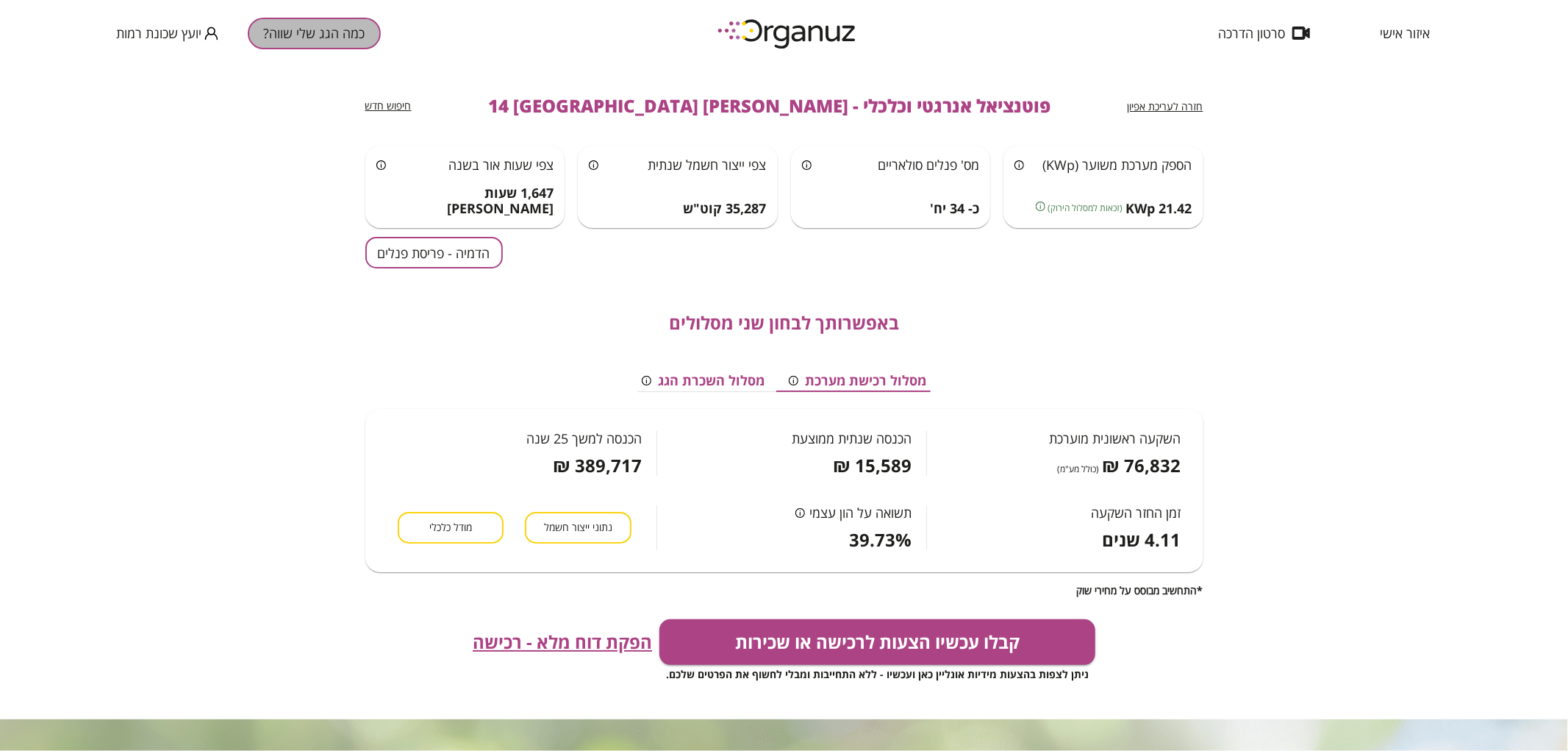
click at [336, 28] on button "כמה הגג שלי שווה?" at bounding box center [314, 33] width 133 height 31
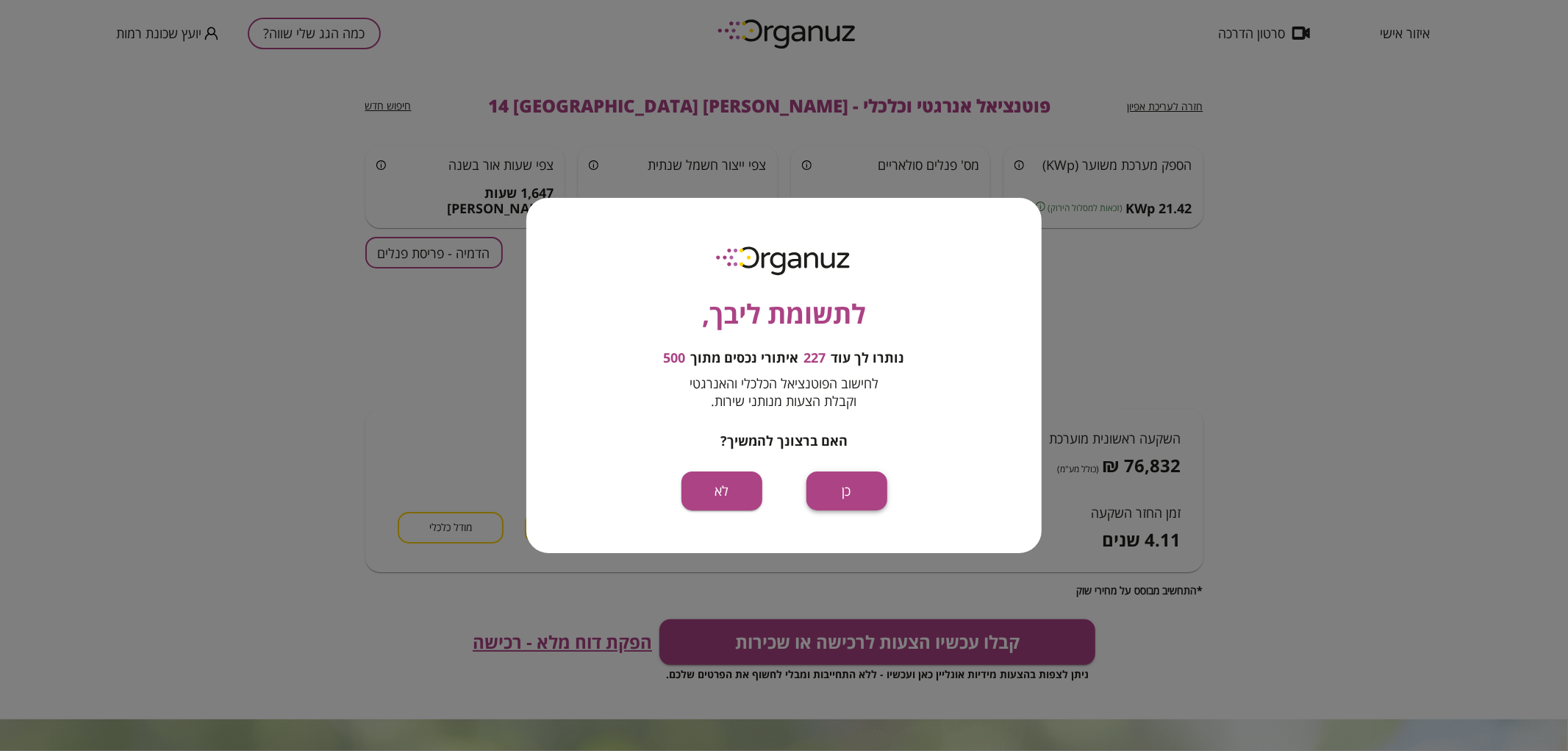
click at [884, 495] on button "כן" at bounding box center [847, 491] width 81 height 39
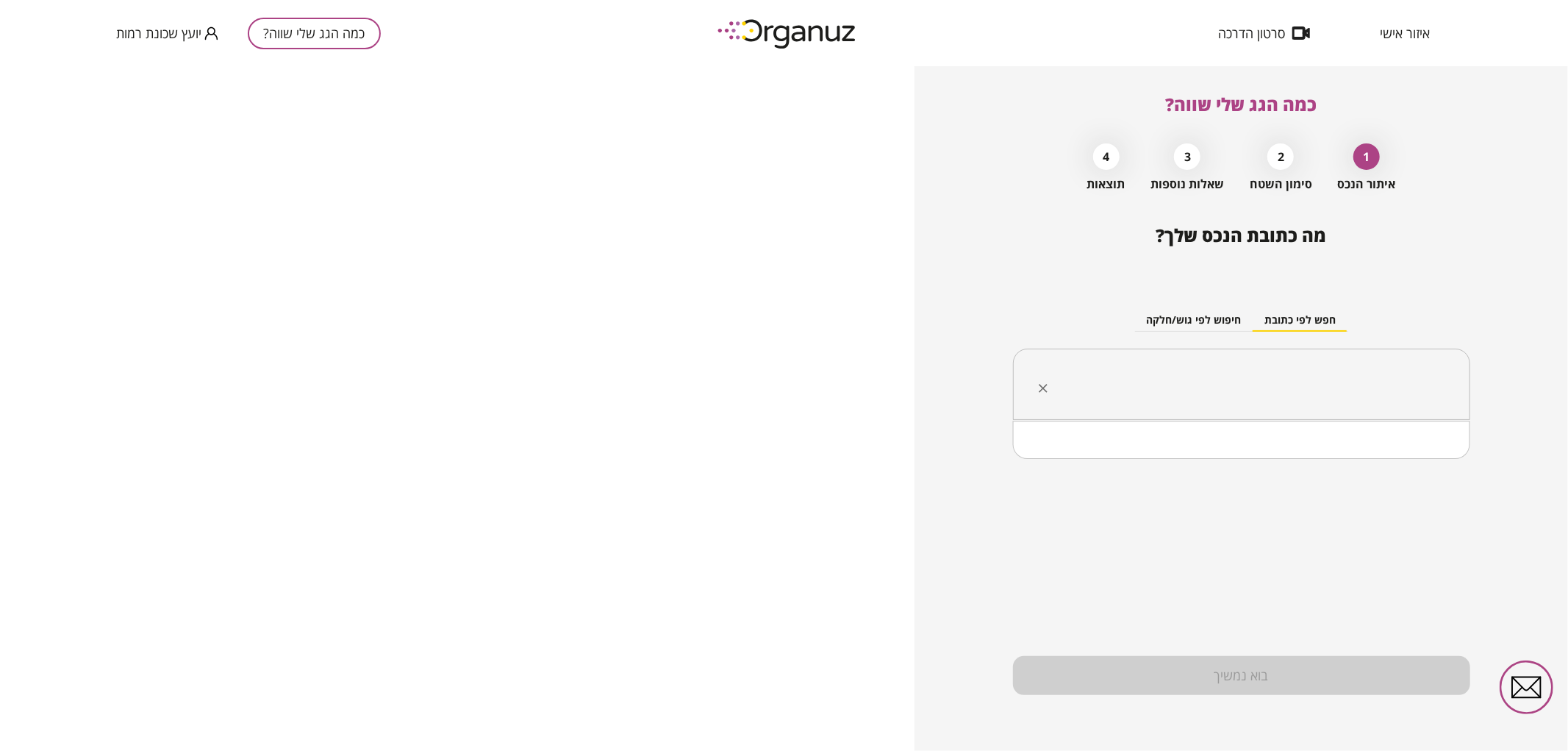
click at [1111, 384] on input "text" at bounding box center [1246, 384] width 411 height 37
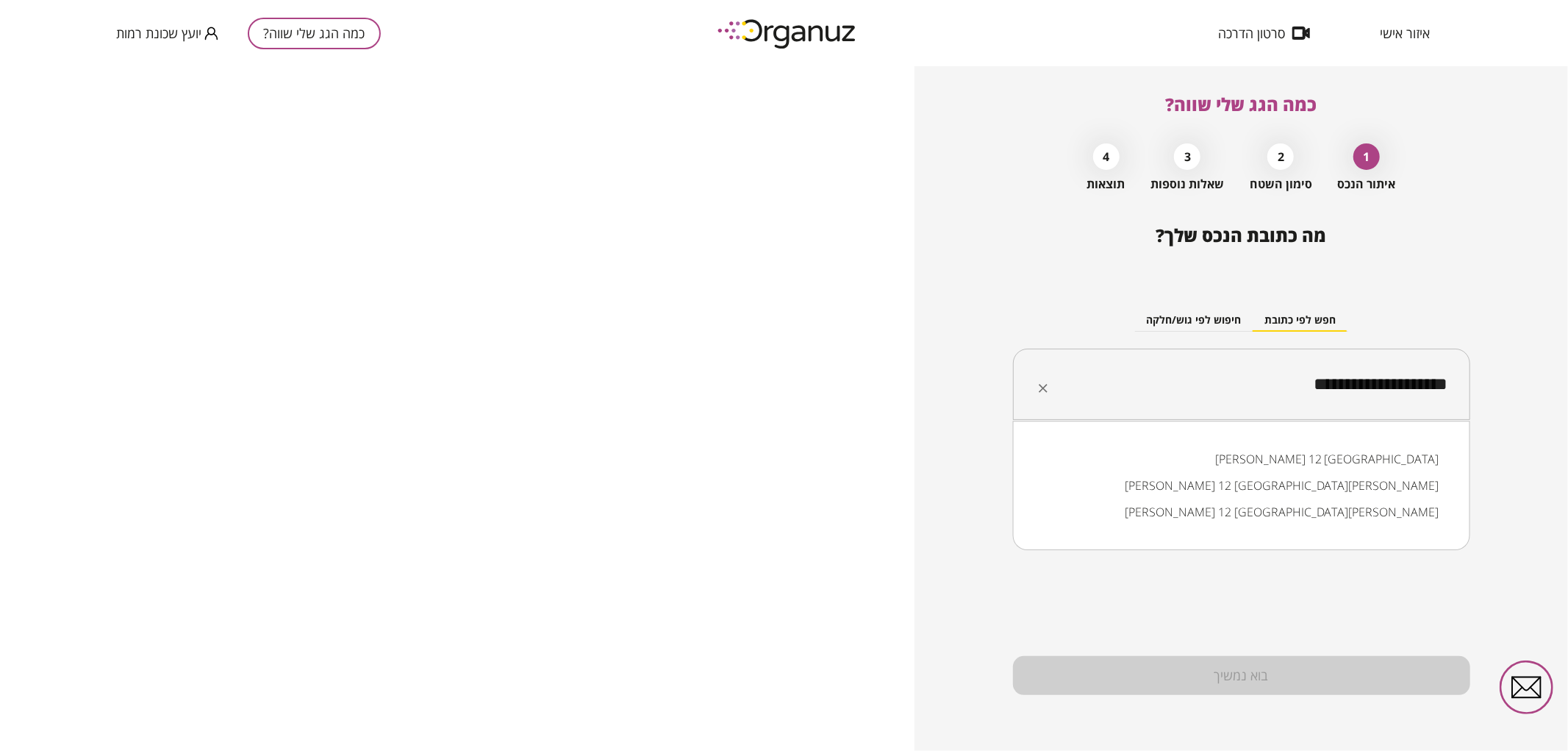
click at [1383, 449] on li "שלמה בן-יוסף 12 באר שבע" at bounding box center [1242, 459] width 419 height 27
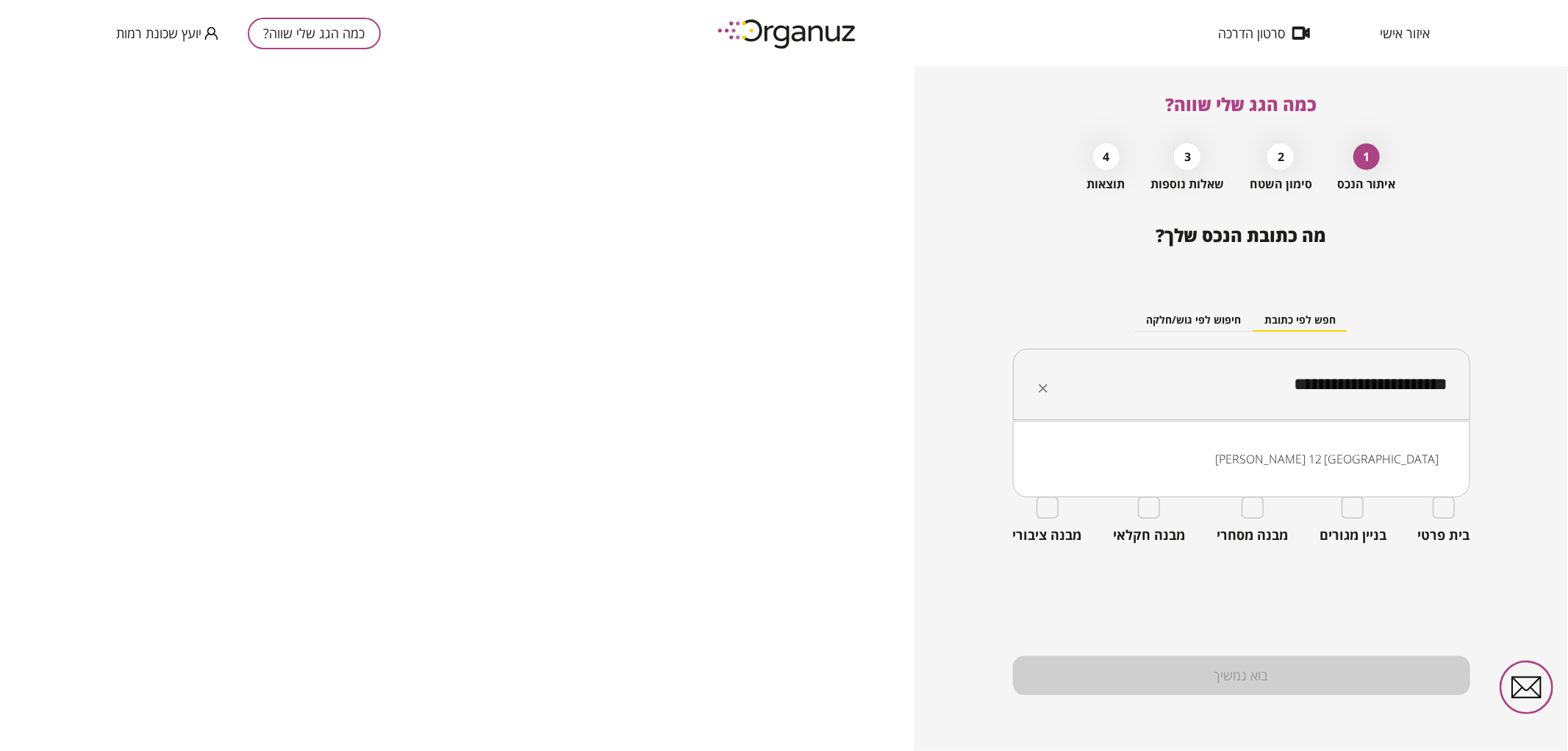
click at [1225, 370] on input "**********" at bounding box center [1246, 384] width 411 height 37
click at [1338, 453] on li "שלמה בן-יוסף 12 באר שבע" at bounding box center [1242, 459] width 419 height 27
type input "**********"
click at [1459, 511] on div "בית פרטי" at bounding box center [1444, 519] width 52 height 47
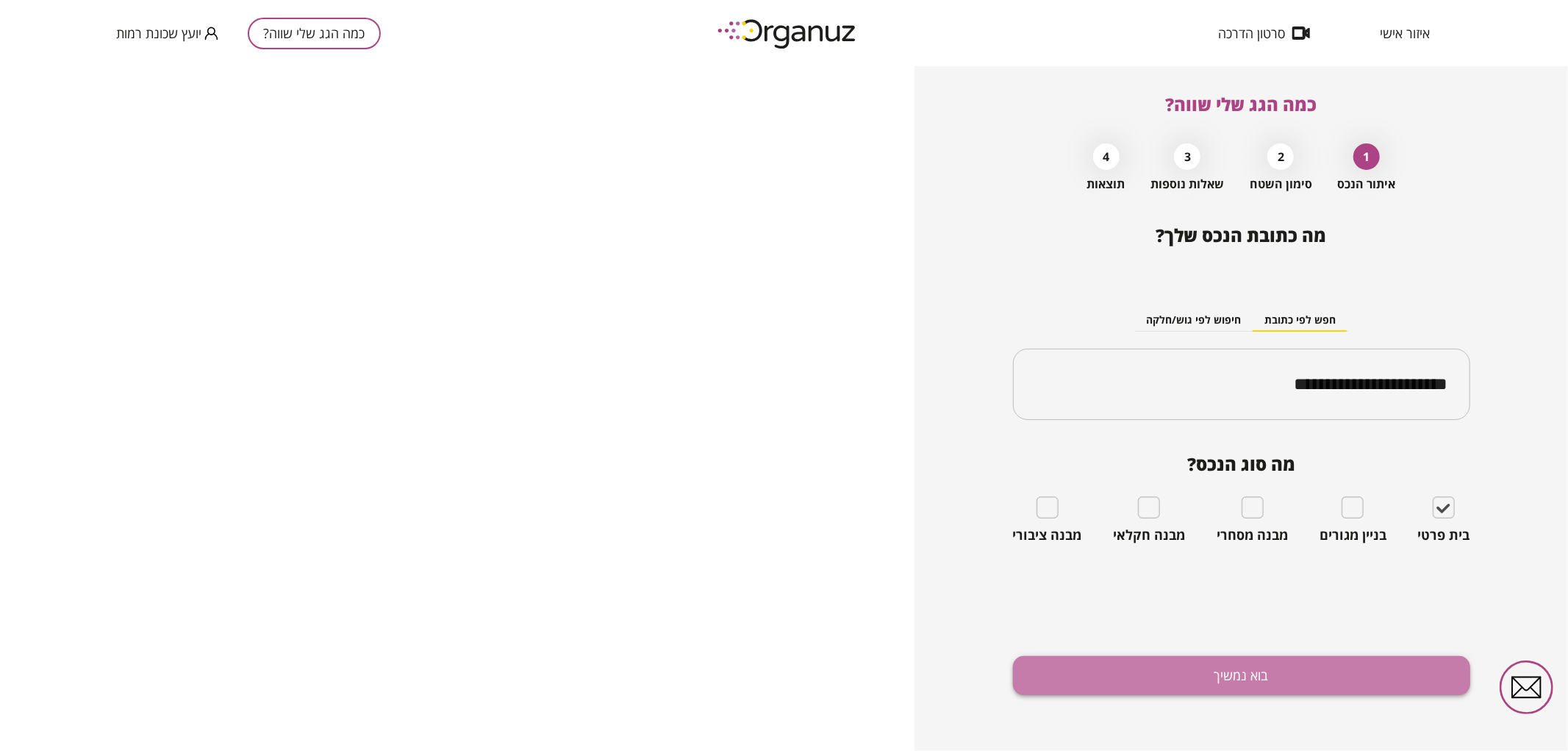
click at [1191, 689] on button "בוא נמשיך" at bounding box center [1242, 676] width 458 height 39
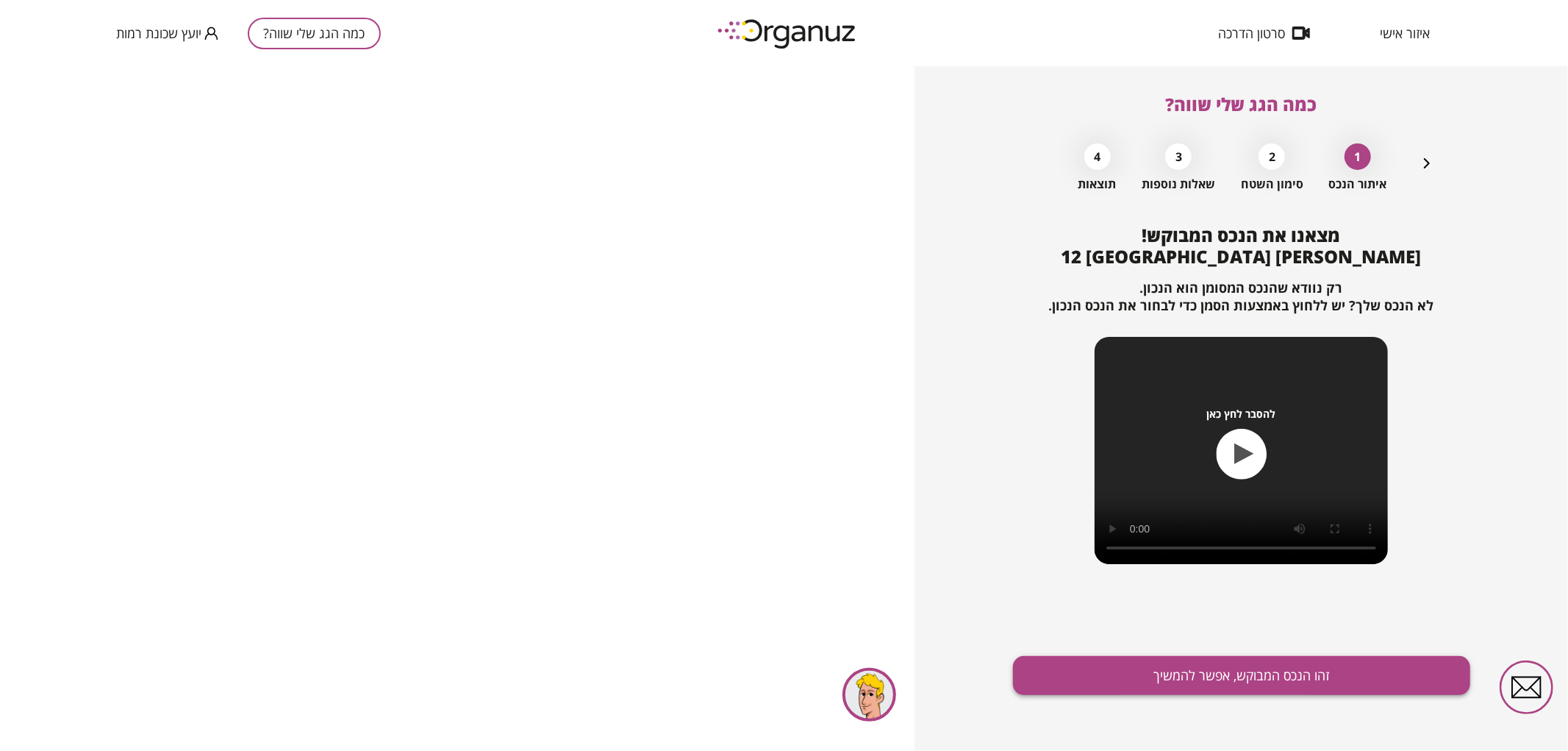
click at [1188, 679] on button "זהו הנכס המבוקש, אפשר להמשיך" at bounding box center [1242, 676] width 458 height 39
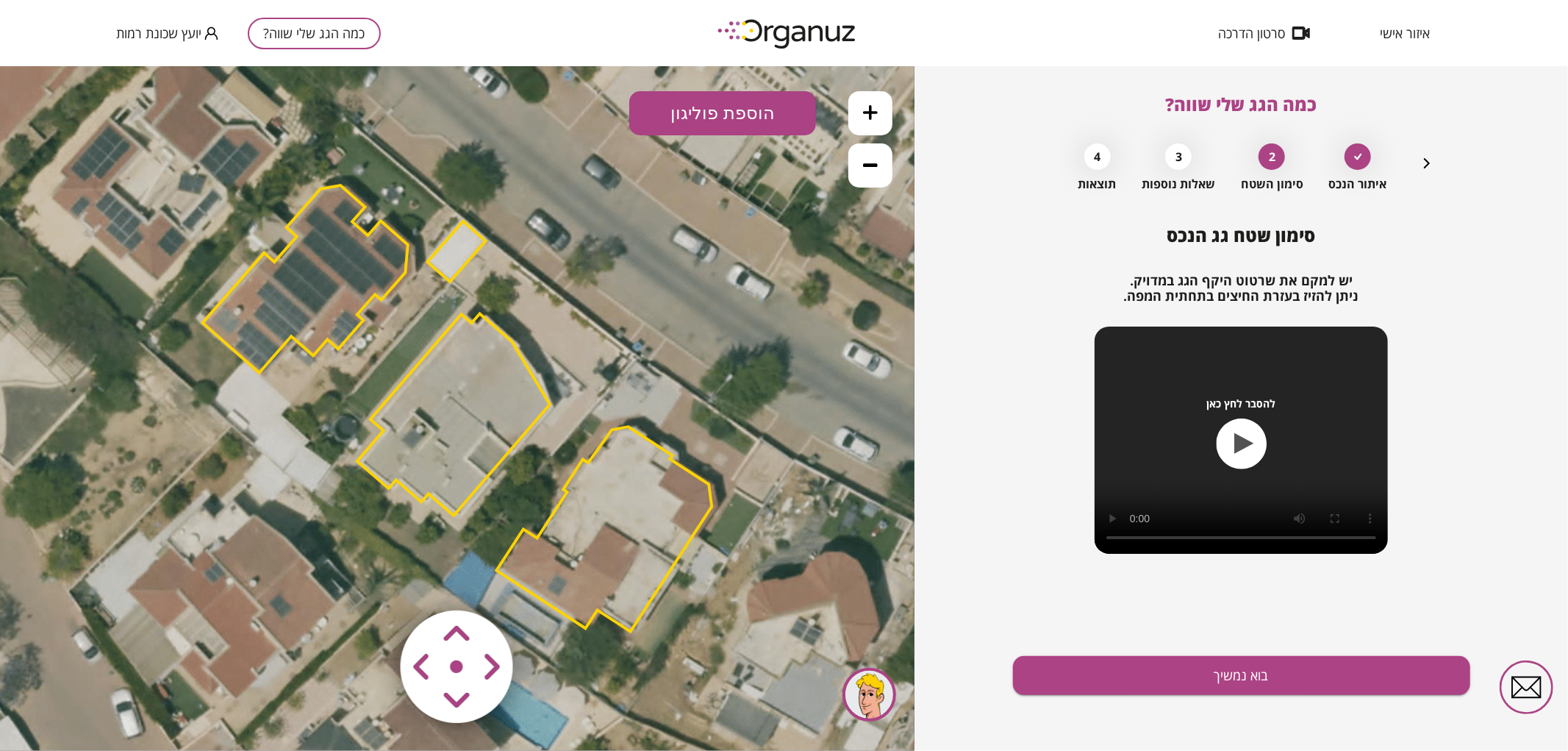
click at [629, 495] on polygon at bounding box center [604, 528] width 215 height 205
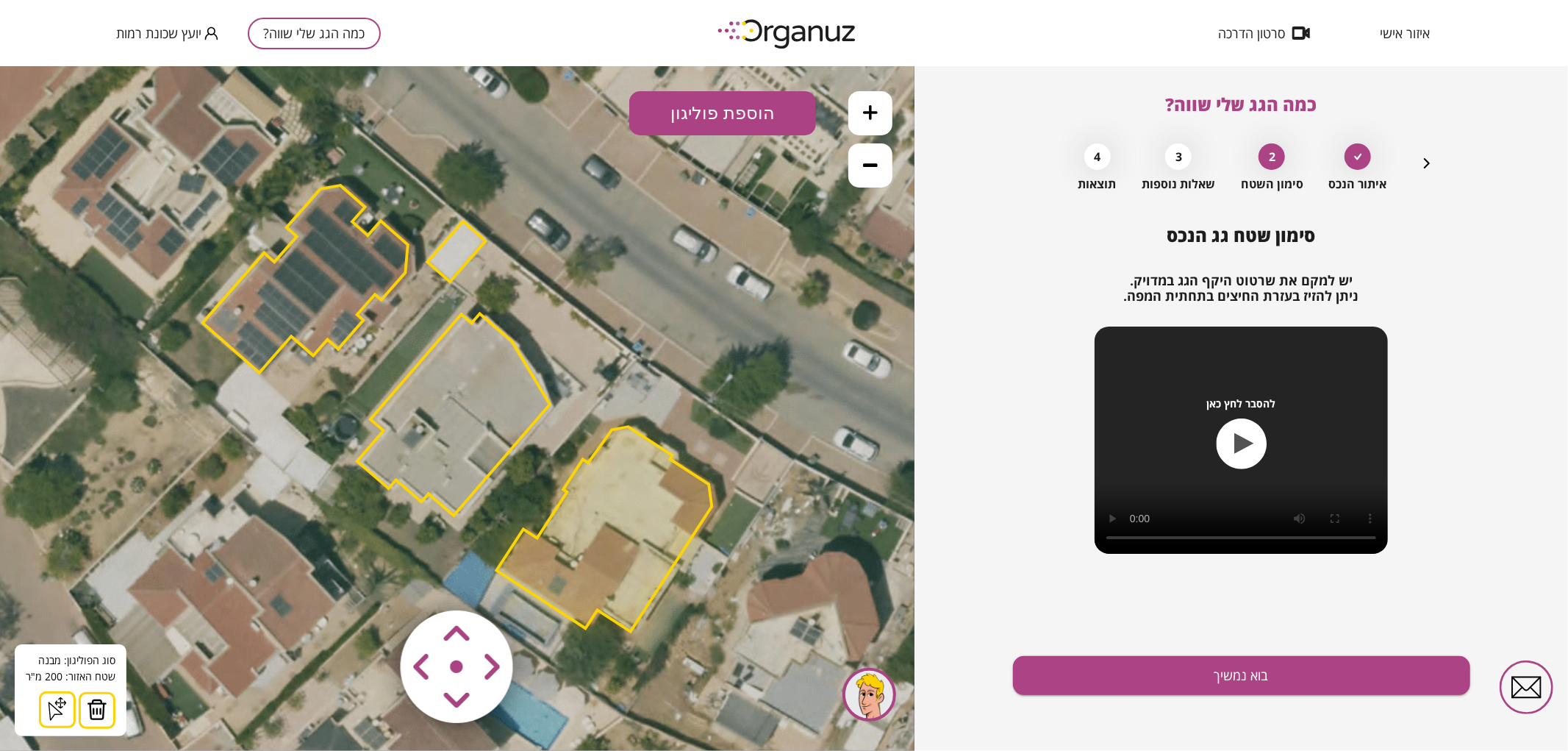
click at [100, 708] on img at bounding box center [97, 709] width 20 height 22
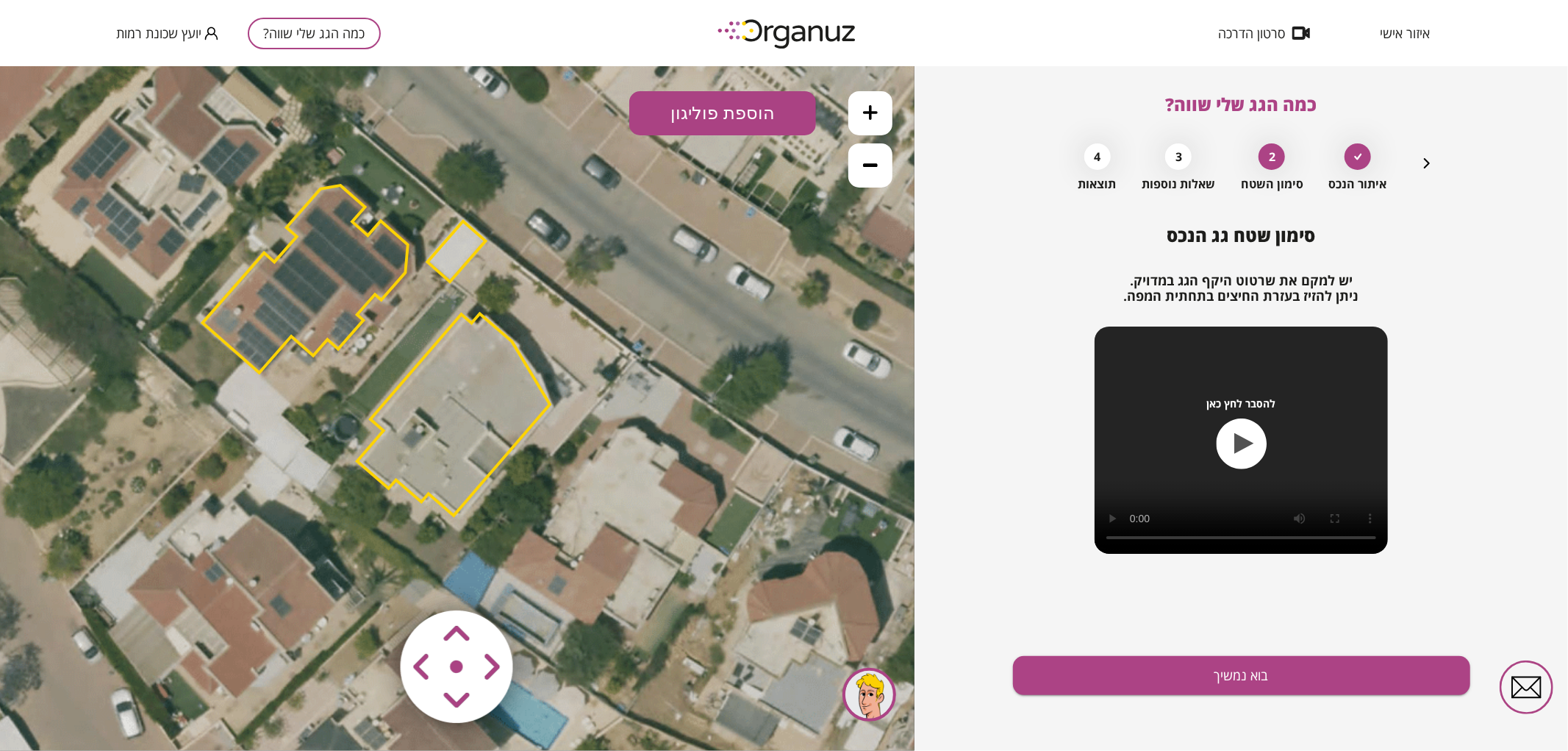
click at [350, 270] on polygon at bounding box center [305, 279] width 205 height 188
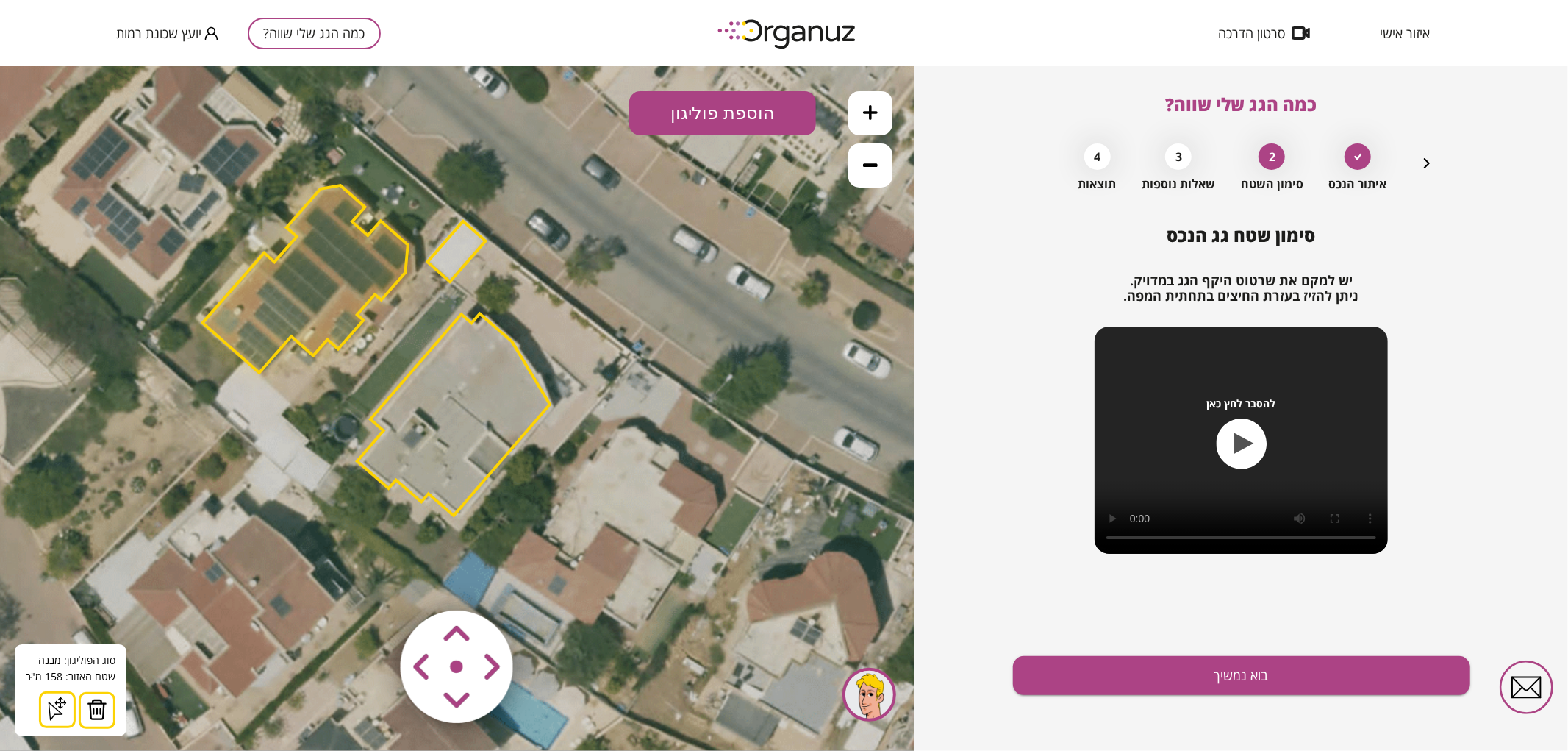
click at [103, 710] on img at bounding box center [97, 709] width 20 height 22
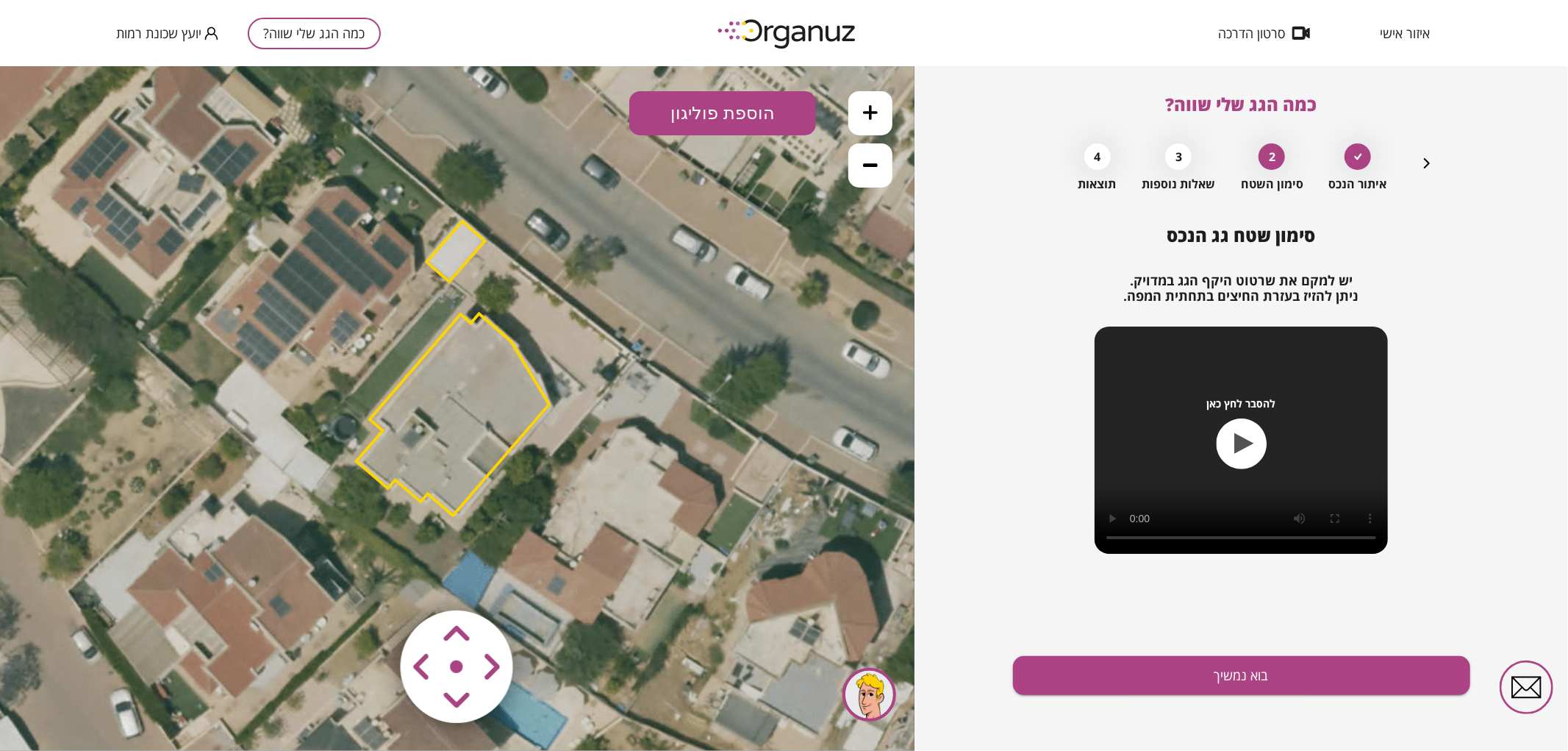
drag, startPoint x: 450, startPoint y: 248, endPoint x: 427, endPoint y: 295, distance: 52.3
click at [449, 249] on polygon at bounding box center [456, 251] width 58 height 61
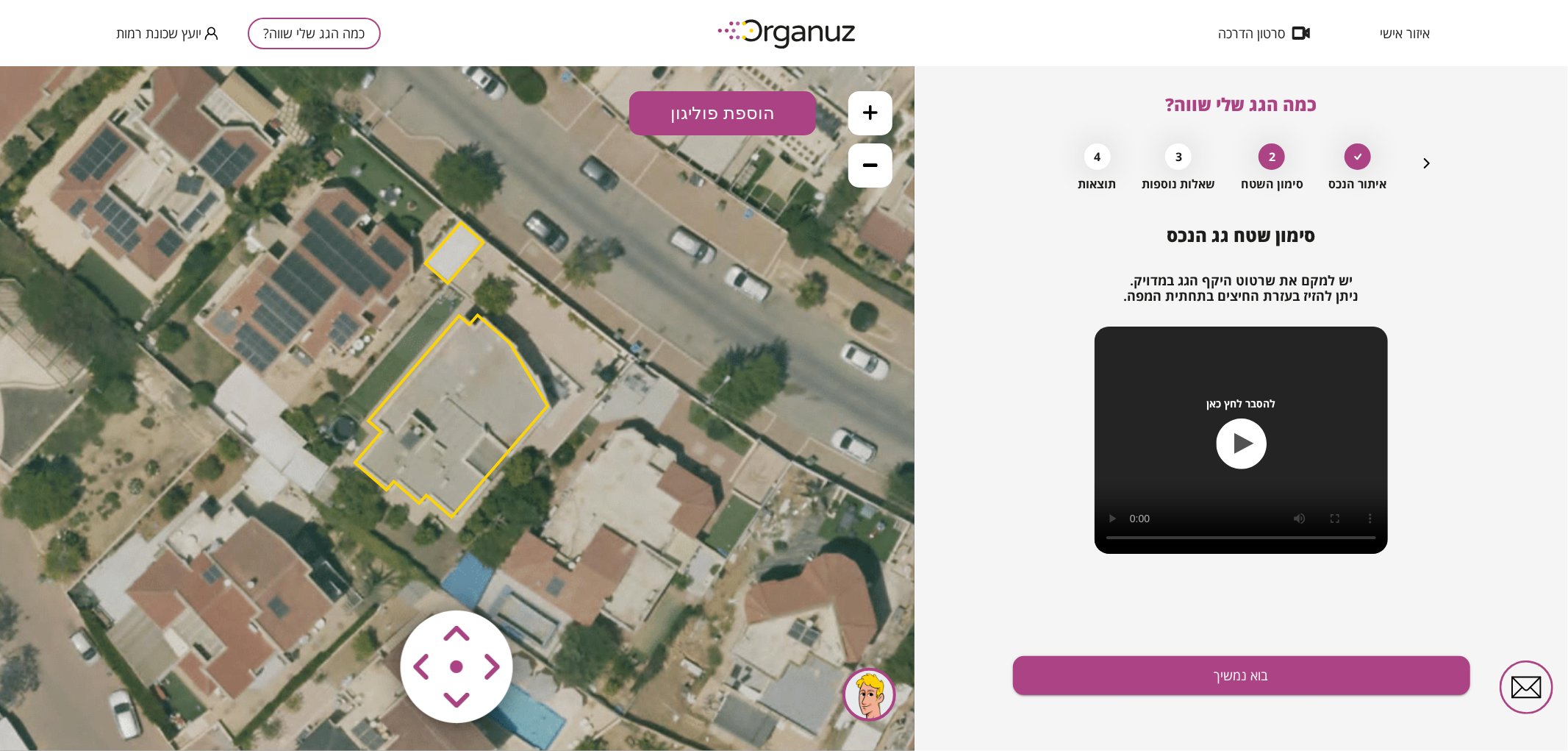
click at [437, 266] on polygon at bounding box center [454, 253] width 58 height 61
click at [82, 702] on img at bounding box center [91, 709] width 20 height 22
click at [369, 579] on area at bounding box center [369, 579] width 0 height 0
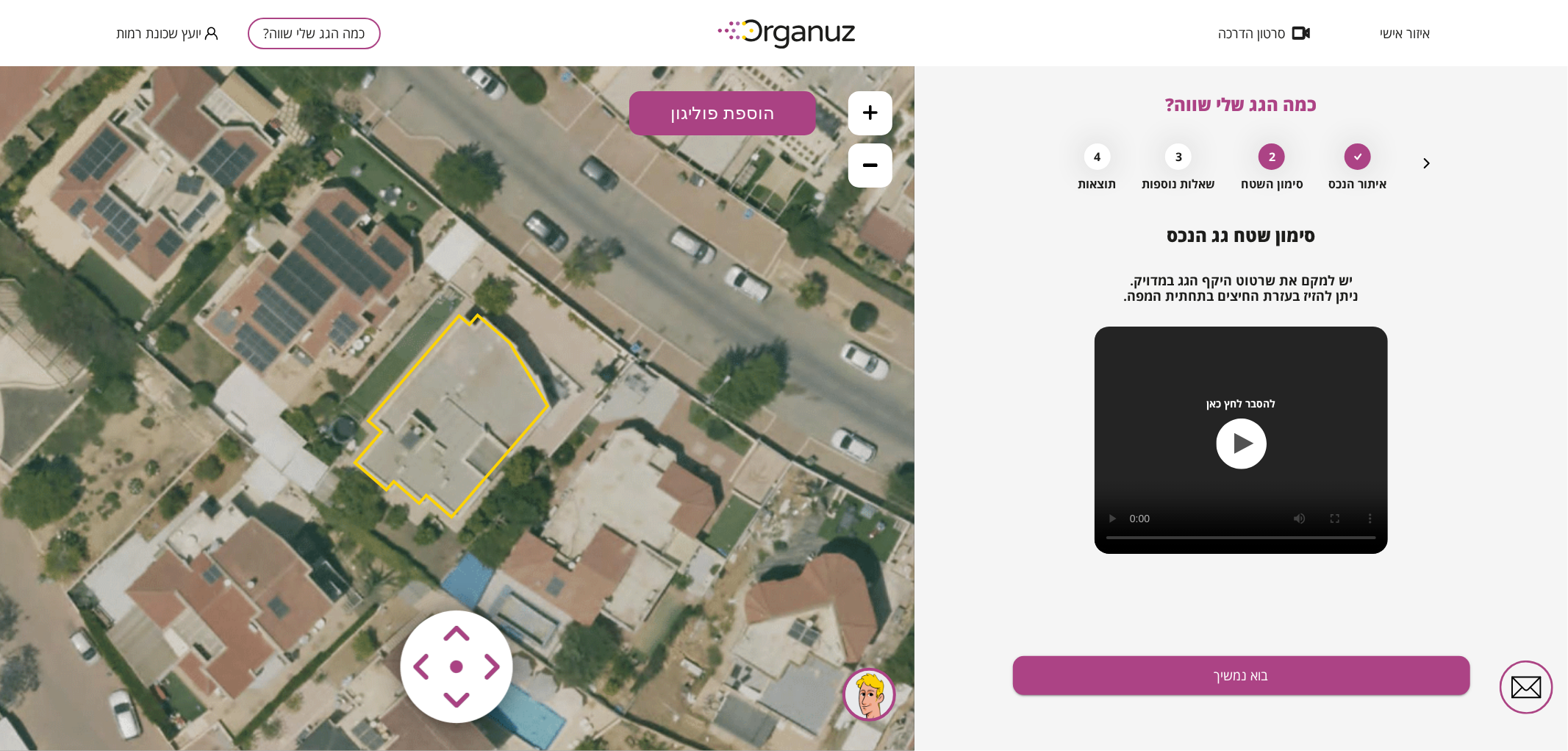
click at [369, 579] on area at bounding box center [369, 579] width 0 height 0
click at [546, 612] on icon at bounding box center [460, 408] width 1555 height 1555
click at [369, 579] on area at bounding box center [369, 579] width 0 height 0
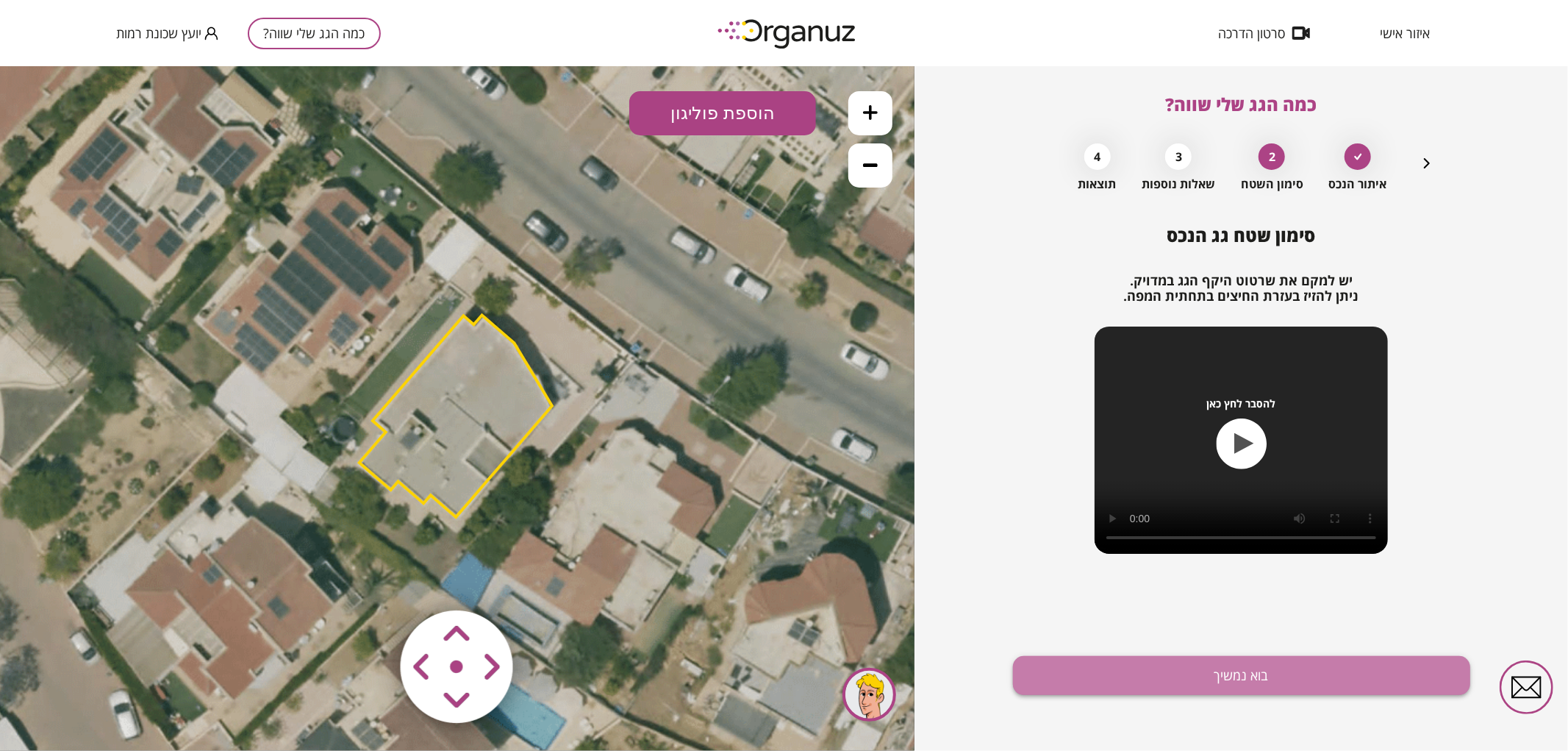
click at [1119, 677] on button "בוא נמשיך" at bounding box center [1242, 676] width 458 height 39
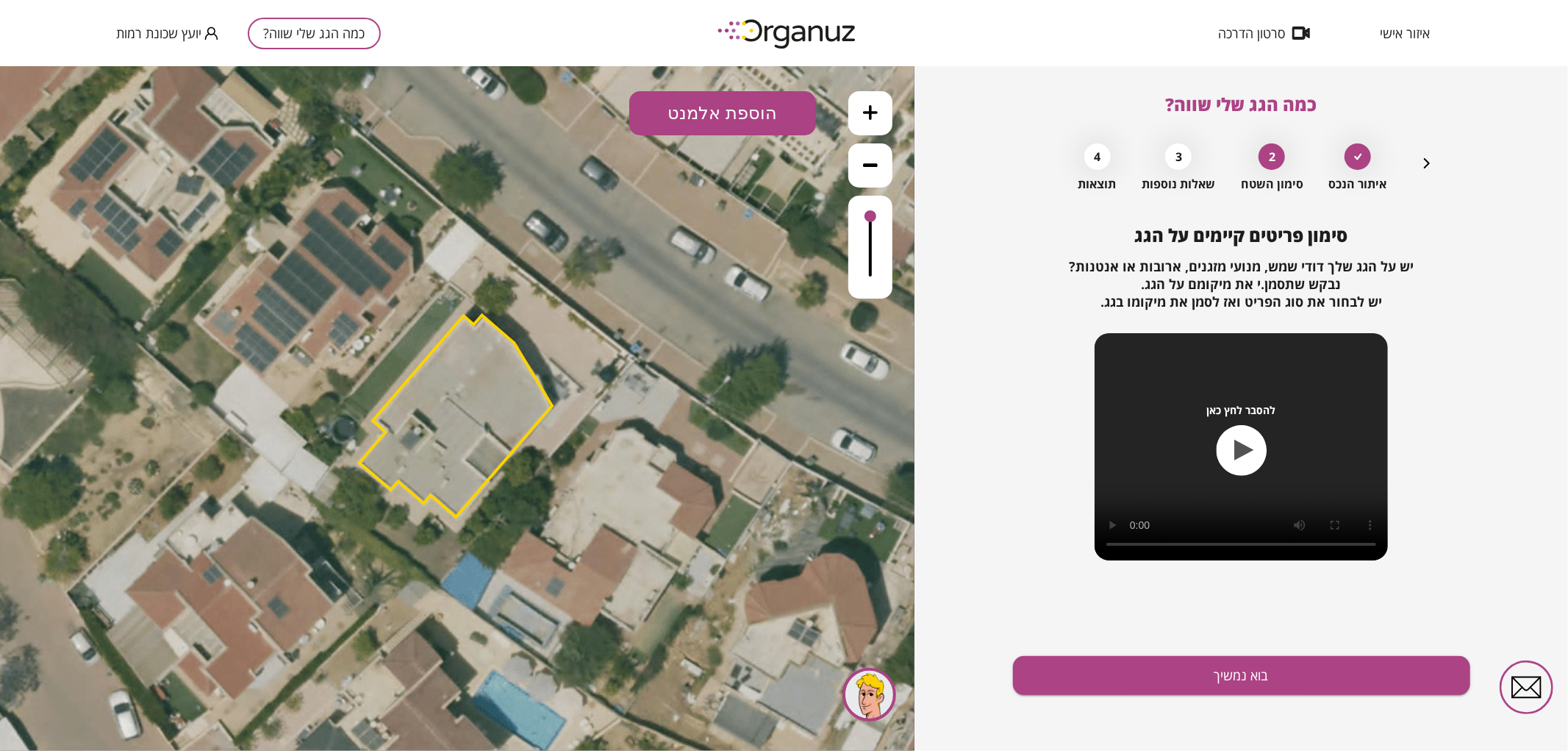
click at [858, 107] on button at bounding box center [870, 112] width 44 height 44
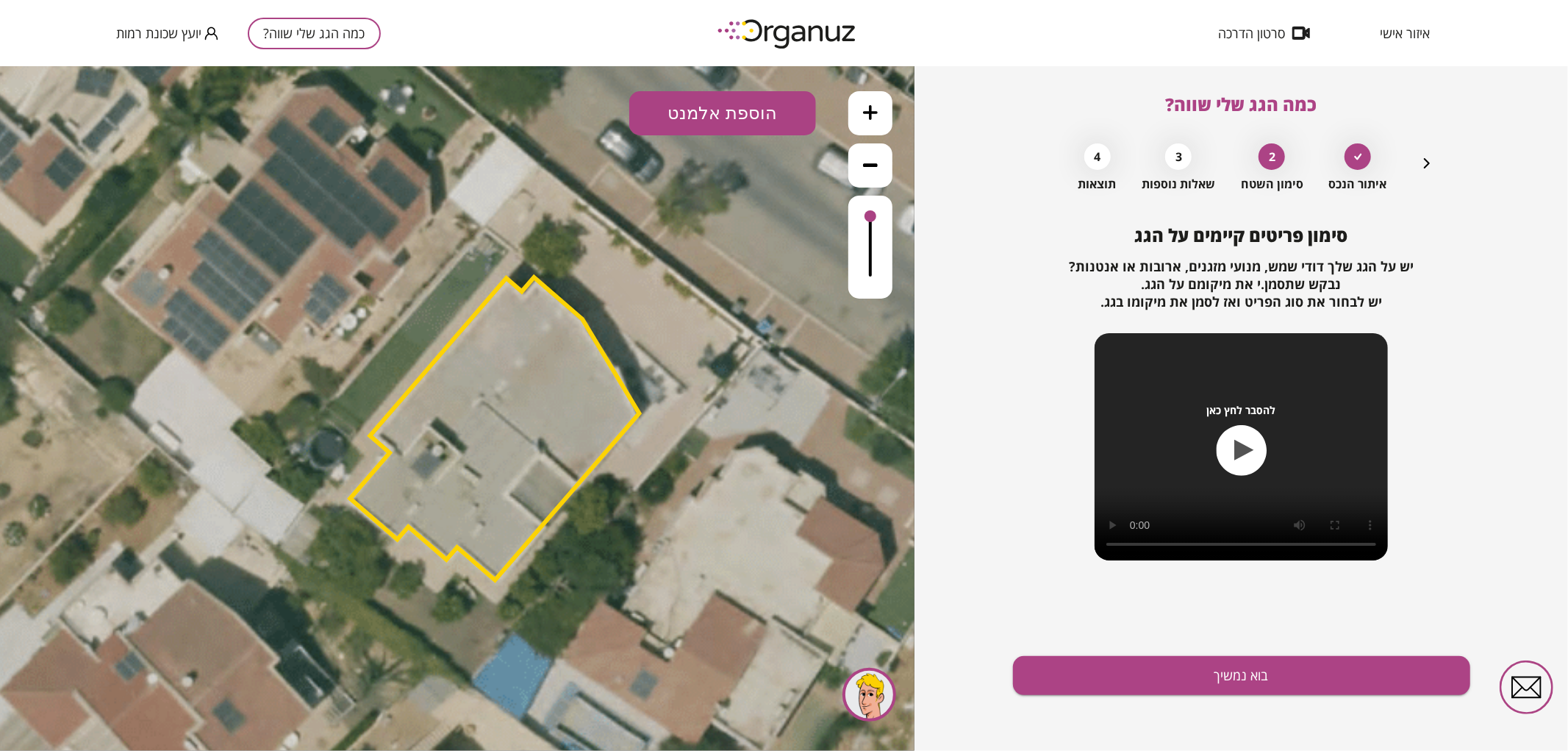
drag, startPoint x: 671, startPoint y: 205, endPoint x: 792, endPoint y: 119, distance: 148.4
click at [719, 209] on icon at bounding box center [500, 416] width 2333 height 2333
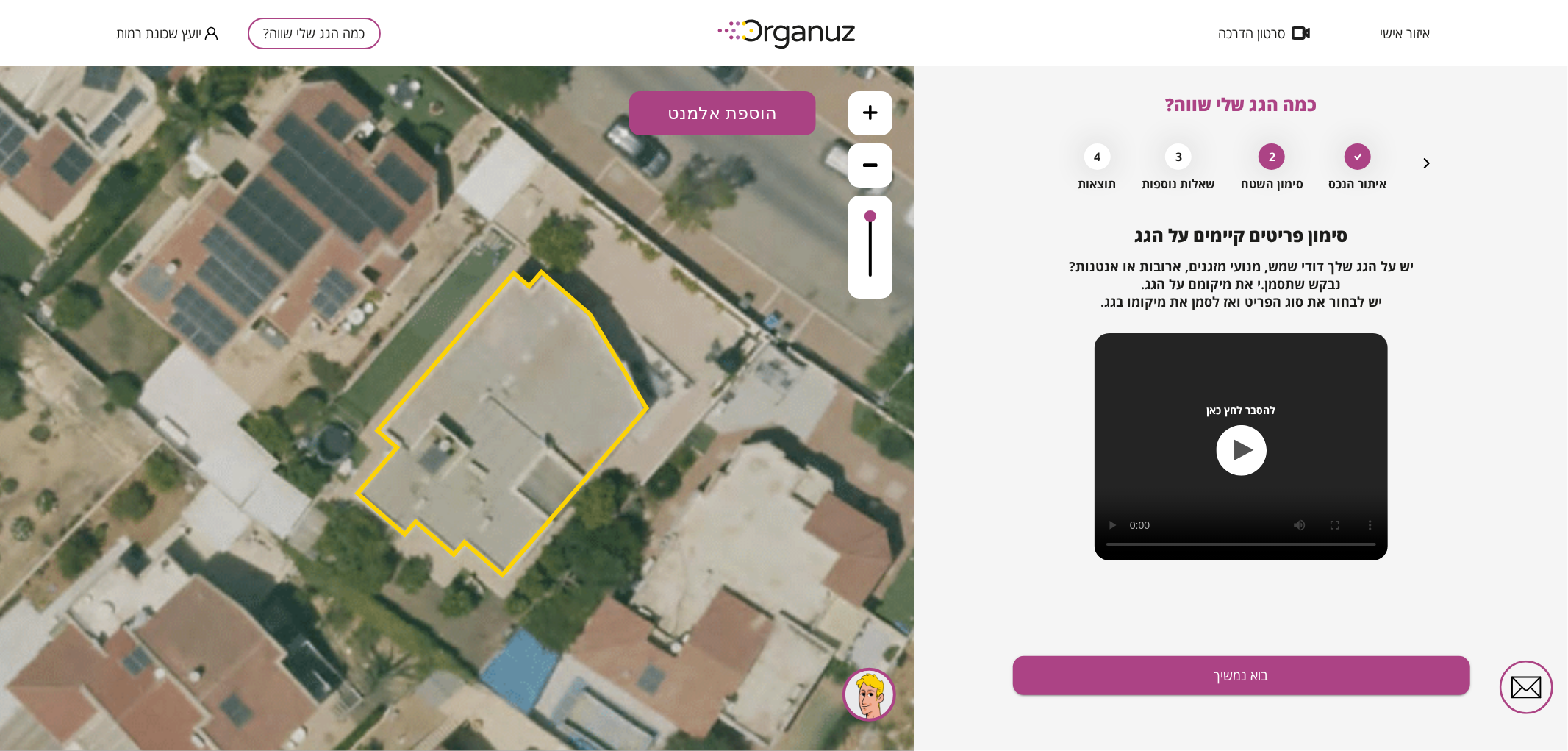
click at [775, 111] on button "הוספת אלמנט" at bounding box center [722, 112] width 187 height 44
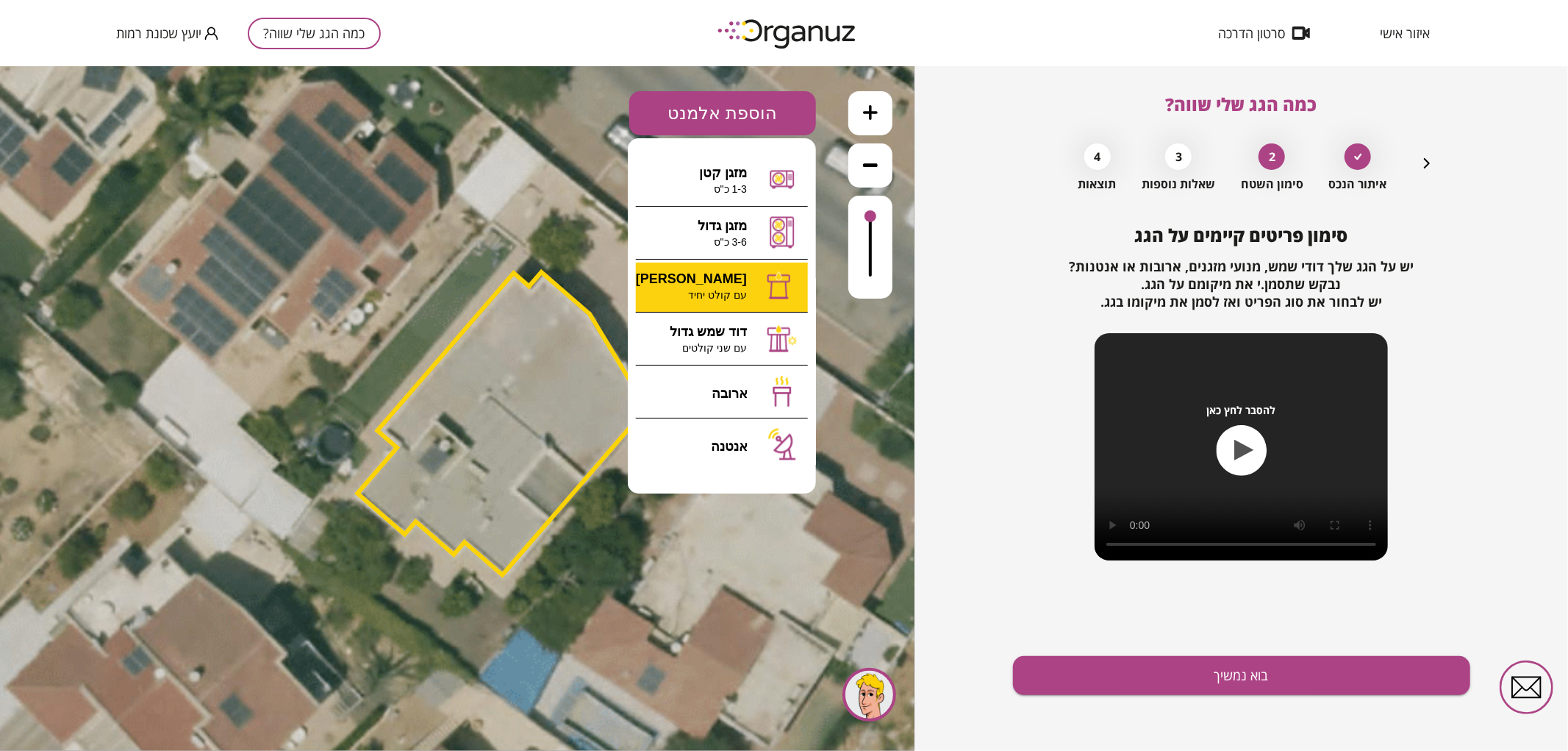
click at [735, 289] on div ".st0 { fill: #FFFFFF; } 0" at bounding box center [457, 407] width 915 height 685
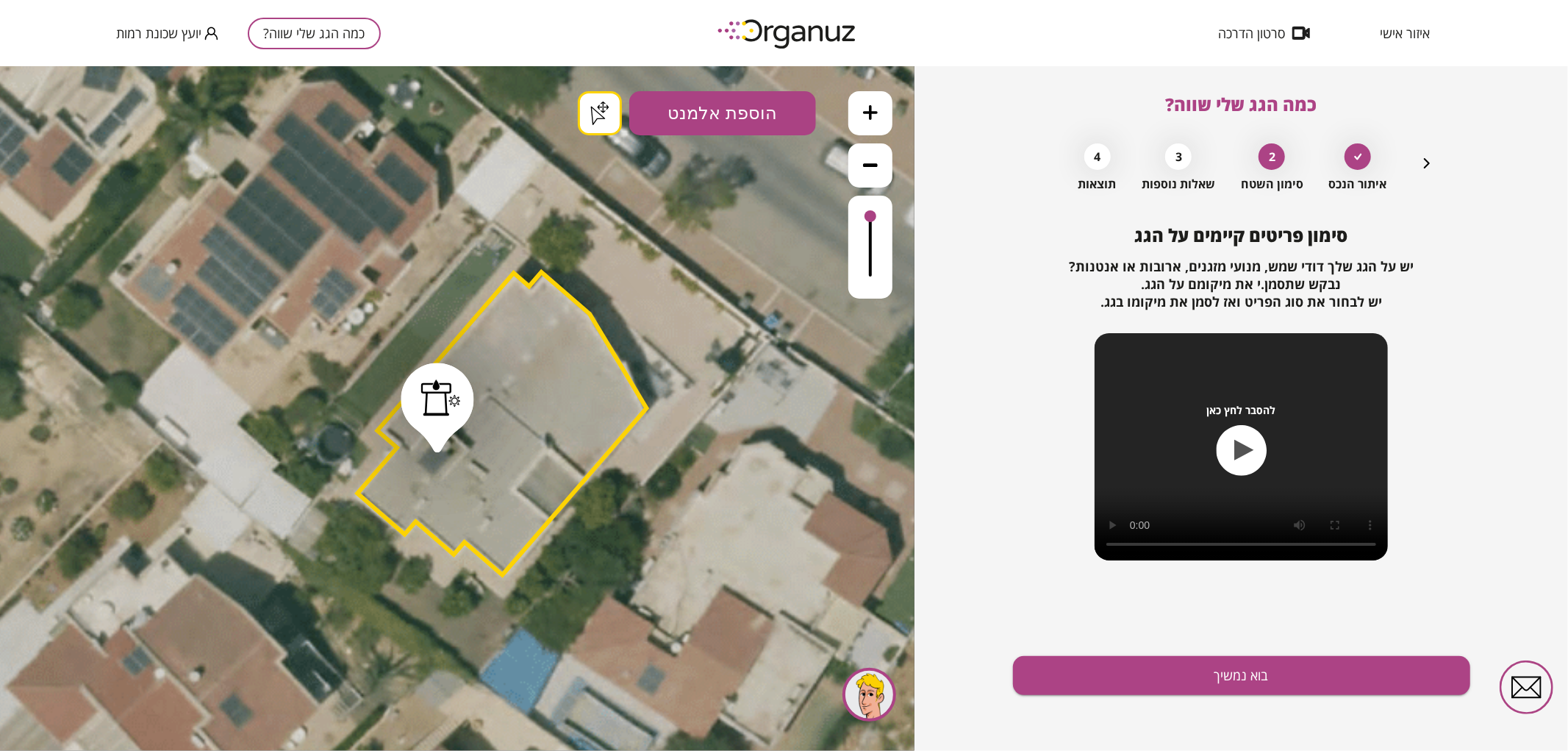
click at [1119, 673] on button "בוא נמשיך" at bounding box center [1242, 676] width 458 height 39
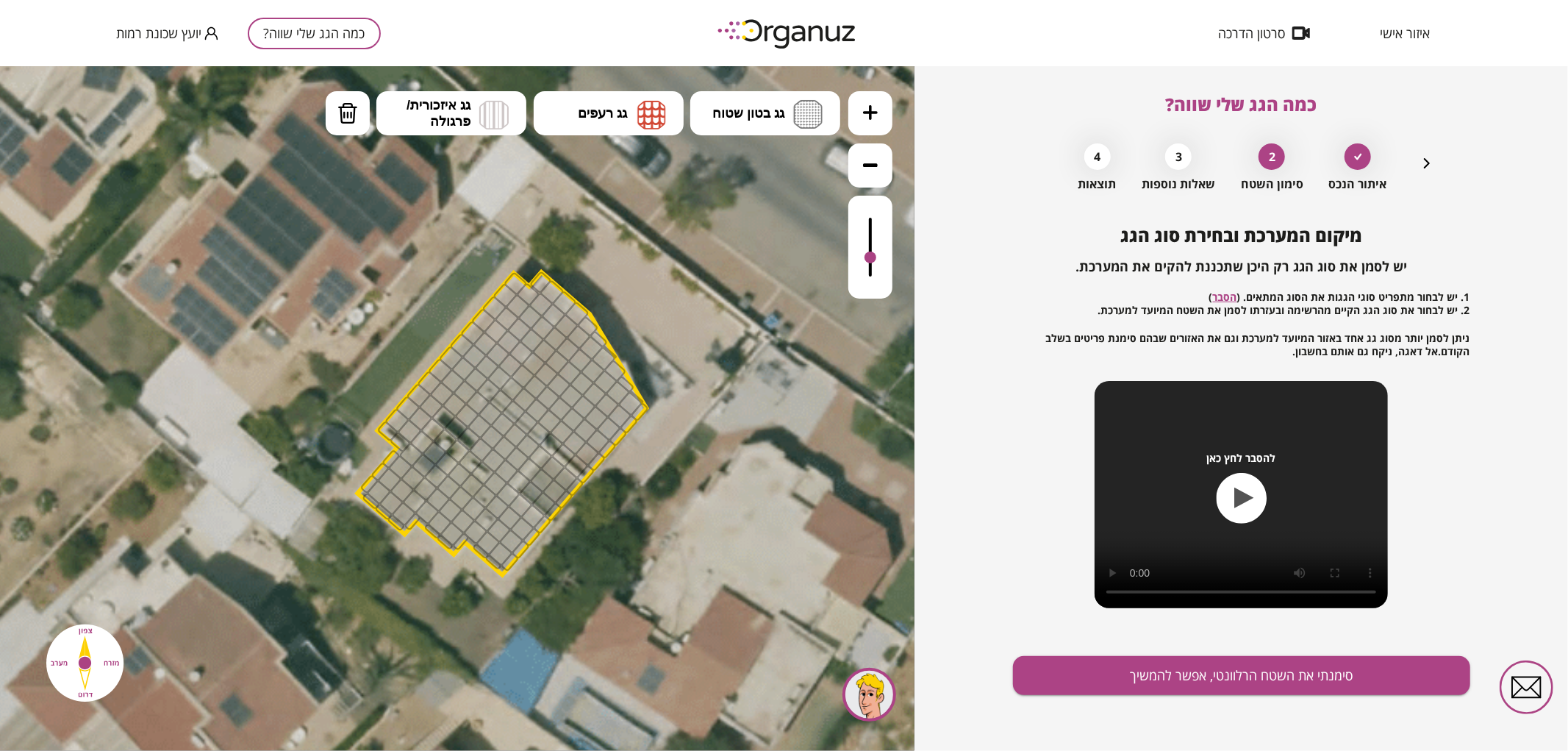
drag, startPoint x: 869, startPoint y: 219, endPoint x: 866, endPoint y: 258, distance: 39.1
click at [866, 258] on div at bounding box center [870, 256] width 12 height 12
click at [773, 107] on span "גג בטון שטוח" at bounding box center [748, 113] width 72 height 17
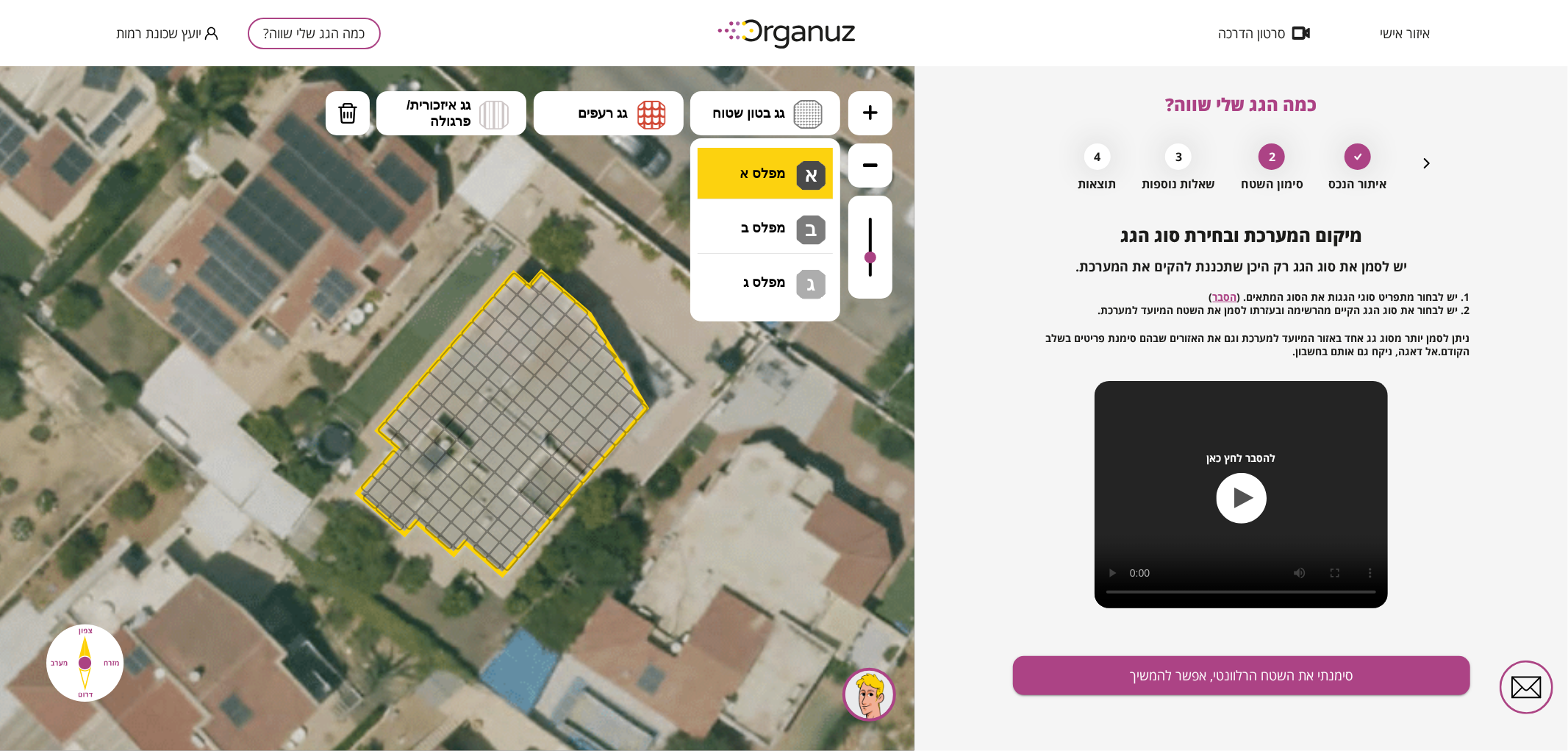
click at [770, 160] on div ".st0 { fill: #FFFFFF; } .st0 { fill: #FFFFFF; }" at bounding box center [457, 407] width 915 height 685
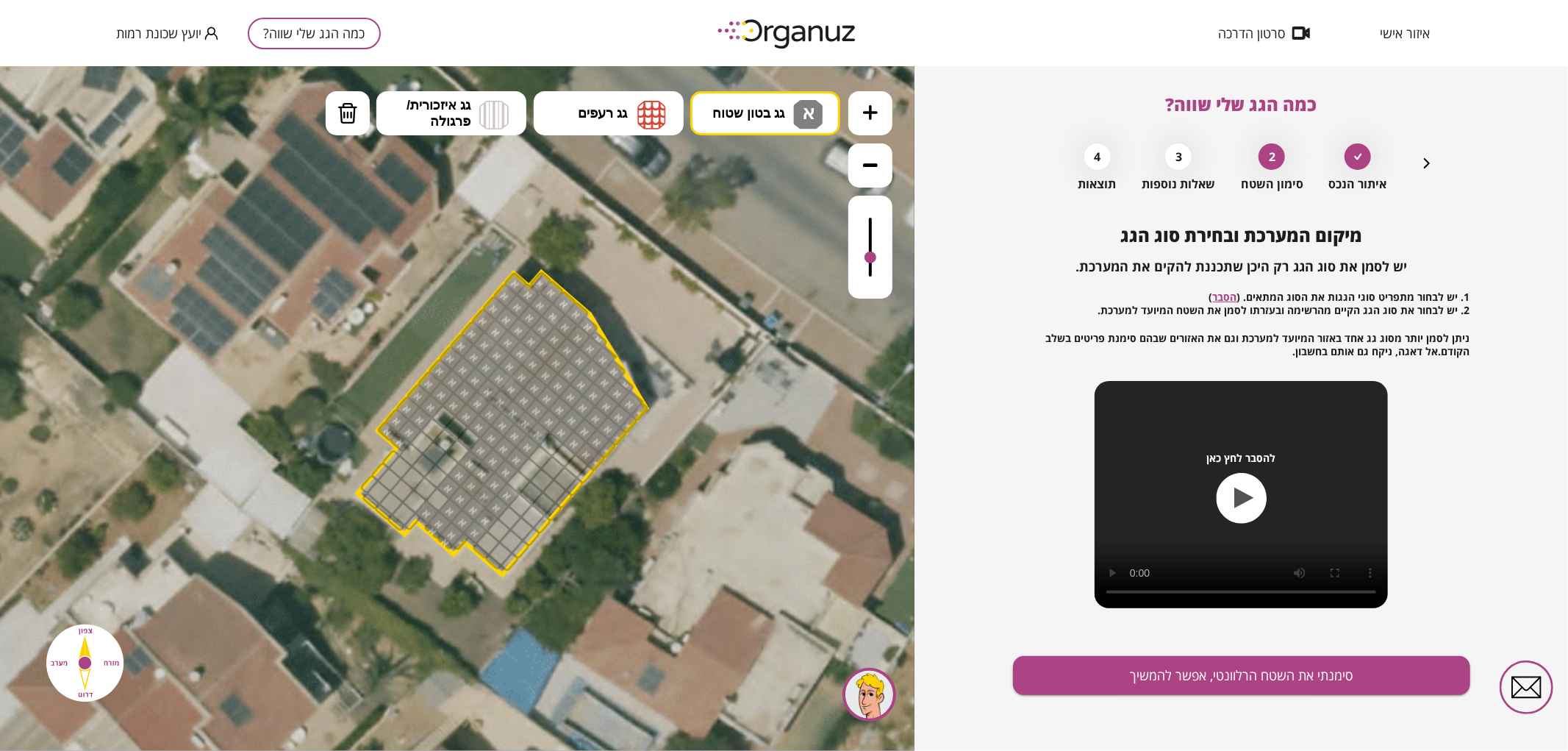
drag, startPoint x: 518, startPoint y: 289, endPoint x: 473, endPoint y: 509, distance: 224.6
drag, startPoint x: 490, startPoint y: 538, endPoint x: 395, endPoint y: 458, distance: 124.2
drag, startPoint x: 392, startPoint y: 462, endPoint x: 381, endPoint y: 495, distance: 34.8
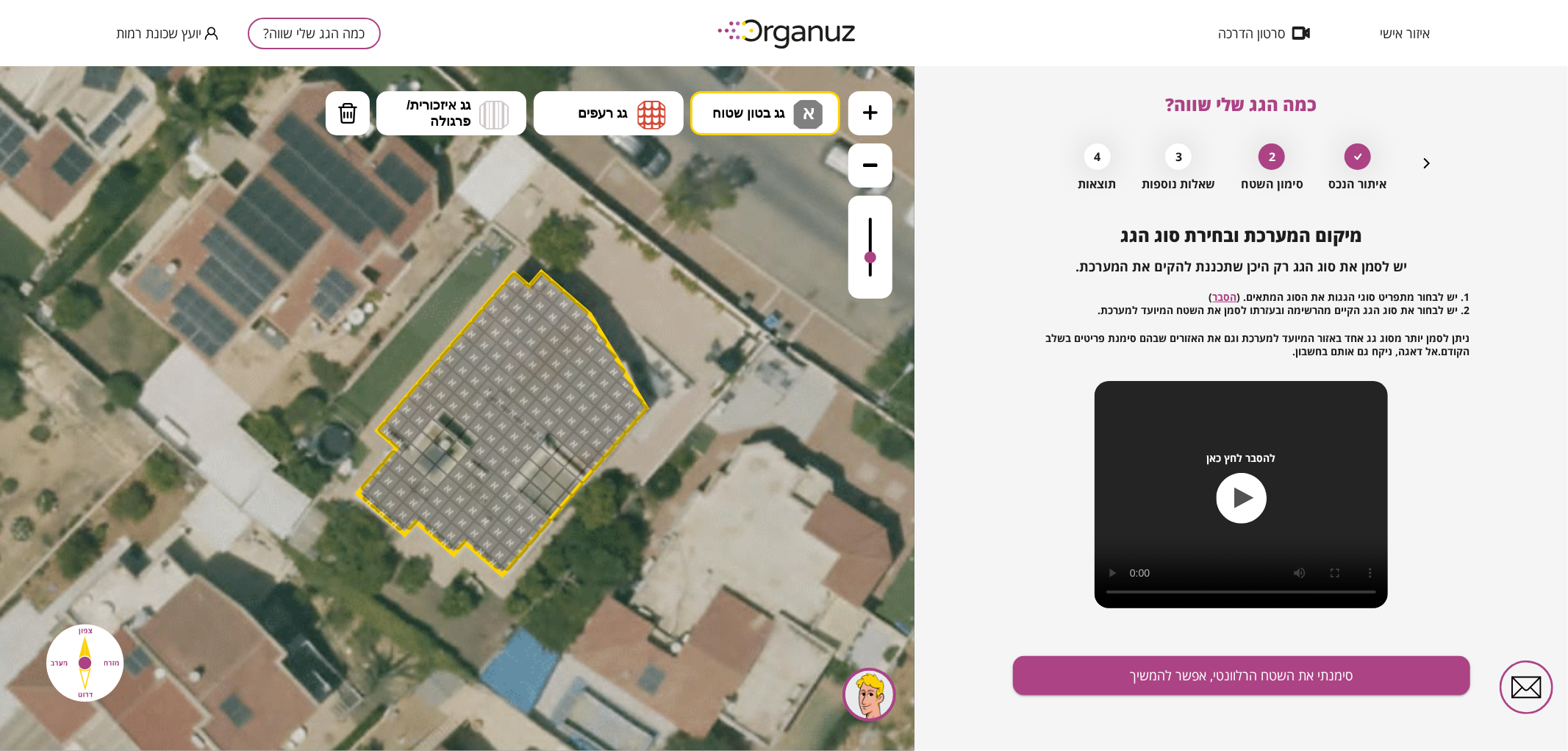
click at [379, 453] on div ".st0 { fill: #FFFFFF; } .st0 { fill: #FFFFFF; }" at bounding box center [507, 411] width 2333 height 2333
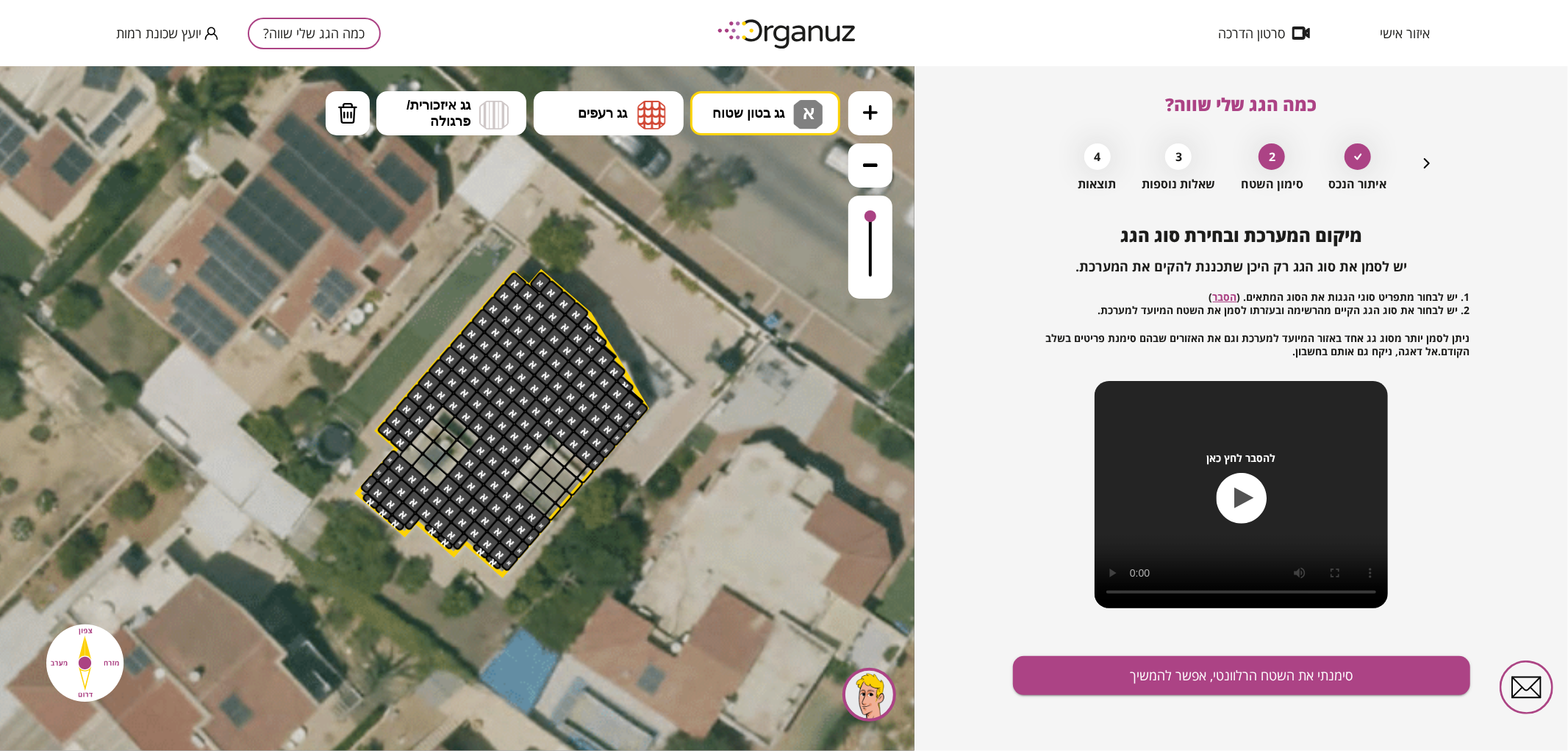
click at [871, 215] on div at bounding box center [870, 215] width 12 height 12
click at [1235, 675] on button "סימנתי את השטח הרלוונטי, אפשר להמשיך" at bounding box center [1242, 676] width 458 height 39
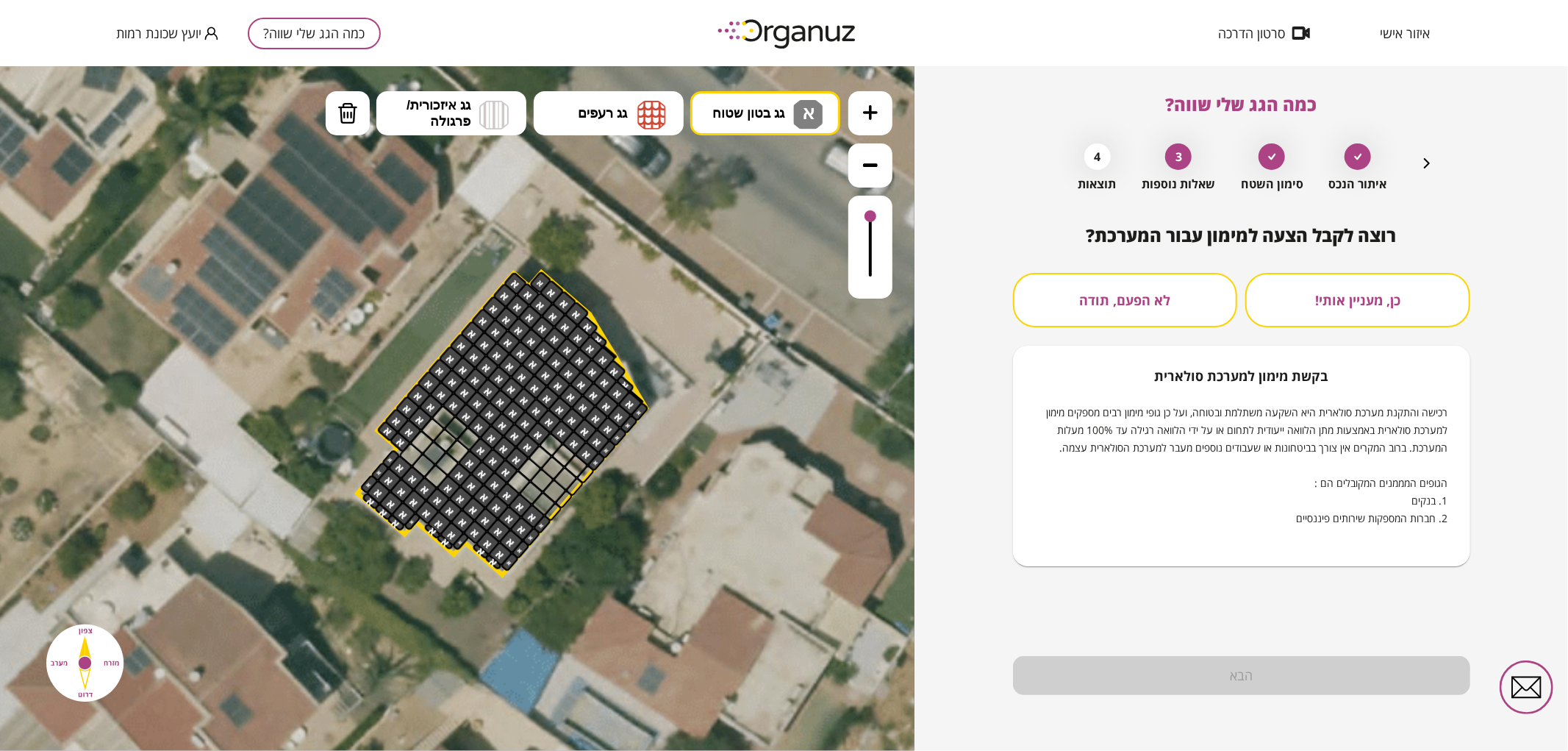
click at [1085, 309] on button "לא הפעם, תודה" at bounding box center [1125, 300] width 225 height 54
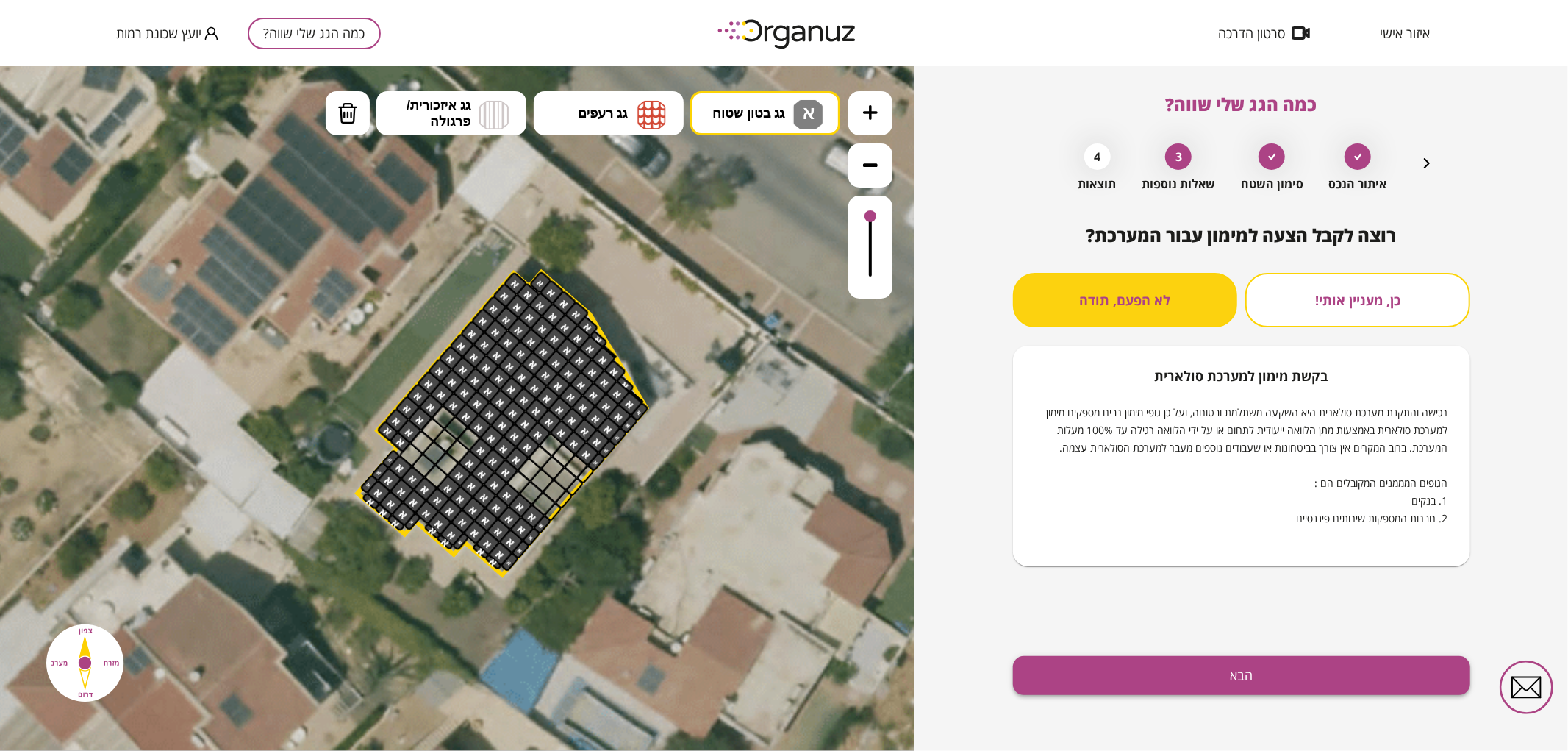
click at [1088, 693] on button "הבא" at bounding box center [1242, 676] width 458 height 39
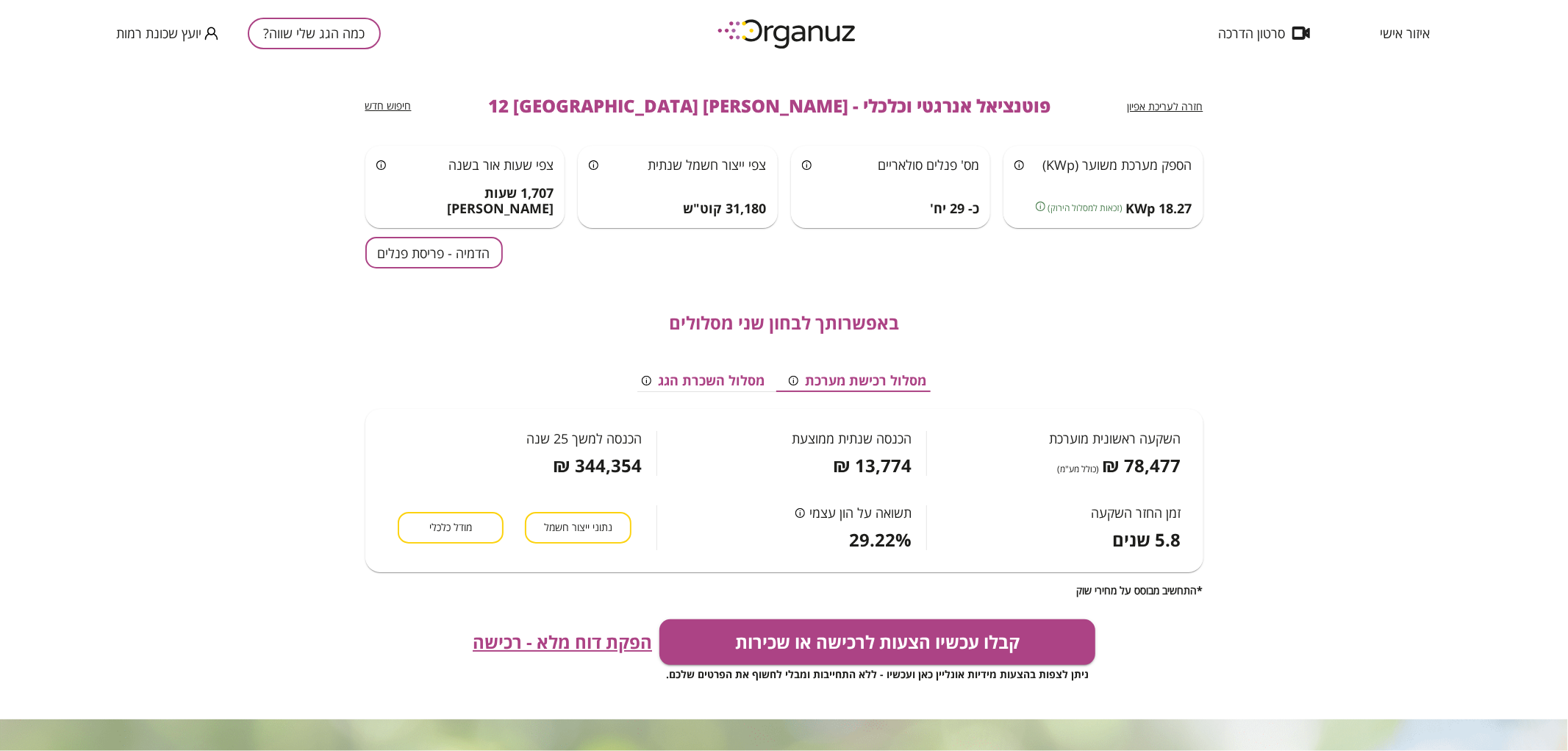
click at [402, 248] on button "הדמיה - פריסת פנלים" at bounding box center [435, 253] width 138 height 31
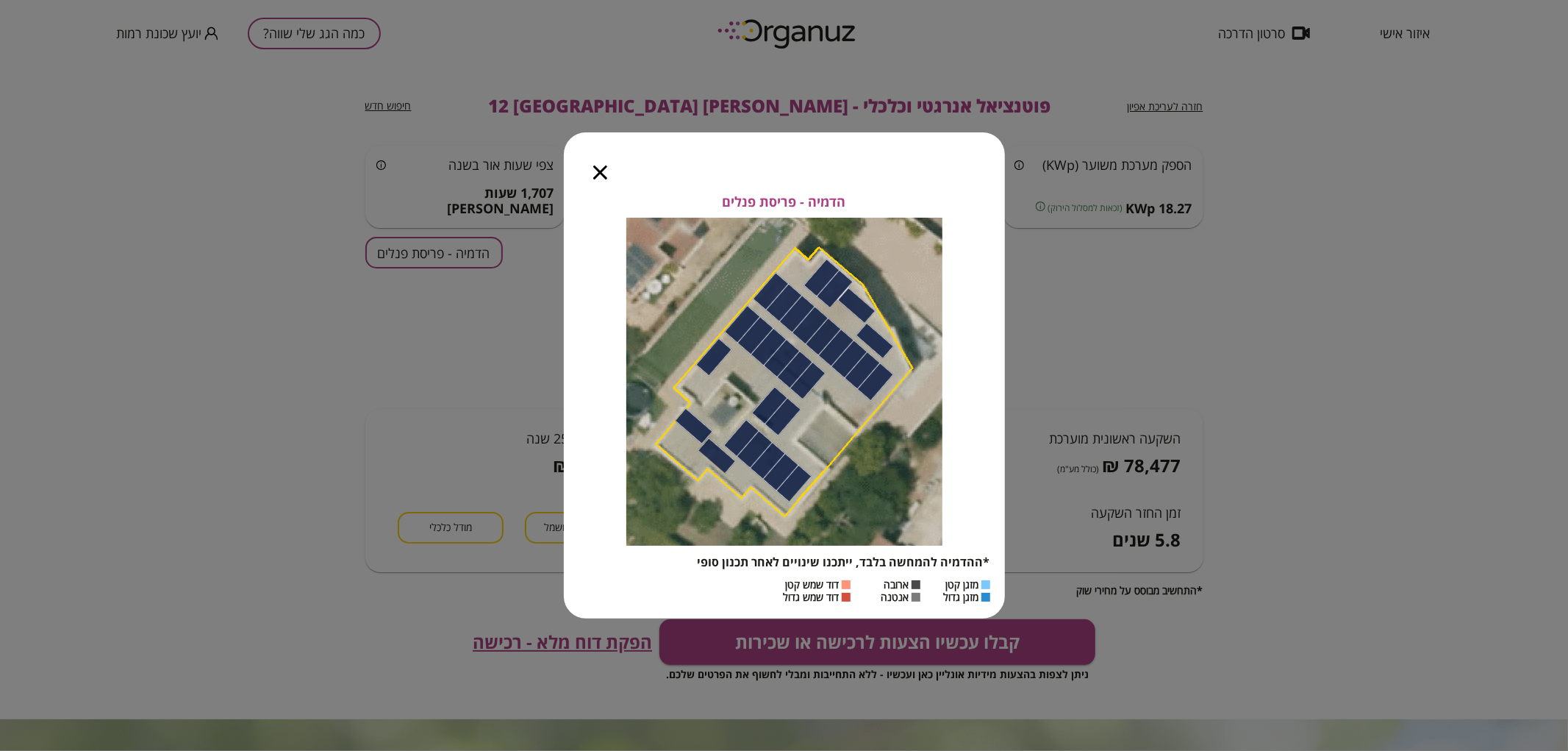
click at [597, 170] on icon "button" at bounding box center [600, 172] width 14 height 14
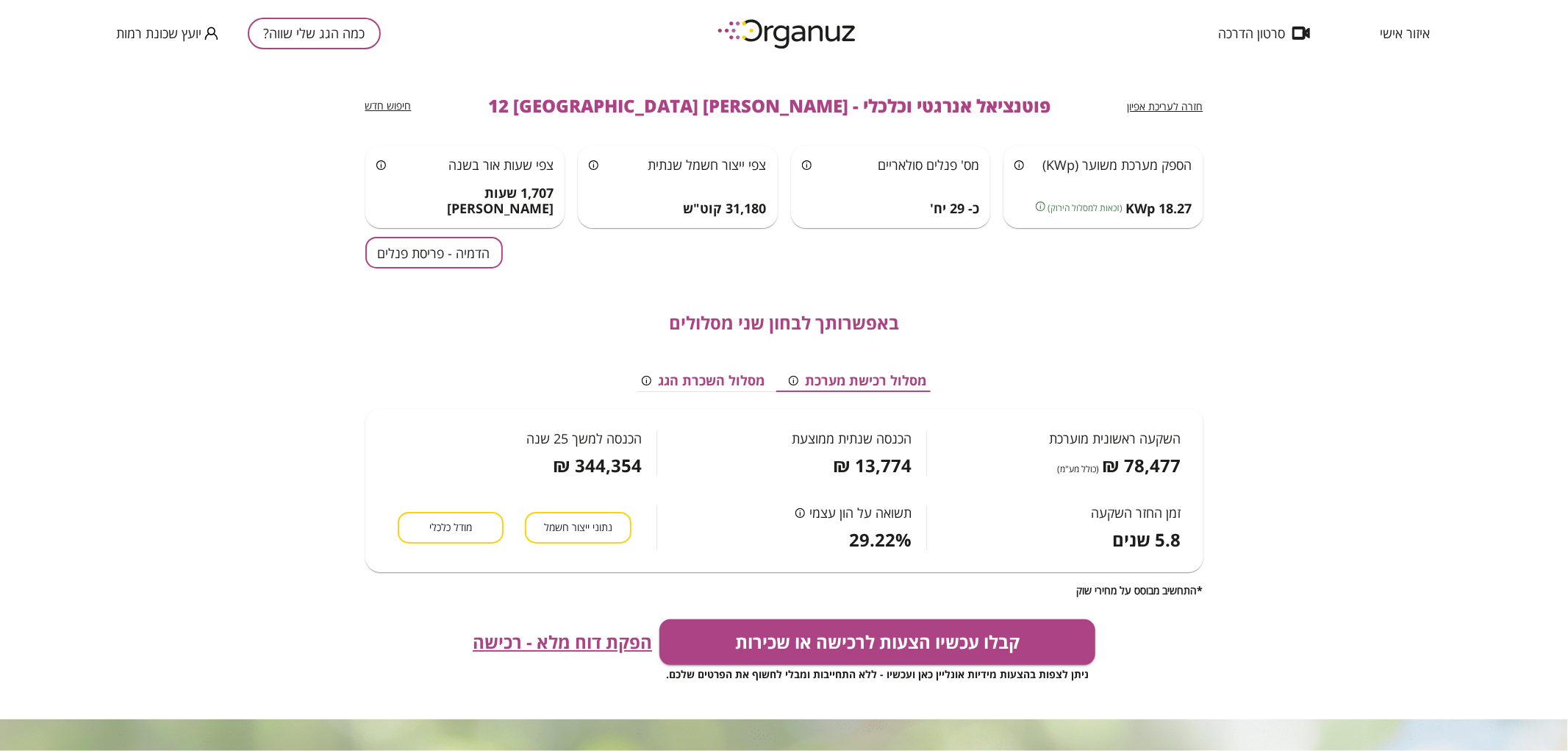
click at [454, 262] on button "הדמיה - פריסת פנלים" at bounding box center [435, 253] width 138 height 31
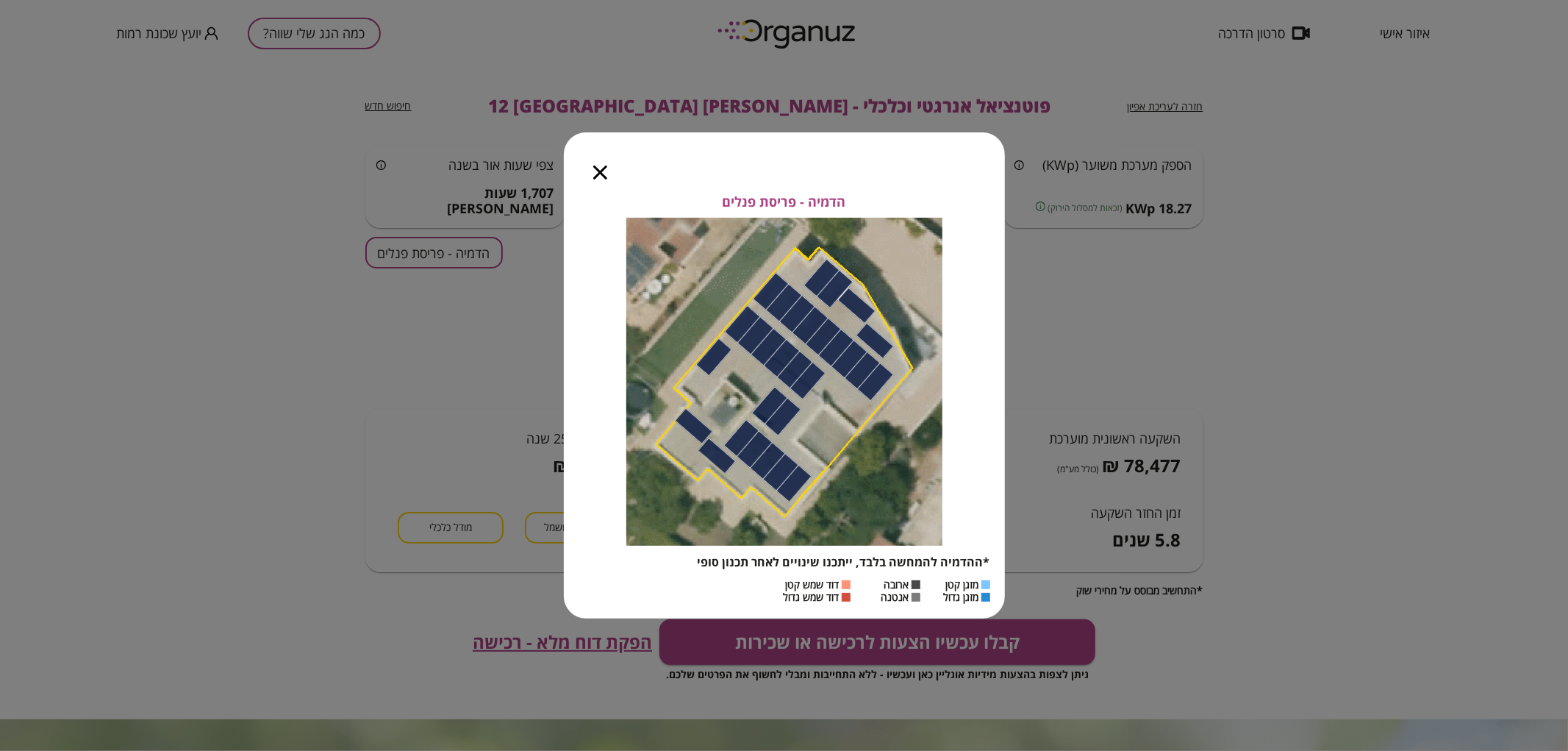
click at [597, 173] on icon "button" at bounding box center [600, 172] width 14 height 14
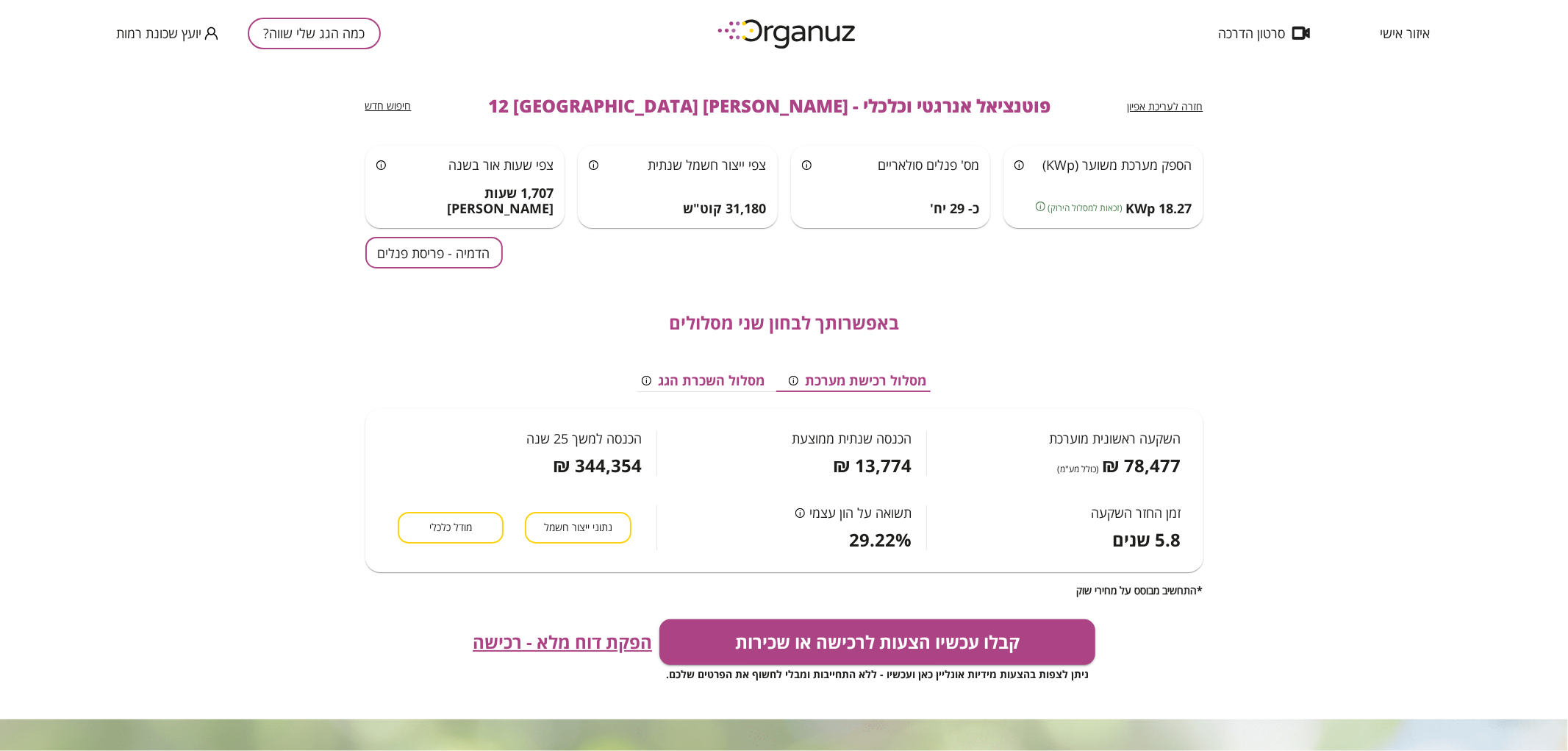
click at [1196, 97] on div "חזרה לעריכת אפיון" at bounding box center [1165, 106] width 75 height 17
click at [1188, 104] on span "חזרה לעריכת אפיון" at bounding box center [1165, 106] width 75 height 14
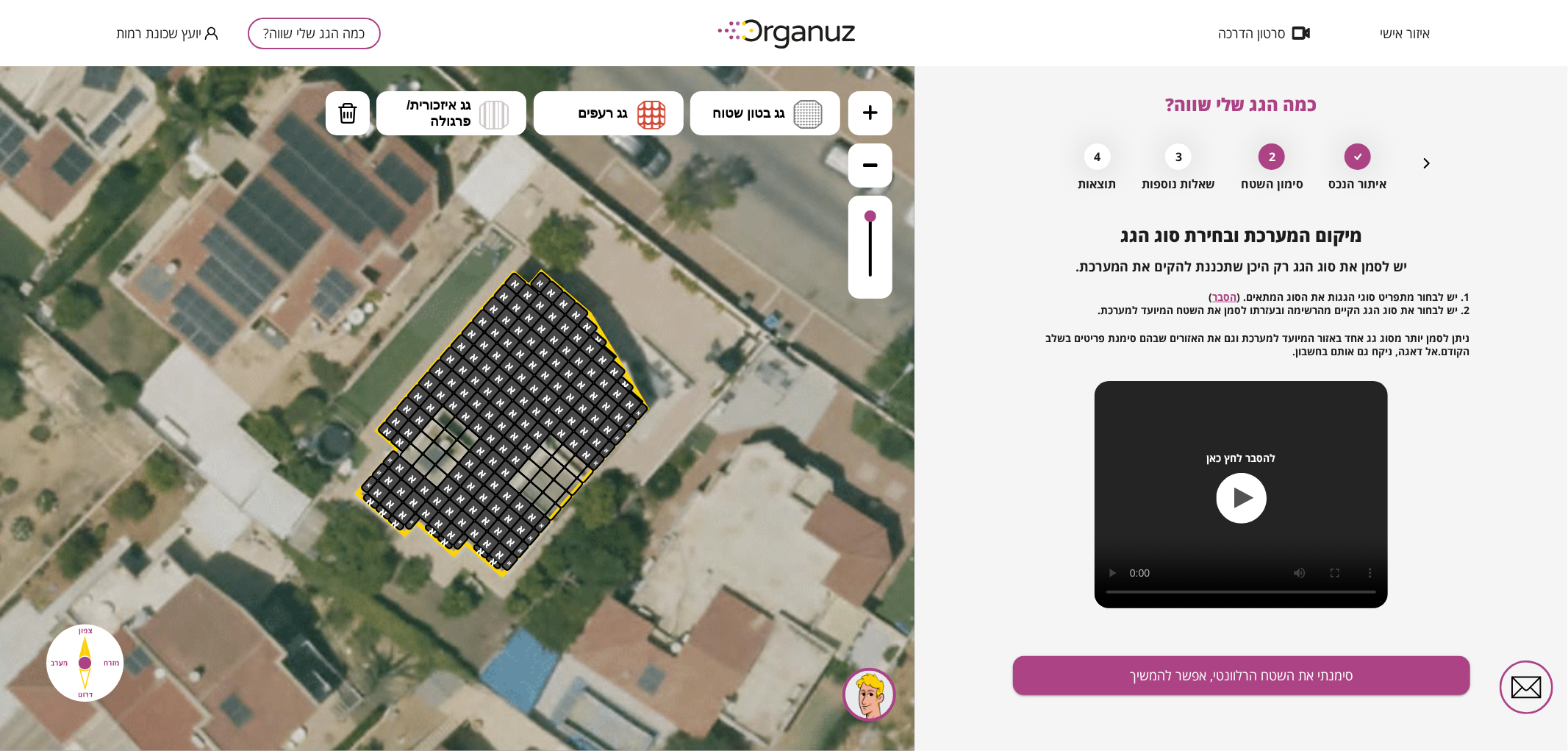
click at [1424, 165] on icon "button" at bounding box center [1426, 163] width 17 height 17
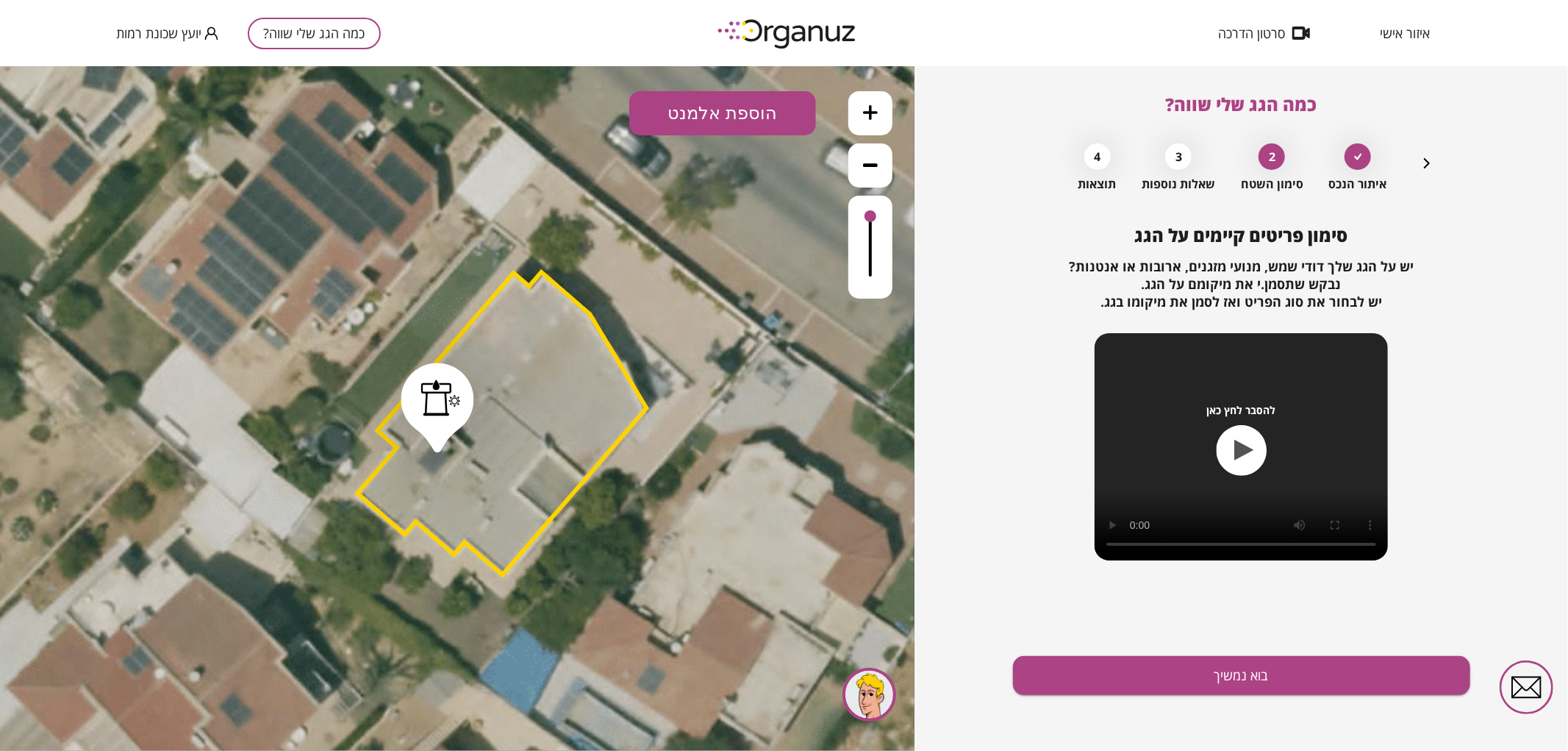
click at [1424, 165] on icon "button" at bounding box center [1426, 163] width 17 height 17
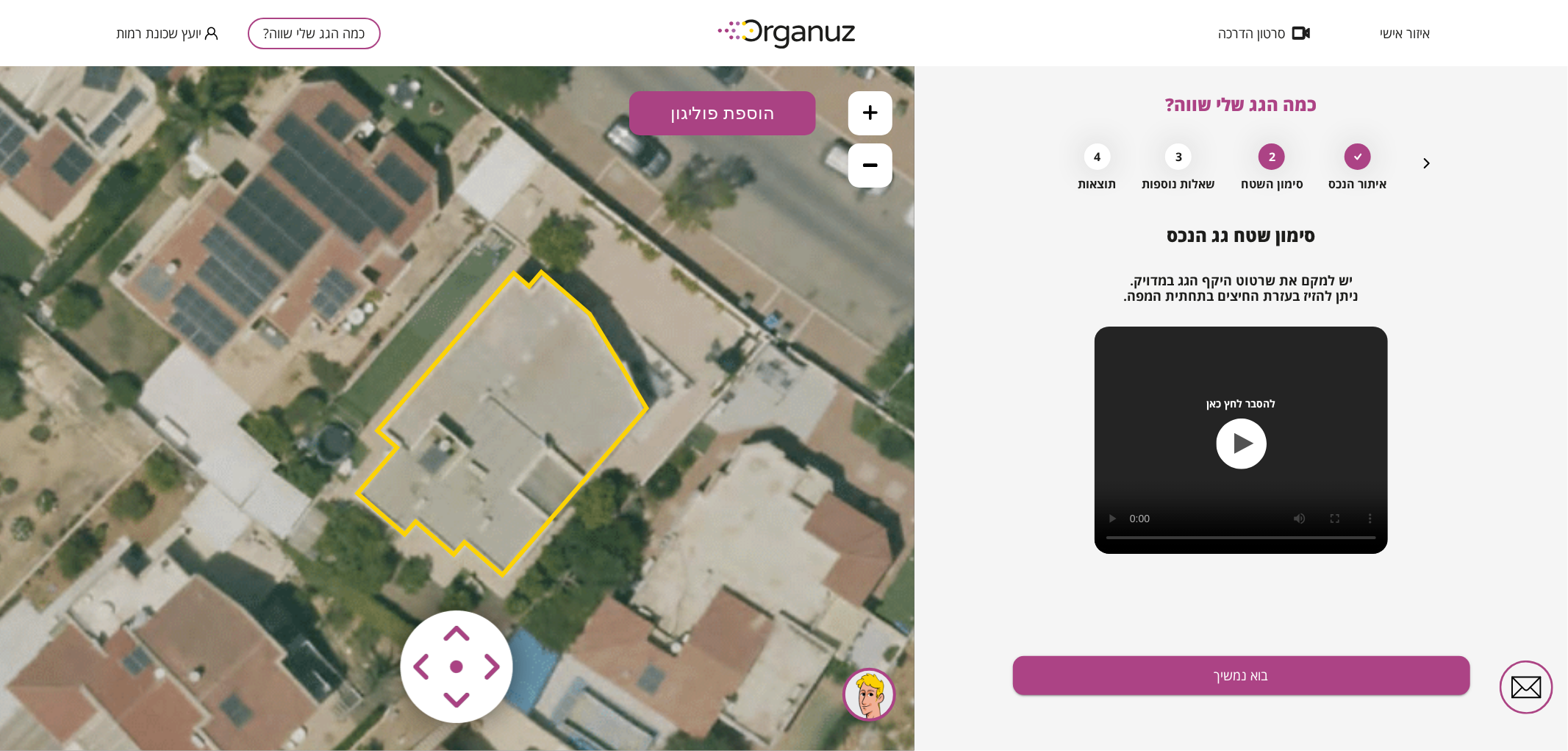
click at [428, 399] on polygon at bounding box center [502, 423] width 289 height 303
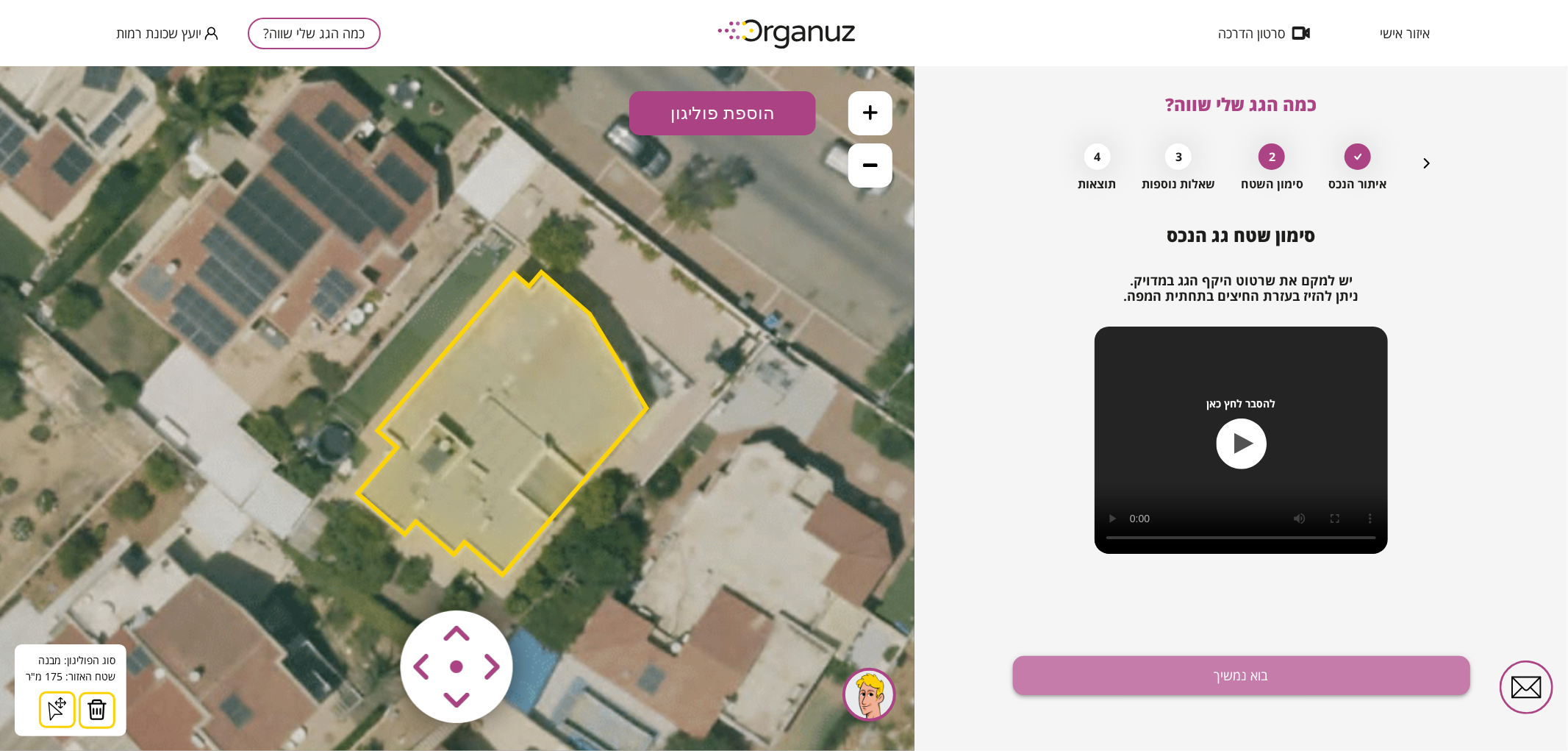
click at [1071, 682] on button "בוא נמשיך" at bounding box center [1242, 676] width 458 height 39
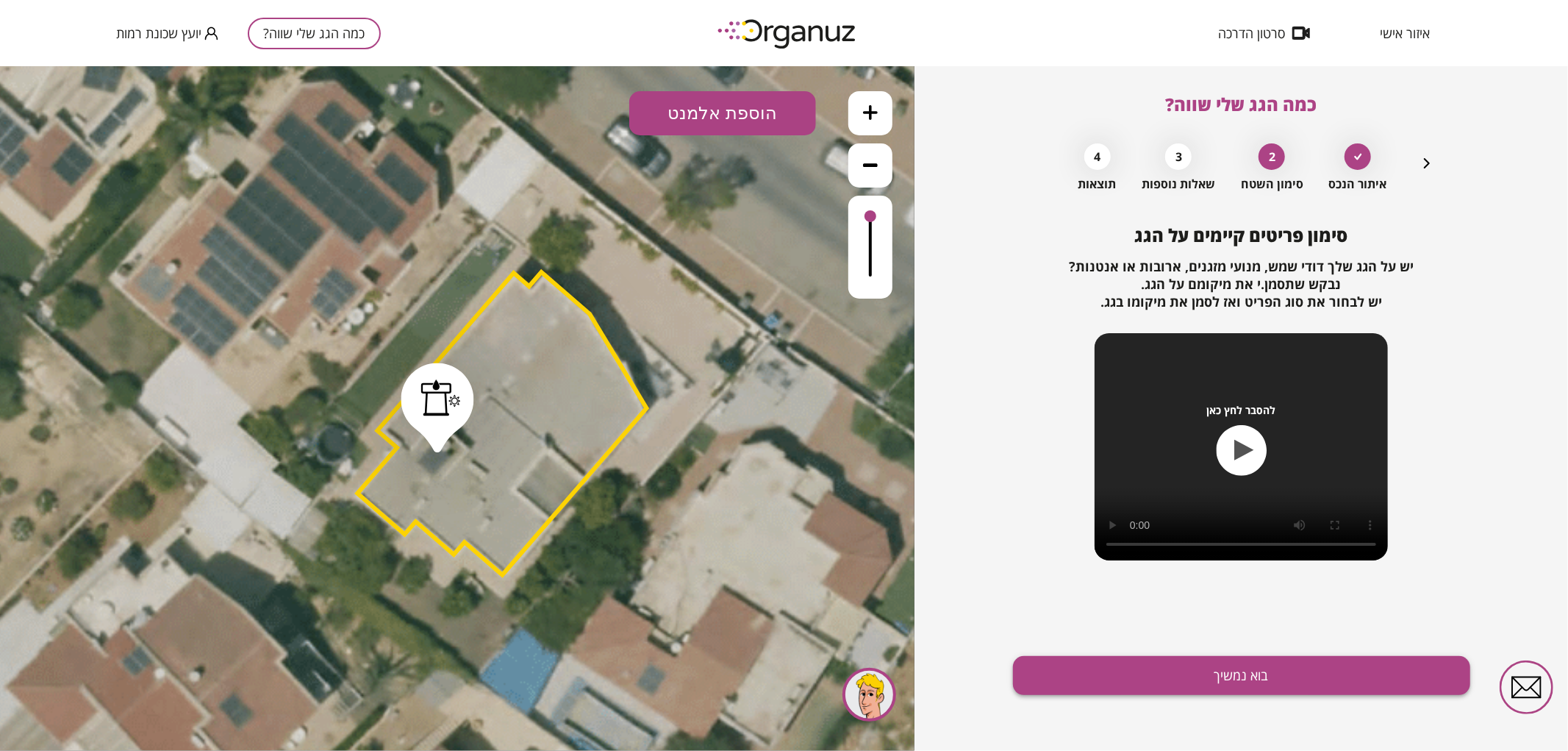
click at [1107, 673] on button "בוא נמשיך" at bounding box center [1242, 676] width 458 height 39
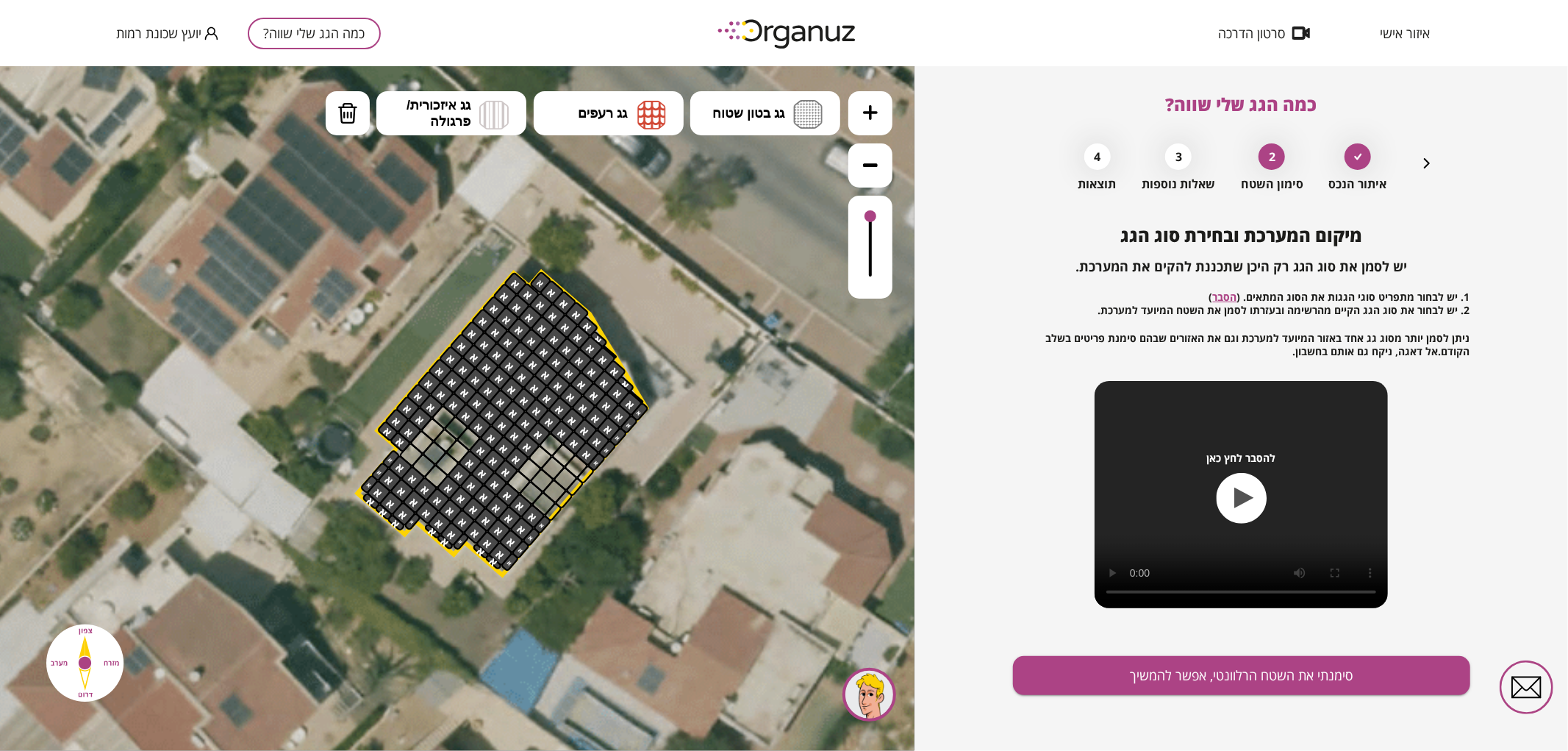
click at [1107, 673] on button "סימנתי את השטח הרלוונטי, אפשר להמשיך" at bounding box center [1242, 676] width 458 height 39
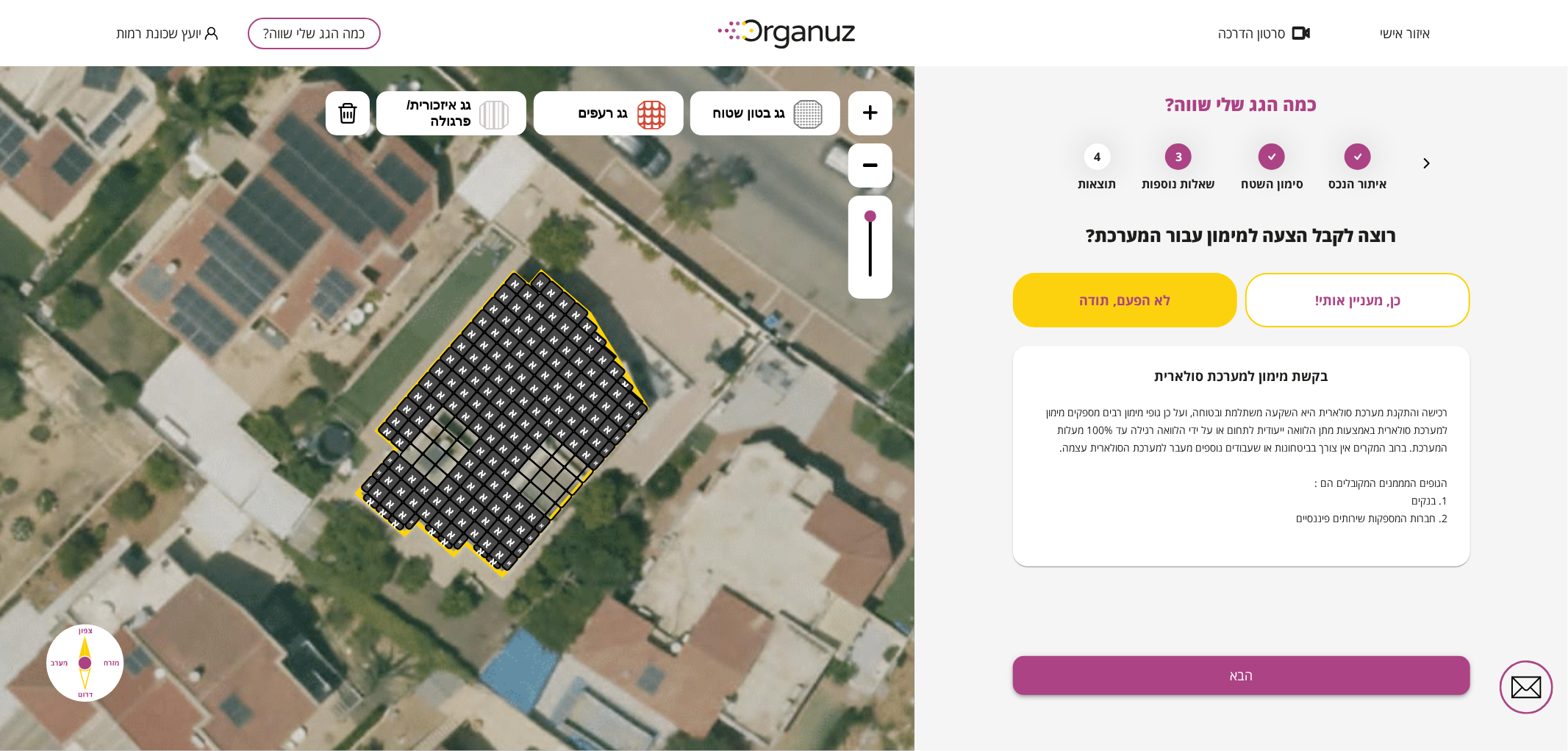
click at [1126, 678] on button "הבא" at bounding box center [1242, 676] width 458 height 39
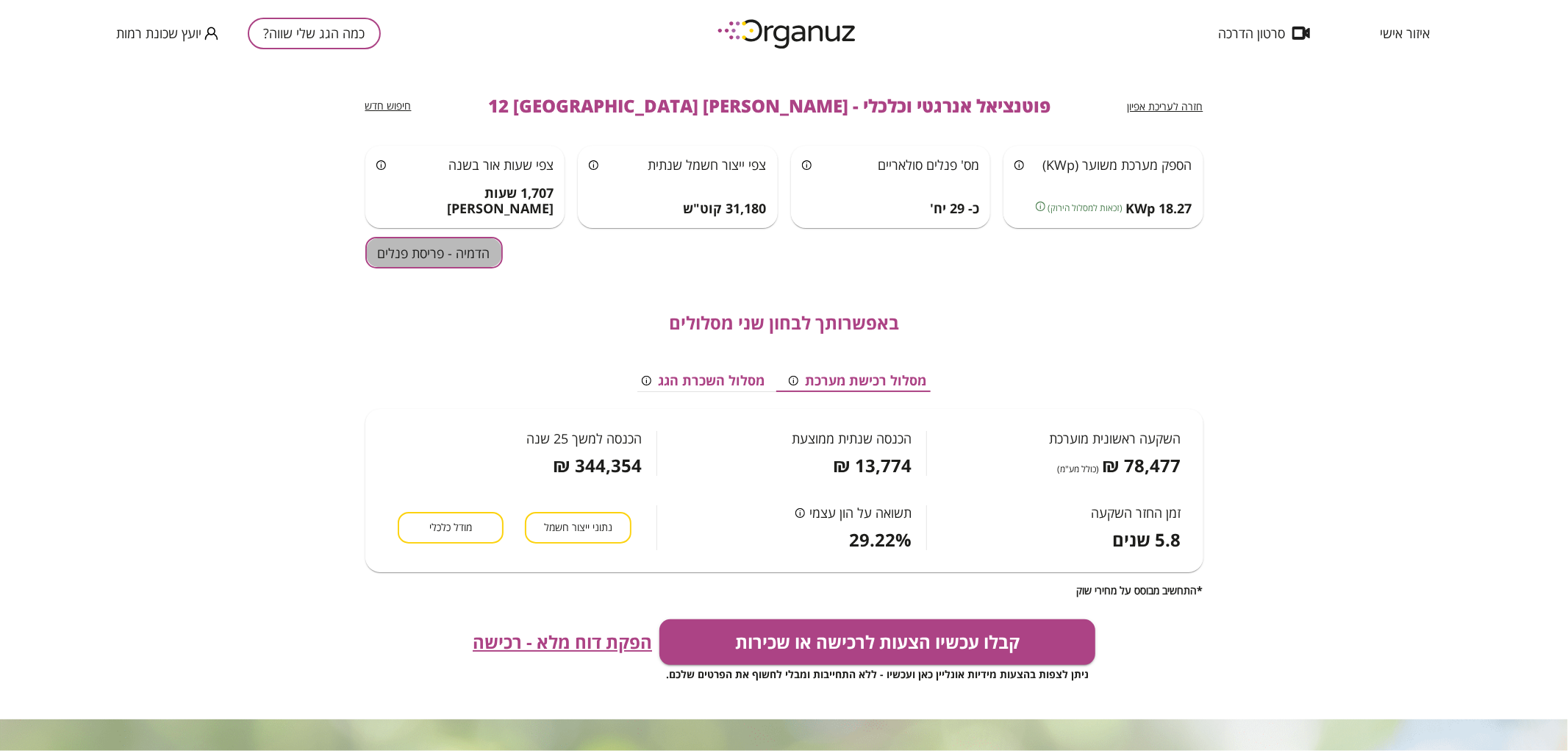
click at [425, 261] on button "הדמיה - פריסת פנלים" at bounding box center [435, 253] width 138 height 31
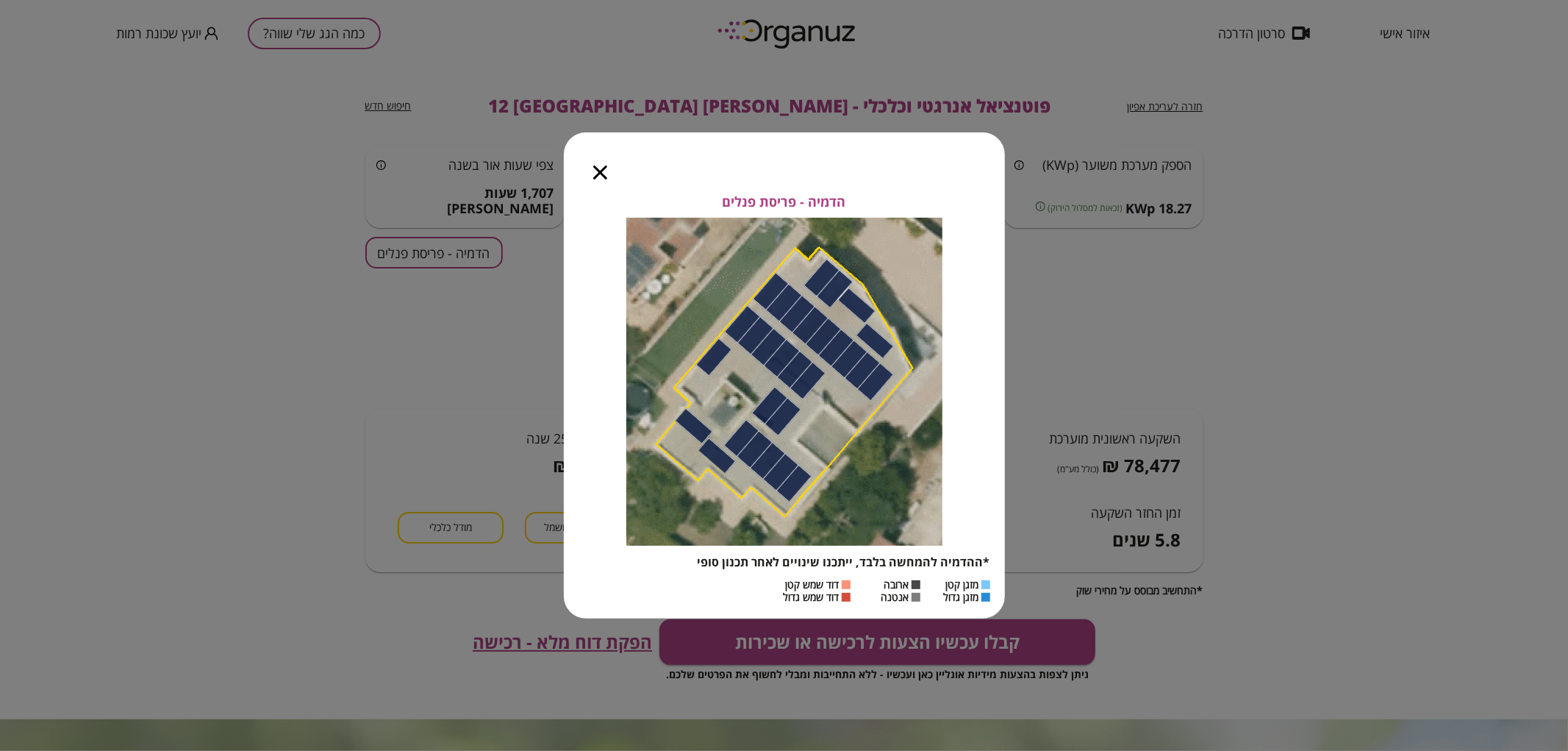
click at [597, 173] on icon "button" at bounding box center [600, 172] width 14 height 14
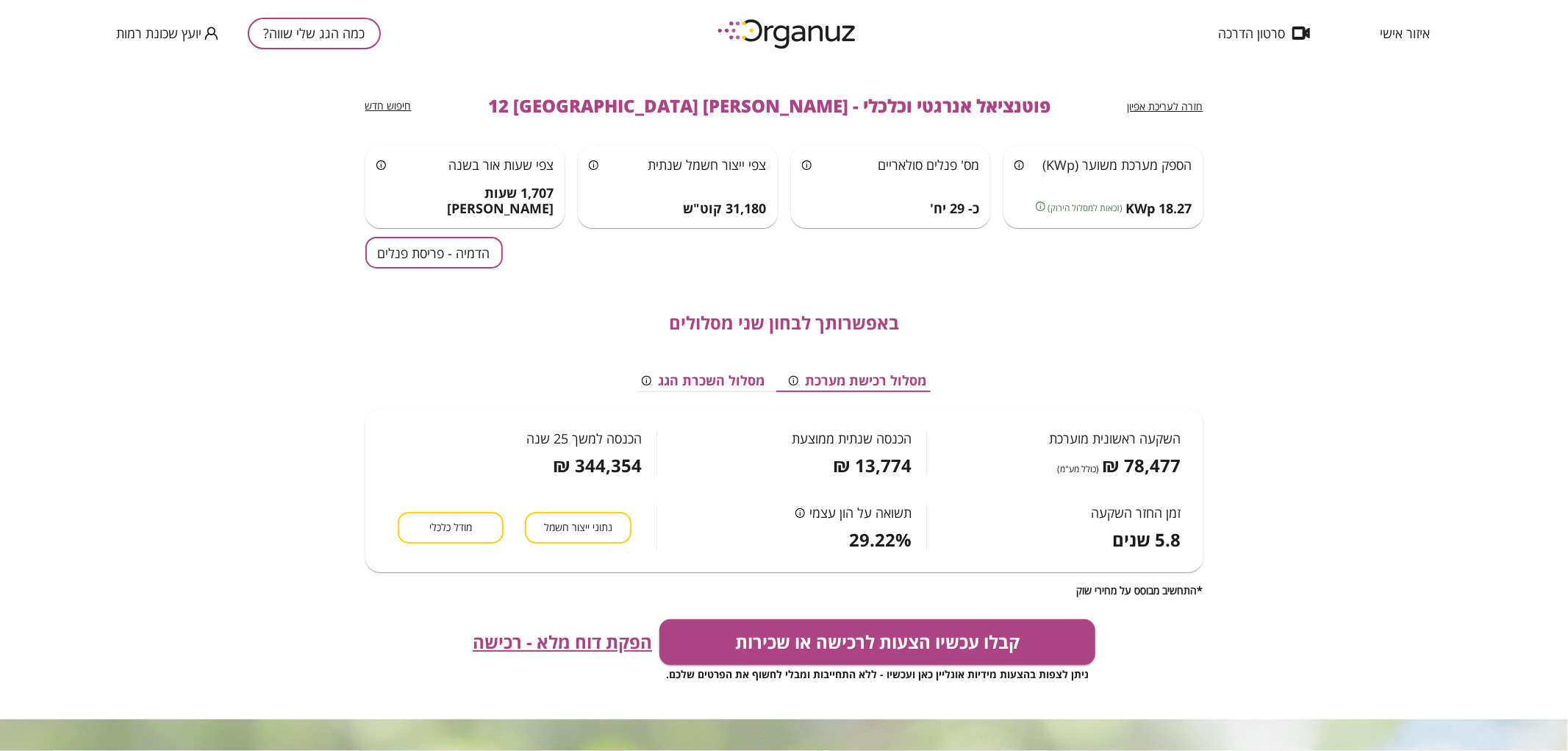
click at [339, 37] on button "כמה הגג שלי שווה?" at bounding box center [314, 33] width 133 height 31
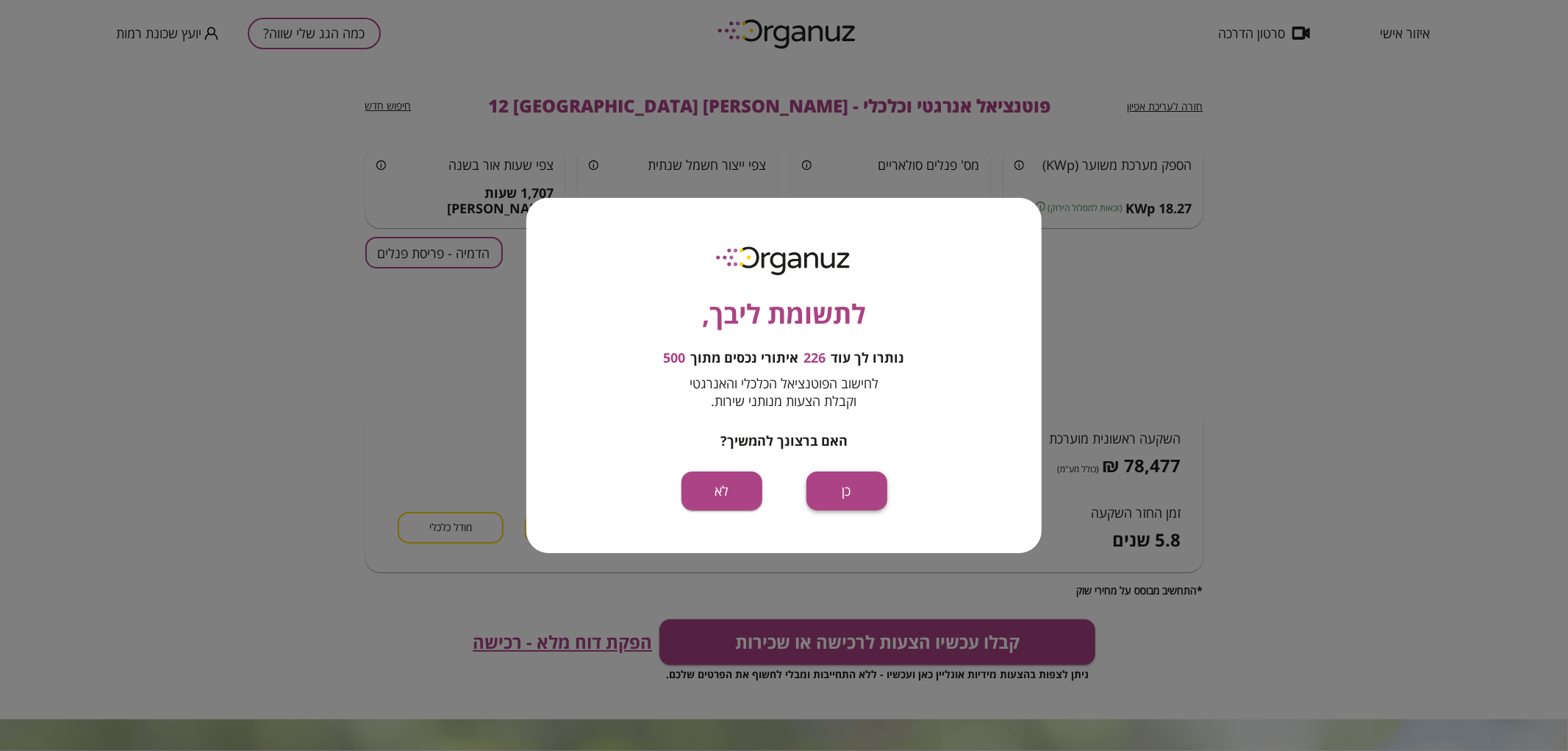
click at [879, 496] on button "כן" at bounding box center [847, 491] width 81 height 39
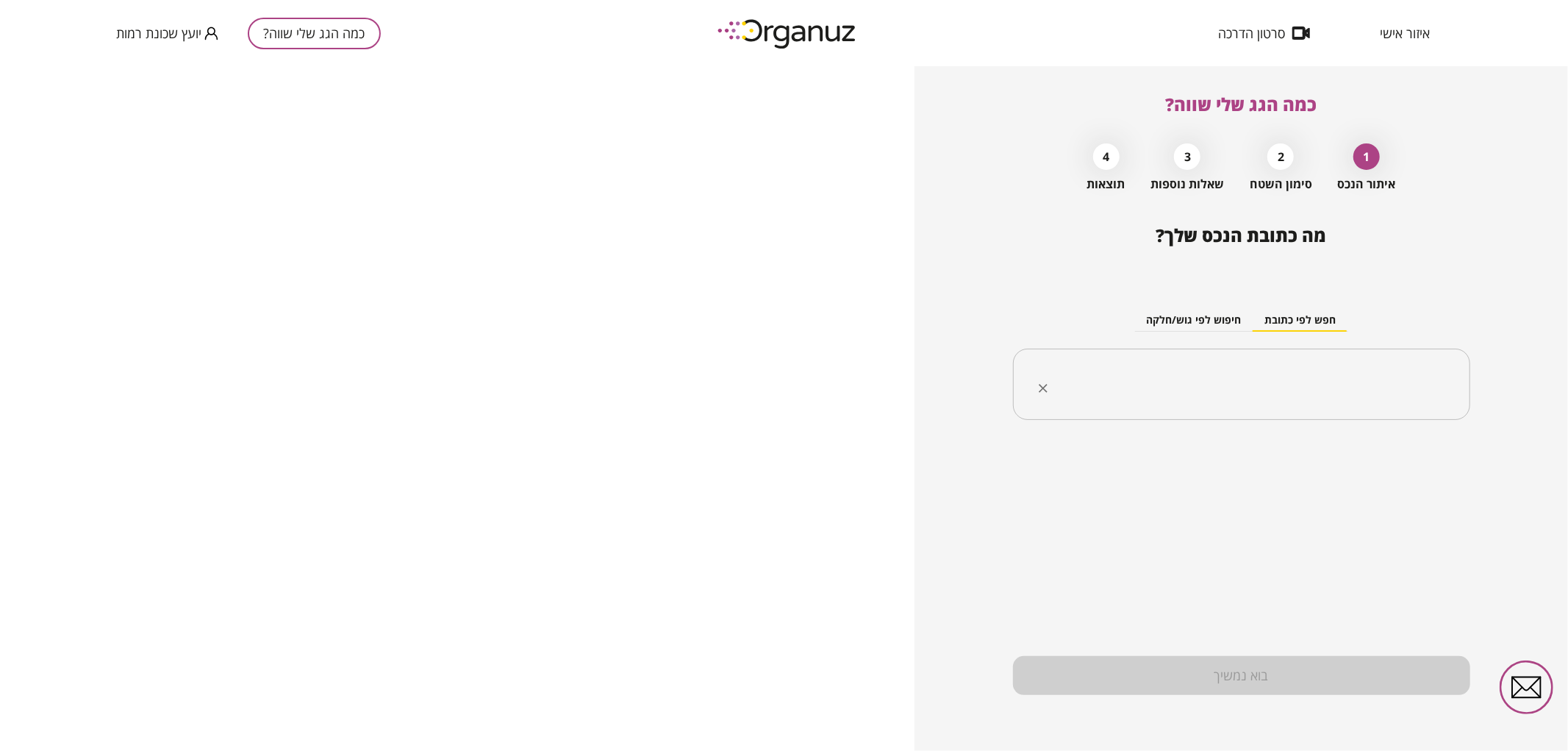
click at [1130, 393] on input "text" at bounding box center [1246, 384] width 411 height 37
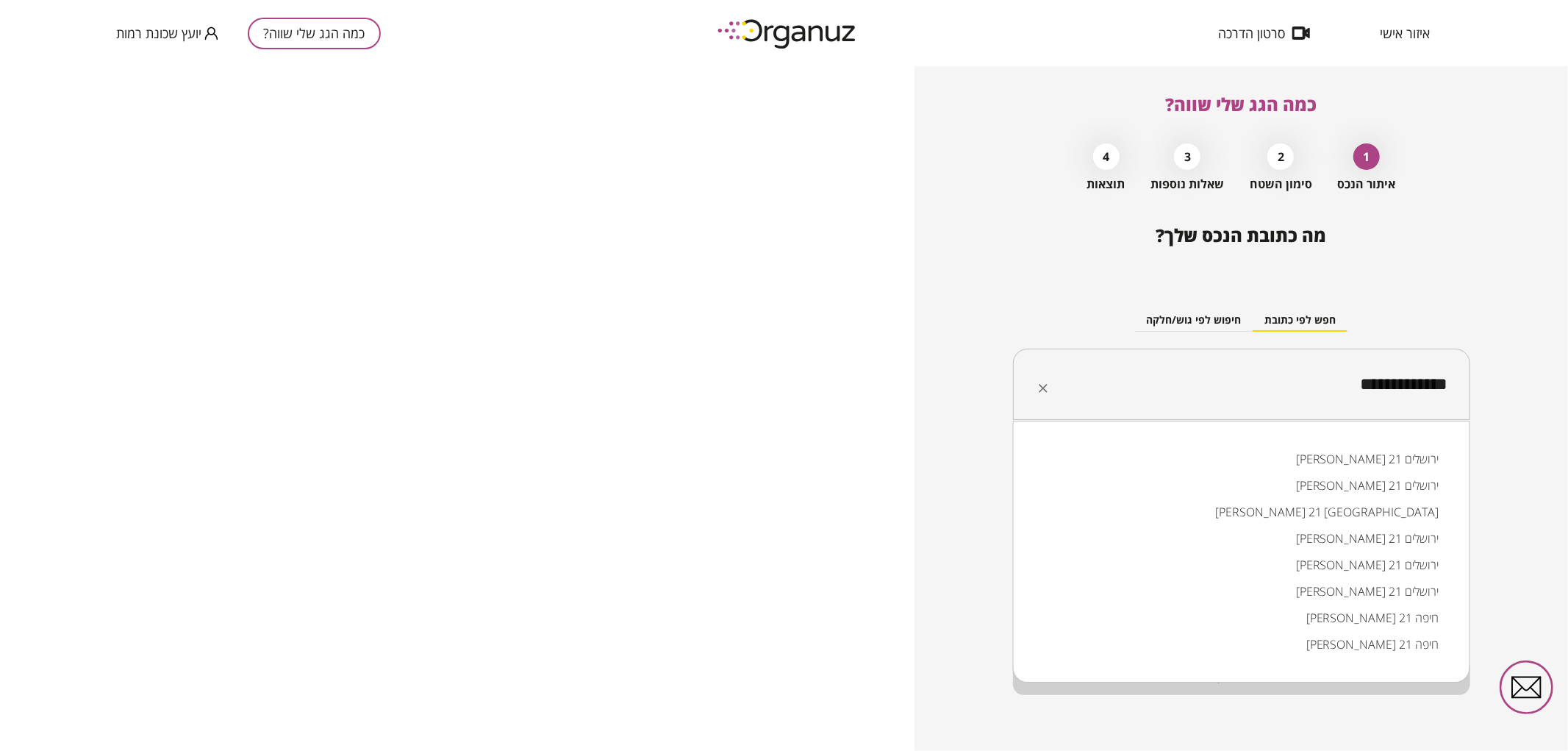
click at [1282, 518] on li "אליהו חכים 21 באר שבע" at bounding box center [1242, 511] width 419 height 27
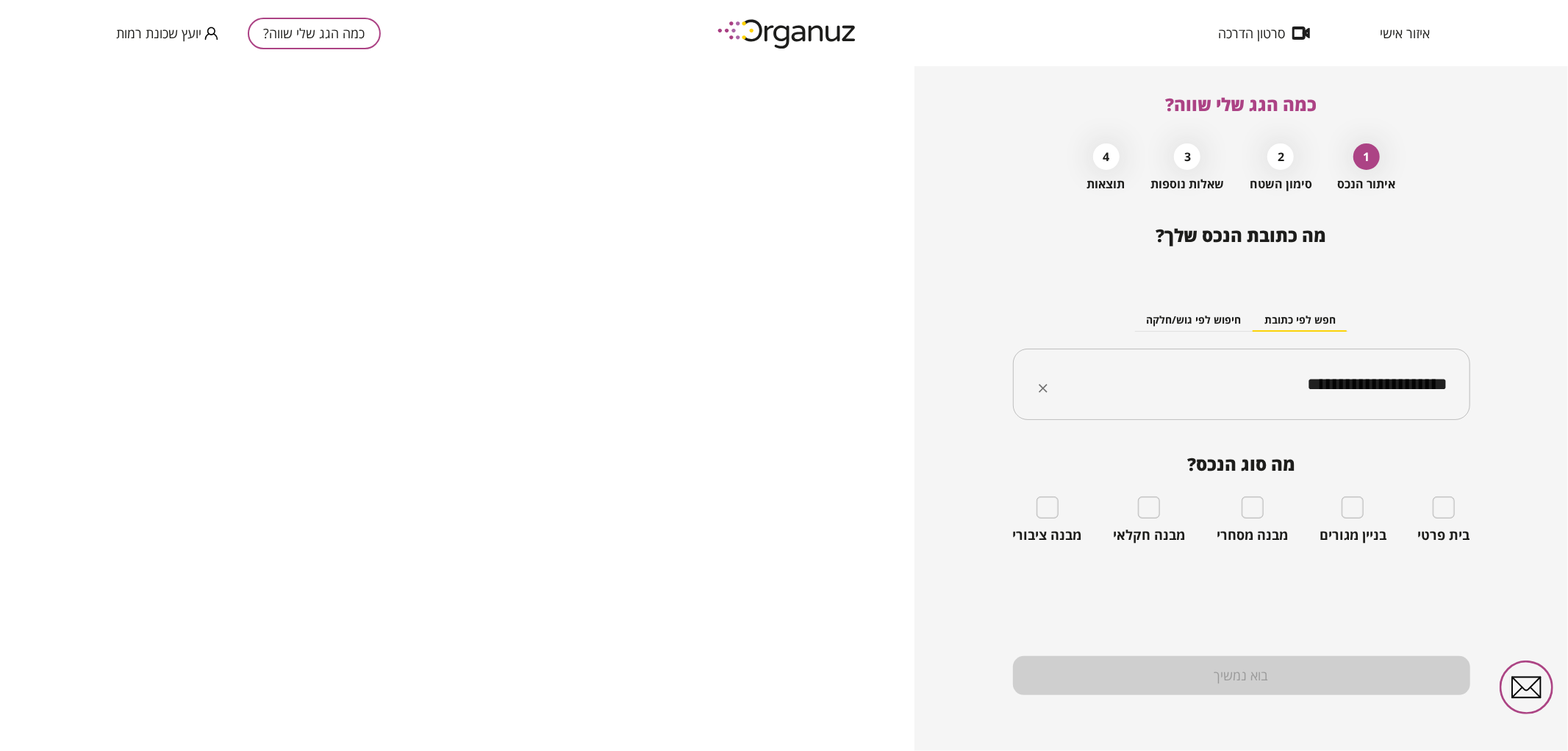
type input "**********"
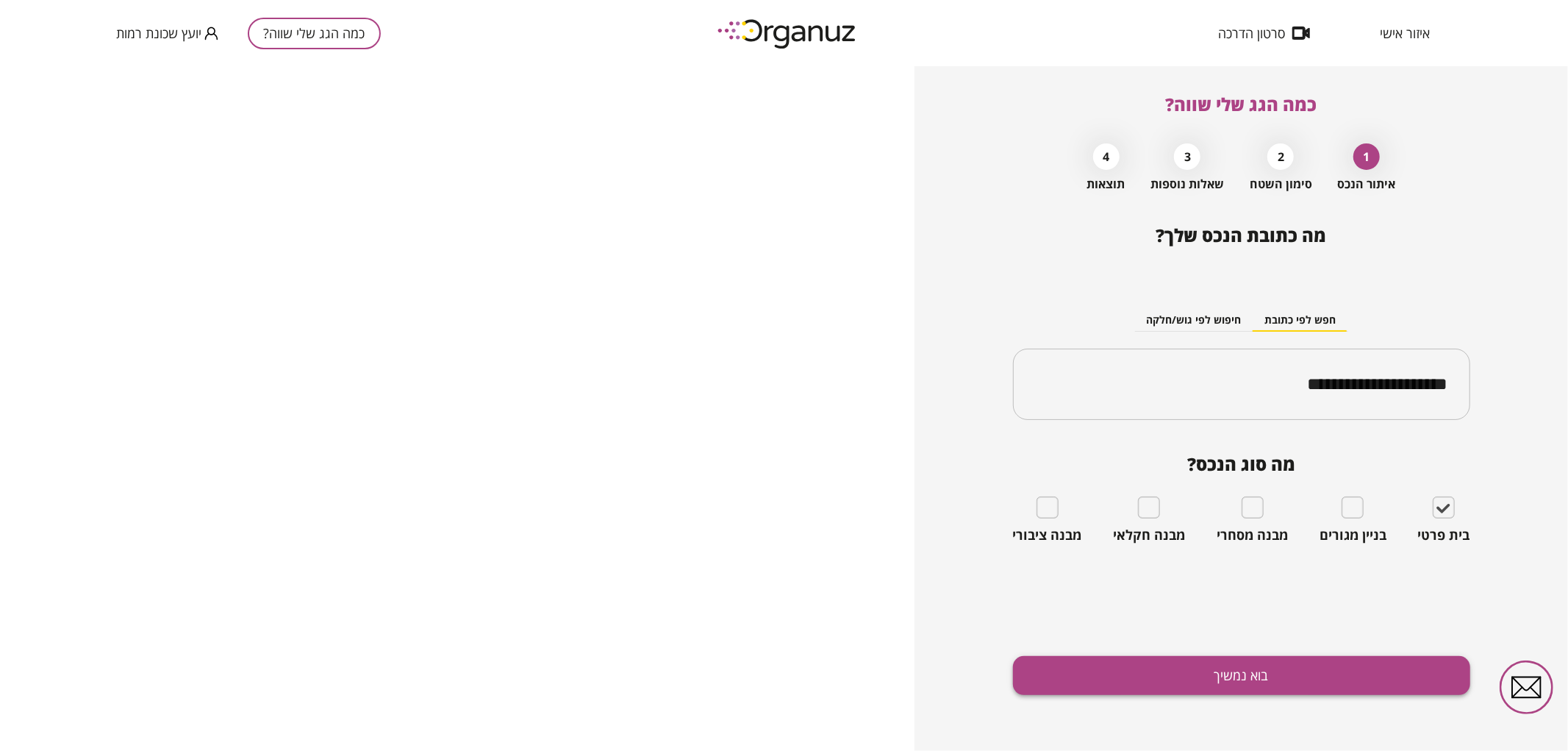
click at [1334, 670] on button "בוא נמשיך" at bounding box center [1242, 676] width 458 height 39
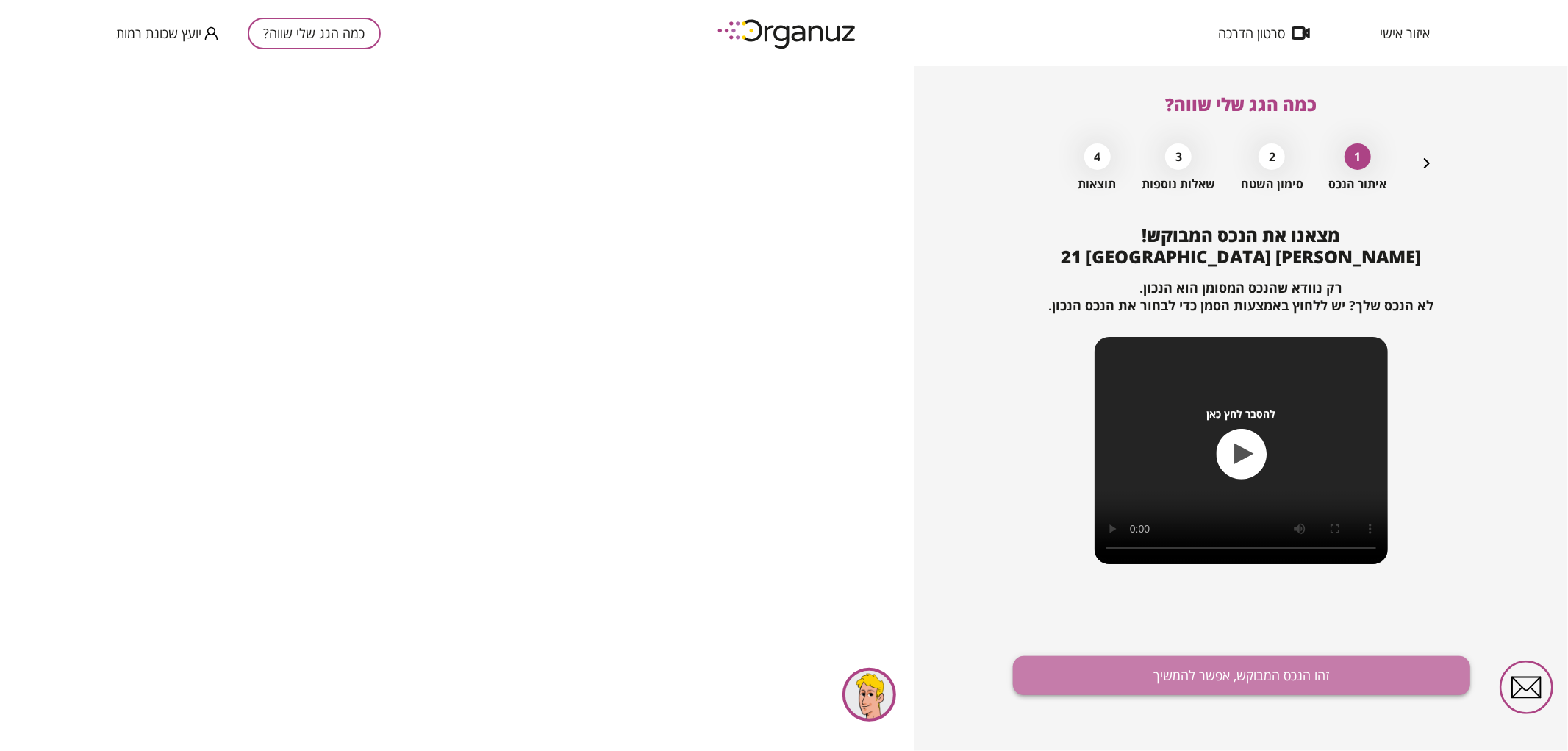
click at [1246, 671] on button "זהו הנכס המבוקש, אפשר להמשיך" at bounding box center [1242, 676] width 458 height 39
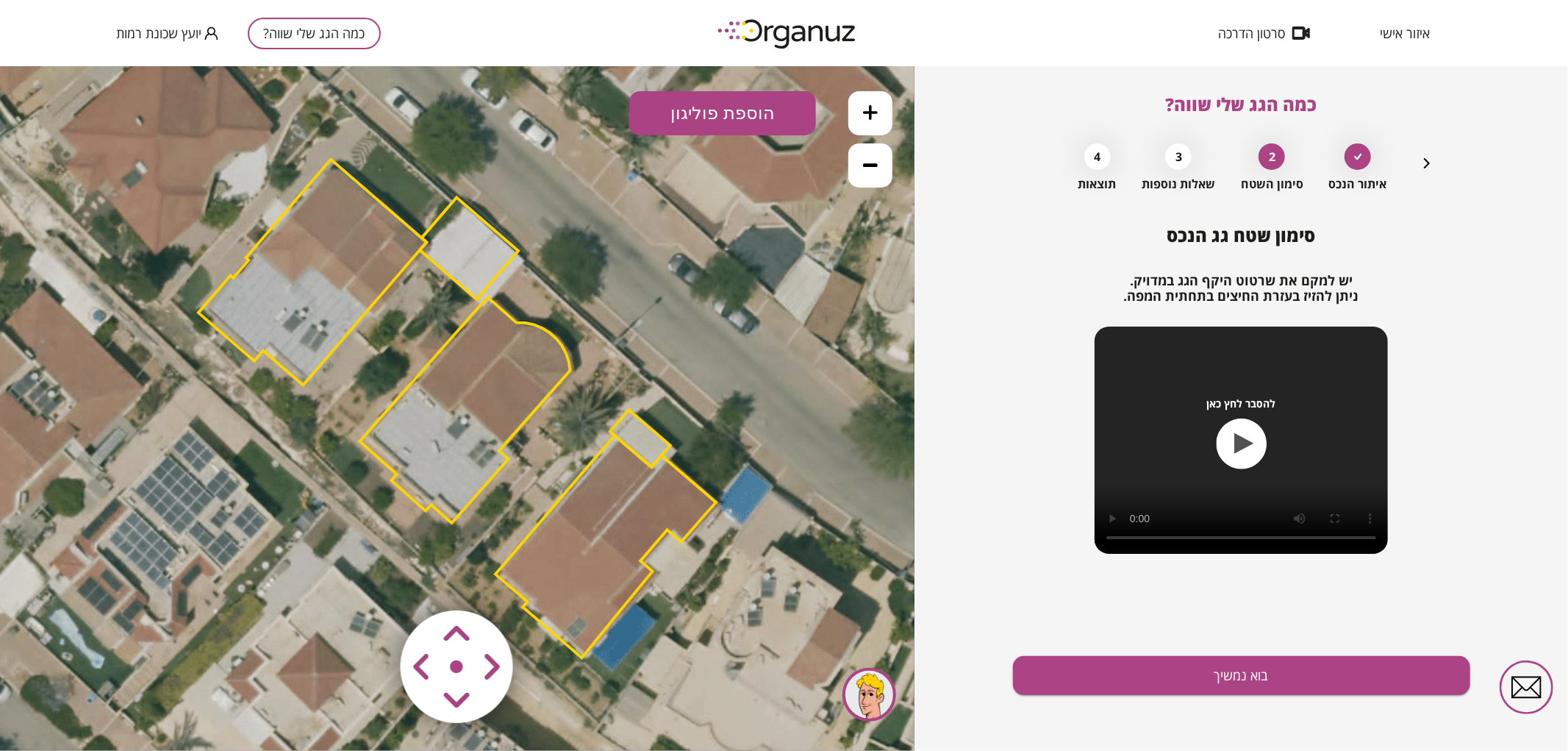
click at [618, 553] on polygon at bounding box center [606, 546] width 221 height 222
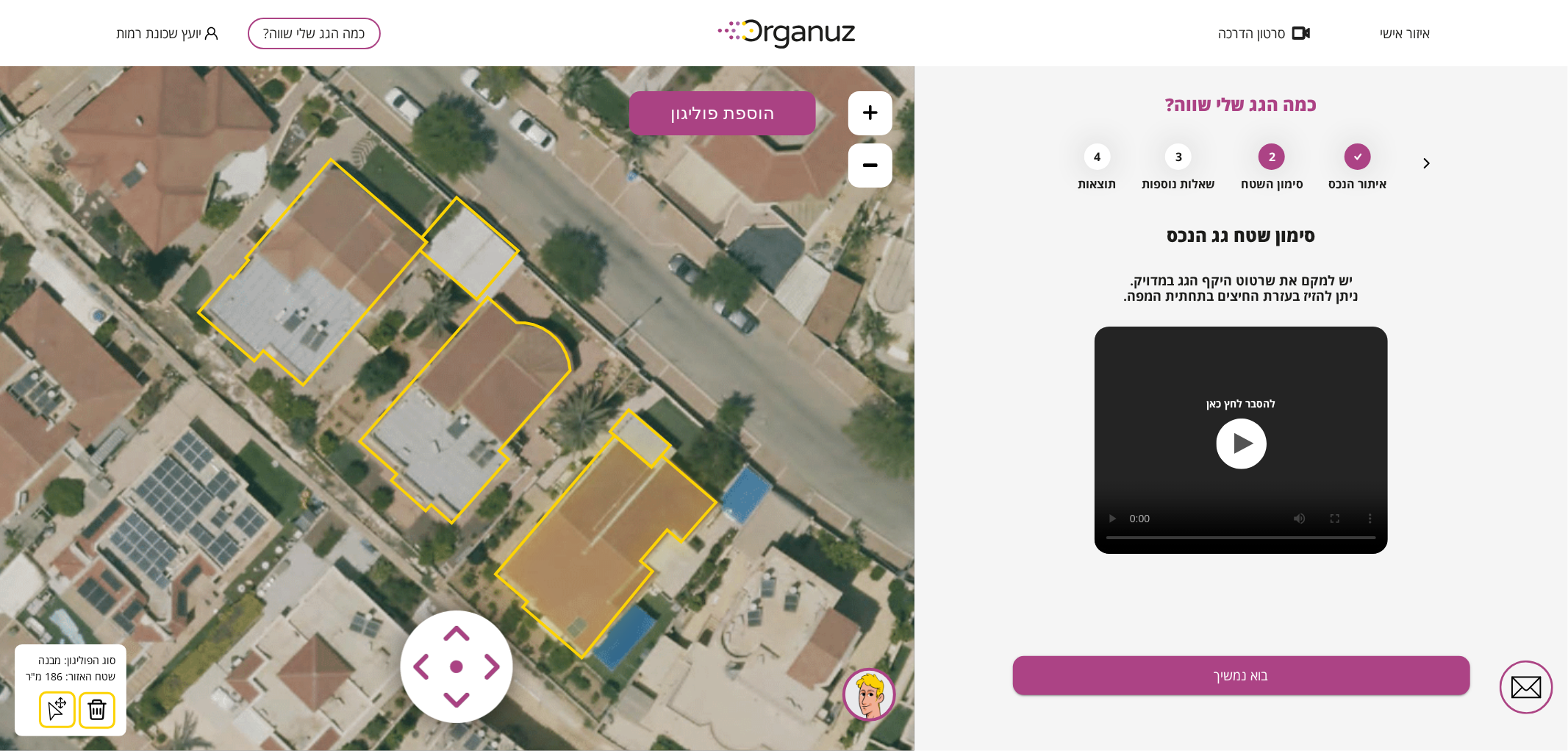
click at [94, 708] on img at bounding box center [97, 709] width 20 height 22
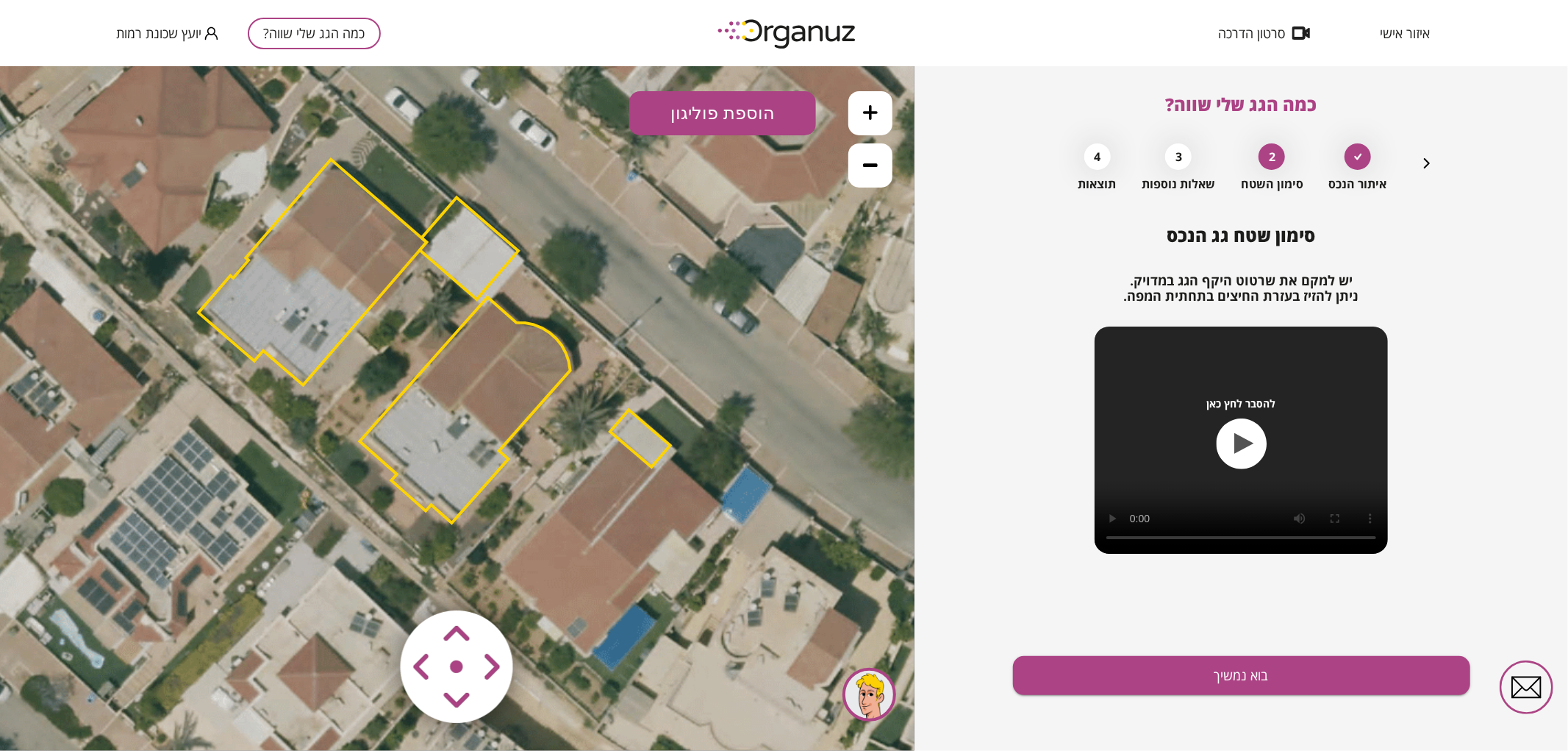
click at [648, 432] on polygon at bounding box center [641, 438] width 61 height 57
click at [97, 708] on img at bounding box center [91, 709] width 20 height 22
click at [487, 233] on polygon at bounding box center [469, 247] width 98 height 102
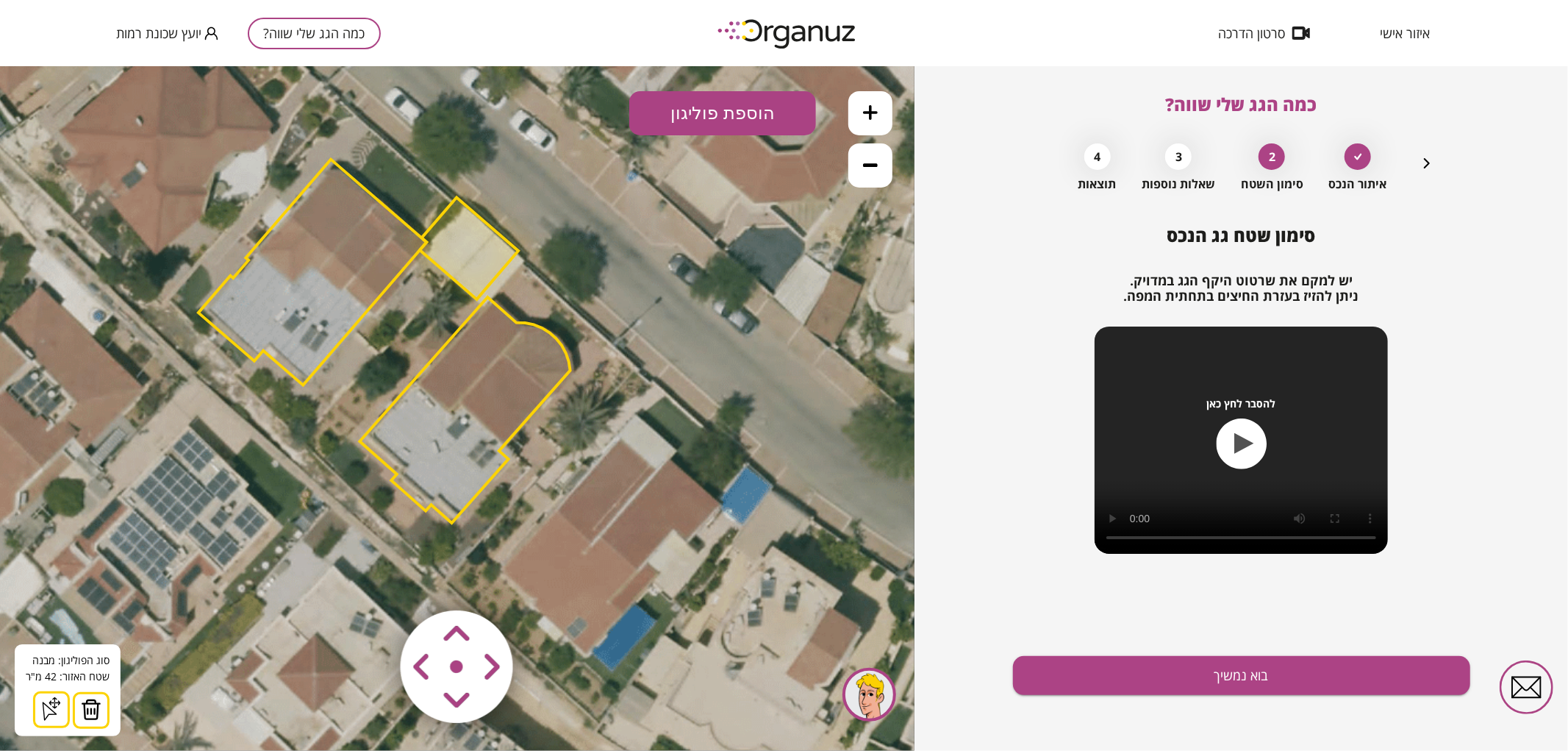
click at [93, 709] on img at bounding box center [91, 709] width 20 height 22
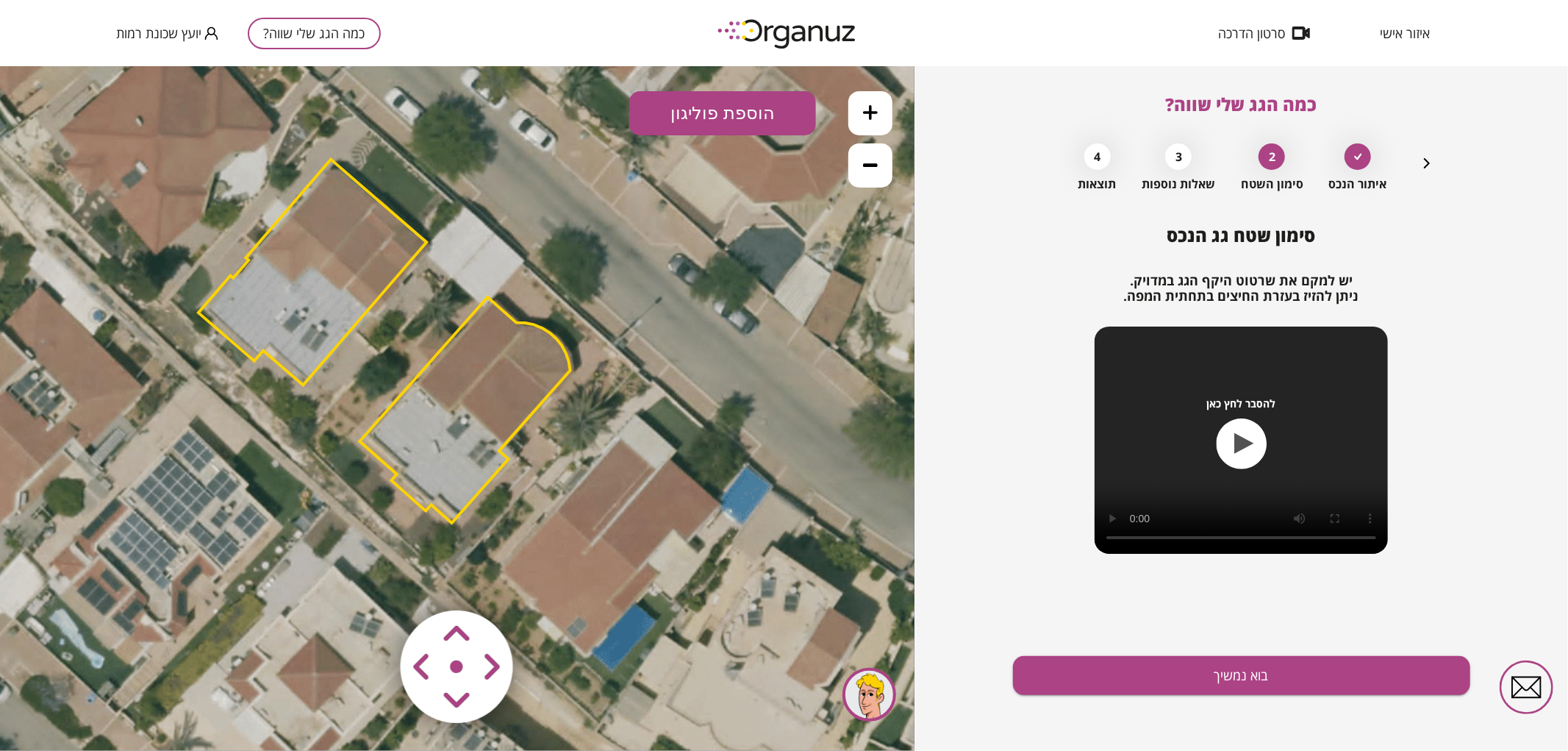
click at [319, 305] on polygon at bounding box center [312, 272] width 229 height 226
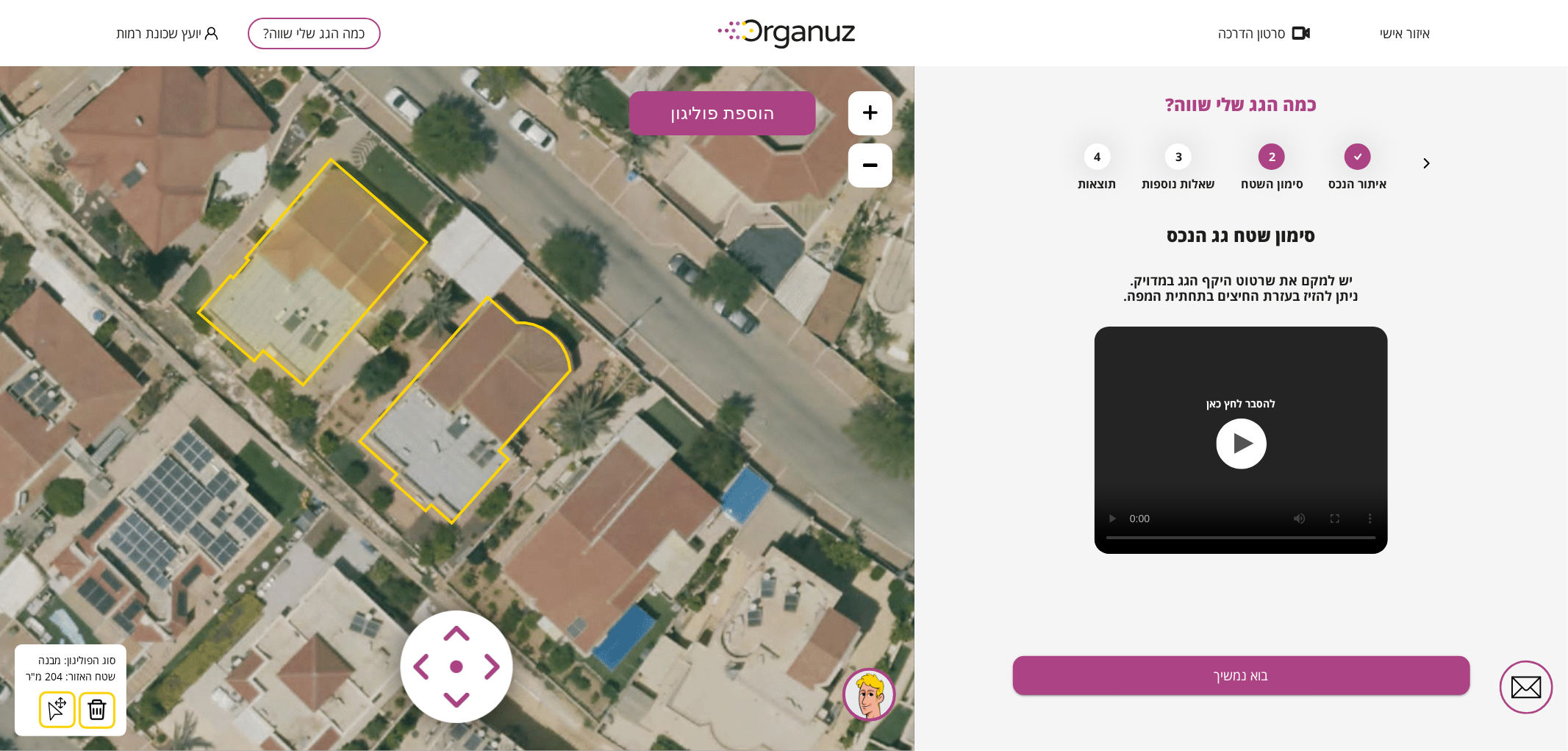
click at [101, 712] on img at bounding box center [97, 709] width 20 height 22
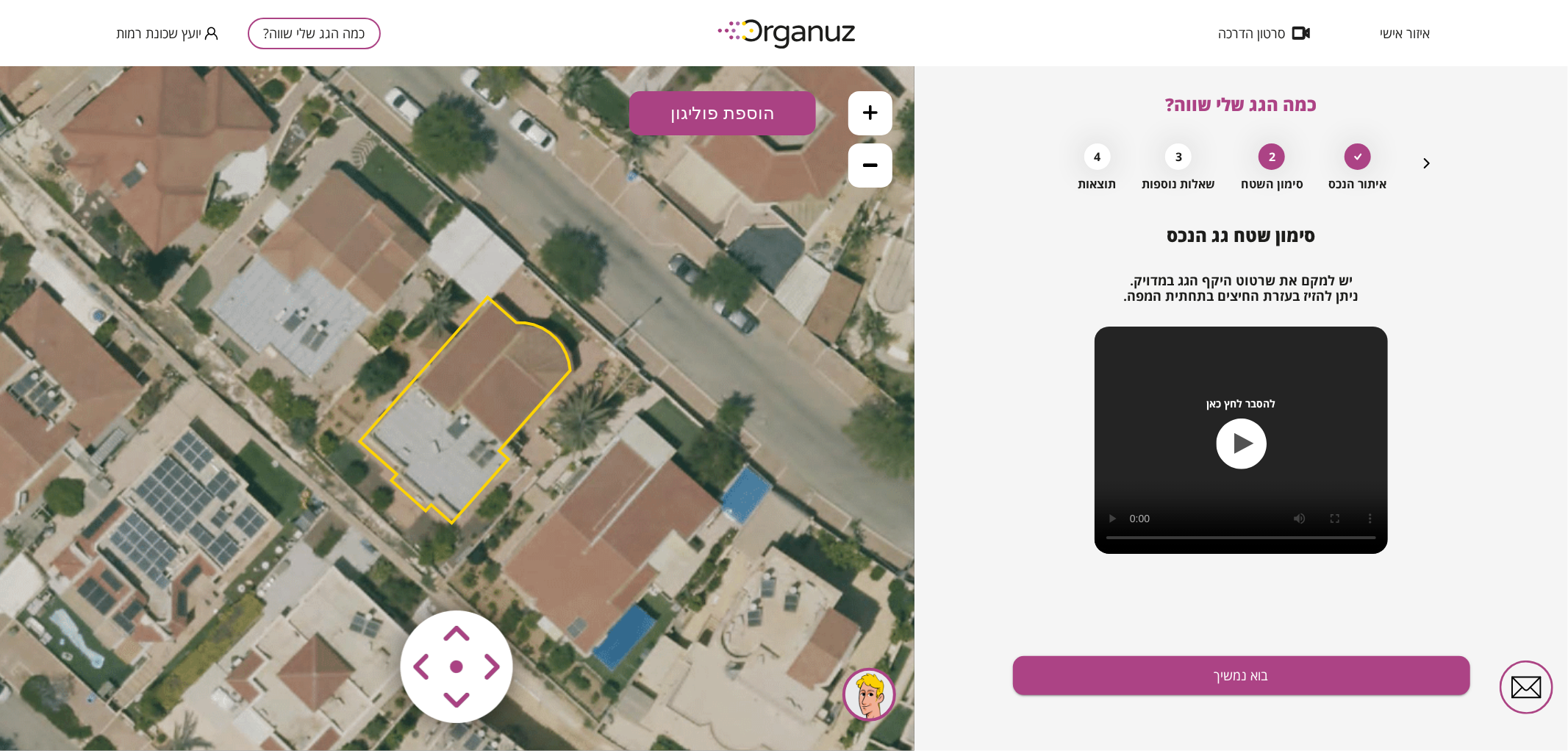
click at [369, 579] on area at bounding box center [369, 579] width 0 height 0
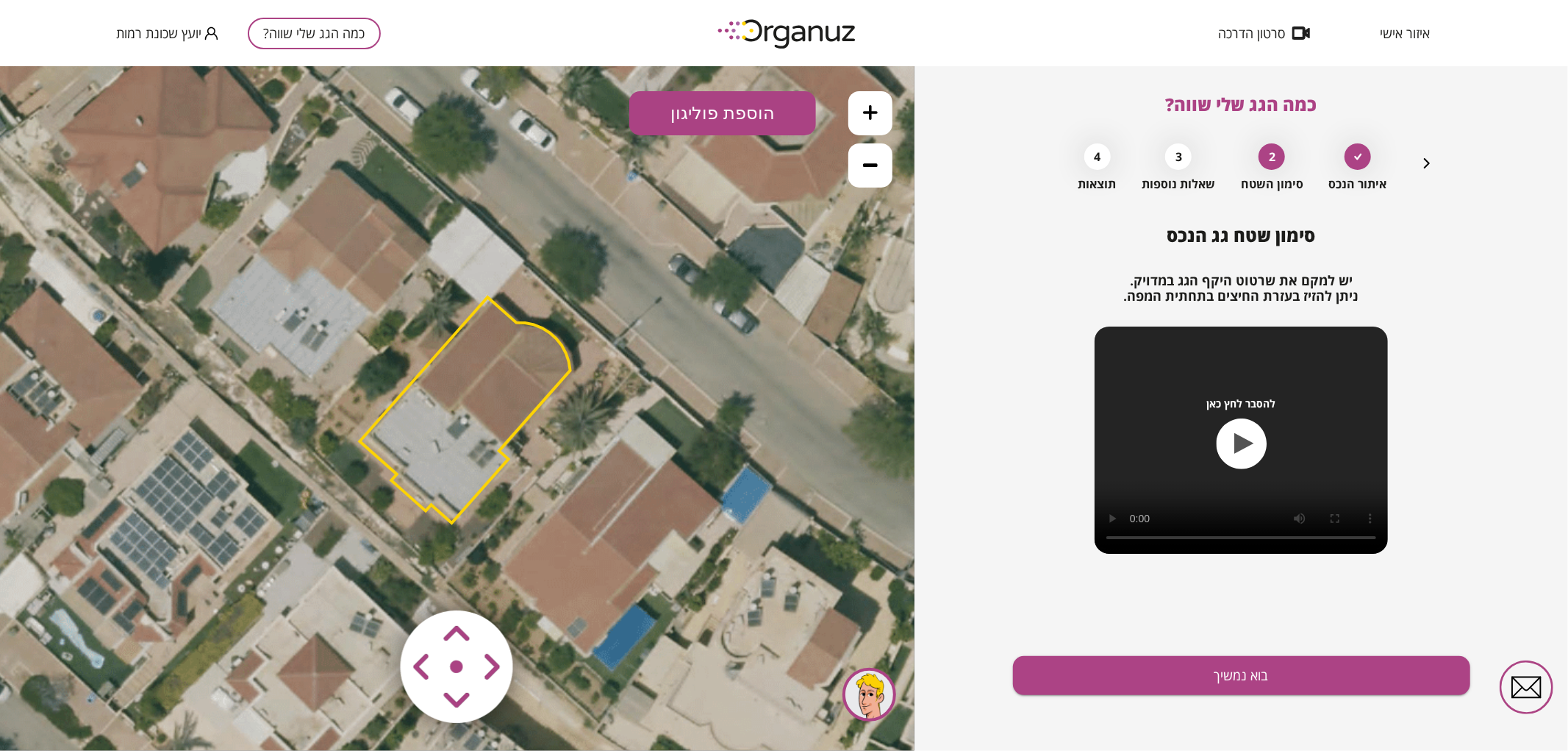
click at [670, 556] on icon at bounding box center [458, 407] width 1588 height 1588
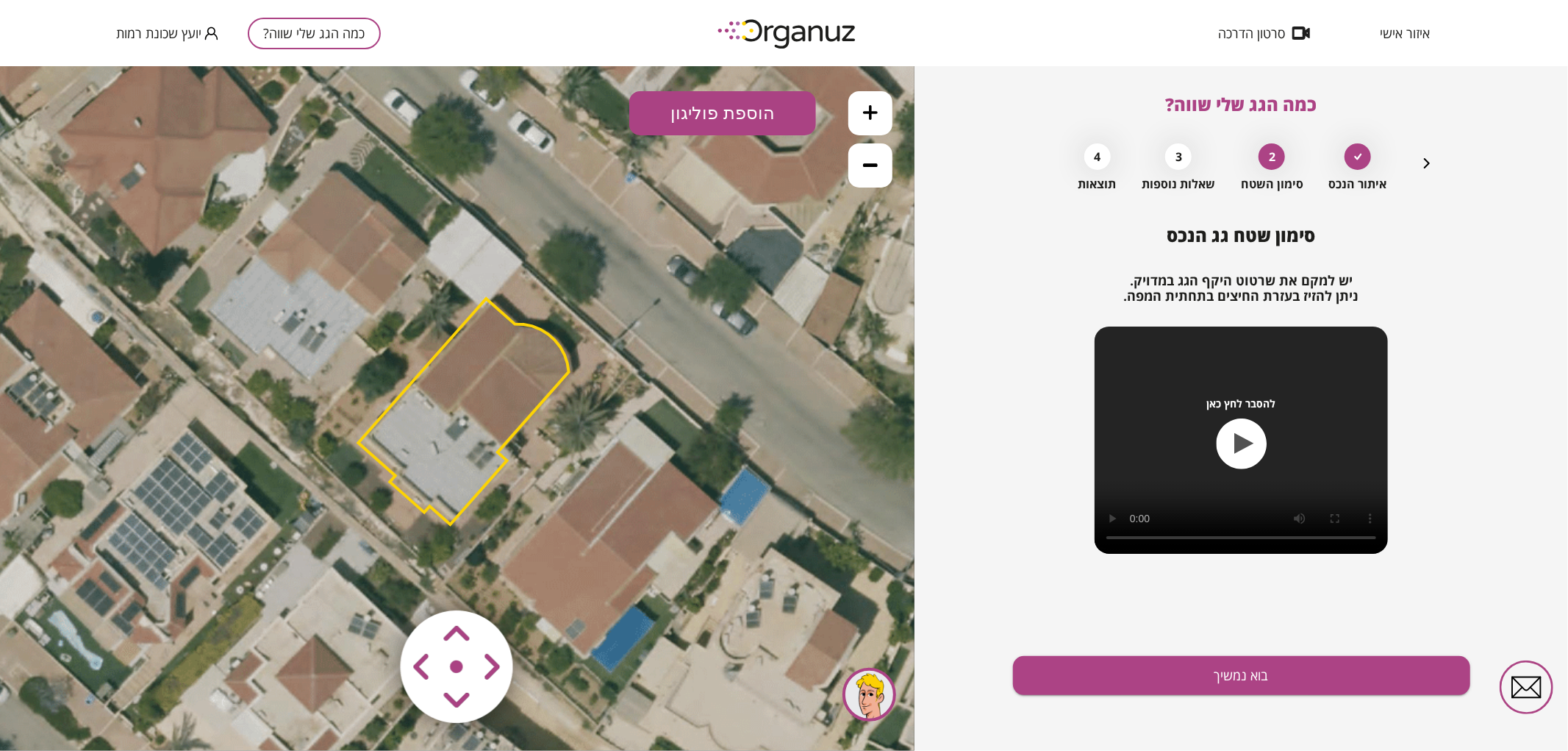
click at [369, 579] on area at bounding box center [369, 579] width 0 height 0
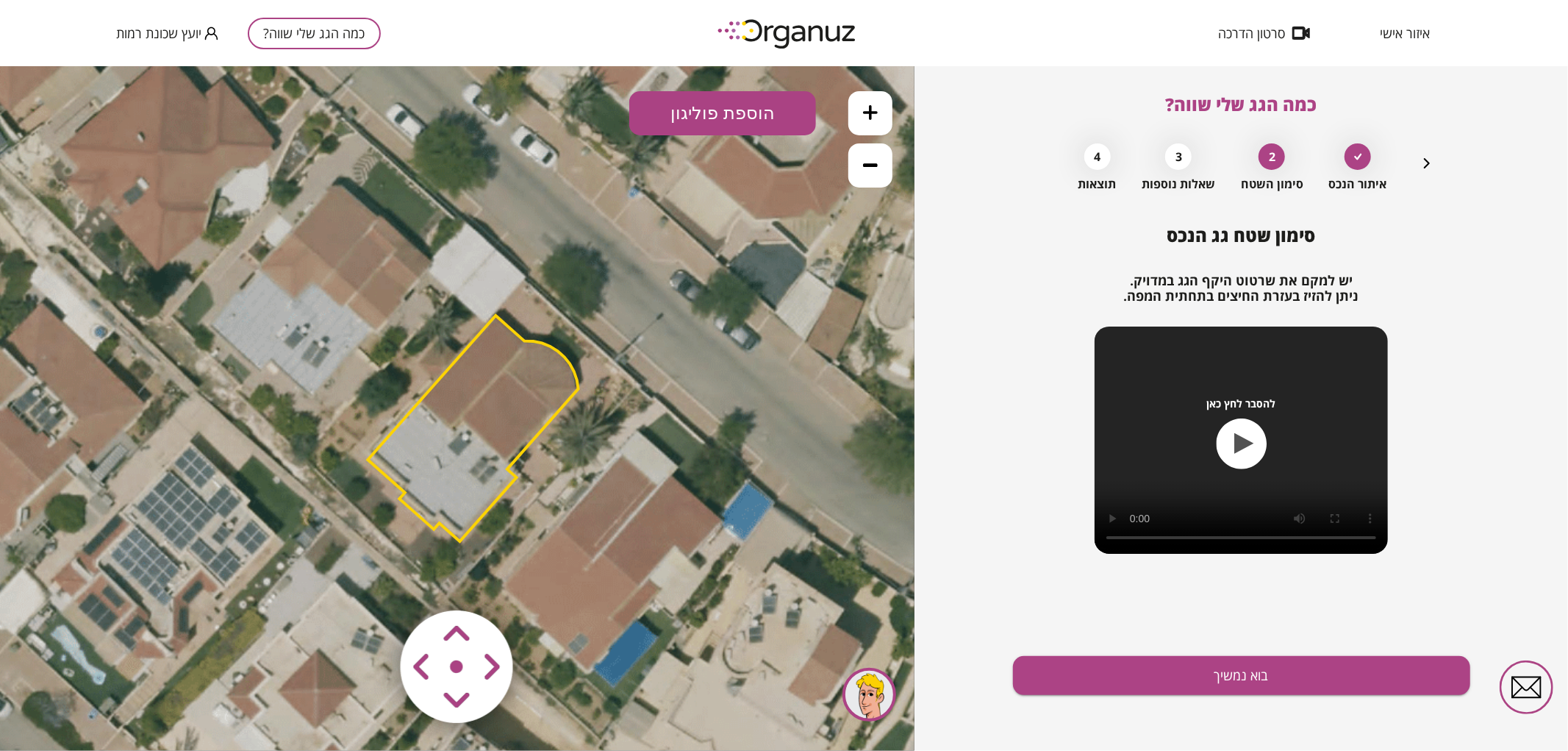
drag, startPoint x: 722, startPoint y: 248, endPoint x: 748, endPoint y: 283, distance: 43.6
click at [747, 283] on icon at bounding box center [460, 424] width 1588 height 1588
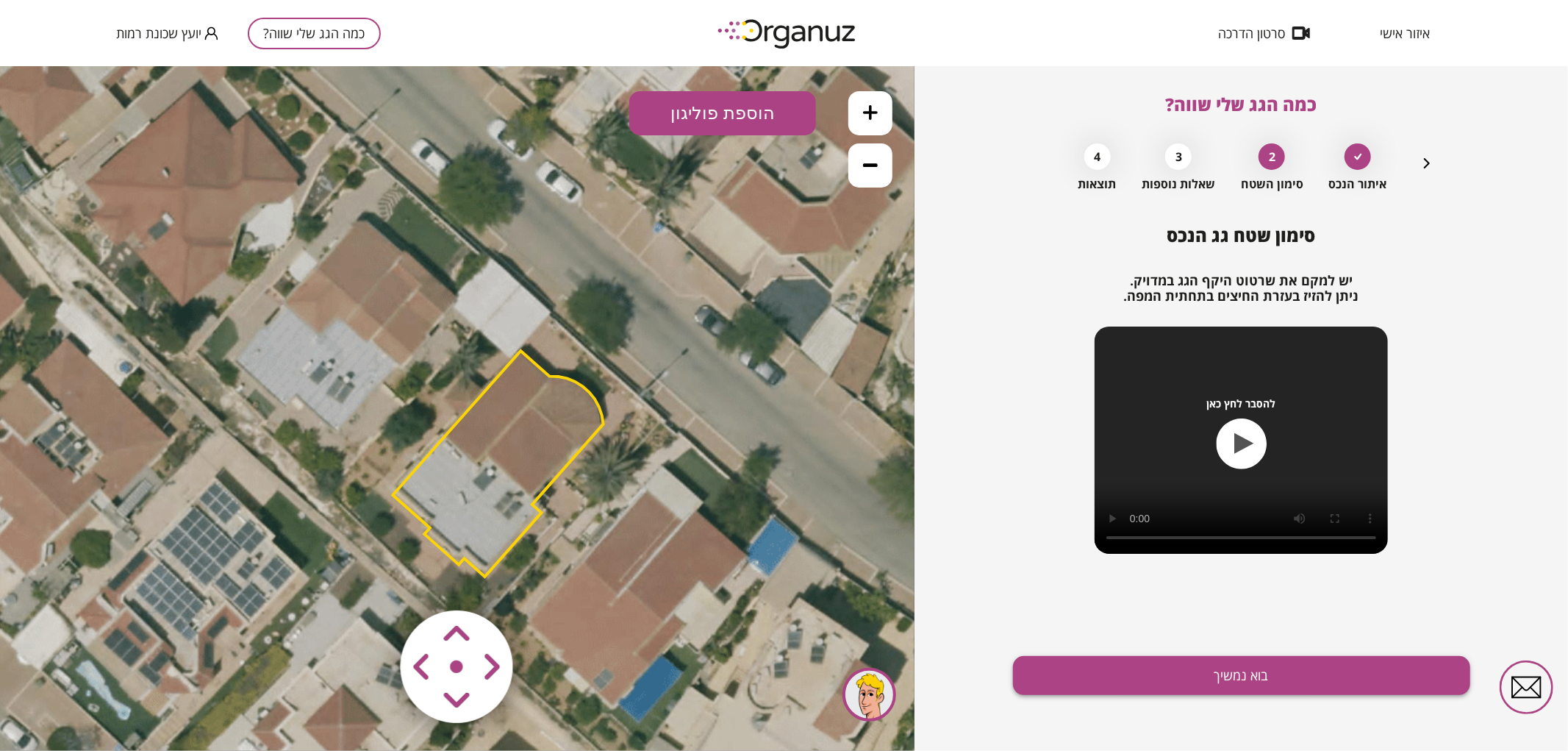
click at [1113, 665] on button "בוא נמשיך" at bounding box center [1242, 676] width 458 height 39
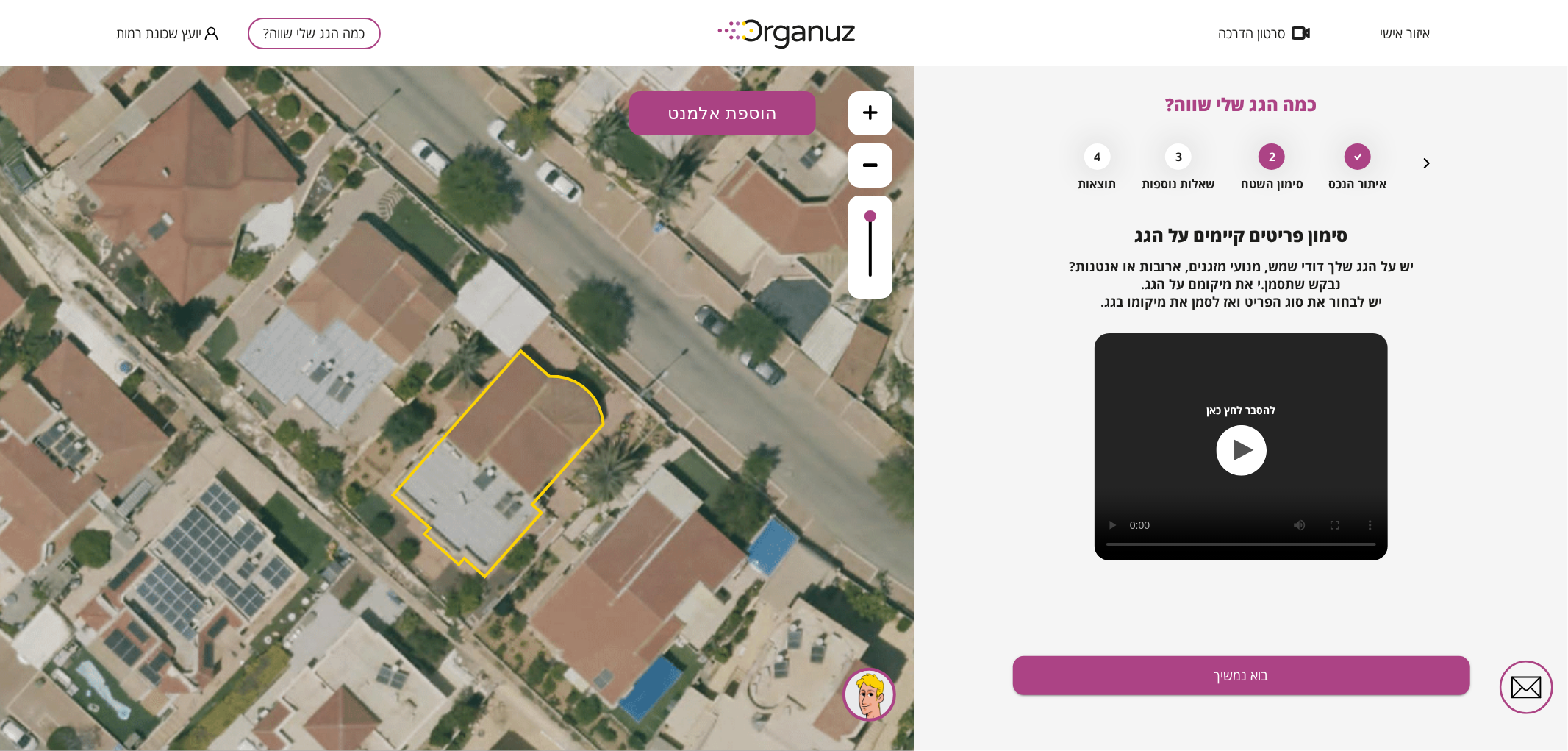
click at [886, 122] on button at bounding box center [870, 112] width 44 height 44
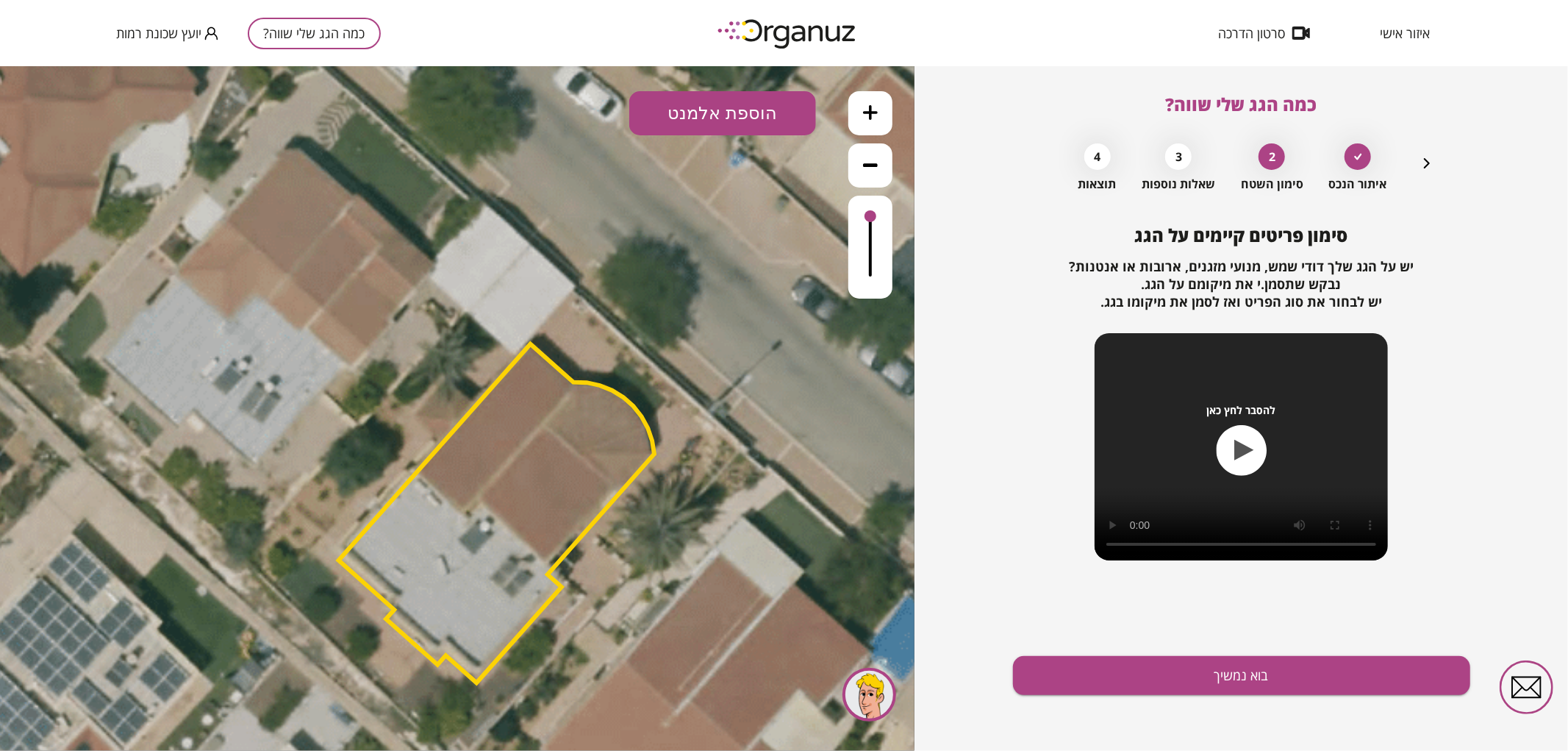
drag, startPoint x: 785, startPoint y: 269, endPoint x: 763, endPoint y: 291, distance: 31.1
click at [763, 291] on icon at bounding box center [476, 506] width 2382 height 2383
click at [776, 117] on button "הוספת אלמנט" at bounding box center [722, 112] width 187 height 44
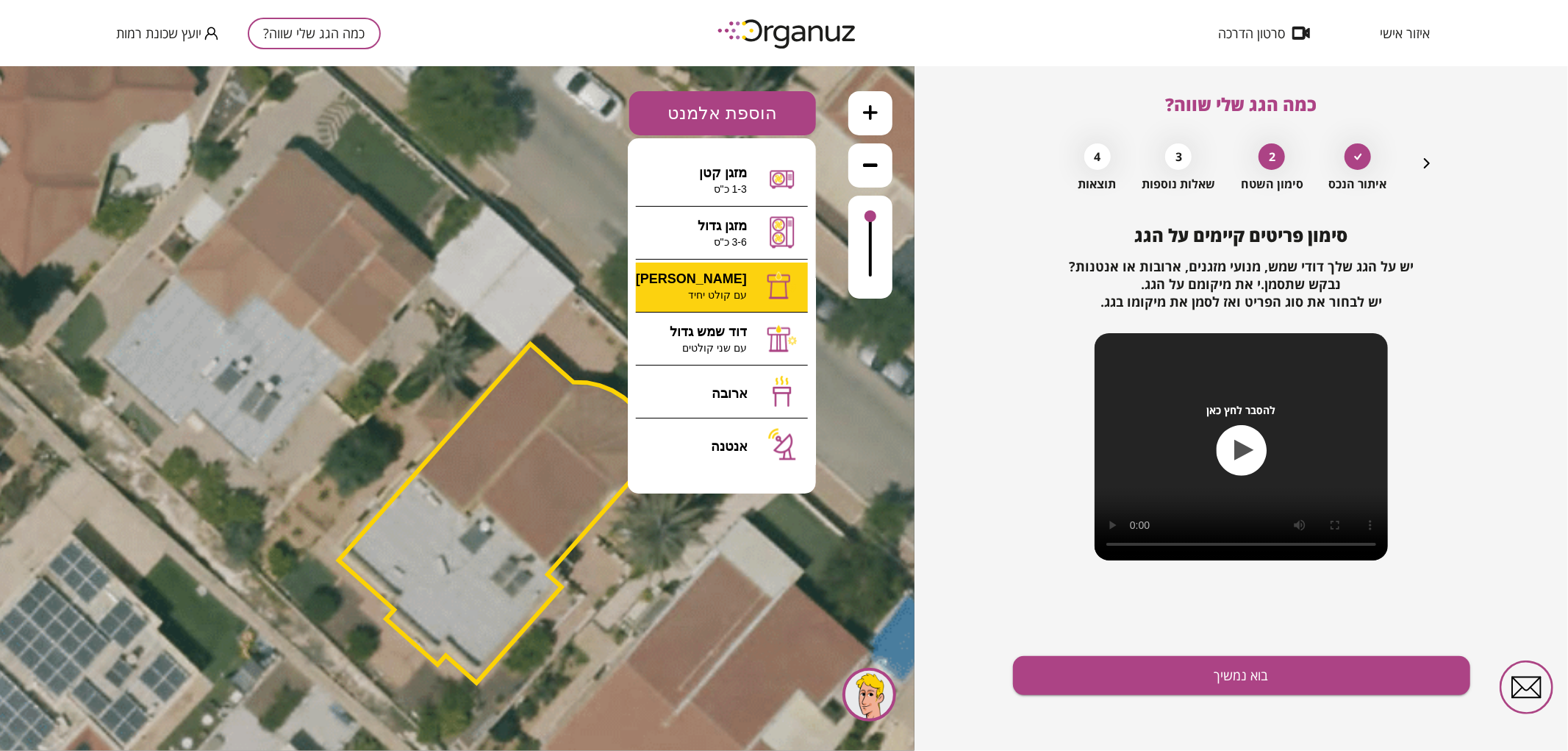
click at [744, 285] on div ".st0 { fill: #FFFFFF; } 0" at bounding box center [457, 407] width 915 height 685
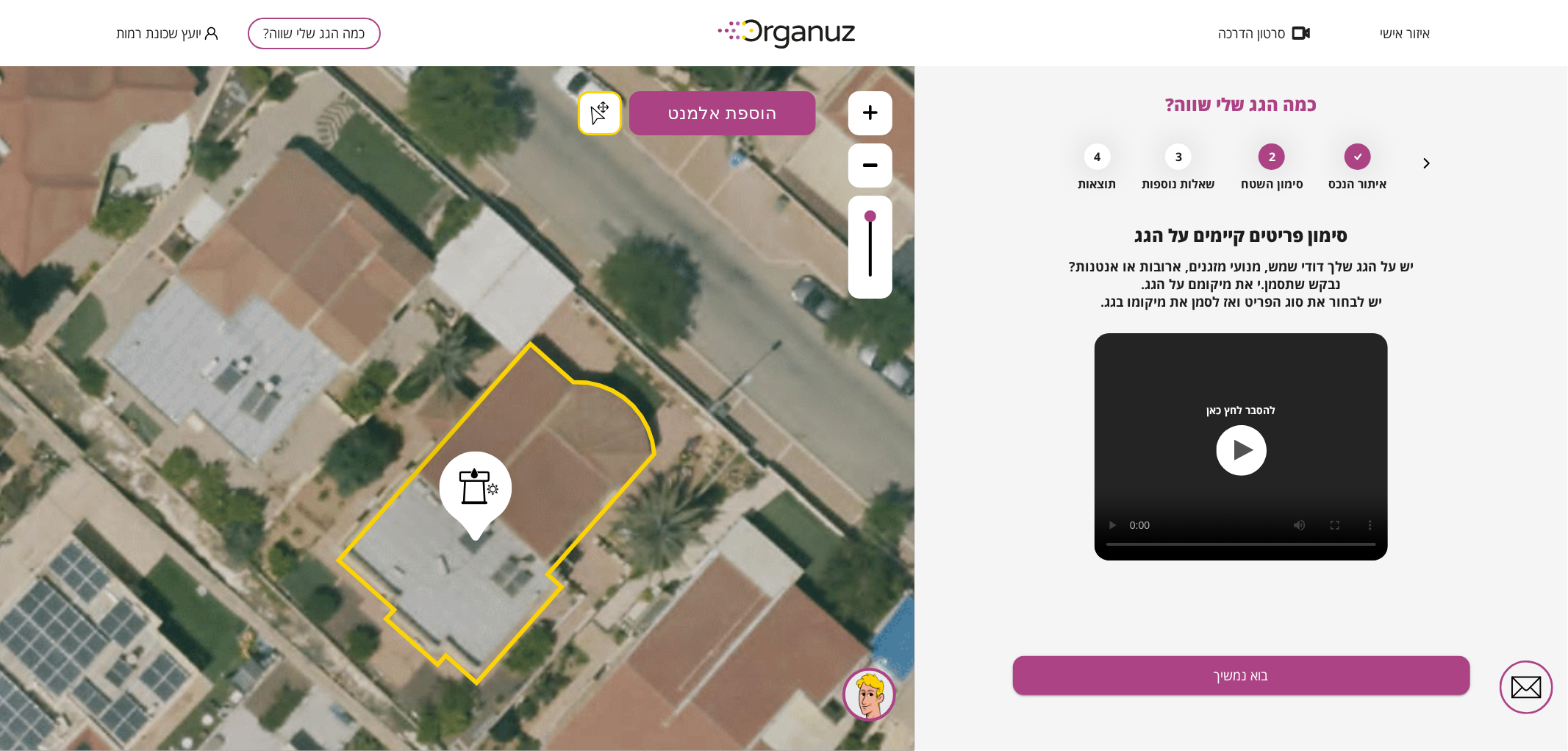
click at [782, 104] on button "הוספת אלמנט" at bounding box center [722, 112] width 187 height 44
drag, startPoint x: 751, startPoint y: 344, endPoint x: 702, endPoint y: 372, distance: 56.4
click at [751, 343] on div ".st0 { fill: #FFFFFF; } .st0 { fill: #FFFFFF; }" at bounding box center [457, 407] width 915 height 685
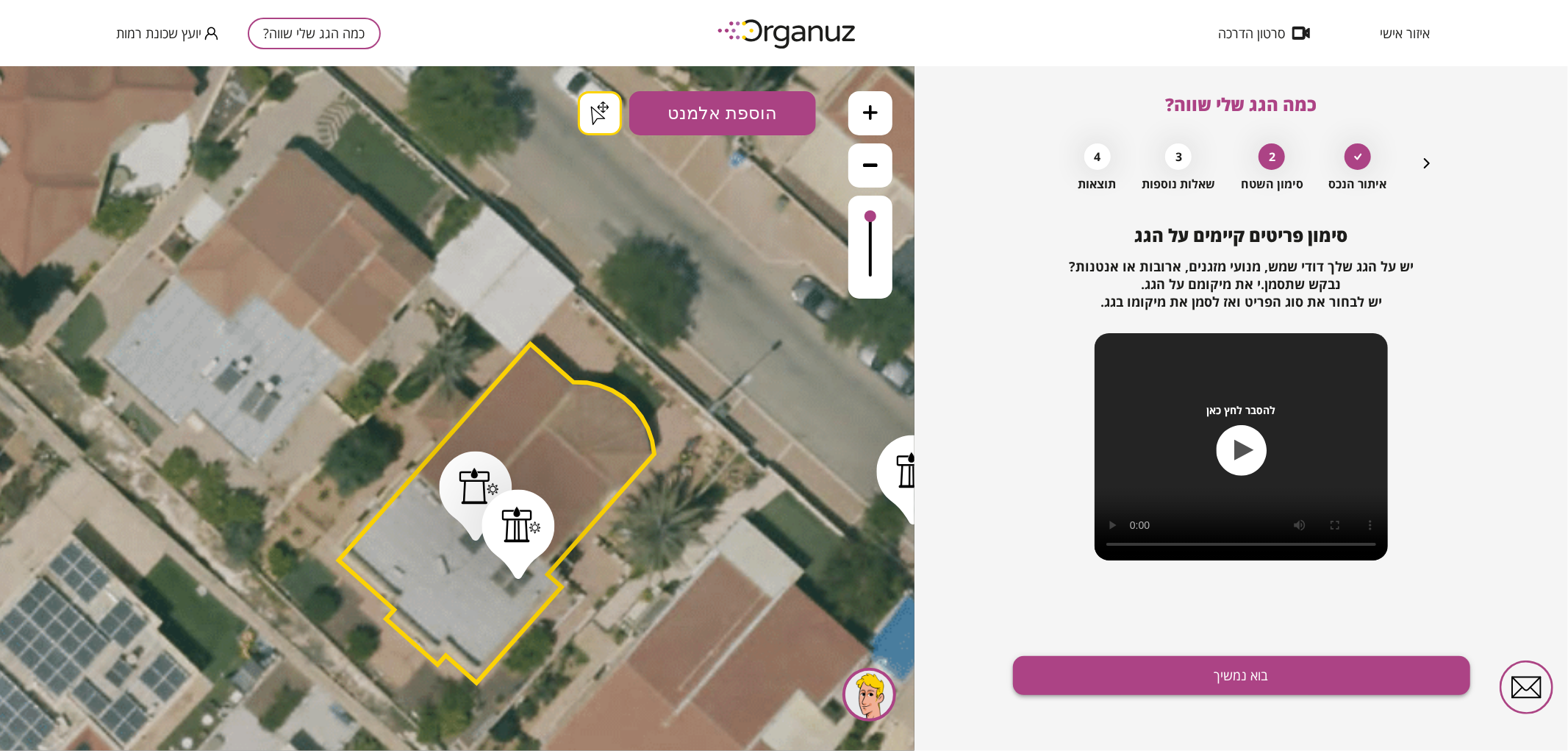
click at [1288, 677] on button "בוא נמשיך" at bounding box center [1242, 676] width 458 height 39
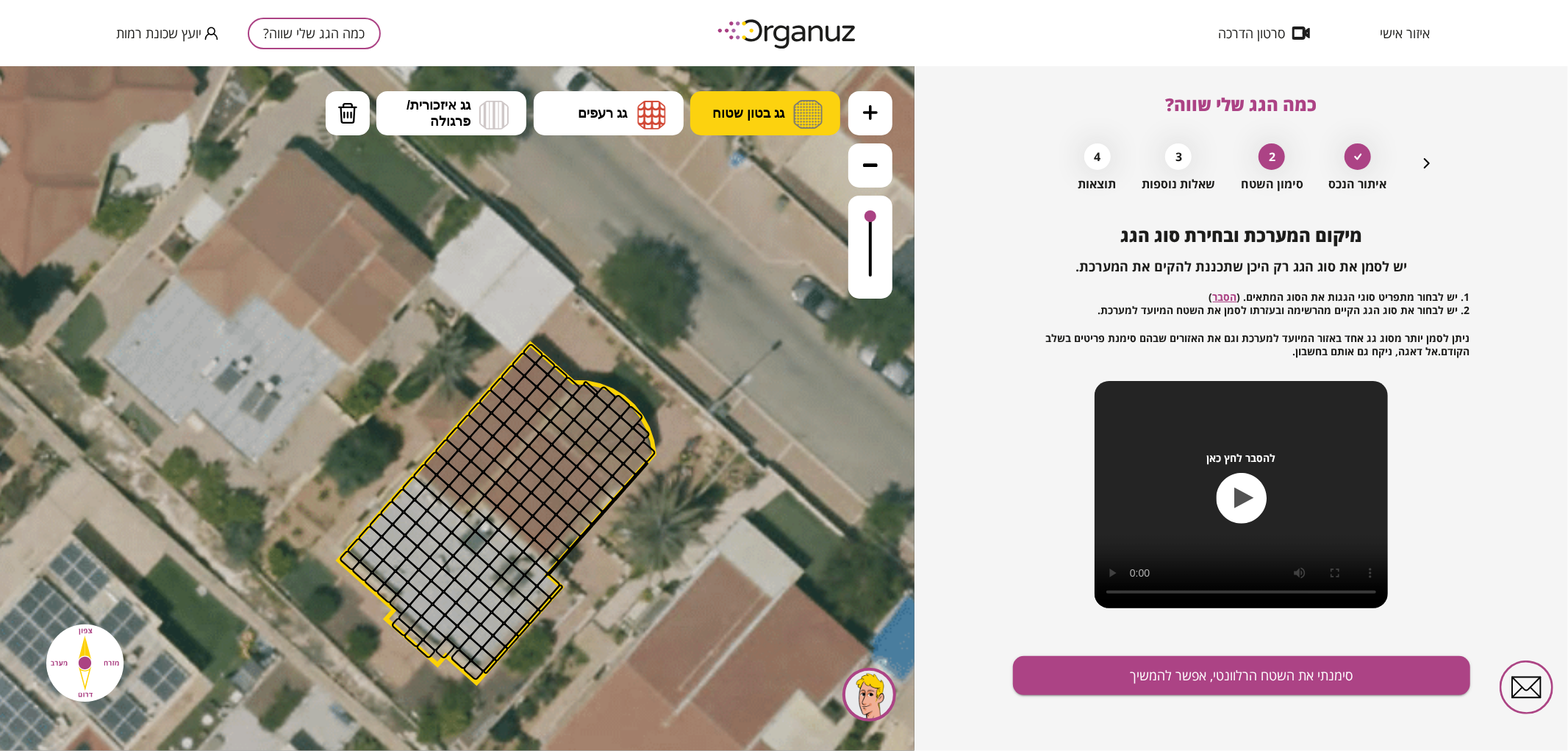
click at [802, 123] on img at bounding box center [808, 113] width 29 height 28
click at [802, 178] on div ".st0 { fill: #FFFFFF; } .st0 { fill: #FFFFFF; }" at bounding box center [457, 407] width 915 height 685
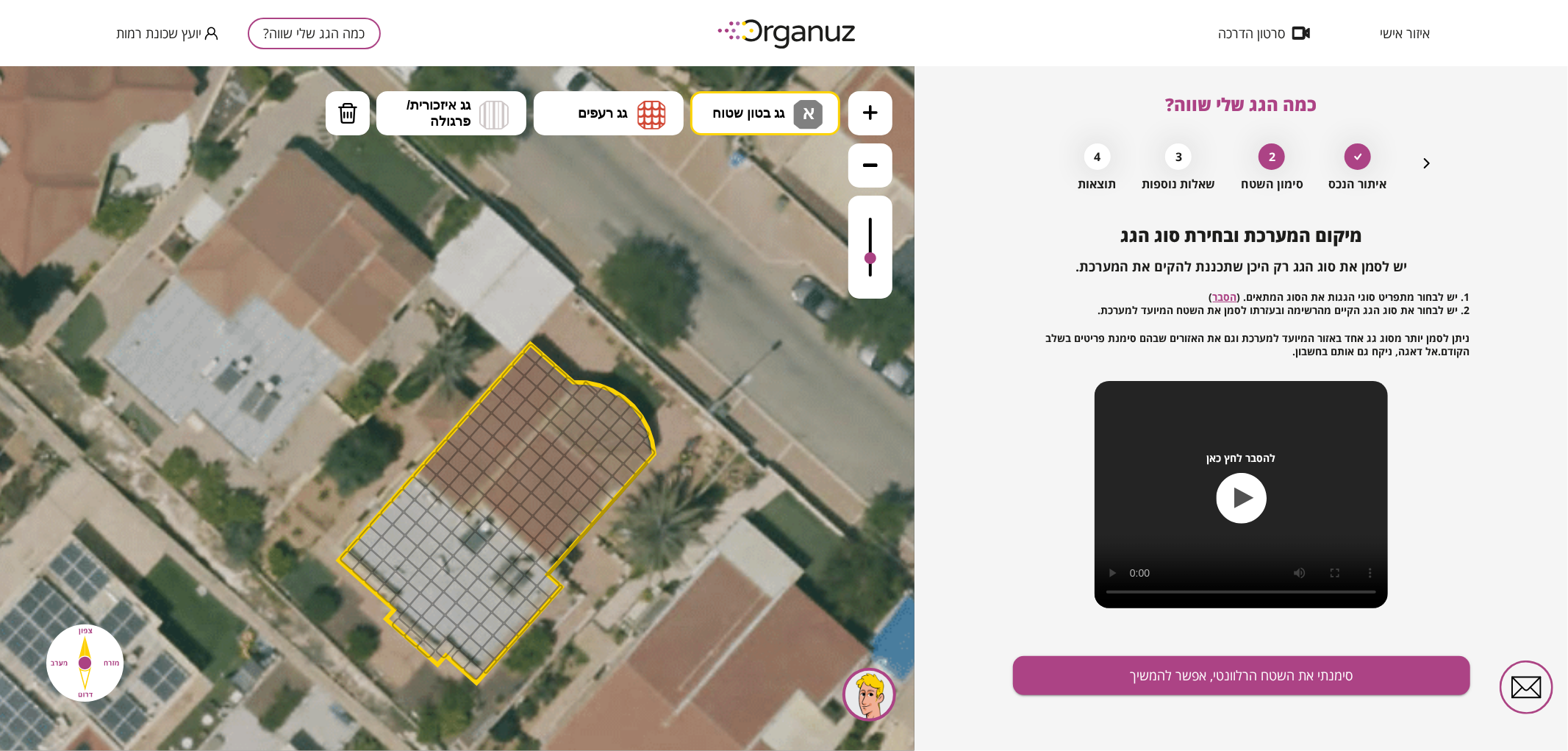
drag, startPoint x: 872, startPoint y: 220, endPoint x: 869, endPoint y: 259, distance: 39.1
click at [869, 259] on div at bounding box center [870, 257] width 12 height 12
click at [869, 264] on div at bounding box center [870, 262] width 12 height 12
drag, startPoint x: 480, startPoint y: 666, endPoint x: 426, endPoint y: 567, distance: 112.8
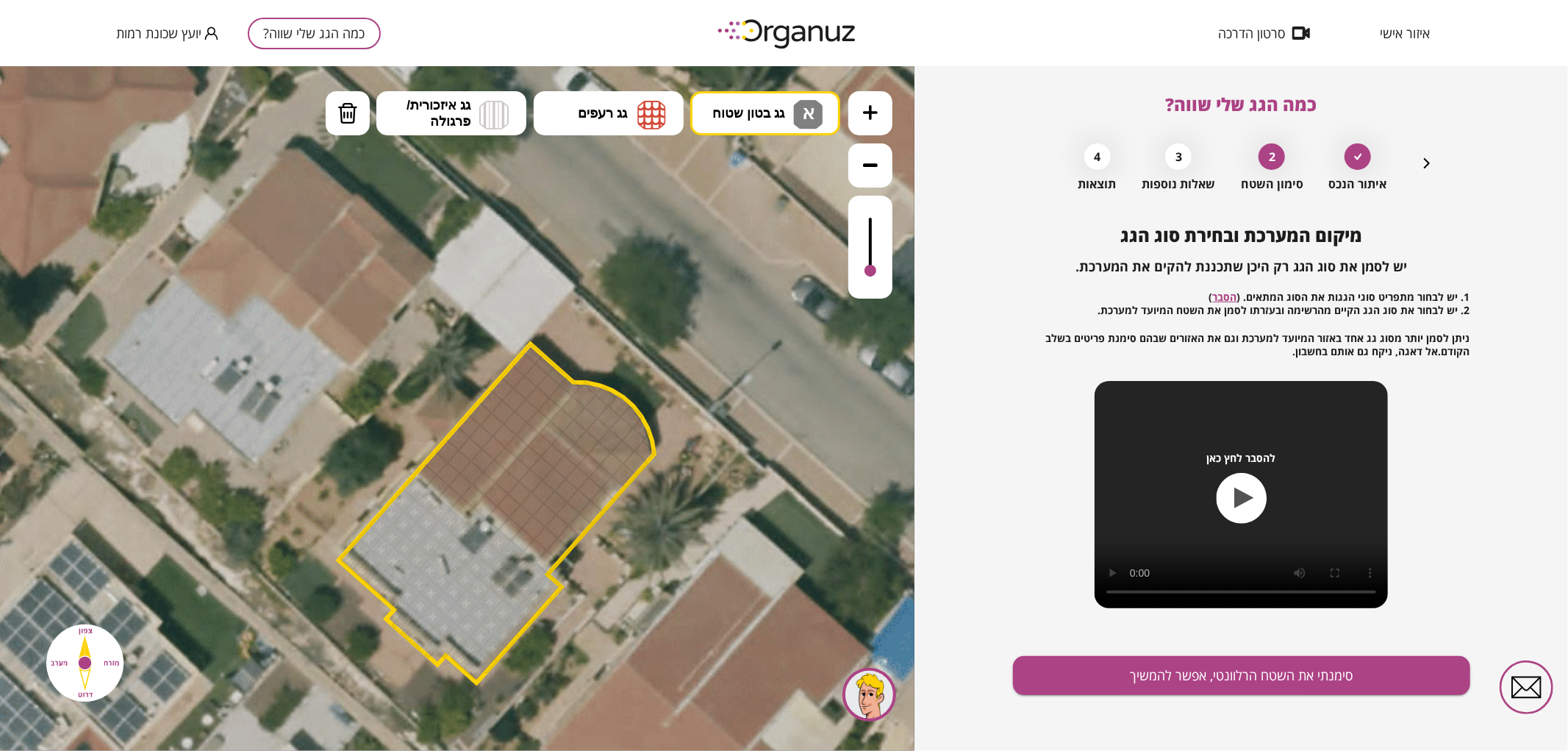
drag, startPoint x: 866, startPoint y: 264, endPoint x: 884, endPoint y: 271, distance: 19.3
click at [884, 271] on div at bounding box center [870, 246] width 44 height 103
drag, startPoint x: 1412, startPoint y: 171, endPoint x: 1423, endPoint y: 162, distance: 14.2
click at [1423, 162] on div "איתור הנכס 2 סימון השטח 3 שאלות נוספות 4 תוצאות" at bounding box center [1242, 164] width 388 height 55
click at [1423, 162] on icon "button" at bounding box center [1426, 163] width 17 height 17
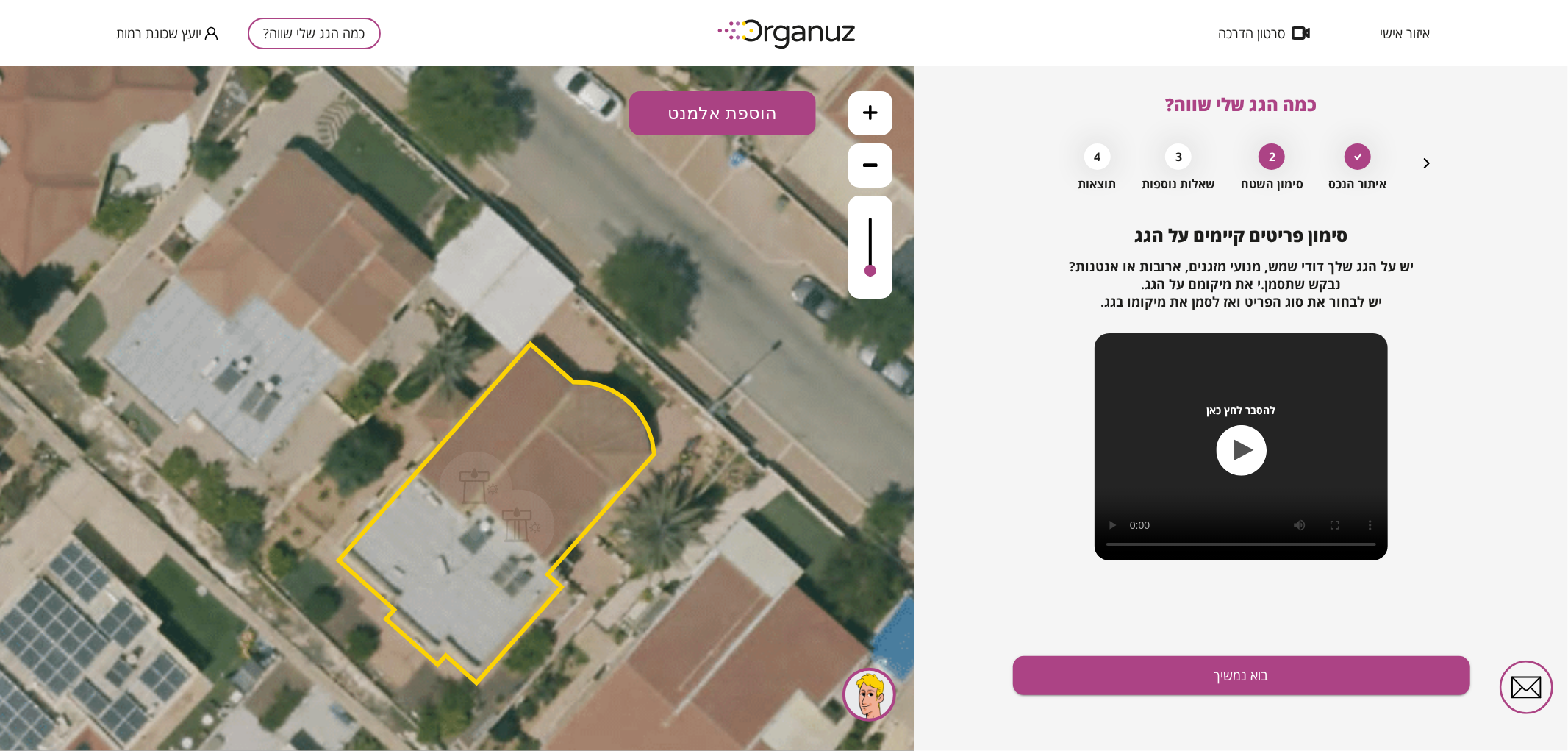
click at [1423, 162] on icon "button" at bounding box center [1426, 163] width 17 height 17
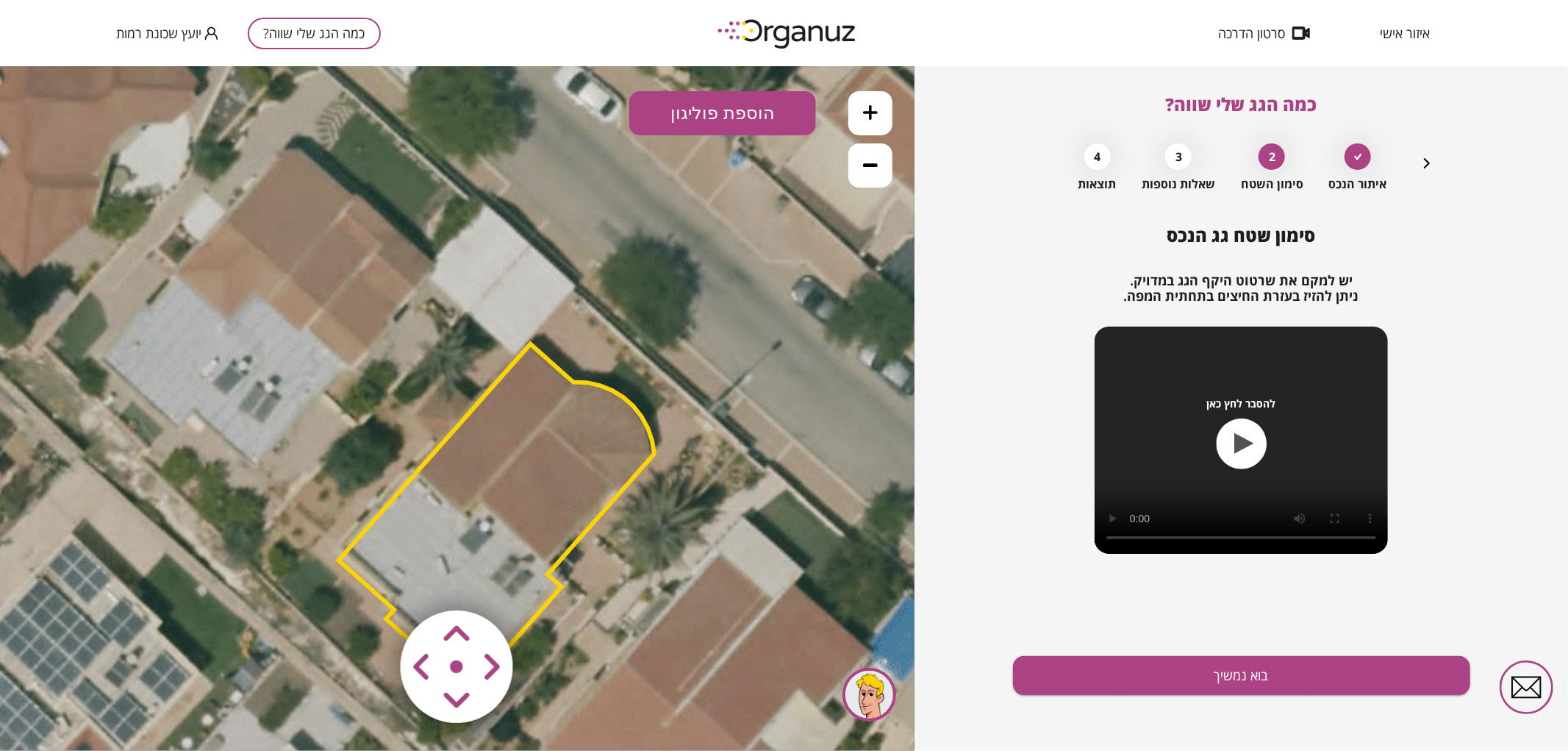
click at [616, 446] on polygon at bounding box center [496, 513] width 315 height 339
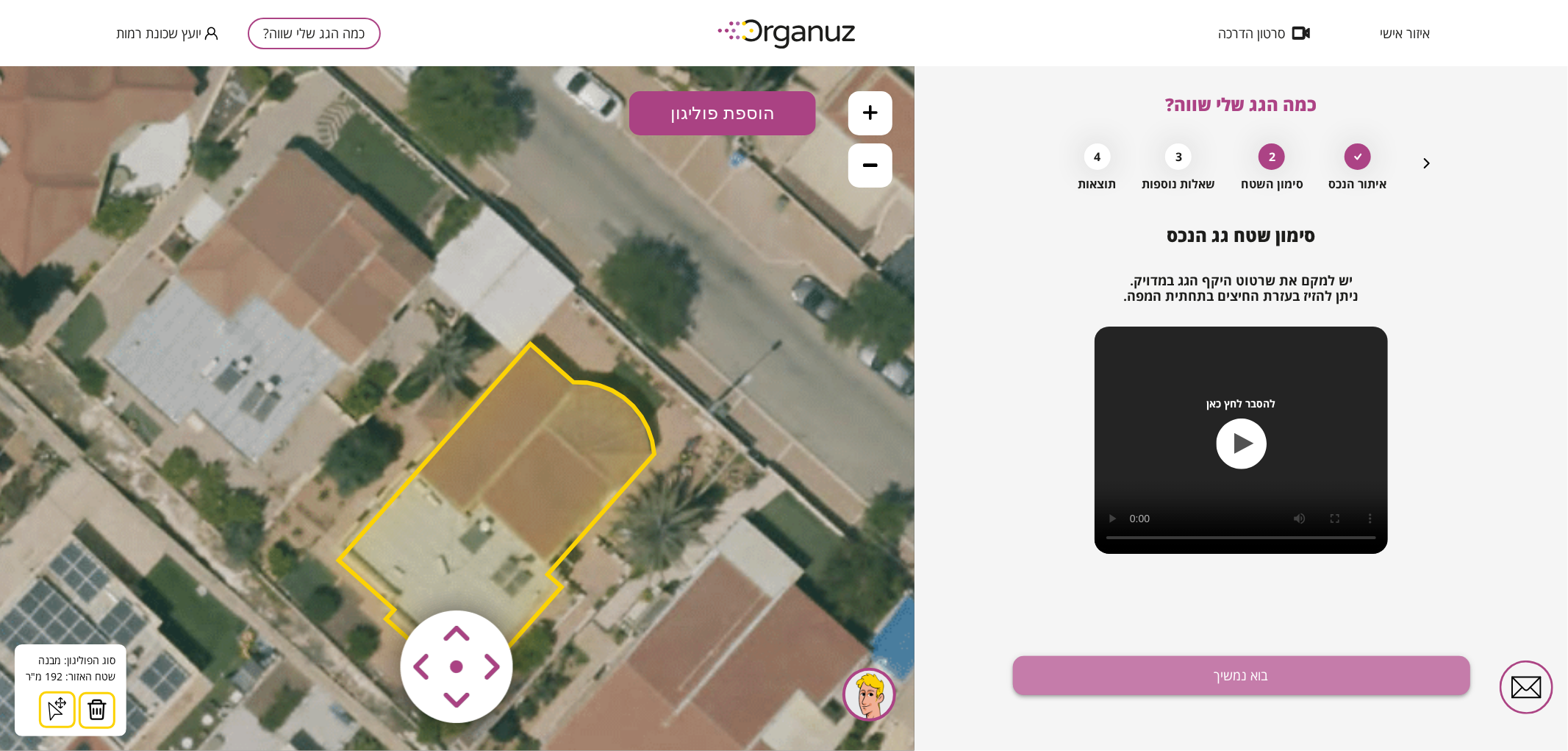
click at [1277, 686] on button "בוא נמשיך" at bounding box center [1242, 676] width 458 height 39
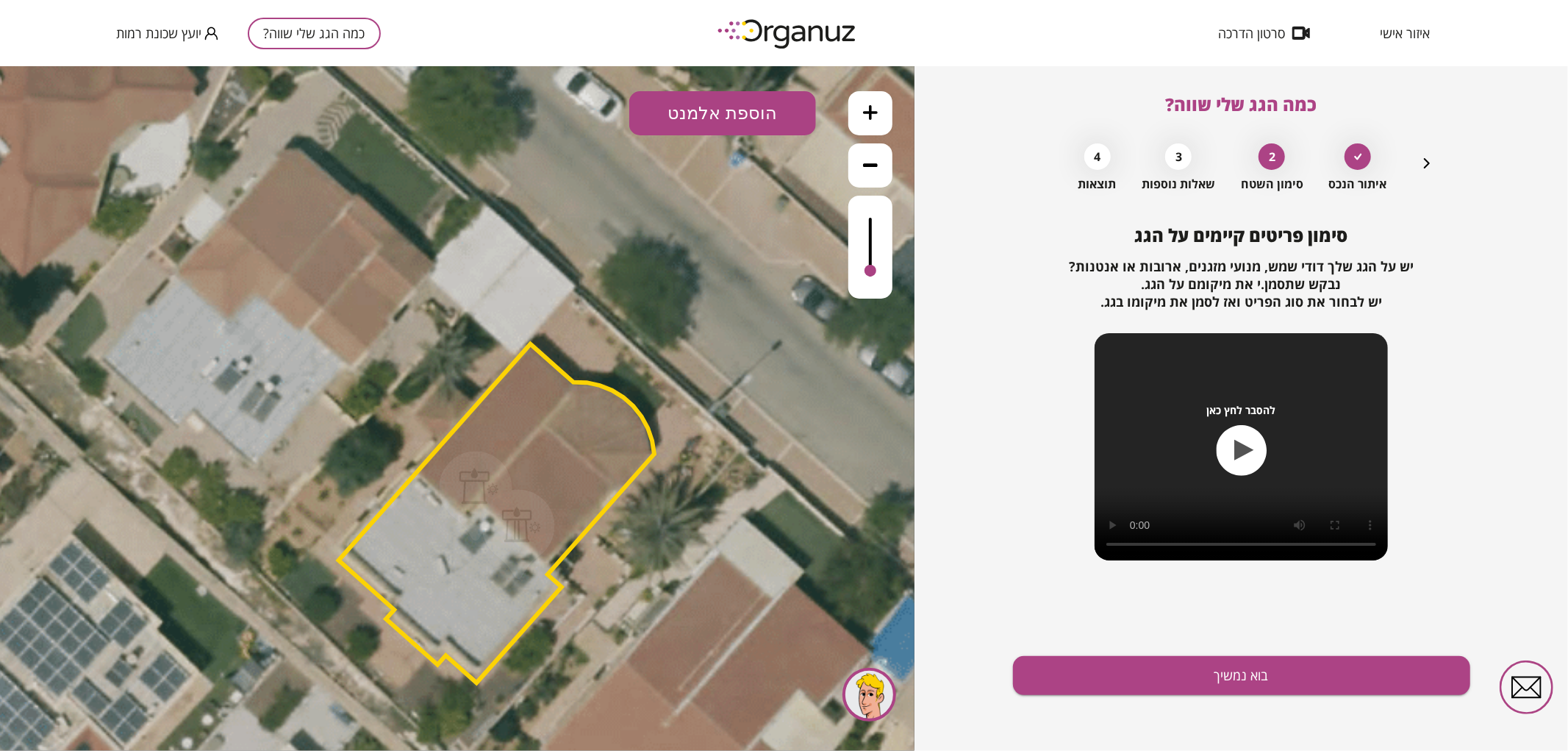
click at [1277, 686] on button "בוא נמשיך" at bounding box center [1242, 676] width 458 height 39
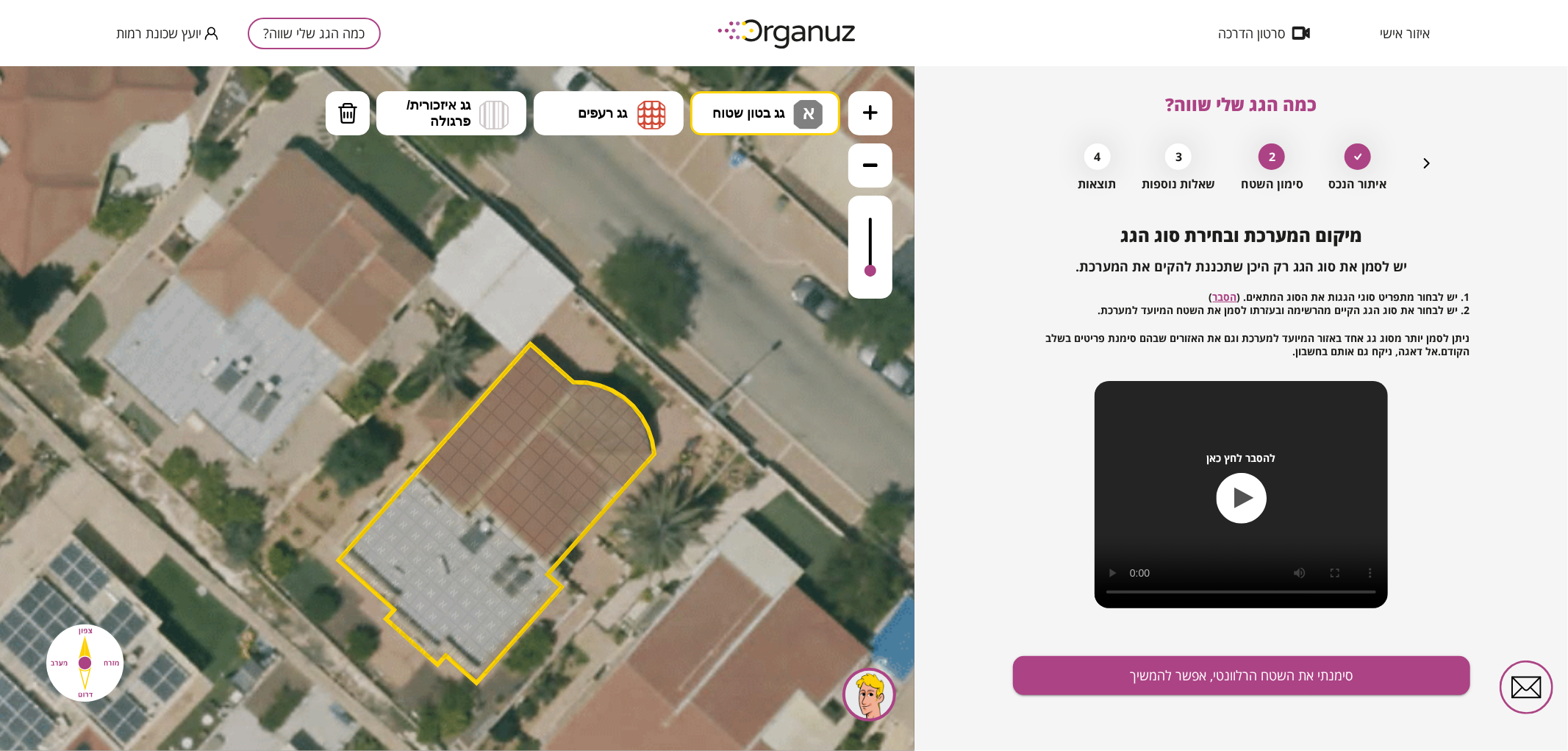
click at [885, 175] on button at bounding box center [870, 165] width 44 height 44
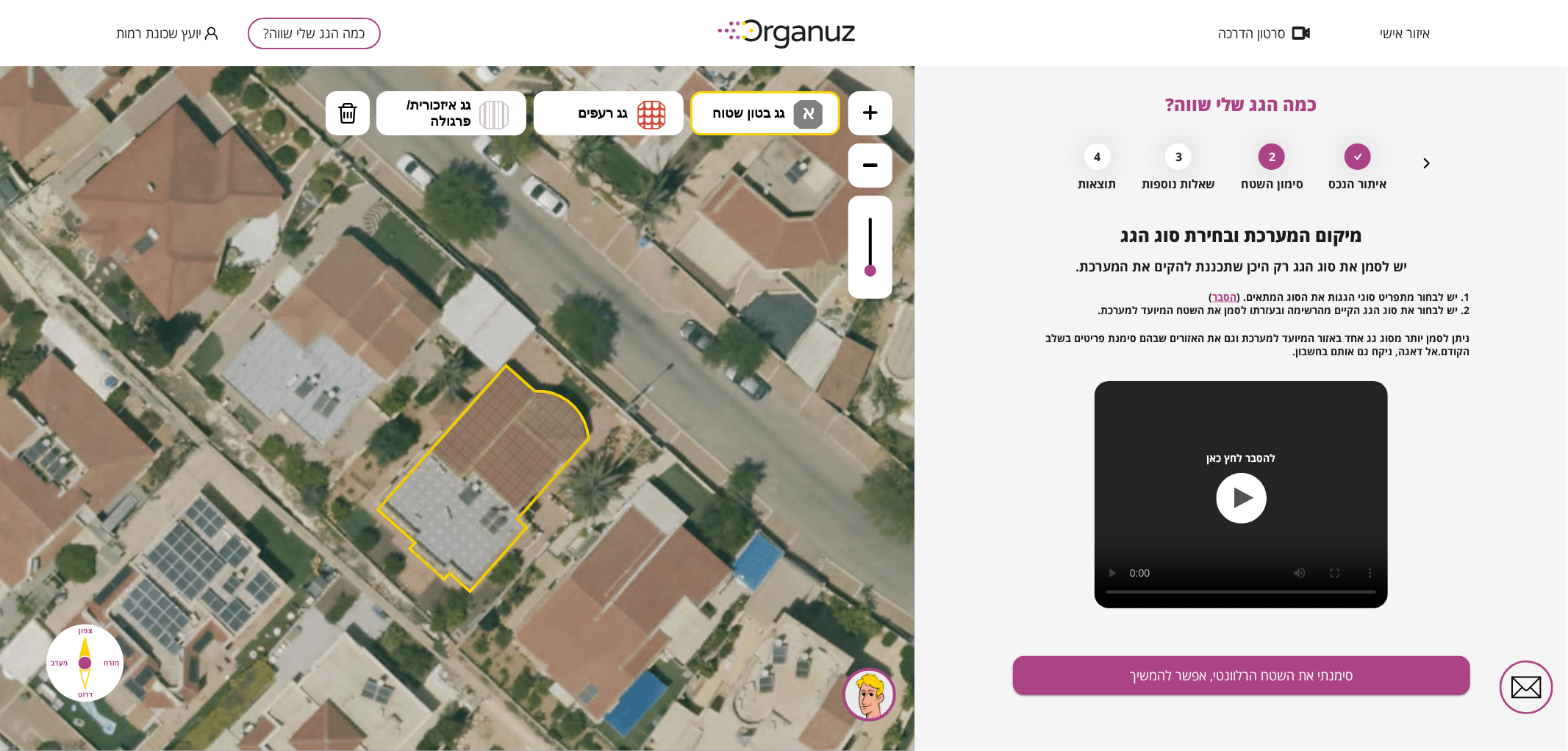
click at [885, 175] on button at bounding box center [870, 165] width 44 height 44
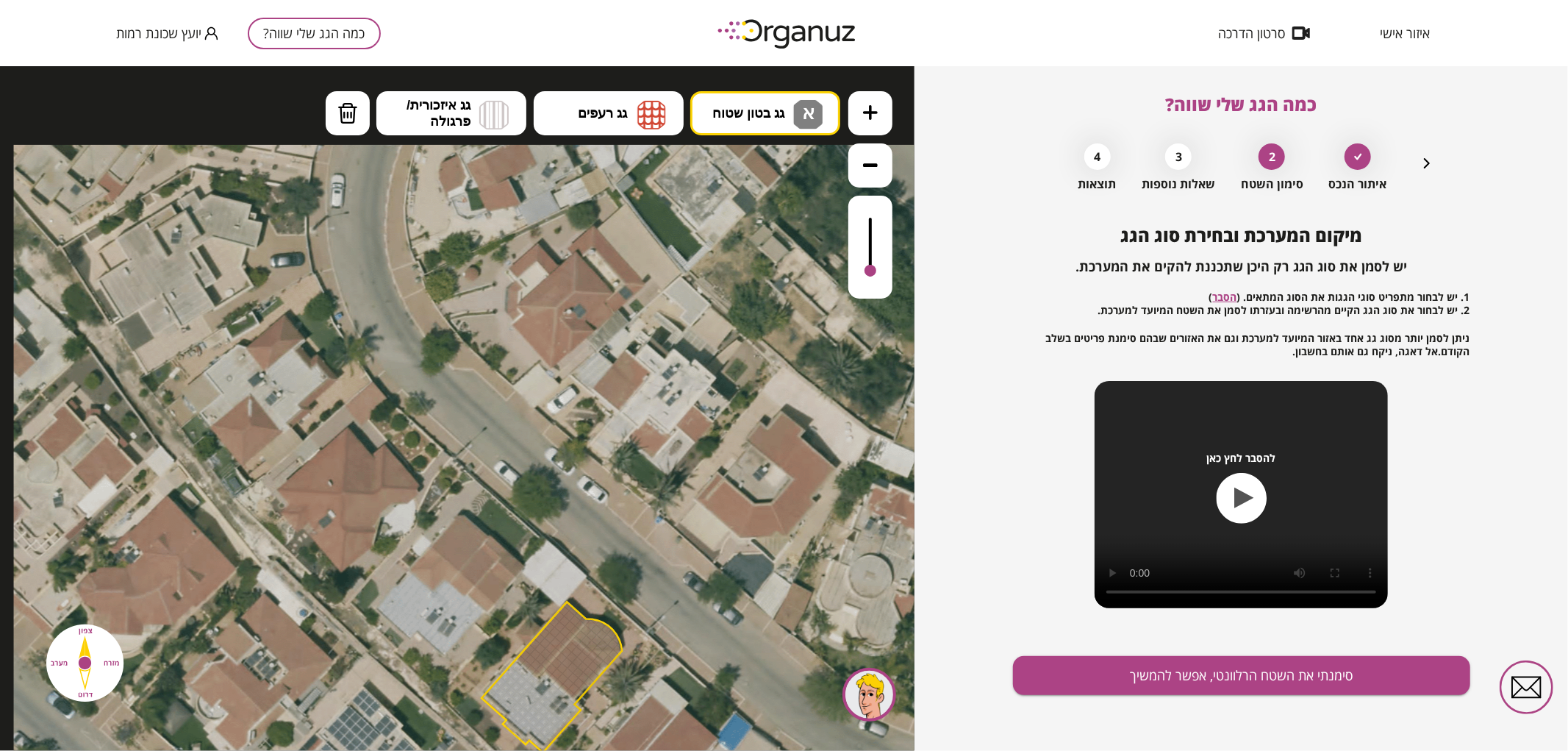
drag, startPoint x: 487, startPoint y: 458, endPoint x: 539, endPoint y: 575, distance: 128.0
click at [539, 575] on icon at bounding box center [543, 674] width 1059 height 1059
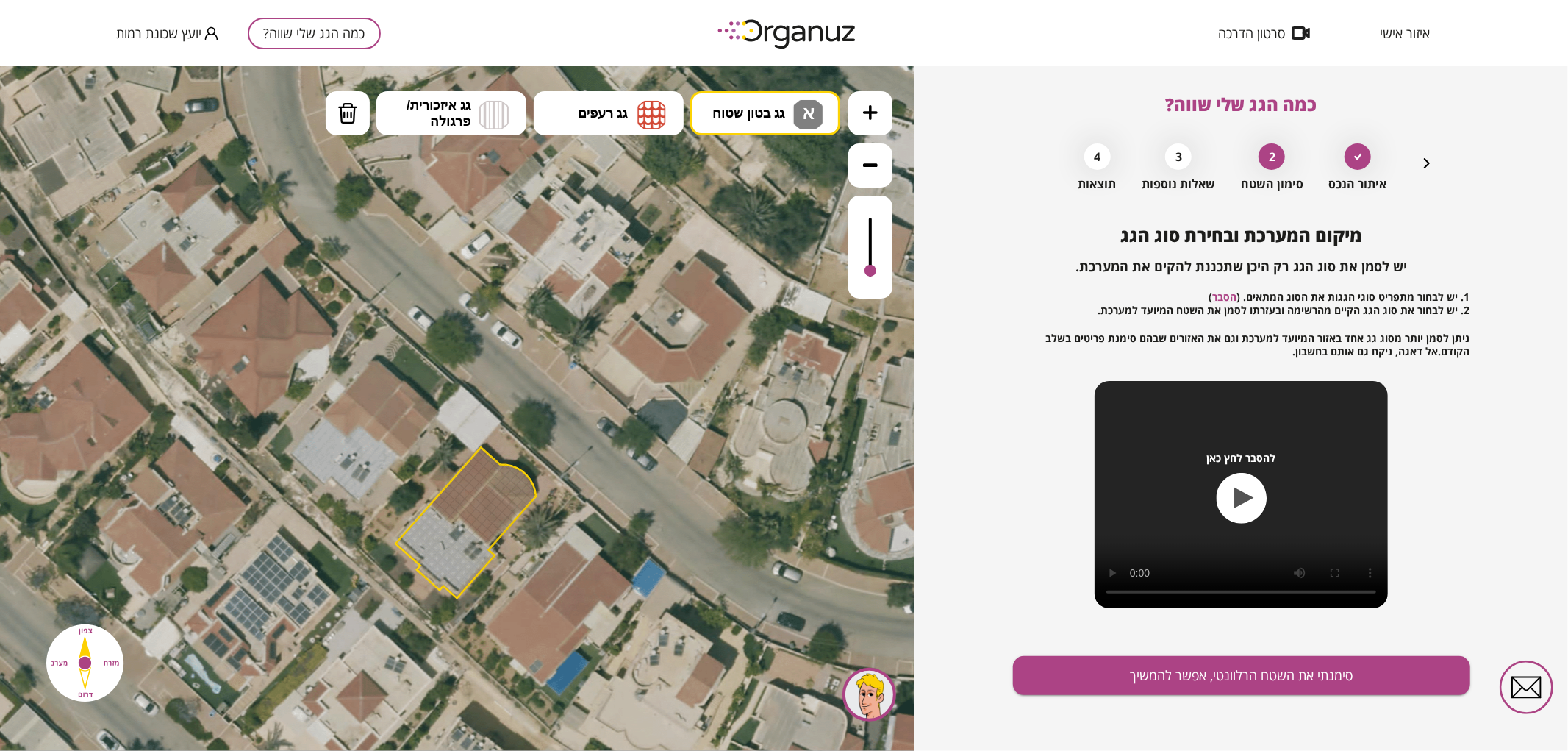
drag, startPoint x: 711, startPoint y: 338, endPoint x: 642, endPoint y: 274, distance: 94.1
click at [642, 274] on icon at bounding box center [458, 519] width 1059 height 1059
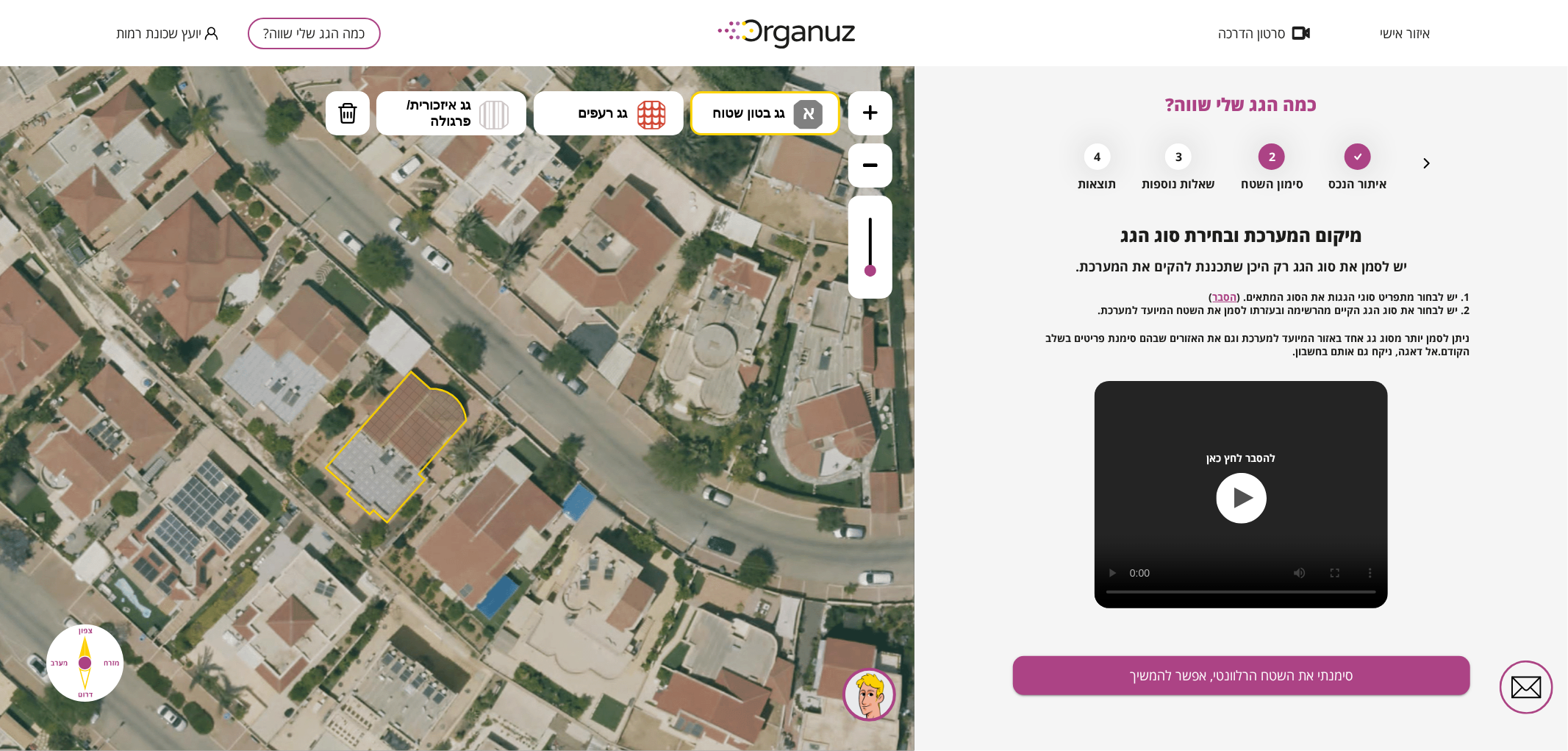
drag, startPoint x: 781, startPoint y: 504, endPoint x: 711, endPoint y: 428, distance: 103.3
click at [711, 428] on icon at bounding box center [388, 443] width 1059 height 1059
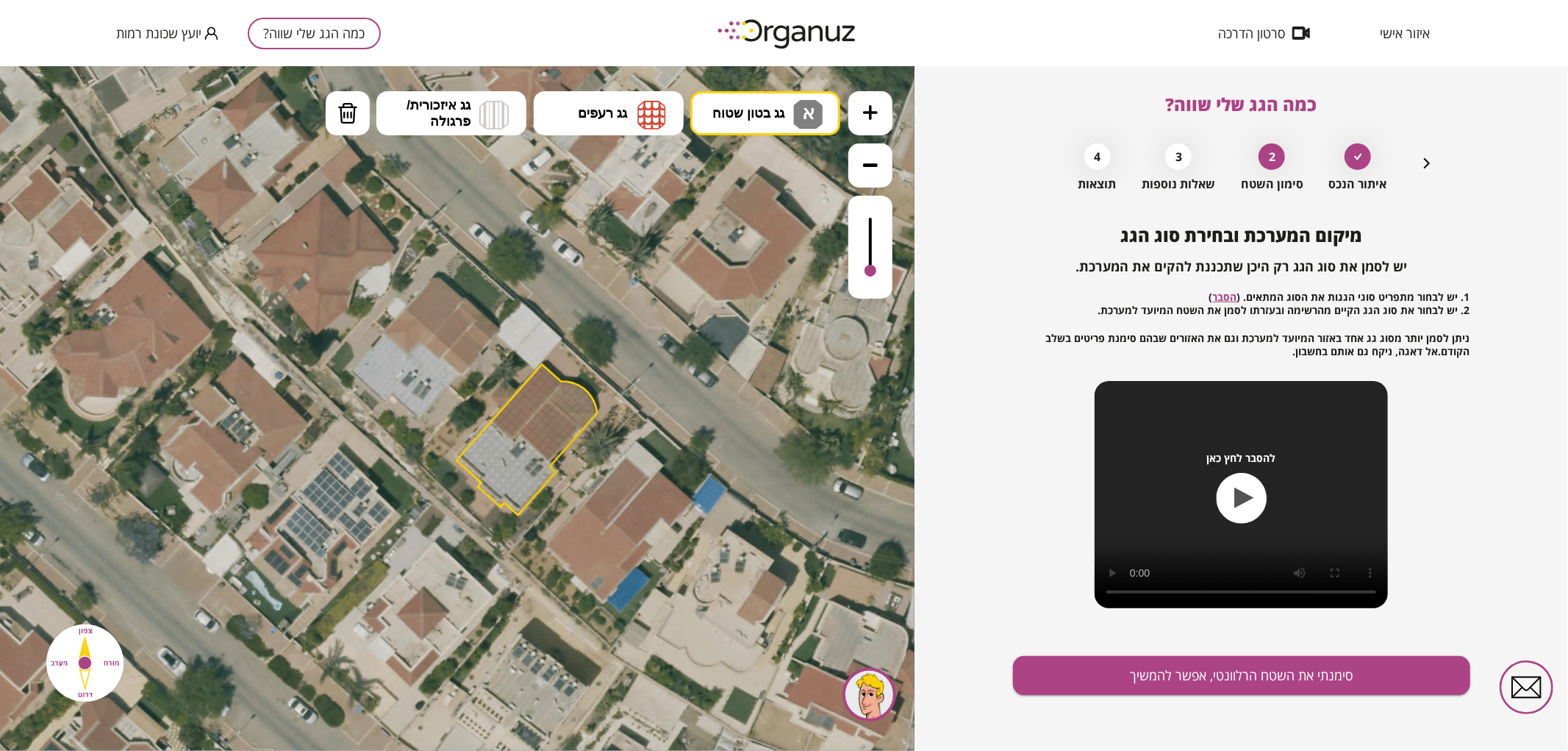
drag, startPoint x: 575, startPoint y: 433, endPoint x: 710, endPoint y: 425, distance: 135.2
click at [710, 425] on icon at bounding box center [518, 436] width 1059 height 1059
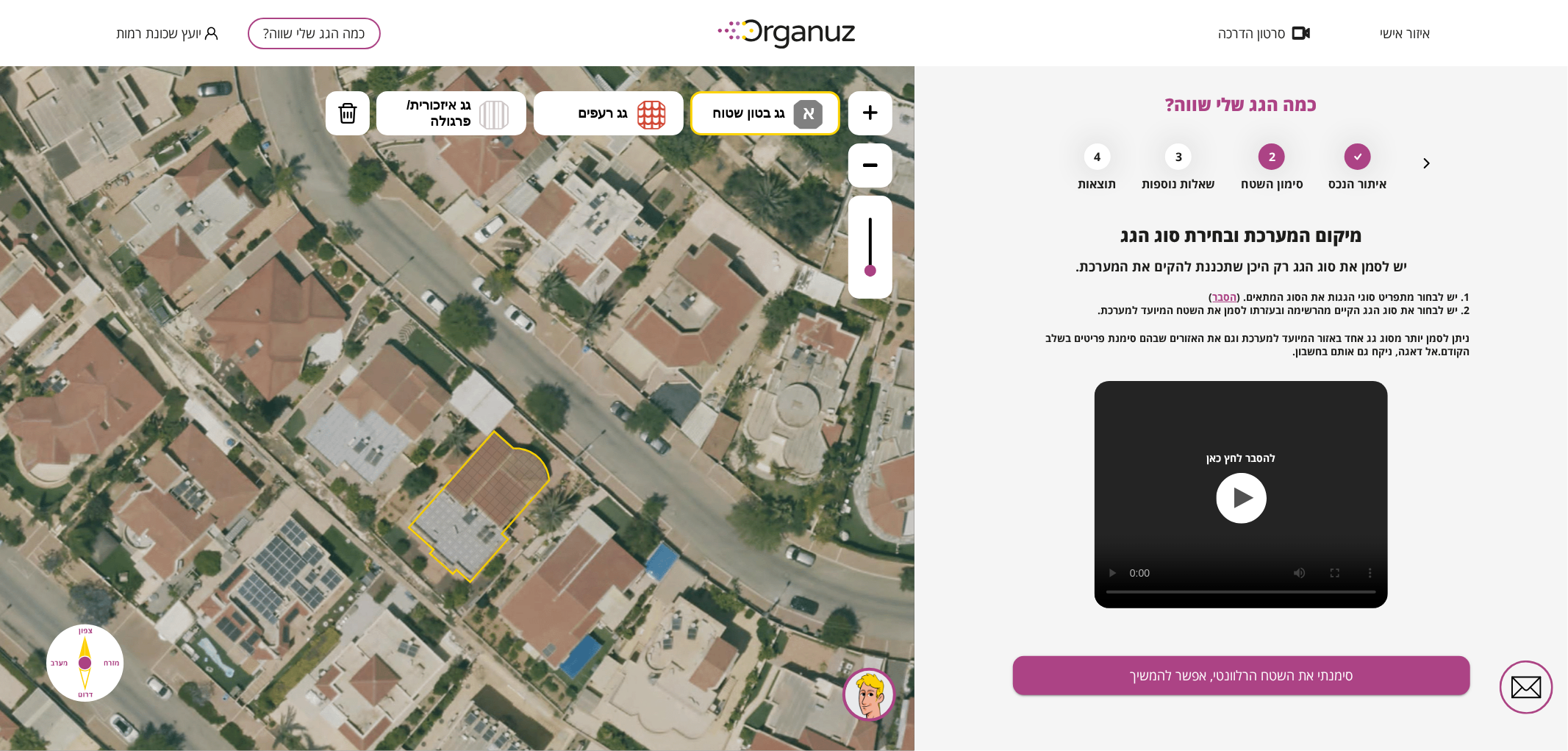
drag, startPoint x: 715, startPoint y: 414, endPoint x: 664, endPoint y: 483, distance: 85.8
click at [664, 483] on icon at bounding box center [471, 503] width 1059 height 1059
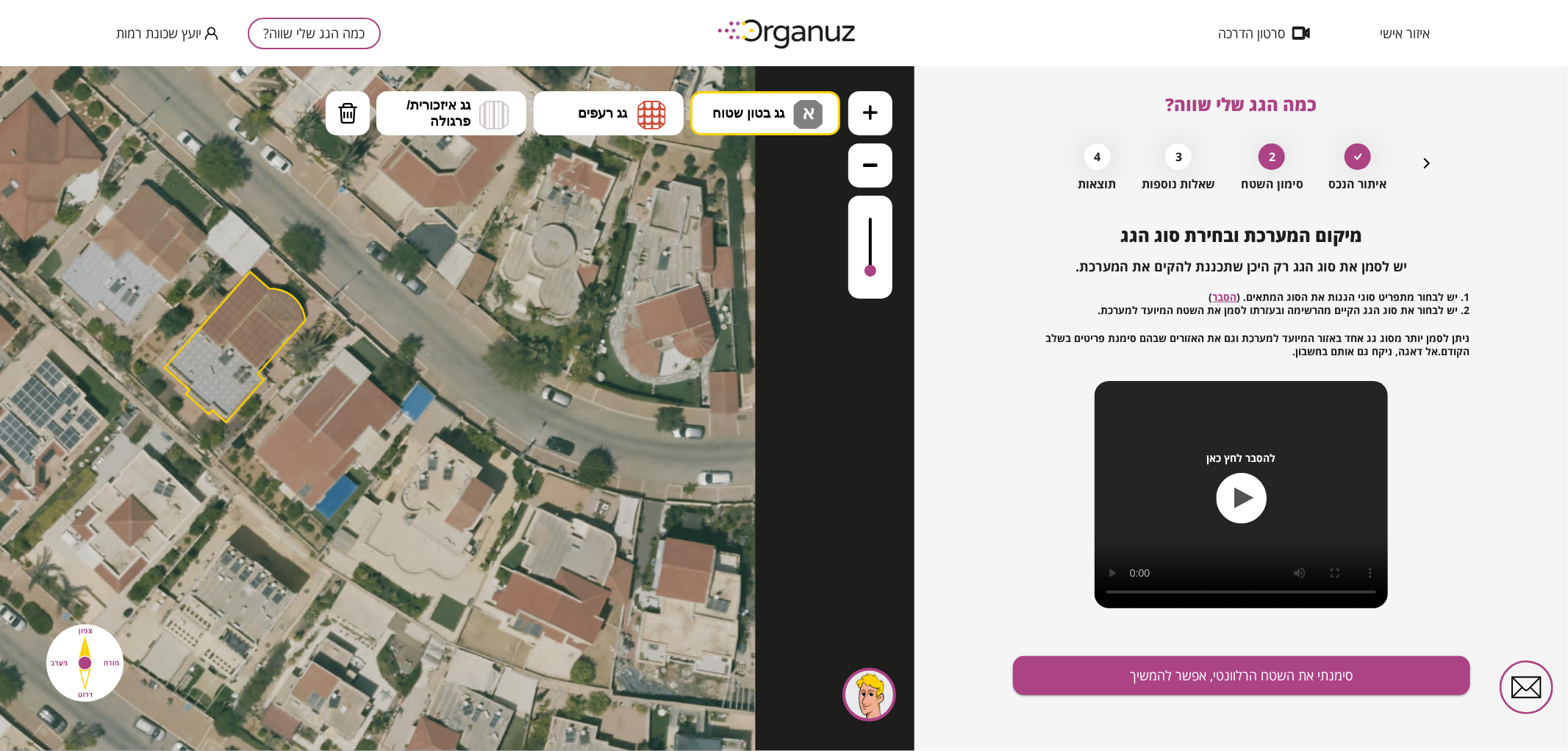
drag, startPoint x: 654, startPoint y: 498, endPoint x: 410, endPoint y: 338, distance: 291.8
click at [410, 338] on icon at bounding box center [226, 344] width 1059 height 1059
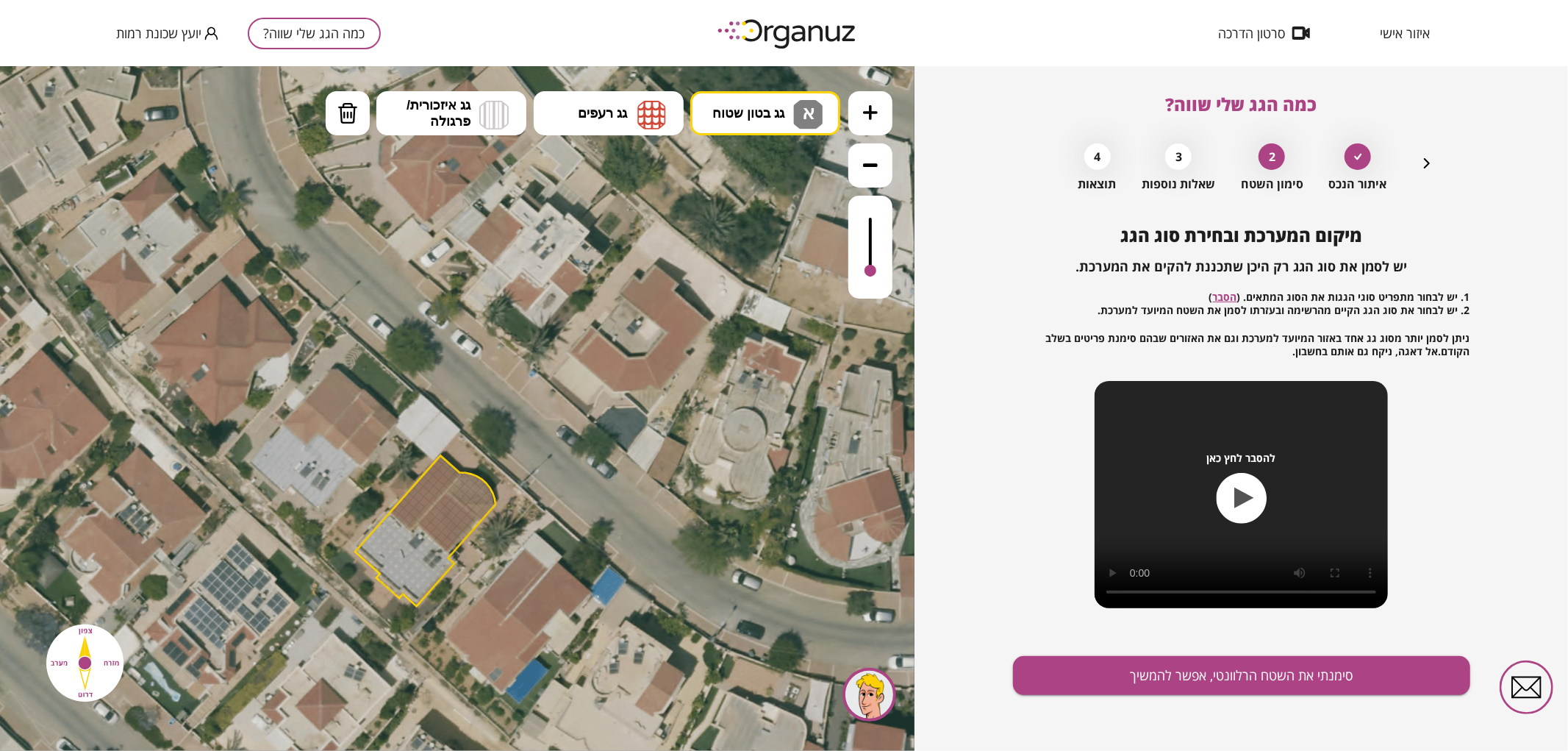
drag, startPoint x: 452, startPoint y: 347, endPoint x: 677, endPoint y: 523, distance: 285.7
click at [677, 529] on icon at bounding box center [417, 528] width 1059 height 1059
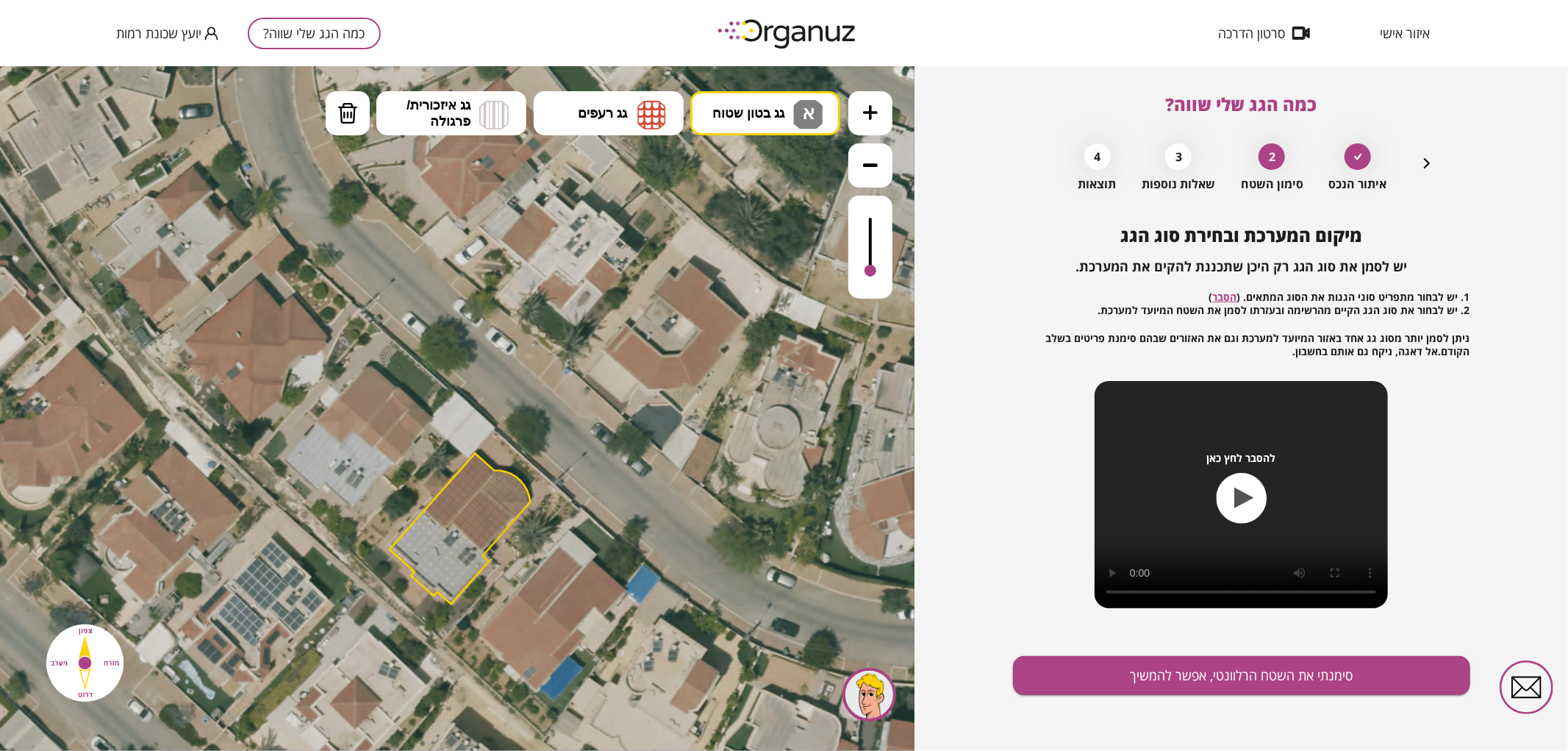
drag, startPoint x: 493, startPoint y: 517, endPoint x: 524, endPoint y: 504, distance: 33.6
click at [557, 627] on div ".st0 { fill: #FFFFFF; } .st0 { fill: #FFFFFF; }" at bounding box center [451, 525] width 1059 height 1059
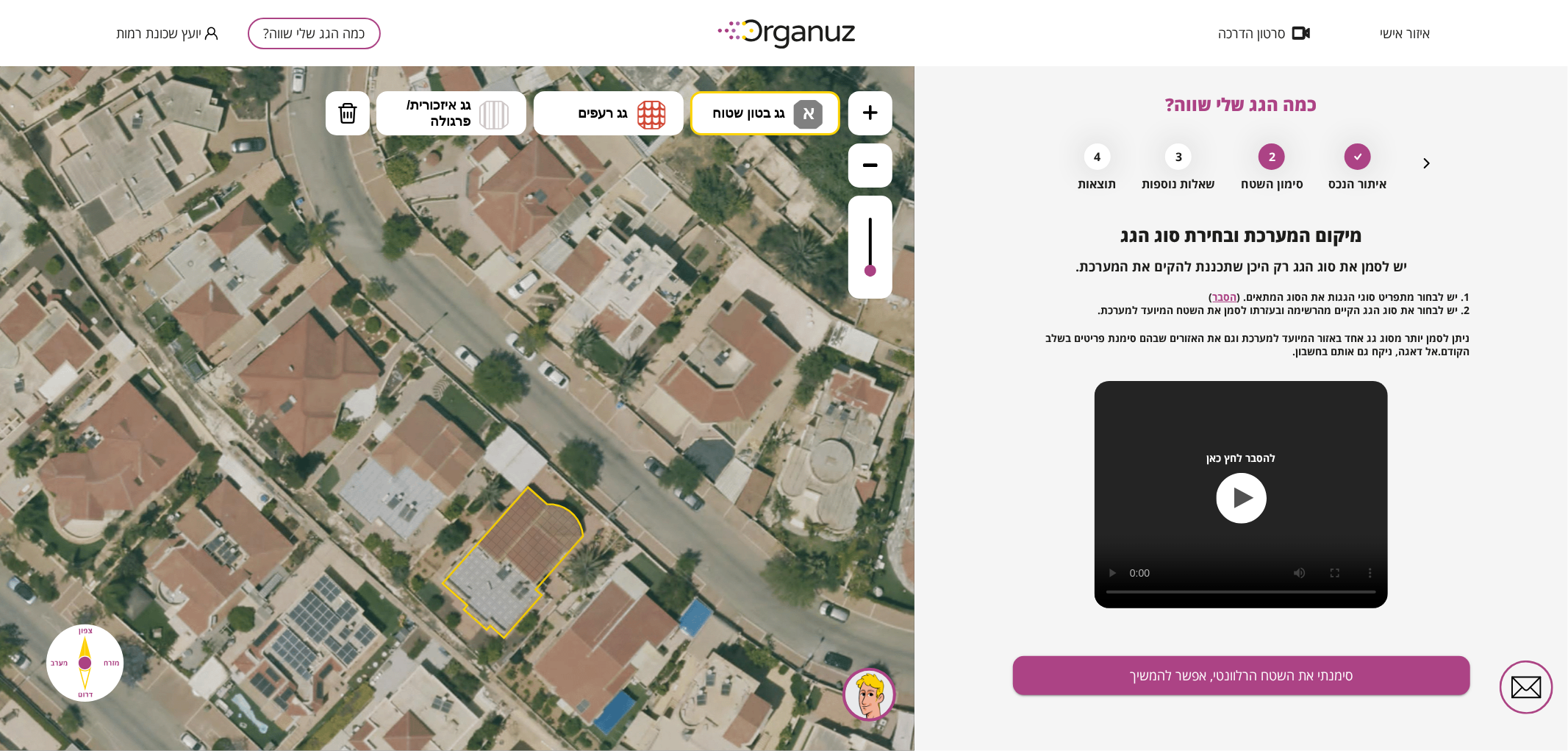
drag, startPoint x: 488, startPoint y: 368, endPoint x: 538, endPoint y: 392, distance: 55.5
click at [538, 392] on icon at bounding box center [505, 559] width 1059 height 1059
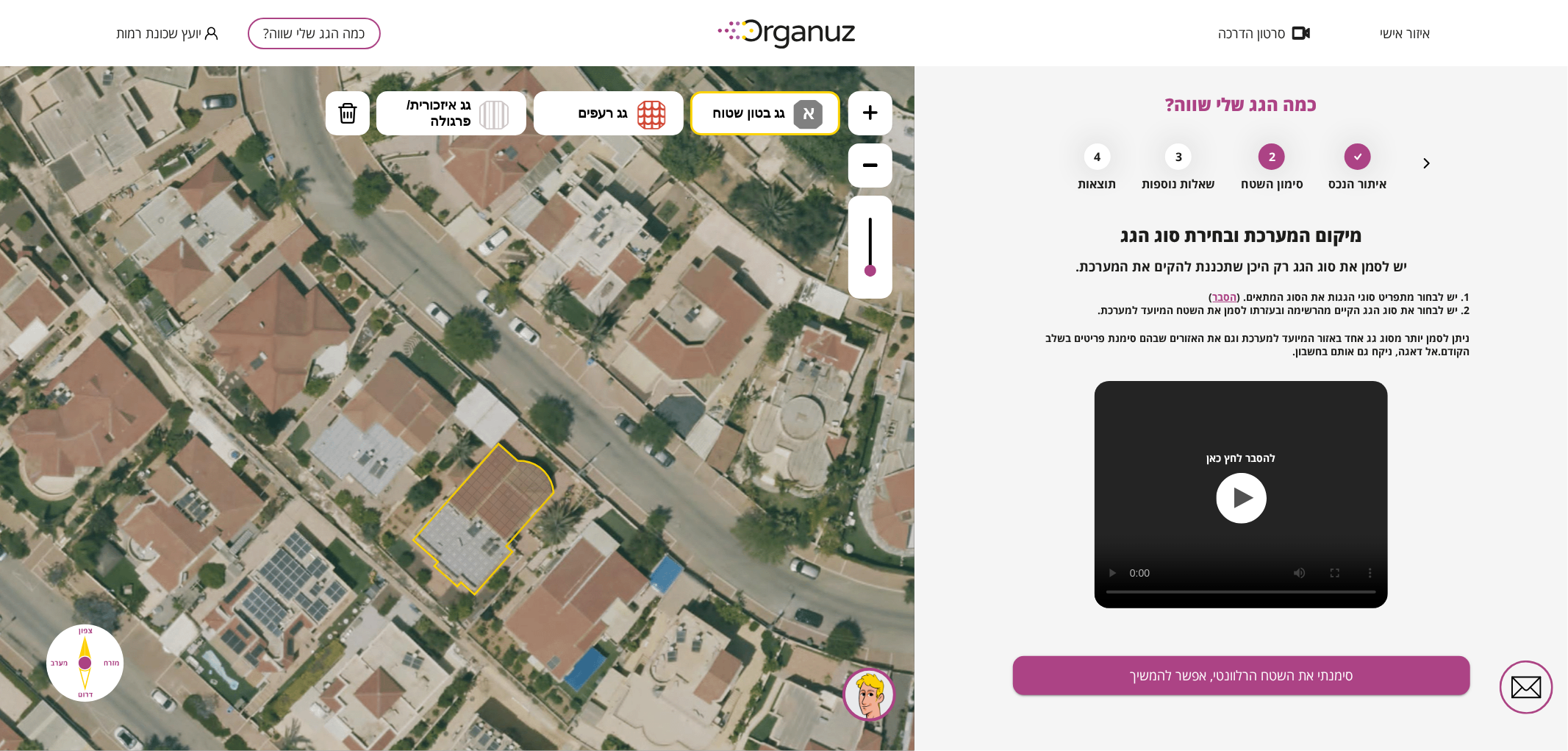
drag, startPoint x: 582, startPoint y: 445, endPoint x: 556, endPoint y: 411, distance: 42.8
click at [556, 411] on icon at bounding box center [475, 516] width 1059 height 1059
click at [865, 115] on icon at bounding box center [870, 112] width 15 height 15
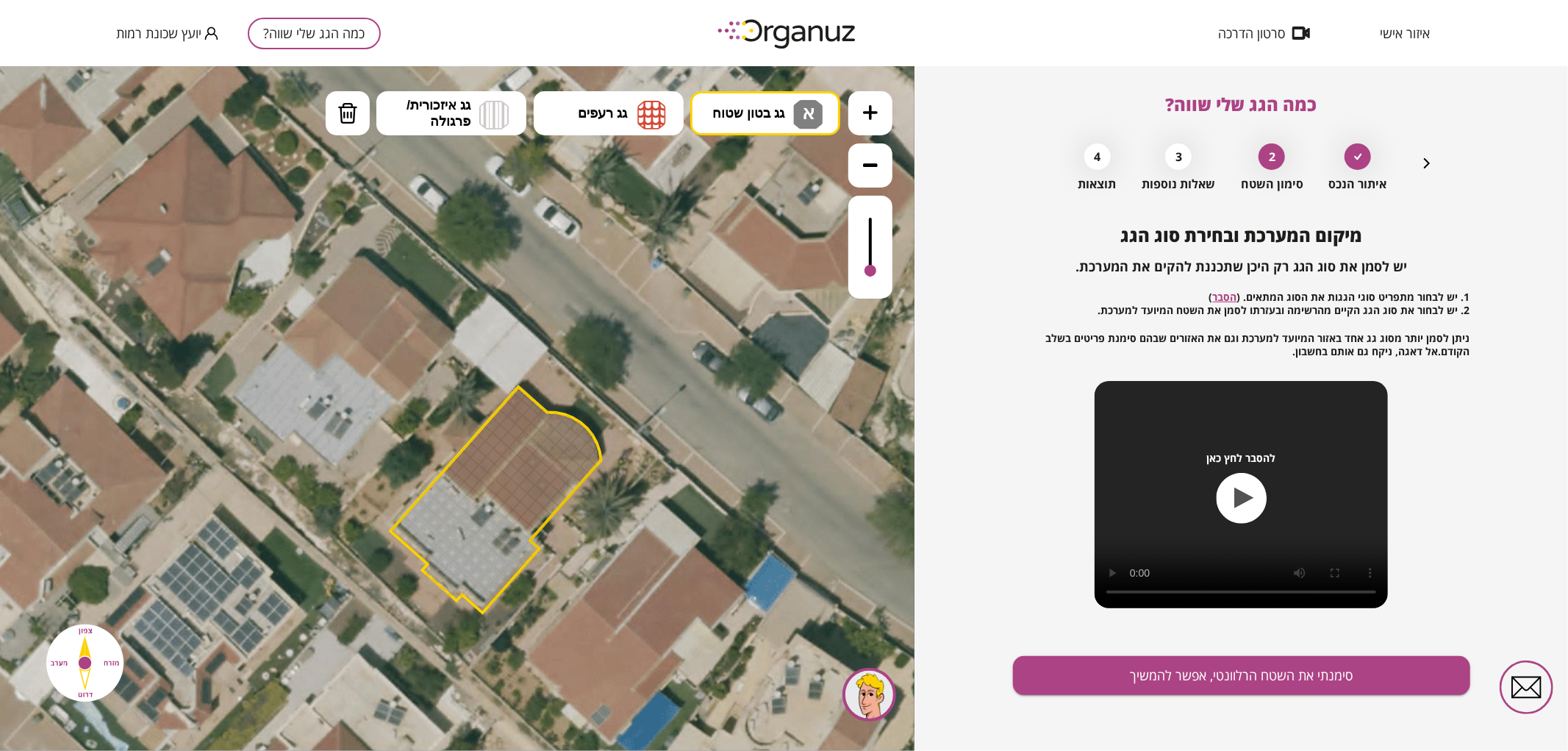
drag, startPoint x: 682, startPoint y: 355, endPoint x: 691, endPoint y: 258, distance: 97.4
click at [691, 258] on icon at bounding box center [483, 495] width 1588 height 1588
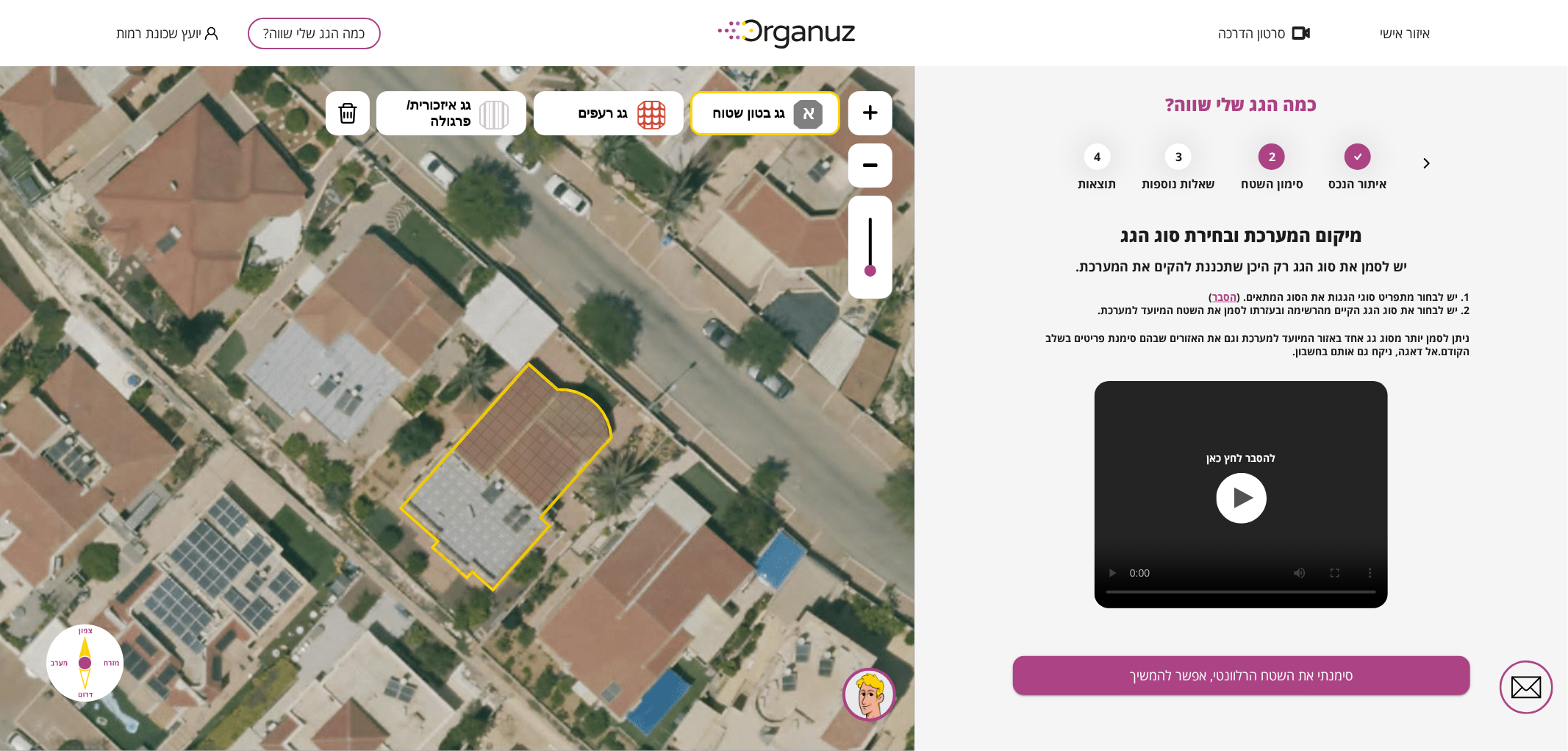
click at [869, 115] on icon at bounding box center [870, 112] width 15 height 15
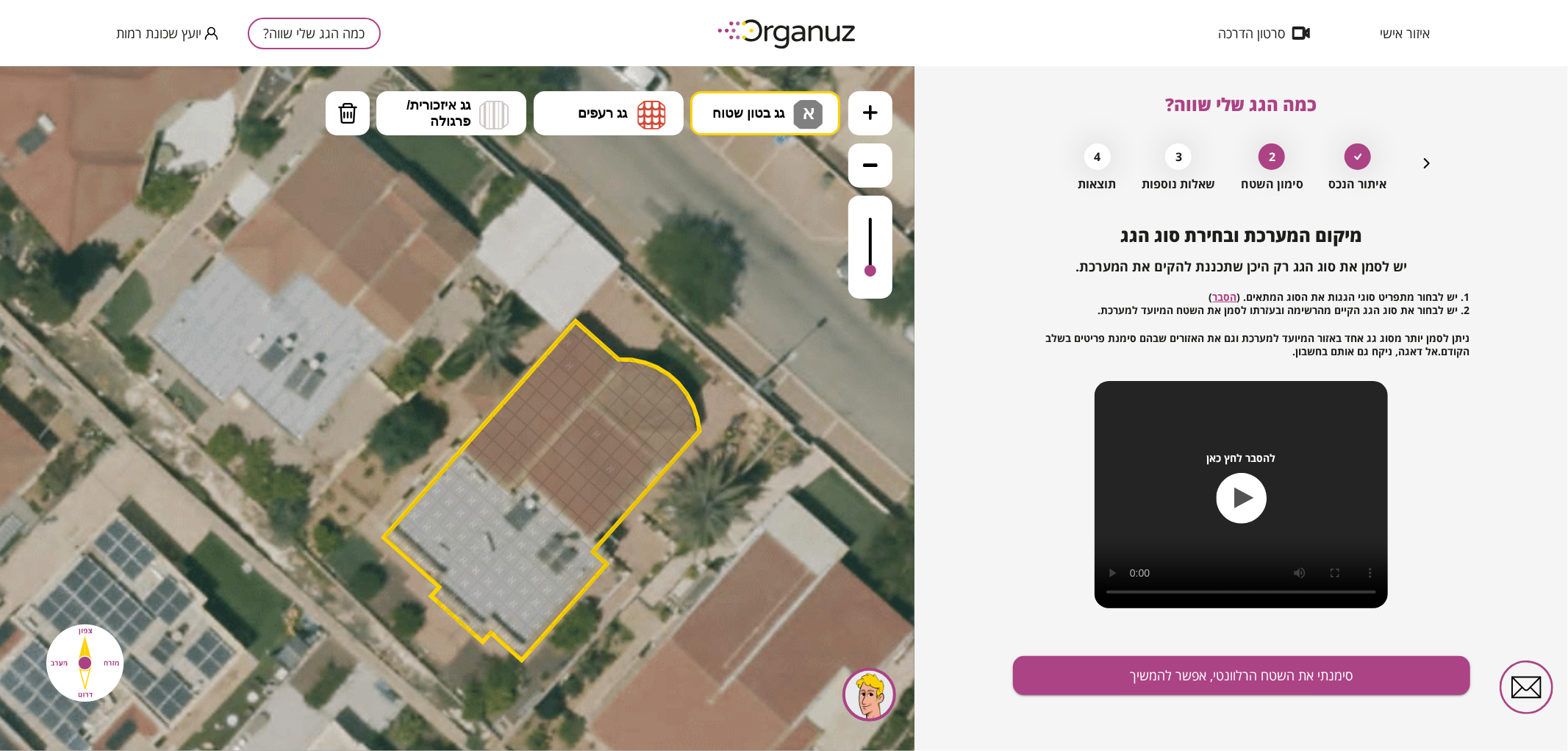
drag, startPoint x: 700, startPoint y: 259, endPoint x: 722, endPoint y: 223, distance: 42.2
click at [722, 223] on icon at bounding box center [521, 484] width 2382 height 2383
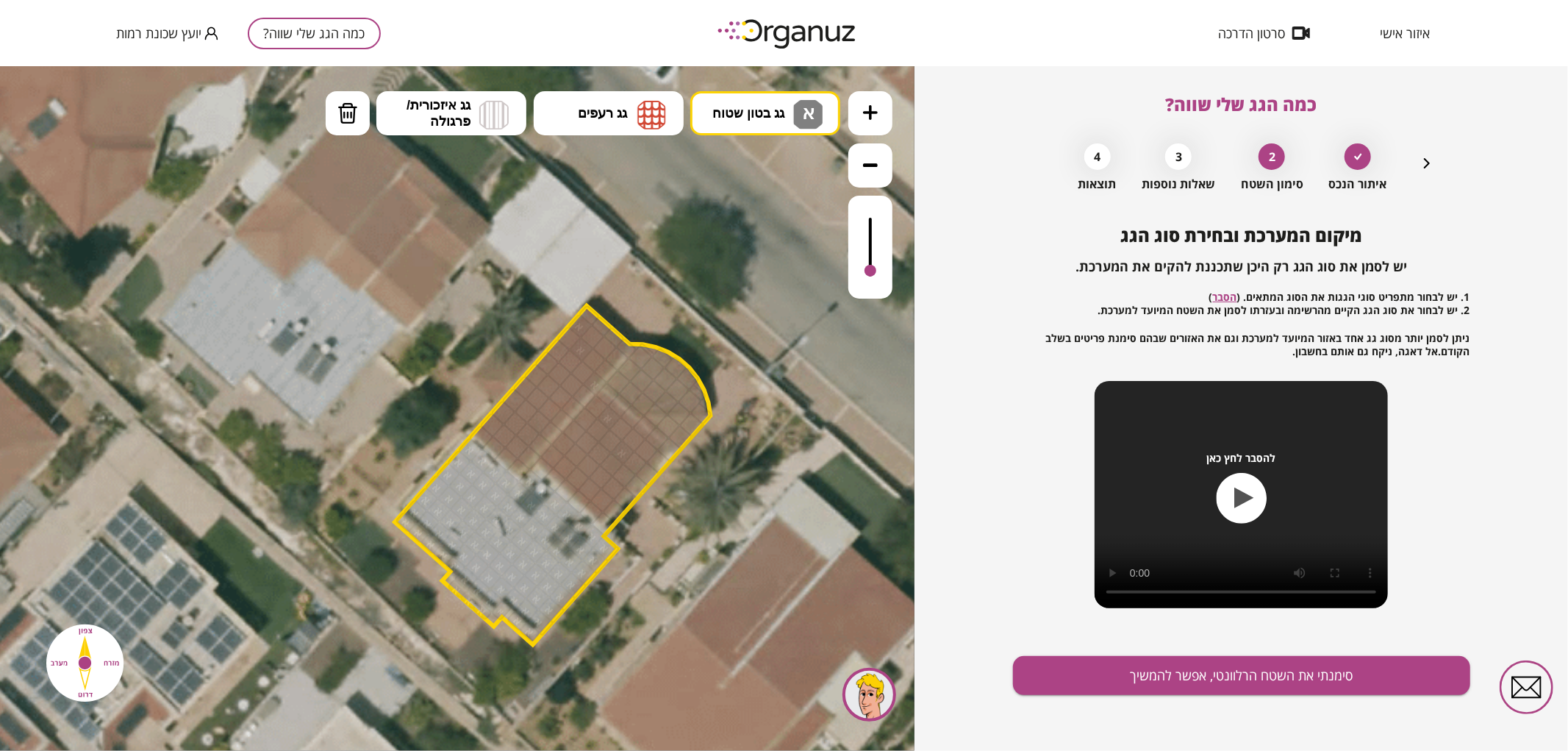
click at [869, 121] on button at bounding box center [870, 112] width 44 height 44
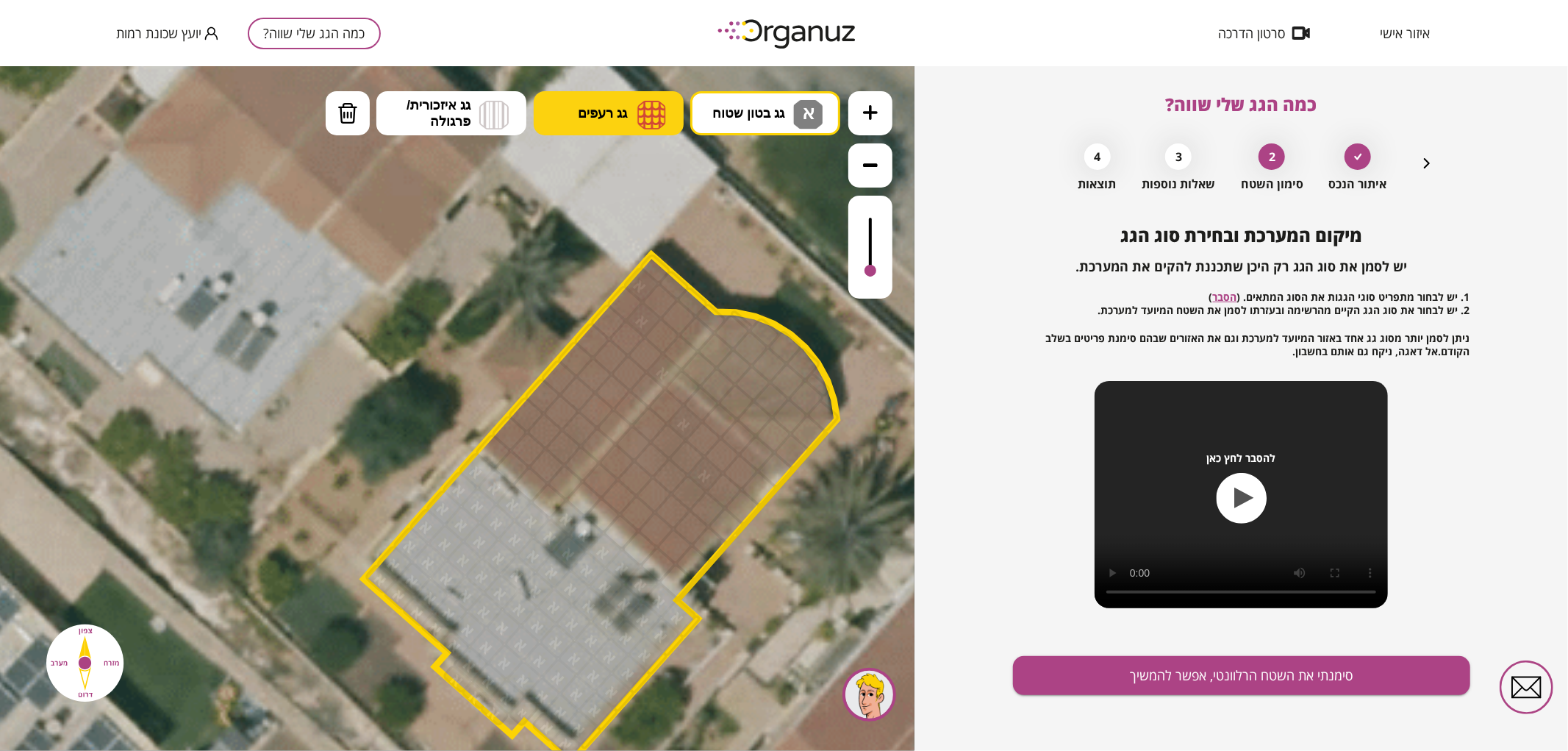
click at [656, 125] on img at bounding box center [652, 114] width 28 height 29
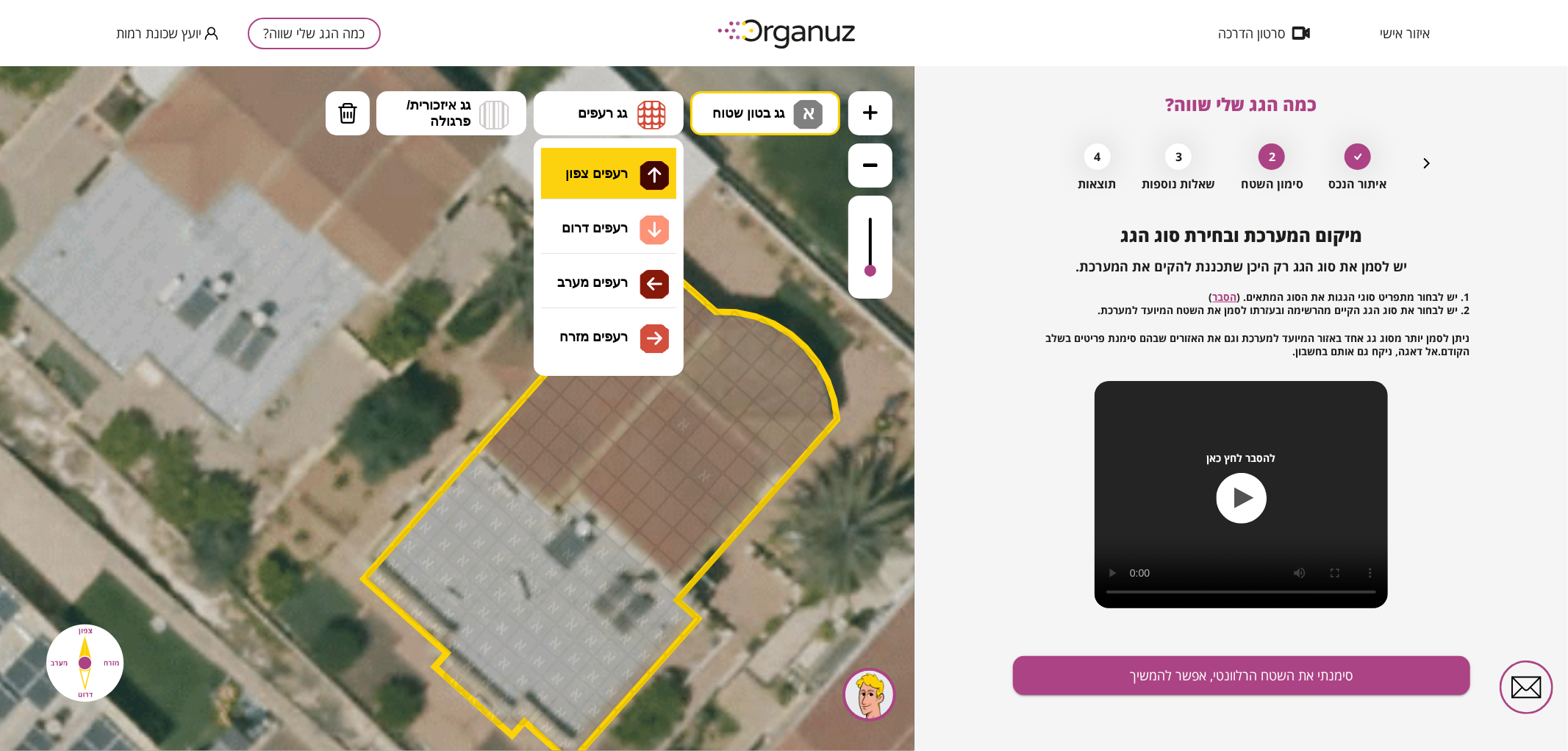
click at [642, 172] on div ".st0 { fill: #FFFFFF; } .st0 { fill: #FFFFFF; }" at bounding box center [457, 407] width 915 height 685
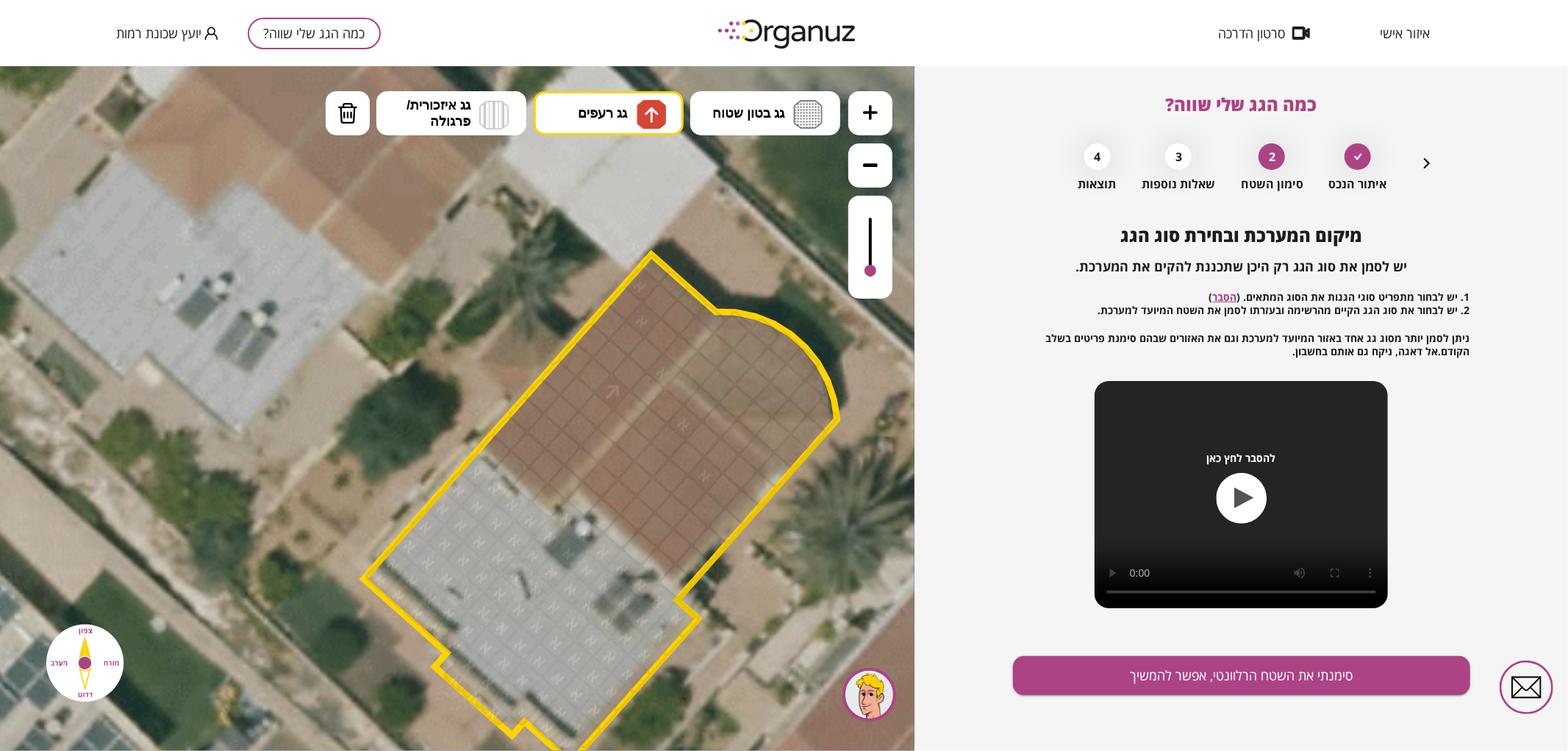
click at [607, 384] on div at bounding box center [613, 392] width 39 height 39
drag, startPoint x: 592, startPoint y: 482, endPoint x: 676, endPoint y: 507, distance: 87.6
drag, startPoint x: 351, startPoint y: 122, endPoint x: 570, endPoint y: 422, distance: 371.4
click at [353, 125] on button "מחיקה" at bounding box center [347, 112] width 44 height 44
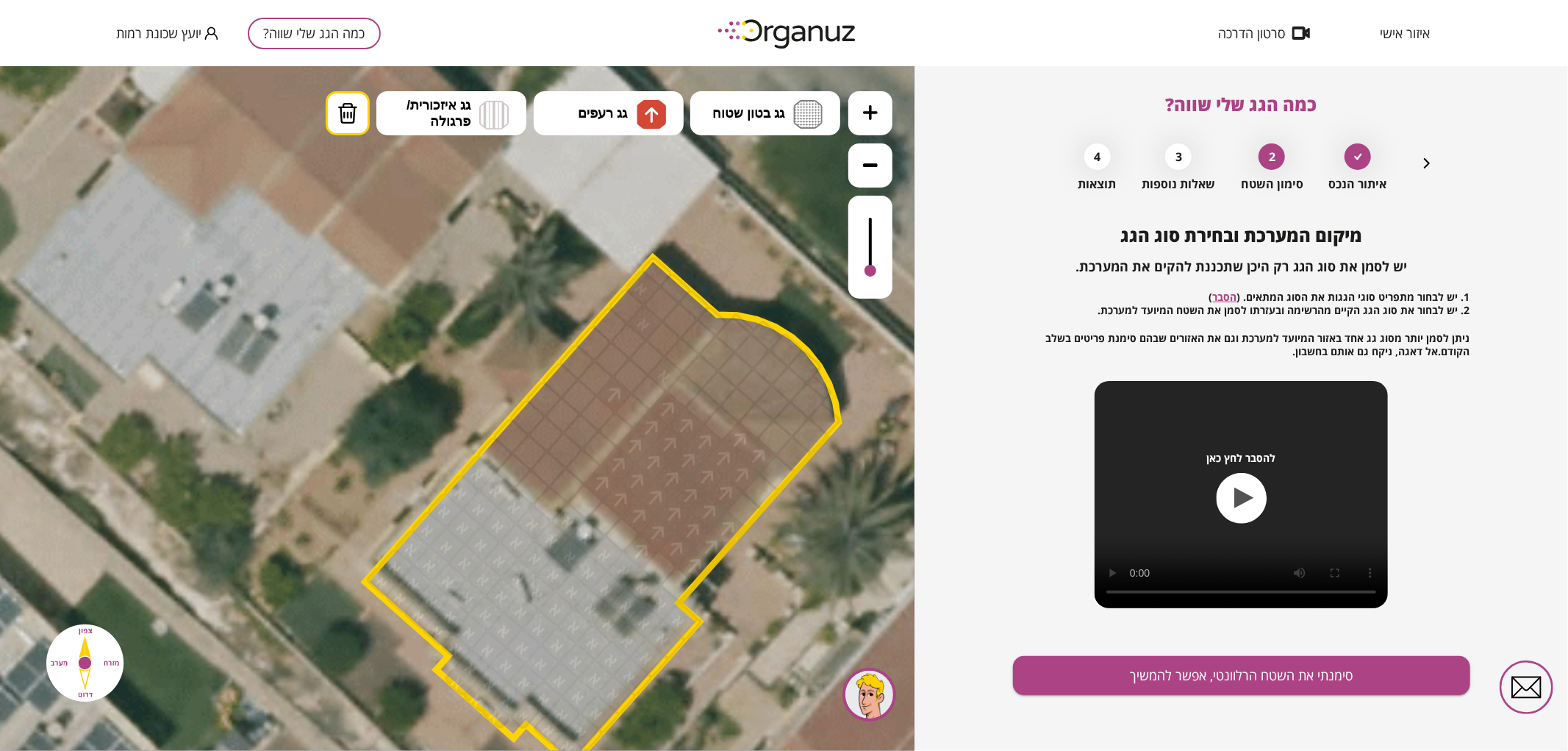
click at [642, 552] on div at bounding box center [642, 551] width 39 height 39
drag, startPoint x: 700, startPoint y: 566, endPoint x: 733, endPoint y: 525, distance: 52.6
drag, startPoint x: 760, startPoint y: 453, endPoint x: 740, endPoint y: 434, distance: 27.6
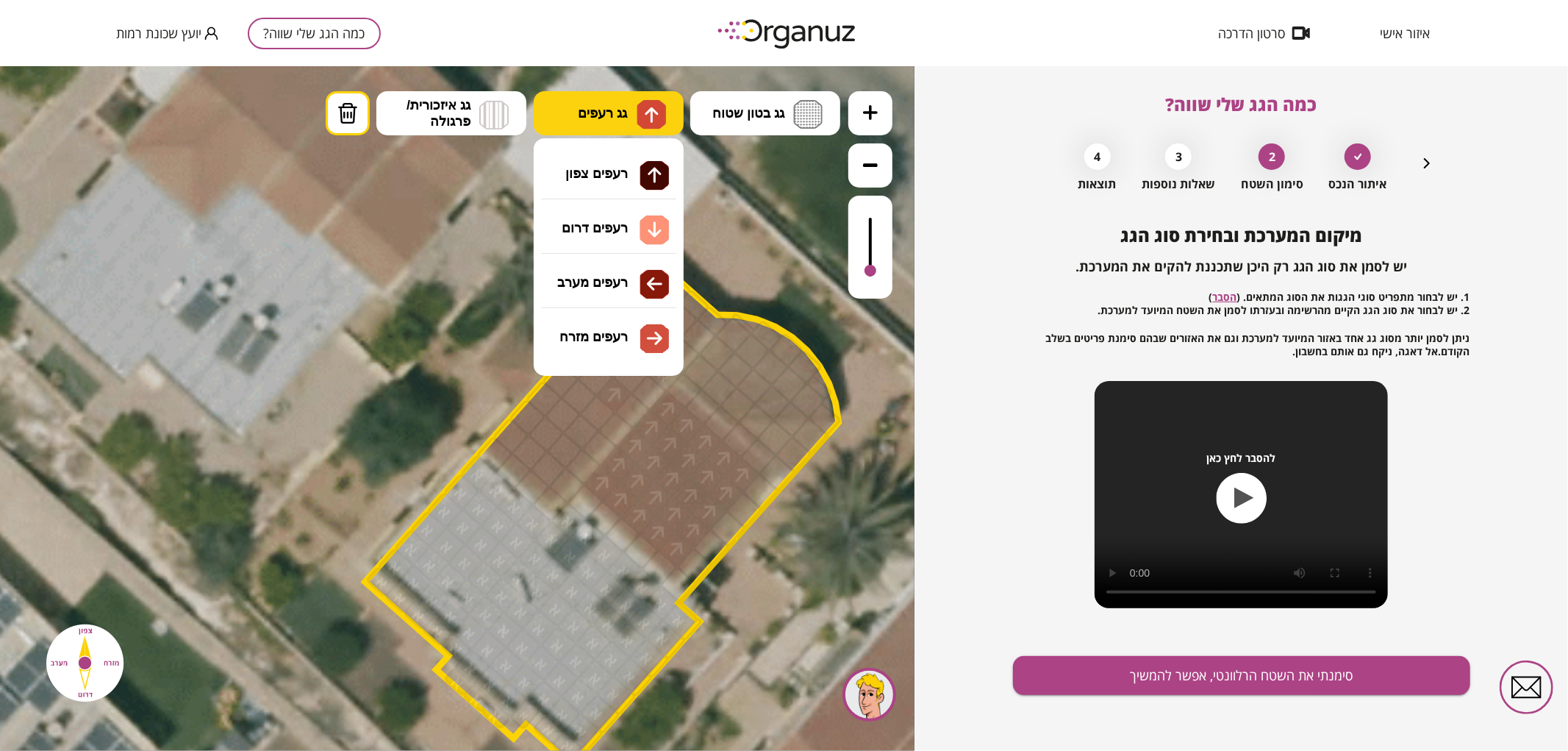
click at [669, 113] on button "גג רעפים" at bounding box center [608, 112] width 150 height 44
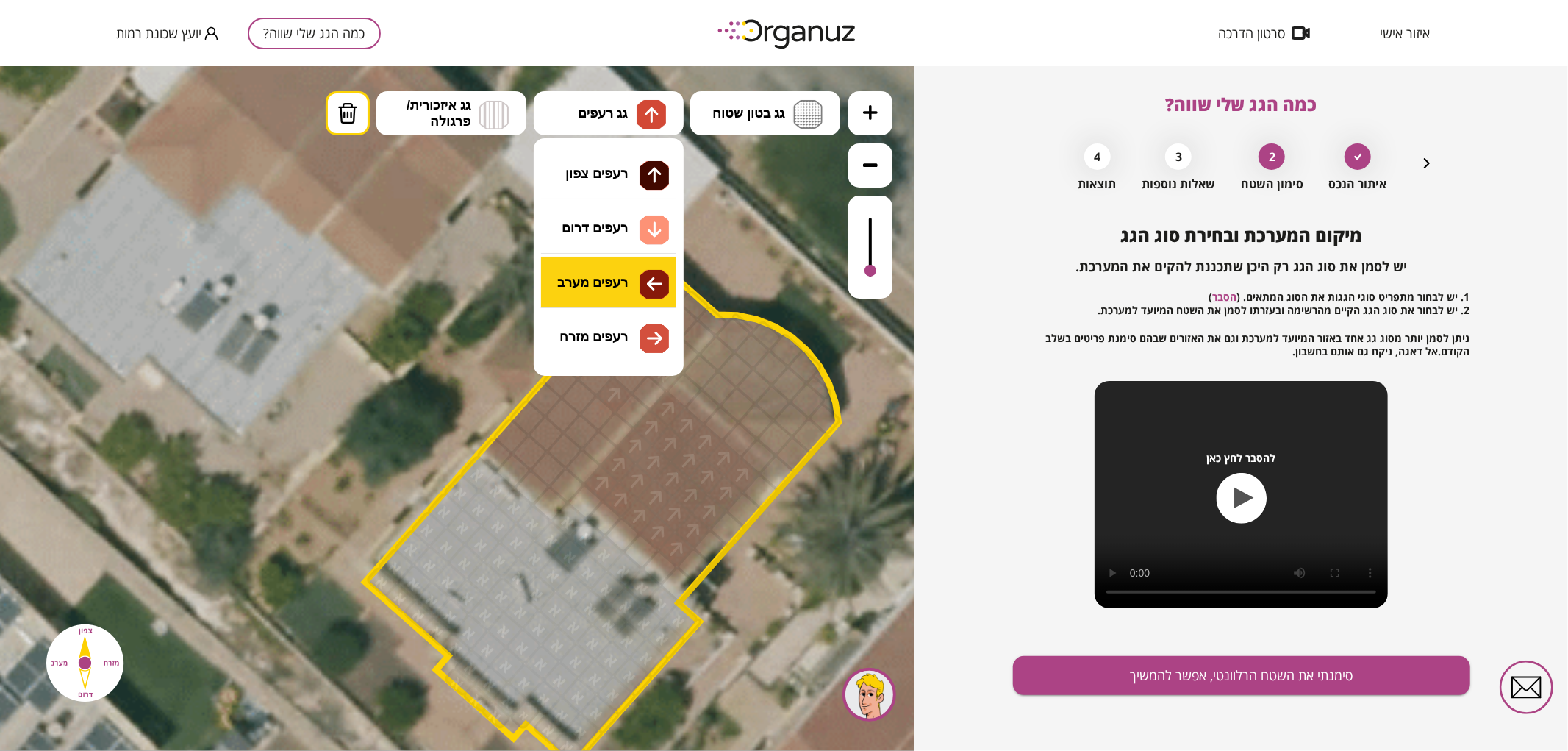
click at [626, 270] on div ".st0 { fill: #FFFFFF; } .st0 { fill: #FFFFFF; }" at bounding box center [457, 407] width 915 height 685
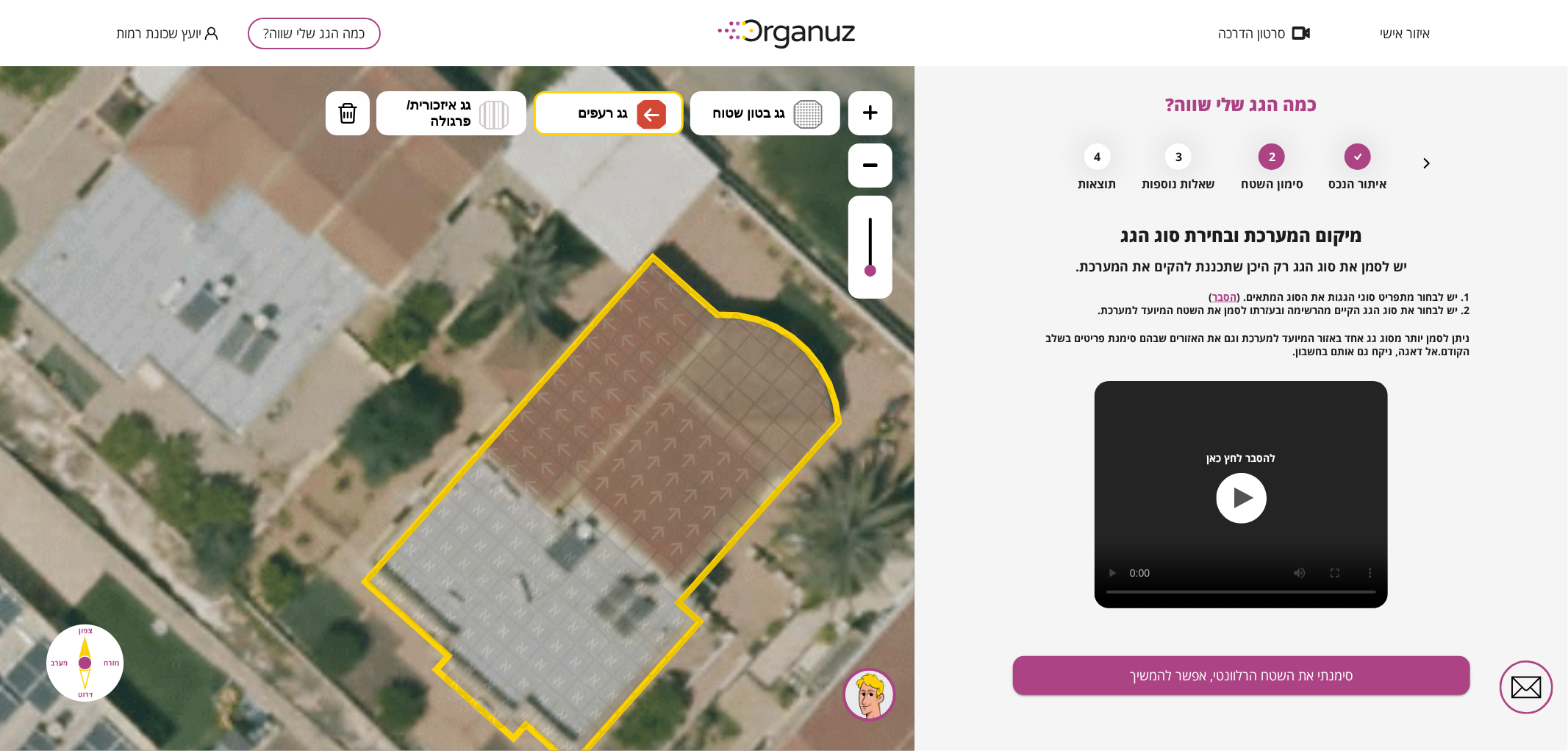
drag, startPoint x: 615, startPoint y: 420, endPoint x: 691, endPoint y: 312, distance: 132.1
drag, startPoint x: 693, startPoint y: 311, endPoint x: 689, endPoint y: 302, distance: 9.8
click at [689, 302] on div at bounding box center [694, 304] width 34 height 33
drag, startPoint x: 557, startPoint y: 493, endPoint x: 706, endPoint y: 324, distance: 225.3
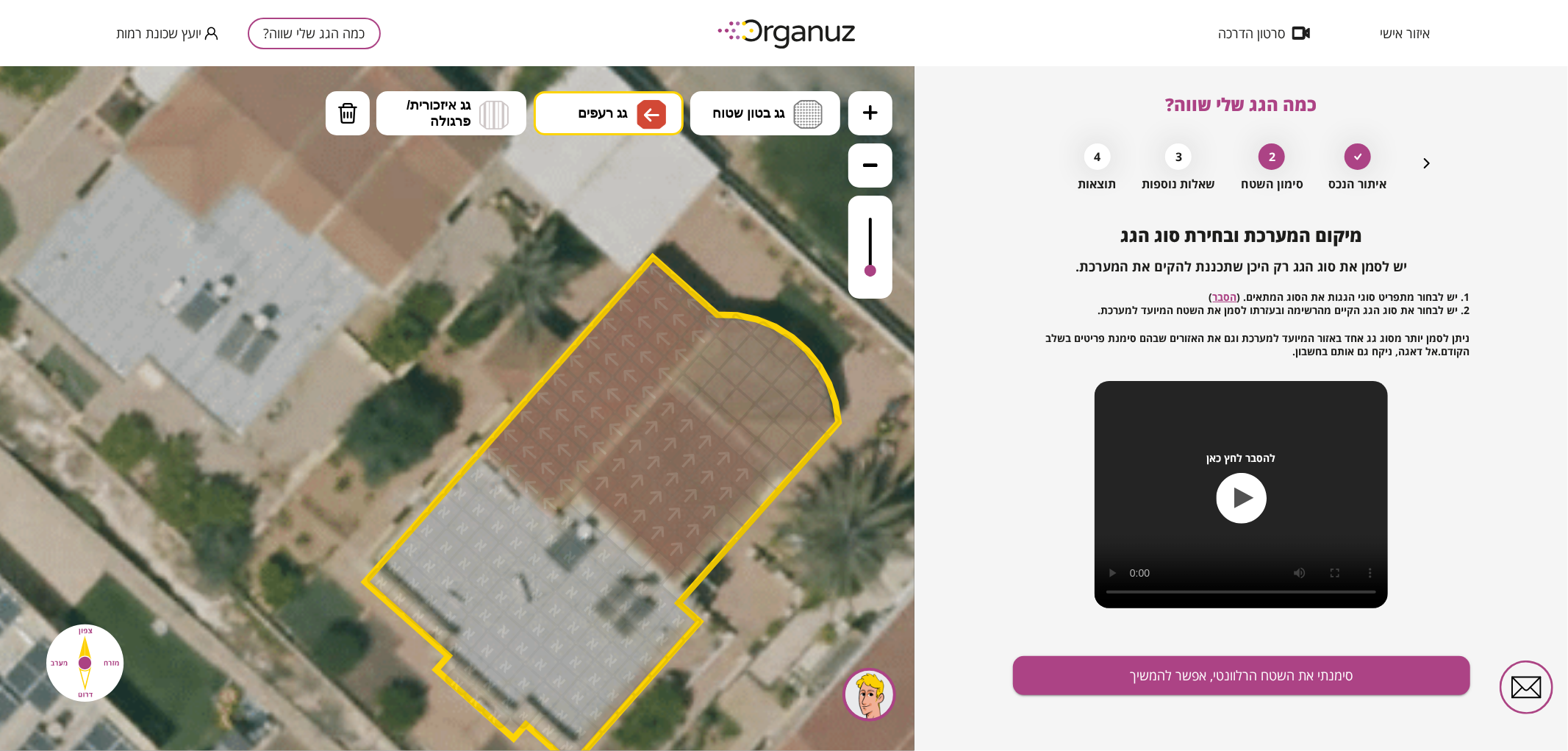
click at [656, 108] on img at bounding box center [652, 113] width 16 height 17
click at [642, 230] on div ".st0 { fill: #FFFFFF; } .st0 { fill: #FFFFFF; }" at bounding box center [457, 407] width 915 height 685
drag, startPoint x: 733, startPoint y: 370, endPoint x: 744, endPoint y: 375, distance: 12.1
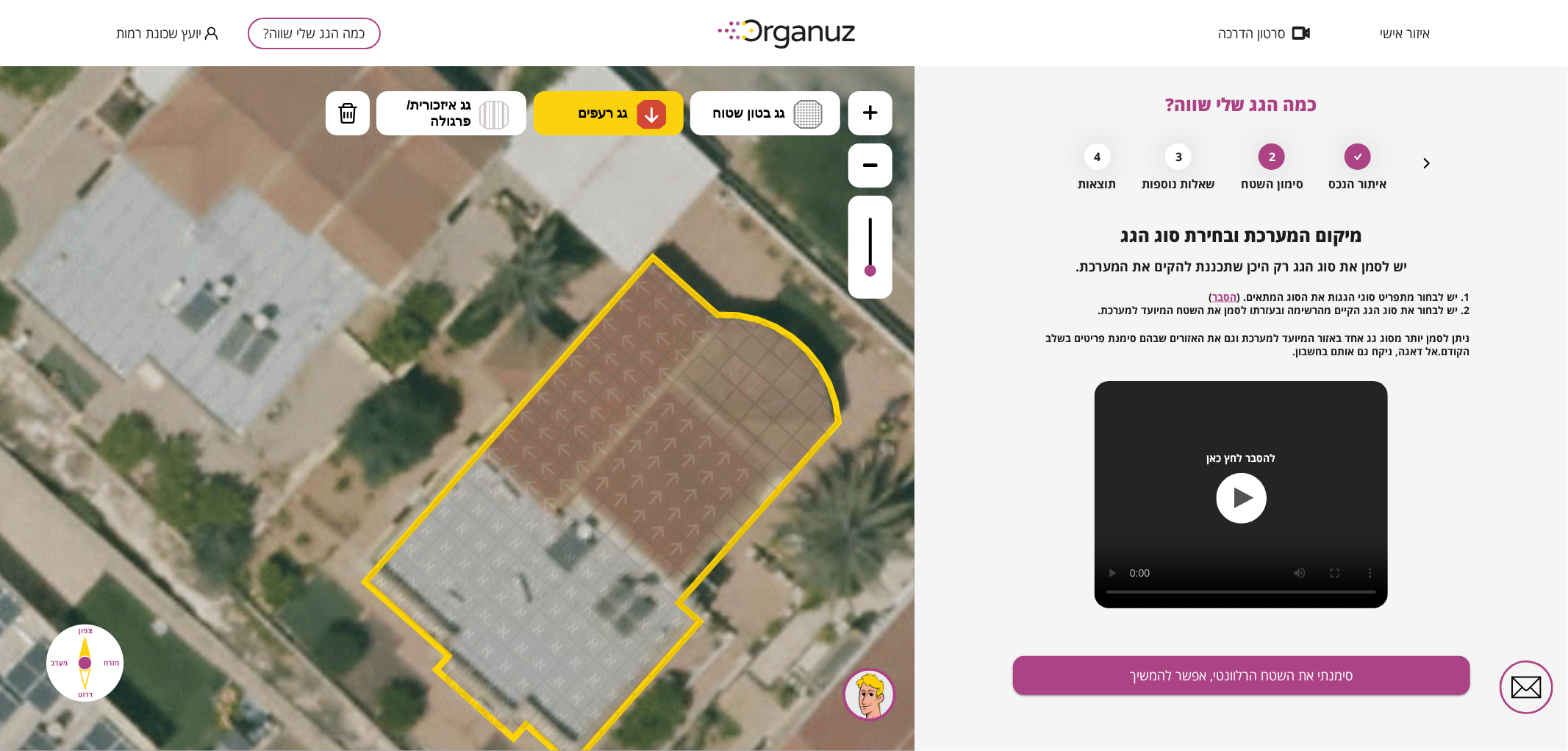
click at [650, 119] on img at bounding box center [652, 113] width 16 height 17
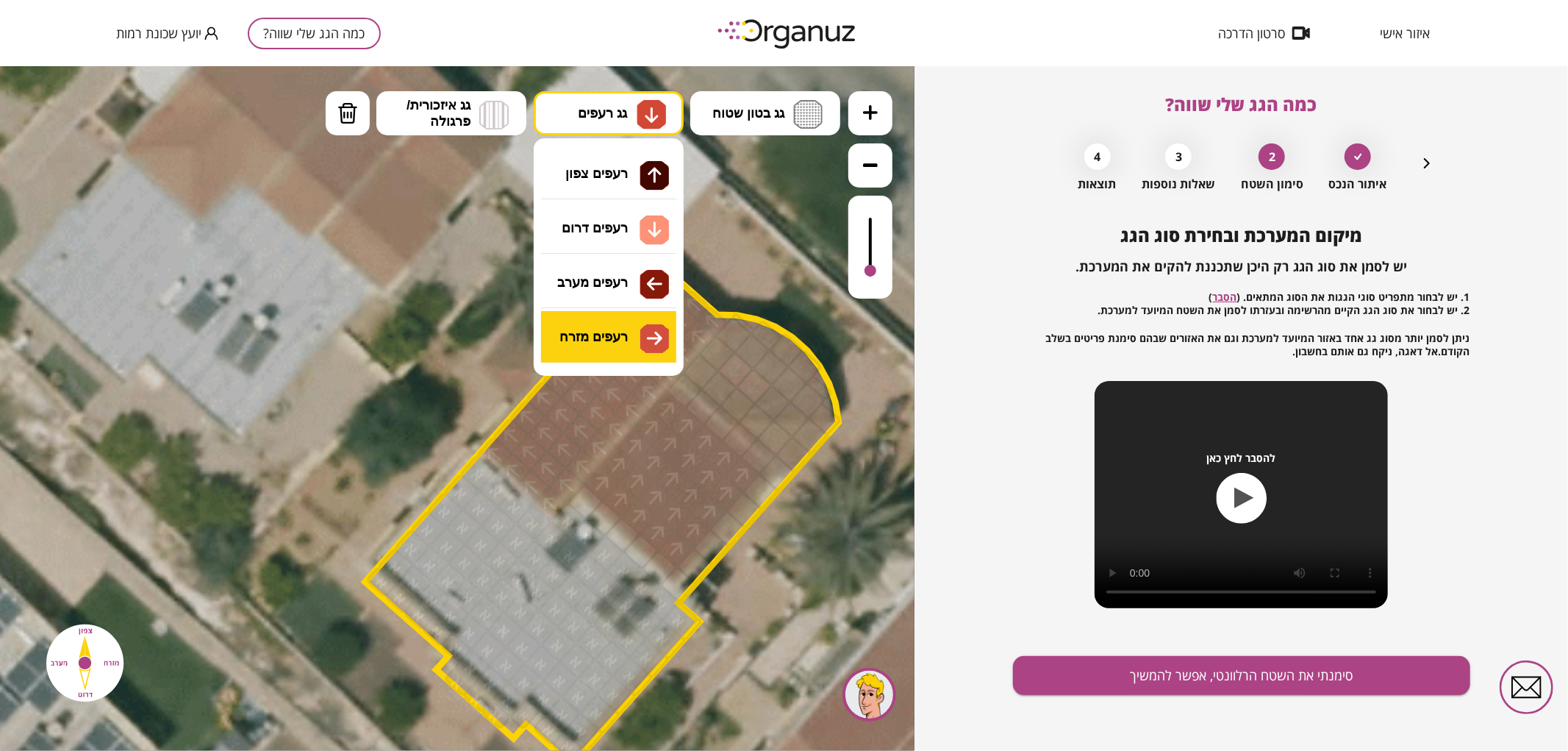
click at [650, 348] on div ".st0 { fill: #FFFFFF; } .st0 { fill: #FFFFFF; }" at bounding box center [457, 407] width 915 height 685
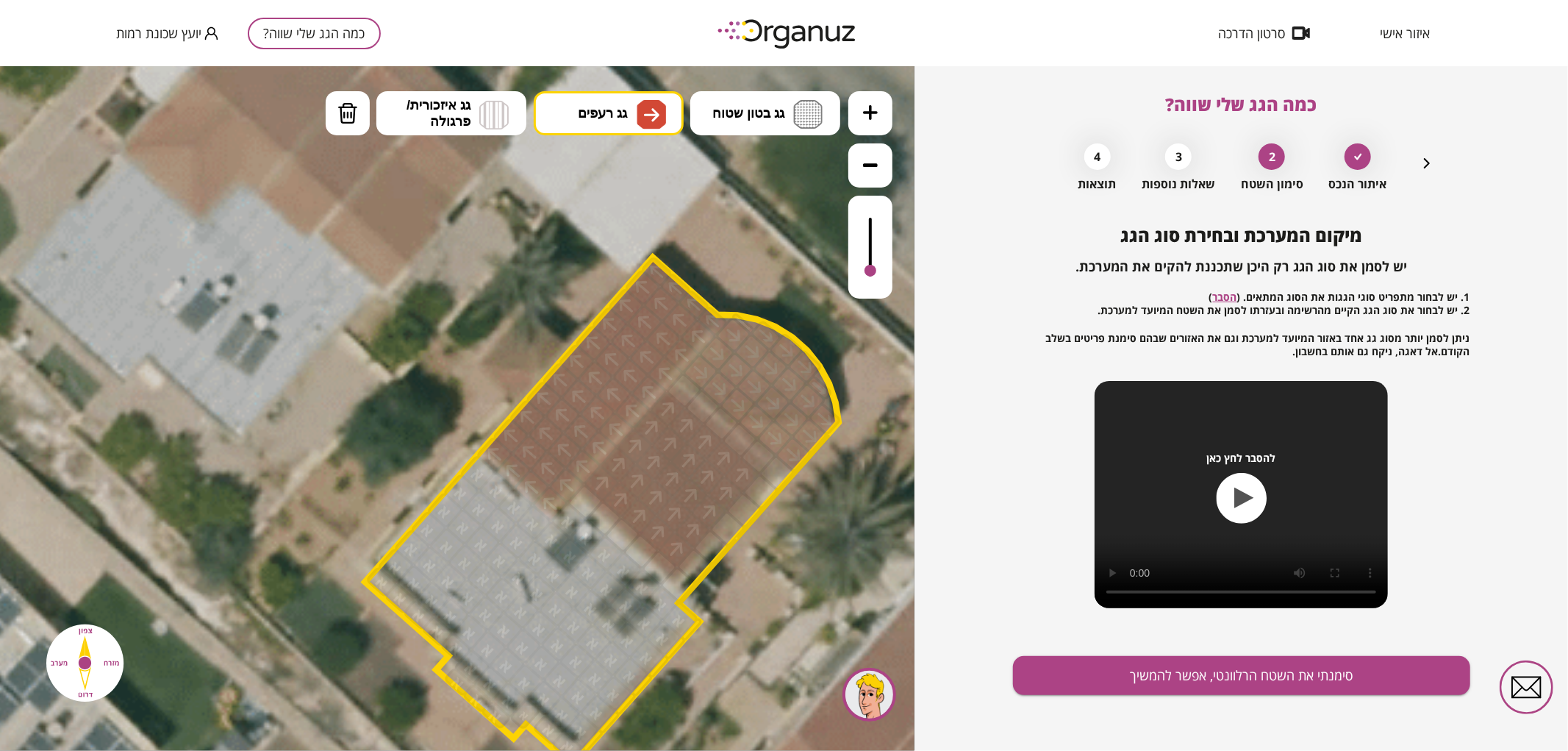
drag, startPoint x: 722, startPoint y: 363, endPoint x: 836, endPoint y: 393, distance: 117.9
click at [834, 406] on div ".st0 { fill: #FFFFFF; } .st0 { fill: #FFFFFF; }" at bounding box center [573, 501] width 3573 height 3574
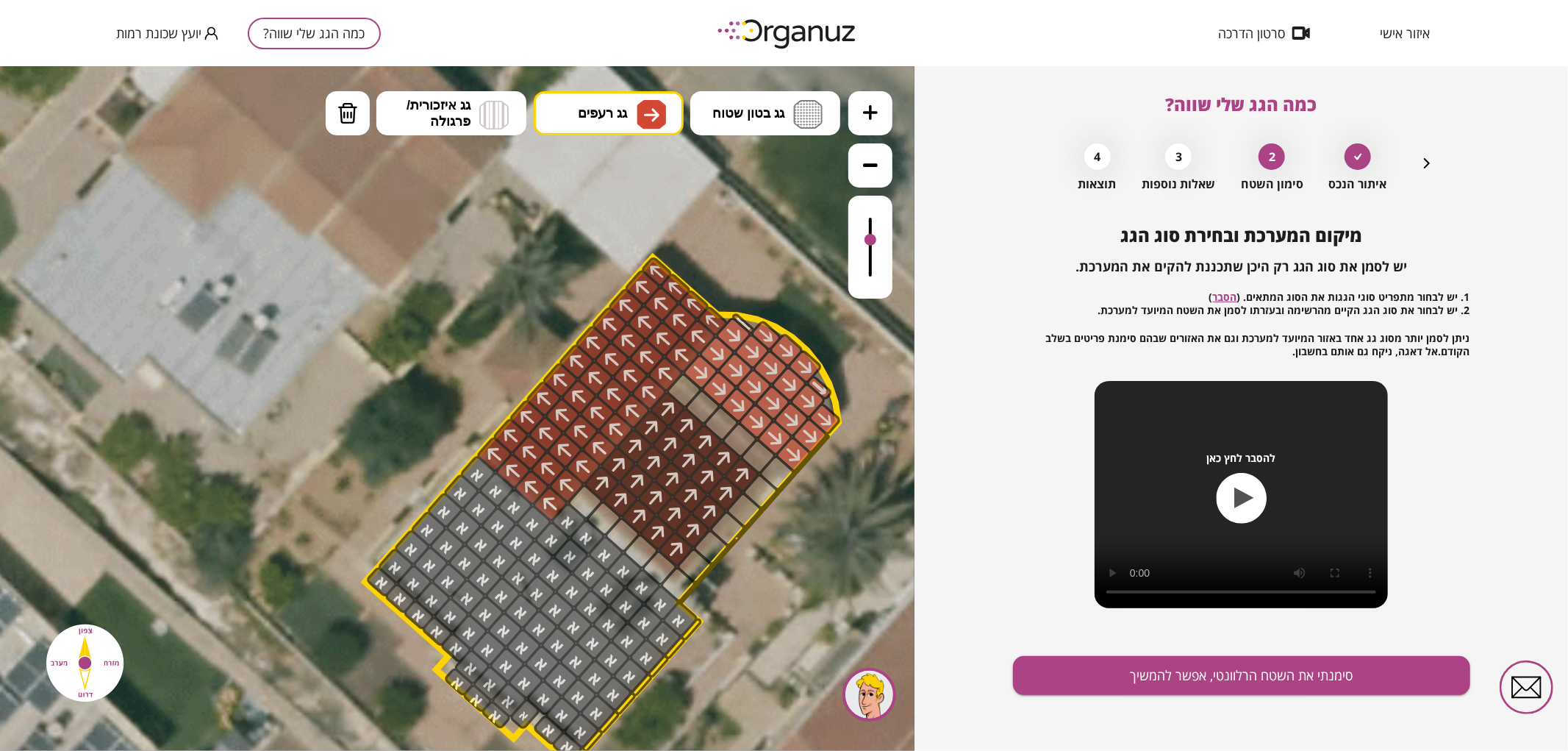
drag, startPoint x: 869, startPoint y: 268, endPoint x: 873, endPoint y: 241, distance: 27.3
click at [873, 241] on div at bounding box center [870, 239] width 12 height 12
click at [1361, 671] on button "סימנתי את השטח הרלוונטי, אפשר להמשיך" at bounding box center [1242, 676] width 458 height 39
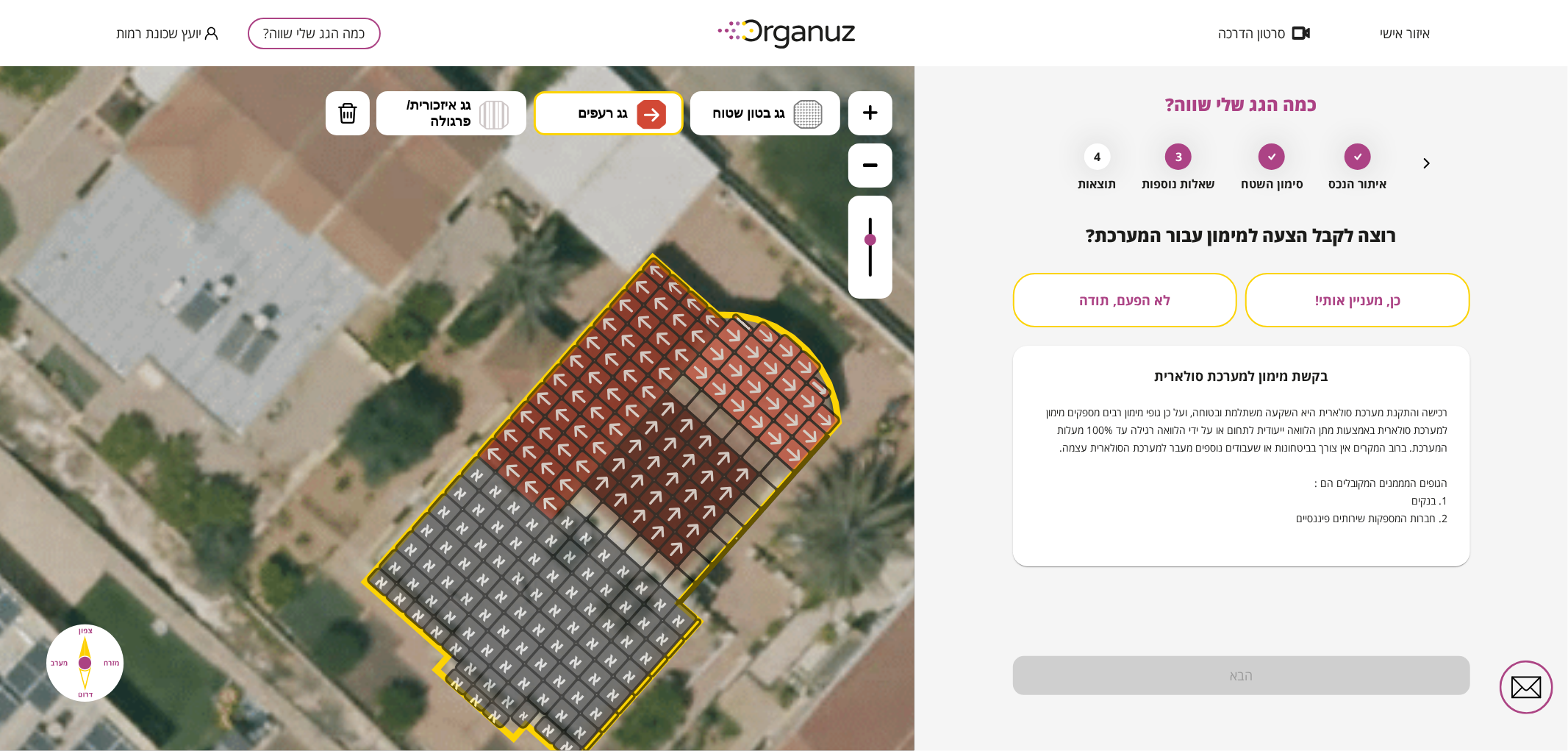
drag, startPoint x: 1151, startPoint y: 296, endPoint x: 1174, endPoint y: 388, distance: 94.8
click at [1151, 296] on button "לא הפעם, תודה" at bounding box center [1125, 300] width 225 height 54
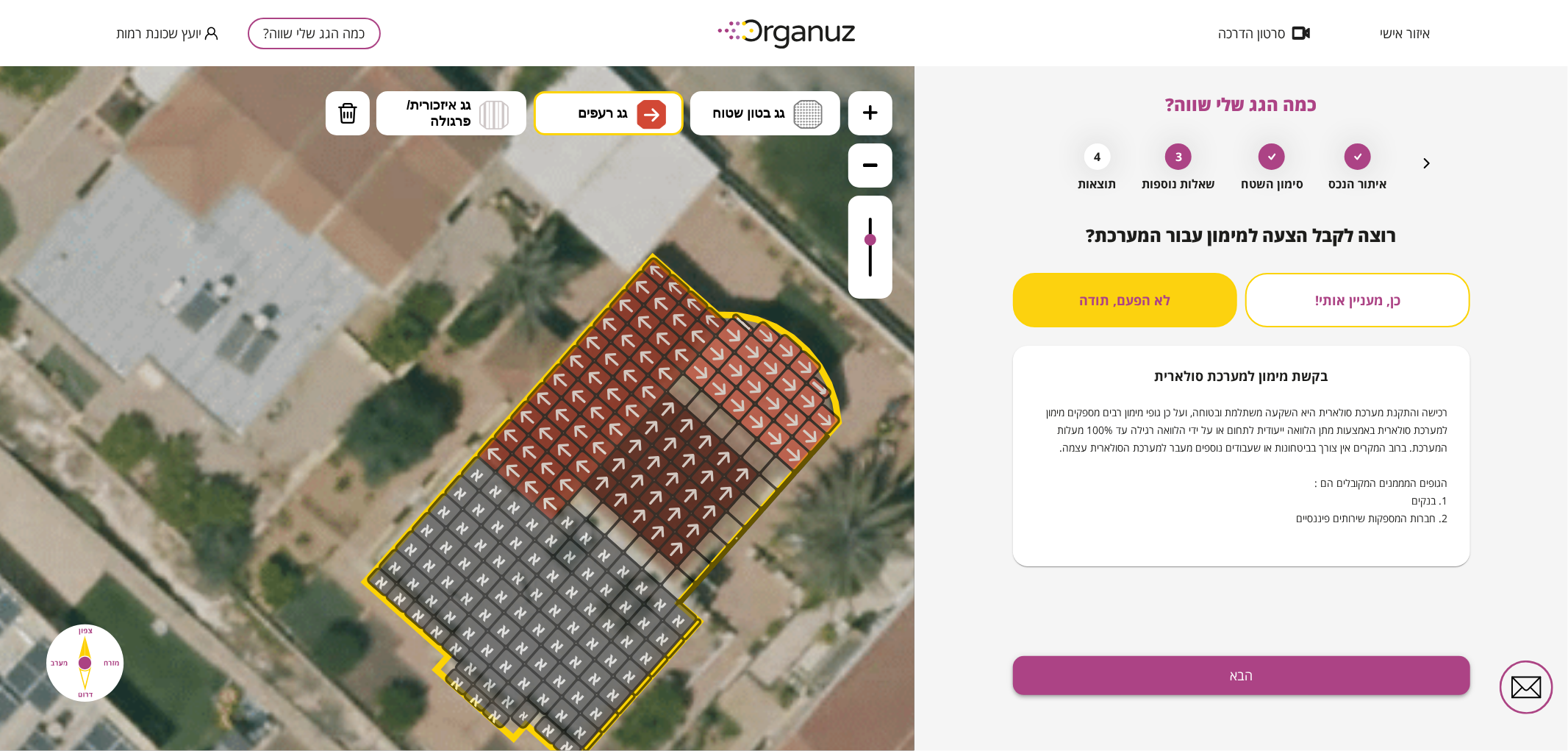
click at [1240, 667] on button "הבא" at bounding box center [1242, 676] width 458 height 39
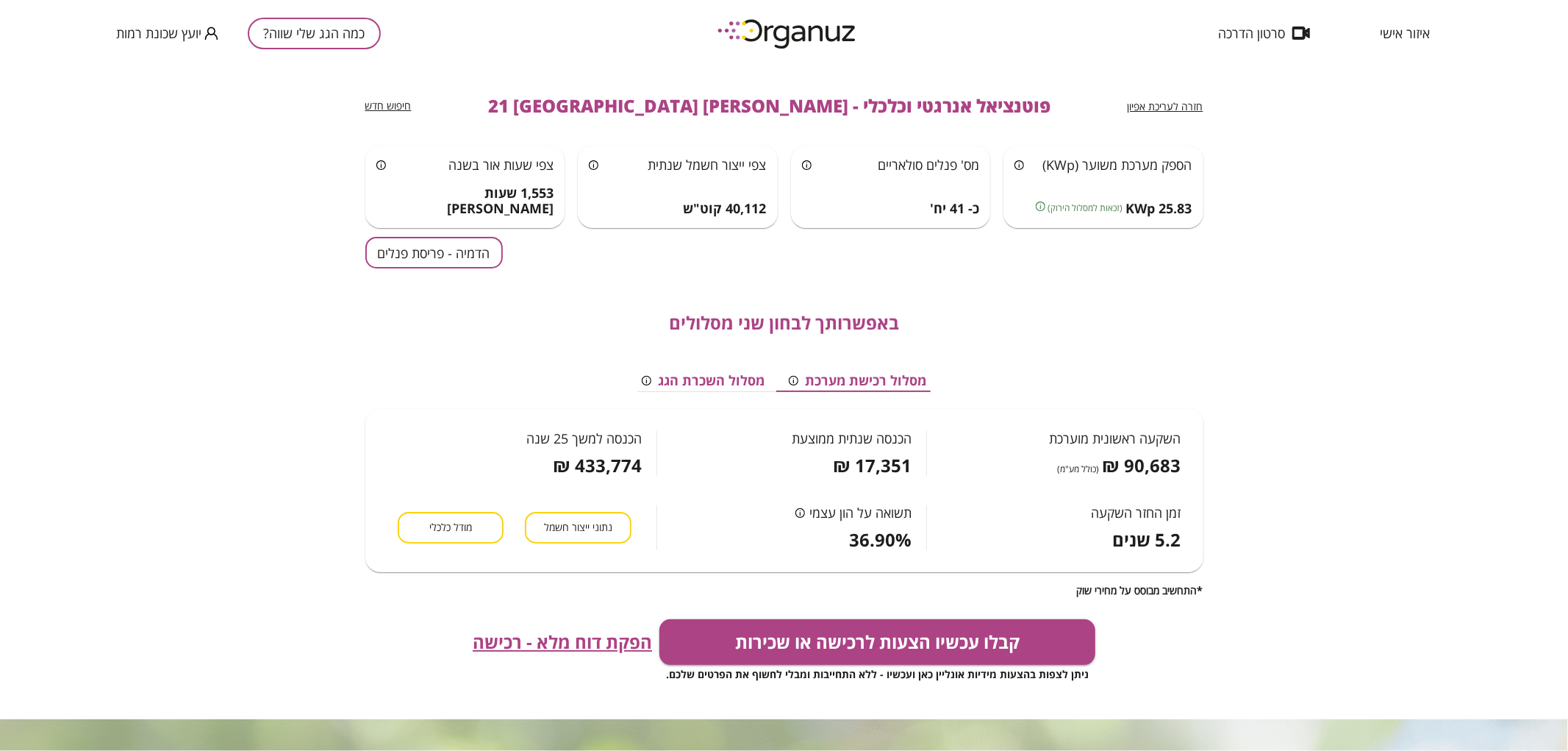
click at [450, 259] on button "הדמיה - פריסת פנלים" at bounding box center [435, 253] width 138 height 31
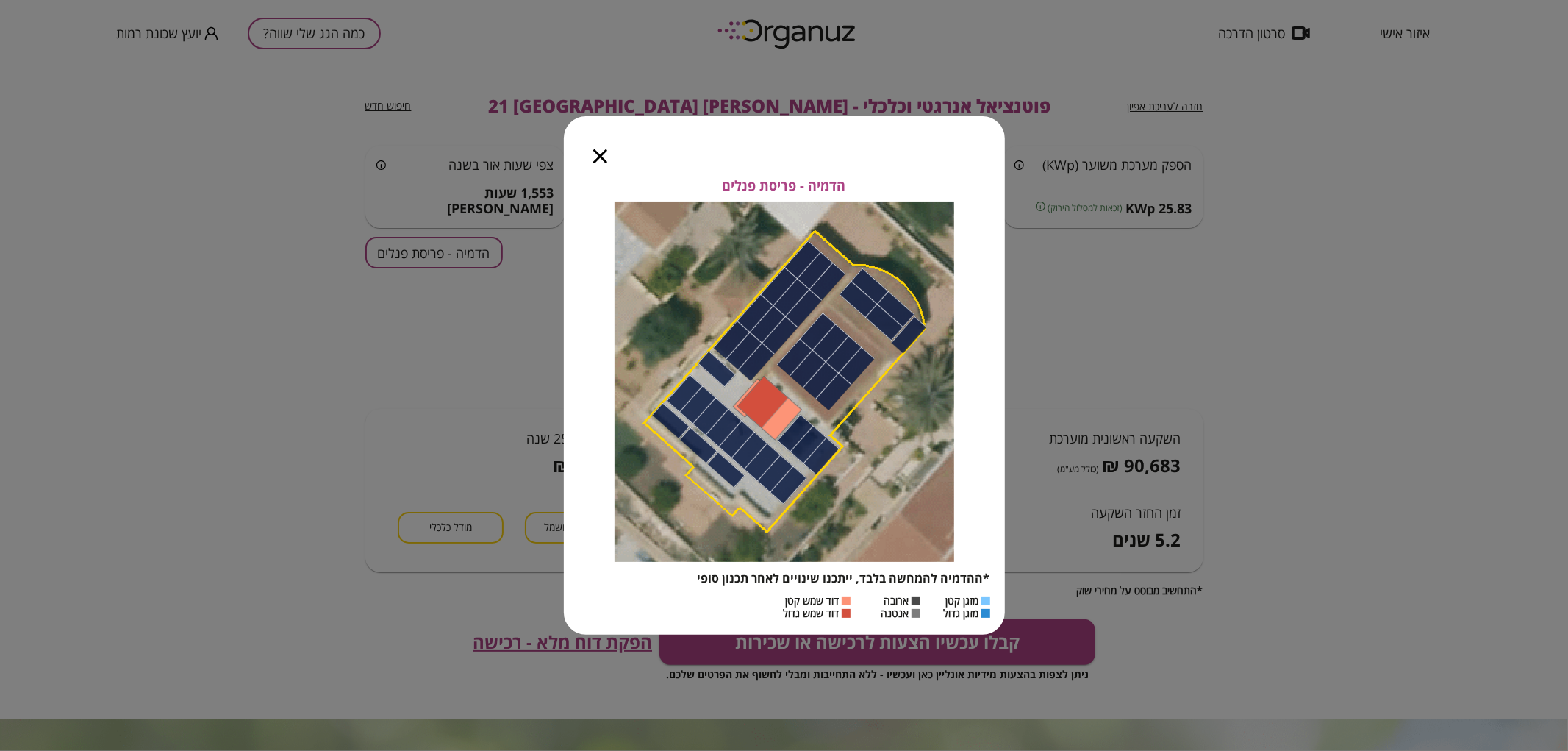
click at [608, 160] on div at bounding box center [600, 146] width 73 height 62
click at [607, 160] on icon "button" at bounding box center [600, 155] width 14 height 14
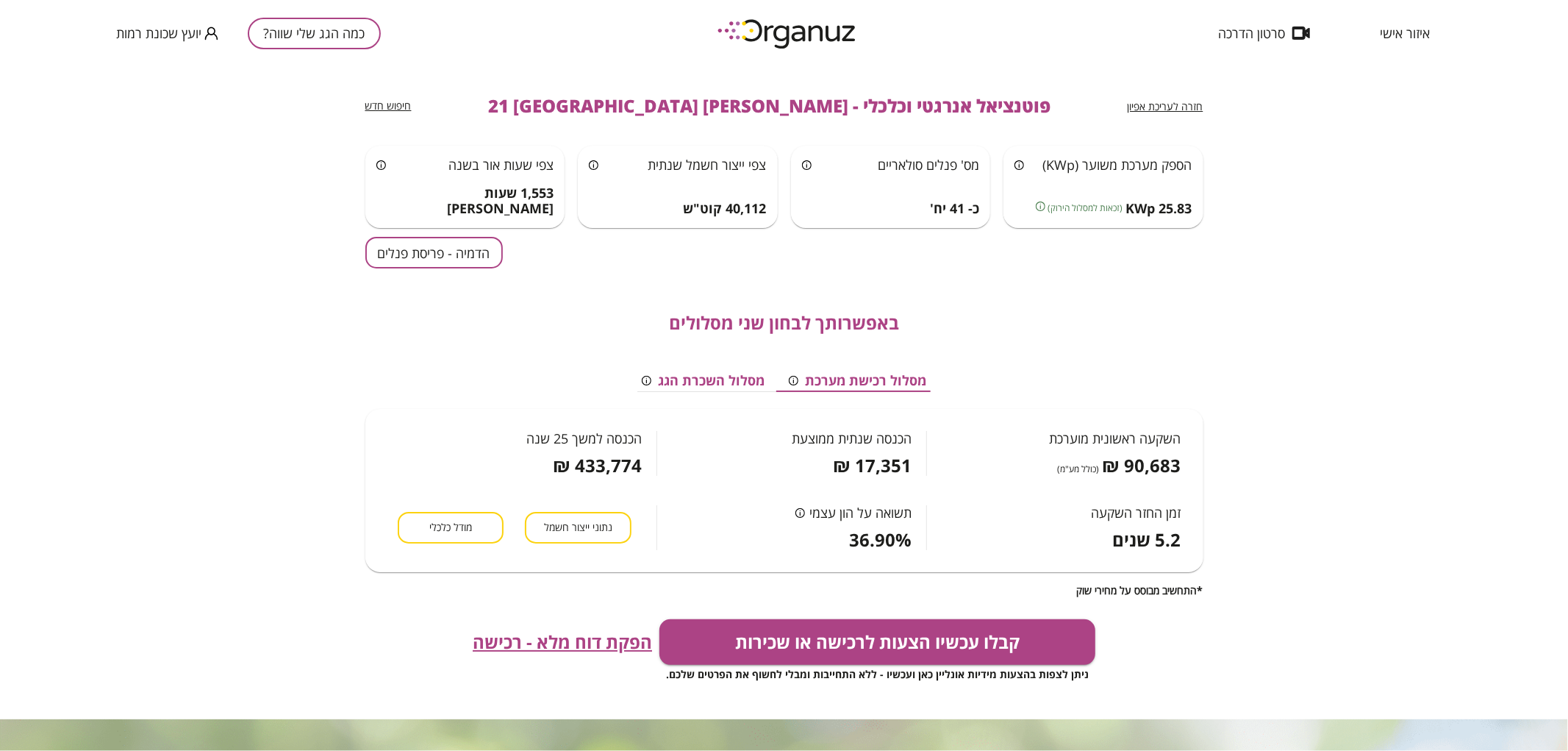
click at [1176, 97] on div "חזרה לעריכת אפיון" at bounding box center [1165, 106] width 75 height 17
click at [1177, 103] on span "חזרה לעריכת אפיון" at bounding box center [1165, 106] width 75 height 14
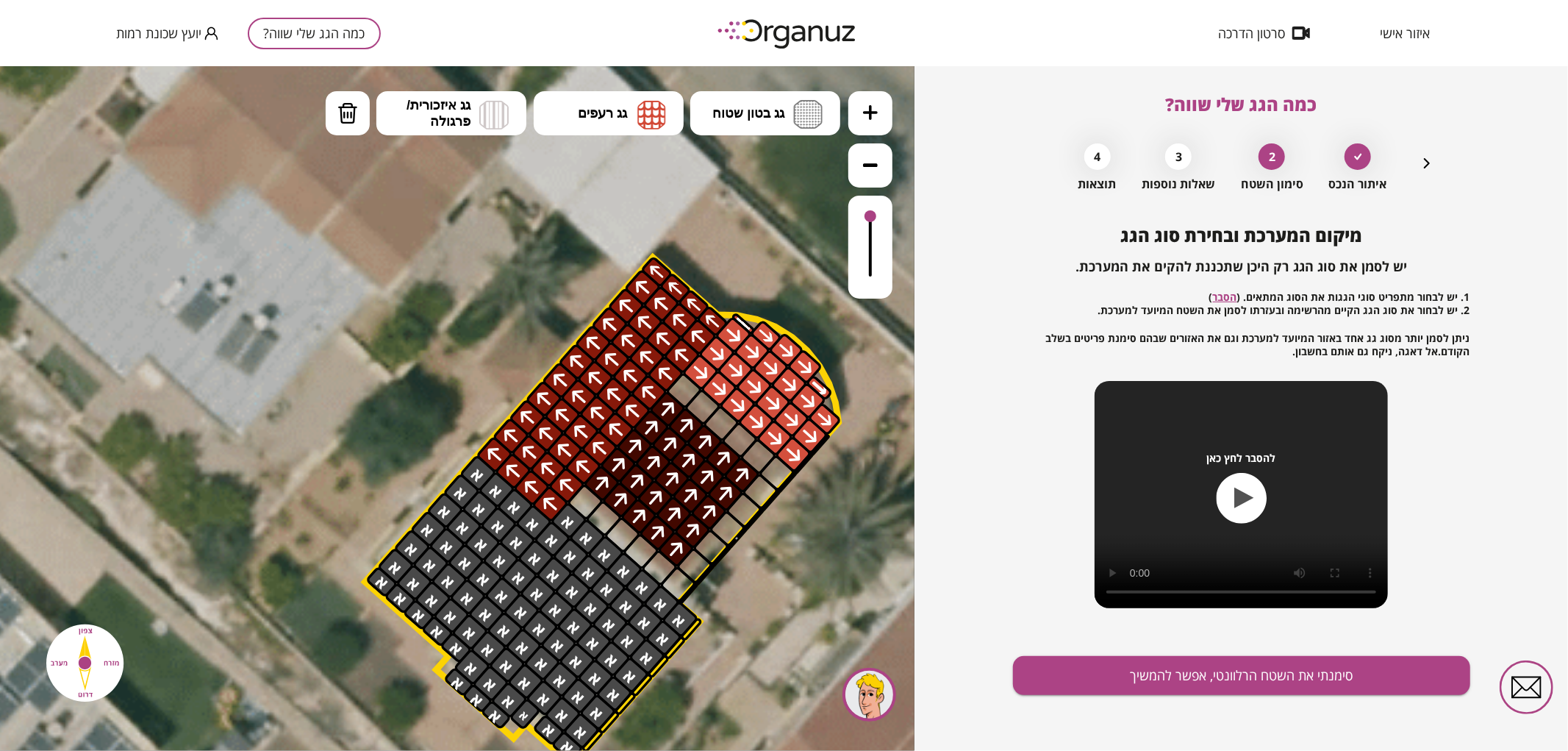
click at [1421, 166] on icon "button" at bounding box center [1426, 163] width 17 height 17
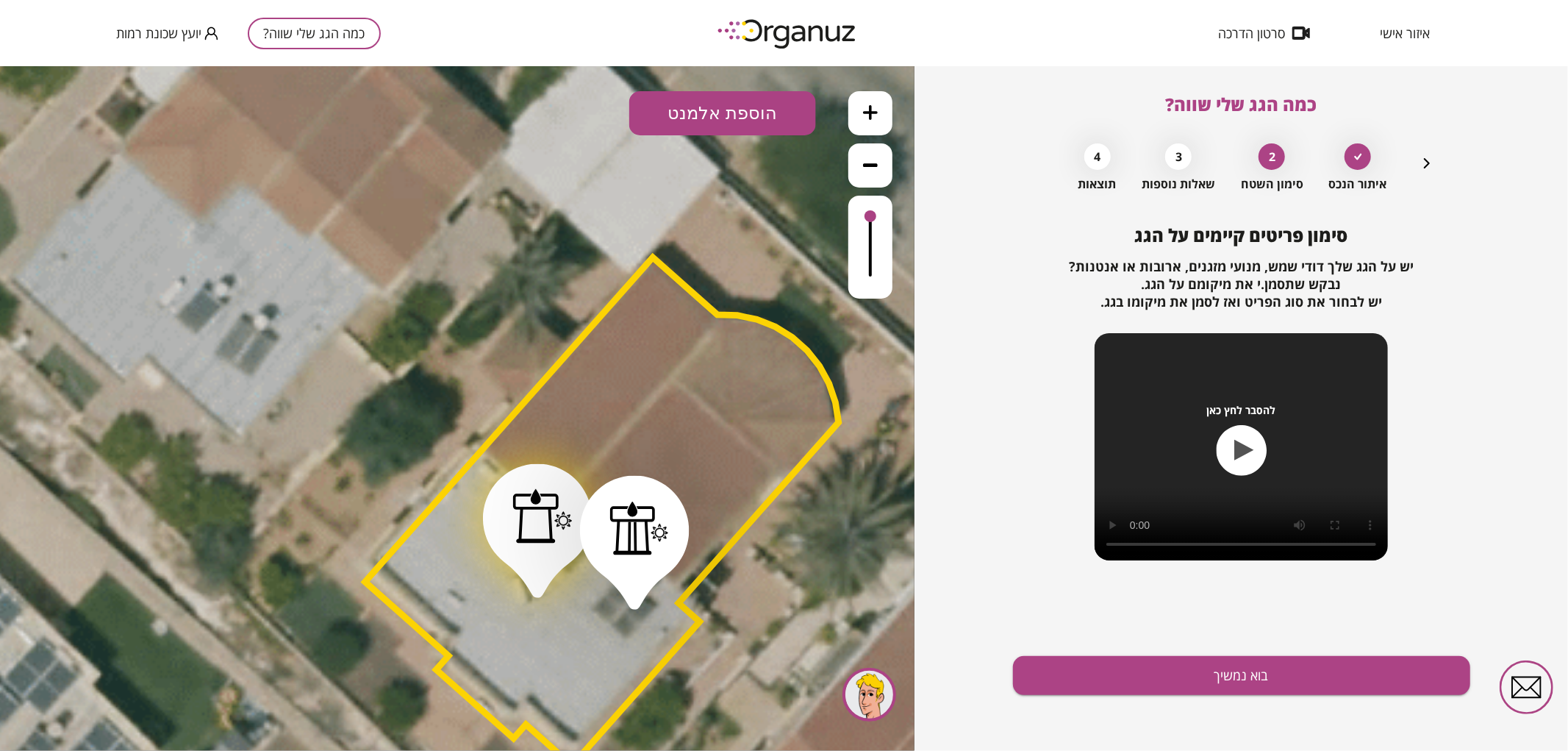
drag, startPoint x: 574, startPoint y: 465, endPoint x: 540, endPoint y: 511, distance: 57.2
click at [540, 511] on div at bounding box center [542, 514] width 60 height 54
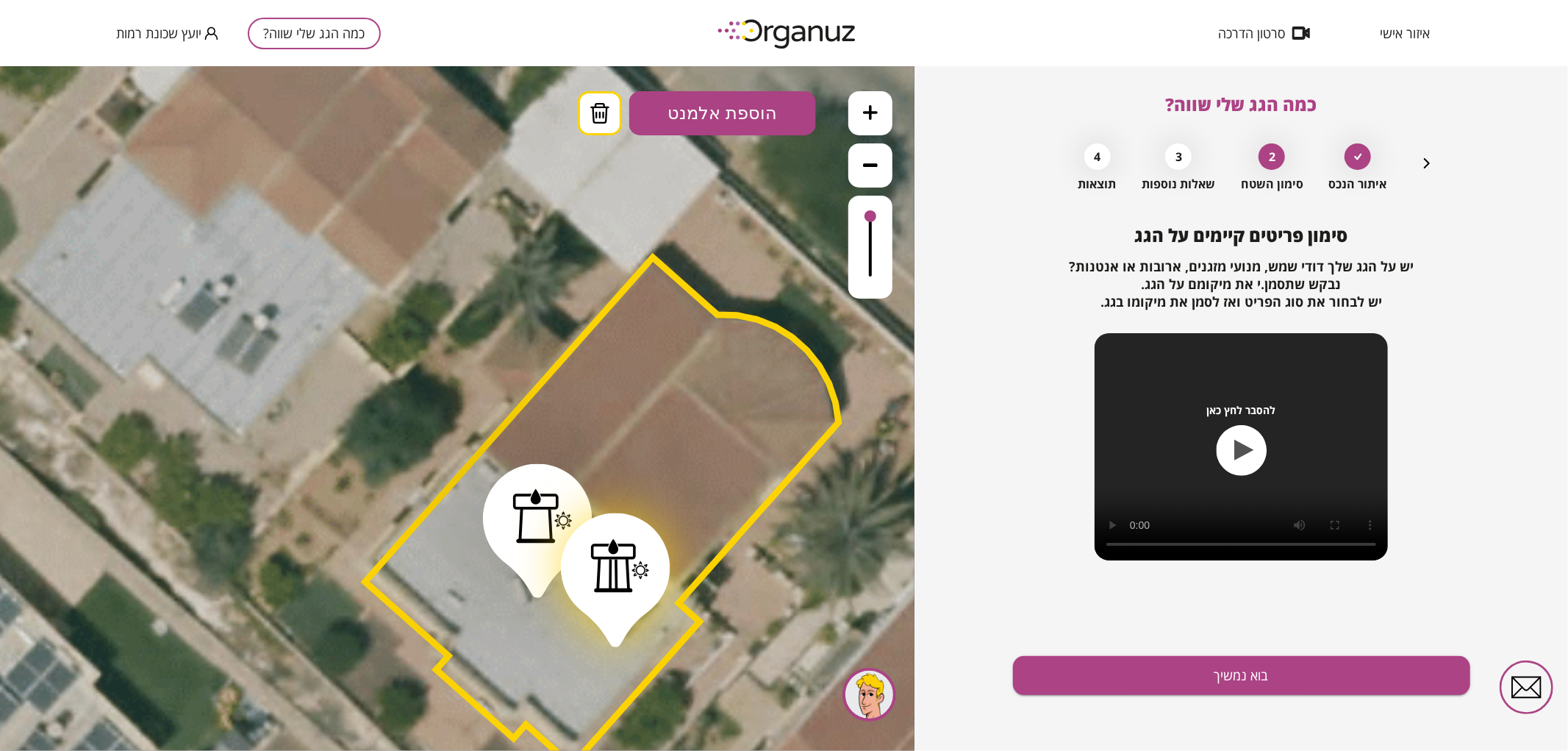
drag, startPoint x: 637, startPoint y: 518, endPoint x: 619, endPoint y: 553, distance: 39.4
click at [619, 553] on div at bounding box center [619, 563] width 60 height 54
click at [1138, 671] on button "בוא נמשיך" at bounding box center [1242, 676] width 458 height 39
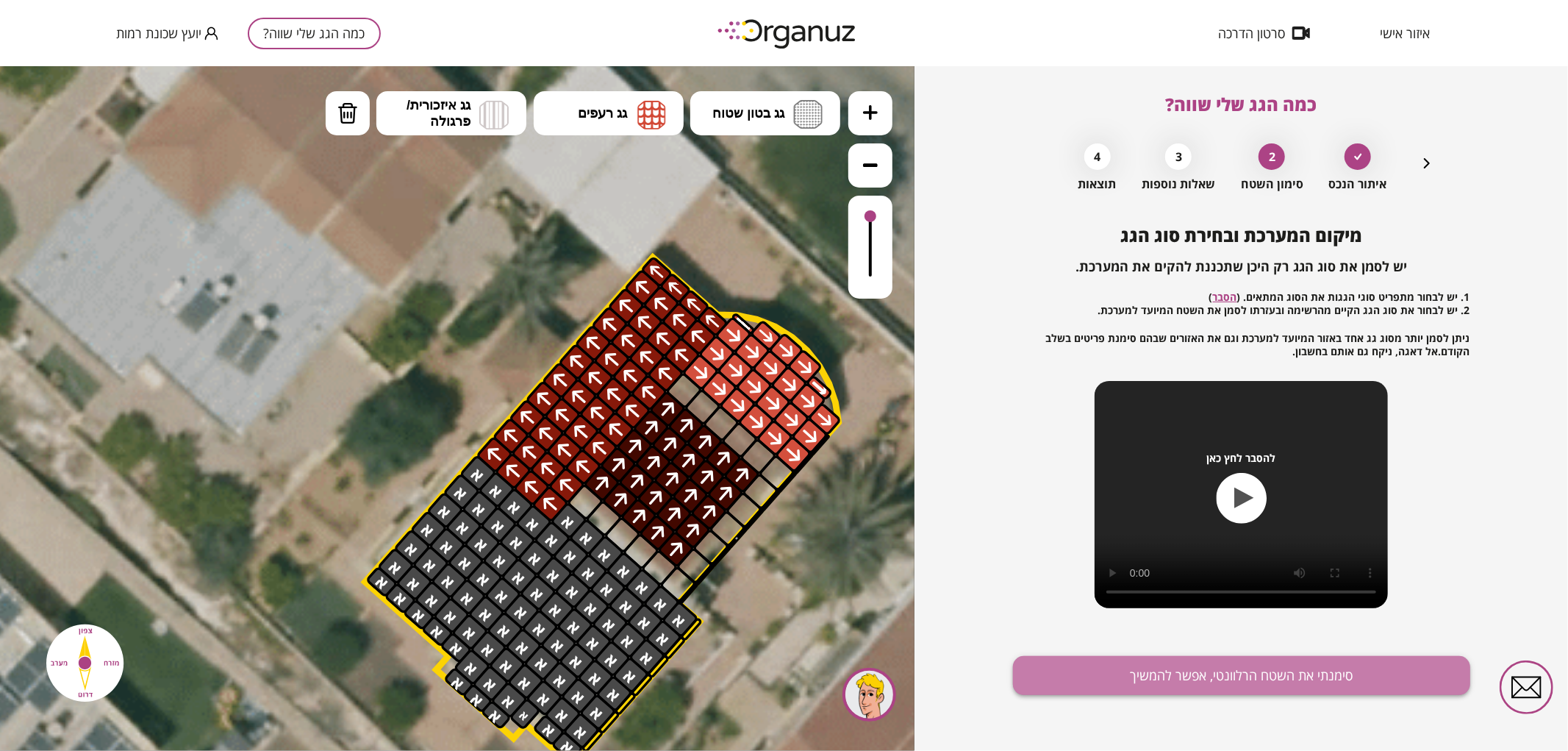
click at [1130, 685] on button "סימנתי את השטח הרלוונטי, אפשר להמשיך" at bounding box center [1242, 676] width 458 height 39
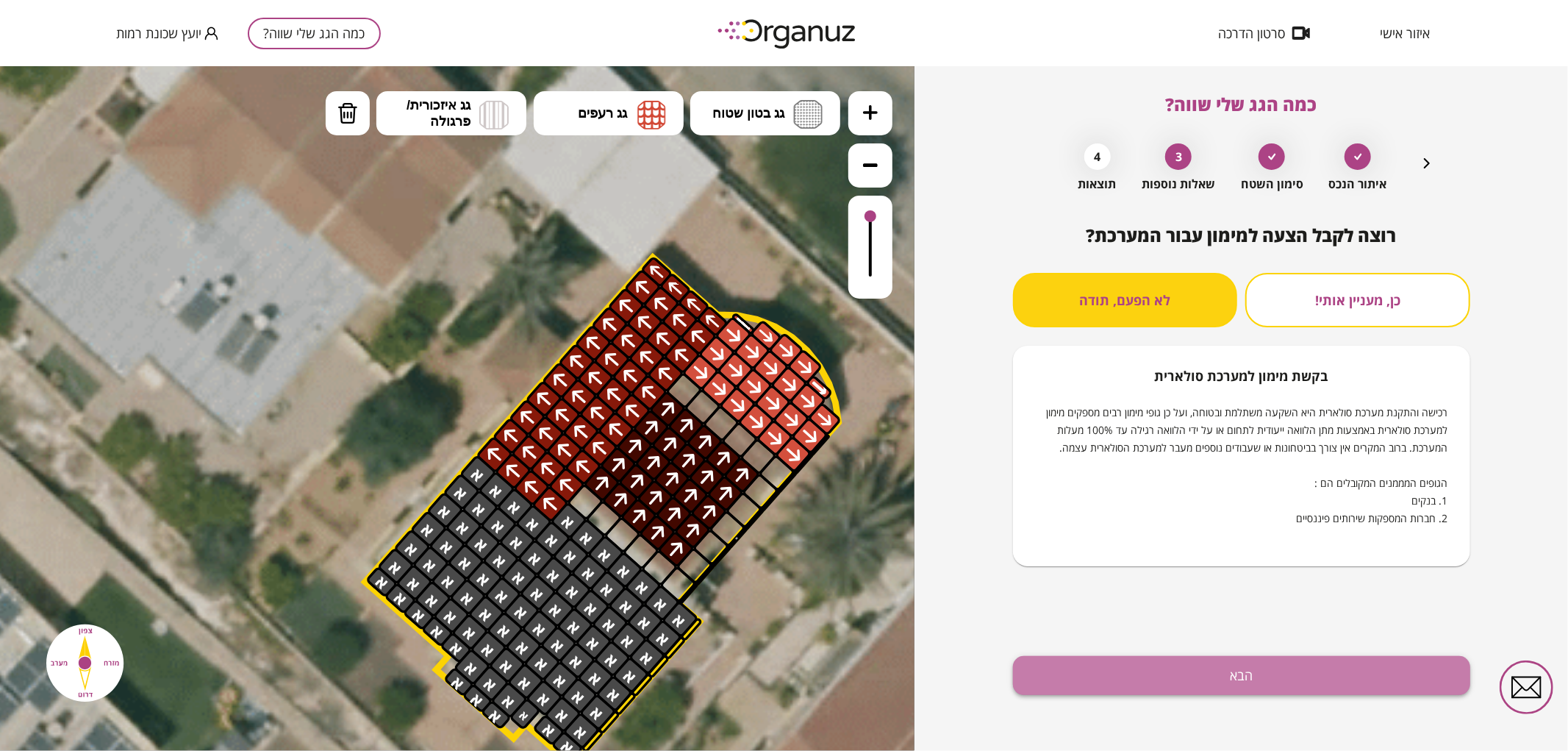
click at [1126, 685] on button "הבא" at bounding box center [1242, 676] width 458 height 39
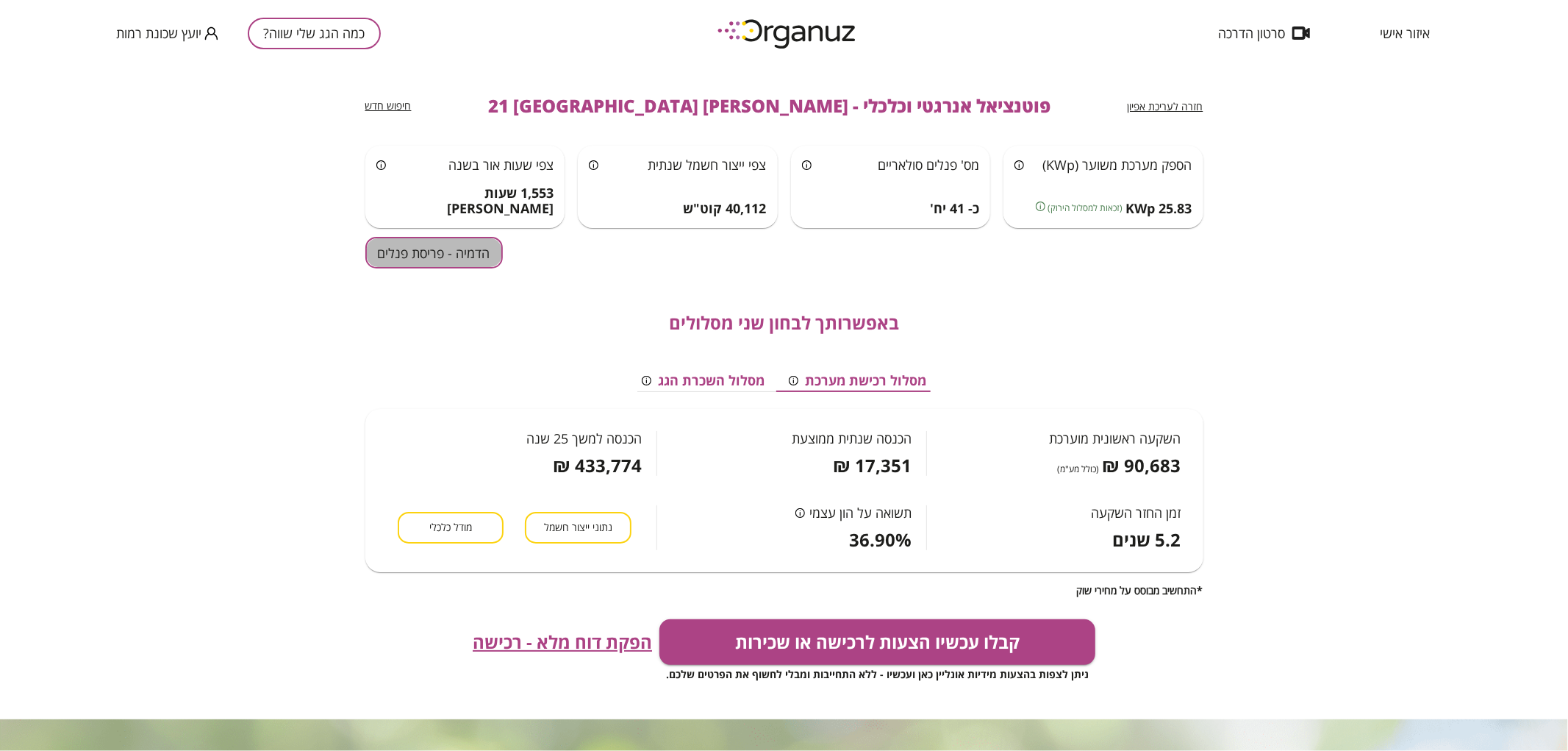
click at [472, 256] on button "הדמיה - פריסת פנלים" at bounding box center [435, 253] width 138 height 31
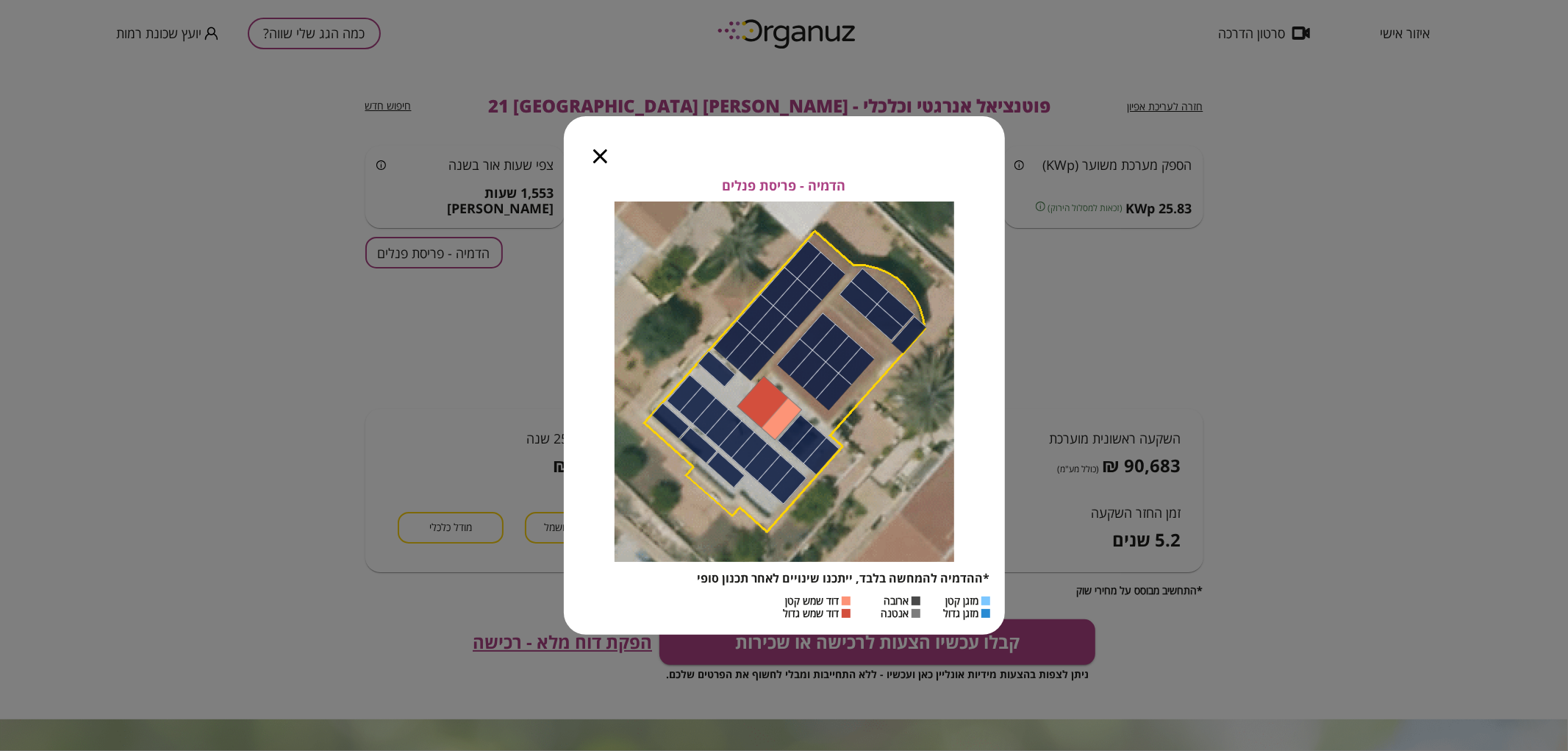
click at [601, 160] on icon "button" at bounding box center [600, 155] width 14 height 14
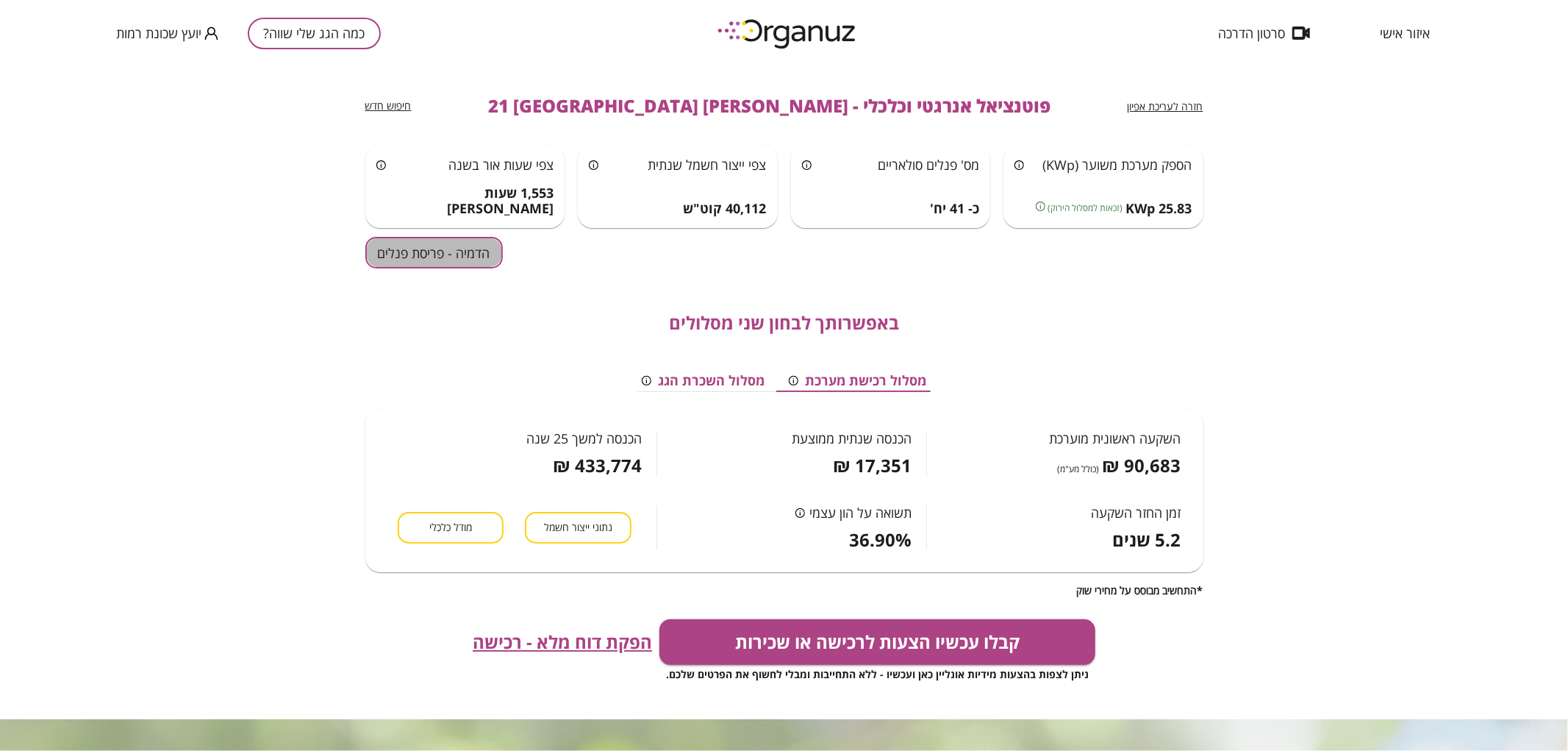
click at [421, 237] on button "הדמיה - פריסת פנלים" at bounding box center [435, 253] width 138 height 31
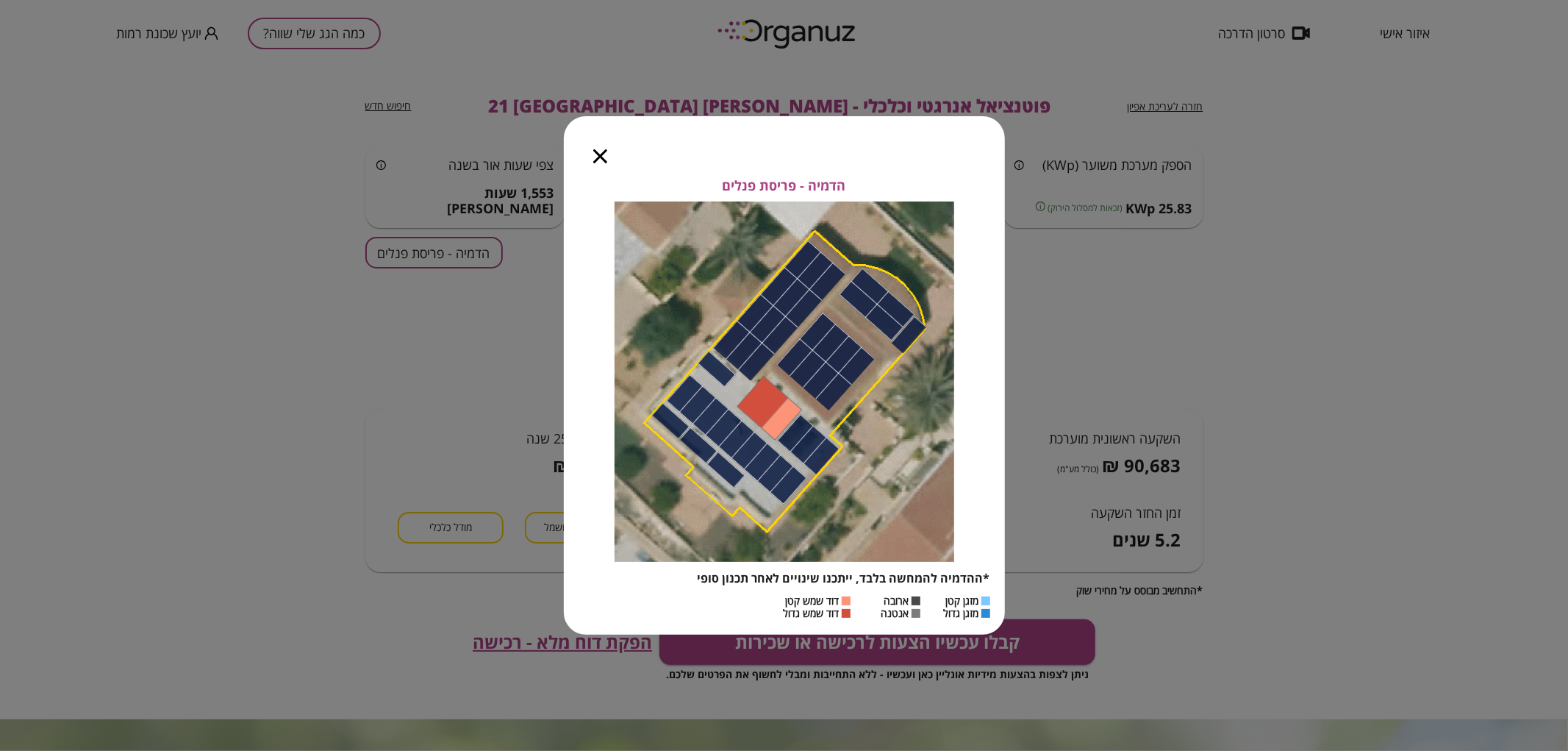
drag, startPoint x: 600, startPoint y: 152, endPoint x: 466, endPoint y: 195, distance: 140.7
click at [600, 153] on icon "button" at bounding box center [600, 155] width 14 height 14
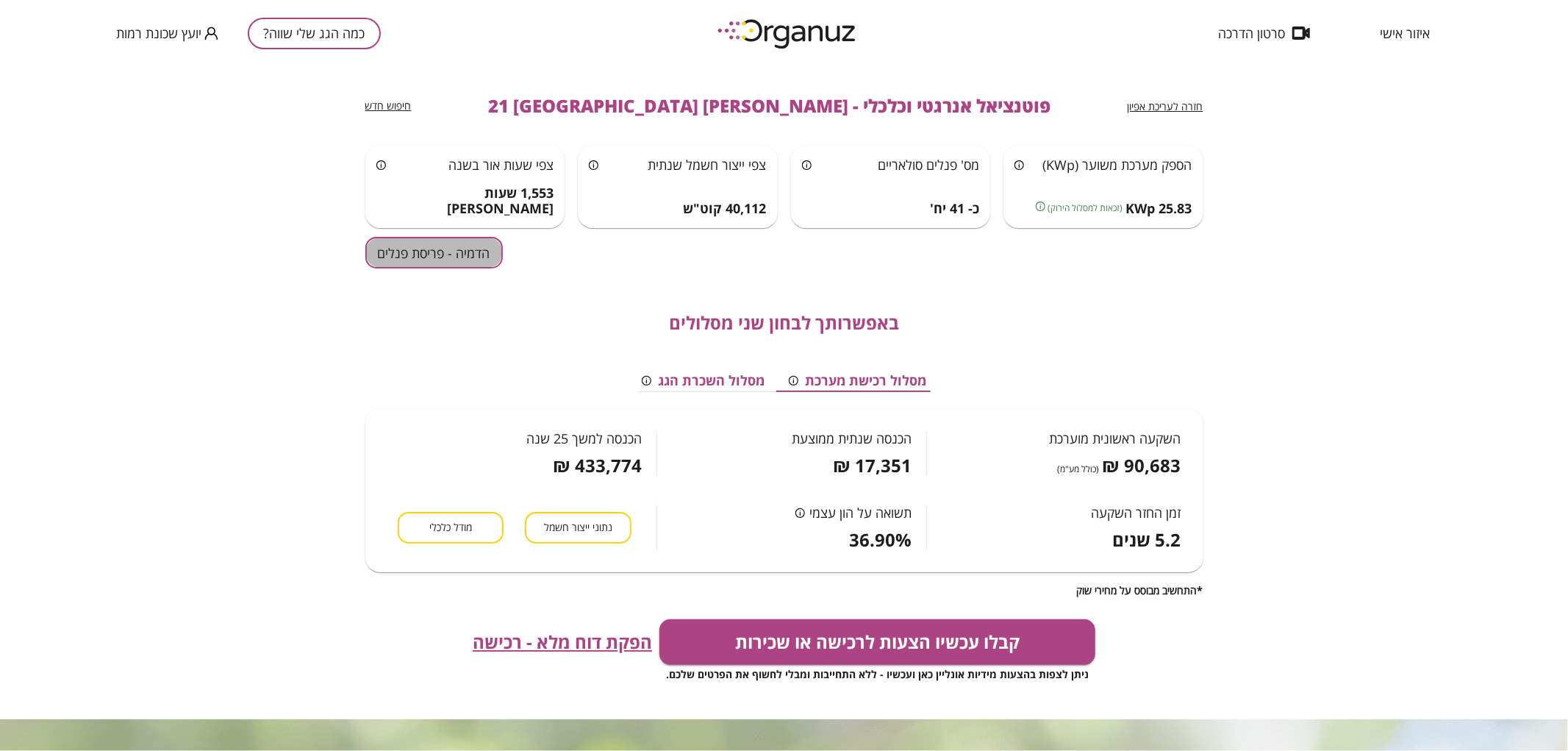
click at [439, 267] on button "הדמיה - פריסת פנלים" at bounding box center [435, 253] width 138 height 31
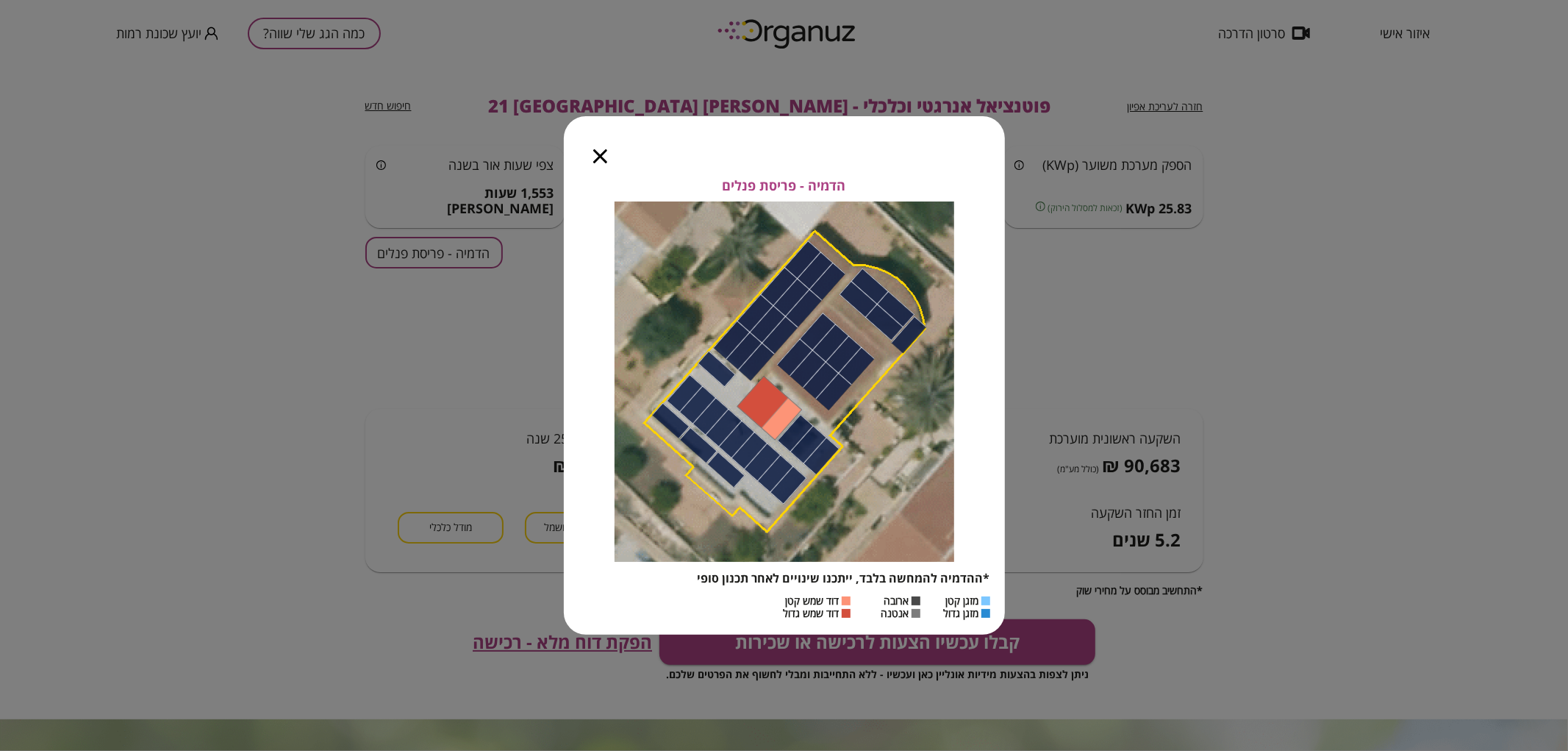
click at [606, 156] on icon "button" at bounding box center [600, 155] width 14 height 14
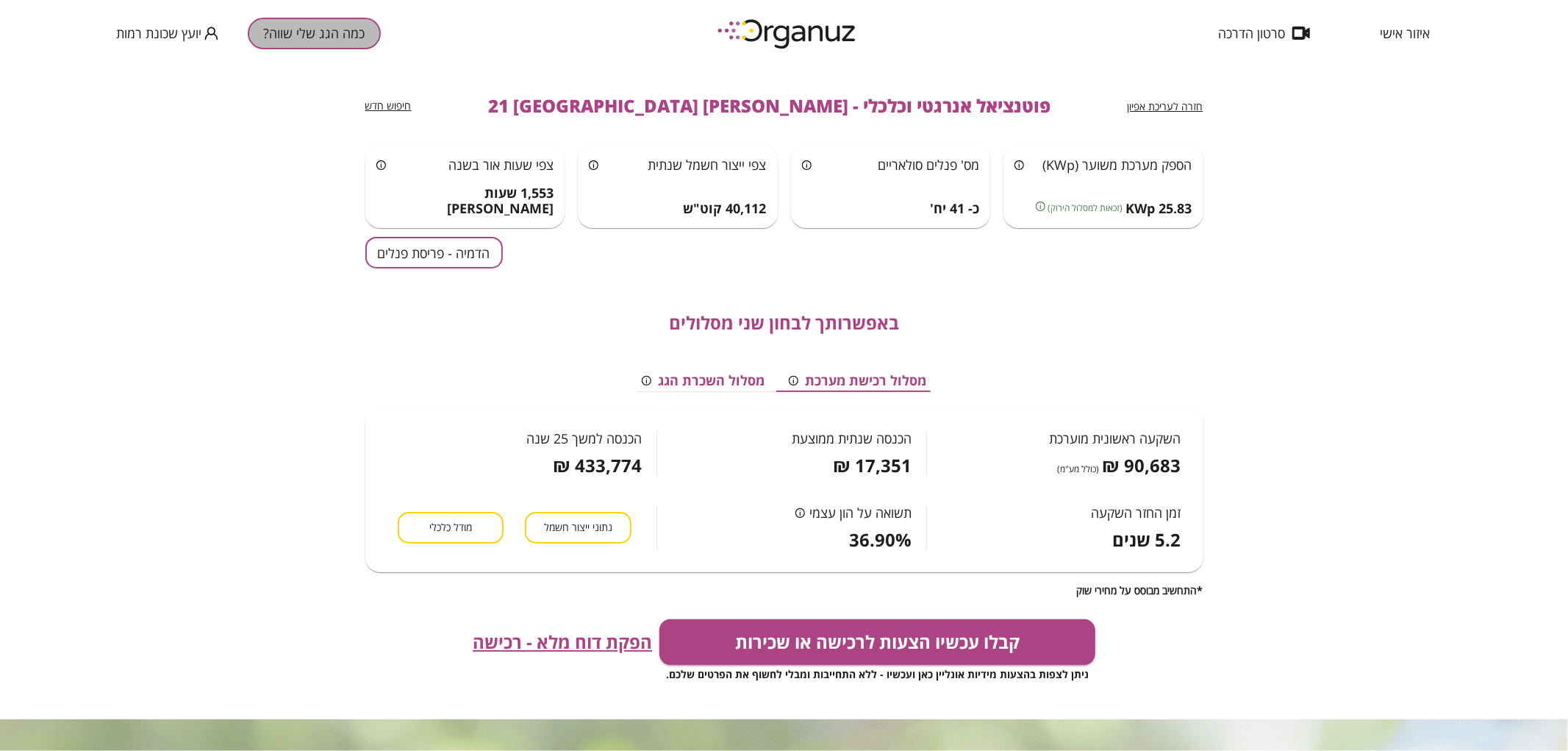
click at [353, 40] on button "כמה הגג שלי שווה?" at bounding box center [314, 33] width 133 height 31
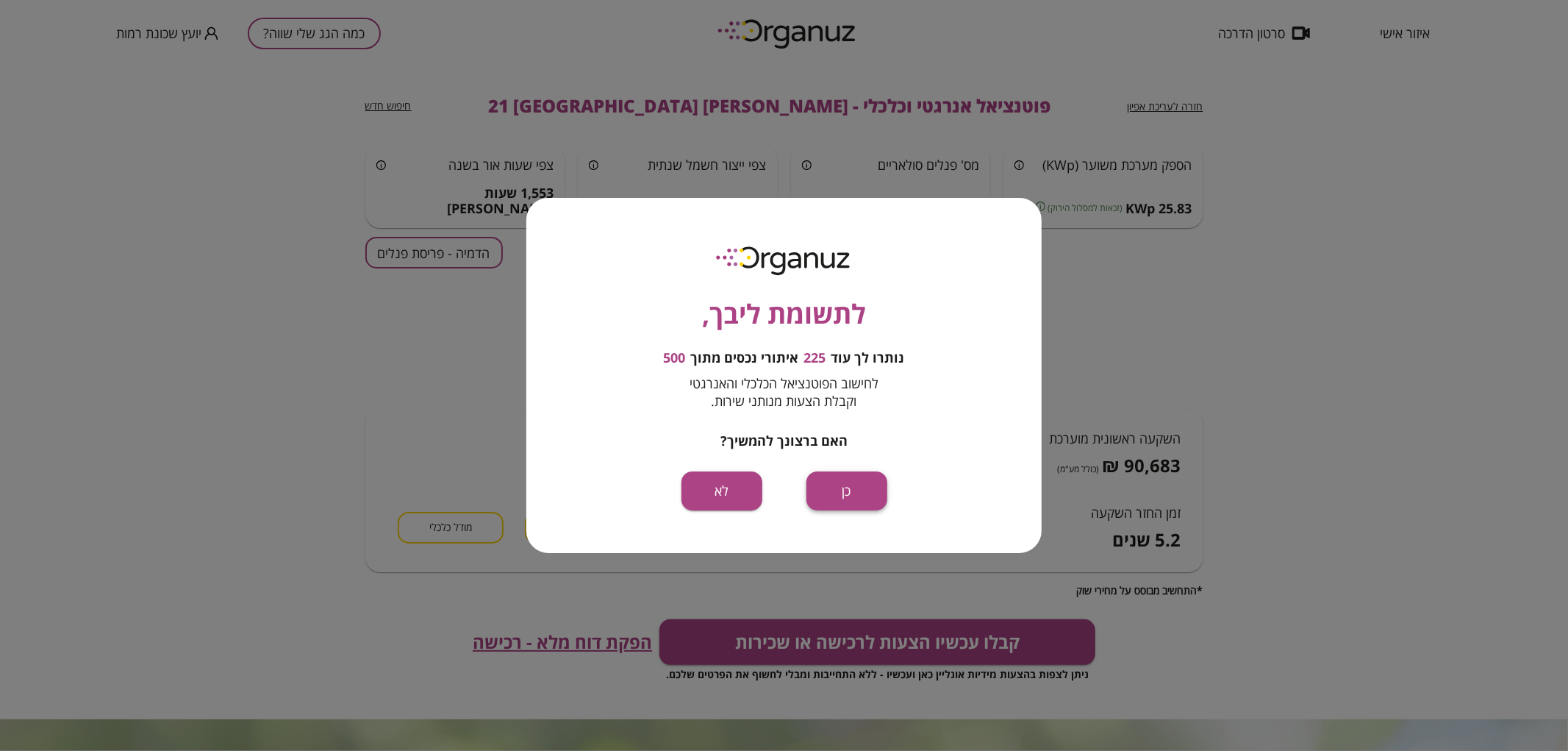
click at [860, 489] on button "כן" at bounding box center [847, 491] width 81 height 39
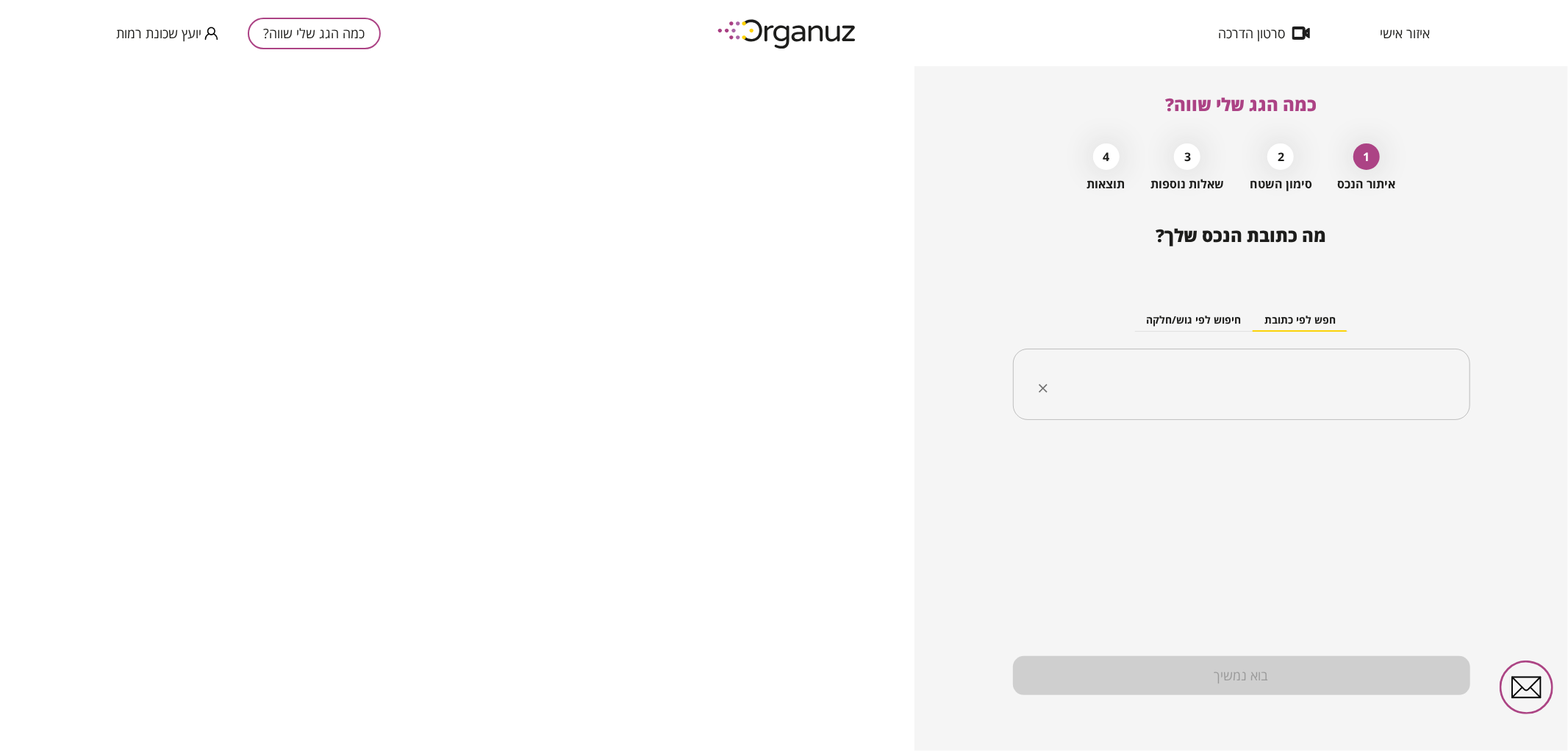
click at [1244, 391] on input "text" at bounding box center [1246, 384] width 411 height 37
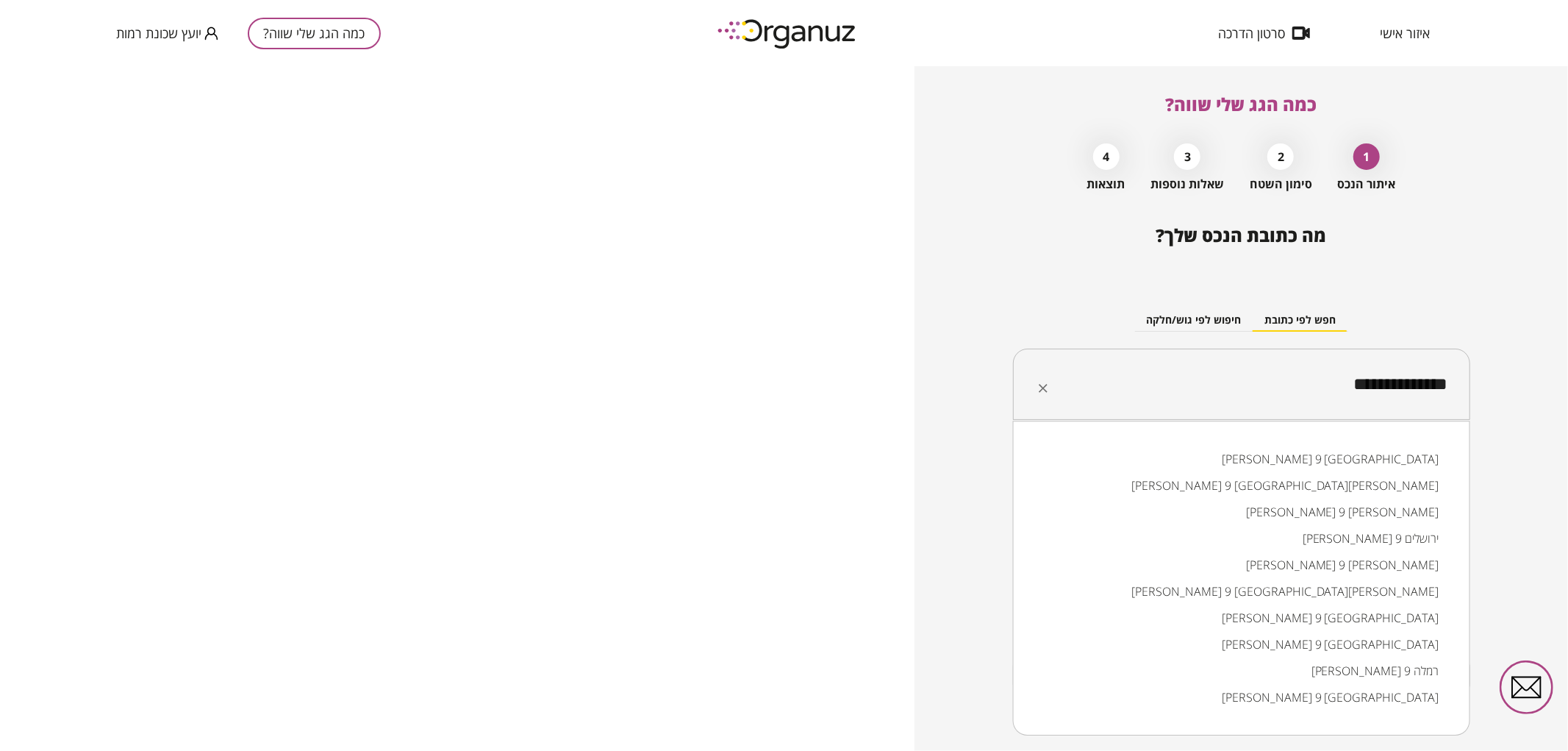
click at [1360, 456] on li "שלמה בן-יוסף 9 באר שבע" at bounding box center [1242, 459] width 419 height 27
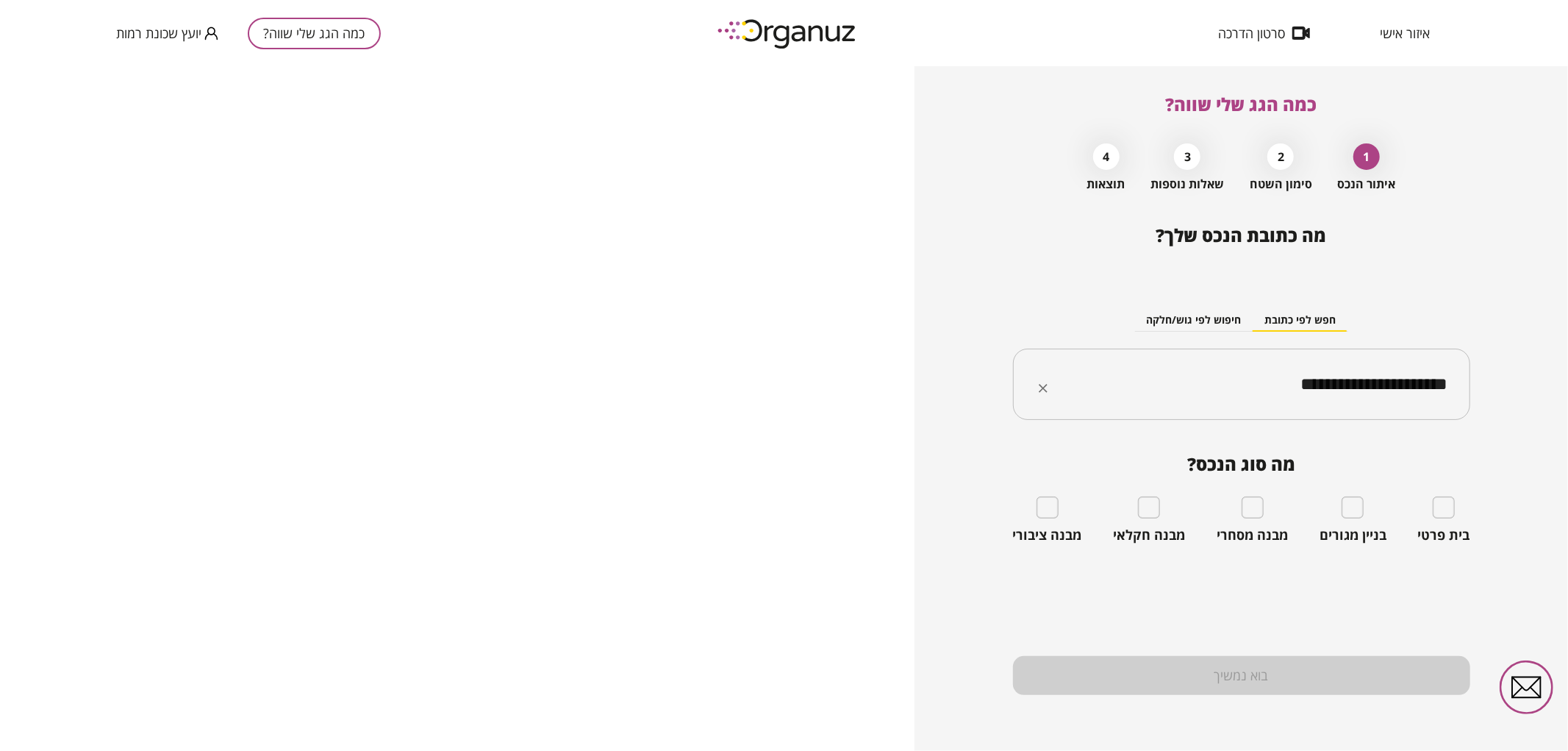
type input "**********"
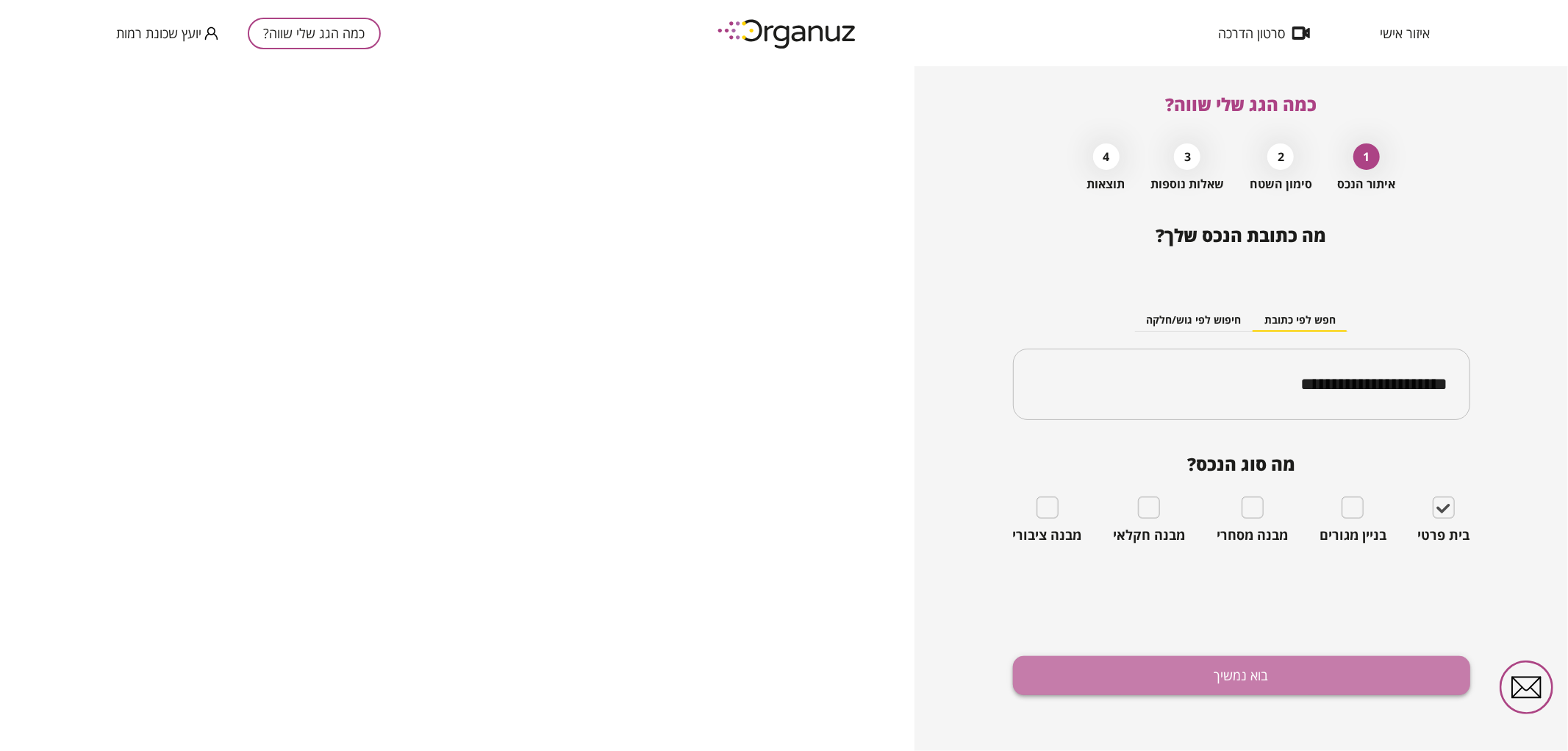
click at [1401, 685] on button "בוא נמשיך" at bounding box center [1242, 676] width 458 height 39
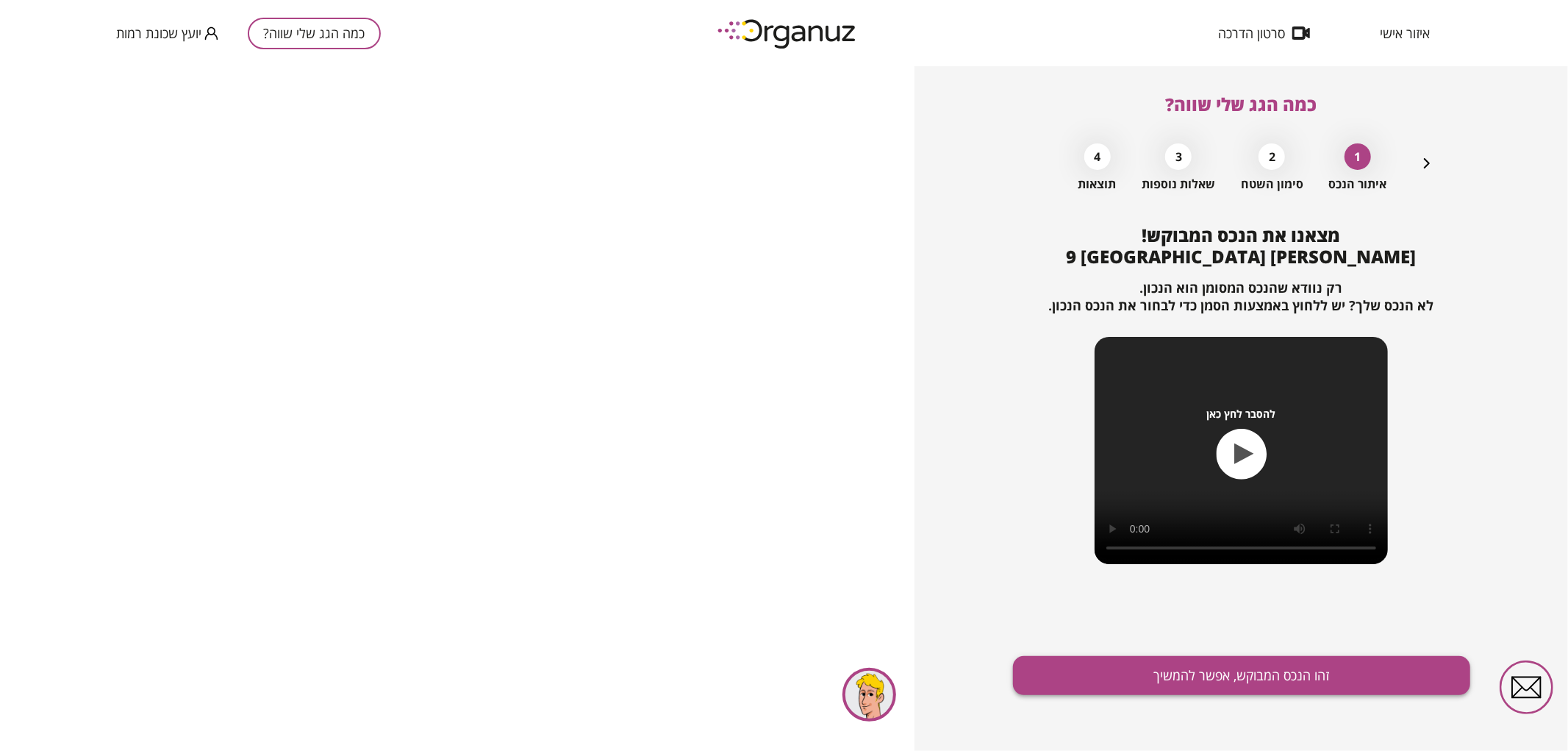
click at [1187, 666] on button "זהו הנכס המבוקש, אפשר להמשיך" at bounding box center [1242, 676] width 458 height 39
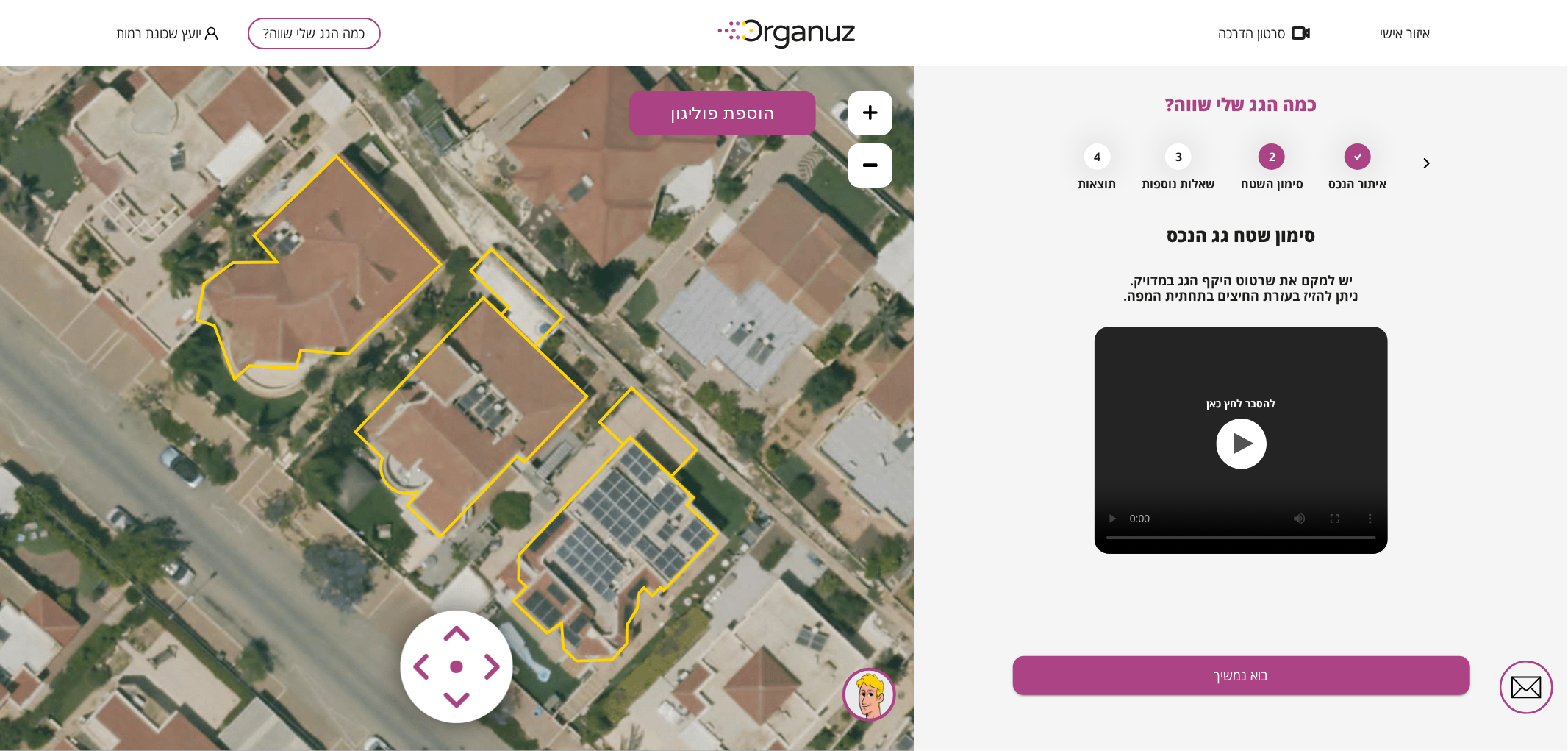
click at [645, 495] on polygon at bounding box center [615, 548] width 204 height 223
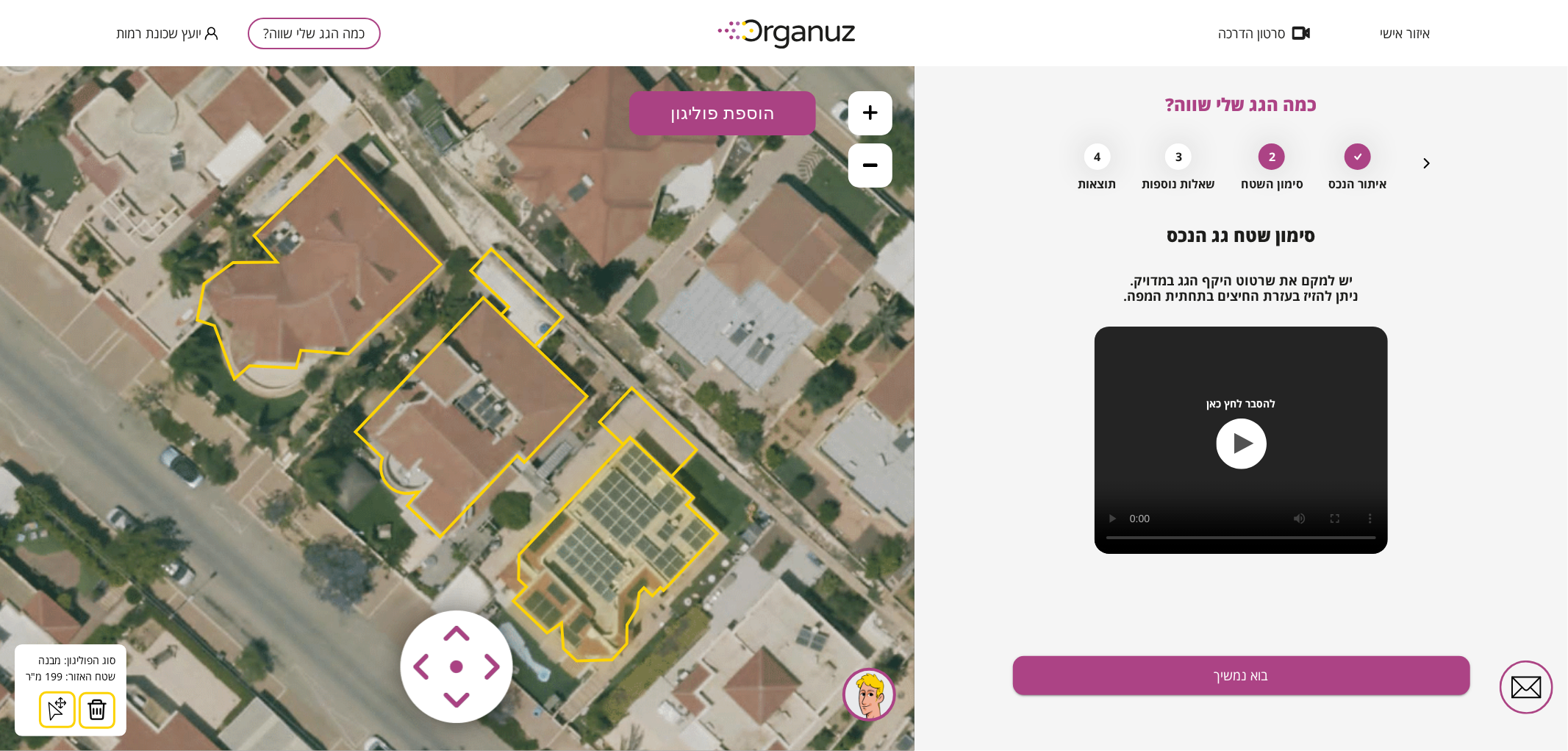
click at [101, 706] on img at bounding box center [97, 709] width 20 height 22
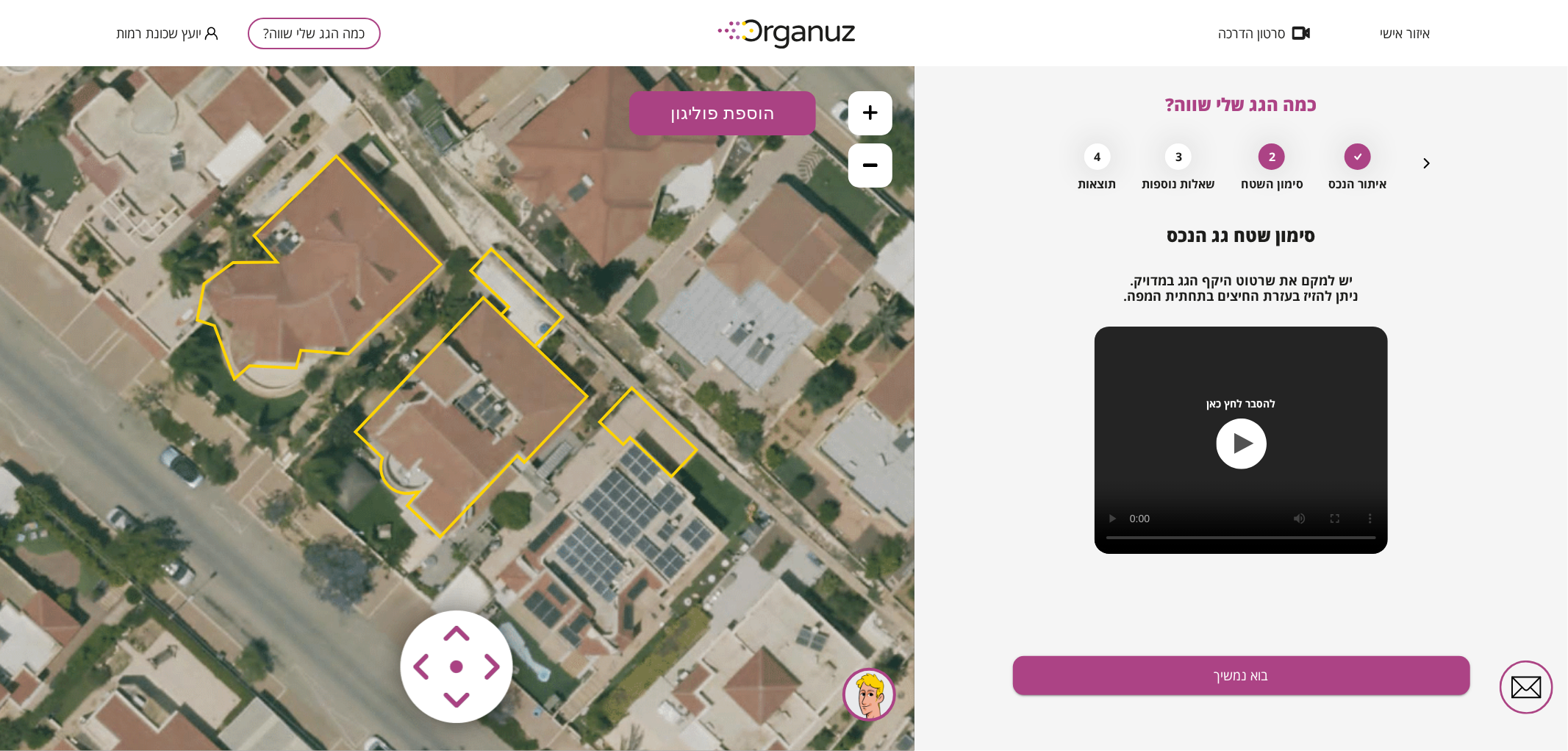
click at [631, 421] on polygon at bounding box center [649, 431] width 97 height 89
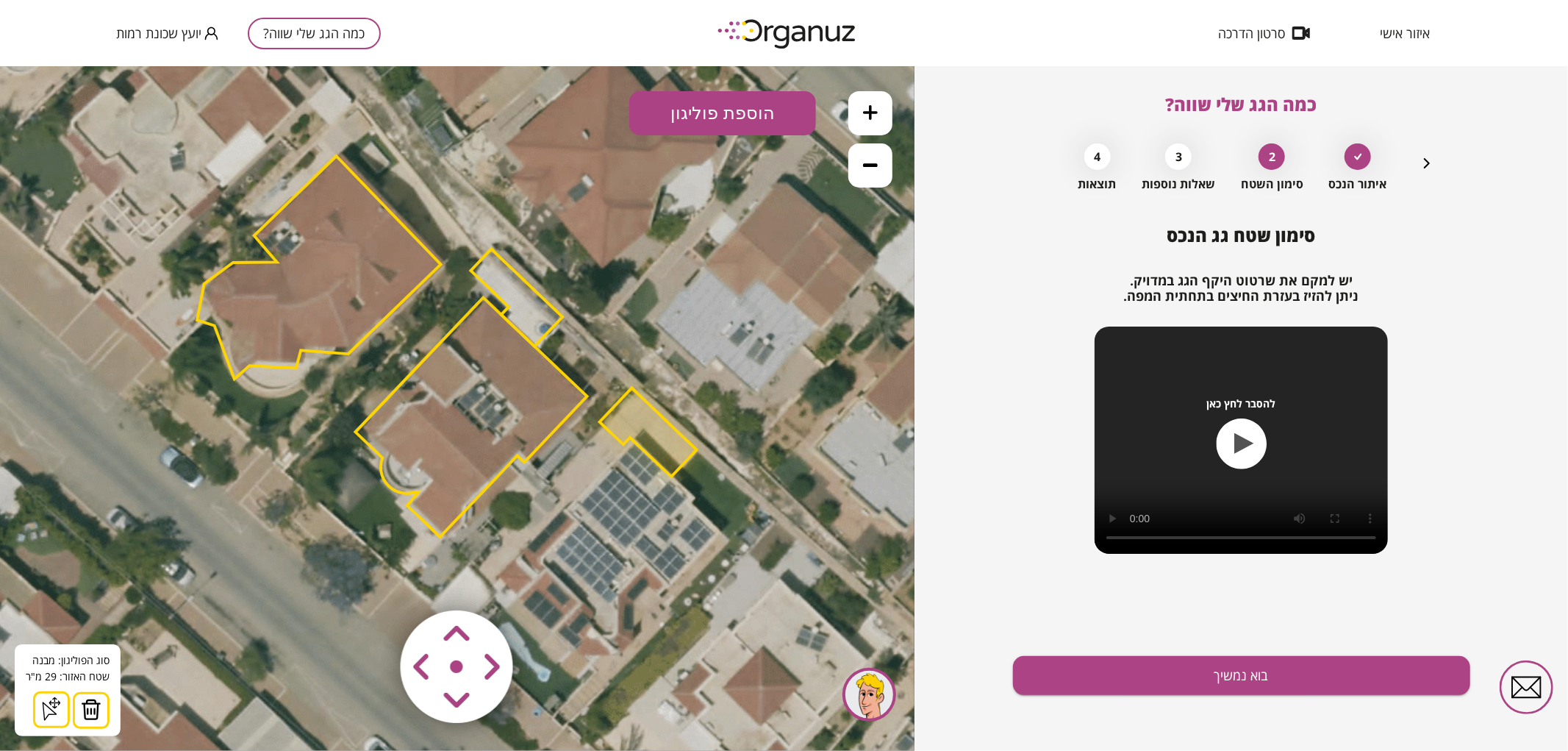
click at [93, 715] on img at bounding box center [91, 709] width 20 height 22
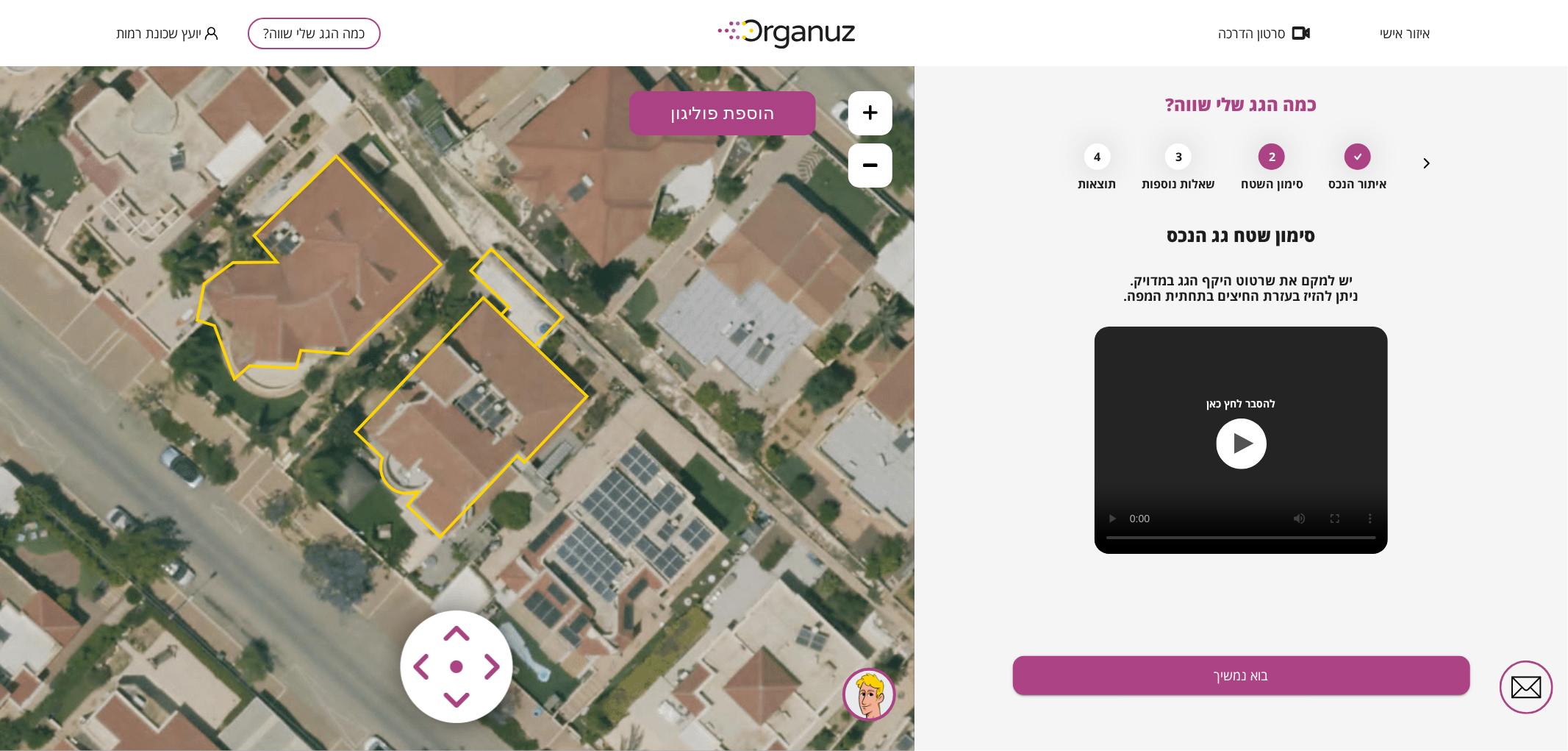
click at [273, 327] on polygon at bounding box center [318, 267] width 244 height 222
click at [272, 324] on polygon at bounding box center [318, 266] width 244 height 222
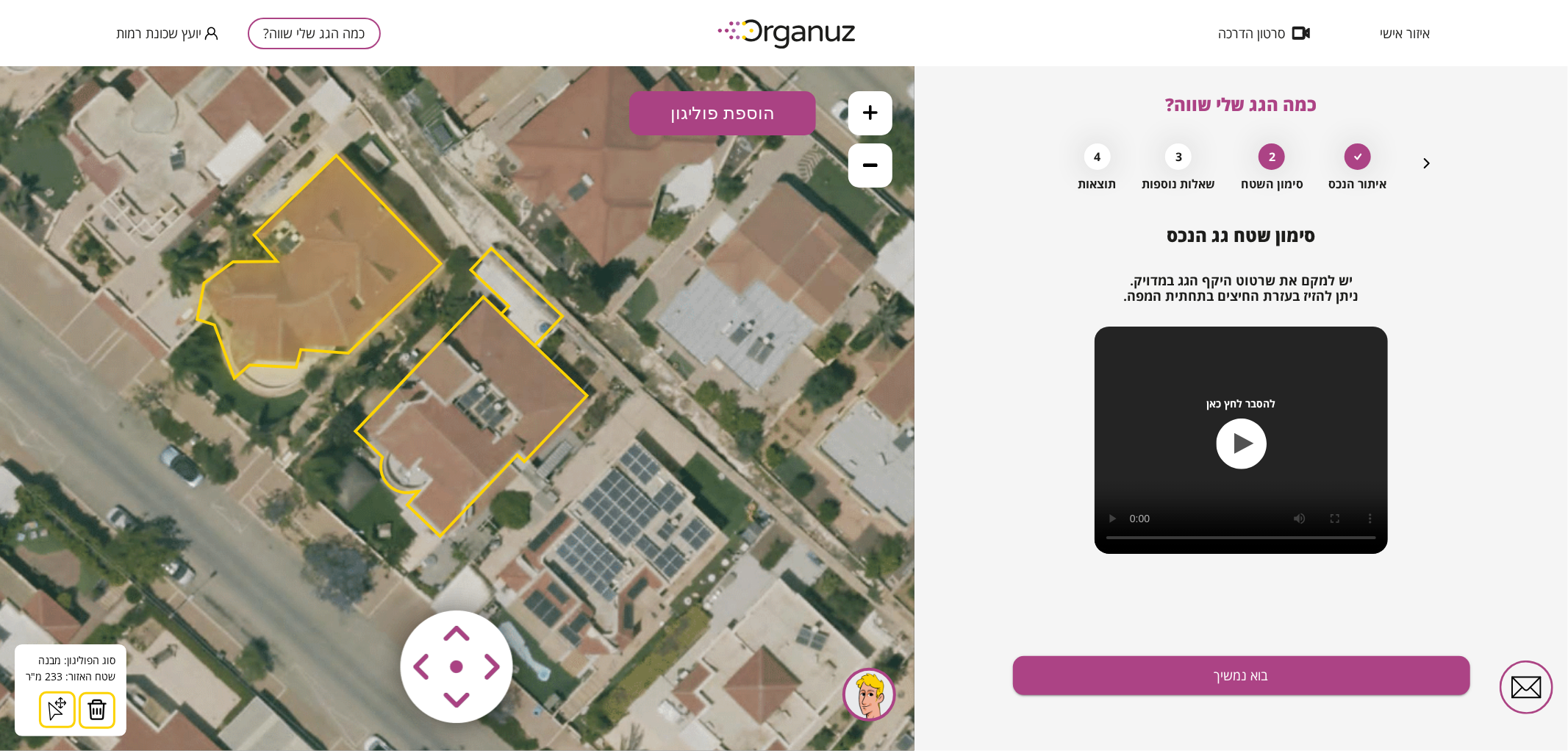
click at [103, 703] on img at bounding box center [97, 709] width 20 height 22
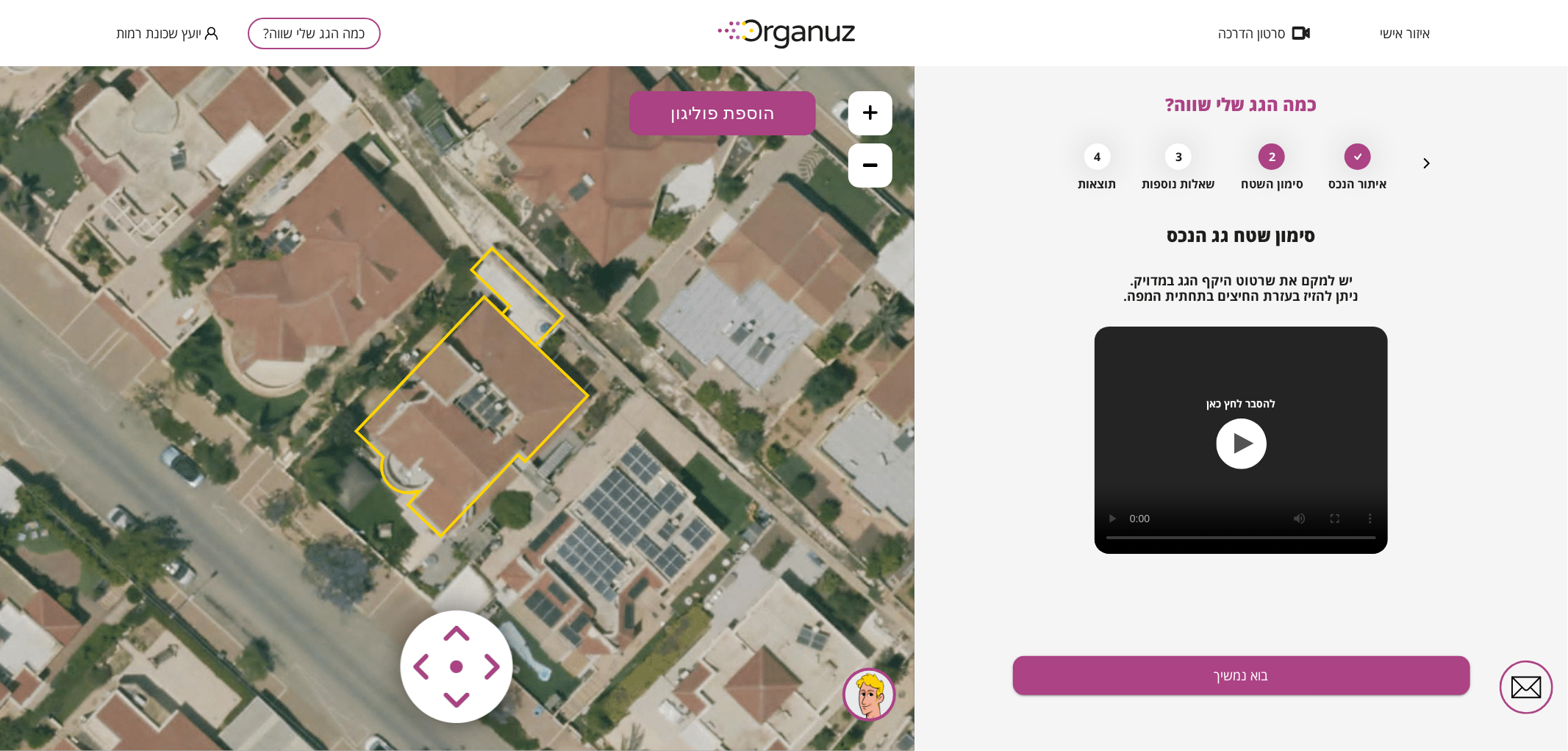
click at [540, 324] on polygon at bounding box center [517, 297] width 92 height 97
click at [527, 303] on polygon at bounding box center [517, 297] width 92 height 97
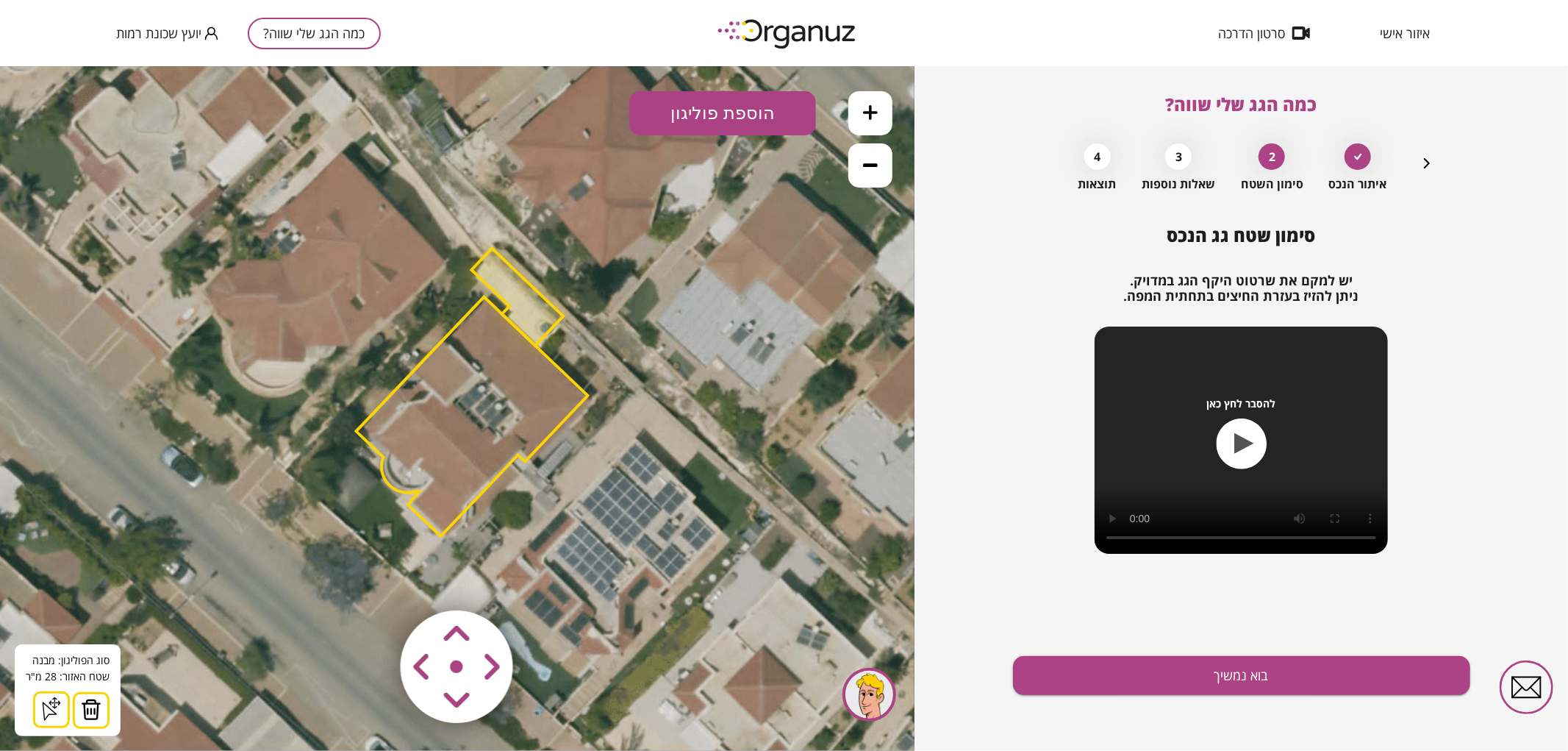
click at [99, 711] on button at bounding box center [91, 710] width 37 height 37
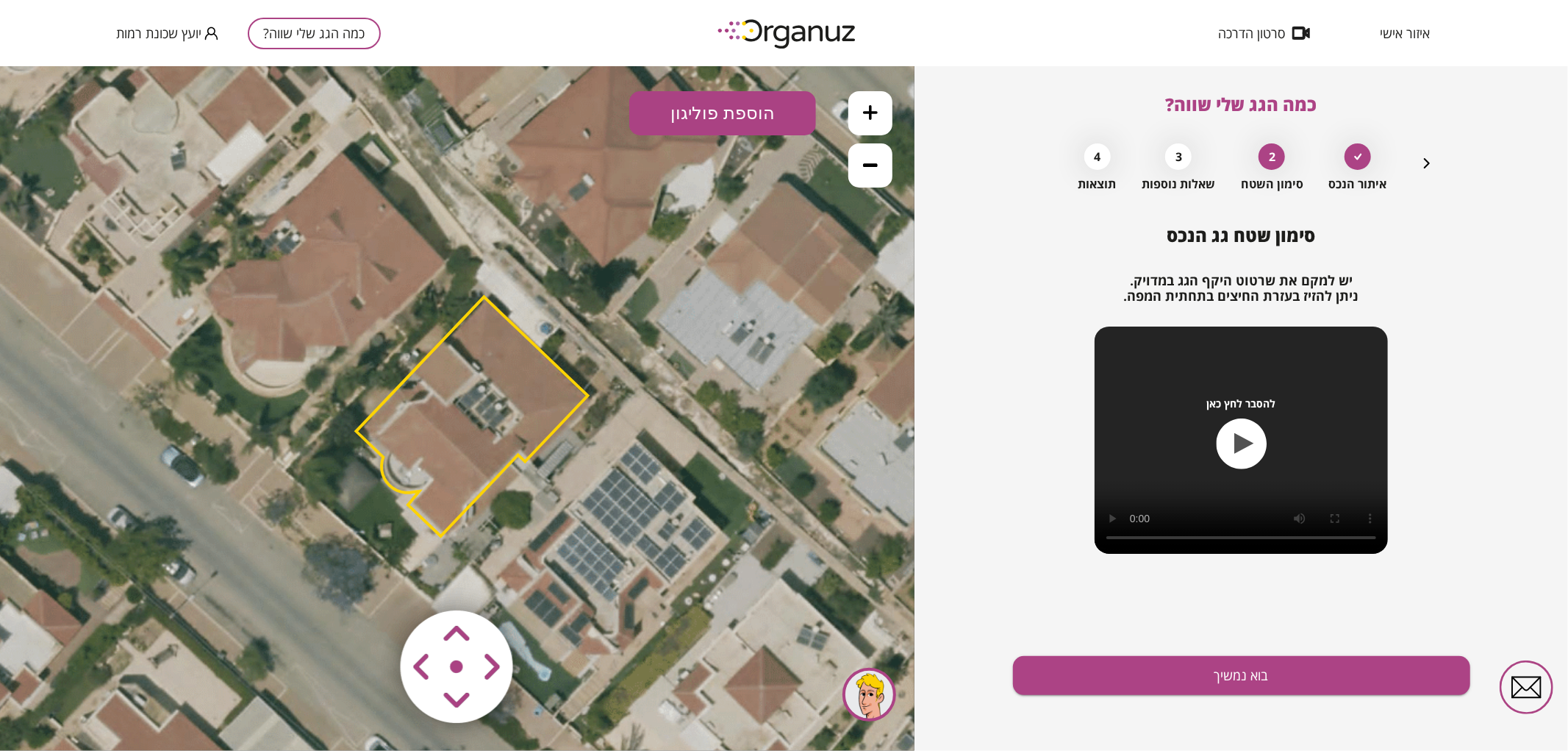
click at [369, 579] on area at bounding box center [369, 579] width 0 height 0
click at [542, 573] on icon at bounding box center [460, 408] width 1621 height 1621
click at [369, 579] on area at bounding box center [369, 579] width 0 height 0
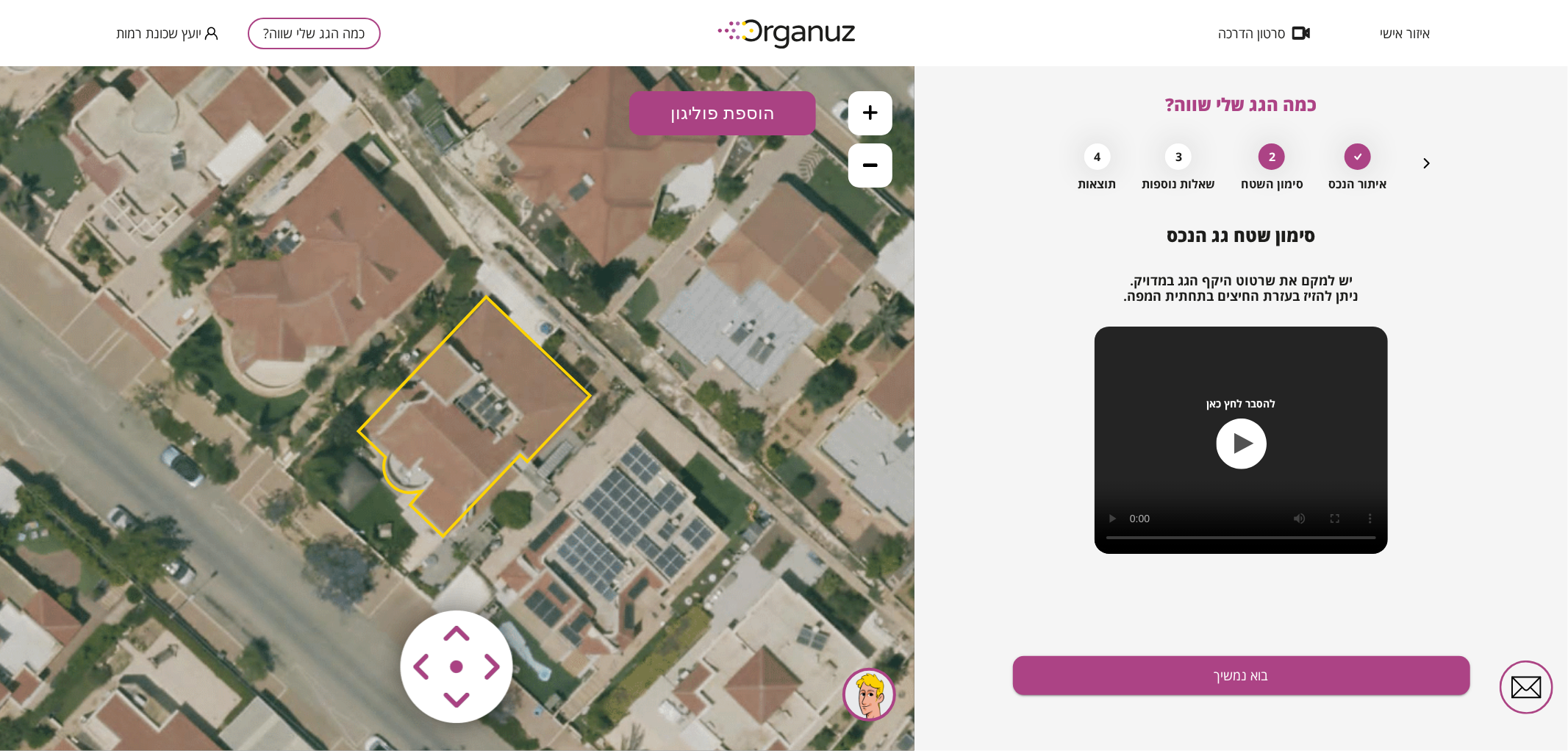
click at [482, 416] on polygon at bounding box center [474, 415] width 232 height 239
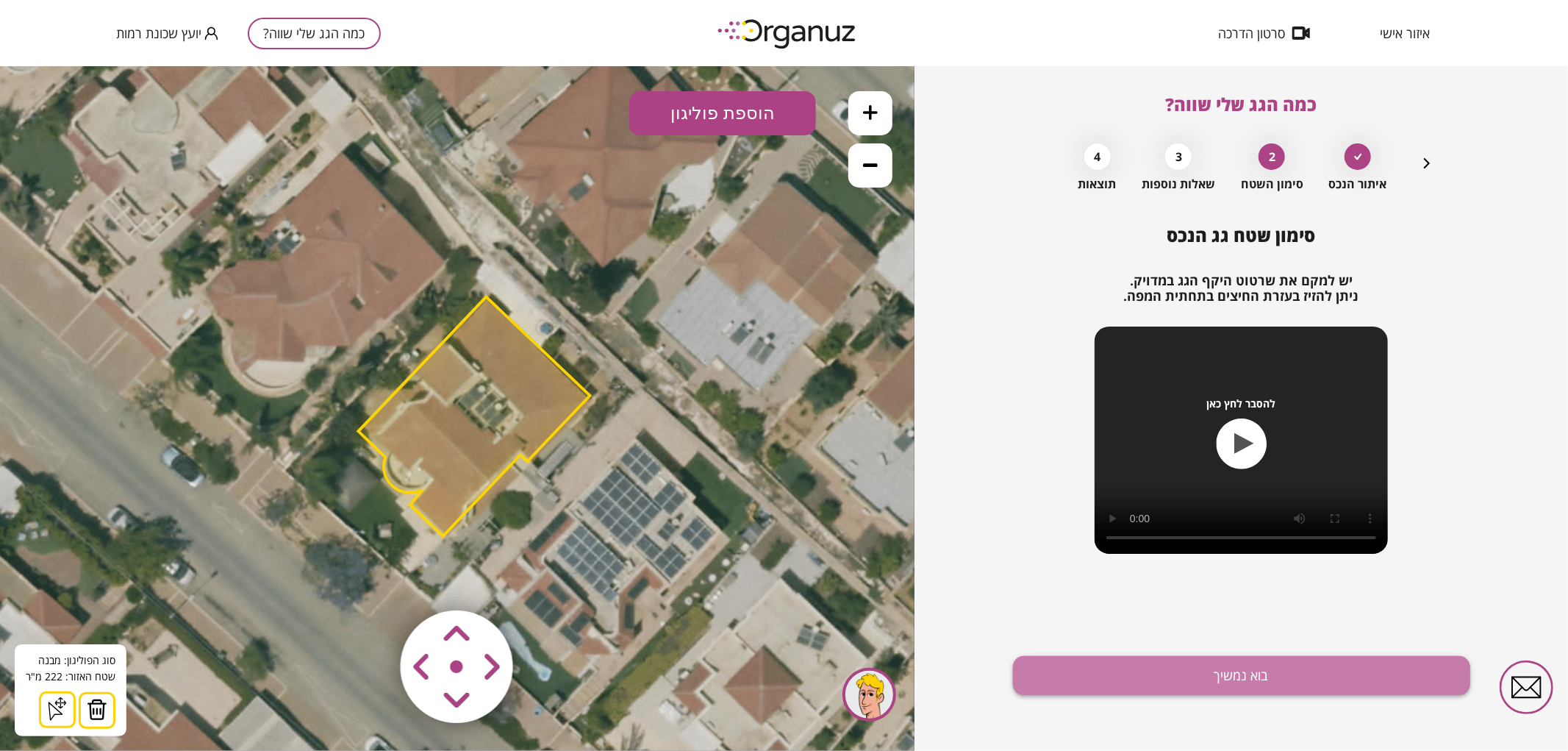
click at [1078, 671] on button "בוא נמשיך" at bounding box center [1242, 676] width 458 height 39
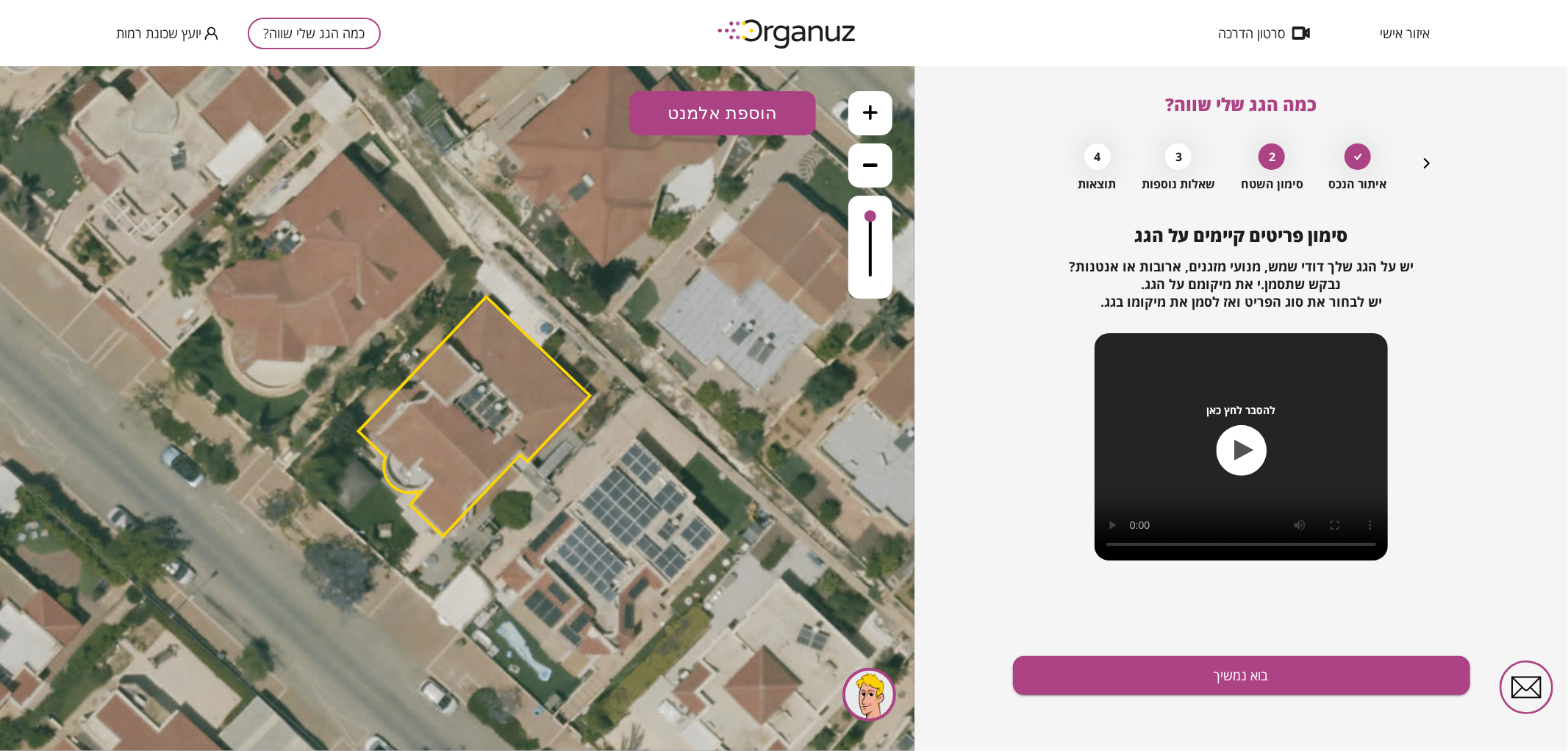
click at [873, 102] on button at bounding box center [870, 112] width 44 height 44
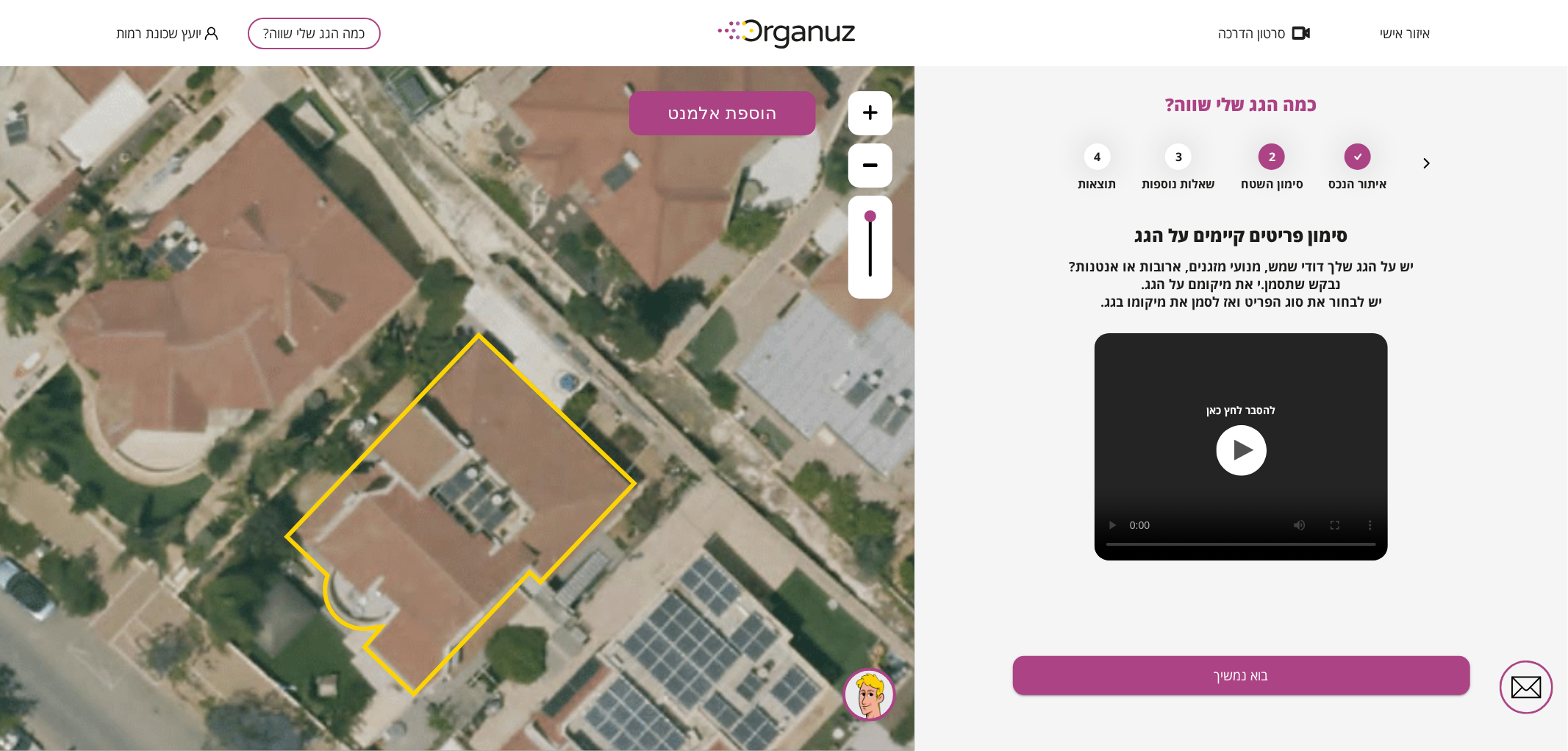
drag, startPoint x: 782, startPoint y: 261, endPoint x: 756, endPoint y: 363, distance: 105.3
click at [756, 363] on icon at bounding box center [437, 504] width 2432 height 2432
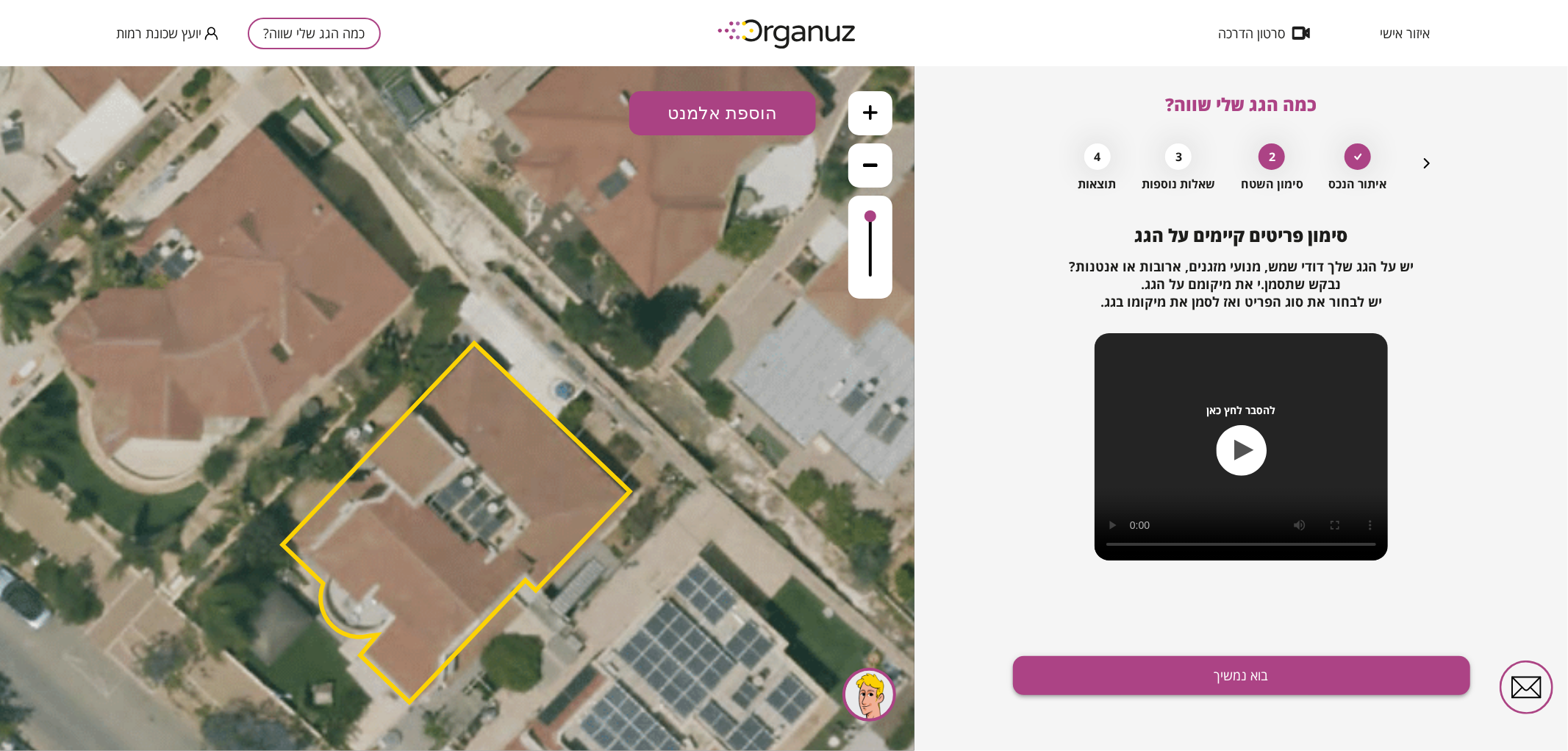
click at [1170, 675] on button "בוא נמשיך" at bounding box center [1242, 676] width 458 height 39
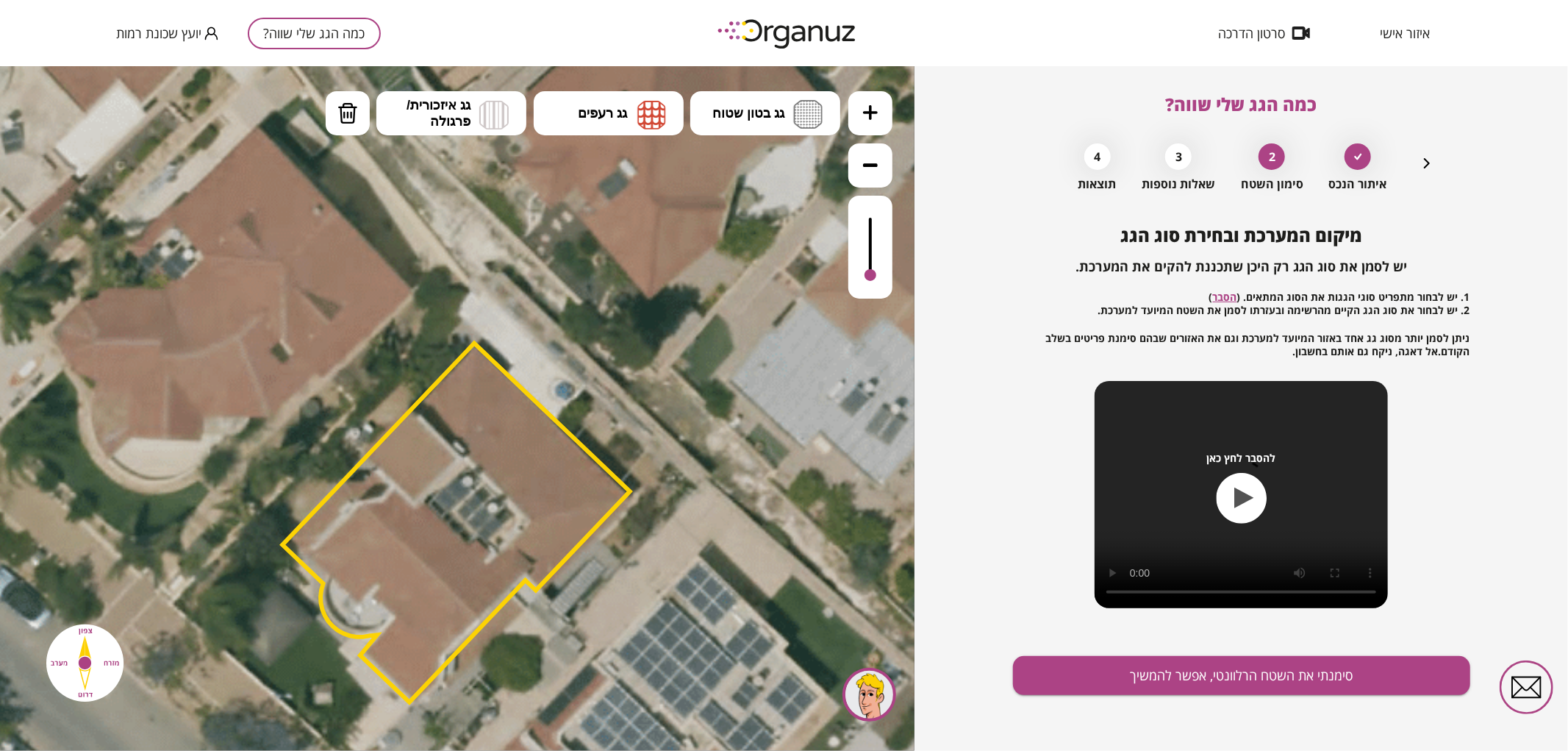
drag, startPoint x: 873, startPoint y: 222, endPoint x: 875, endPoint y: 276, distance: 54.0
click at [875, 276] on div at bounding box center [870, 246] width 44 height 103
click at [615, 120] on button "גג רעפים" at bounding box center [608, 112] width 150 height 44
click at [626, 185] on div ".st0 { fill: #FFFFFF; } 0" at bounding box center [457, 407] width 915 height 685
click at [869, 272] on div at bounding box center [870, 270] width 12 height 12
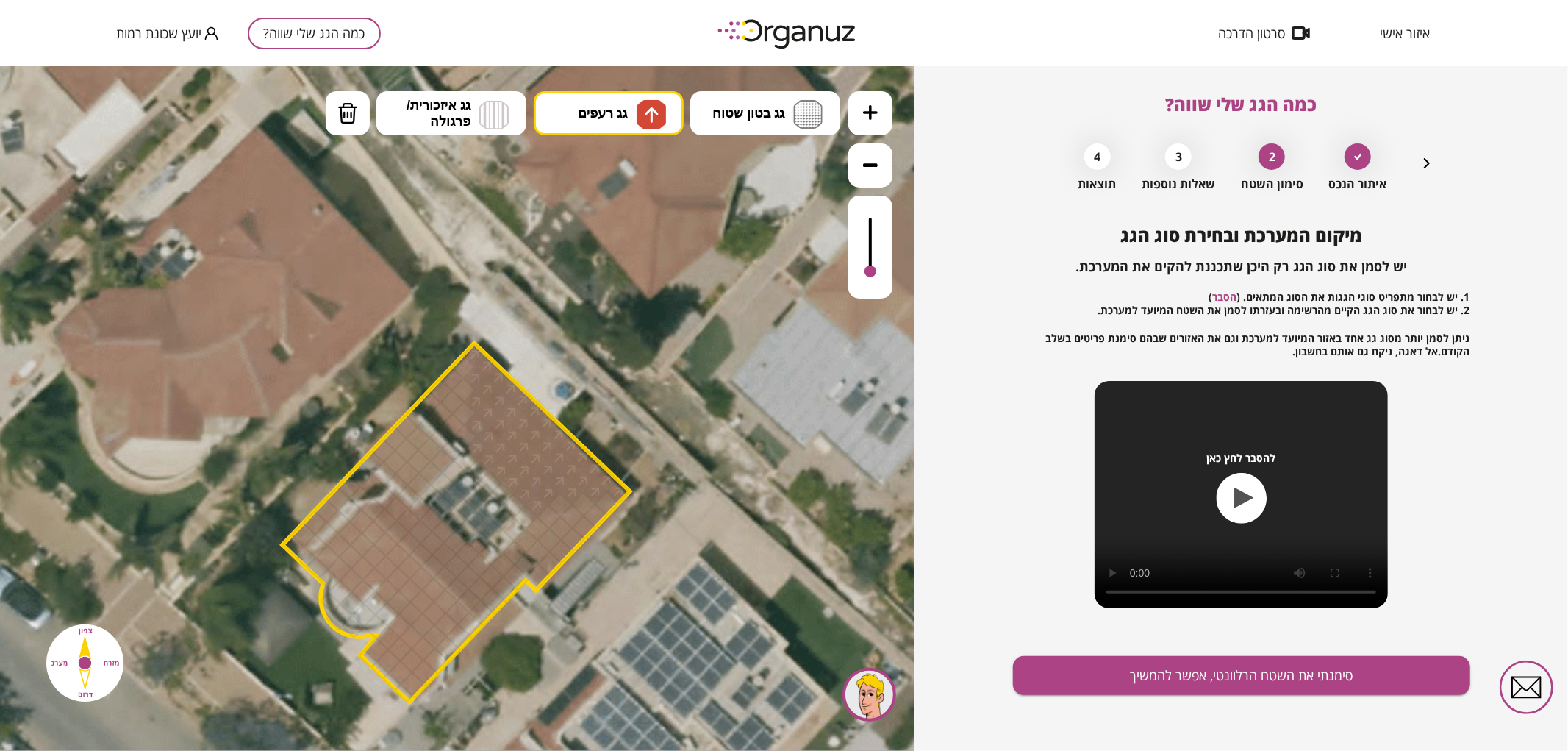
drag, startPoint x: 524, startPoint y: 449, endPoint x: 519, endPoint y: 423, distance: 26.5
click at [555, 496] on div at bounding box center [560, 504] width 26 height 26
drag, startPoint x: 382, startPoint y: 512, endPoint x: 397, endPoint y: 506, distance: 16.2
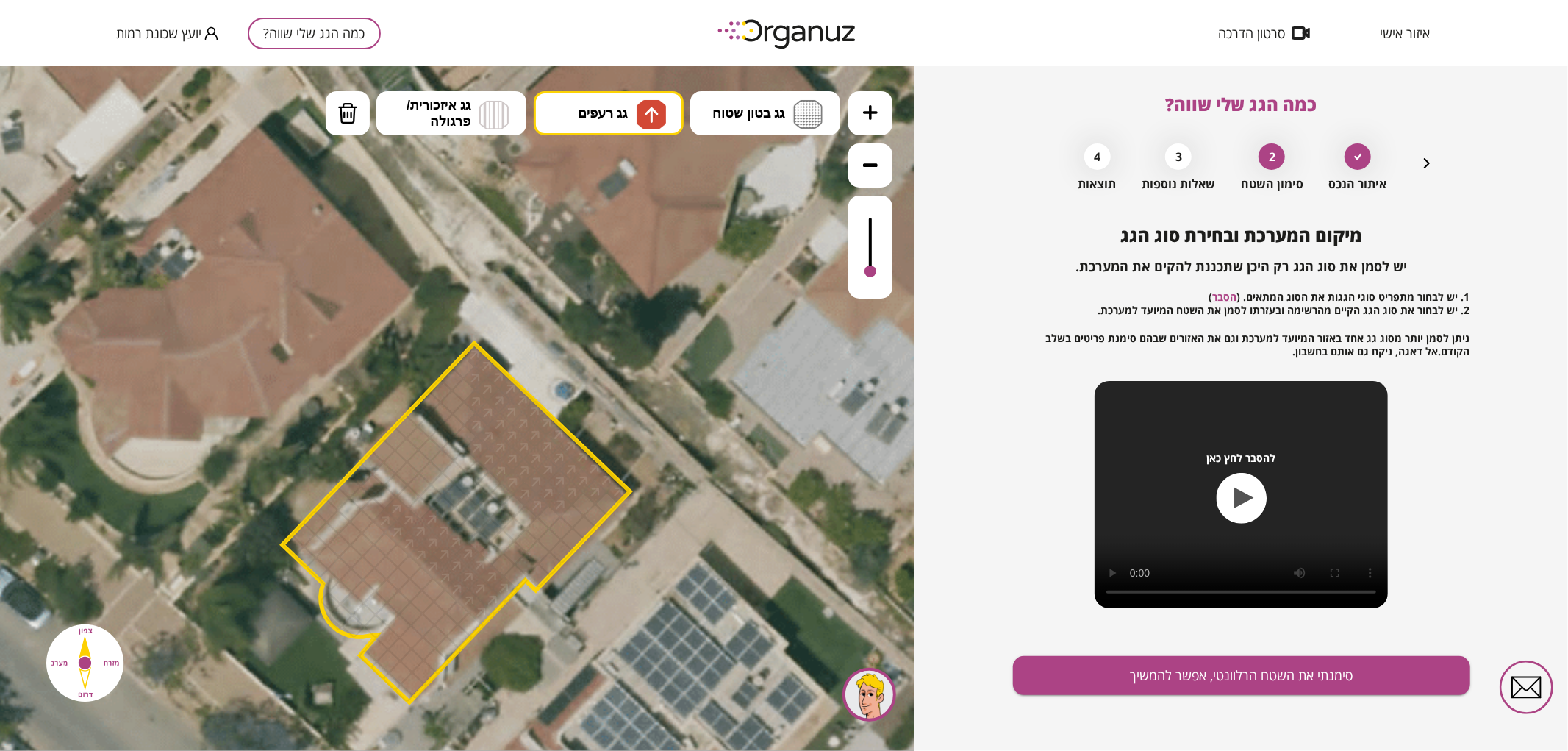
drag, startPoint x: 472, startPoint y: 581, endPoint x: 458, endPoint y: 566, distance: 20.5
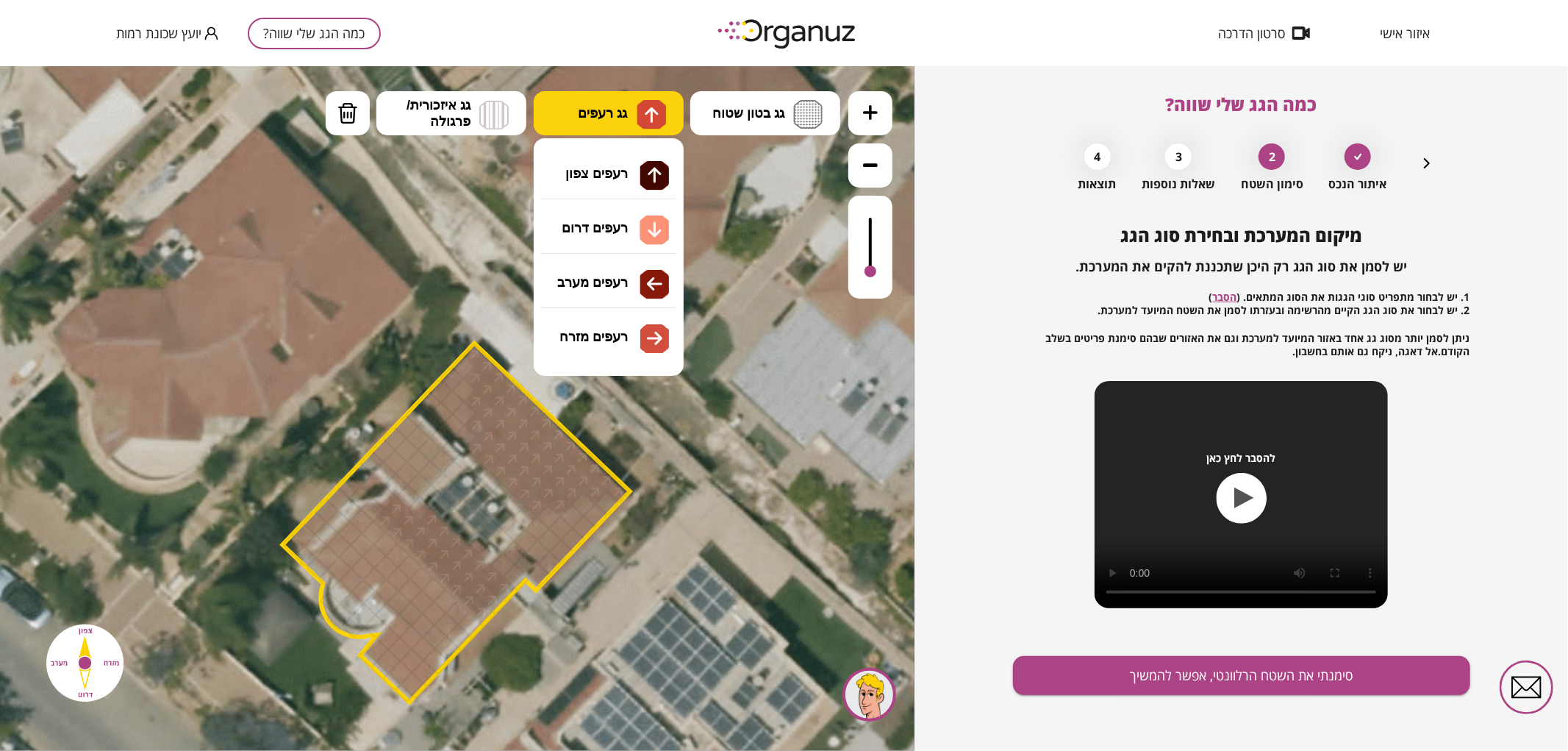
click at [619, 108] on span "גג רעפים" at bounding box center [603, 113] width 50 height 17
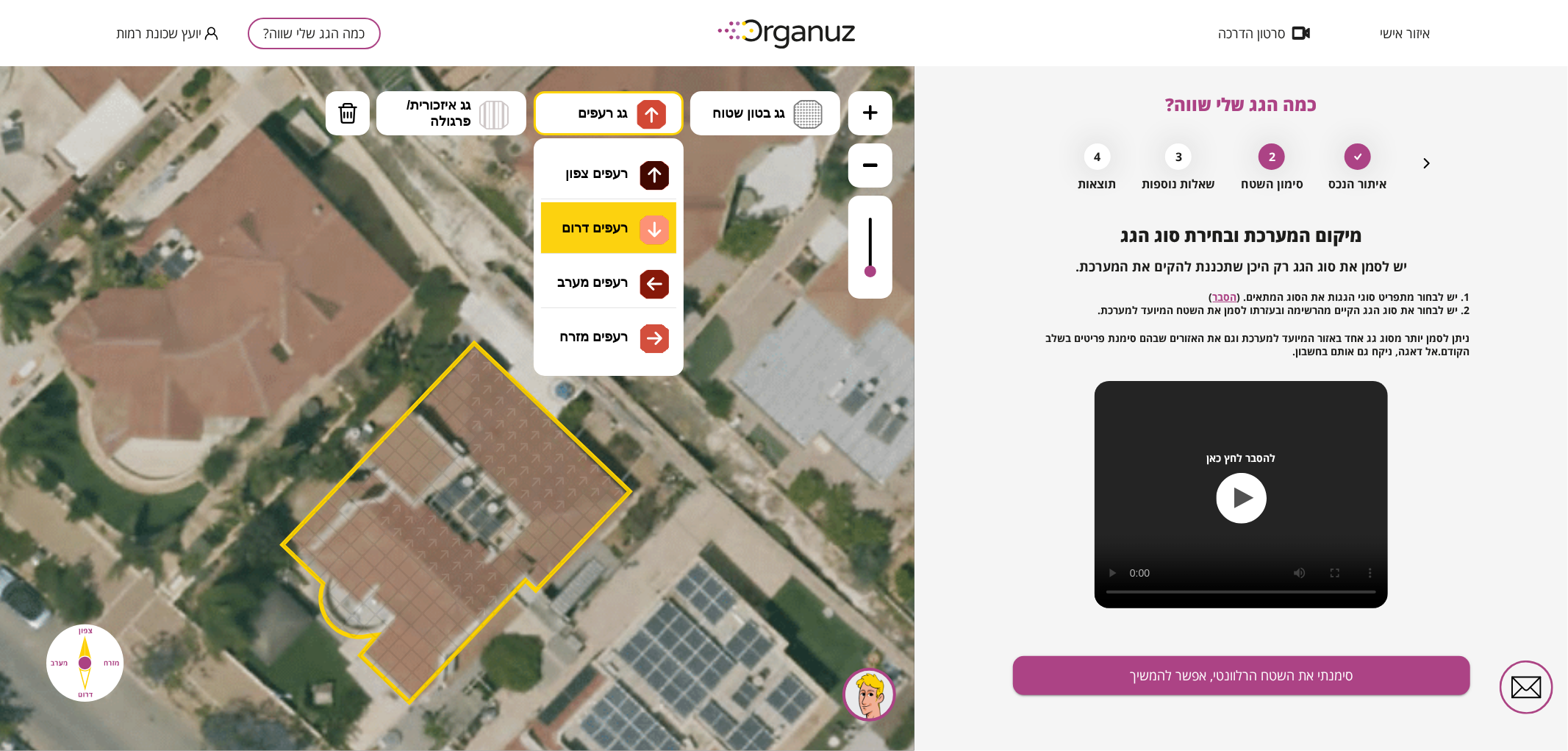
click at [612, 229] on div ".st0 { fill: #FFFFFF; } 0" at bounding box center [457, 407] width 915 height 685
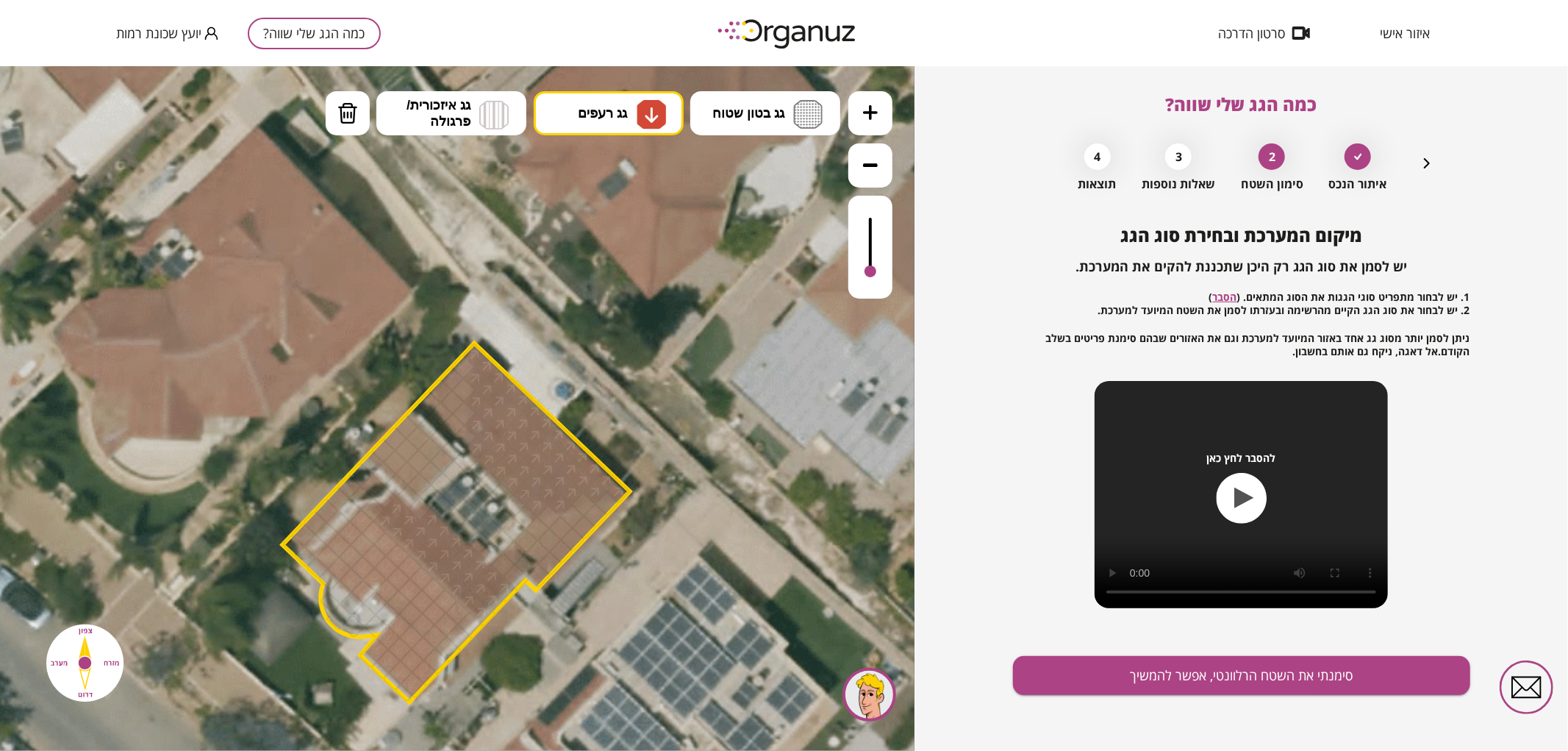
drag, startPoint x: 329, startPoint y: 554, endPoint x: 436, endPoint y: 619, distance: 125.2
drag, startPoint x: 414, startPoint y: 487, endPoint x: 417, endPoint y: 459, distance: 28.2
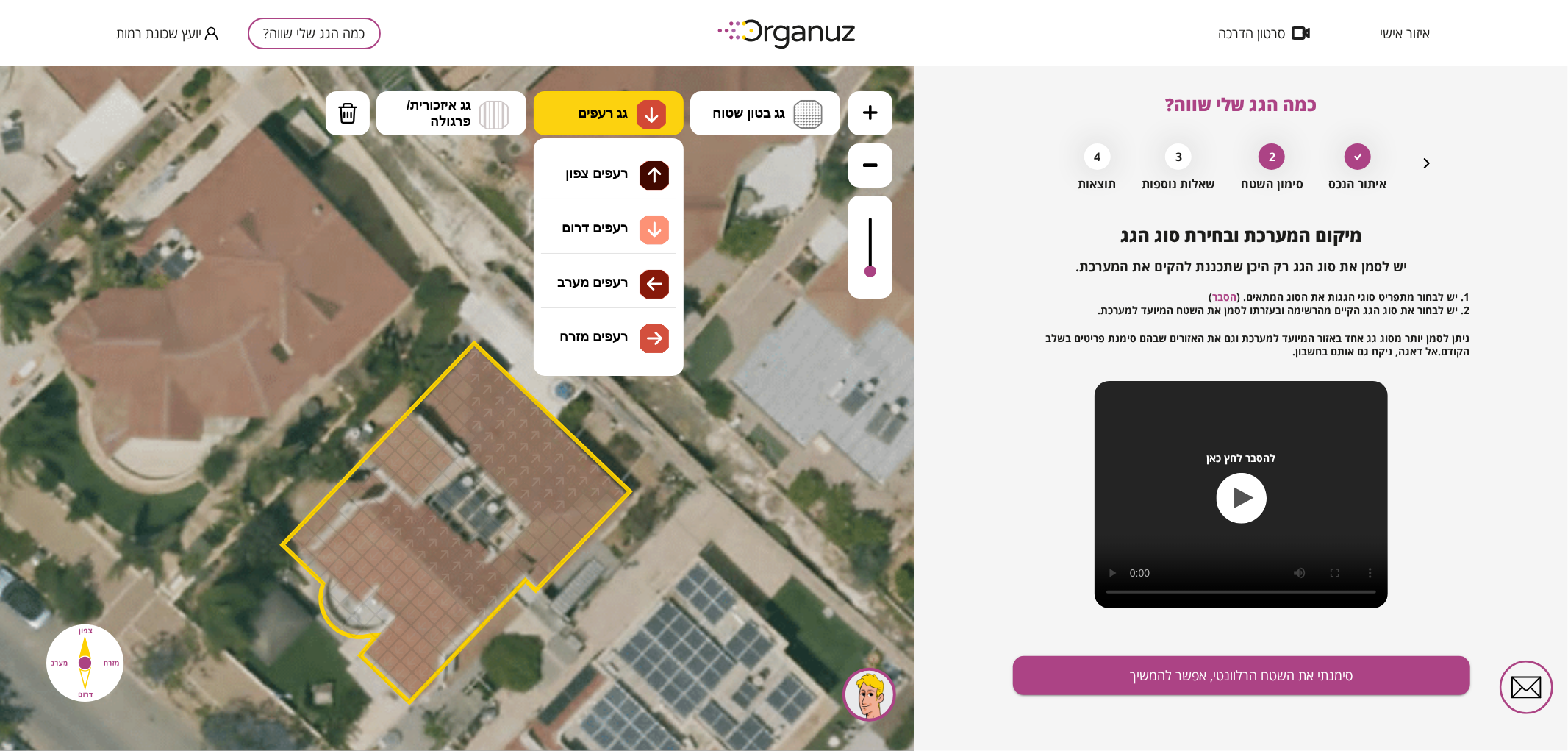
click at [653, 108] on img at bounding box center [652, 113] width 16 height 17
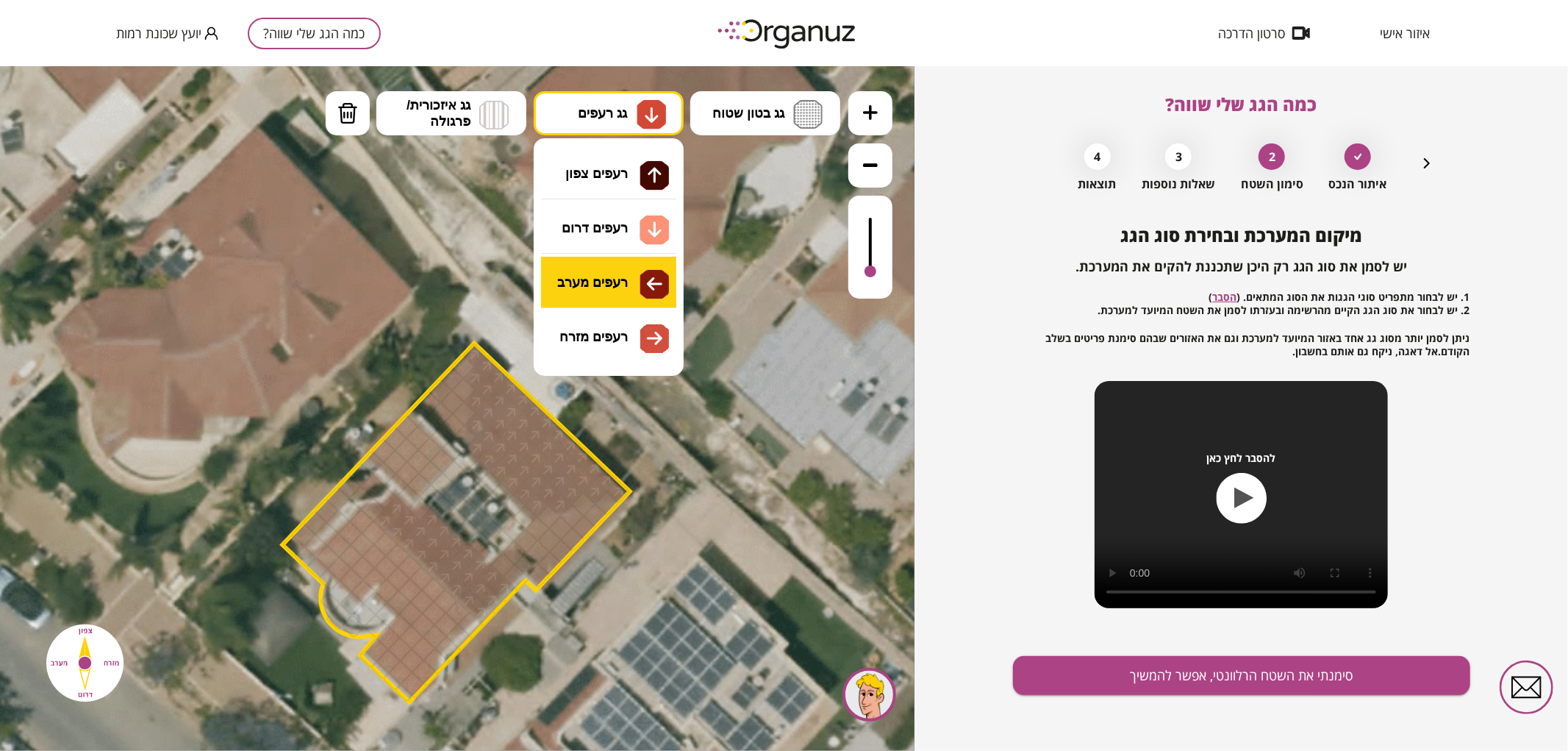
click at [632, 280] on div ".st0 { fill: #FFFFFF; } 0" at bounding box center [457, 407] width 915 height 685
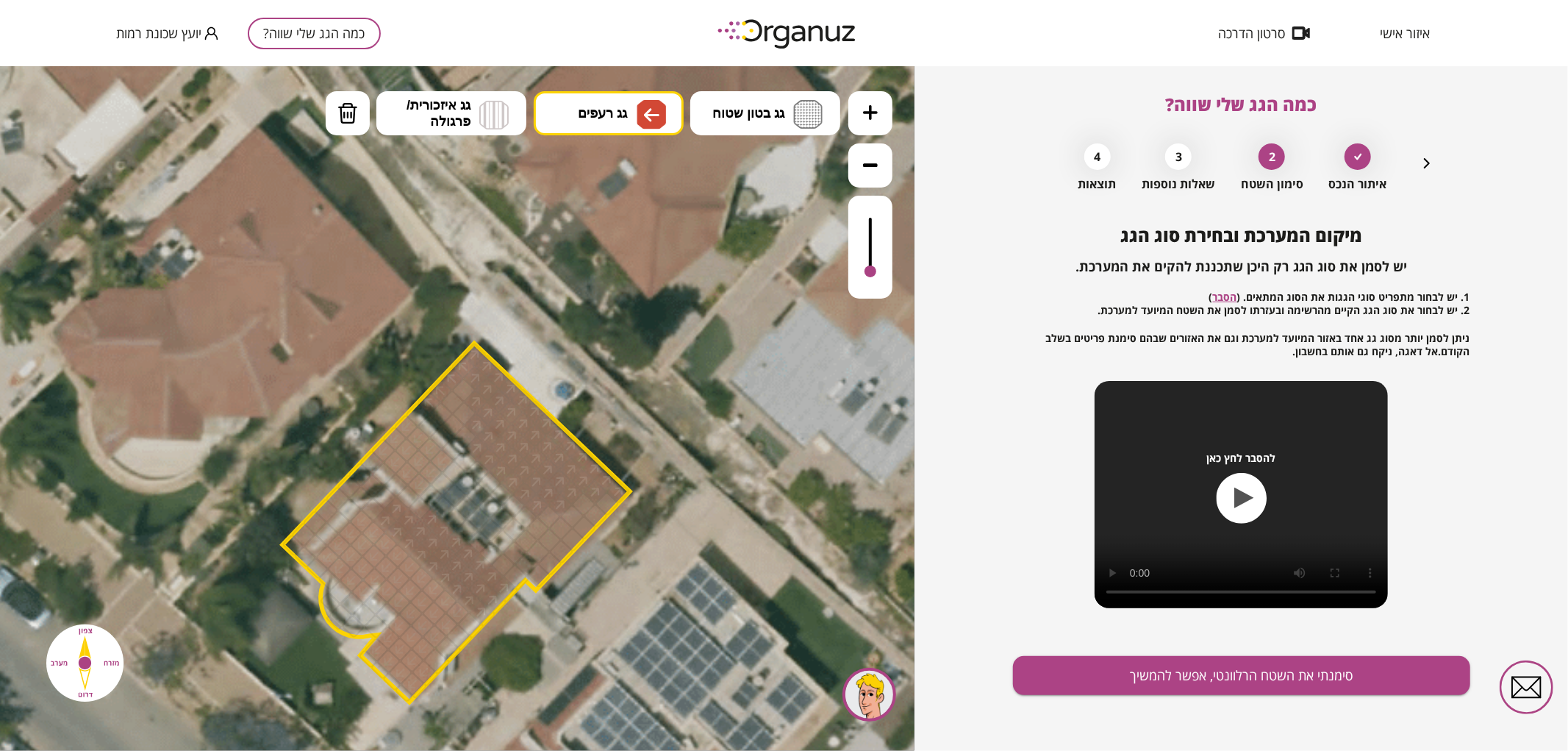
drag, startPoint x: 426, startPoint y: 401, endPoint x: 460, endPoint y: 368, distance: 47.4
drag, startPoint x: 465, startPoint y: 385, endPoint x: 447, endPoint y: 412, distance: 32.4
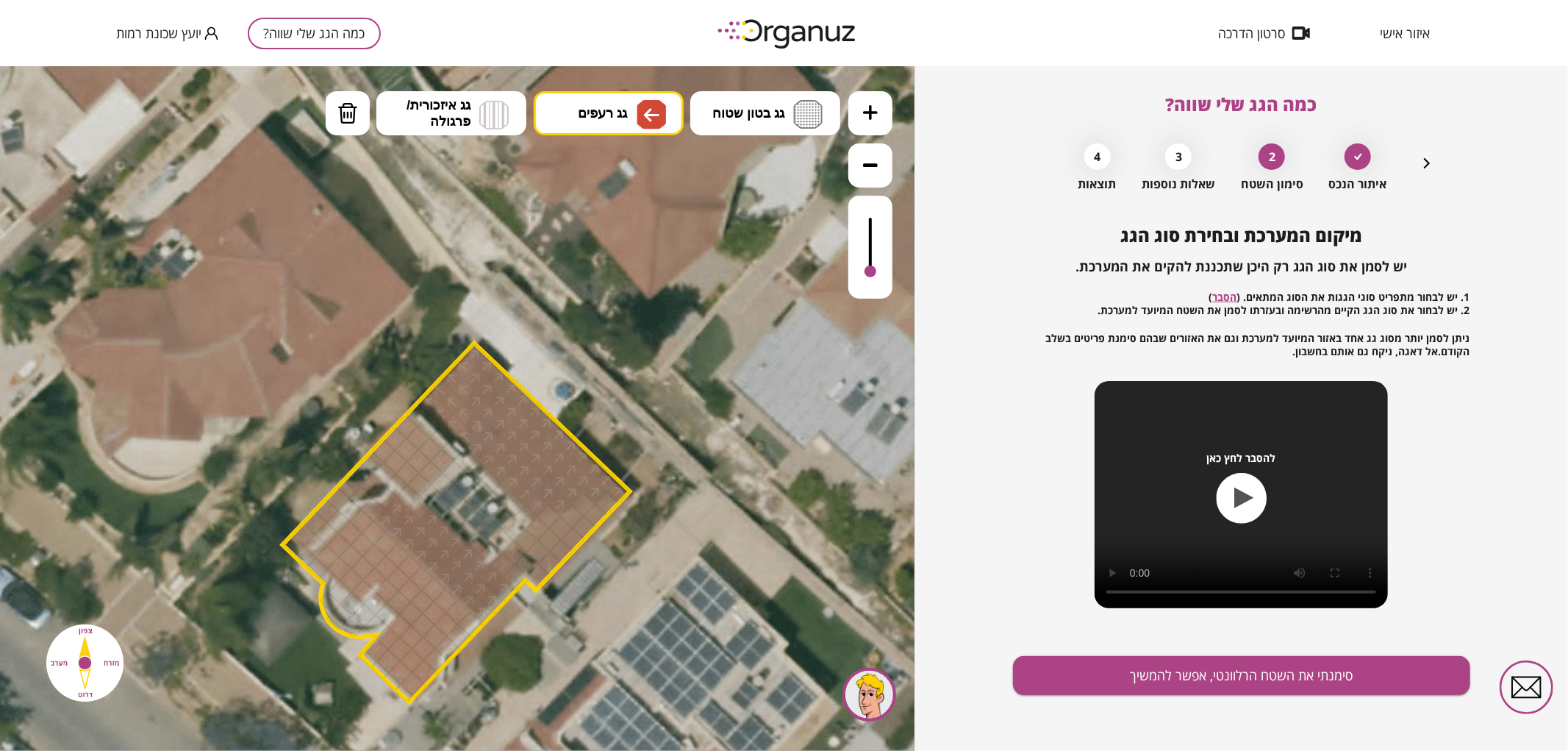
click at [469, 438] on div at bounding box center [465, 437] width 26 height 26
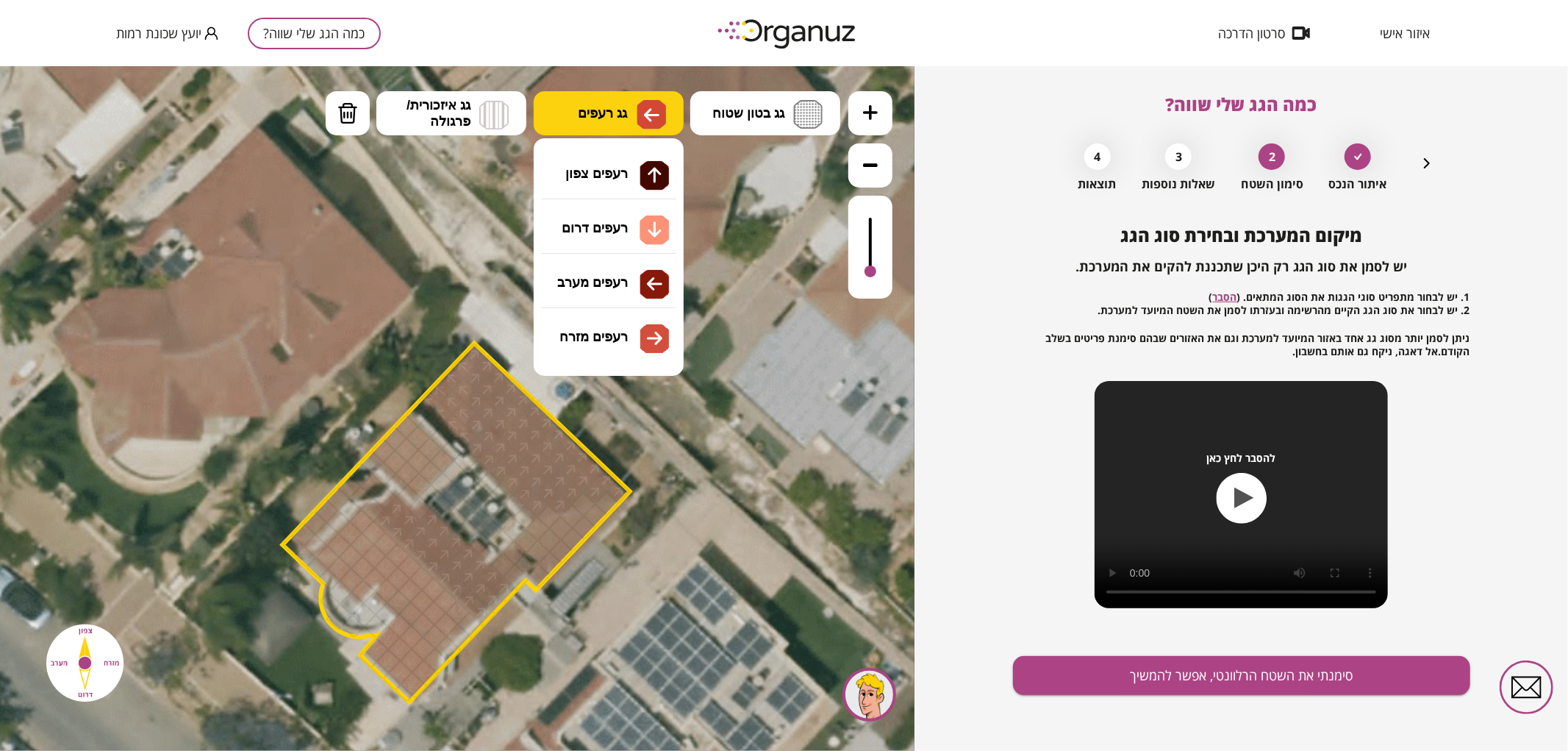
click at [607, 130] on button "גג רעפים" at bounding box center [608, 112] width 150 height 44
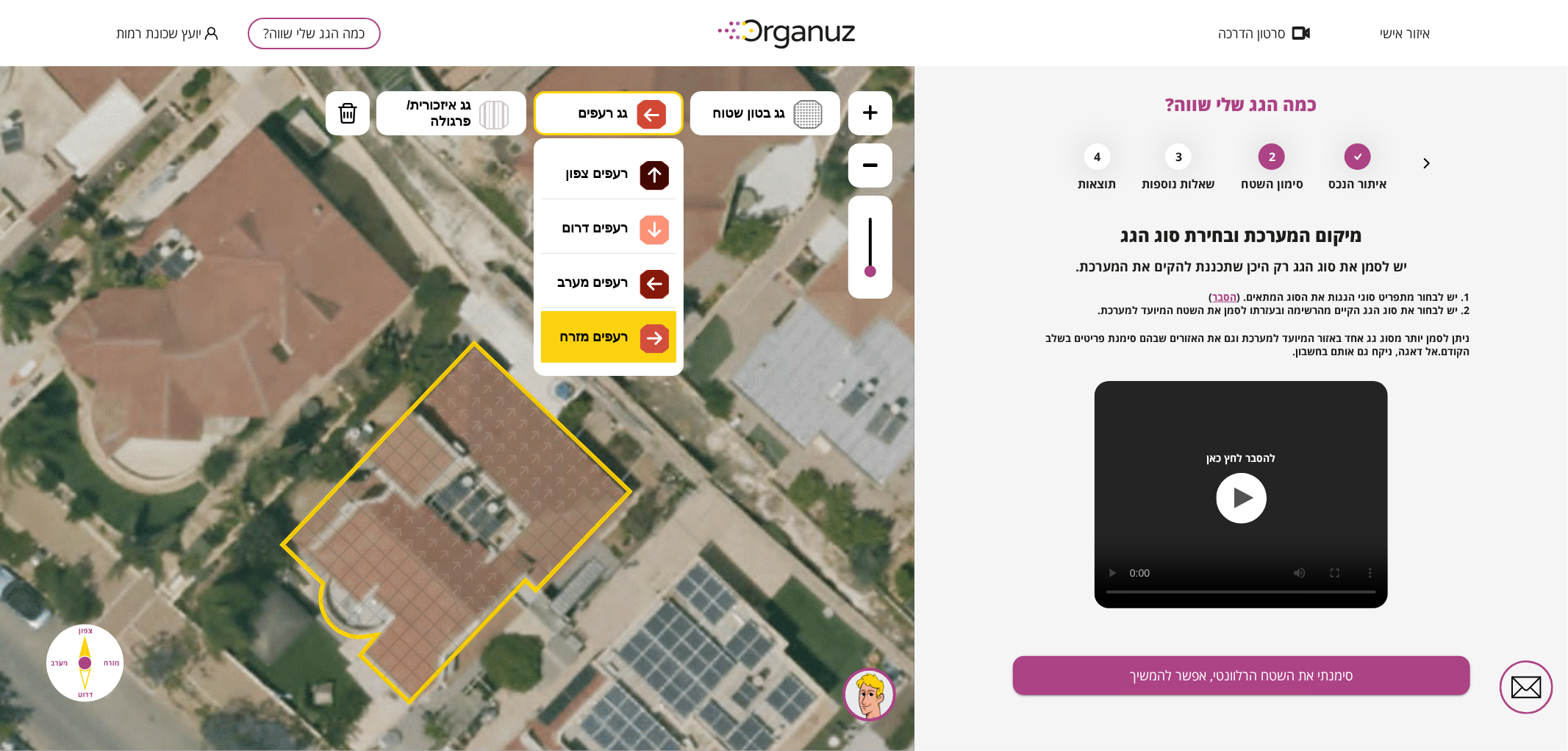
click at [612, 325] on div ".st0 { fill: #FFFFFF; } 0" at bounding box center [457, 407] width 915 height 685
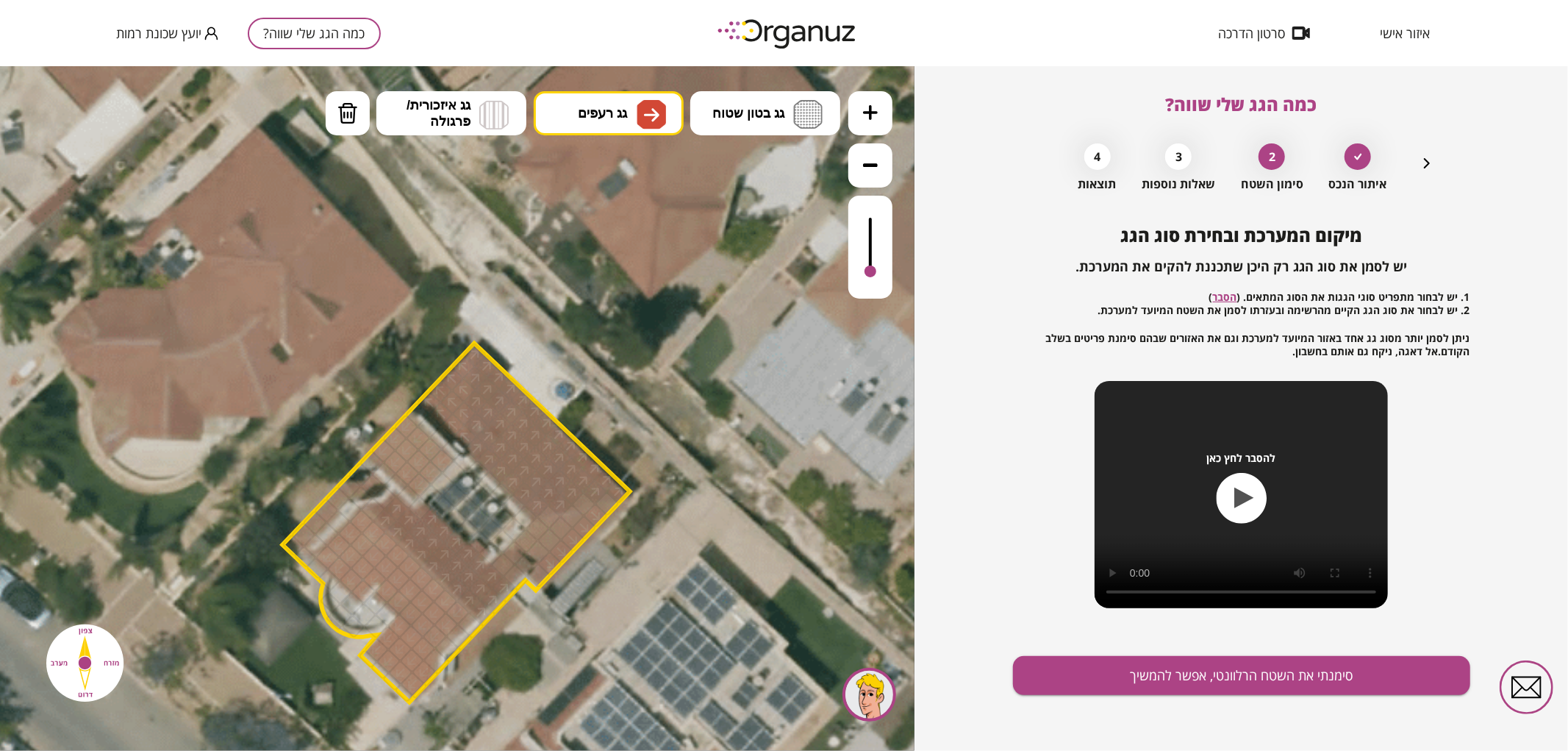
drag, startPoint x: 547, startPoint y: 566, endPoint x: 596, endPoint y: 516, distance: 70.0
drag, startPoint x: 570, startPoint y: 523, endPoint x: 544, endPoint y: 547, distance: 35.4
drag, startPoint x: 531, startPoint y: 543, endPoint x: 541, endPoint y: 531, distance: 15.6
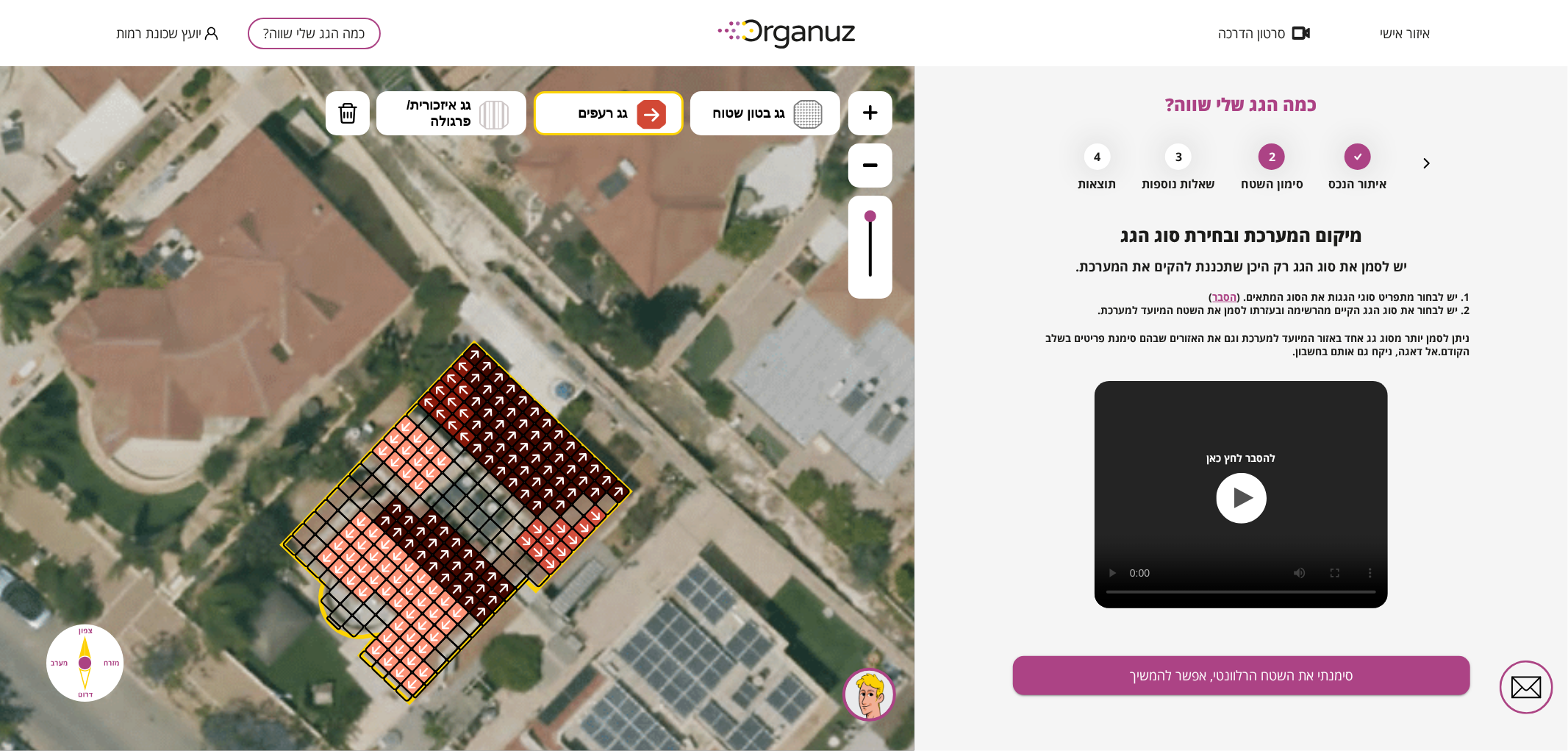
drag, startPoint x: 866, startPoint y: 272, endPoint x: 866, endPoint y: 201, distance: 71.0
click at [866, 201] on div at bounding box center [870, 246] width 44 height 103
click at [1119, 672] on button "סימנתי את השטח הרלוונטי, אפשר להמשיך" at bounding box center [1242, 676] width 458 height 39
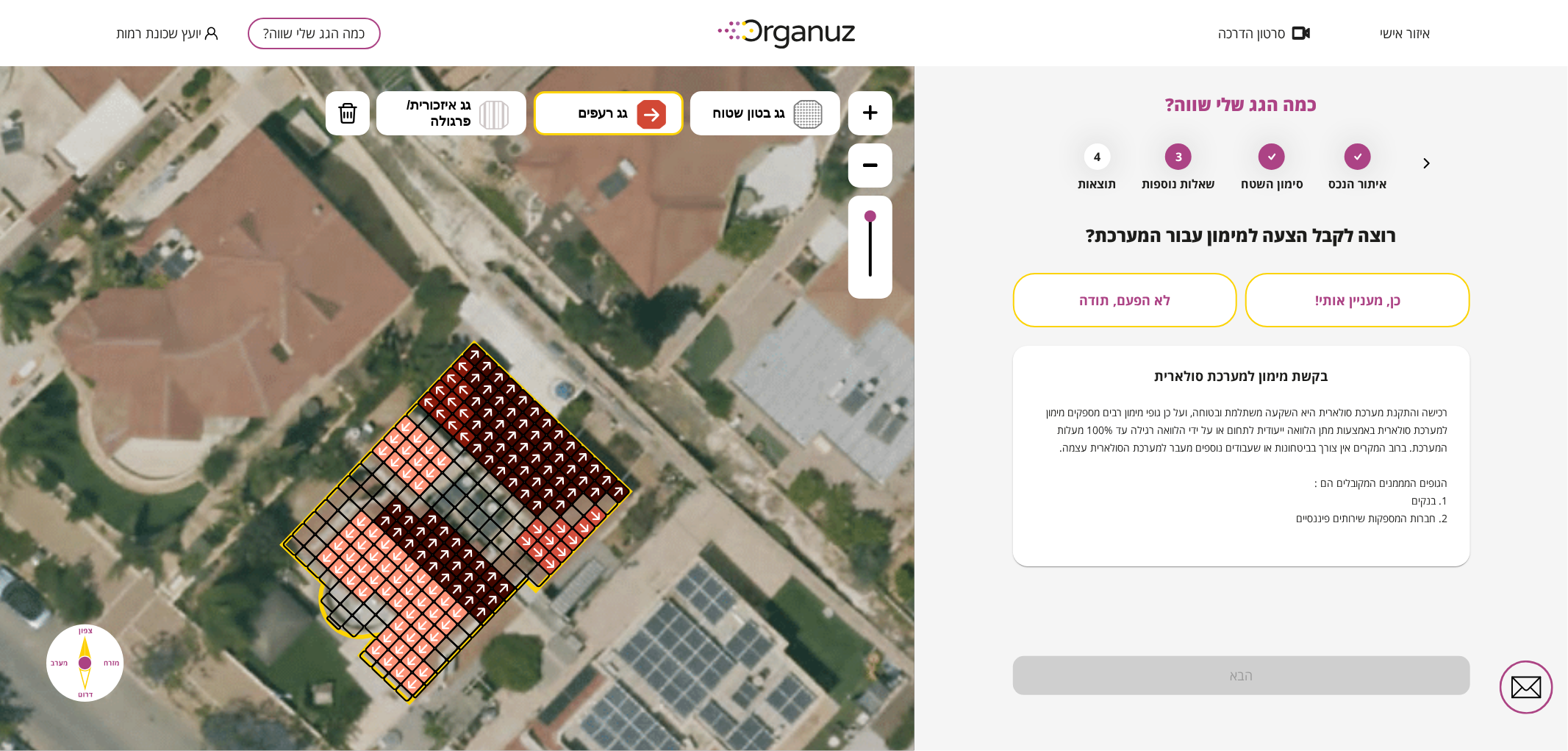
click at [1144, 306] on button "לא הפעם, תודה" at bounding box center [1125, 300] width 225 height 54
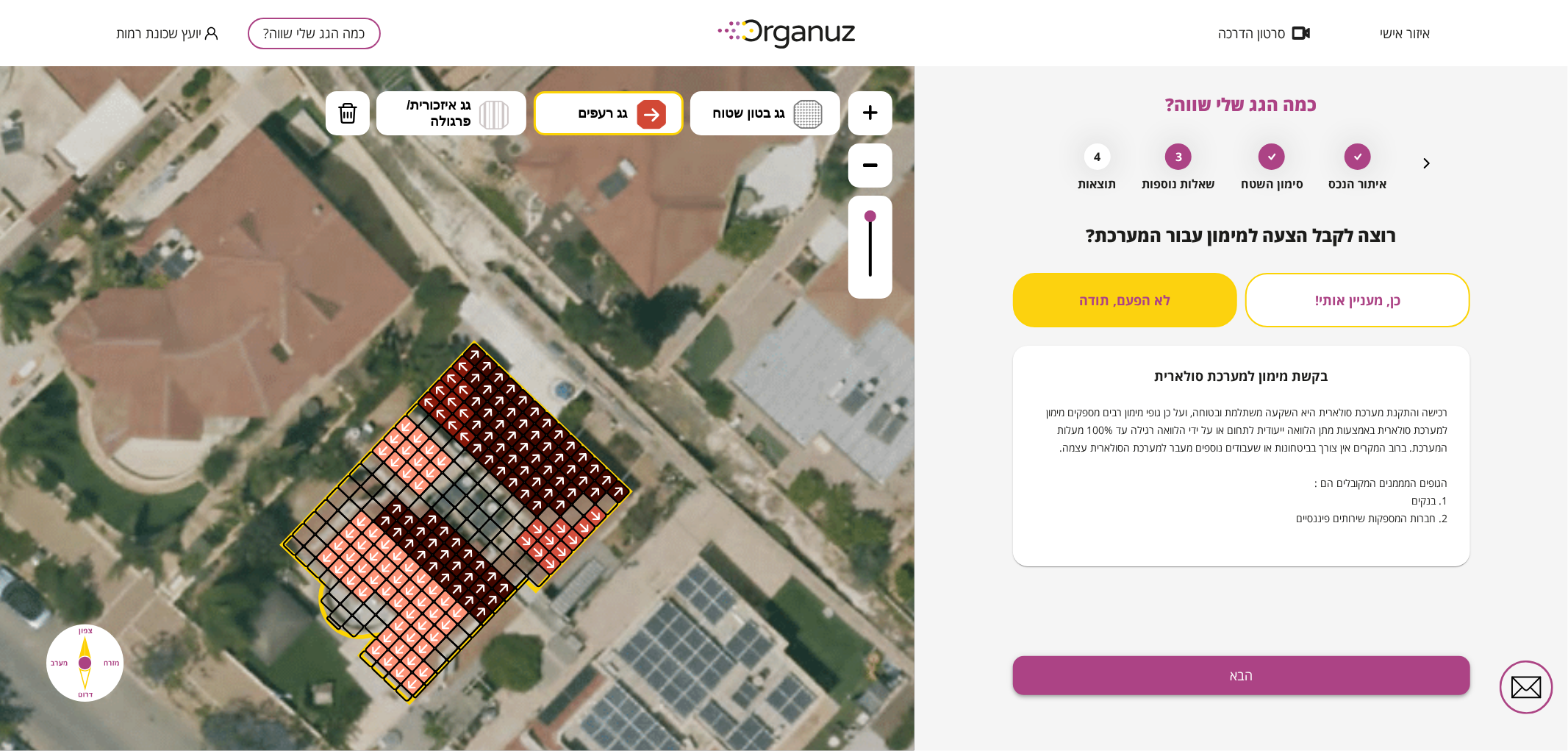
click at [1185, 667] on button "הבא" at bounding box center [1242, 676] width 458 height 39
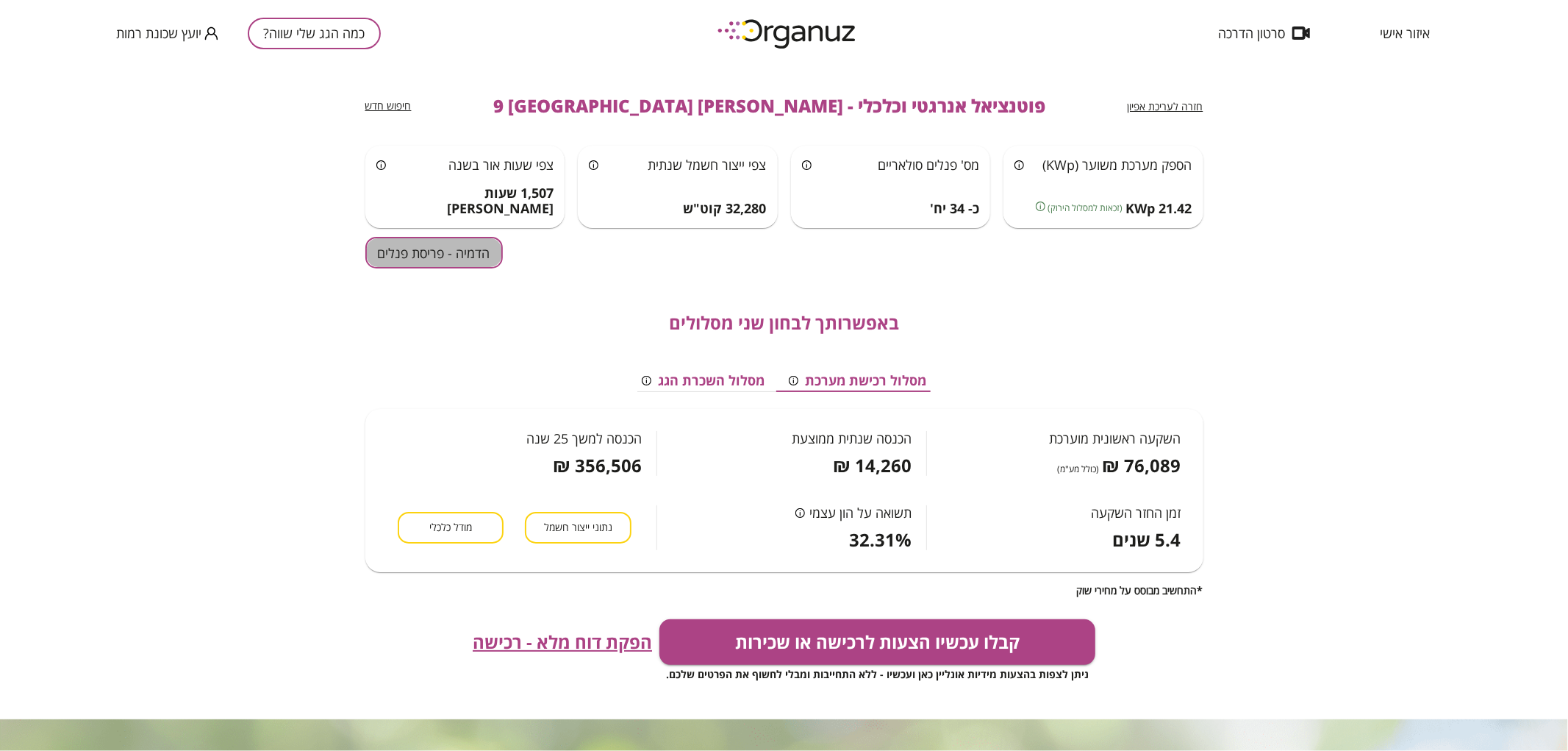
click at [463, 261] on button "הדמיה - פריסת פנלים" at bounding box center [435, 253] width 138 height 31
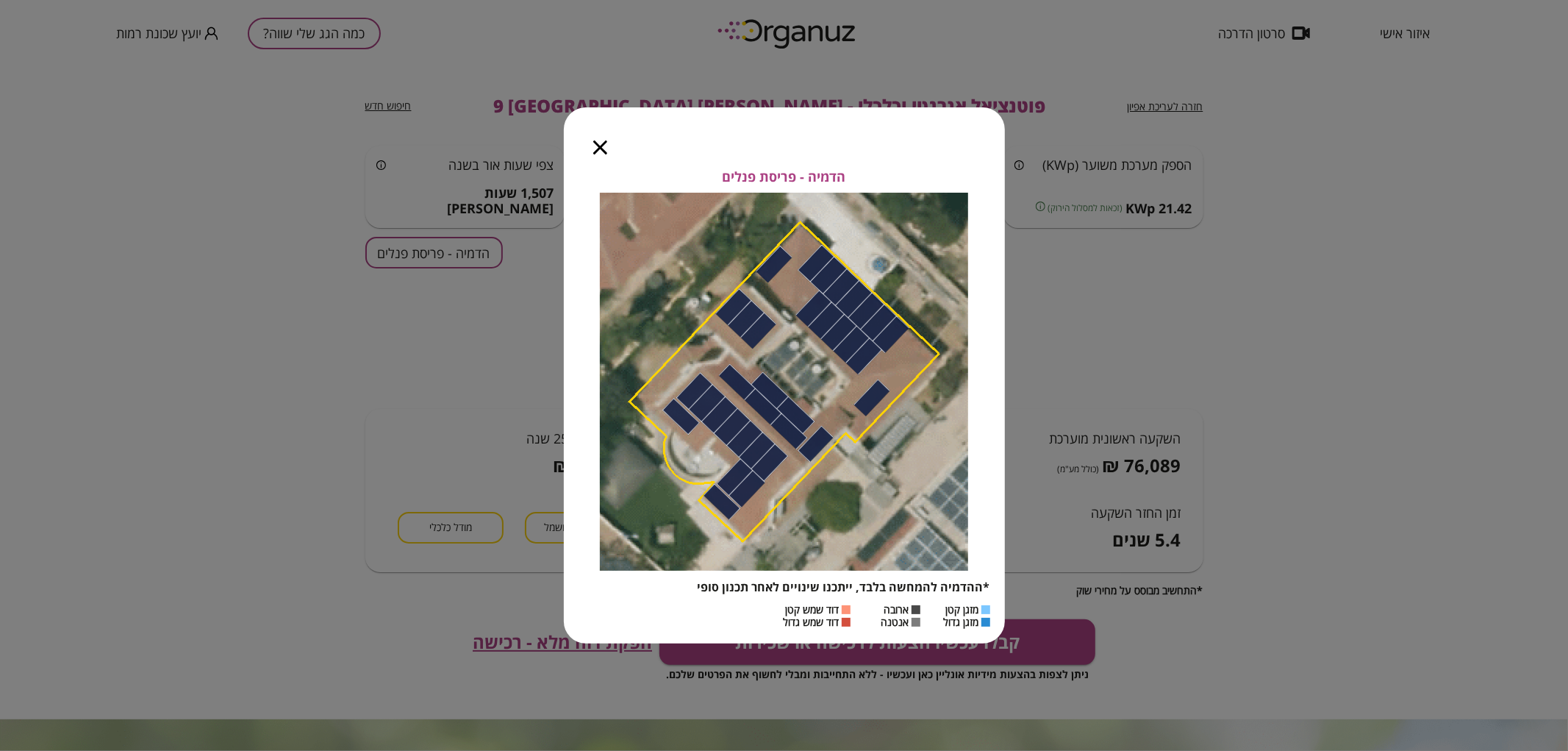
click at [605, 147] on icon "button" at bounding box center [600, 147] width 14 height 14
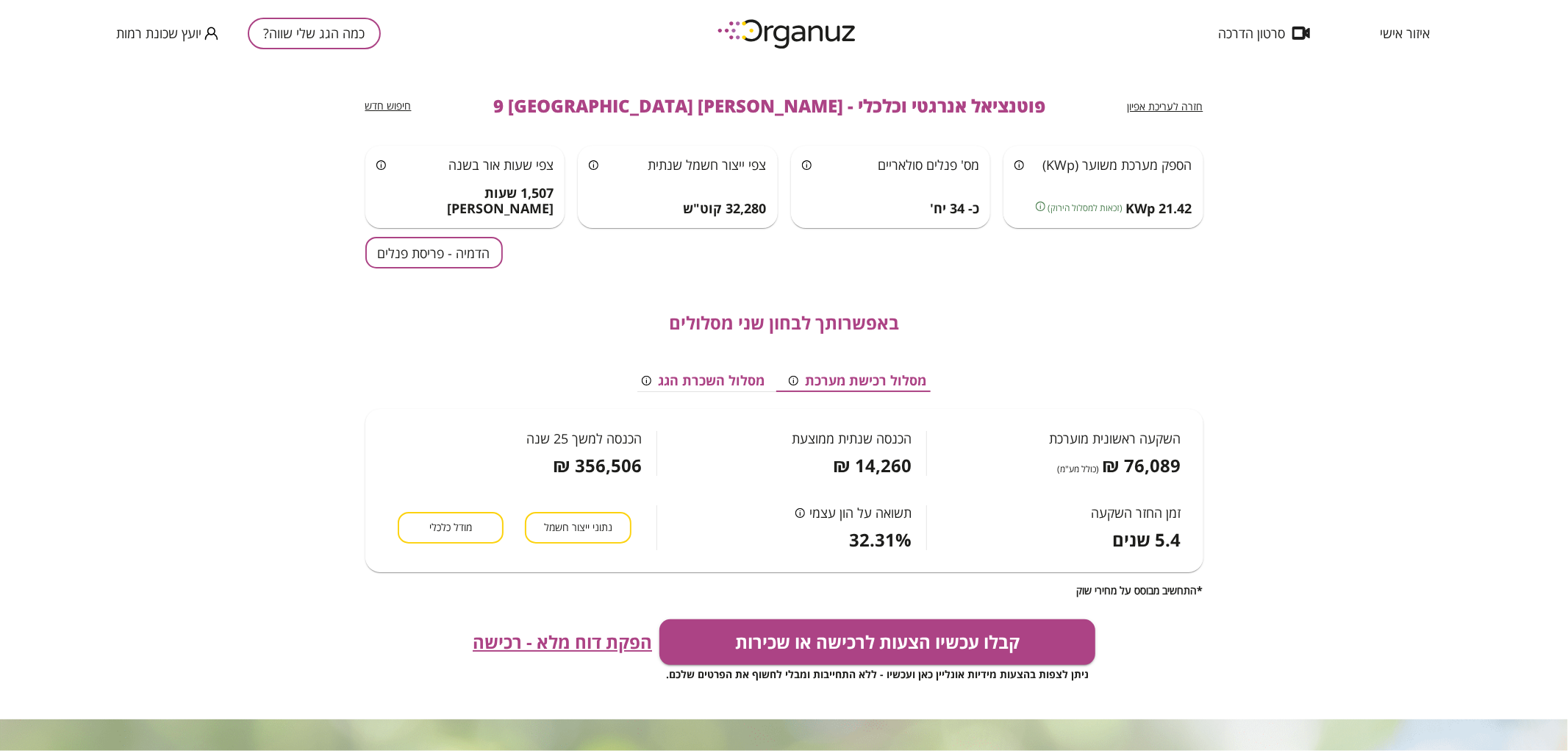
click at [436, 259] on button "הדמיה - פריסת פנלים" at bounding box center [435, 253] width 138 height 31
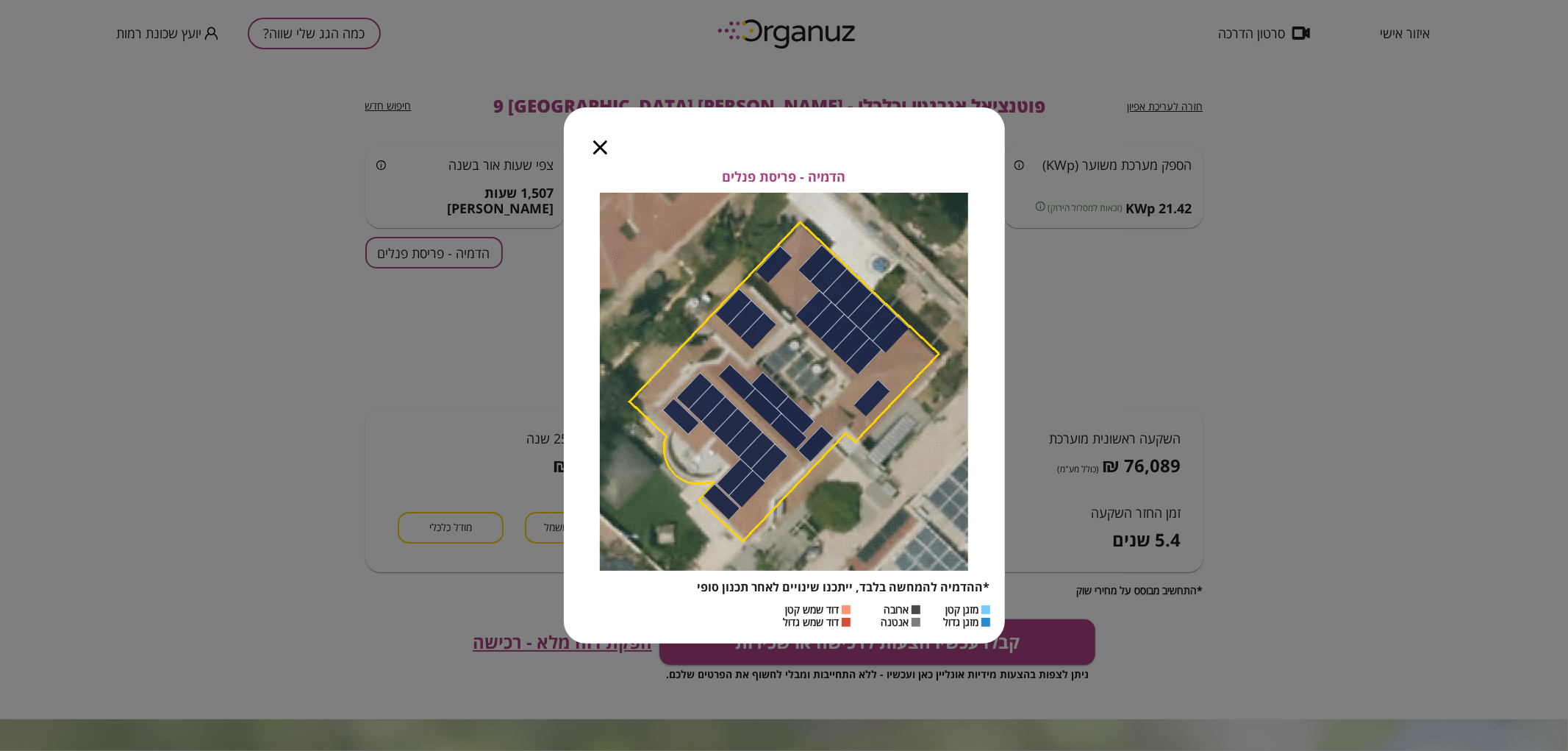
click at [596, 142] on icon "button" at bounding box center [600, 147] width 14 height 14
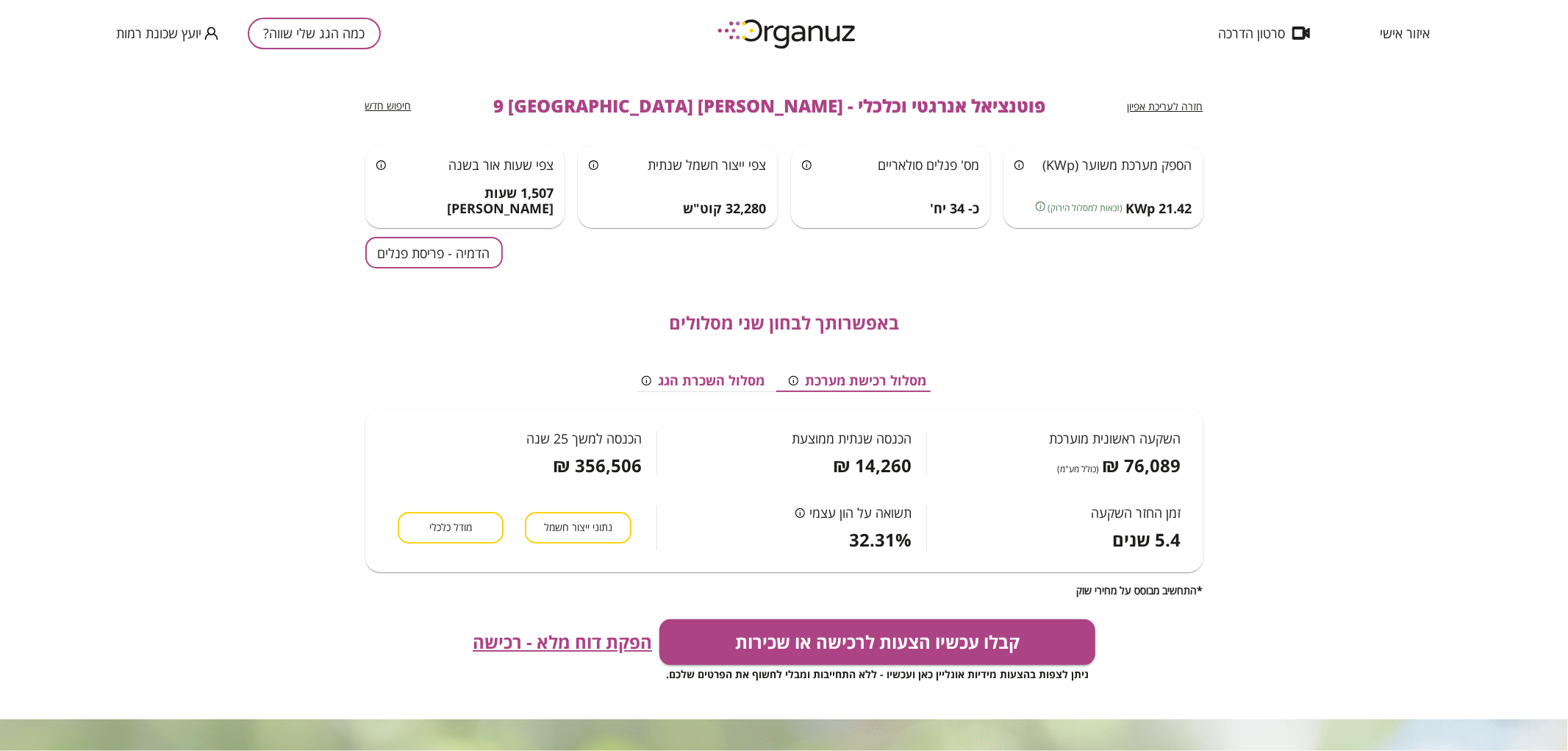
click at [351, 25] on button "כמה הגג שלי שווה?" at bounding box center [314, 33] width 133 height 31
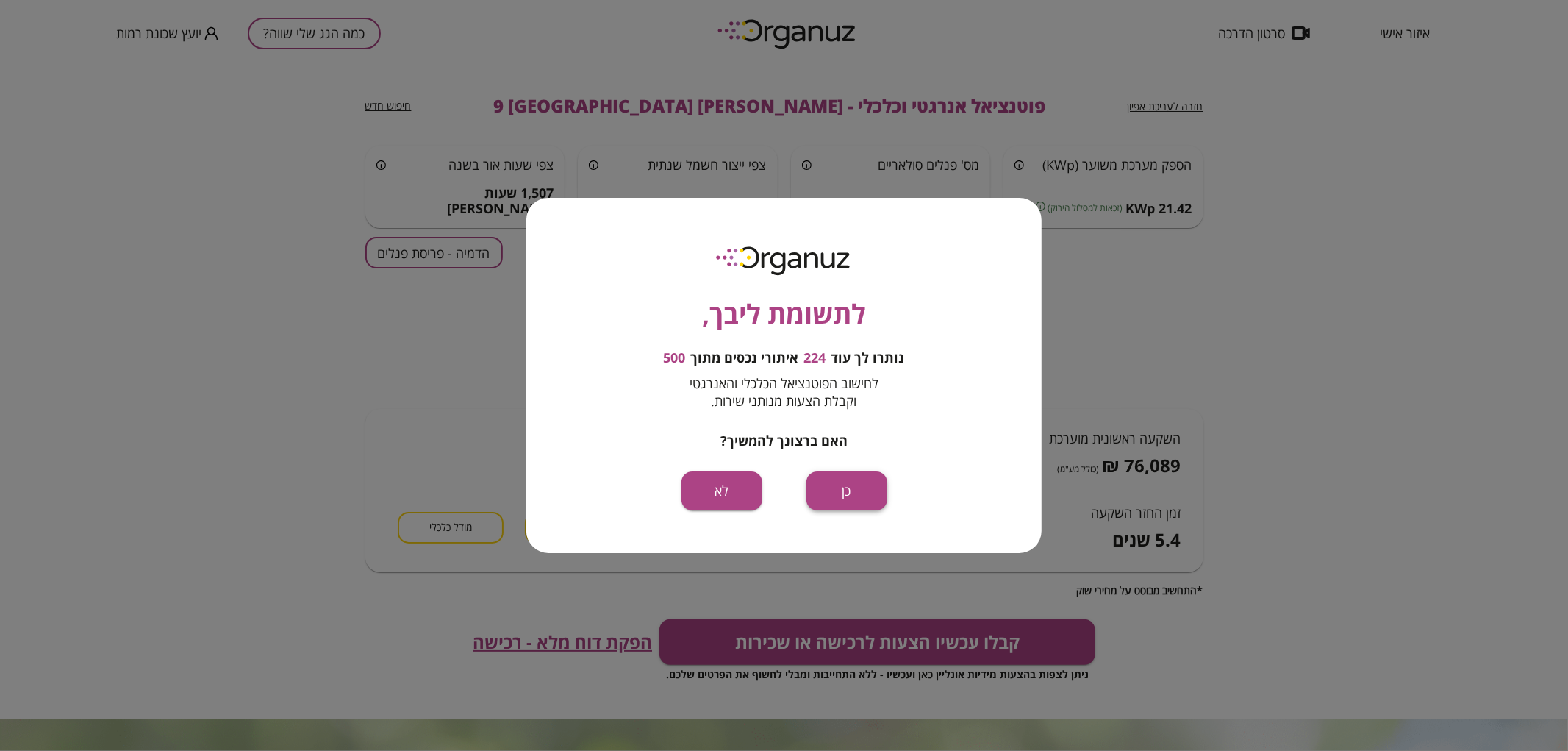
click at [856, 498] on button "כן" at bounding box center [847, 491] width 81 height 39
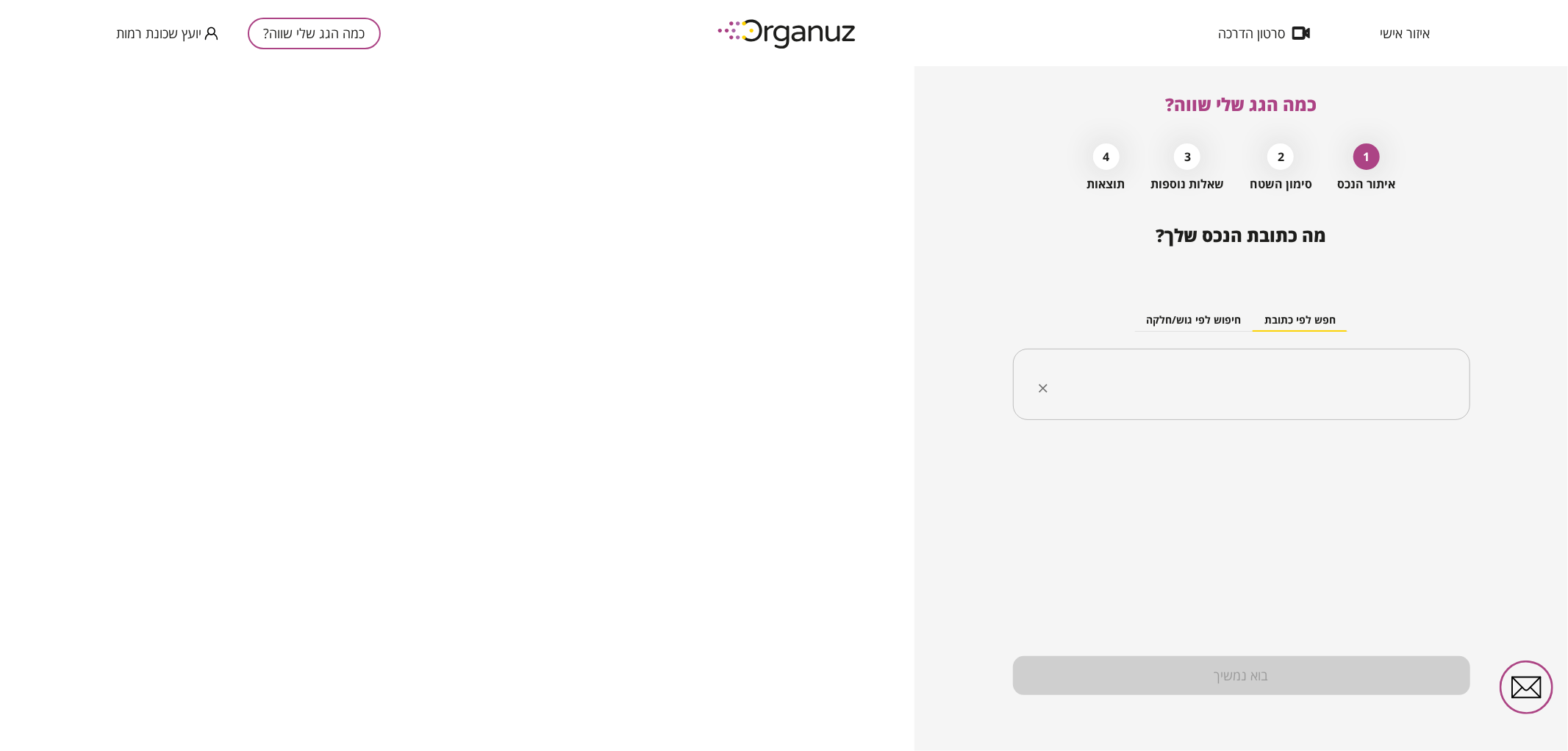
click at [1186, 380] on input "text" at bounding box center [1246, 384] width 411 height 37
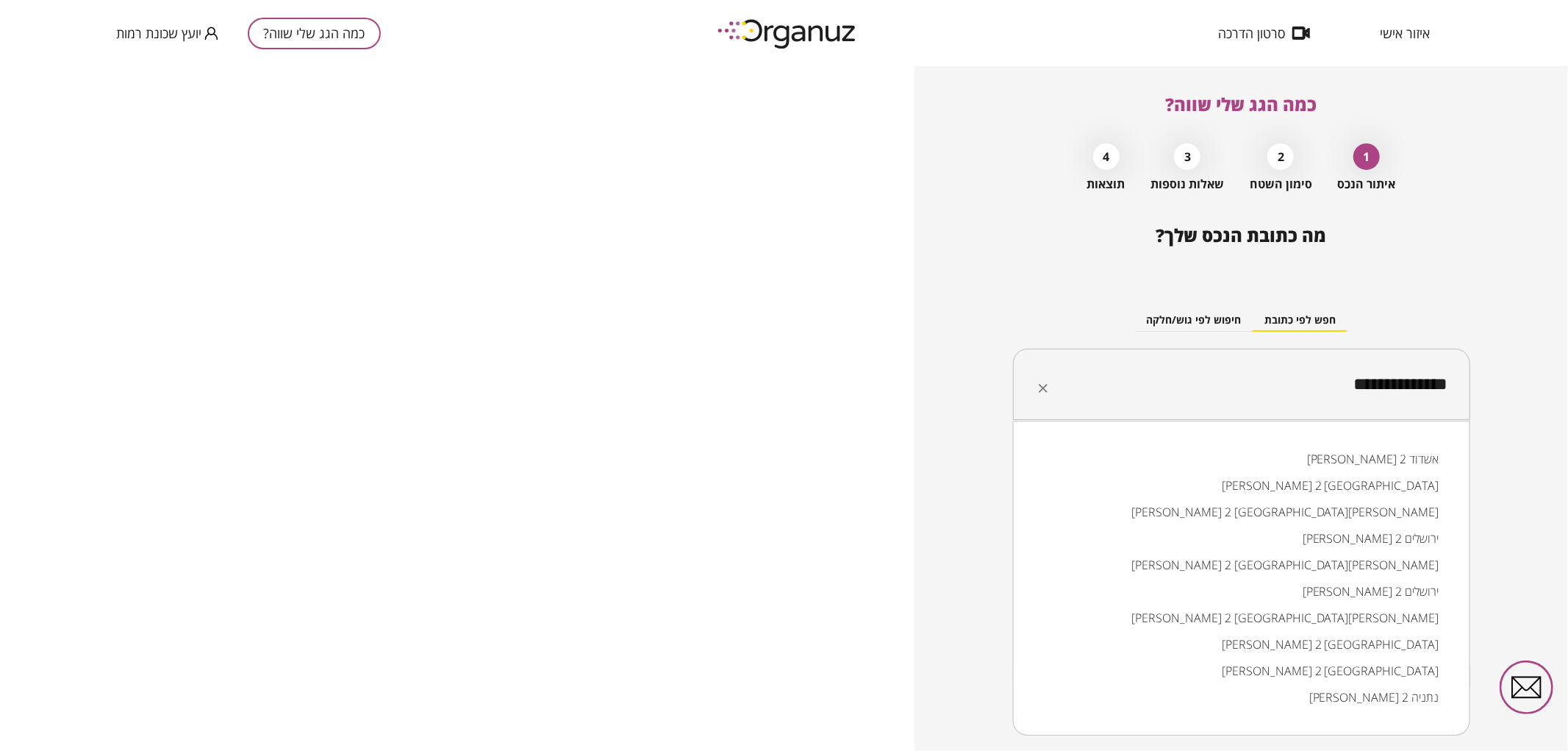
click at [1405, 487] on li "שלמה בן-יוסף 2 באר שבע" at bounding box center [1242, 485] width 419 height 27
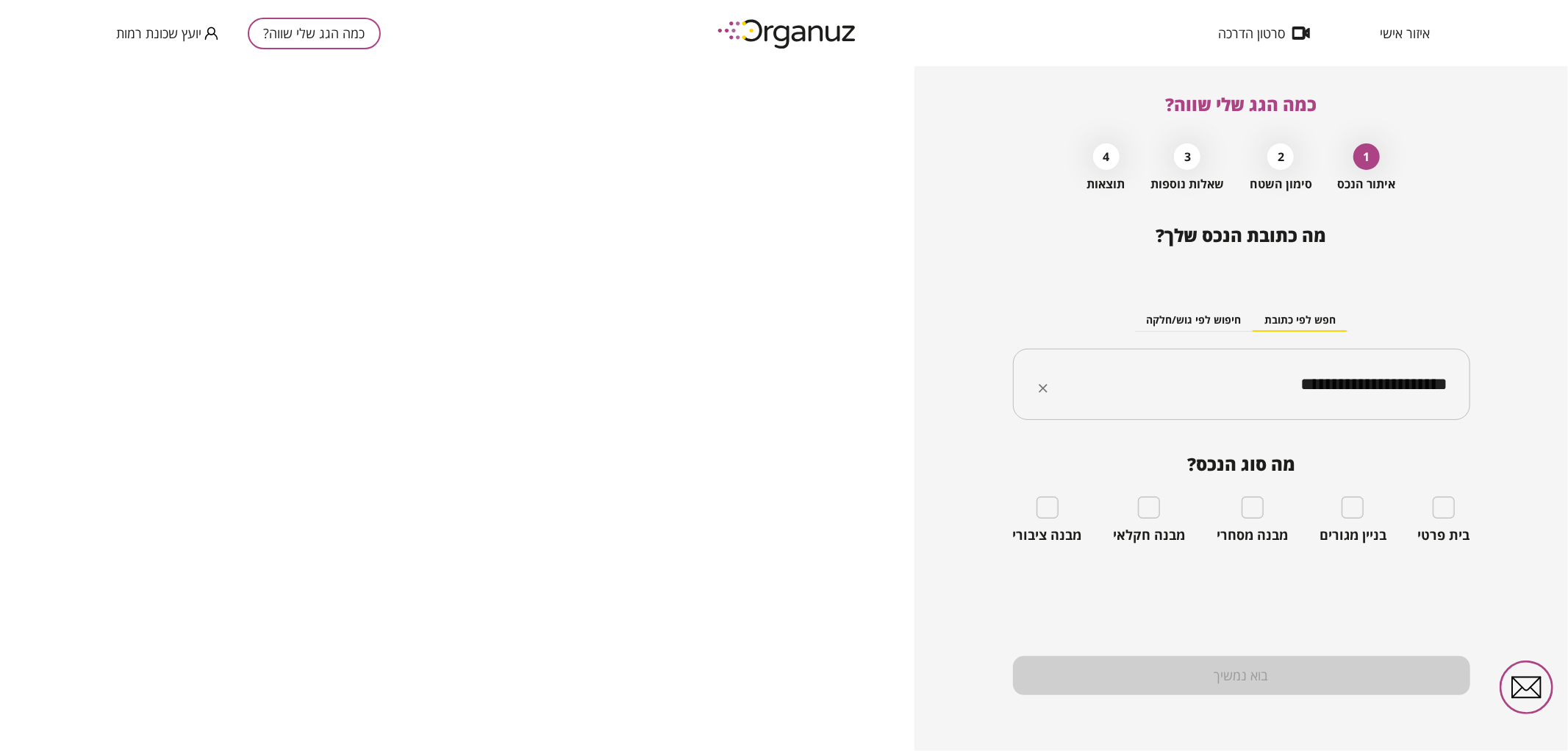
type input "**********"
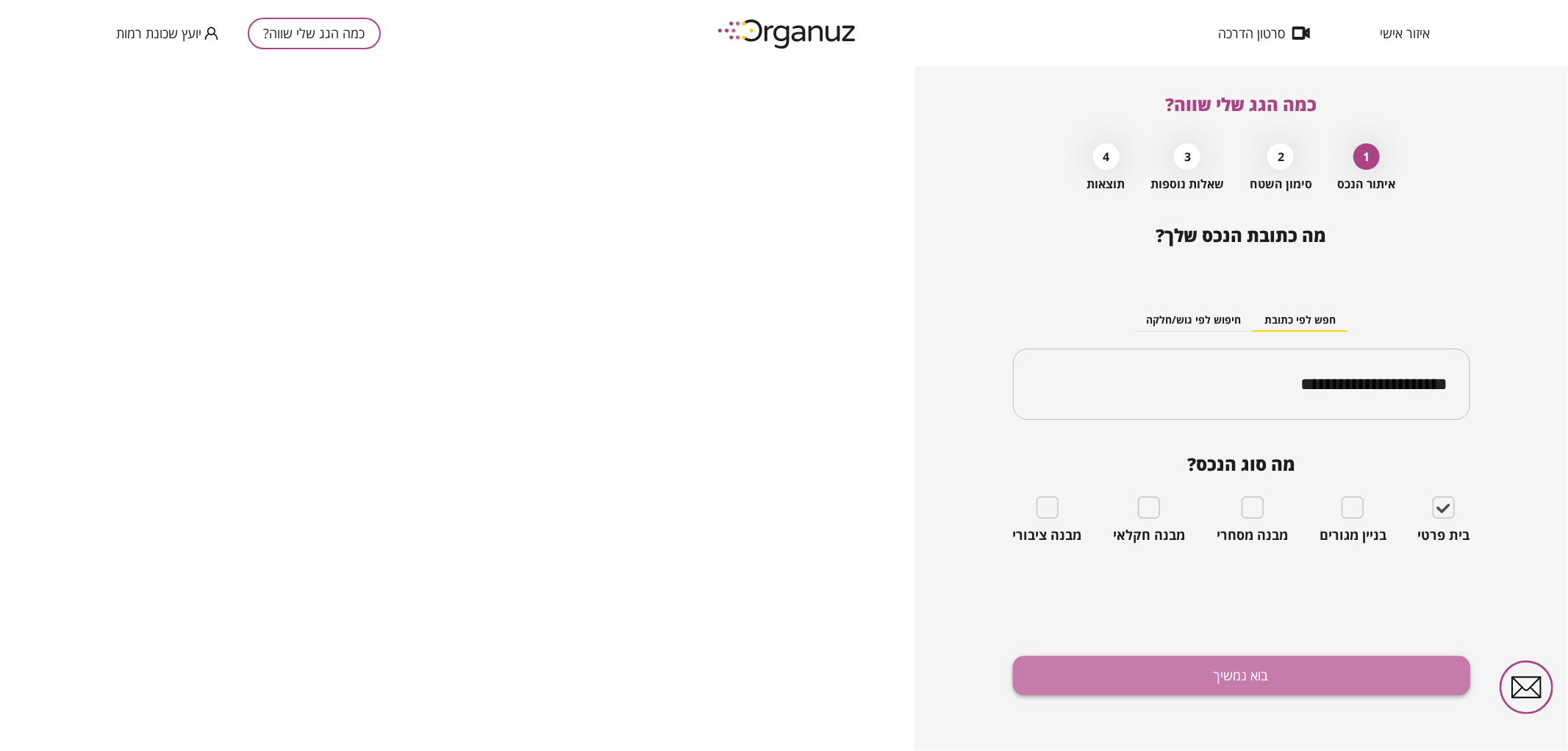
click at [1390, 666] on button "בוא נמשיך" at bounding box center [1242, 676] width 458 height 39
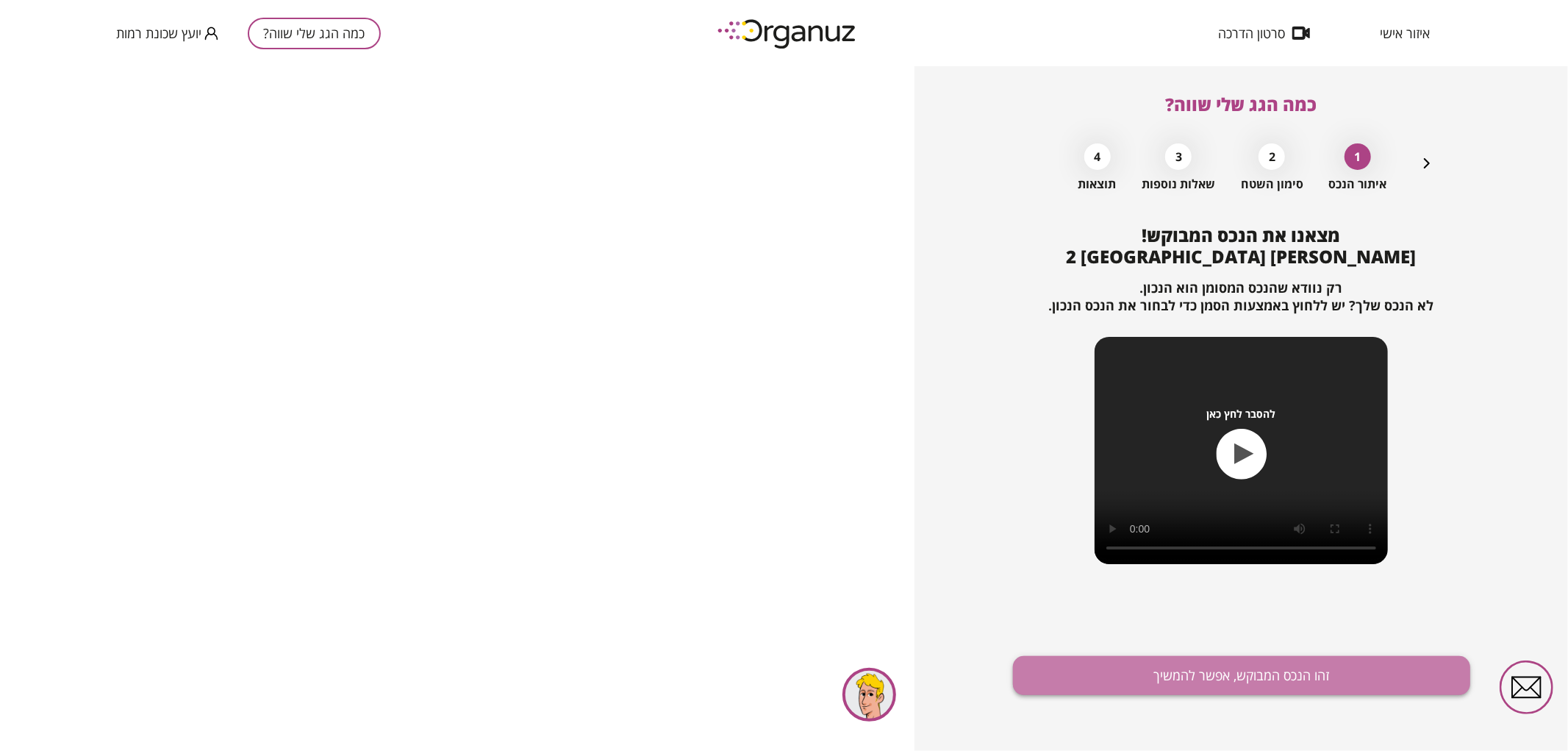
click at [1316, 669] on button "זהו הנכס המבוקש, אפשר להמשיך" at bounding box center [1242, 676] width 458 height 39
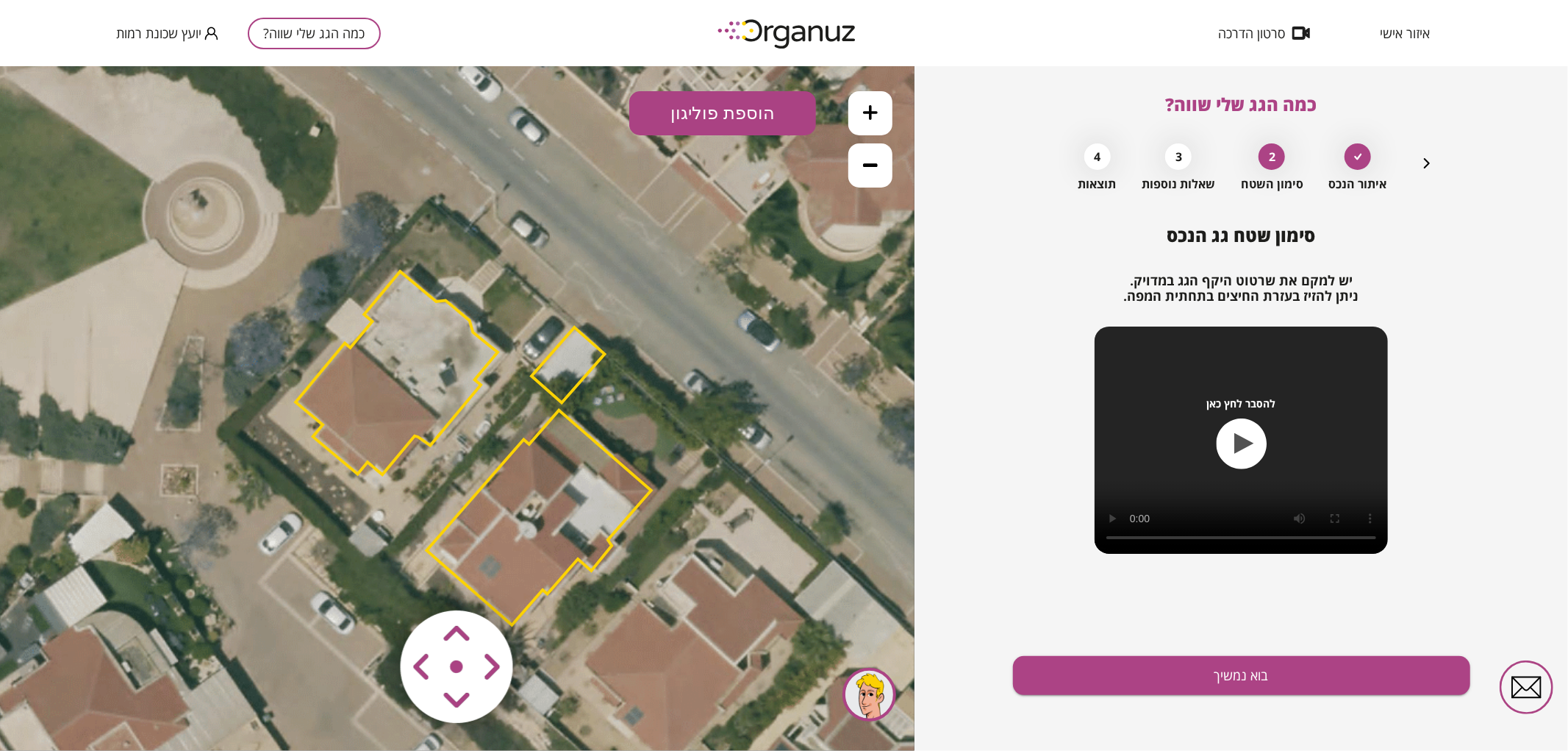
drag, startPoint x: 566, startPoint y: 405, endPoint x: 586, endPoint y: 497, distance: 94.1
click at [586, 497] on icon at bounding box center [472, 449] width 1092 height 1092
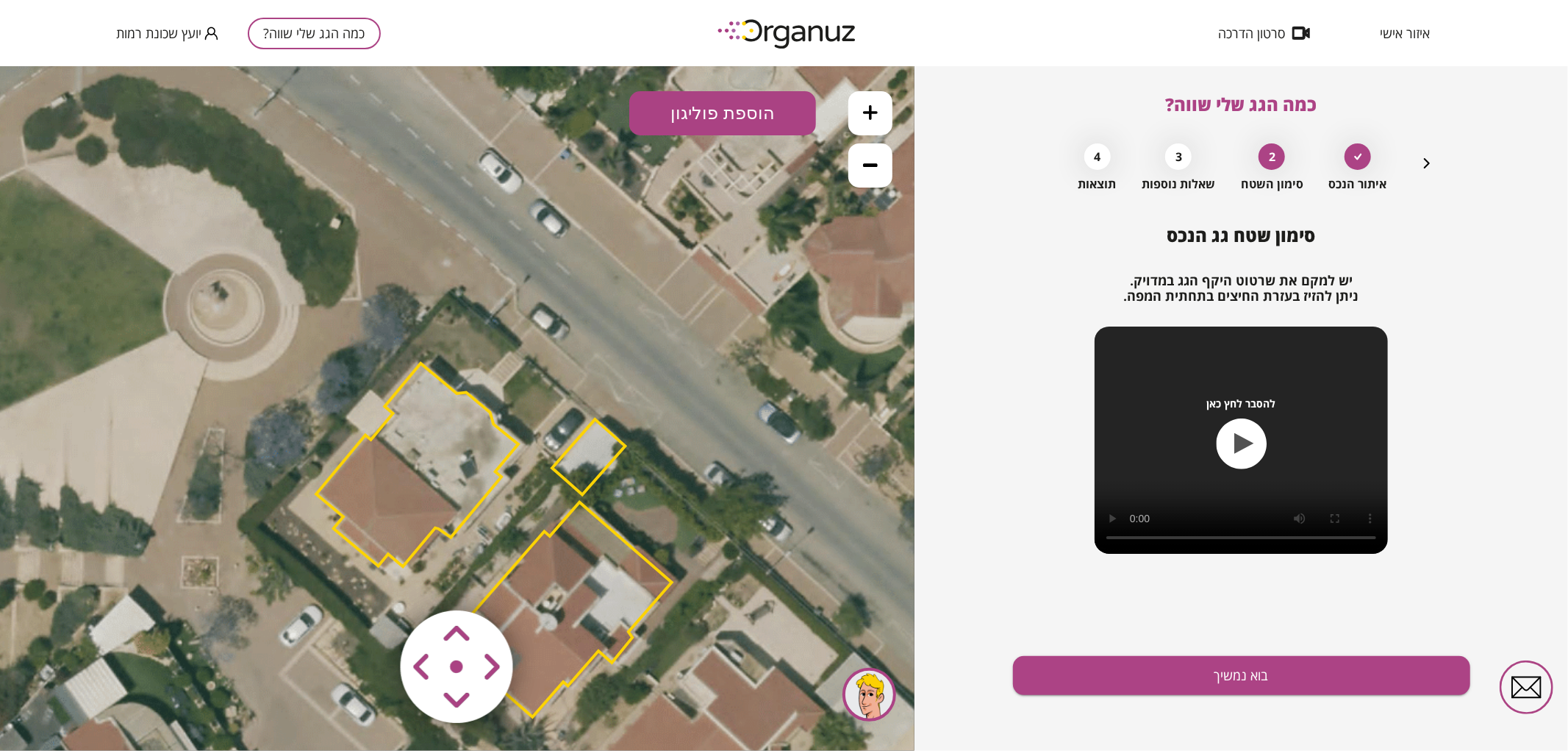
click at [589, 472] on polygon at bounding box center [588, 456] width 73 height 75
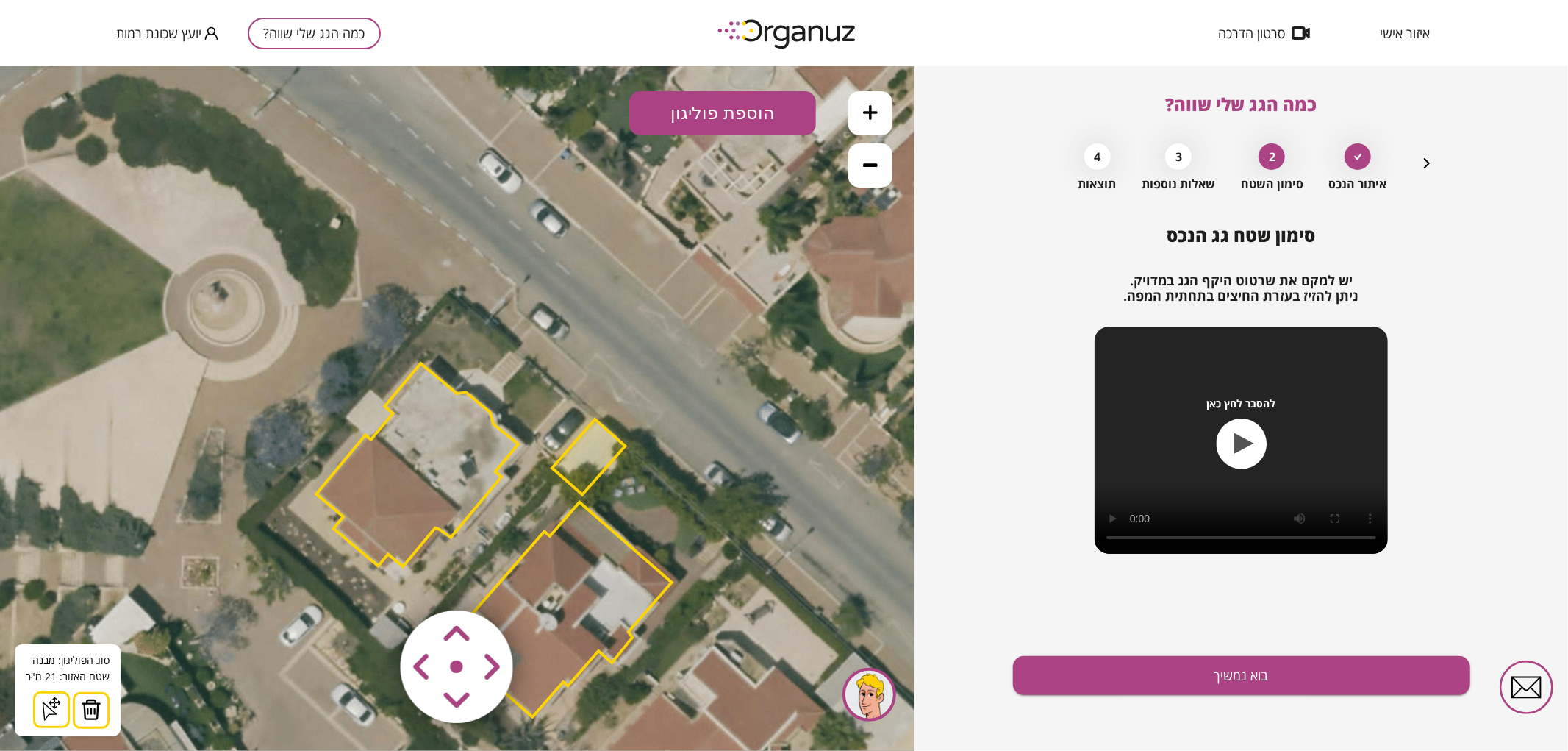
click at [86, 704] on img at bounding box center [91, 709] width 20 height 22
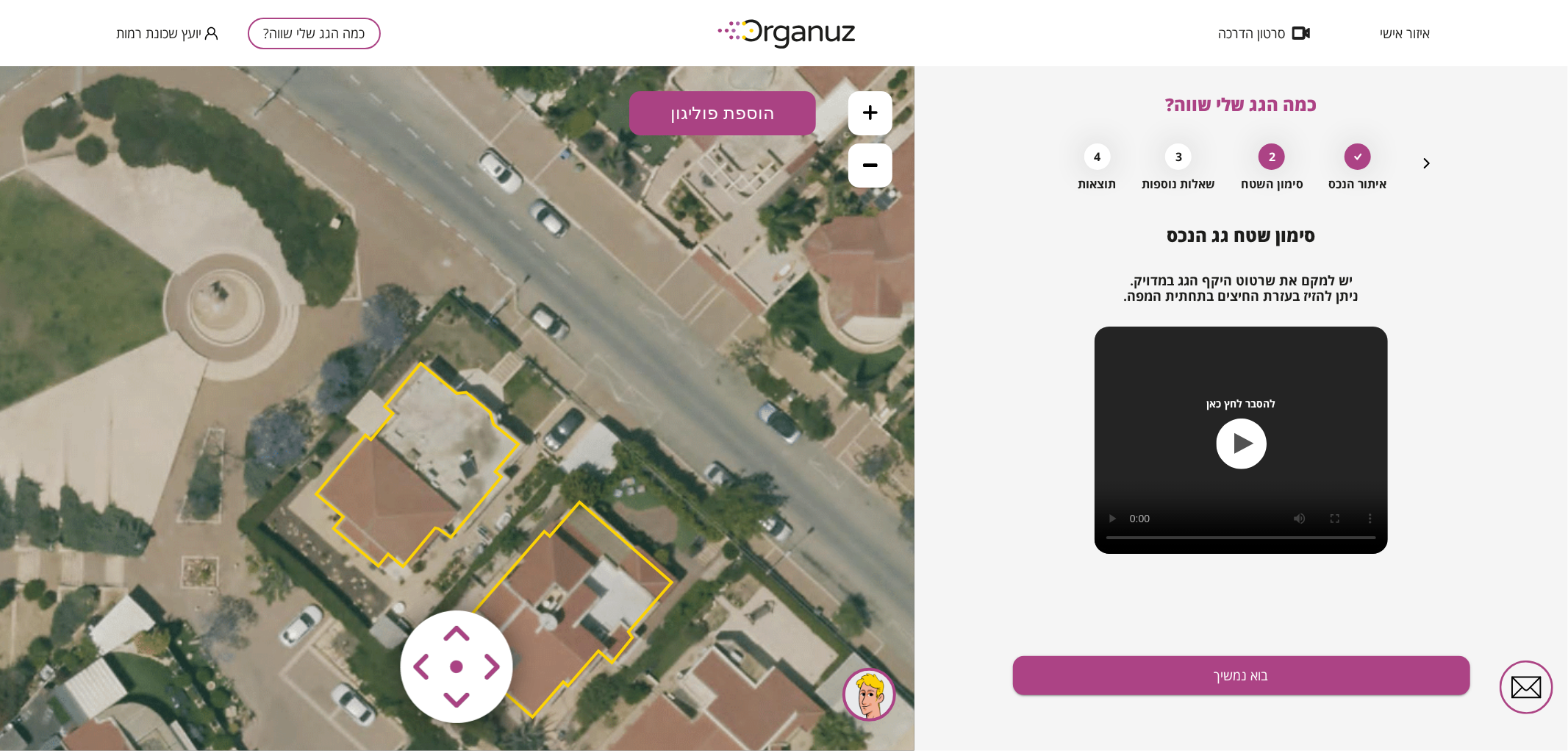
click at [564, 604] on polygon at bounding box center [559, 609] width 224 height 215
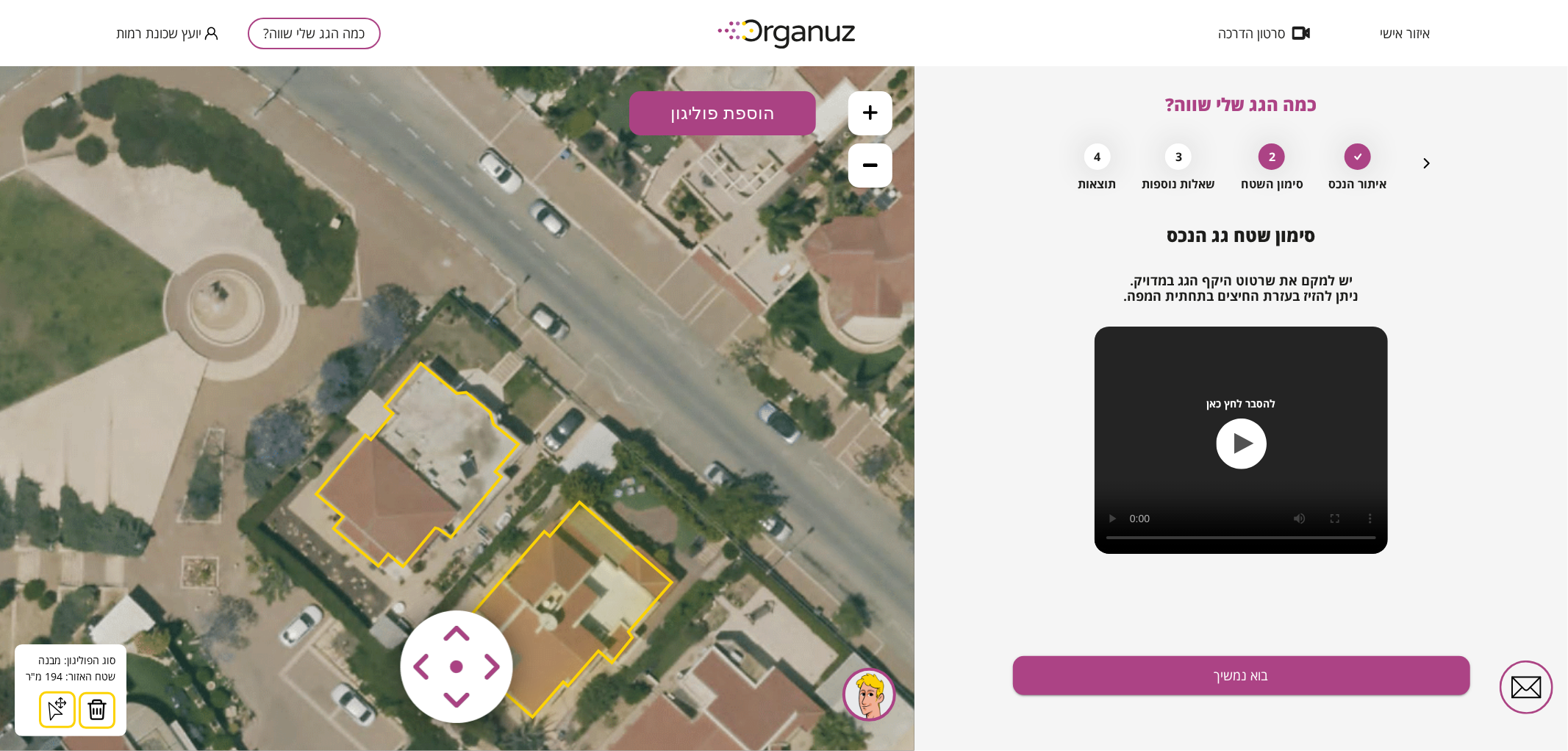
click at [96, 705] on img at bounding box center [97, 709] width 20 height 22
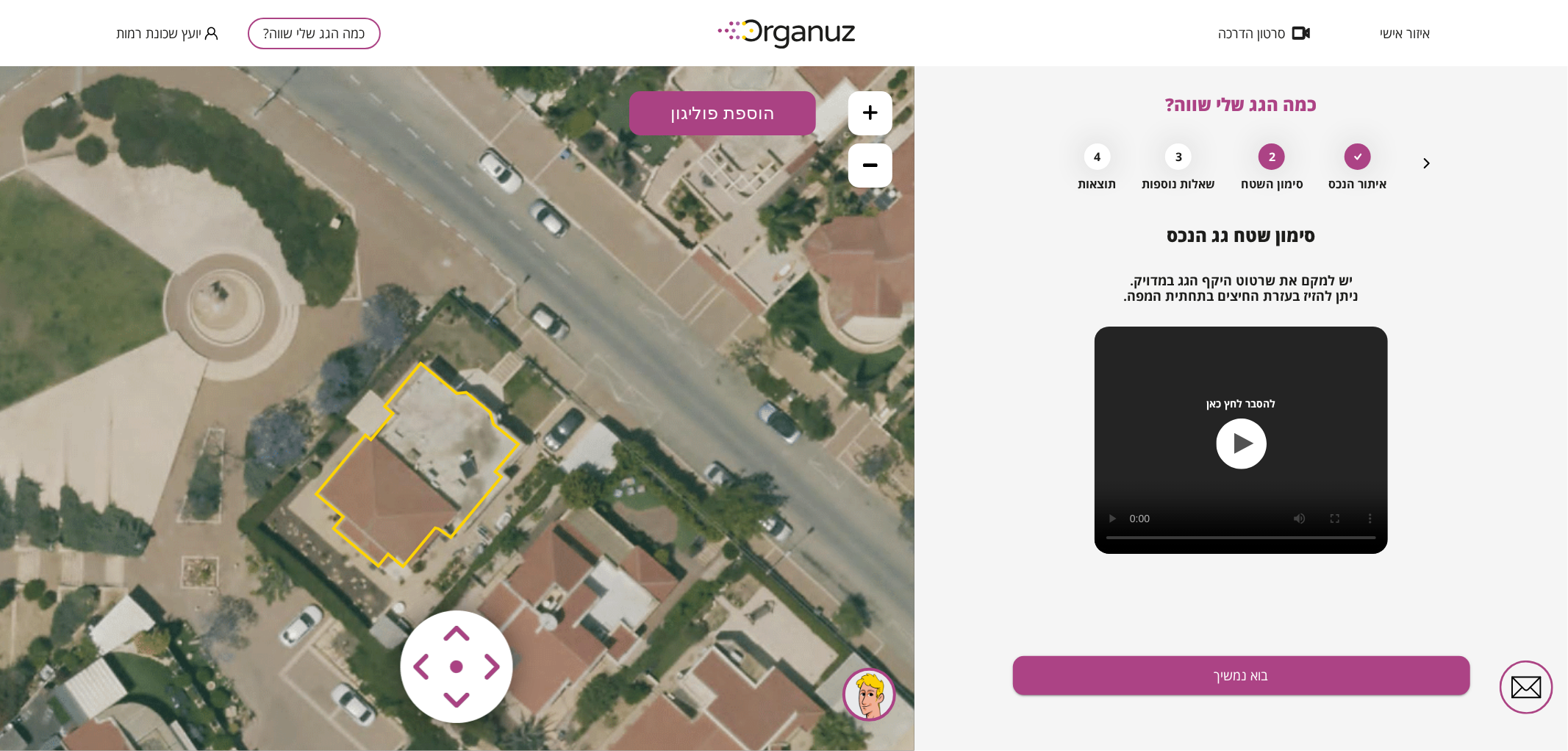
click at [417, 472] on polygon at bounding box center [417, 463] width 202 height 203
click at [426, 490] on polygon at bounding box center [417, 463] width 202 height 203
click at [434, 493] on polygon at bounding box center [417, 463] width 202 height 203
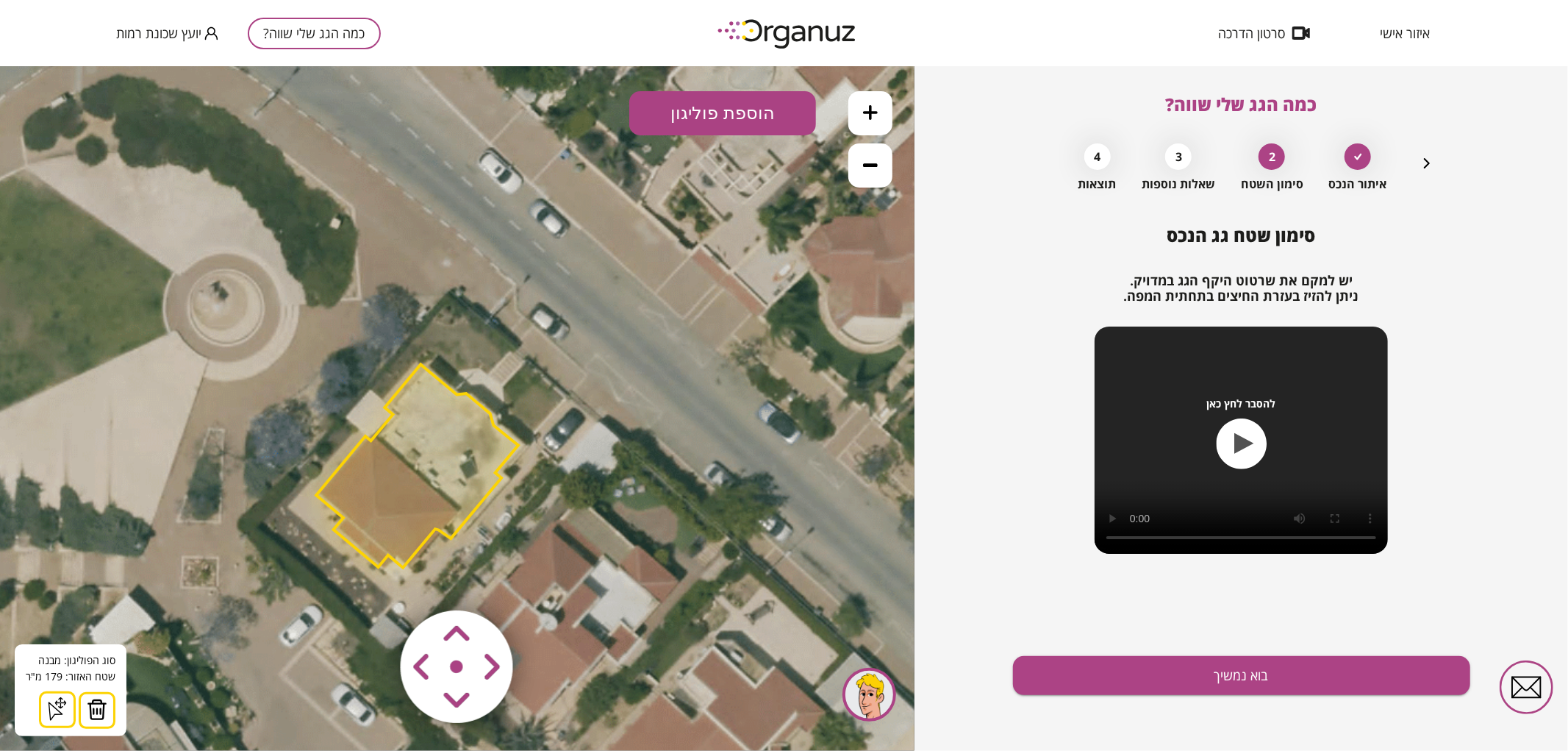
click at [369, 579] on area at bounding box center [369, 579] width 0 height 0
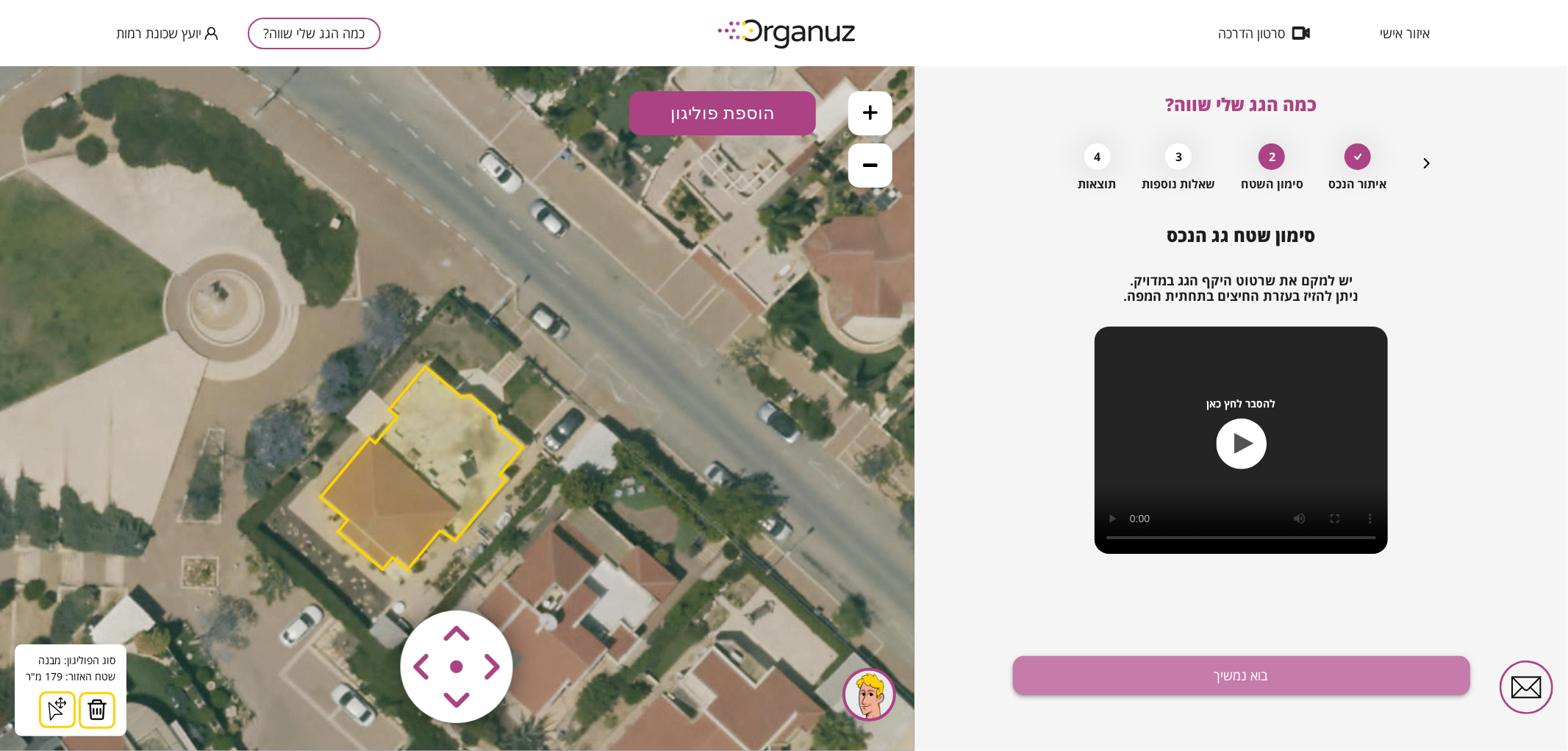
click at [1211, 691] on button "בוא נמשיך" at bounding box center [1242, 676] width 458 height 39
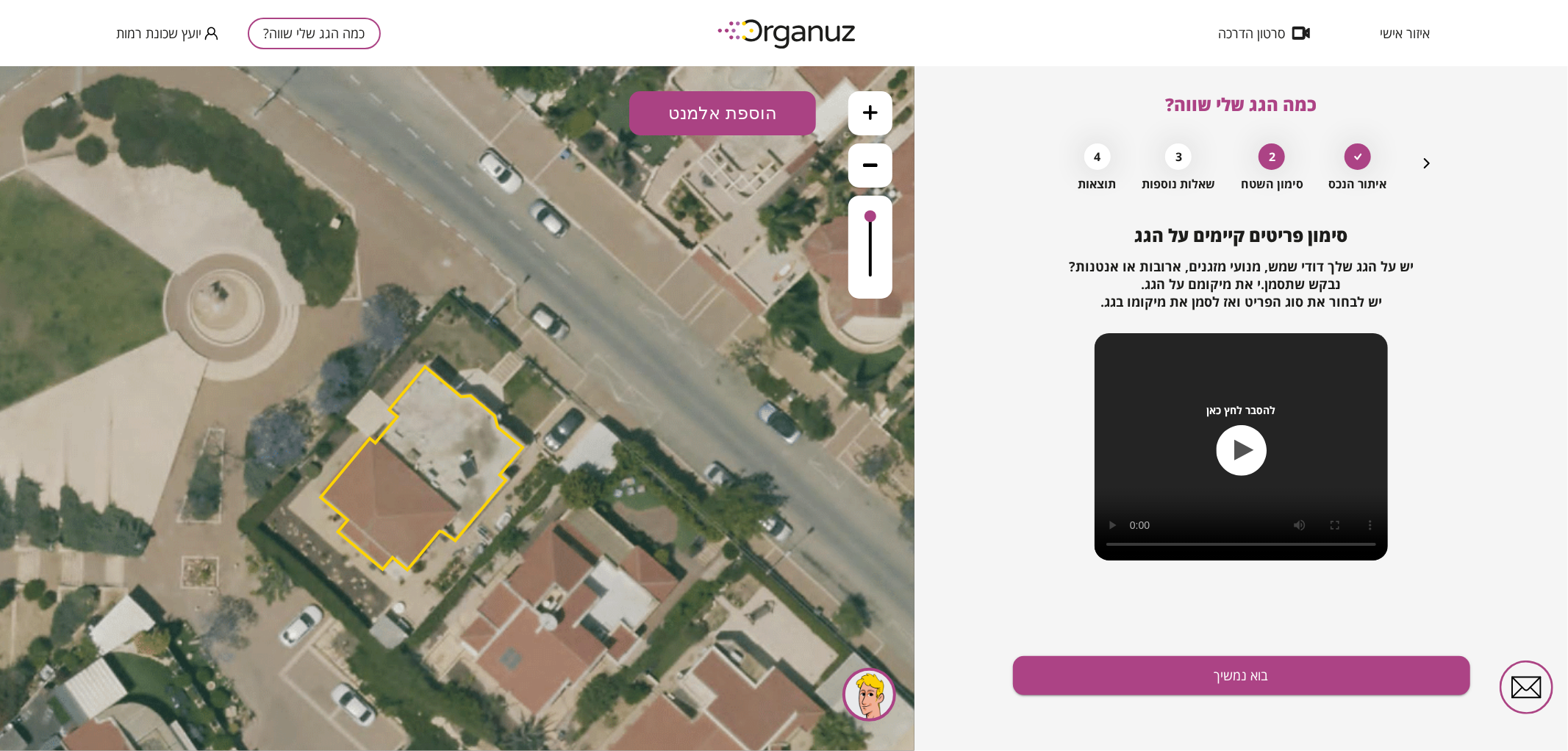
click at [877, 102] on button at bounding box center [870, 112] width 44 height 44
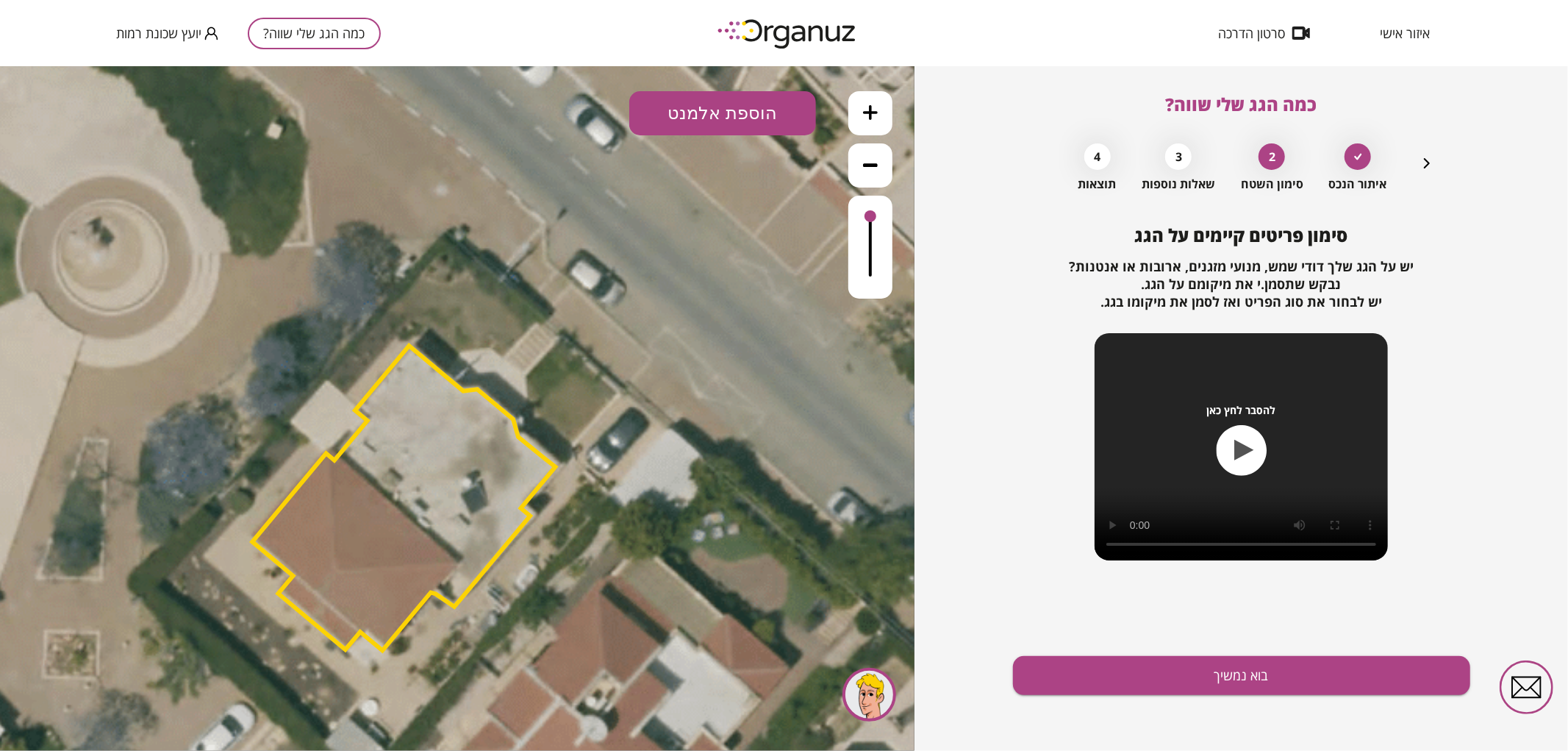
drag, startPoint x: 759, startPoint y: 365, endPoint x: 772, endPoint y: 369, distance: 13.6
click at [768, 377] on icon at bounding box center [511, 608] width 1638 height 1638
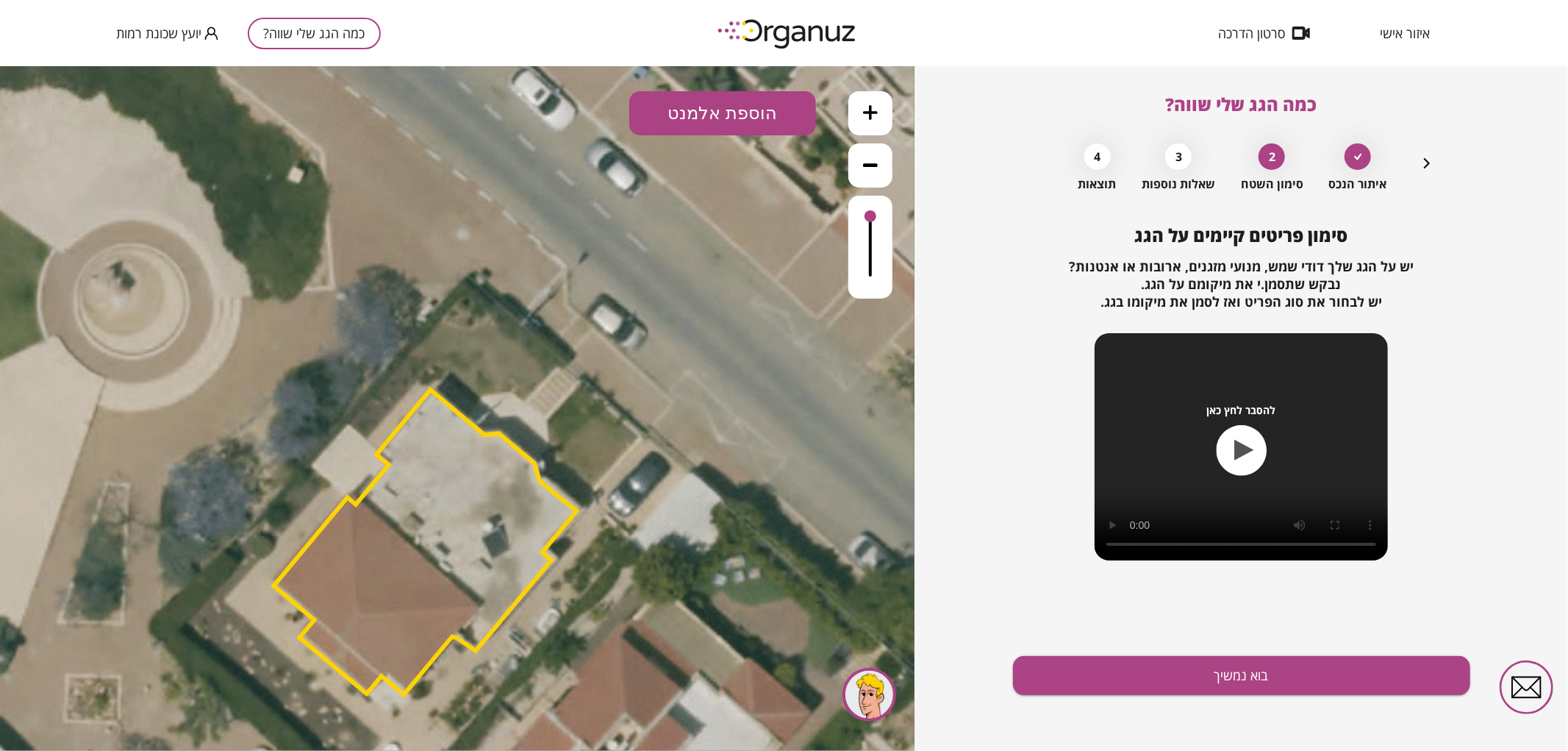
drag, startPoint x: 780, startPoint y: 118, endPoint x: 803, endPoint y: 186, distance: 71.8
click at [780, 119] on button "הוספת אלמנט" at bounding box center [722, 112] width 187 height 44
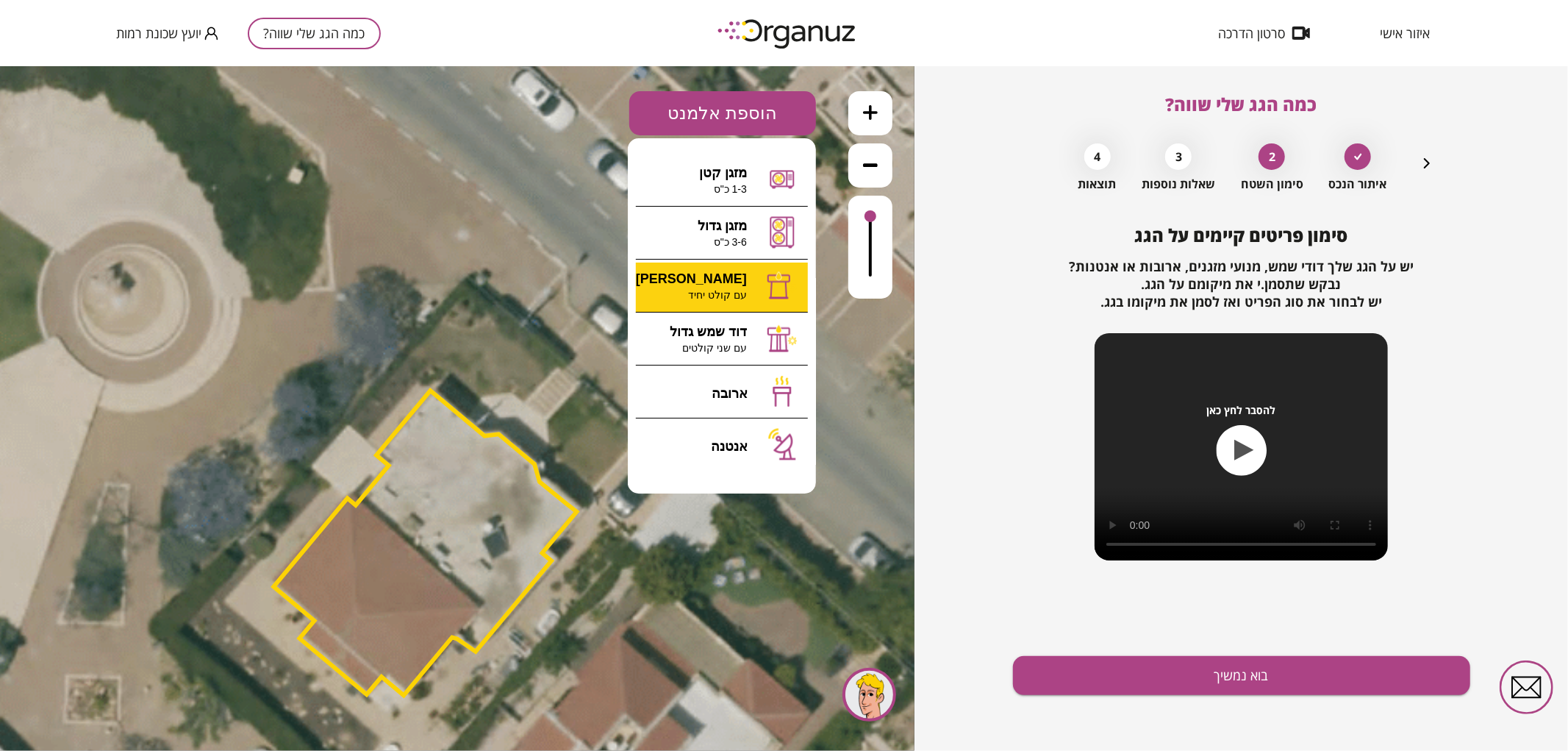
click at [748, 267] on div ".st0 { fill: #FFFFFF; } 0" at bounding box center [457, 407] width 915 height 685
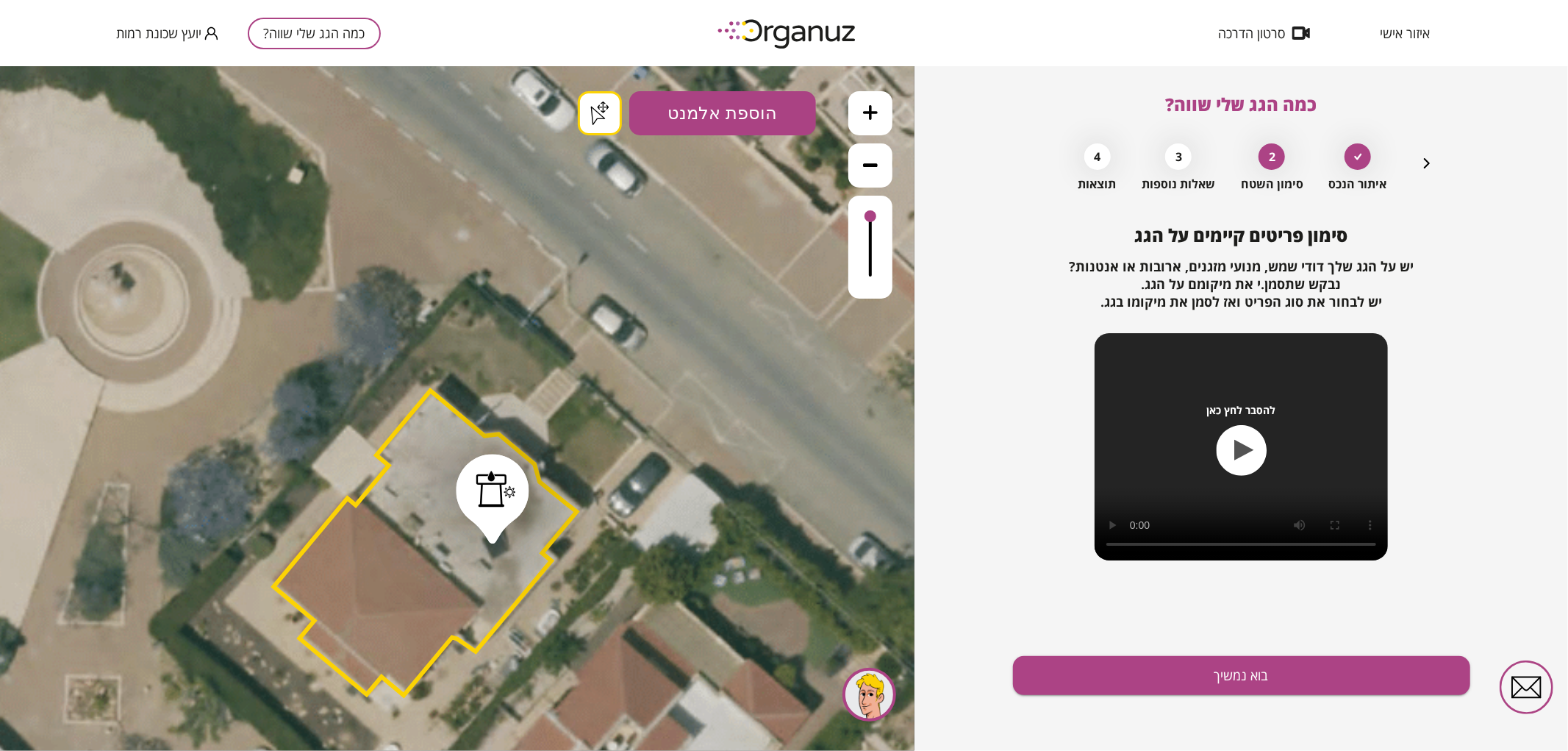
click at [1189, 666] on button "בוא נמשיך" at bounding box center [1242, 676] width 458 height 39
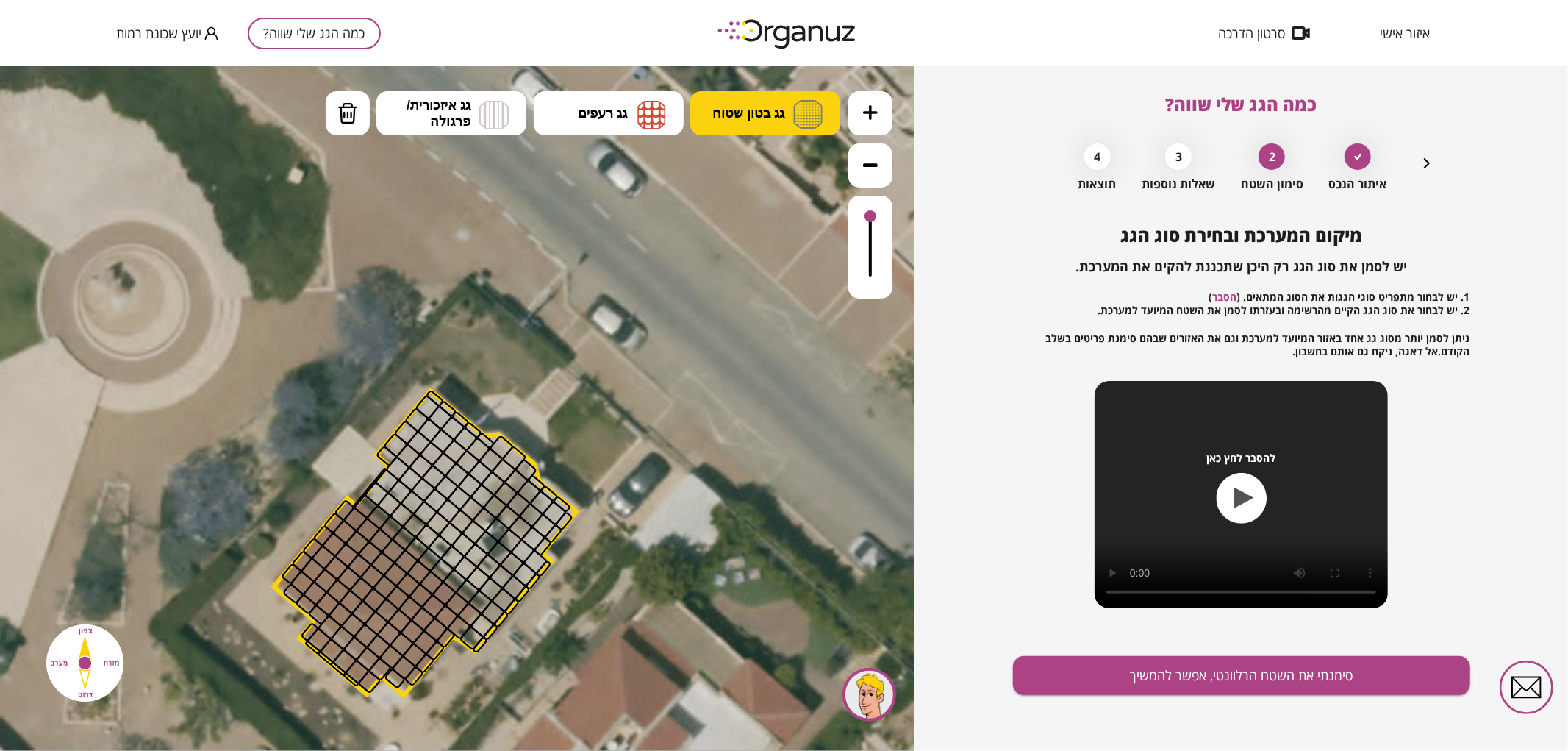
click at [814, 117] on img at bounding box center [808, 113] width 29 height 28
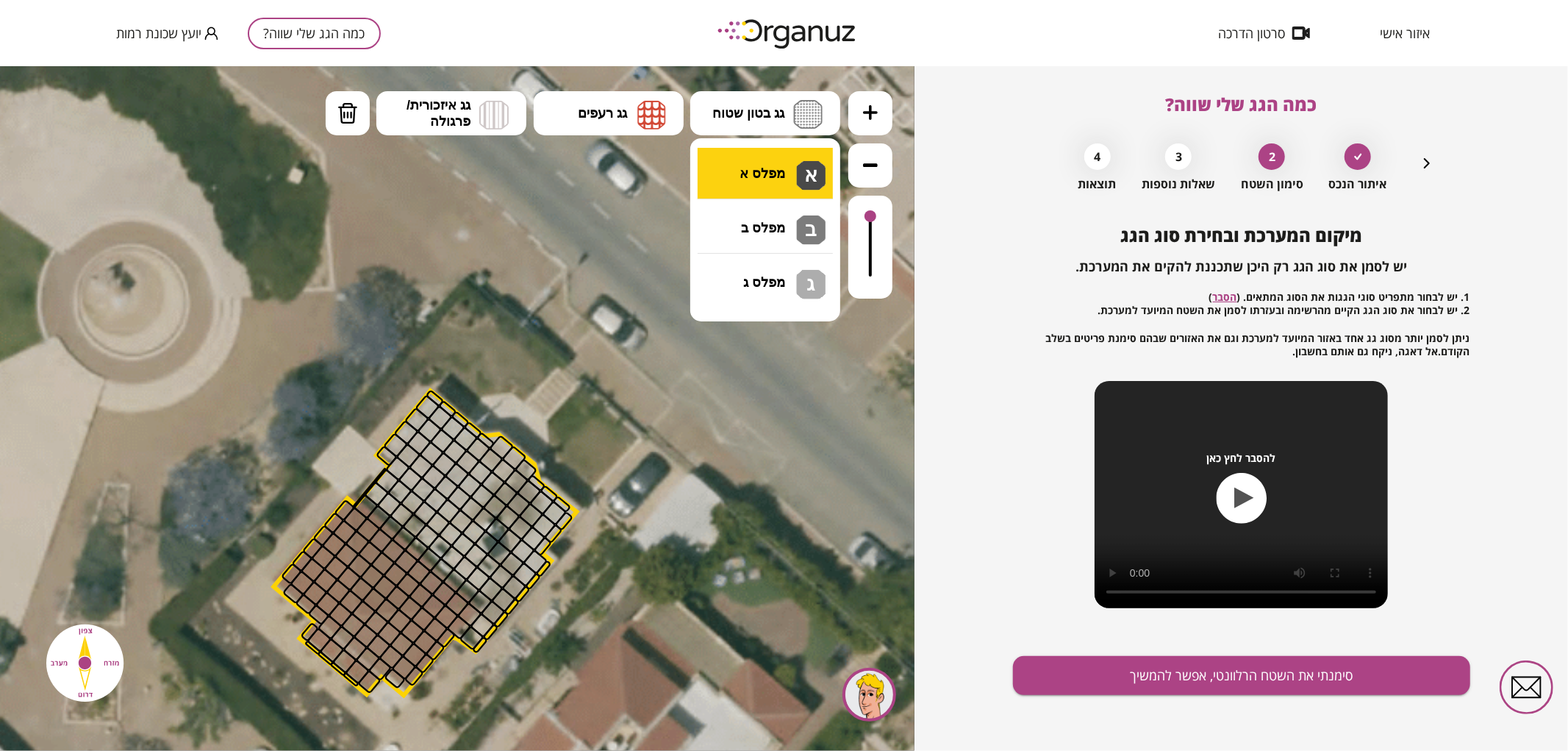
click at [792, 165] on div ".st0 { fill: #FFFFFF; } .st0 { fill: #FFFFFF; }" at bounding box center [457, 407] width 915 height 685
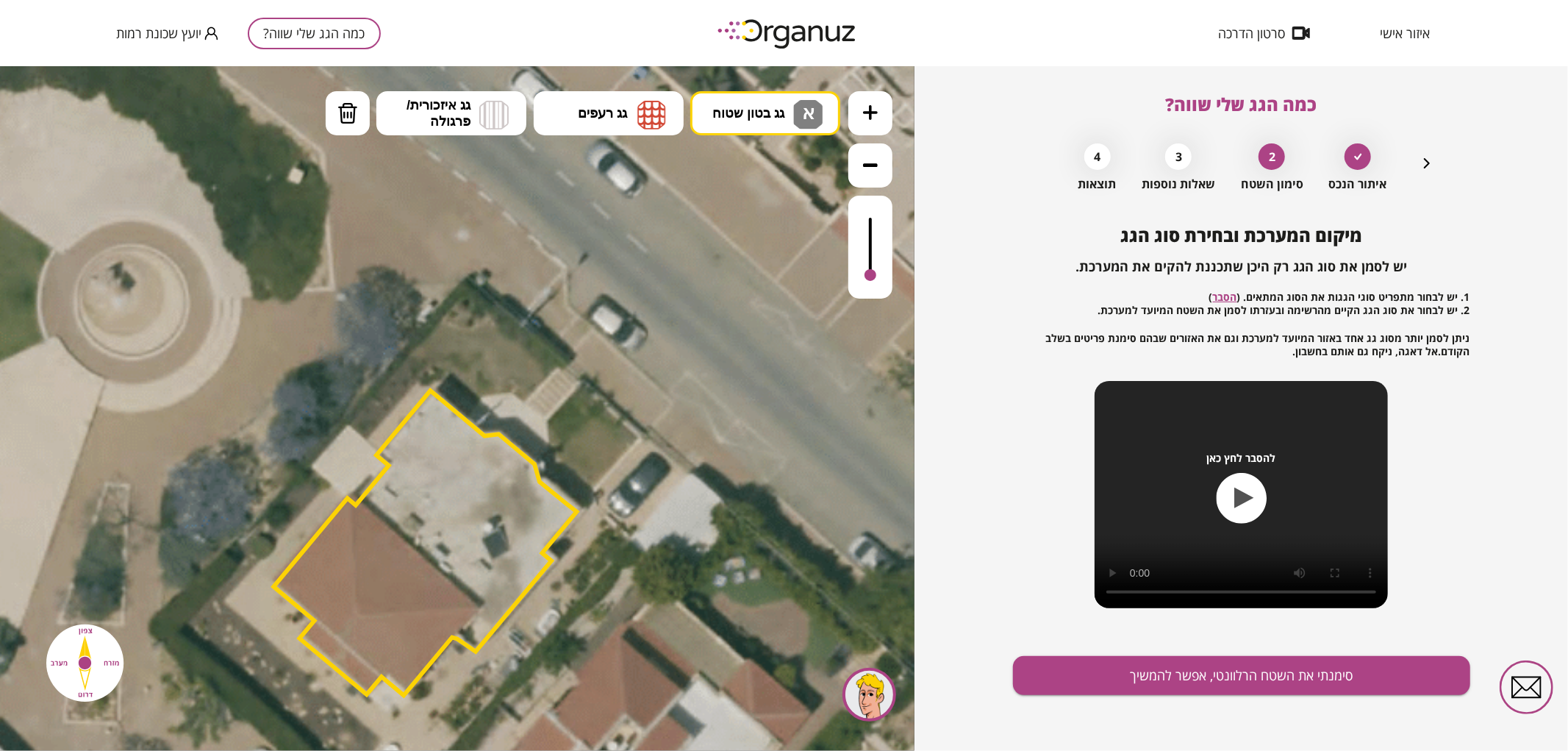
drag, startPoint x: 873, startPoint y: 235, endPoint x: 884, endPoint y: 278, distance: 44.4
click at [884, 278] on div at bounding box center [870, 246] width 44 height 103
drag, startPoint x: 869, startPoint y: 280, endPoint x: 873, endPoint y: 267, distance: 13.6
click at [873, 267] on div at bounding box center [870, 246] width 44 height 103
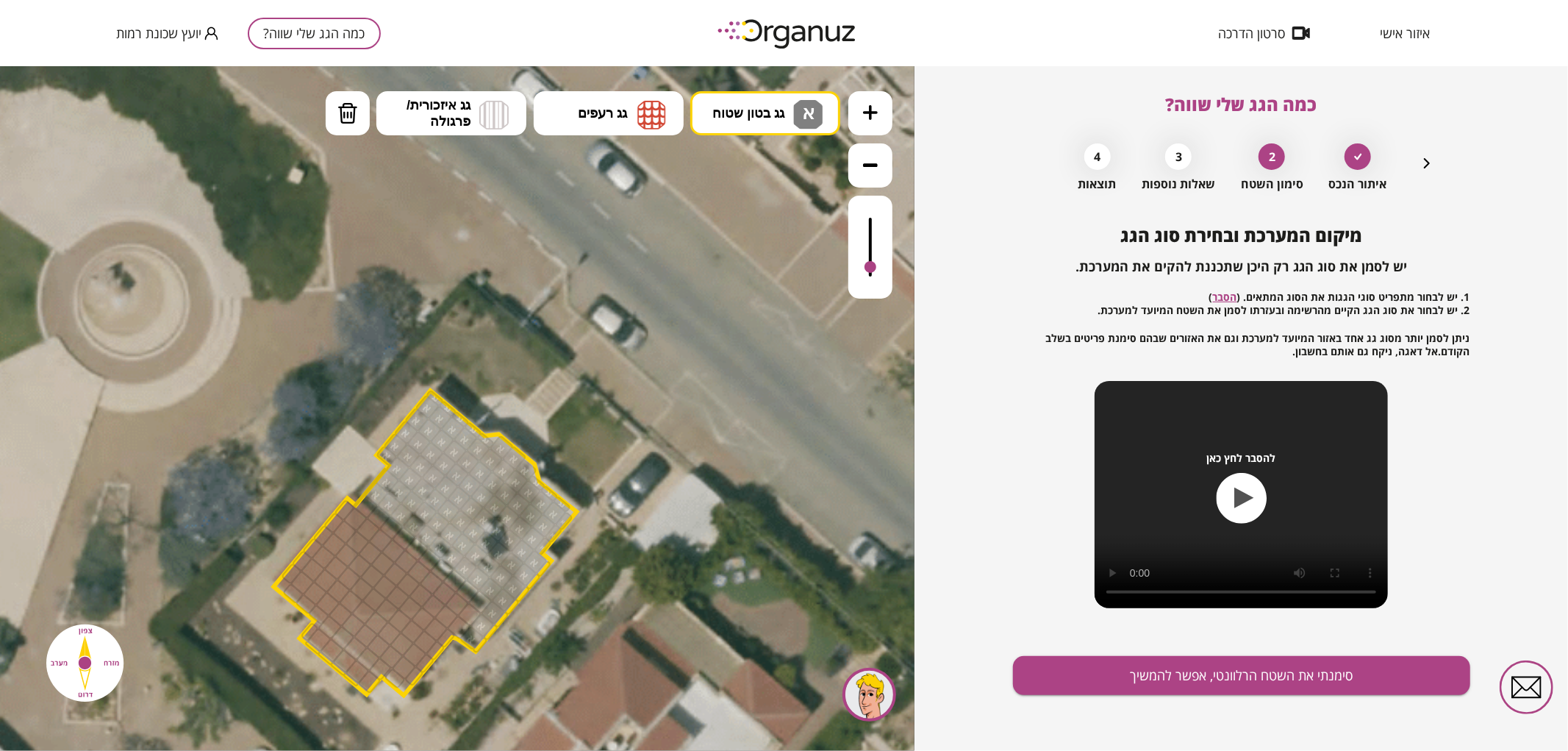
drag, startPoint x: 375, startPoint y: 495, endPoint x: 569, endPoint y: 482, distance: 194.4
click at [569, 482] on div ".st0 { fill: #FFFFFF; } .st0 { fill: #FFFFFF; }" at bounding box center [532, 653] width 1638 height 1638
click at [660, 96] on button "גג רעפים" at bounding box center [608, 112] width 150 height 44
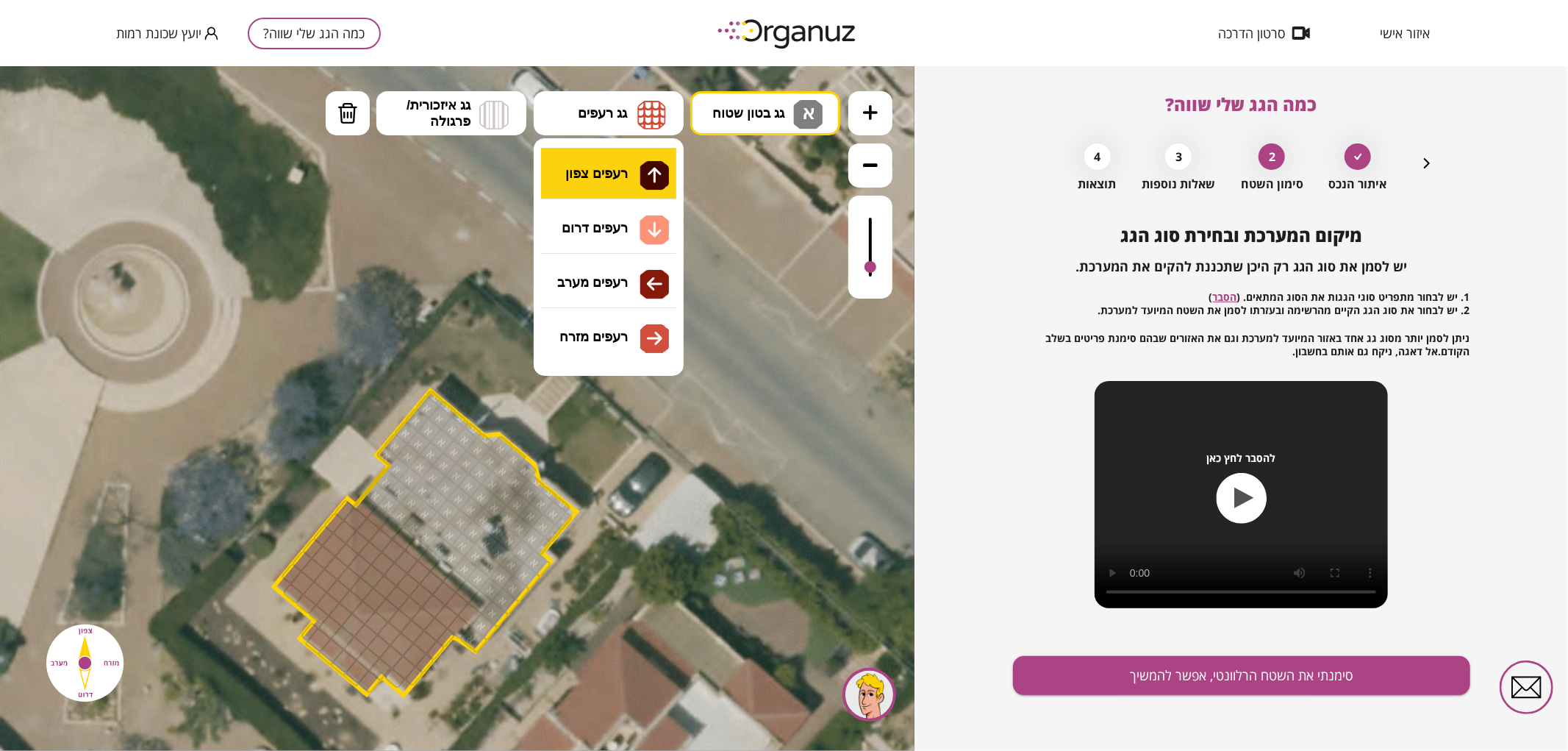
click at [628, 162] on div ".st0 { fill: #FFFFFF; } .st0 { fill: #FFFFFF; }" at bounding box center [457, 407] width 915 height 685
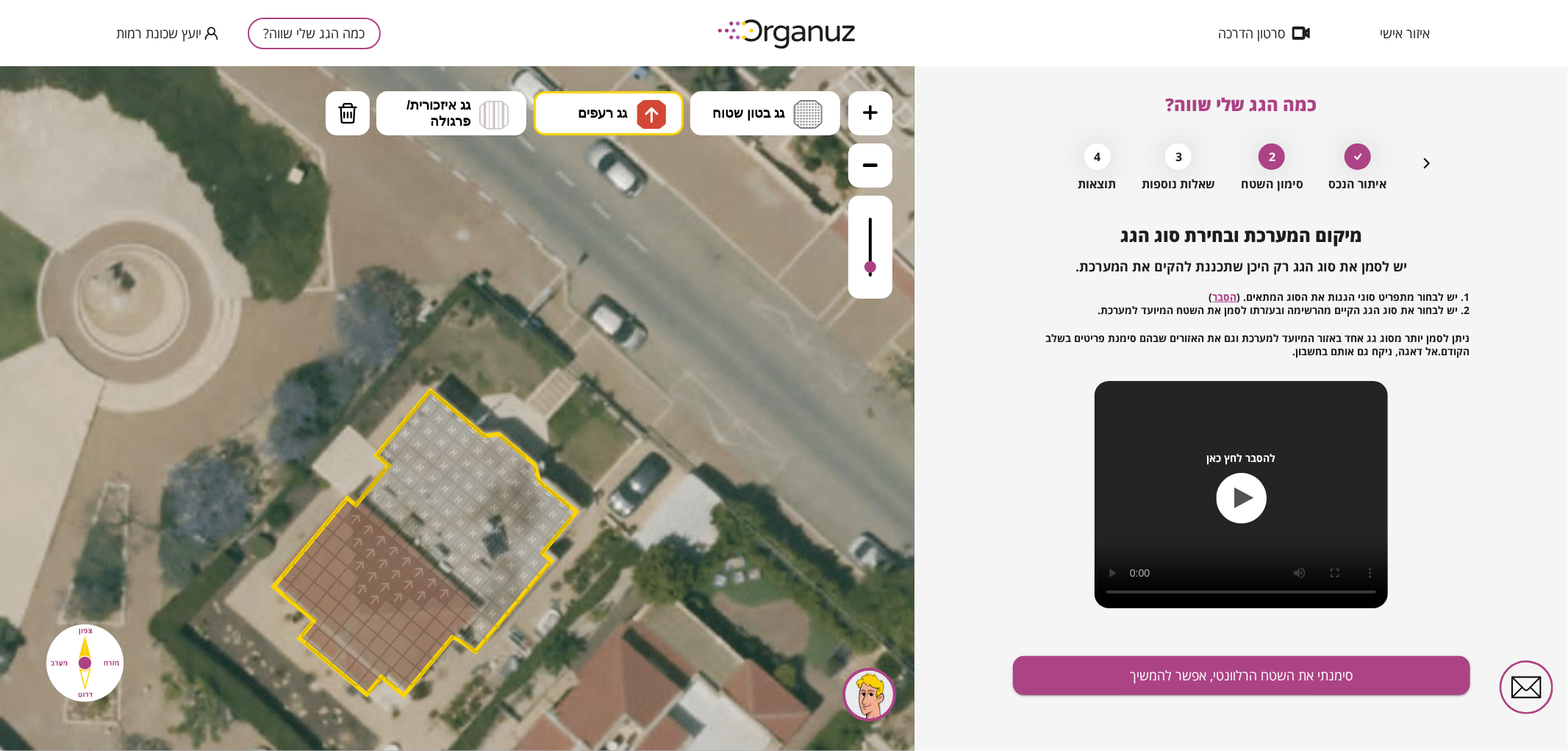
drag, startPoint x: 371, startPoint y: 594, endPoint x: 401, endPoint y: 575, distance: 35.5
click at [641, 112] on img at bounding box center [652, 114] width 29 height 29
drag, startPoint x: 597, startPoint y: 282, endPoint x: 550, endPoint y: 238, distance: 64.4
click at [597, 283] on div ".st0 { fill: #FFFFFF; } .st0 { fill: #FFFFFF; }" at bounding box center [457, 407] width 915 height 685
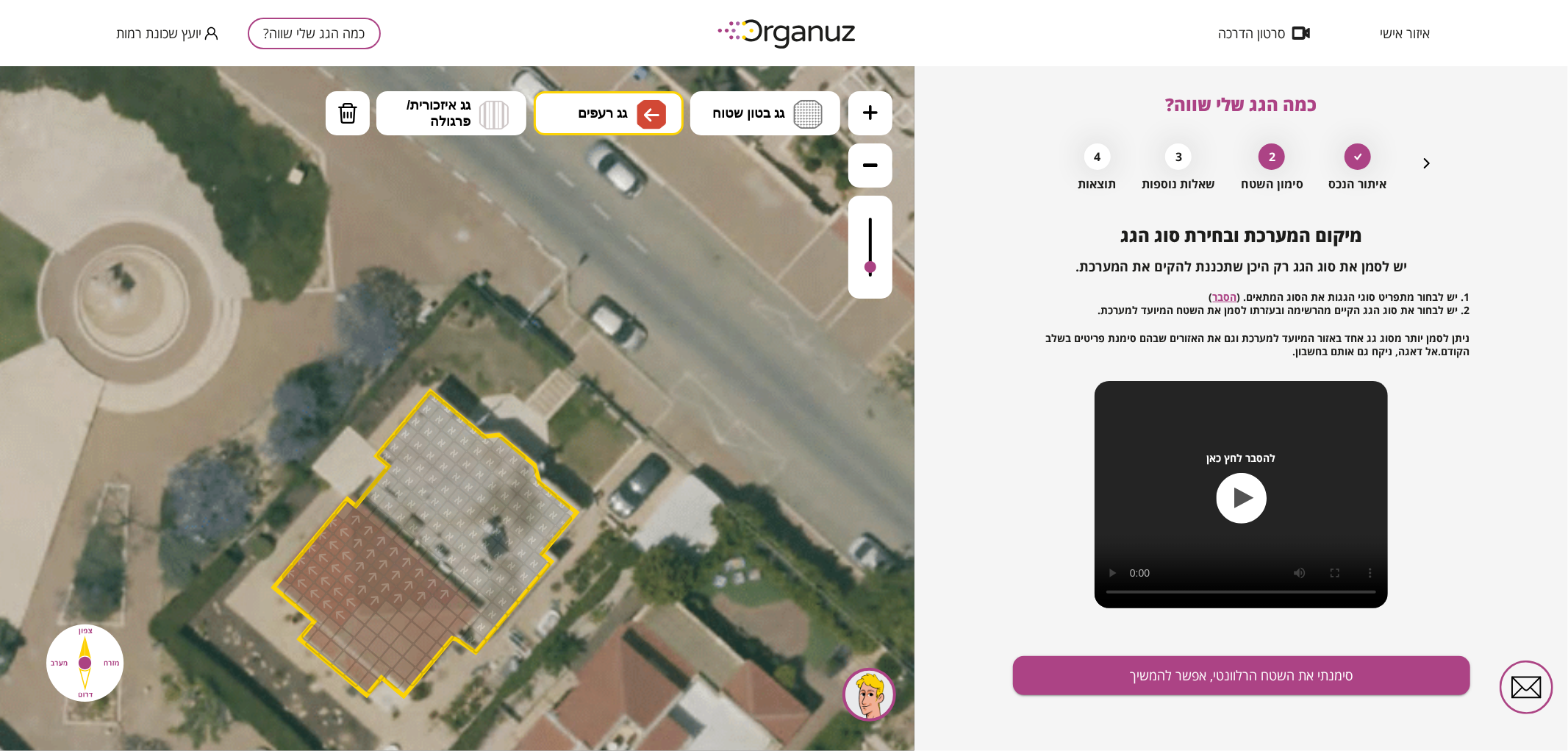
drag, startPoint x: 335, startPoint y: 520, endPoint x: 347, endPoint y: 598, distance: 78.9
drag, startPoint x: 608, startPoint y: 129, endPoint x: 598, endPoint y: 97, distance: 33.5
click at [592, 112] on span "גג רעפים" at bounding box center [603, 113] width 50 height 17
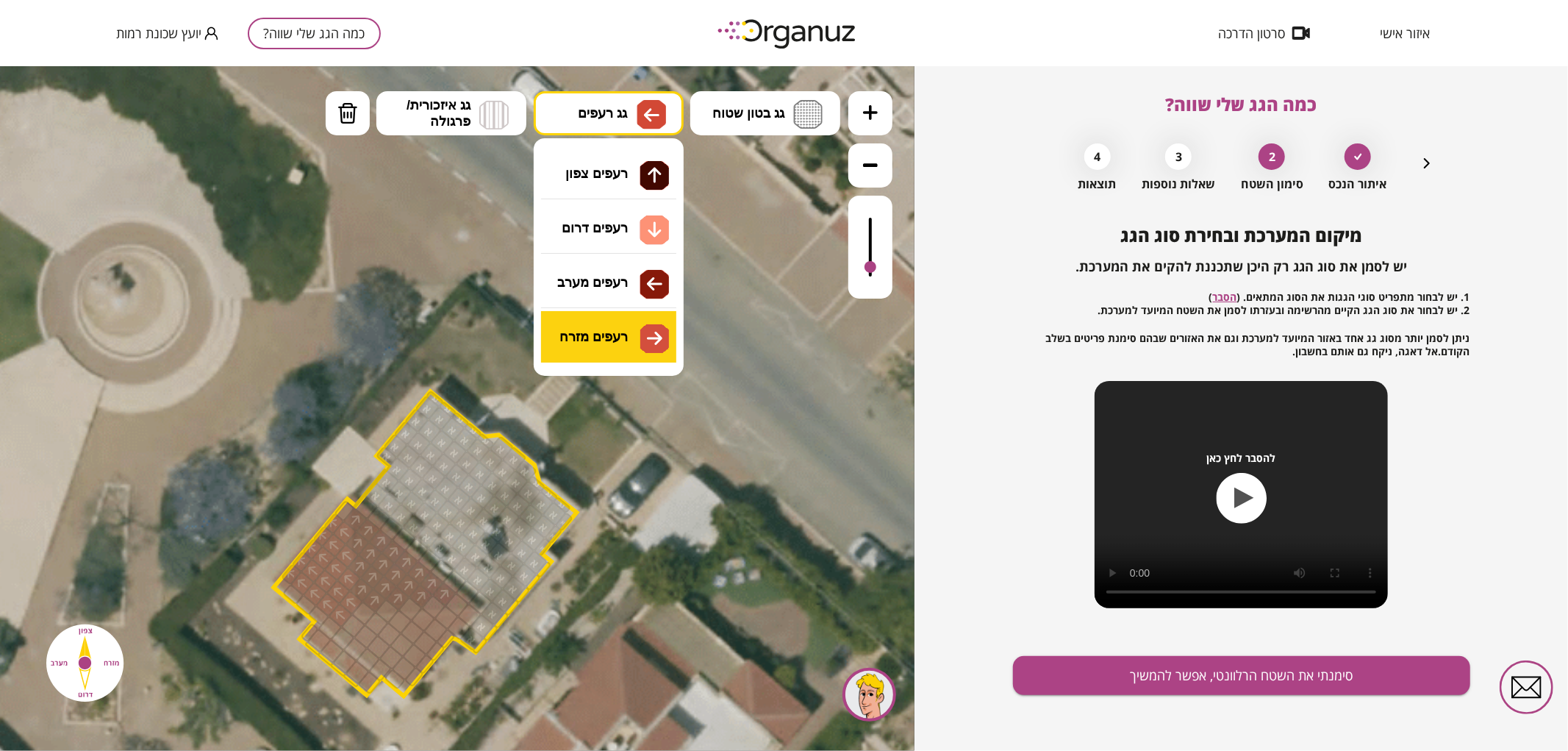
click at [616, 340] on div ".st0 { fill: #FFFFFF; } .st0 { fill: #FFFFFF; }" at bounding box center [457, 407] width 915 height 685
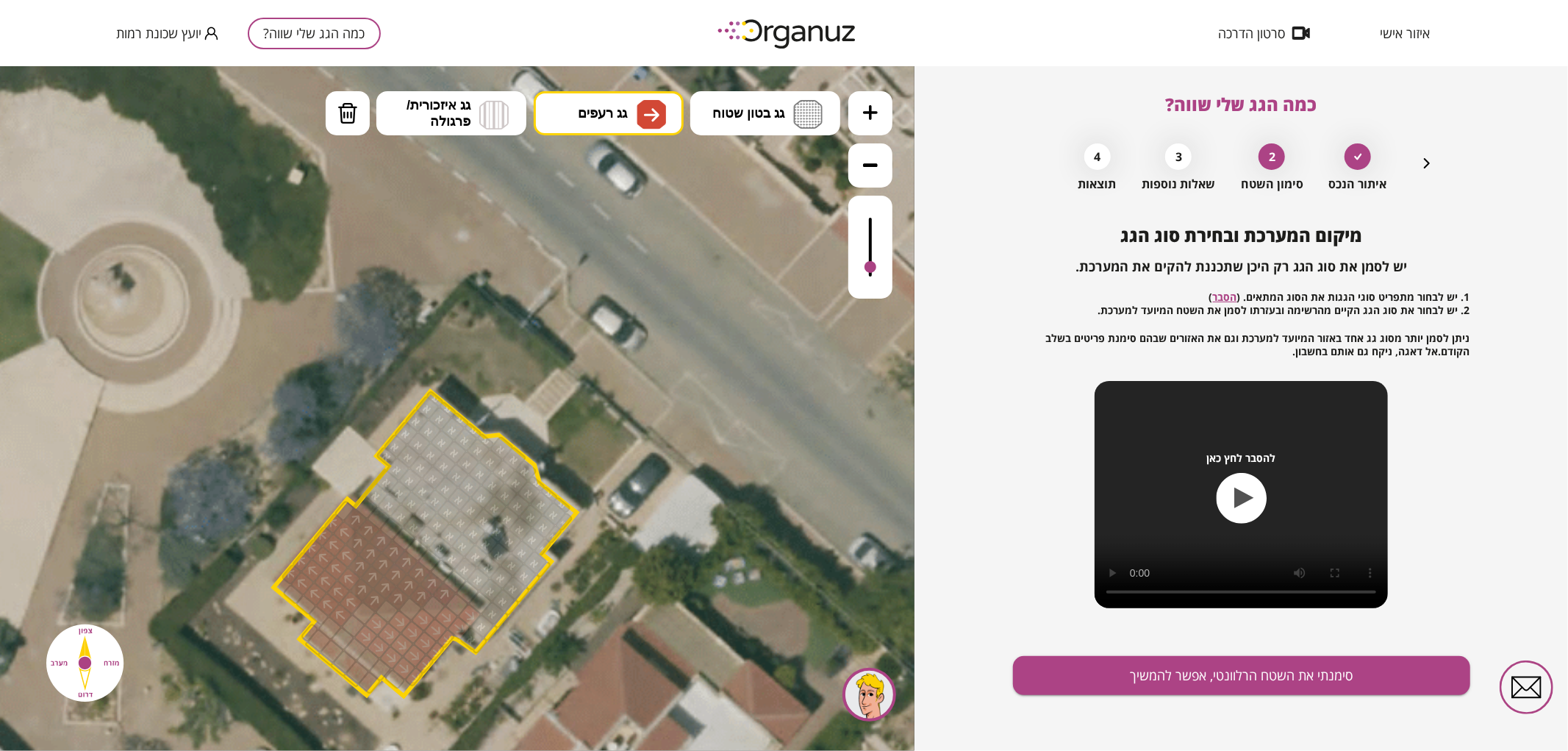
drag, startPoint x: 414, startPoint y: 675, endPoint x: 426, endPoint y: 627, distance: 49.5
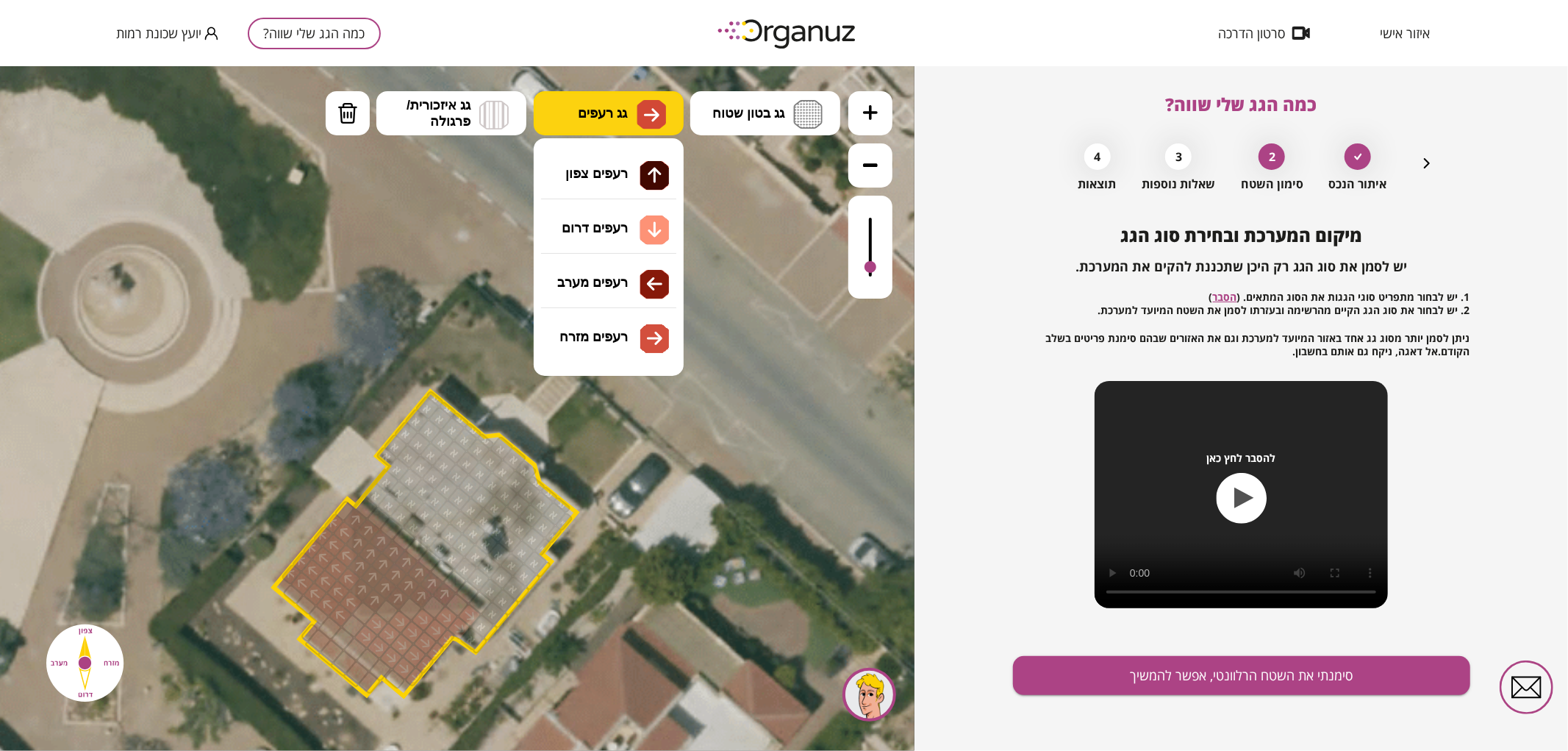
click at [655, 124] on img at bounding box center [652, 114] width 29 height 29
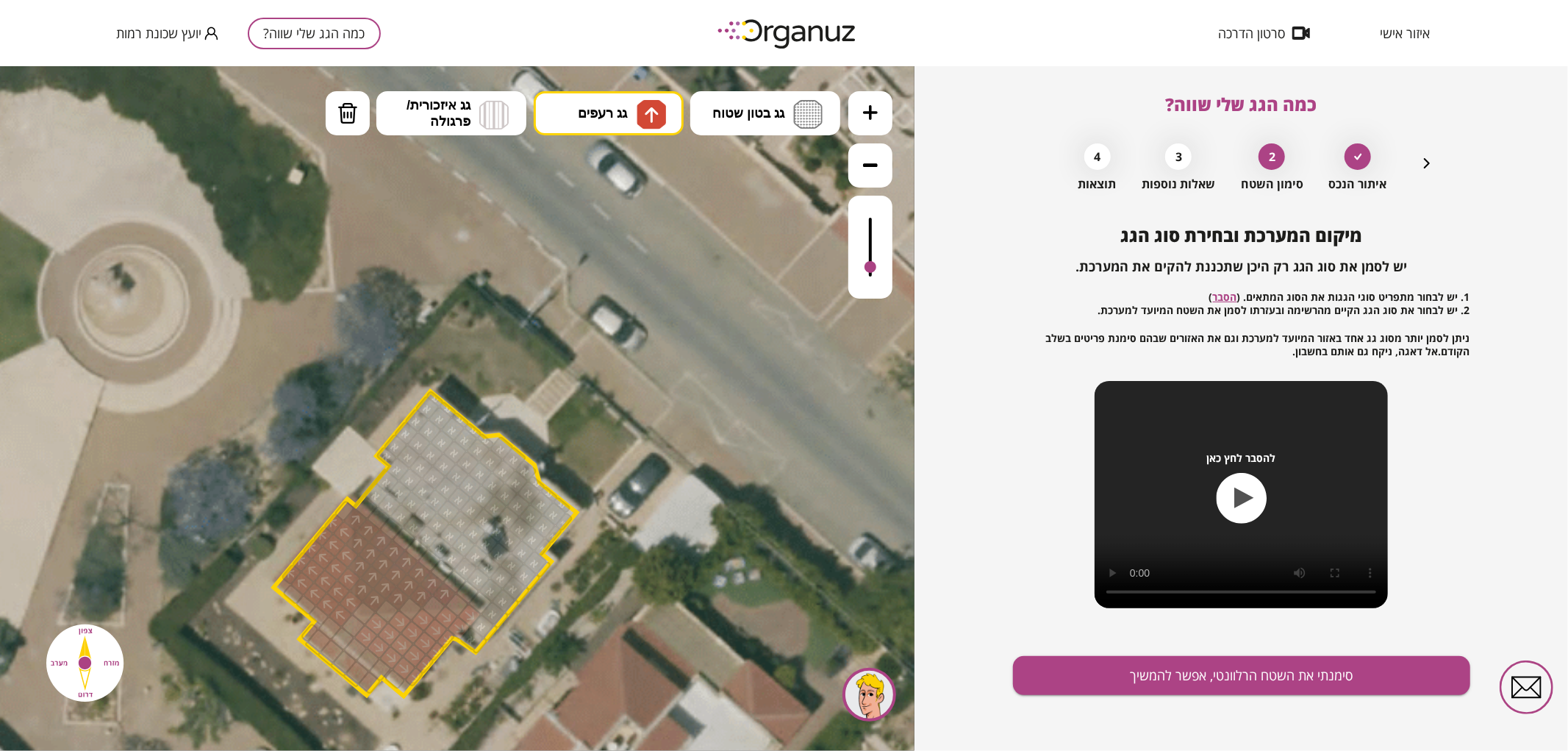
click at [608, 177] on div ".st0 { fill: #FFFFFF; } .st0 { fill: #FFFFFF; }" at bounding box center [457, 407] width 915 height 685
click at [364, 611] on div at bounding box center [364, 612] width 26 height 26
click at [384, 608] on div at bounding box center [387, 610] width 26 height 26
click at [414, 605] on div at bounding box center [411, 609] width 26 height 26
click at [437, 610] on div at bounding box center [434, 607] width 26 height 26
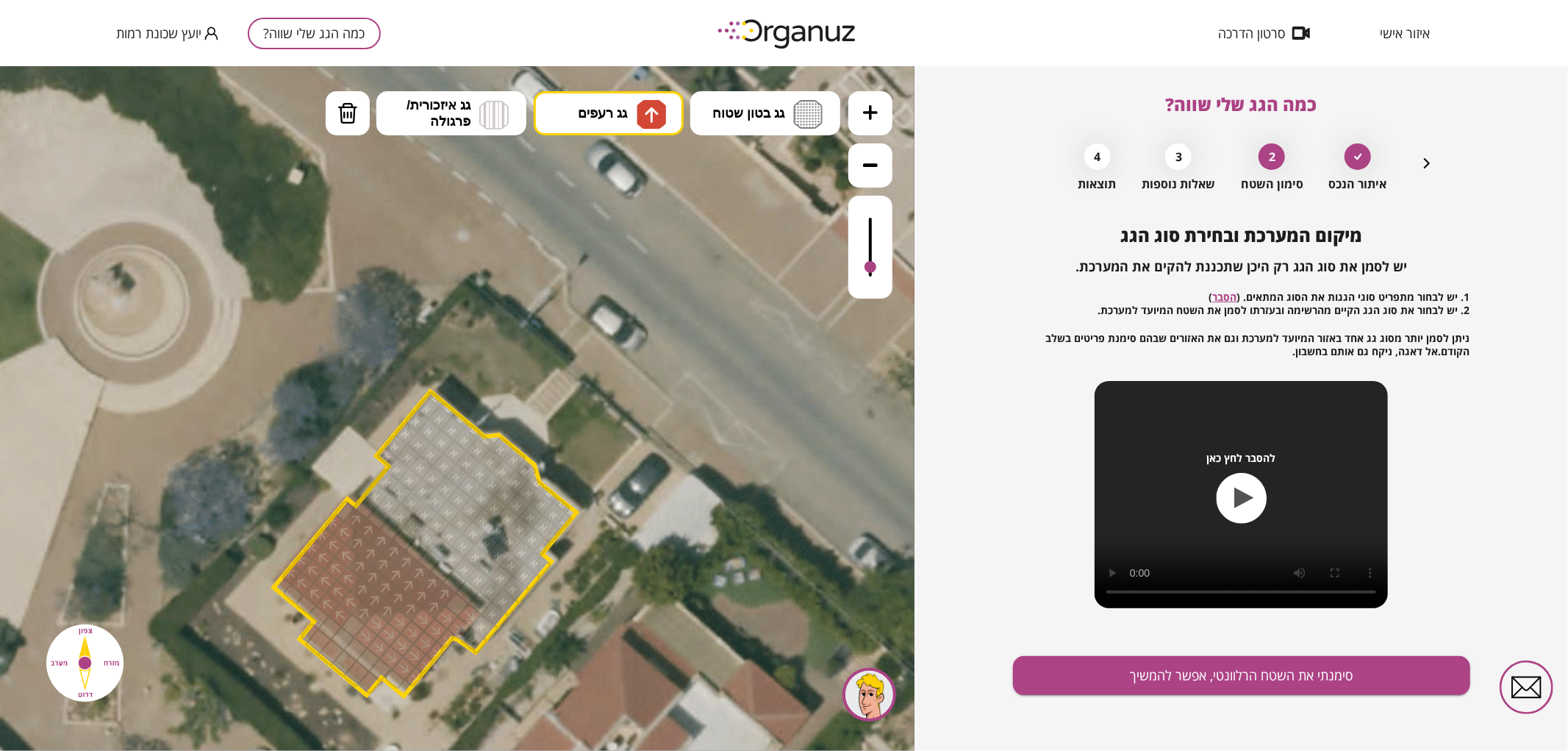
click at [463, 602] on div at bounding box center [457, 604] width 26 height 26
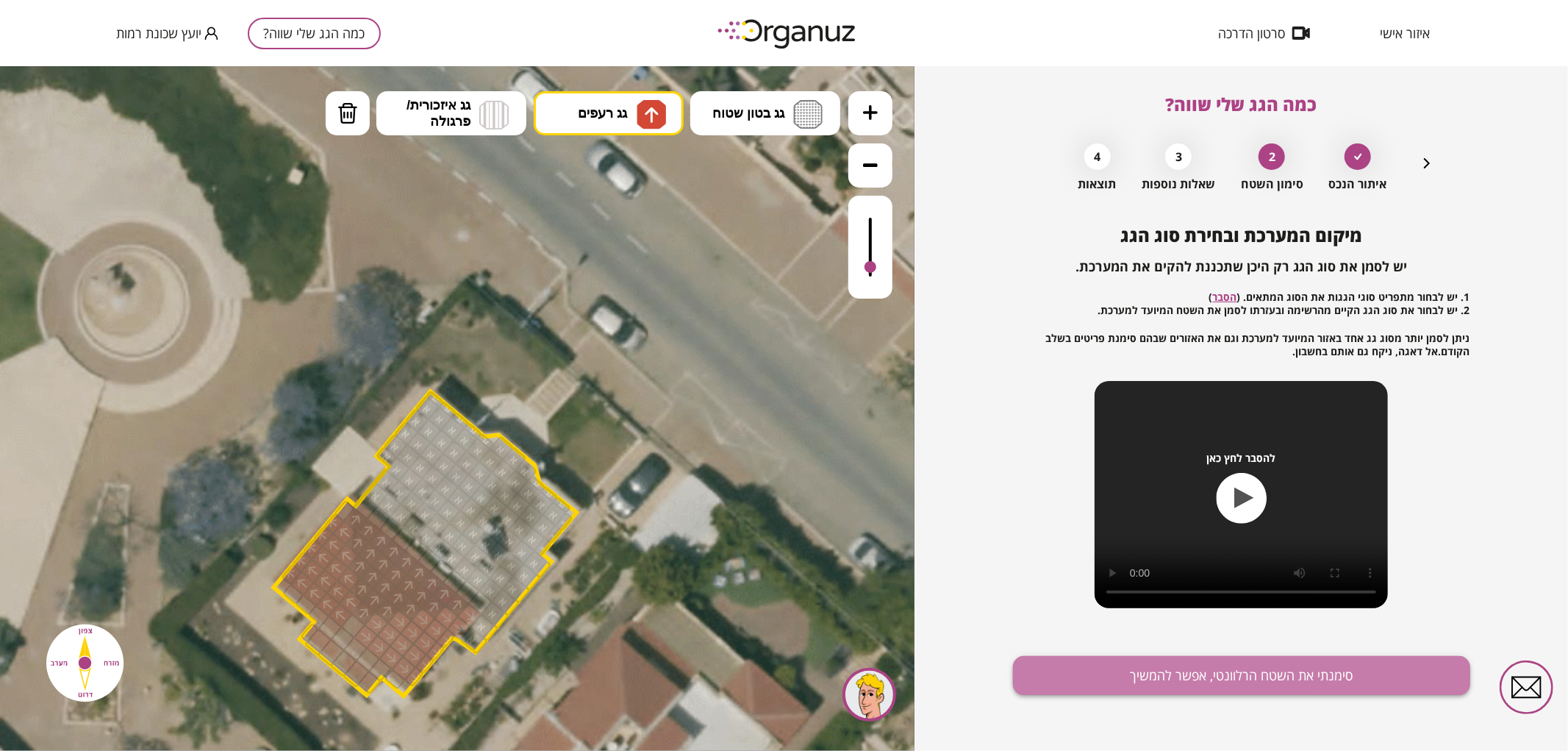
click at [1172, 672] on button "סימנתי את השטח הרלוונטי, אפשר להמשיך" at bounding box center [1242, 676] width 458 height 39
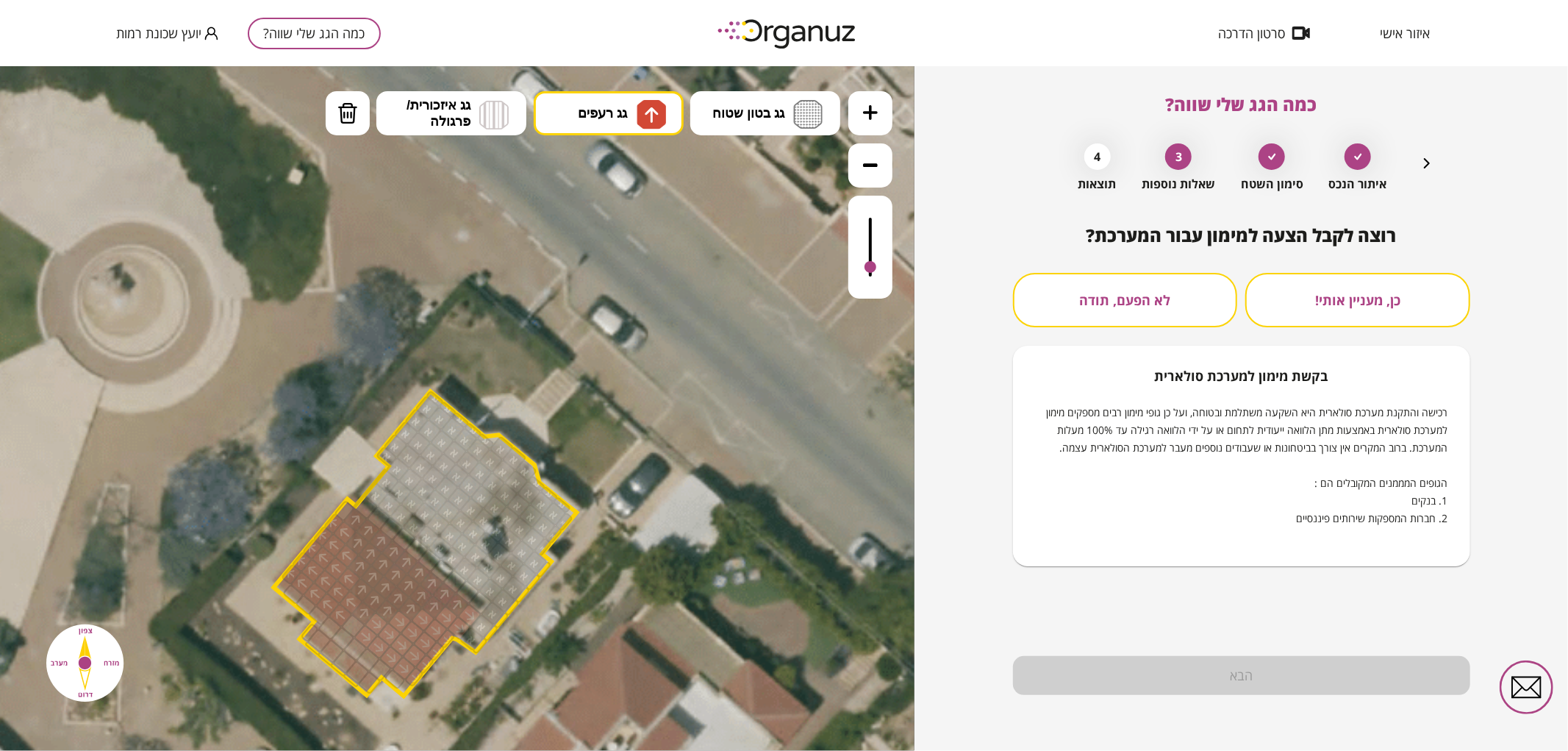
click at [1159, 278] on button "לא הפעם, תודה" at bounding box center [1125, 300] width 225 height 54
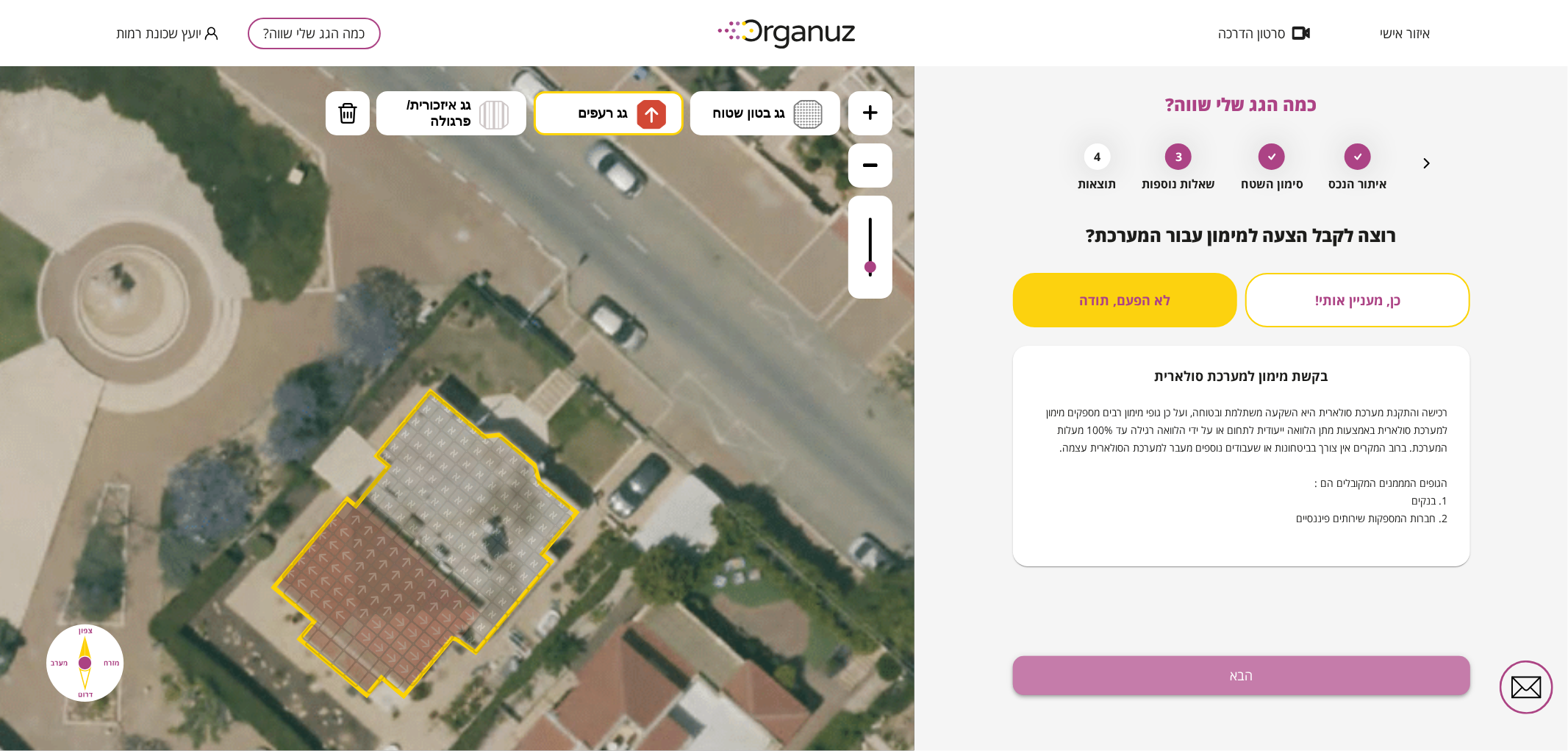
click at [1105, 687] on button "הבא" at bounding box center [1242, 676] width 458 height 39
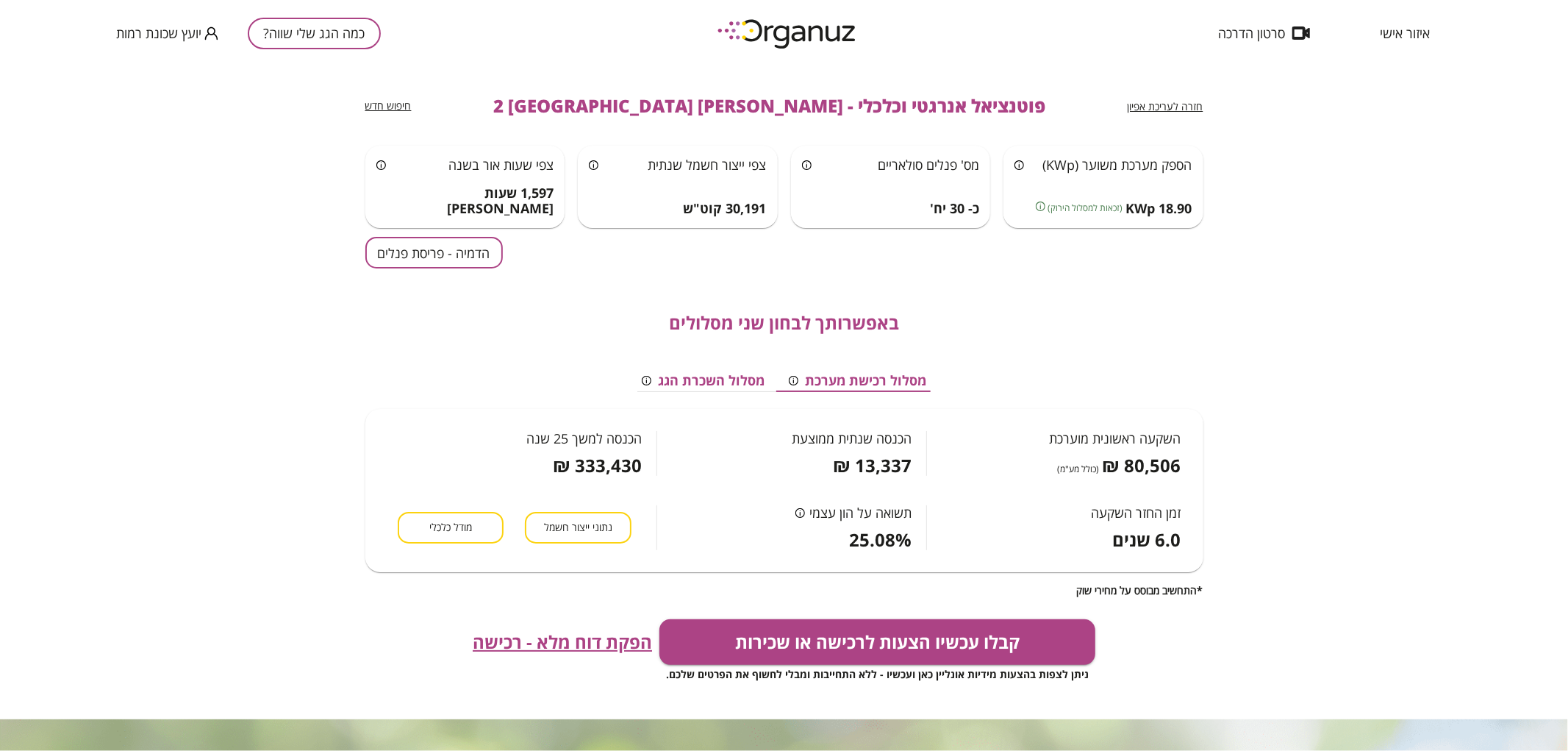
click at [454, 263] on button "הדמיה - פריסת פנלים" at bounding box center [435, 253] width 138 height 31
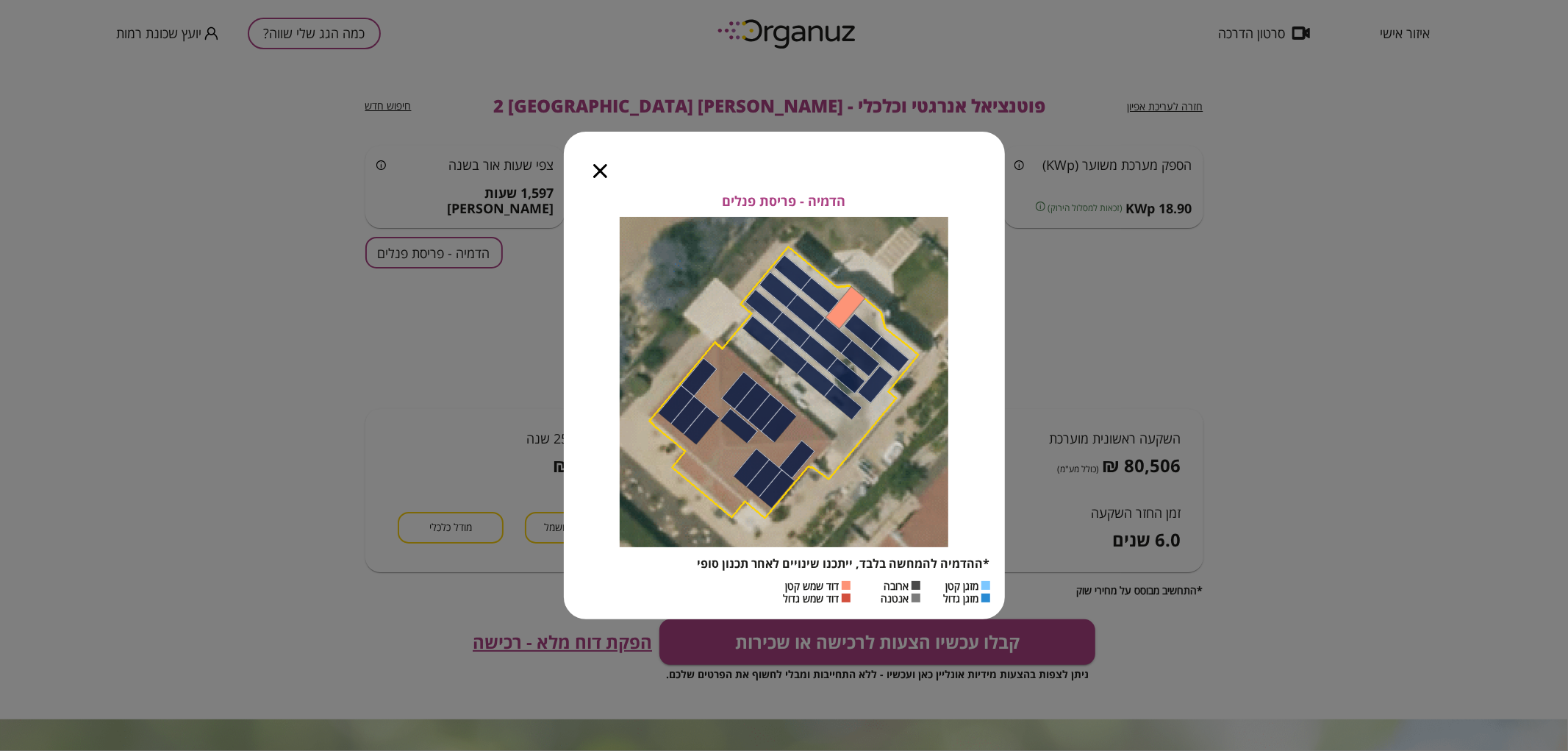
click at [597, 175] on icon "button" at bounding box center [600, 170] width 14 height 14
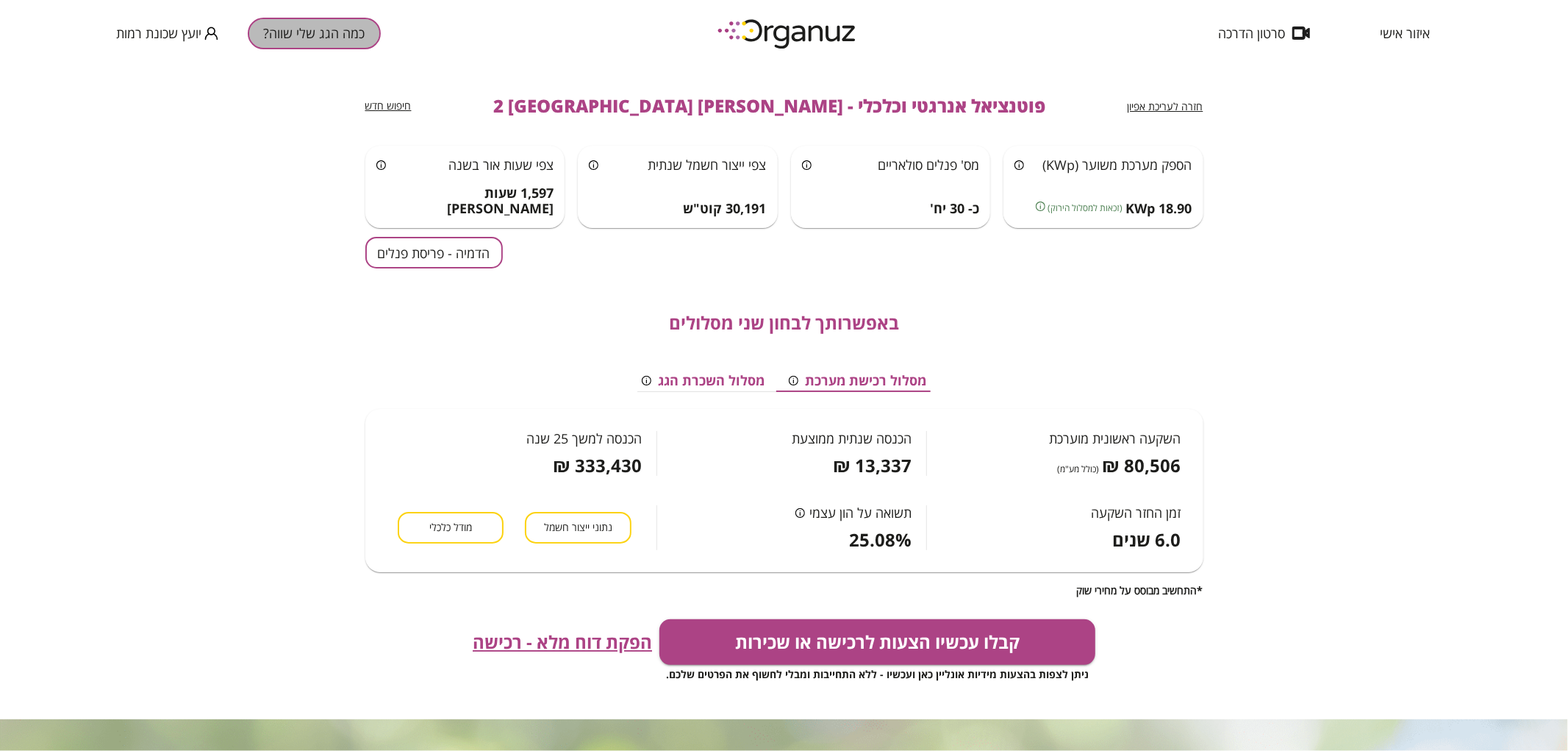
click at [282, 39] on button "כמה הגג שלי שווה?" at bounding box center [314, 33] width 133 height 31
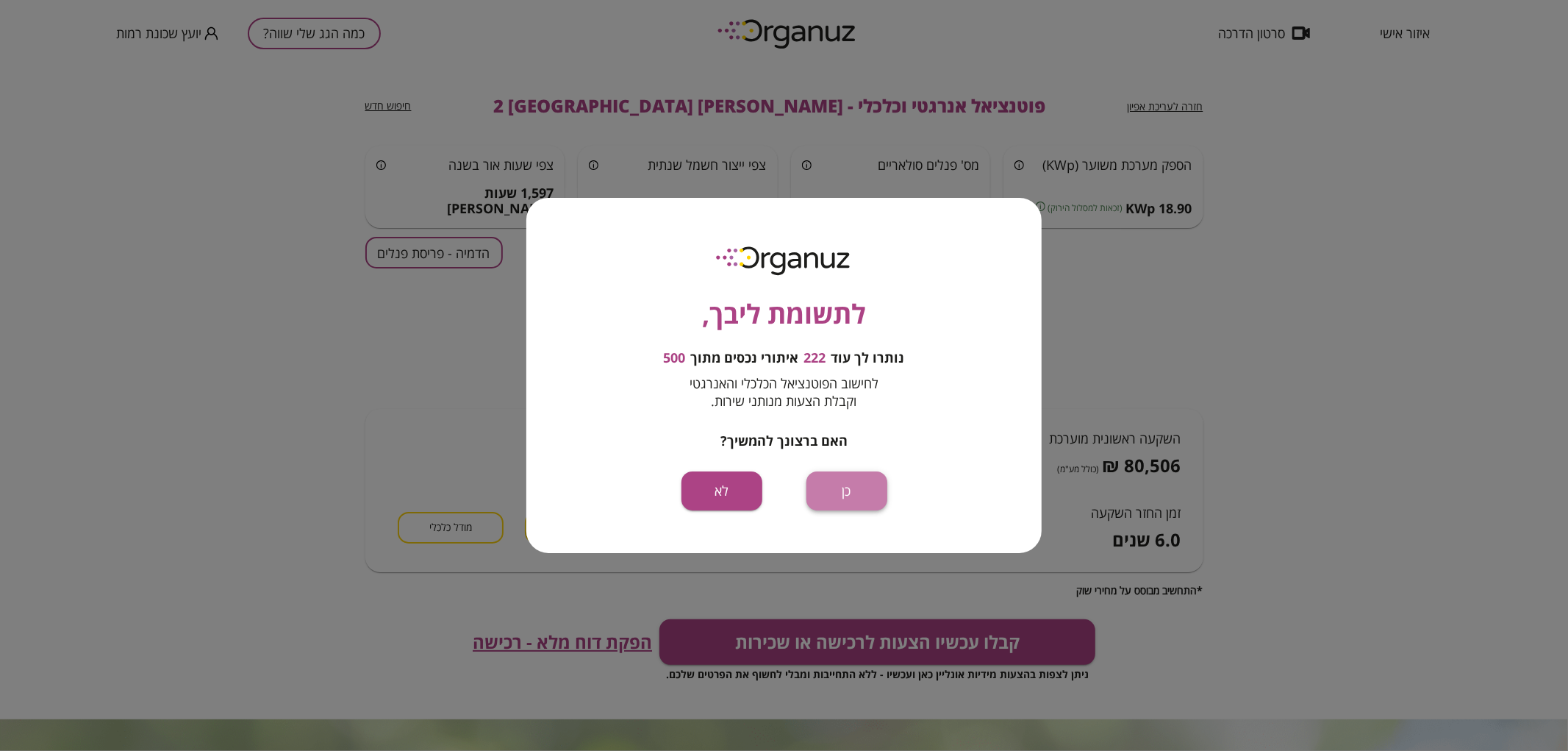
click at [833, 484] on button "כן" at bounding box center [847, 491] width 81 height 39
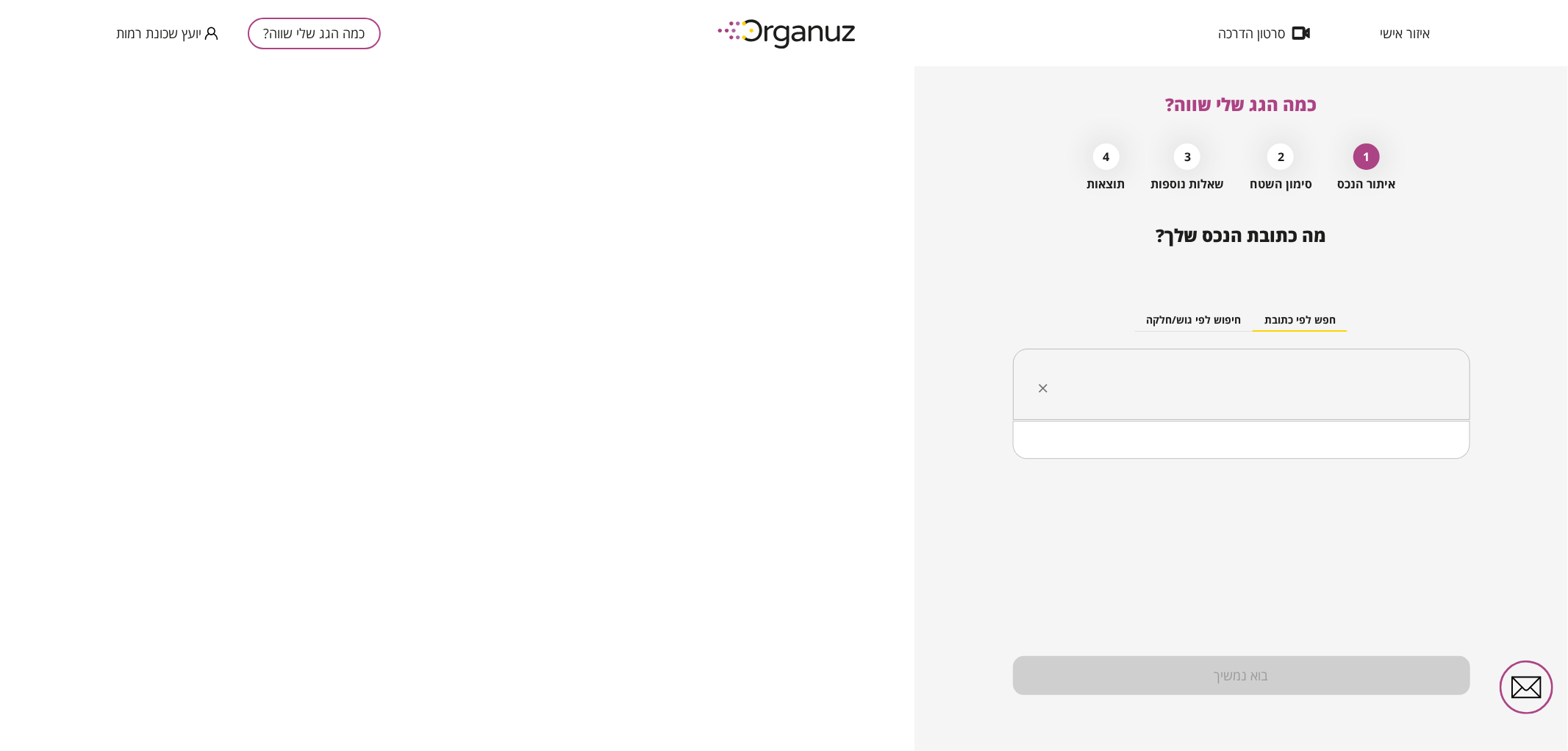
click at [1310, 397] on input "text" at bounding box center [1246, 384] width 411 height 37
click at [1376, 460] on li "גרונר דב 35 באר שבע" at bounding box center [1242, 459] width 419 height 27
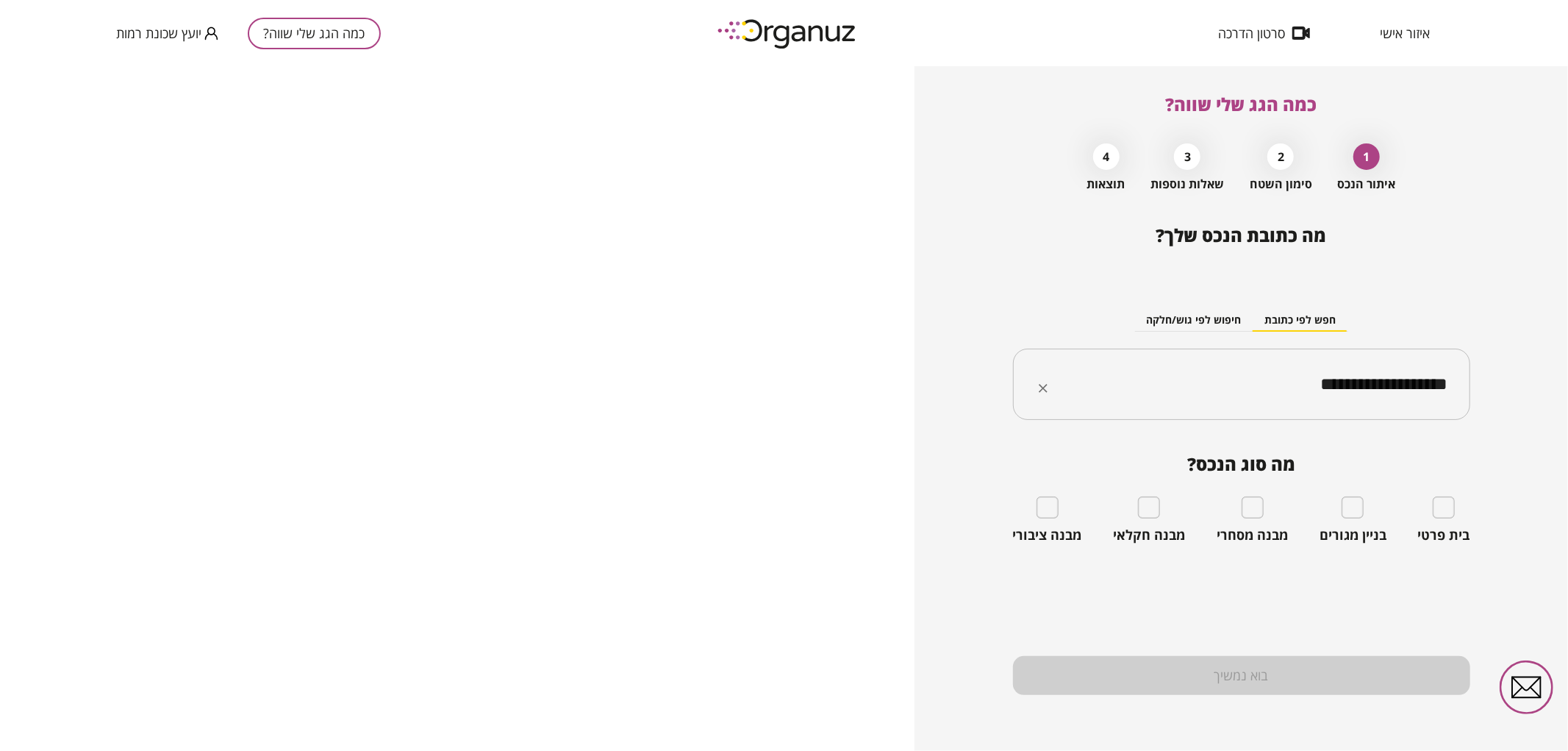
type input "**********"
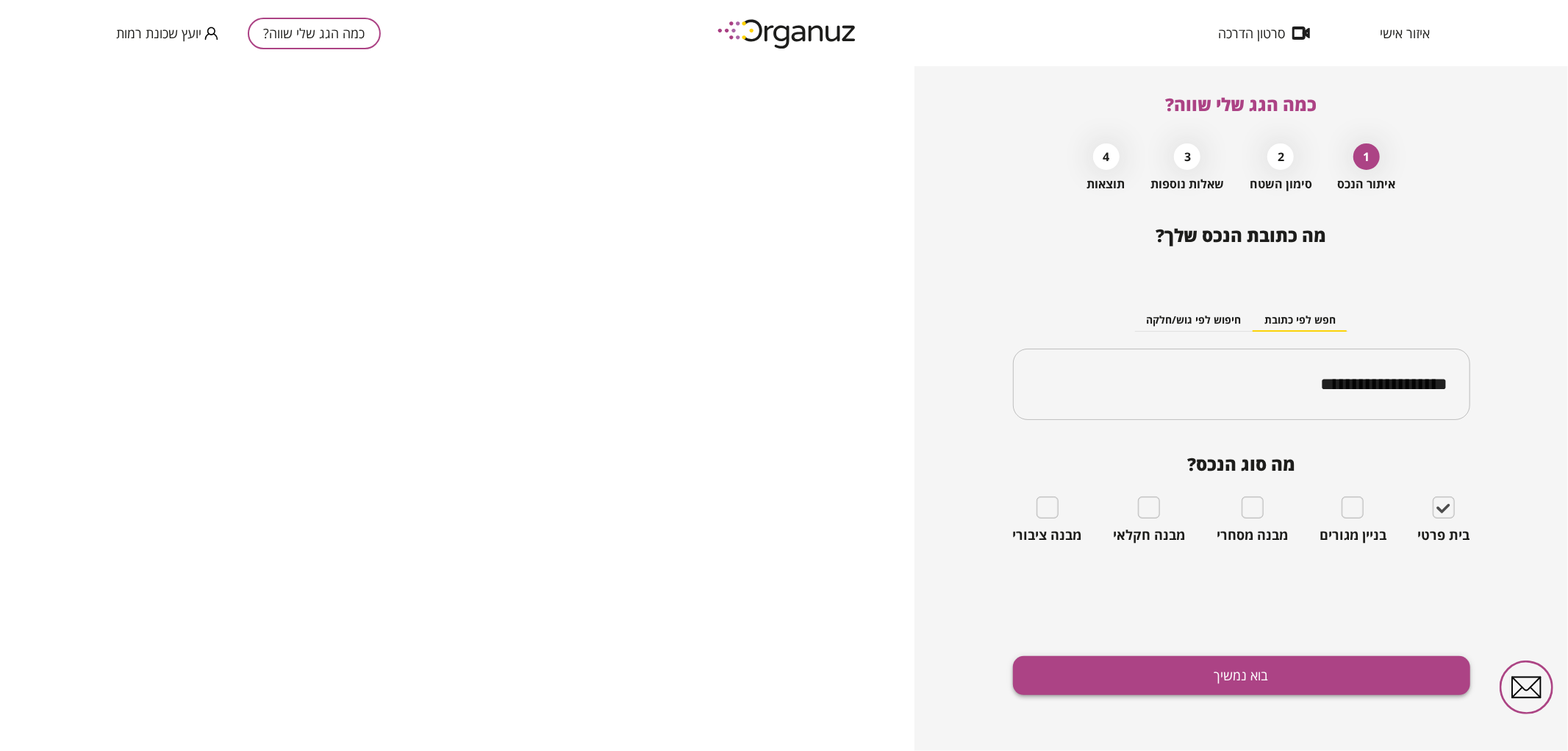
click at [1322, 678] on button "בוא נמשיך" at bounding box center [1242, 676] width 458 height 39
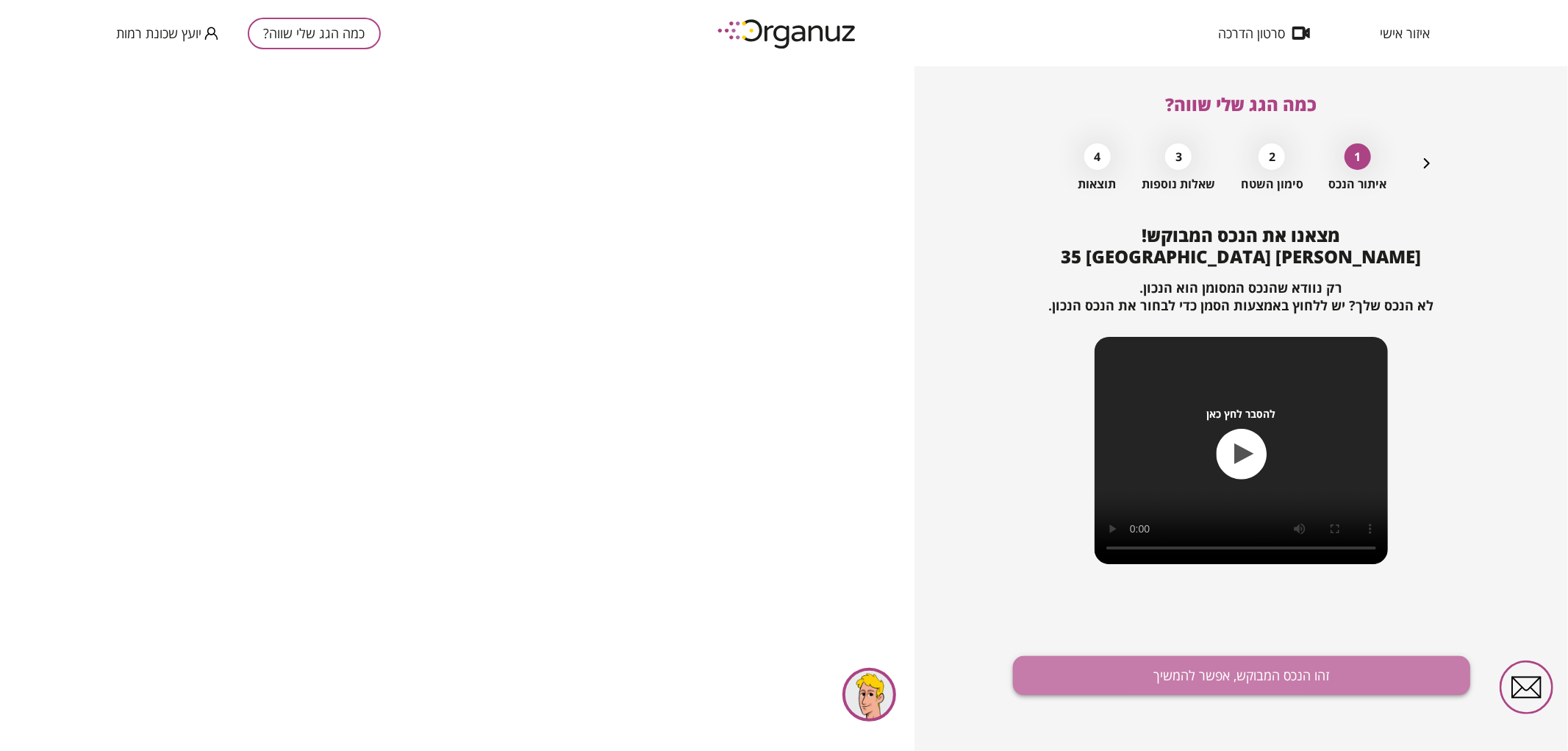
click at [1258, 682] on button "זהו הנכס המבוקש, אפשר להמשיך" at bounding box center [1242, 676] width 458 height 39
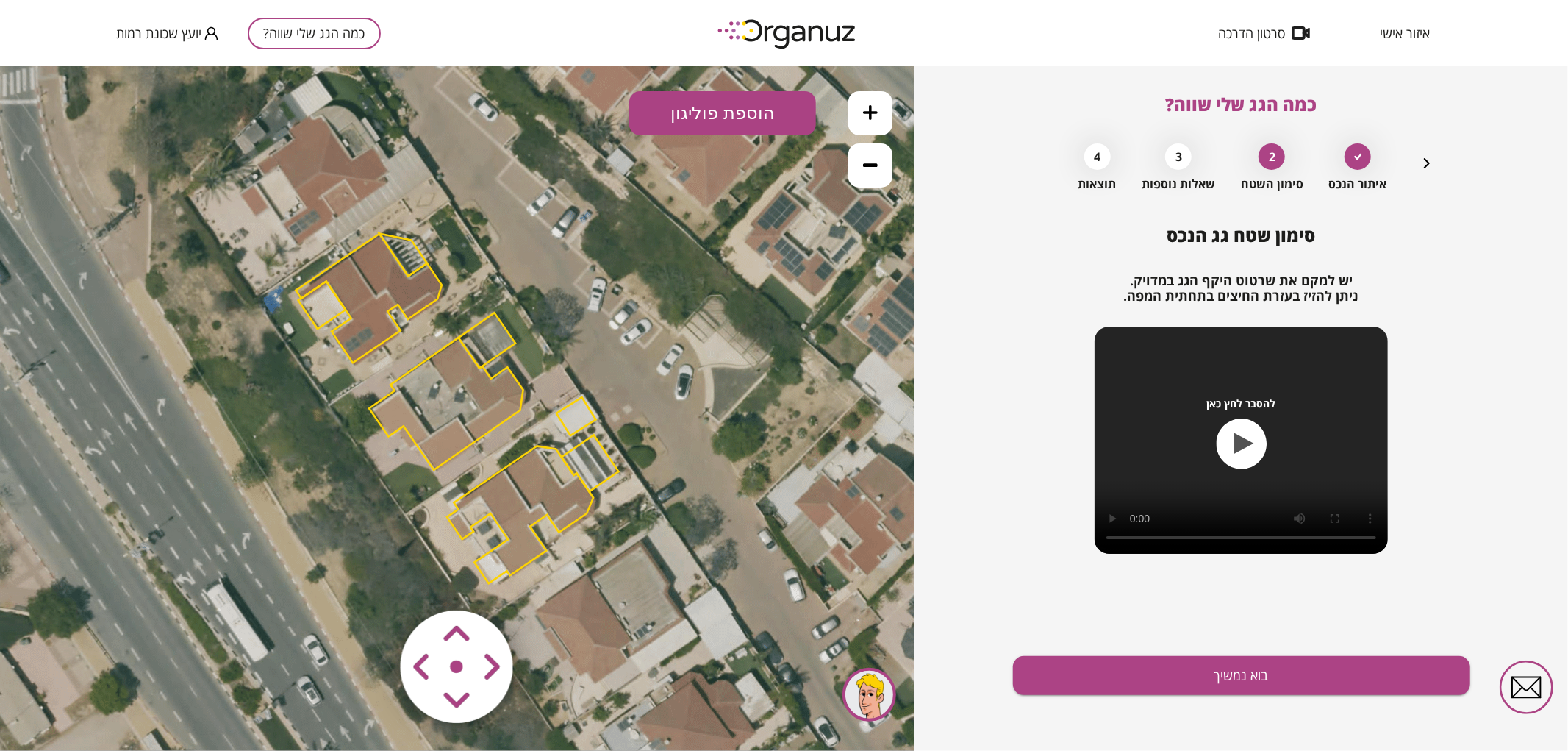
click at [526, 506] on polygon at bounding box center [519, 515] width 146 height 138
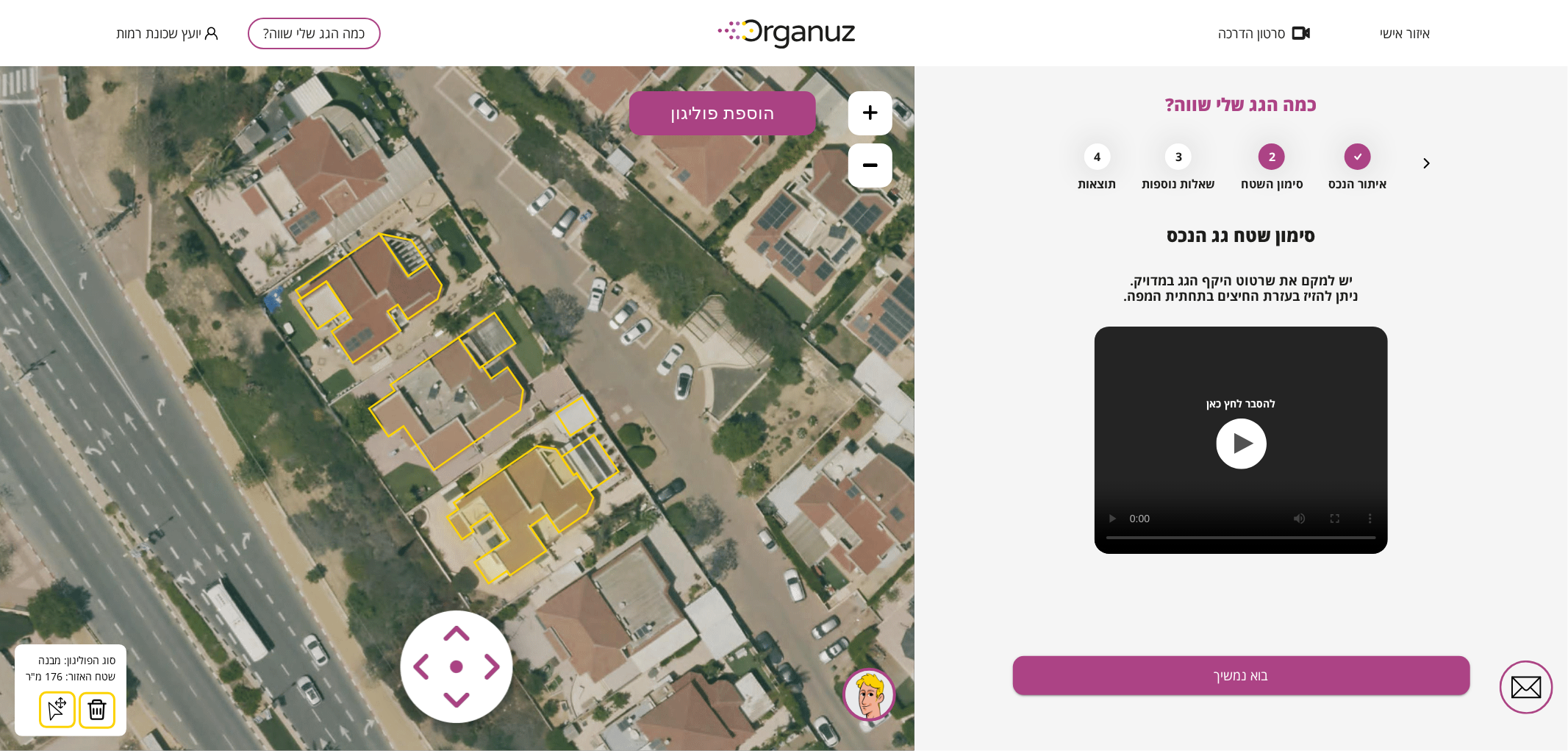
click at [97, 708] on img at bounding box center [97, 709] width 20 height 22
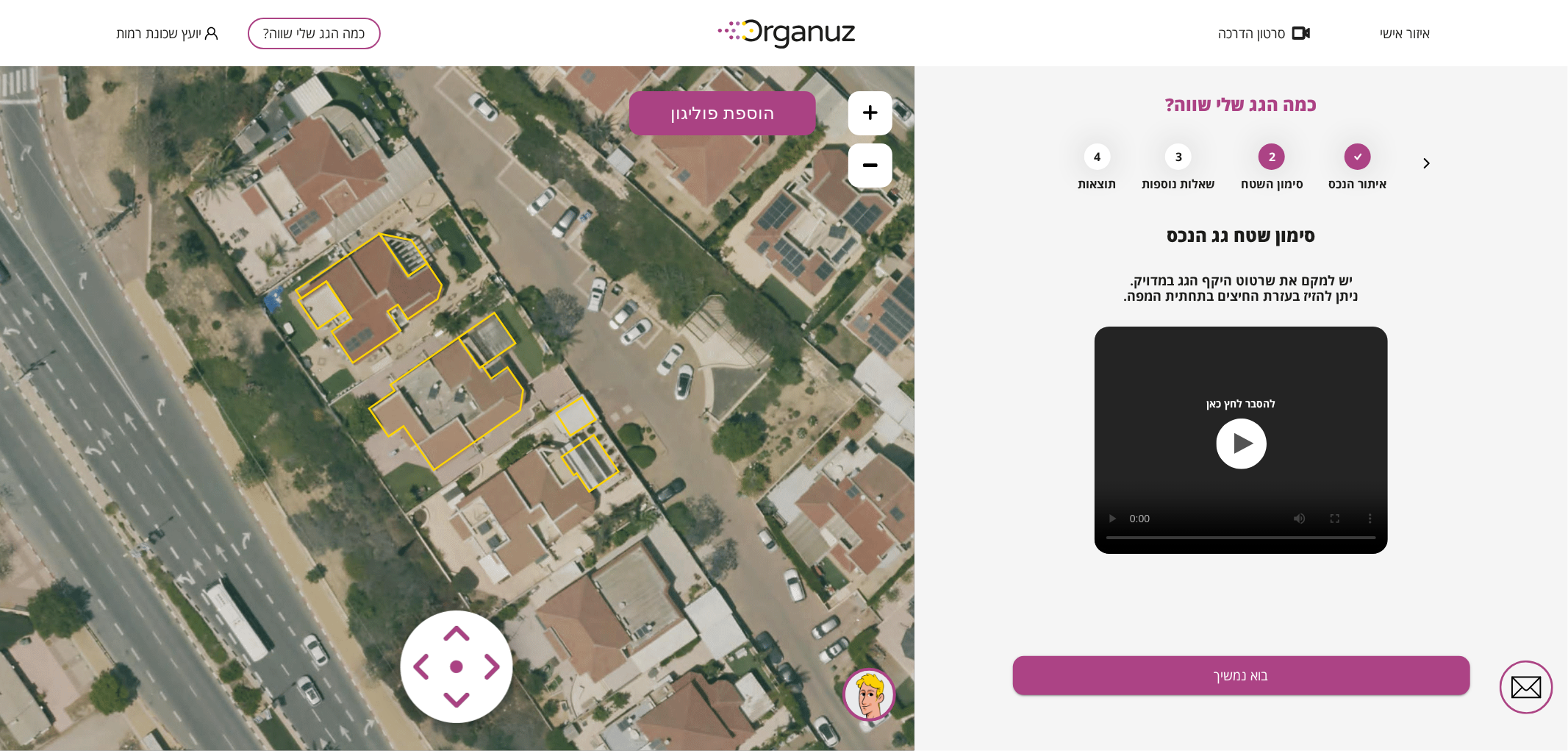
click at [596, 472] on polygon at bounding box center [590, 463] width 57 height 57
click at [101, 700] on button at bounding box center [91, 710] width 37 height 37
click at [583, 414] on polygon at bounding box center [576, 415] width 40 height 39
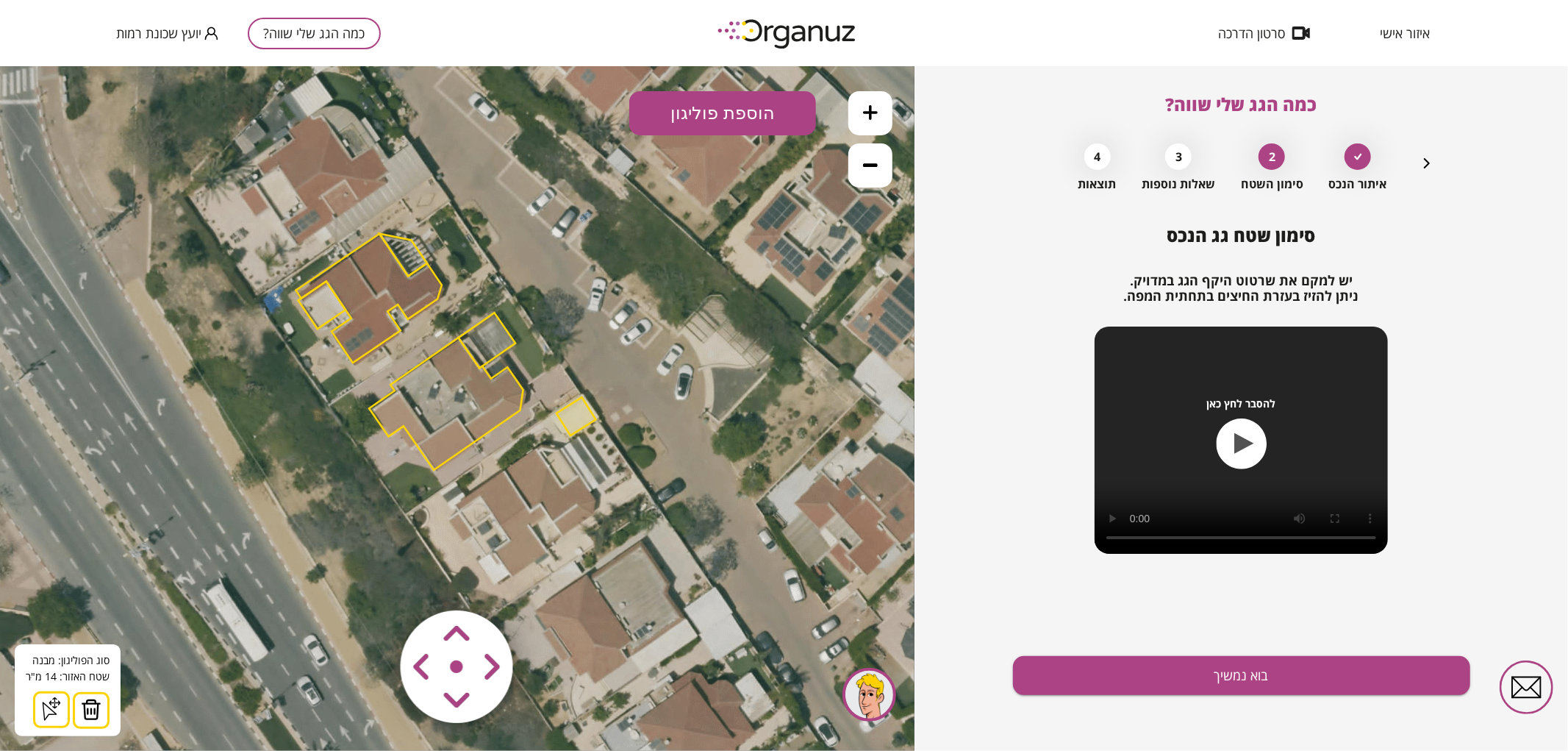
click at [96, 709] on img at bounding box center [91, 709] width 20 height 22
click at [381, 297] on polygon at bounding box center [369, 298] width 146 height 130
click at [101, 711] on img at bounding box center [97, 709] width 20 height 22
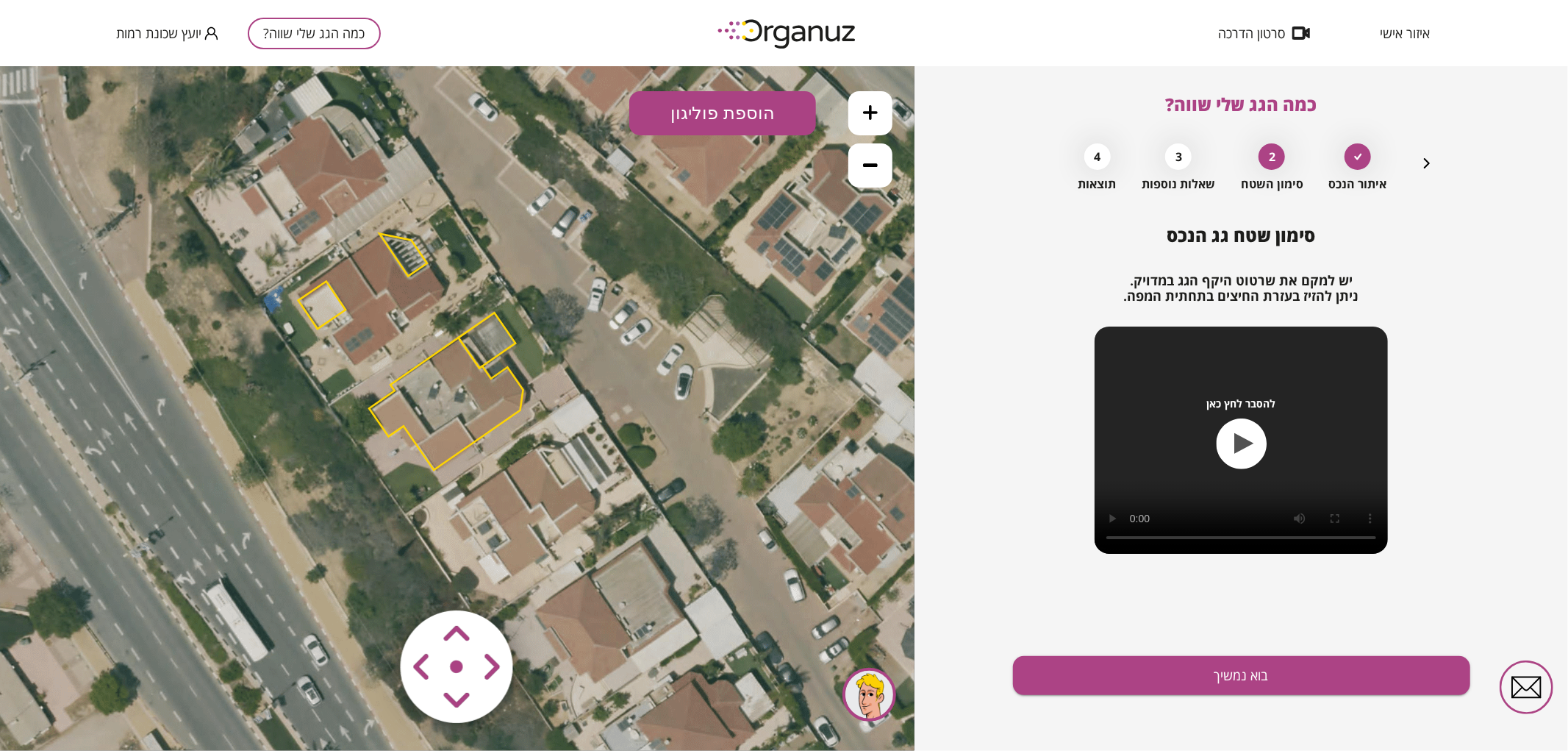
click at [326, 297] on polygon at bounding box center [322, 305] width 47 height 48
click at [83, 713] on img at bounding box center [91, 709] width 20 height 22
click at [408, 264] on polygon at bounding box center [403, 255] width 48 height 42
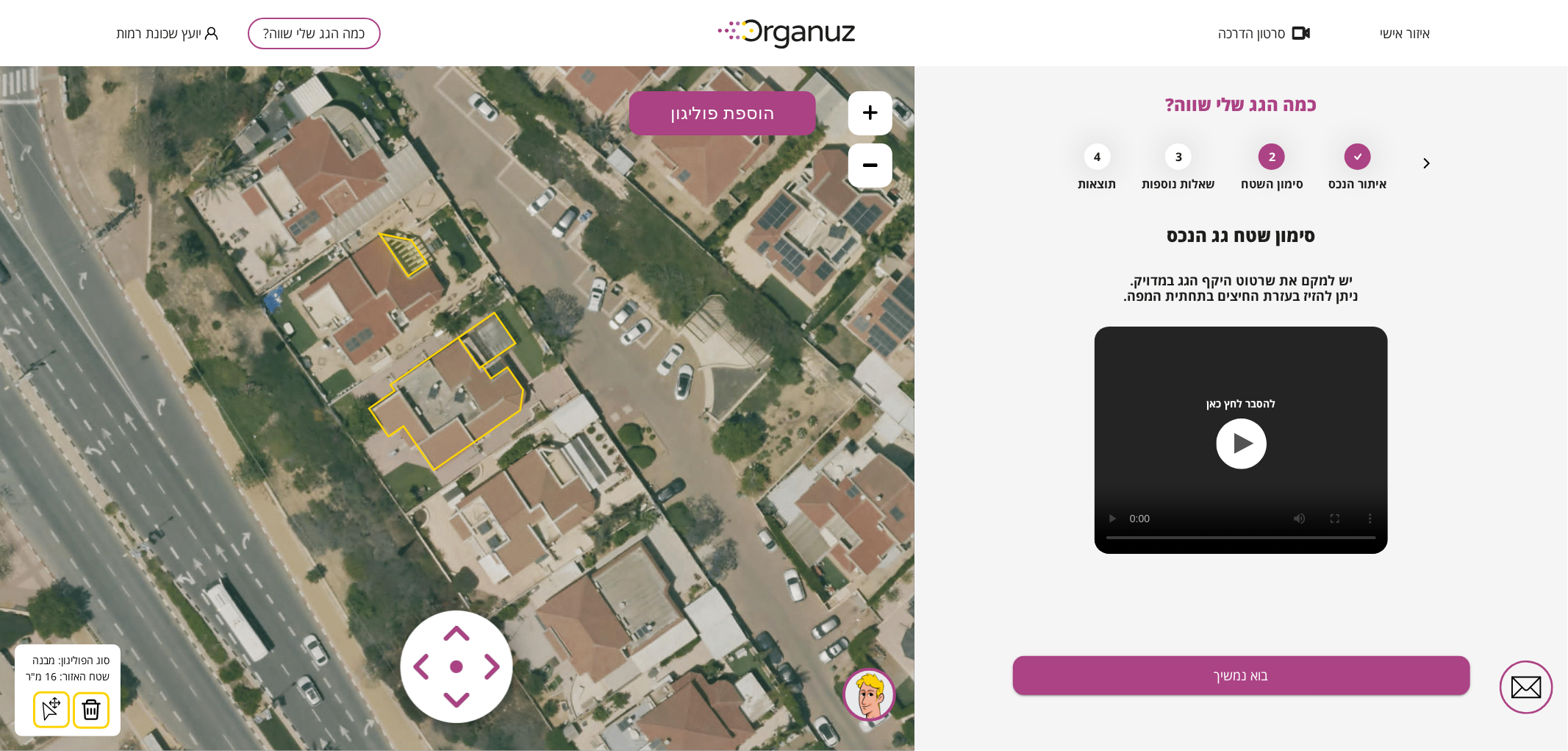
click at [91, 709] on img at bounding box center [91, 709] width 20 height 22
click at [868, 105] on icon at bounding box center [870, 112] width 15 height 15
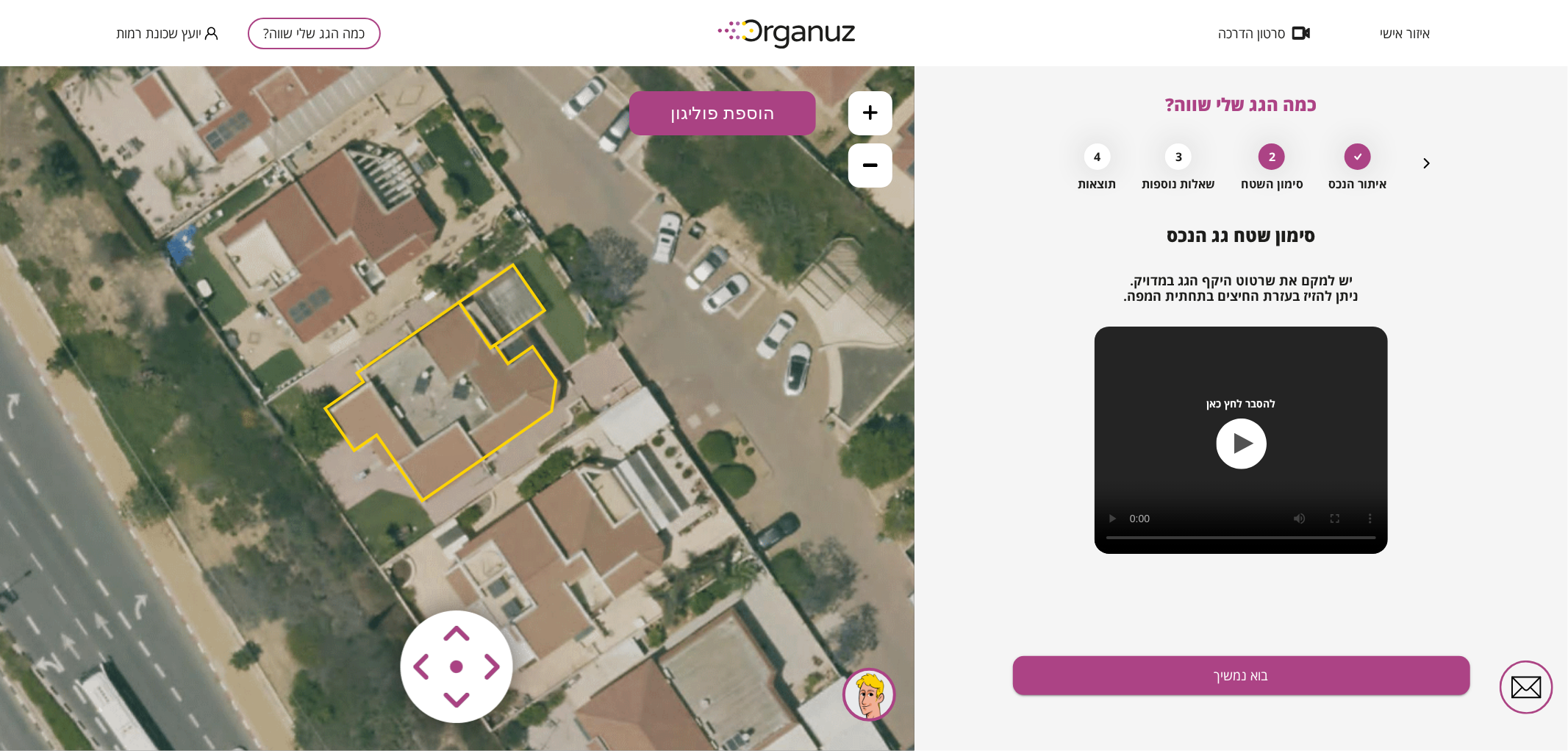
click at [868, 105] on icon at bounding box center [870, 112] width 15 height 15
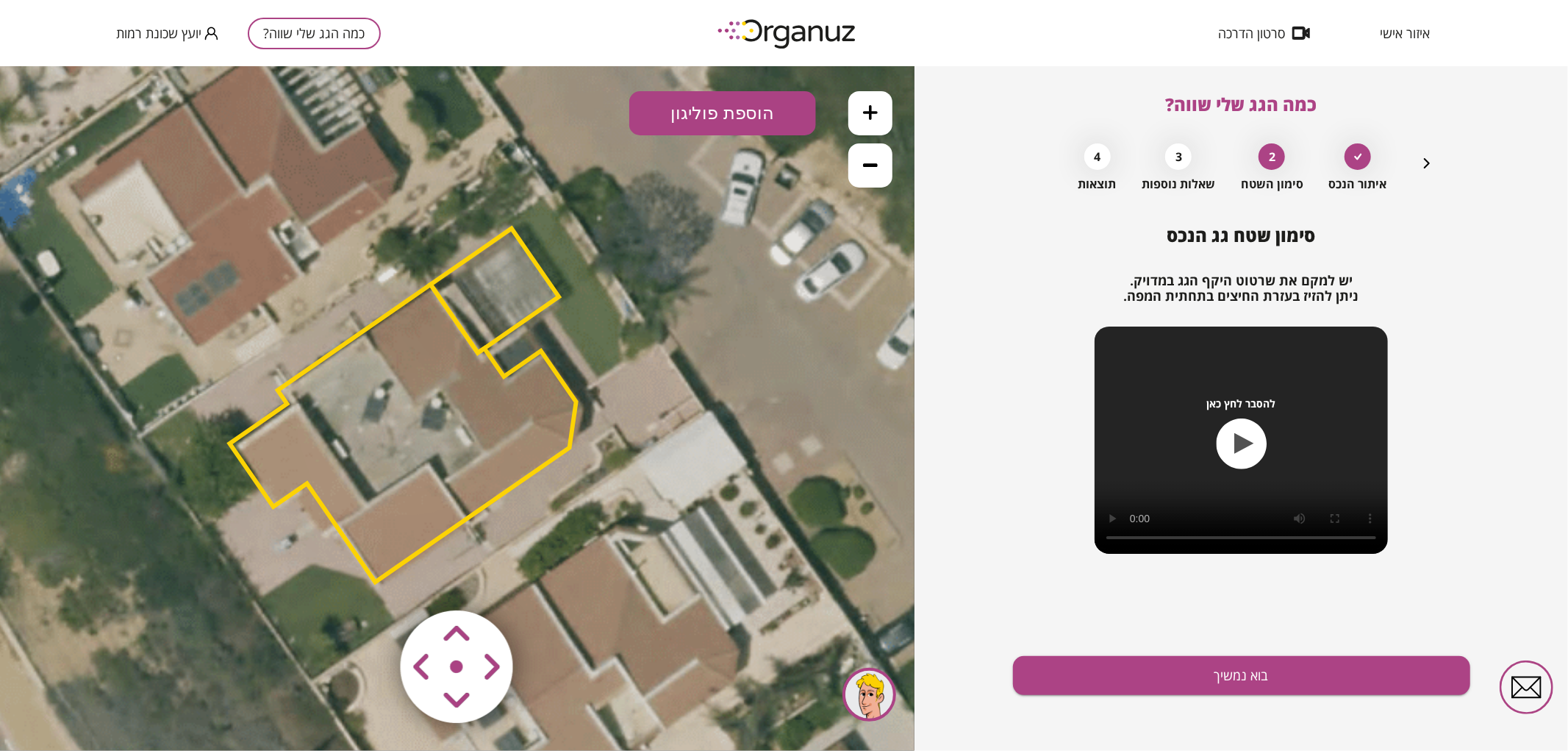
drag, startPoint x: 770, startPoint y: 274, endPoint x: 741, endPoint y: 310, distance: 46.2
click at [741, 310] on icon at bounding box center [431, 448] width 2432 height 2432
click at [369, 579] on area at bounding box center [369, 579] width 0 height 0
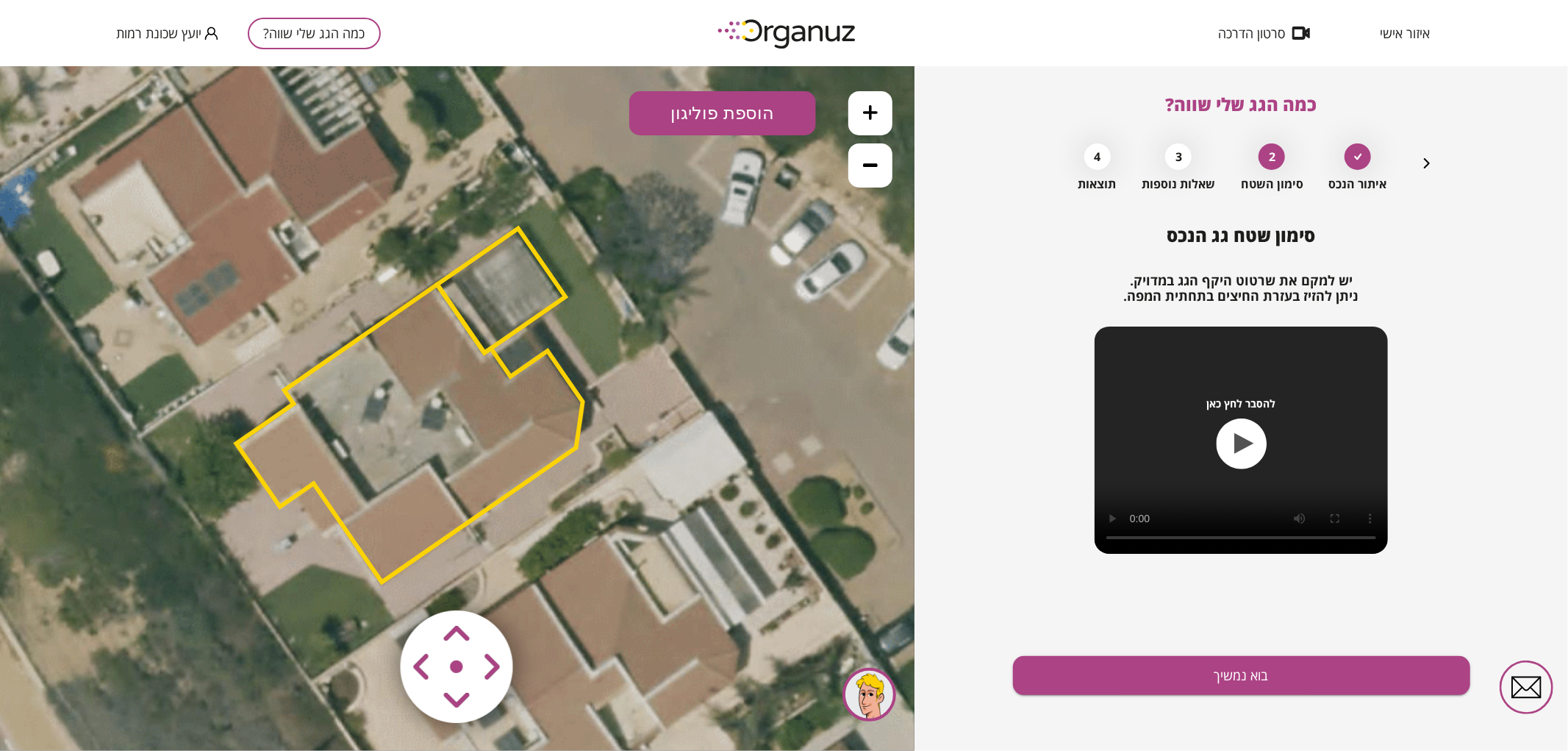
click at [369, 579] on area at bounding box center [369, 579] width 0 height 0
click at [531, 291] on polygon at bounding box center [502, 292] width 129 height 124
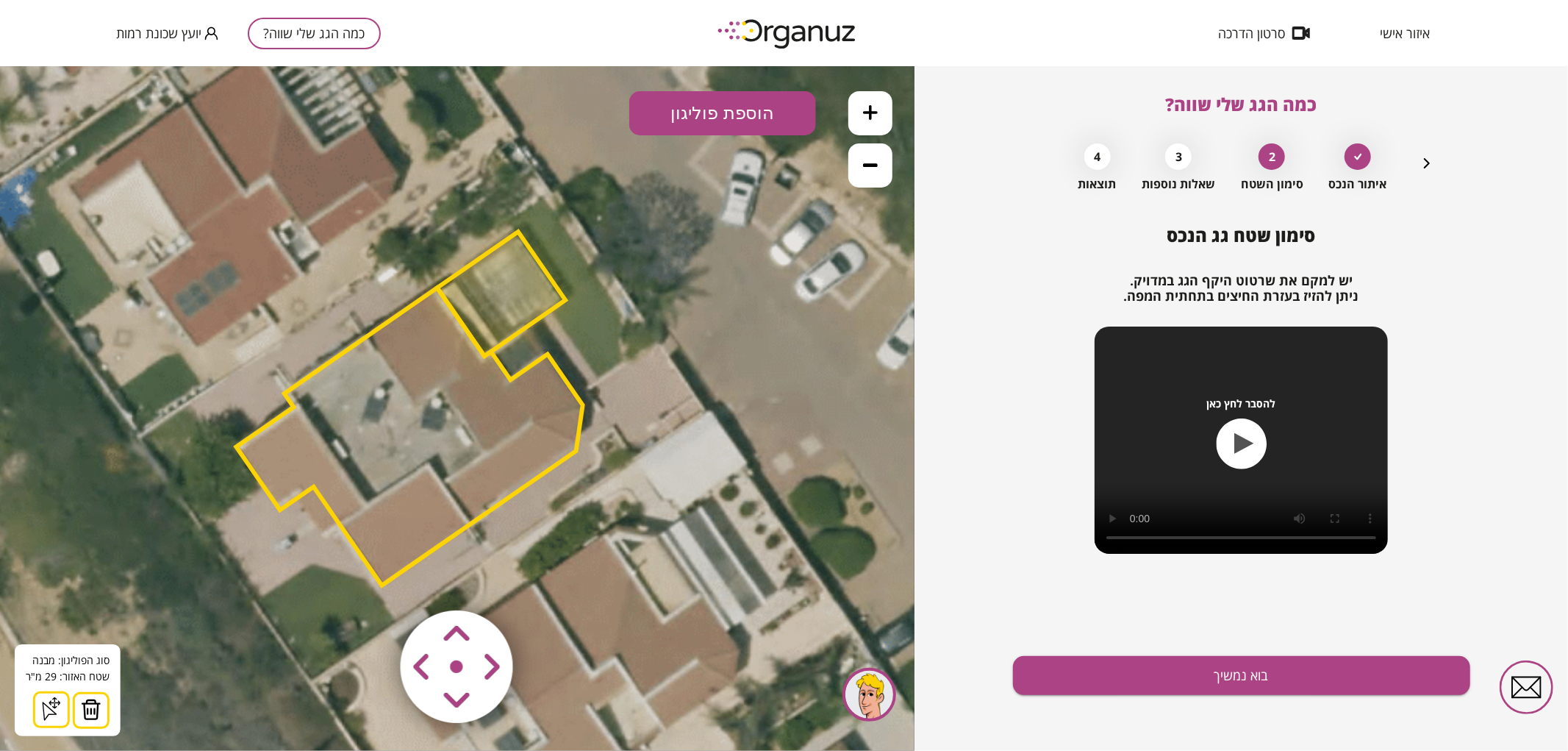
click at [93, 724] on button at bounding box center [91, 710] width 37 height 37
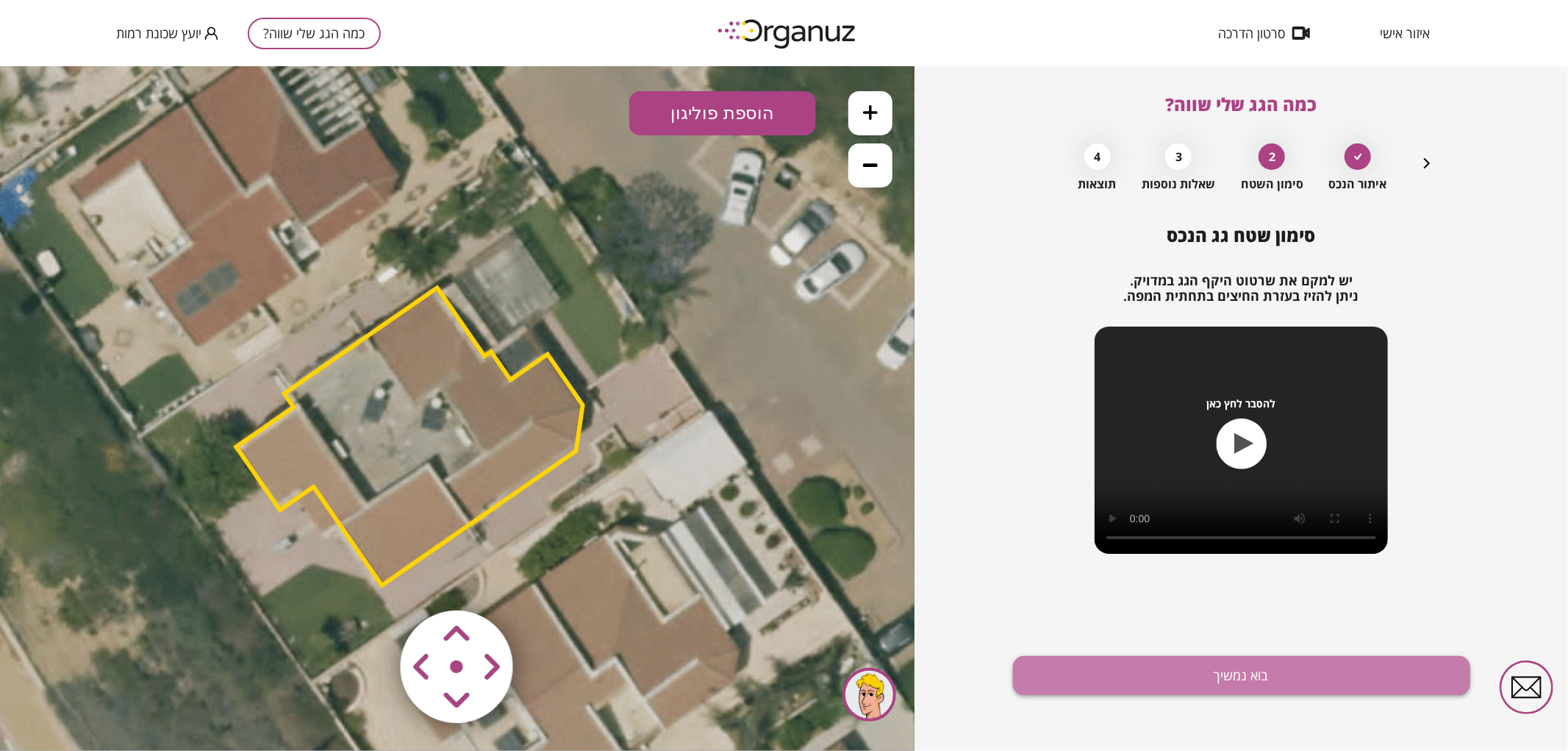
click at [1131, 686] on button "בוא נמשיך" at bounding box center [1242, 676] width 458 height 39
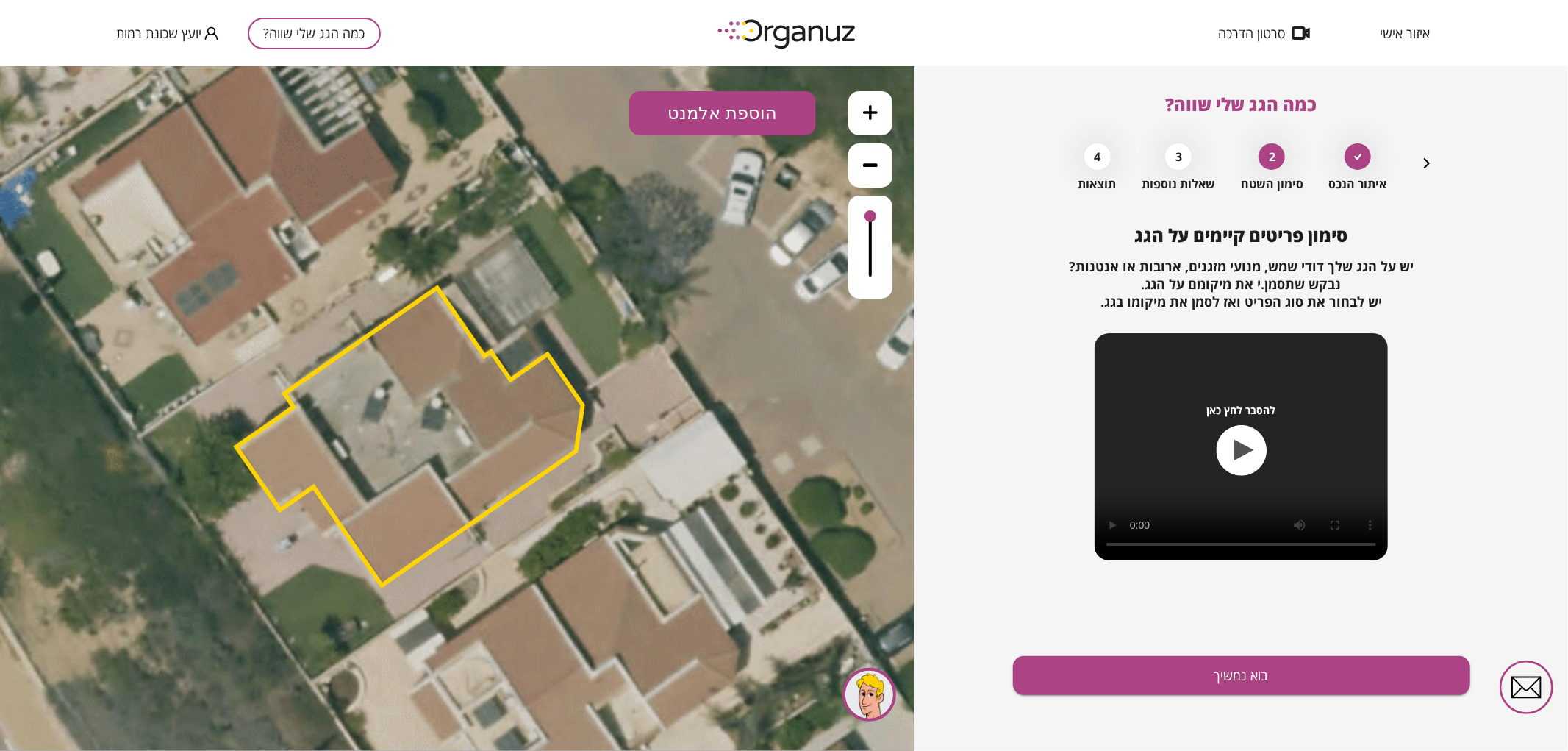
click at [752, 120] on button "הוספת אלמנט" at bounding box center [722, 112] width 187 height 44
click at [748, 286] on div ".st0 { fill: #FFFFFF; } .st0 { fill: #FFFFFF; }" at bounding box center [457, 407] width 915 height 685
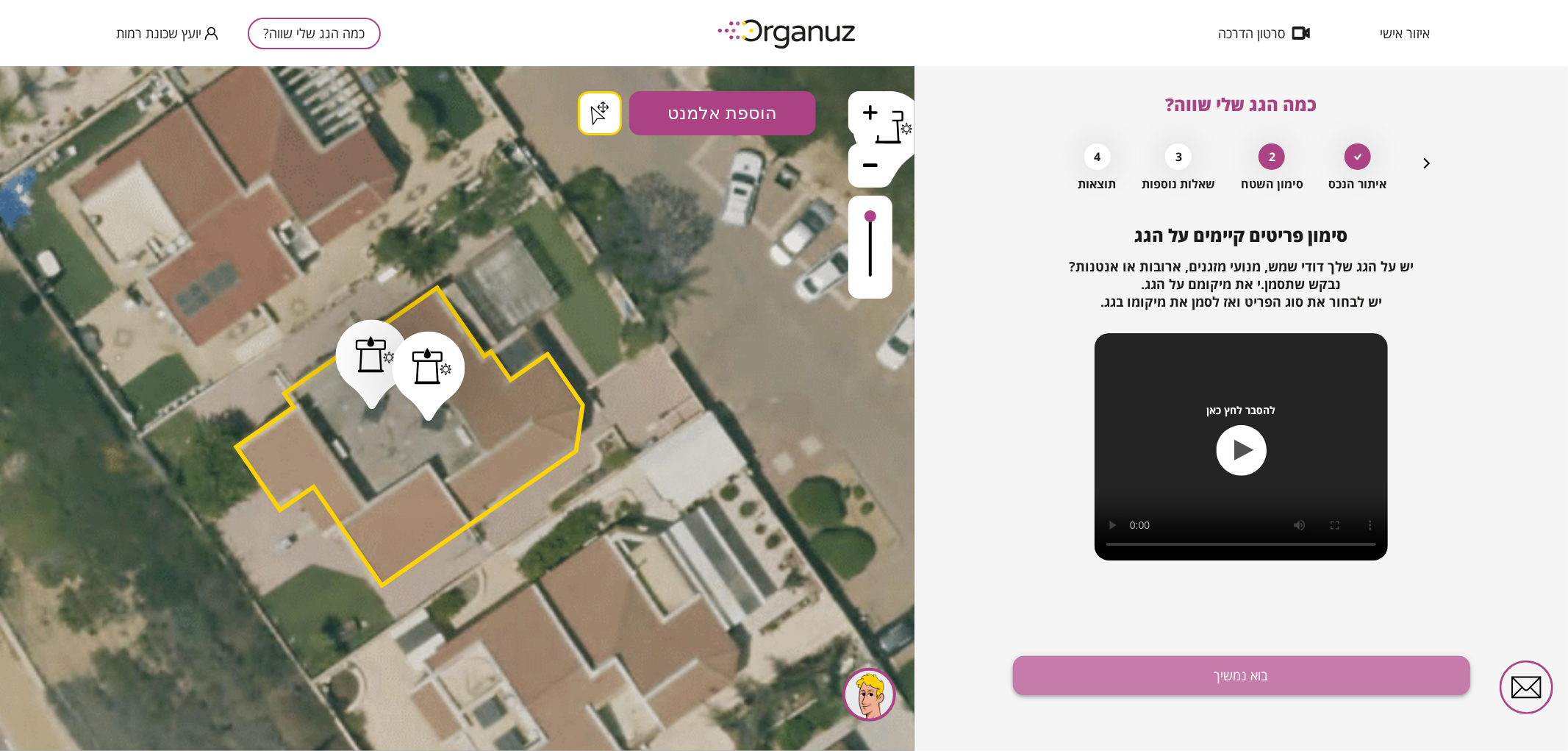
click at [1188, 677] on button "בוא נמשיך" at bounding box center [1242, 676] width 458 height 39
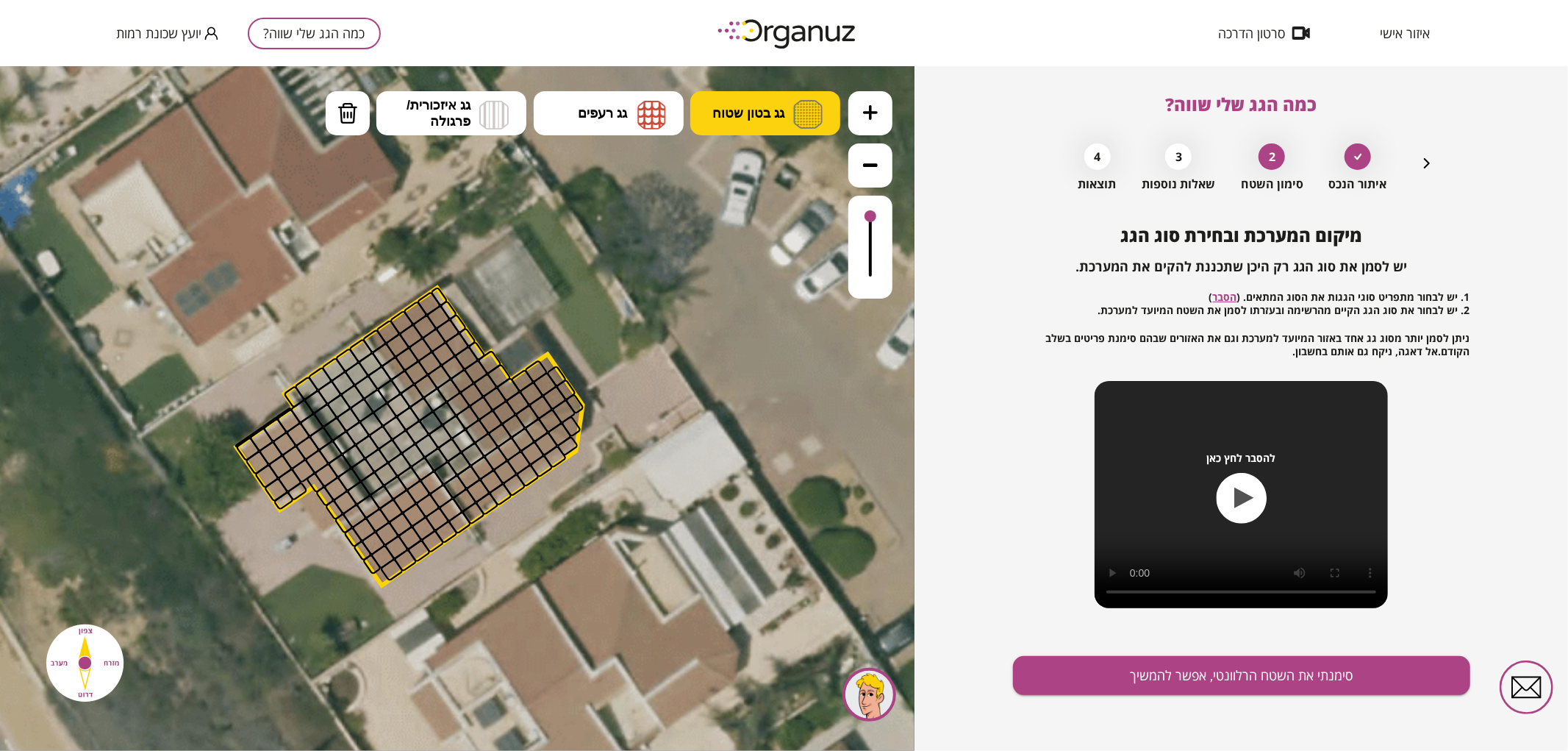
click at [767, 123] on button "גג בטון שטוח" at bounding box center [765, 112] width 150 height 44
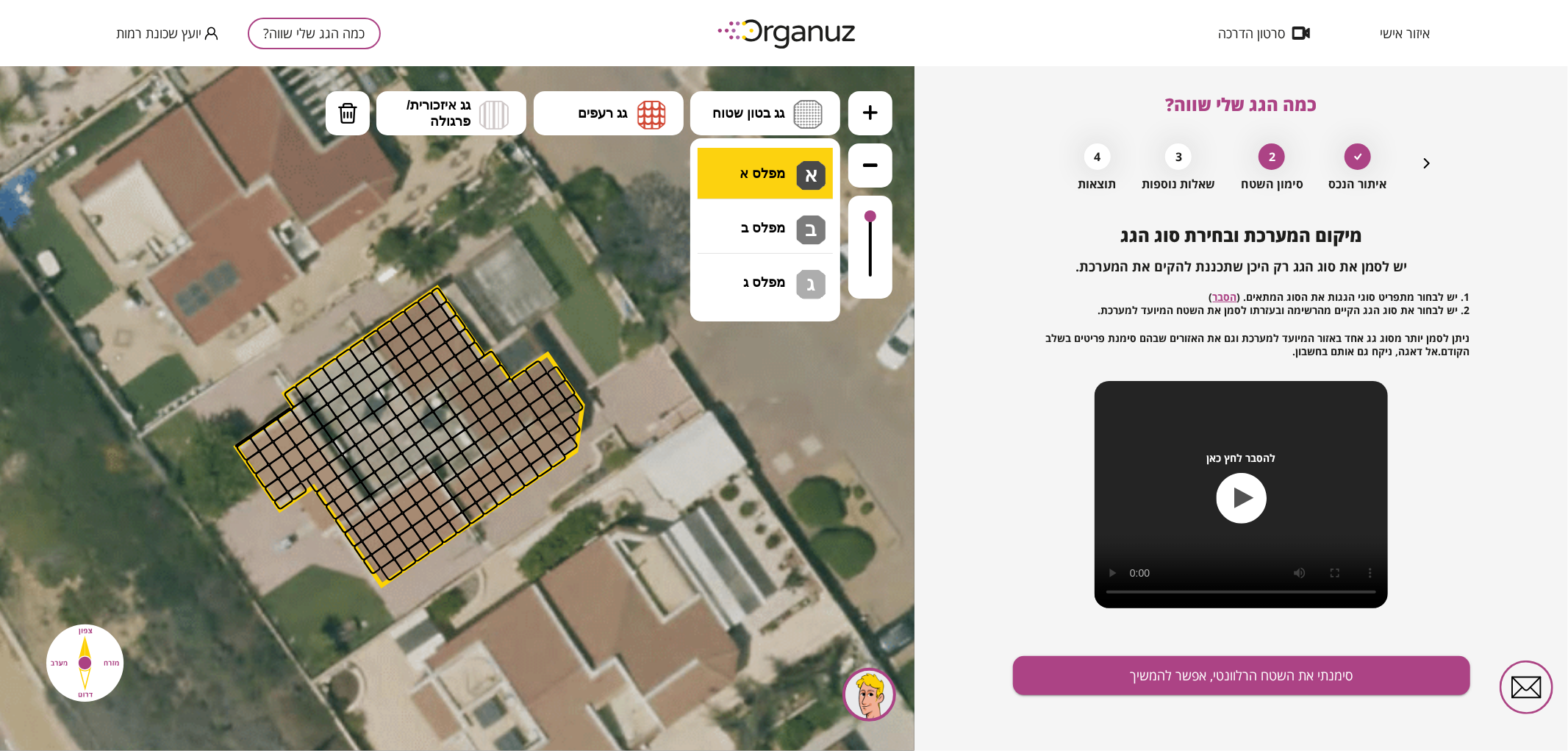
click at [770, 158] on div ".st0 { fill: #FFFFFF; } .st0 { fill: #FFFFFF; }" at bounding box center [457, 407] width 915 height 685
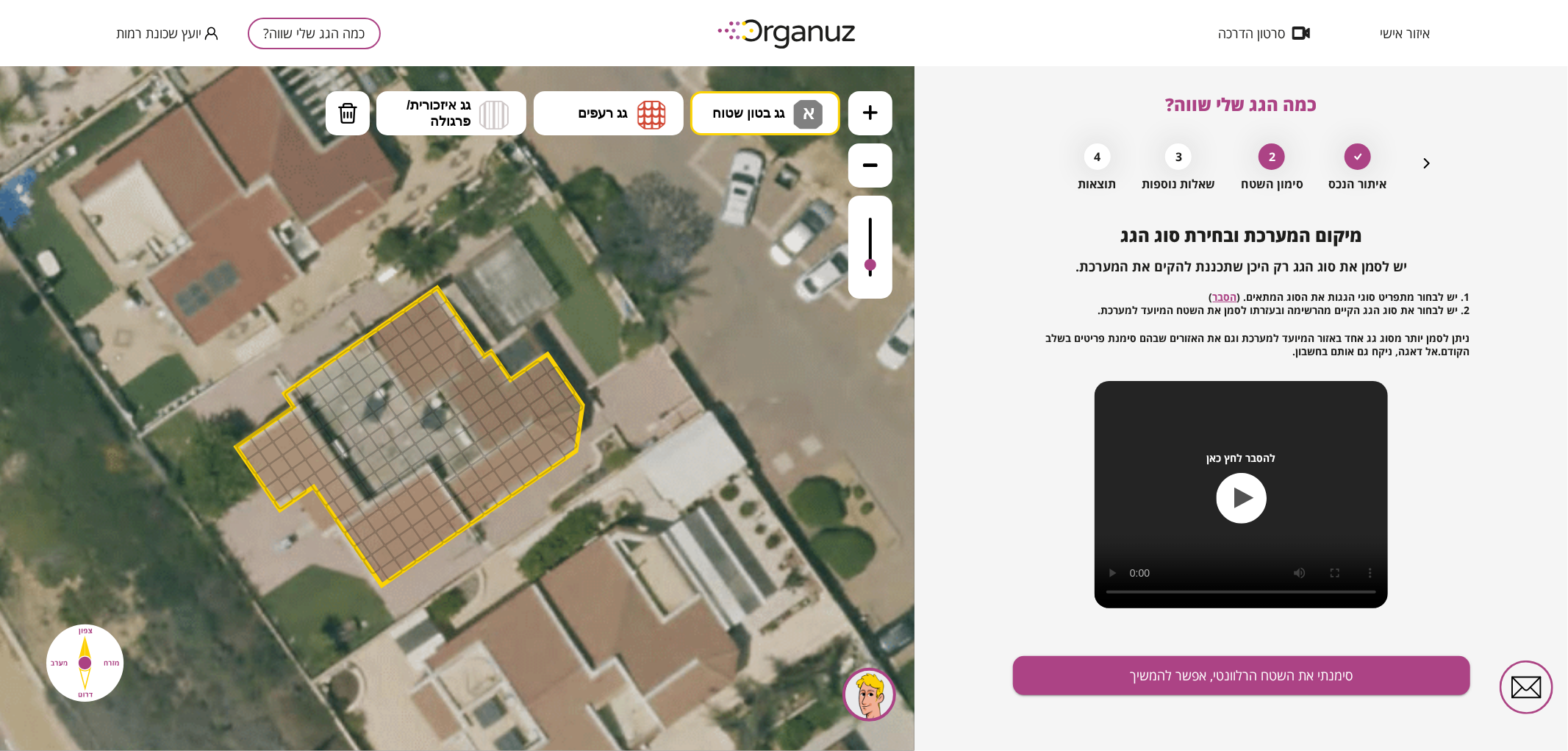
drag, startPoint x: 871, startPoint y: 218, endPoint x: 883, endPoint y: 266, distance: 49.5
click at [883, 266] on div at bounding box center [870, 246] width 44 height 103
drag, startPoint x: 307, startPoint y: 388, endPoint x: 414, endPoint y: 444, distance: 120.8
click at [864, 311] on icon at bounding box center [431, 448] width 2432 height 2432
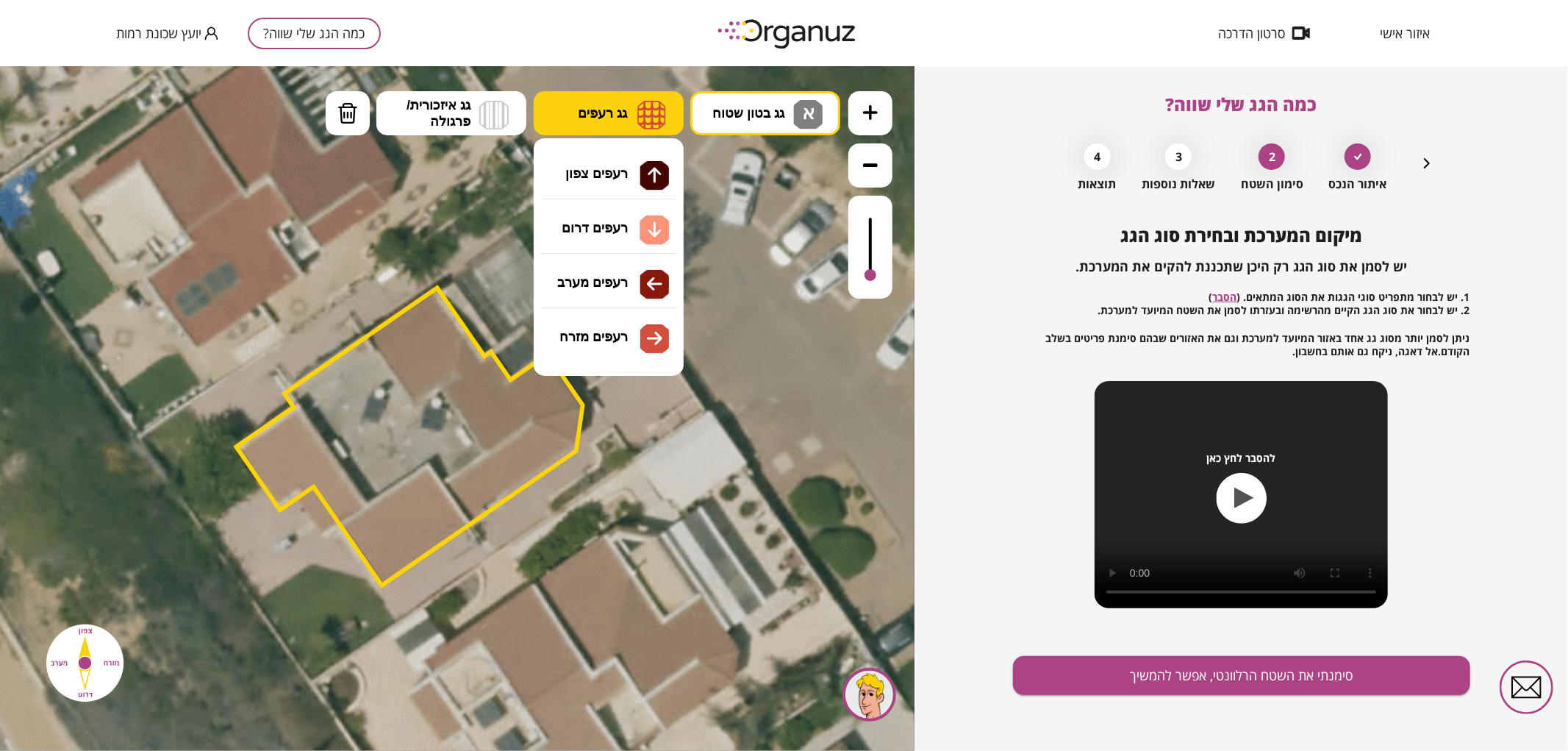
click at [636, 106] on button "גג רעפים" at bounding box center [608, 112] width 150 height 44
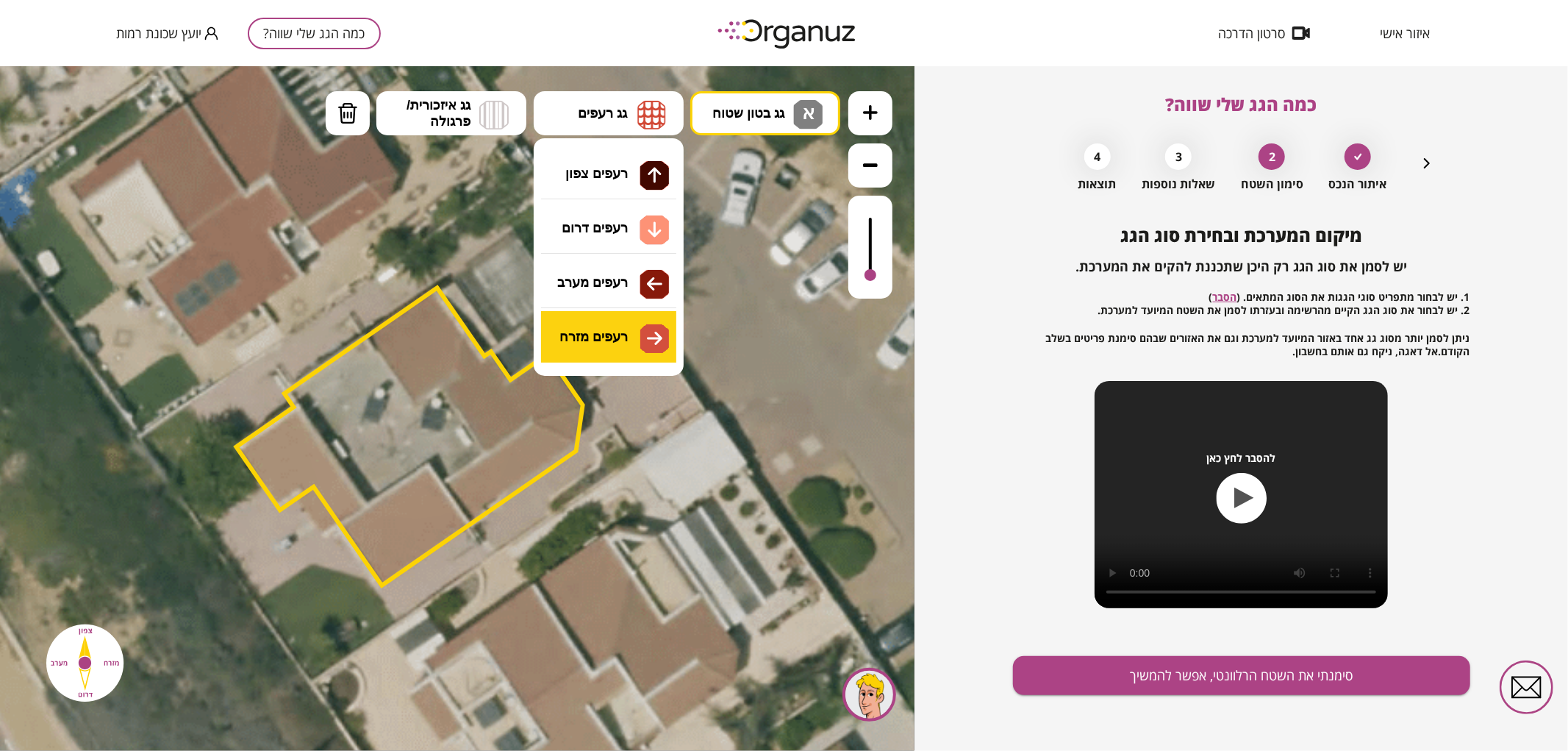
click at [608, 346] on div ".st0 { fill: #FFFFFF; } .st0 { fill: #FFFFFF; }" at bounding box center [457, 407] width 915 height 685
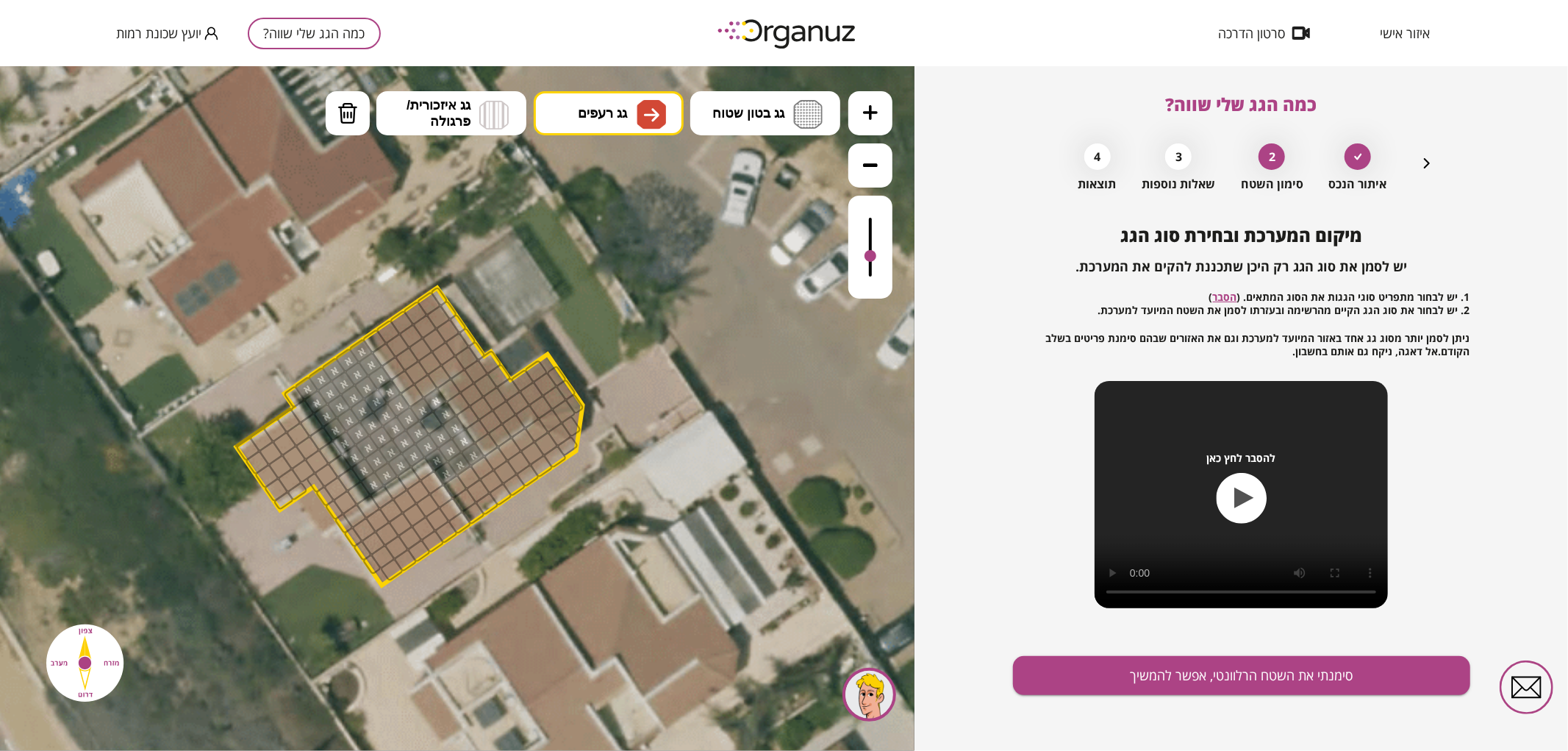
drag, startPoint x: 862, startPoint y: 265, endPoint x: 871, endPoint y: 256, distance: 12.7
click at [871, 256] on div at bounding box center [870, 246] width 44 height 103
drag, startPoint x: 482, startPoint y: 417, endPoint x: 575, endPoint y: 426, distance: 93.4
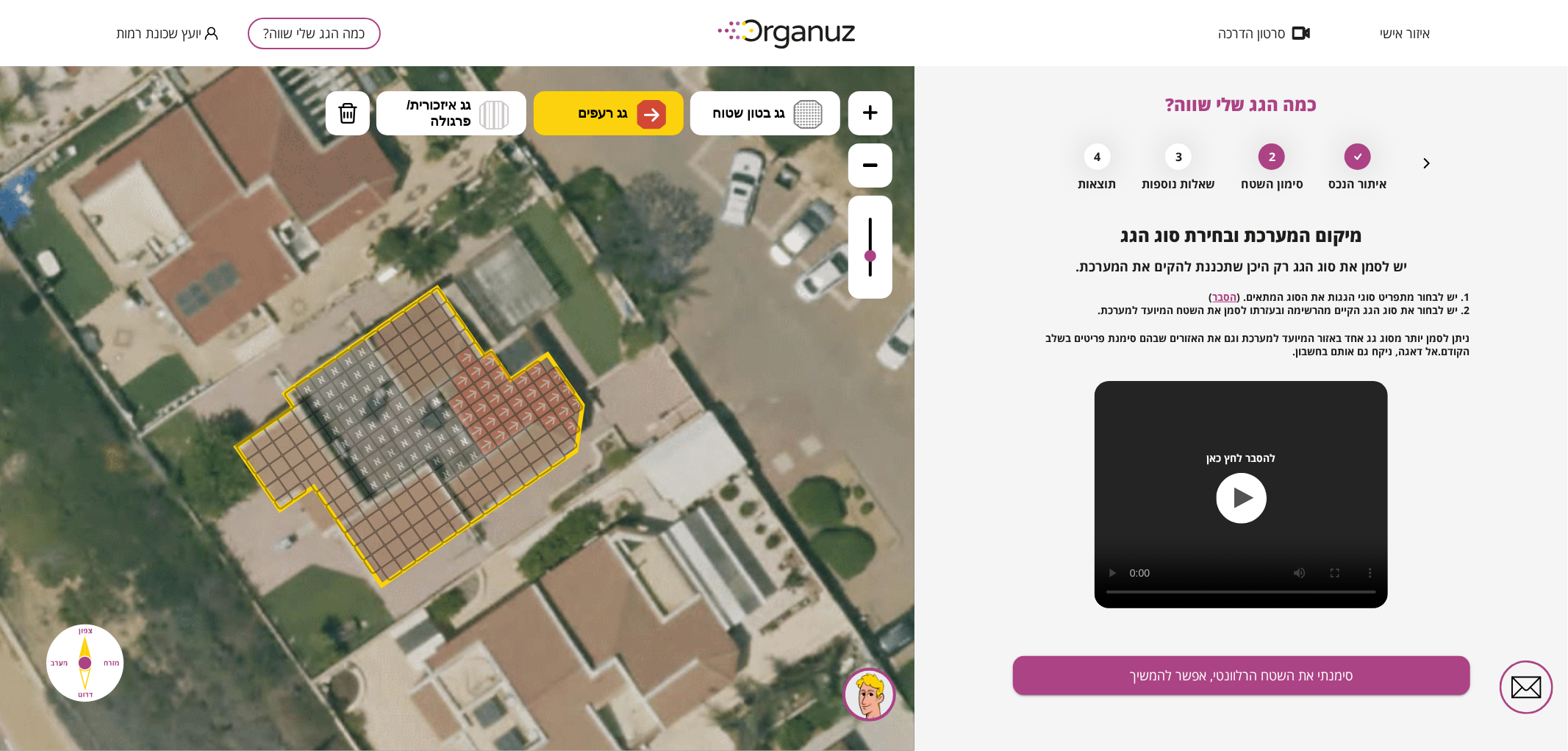
click at [615, 100] on button "גג רעפים" at bounding box center [608, 112] width 150 height 44
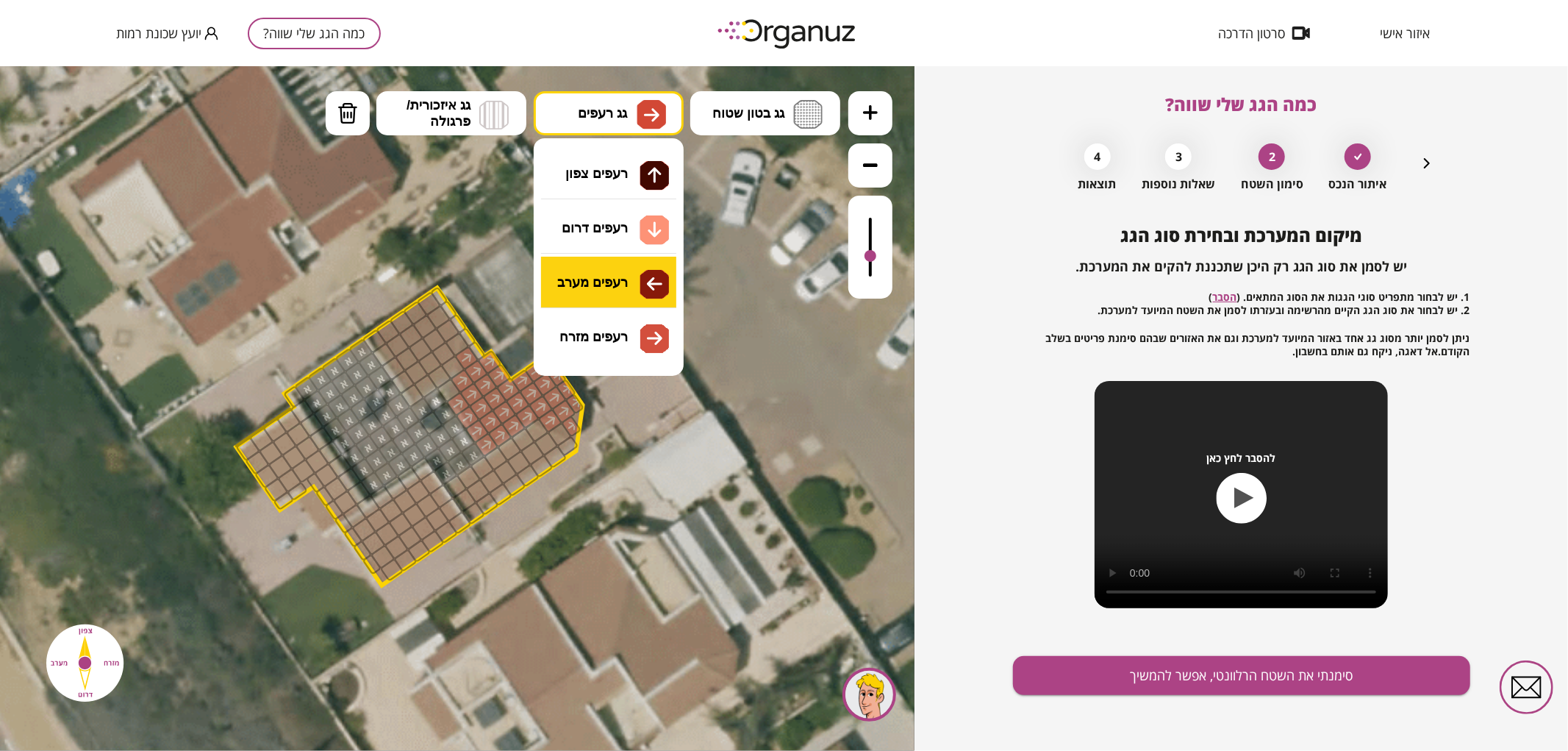
click at [611, 290] on div ".st0 { fill: #FFFFFF; } .st0 { fill: #FFFFFF; }" at bounding box center [457, 407] width 915 height 685
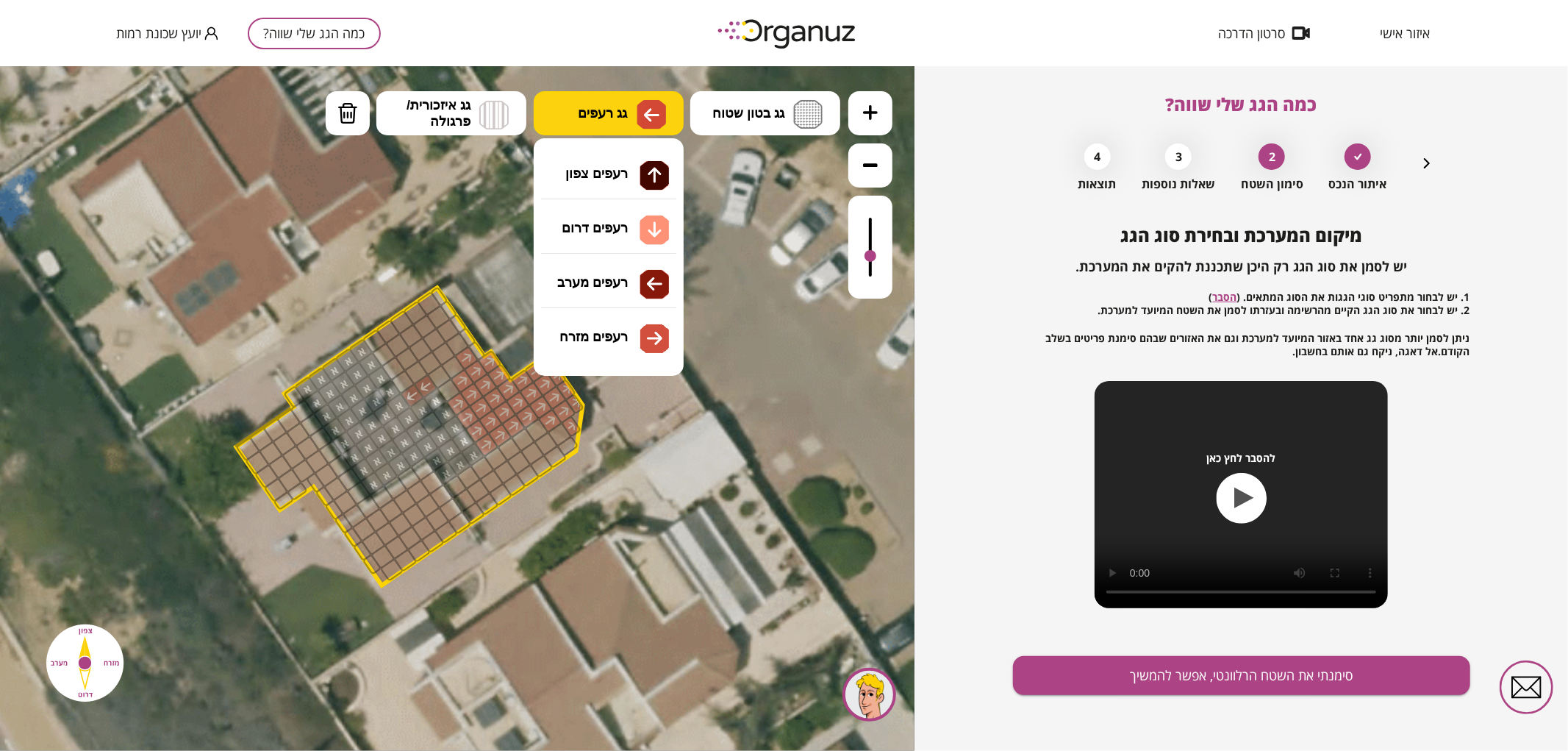
click at [611, 110] on span "גג רעפים" at bounding box center [603, 113] width 50 height 17
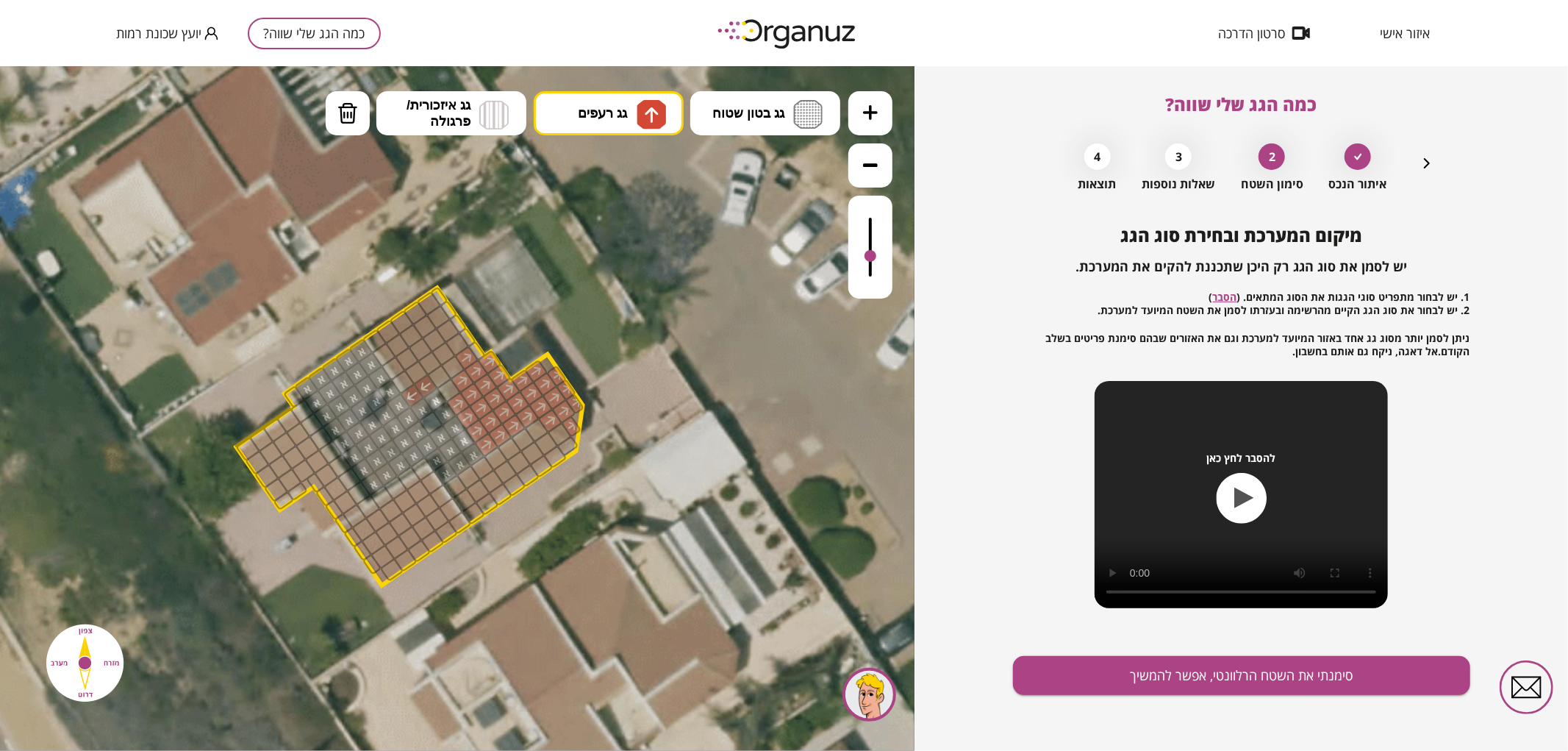
click at [575, 164] on div ".st0 { fill: #FFFFFF; } .st0 { fill: #FFFFFF; }" at bounding box center [457, 407] width 915 height 685
drag, startPoint x: 414, startPoint y: 391, endPoint x: 416, endPoint y: 339, distance: 52.0
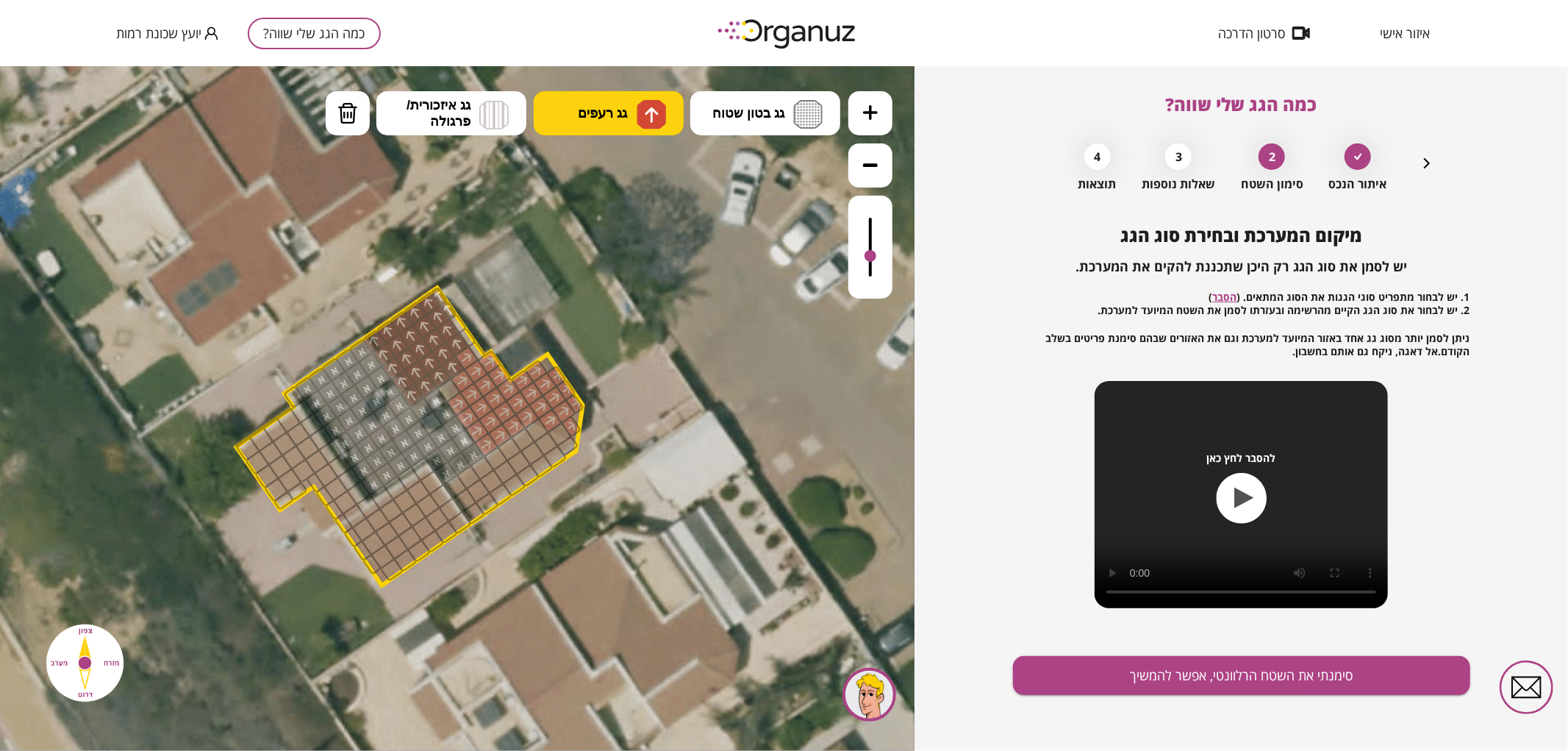
click at [649, 125] on img at bounding box center [652, 114] width 29 height 29
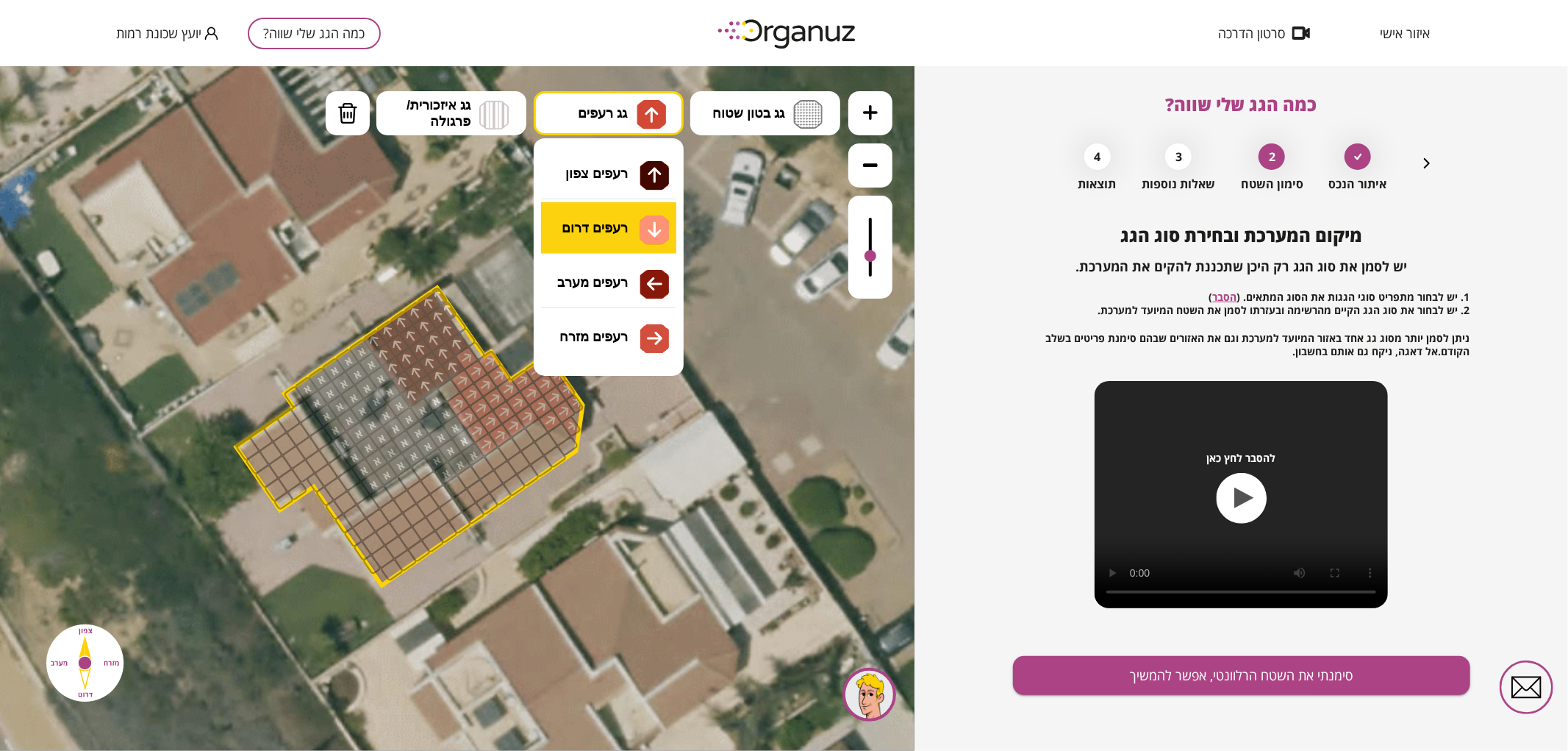
click at [625, 222] on div ".st0 { fill: #FFFFFF; } .st0 { fill: #FFFFFF; }" at bounding box center [457, 407] width 915 height 685
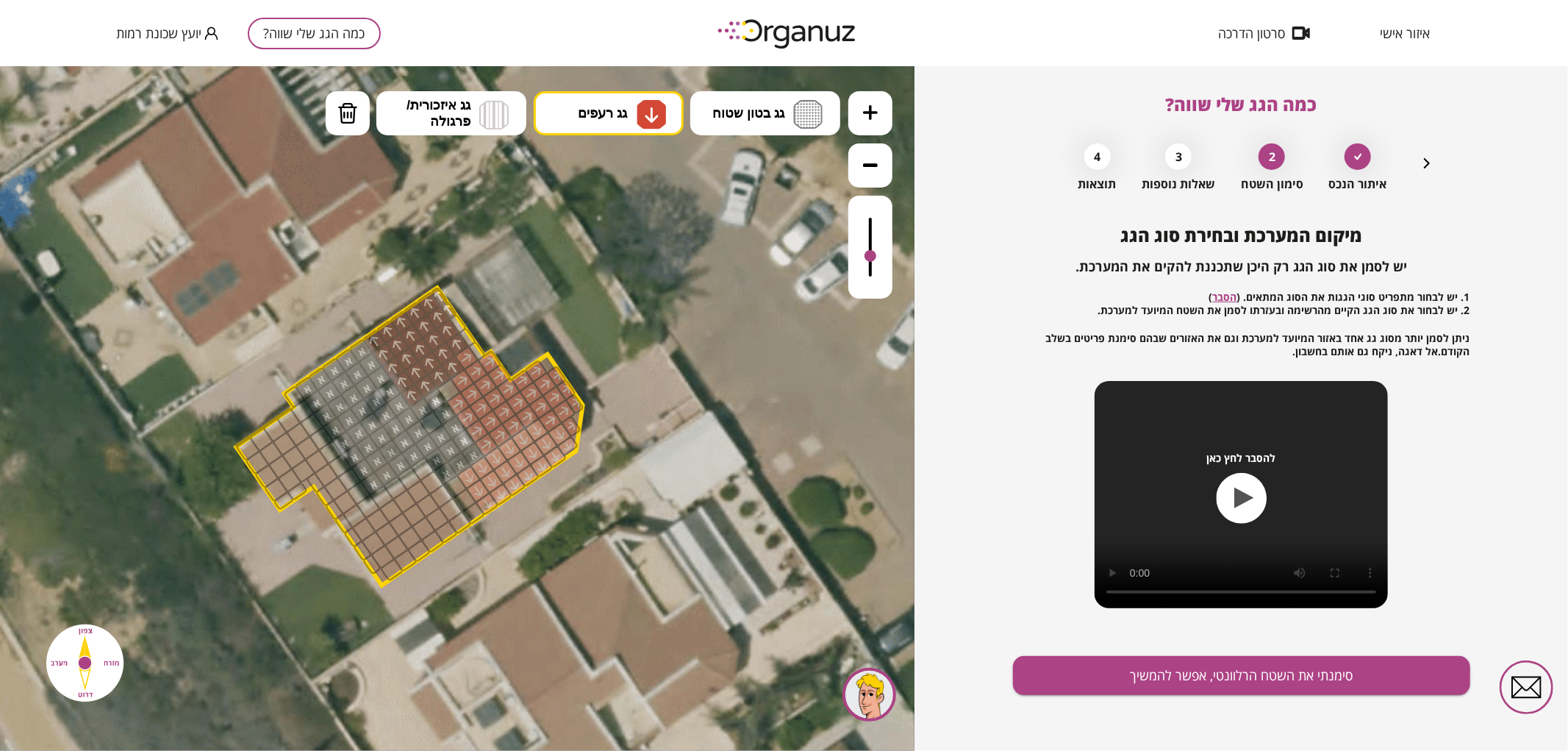
drag, startPoint x: 481, startPoint y: 500, endPoint x: 547, endPoint y: 440, distance: 89.2
drag, startPoint x: 454, startPoint y: 522, endPoint x: 420, endPoint y: 529, distance: 34.7
drag, startPoint x: 357, startPoint y: 119, endPoint x: 343, endPoint y: 274, distance: 155.6
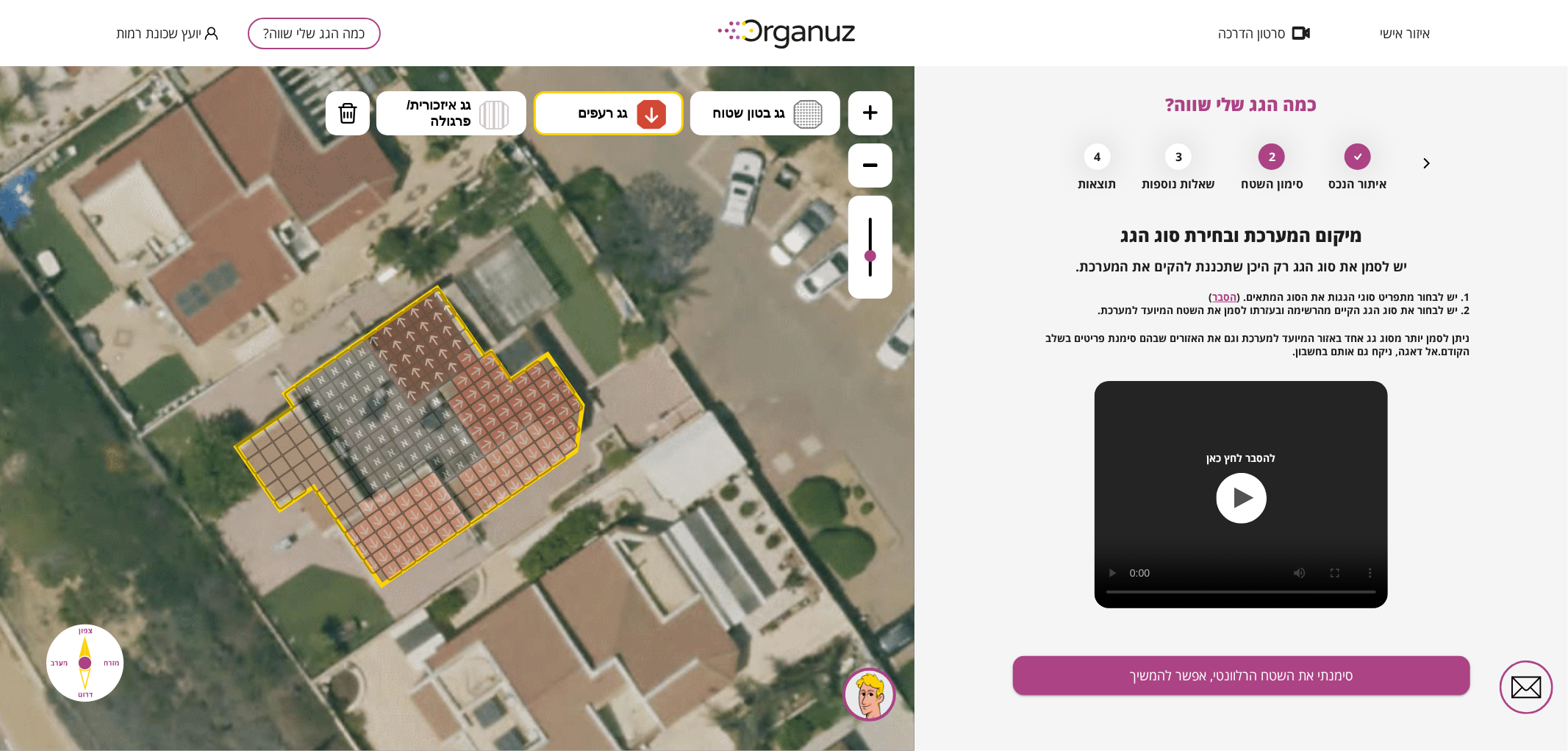
click at [357, 122] on img at bounding box center [347, 112] width 20 height 22
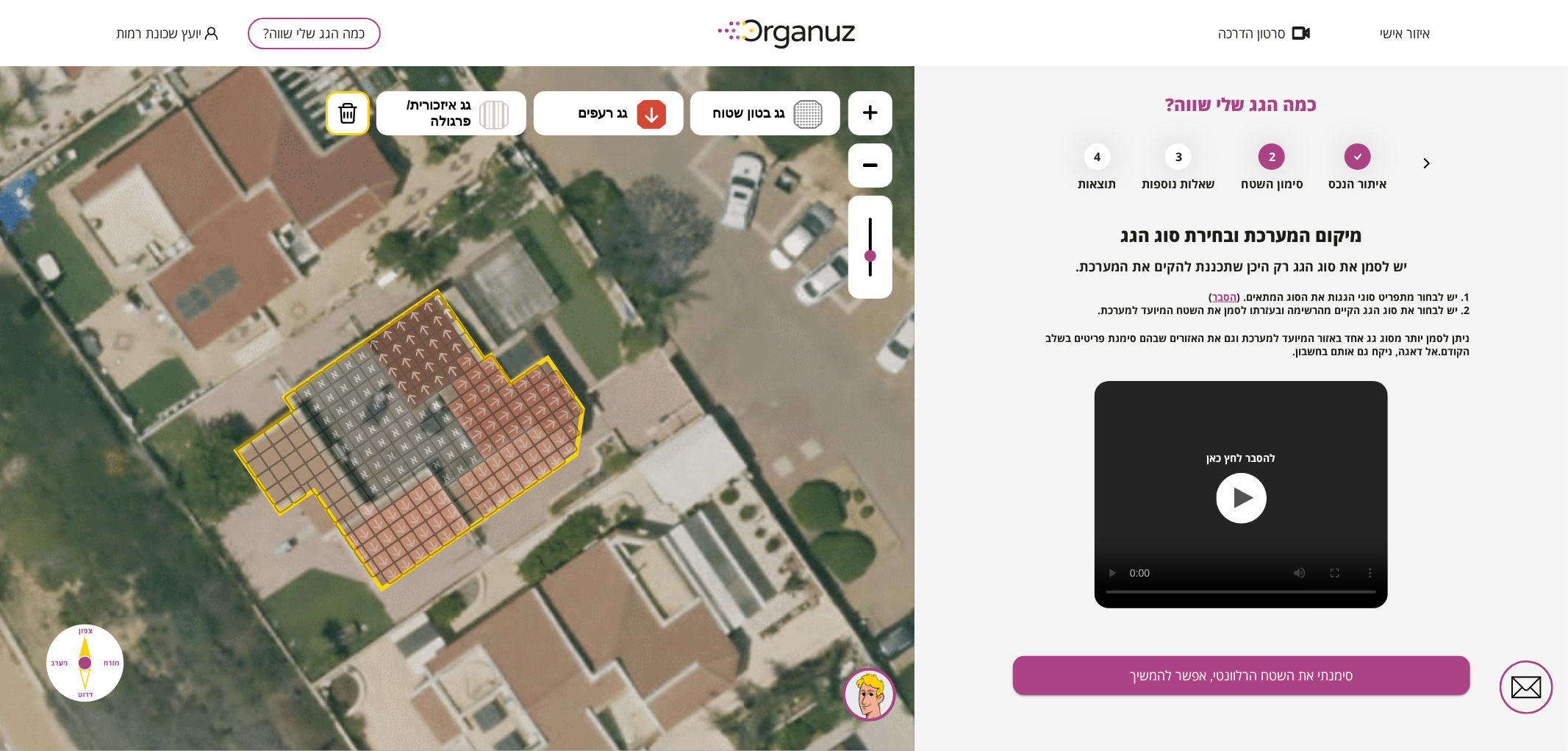
drag, startPoint x: 381, startPoint y: 496, endPoint x: 373, endPoint y: 505, distance: 12.0
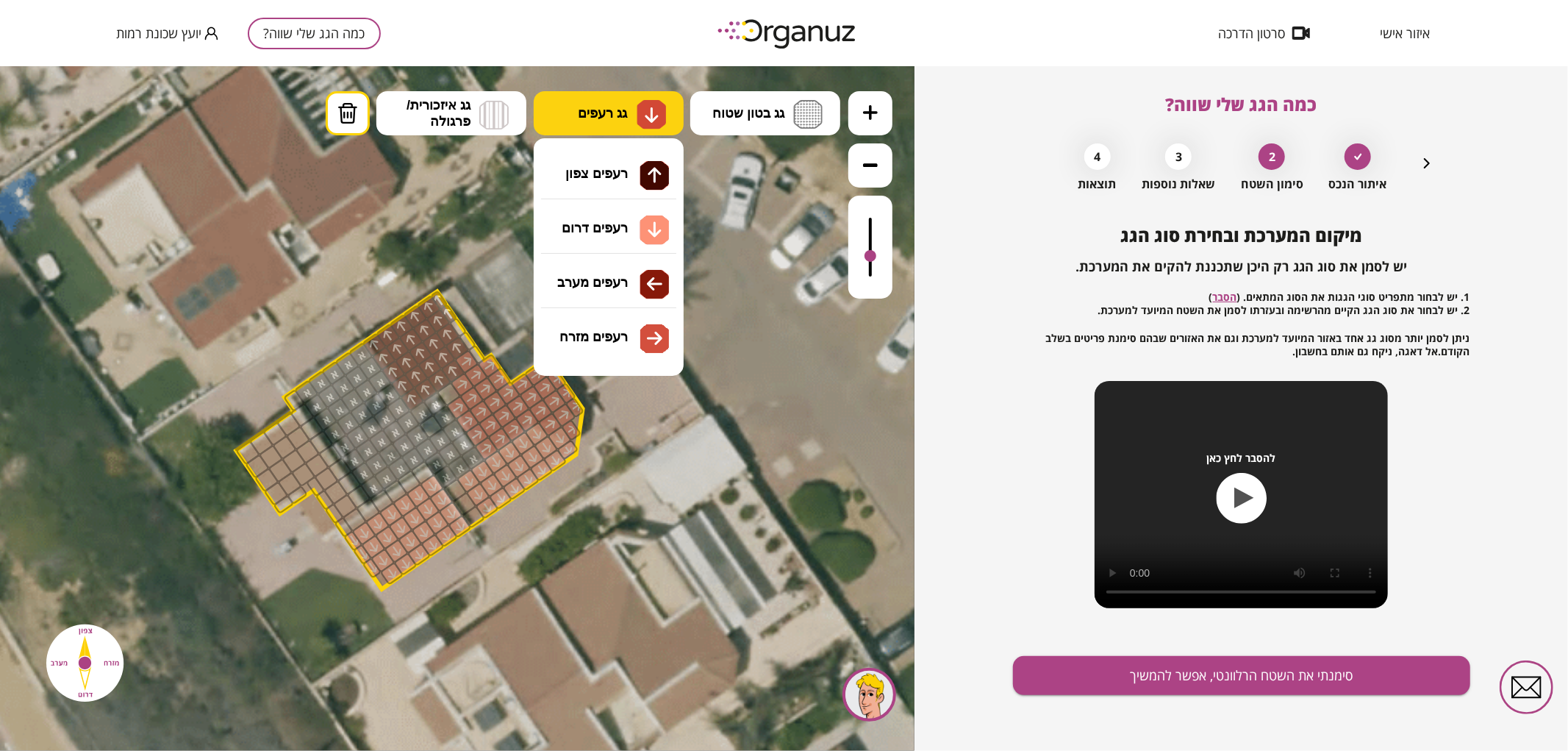
click at [611, 119] on span "גג רעפים" at bounding box center [603, 113] width 50 height 17
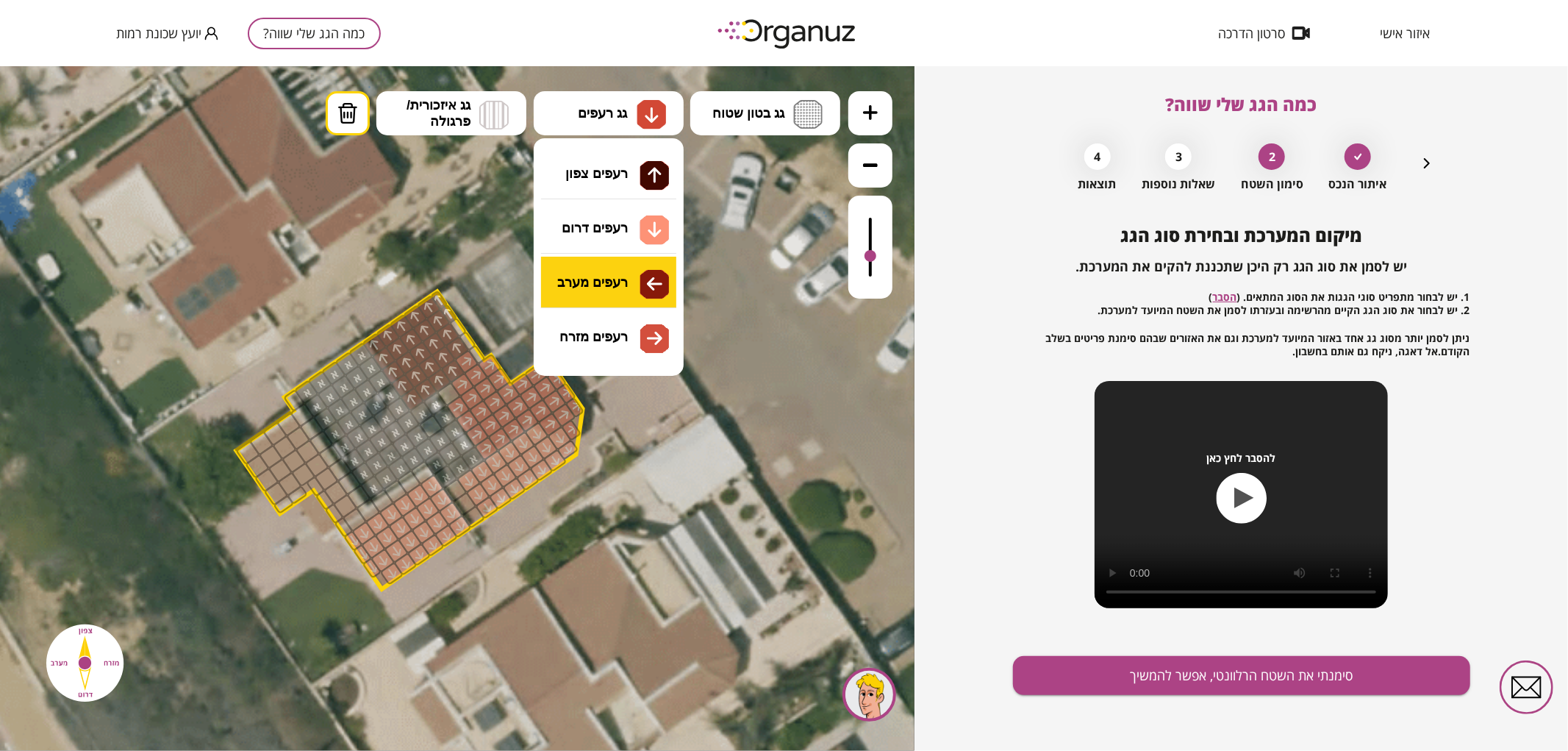
click at [620, 289] on div ".st0 { fill: #FFFFFF; } .st0 { fill: #FFFFFF; }" at bounding box center [457, 407] width 915 height 685
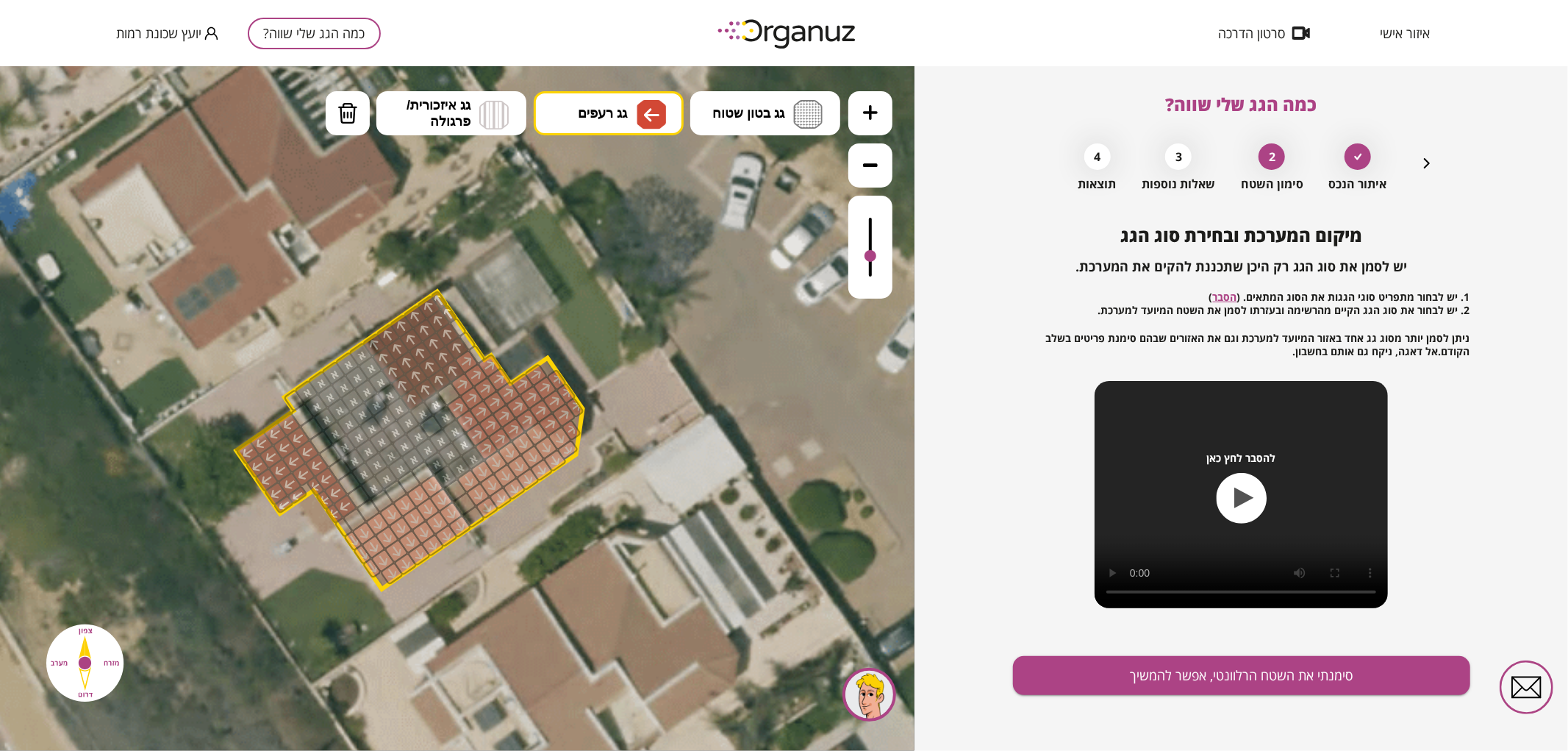
drag, startPoint x: 288, startPoint y: 484, endPoint x: 298, endPoint y: 494, distance: 14.1
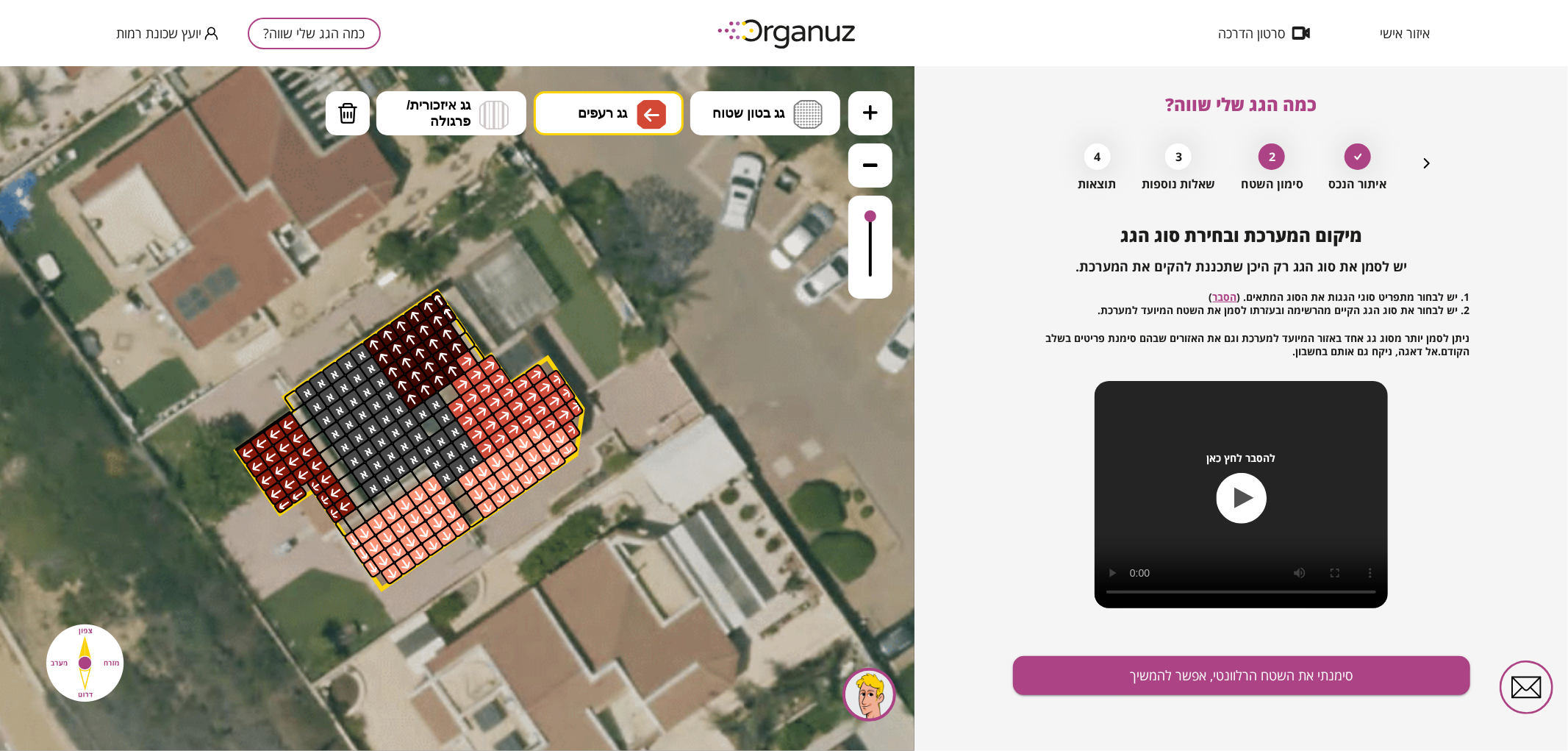
click at [880, 213] on div at bounding box center [870, 246] width 44 height 103
drag, startPoint x: 806, startPoint y: 101, endPoint x: 795, endPoint y: 144, distance: 44.4
click at [806, 103] on img at bounding box center [808, 113] width 29 height 28
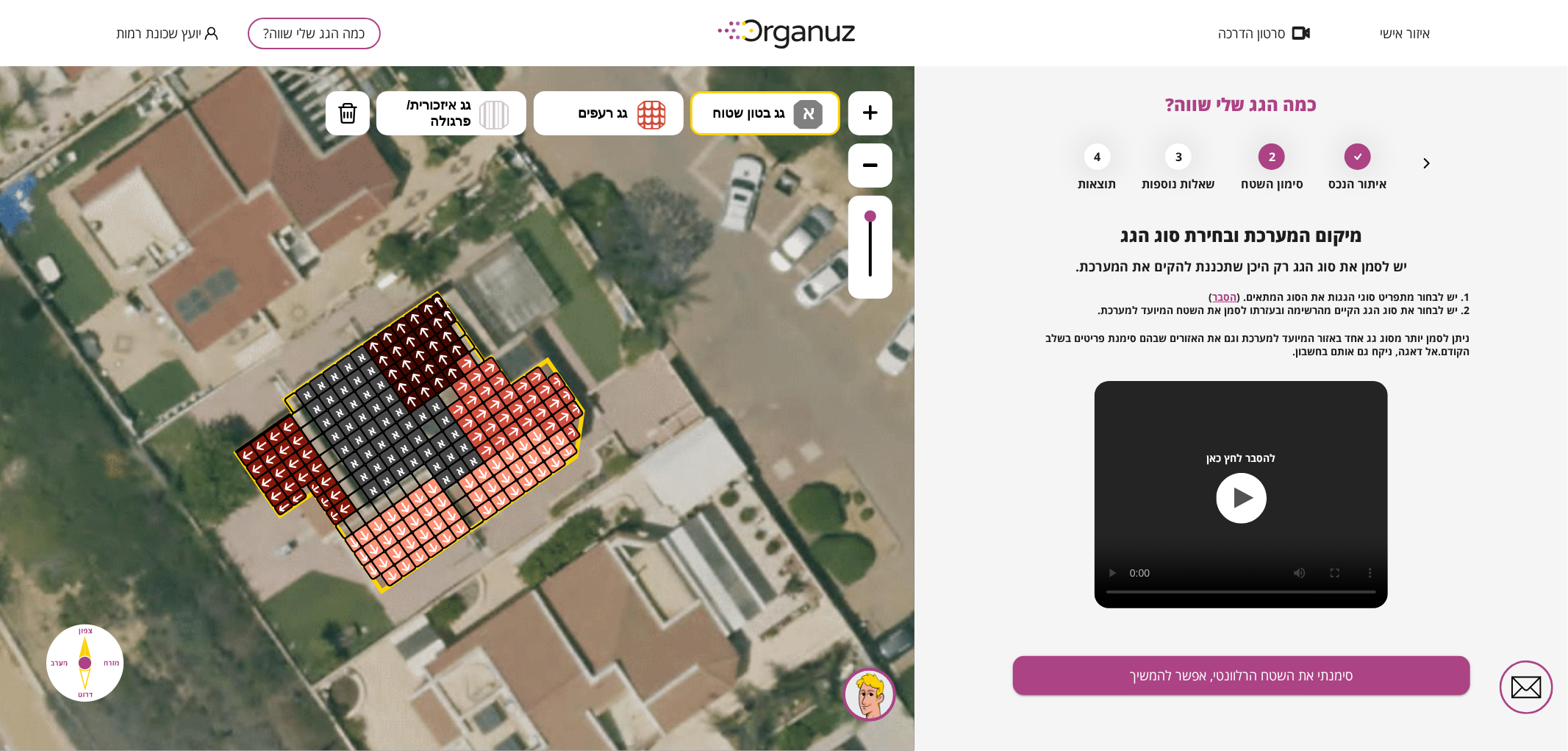
click at [776, 189] on div ".st0 { fill: #FFFFFF; } .st0 { fill: #FFFFFF; }" at bounding box center [457, 407] width 915 height 685
click at [425, 439] on div at bounding box center [426, 450] width 25 height 25
click at [431, 432] on div at bounding box center [430, 427] width 25 height 25
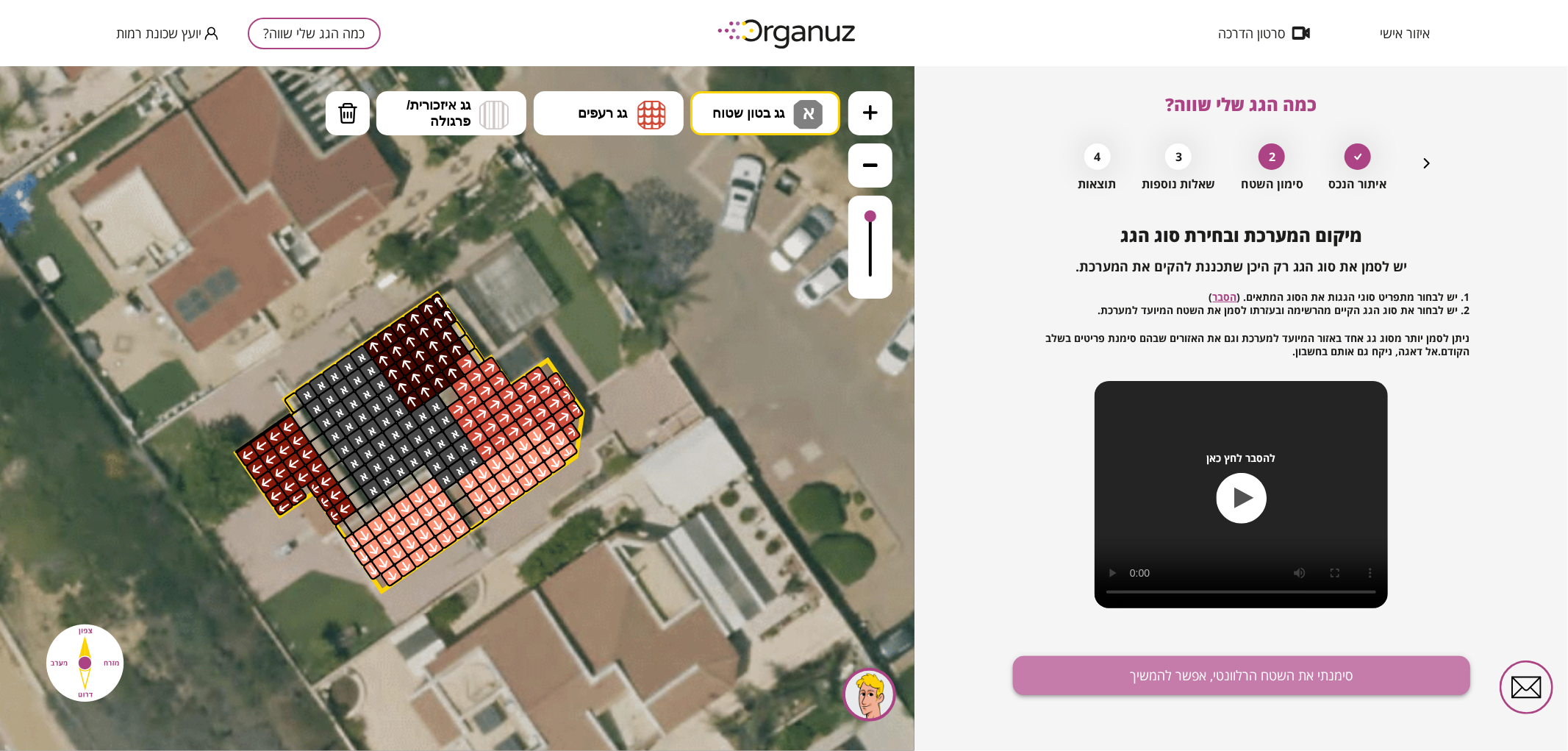
click at [1144, 679] on button "סימנתי את השטח הרלוונטי, אפשר להמשיך" at bounding box center [1242, 676] width 458 height 39
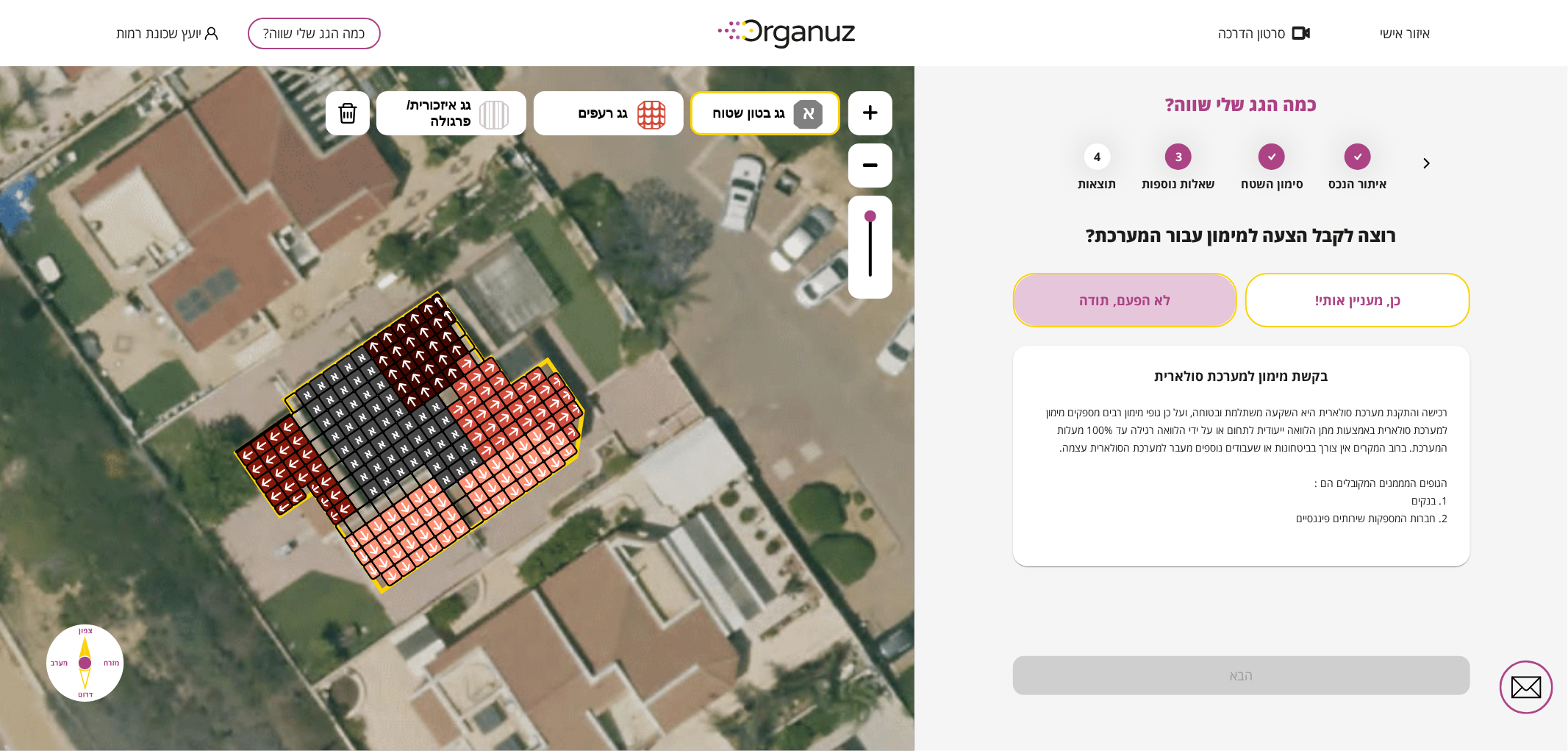
click at [1181, 318] on button "לא הפעם, תודה" at bounding box center [1125, 300] width 225 height 54
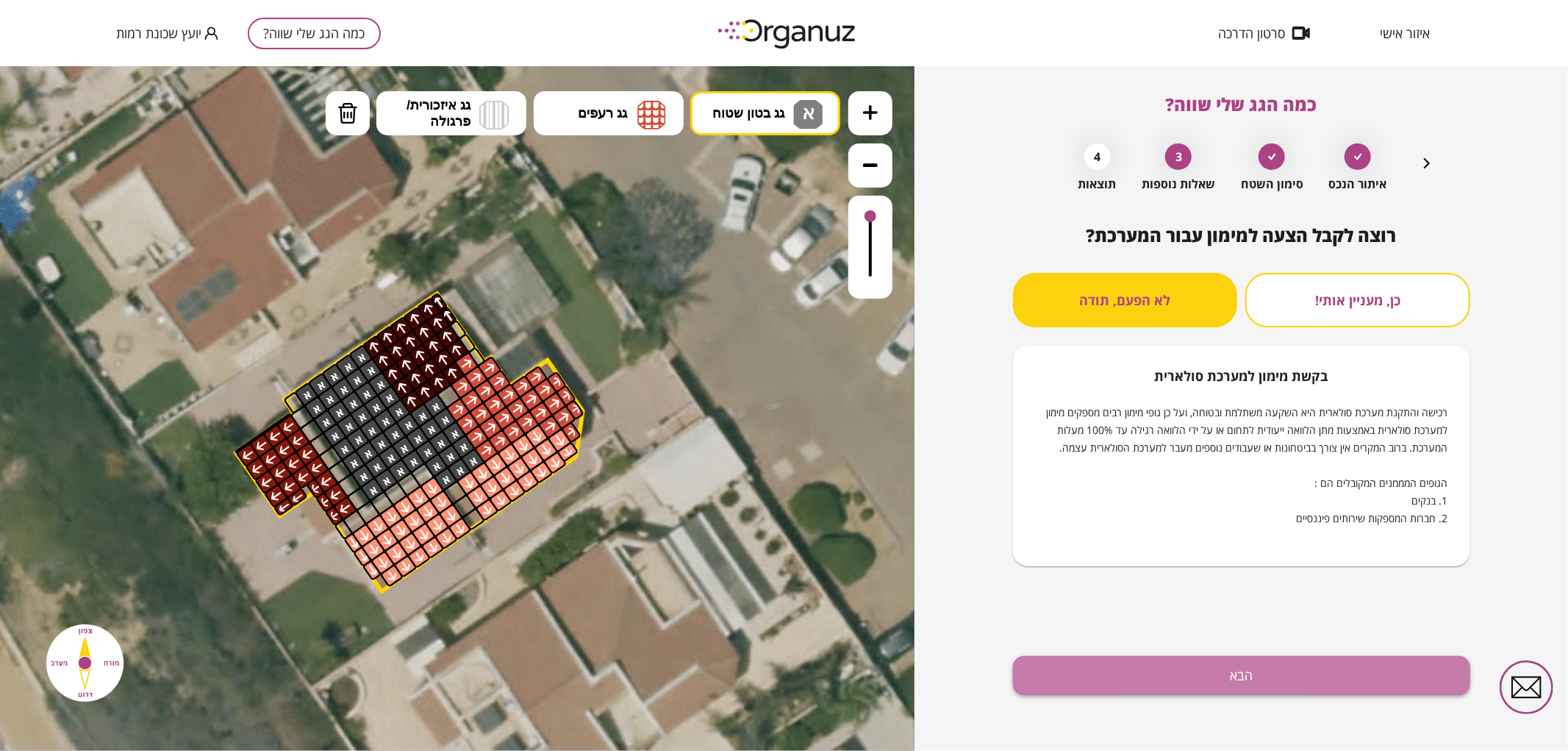
click at [1233, 671] on button "הבא" at bounding box center [1242, 676] width 458 height 39
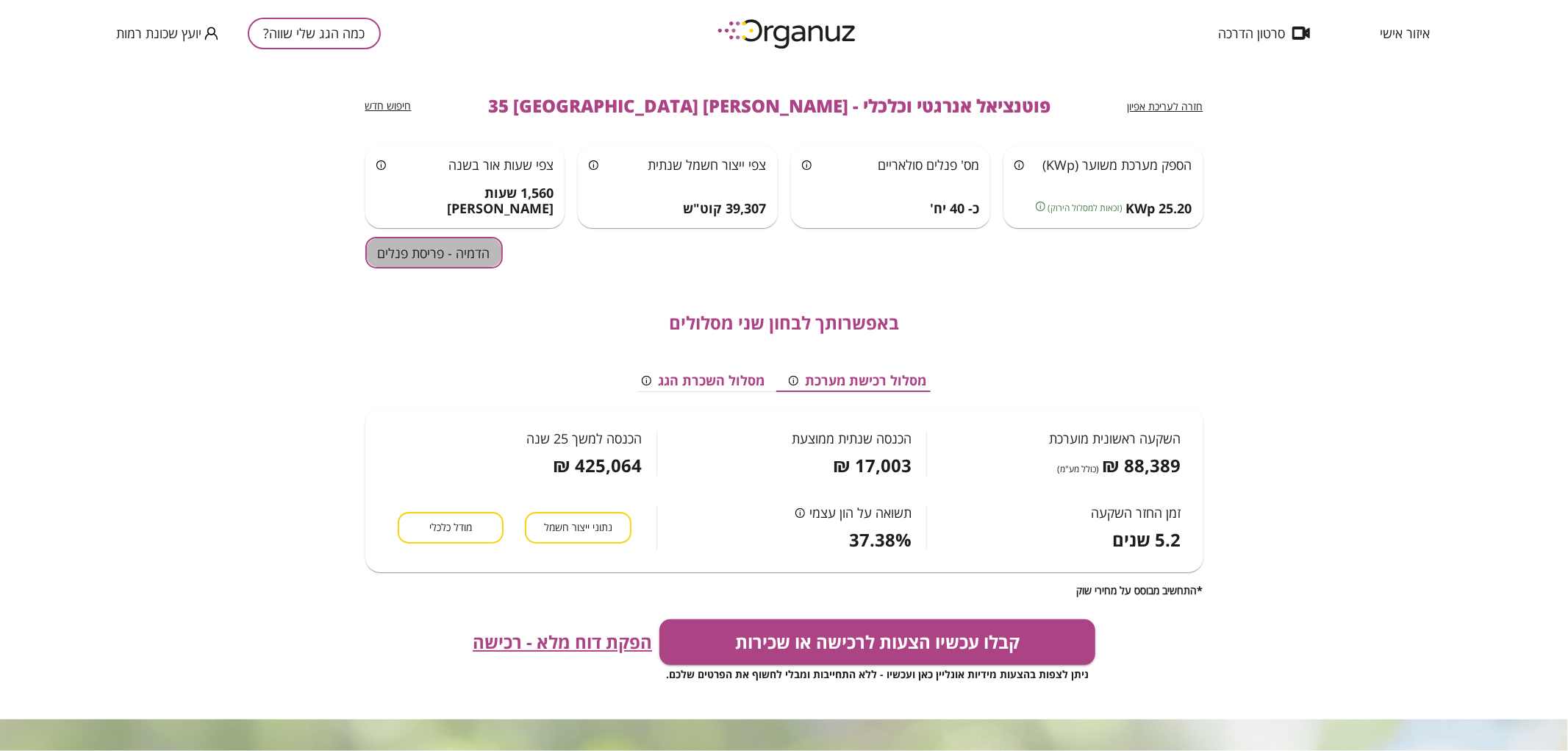
click at [468, 261] on button "הדמיה - פריסת פנלים" at bounding box center [435, 253] width 138 height 31
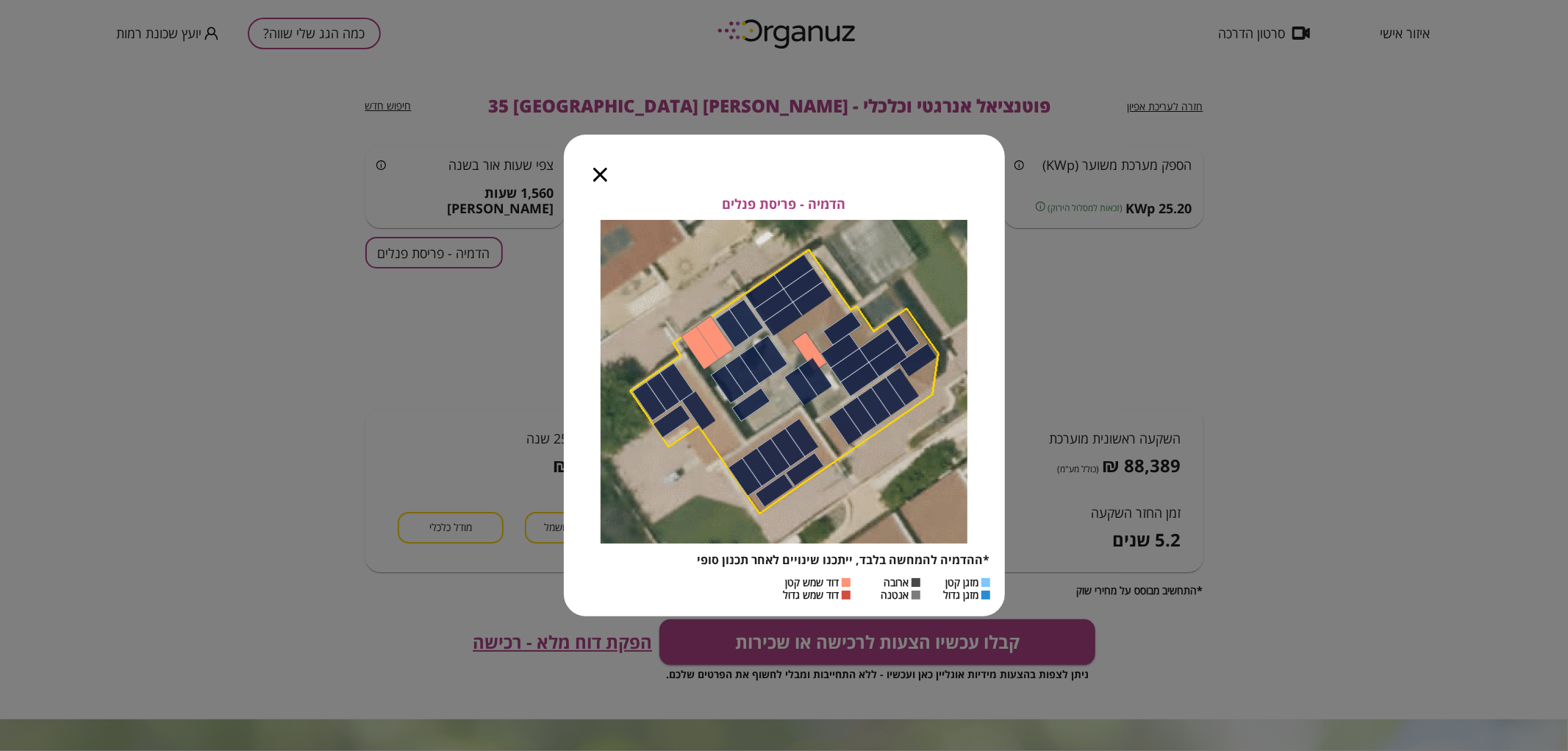
click at [606, 169] on icon "button" at bounding box center [600, 174] width 14 height 14
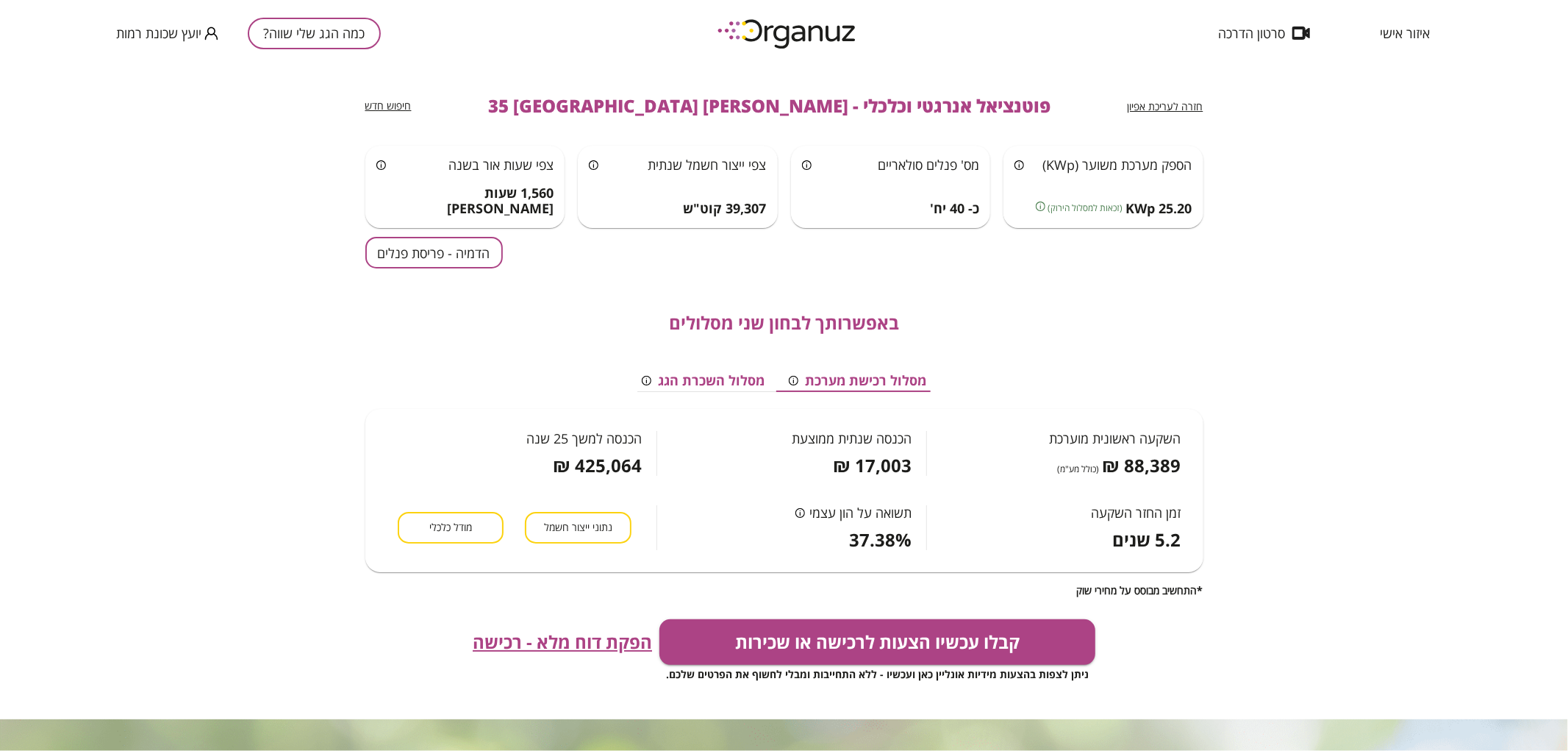
click at [1204, 99] on div "חזרה לעריכת אפיון פוטנציאל אנרגטי וכלכלי - גרונר דב 35 באר שבע חיפוש חדש הספק מ…" at bounding box center [784, 408] width 1568 height 685
click at [1196, 108] on span "חזרה לעריכת אפיון" at bounding box center [1165, 106] width 75 height 14
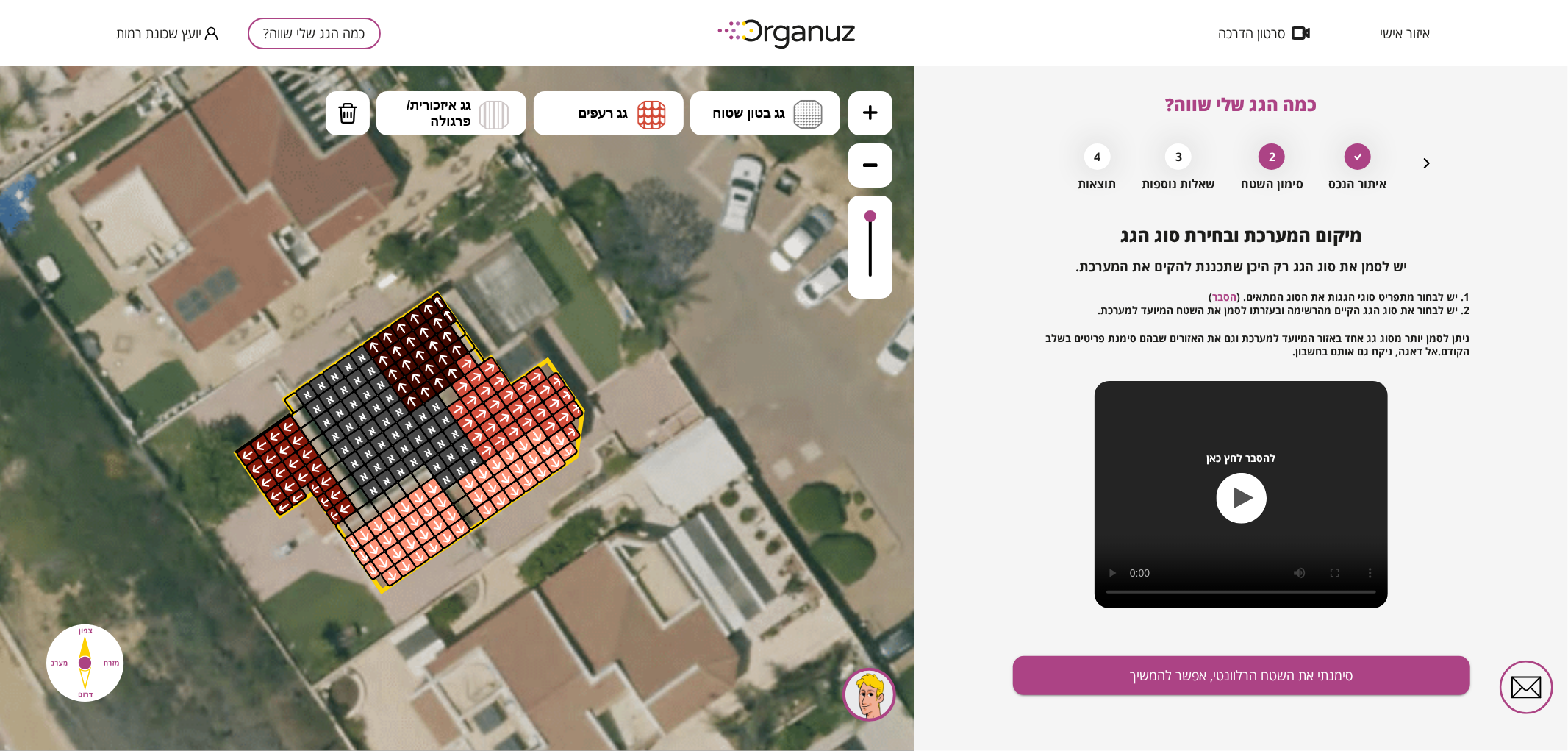
click at [1428, 167] on icon "button" at bounding box center [1426, 163] width 17 height 17
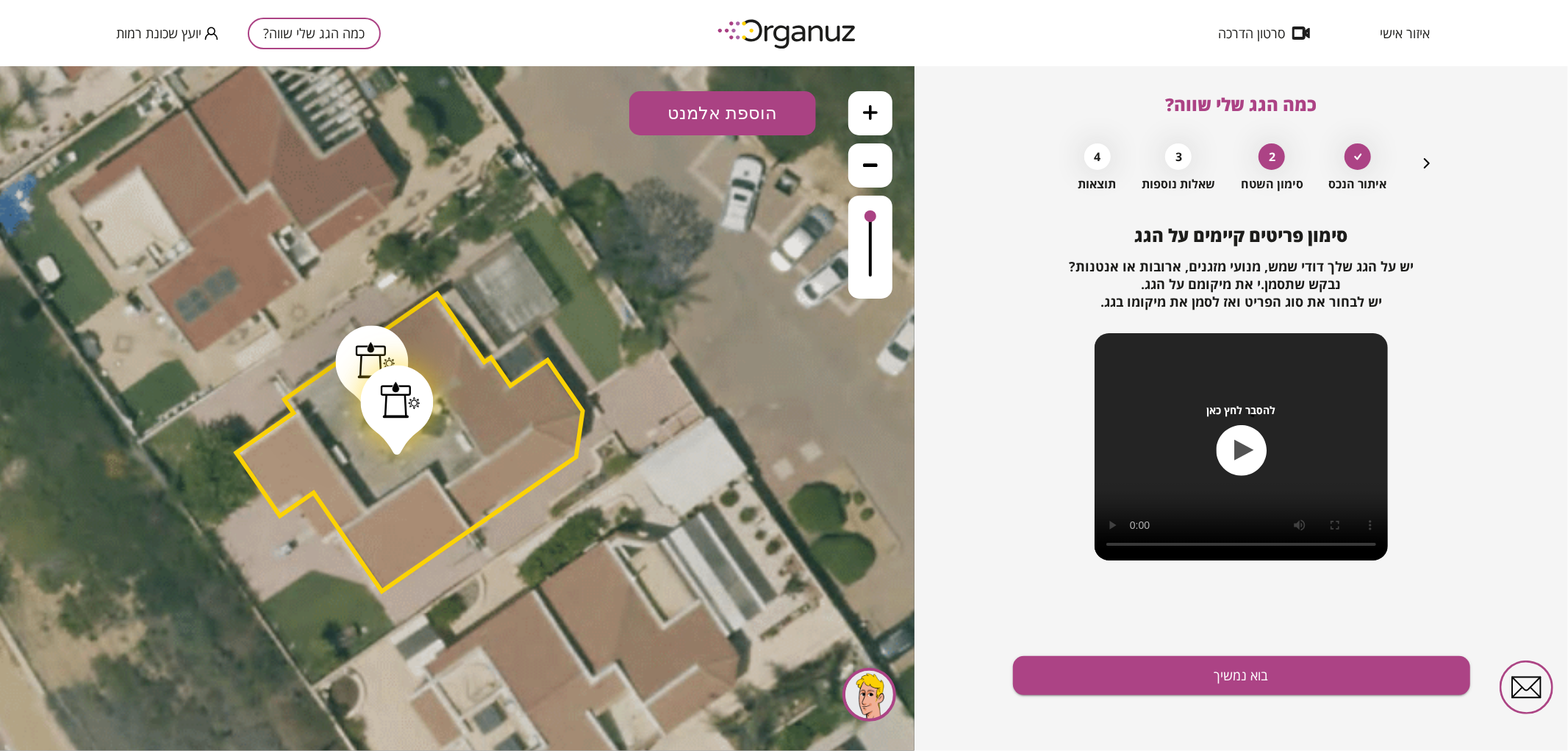
drag, startPoint x: 423, startPoint y: 367, endPoint x: 392, endPoint y: 391, distance: 39.2
click at [392, 392] on div at bounding box center [400, 399] width 40 height 37
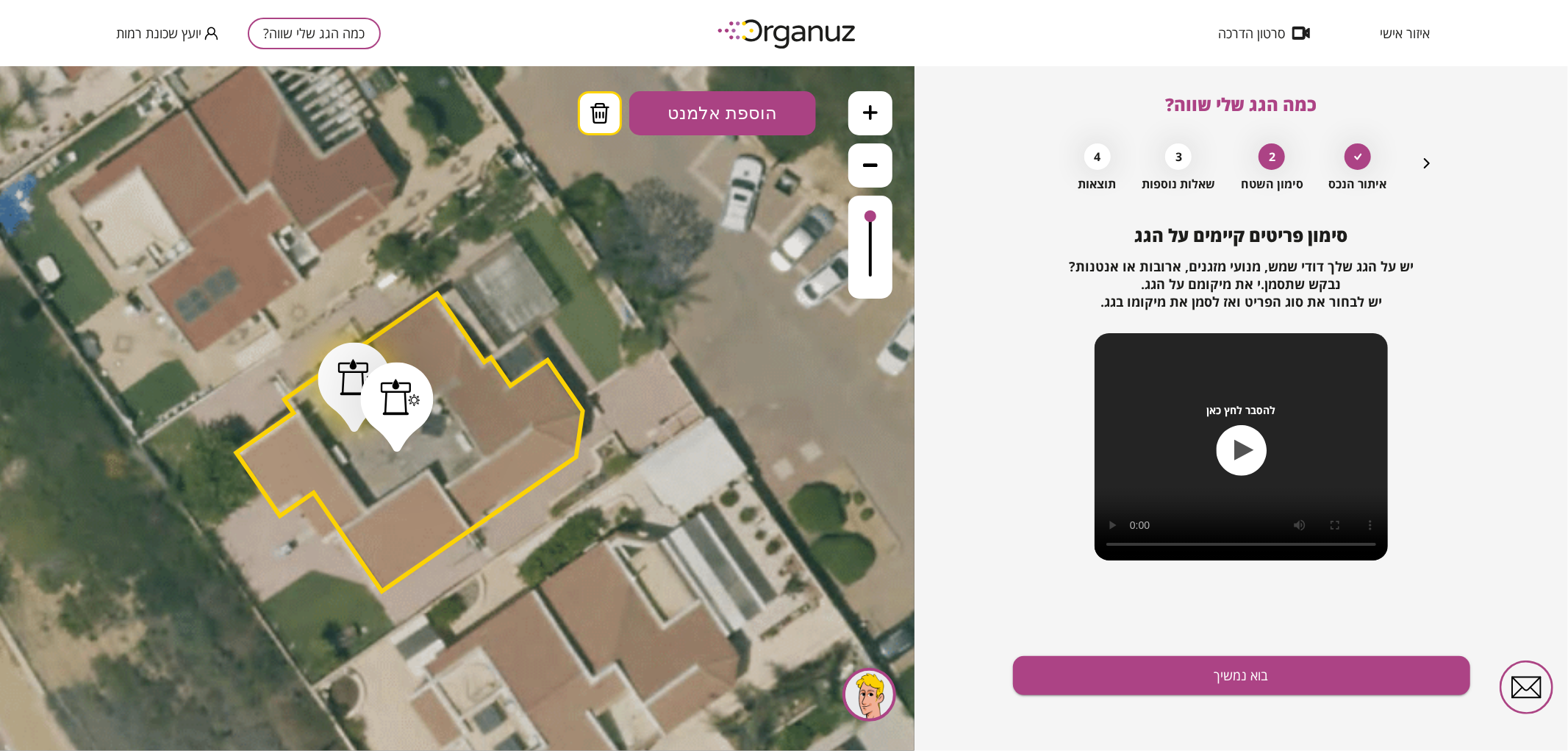
drag, startPoint x: 370, startPoint y: 359, endPoint x: 358, endPoint y: 375, distance: 20.0
click at [355, 377] on div at bounding box center [358, 377] width 40 height 37
click at [1427, 165] on icon "button" at bounding box center [1426, 163] width 6 height 10
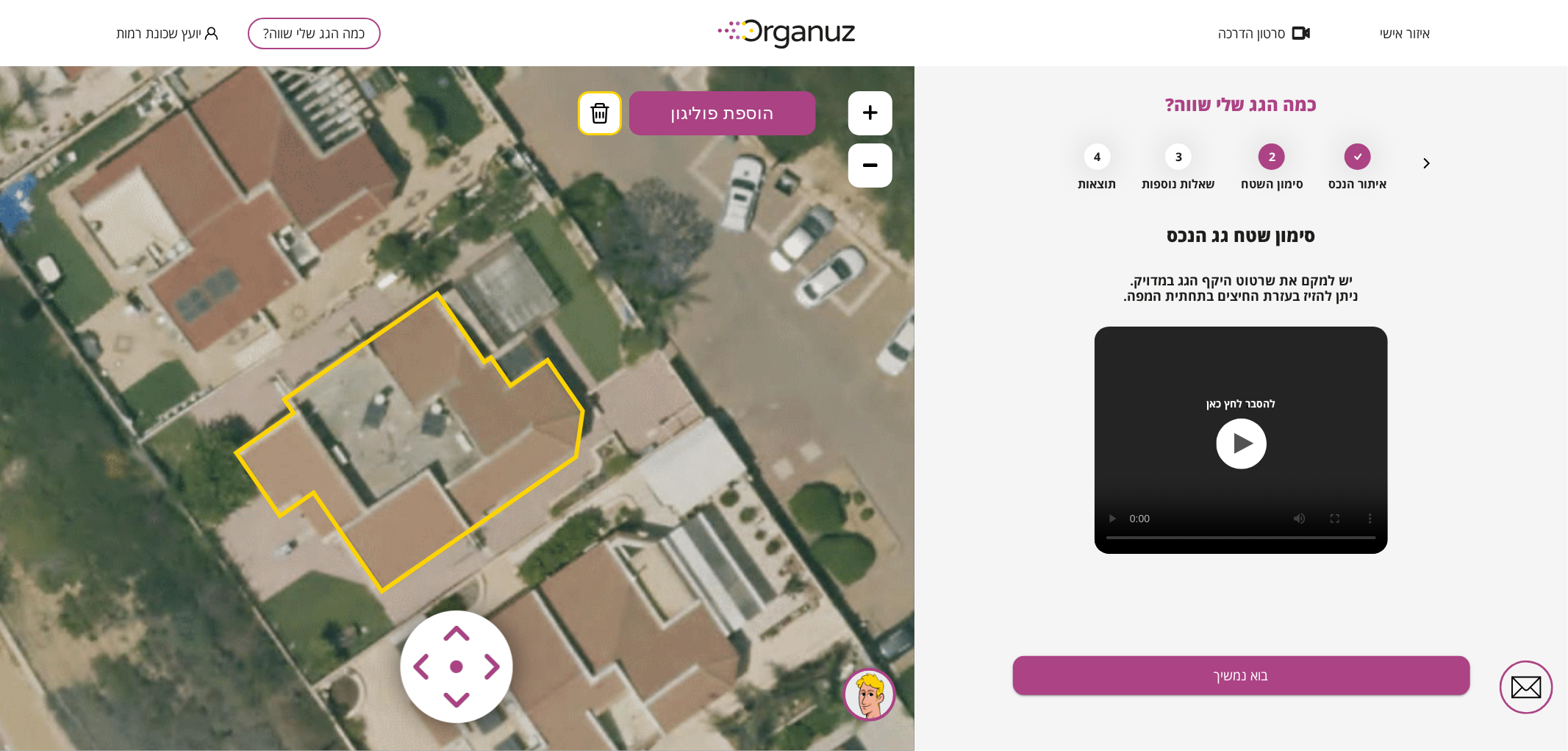
click at [438, 456] on polygon at bounding box center [409, 441] width 347 height 298
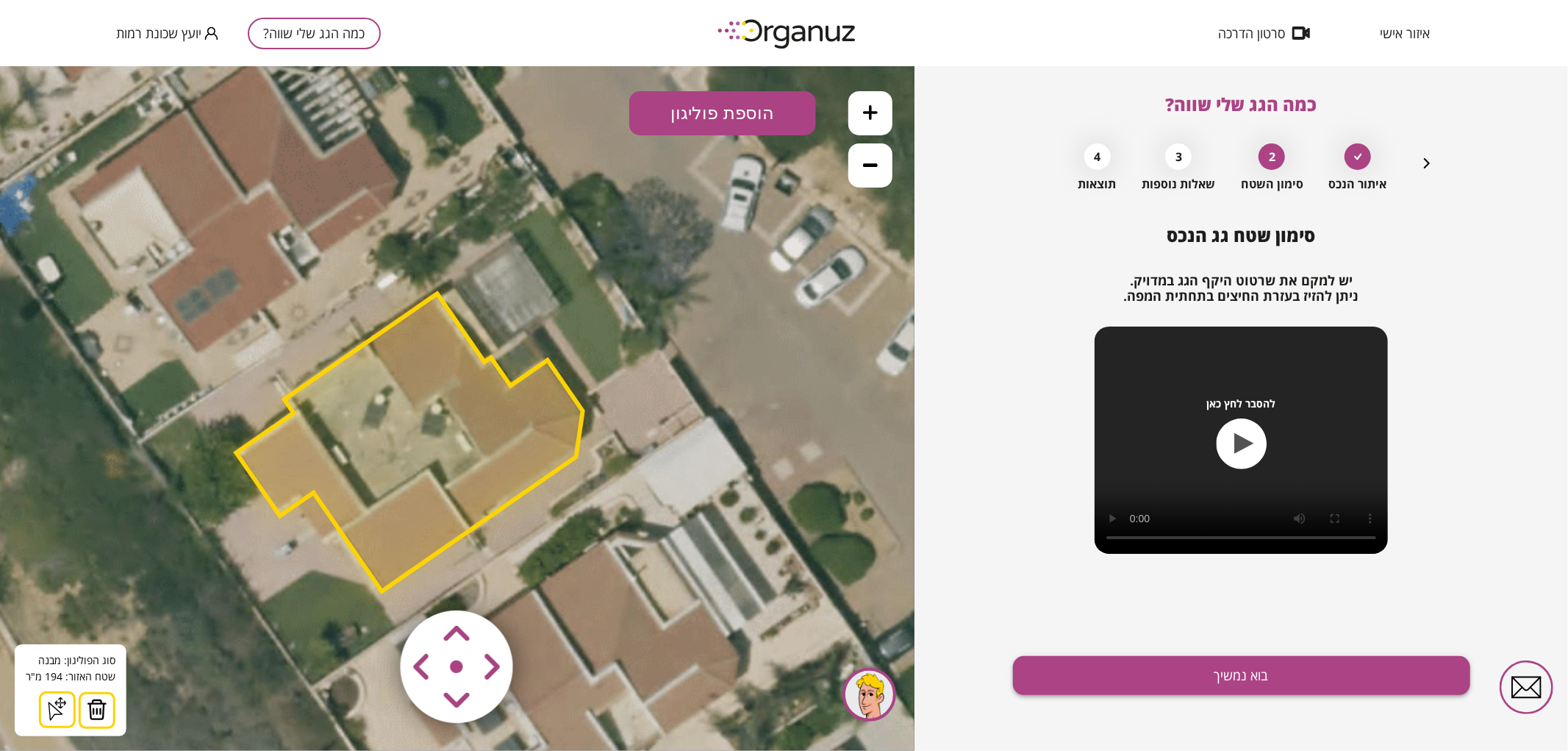
click at [1131, 669] on button "בוא נמשיך" at bounding box center [1242, 676] width 458 height 39
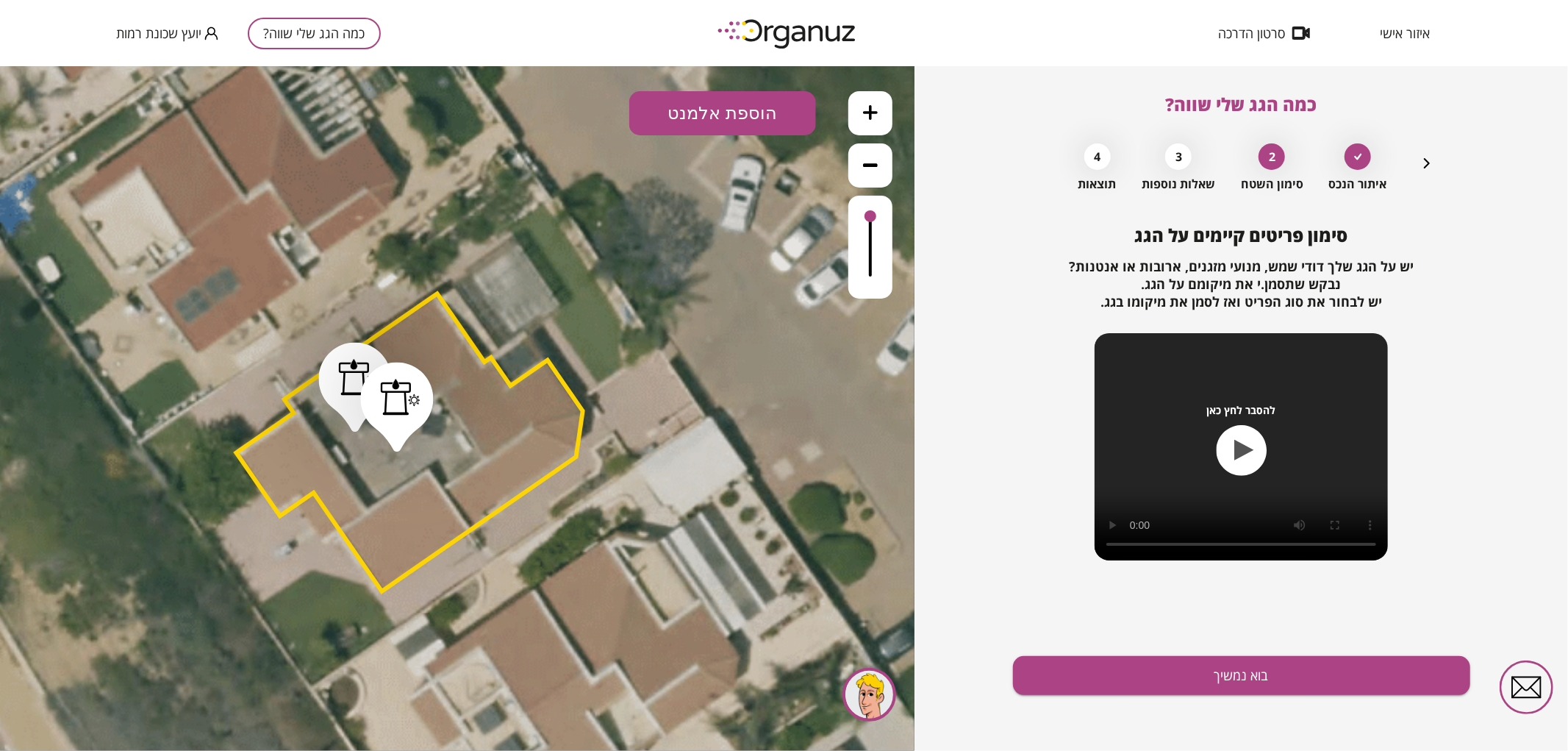
click at [1131, 669] on button "בוא נמשיך" at bounding box center [1242, 676] width 458 height 39
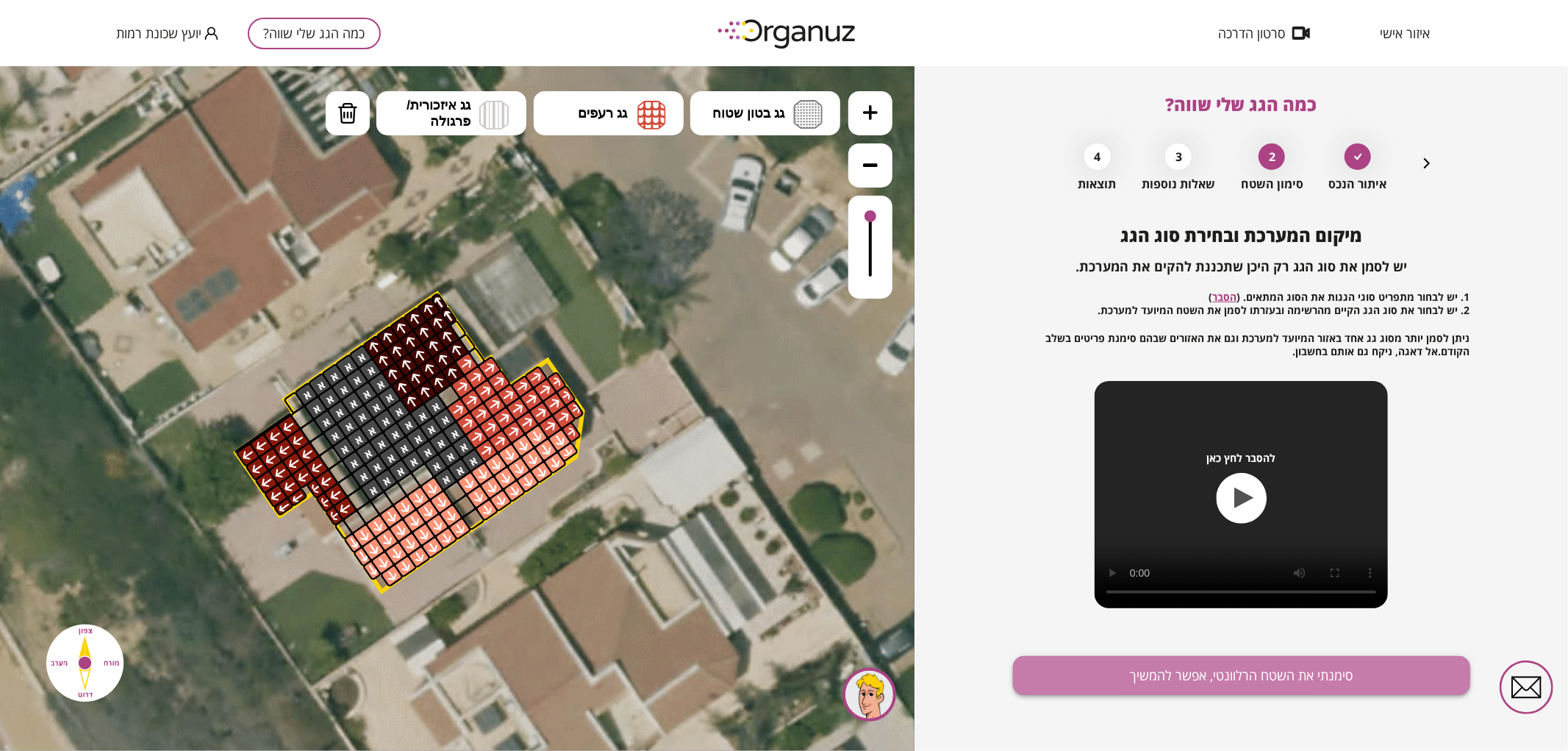
click at [1128, 670] on button "סימנתי את השטח הרלוונטי, אפשר להמשיך" at bounding box center [1242, 676] width 458 height 39
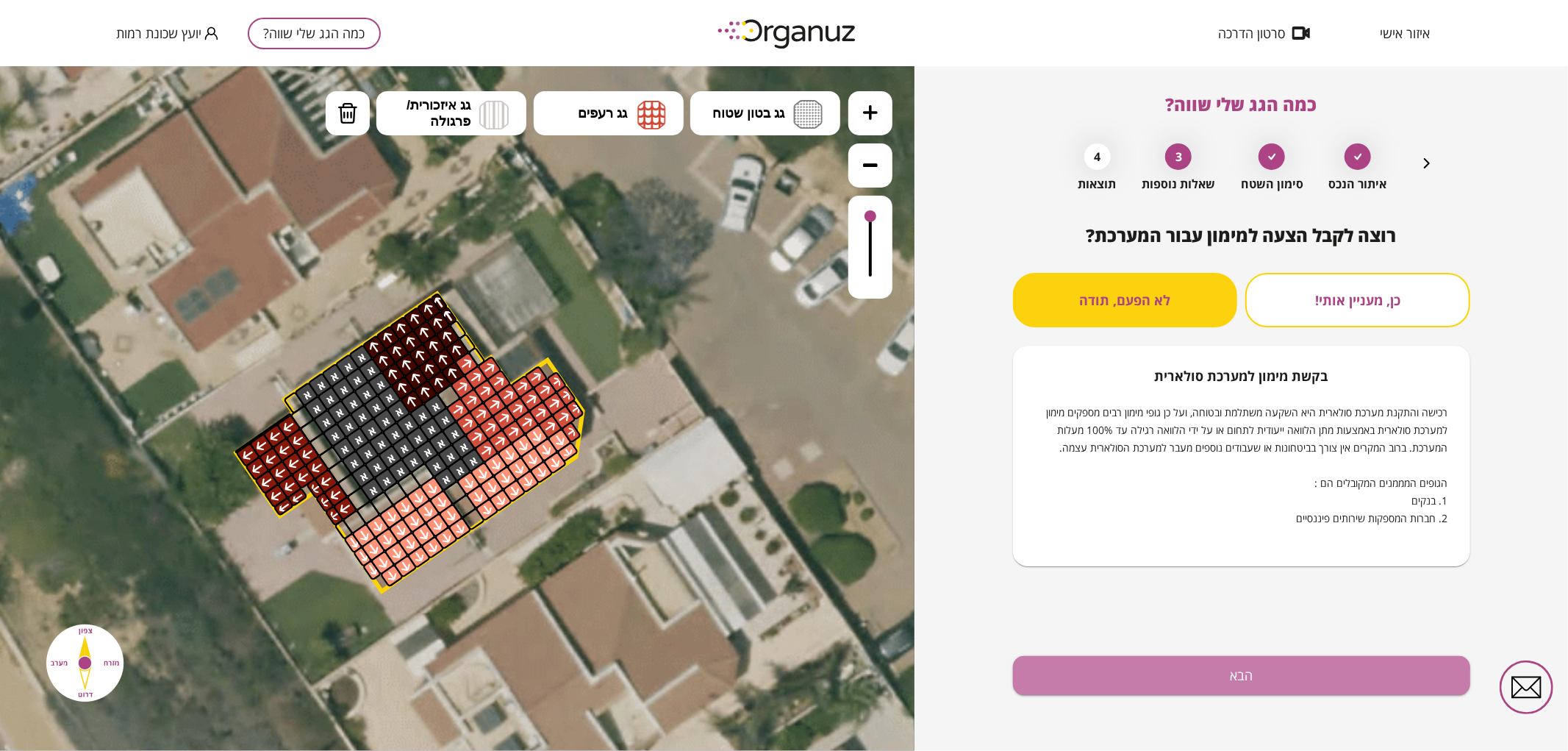
click at [1128, 670] on button "הבא" at bounding box center [1242, 676] width 458 height 39
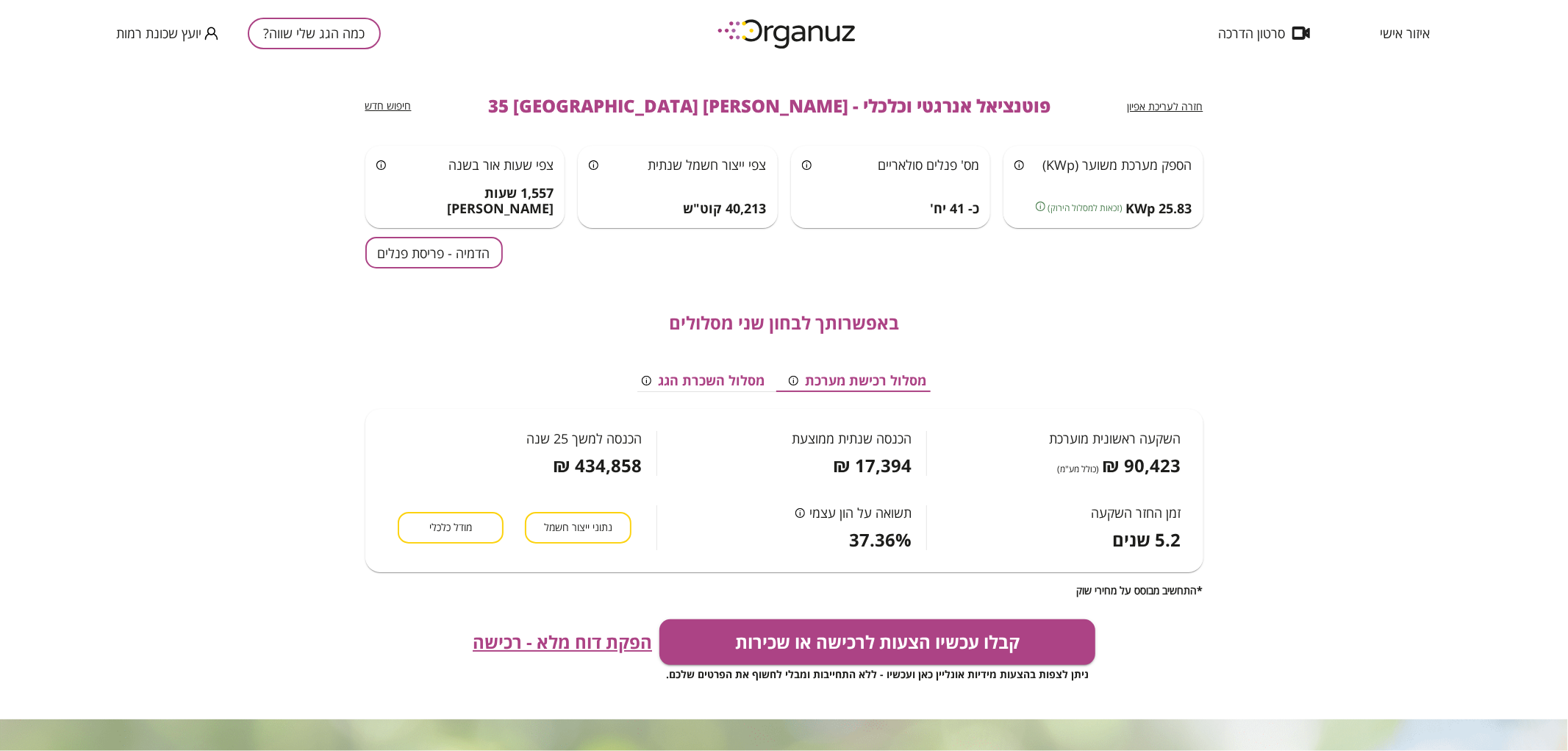
click at [404, 245] on button "הדמיה - פריסת פנלים" at bounding box center [435, 253] width 138 height 31
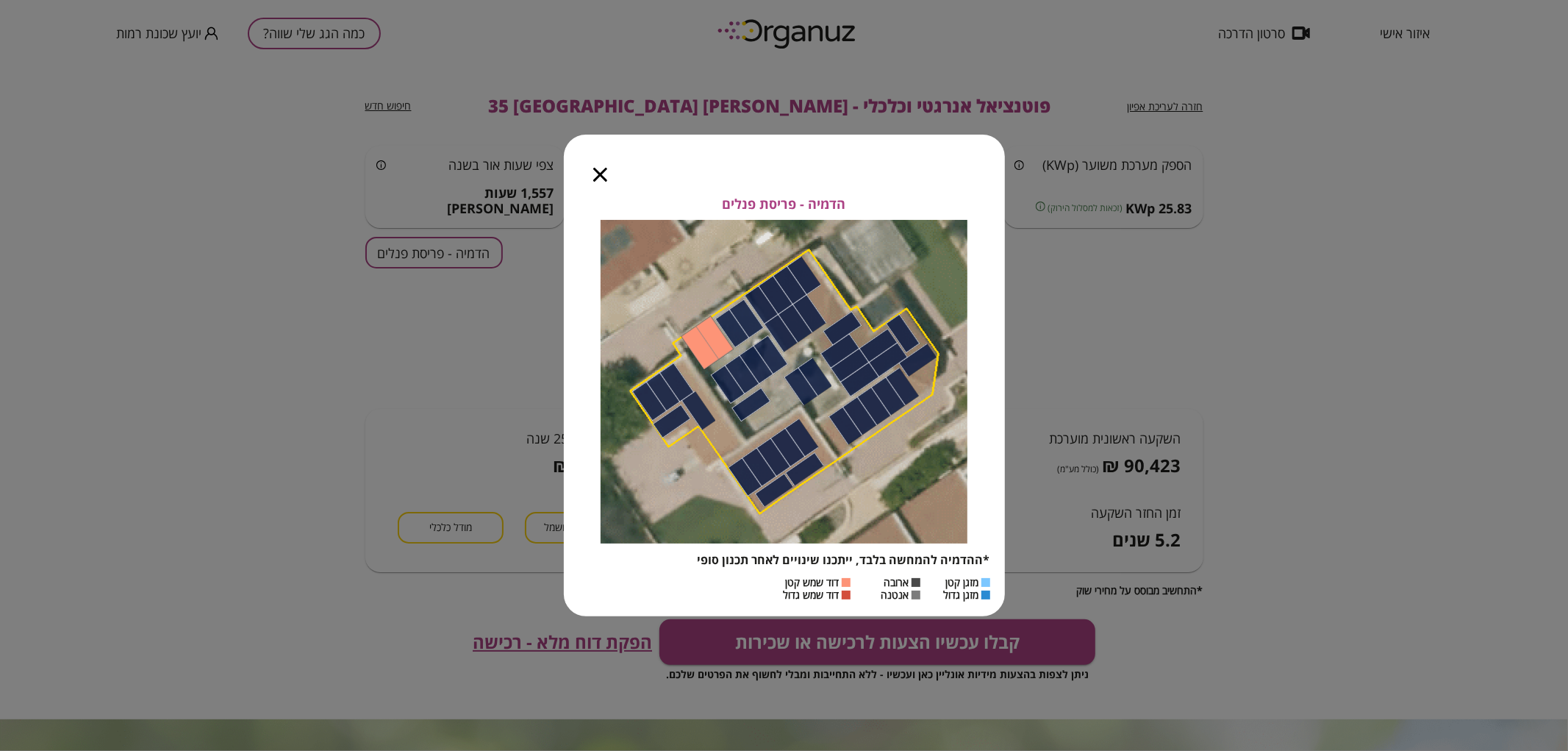
click at [608, 175] on div at bounding box center [600, 165] width 73 height 62
click at [597, 177] on icon "button" at bounding box center [600, 174] width 14 height 14
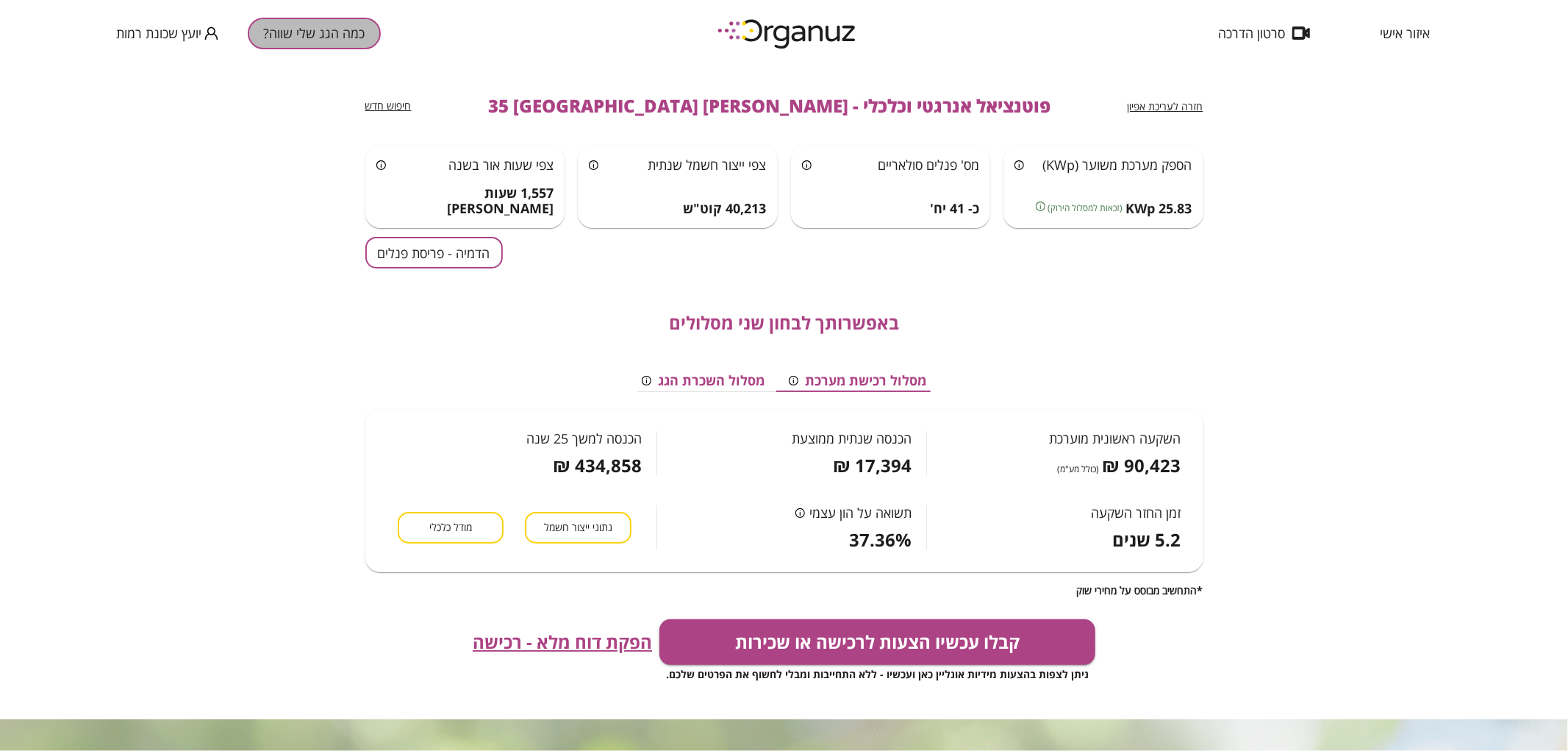
click at [317, 37] on button "כמה הגג שלי שווה?" at bounding box center [314, 33] width 133 height 31
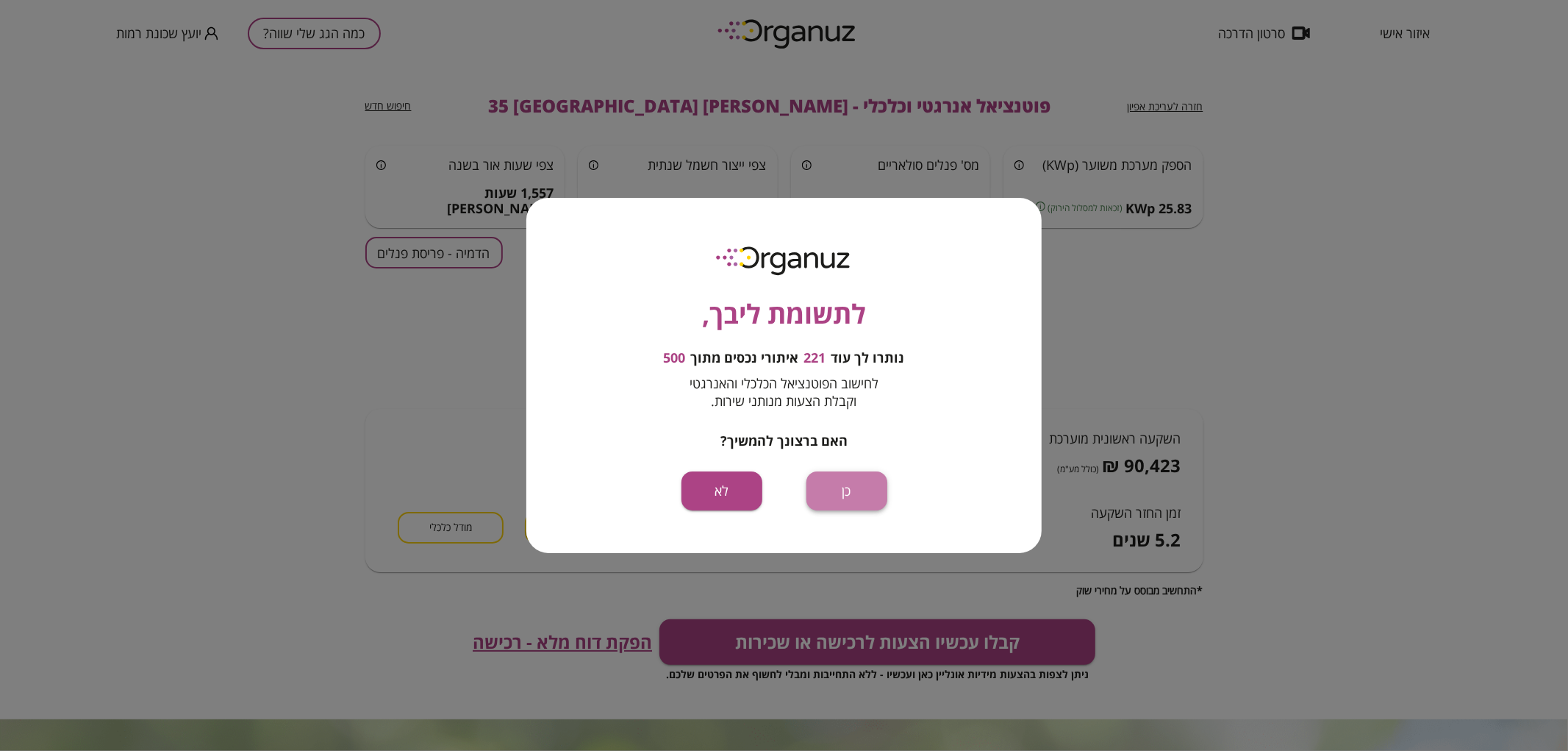
click at [873, 491] on button "כן" at bounding box center [847, 491] width 81 height 39
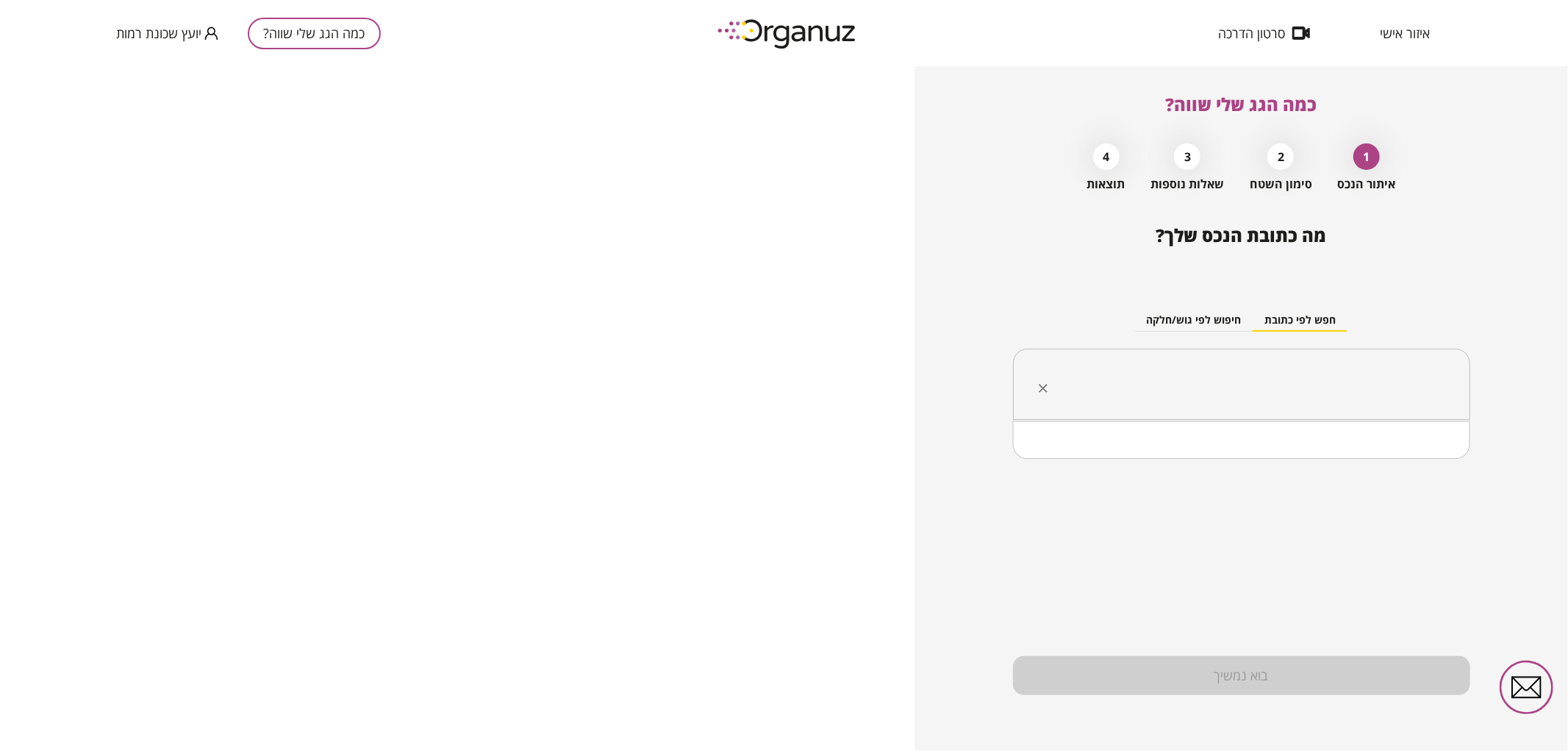
click at [1325, 377] on input "text" at bounding box center [1246, 384] width 411 height 37
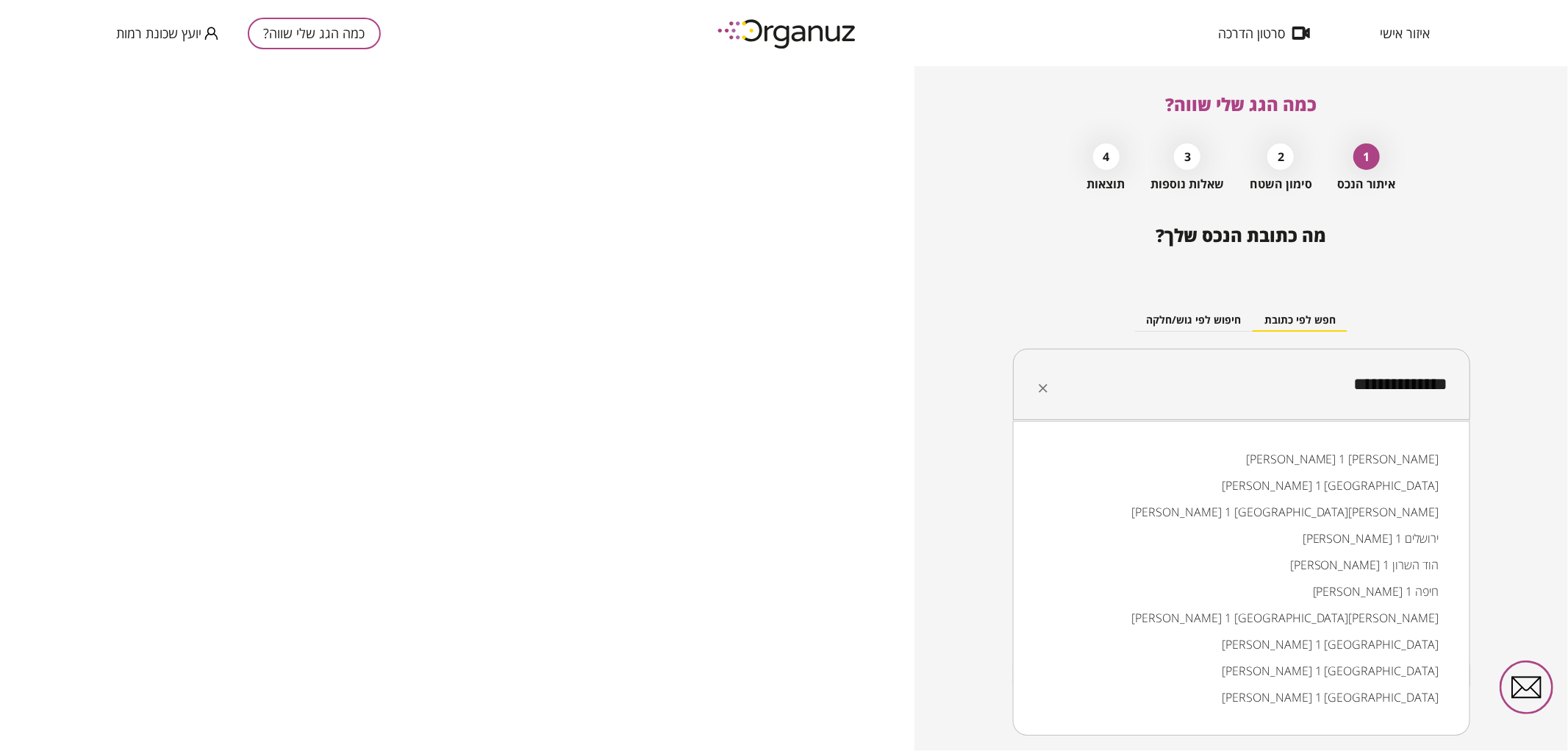
click at [1327, 489] on li "שלמה בן-יוסף 1 באר שבע" at bounding box center [1242, 485] width 419 height 27
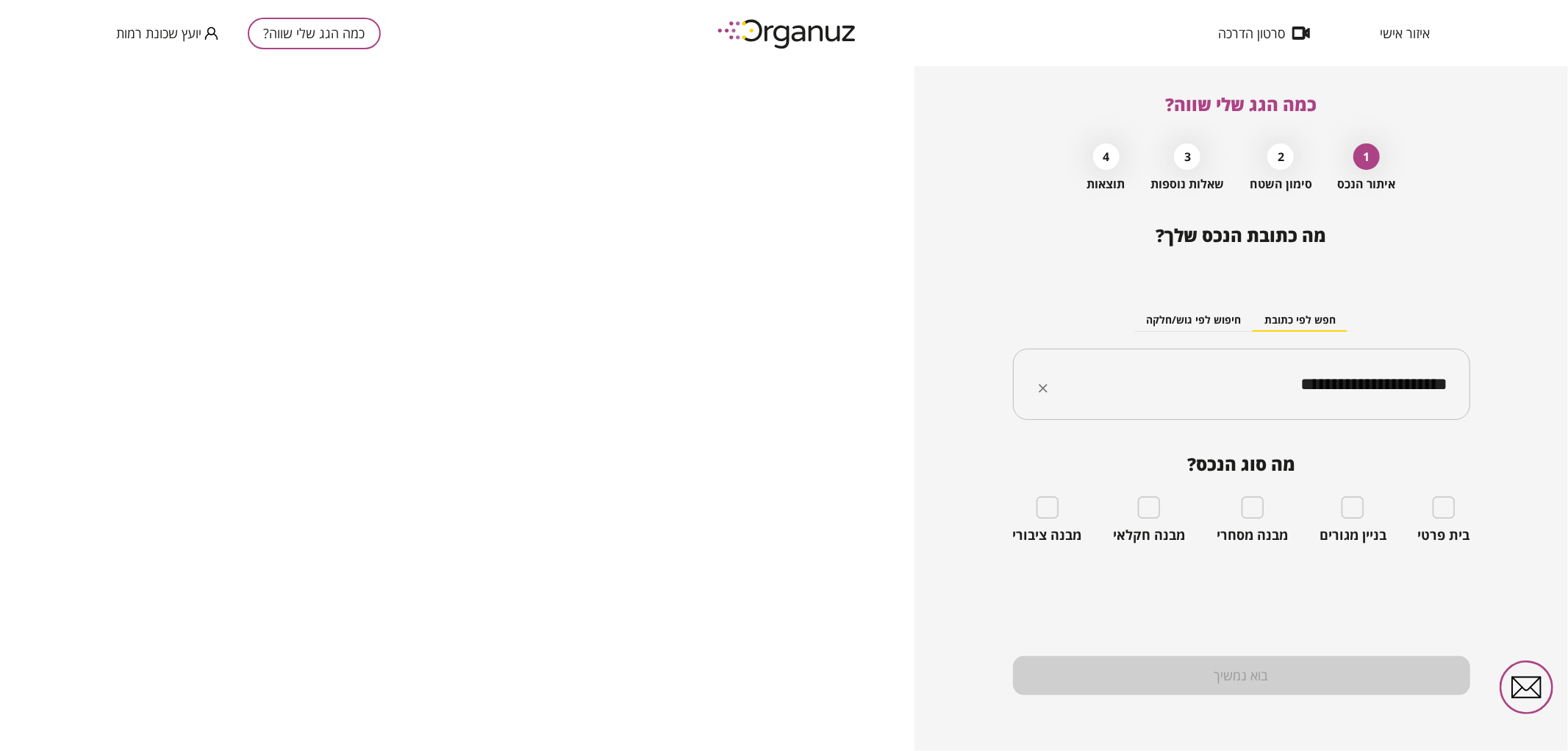
type input "**********"
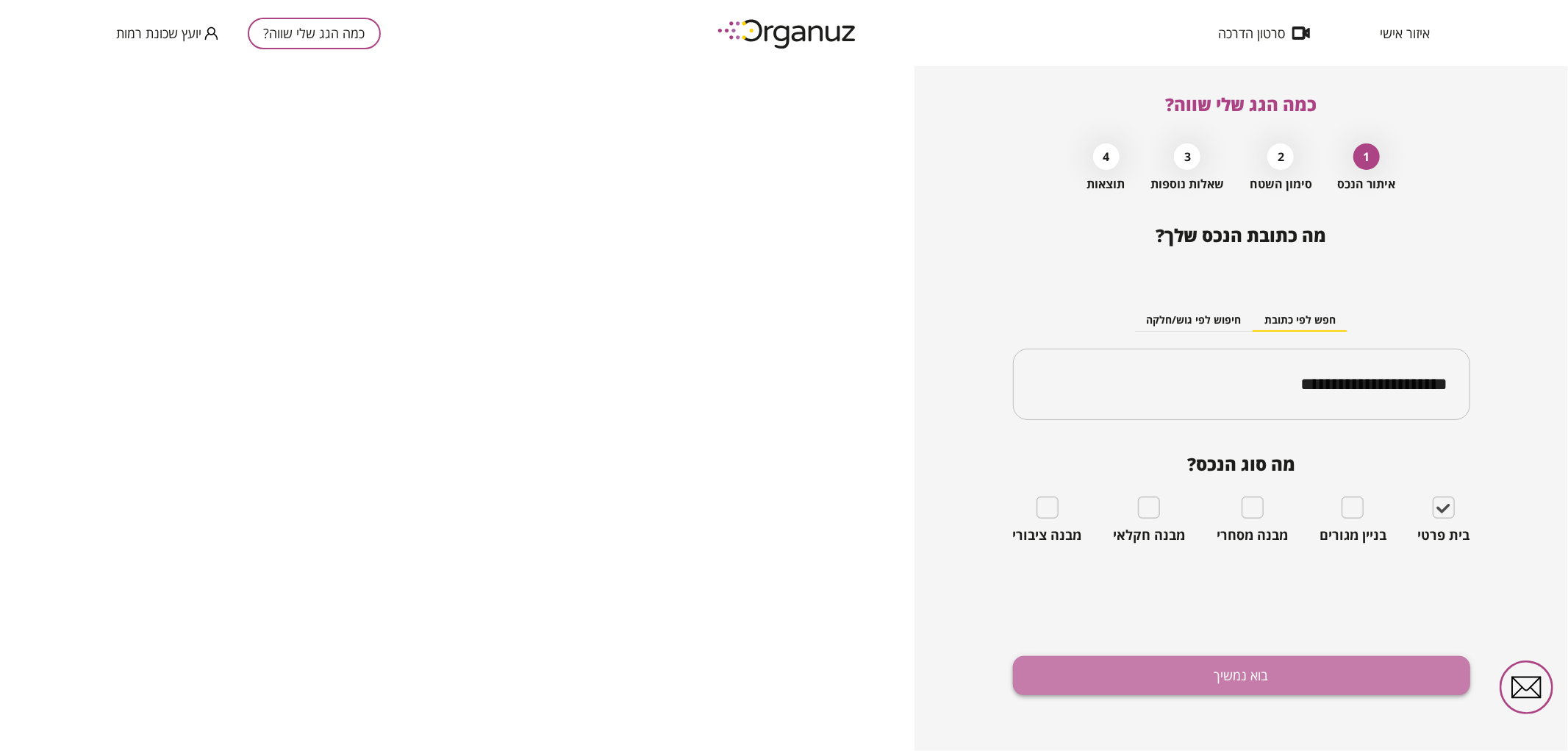
click at [1130, 663] on button "בוא נמשיך" at bounding box center [1242, 676] width 458 height 39
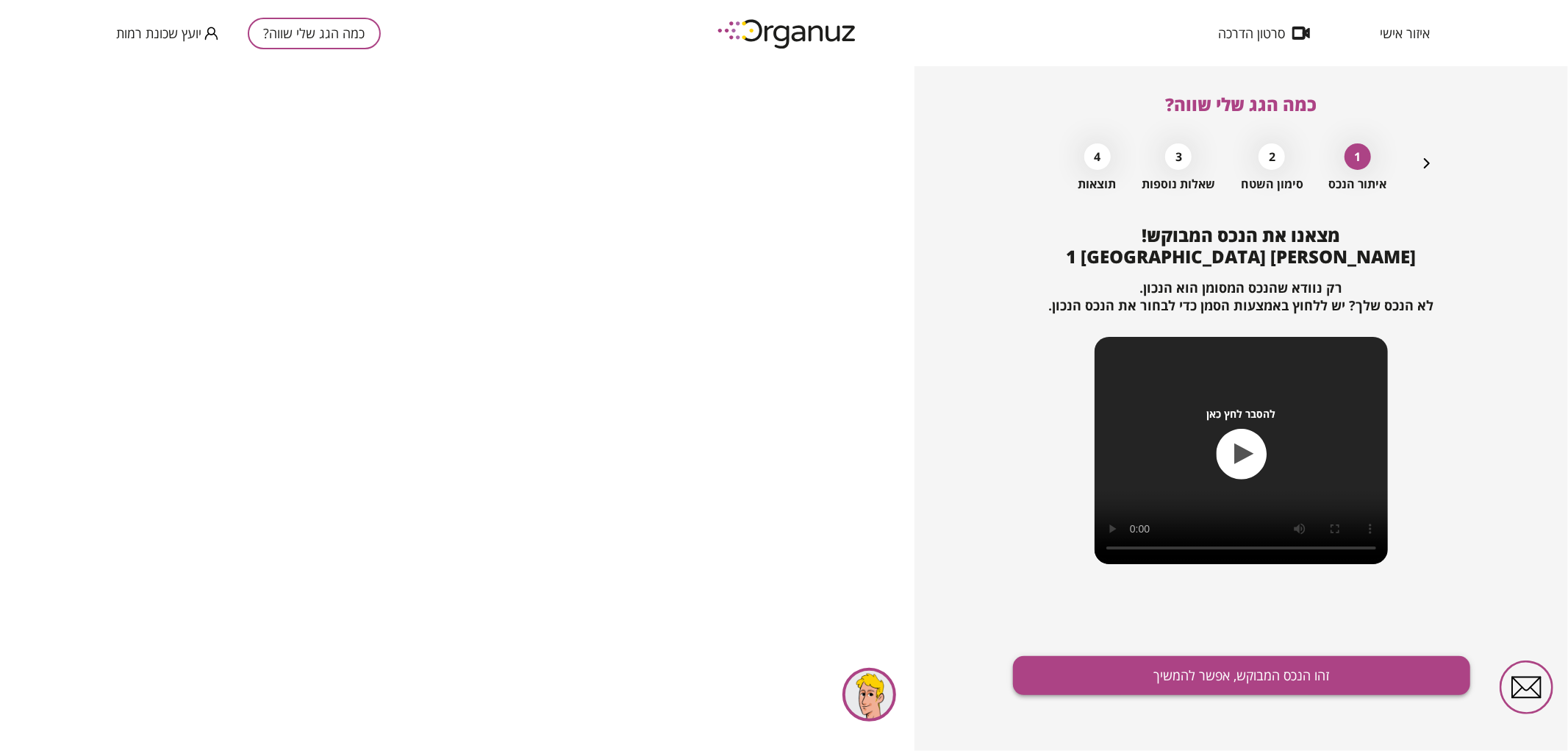
click at [1181, 677] on button "זהו הנכס המבוקש, אפשר להמשיך" at bounding box center [1242, 676] width 458 height 39
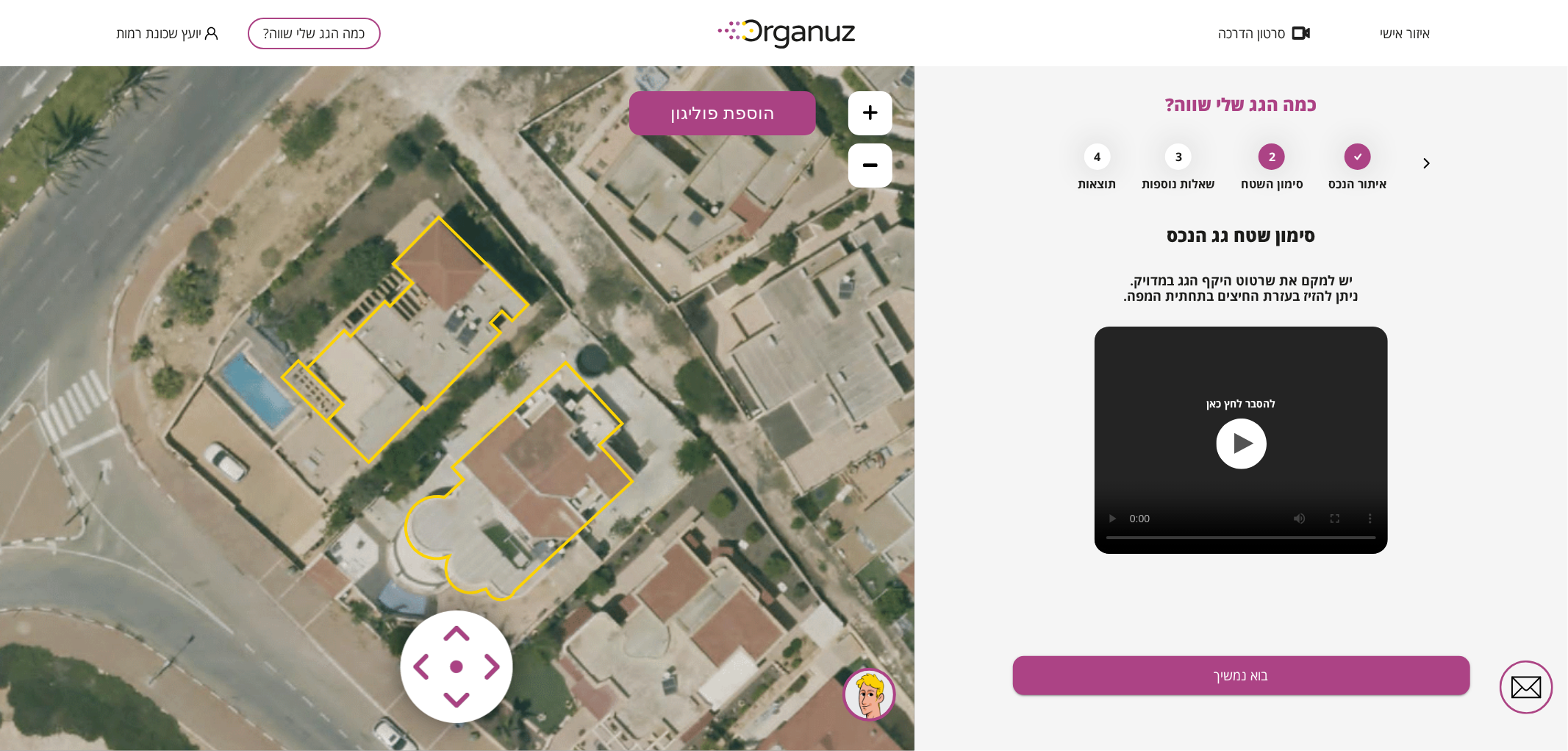
click at [583, 466] on polygon at bounding box center [519, 481] width 226 height 237
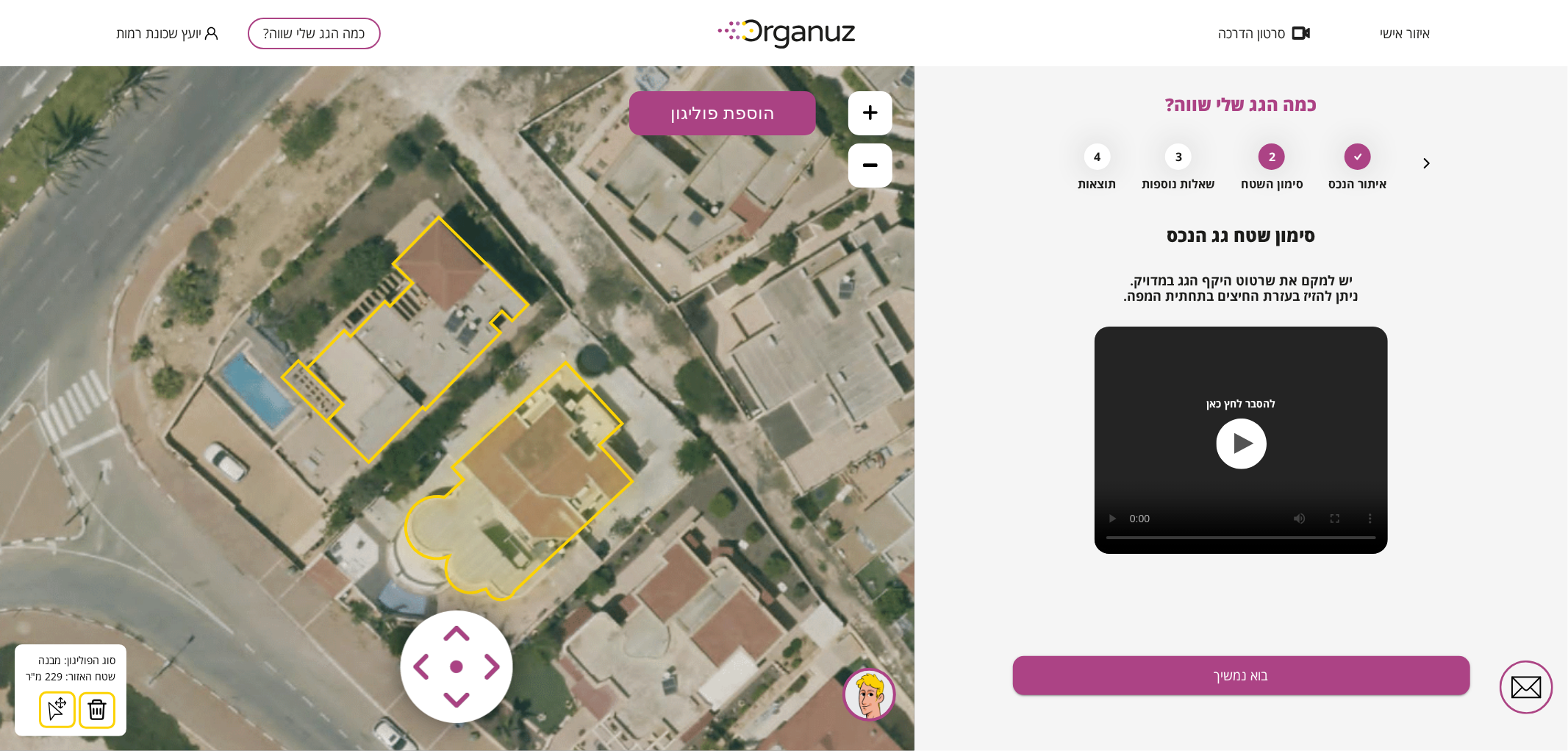
click at [83, 704] on button at bounding box center [97, 710] width 37 height 37
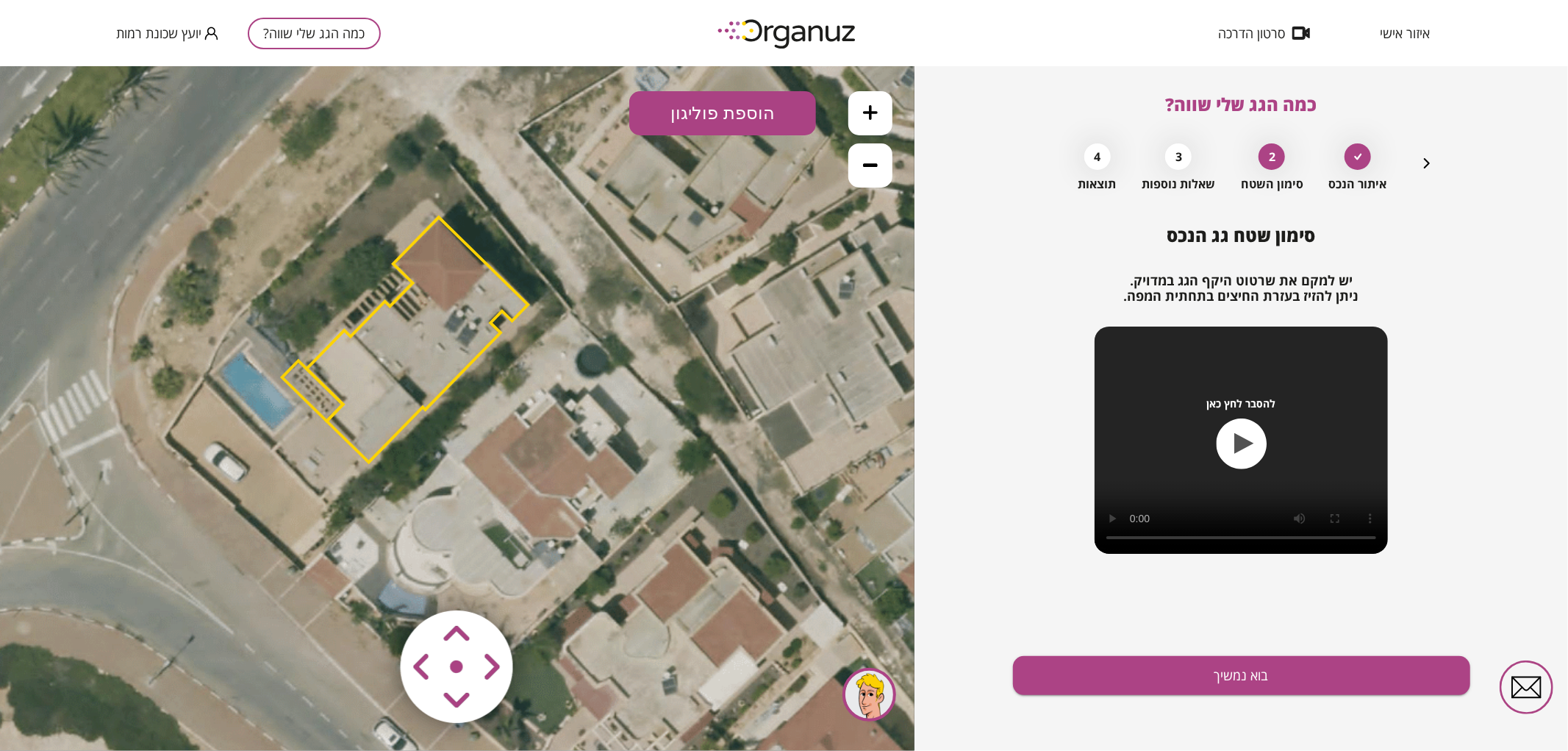
click at [400, 370] on polygon at bounding box center [417, 338] width 222 height 245
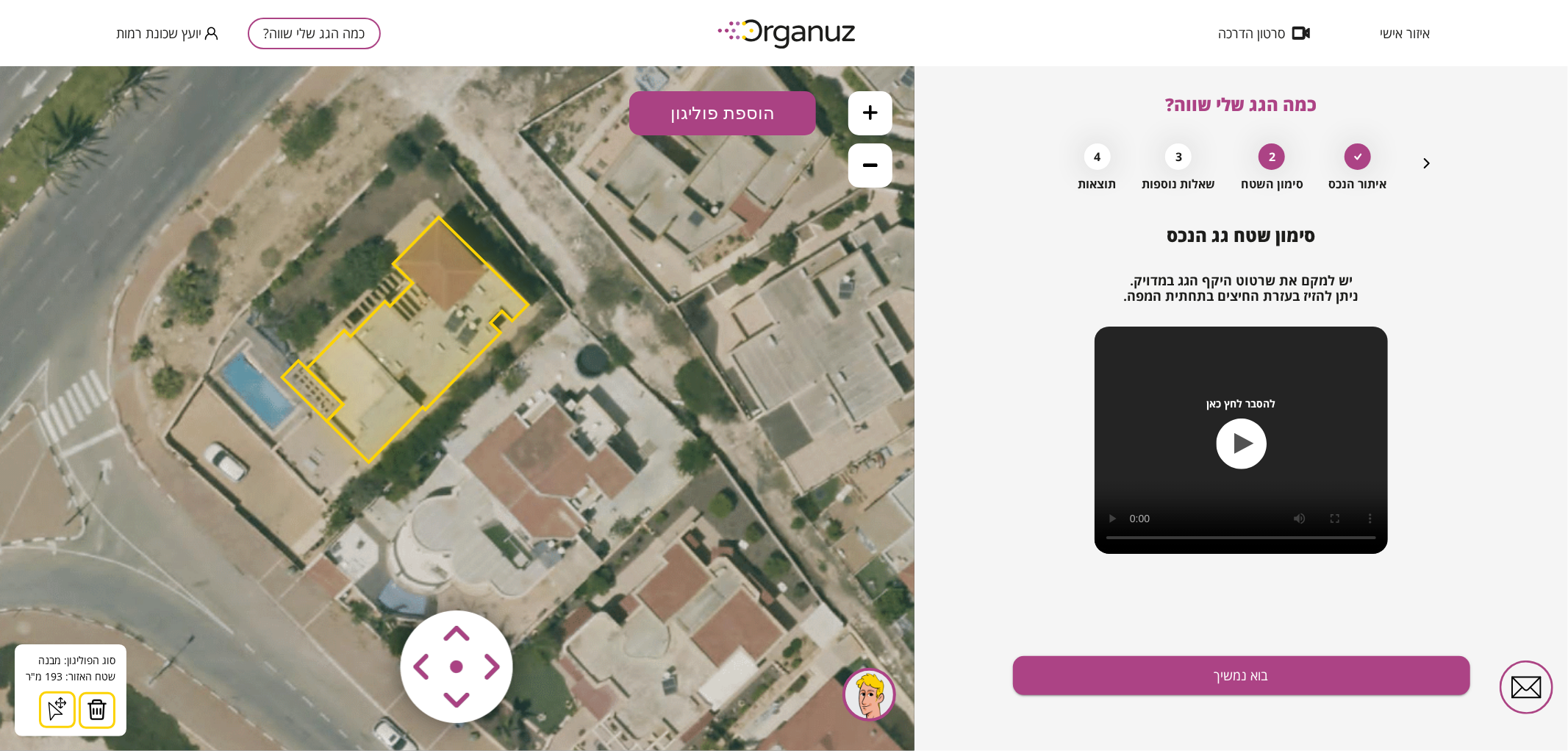
click at [332, 404] on polygon at bounding box center [312, 390] width 61 height 61
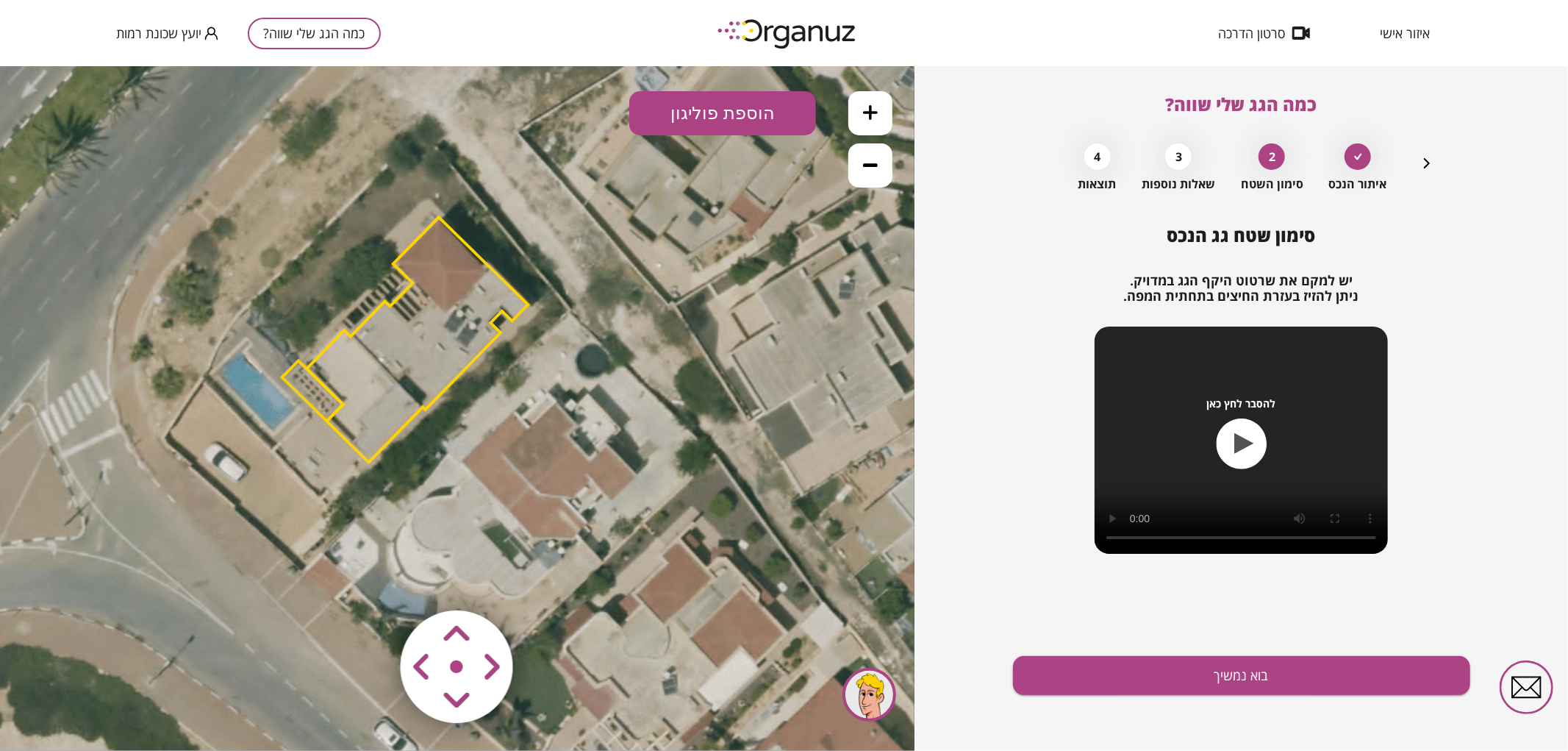
click at [324, 401] on polygon at bounding box center [312, 390] width 61 height 61
click at [92, 705] on img at bounding box center [91, 709] width 20 height 22
